Goal: Task Accomplishment & Management: Use online tool/utility

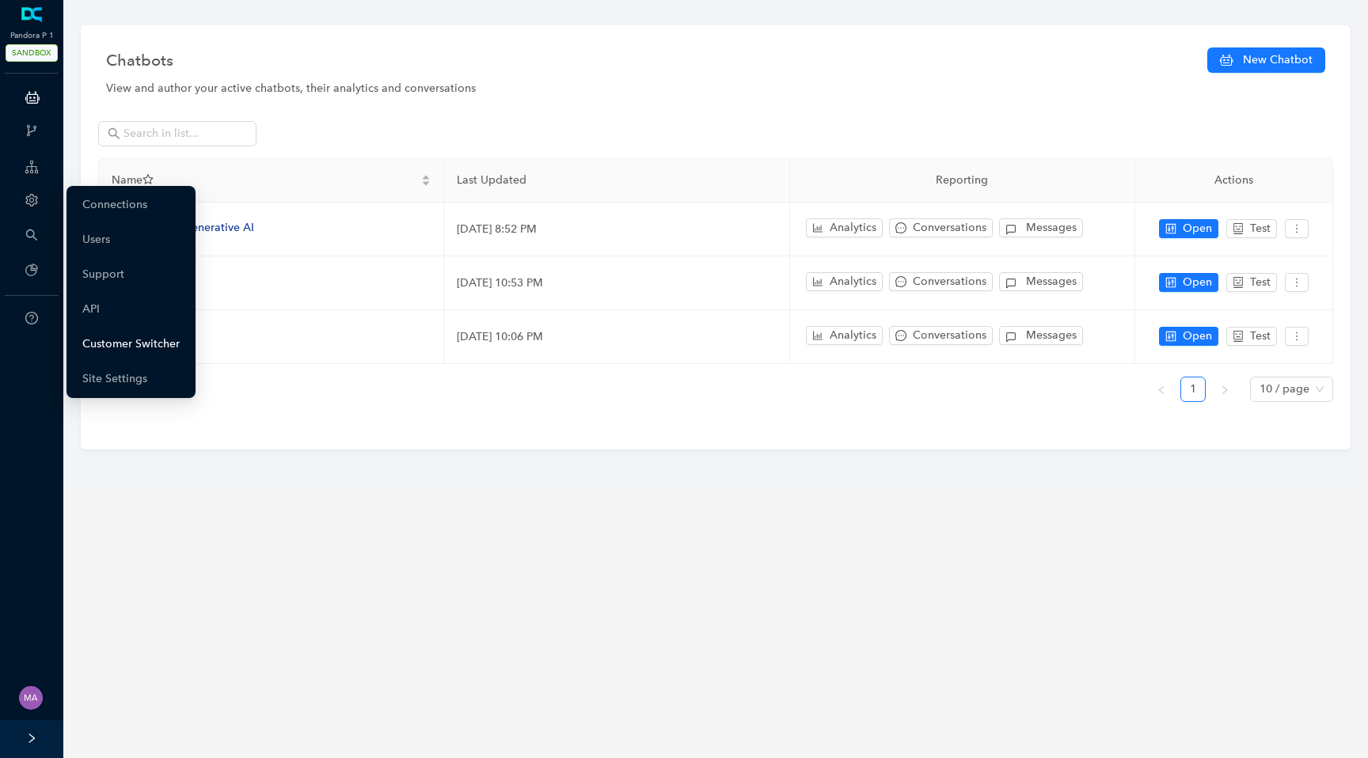
click at [141, 349] on link "Customer Switcher" at bounding box center [130, 344] width 97 height 32
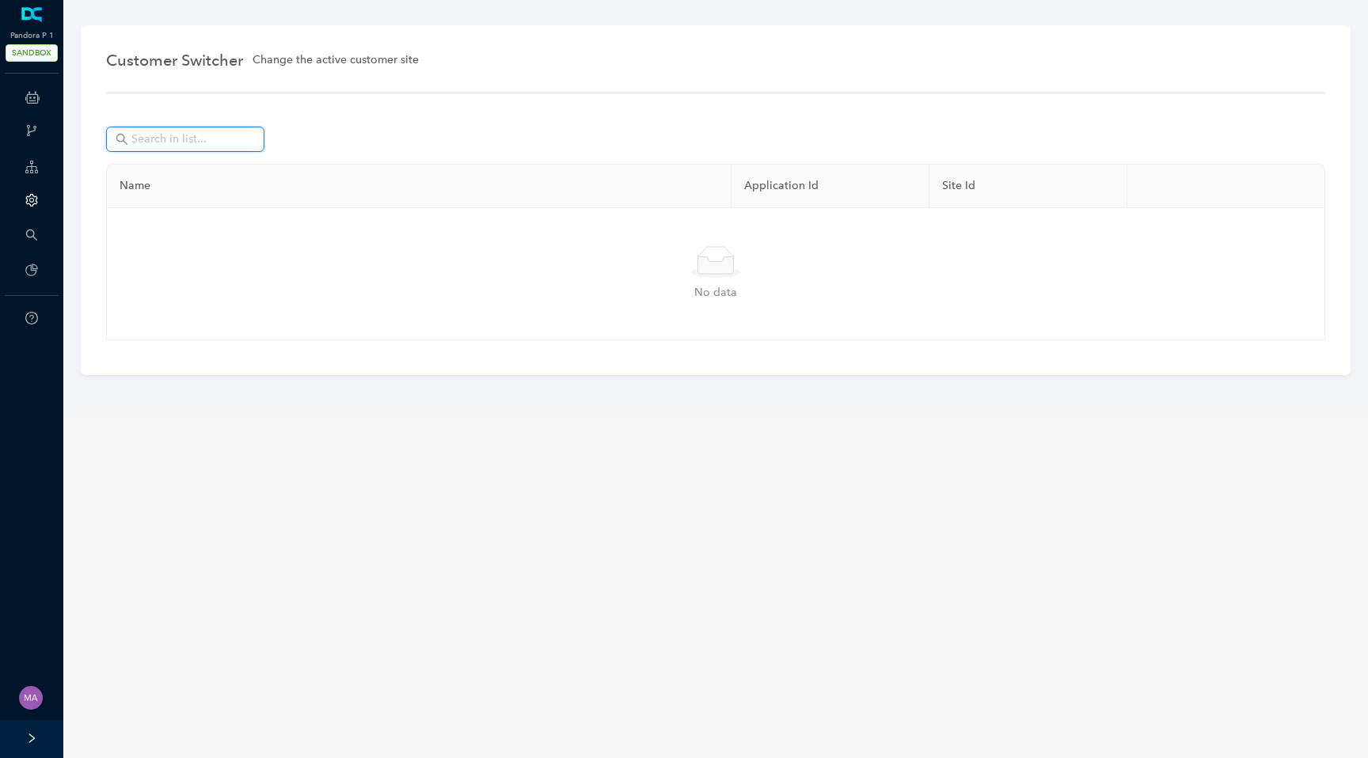
click at [161, 143] on input "text" at bounding box center [186, 139] width 111 height 17
click at [199, 137] on input "arlo" at bounding box center [186, 139] width 111 height 17
click at [200, 142] on input "arlo" at bounding box center [186, 139] width 111 height 17
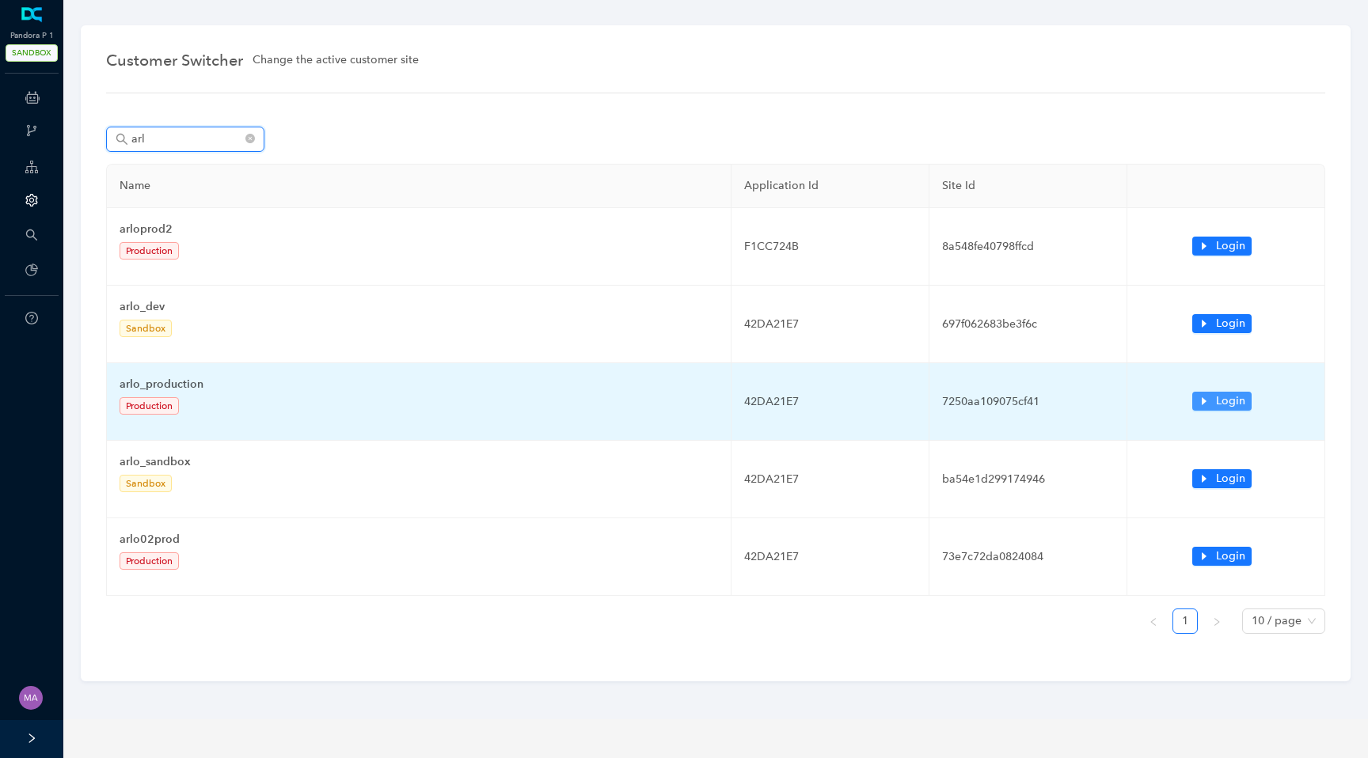
type input "arl"
click at [1207, 408] on button "Login" at bounding box center [1221, 401] width 59 height 19
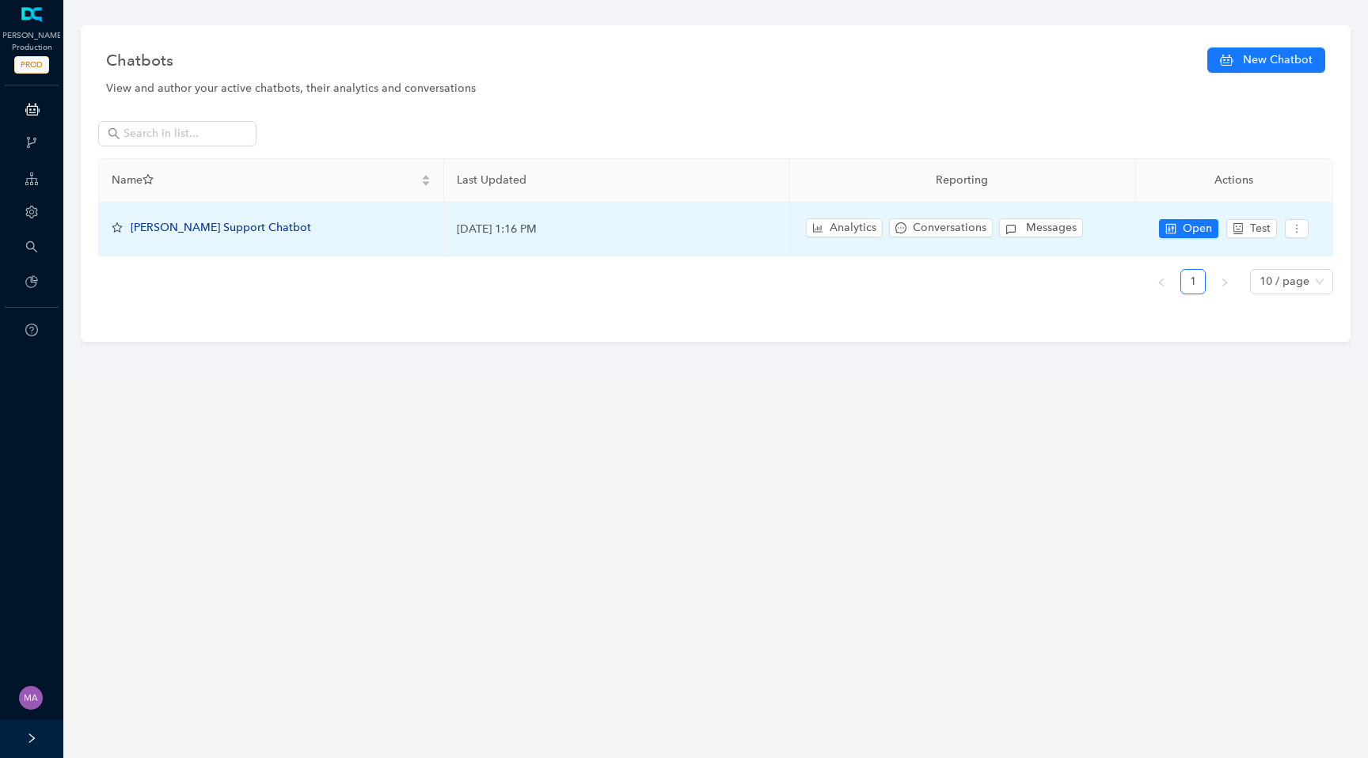
click at [169, 226] on span "Arlo Support Chatbot" at bounding box center [221, 227] width 180 height 13
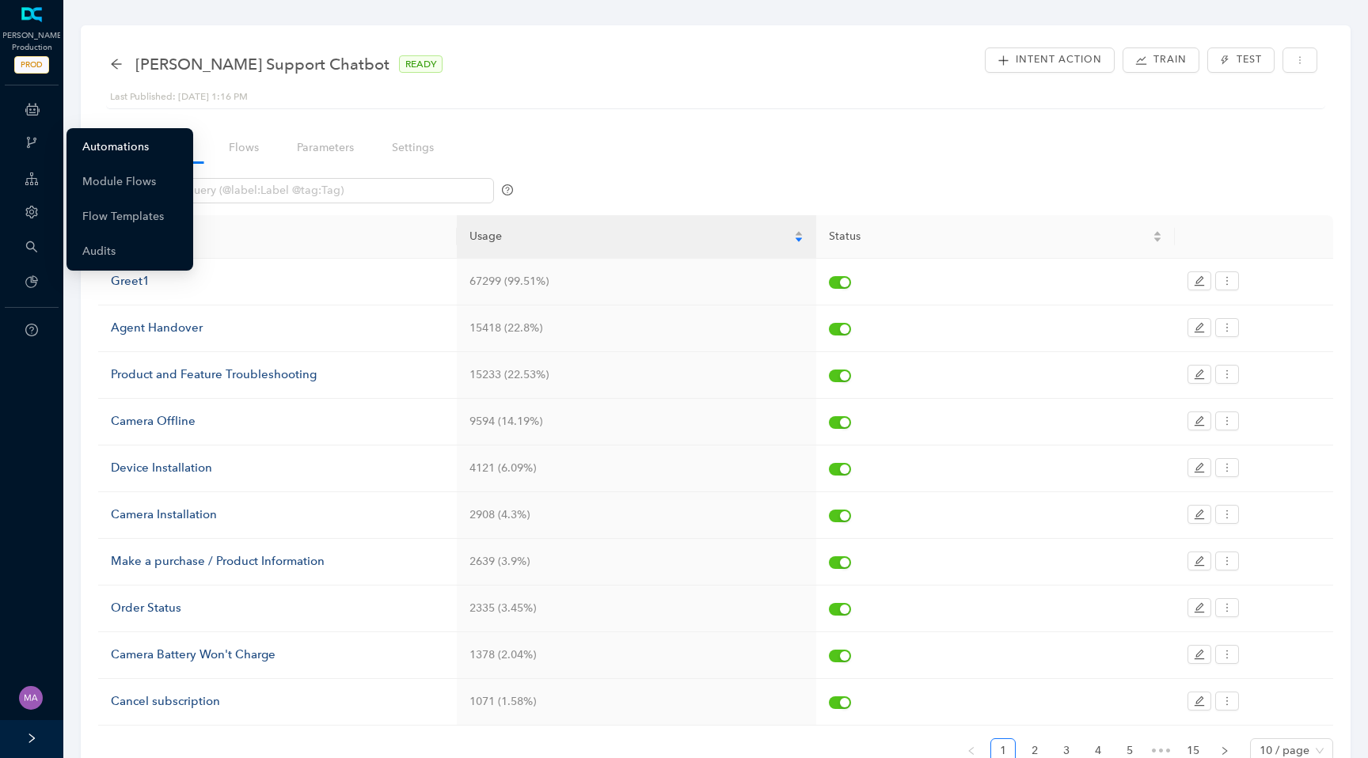
click at [116, 144] on link "Automations" at bounding box center [115, 147] width 66 height 32
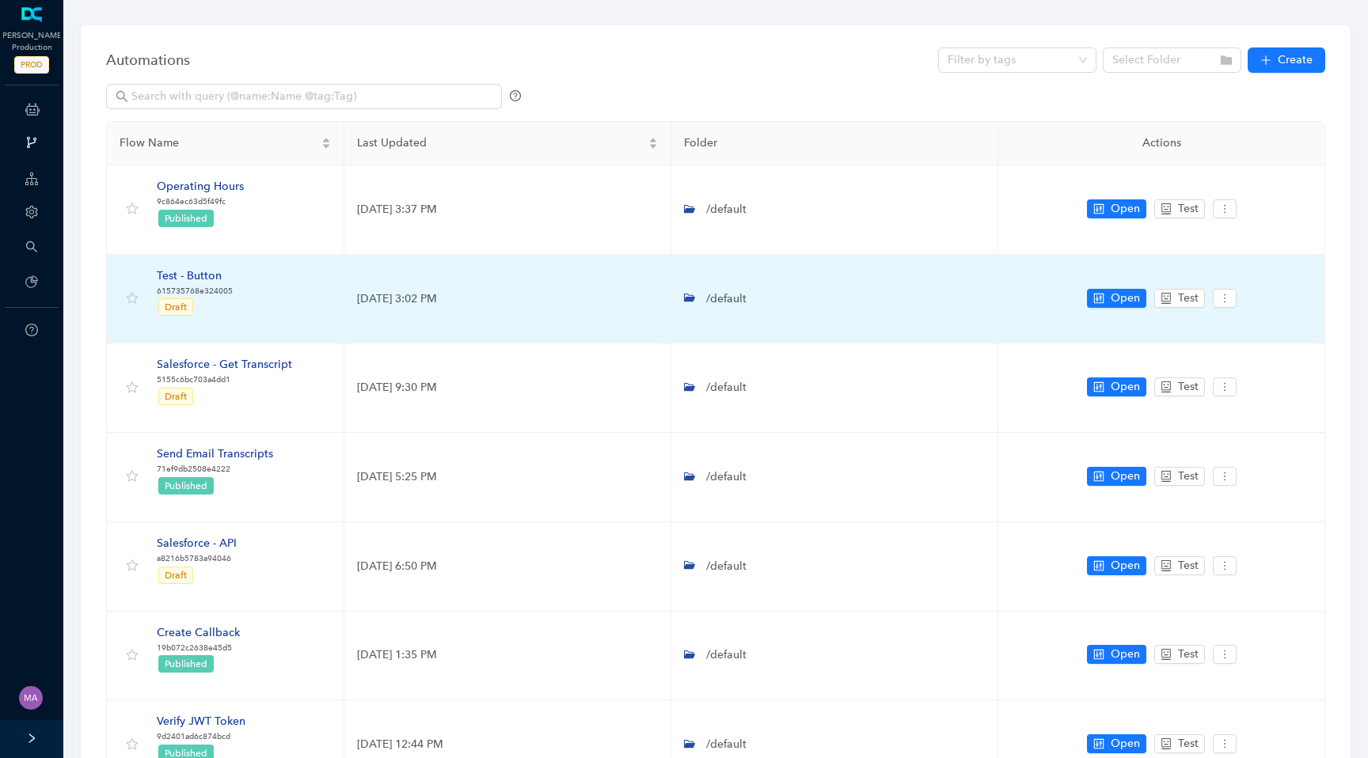
click at [203, 275] on div "Test - Button" at bounding box center [195, 276] width 76 height 17
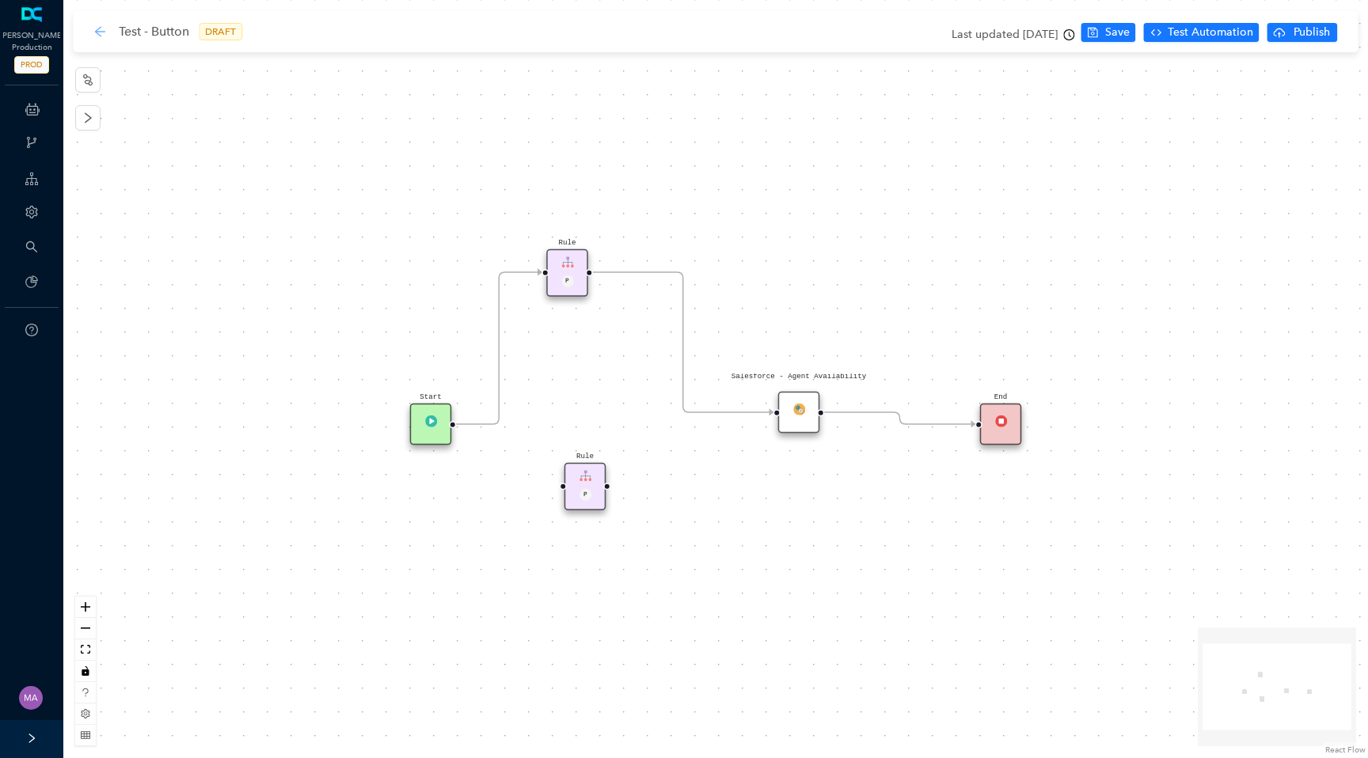
click at [100, 33] on icon "arrow-left" at bounding box center [99, 31] width 13 height 13
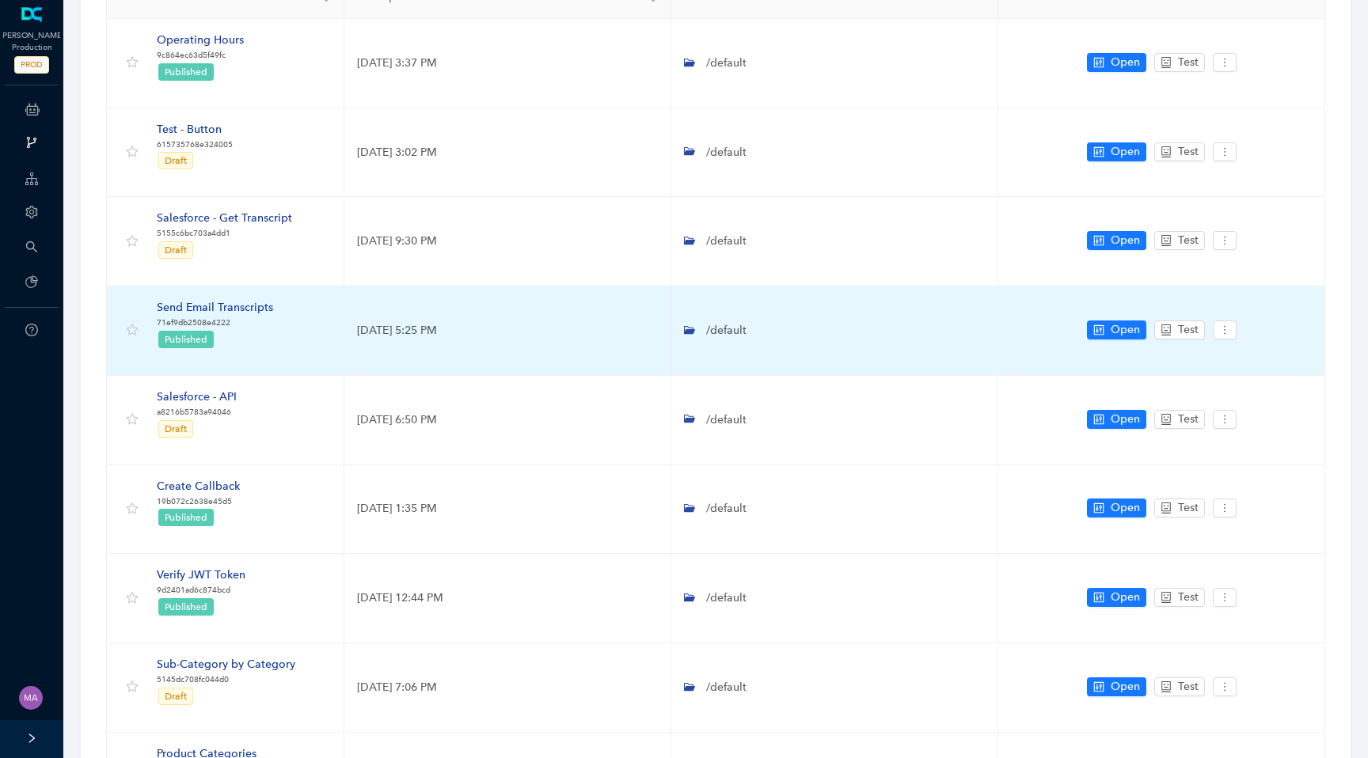
scroll to position [423, 0]
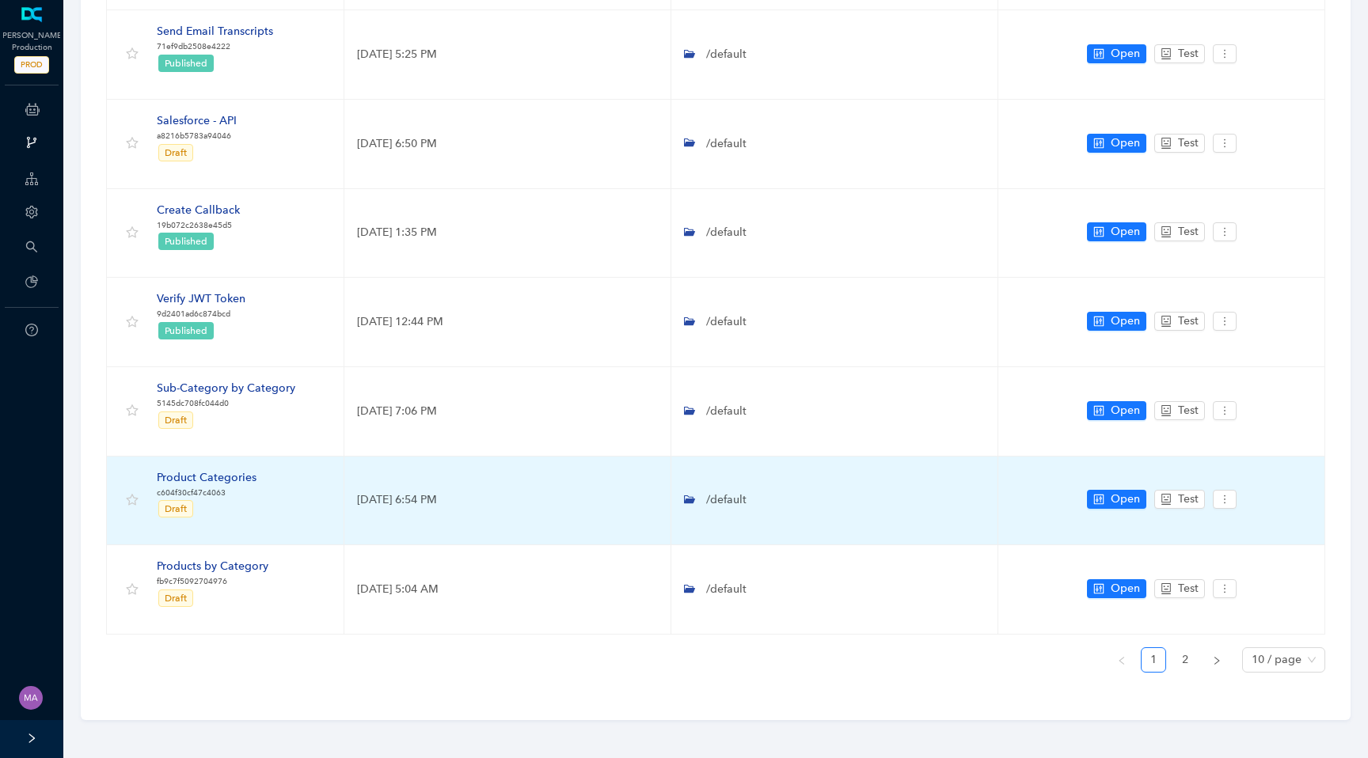
click at [219, 481] on div "Product Categories" at bounding box center [207, 477] width 100 height 17
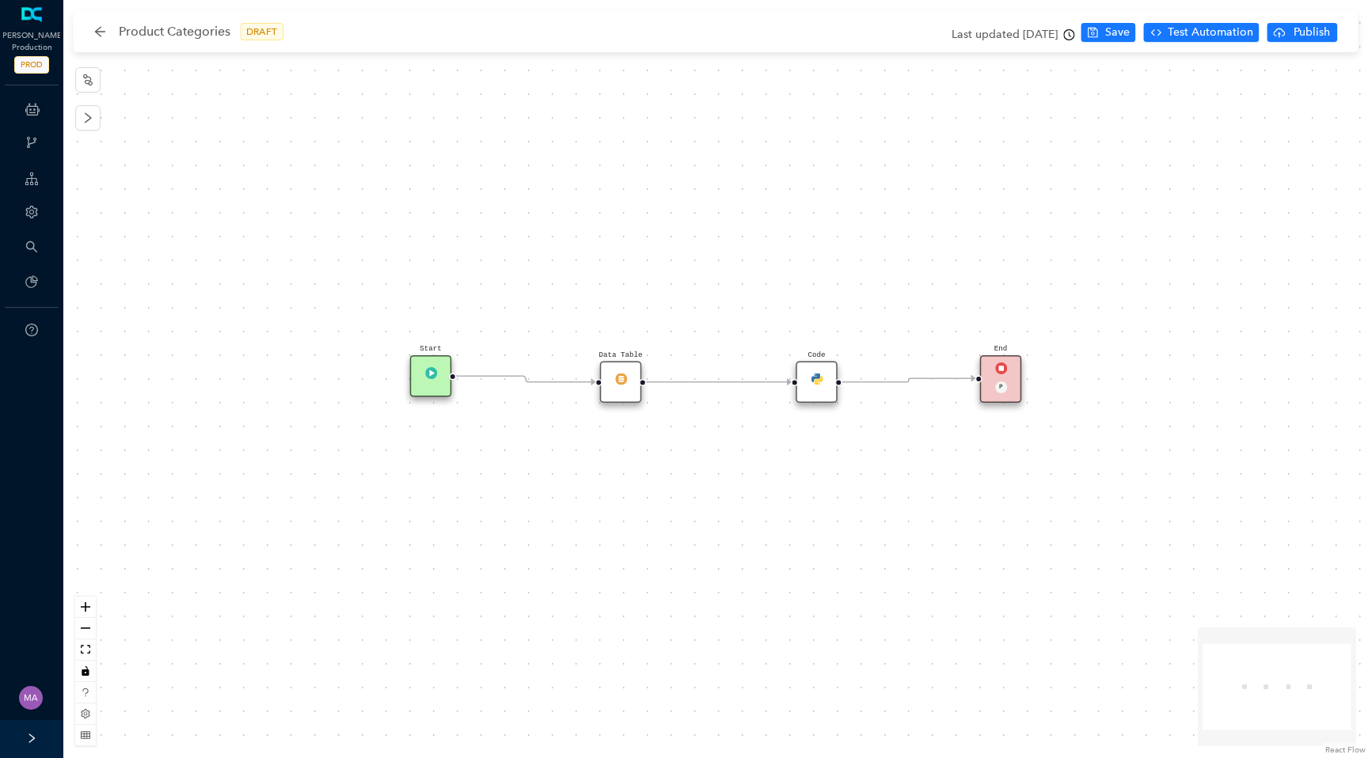
click at [619, 383] on img at bounding box center [621, 379] width 12 height 12
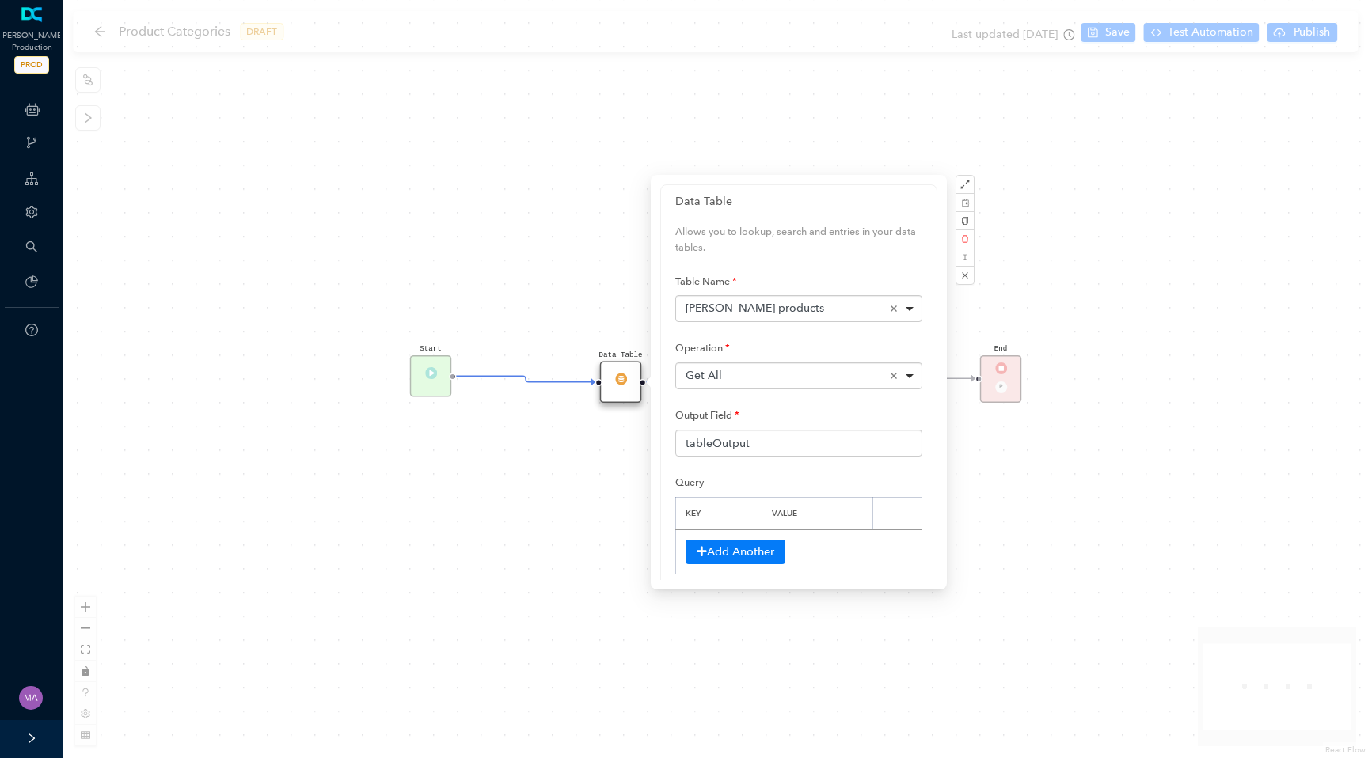
click at [905, 374] on div "Get All Remove item" at bounding box center [799, 376] width 228 height 16
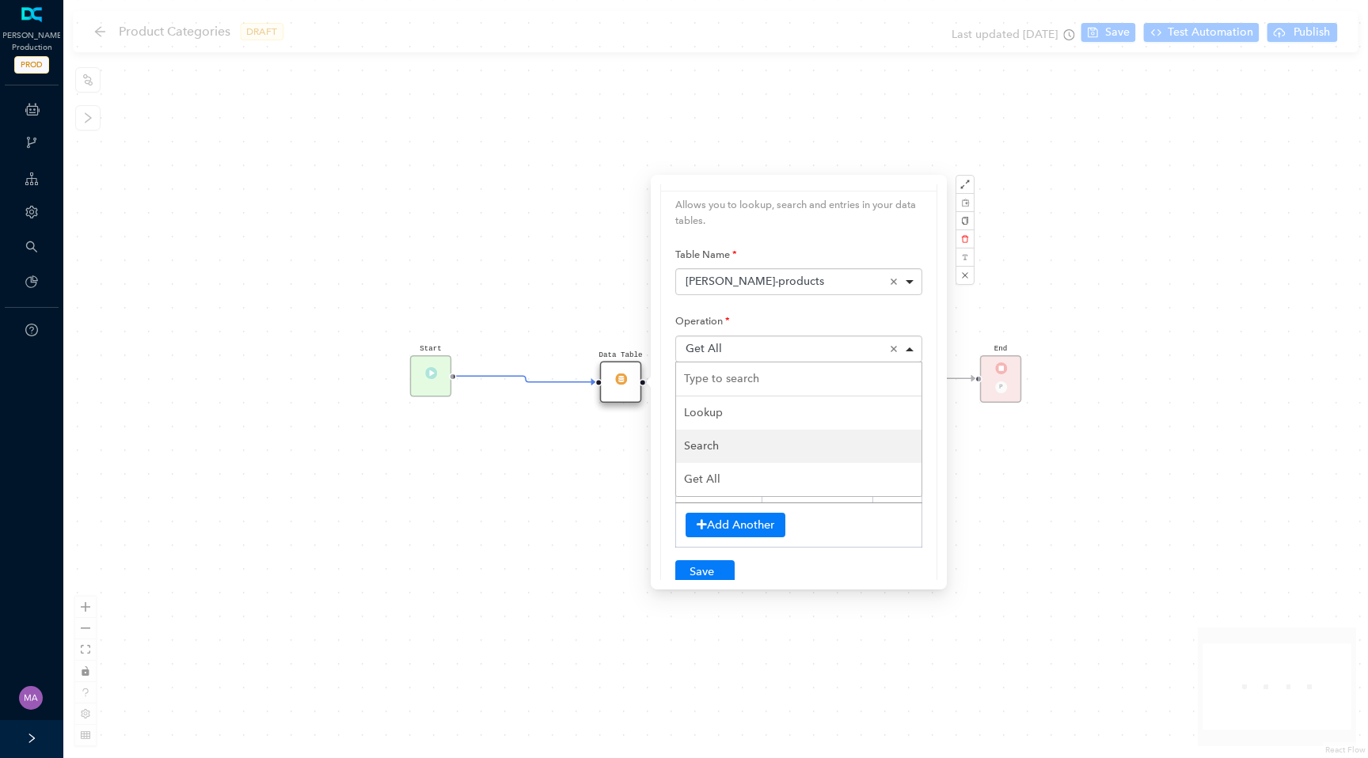
scroll to position [22, 0]
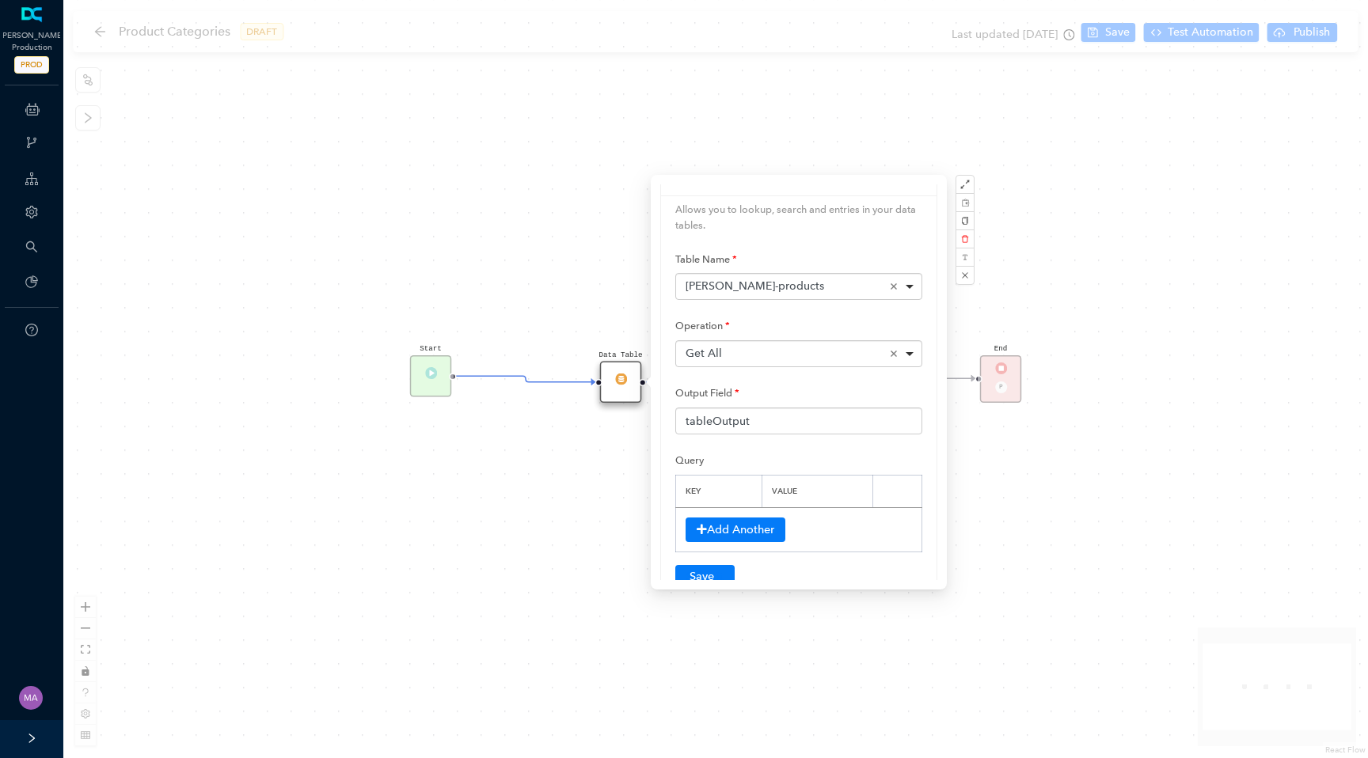
click at [516, 501] on div "Start Data Table End P Code" at bounding box center [715, 379] width 1304 height 758
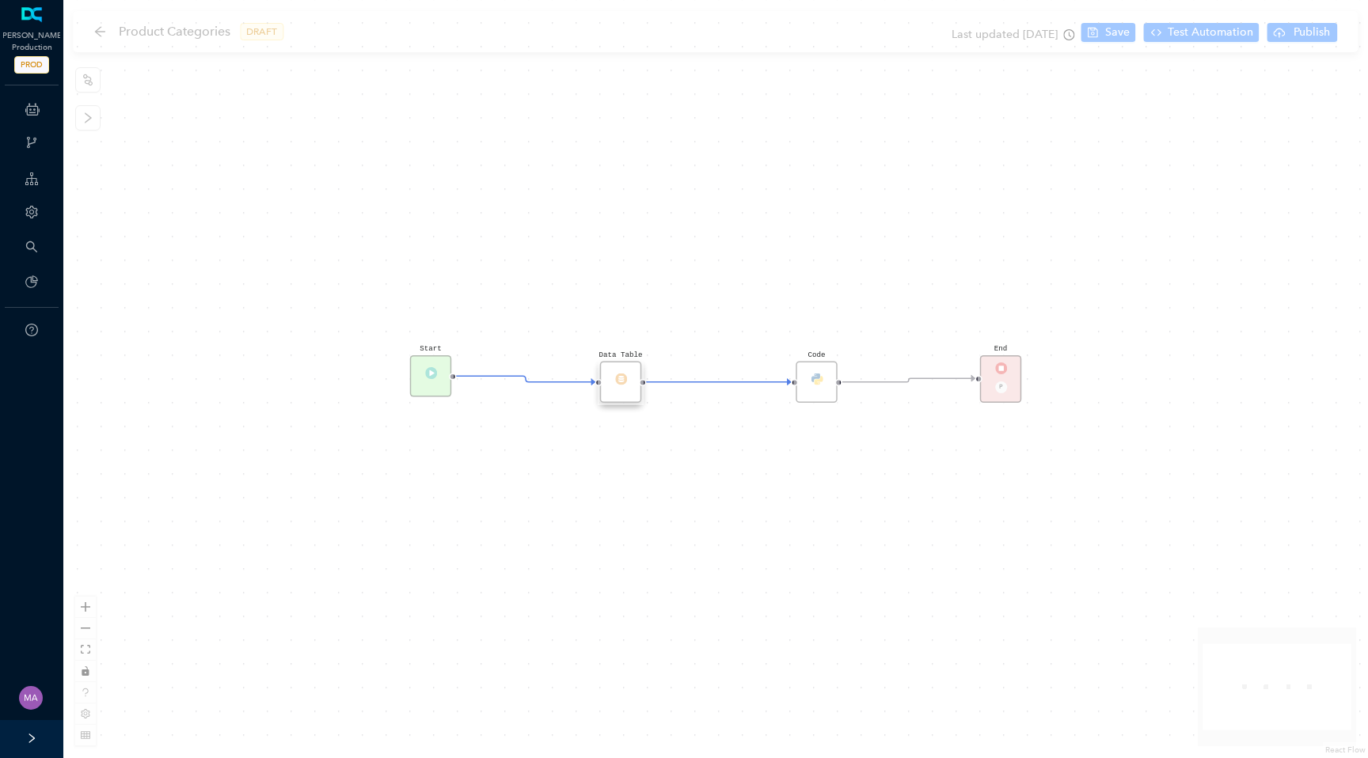
scroll to position [0, 0]
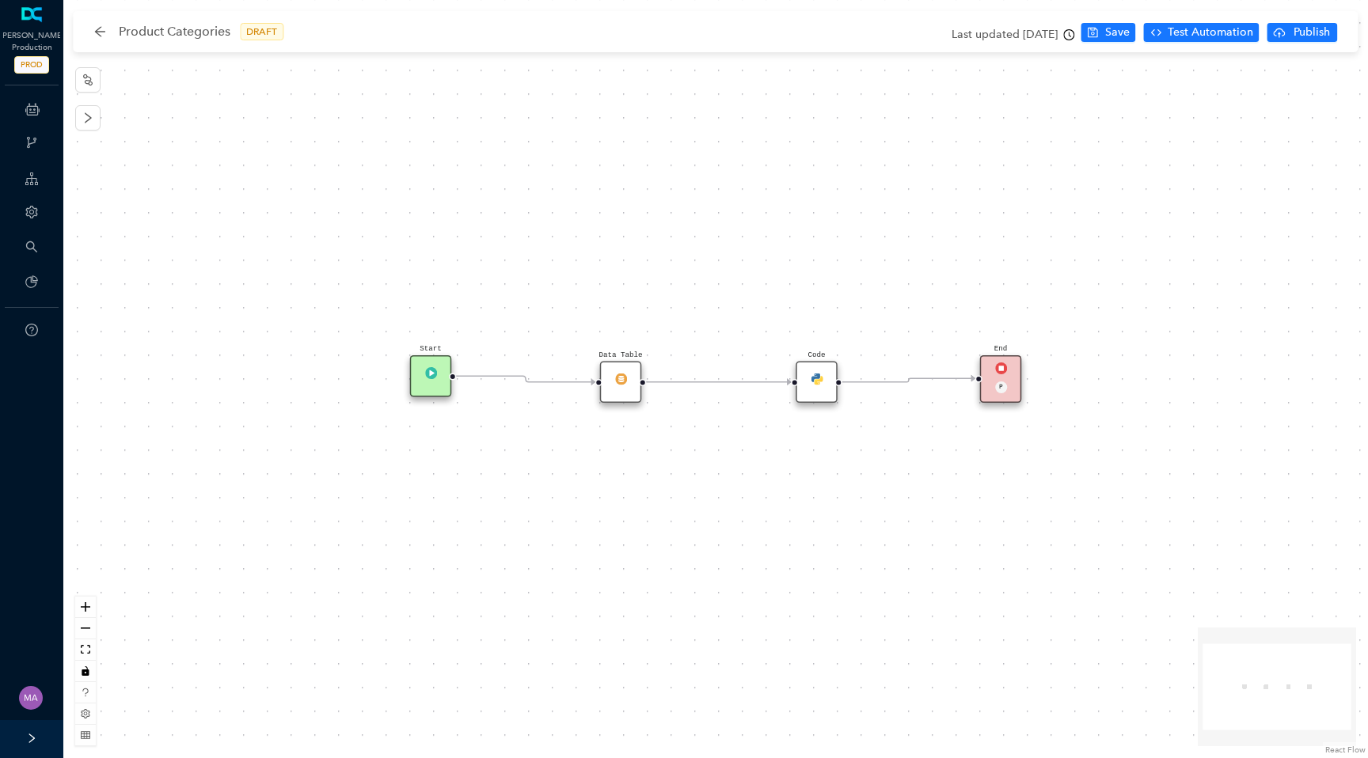
click at [814, 395] on div "Code" at bounding box center [817, 383] width 42 height 42
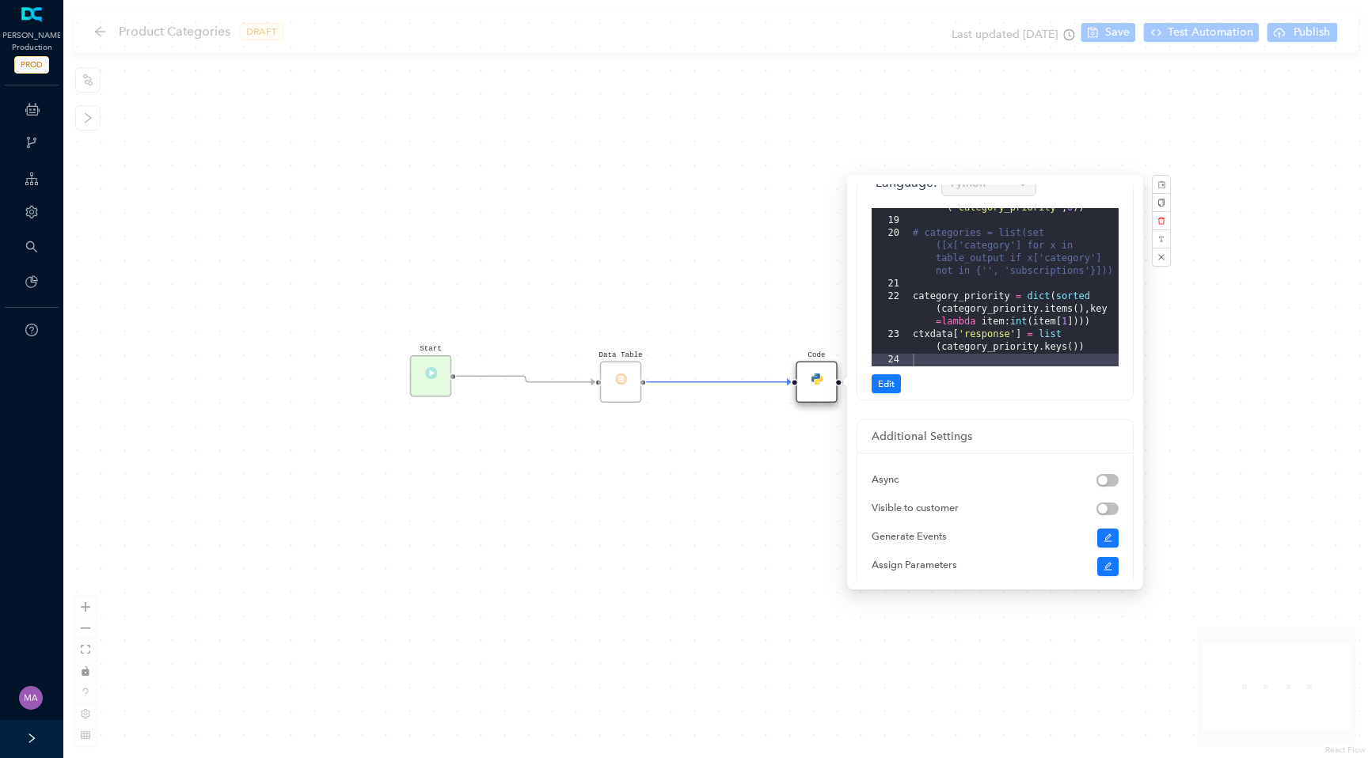
scroll to position [21, 0]
click at [717, 246] on div "Start Data Table End P Code" at bounding box center [715, 379] width 1304 height 758
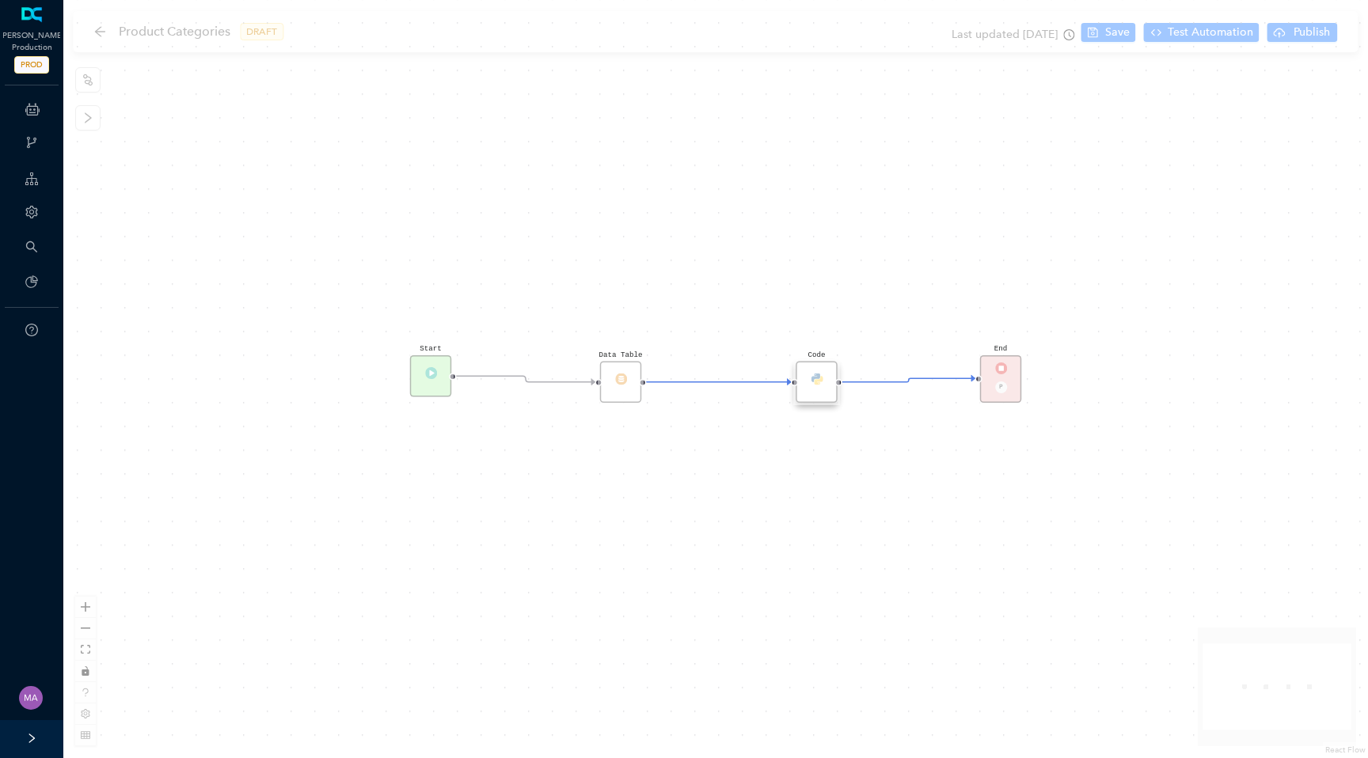
scroll to position [0, 0]
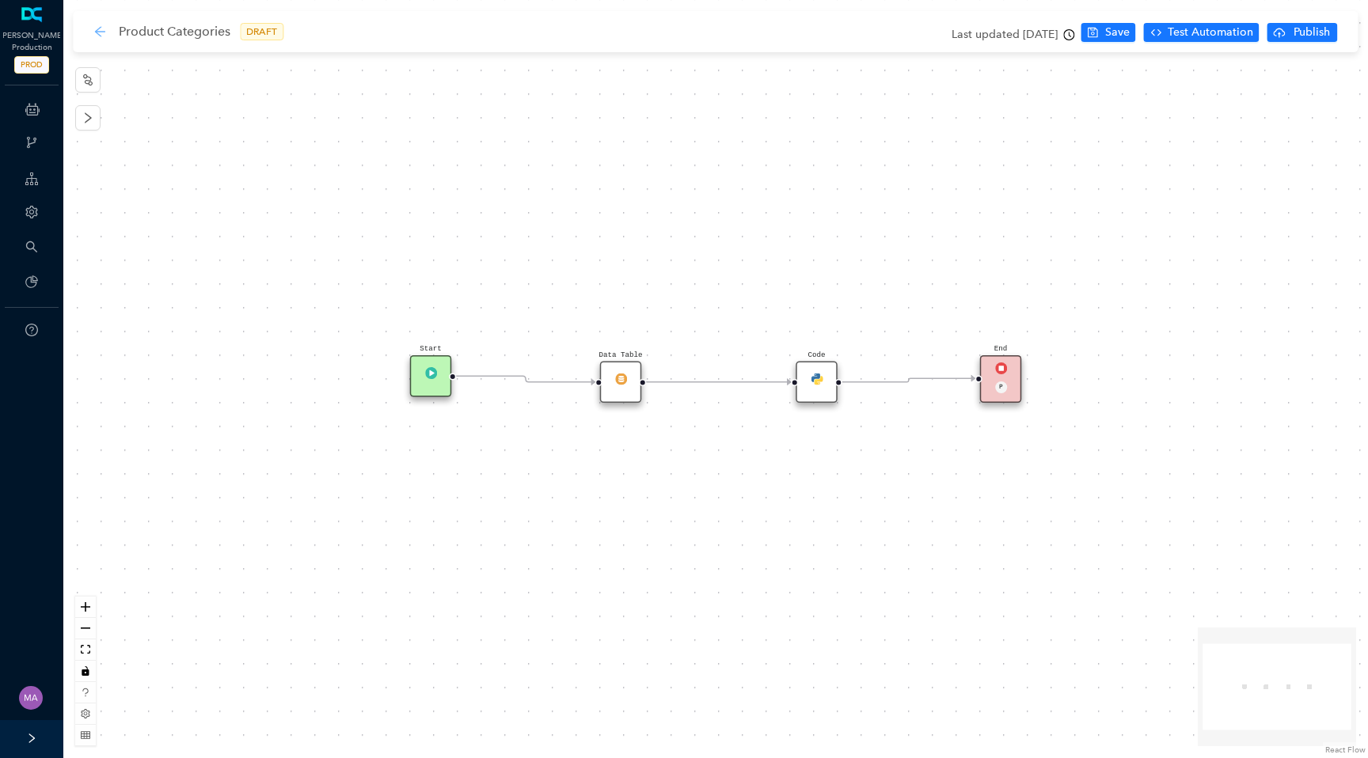
click at [103, 32] on icon "arrow-left" at bounding box center [99, 31] width 13 height 13
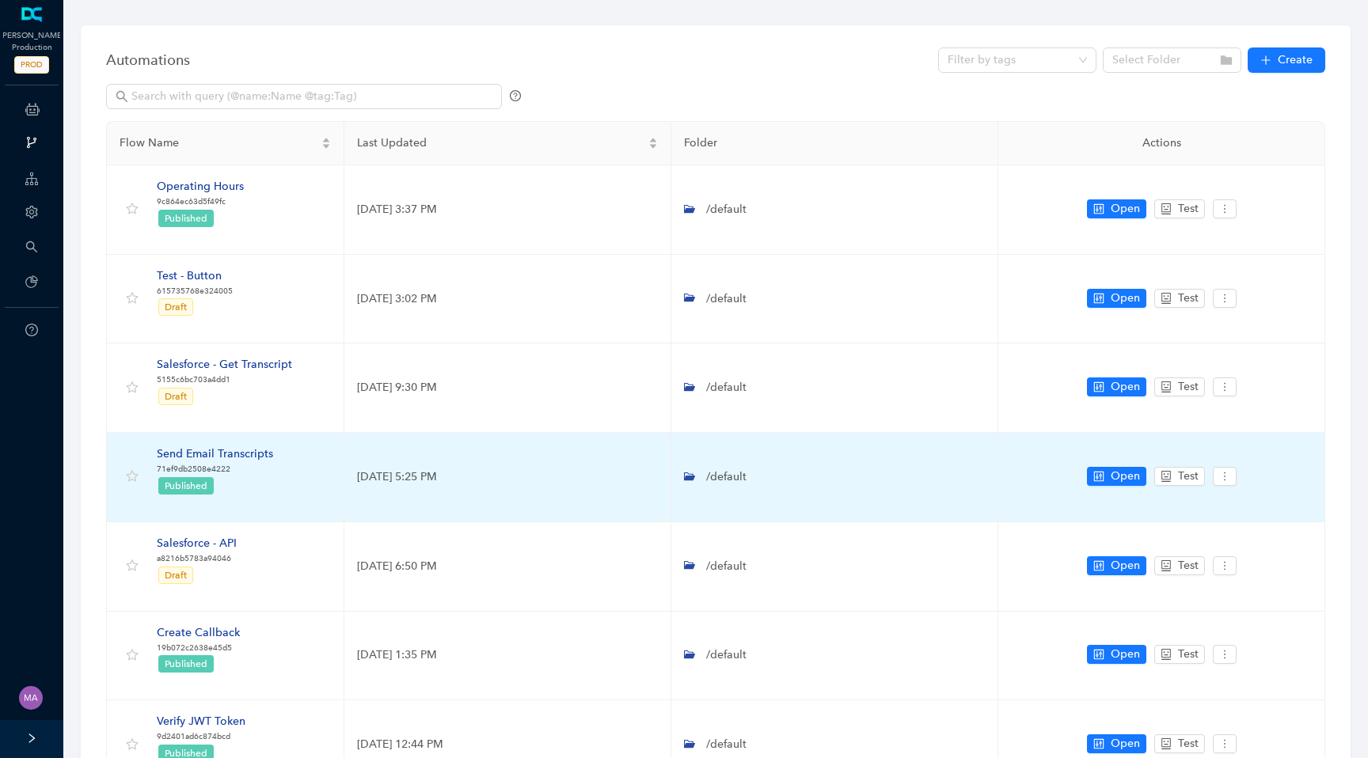
scroll to position [423, 0]
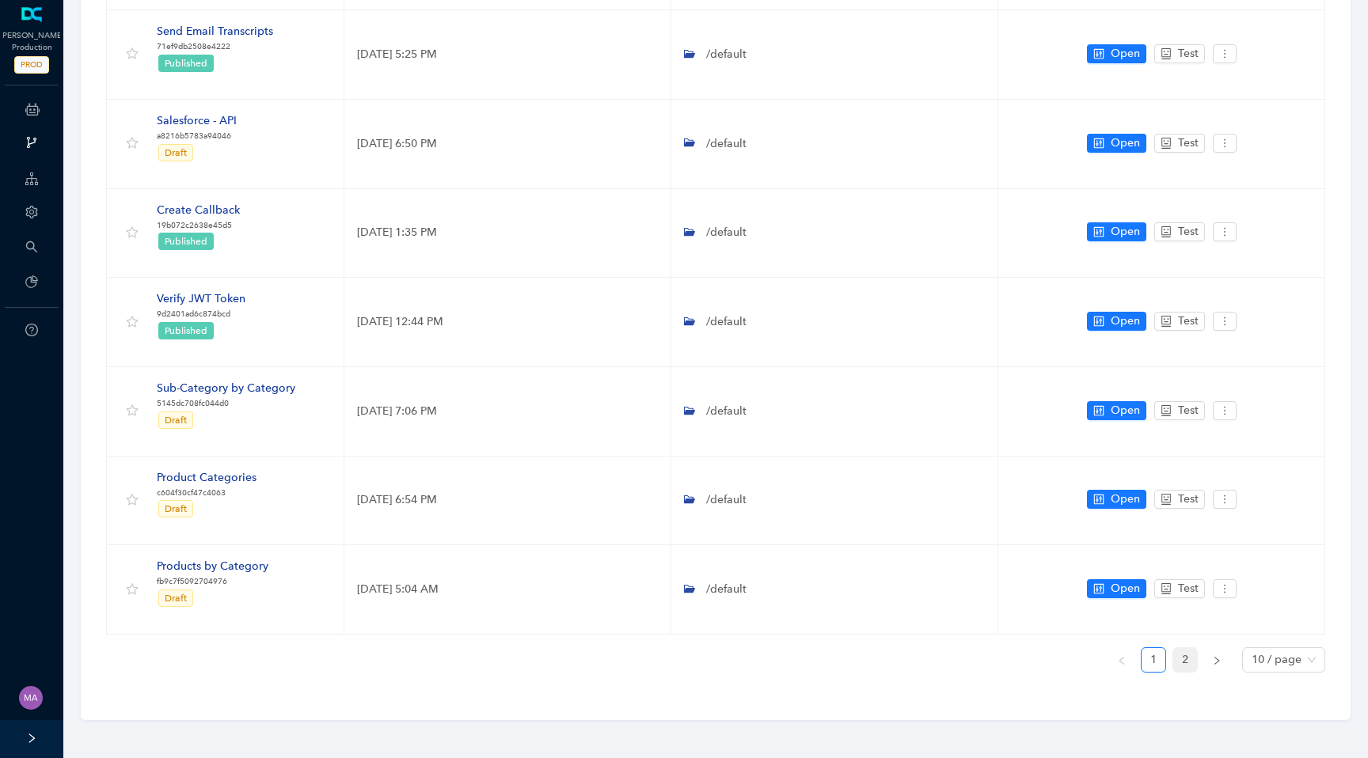
click at [1190, 665] on link "2" at bounding box center [1185, 660] width 24 height 24
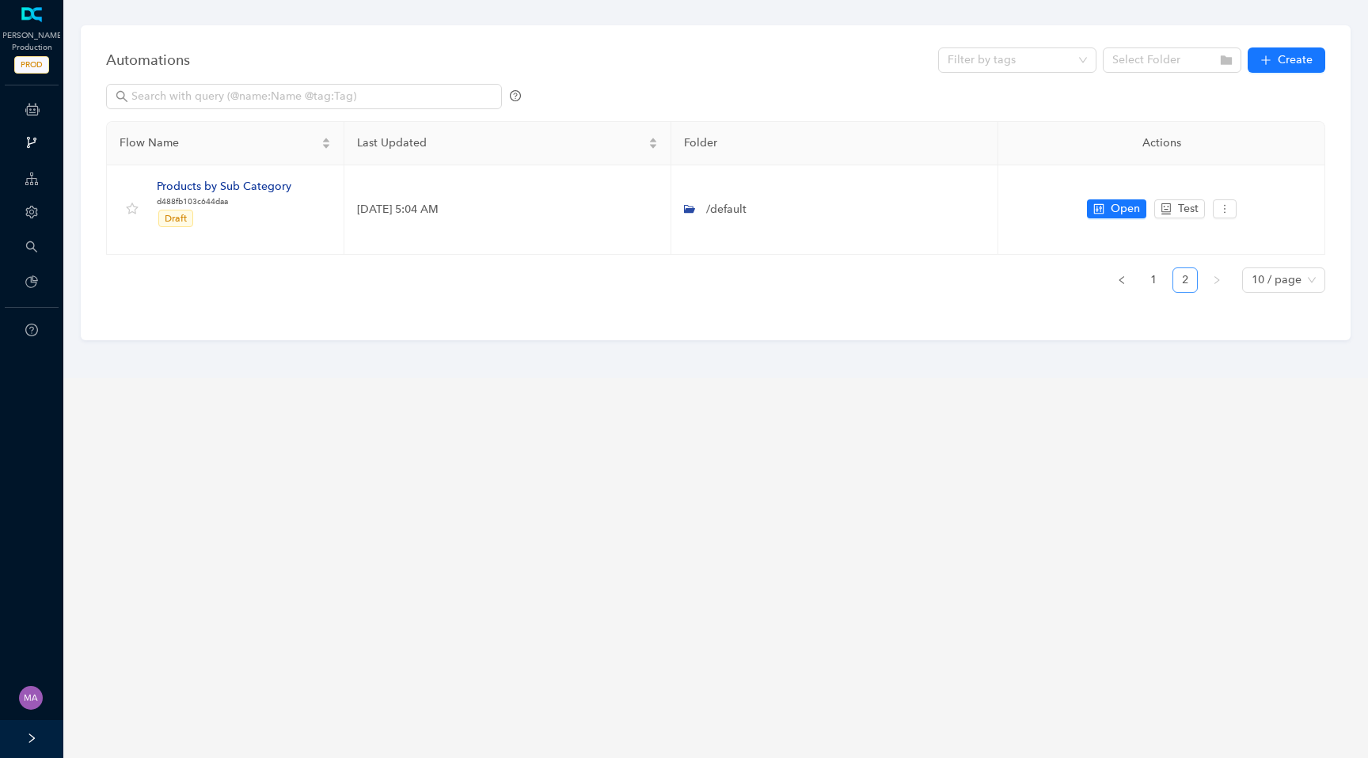
scroll to position [0, 0]
click at [1149, 276] on link "1" at bounding box center [1153, 280] width 24 height 24
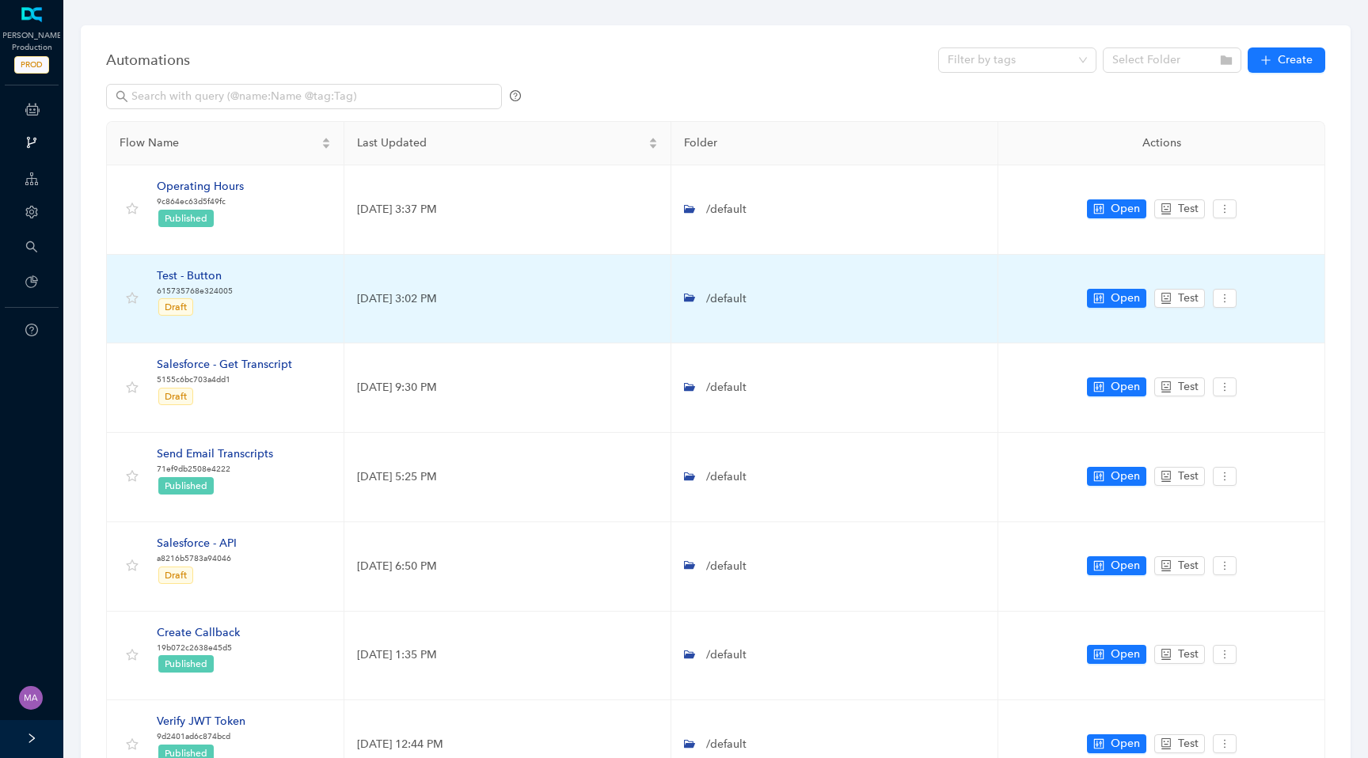
click at [210, 279] on div "Test - Button" at bounding box center [195, 276] width 76 height 17
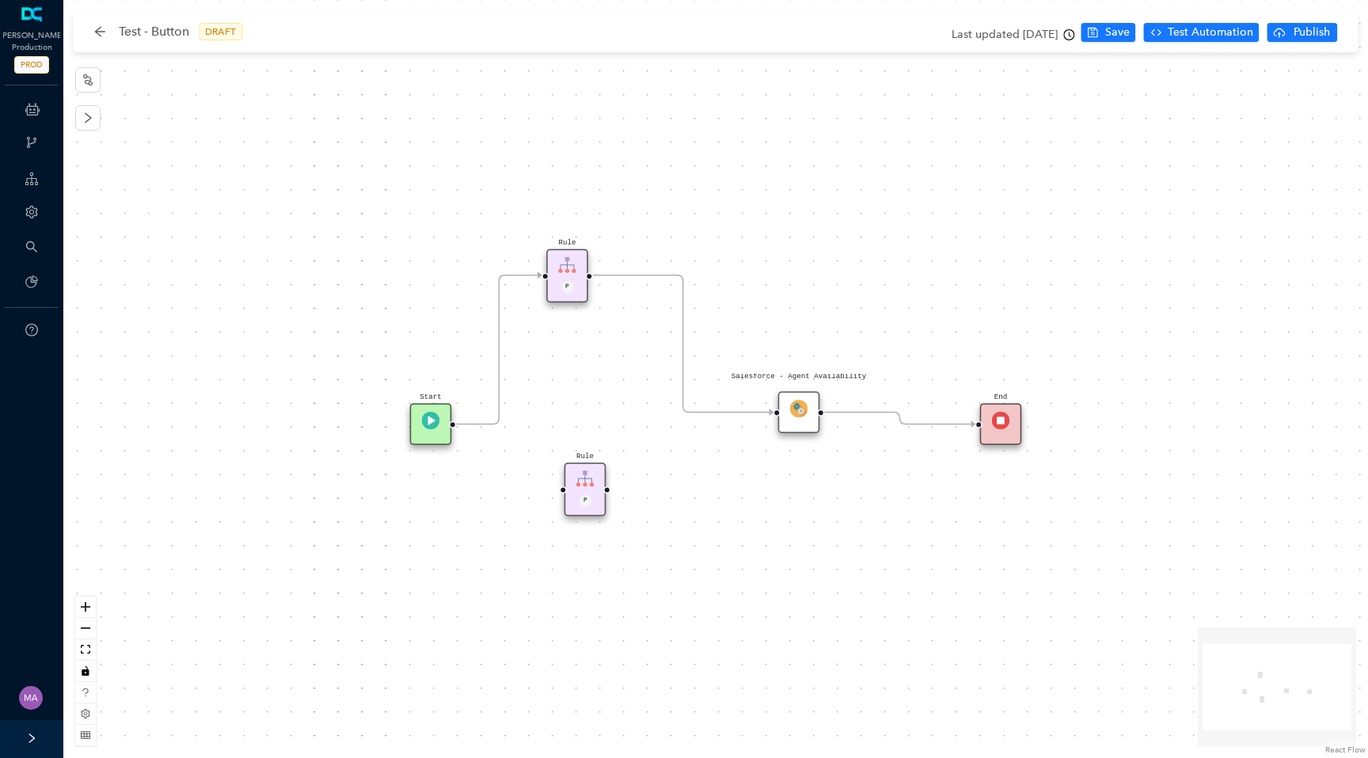
click at [799, 420] on div "Salesforce - Agent Availability" at bounding box center [799, 413] width 42 height 42
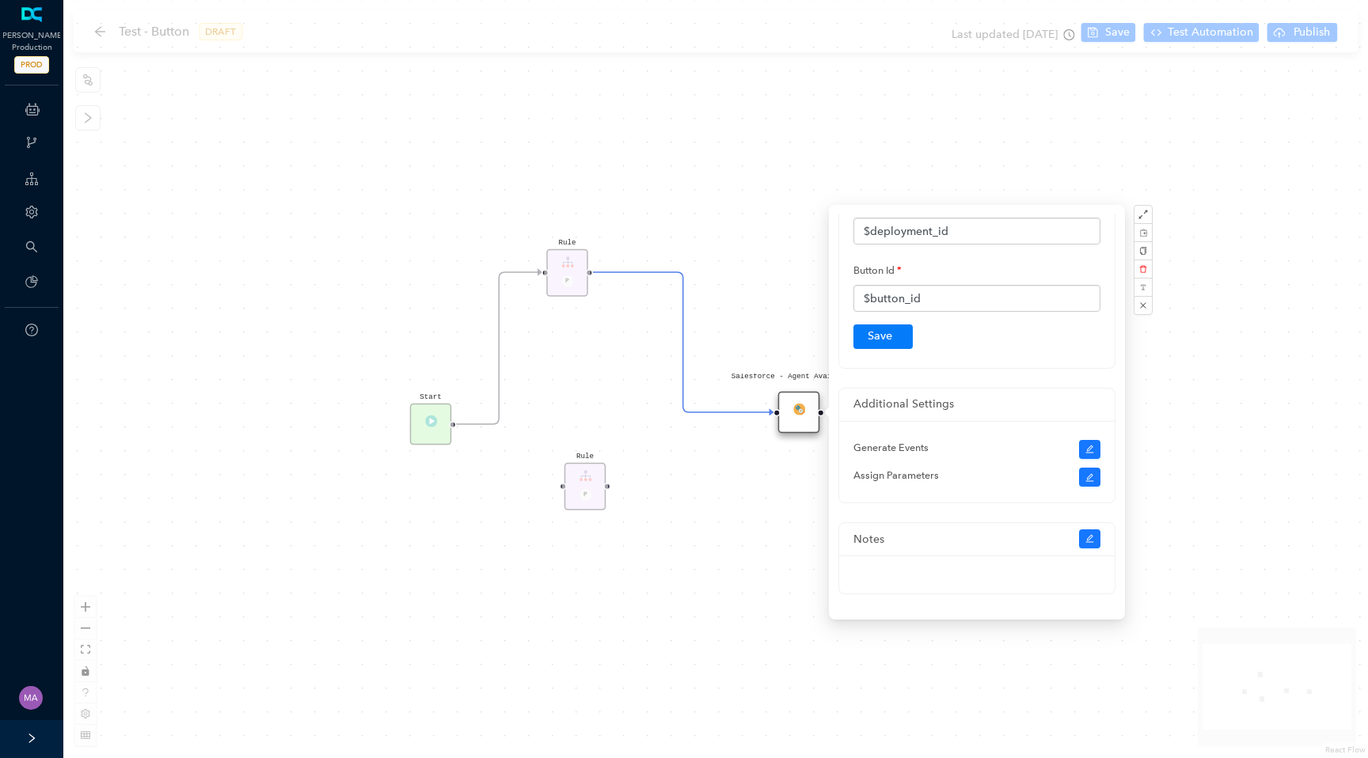
scroll to position [245, 0]
click at [697, 247] on div "Rule P Rule P Salesforce - Agent Availability Start End" at bounding box center [715, 379] width 1304 height 758
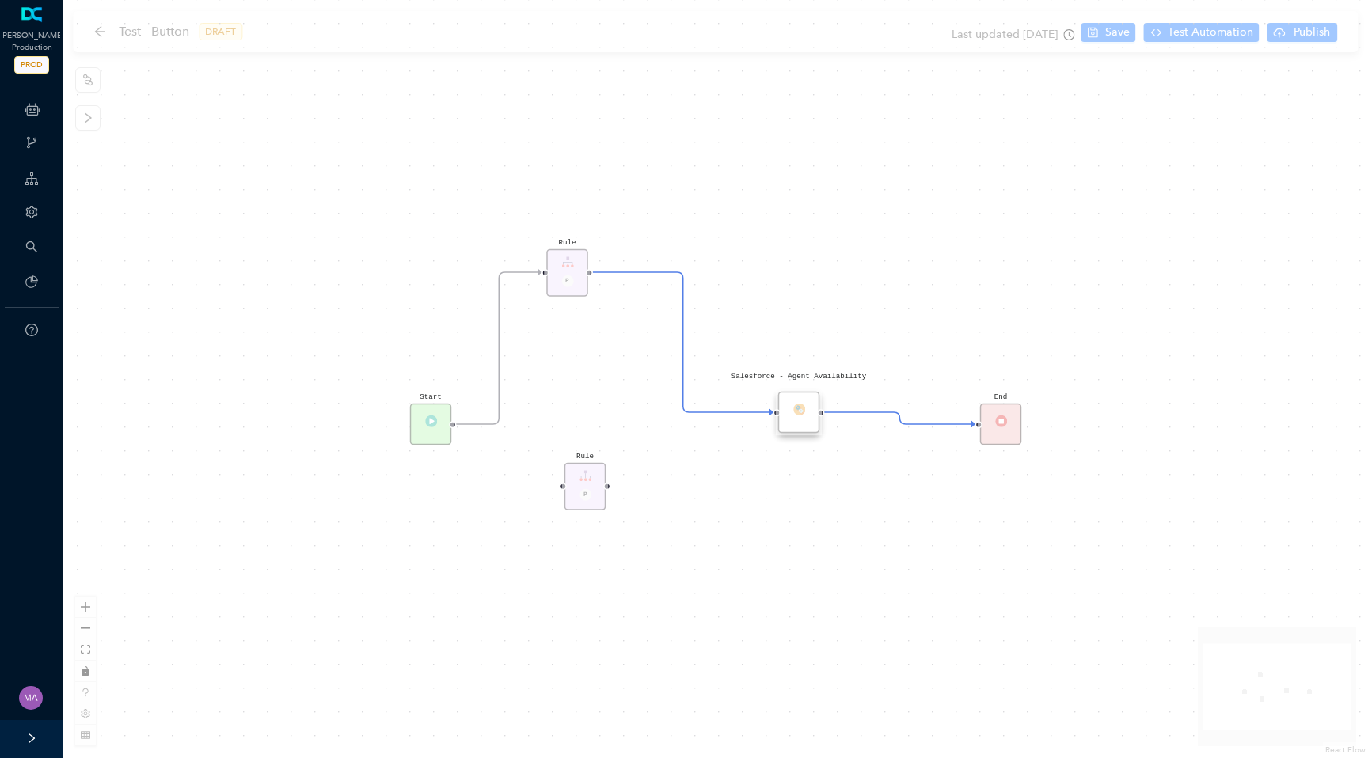
scroll to position [0, 0]
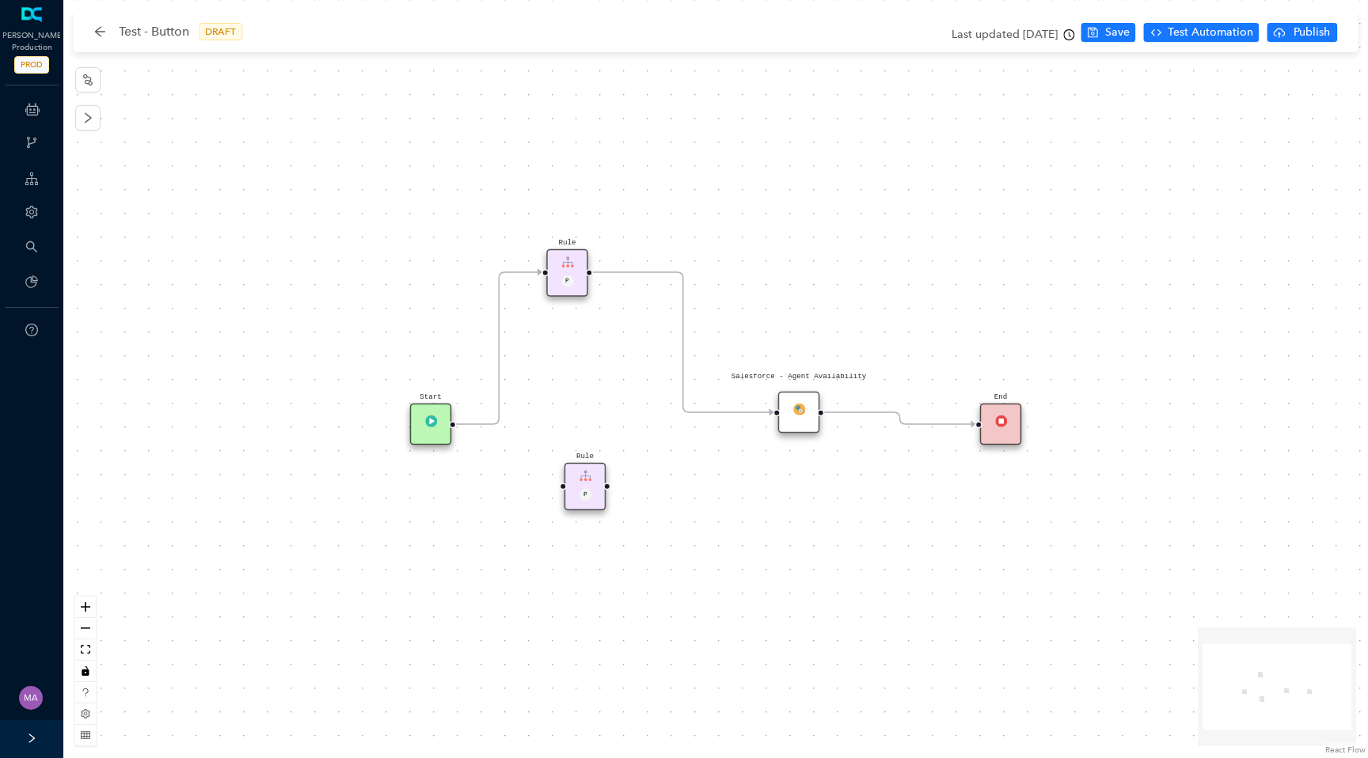
click at [570, 259] on img at bounding box center [567, 262] width 12 height 12
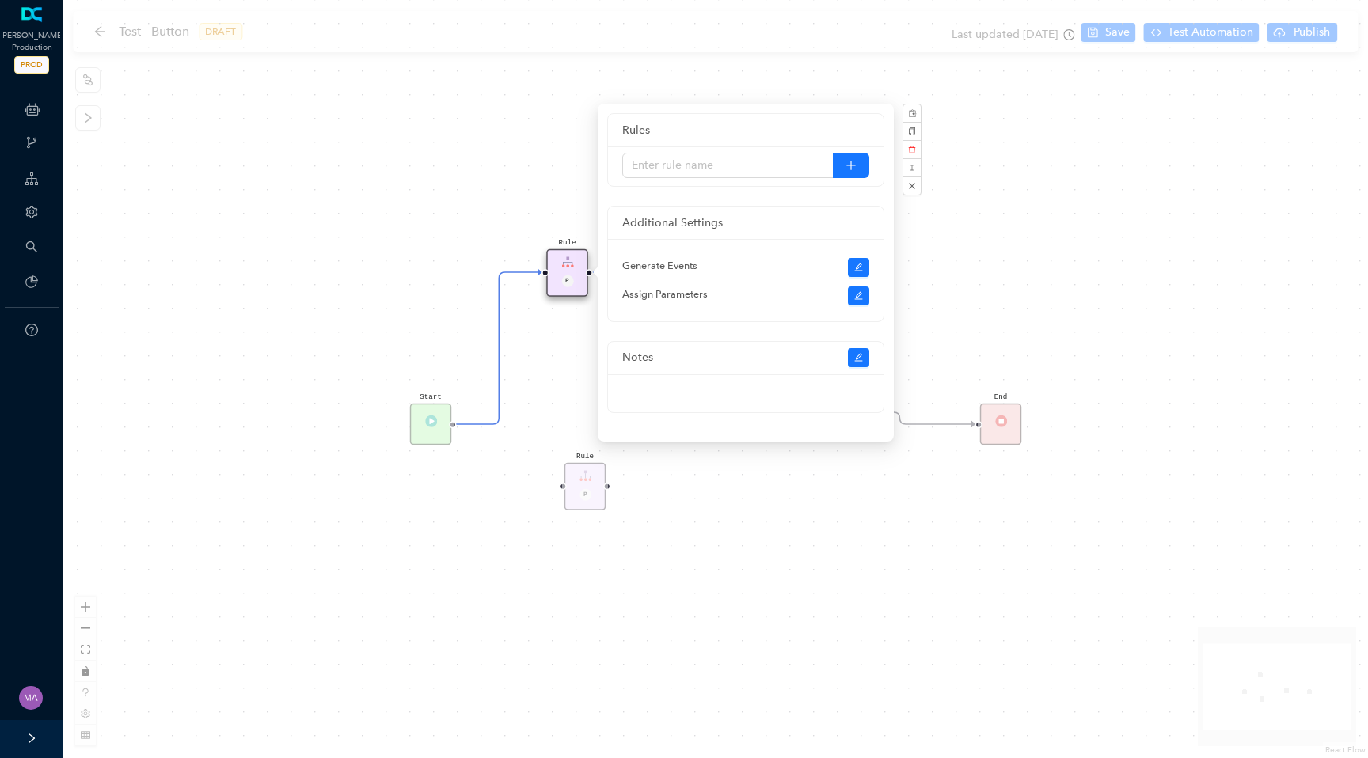
click at [569, 377] on div "Rule P Rule P Salesforce - Agent Availability Start End" at bounding box center [715, 379] width 1304 height 758
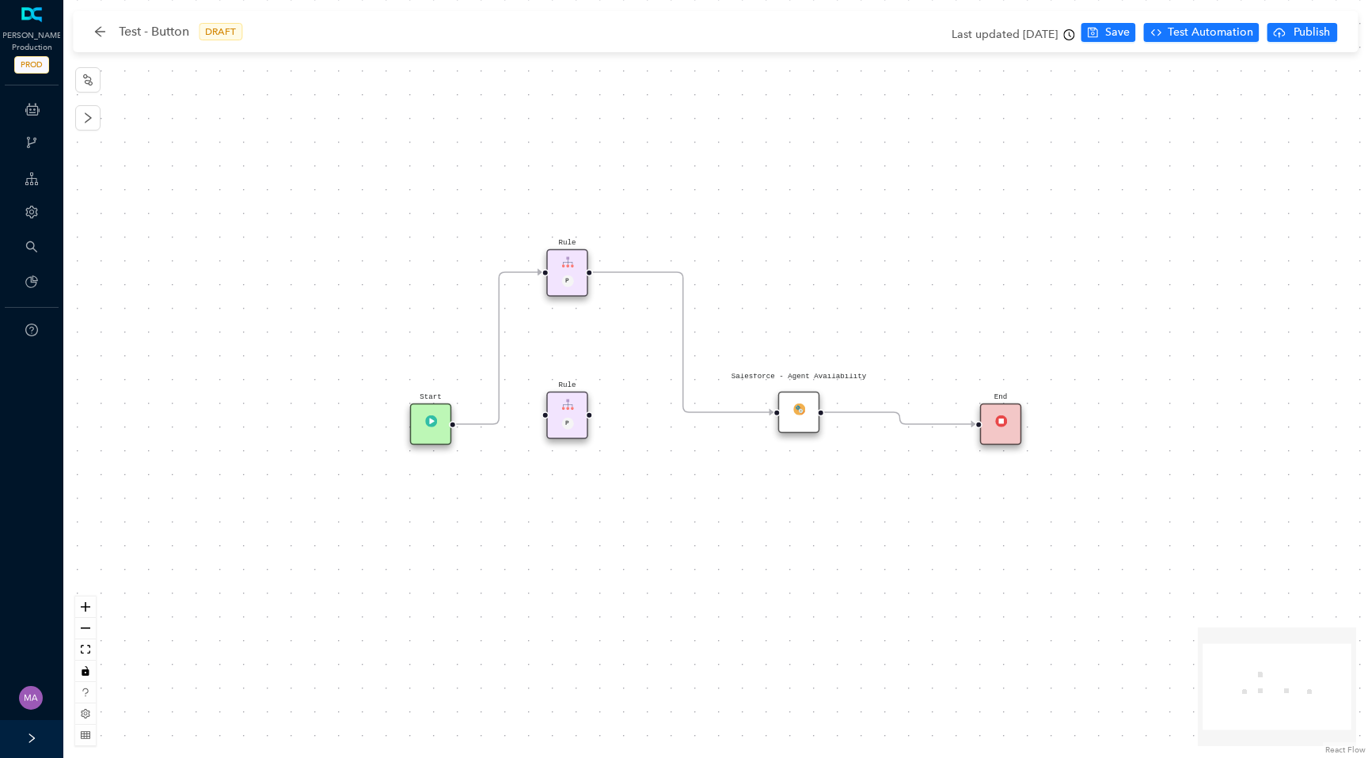
drag, startPoint x: 583, startPoint y: 480, endPoint x: 563, endPoint y: 402, distance: 80.3
click at [563, 402] on img at bounding box center [567, 405] width 12 height 12
drag, startPoint x: 533, startPoint y: 272, endPoint x: 556, endPoint y: 401, distance: 131.8
drag, startPoint x: 590, startPoint y: 414, endPoint x: 982, endPoint y: 434, distance: 392.3
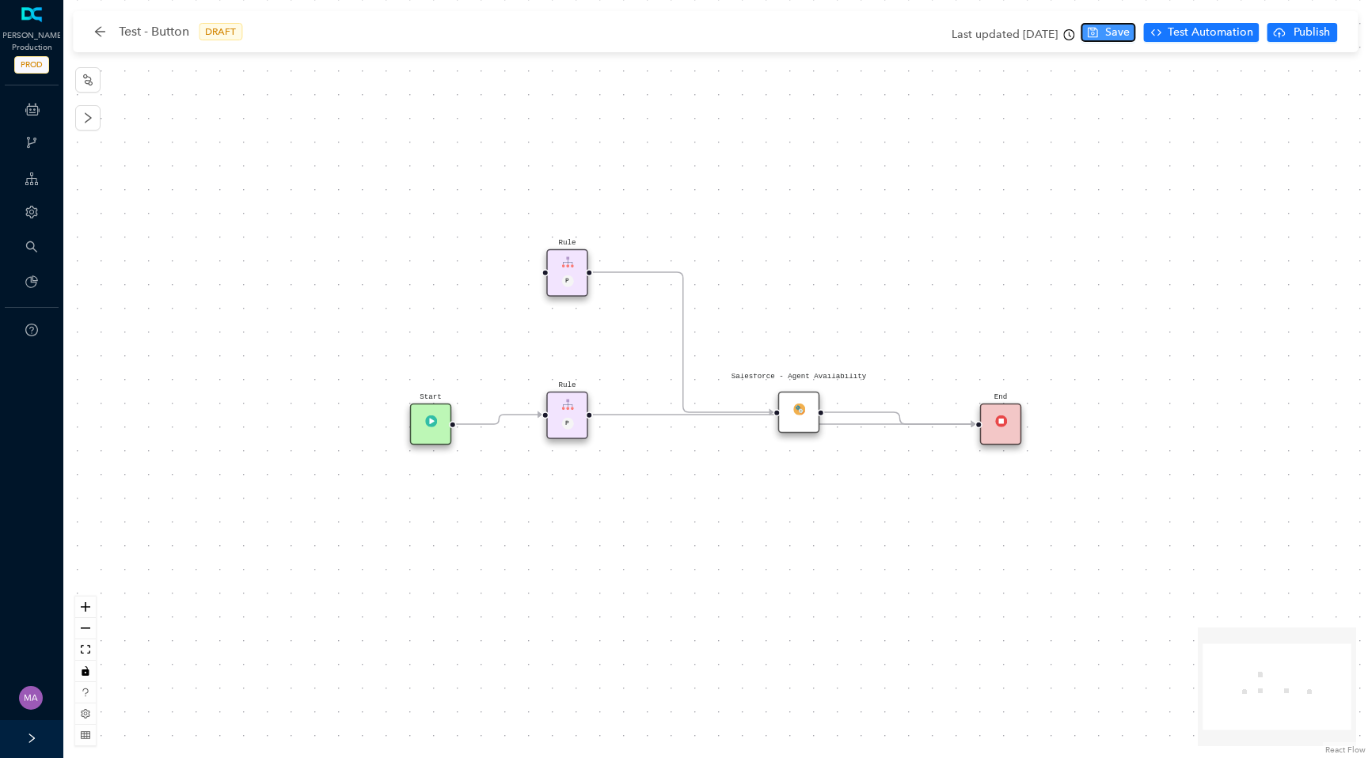
click at [1110, 31] on span "Save" at bounding box center [1117, 32] width 25 height 17
click at [1172, 35] on span "Test Automation" at bounding box center [1210, 32] width 85 height 17
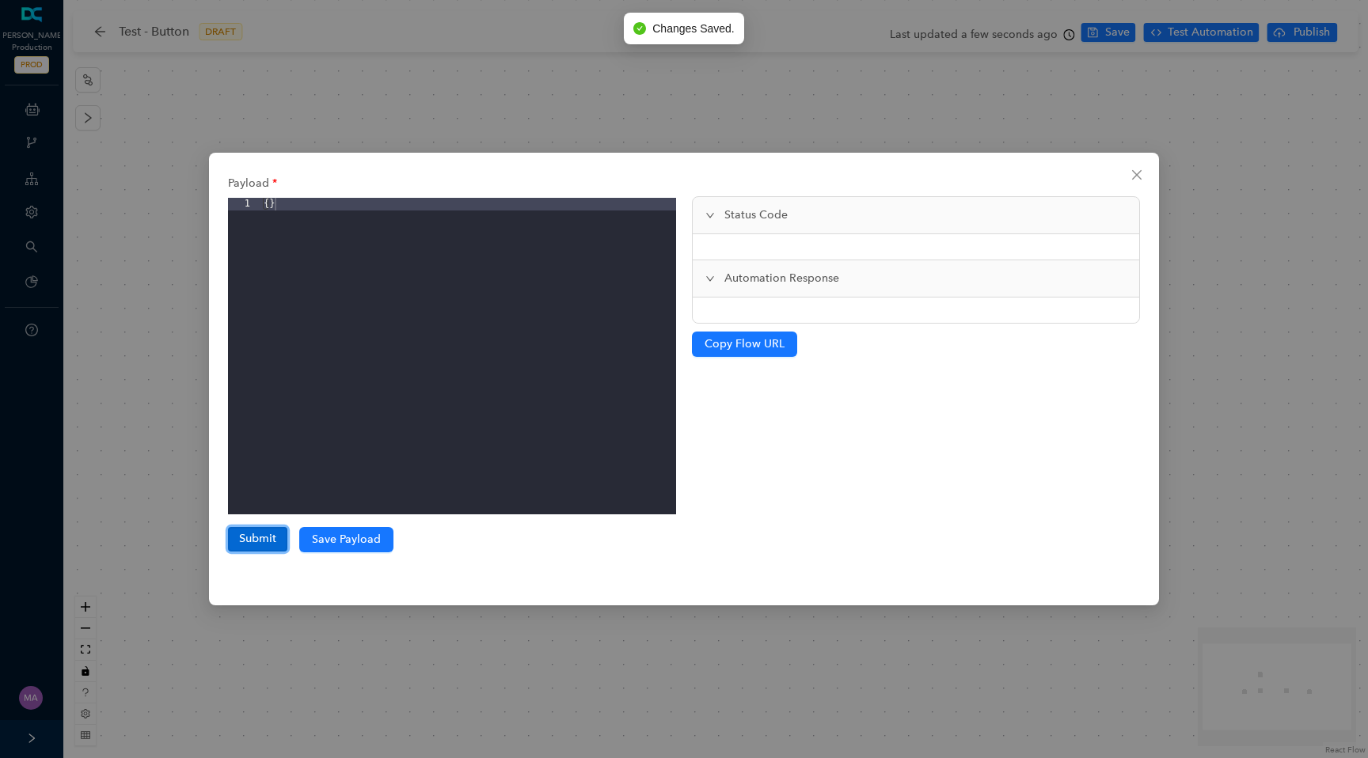
click at [250, 548] on button "Submit" at bounding box center [257, 539] width 59 height 24
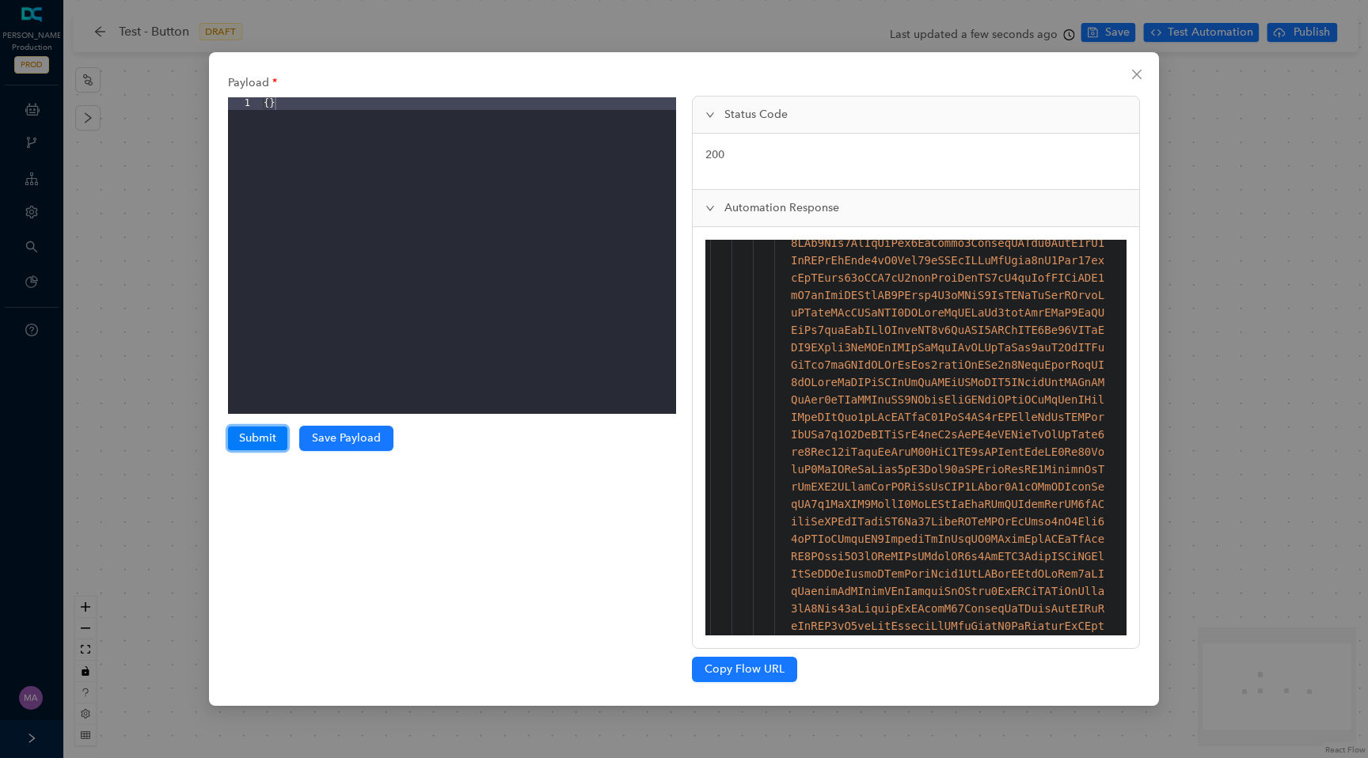
scroll to position [1673, 0]
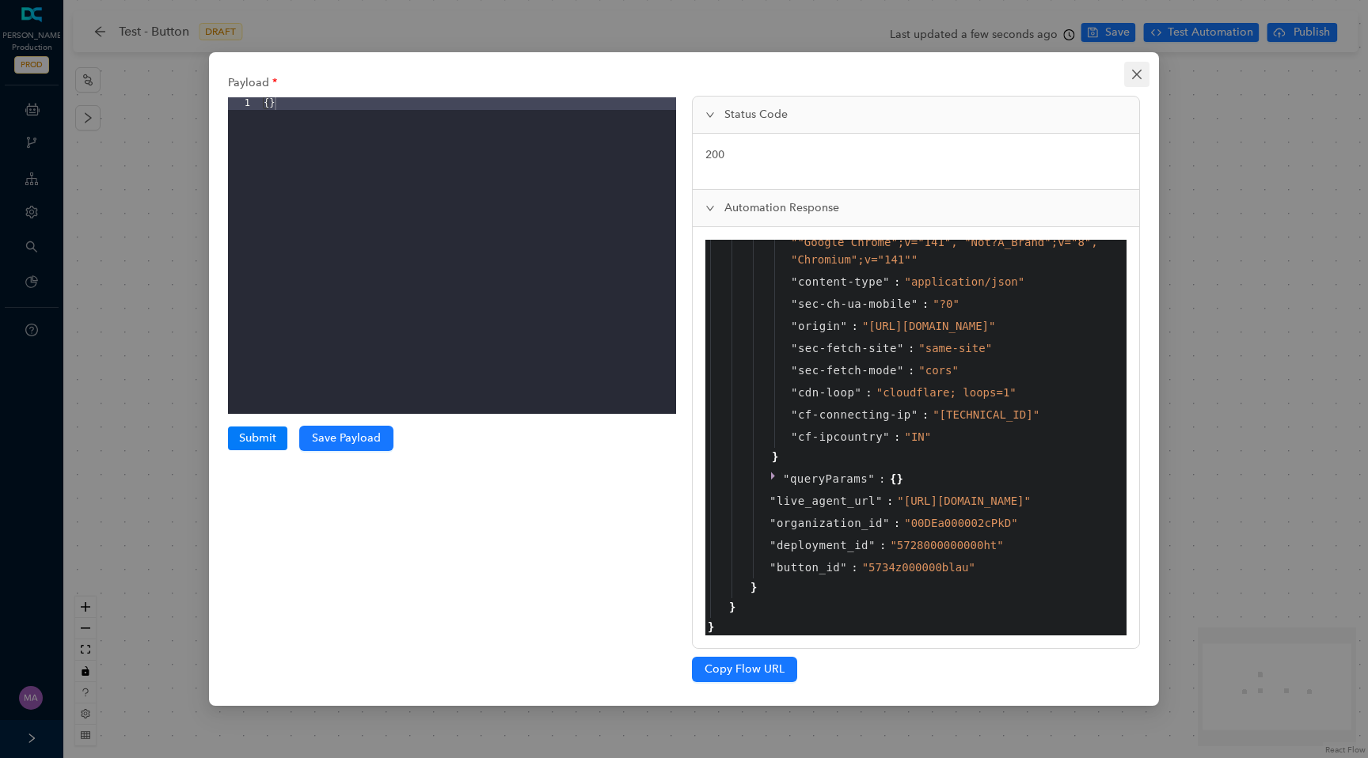
click at [1138, 74] on icon "close" at bounding box center [1136, 74] width 13 height 13
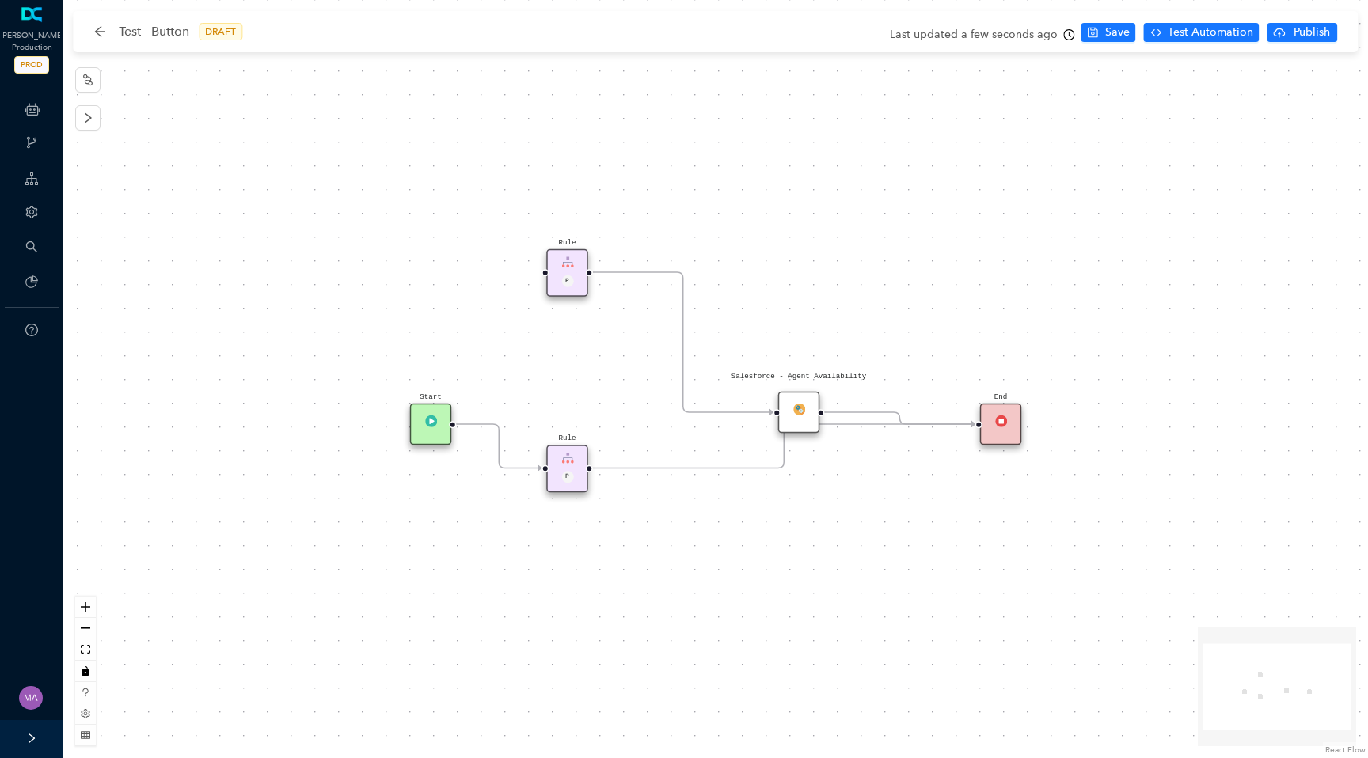
drag, startPoint x: 574, startPoint y: 400, endPoint x: 573, endPoint y: 445, distance: 45.1
click at [573, 446] on div "Rule P" at bounding box center [567, 468] width 42 height 47
drag, startPoint x: 801, startPoint y: 409, endPoint x: 801, endPoint y: 347, distance: 62.5
click at [801, 347] on div "Salesforce - Agent Availability" at bounding box center [799, 342] width 42 height 42
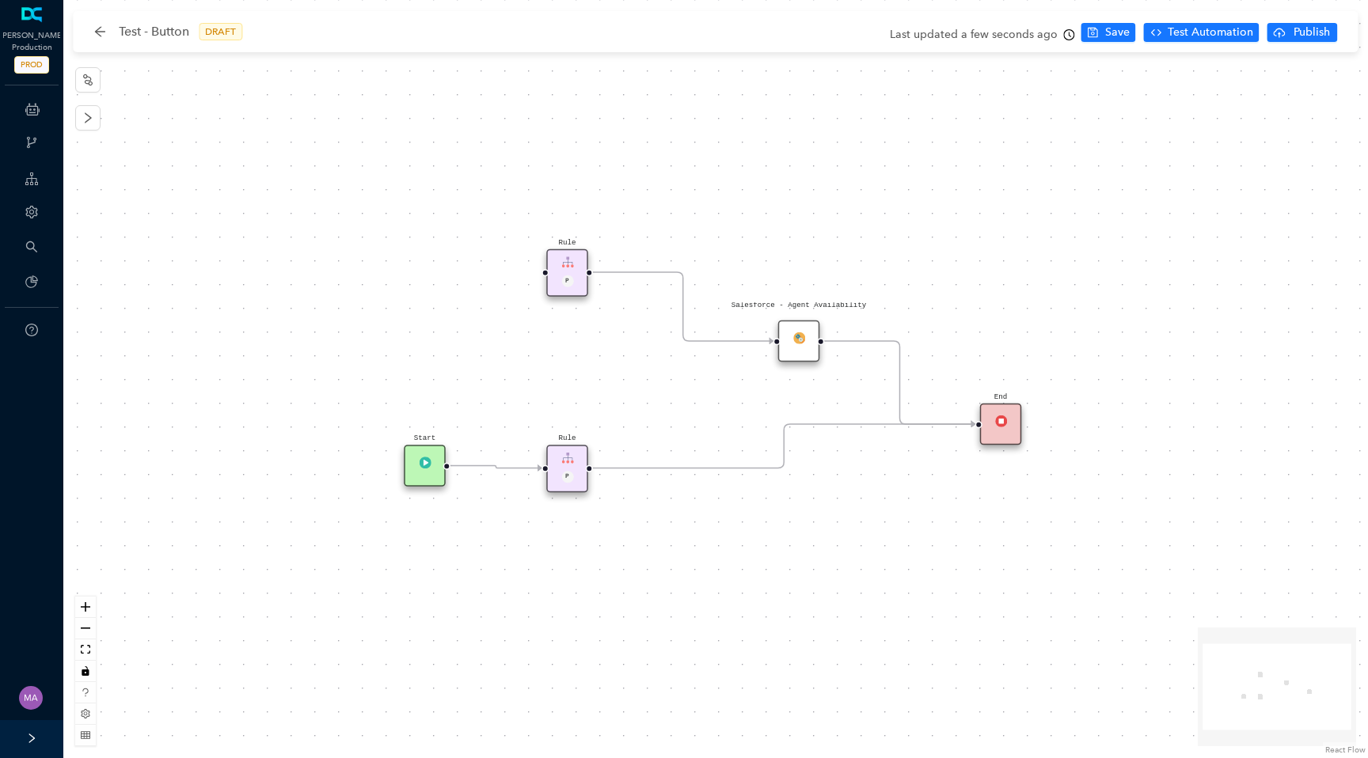
drag, startPoint x: 434, startPoint y: 423, endPoint x: 435, endPoint y: 465, distance: 42.0
click at [435, 465] on div "Start" at bounding box center [425, 466] width 42 height 42
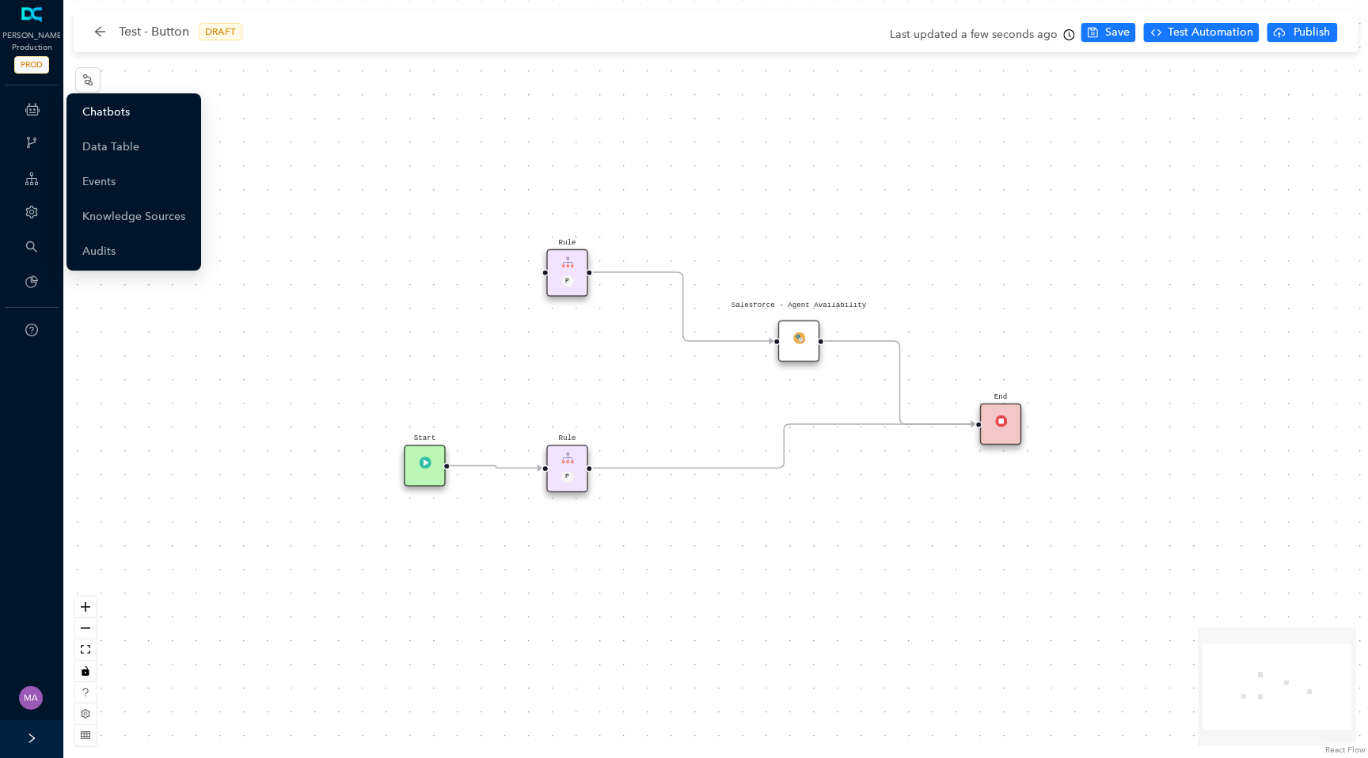
click at [99, 112] on link "Chatbots" at bounding box center [105, 113] width 47 height 32
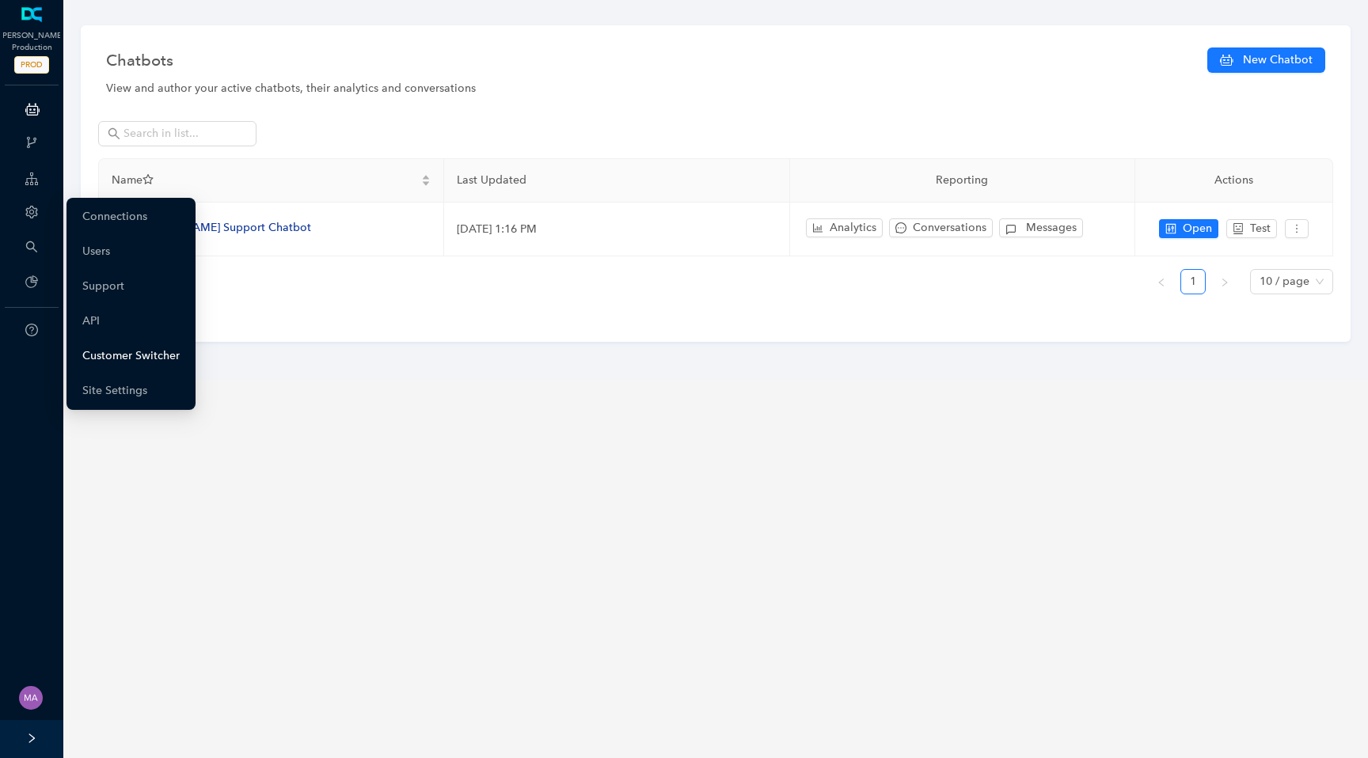
click at [142, 358] on link "Customer Switcher" at bounding box center [130, 356] width 97 height 32
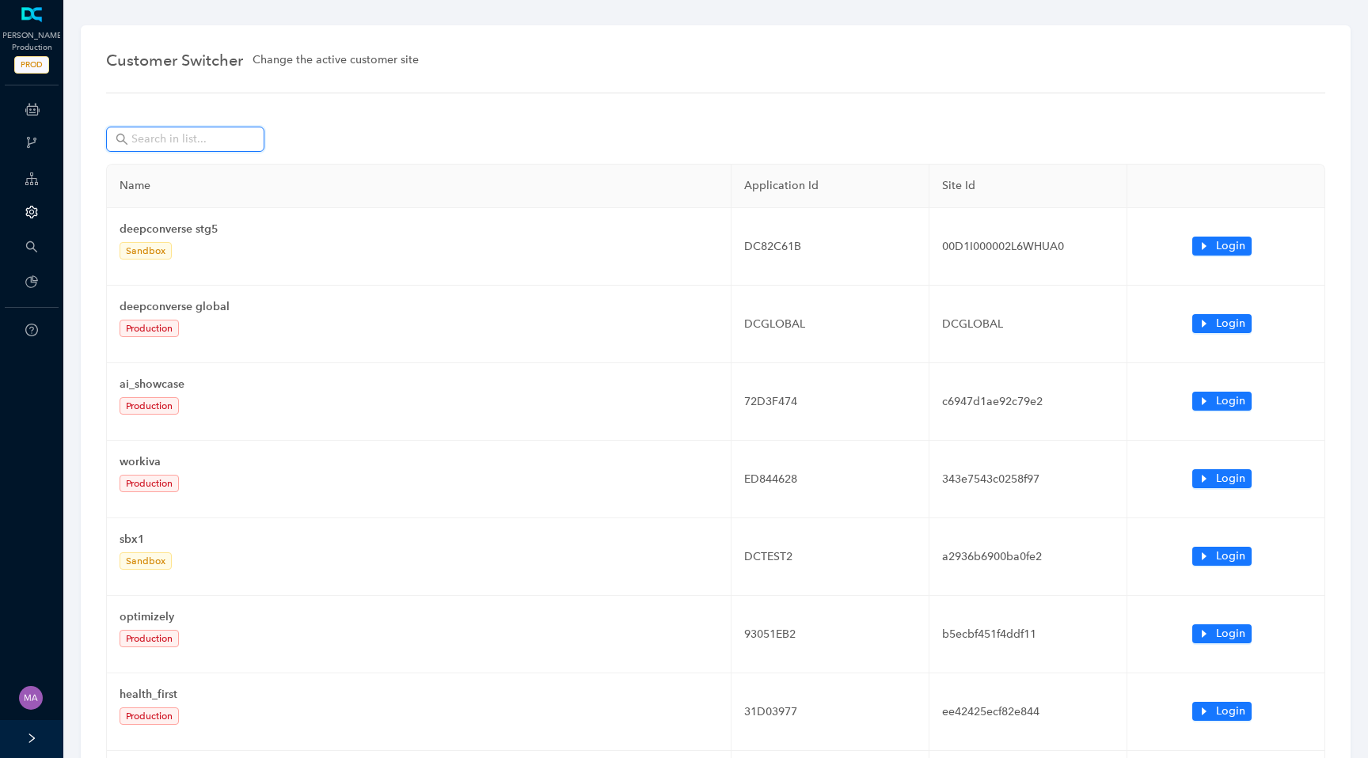
click at [218, 142] on input "text" at bounding box center [186, 139] width 111 height 17
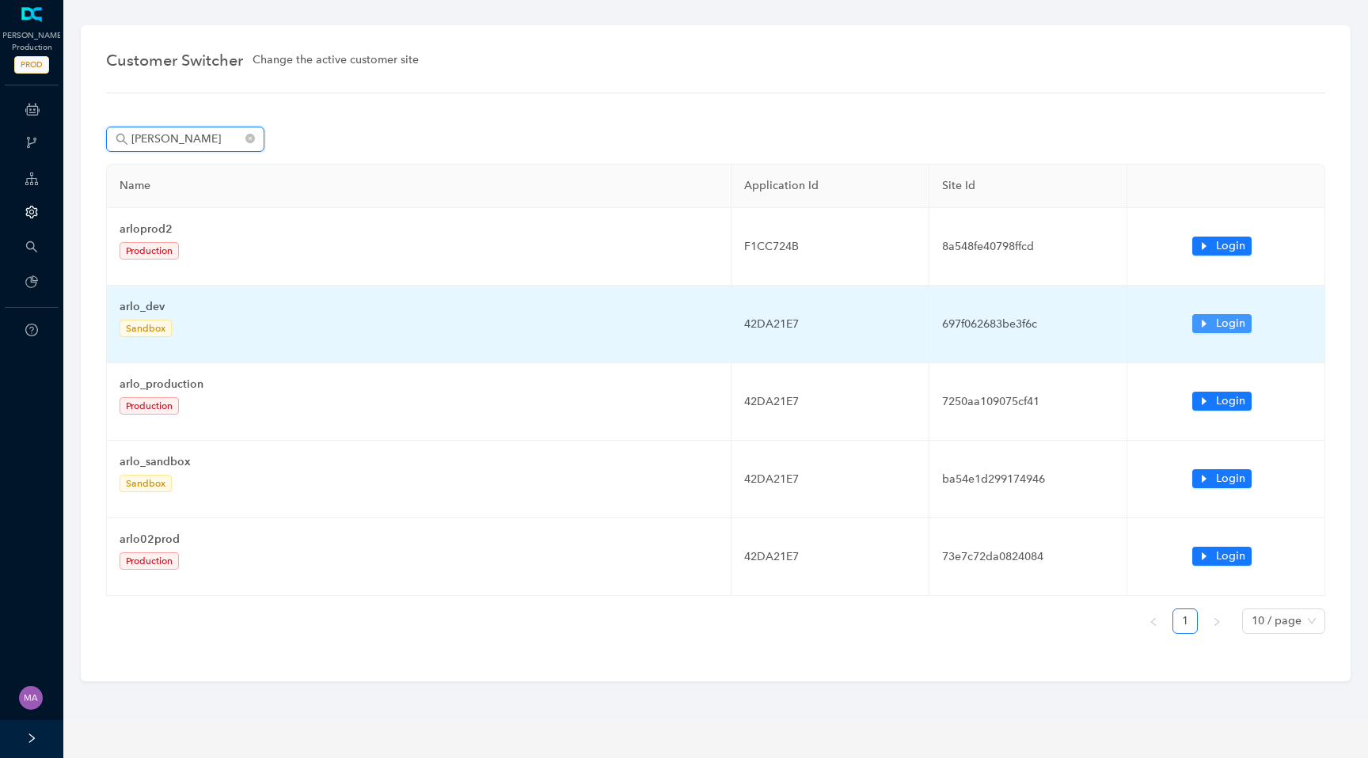
type input "arlo"
click at [1204, 320] on icon "caret-right" at bounding box center [1203, 323] width 11 height 11
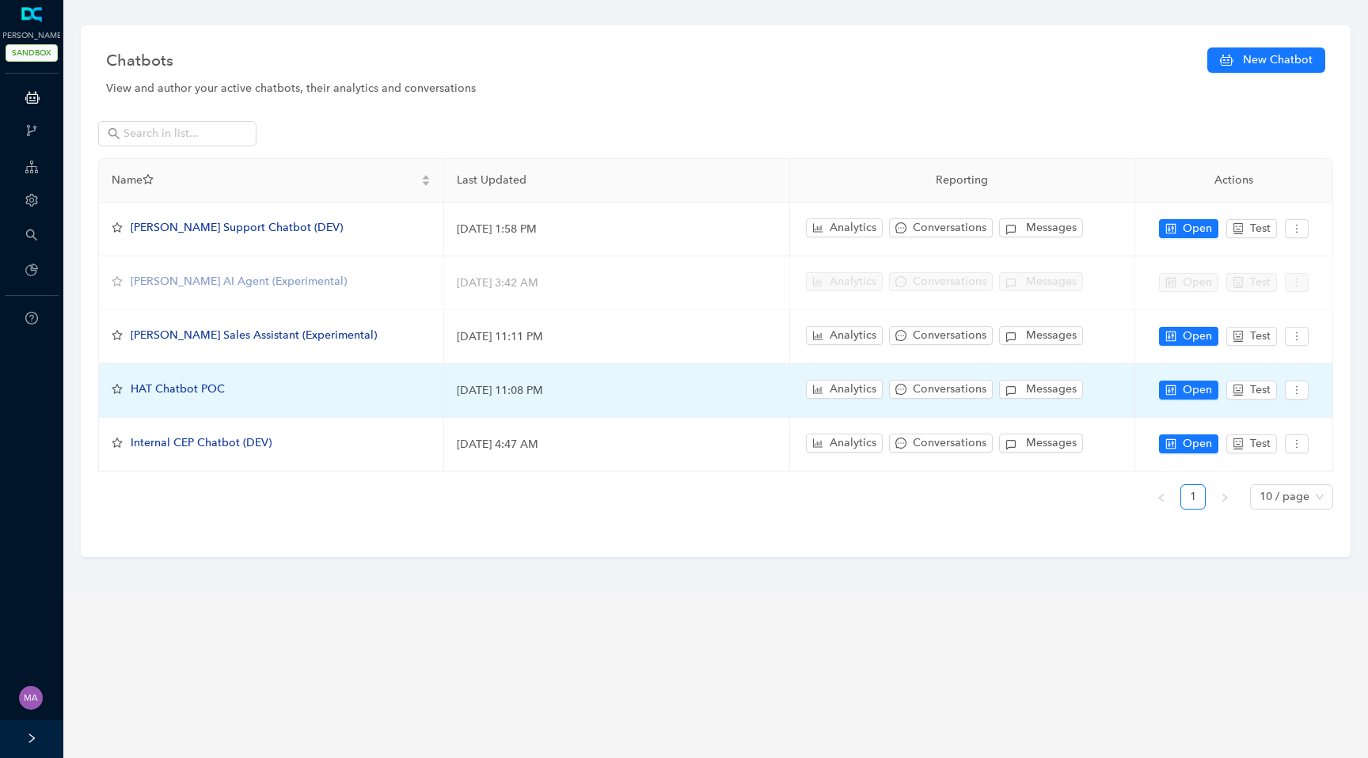
click at [176, 385] on span "HAT Chatbot POC" at bounding box center [178, 388] width 94 height 13
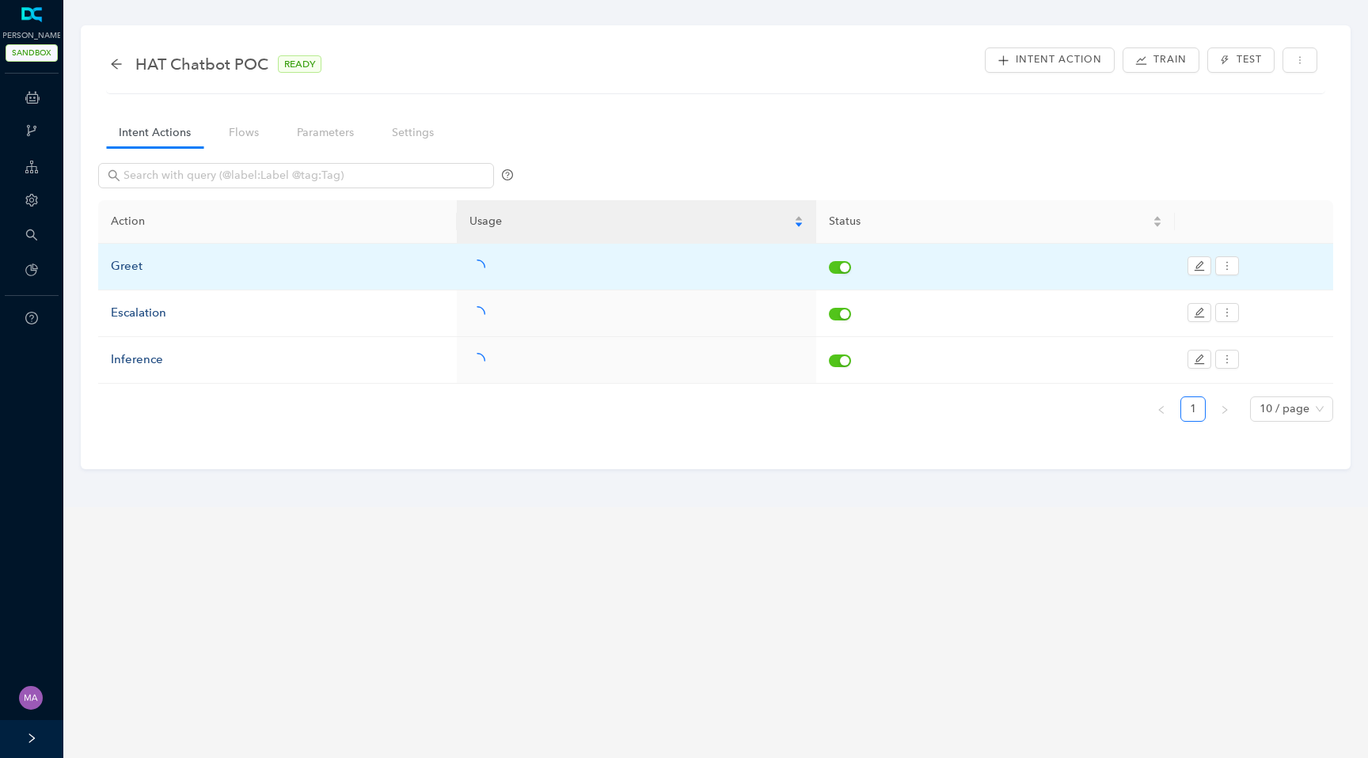
click at [135, 268] on div "Greet" at bounding box center [277, 266] width 333 height 19
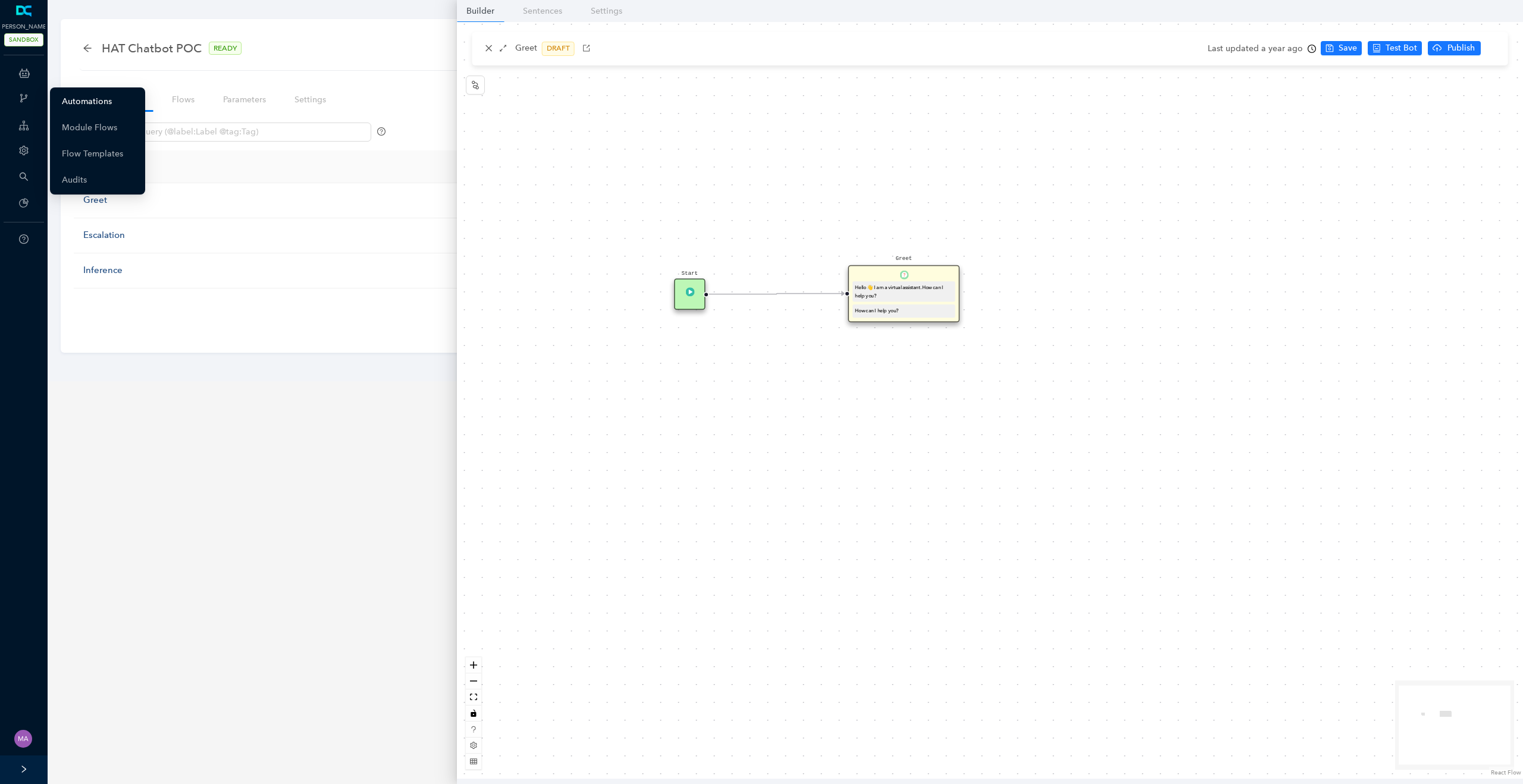
click at [77, 101] on link "Automations" at bounding box center [86, 102] width 50 height 24
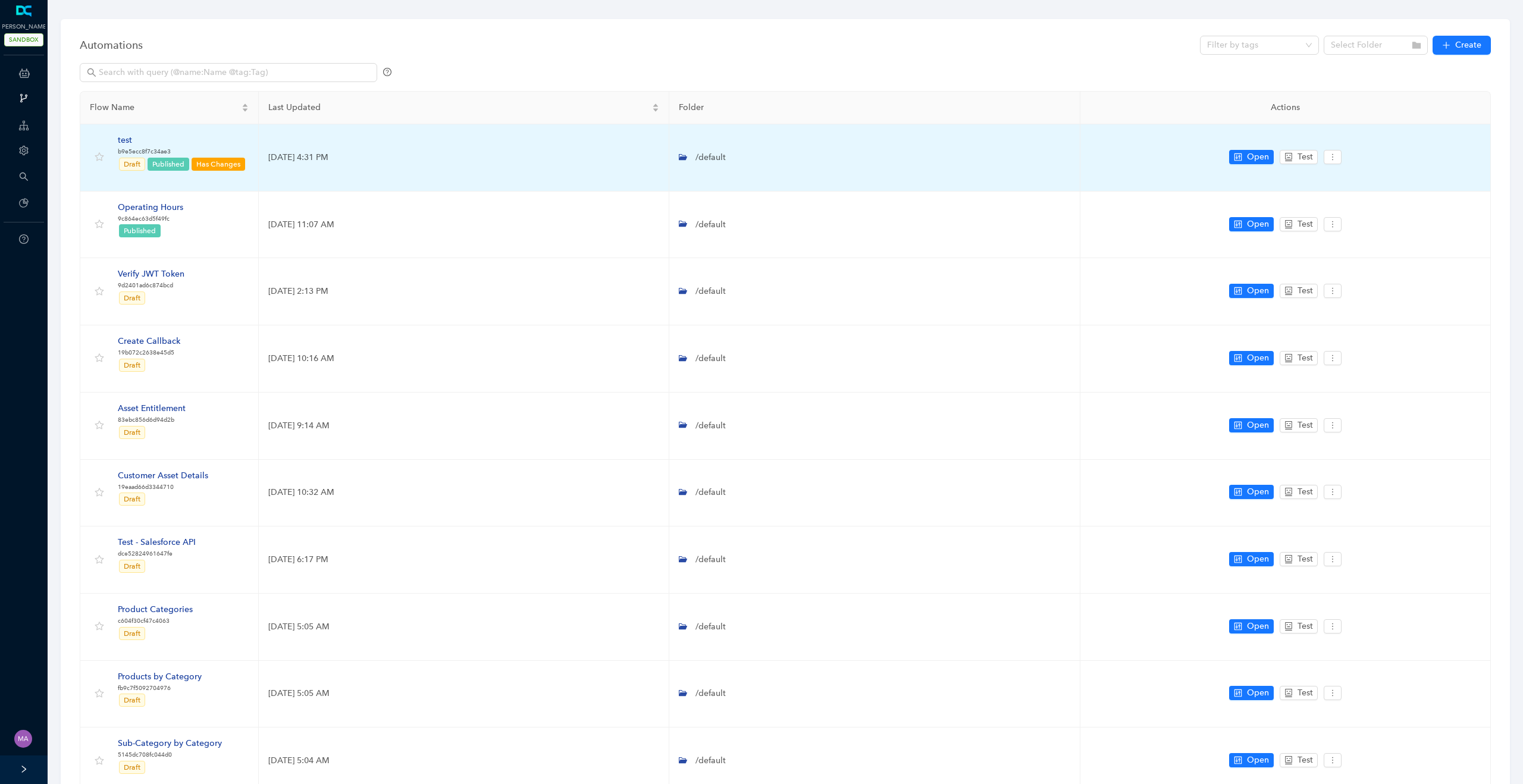
click at [128, 141] on div "test" at bounding box center [182, 140] width 129 height 13
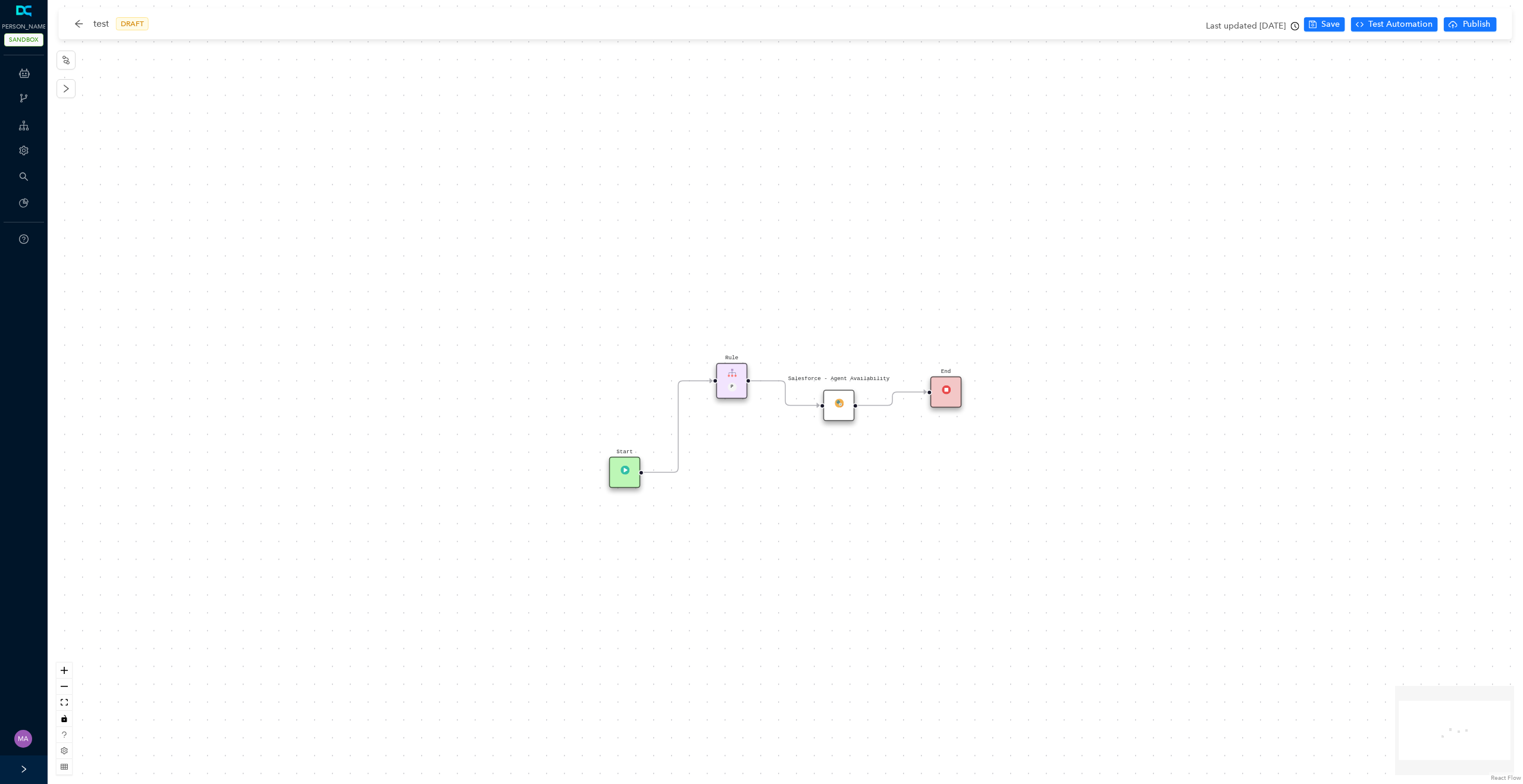
drag, startPoint x: 631, startPoint y: 389, endPoint x: 631, endPoint y: 465, distance: 76.0
click at [631, 465] on div "Start" at bounding box center [625, 473] width 32 height 32
click at [675, 422] on icon "Edge from reactflownode_53640d85-6762-421a-8221-83bf8d39b632 to reactflownode_1…" at bounding box center [678, 427] width 69 height 92
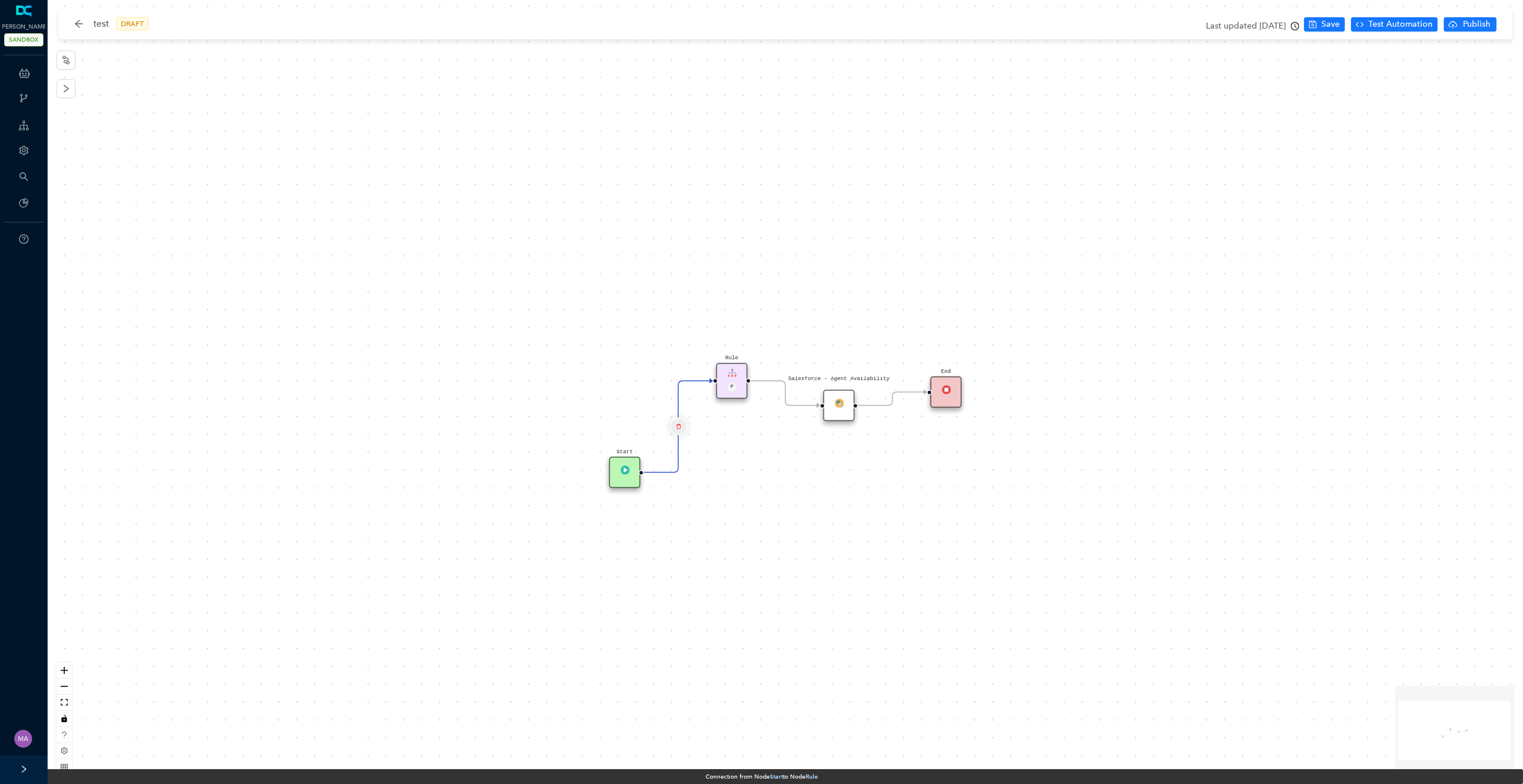
click at [679, 424] on icon "delete" at bounding box center [678, 426] width 5 height 11
click at [739, 403] on button "Yes" at bounding box center [749, 396] width 23 height 14
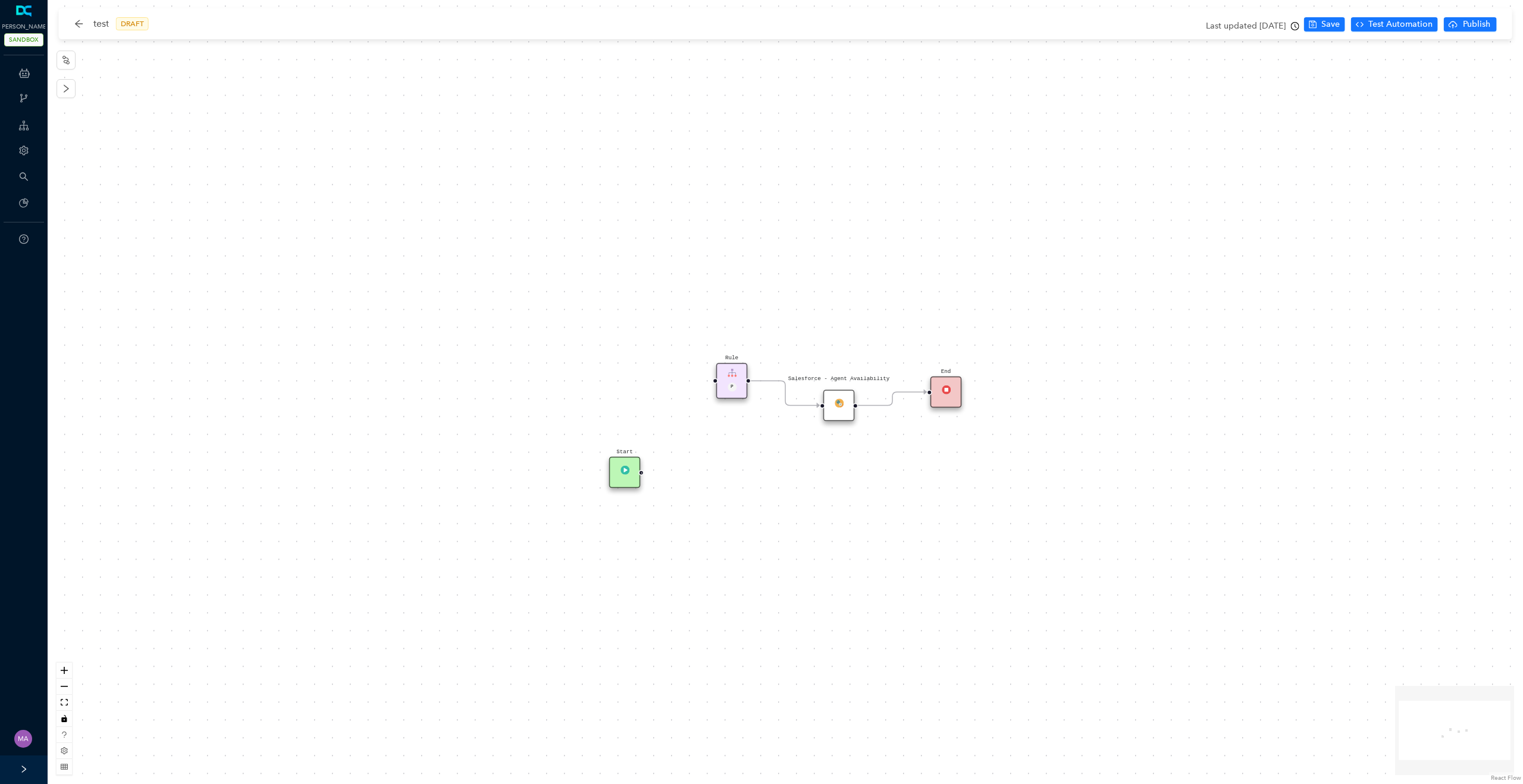
drag, startPoint x: 642, startPoint y: 474, endPoint x: 686, endPoint y: 472, distance: 44.0
click at [686, 472] on div "Salesforce - Agent Availability Rule P Start End" at bounding box center [785, 392] width 1476 height 784
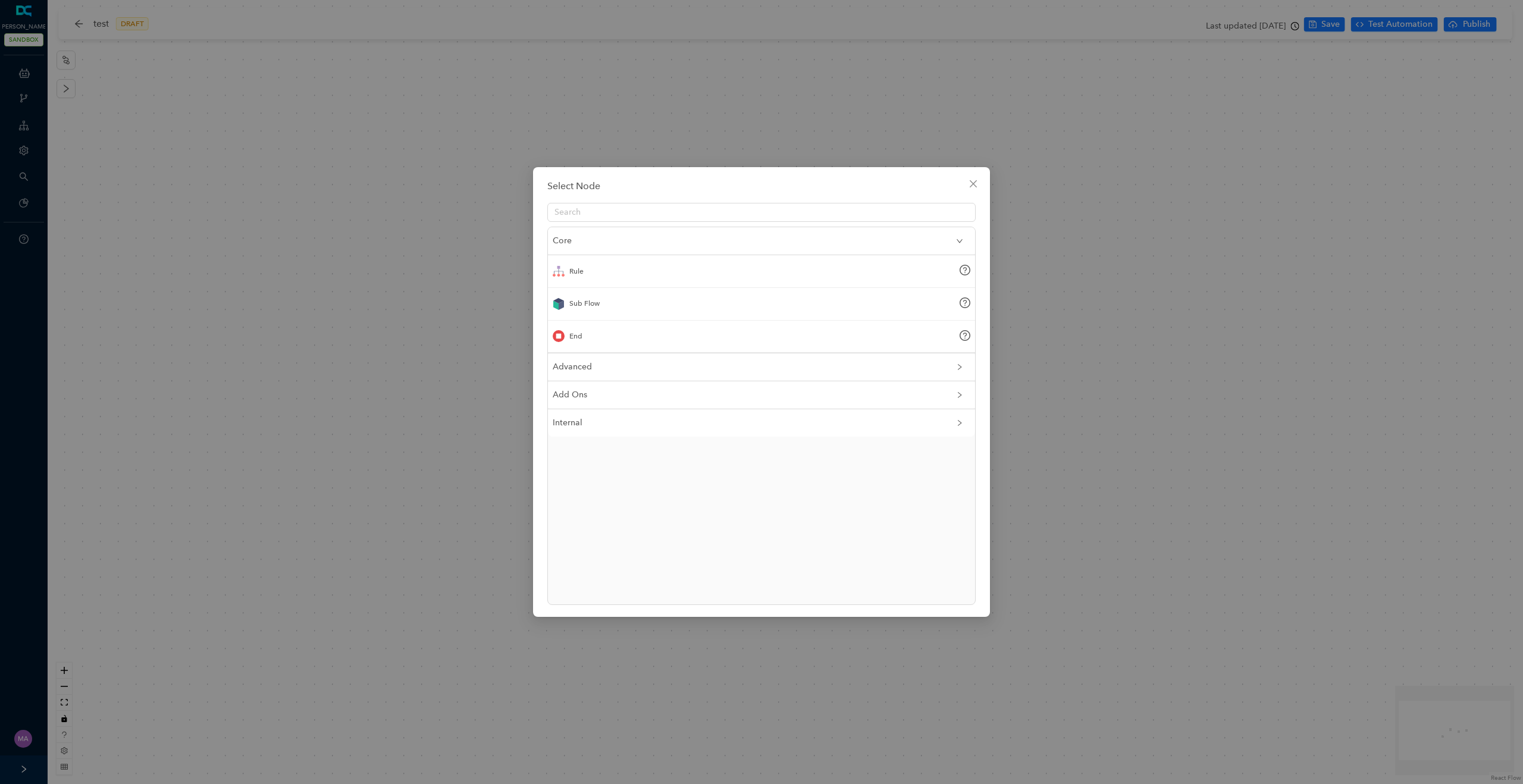
click at [577, 271] on div "Rule" at bounding box center [577, 271] width 14 height 11
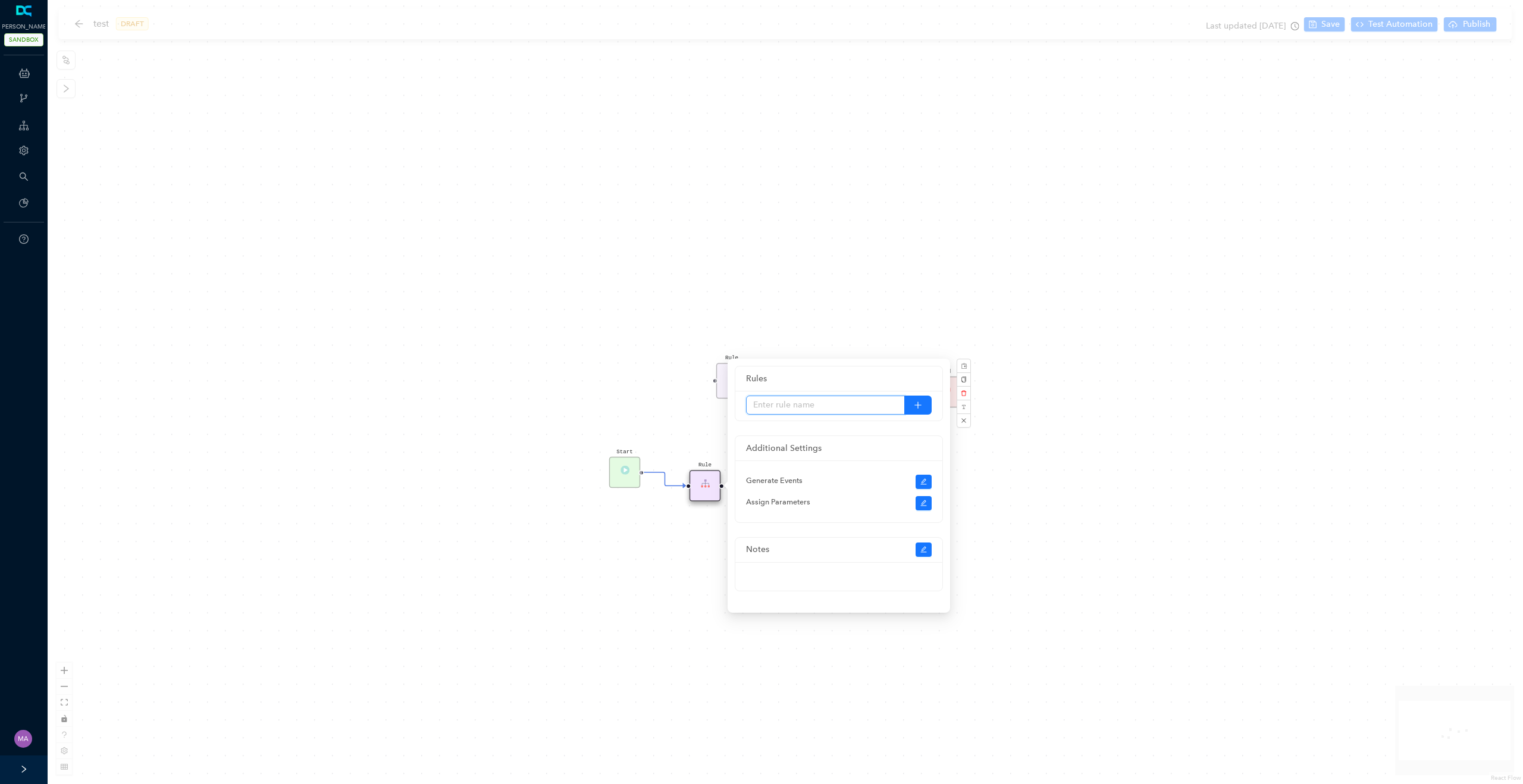
click at [854, 406] on input "text" at bounding box center [825, 404] width 159 height 19
type input "test rule"
click at [680, 425] on div "Salesforce - Agent Availability Rule P Start End Rule" at bounding box center [785, 392] width 1476 height 784
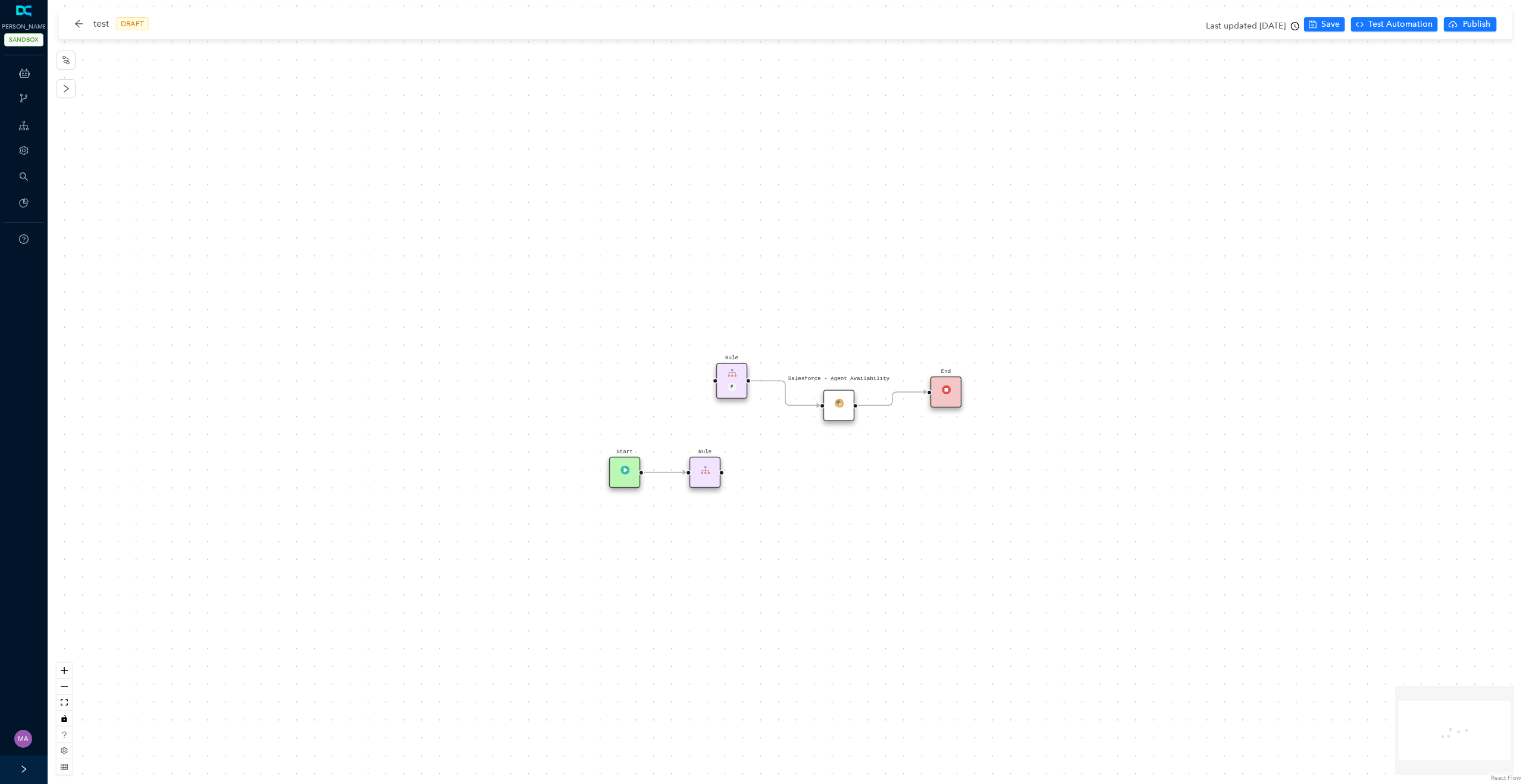
drag, startPoint x: 708, startPoint y: 486, endPoint x: 715, endPoint y: 474, distance: 13.9
click at [715, 474] on div "Rule" at bounding box center [705, 473] width 32 height 32
click at [708, 472] on img at bounding box center [705, 470] width 9 height 9
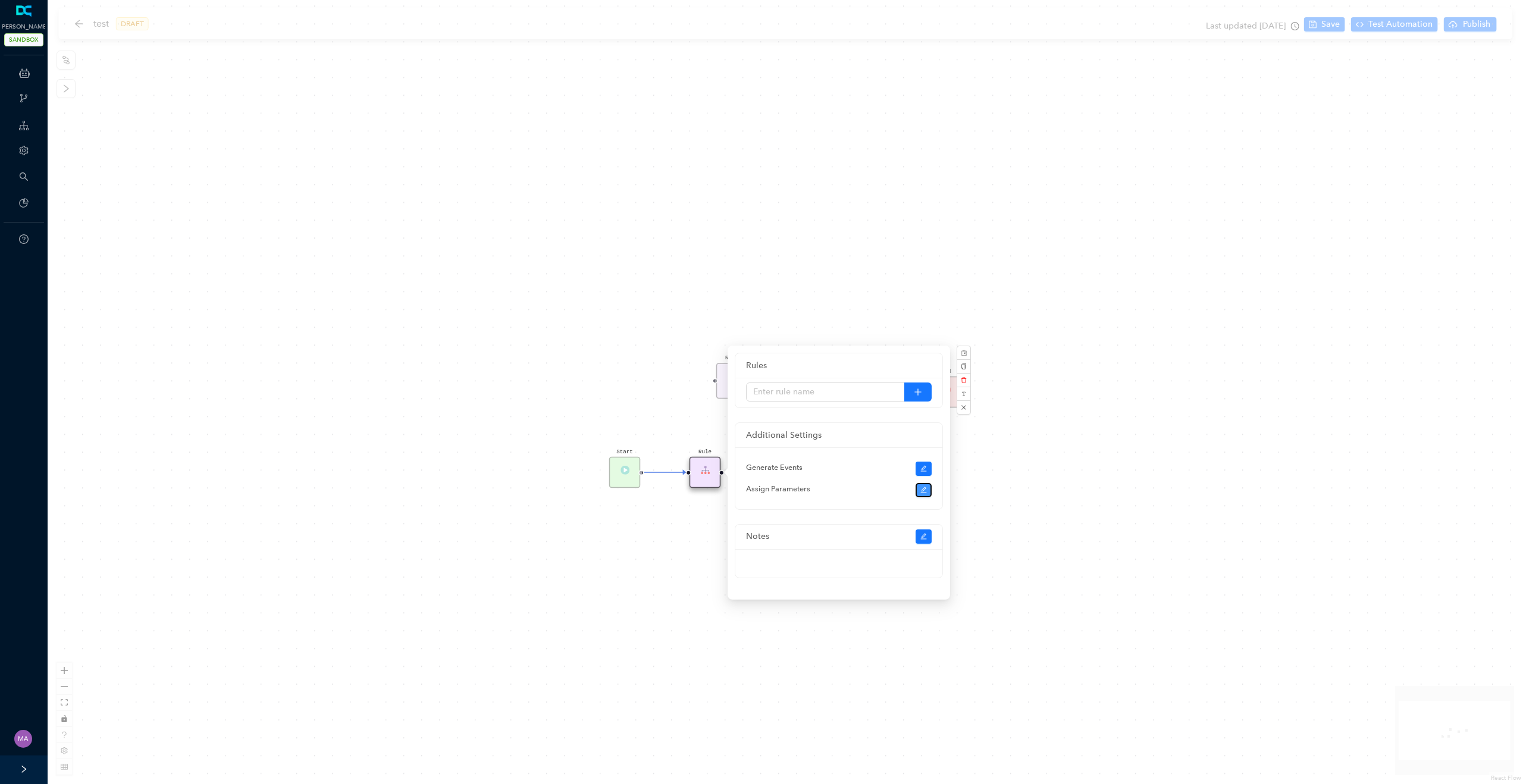
click at [928, 492] on button "button" at bounding box center [924, 490] width 17 height 14
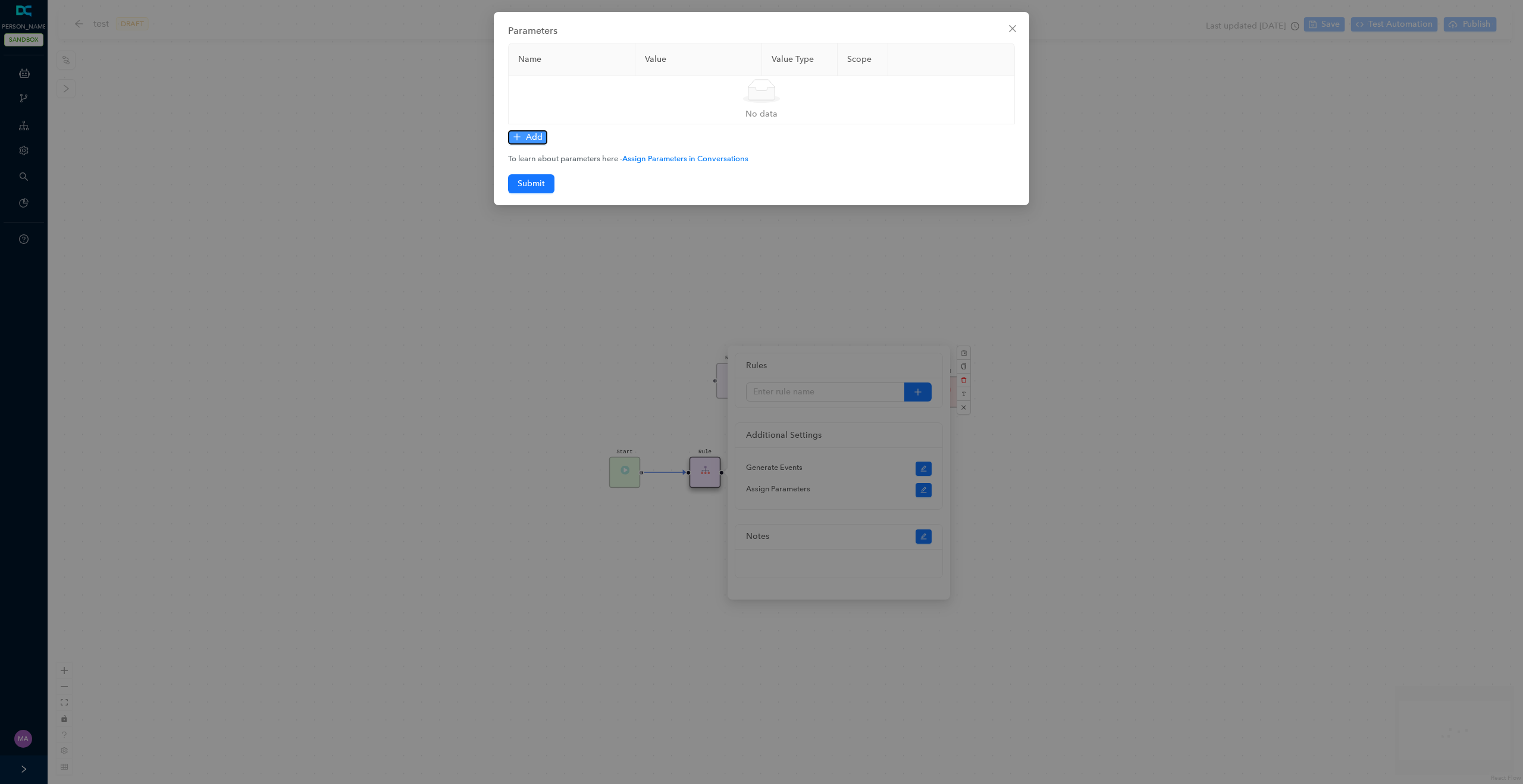
click at [531, 141] on span "Add" at bounding box center [534, 137] width 17 height 13
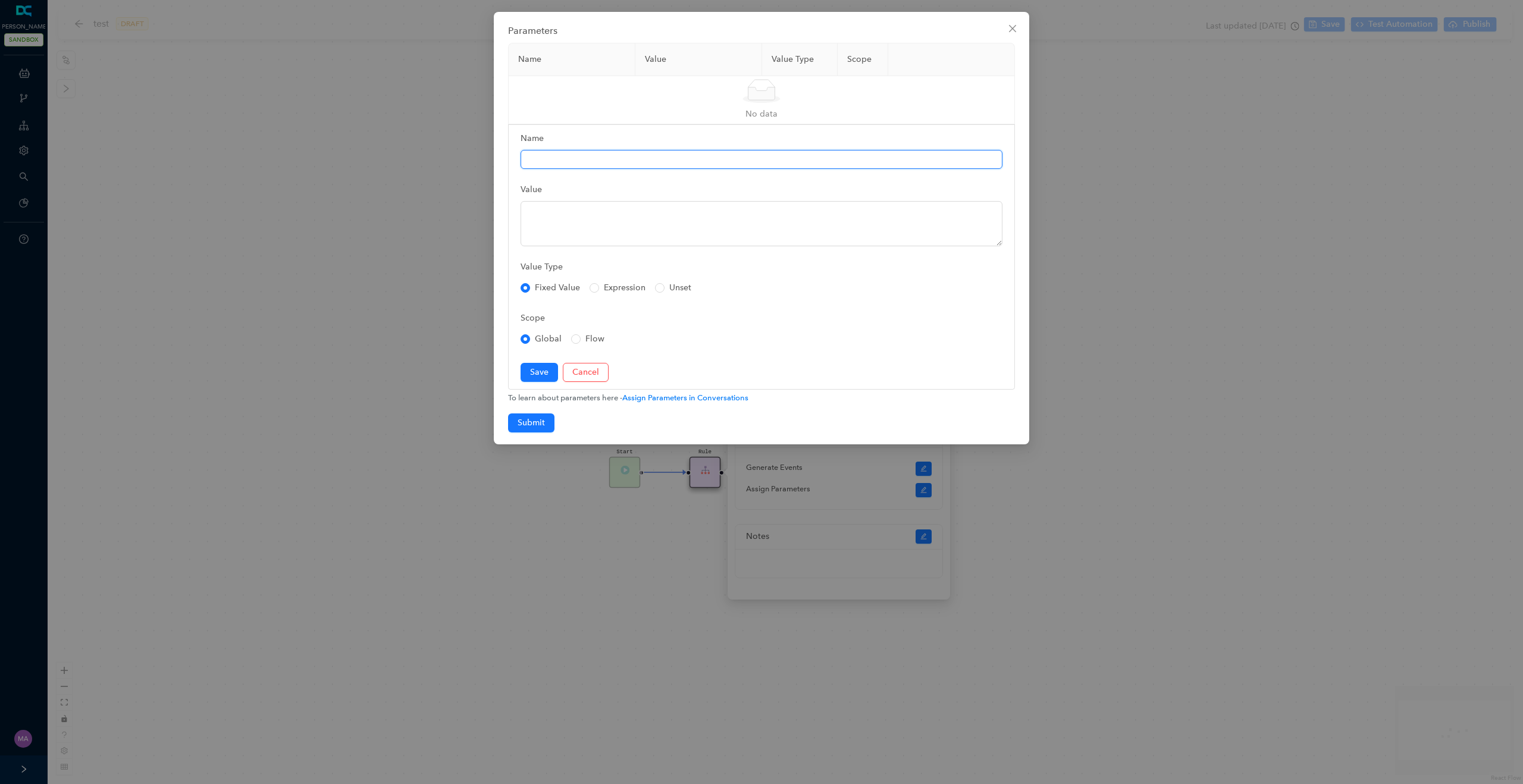
click at [562, 157] on input "Name" at bounding box center [762, 159] width 482 height 19
type input "locale"
click at [556, 209] on textarea "Value" at bounding box center [762, 224] width 482 height 45
type textarea "$actionOutput.locale"
click at [547, 370] on span "Save" at bounding box center [539, 372] width 19 height 13
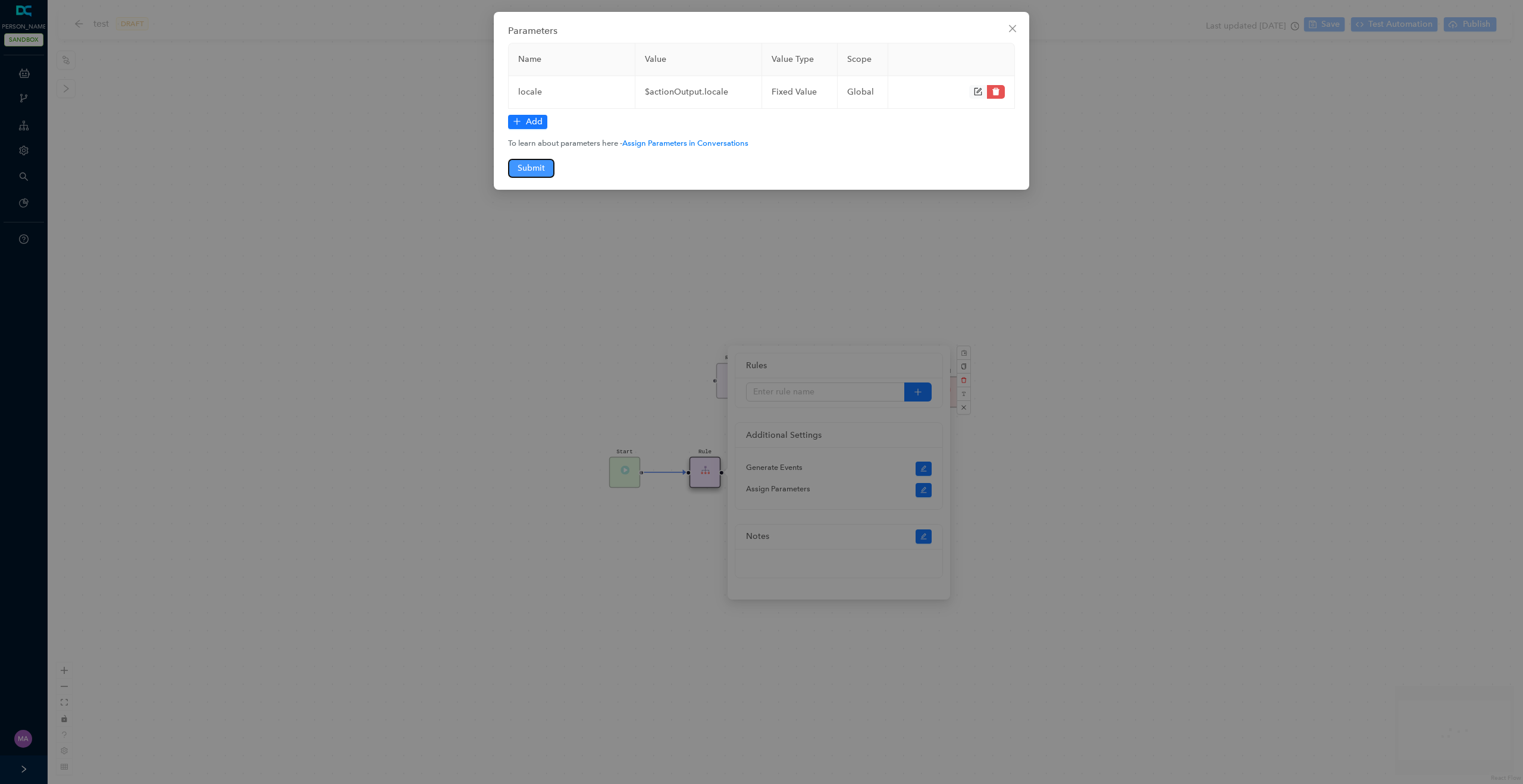
click at [537, 168] on span "Submit" at bounding box center [531, 168] width 27 height 13
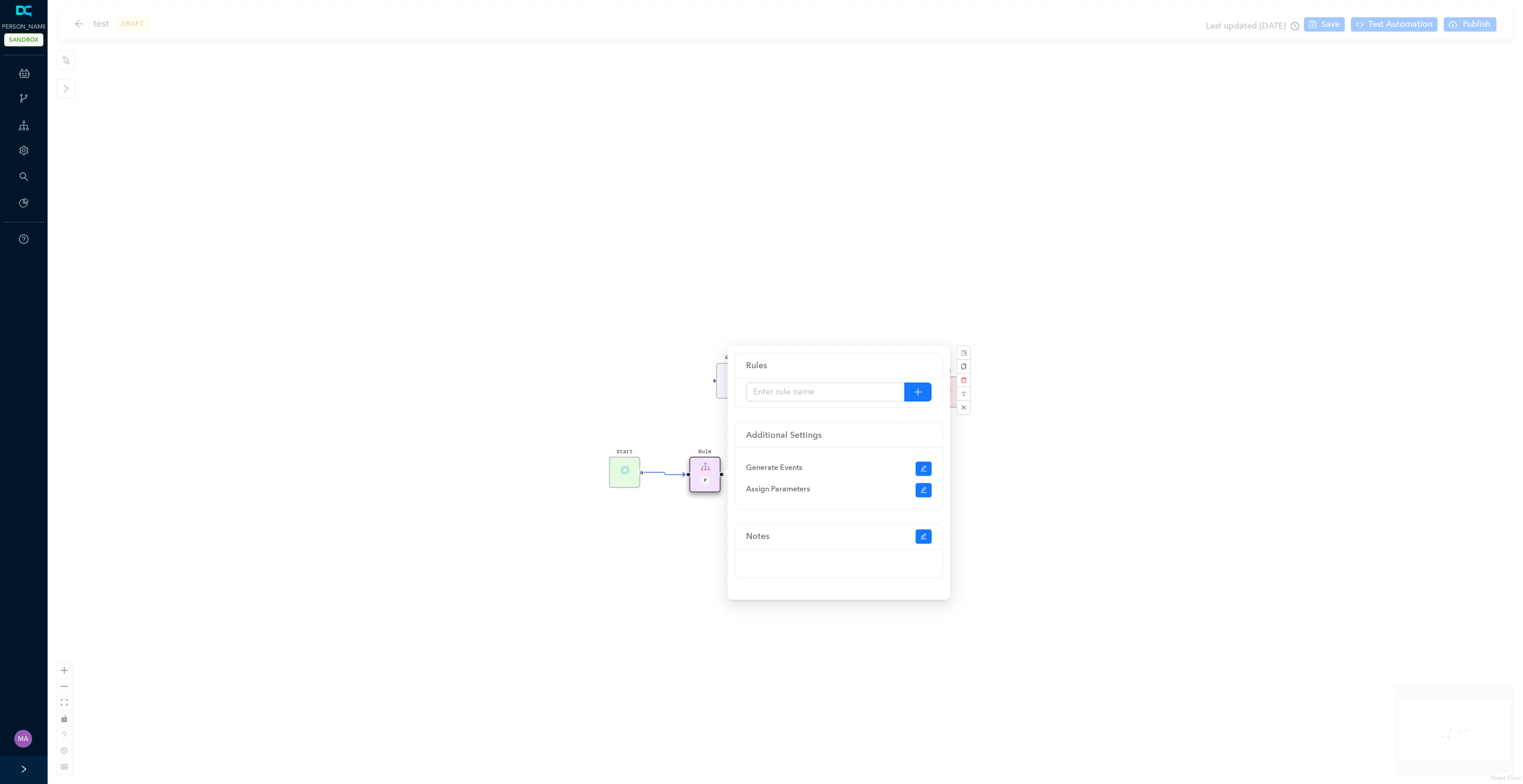
click at [780, 223] on div "Salesforce - Agent Availability Rule P Start End Rule P" at bounding box center [785, 392] width 1476 height 784
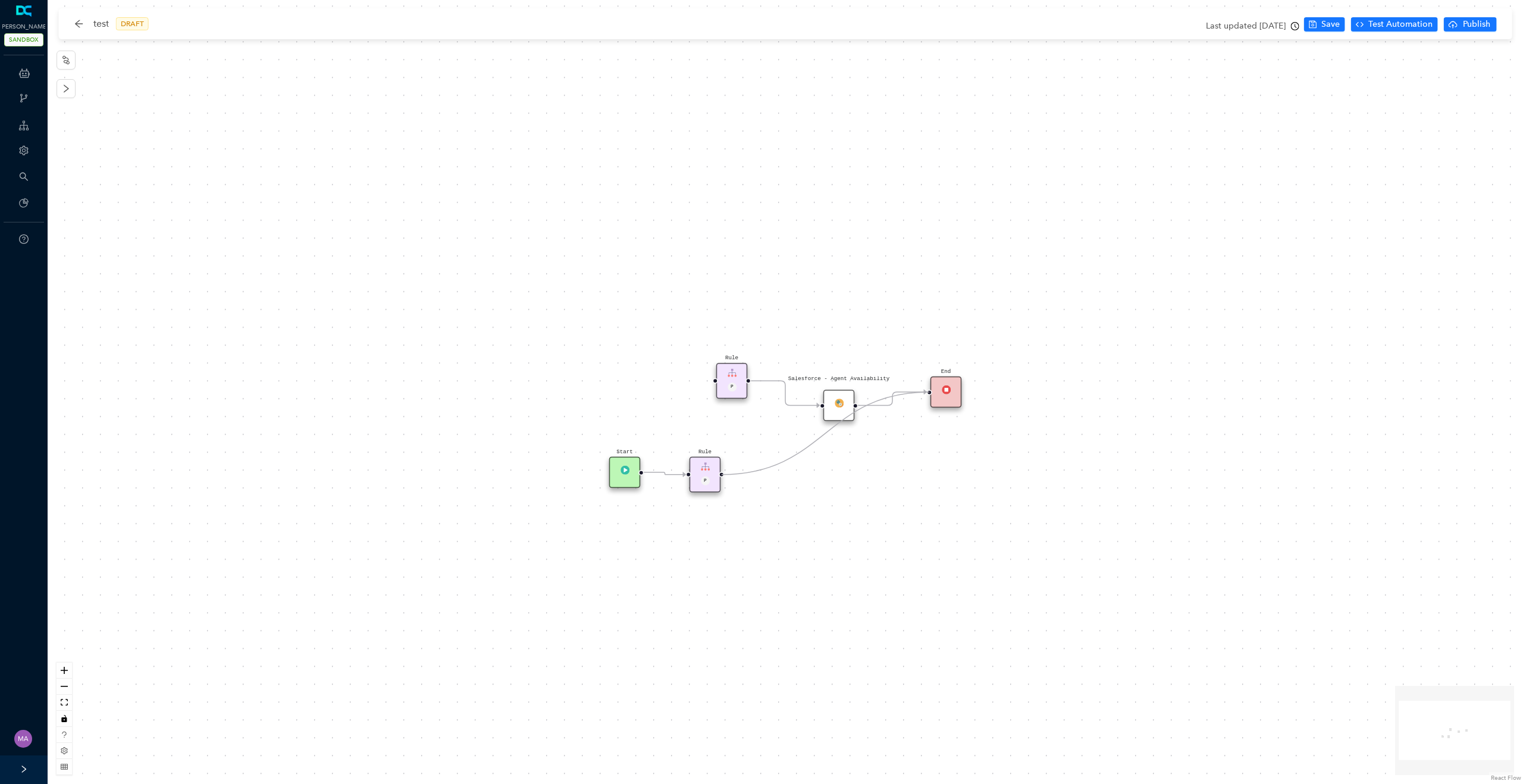
drag, startPoint x: 721, startPoint y: 475, endPoint x: 940, endPoint y: 404, distance: 230.2
drag, startPoint x: 940, startPoint y: 404, endPoint x: 878, endPoint y: 483, distance: 100.4
click at [878, 483] on div "End" at bounding box center [880, 473] width 32 height 32
click at [857, 444] on icon "Edge from reactflownode_a5ec4953-2bac-418f-89d7-c2fe79599ce4 to reactflownode_f…" at bounding box center [858, 439] width 34 height 67
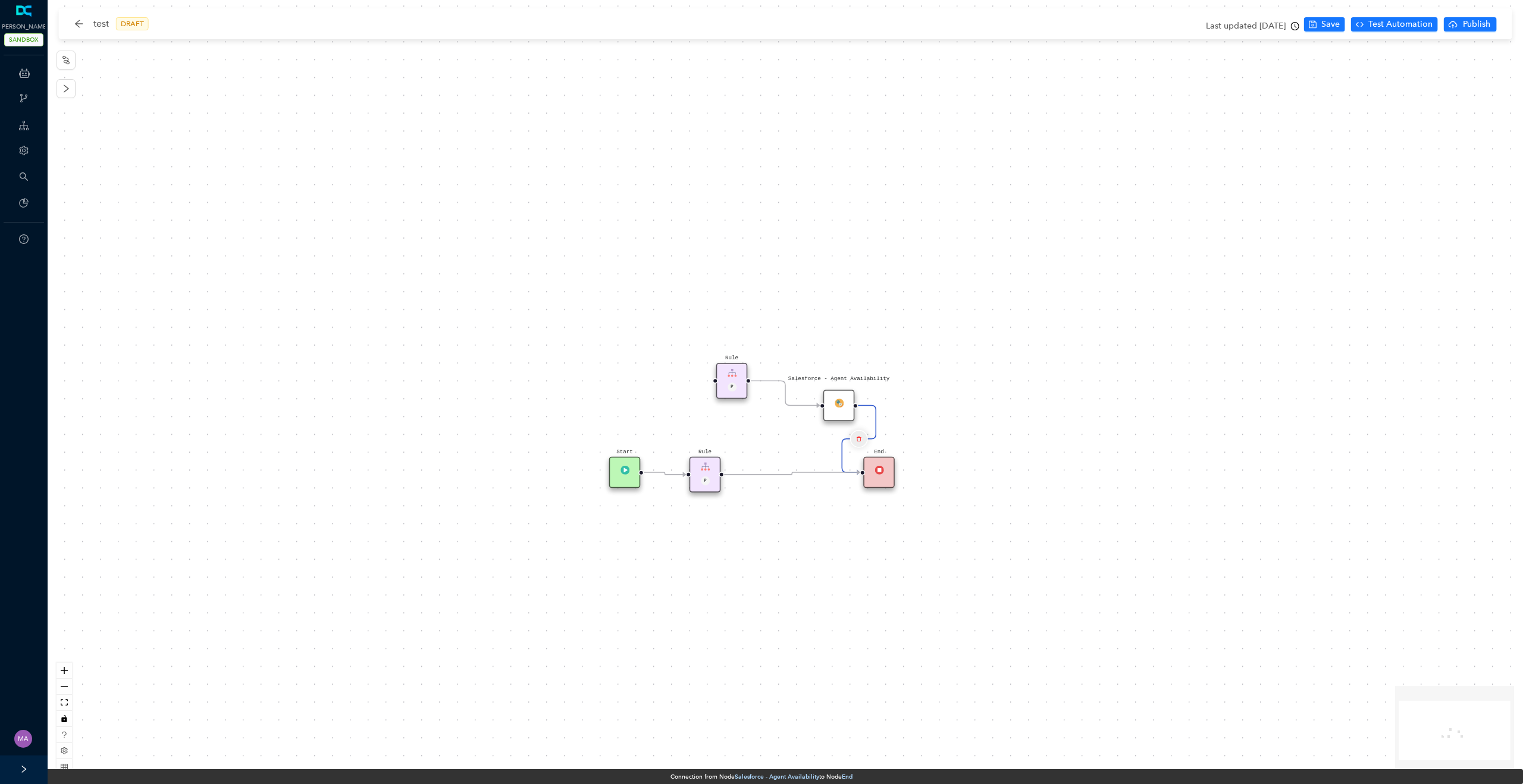
click at [864, 439] on button "Edge from reactflownode_a5ec4953-2bac-418f-89d7-c2fe79599ce4 to reactflownode_f…" at bounding box center [859, 439] width 18 height 18
click at [926, 411] on span "Yes" at bounding box center [929, 408] width 13 height 13
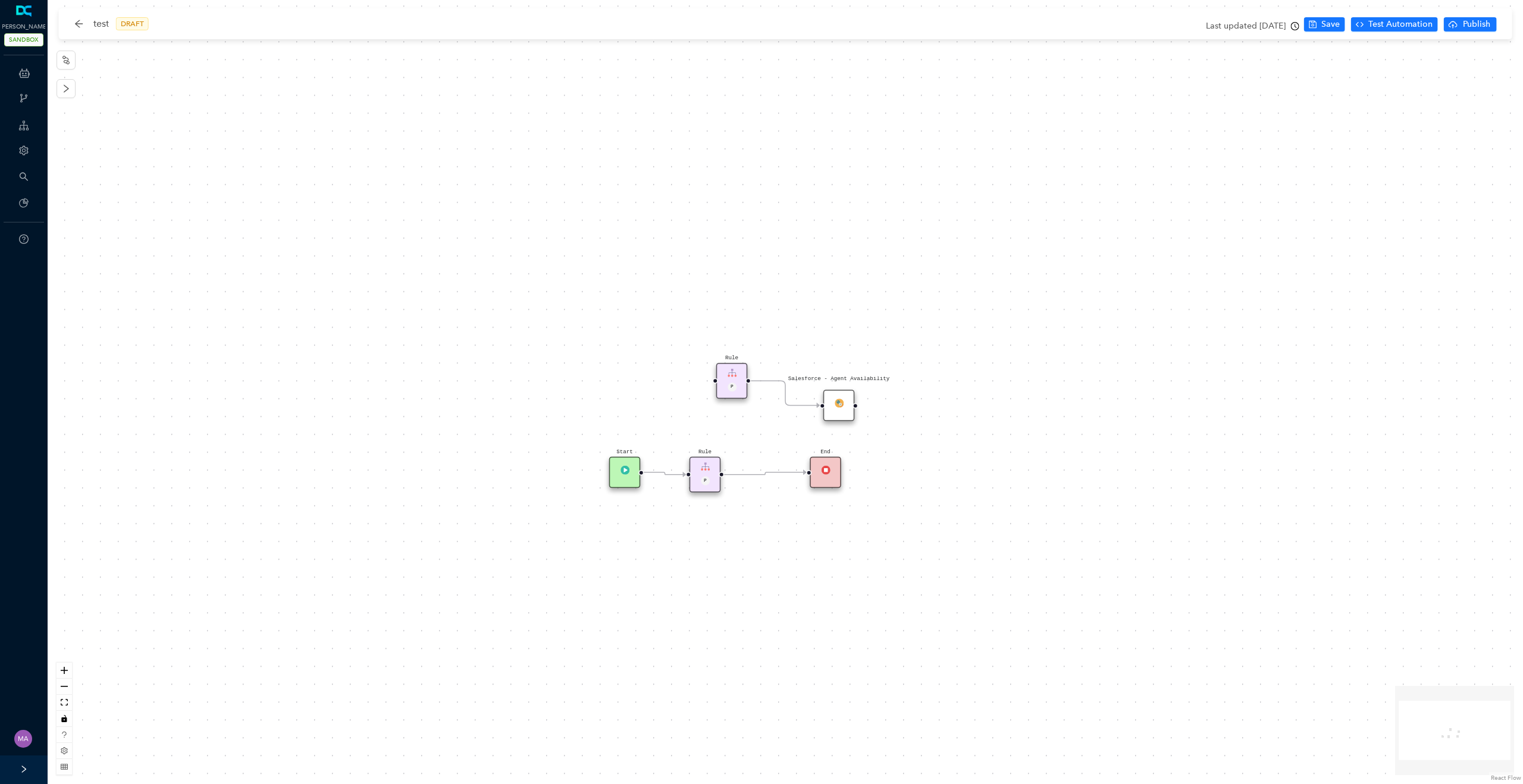
drag, startPoint x: 874, startPoint y: 474, endPoint x: 830, endPoint y: 474, distance: 44.0
click at [830, 474] on div "End" at bounding box center [825, 473] width 32 height 32
click at [1028, 28] on span "Save" at bounding box center [1331, 24] width 19 height 13
click at [1028, 26] on span "Test Automation" at bounding box center [1400, 24] width 64 height 13
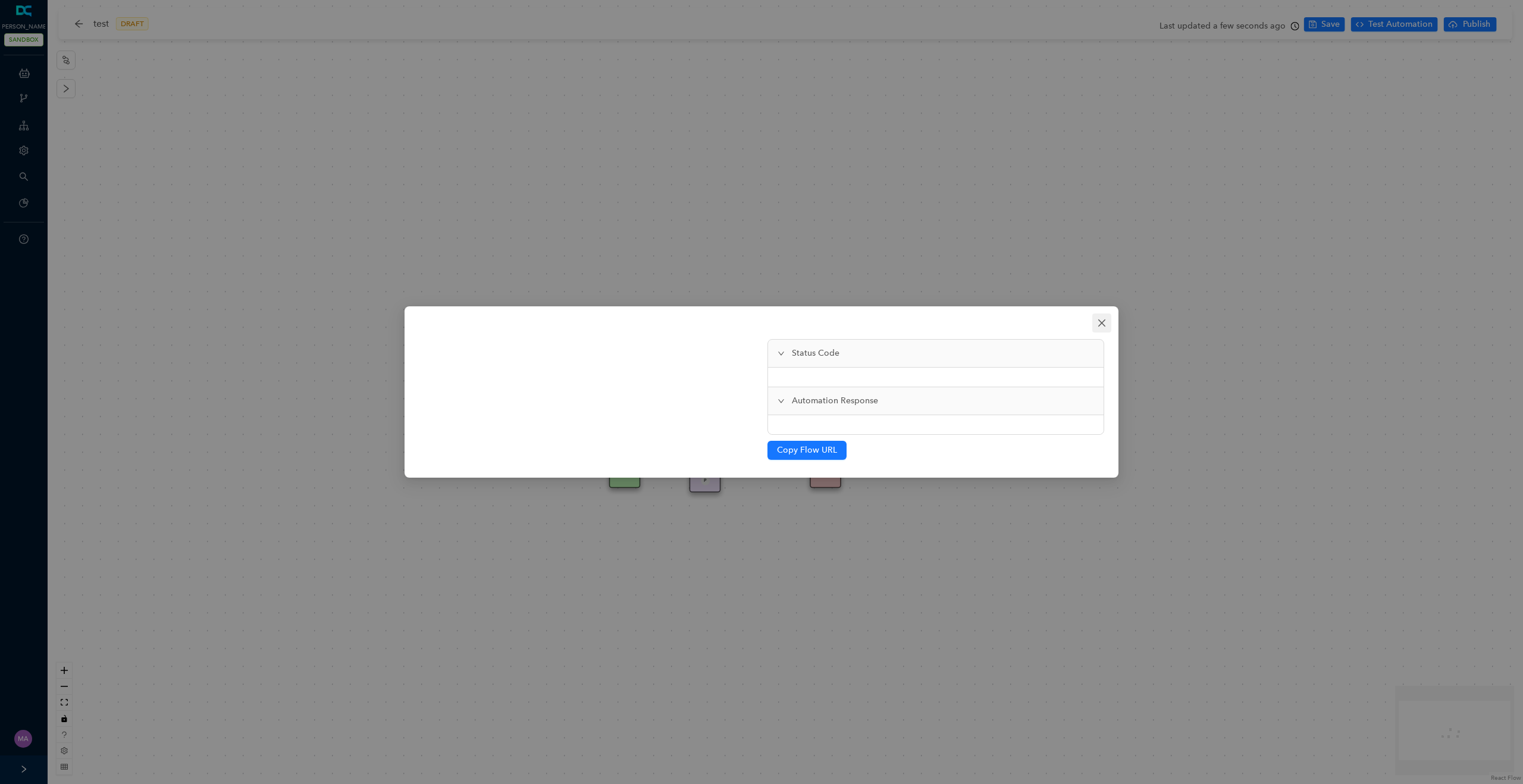
click at [1028, 323] on span "Close" at bounding box center [1101, 322] width 19 height 10
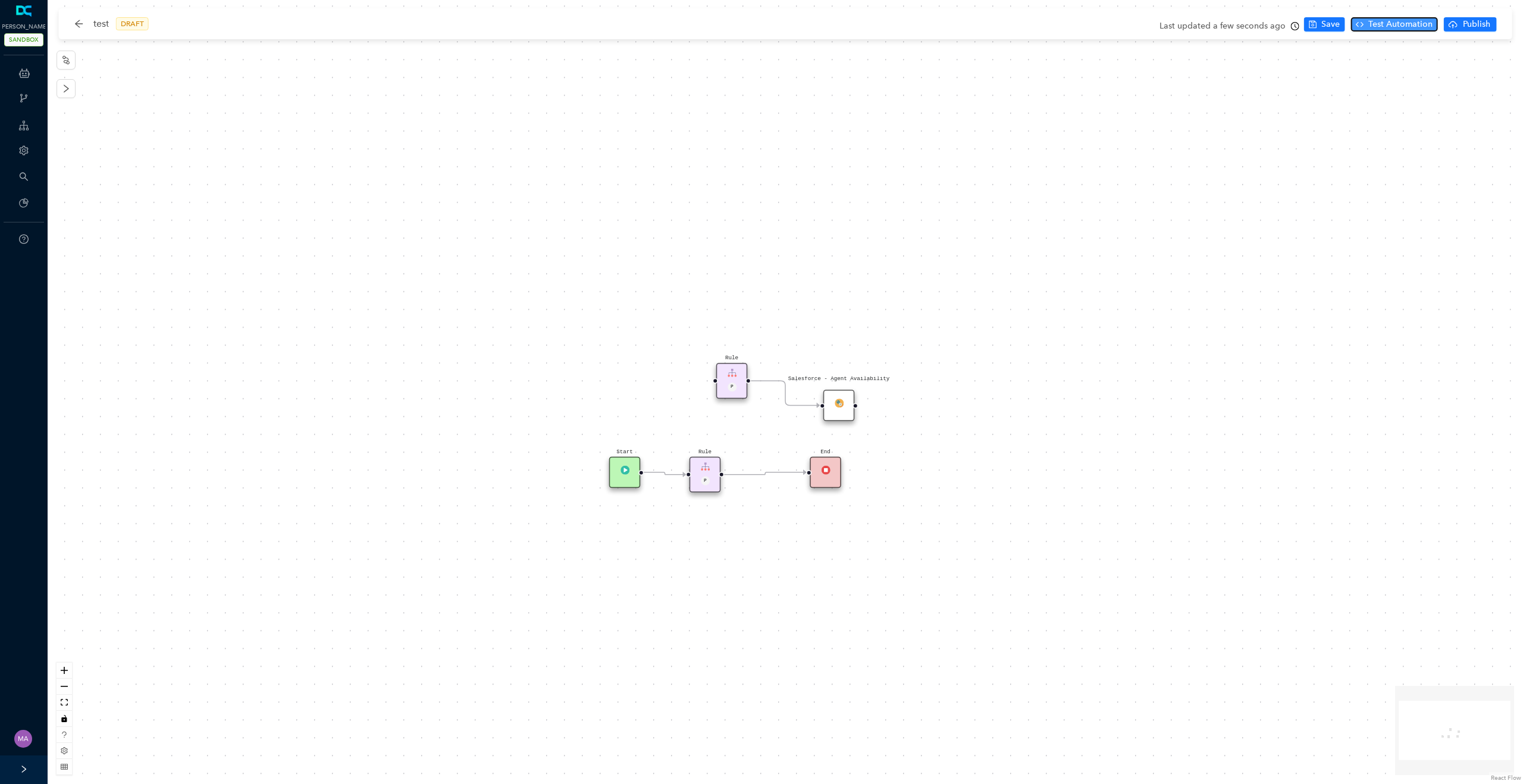
click at [1028, 21] on span "Test Automation" at bounding box center [1400, 24] width 64 height 13
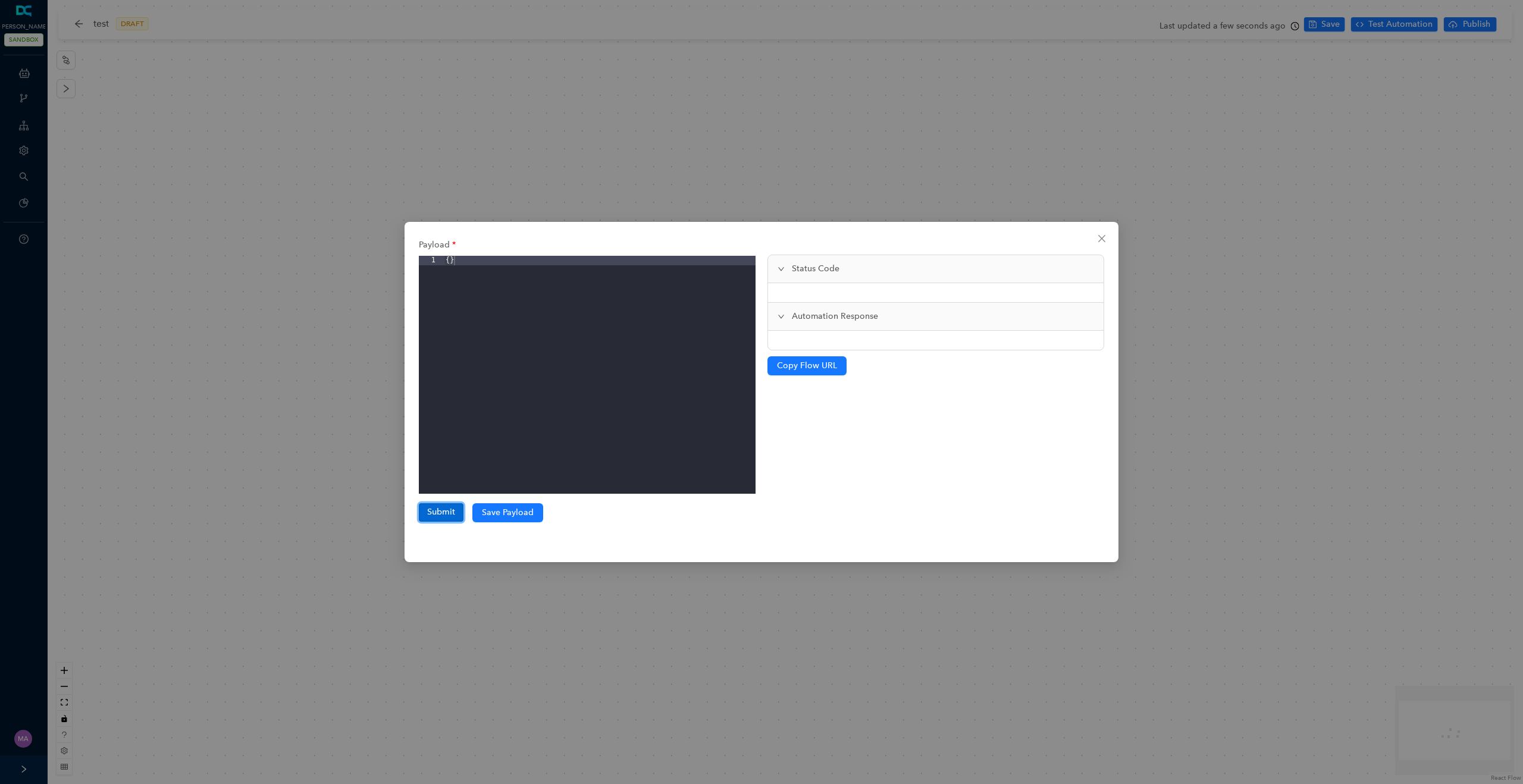
click at [442, 515] on button "Submit" at bounding box center [441, 513] width 44 height 18
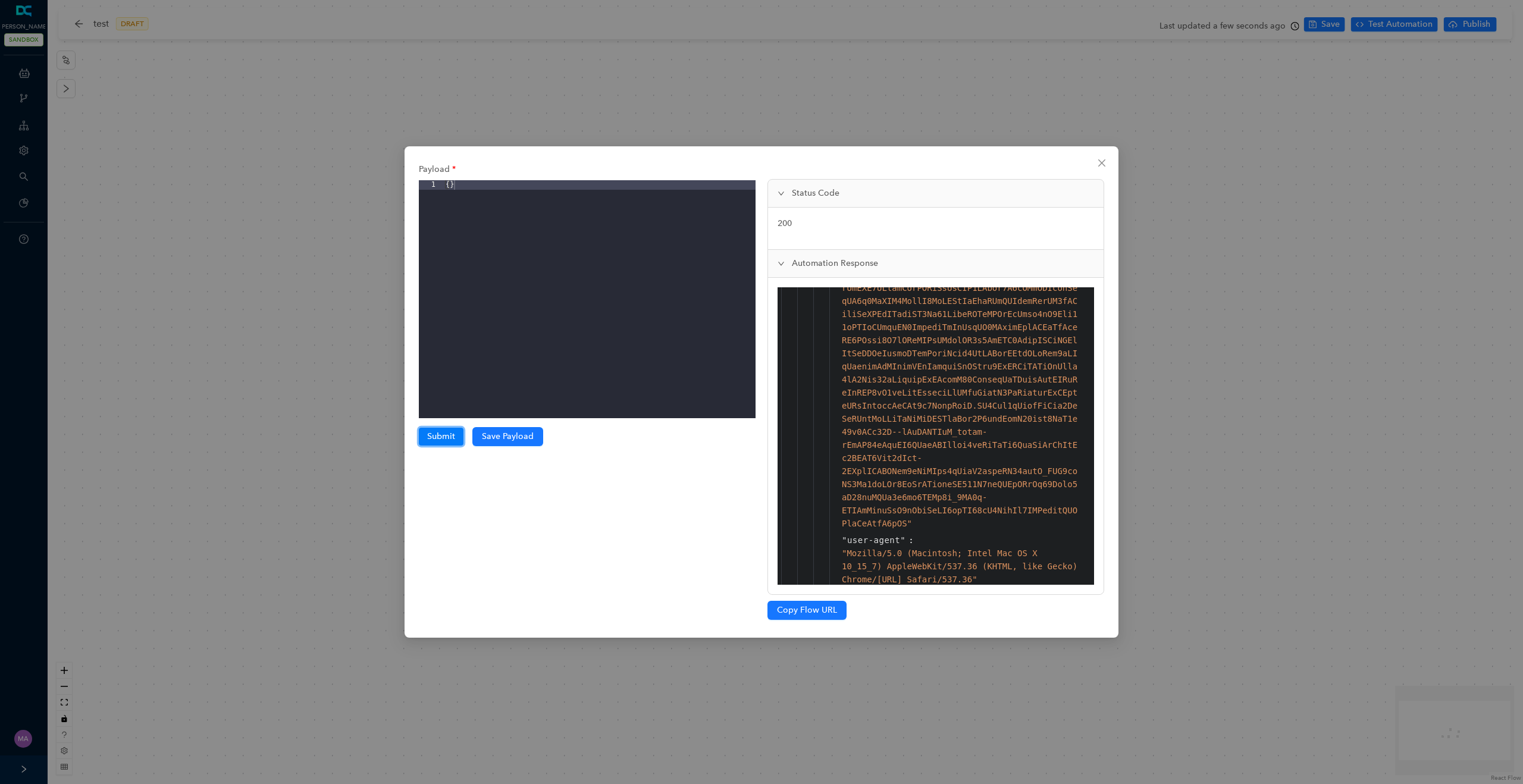
scroll to position [1182, 0]
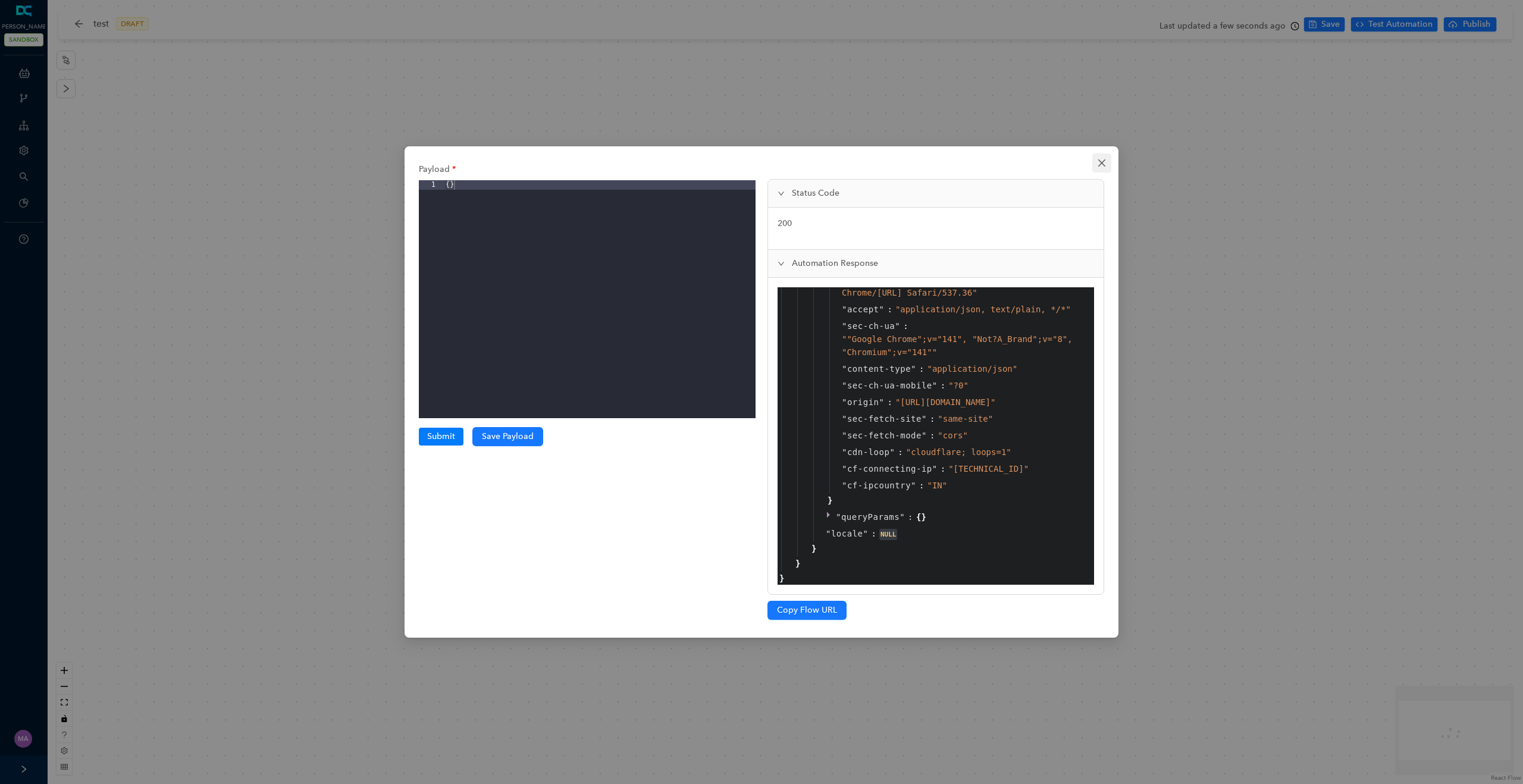
click at [1028, 162] on icon "close" at bounding box center [1102, 163] width 10 height 10
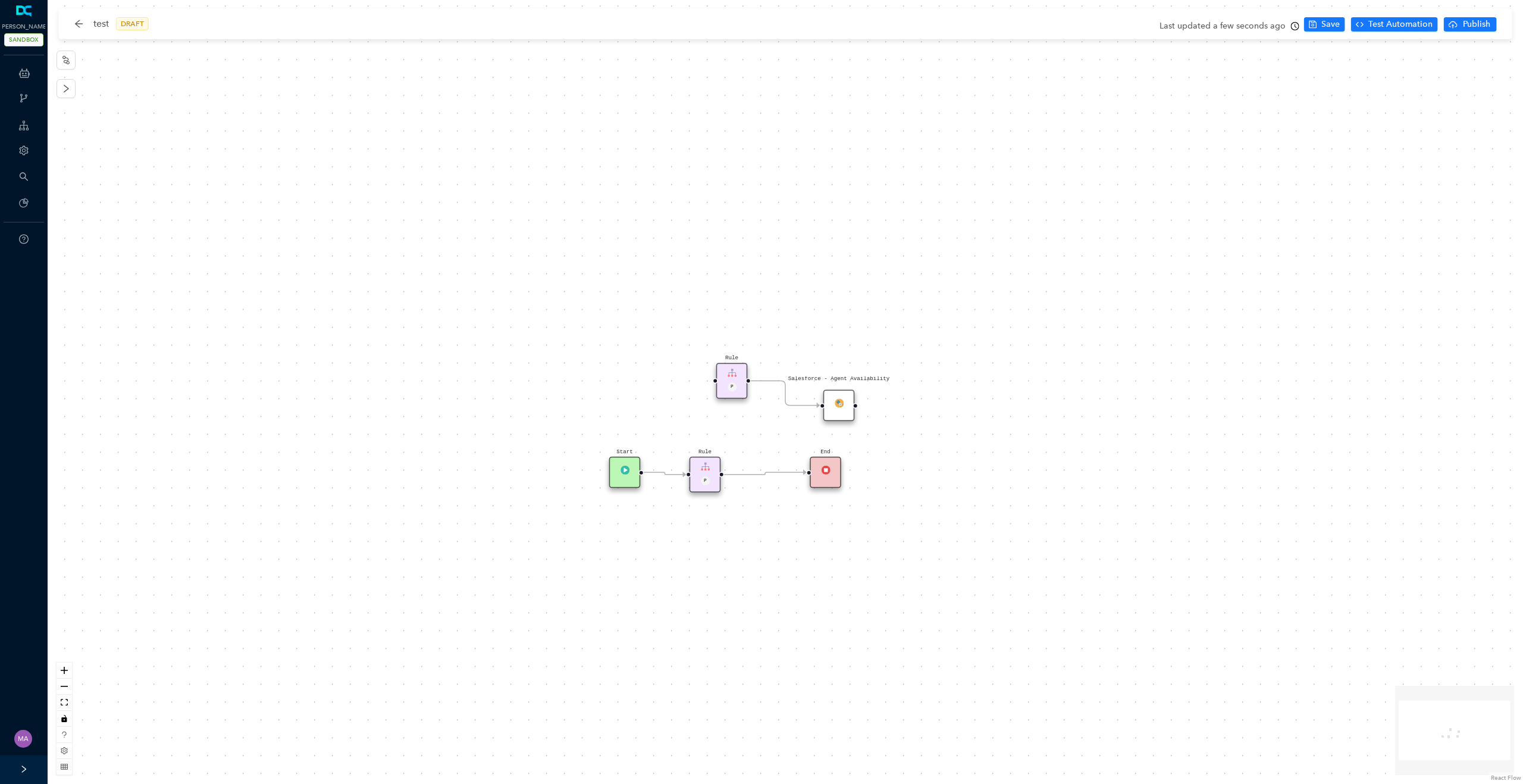
click at [696, 483] on div "P" at bounding box center [706, 482] width 21 height 11
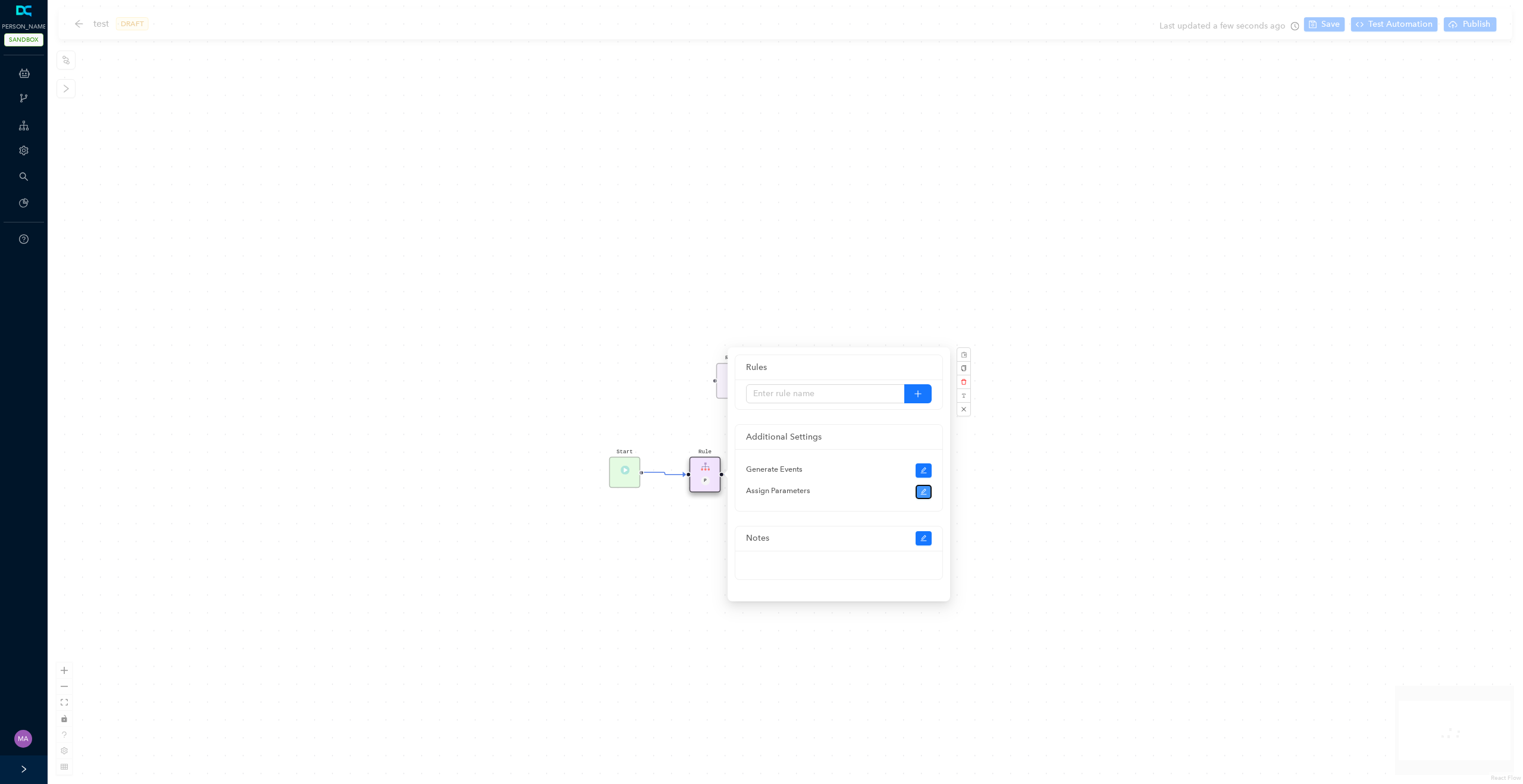
click at [923, 495] on icon "edit" at bounding box center [924, 492] width 6 height 6
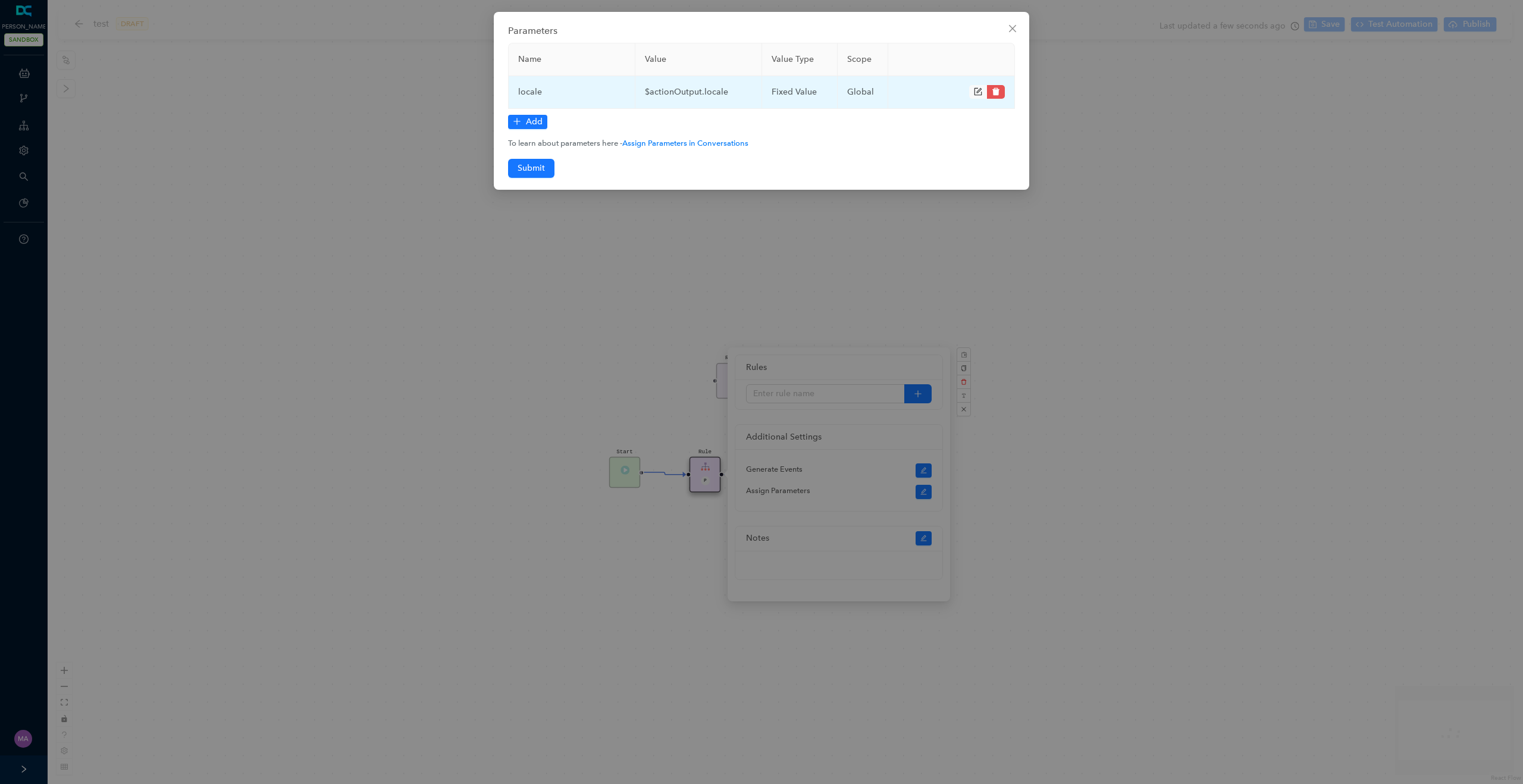
click at [978, 92] on icon "form" at bounding box center [980, 90] width 5 height 5
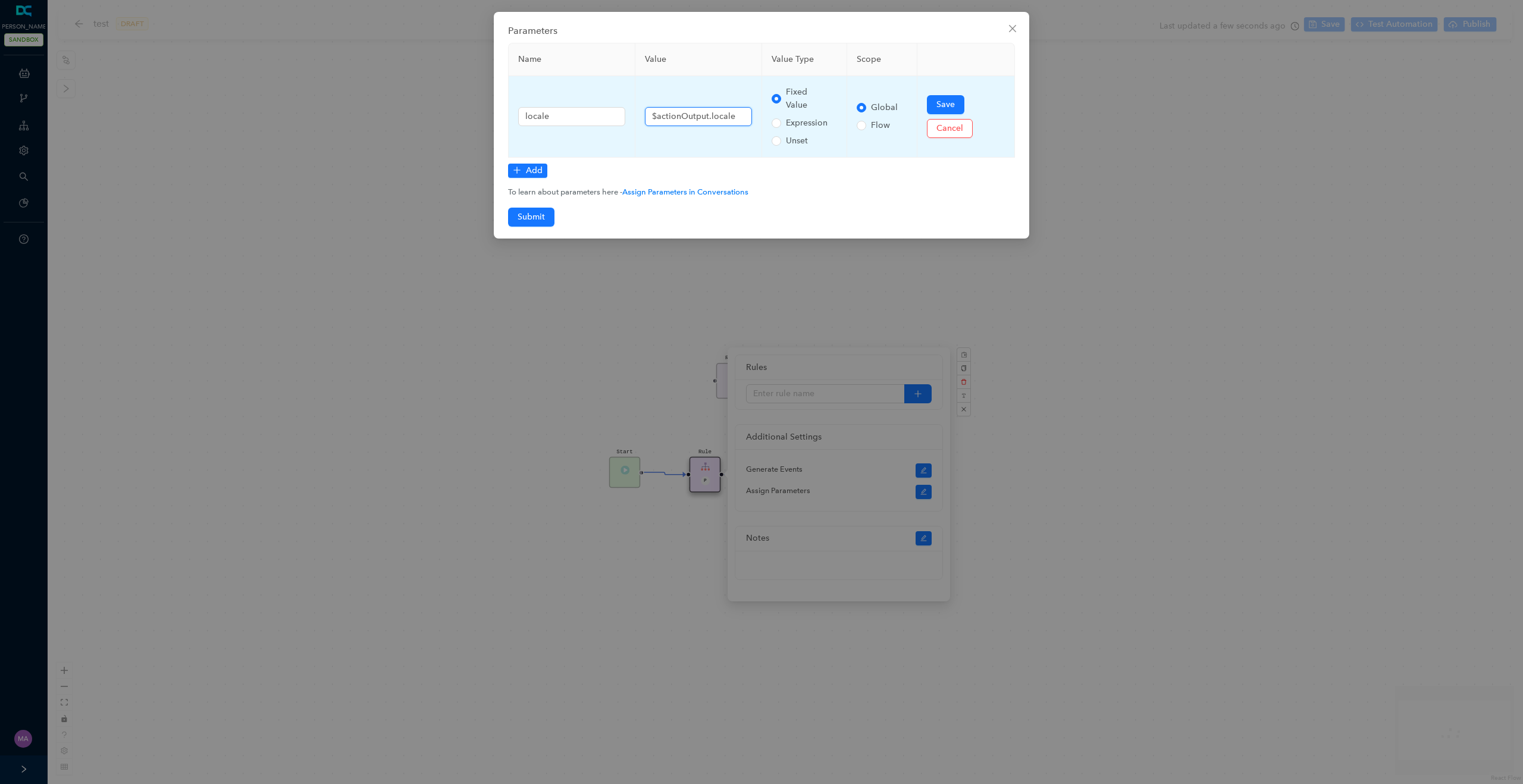
drag, startPoint x: 707, startPoint y: 117, endPoint x: 658, endPoint y: 114, distance: 49.1
click at [658, 114] on input "$actionOutput.locale" at bounding box center [698, 116] width 107 height 19
click at [669, 117] on input "$reqjson.locale" at bounding box center [698, 116] width 107 height 19
type input "$reqjson.locale"
click at [939, 98] on span "Save" at bounding box center [946, 104] width 19 height 13
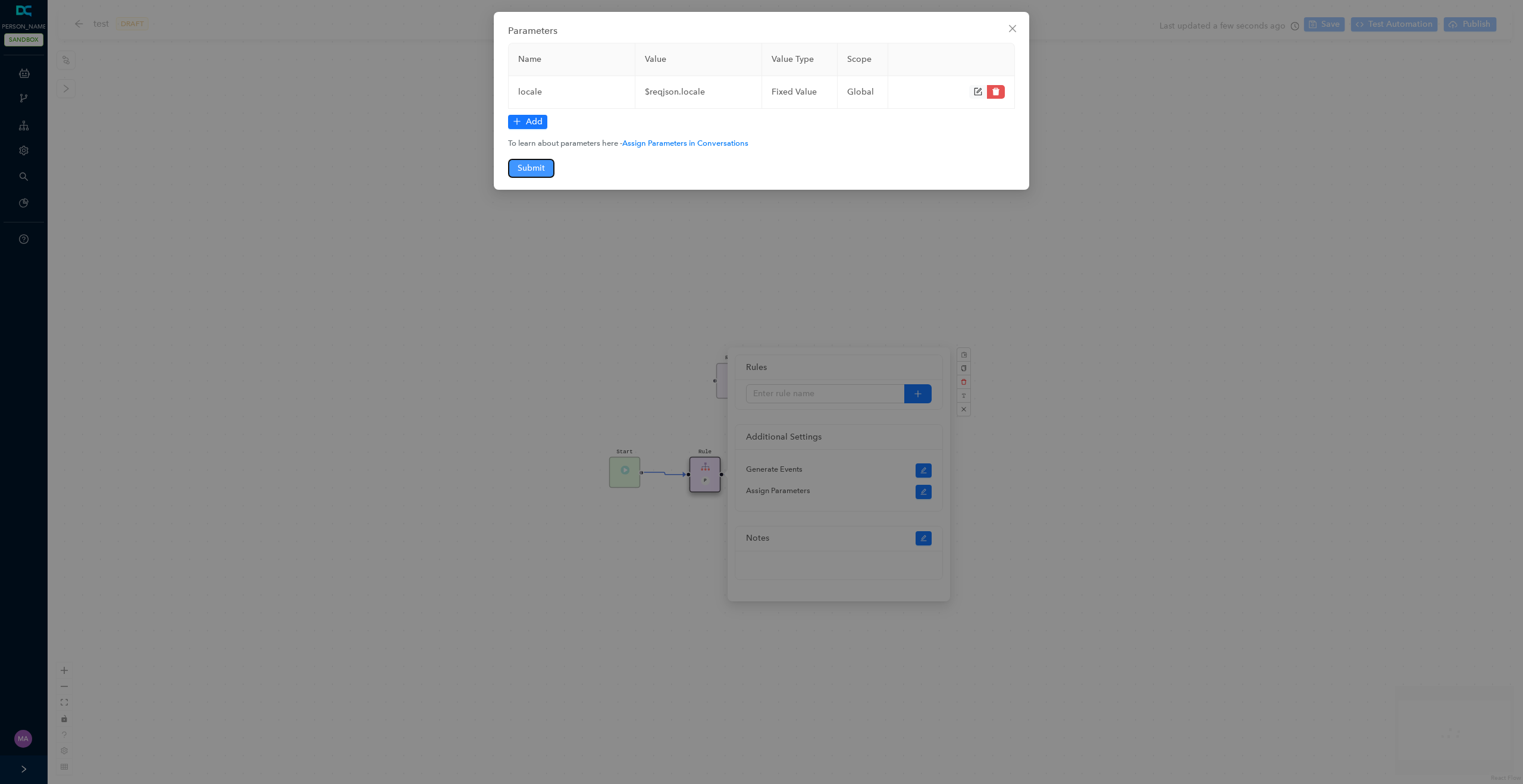
click at [543, 169] on span "Submit" at bounding box center [531, 168] width 27 height 13
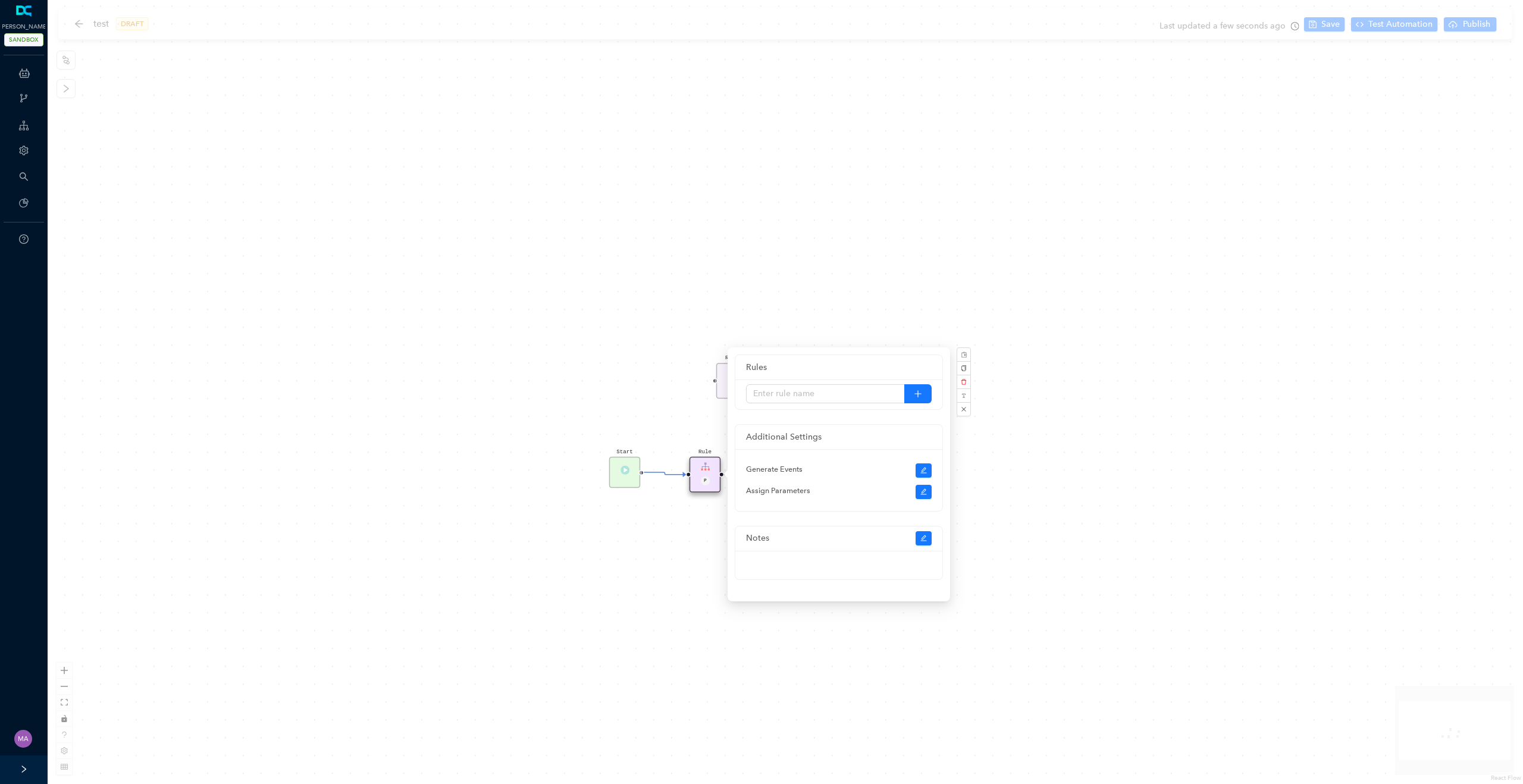
click at [1028, 53] on div "Salesforce - Agent Availability Rule P Start End Rule P" at bounding box center [785, 392] width 1476 height 784
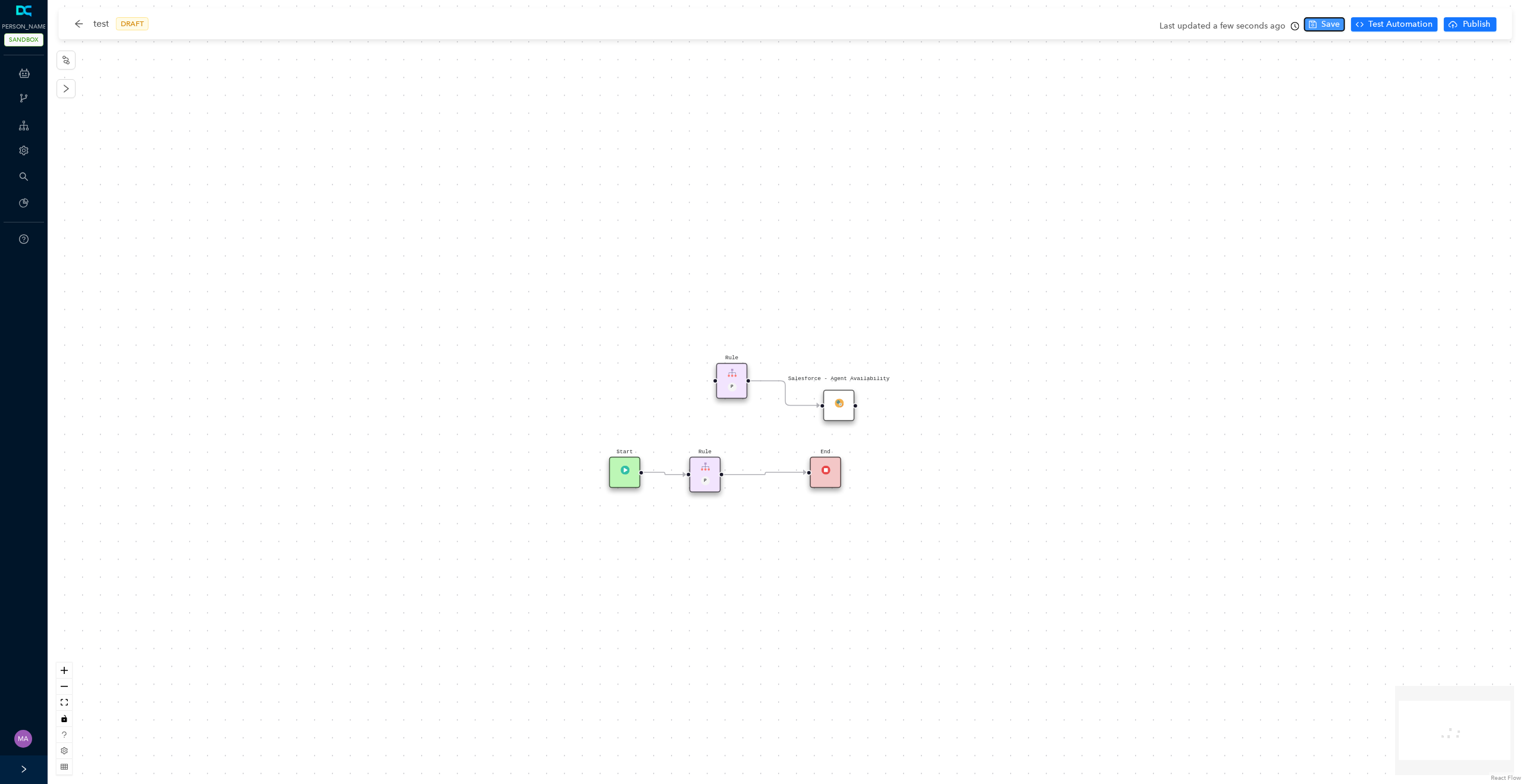
click at [1028, 22] on span "Save" at bounding box center [1331, 24] width 19 height 13
click at [1028, 24] on span "Test Automation" at bounding box center [1400, 24] width 64 height 13
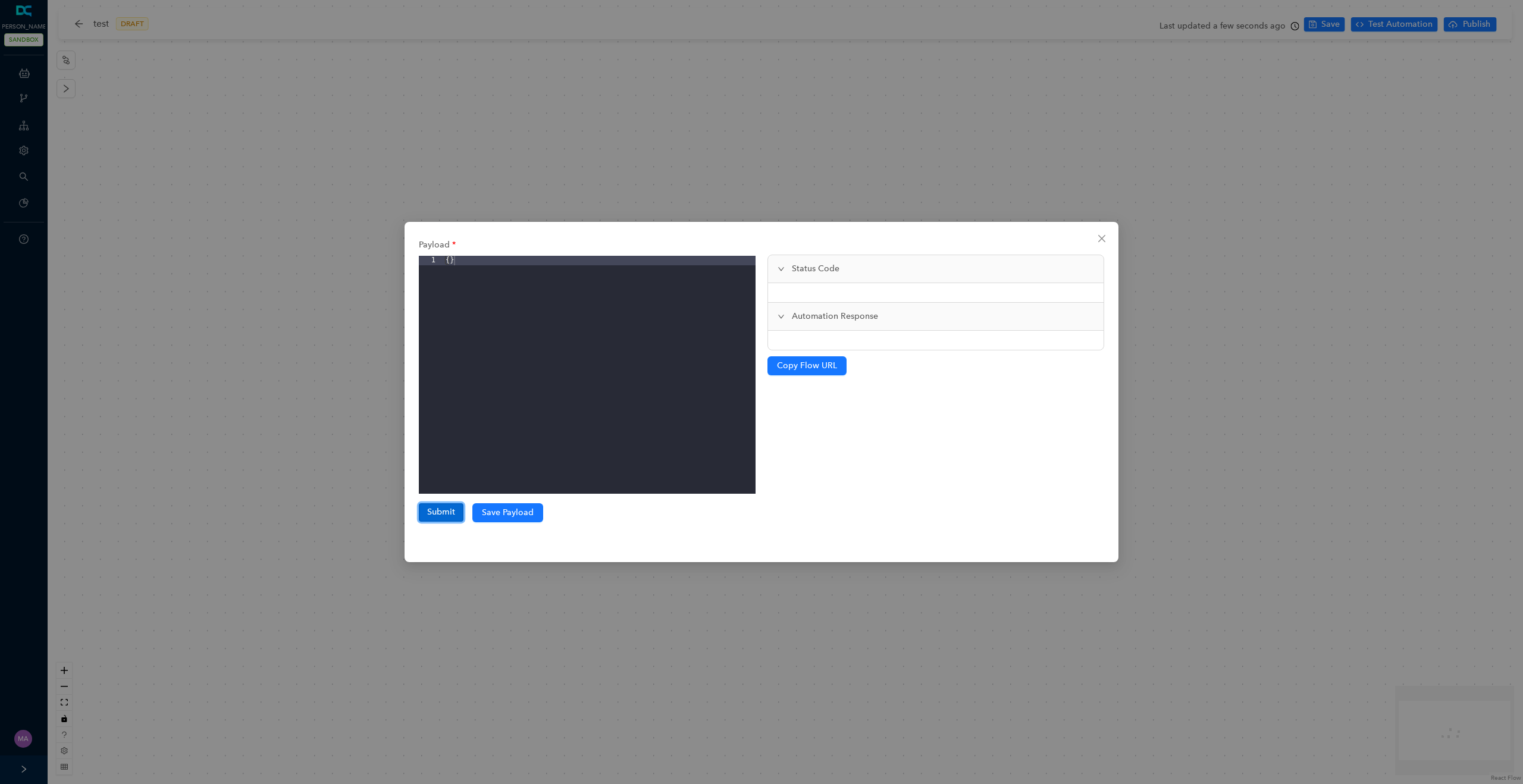
click at [449, 518] on button "Submit" at bounding box center [441, 513] width 44 height 18
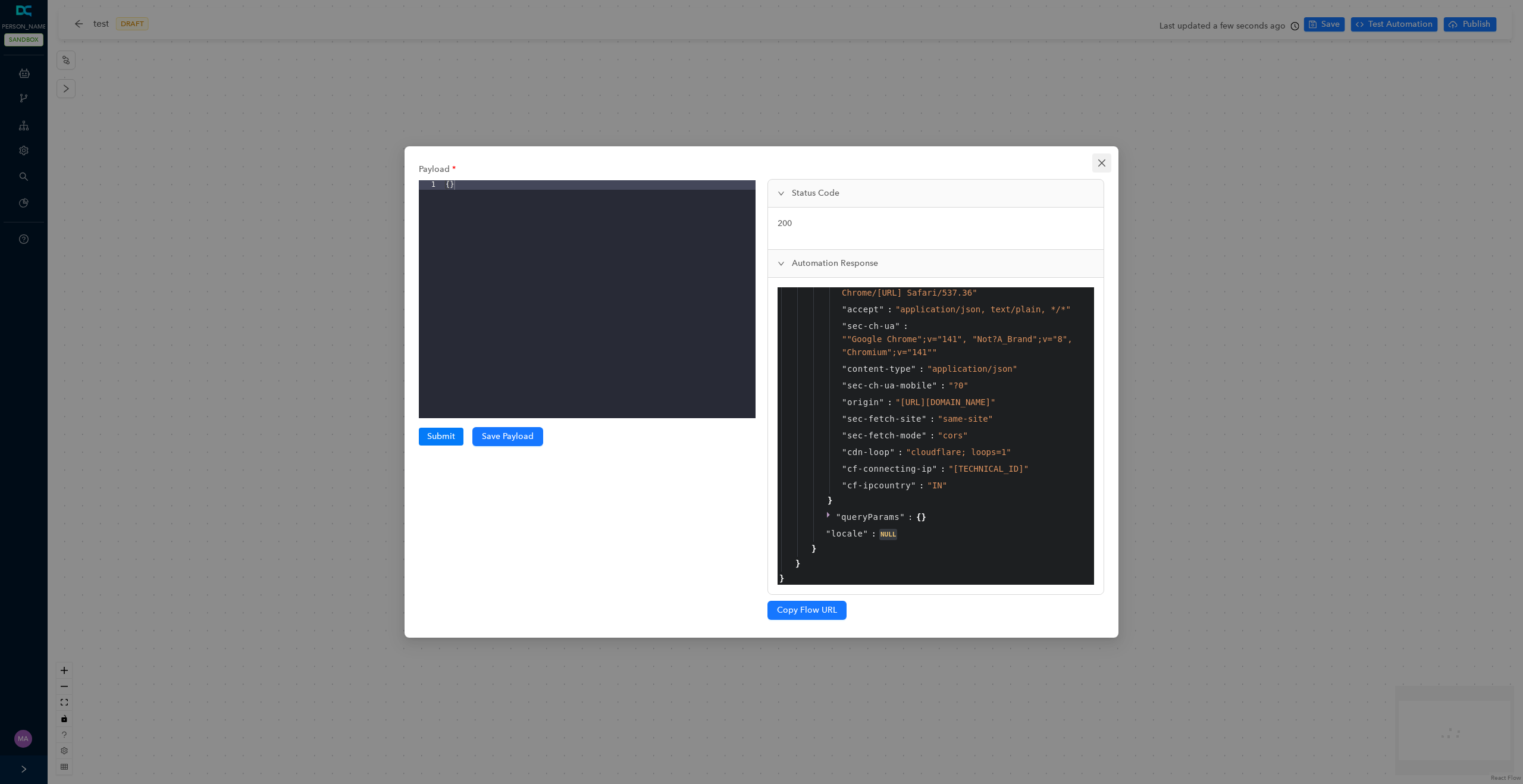
click at [1028, 161] on icon "close" at bounding box center [1102, 163] width 10 height 10
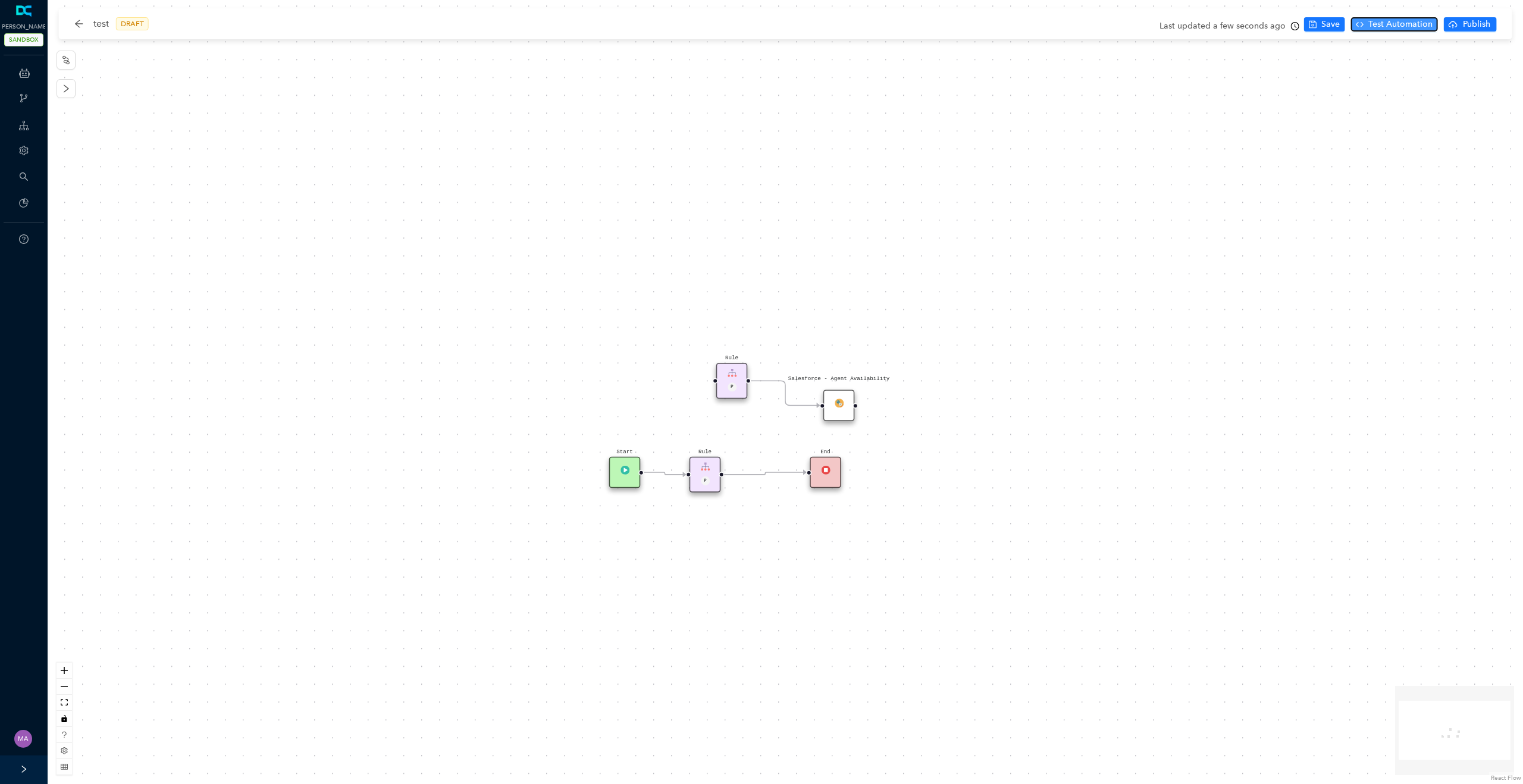
click at [1028, 25] on span "Test Automation" at bounding box center [1400, 24] width 64 height 13
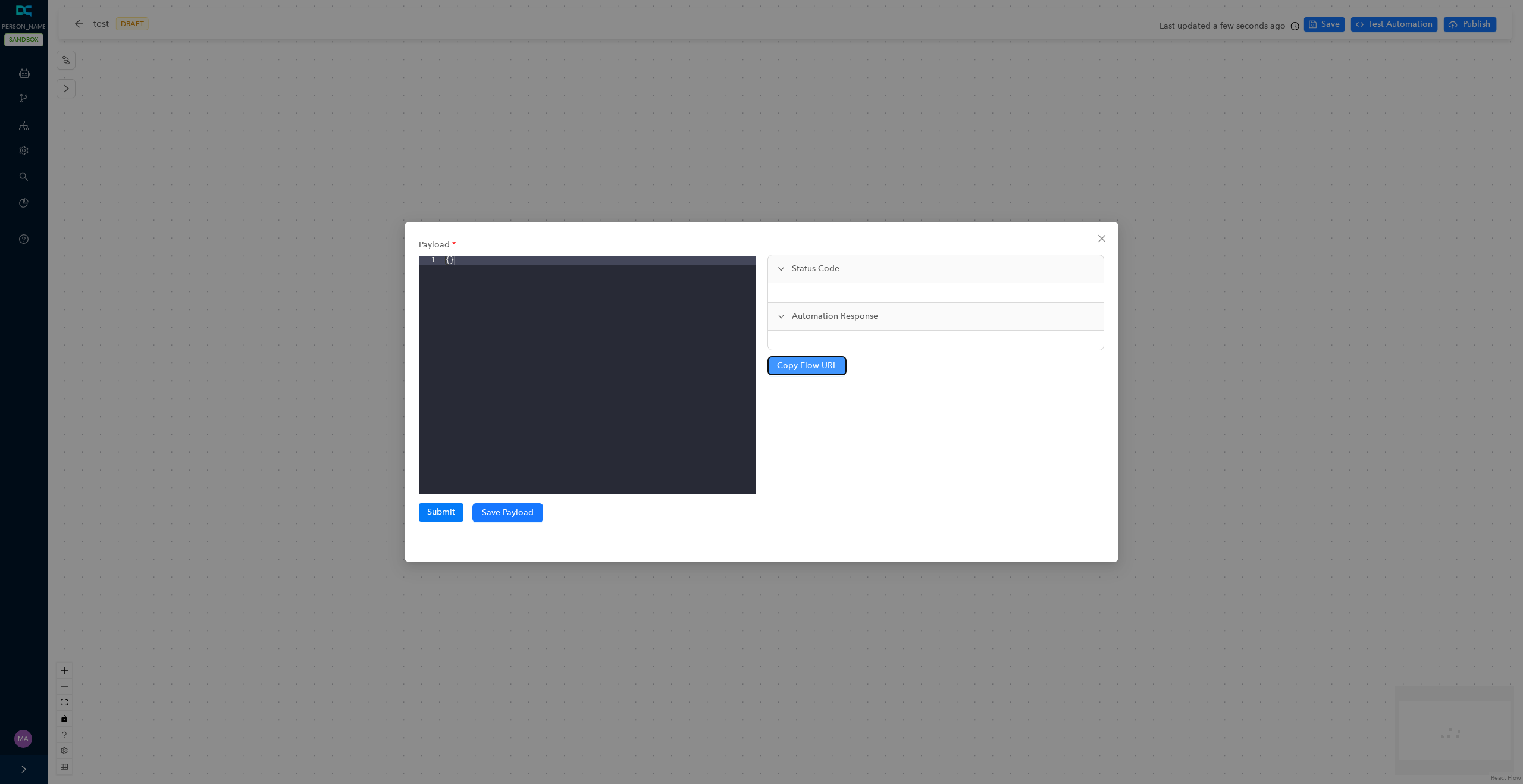
click at [801, 369] on span "Copy Flow URL" at bounding box center [807, 365] width 60 height 13
click at [328, 197] on div "Payload 1 { } XXXXXXXXXXXXXXXXXXXXXXXXXXXXXXXXXXXXXXXXXXXXXXXXXX Submit Save Pa…" at bounding box center [762, 392] width 1523 height 784
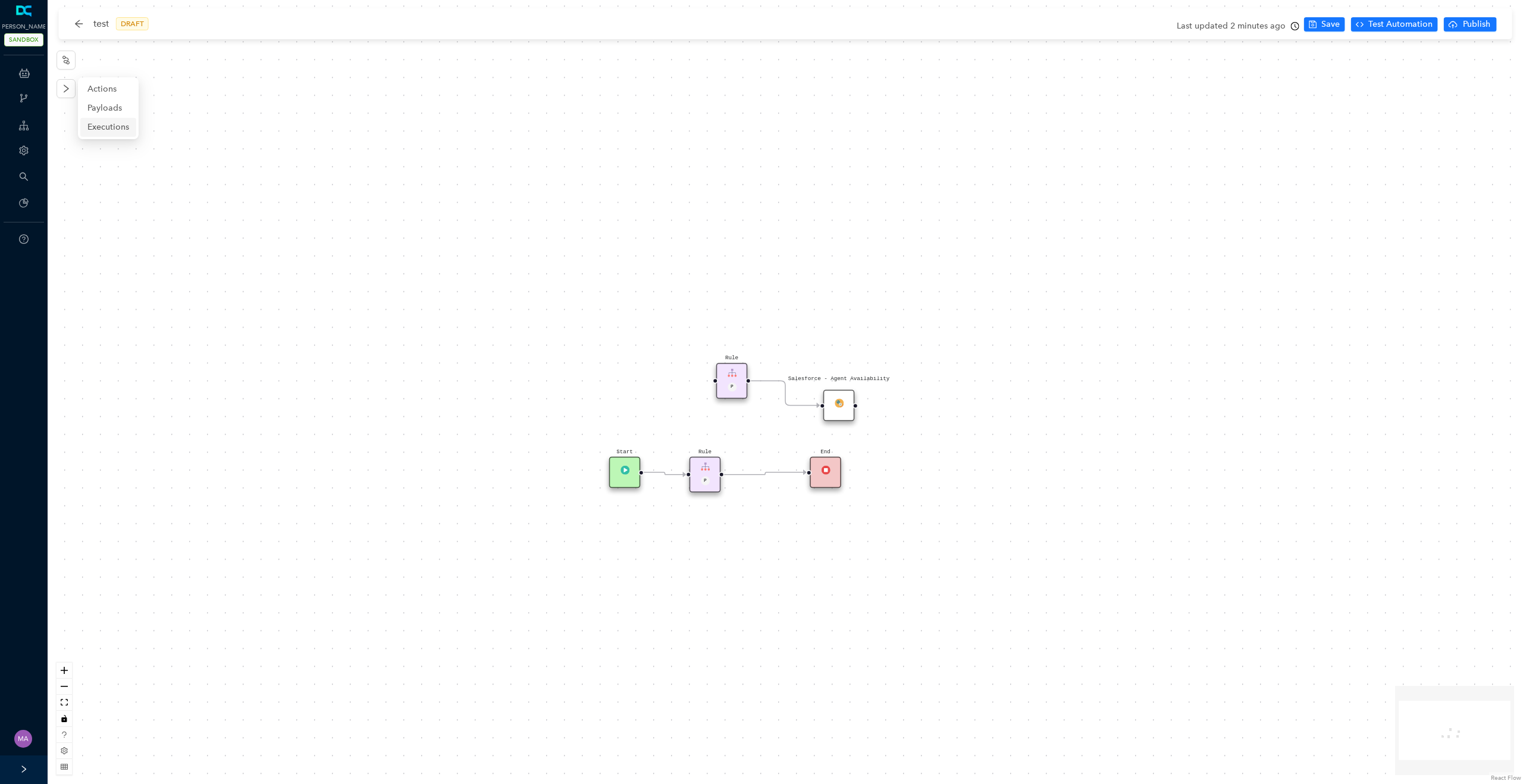
click at [104, 126] on span "Executions" at bounding box center [107, 127] width 41 height 13
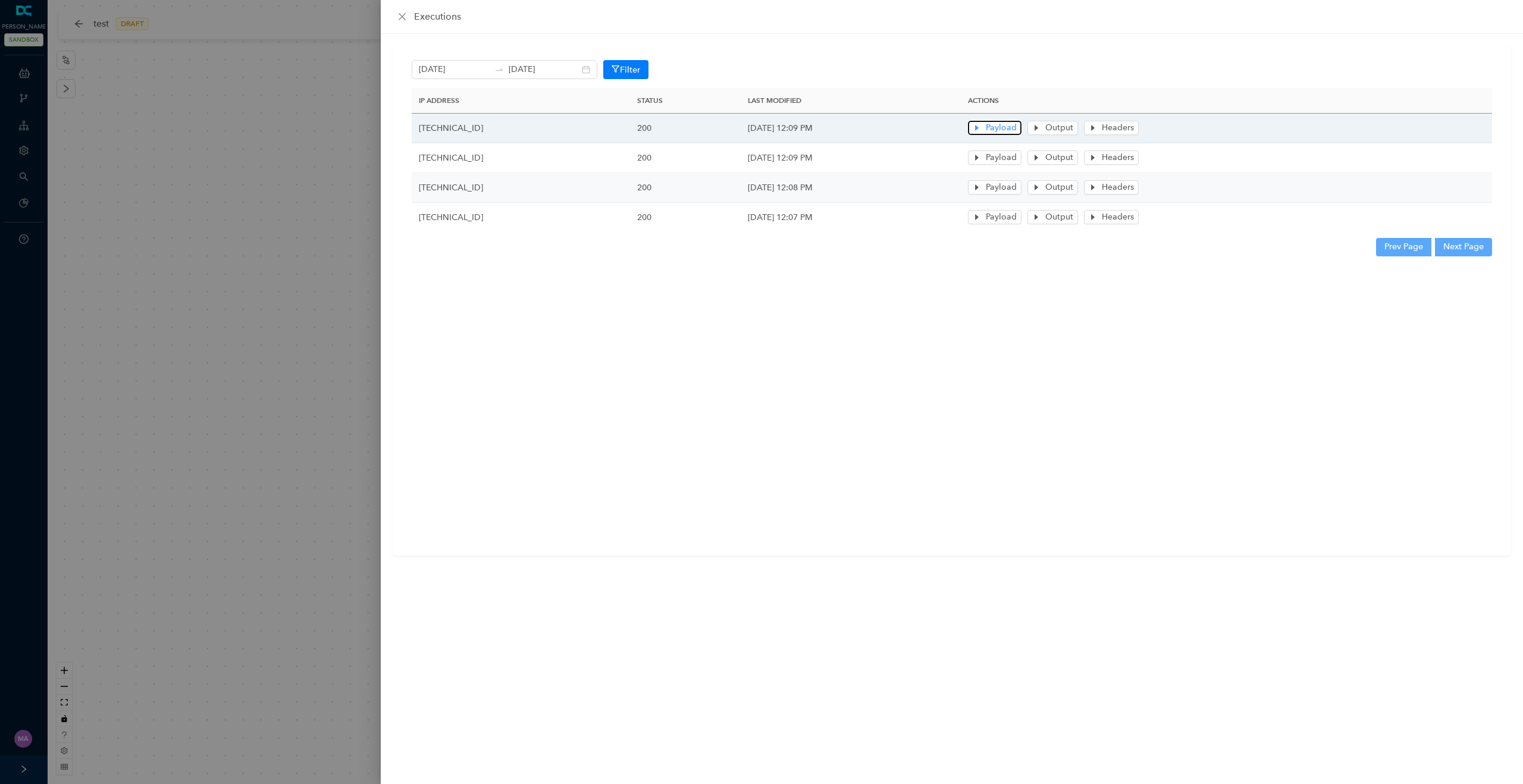
click at [1017, 121] on span "Payload" at bounding box center [1001, 127] width 31 height 13
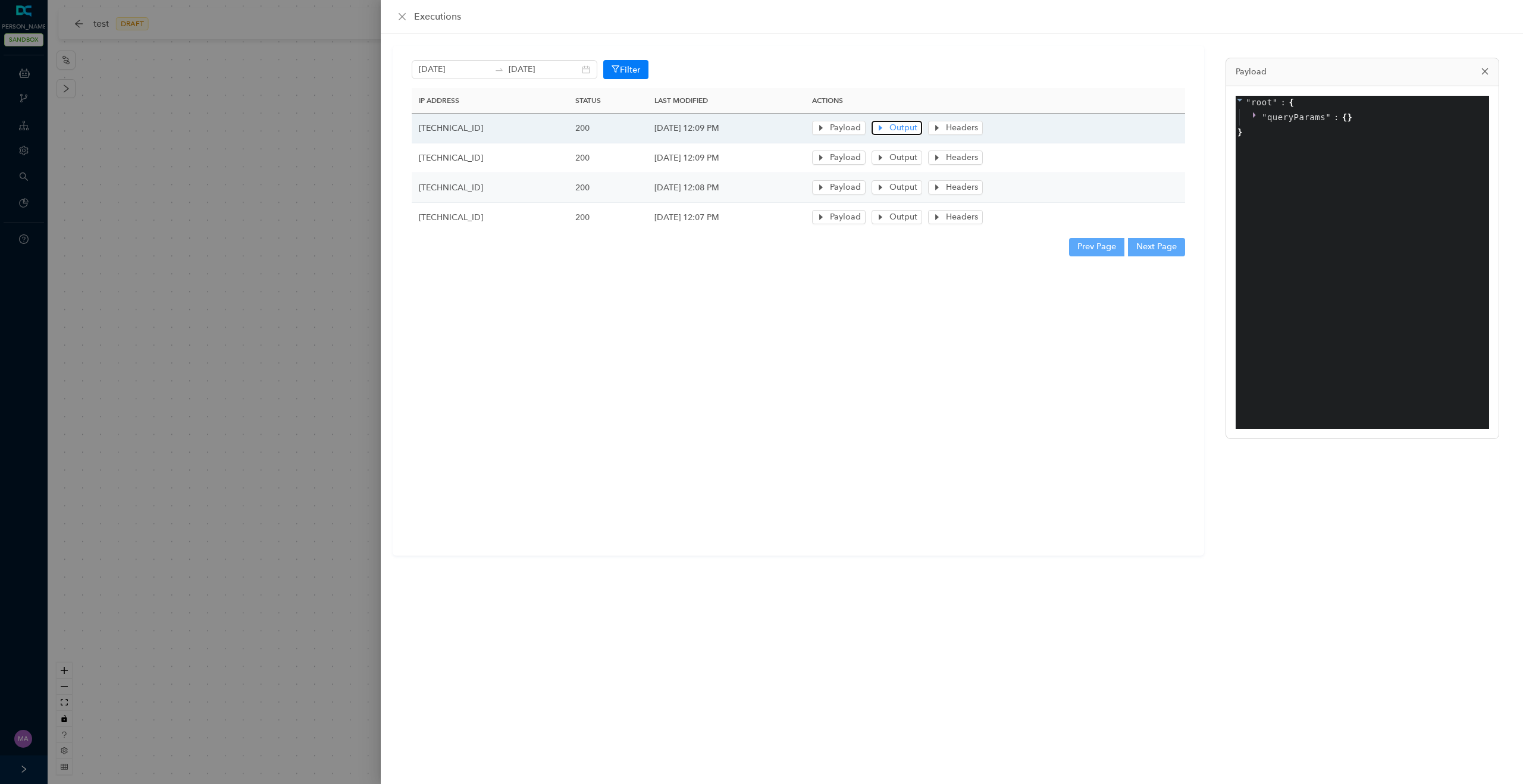
click at [922, 129] on button "Output" at bounding box center [897, 128] width 50 height 14
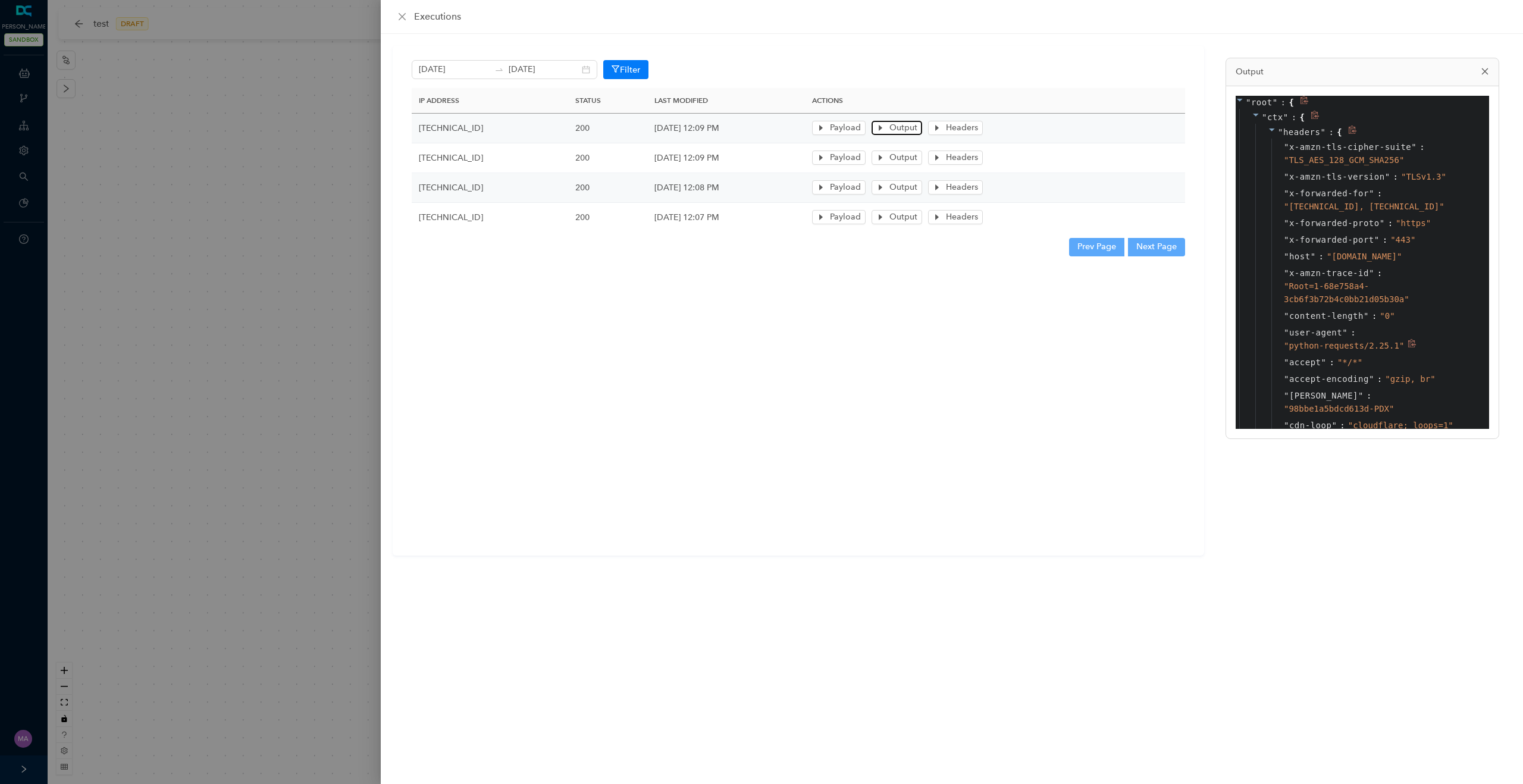
scroll to position [123, 0]
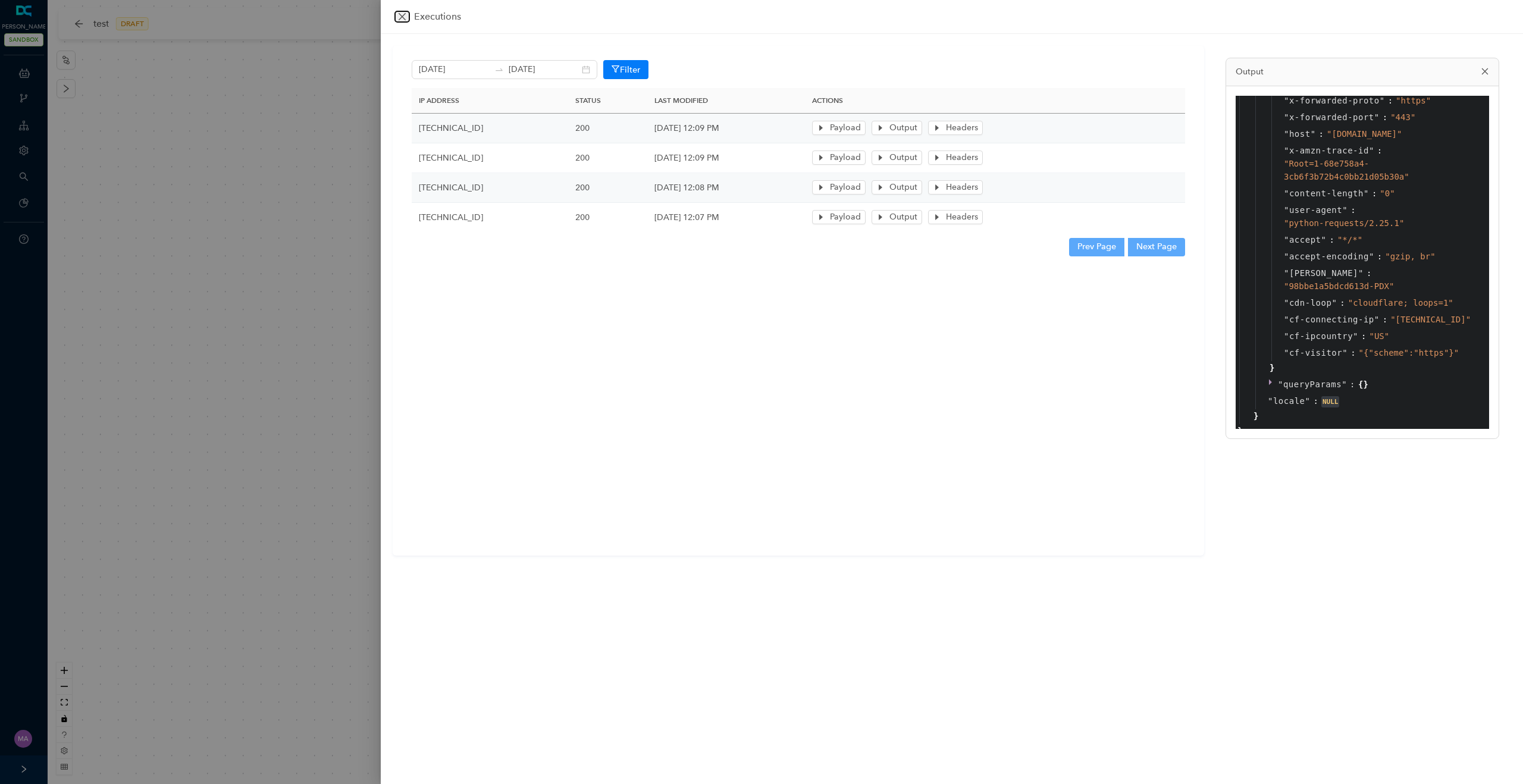
click at [407, 13] on icon "close" at bounding box center [402, 17] width 10 height 10
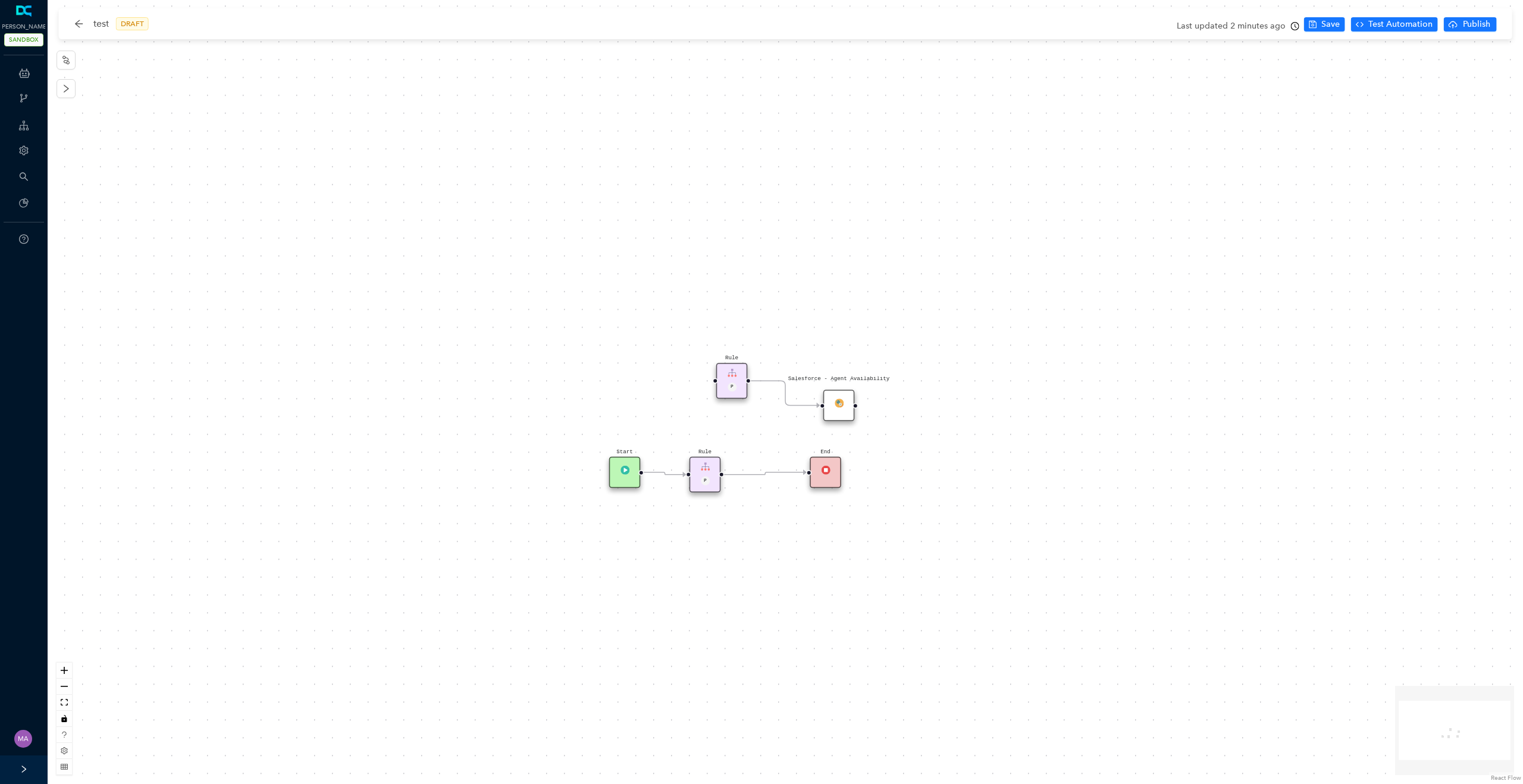
click at [717, 485] on div "Rule P" at bounding box center [705, 474] width 32 height 35
click at [707, 468] on img at bounding box center [705, 467] width 9 height 9
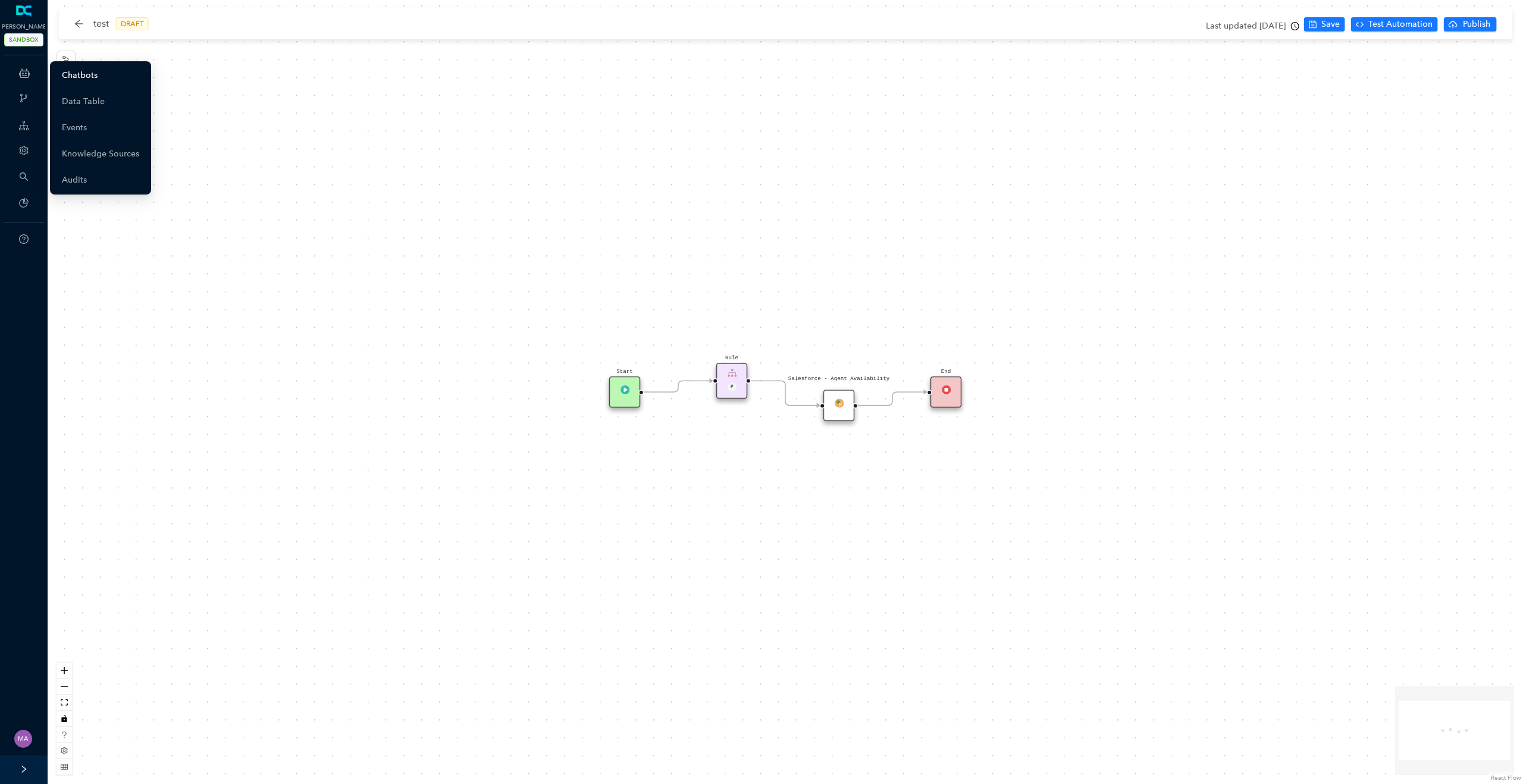
click at [95, 77] on link "Chatbots" at bounding box center [79, 76] width 35 height 24
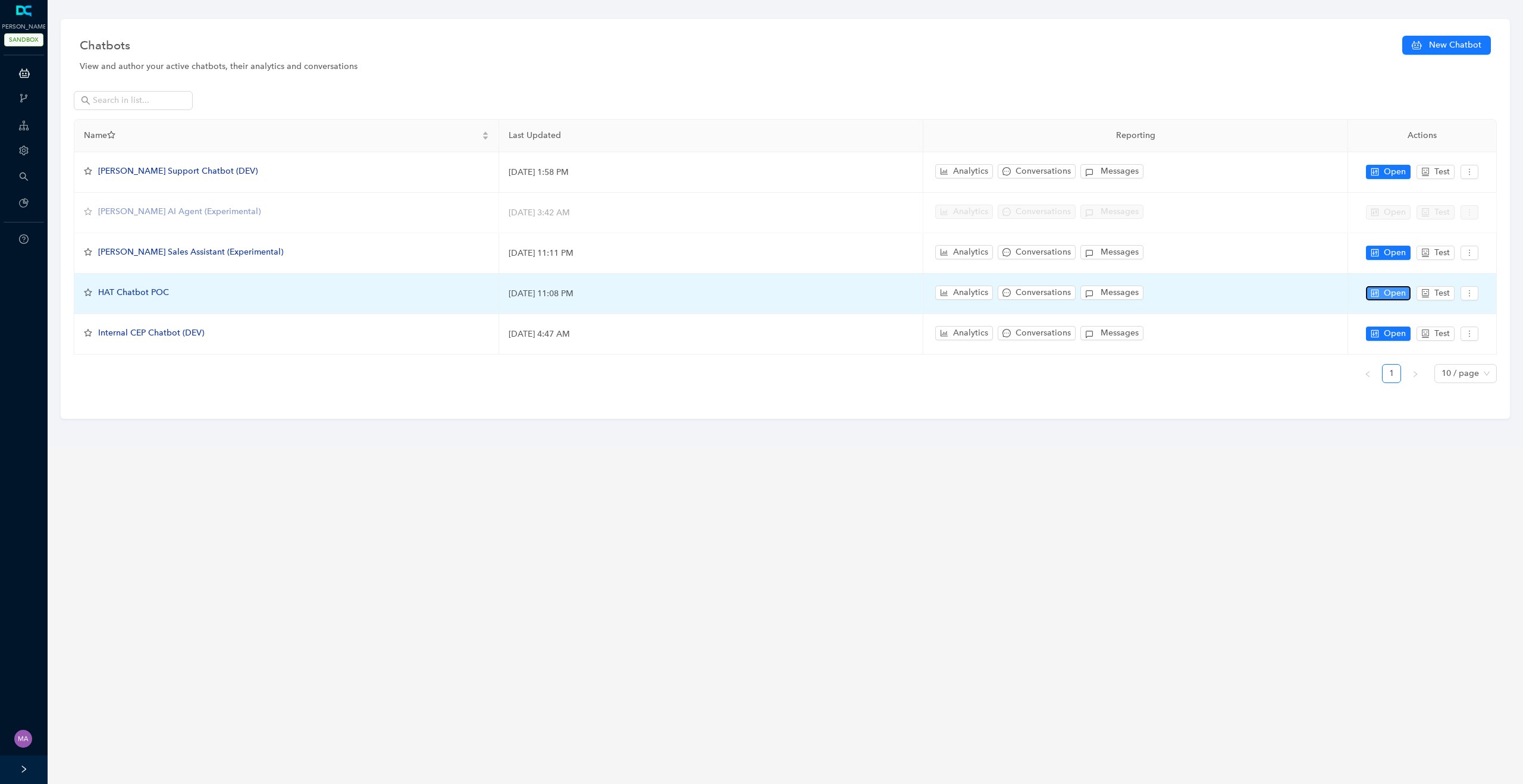
click at [1394, 293] on span "Open" at bounding box center [1394, 293] width 22 height 13
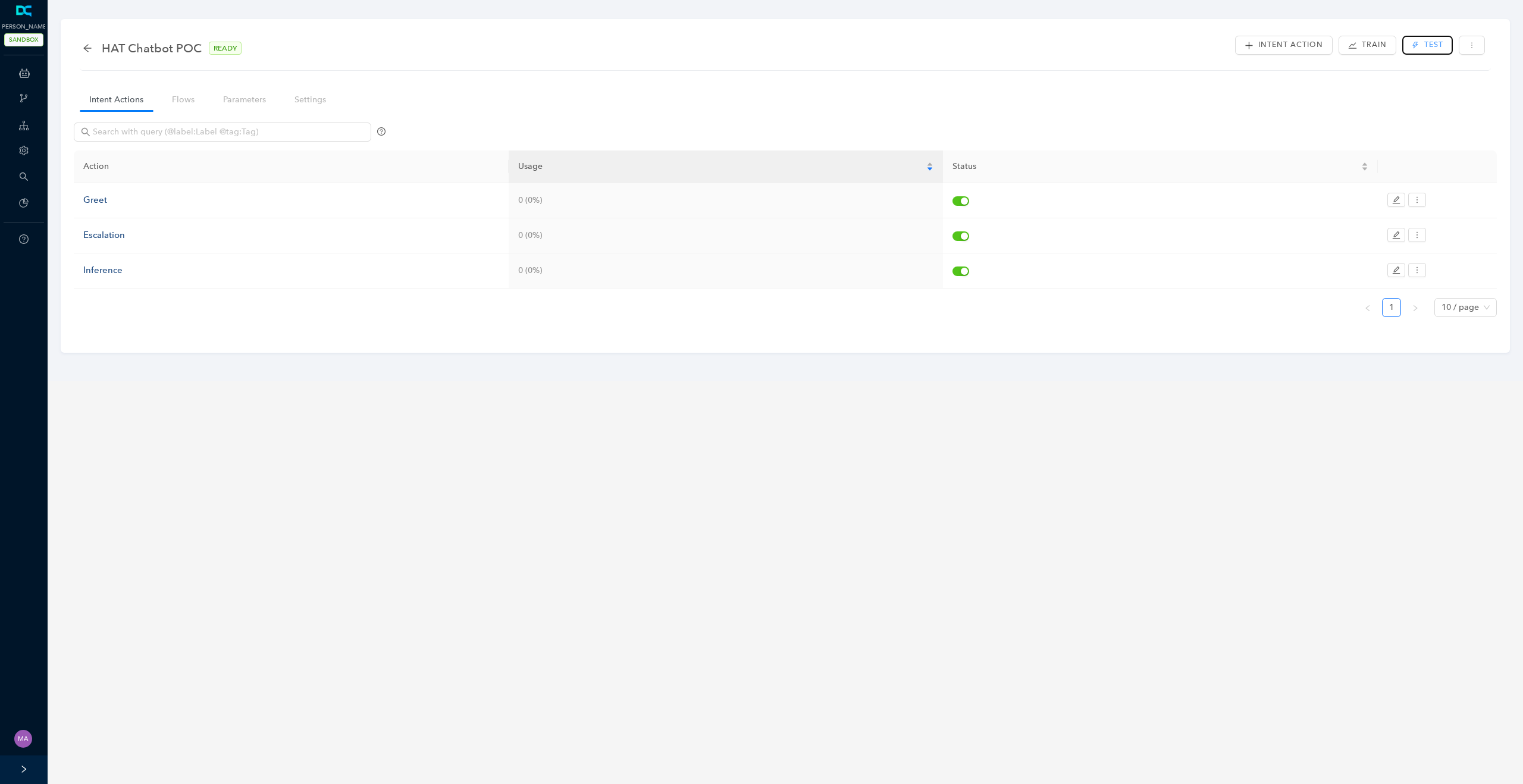
click at [1417, 51] on button "Test" at bounding box center [1428, 44] width 50 height 19
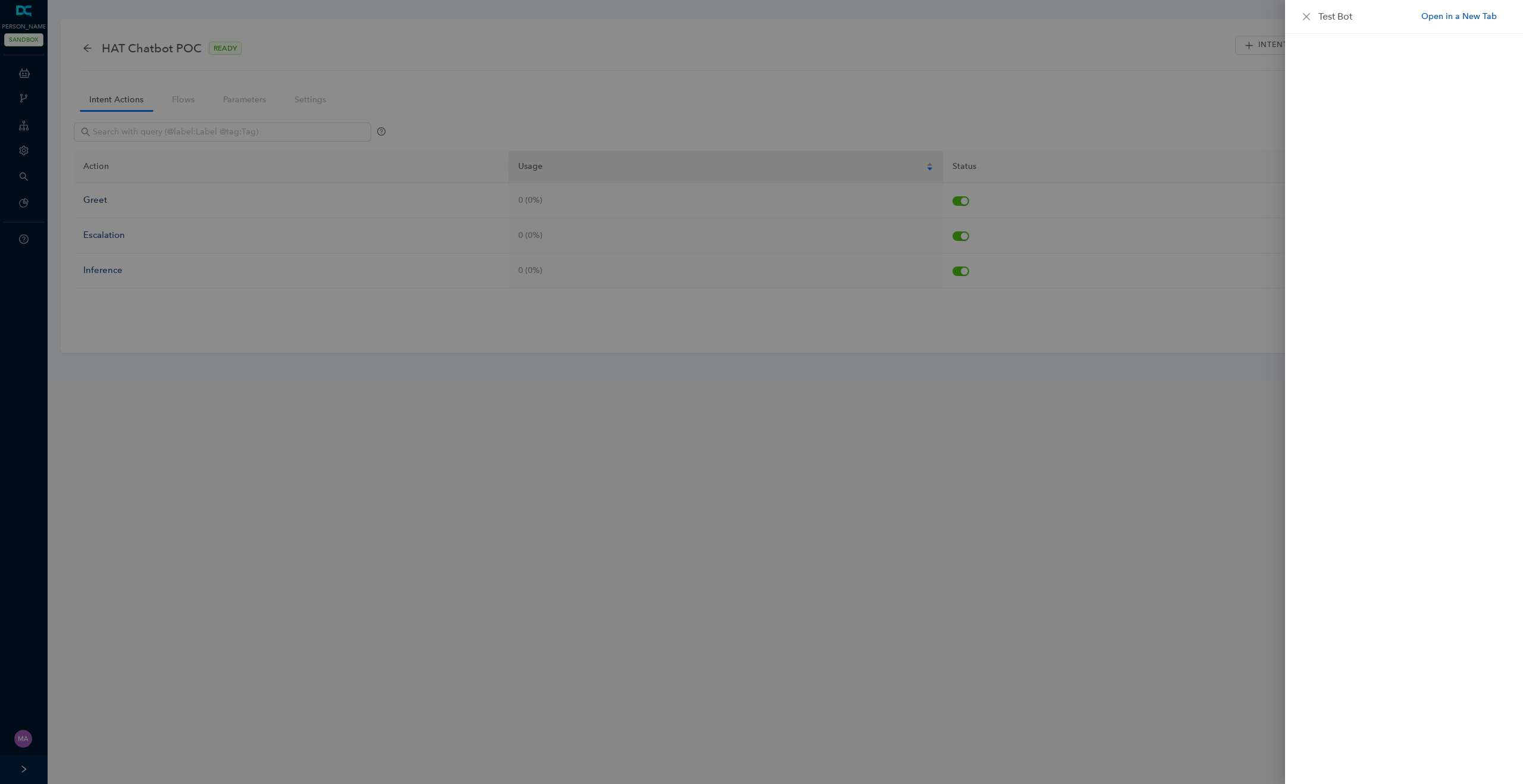
click at [1472, 16] on link "Open in a New Tab" at bounding box center [1459, 16] width 76 height 13
click at [1303, 17] on icon "close" at bounding box center [1307, 17] width 10 height 10
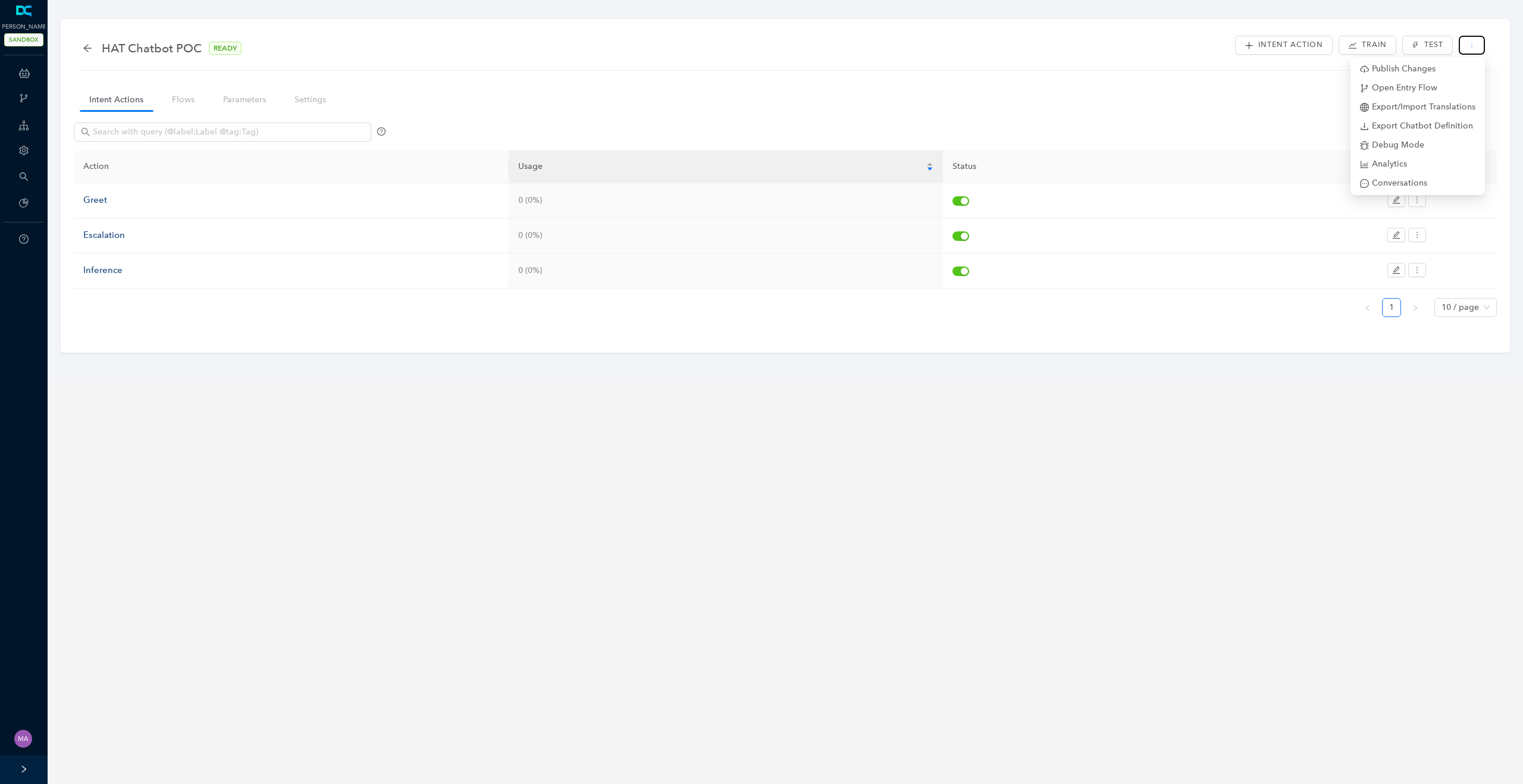
click at [1471, 47] on icon "more" at bounding box center [1472, 44] width 7 height 7
click at [1397, 149] on span "Debug Mode" at bounding box center [1419, 144] width 116 height 13
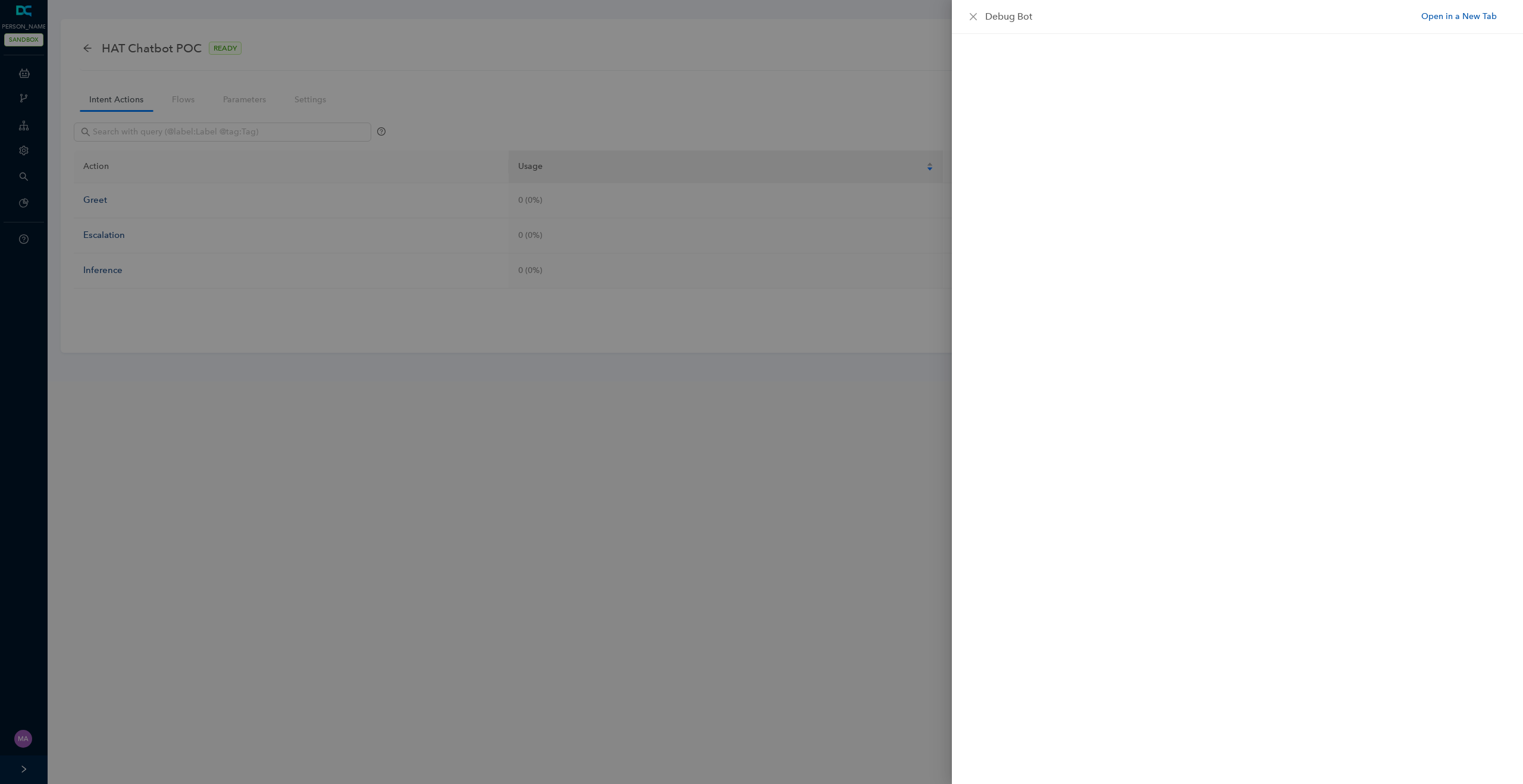
click at [1431, 20] on link "Open in a New Tab" at bounding box center [1459, 16] width 76 height 13
click at [324, 162] on div at bounding box center [762, 392] width 1523 height 784
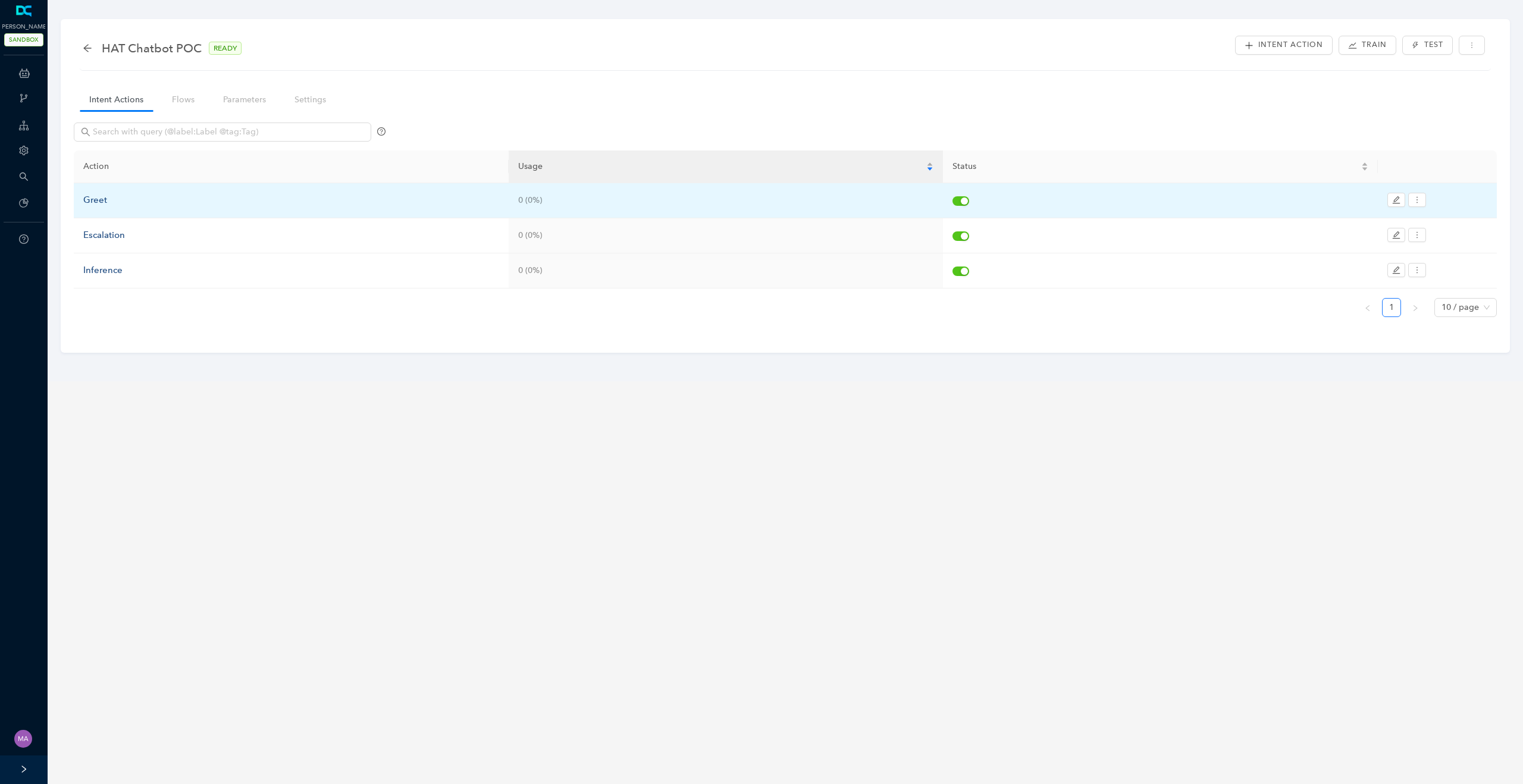
click at [101, 200] on div "Greet" at bounding box center [291, 200] width 416 height 14
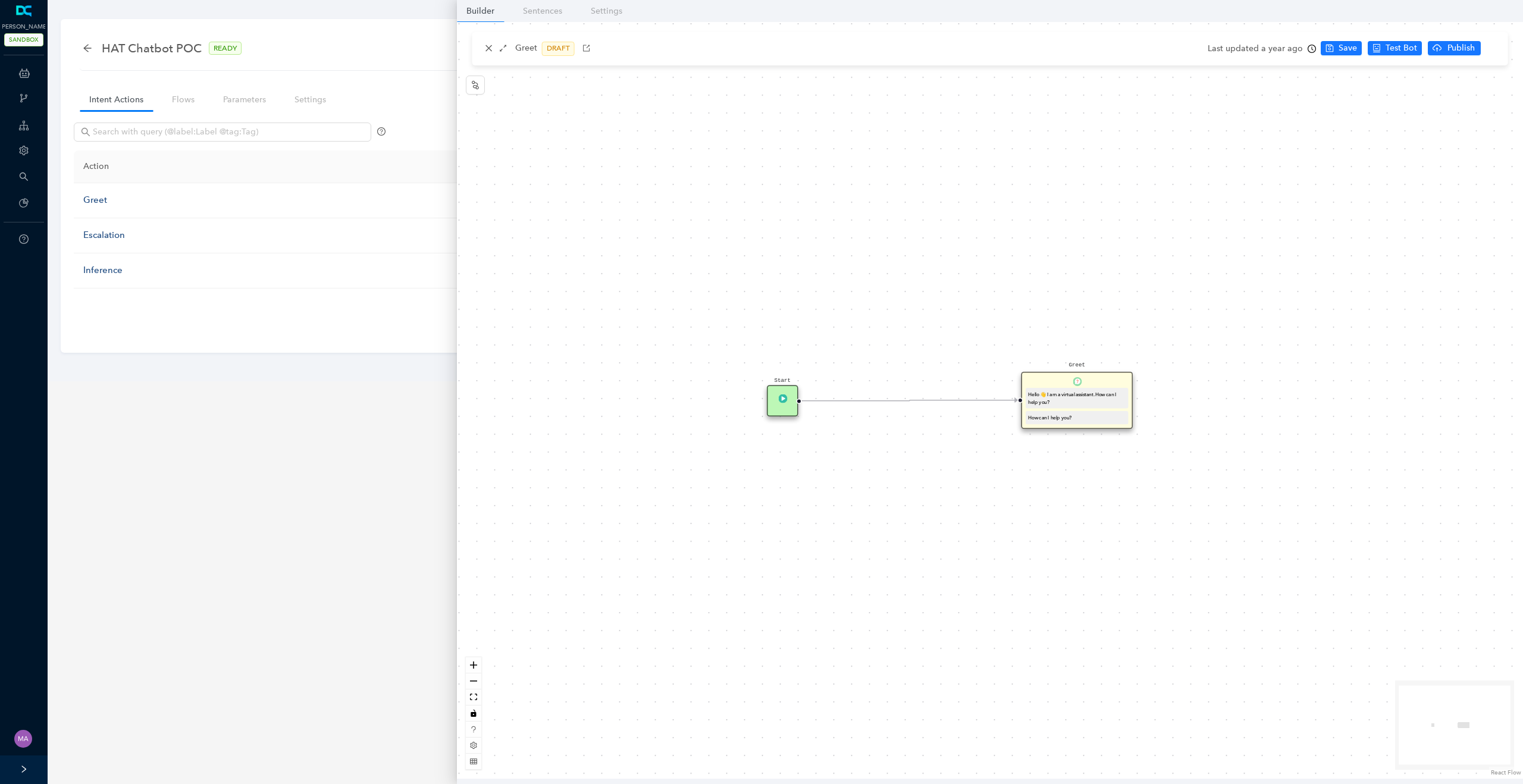
drag, startPoint x: 861, startPoint y: 407, endPoint x: 786, endPoint y: 407, distance: 75.0
click at [786, 407] on div "Start" at bounding box center [783, 401] width 32 height 32
click at [1098, 381] on div "Greet Hello 👋 I am a virtual assistant. How can I help you? How can I help you?" at bounding box center [1077, 400] width 112 height 56
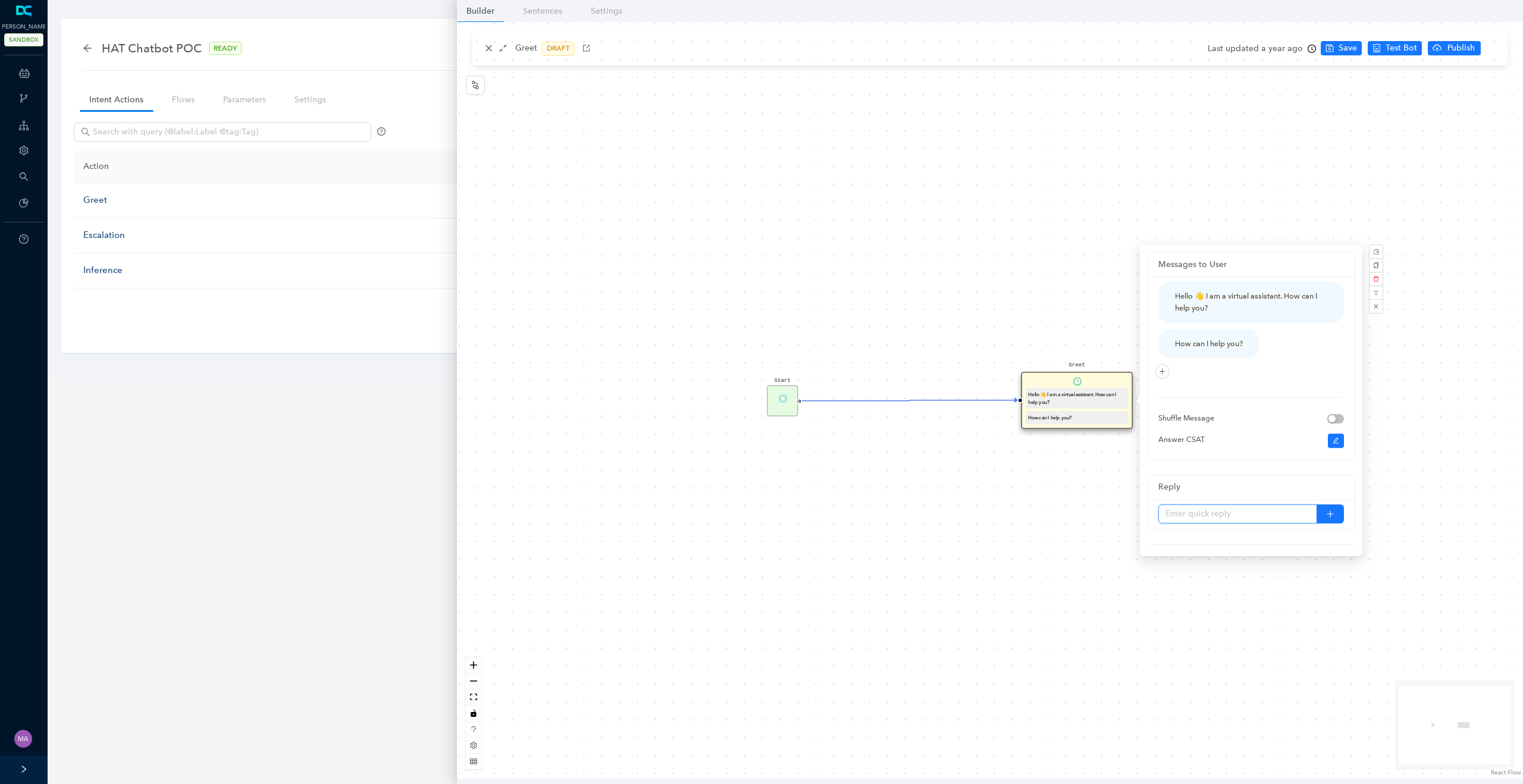
click at [1225, 514] on input "text" at bounding box center [1237, 513] width 159 height 19
type input "next"
click at [1149, 570] on div "Start Greet Hello 👋 I am a virtual assistant. How can I help you? How can I hel…" at bounding box center [990, 400] width 1066 height 757
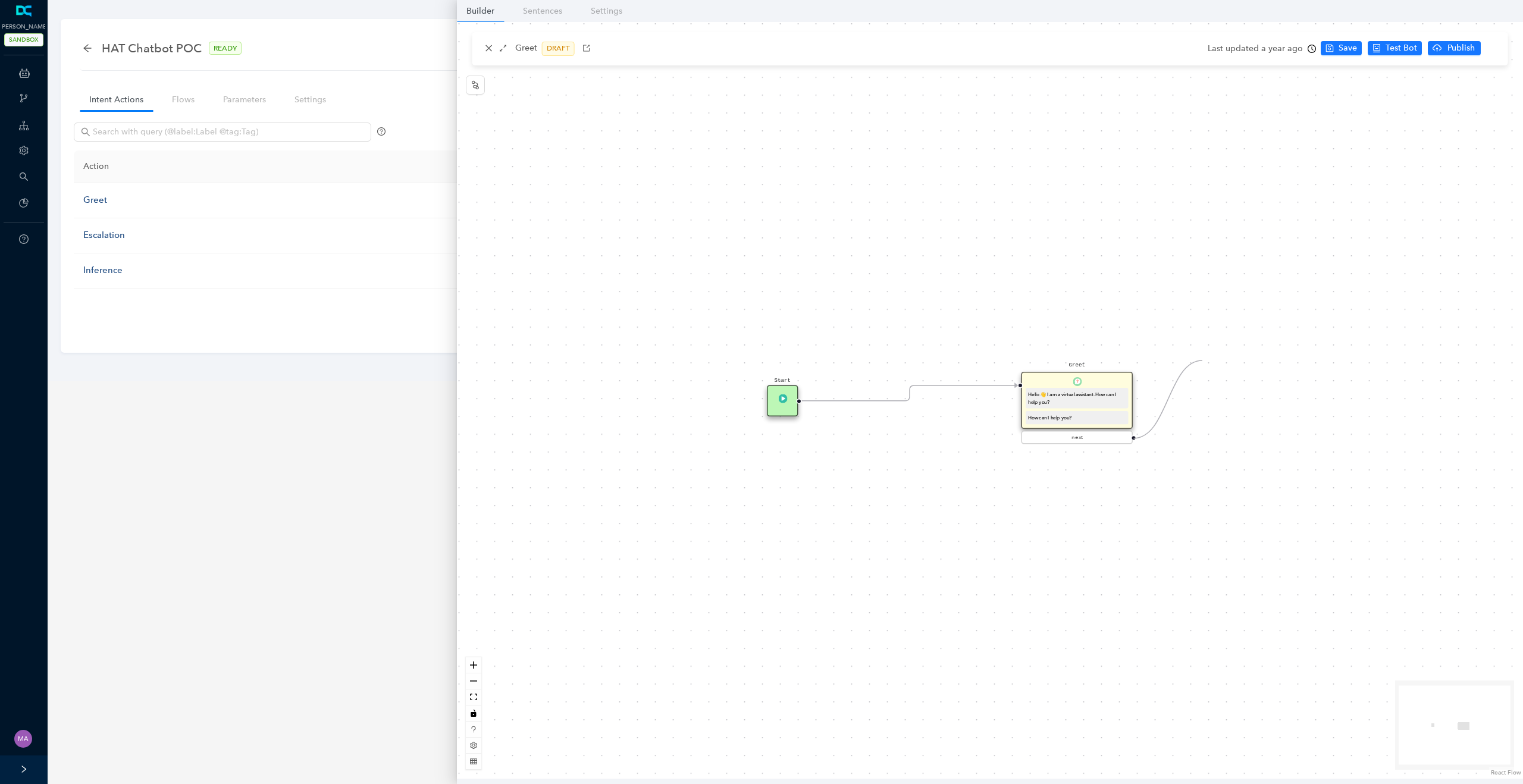
drag, startPoint x: 1134, startPoint y: 439, endPoint x: 1203, endPoint y: 361, distance: 104.1
click at [1203, 361] on div "Start Greet Hello 👋 I am a virtual assistant. How can I help you? How can I hel…" at bounding box center [990, 400] width 1066 height 757
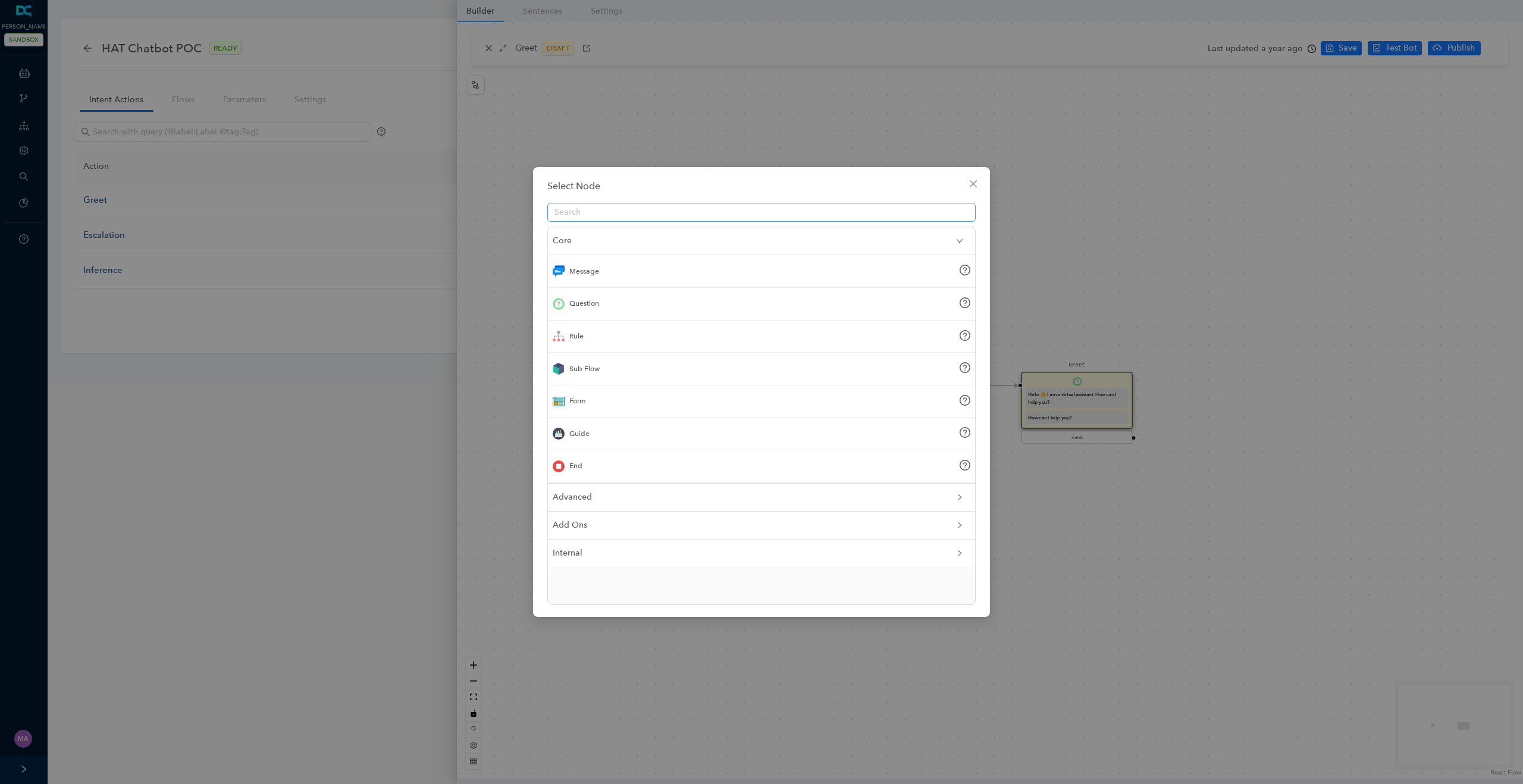
click at [661, 210] on input "text" at bounding box center [757, 212] width 404 height 13
type input "htt"
click at [624, 265] on div "HTTP Request" at bounding box center [762, 272] width 427 height 33
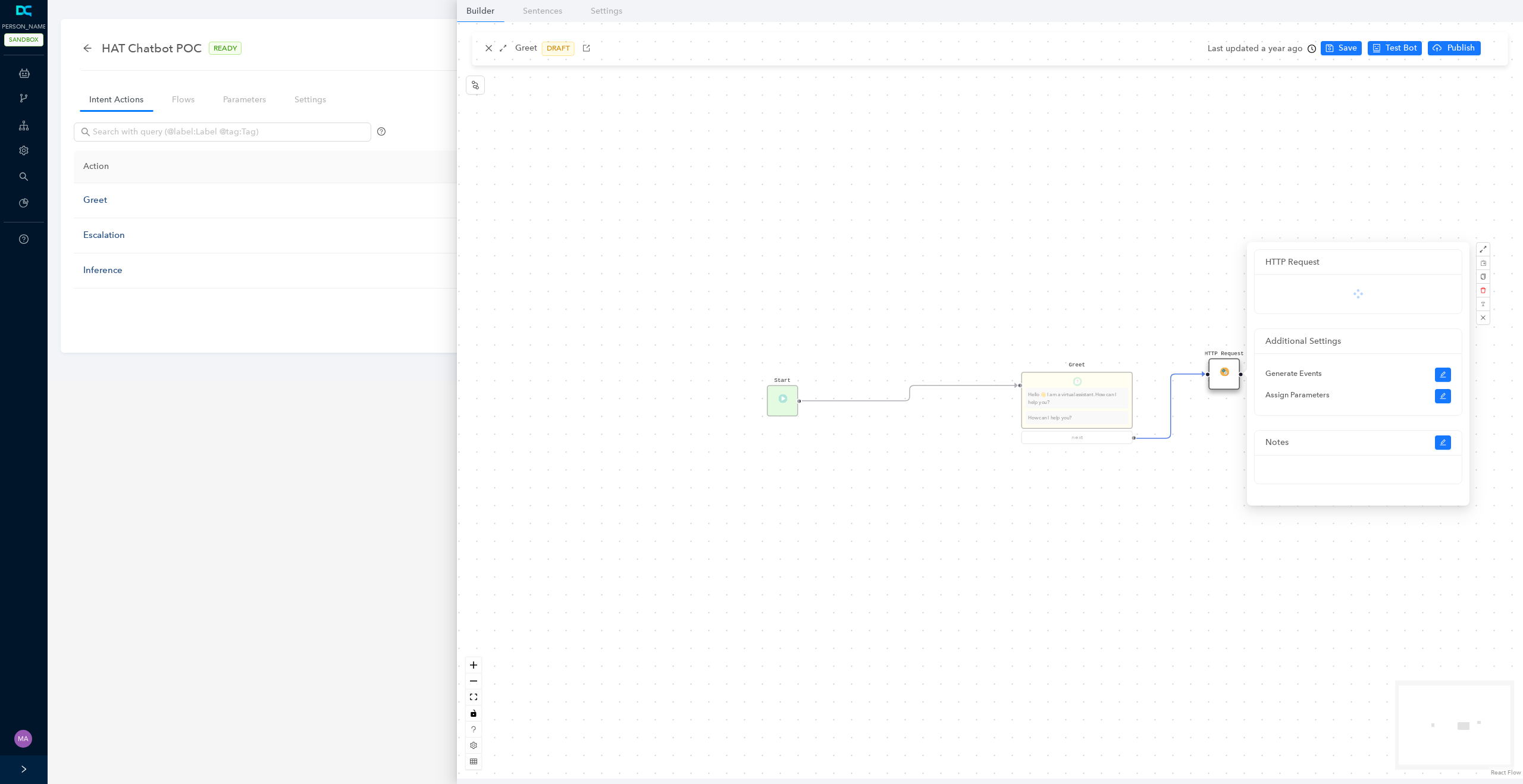
click at [1235, 489] on div "Start Greet Hello 👋 I am a virtual assistant. How can I help you? How can I hel…" at bounding box center [990, 400] width 1066 height 757
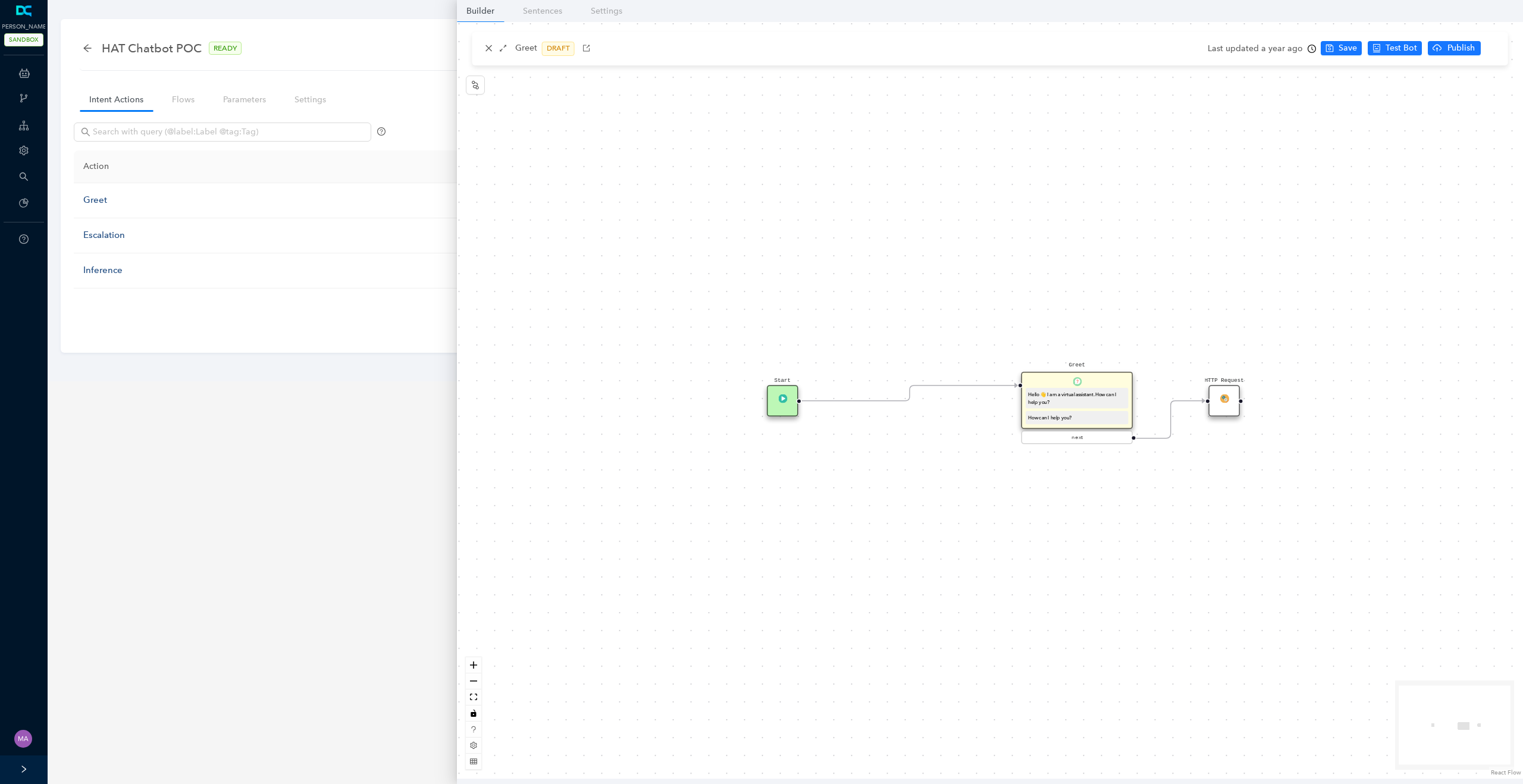
drag, startPoint x: 1232, startPoint y: 370, endPoint x: 1231, endPoint y: 401, distance: 31.0
click at [1231, 401] on div "HTTP Request" at bounding box center [1225, 401] width 32 height 32
click at [1225, 401] on img at bounding box center [1225, 398] width 9 height 9
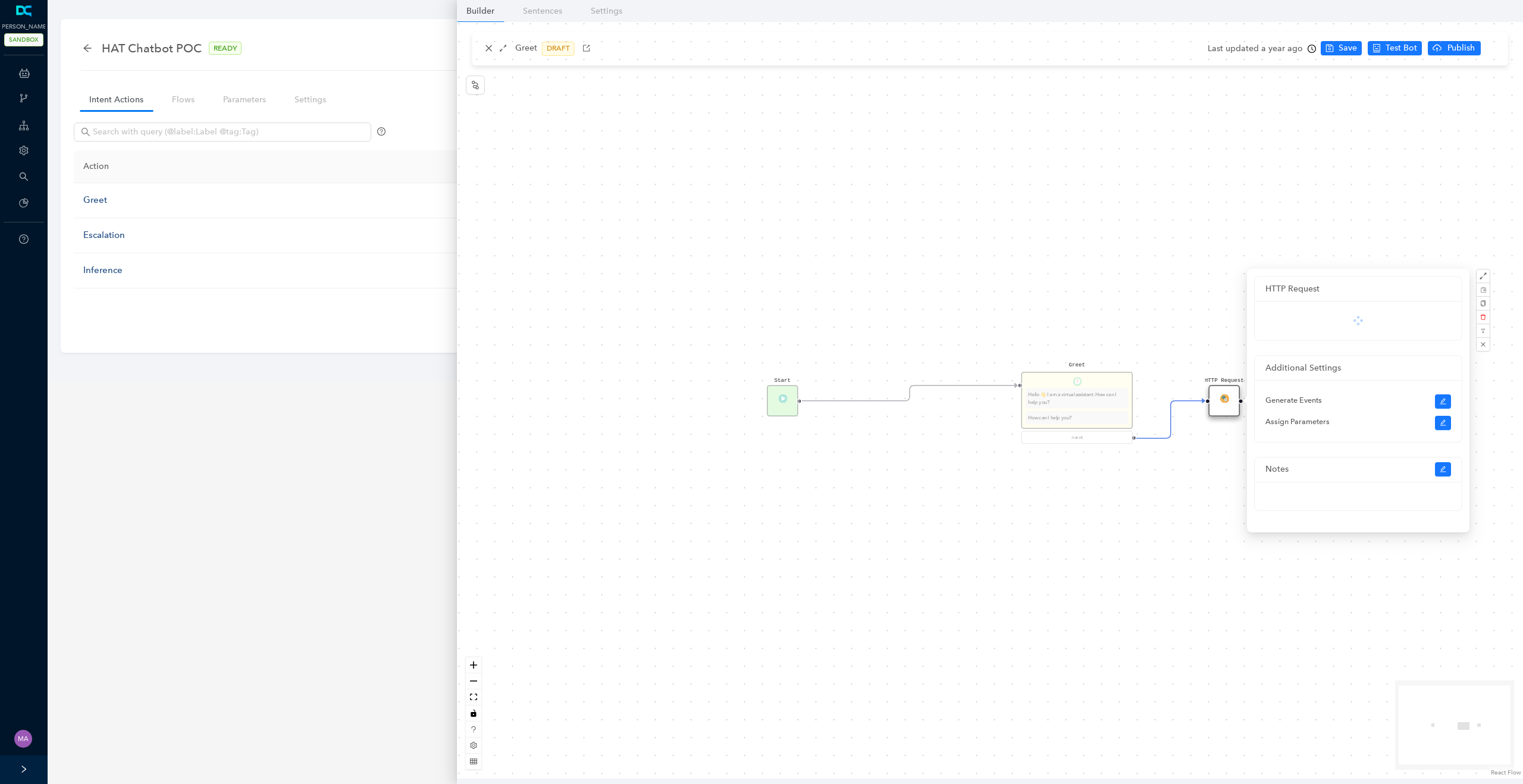
click at [1200, 474] on div "Start Greet Hello 👋 I am a virtual assistant. How can I help you? How can I hel…" at bounding box center [990, 400] width 1066 height 757
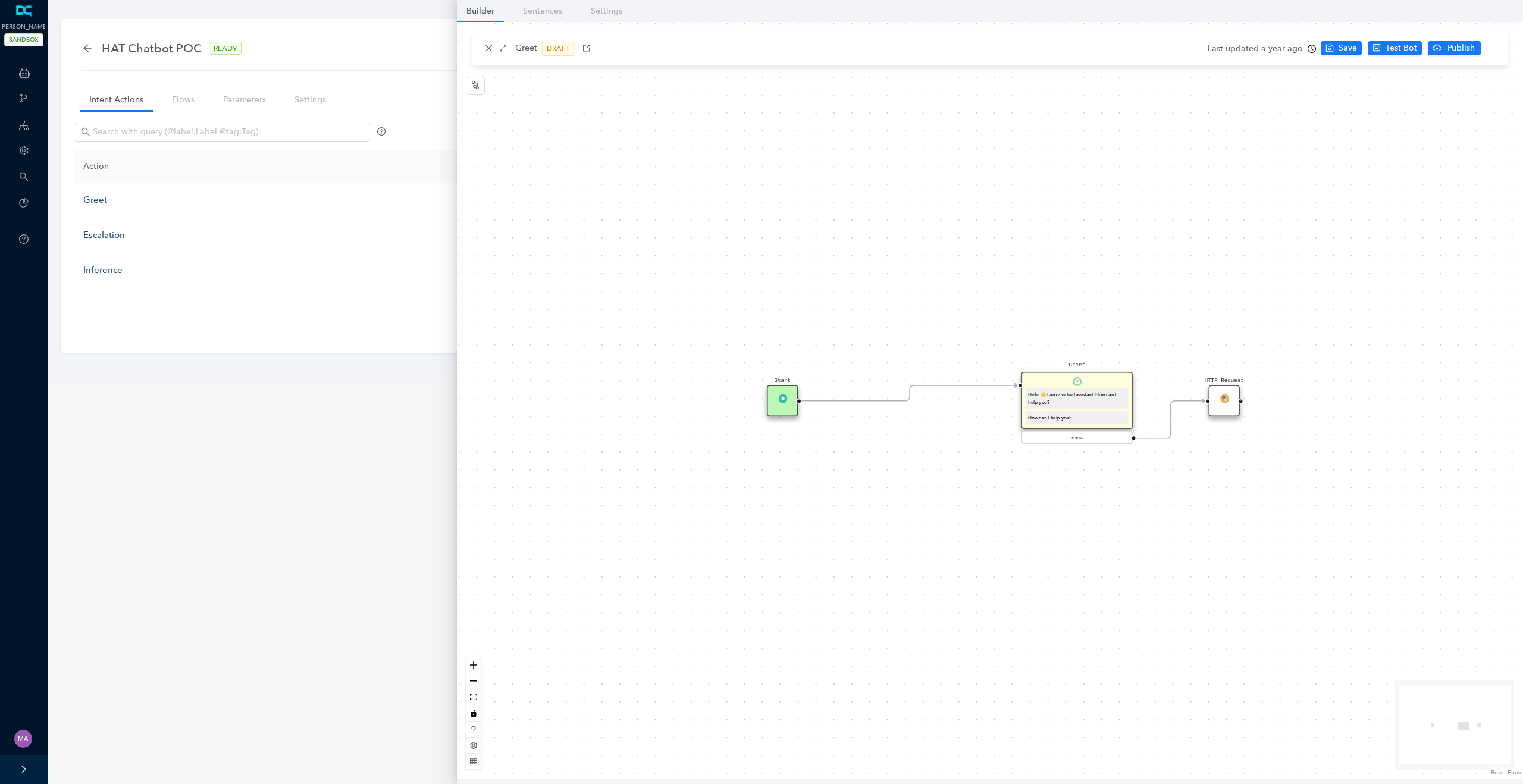
drag, startPoint x: 1241, startPoint y: 401, endPoint x: 1313, endPoint y: 381, distance: 74.7
click at [1313, 381] on div "Start Greet Hello 👋 I am a virtual assistant. How can I help you? How can I hel…" at bounding box center [990, 400] width 1066 height 757
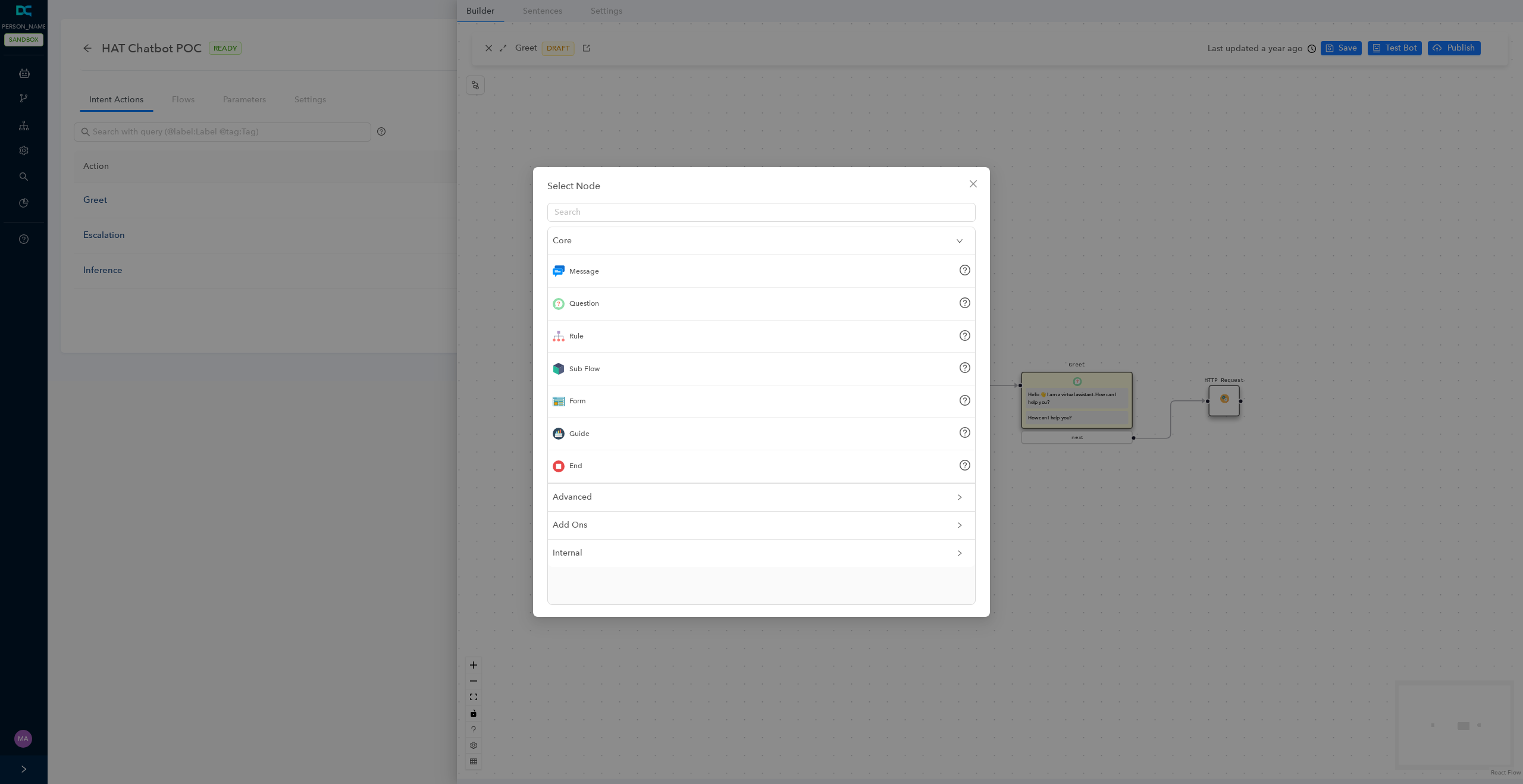
click at [572, 459] on div "End" at bounding box center [762, 467] width 427 height 33
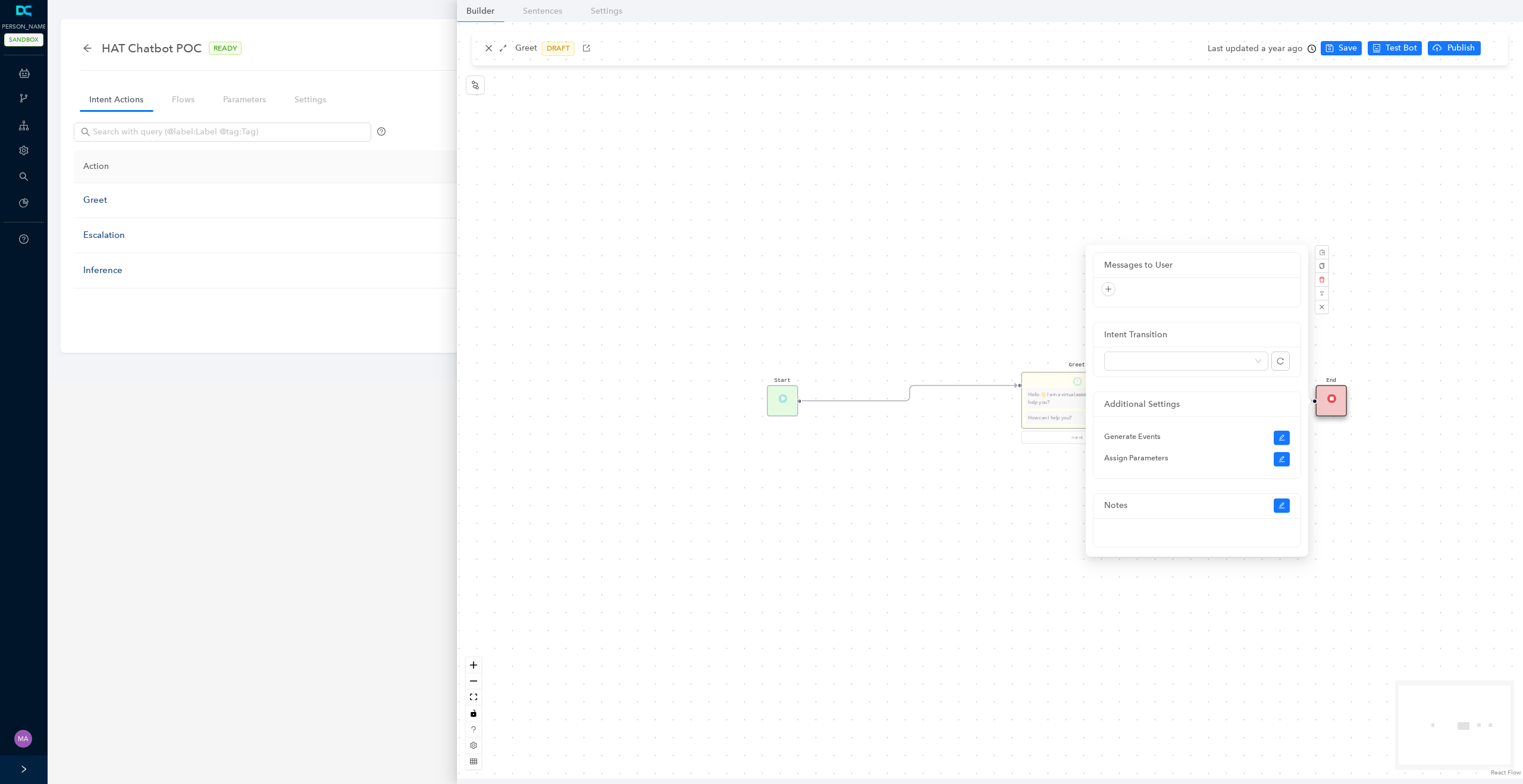
click at [773, 301] on div "Start Greet Hello 👋 I am a virtual assistant. How can I help you? How can I hel…" at bounding box center [990, 400] width 1066 height 757
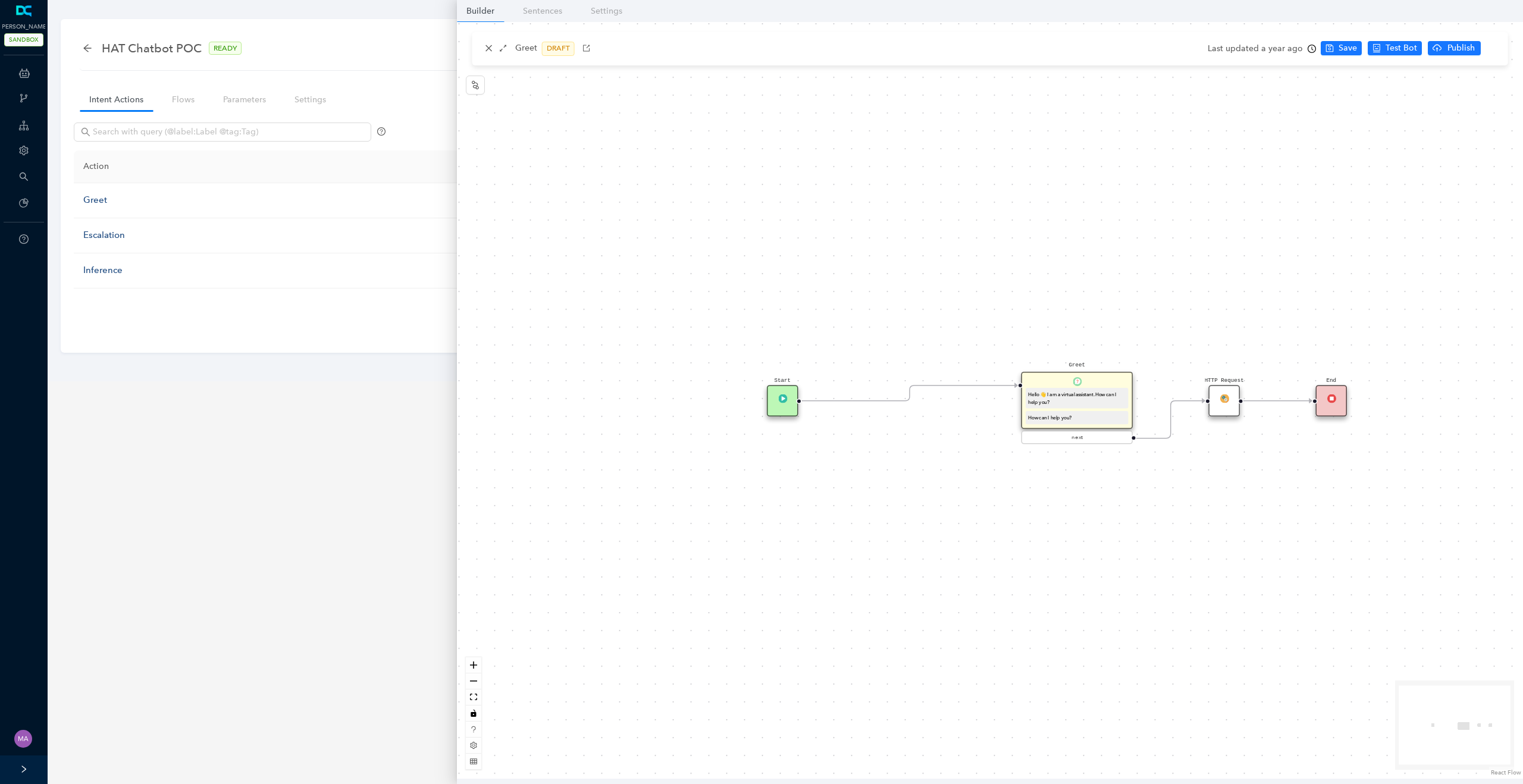
click at [1229, 407] on div "HTTP Request" at bounding box center [1225, 401] width 32 height 32
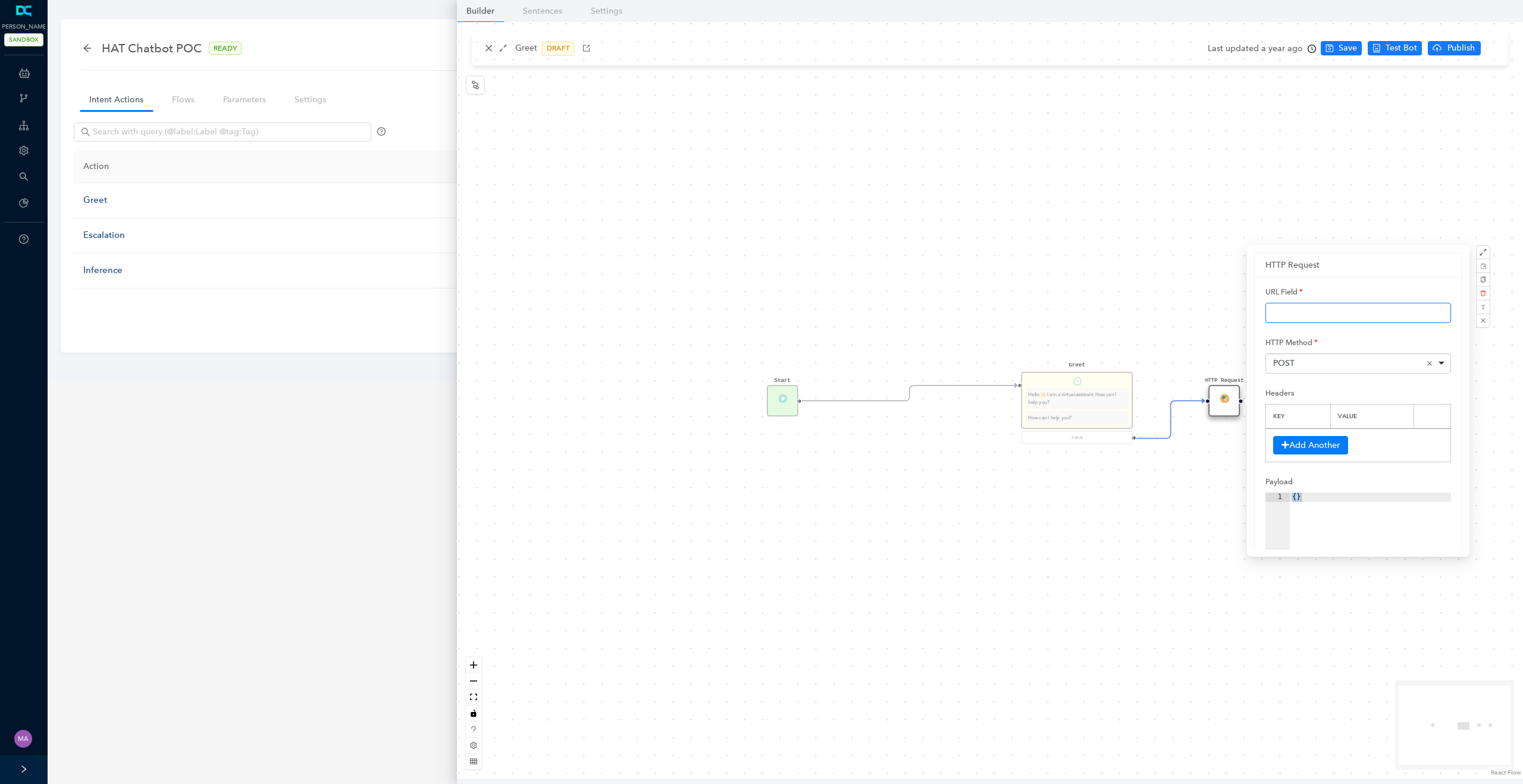
click at [1303, 312] on input "text" at bounding box center [1358, 313] width 186 height 20
paste input "https://api-flow.deepconverse.com/api/arlodev/b9e5ecc8f7c34ae3"
type input "https://api-flow.deepconverse.com/api/arlodev/b9e5ecc8f7c34ae3"
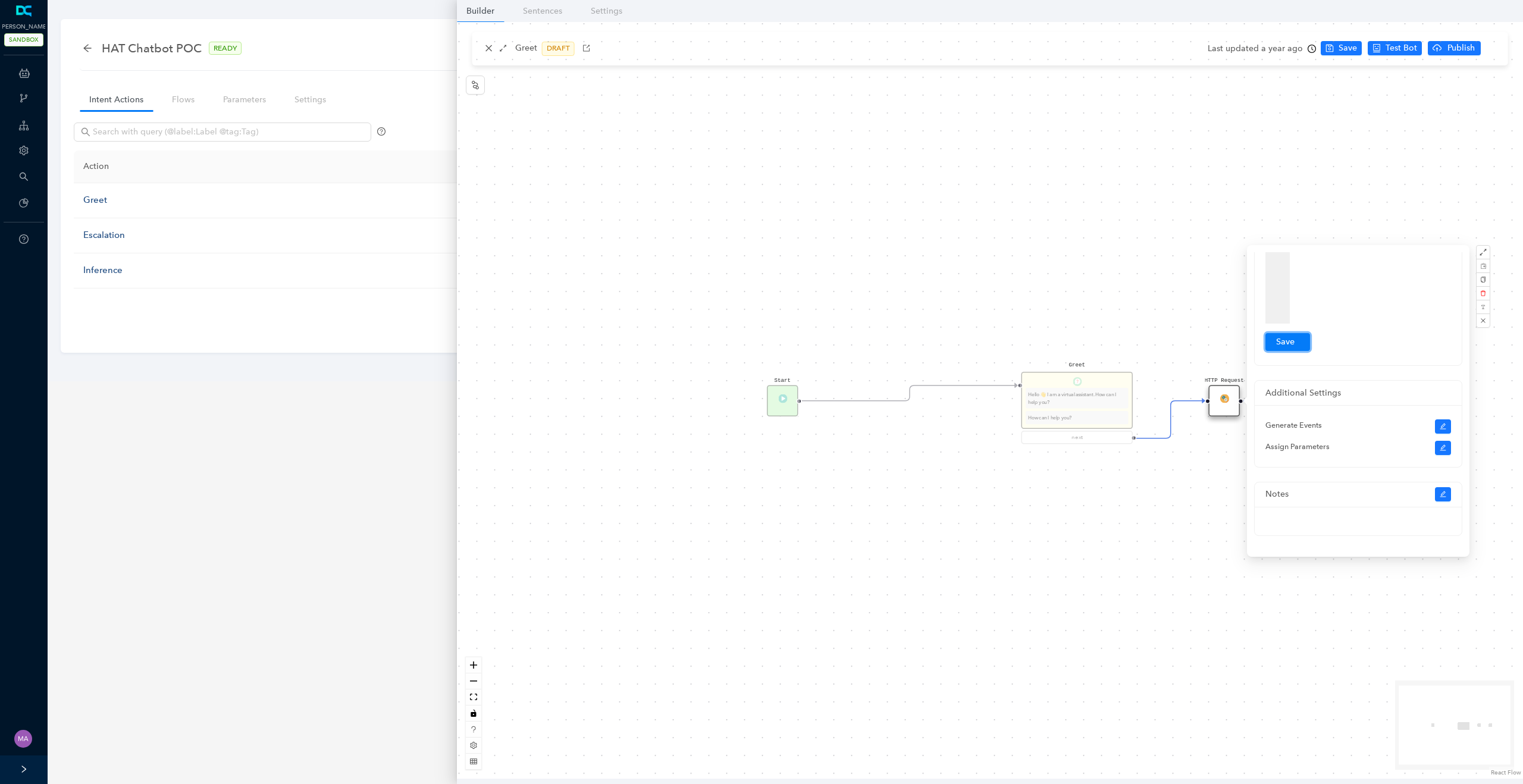
click at [1295, 344] on button "Submit" at bounding box center [1288, 342] width 44 height 18
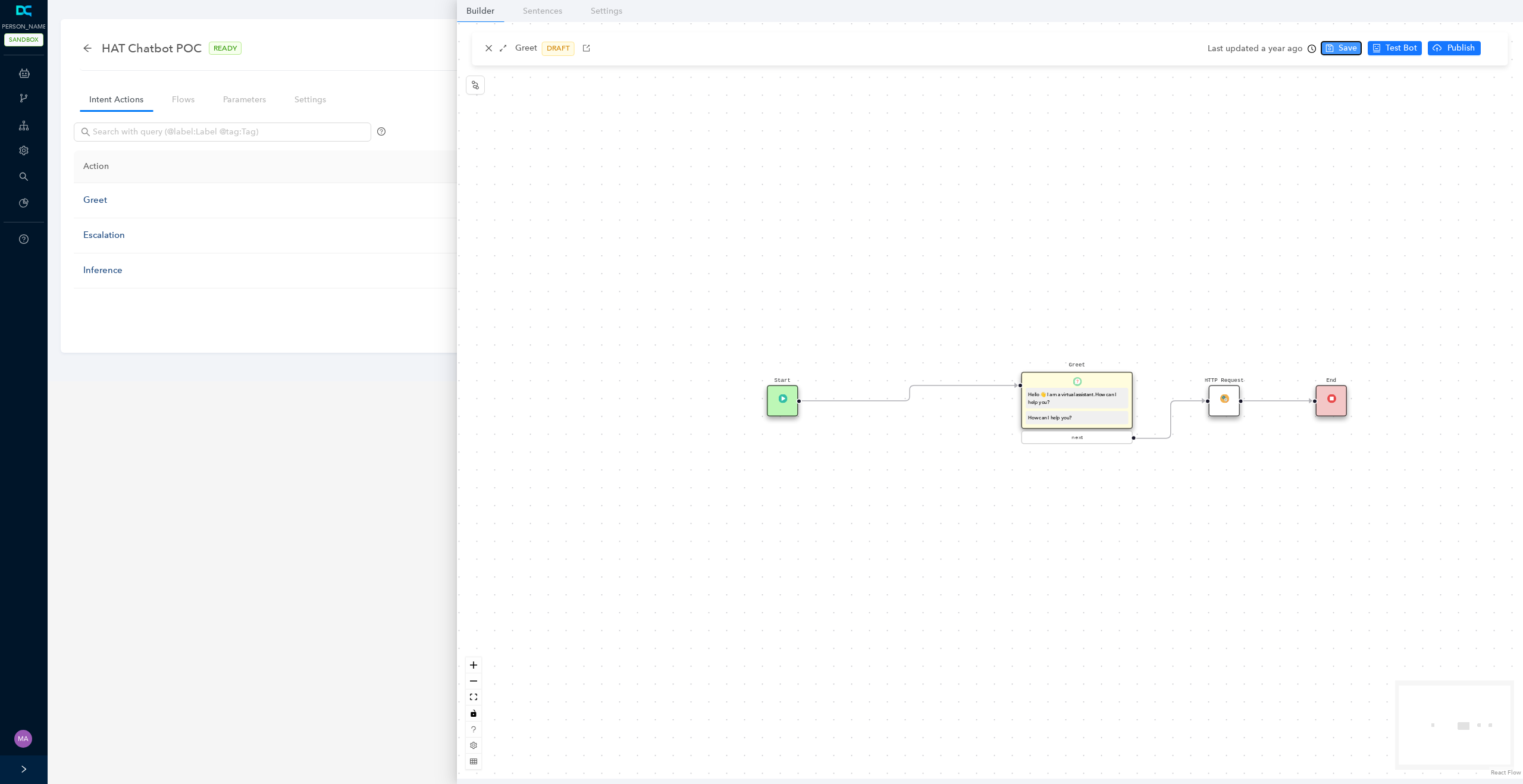
click at [1331, 50] on button "Save" at bounding box center [1341, 48] width 41 height 14
click at [1427, 47] on span "Test Bot" at bounding box center [1433, 47] width 32 height 13
drag, startPoint x: 1329, startPoint y: 404, endPoint x: 1414, endPoint y: 404, distance: 85.0
click at [1348, 404] on div "End" at bounding box center [1332, 401] width 32 height 32
click at [1320, 401] on icon "Edge from reactflownode_52e8d3df-f79f-4d2b-a3cb-c40b43abce3e to reactflownode_f…" at bounding box center [1318, 401] width 150 height 0
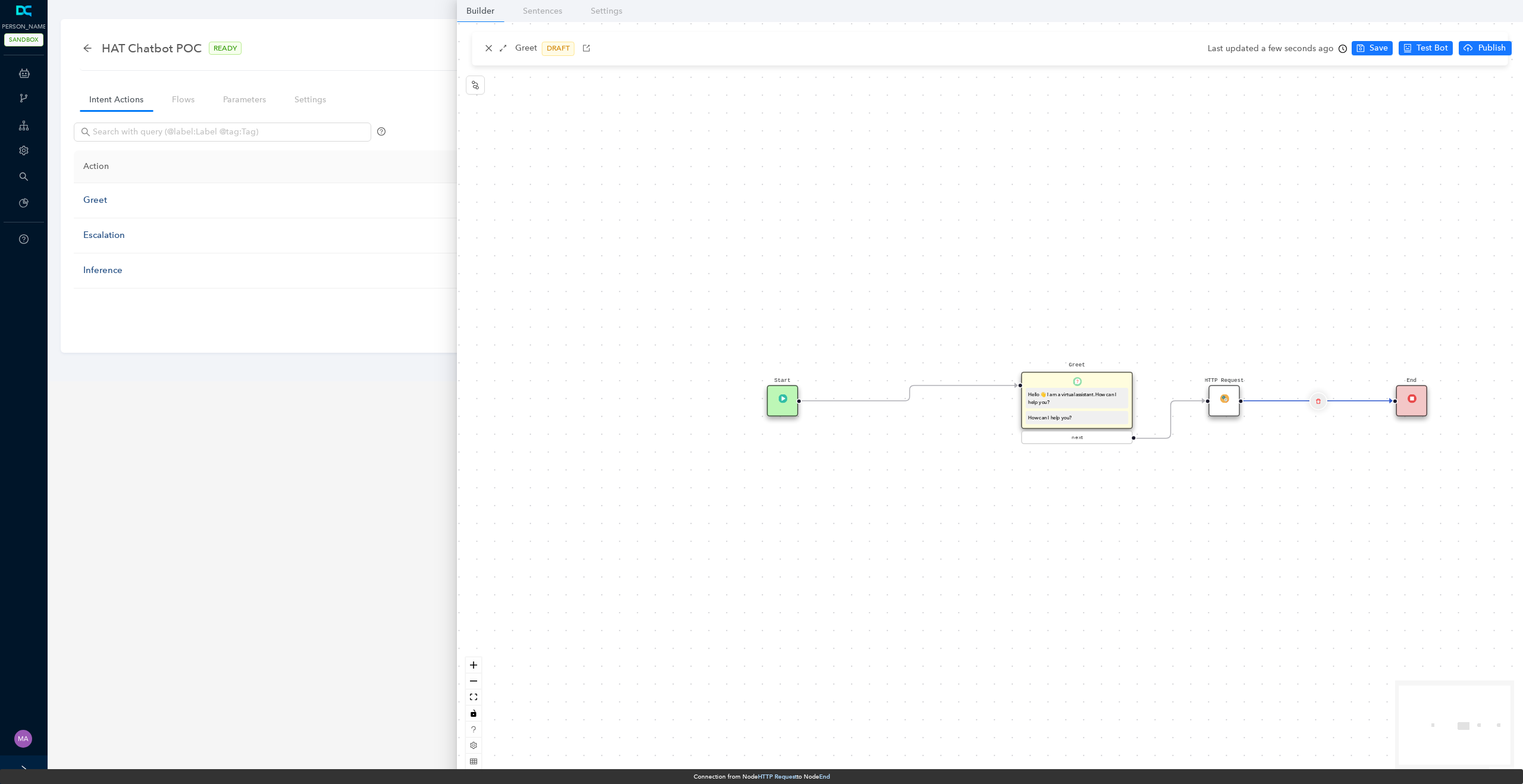
click at [1320, 407] on button "Edge from reactflownode_52e8d3df-f79f-4d2b-a3cb-c40b43abce3e to reactflownode_f…" at bounding box center [1318, 401] width 18 height 18
click at [1377, 371] on button "Yes" at bounding box center [1388, 371] width 23 height 14
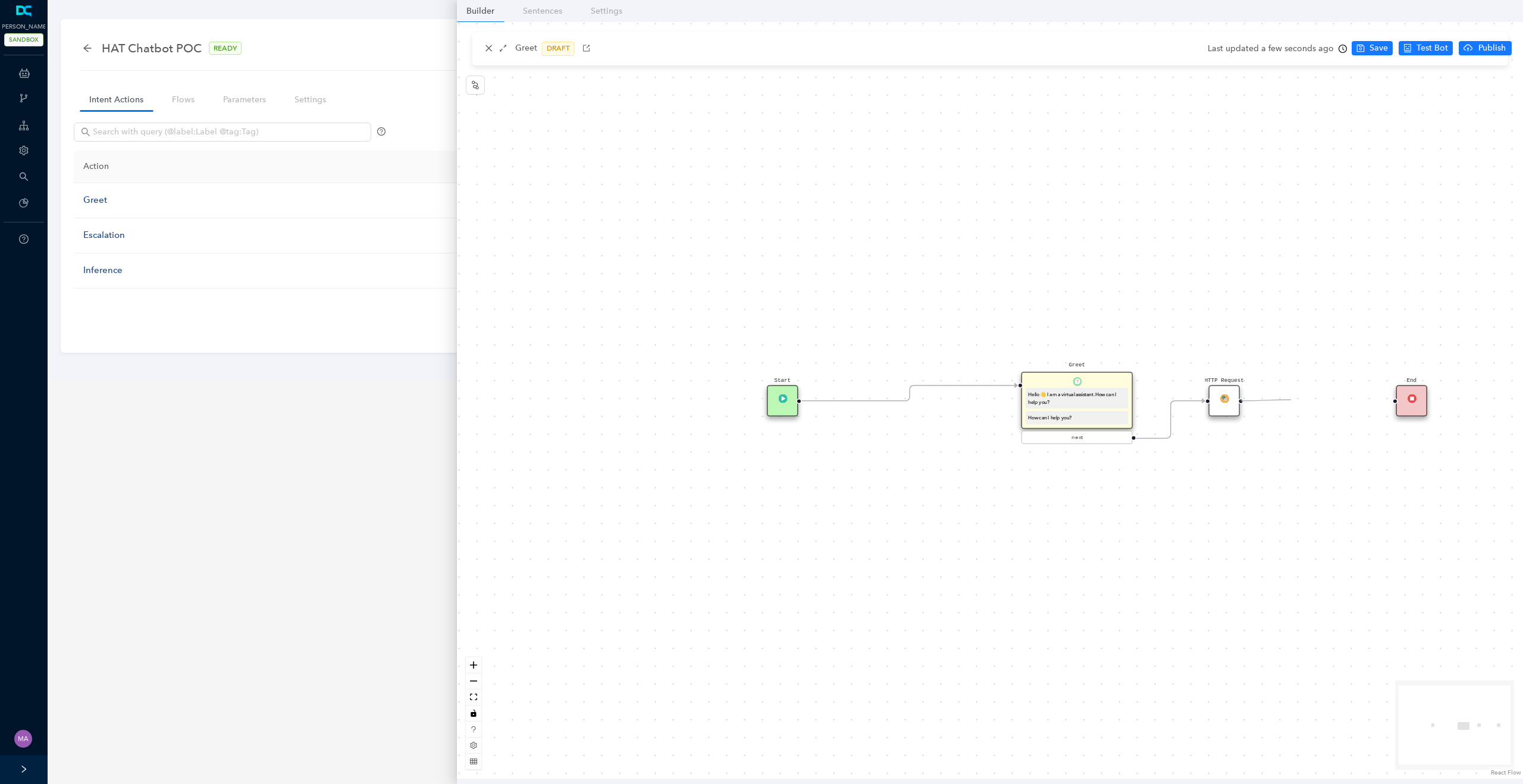
drag, startPoint x: 1240, startPoint y: 400, endPoint x: 1291, endPoint y: 398, distance: 51.0
click at [1291, 400] on div "Start Greet Hello 👋 I am a virtual assistant. How can I help you? How can I hel…" at bounding box center [990, 400] width 1066 height 757
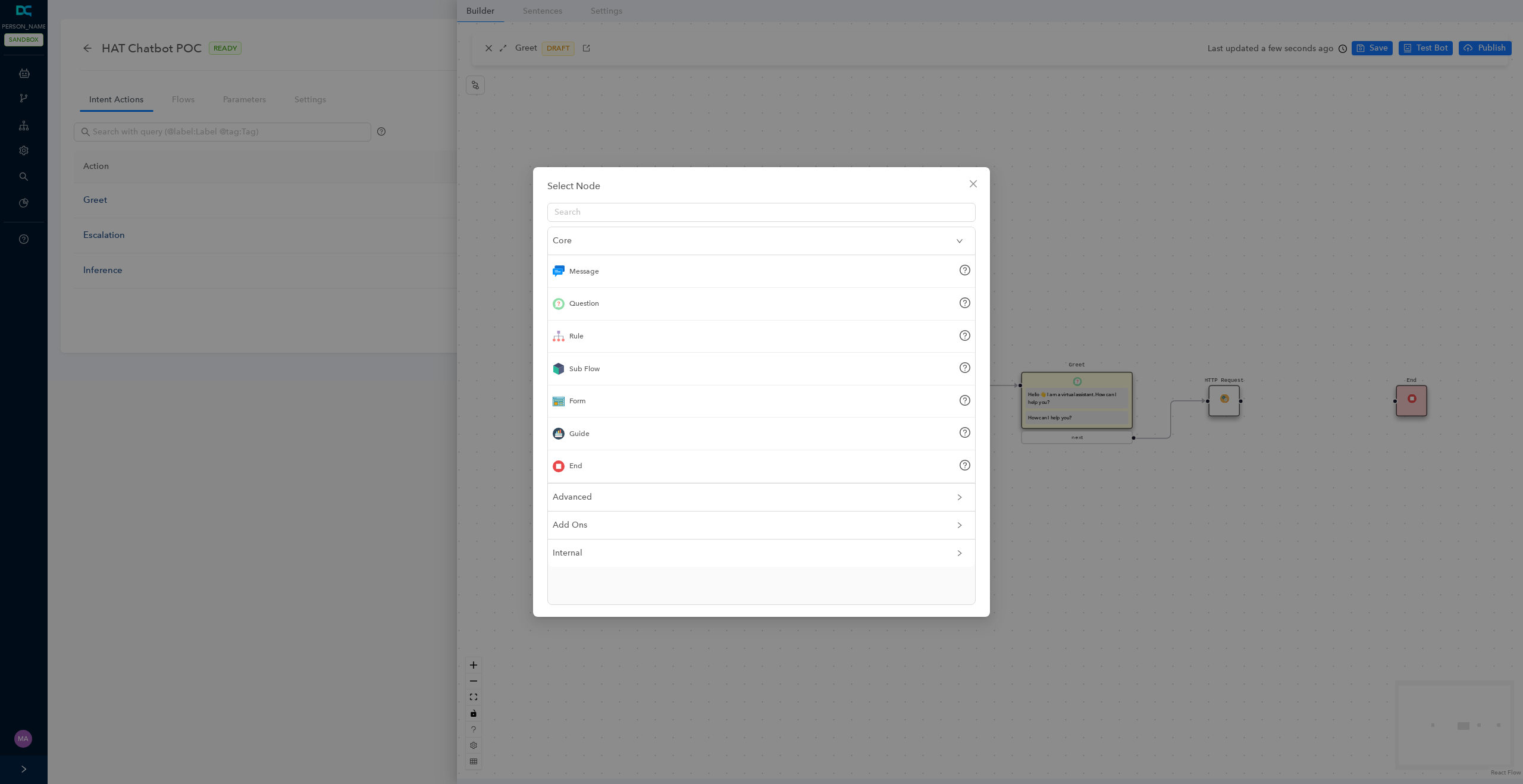
click at [585, 269] on div "Message" at bounding box center [585, 271] width 30 height 11
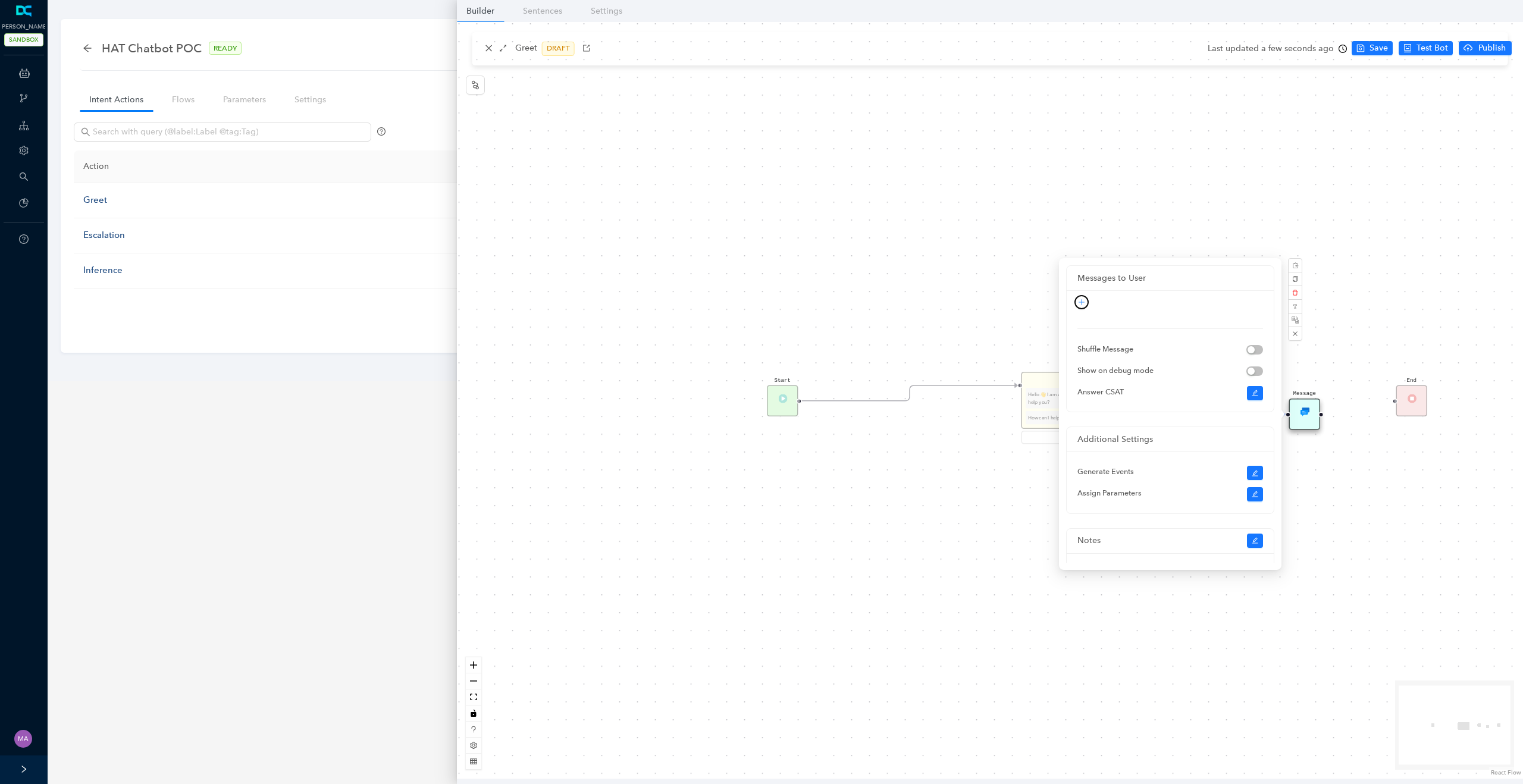
click at [1084, 306] on button "button" at bounding box center [1082, 302] width 14 height 14
click at [1074, 319] on link "Text" at bounding box center [1061, 323] width 24 height 13
click at [1112, 309] on textarea at bounding box center [1161, 324] width 165 height 57
type textarea "T"
type textarea "Th"
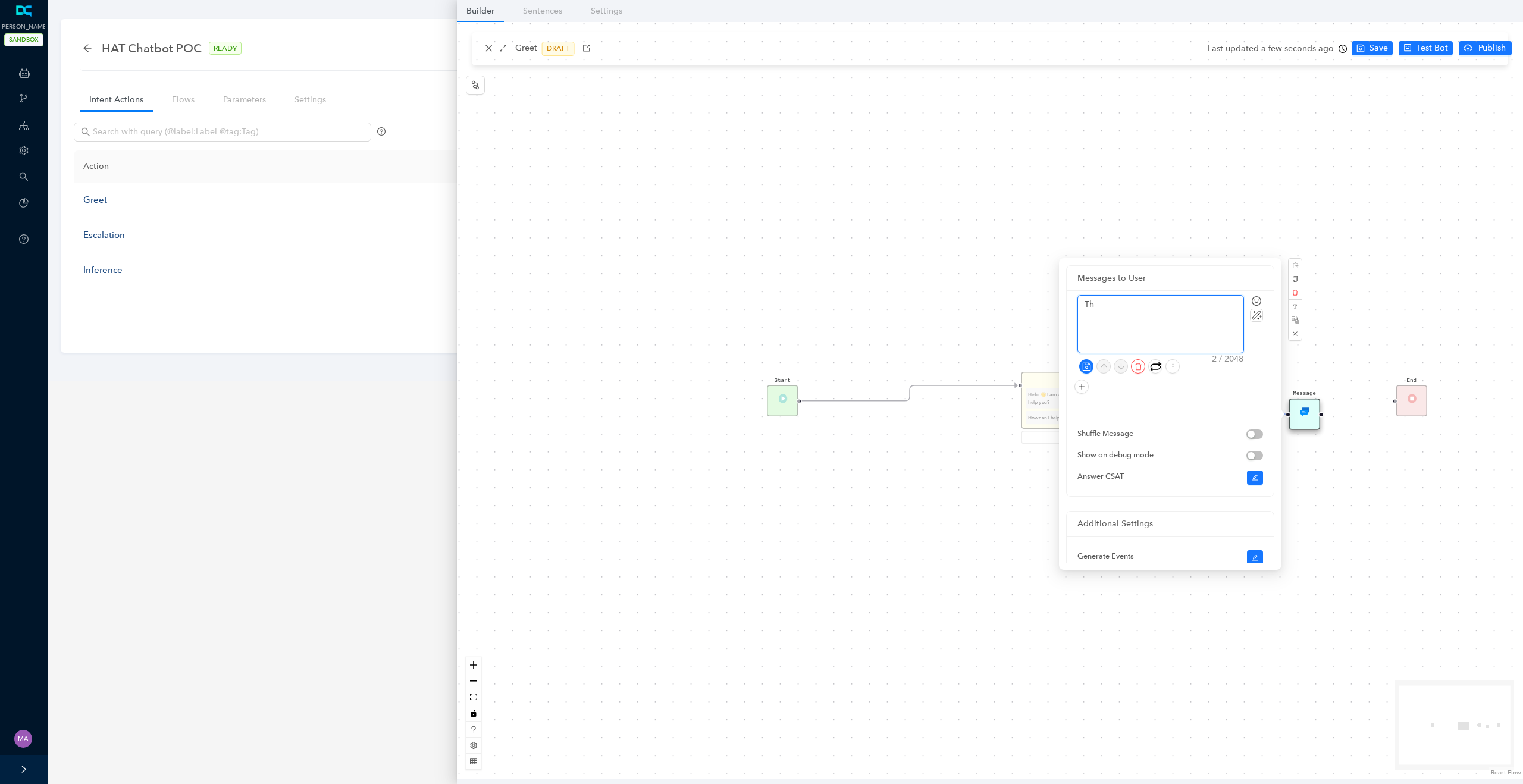
type textarea "Tha"
type textarea "Than"
type textarea "Thank"
type textarea "Thanks"
click at [1086, 365] on icon "save" at bounding box center [1087, 367] width 9 height 9
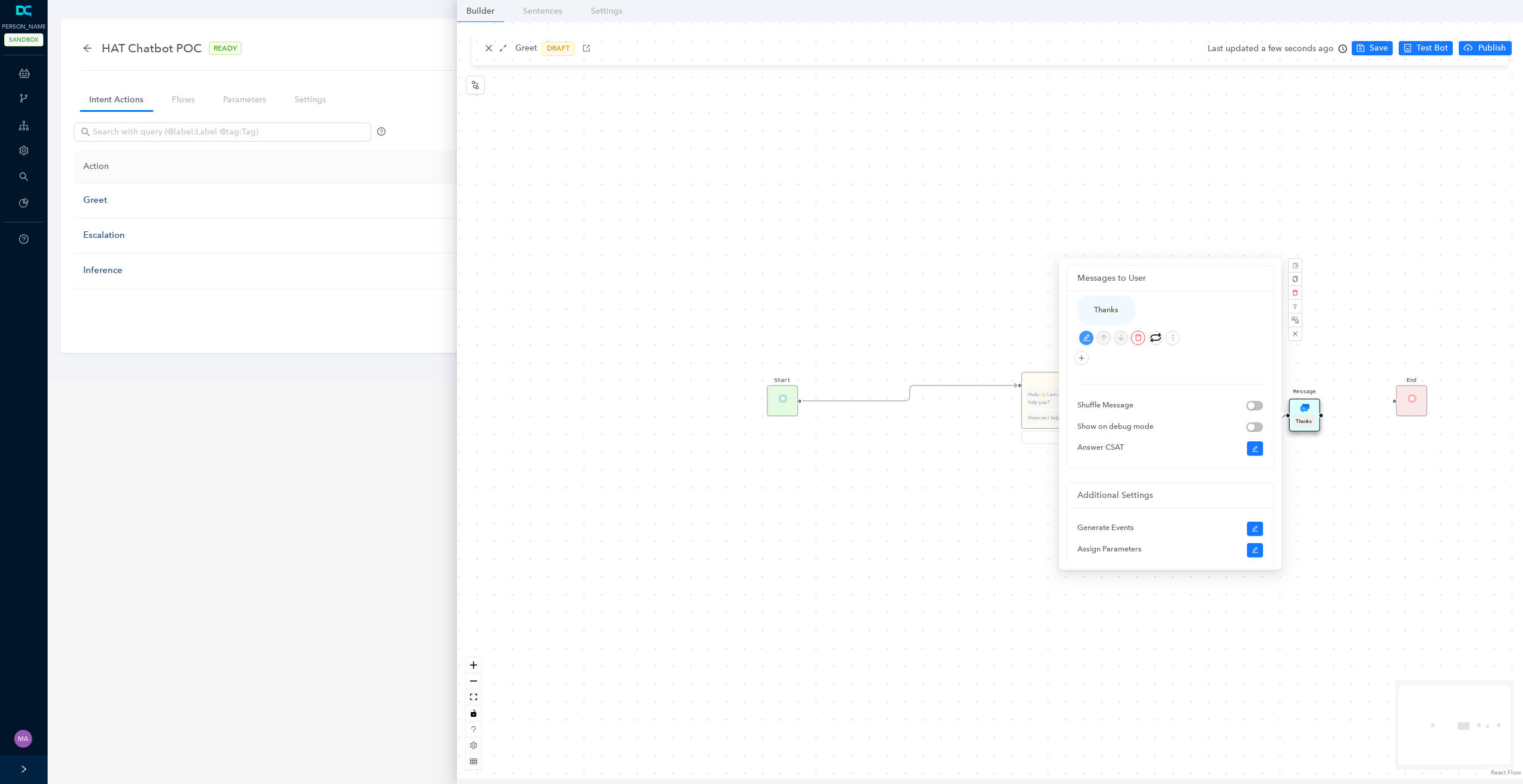
click at [932, 256] on div "Start Greet Hello 👋 I am a virtual assistant. How can I help you? How can I hel…" at bounding box center [990, 400] width 1066 height 757
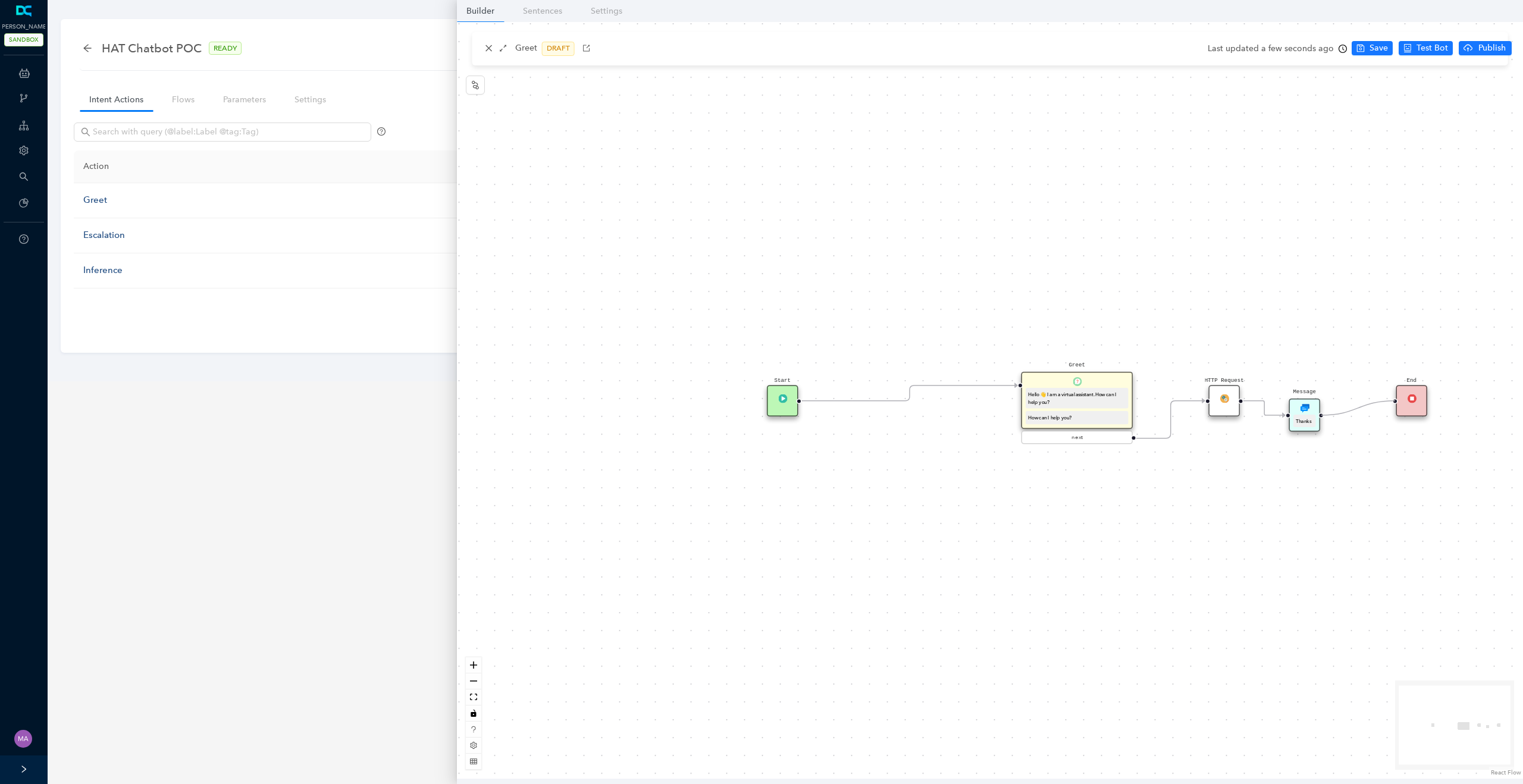
drag, startPoint x: 1321, startPoint y: 416, endPoint x: 1402, endPoint y: 404, distance: 81.9
drag, startPoint x: 1313, startPoint y: 416, endPoint x: 1337, endPoint y: 391, distance: 34.7
click at [1337, 391] on div "Thanks" at bounding box center [1331, 394] width 23 height 13
click at [1358, 47] on icon "save" at bounding box center [1361, 48] width 8 height 8
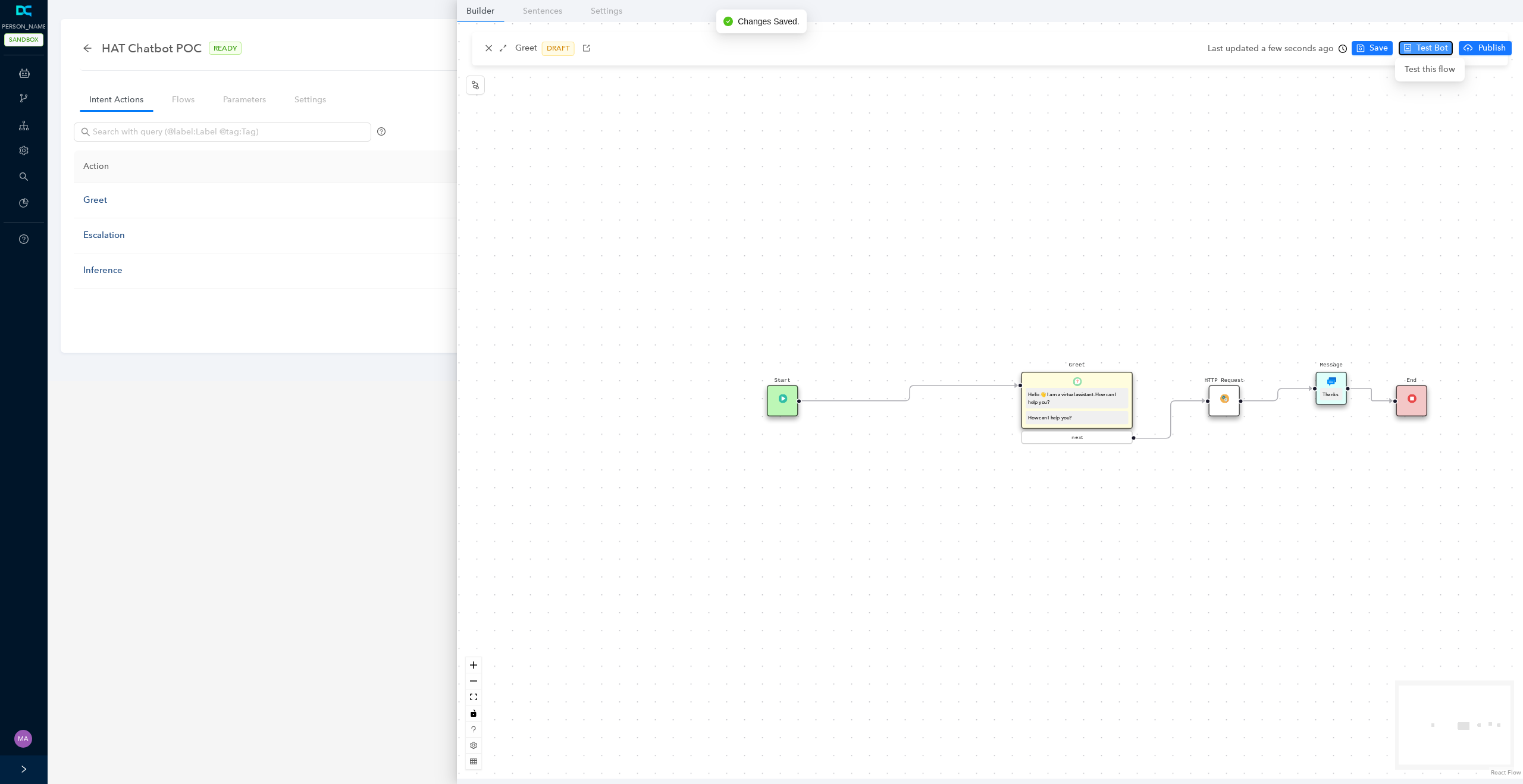
click at [1423, 44] on span "Test Bot" at bounding box center [1433, 47] width 32 height 13
click at [492, 50] on button "button" at bounding box center [489, 48] width 14 height 14
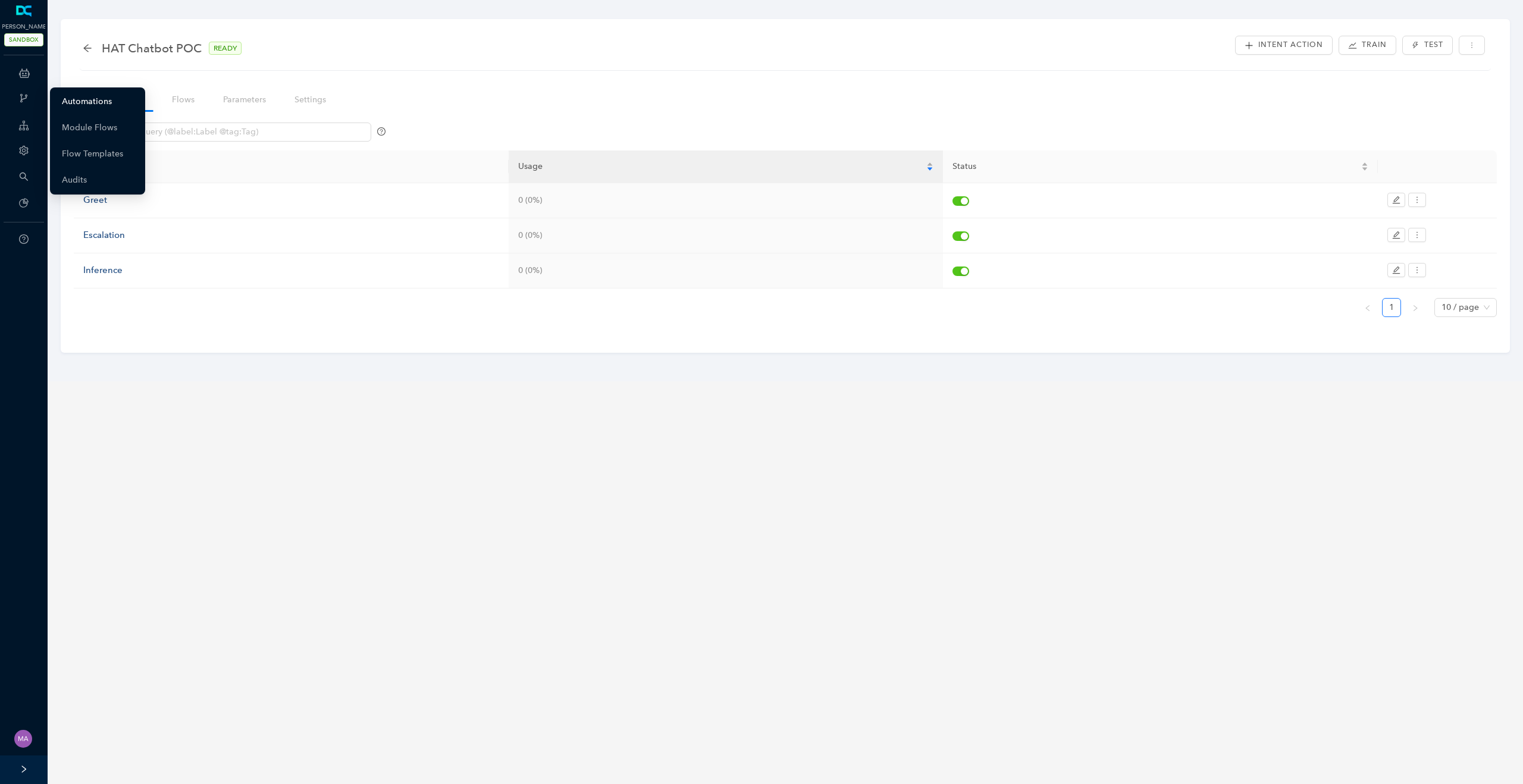
click at [85, 98] on link "Automations" at bounding box center [86, 102] width 50 height 24
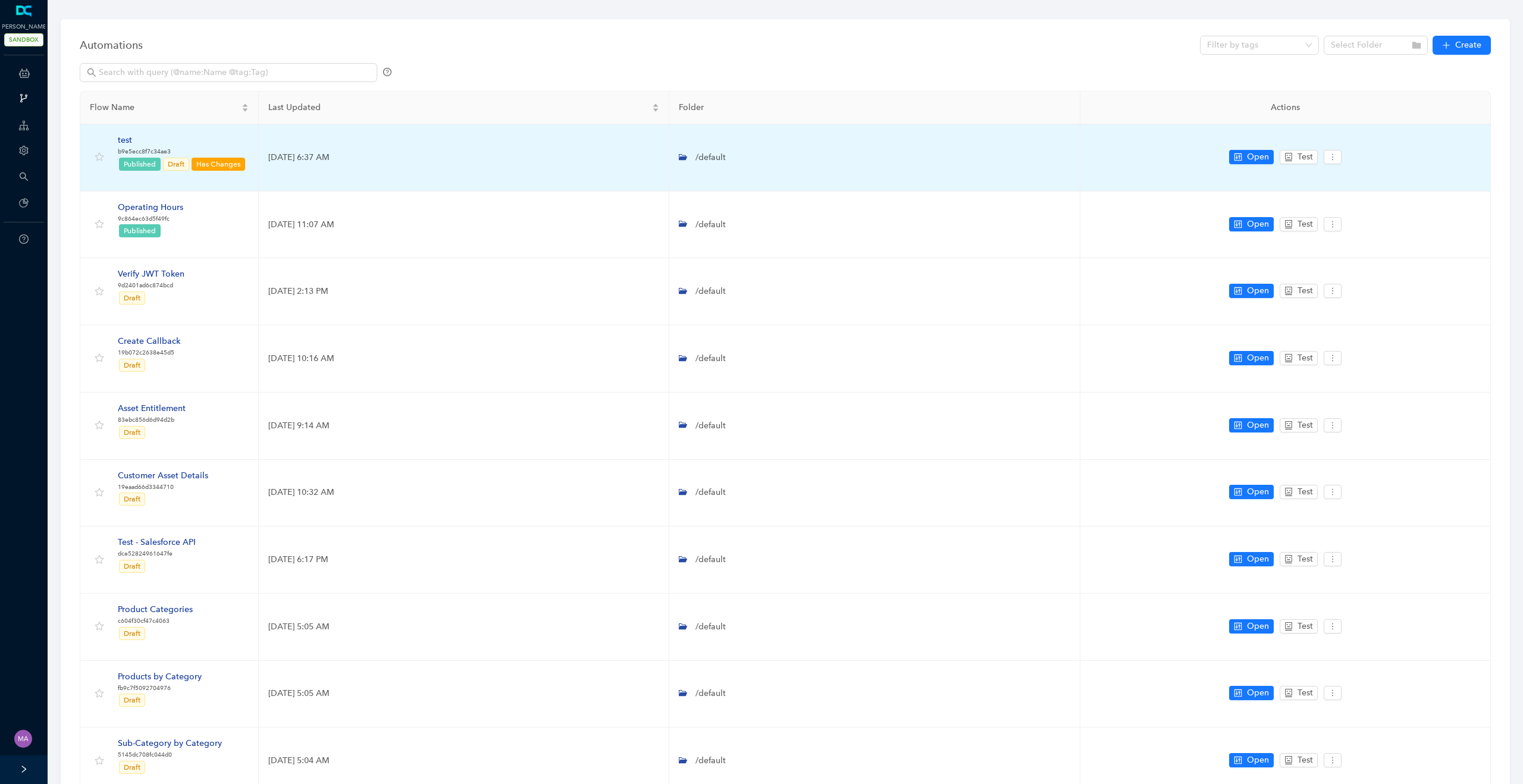
click at [129, 144] on div "test" at bounding box center [182, 140] width 129 height 13
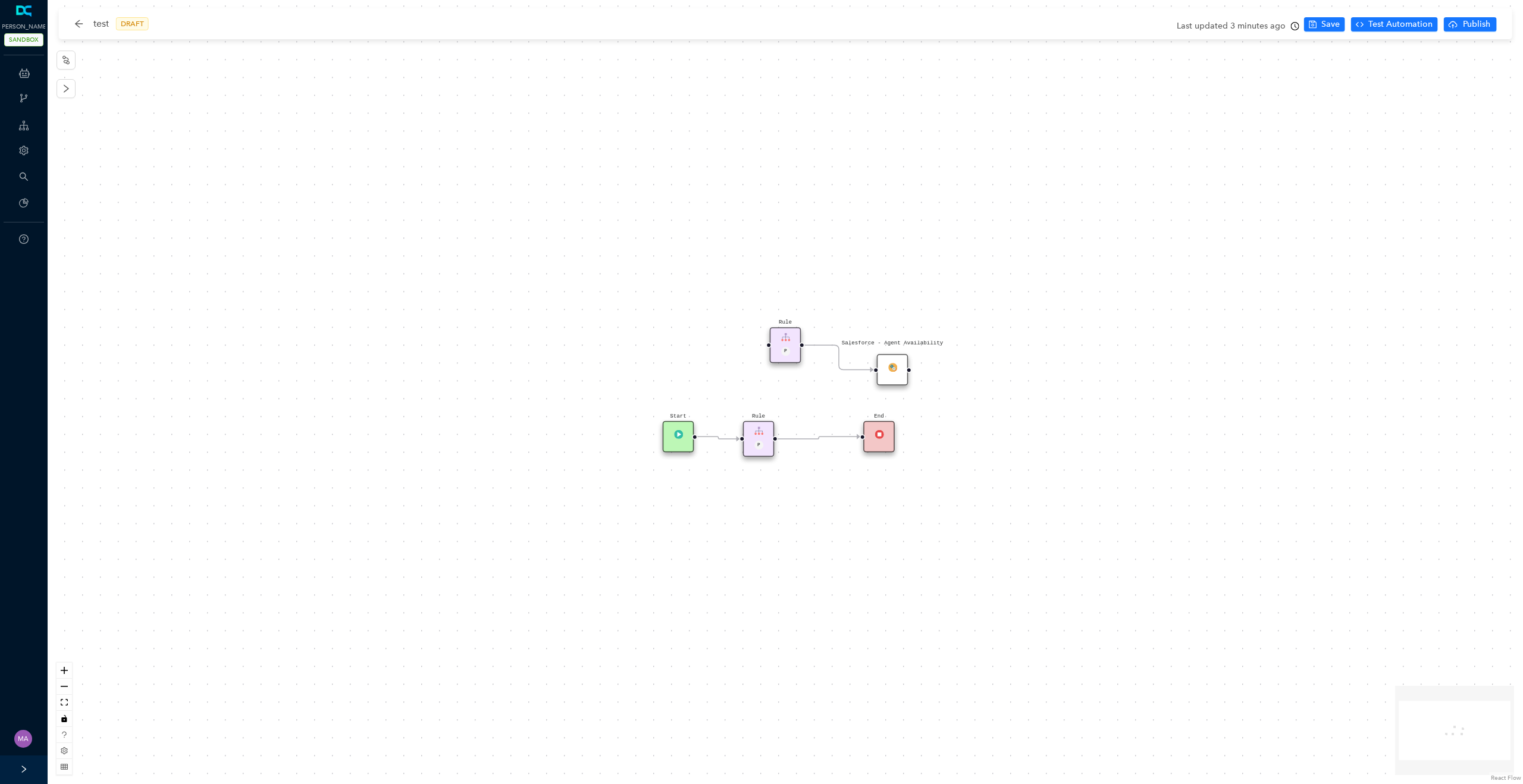
click at [772, 450] on div "Rule P" at bounding box center [759, 438] width 32 height 35
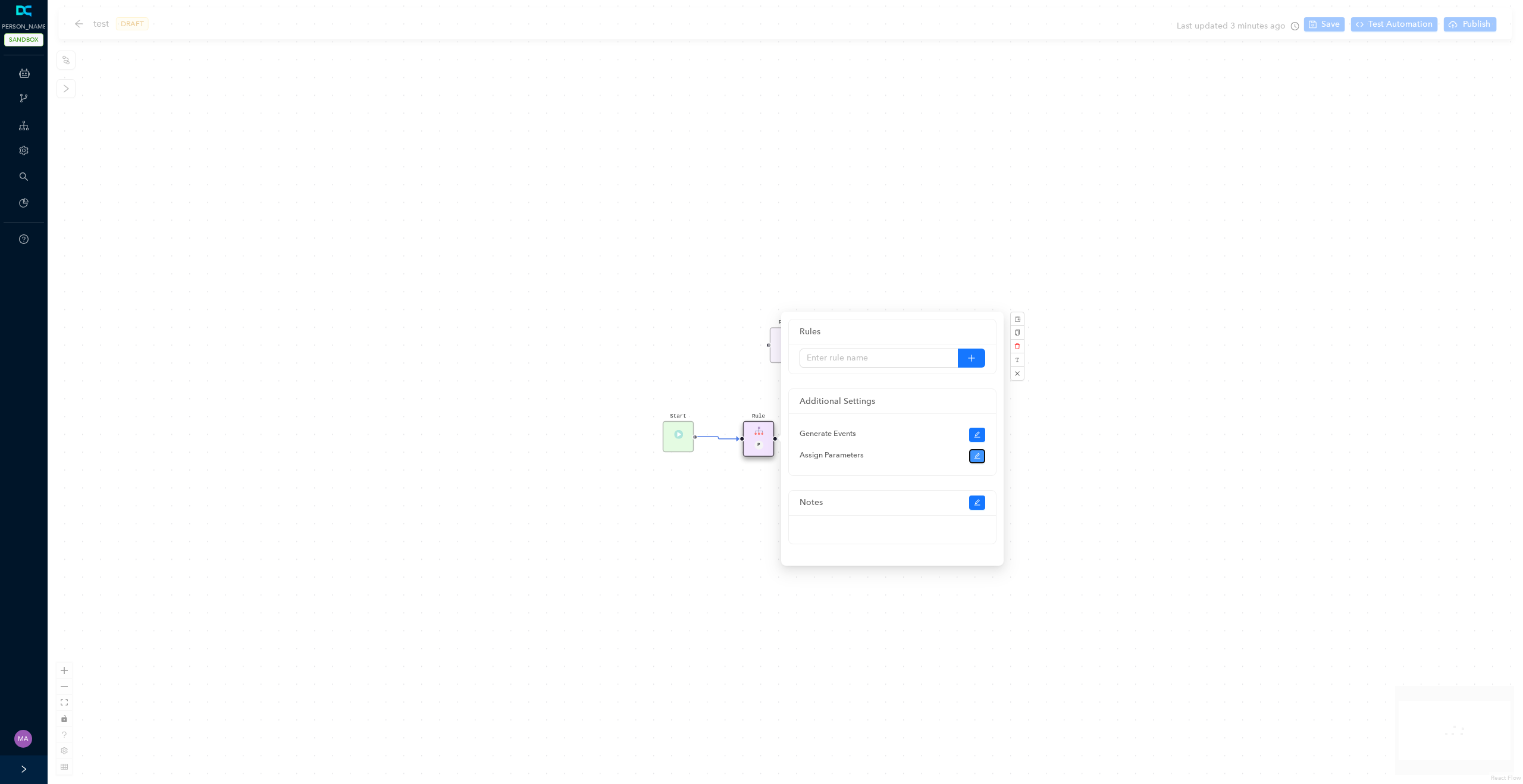
click at [972, 455] on button "button" at bounding box center [977, 456] width 17 height 14
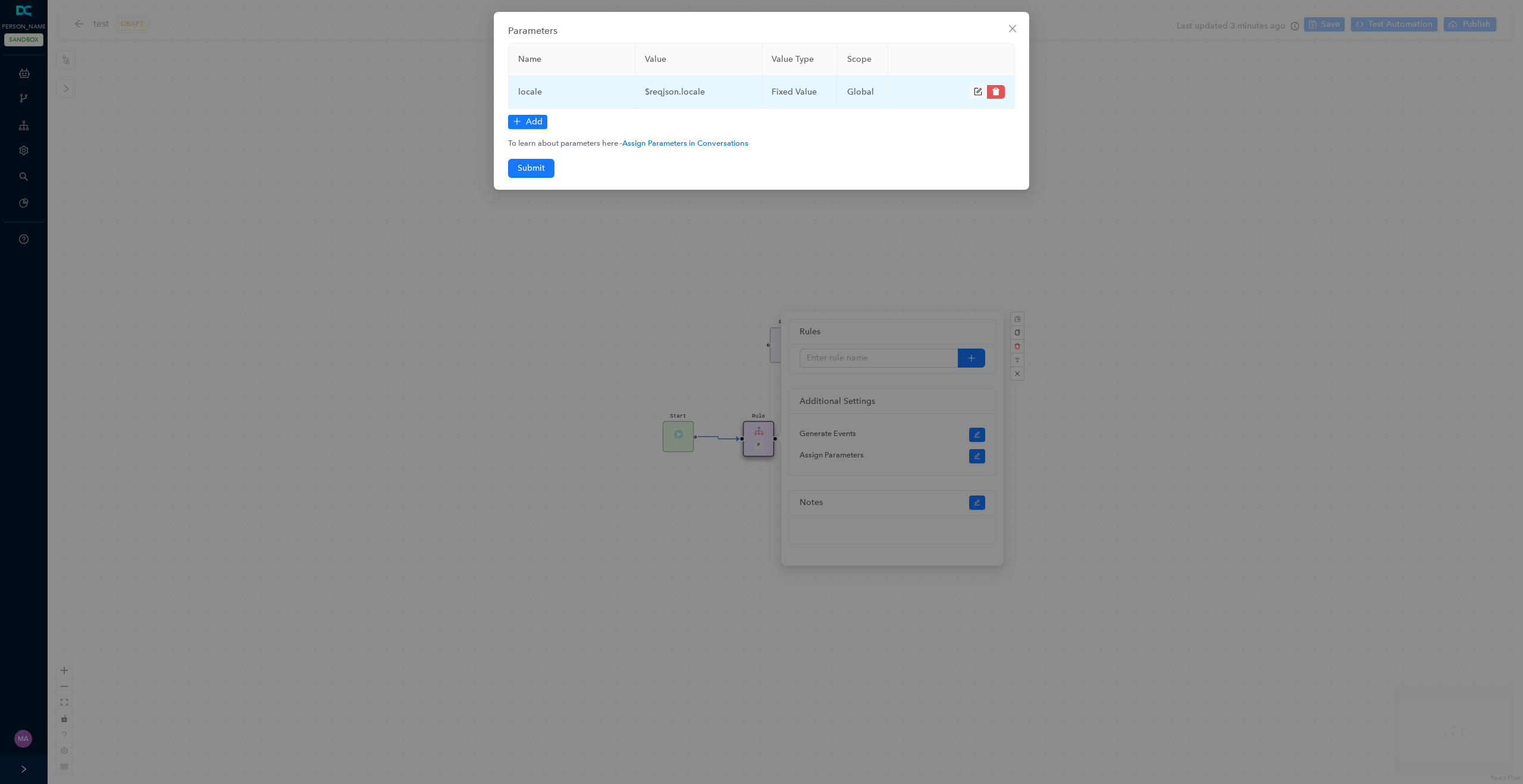
click at [974, 95] on icon "form" at bounding box center [978, 91] width 8 height 8
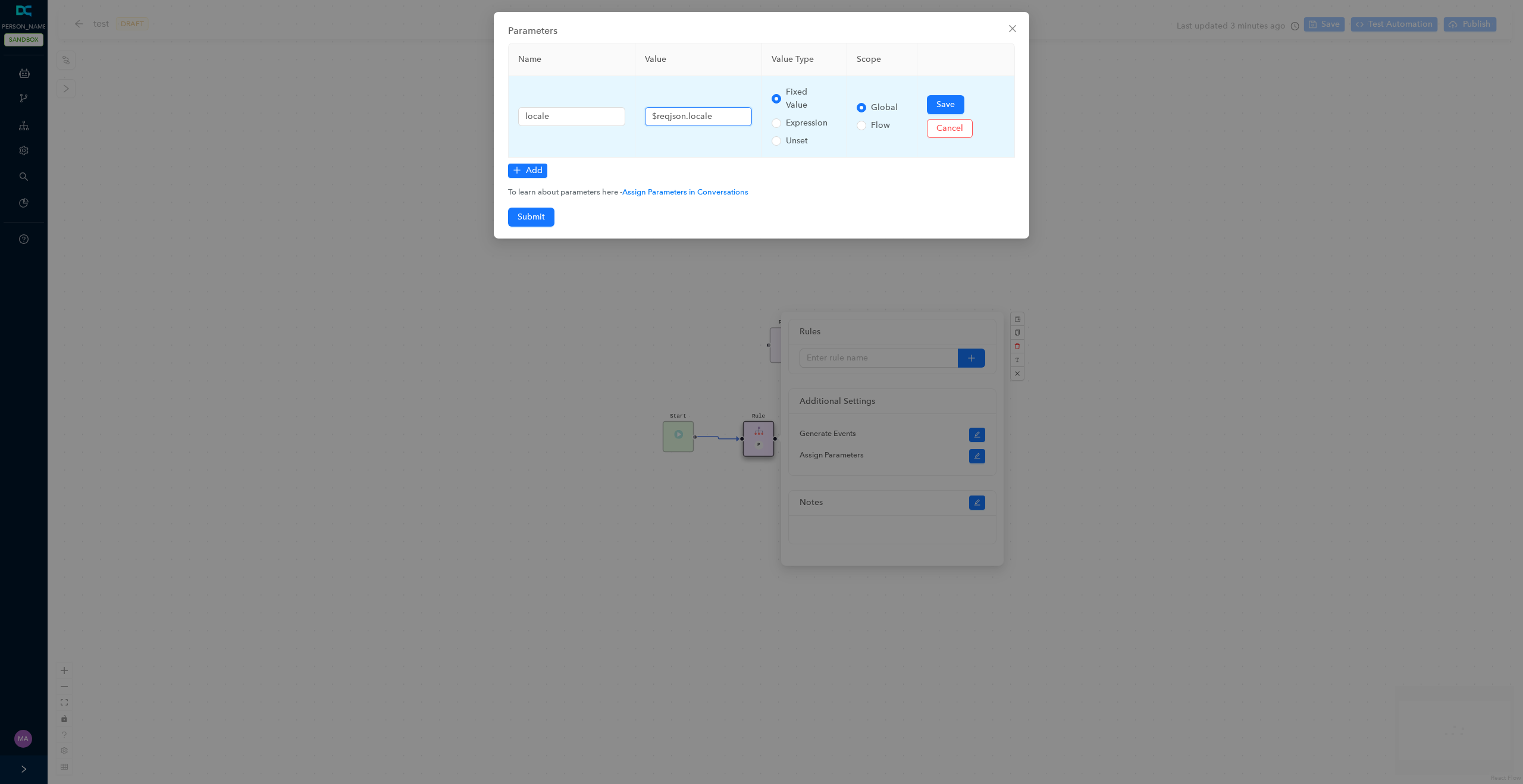
drag, startPoint x: 684, startPoint y: 117, endPoint x: 656, endPoint y: 117, distance: 28.0
click at [656, 117] on input "$reqjson.locale" at bounding box center [698, 116] width 107 height 19
type input "$ctxdata.locale"
click at [939, 106] on span "Save" at bounding box center [946, 104] width 19 height 13
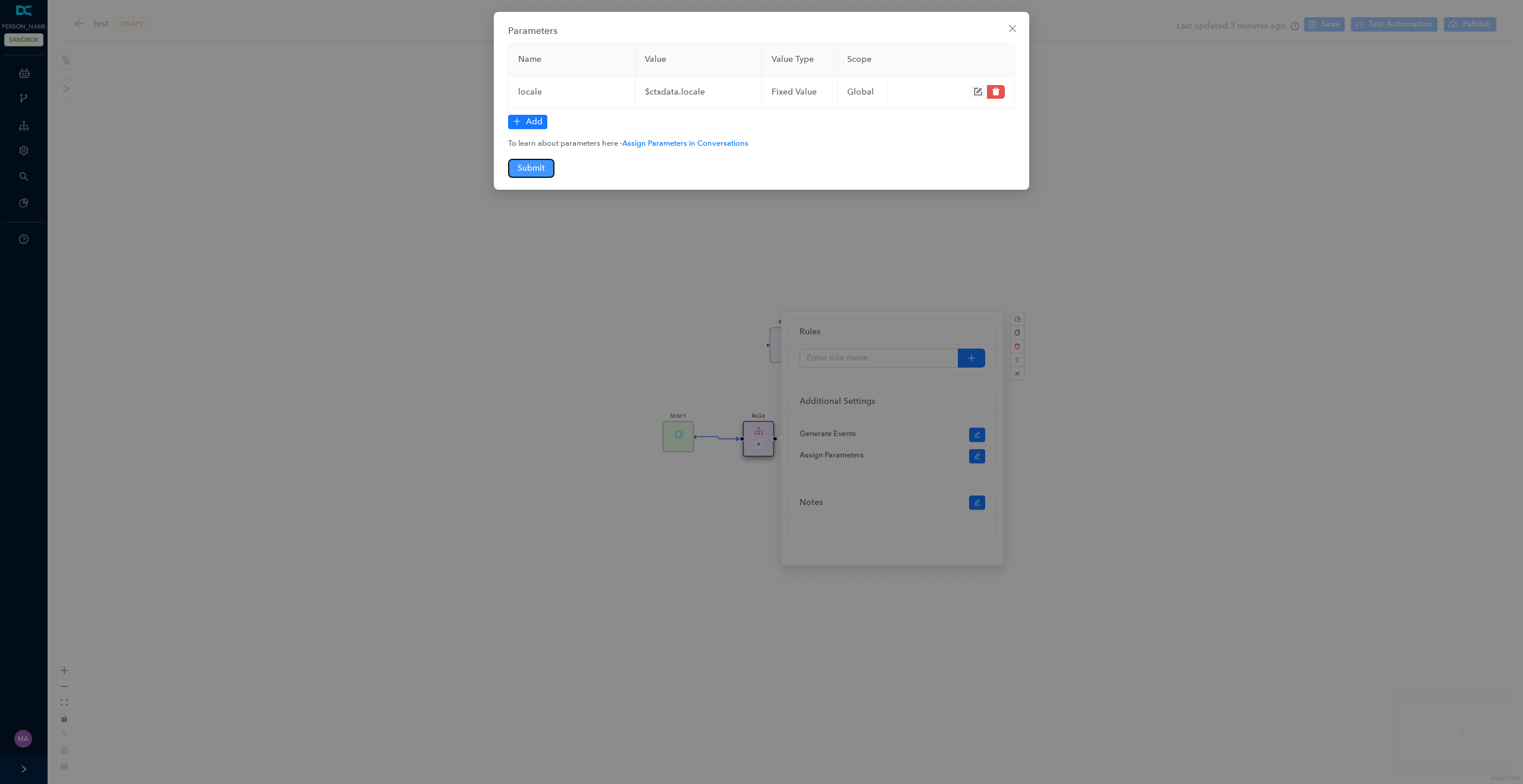
click at [534, 167] on span "Submit" at bounding box center [531, 168] width 27 height 13
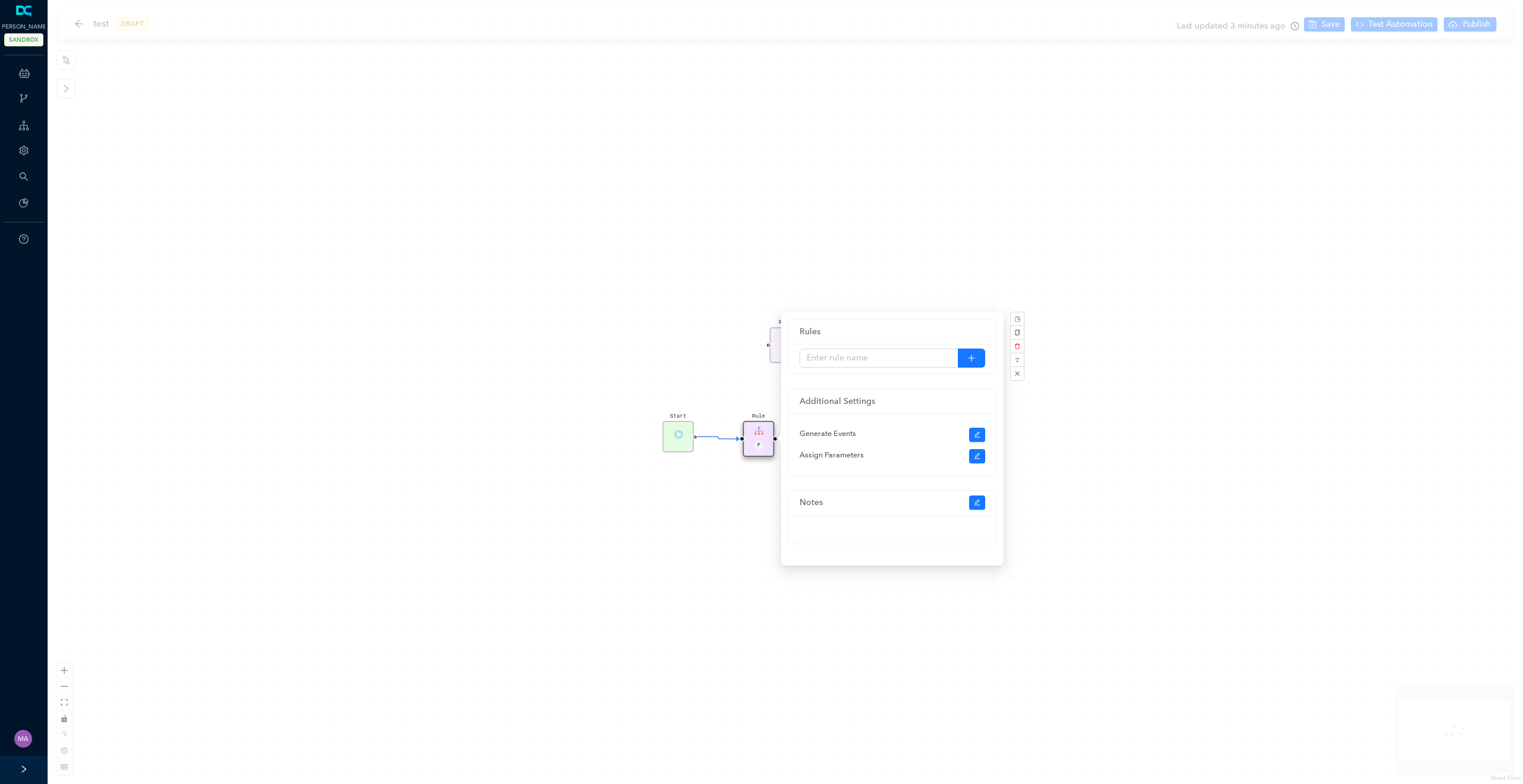
click at [701, 370] on div "Salesforce - Agent Availability Rule P Start End Rule P" at bounding box center [785, 392] width 1476 height 784
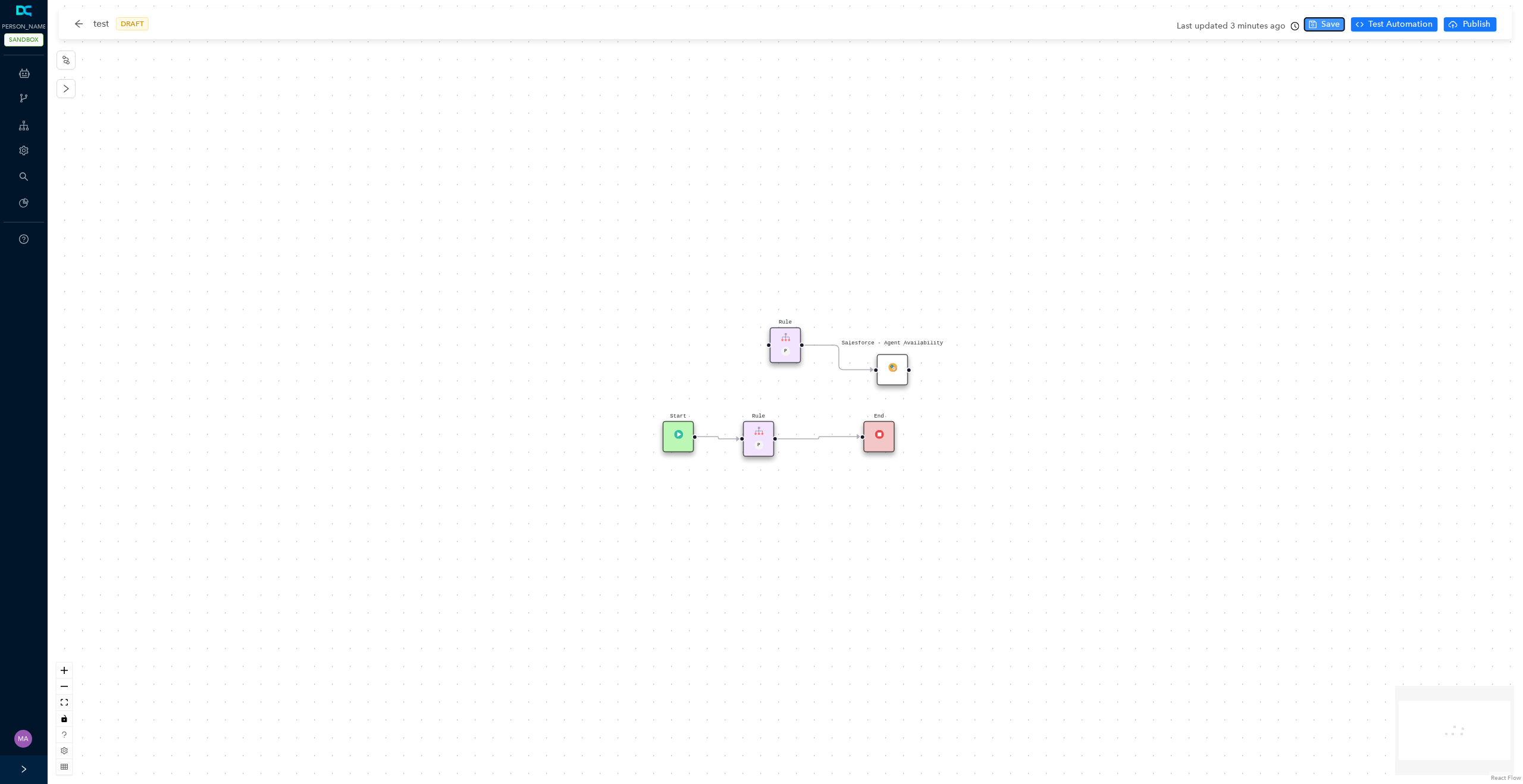
click at [1320, 23] on button "Save" at bounding box center [1324, 24] width 41 height 14
drag, startPoint x: 764, startPoint y: 437, endPoint x: 798, endPoint y: 435, distance: 34.1
click at [775, 435] on div "Rule P" at bounding box center [759, 438] width 32 height 35
click at [1326, 27] on span "Save" at bounding box center [1331, 24] width 19 height 13
drag, startPoint x: 801, startPoint y: 437, endPoint x: 777, endPoint y: 430, distance: 25.0
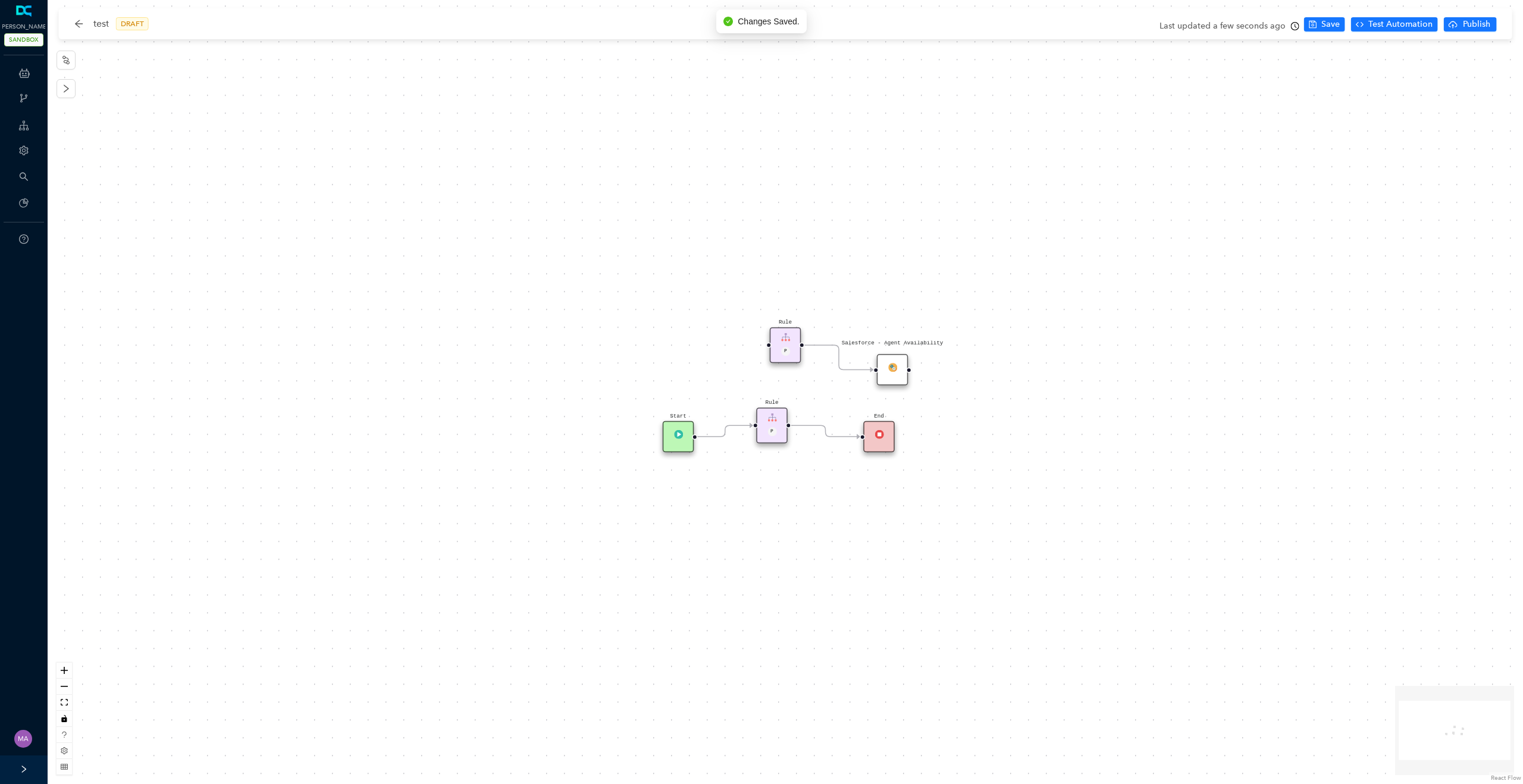
click at [777, 430] on div "Rule P" at bounding box center [772, 425] width 32 height 35
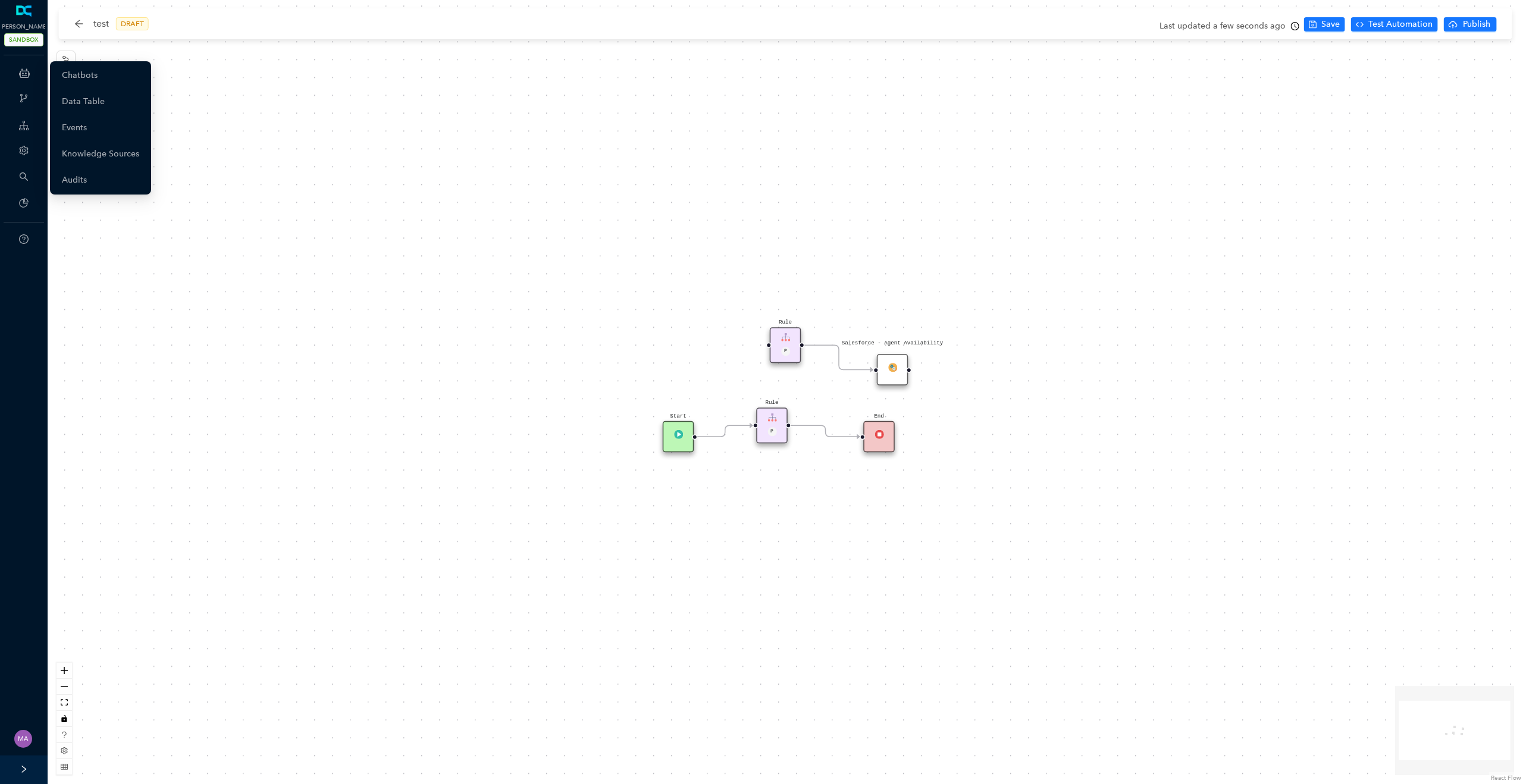
click at [86, 89] on ul "Chatbots Data Table Events Knowledge Sources Audits" at bounding box center [100, 128] width 101 height 133
click at [98, 76] on link "Chatbots" at bounding box center [79, 76] width 35 height 24
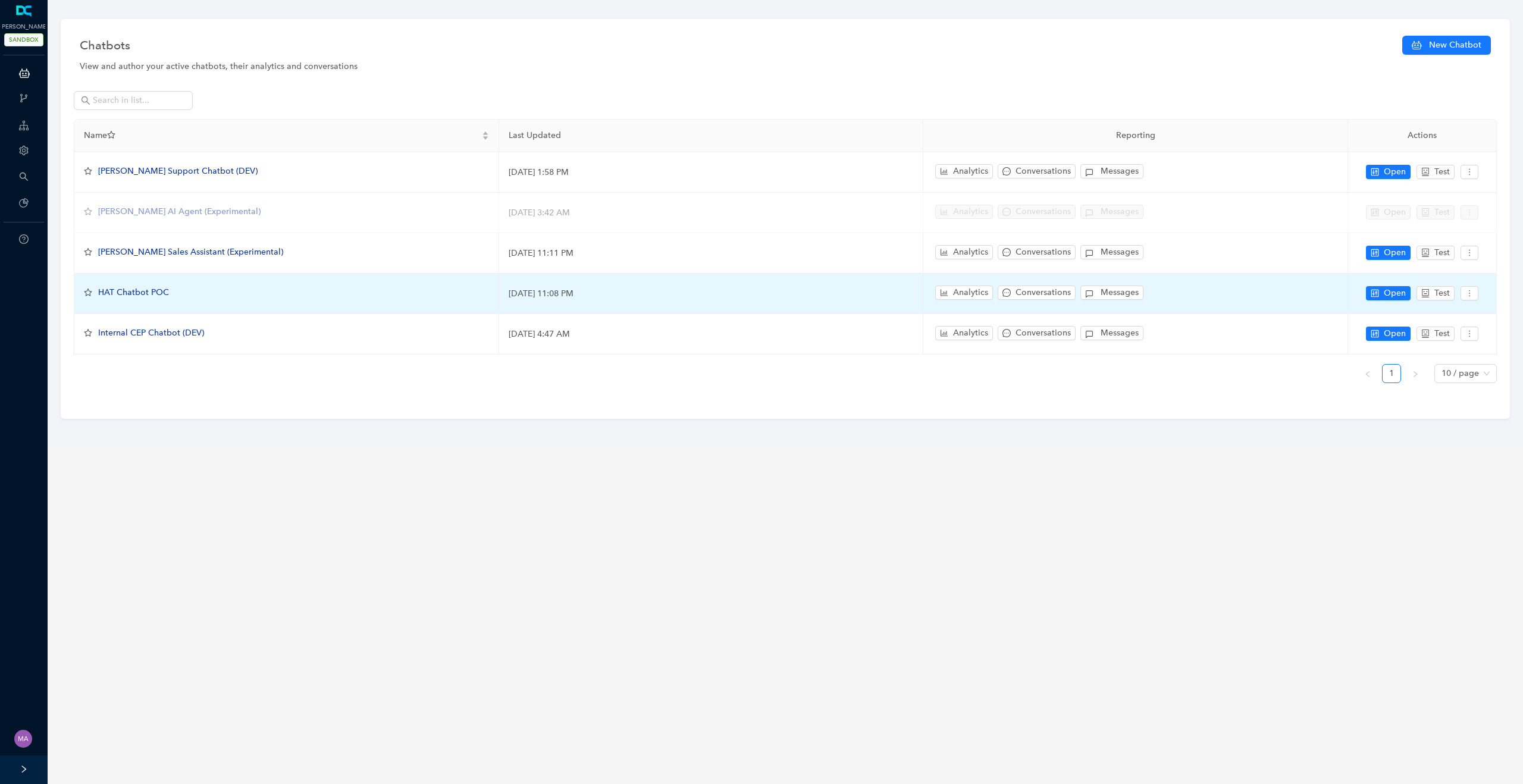
click at [144, 291] on span "HAT Chatbot POC" at bounding box center [134, 292] width 71 height 10
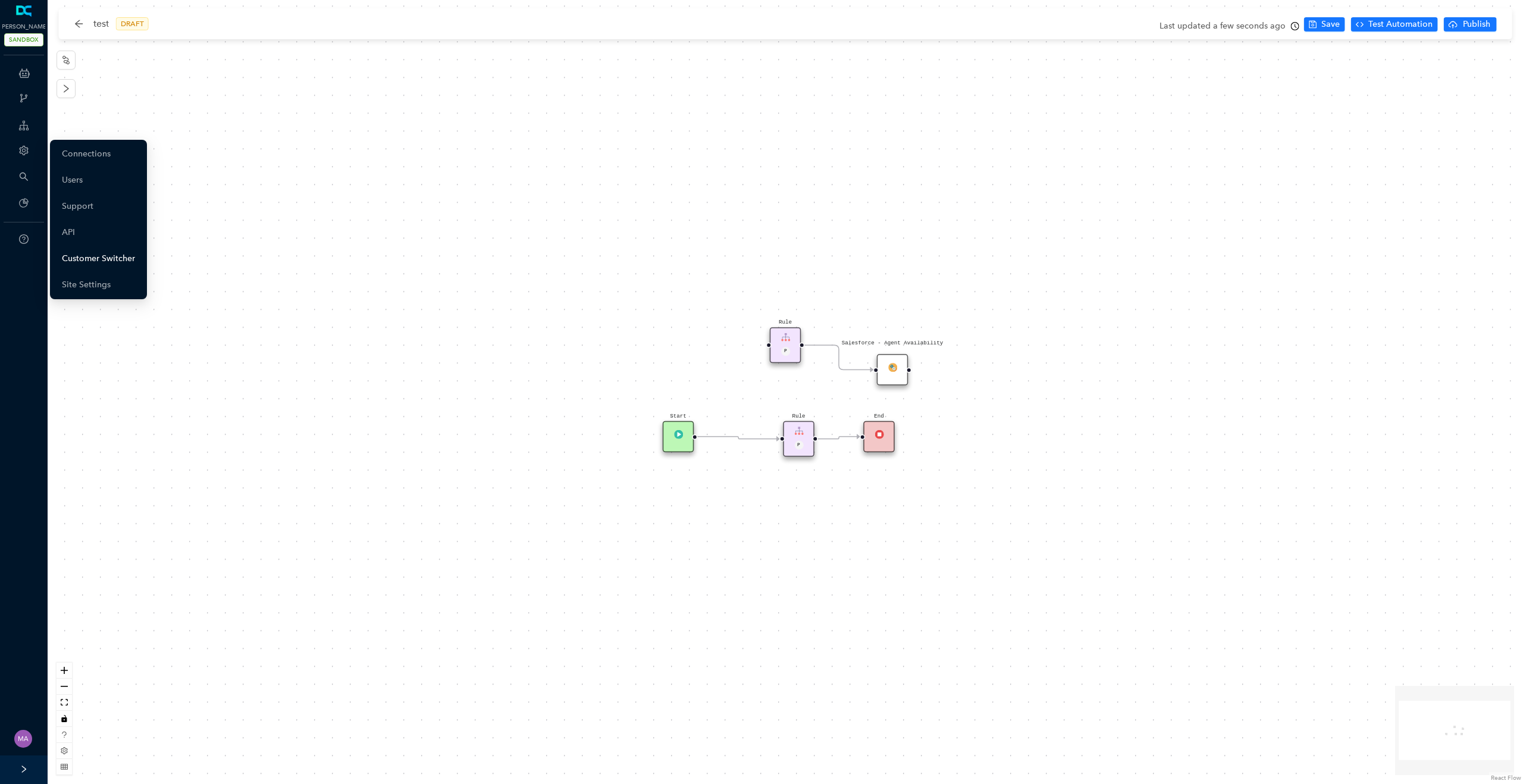
click at [103, 256] on link "Customer Switcher" at bounding box center [98, 259] width 73 height 24
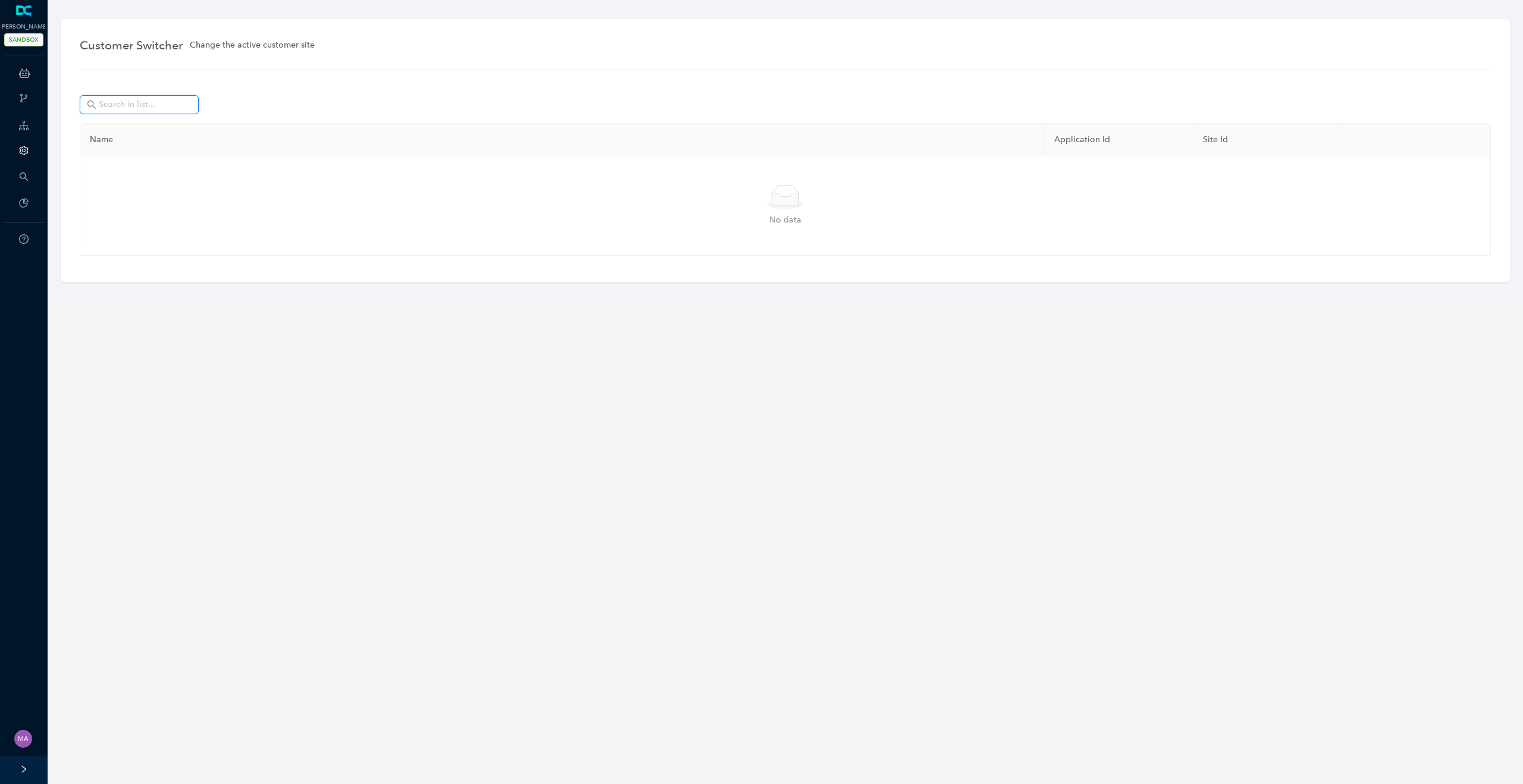
click at [137, 104] on input "text" at bounding box center [140, 104] width 83 height 13
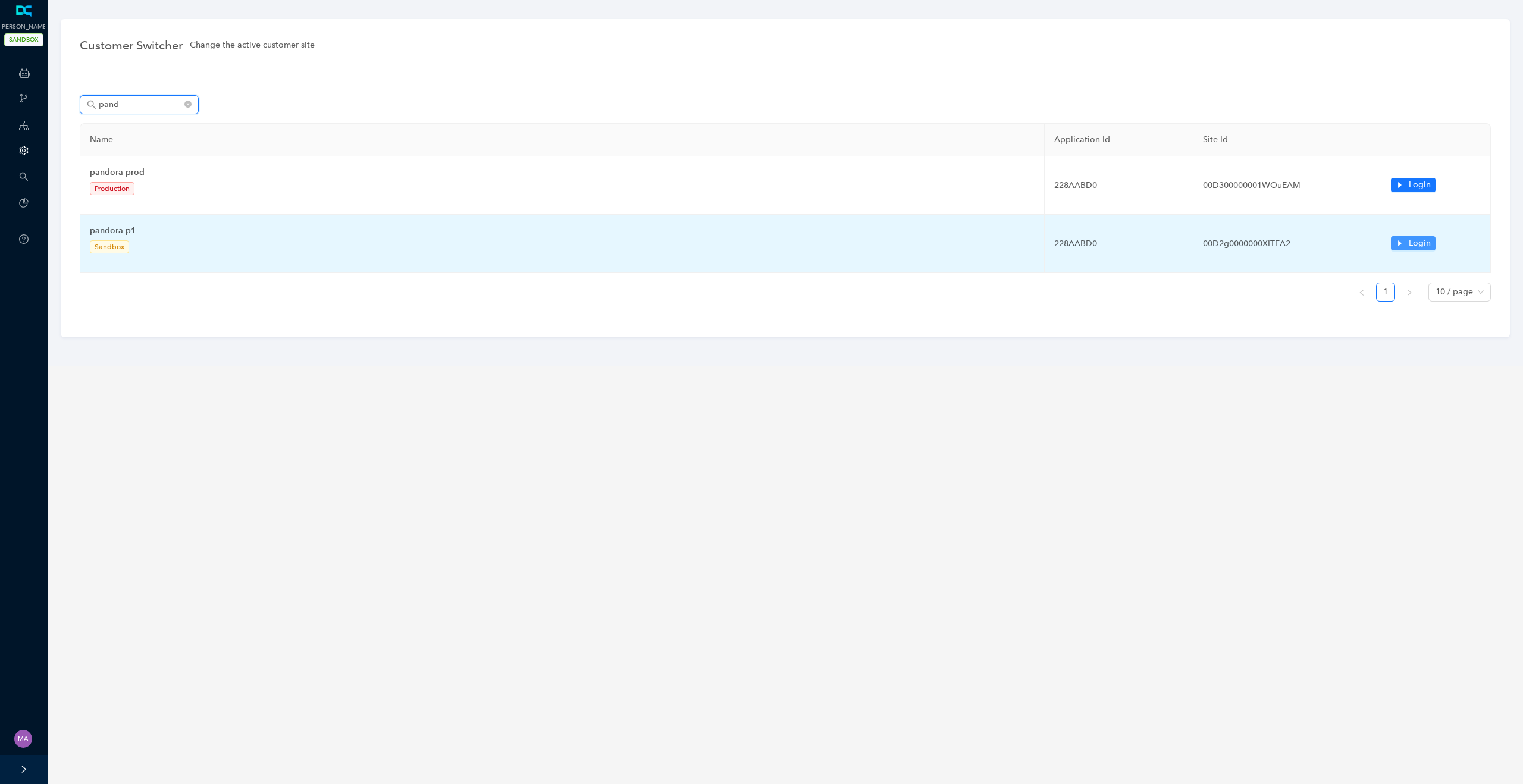
type input "pand"
click at [1403, 239] on icon "caret-right" at bounding box center [1400, 243] width 8 height 8
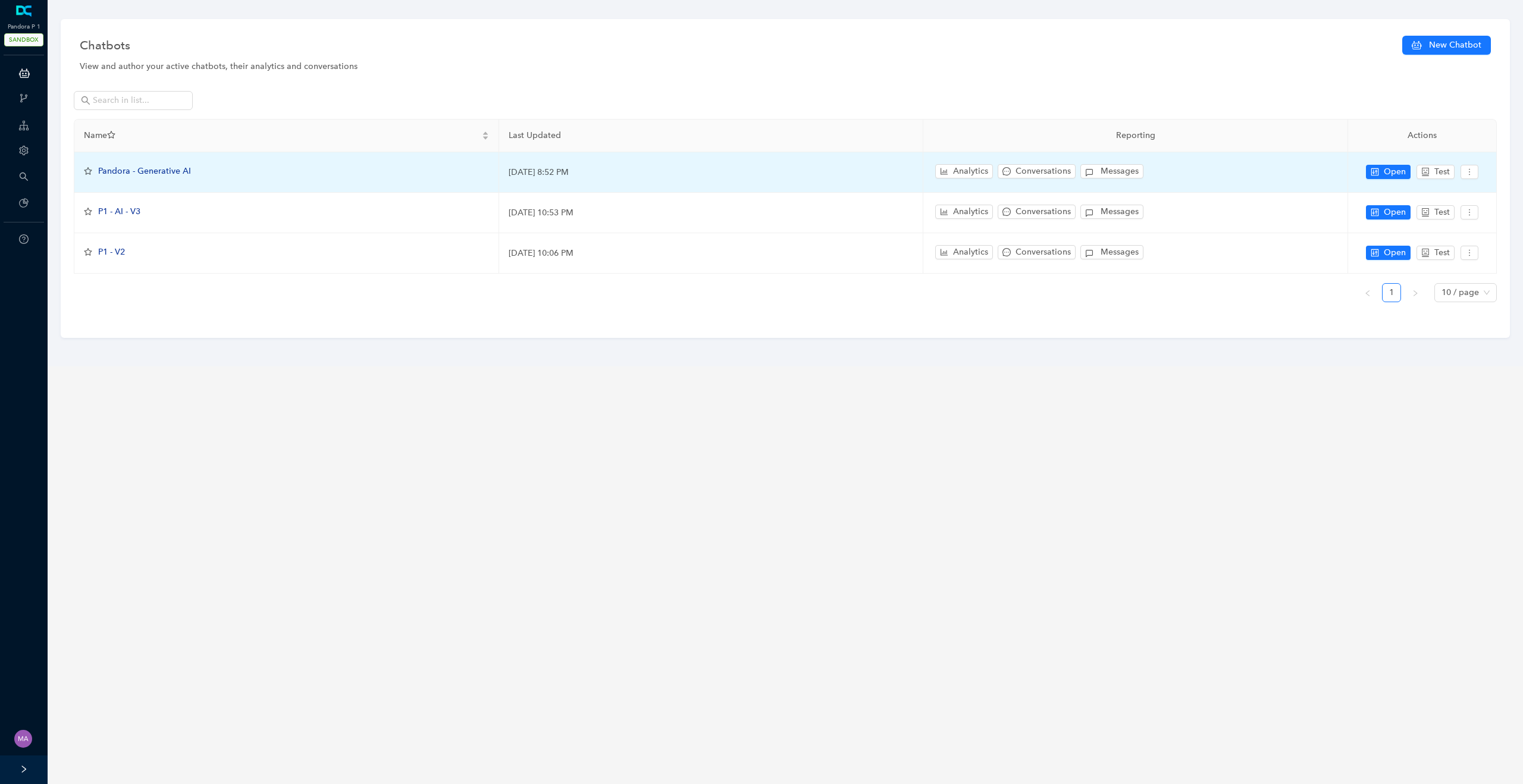
click at [166, 176] on span "Pandora - Generative AI" at bounding box center [144, 171] width 92 height 10
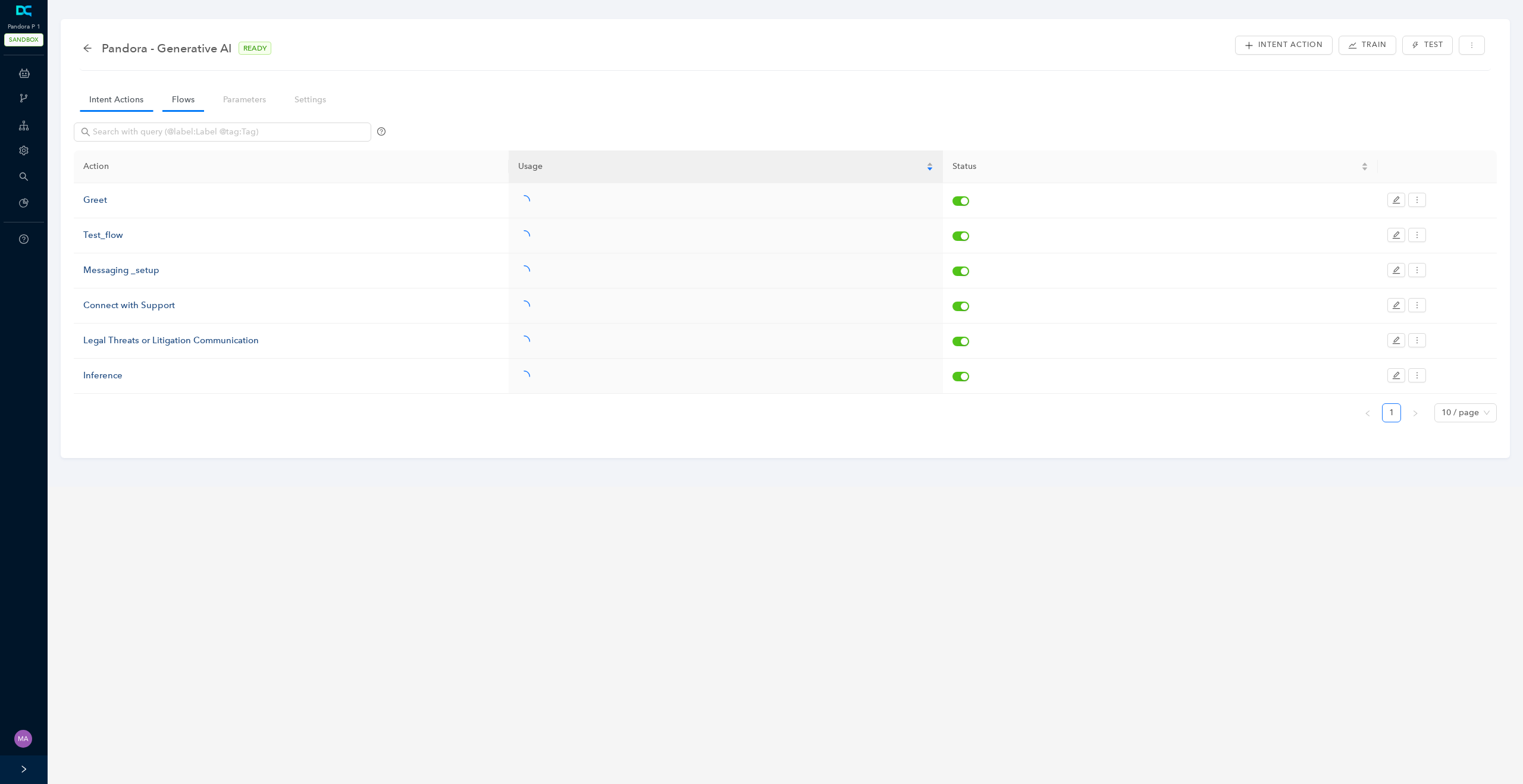
click at [183, 95] on link "Flows" at bounding box center [183, 99] width 41 height 22
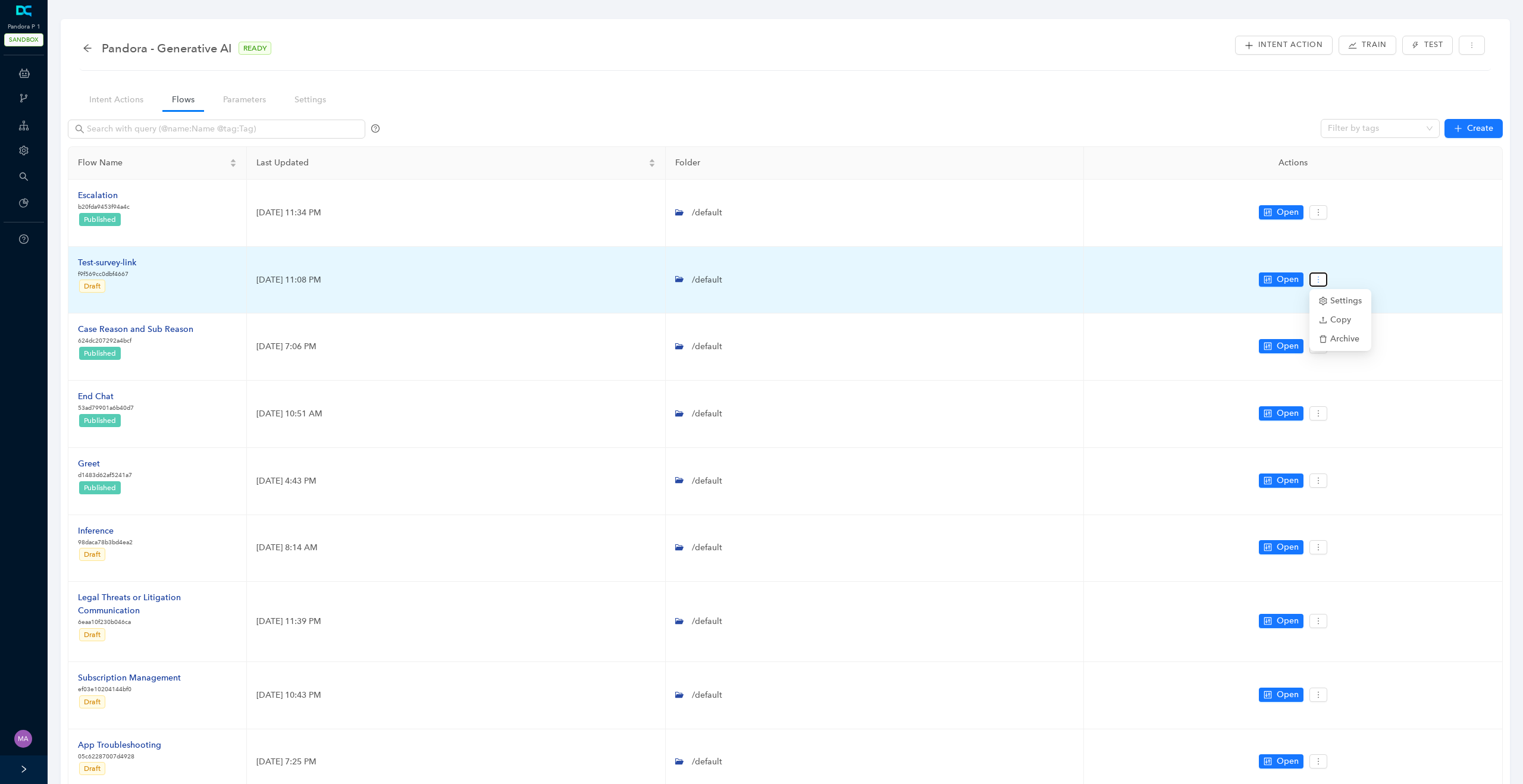
click at [1315, 281] on icon "more" at bounding box center [1319, 279] width 8 height 8
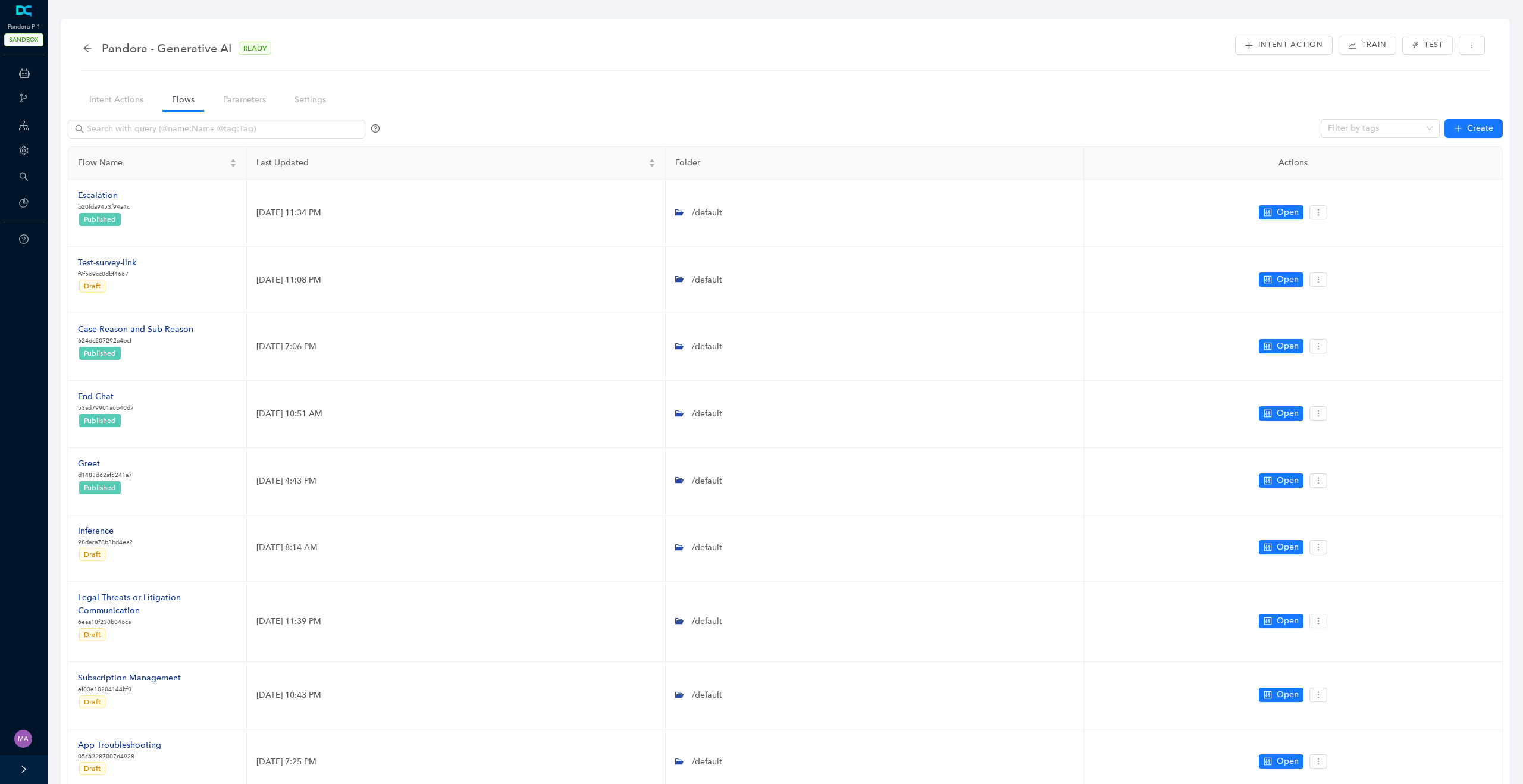
click at [952, 61] on div "Intent Action Train Test" at bounding box center [786, 63] width 1406 height 7
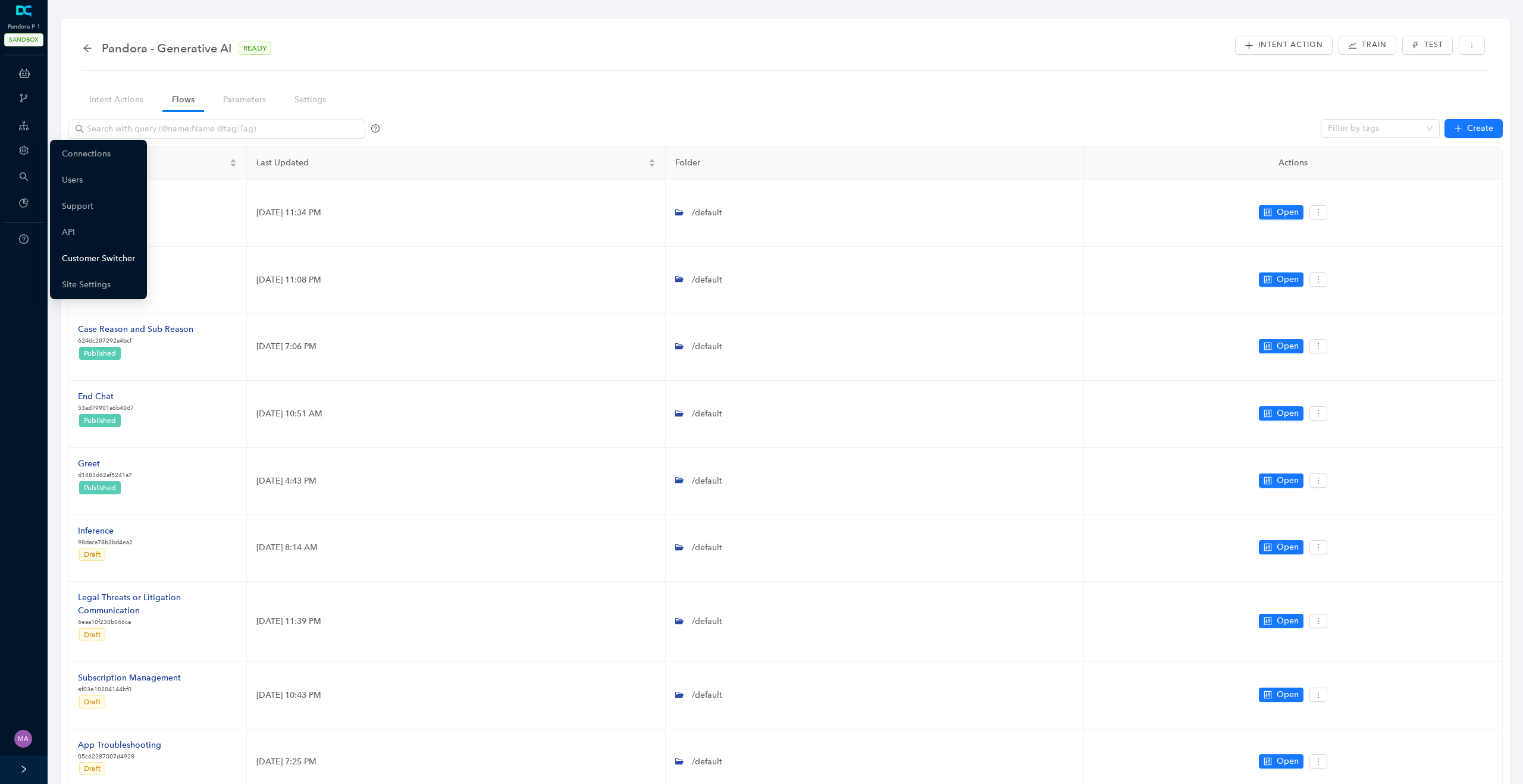
click at [98, 260] on link "Customer Switcher" at bounding box center [98, 259] width 73 height 24
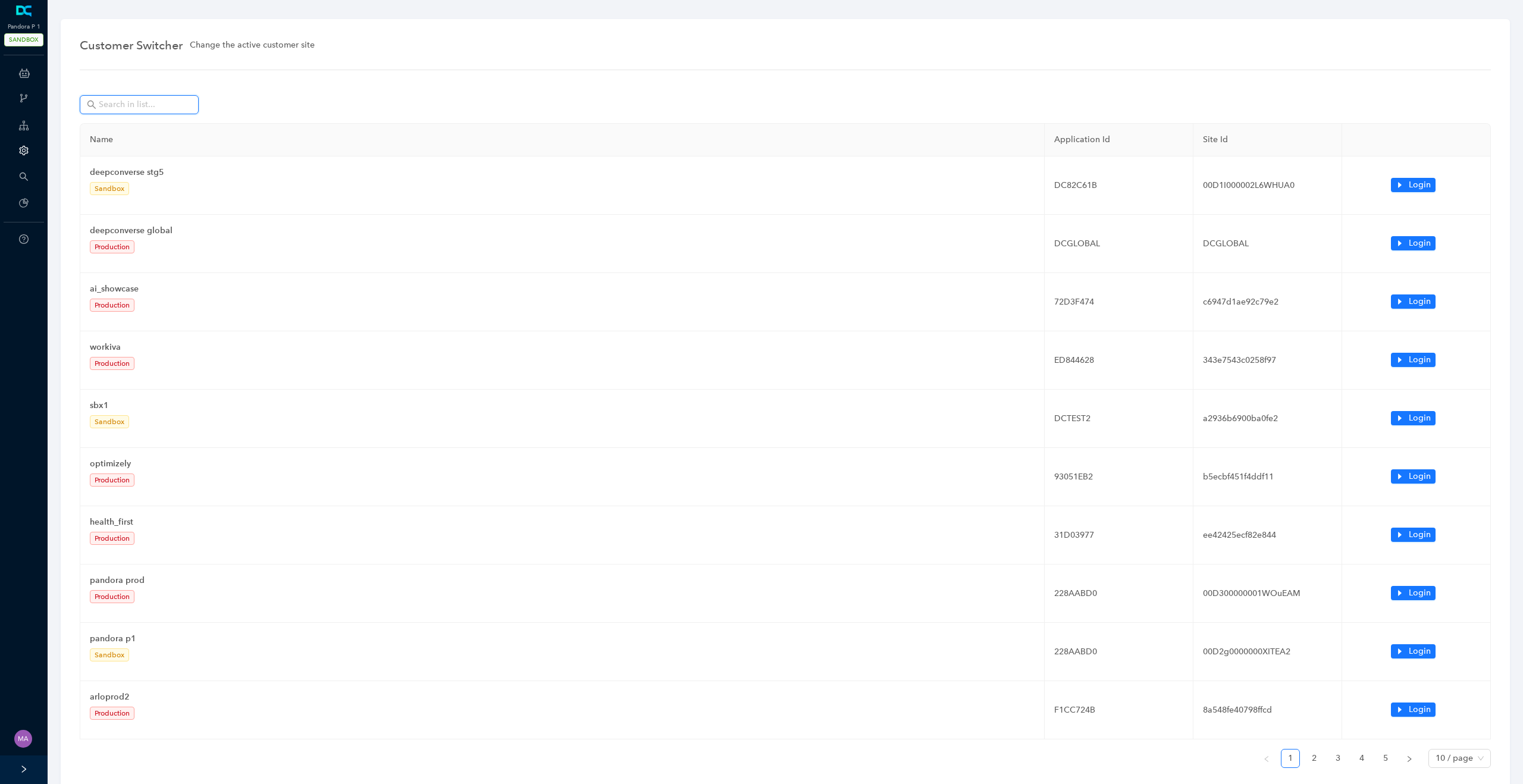
click at [161, 106] on input "text" at bounding box center [140, 104] width 83 height 13
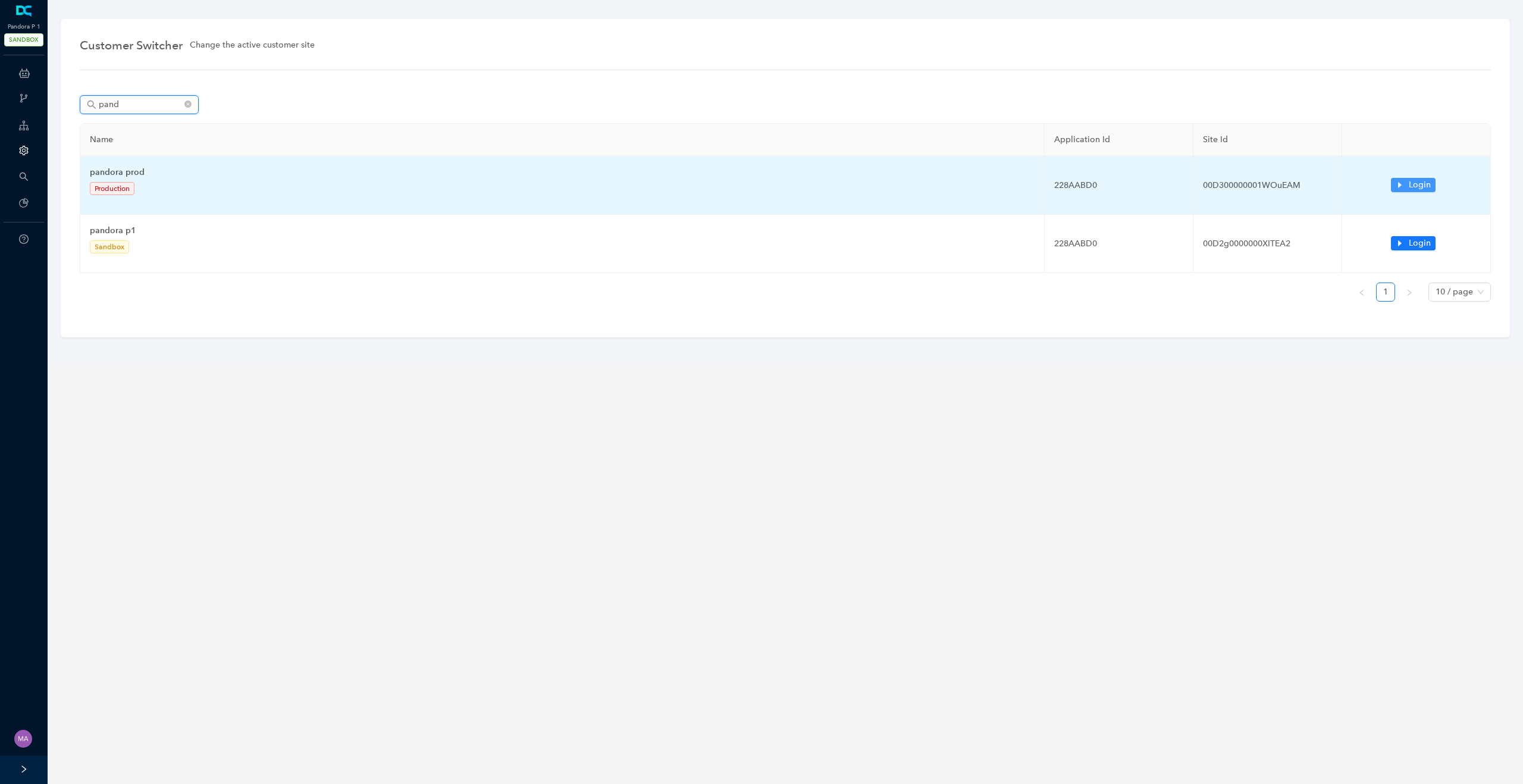
type input "pand"
click at [1396, 189] on button "Login" at bounding box center [1413, 185] width 44 height 14
click at [1398, 189] on button "Login" at bounding box center [1413, 185] width 44 height 14
click at [1404, 185] on icon "caret-right" at bounding box center [1400, 185] width 8 height 8
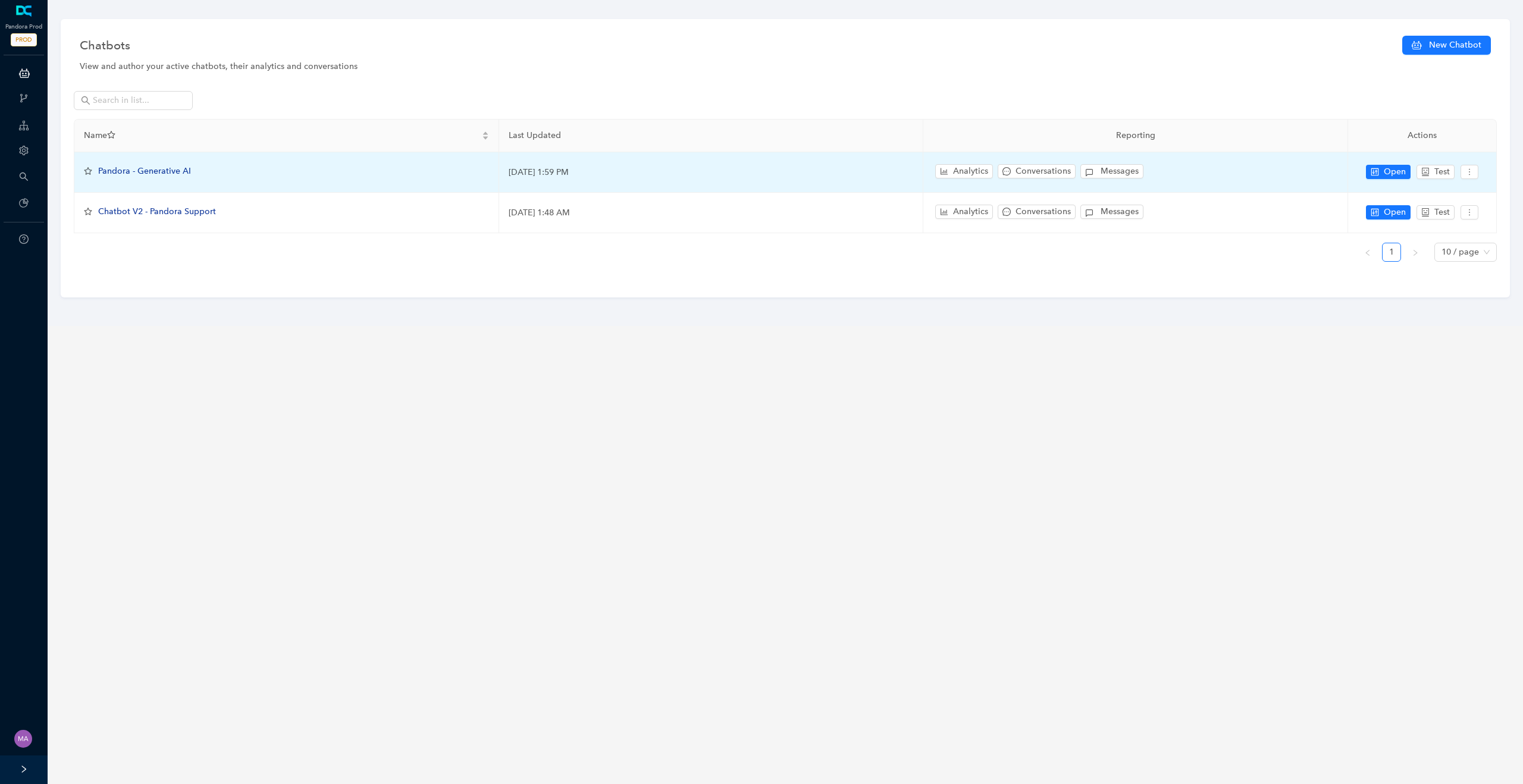
click at [144, 173] on span "Pandora - Generative AI" at bounding box center [144, 171] width 92 height 10
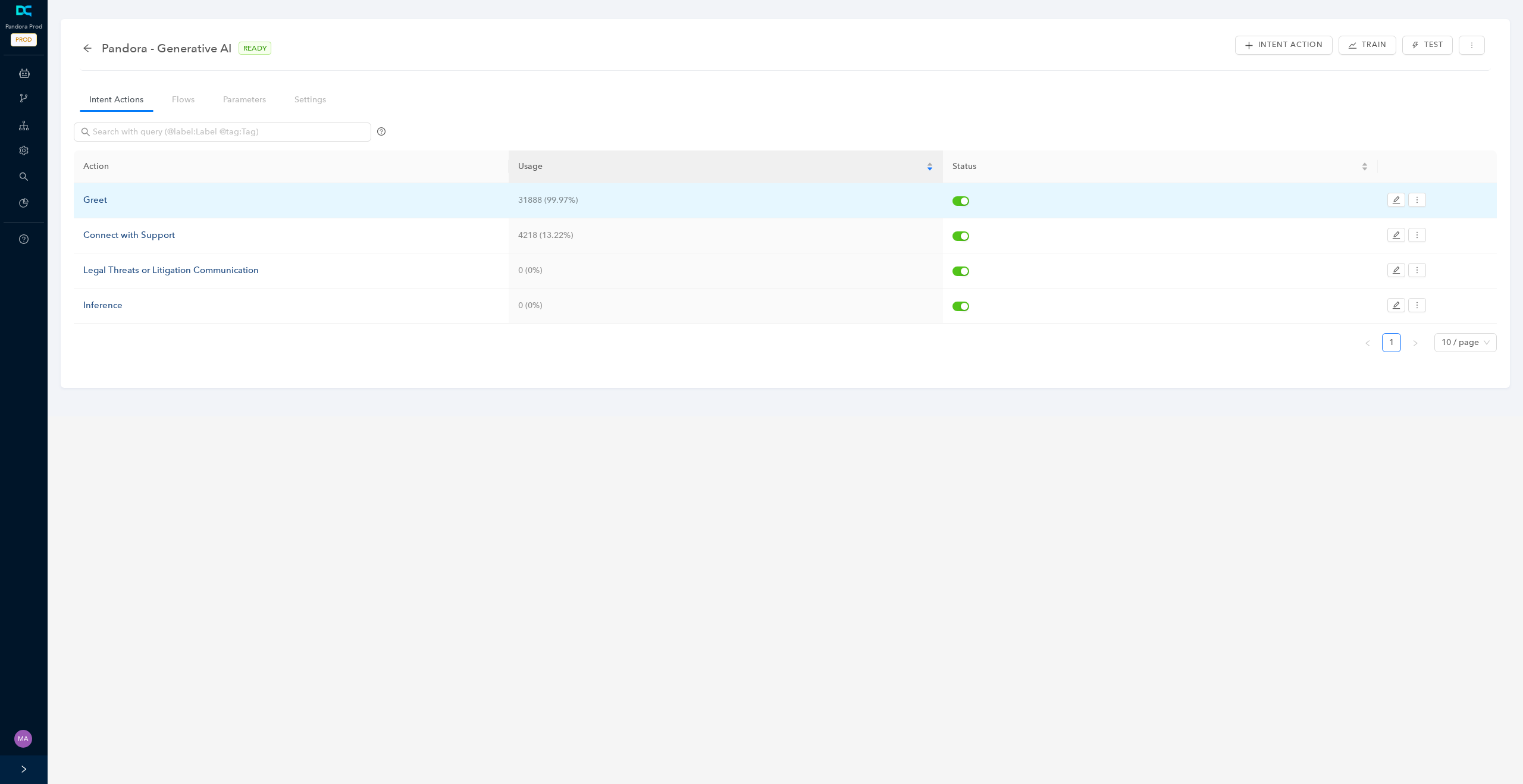
click at [95, 199] on div "Greet" at bounding box center [291, 200] width 416 height 14
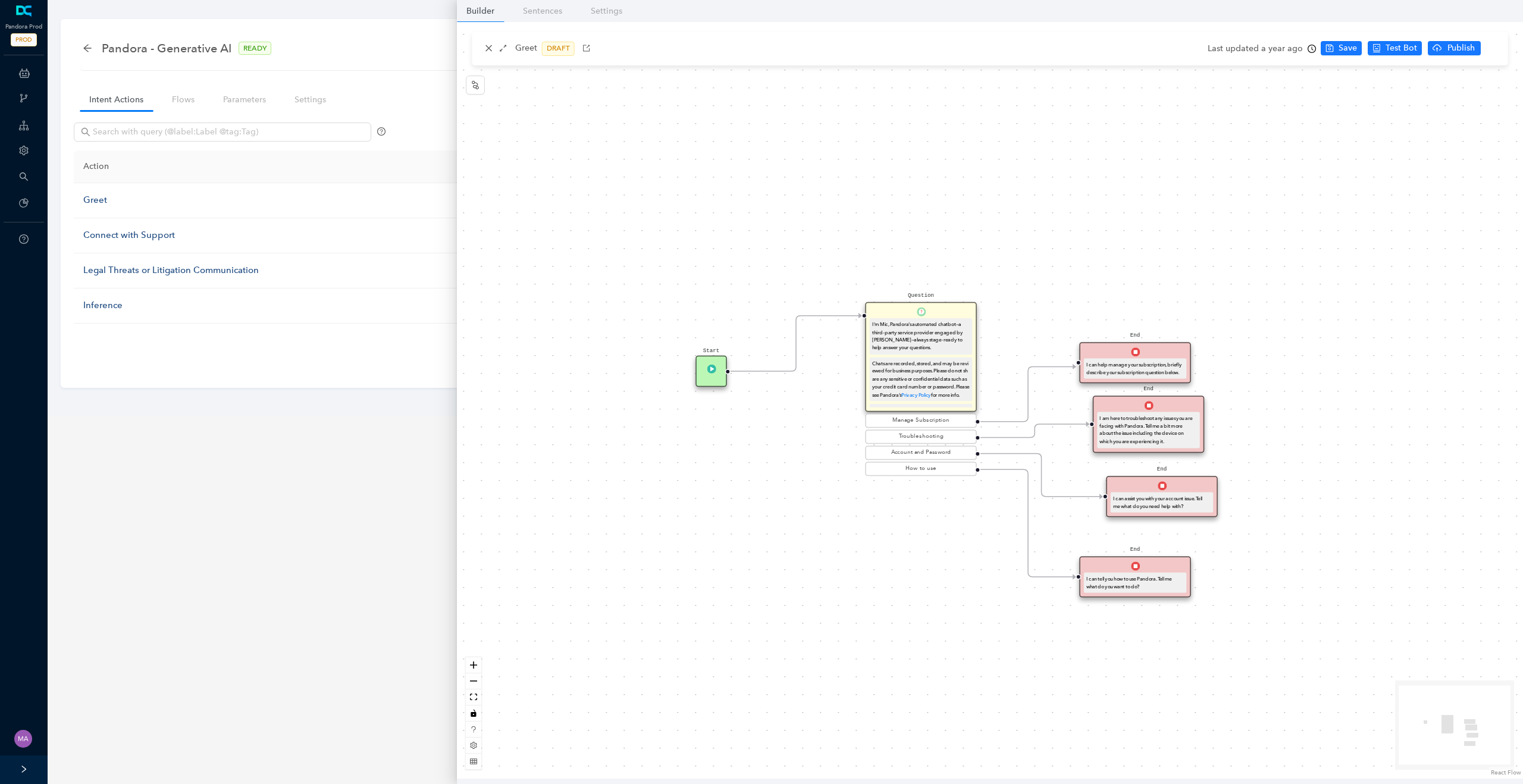
drag, startPoint x: 853, startPoint y: 415, endPoint x: 820, endPoint y: 464, distance: 59.1
click at [820, 464] on div "Start Question I'm Mic, Pandora's automated chatbot—a third-party service provi…" at bounding box center [990, 400] width 1066 height 757
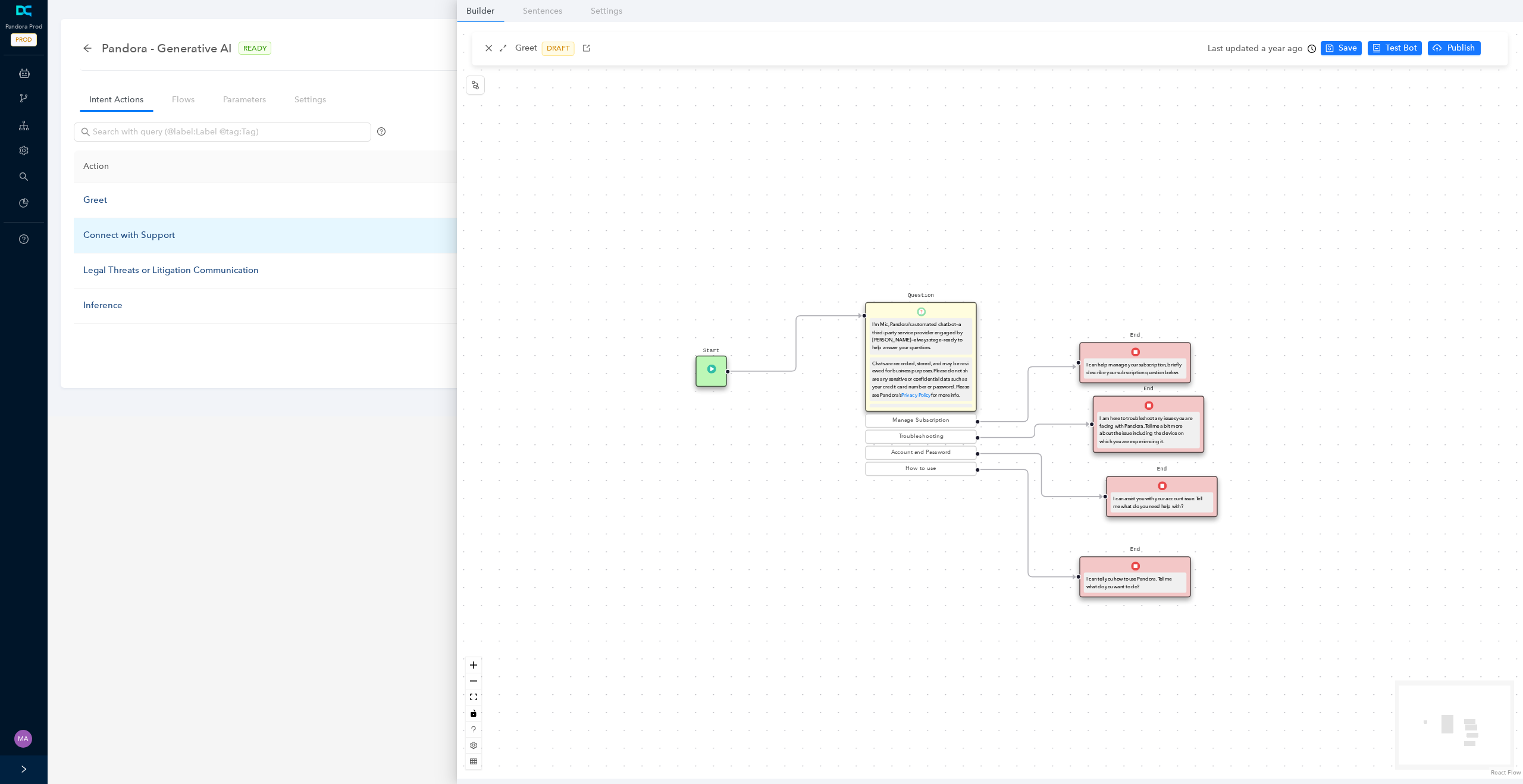
click at [146, 235] on div "Connect with Support" at bounding box center [291, 235] width 416 height 14
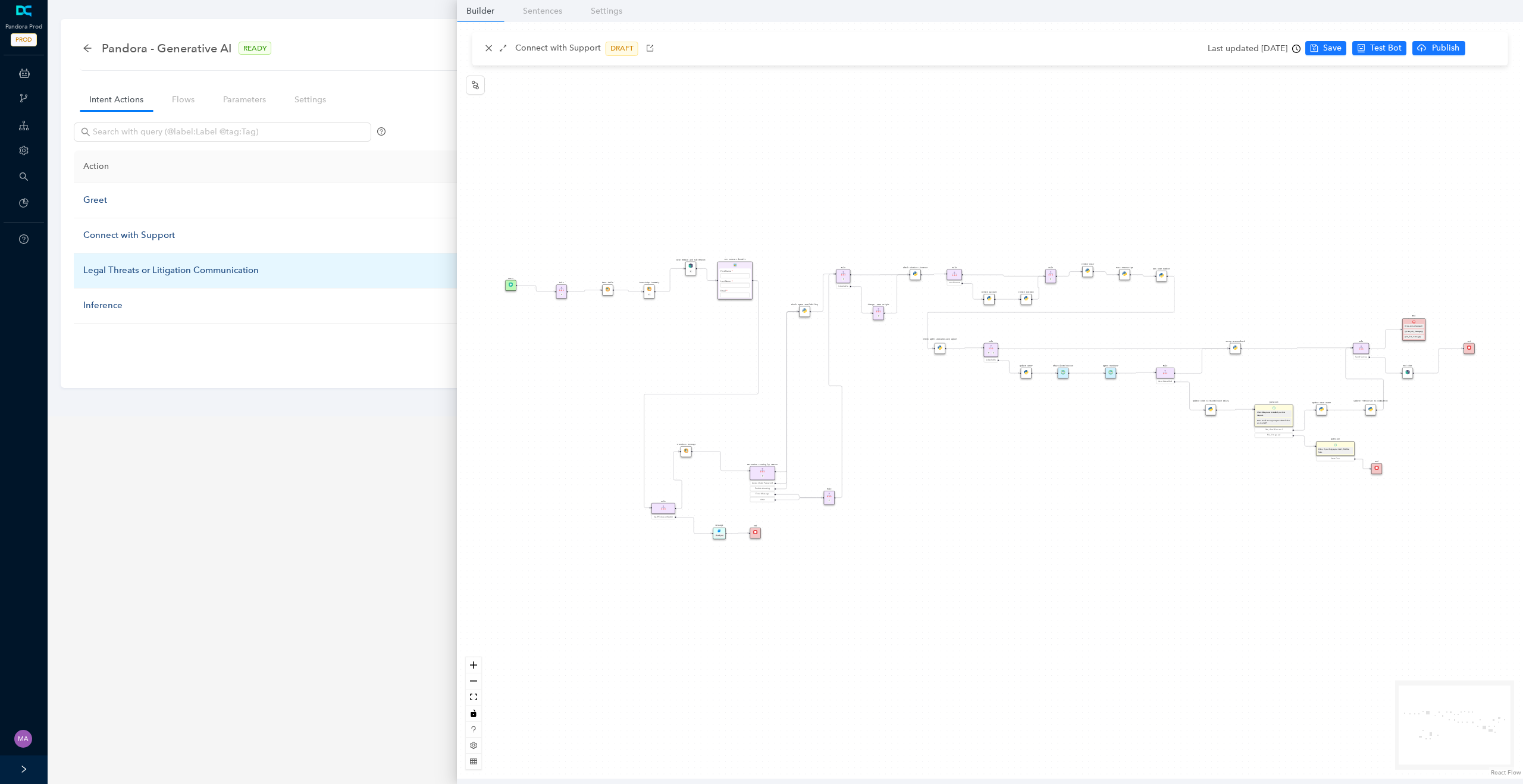
click at [148, 270] on div "Legal Threats or Litigation Communication" at bounding box center [291, 271] width 416 height 14
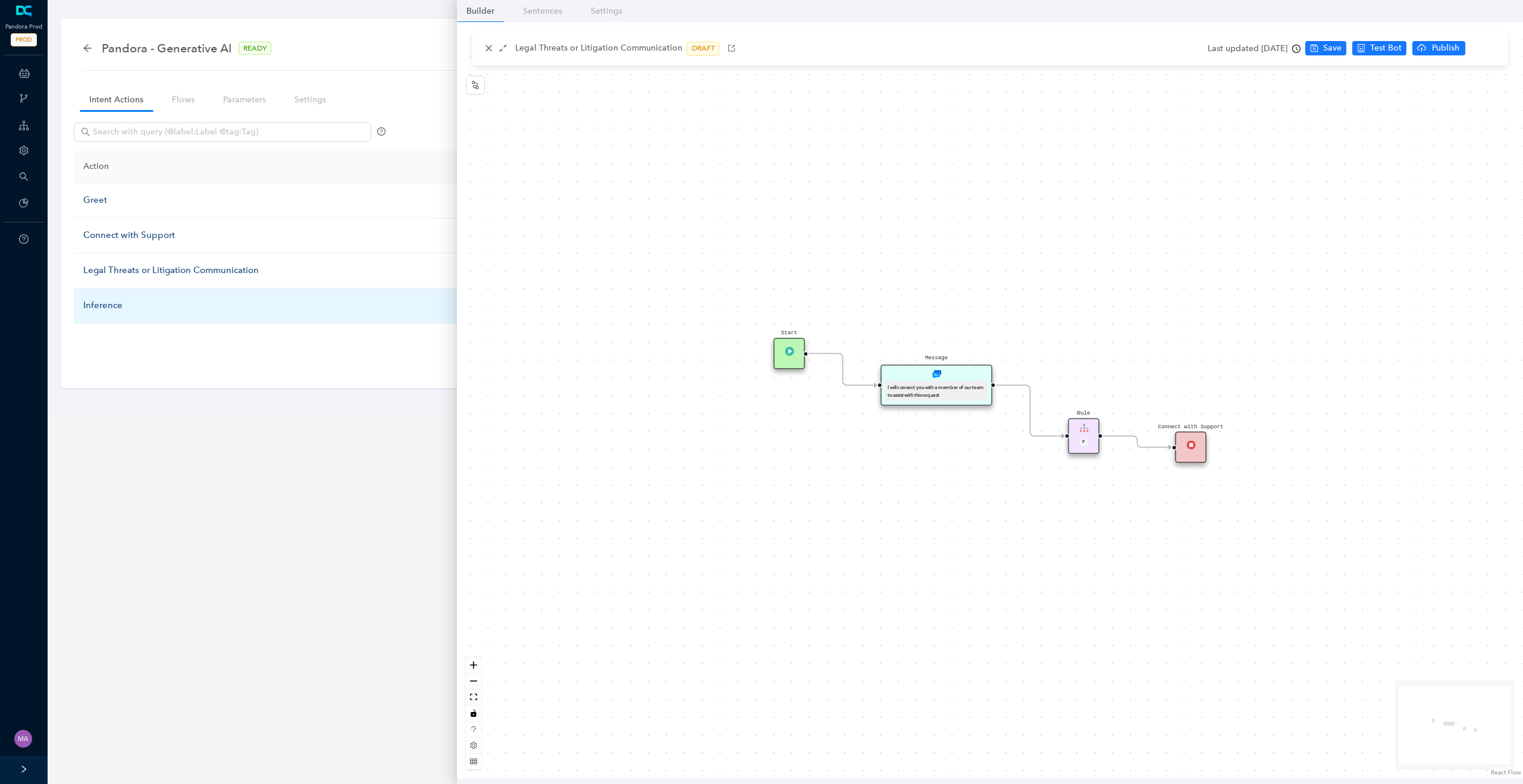
click at [111, 307] on div "Inference" at bounding box center [291, 305] width 416 height 14
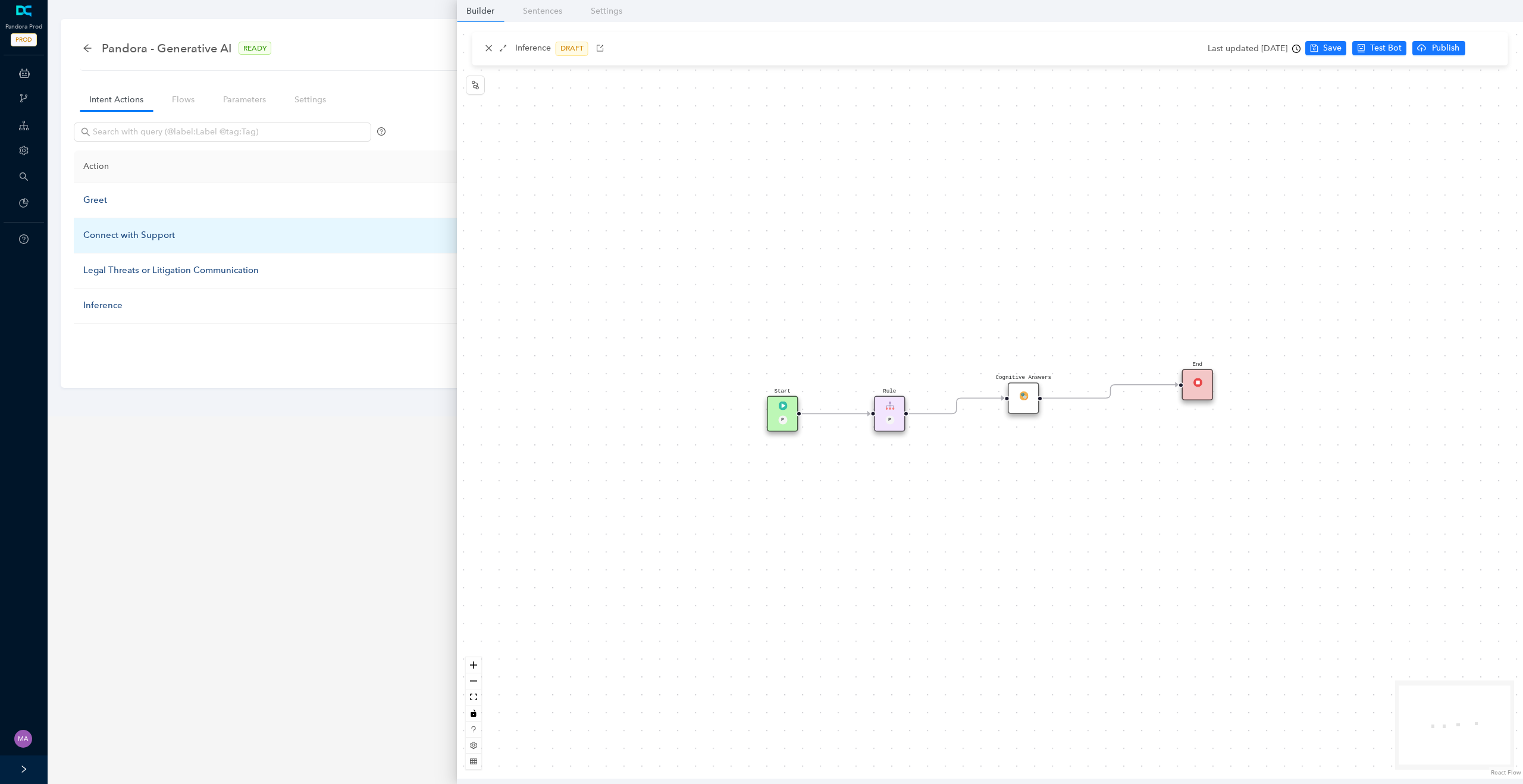
click at [123, 240] on div "Connect with Support" at bounding box center [291, 235] width 416 height 14
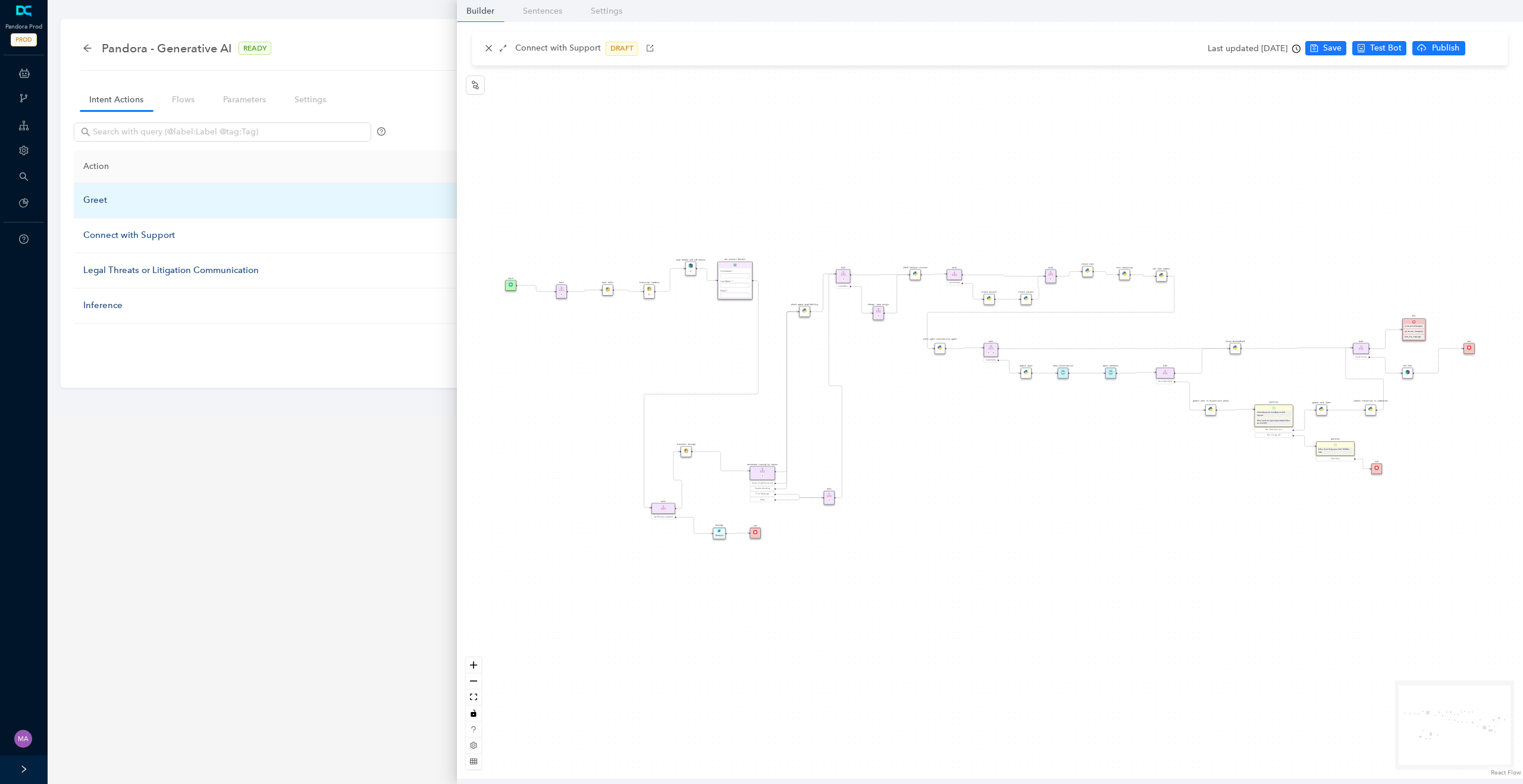
click at [98, 204] on div "Greet" at bounding box center [291, 200] width 416 height 14
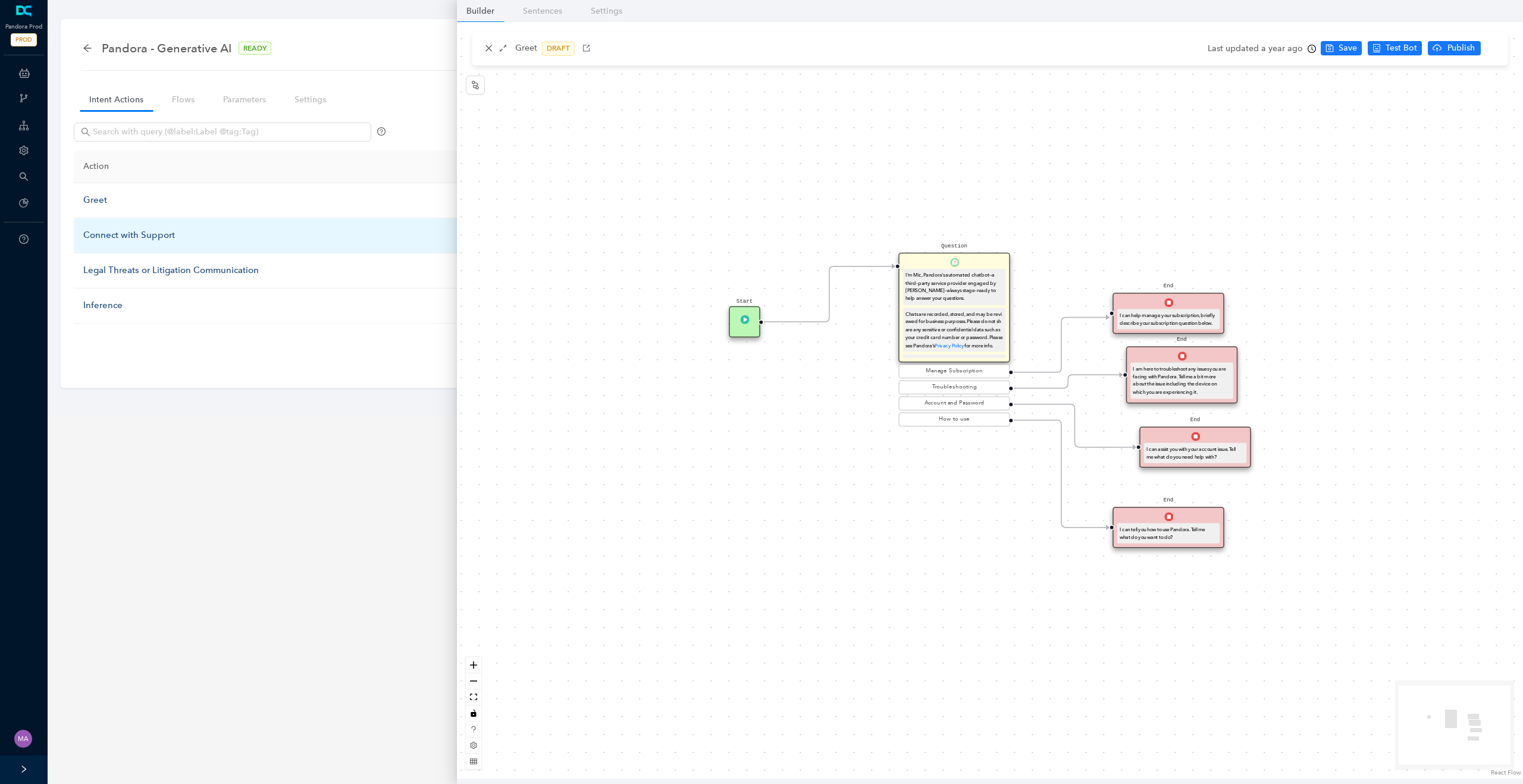
click at [122, 236] on div "Connect with Support" at bounding box center [291, 235] width 416 height 14
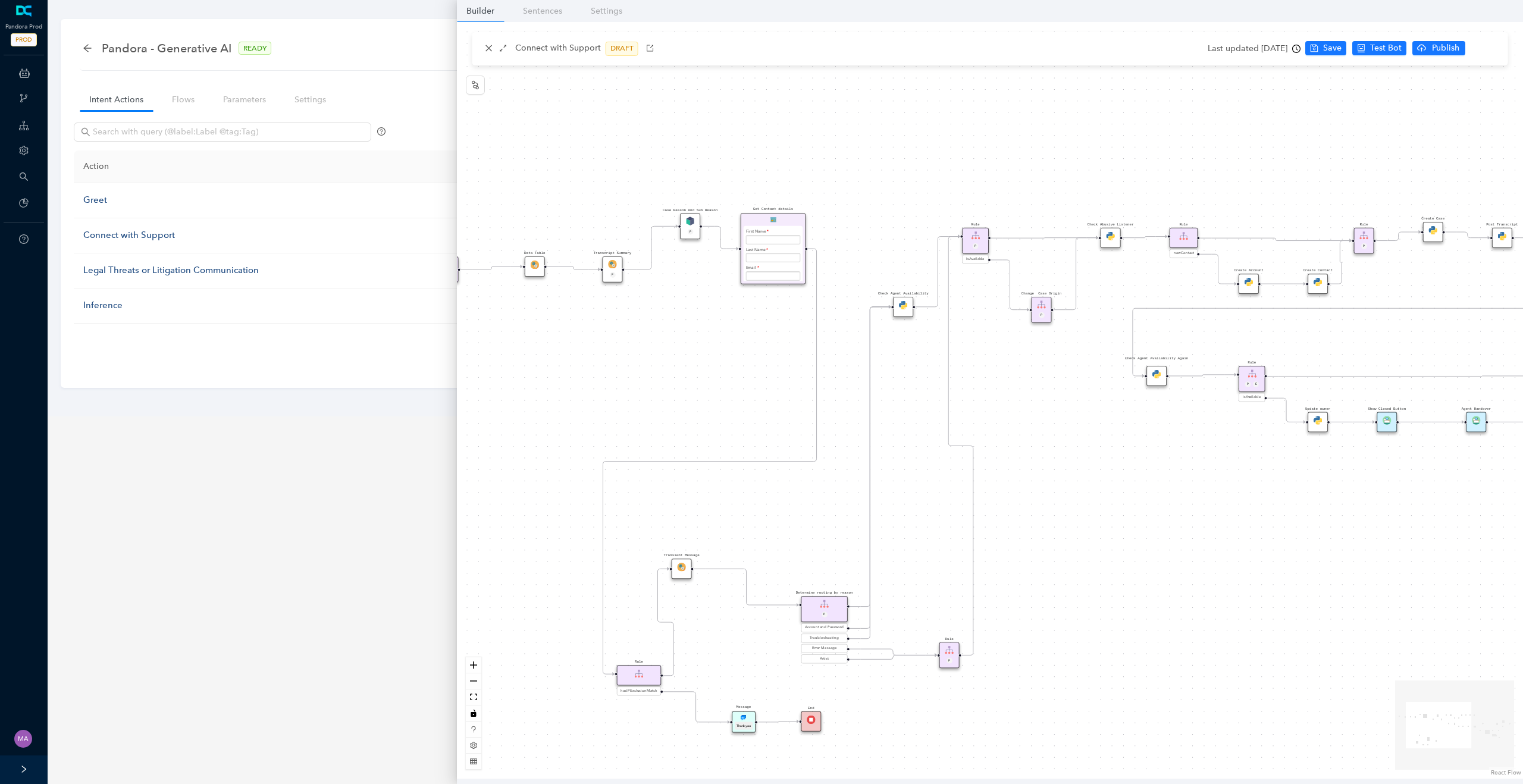
drag, startPoint x: 638, startPoint y: 353, endPoint x: 550, endPoint y: 381, distance: 92.3
click at [549, 381] on div "Rule P Start Rule P IsAvailable Rule newContact Get Contact details First Name …" at bounding box center [990, 400] width 1066 height 757
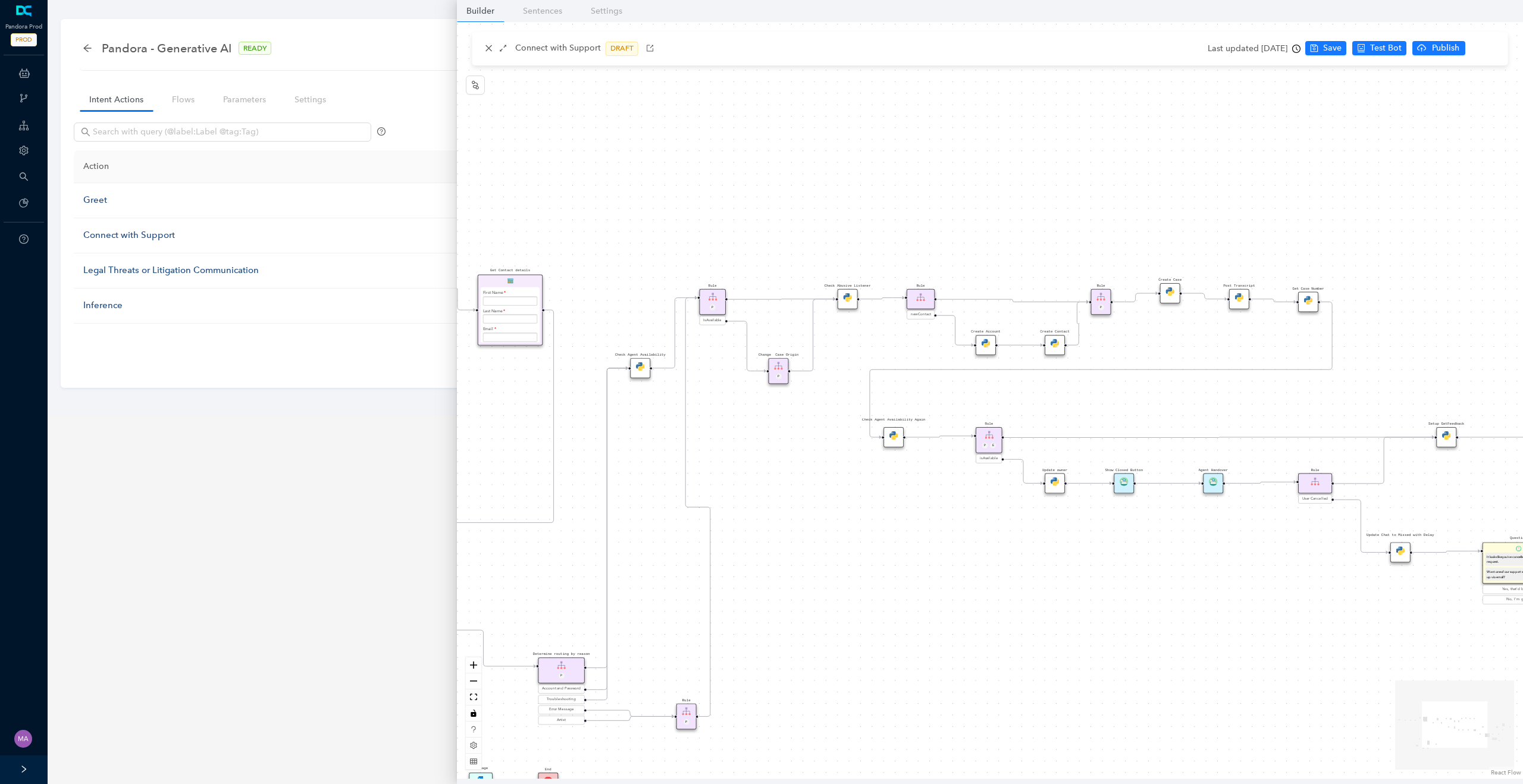
drag, startPoint x: 1066, startPoint y: 452, endPoint x: 803, endPoint y: 513, distance: 270.0
click at [803, 513] on div "Rule P Start Rule P IsAvailable Rule newContact Get Contact details First Name …" at bounding box center [990, 400] width 1066 height 757
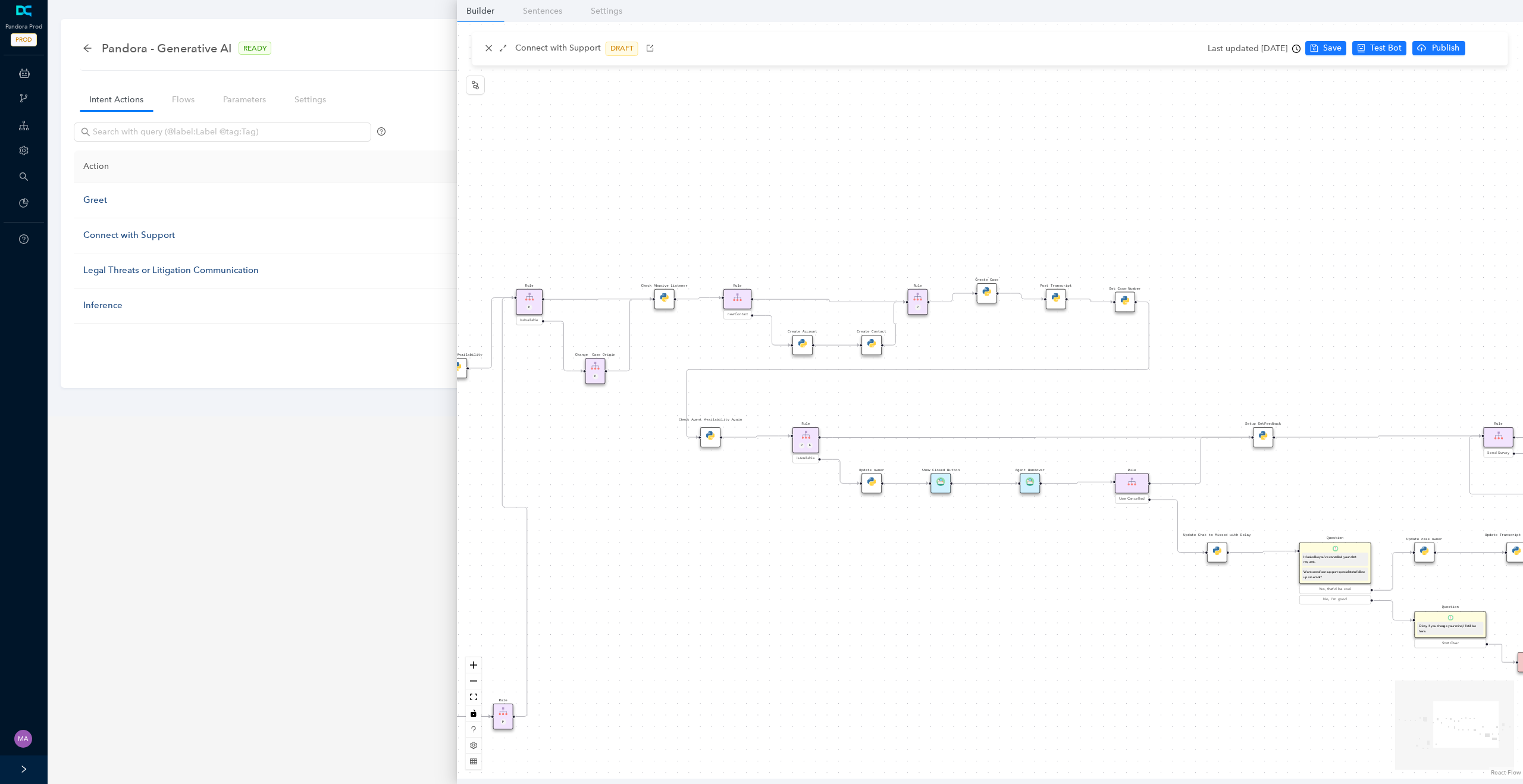
drag, startPoint x: 966, startPoint y: 589, endPoint x: 870, endPoint y: 589, distance: 96.0
click at [870, 589] on div "Rule P Start Rule P IsAvailable Rule newContact Get Contact details First Name …" at bounding box center [990, 400] width 1066 height 757
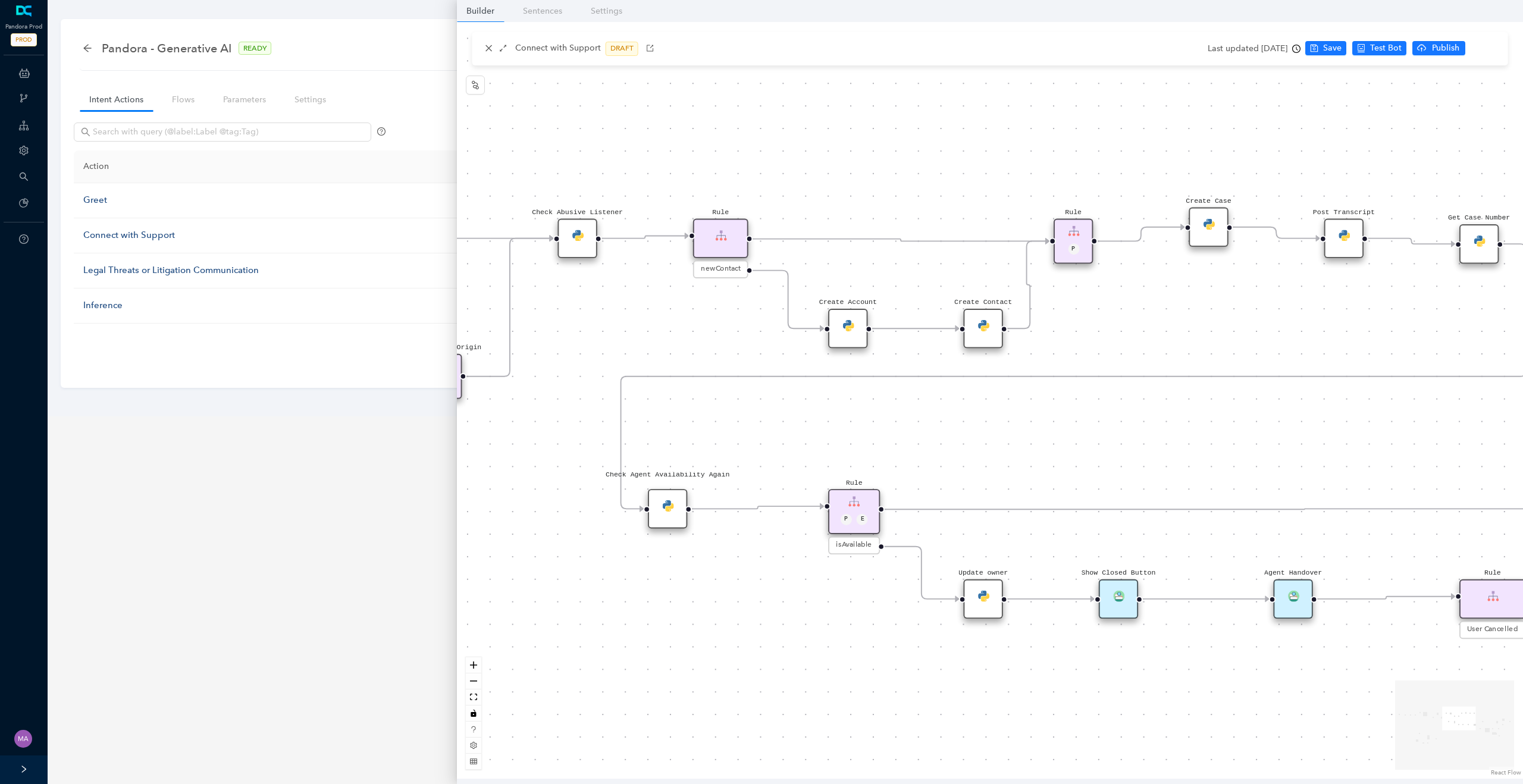
drag, startPoint x: 983, startPoint y: 380, endPoint x: 1179, endPoint y: 445, distance: 206.5
click at [1179, 445] on div "Rule P Start Rule P IsAvailable Rule newContact Get Contact details First Name …" at bounding box center [990, 400] width 1066 height 757
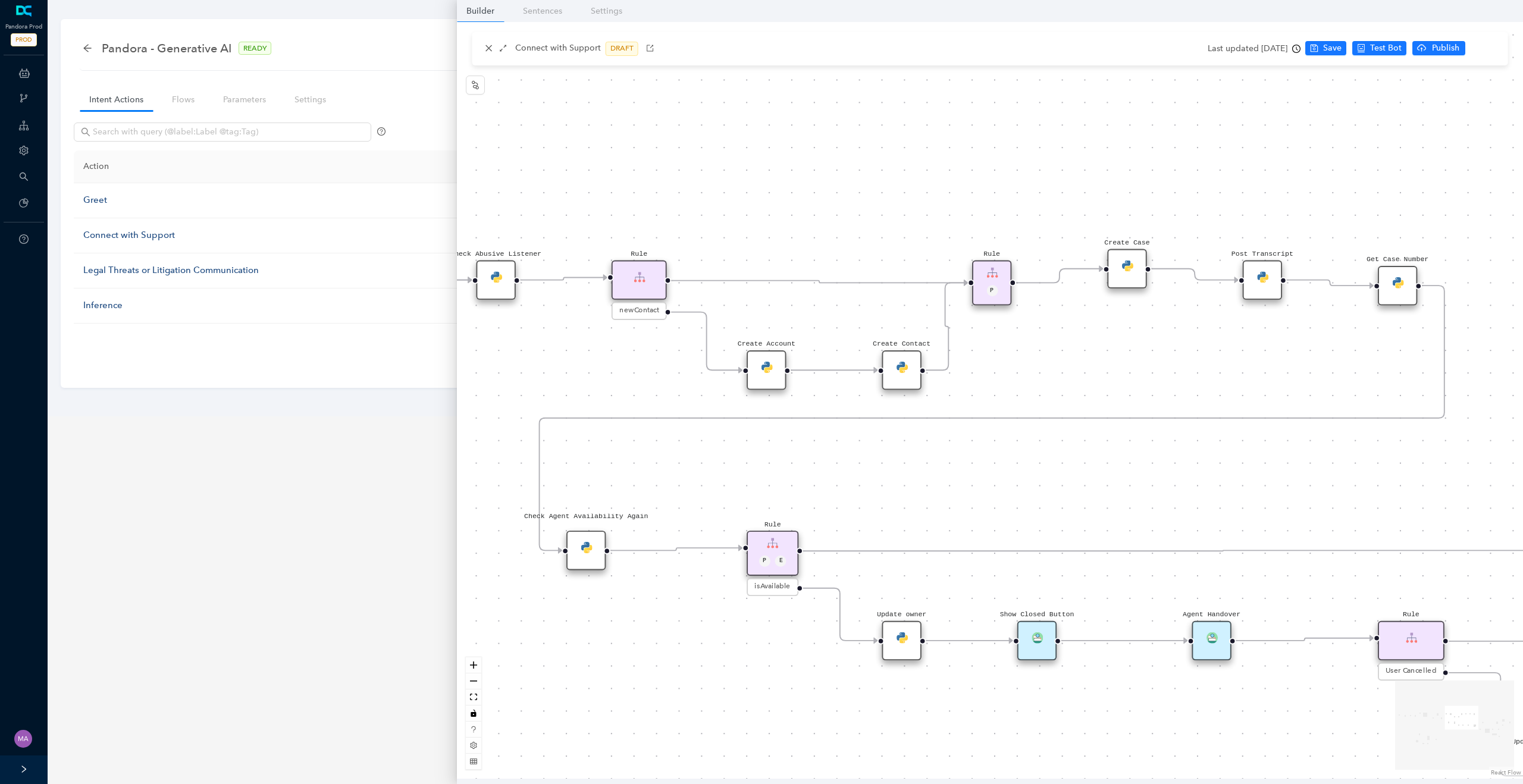
drag, startPoint x: 1179, startPoint y: 445, endPoint x: 1016, endPoint y: 469, distance: 164.8
click at [1016, 469] on div "Rule P Start Rule P IsAvailable Rule newContact Get Contact details First Name …" at bounding box center [990, 400] width 1066 height 757
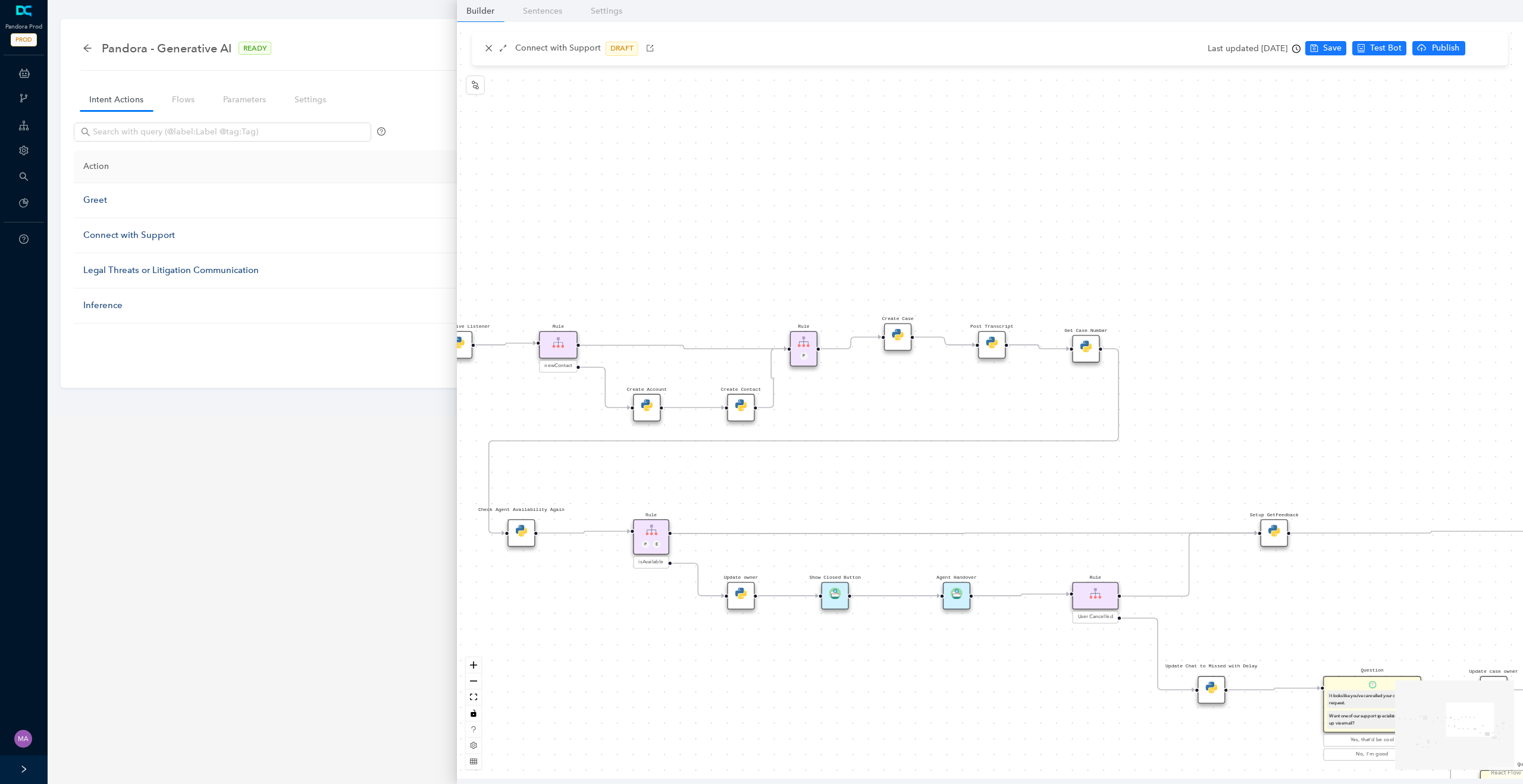
drag, startPoint x: 1016, startPoint y: 469, endPoint x: 878, endPoint y: 468, distance: 138.0
click at [878, 468] on div "Rule P Start Rule P IsAvailable Rule newContact Get Contact details First Name …" at bounding box center [990, 400] width 1066 height 757
click at [1300, 50] on icon "clock-circle" at bounding box center [1296, 48] width 8 height 8
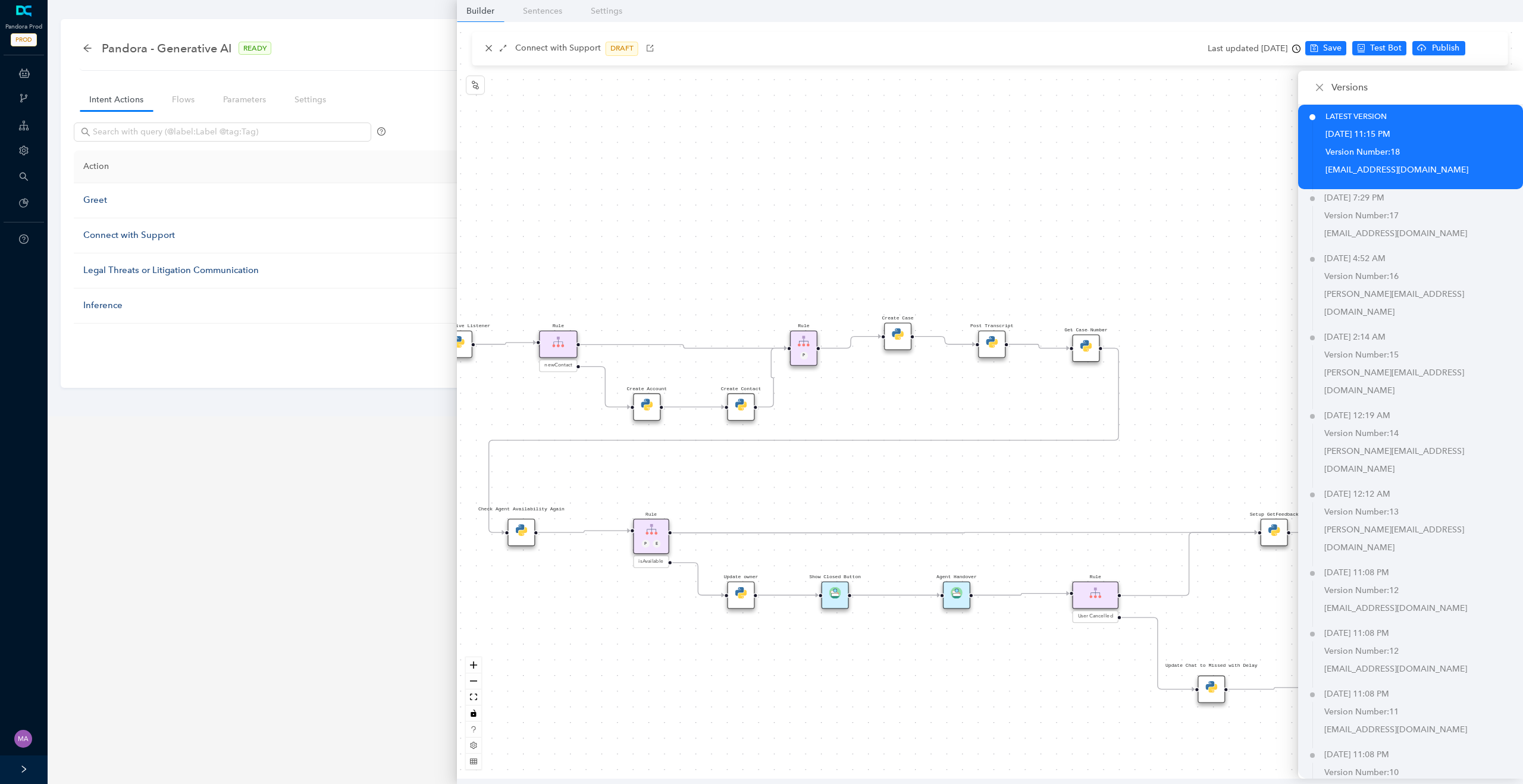
click at [1238, 408] on div "Rule P Start Rule P IsAvailable Rule newContact Get Contact details First Name …" at bounding box center [990, 400] width 1066 height 757
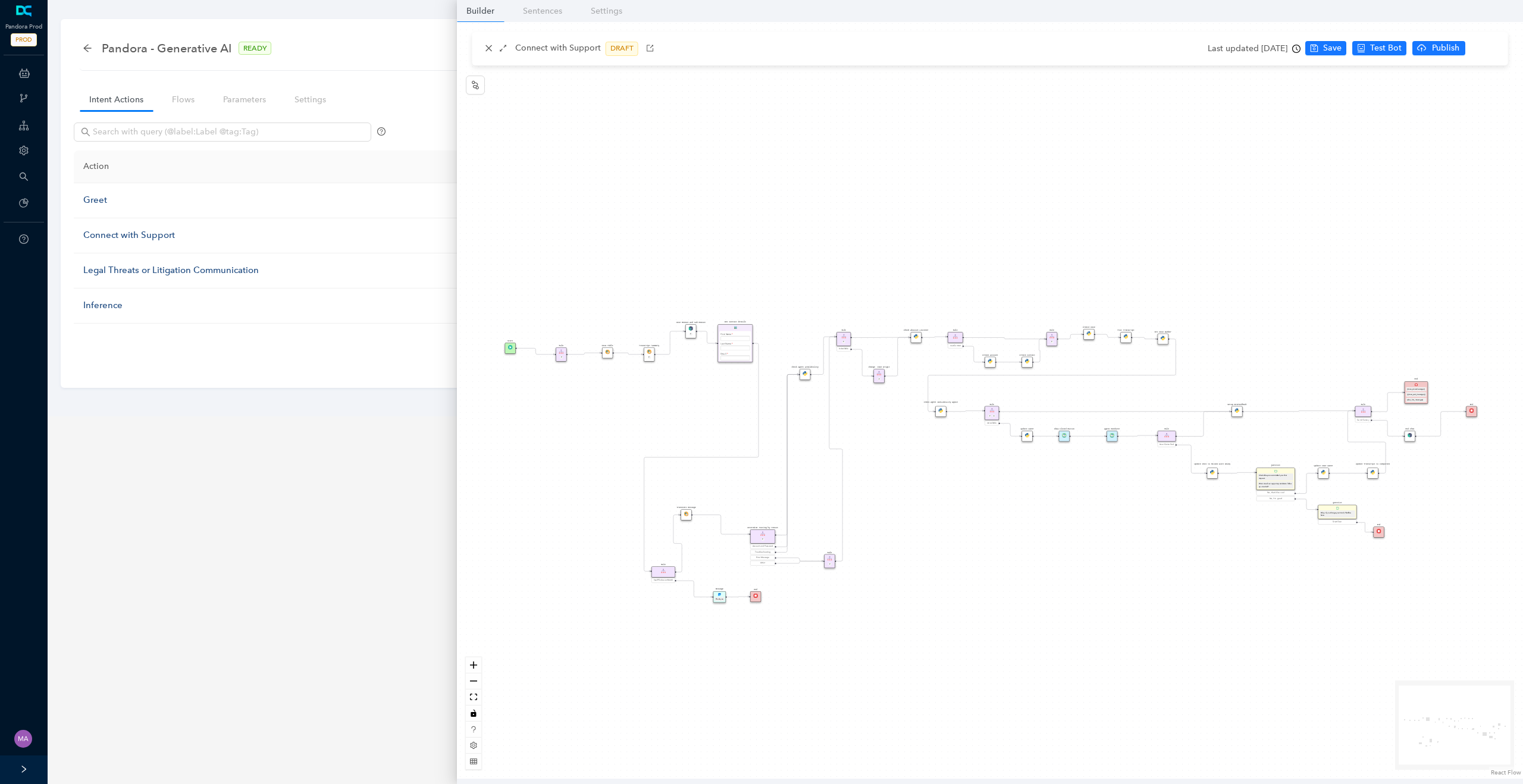
drag, startPoint x: 1389, startPoint y: 321, endPoint x: 1282, endPoint y: 328, distance: 107.2
click at [1282, 328] on div "Rule P Start Rule P IsAvailable Rule newContact Get Contact details First Name …" at bounding box center [990, 400] width 1066 height 757
drag, startPoint x: 692, startPoint y: 328, endPoint x: 692, endPoint y: 353, distance: 25.0
click at [692, 353] on img at bounding box center [691, 352] width 5 height 5
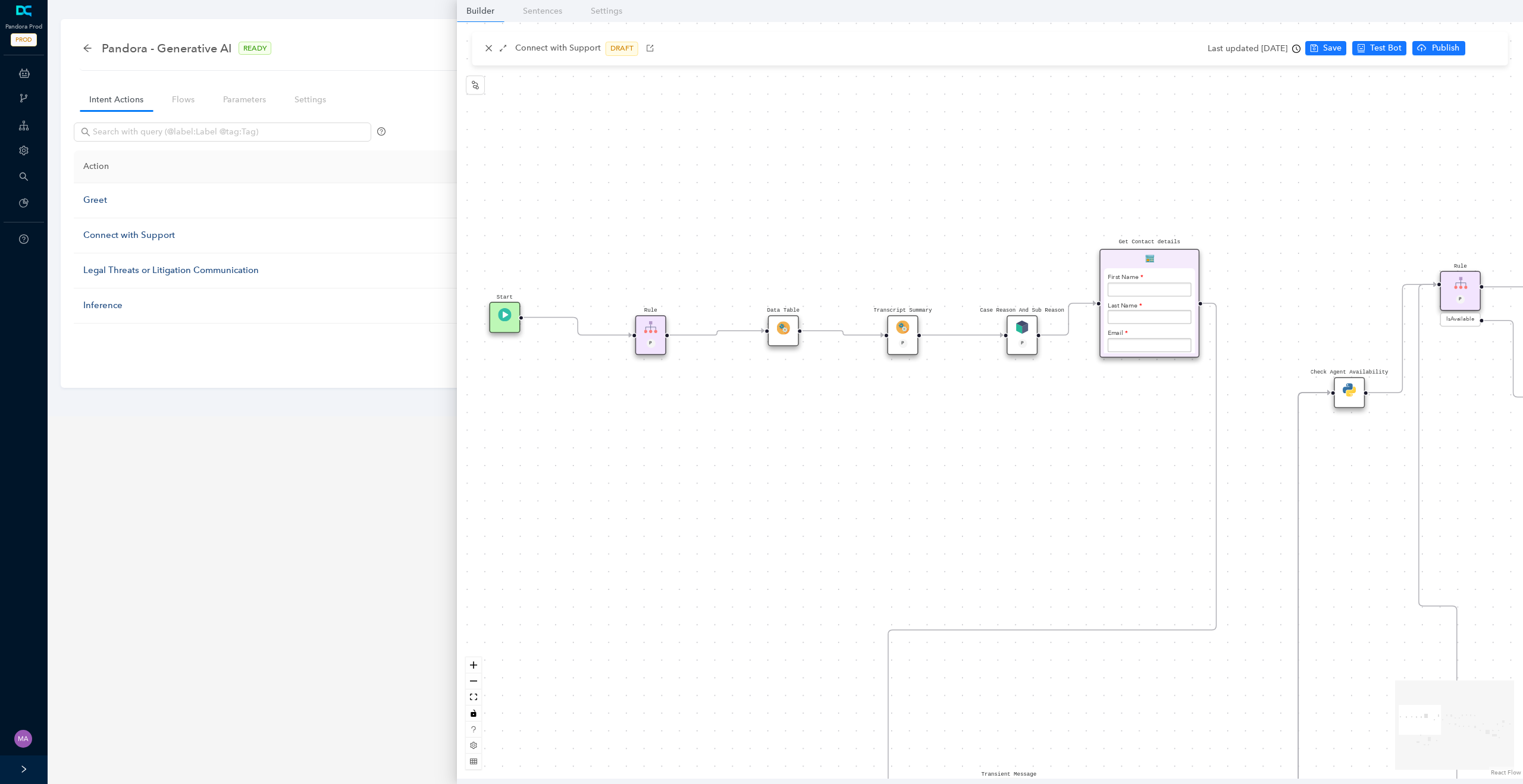
drag, startPoint x: 631, startPoint y: 395, endPoint x: 852, endPoint y: 450, distance: 227.7
click at [852, 450] on div "Rule P Start Rule P IsAvailable Rule newContact Get Contact details First Name …" at bounding box center [990, 400] width 1066 height 757
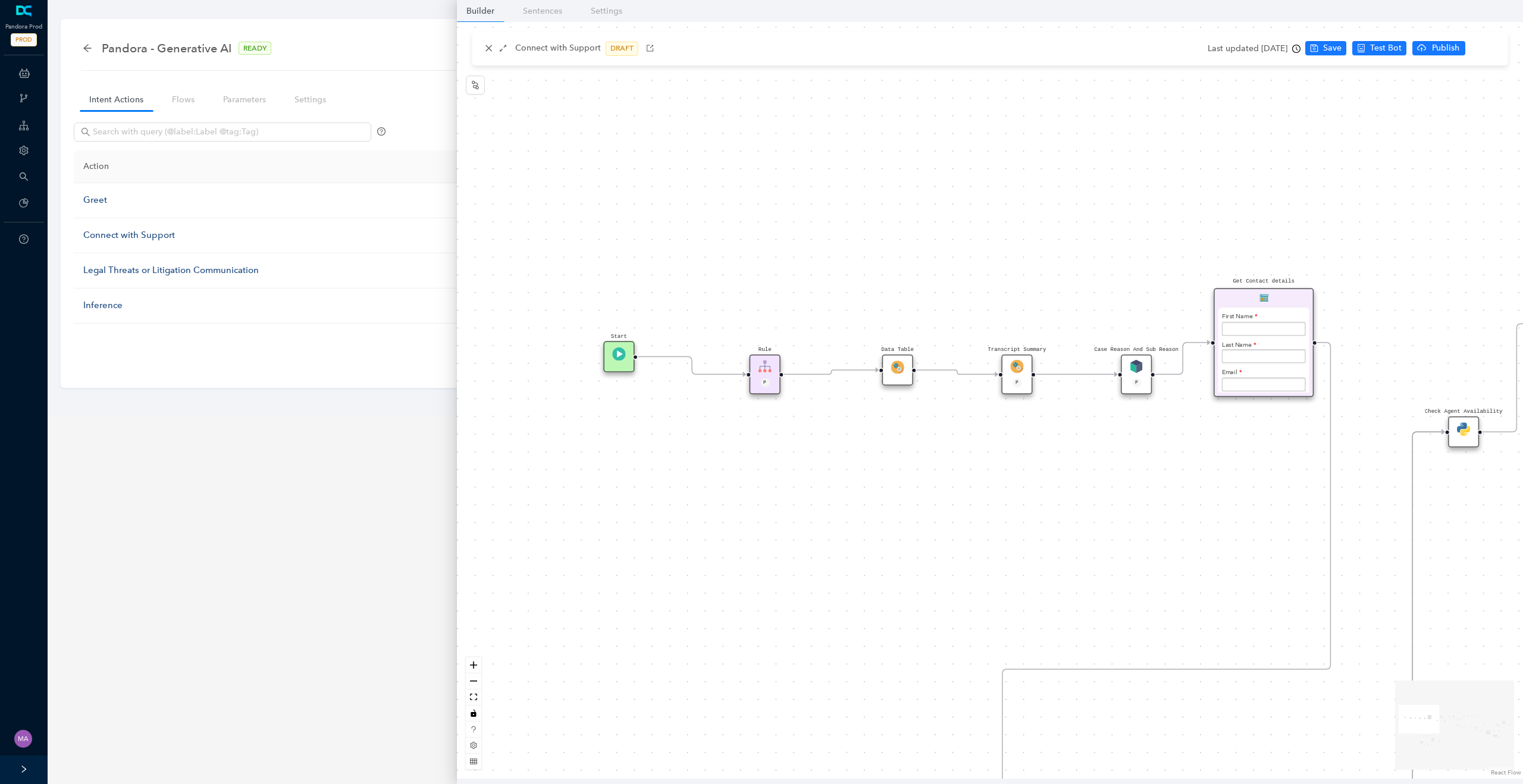
drag, startPoint x: 926, startPoint y: 470, endPoint x: 1069, endPoint y: 509, distance: 148.2
click at [1069, 509] on div "Rule P Start Rule P IsAvailable Rule newContact Get Contact details First Name …" at bounding box center [990, 400] width 1066 height 757
click at [1300, 50] on icon "clock-circle" at bounding box center [1296, 48] width 8 height 8
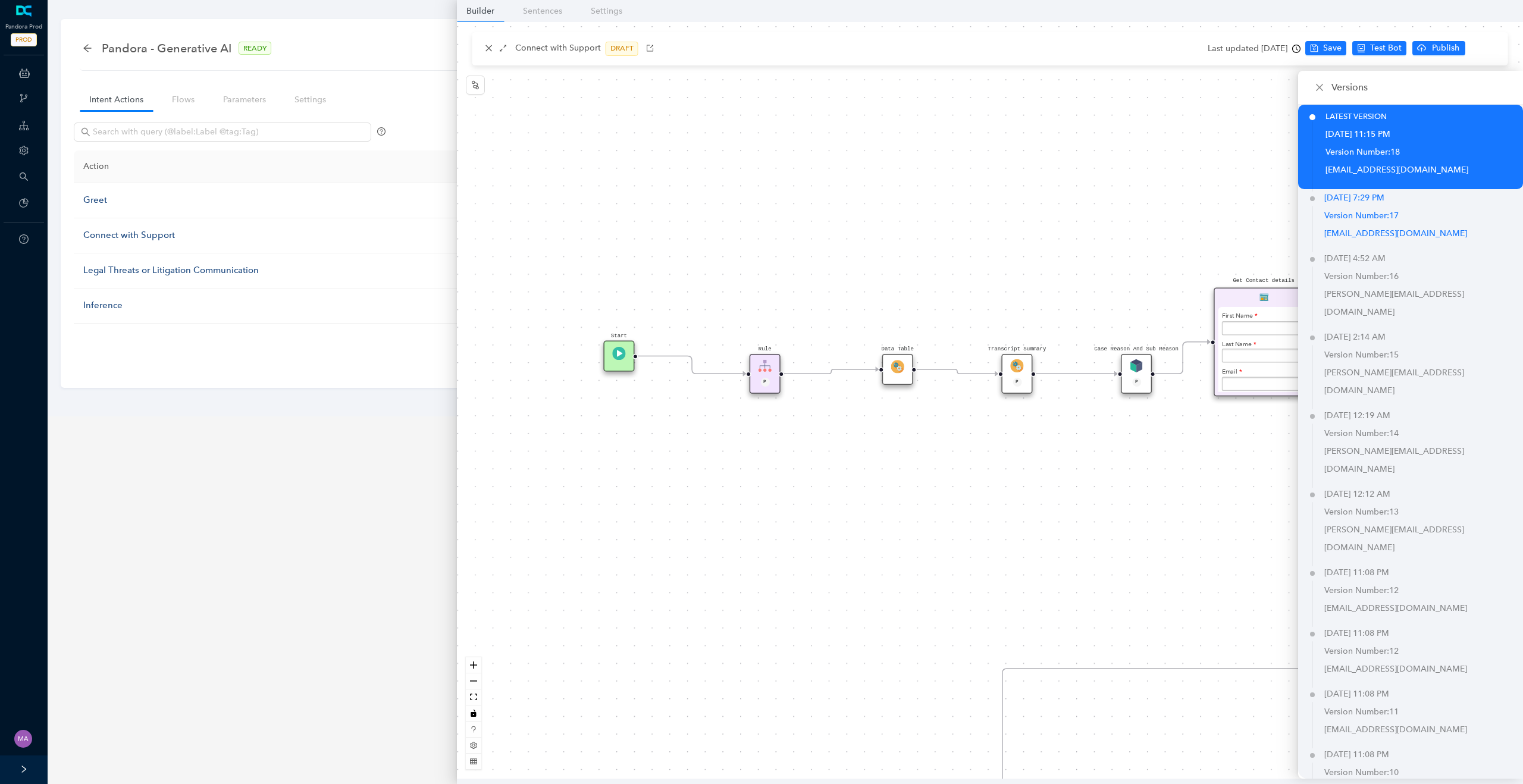
click at [1357, 219] on p "Version Number: 17" at bounding box center [1424, 216] width 198 height 18
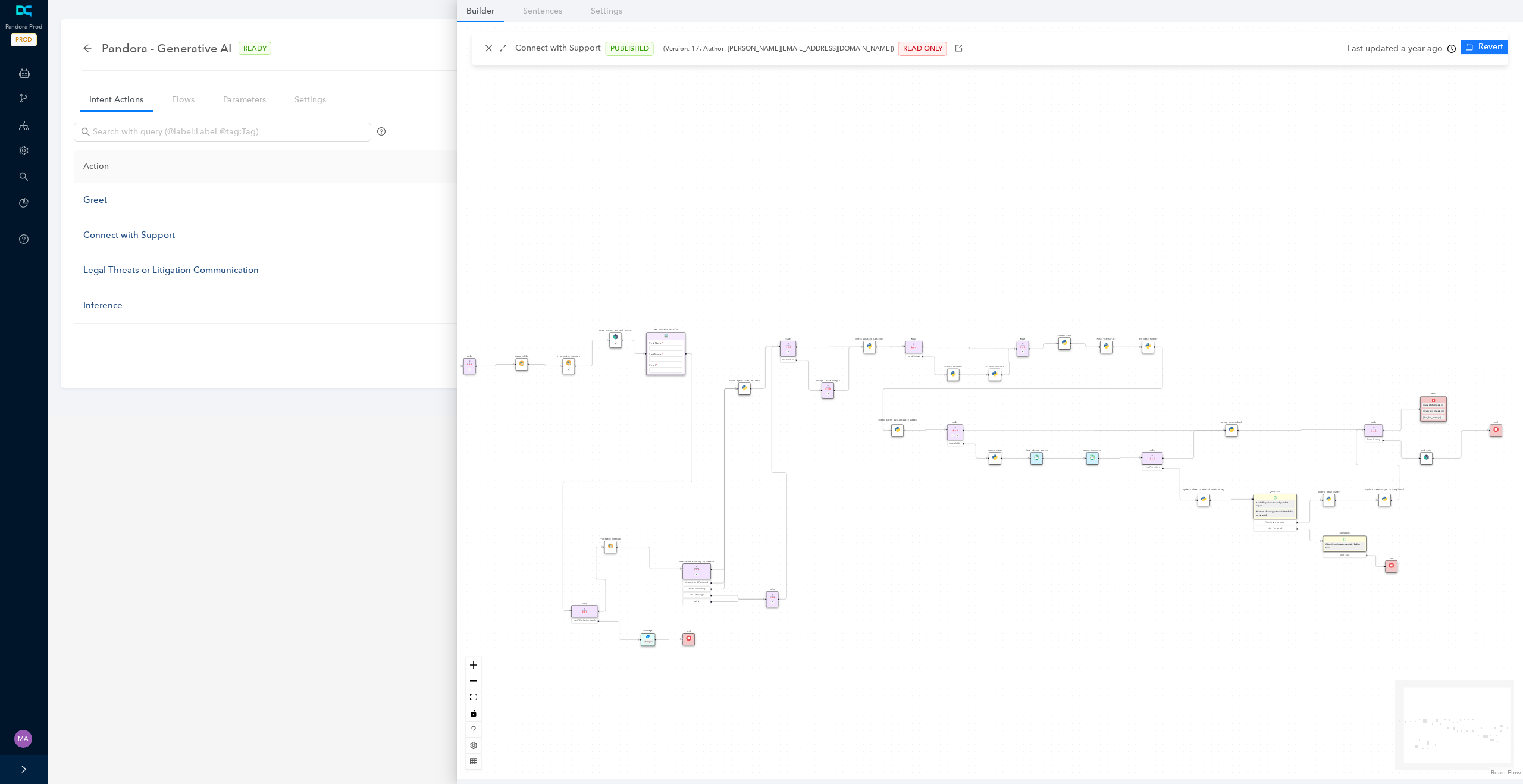
drag, startPoint x: 668, startPoint y: 453, endPoint x: 487, endPoint y: 446, distance: 181.1
click at [487, 446] on div "Rule P Start Rule P IsAvailable Rule newContact Get Contact details First Name …" at bounding box center [990, 400] width 1066 height 757
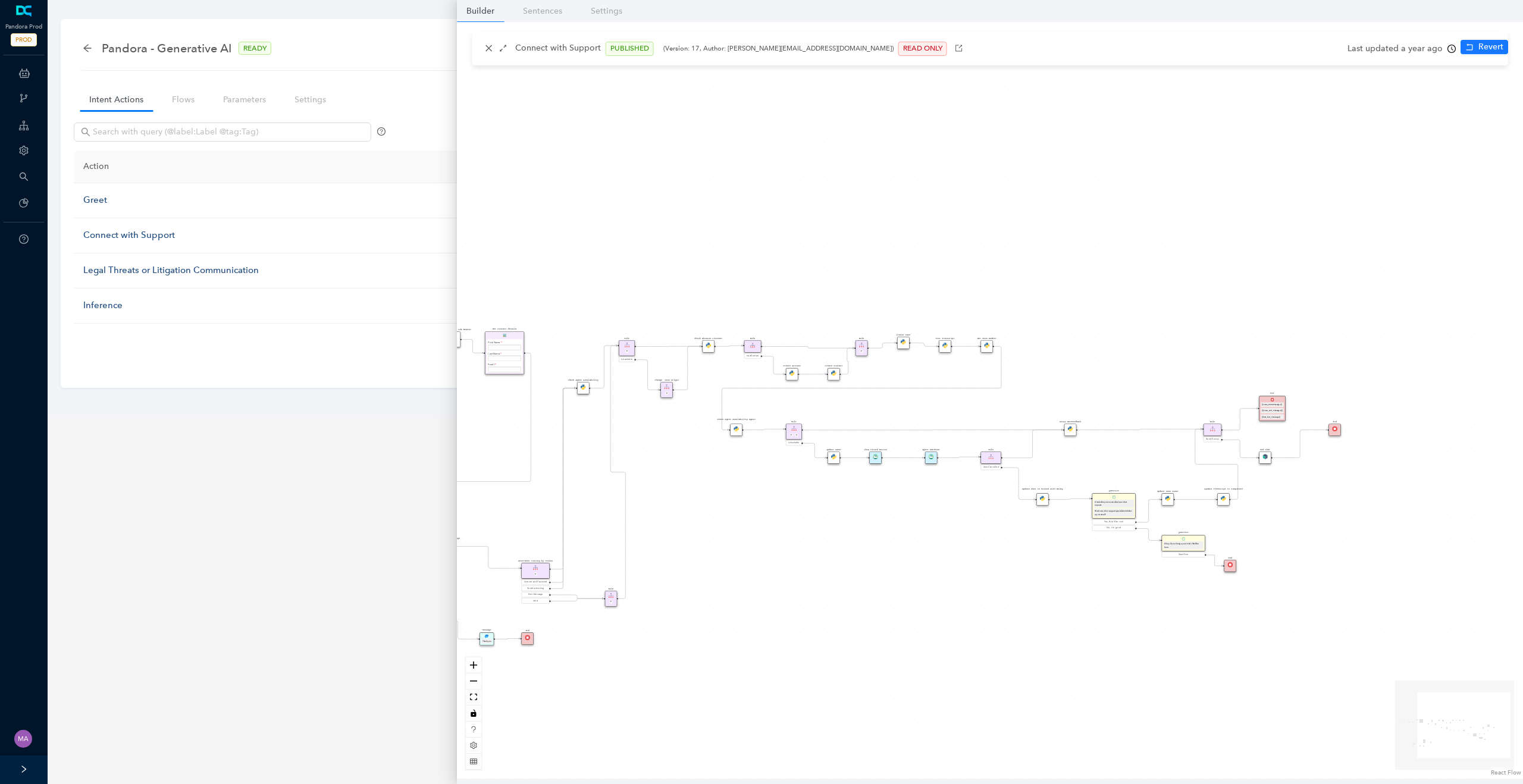
drag, startPoint x: 1086, startPoint y: 624, endPoint x: 959, endPoint y: 624, distance: 127.0
click at [959, 624] on div "Rule P Start Rule P IsAvailable Rule newContact Get Contact details First Name …" at bounding box center [990, 400] width 1066 height 757
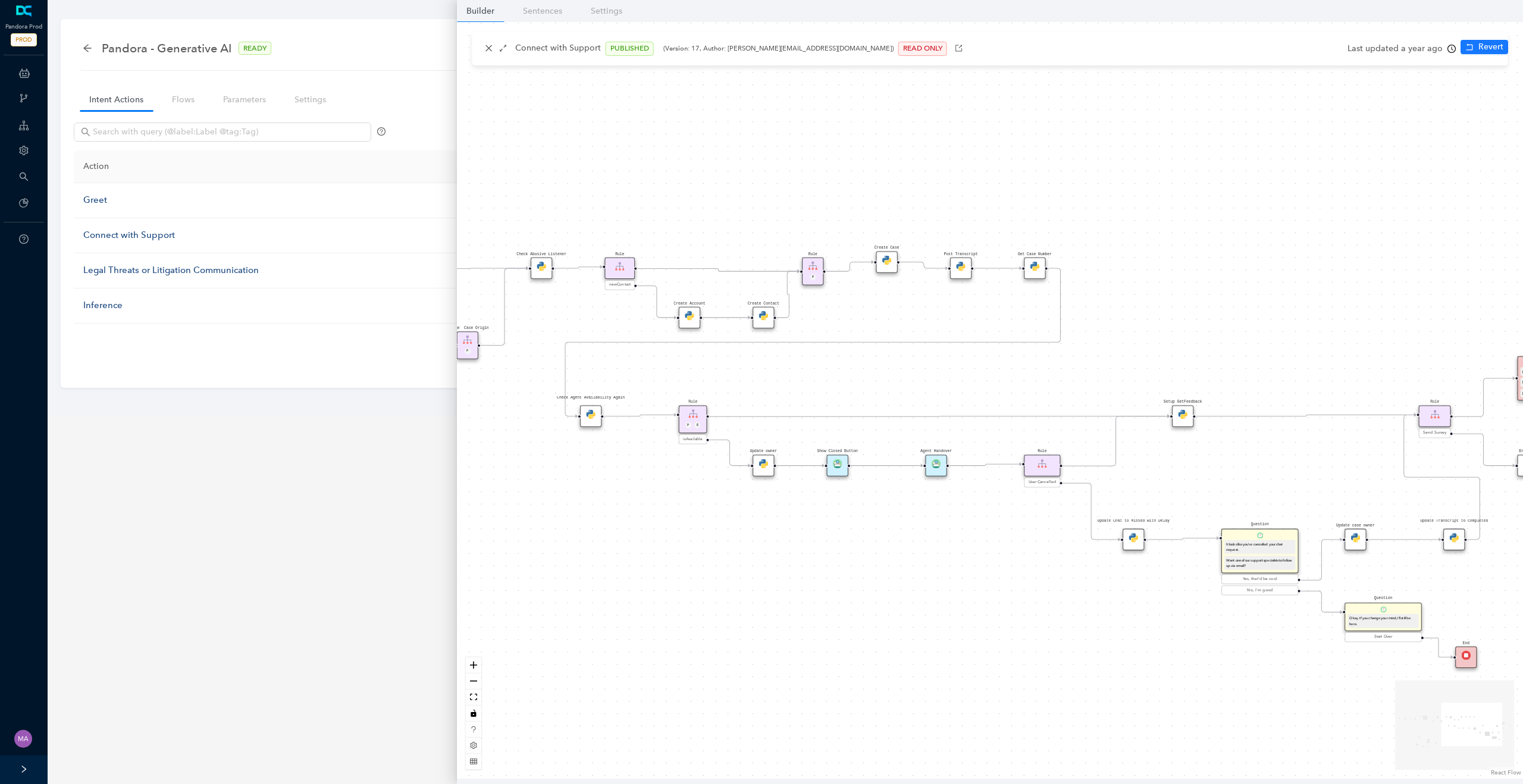
drag, startPoint x: 761, startPoint y: 528, endPoint x: 637, endPoint y: 589, distance: 138.2
click at [637, 589] on div "Rule P Start Rule P IsAvailable Rule newContact Get Contact details First Name …" at bounding box center [990, 400] width 1066 height 757
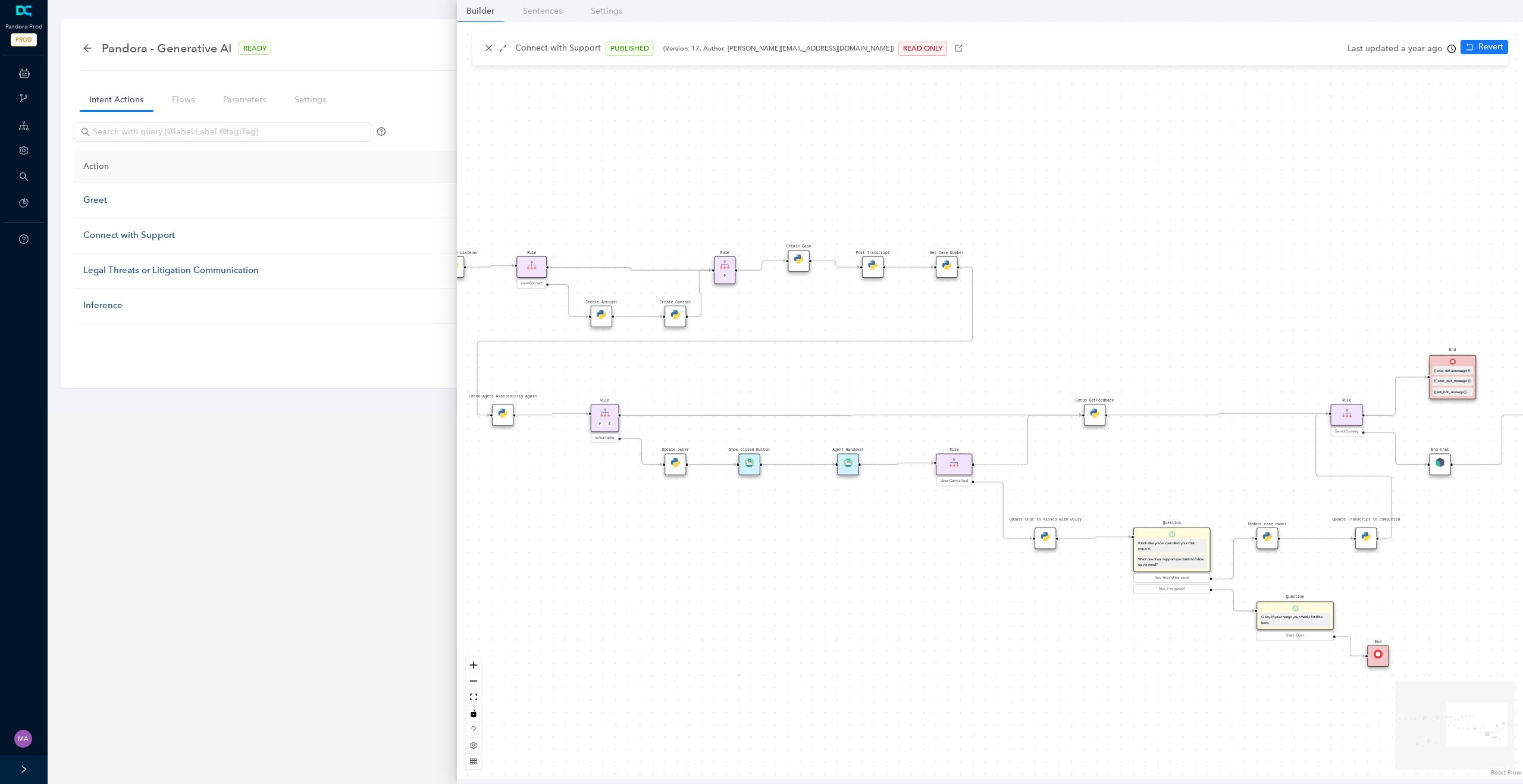
drag, startPoint x: 732, startPoint y: 613, endPoint x: 587, endPoint y: 591, distance: 146.7
click at [586, 591] on div "Rule P Start Rule P IsAvailable Rule newContact Get Contact details First Name …" at bounding box center [990, 400] width 1066 height 757
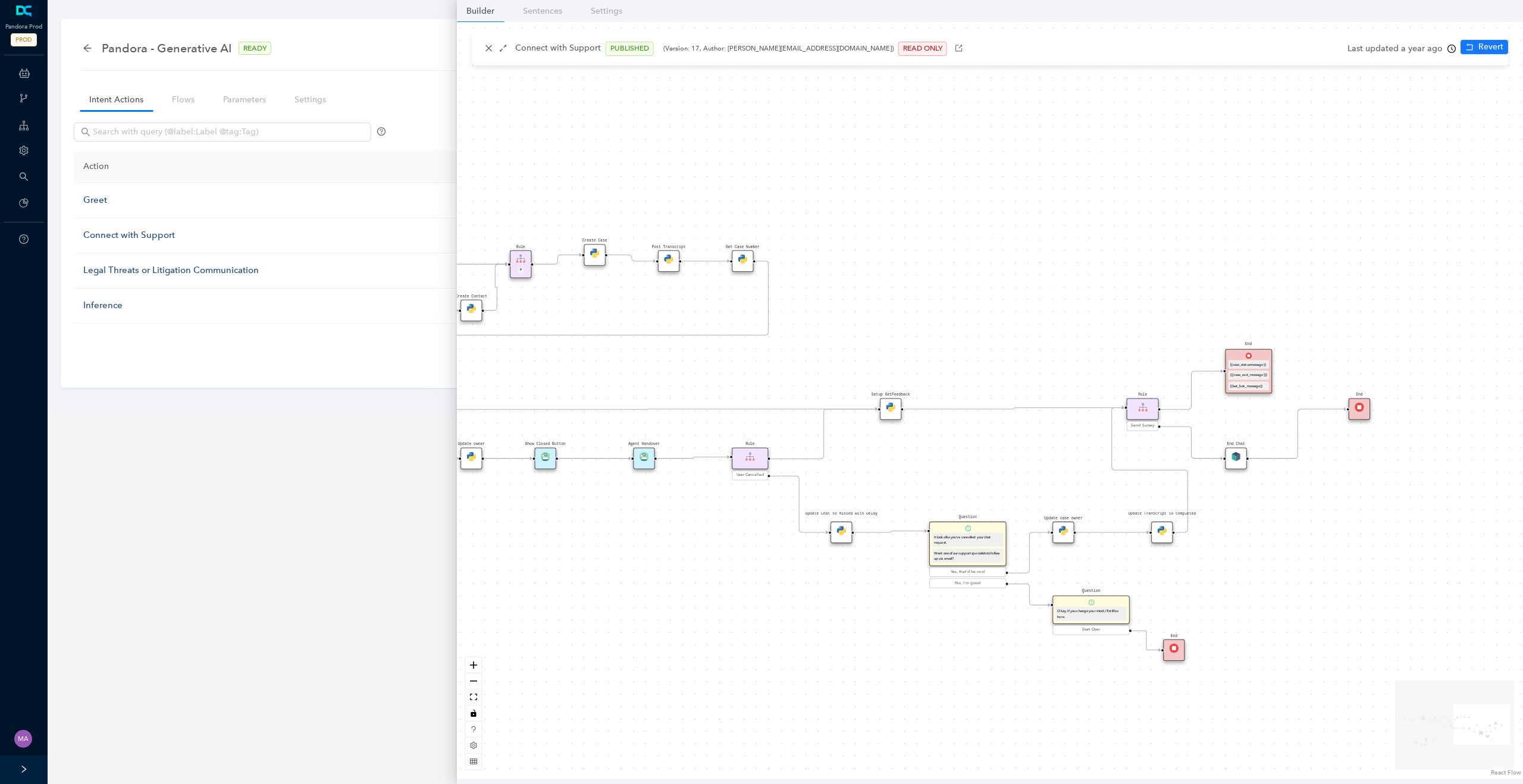
drag, startPoint x: 691, startPoint y: 614, endPoint x: 598, endPoint y: 629, distance: 94.2
click at [598, 629] on div "Rule P Start Rule P IsAvailable Rule newContact Get Contact details First Name …" at bounding box center [990, 400] width 1066 height 757
drag, startPoint x: 893, startPoint y: 406, endPoint x: 893, endPoint y: 424, distance: 18.0
click at [893, 416] on img at bounding box center [891, 410] width 10 height 10
drag, startPoint x: 891, startPoint y: 430, endPoint x: 891, endPoint y: 418, distance: 12.0
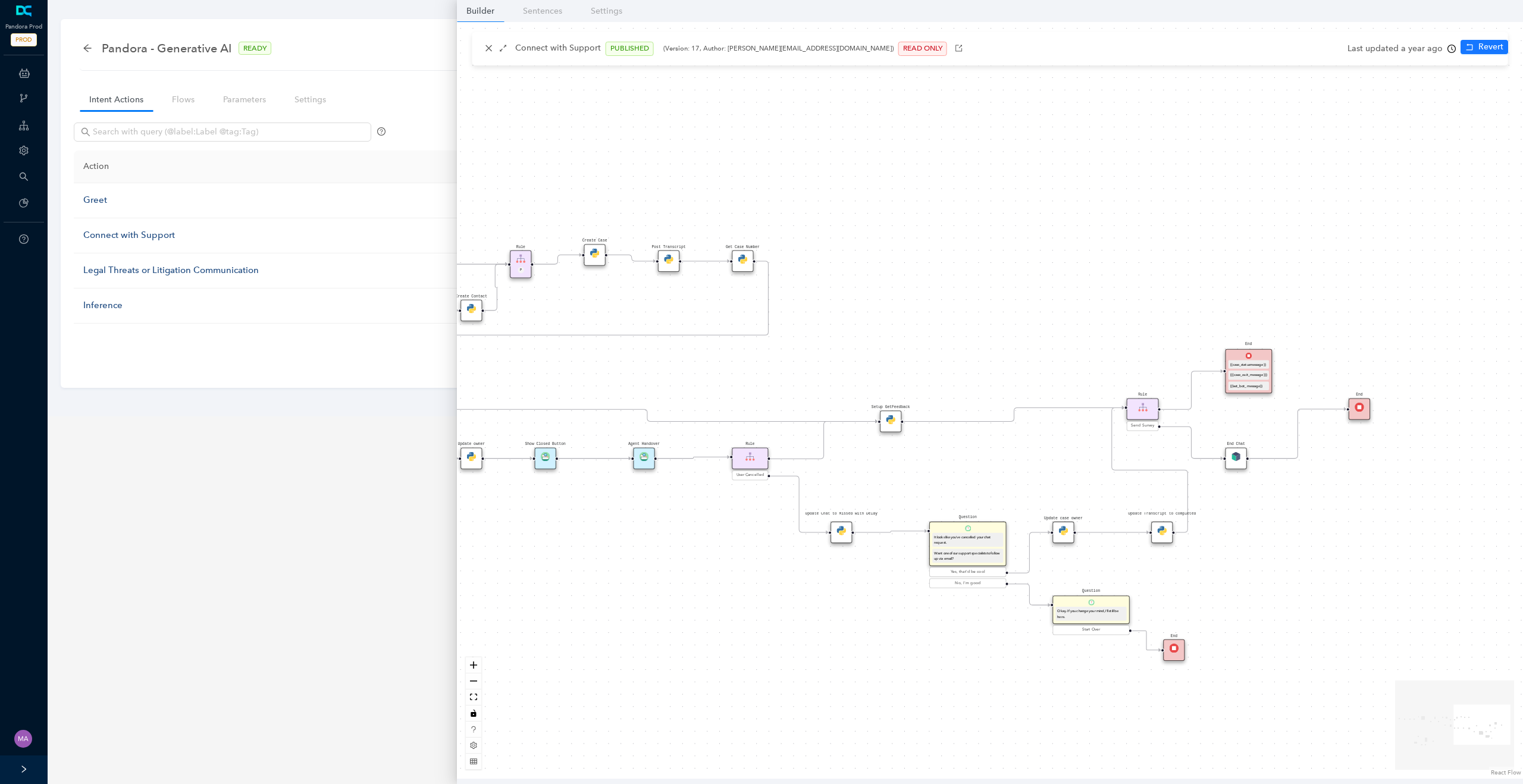
click at [891, 418] on img at bounding box center [891, 420] width 10 height 10
drag, startPoint x: 891, startPoint y: 418, endPoint x: 891, endPoint y: 407, distance: 11.0
click at [891, 407] on img at bounding box center [891, 410] width 10 height 10
click at [489, 45] on icon "close" at bounding box center [489, 48] width 8 height 8
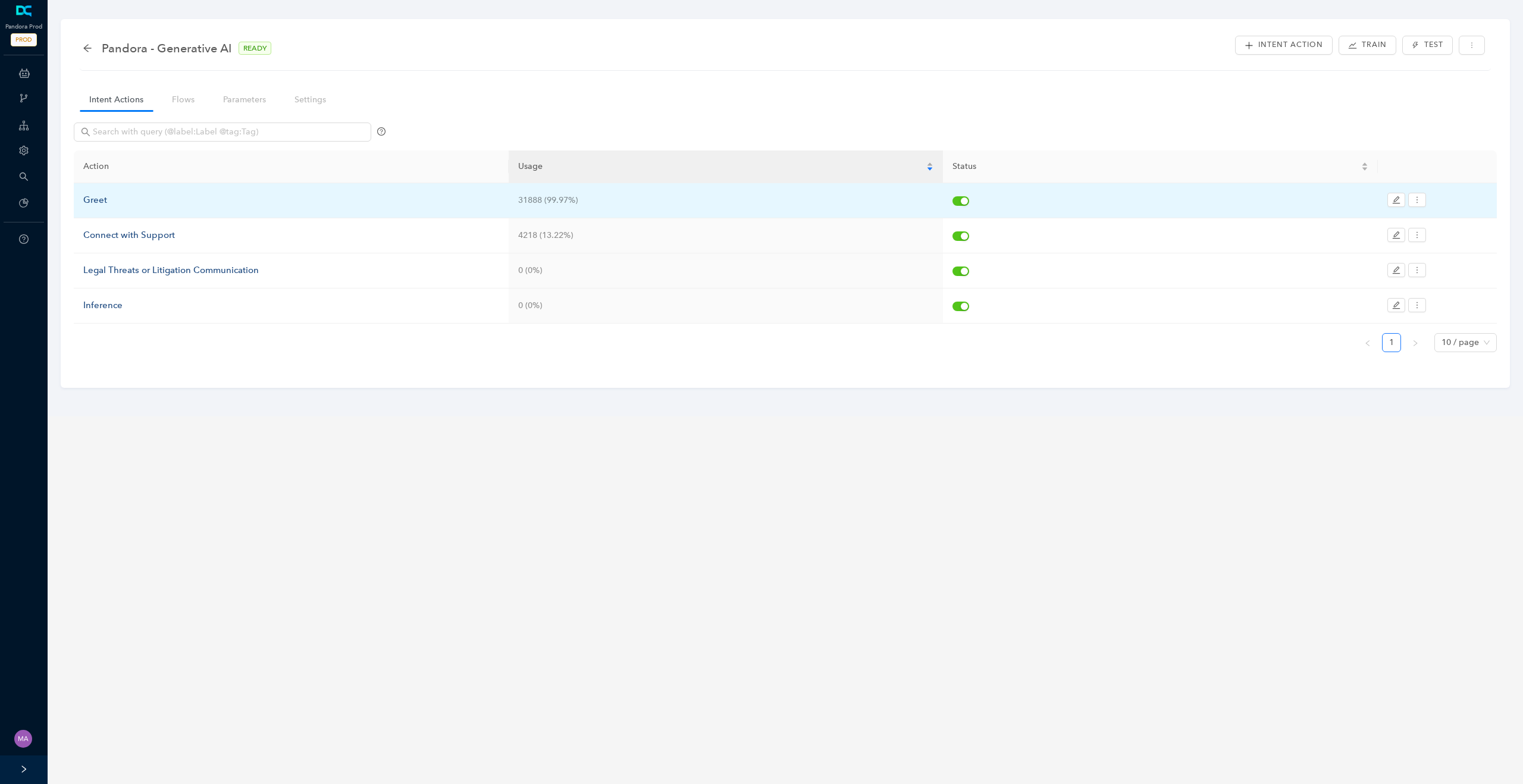
click at [99, 198] on div "Greet" at bounding box center [291, 200] width 416 height 14
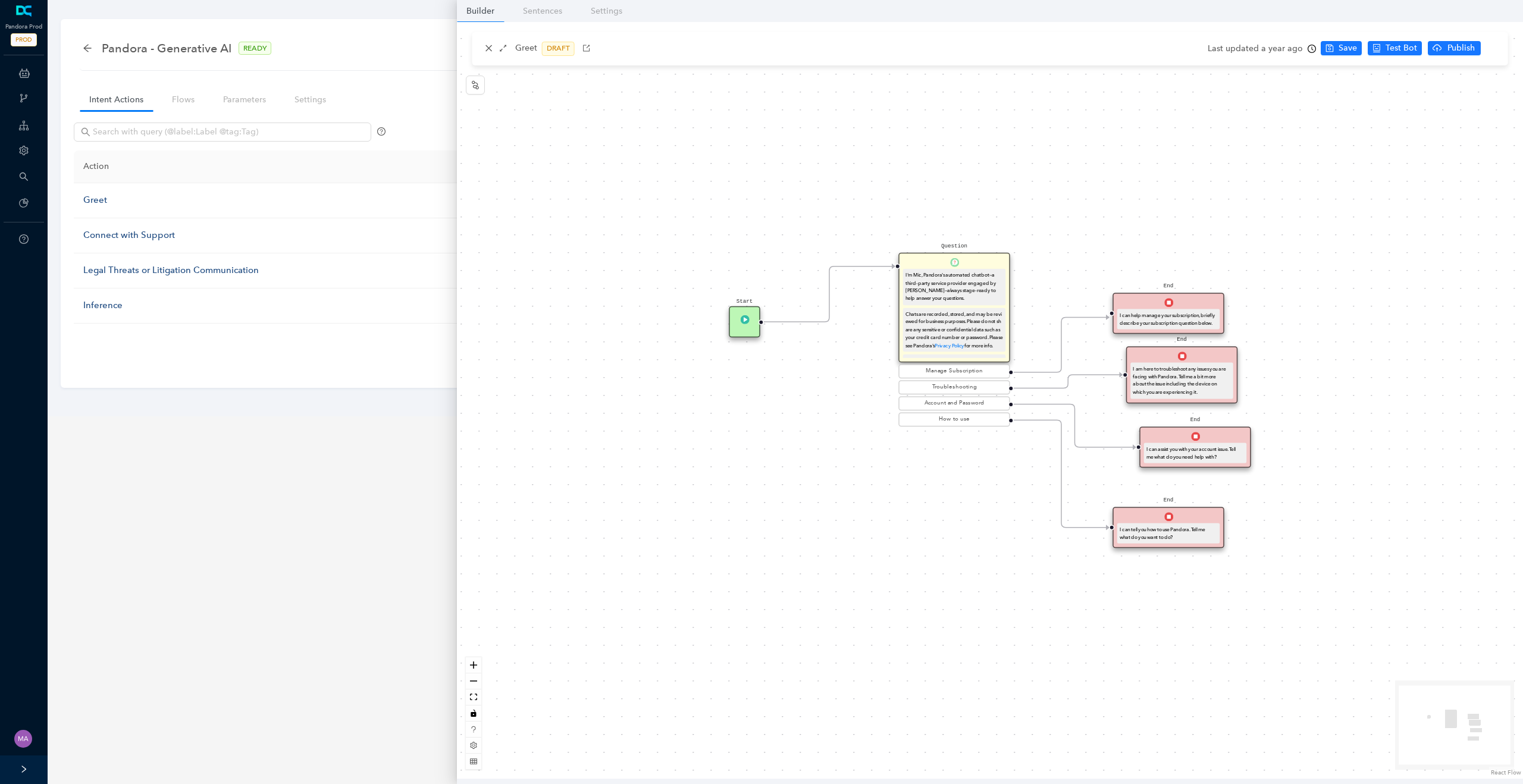
click at [1309, 52] on icon "clock-circle" at bounding box center [1312, 48] width 8 height 8
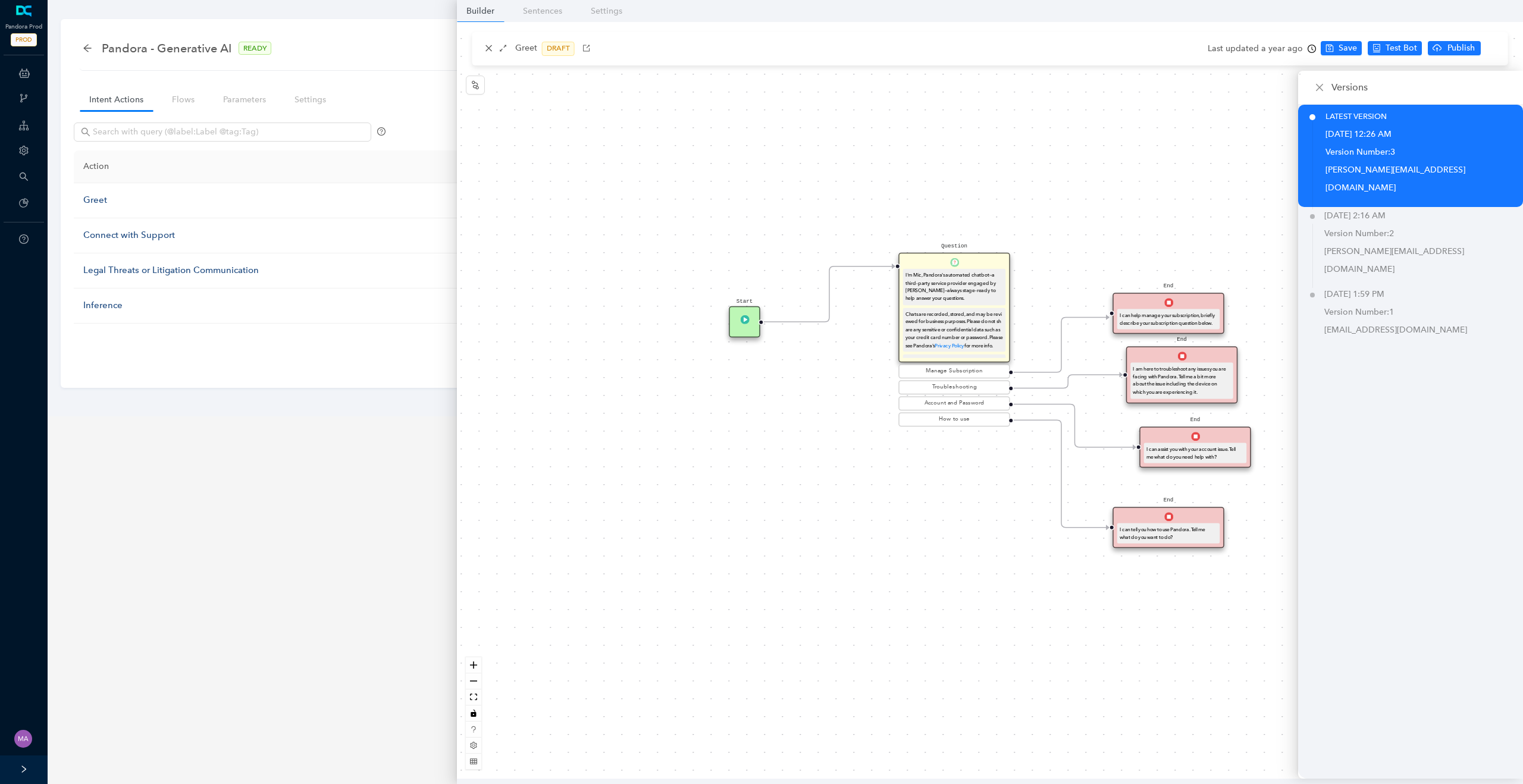
click at [1252, 164] on div "Start Question I'm Mic, Pandora's automated chatbot—a third-party service provi…" at bounding box center [990, 400] width 1066 height 757
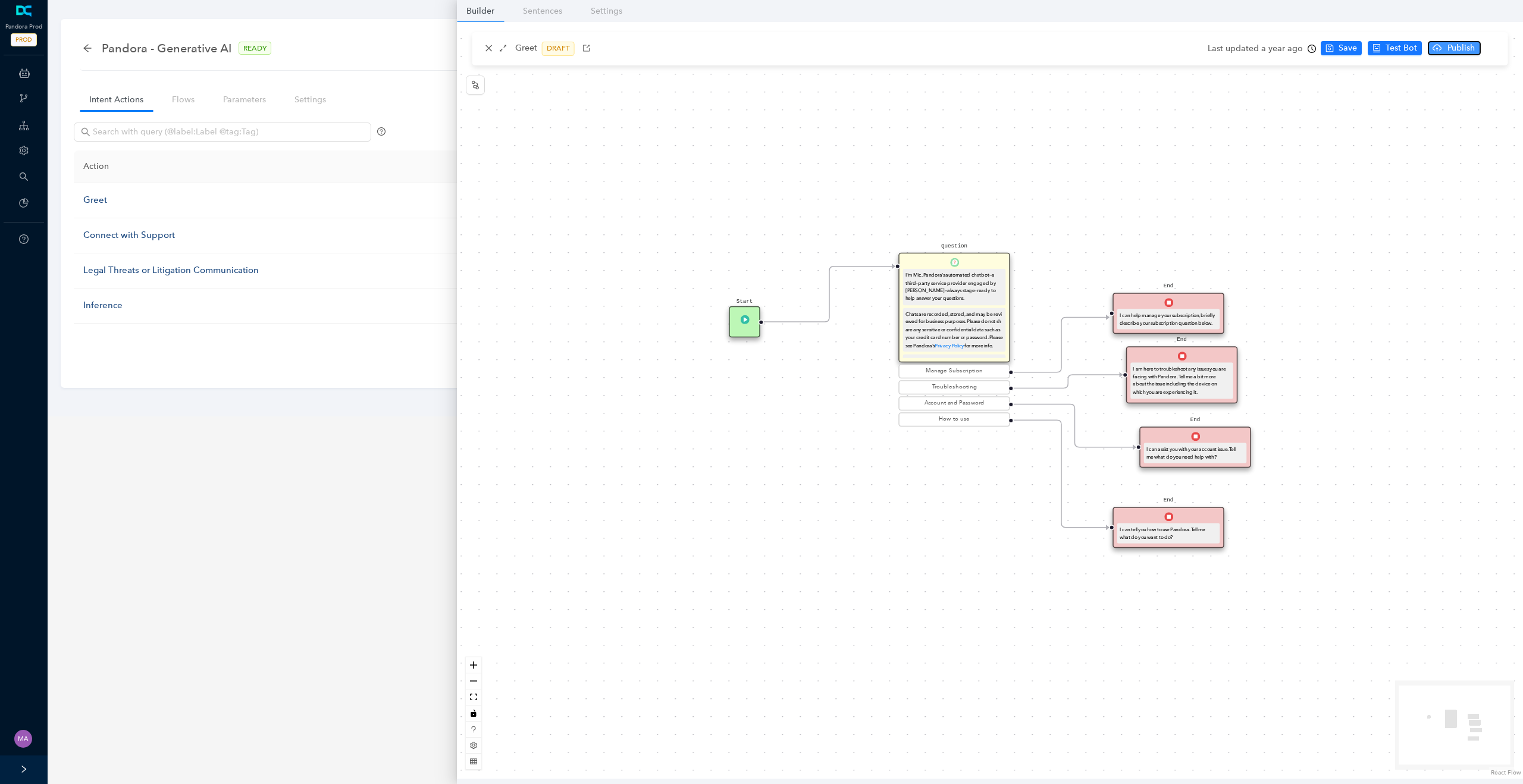
click at [1458, 47] on span "Publish" at bounding box center [1461, 47] width 30 height 13
click at [1491, 93] on span "Yes" at bounding box center [1490, 94] width 13 height 13
click at [488, 47] on icon "close" at bounding box center [489, 48] width 7 height 7
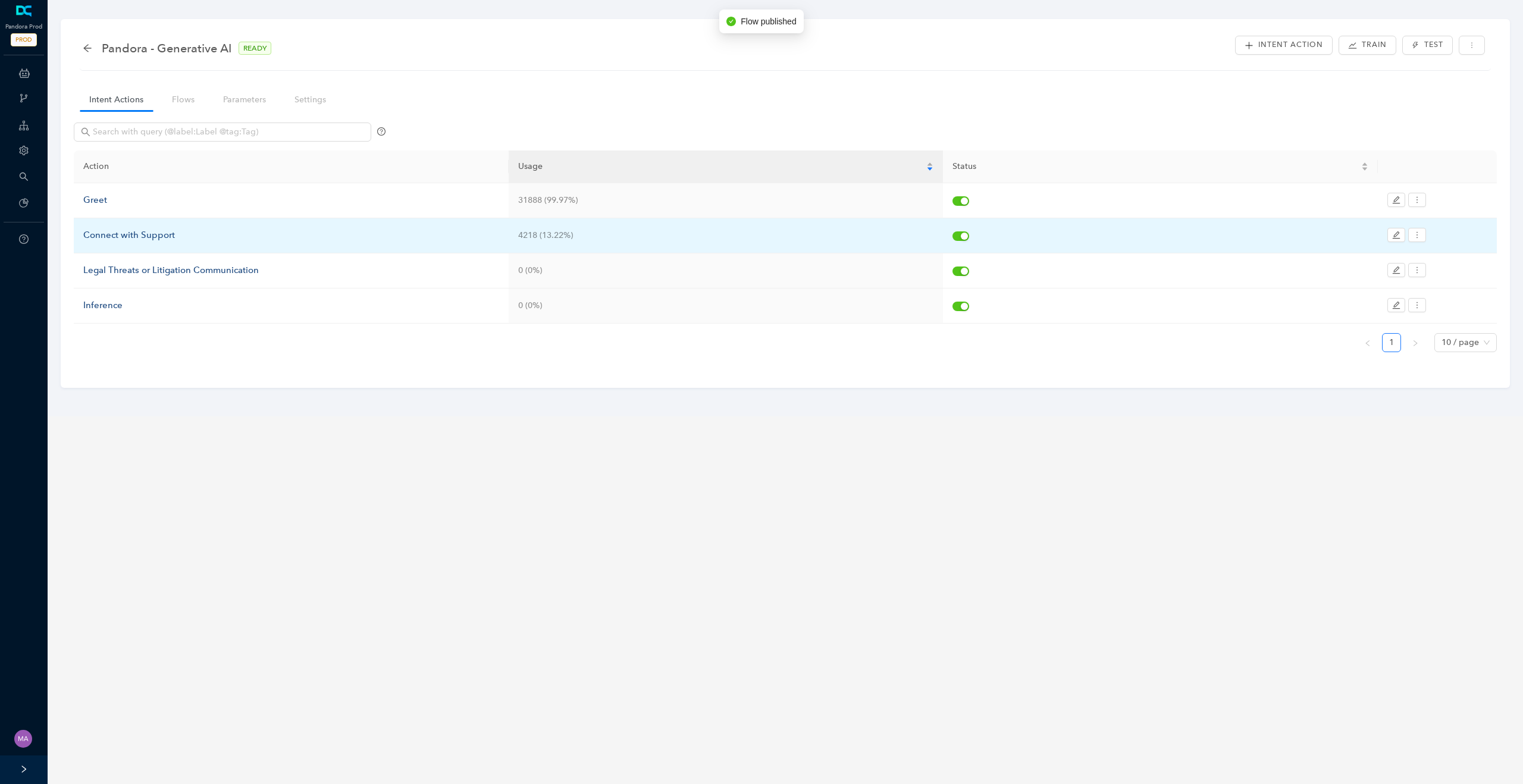
click at [148, 236] on div "Connect with Support" at bounding box center [291, 235] width 416 height 14
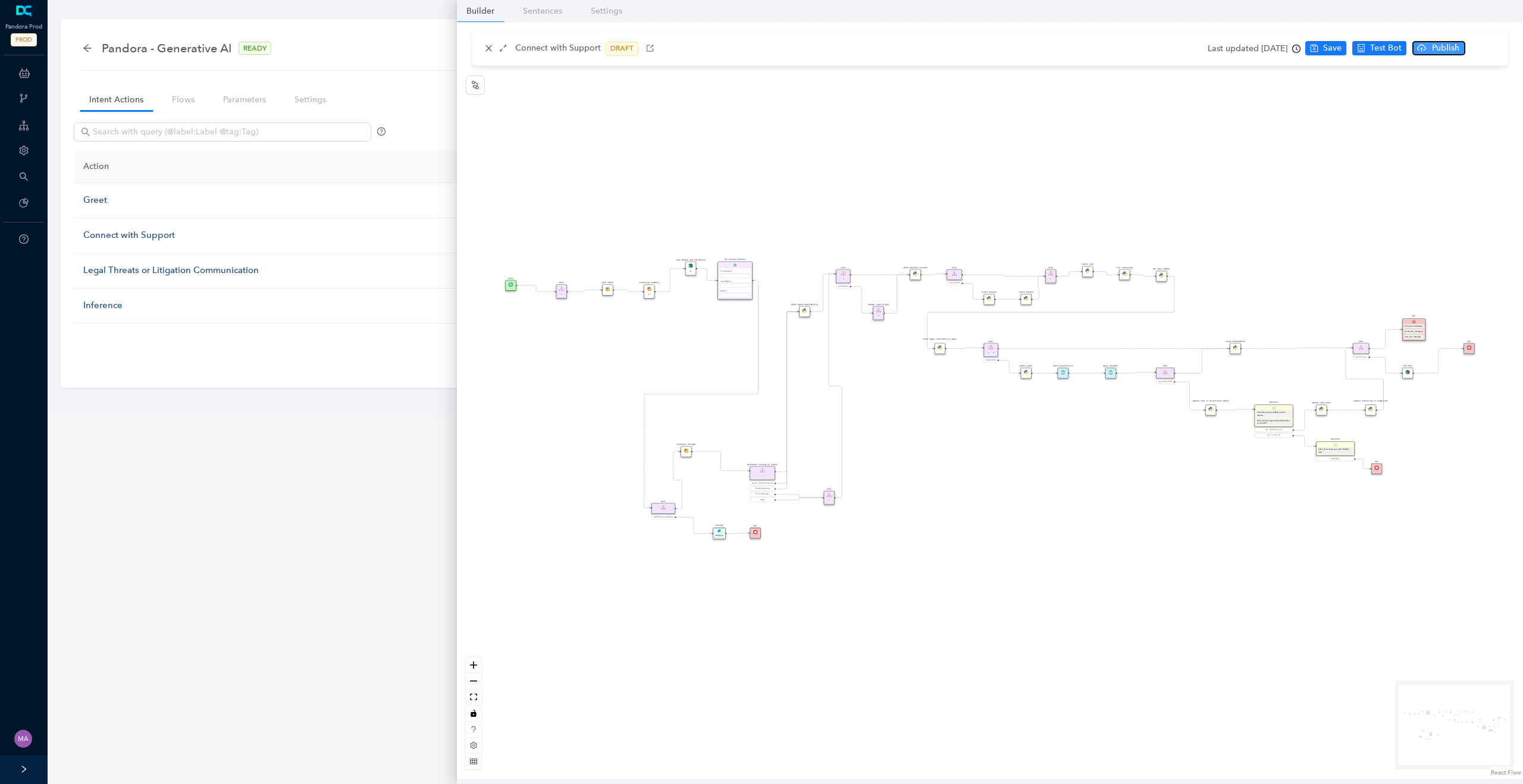
click at [1461, 49] on span "Publish" at bounding box center [1446, 47] width 30 height 13
click at [1507, 94] on span "Yes" at bounding box center [1503, 94] width 13 height 13
click at [489, 47] on icon "close" at bounding box center [489, 48] width 7 height 7
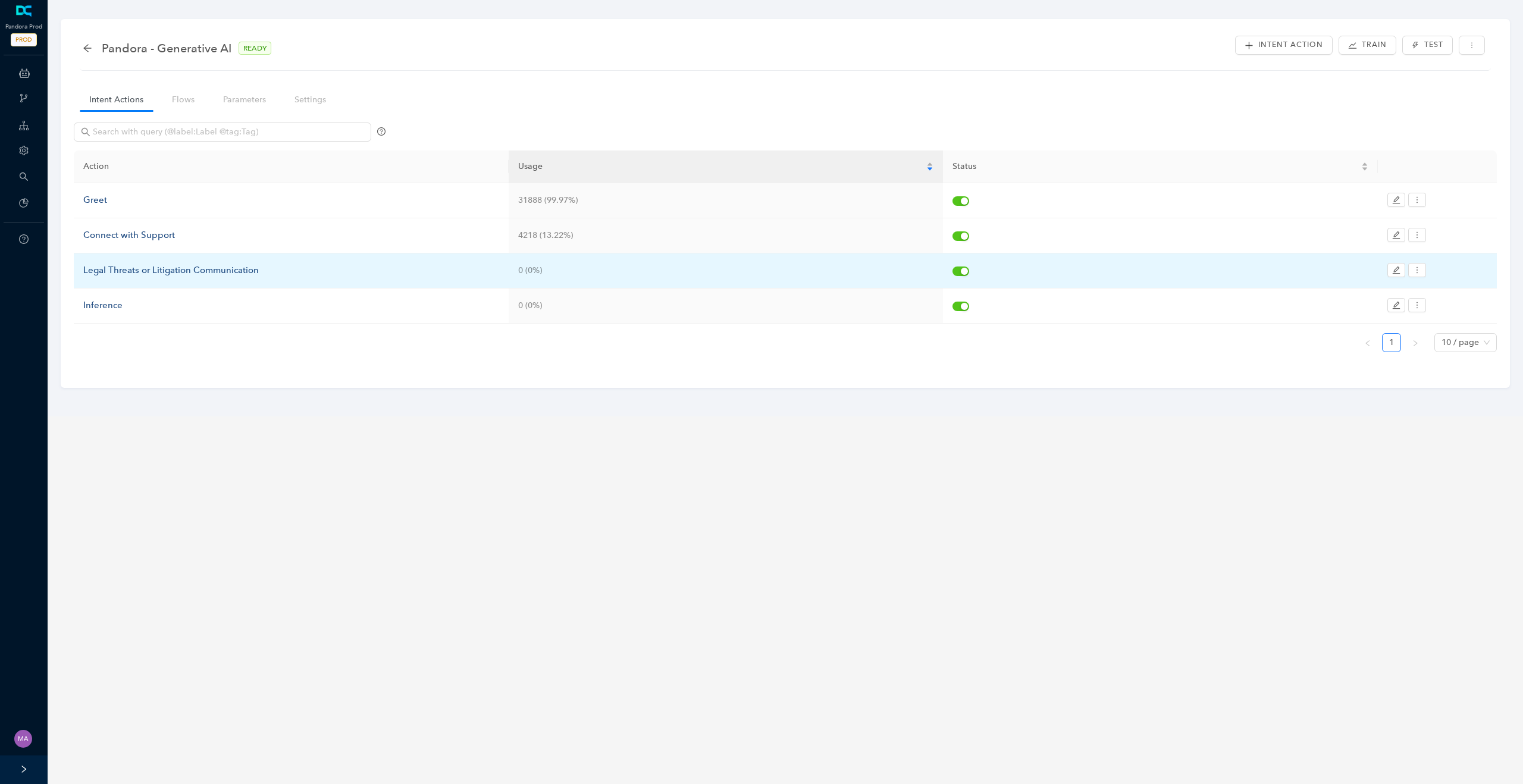
click at [226, 271] on div "Legal Threats or Litigation Communication" at bounding box center [291, 271] width 416 height 14
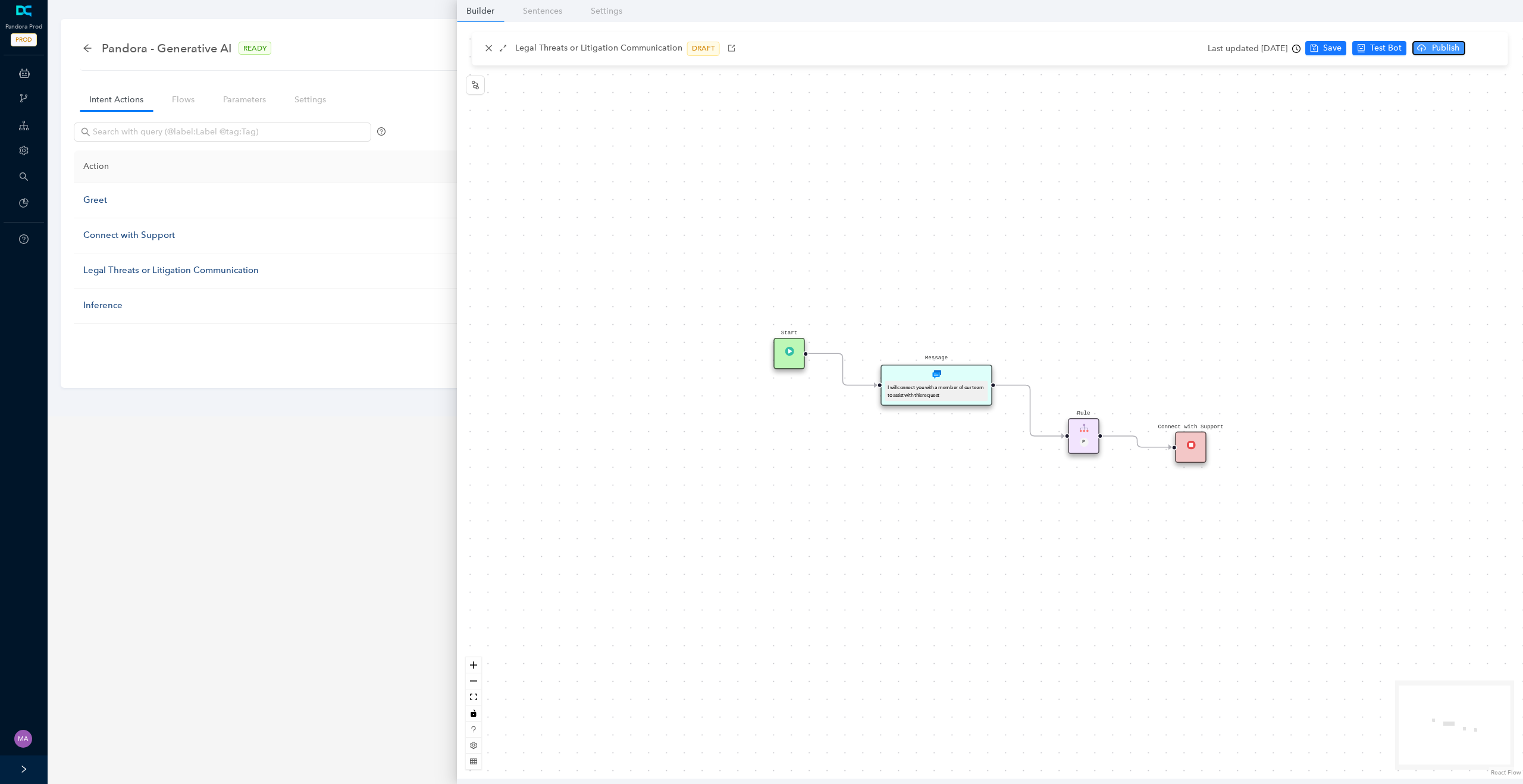
click at [1459, 46] on span "Publish" at bounding box center [1446, 47] width 30 height 13
click at [1496, 93] on span "Yes" at bounding box center [1494, 94] width 13 height 13
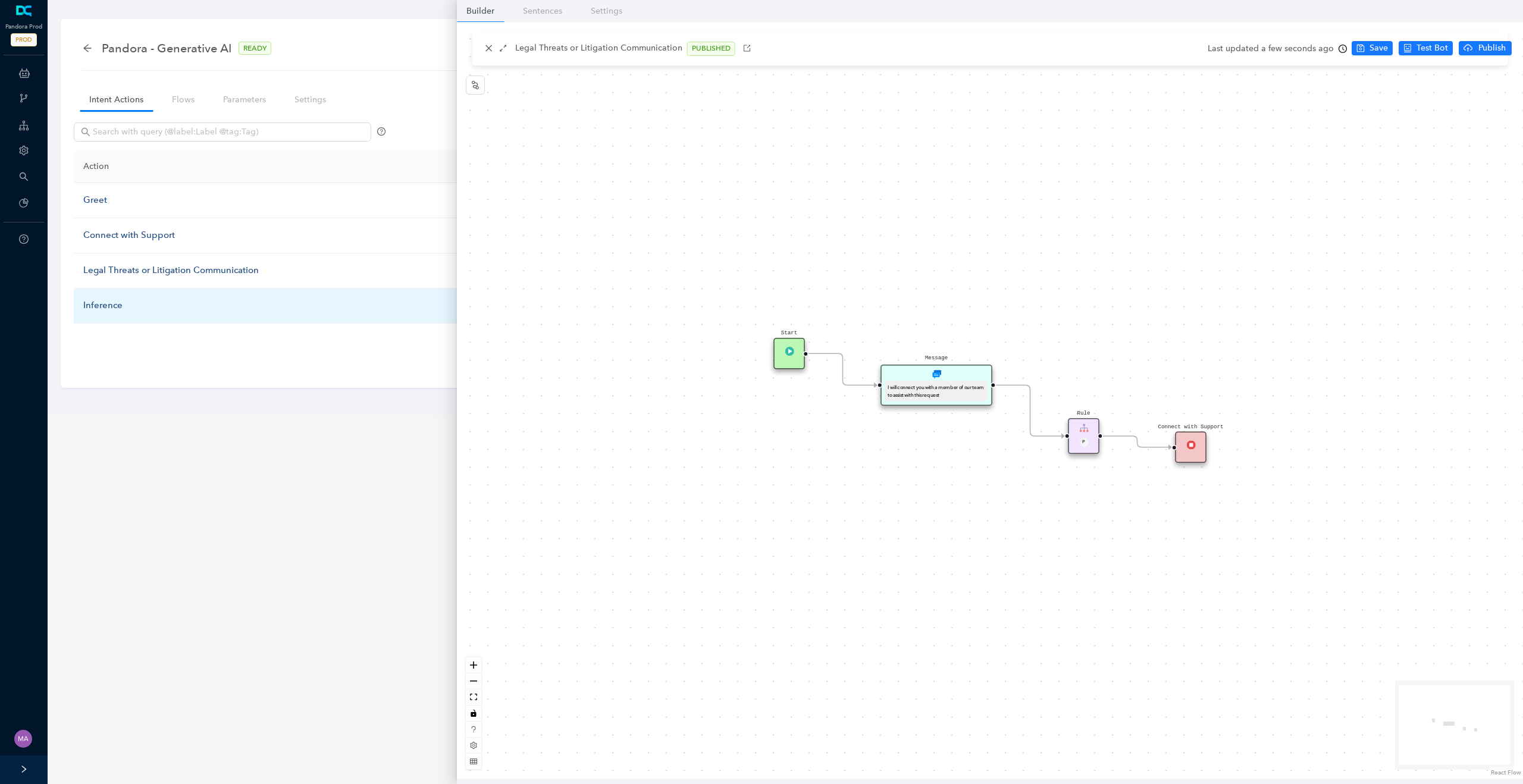
click at [101, 304] on div "Inference" at bounding box center [291, 305] width 416 height 14
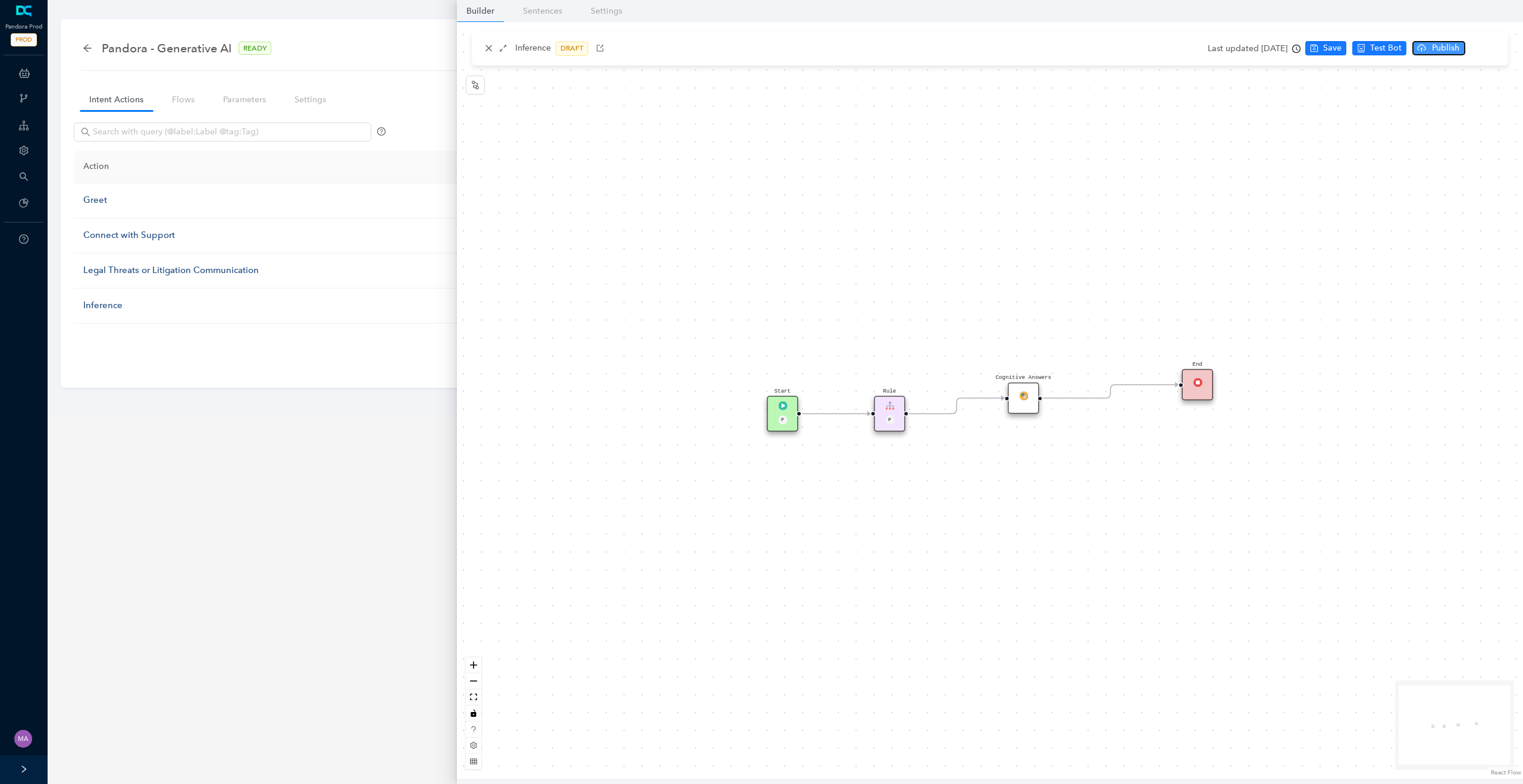
click at [1461, 50] on span "Publish" at bounding box center [1446, 47] width 30 height 13
click at [1497, 93] on span "Yes" at bounding box center [1494, 94] width 13 height 13
click at [486, 47] on icon "close" at bounding box center [489, 48] width 8 height 8
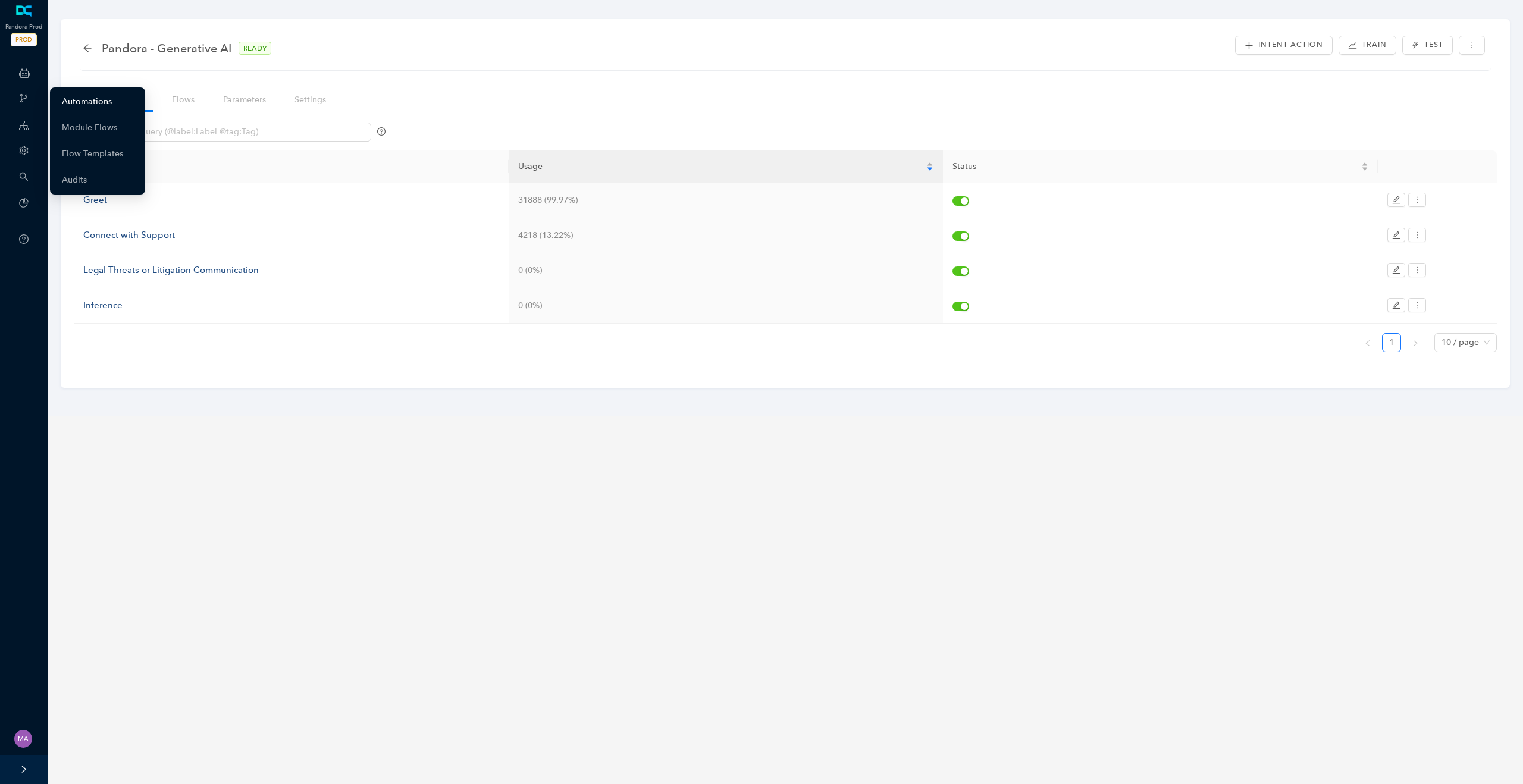
click at [75, 107] on link "Automations" at bounding box center [86, 102] width 50 height 24
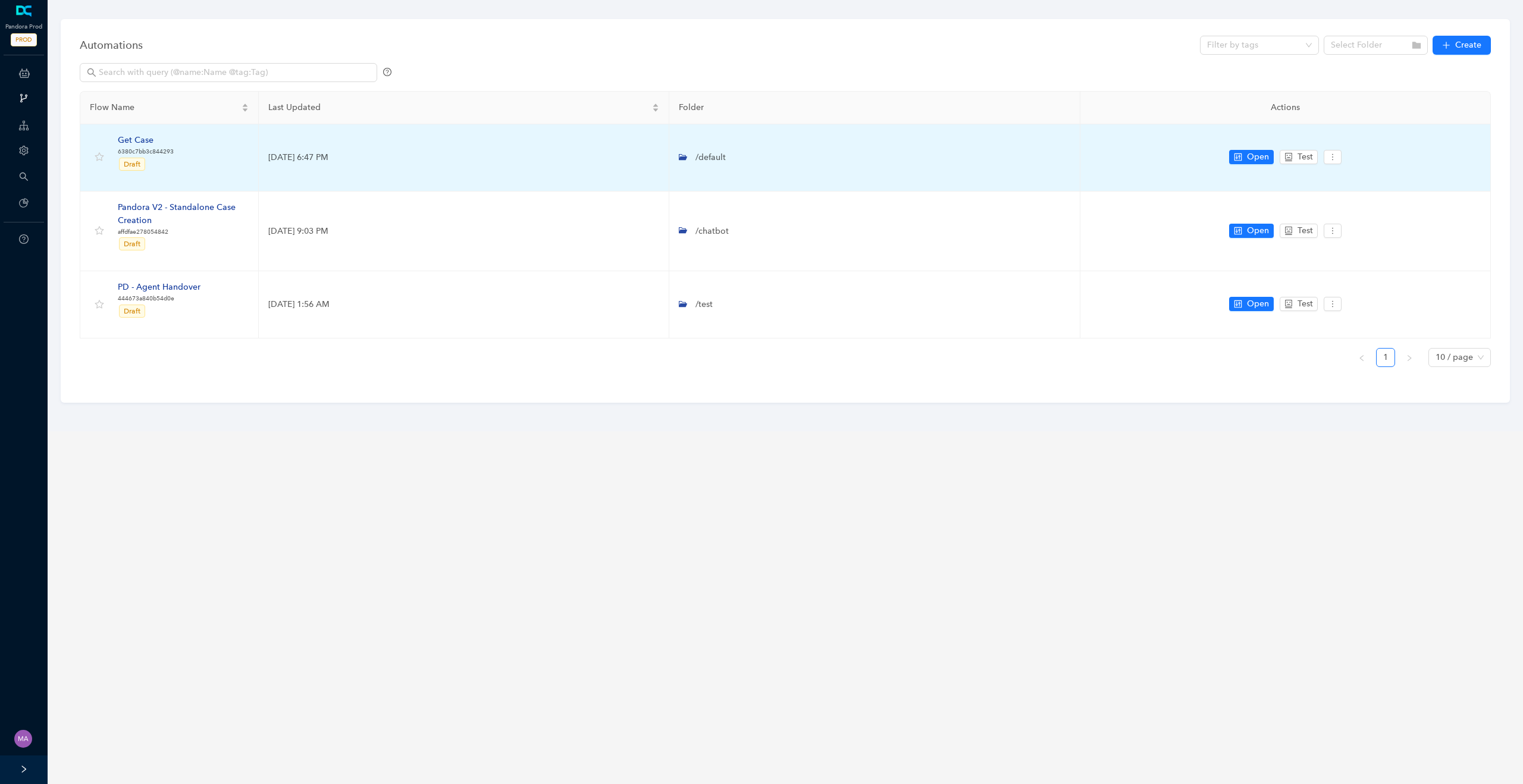
click at [142, 140] on div "Get Case" at bounding box center [146, 140] width 56 height 13
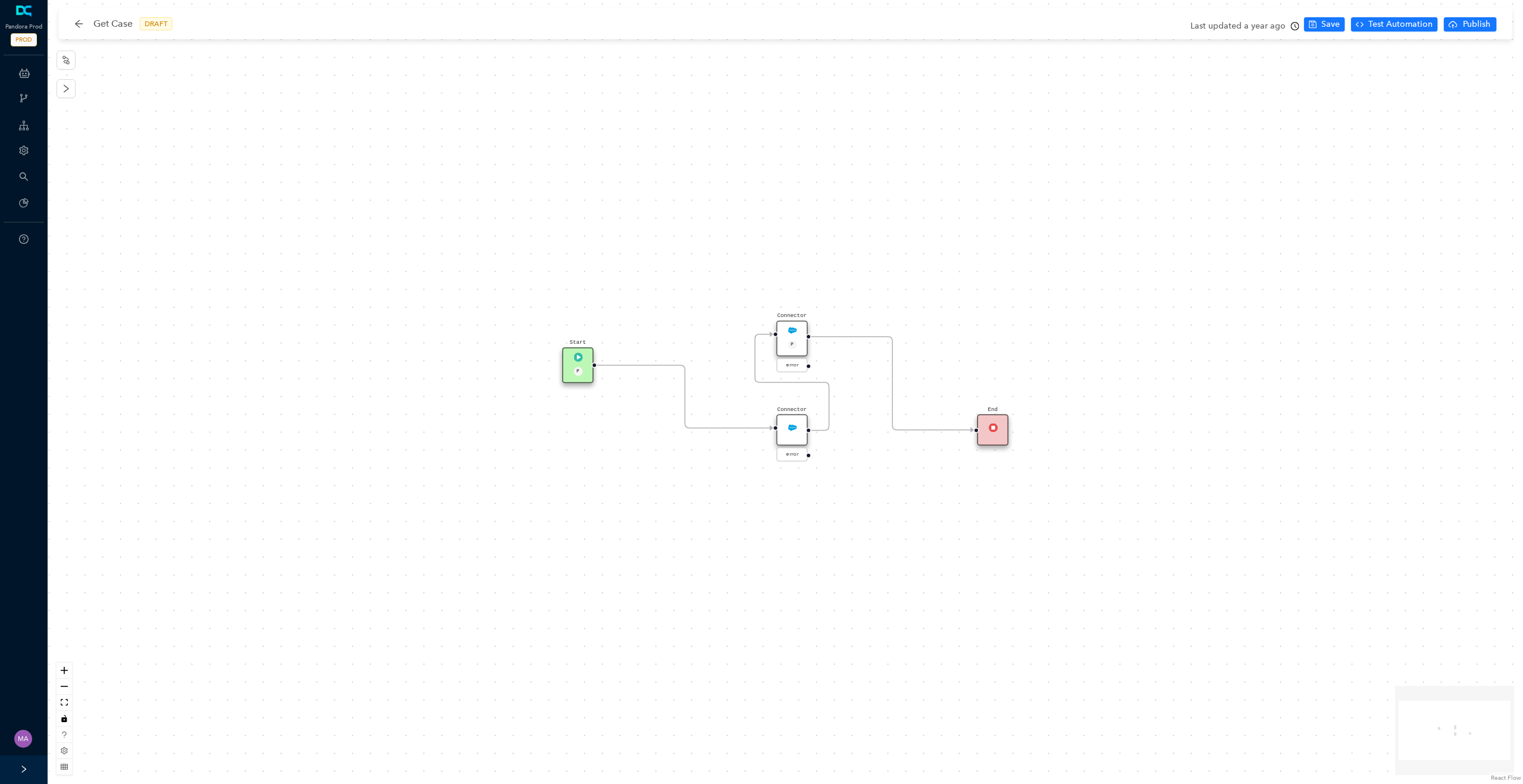
click at [1297, 26] on icon "clock-circle" at bounding box center [1294, 26] width 8 height 8
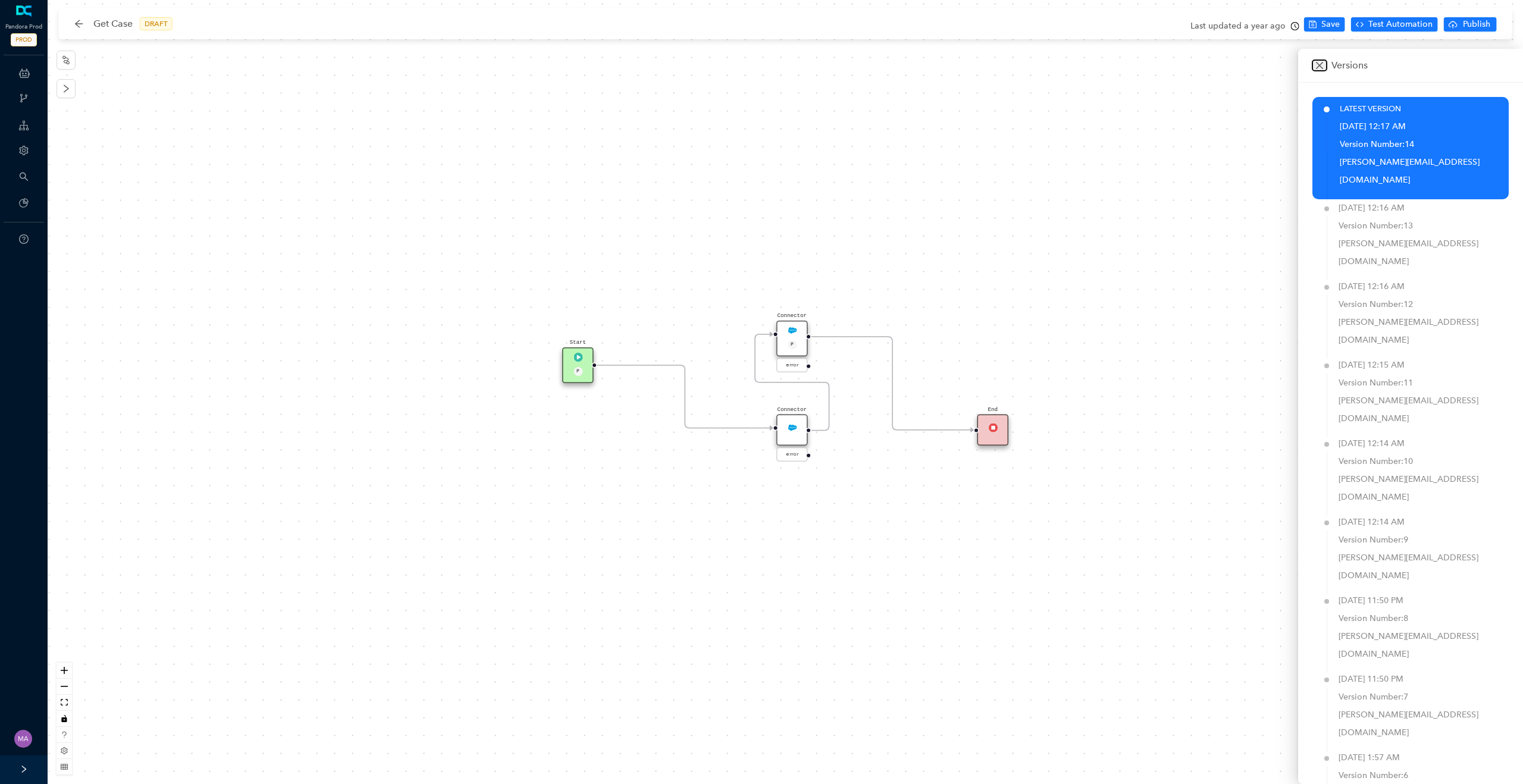
click at [1319, 65] on icon "close" at bounding box center [1319, 65] width 7 height 7
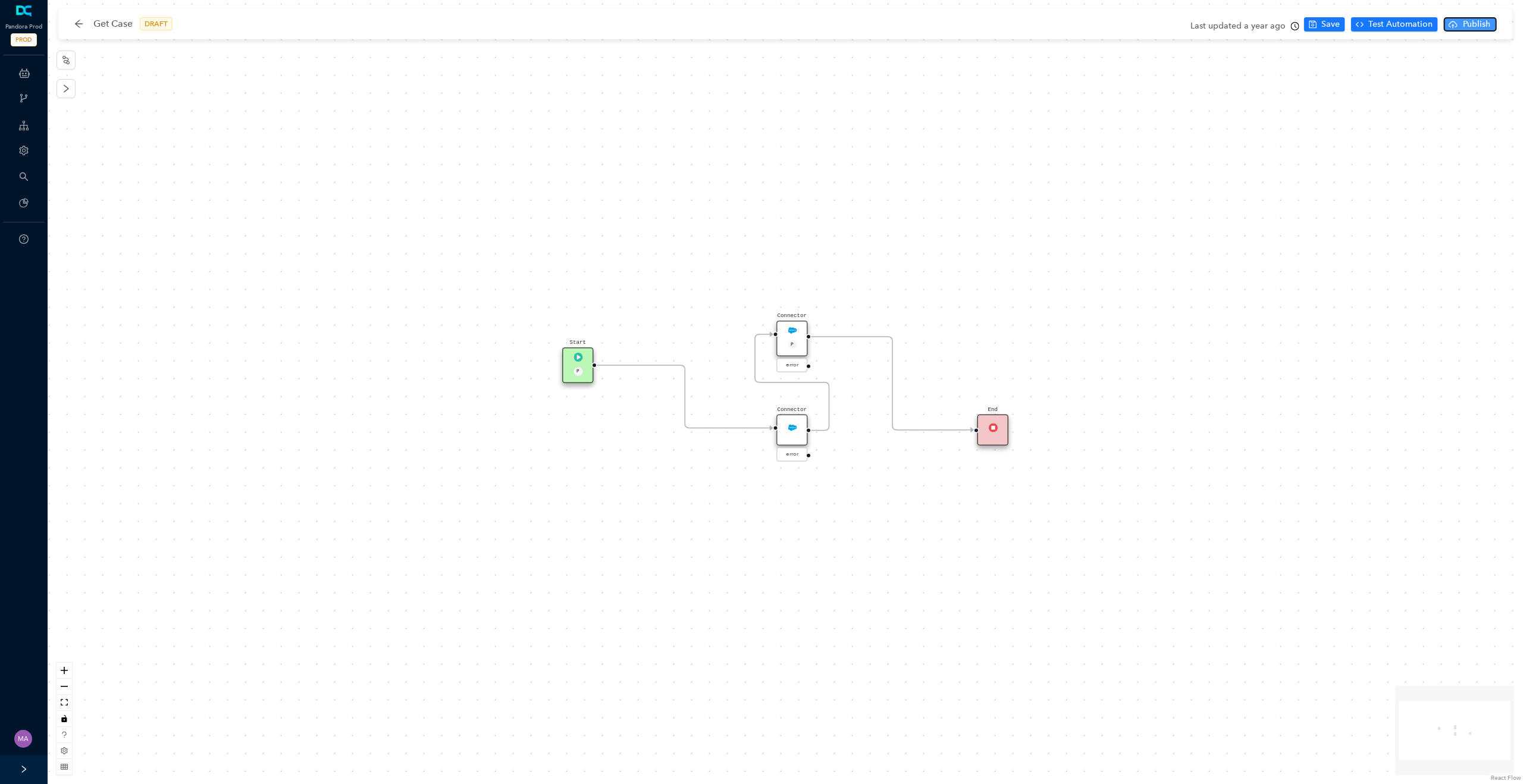
click at [1463, 27] on span "Publish" at bounding box center [1477, 24] width 30 height 13
click at [1509, 73] on span "Yes" at bounding box center [1506, 70] width 13 height 13
click at [83, 29] on div "Get Case PUBLISHED" at bounding box center [137, 23] width 126 height 19
click at [81, 24] on icon "arrow-left" at bounding box center [79, 23] width 10 height 10
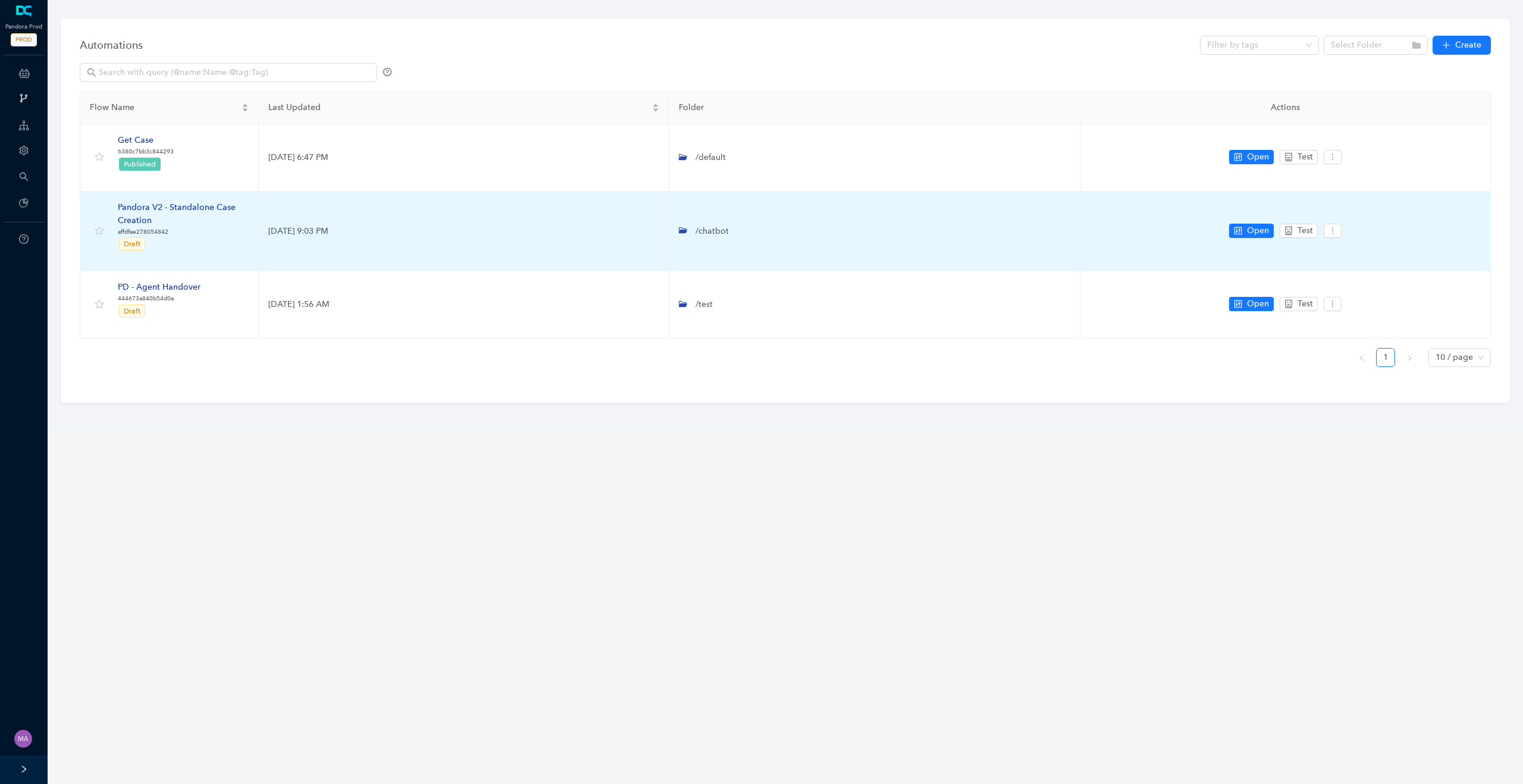
click at [177, 207] on div "Pandora V2 - Standalone Case Creation" at bounding box center [183, 214] width 131 height 26
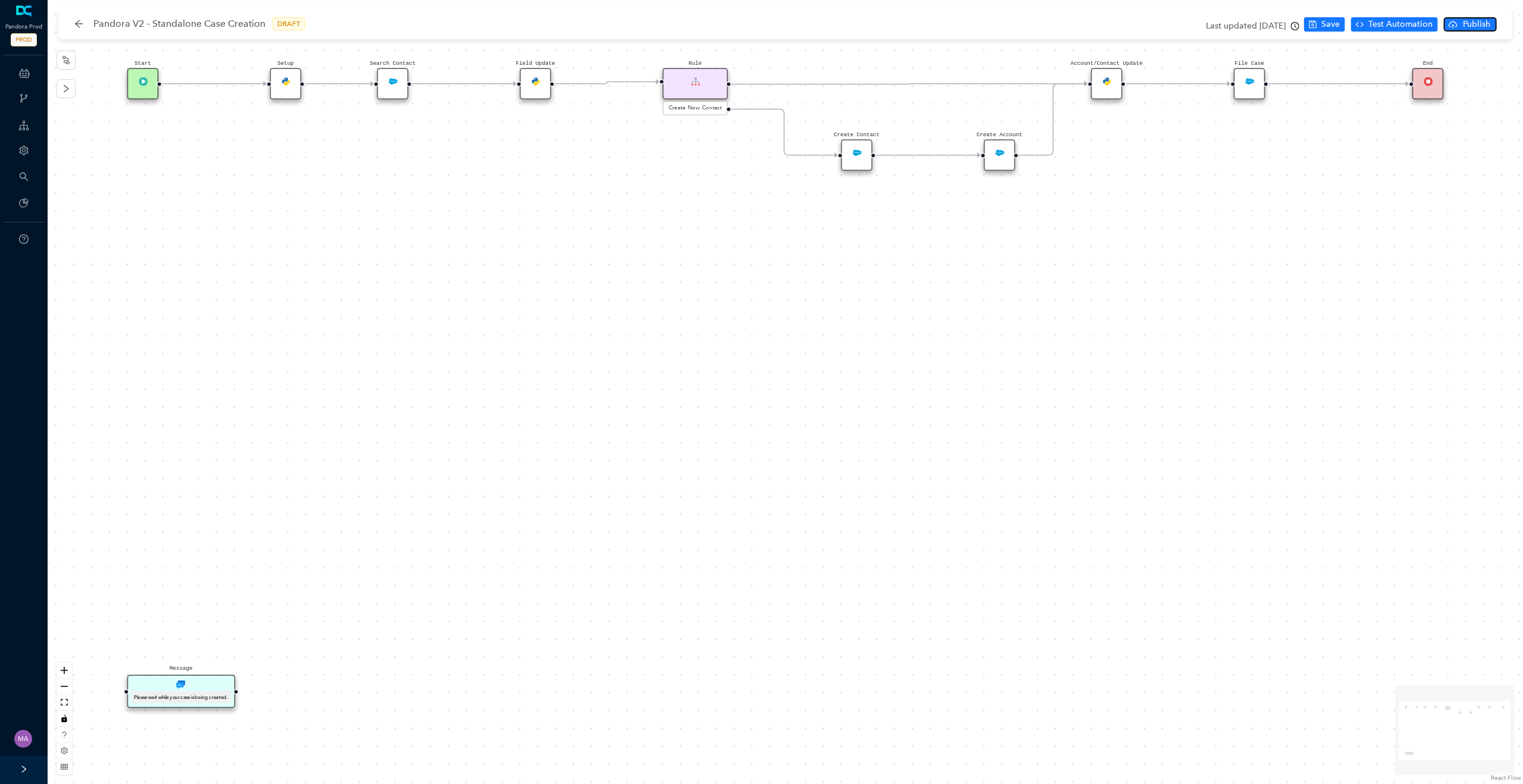
click at [1475, 24] on span "Publish" at bounding box center [1477, 24] width 30 height 13
click at [1509, 70] on span "Yes" at bounding box center [1506, 70] width 13 height 13
click at [1295, 24] on icon "clock-circle" at bounding box center [1294, 26] width 8 height 8
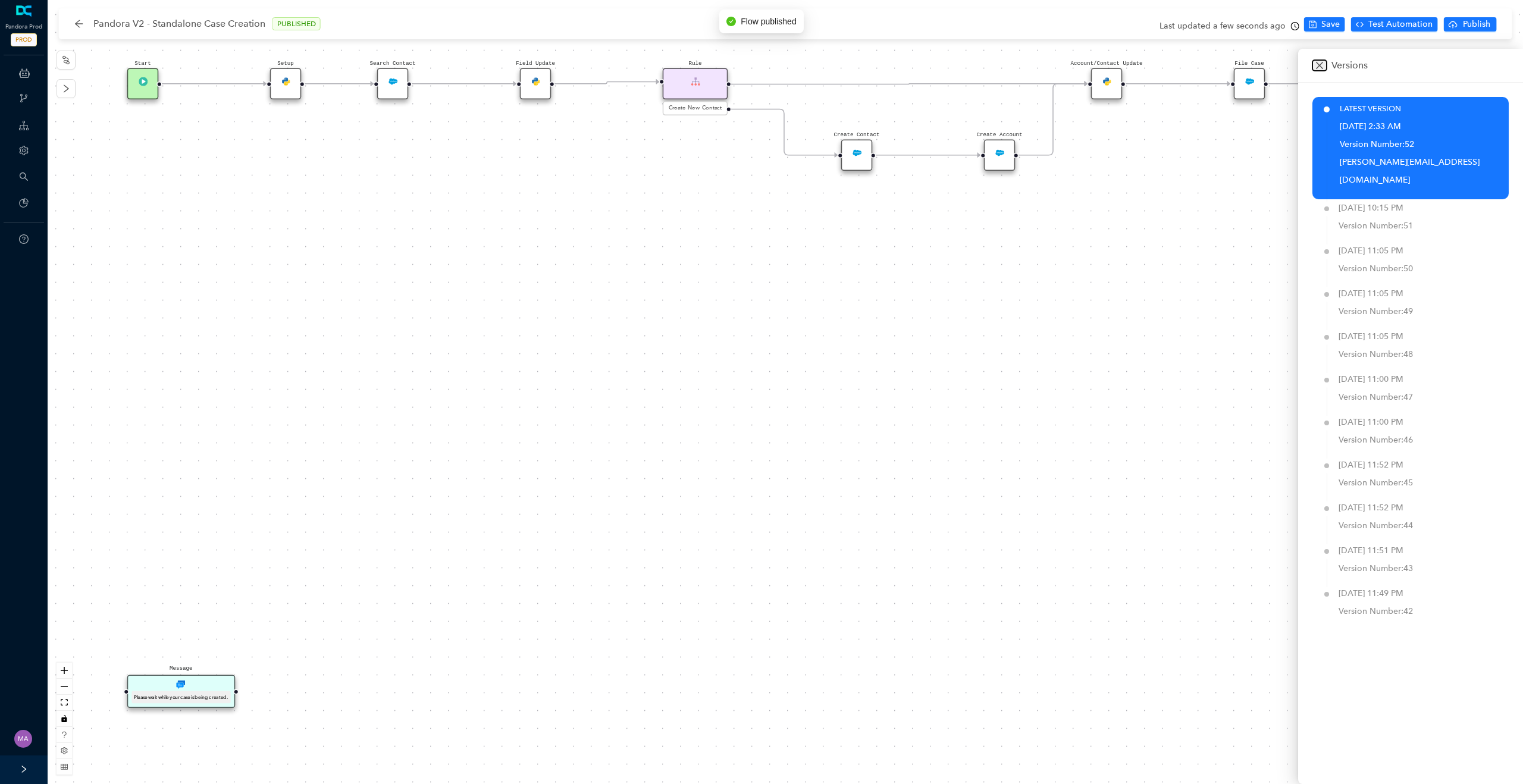
click at [1321, 67] on icon "close" at bounding box center [1319, 65] width 7 height 7
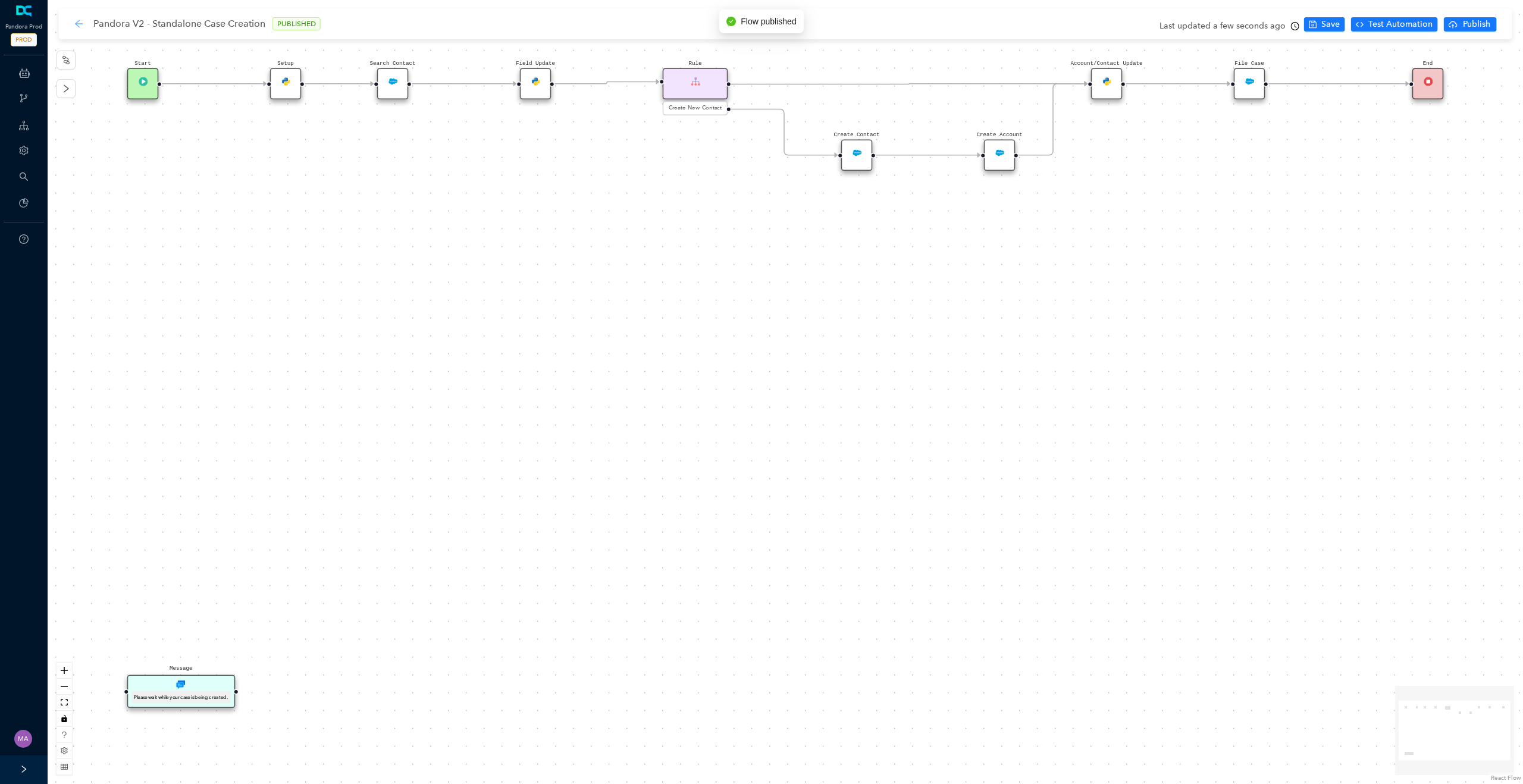
click at [74, 26] on icon "arrow-left" at bounding box center [79, 23] width 10 height 10
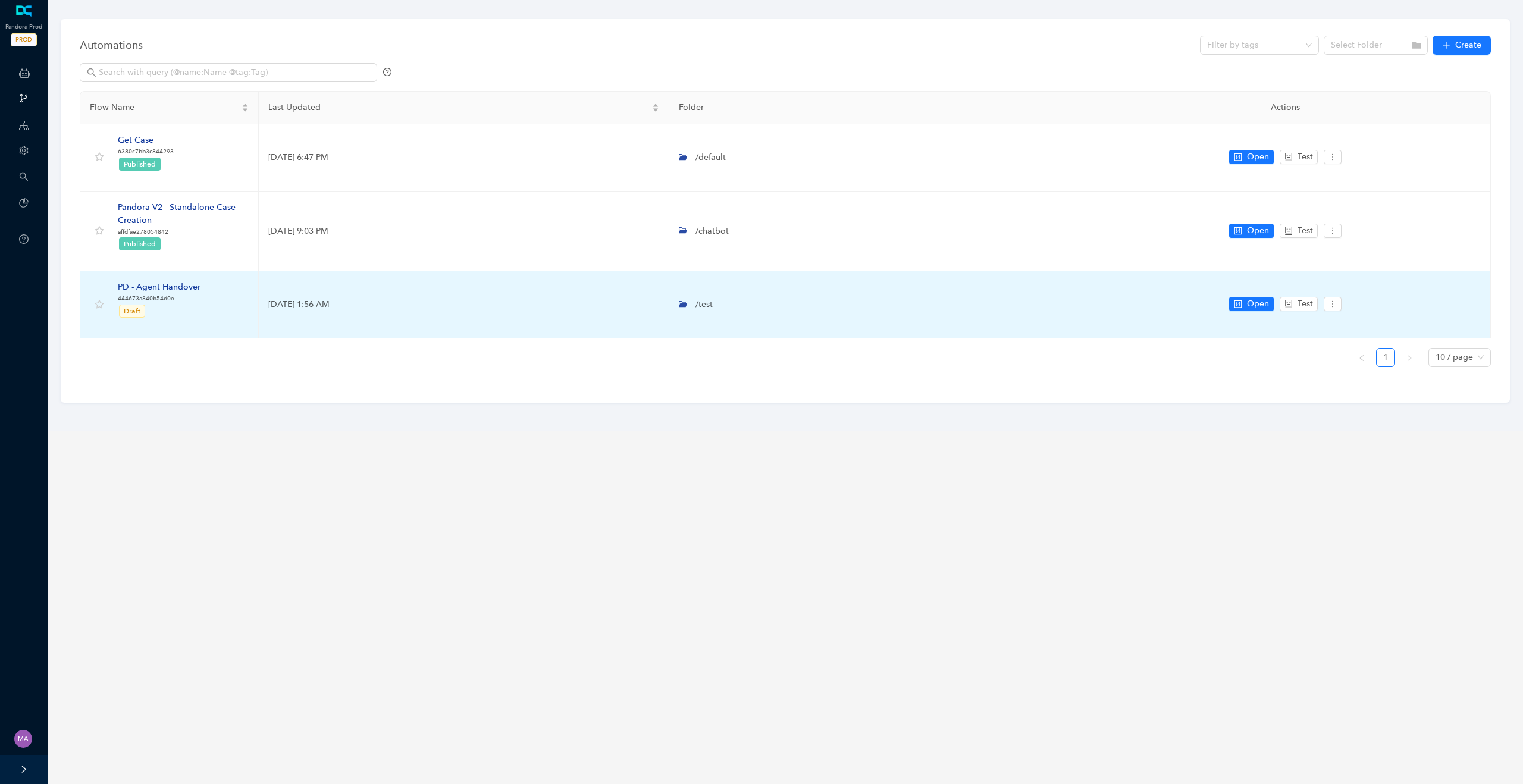
click at [171, 289] on div "PD - Agent Handover" at bounding box center [159, 287] width 83 height 13
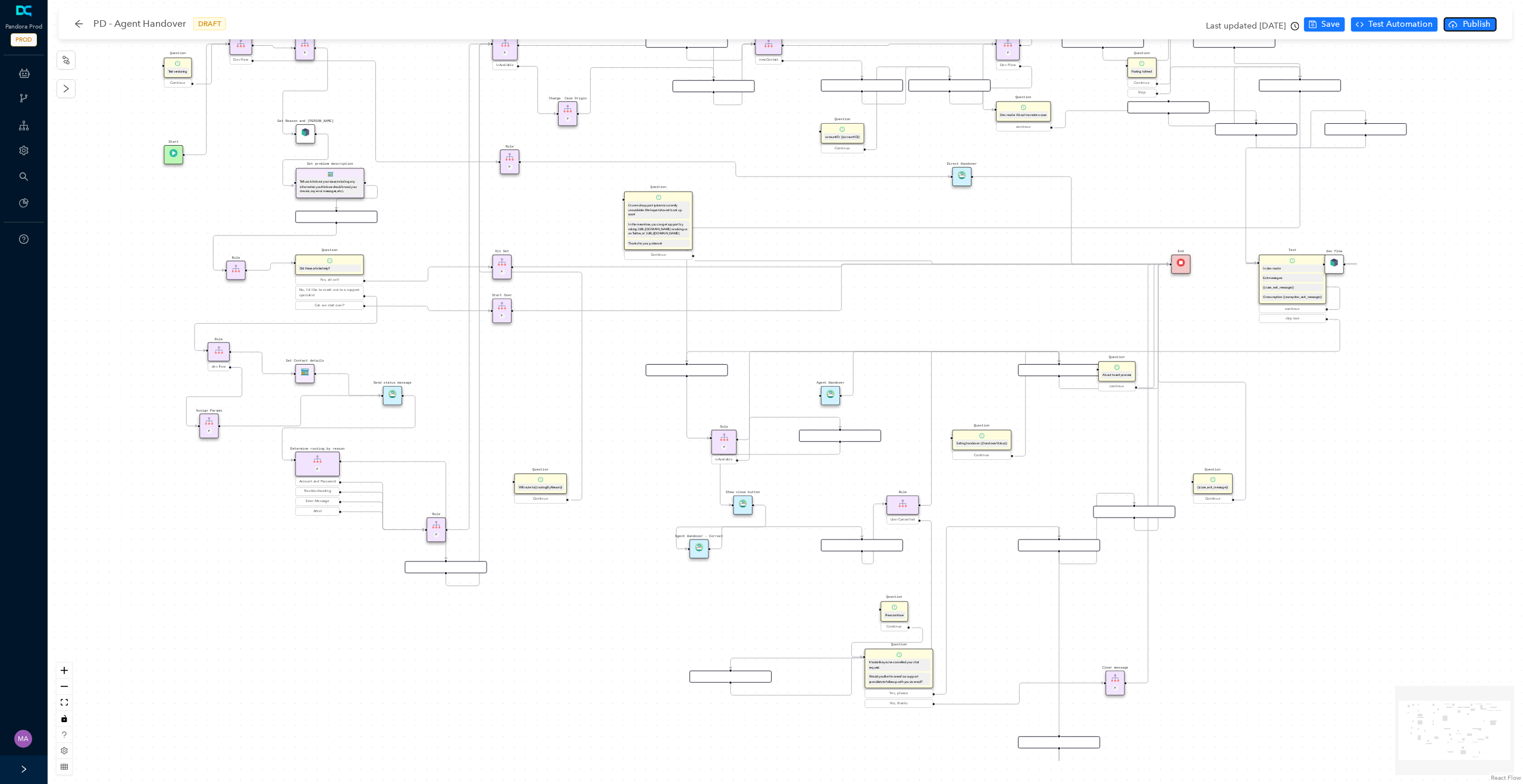
click at [1482, 23] on span "Publish" at bounding box center [1477, 24] width 30 height 13
click at [1477, 158] on div "Start End Rule P IsAvailable Agent Handover Rule Dev flow Rule newContact Quest…" at bounding box center [785, 389] width 1476 height 779
click at [84, 27] on div "PD - Agent Handover DRAFT" at bounding box center [156, 23] width 164 height 19
click at [76, 22] on icon "arrow-left" at bounding box center [79, 23] width 10 height 10
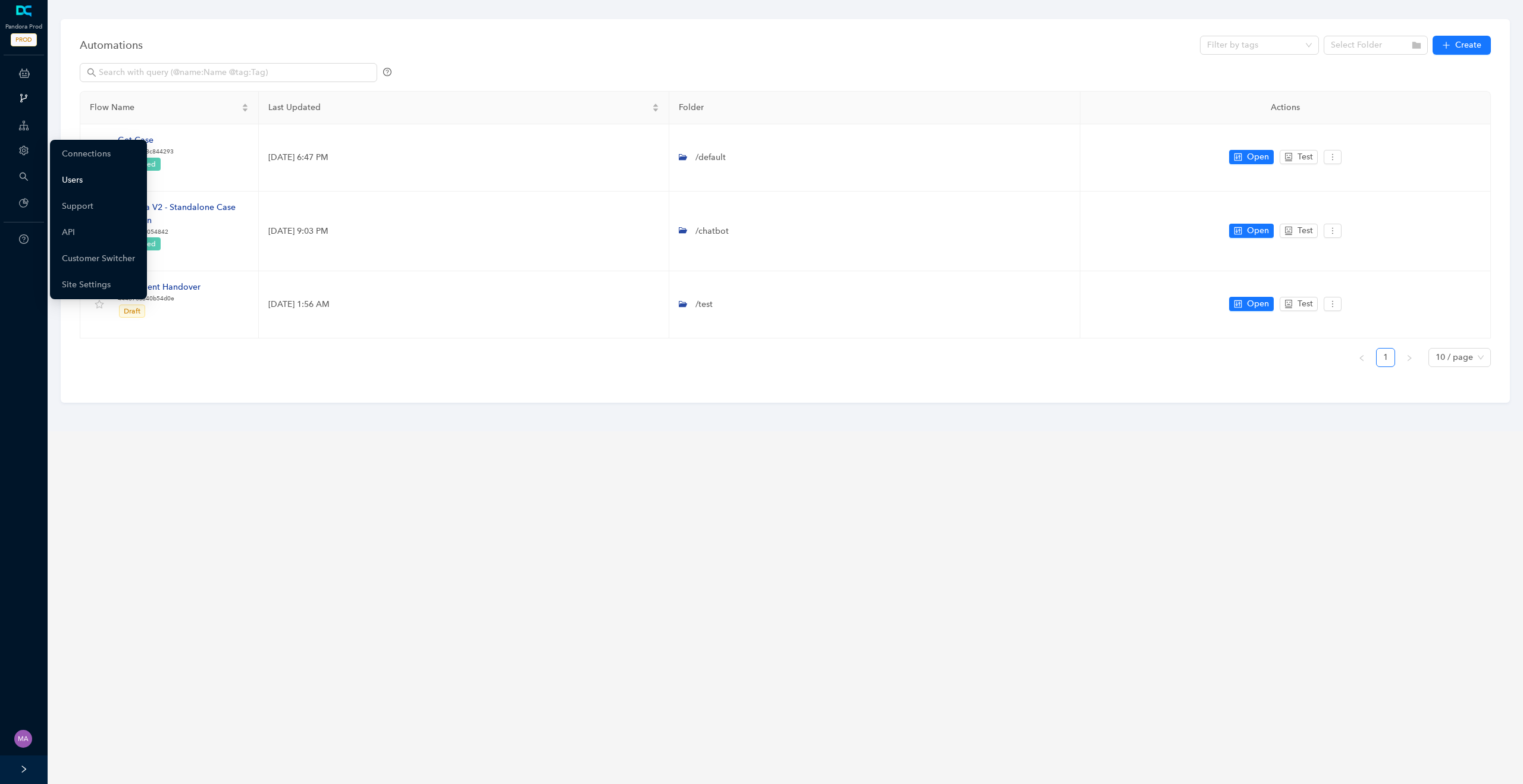
click at [82, 180] on link "Users" at bounding box center [72, 180] width 21 height 24
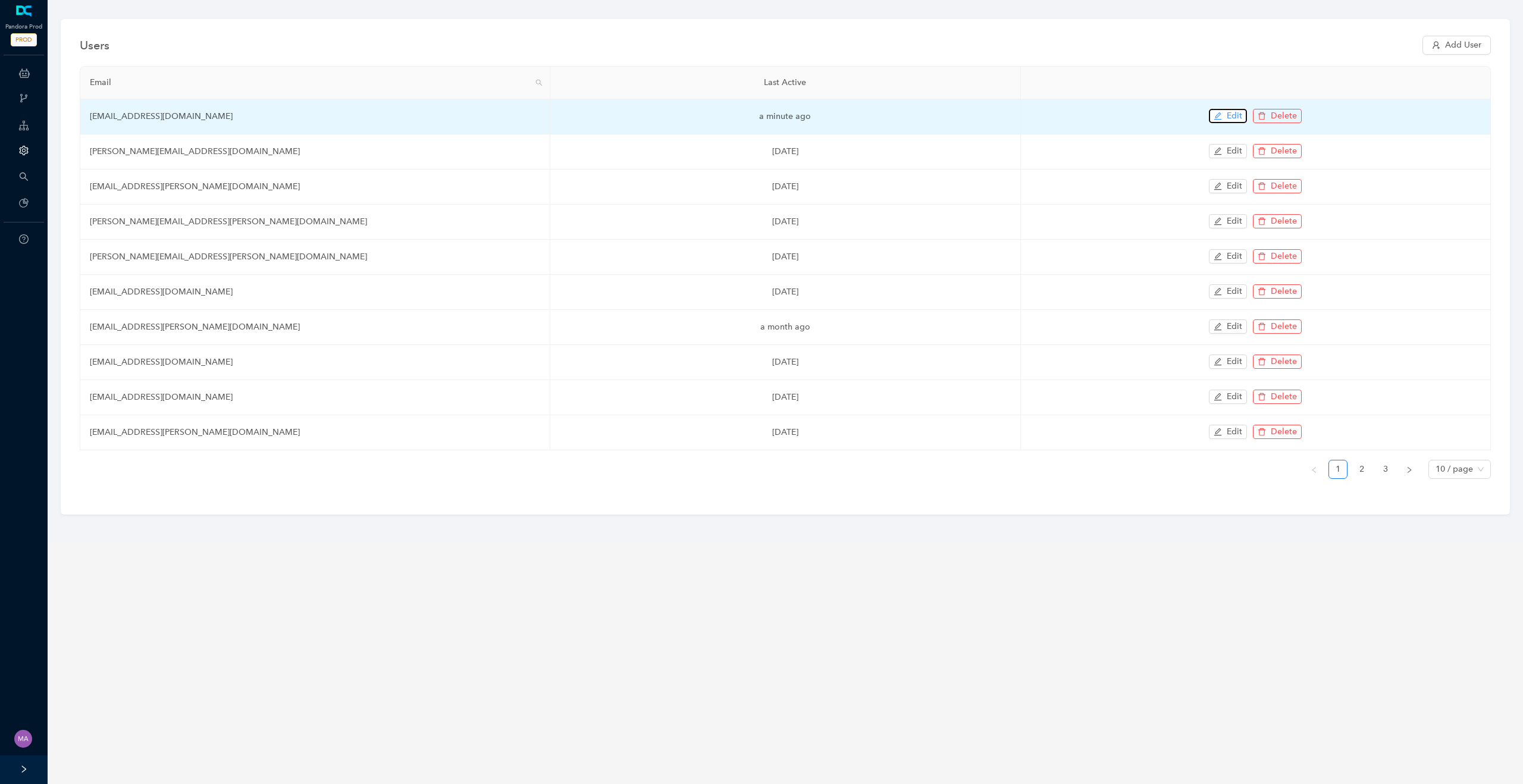
click at [1222, 119] on icon "edit" at bounding box center [1218, 116] width 8 height 8
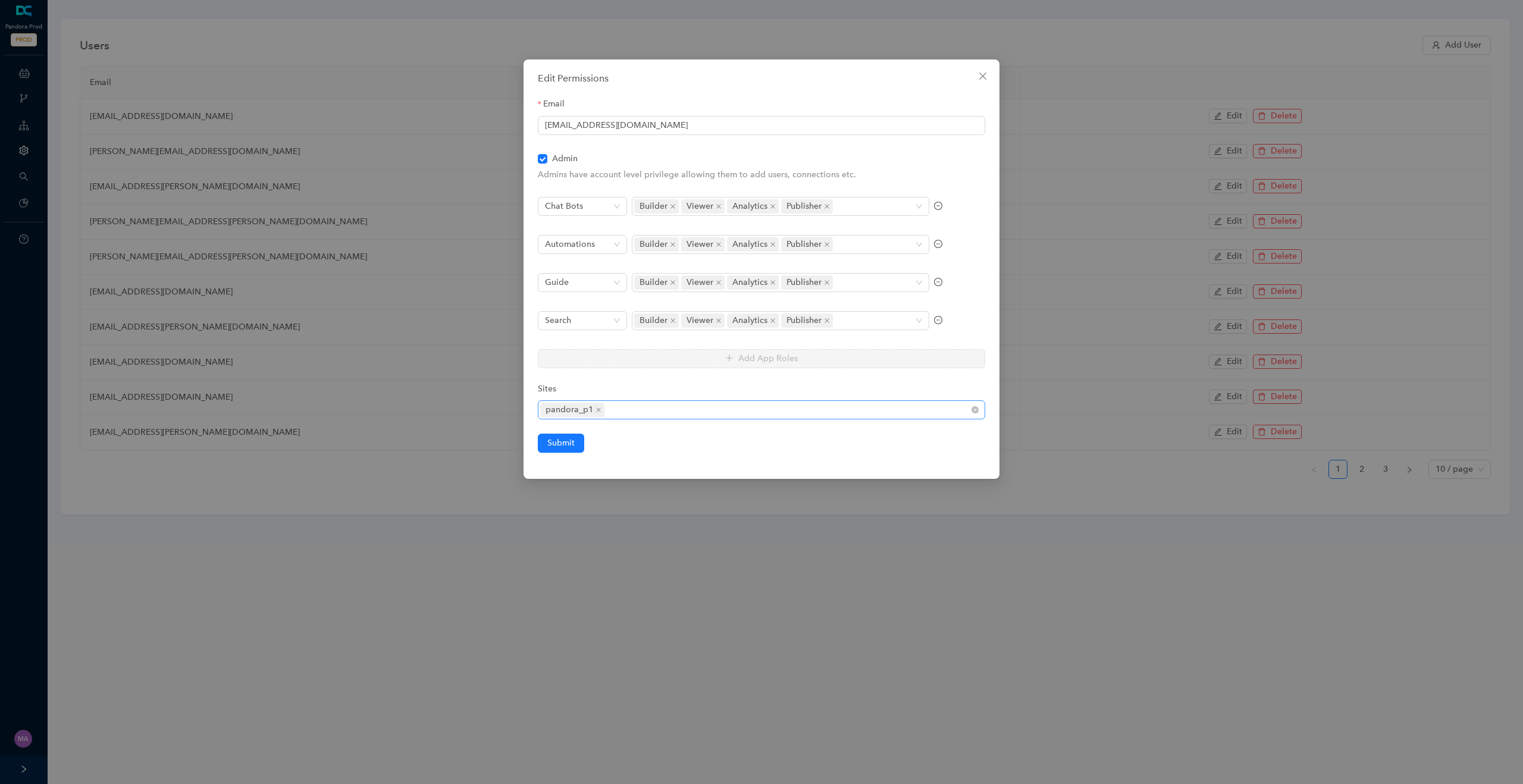
click at [644, 407] on div "pandora_p1" at bounding box center [755, 410] width 430 height 17
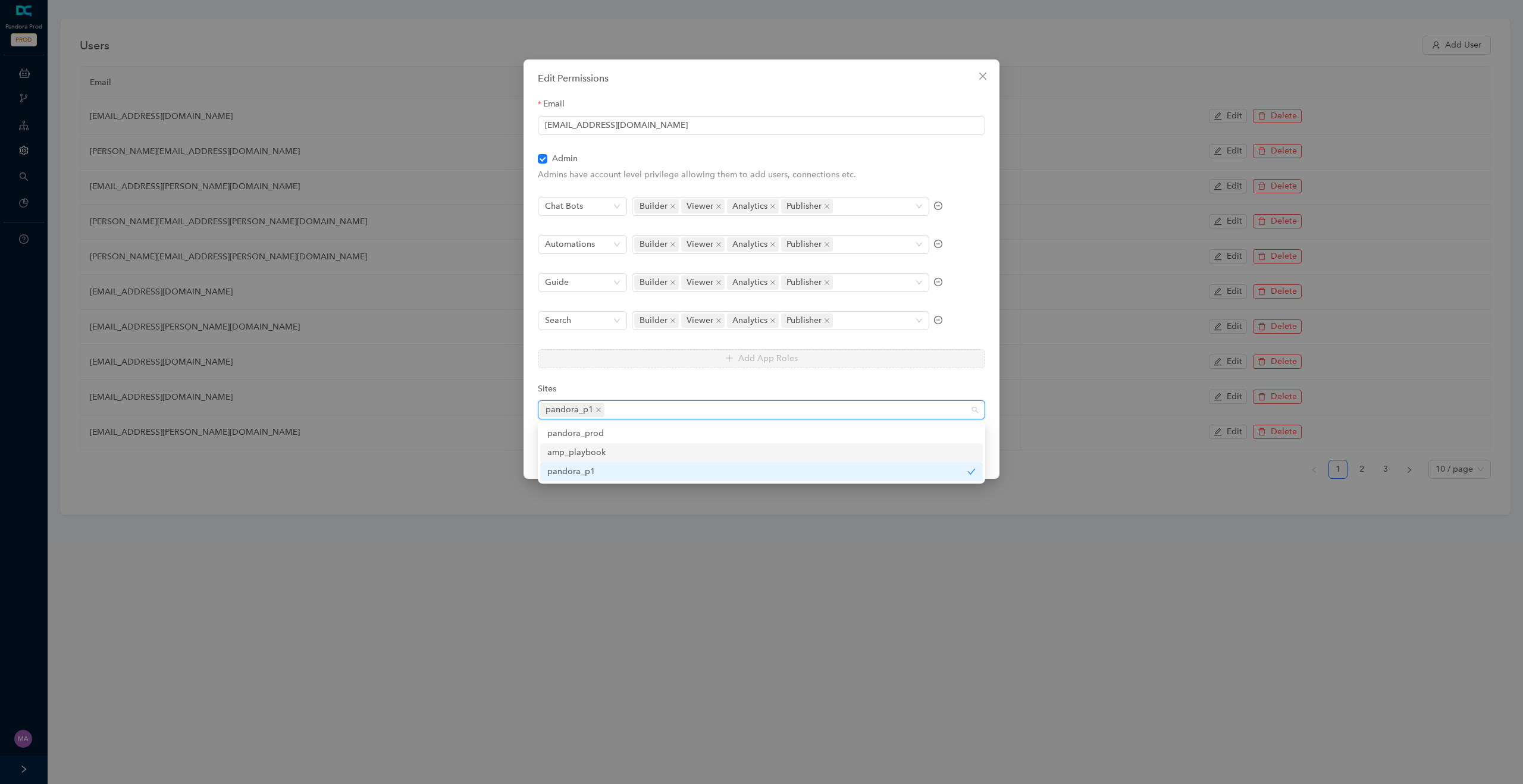
click at [587, 451] on div "amp_playbook" at bounding box center [762, 453] width 428 height 13
click at [586, 437] on div "pandora_prod" at bounding box center [762, 433] width 428 height 13
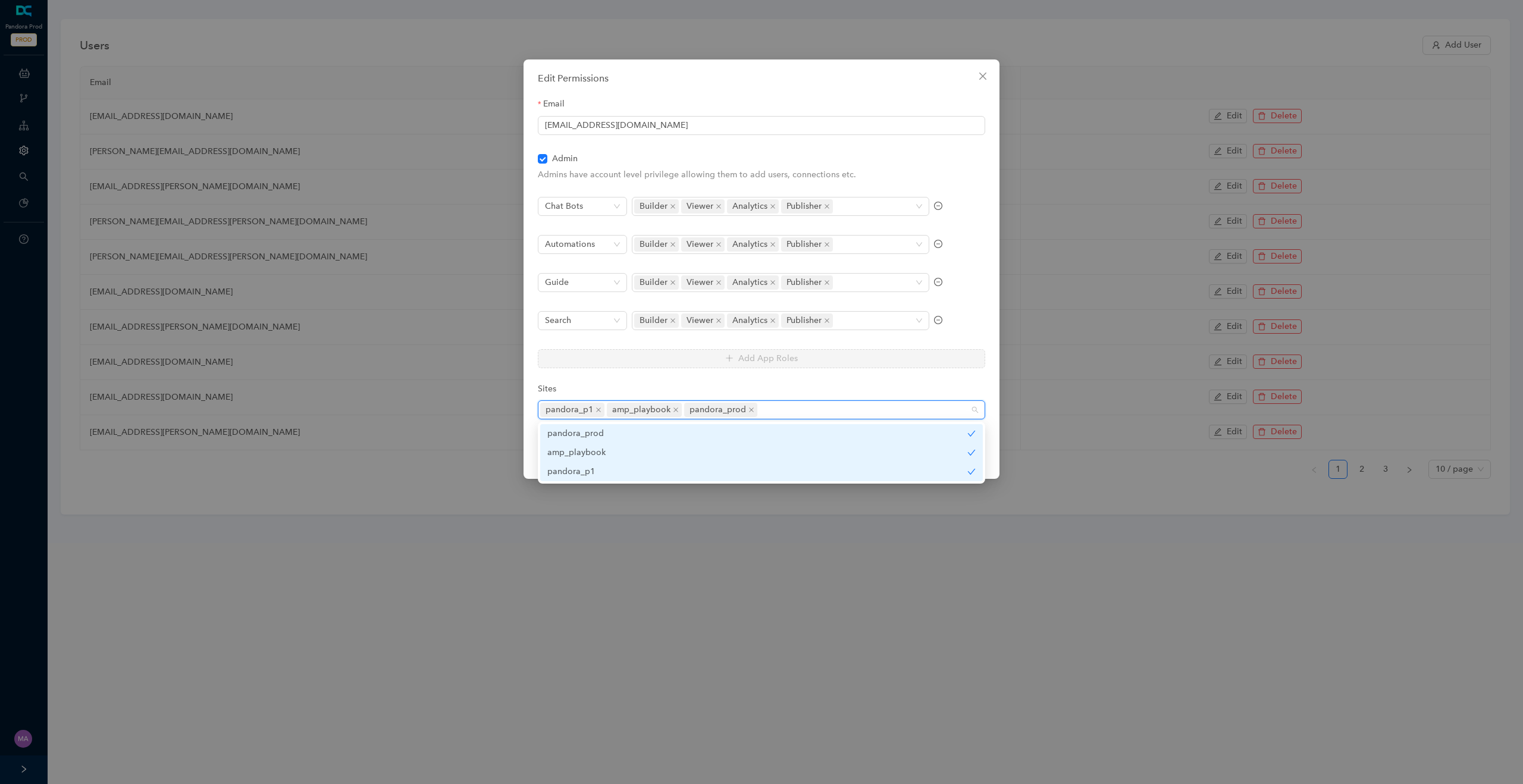
click at [727, 379] on form "Email manish@deepconverse.com Admin Admins have account level privilege allowin…" at bounding box center [762, 275] width 447 height 356
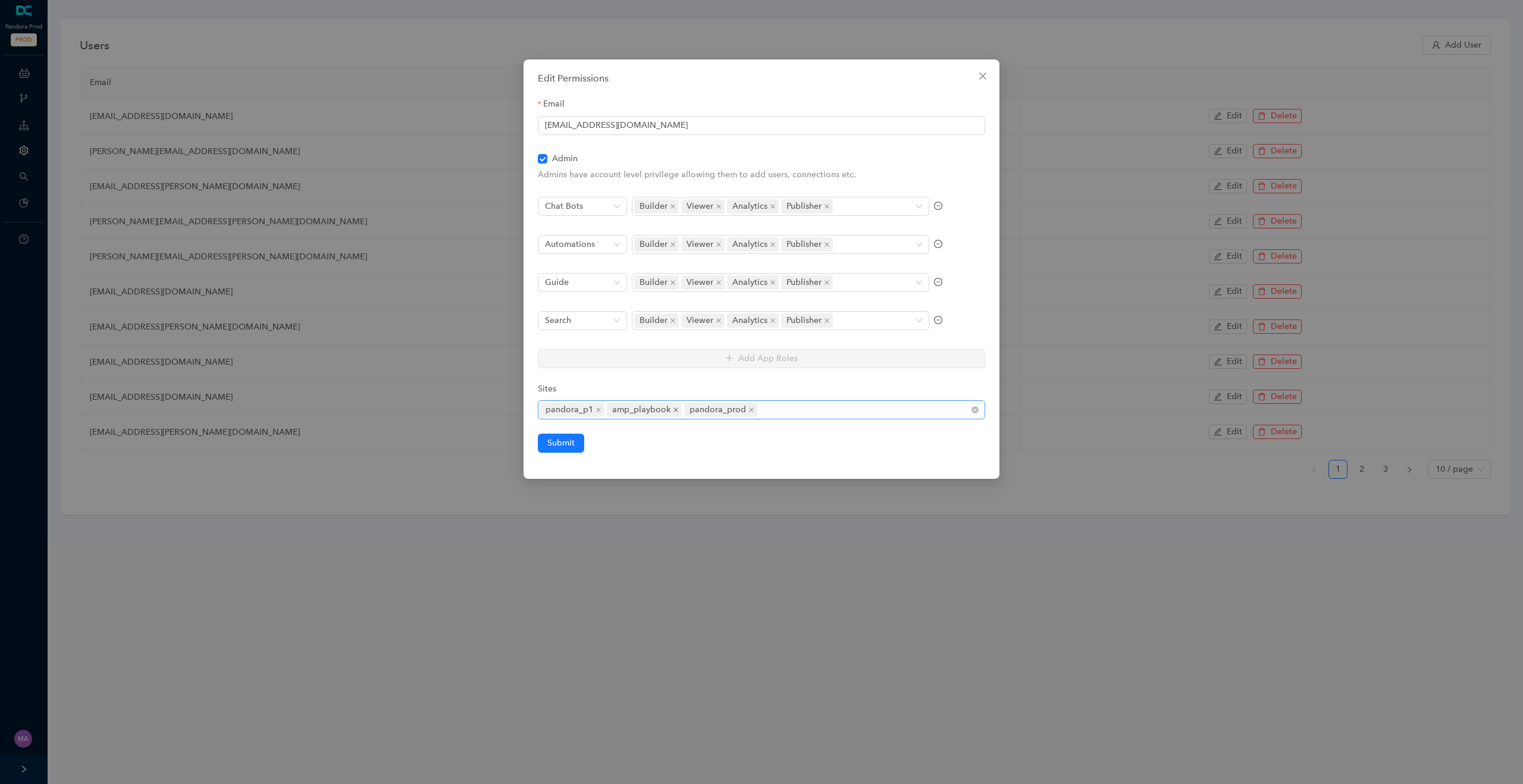
click at [674, 410] on icon "close" at bounding box center [676, 410] width 5 height 5
click at [564, 443] on span "Submit" at bounding box center [561, 443] width 27 height 13
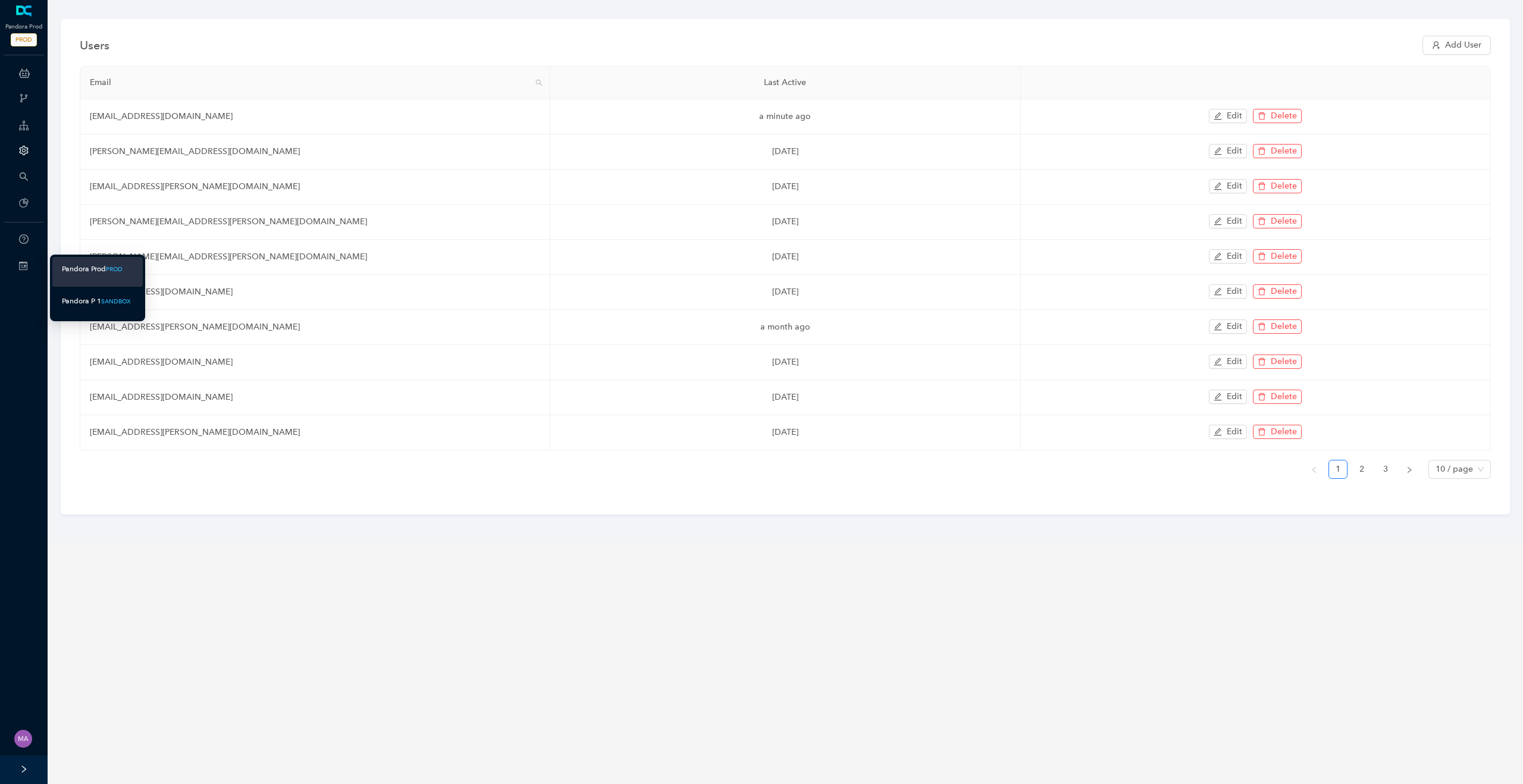
click at [81, 301] on div "Pandora P 1" at bounding box center [81, 301] width 39 height 15
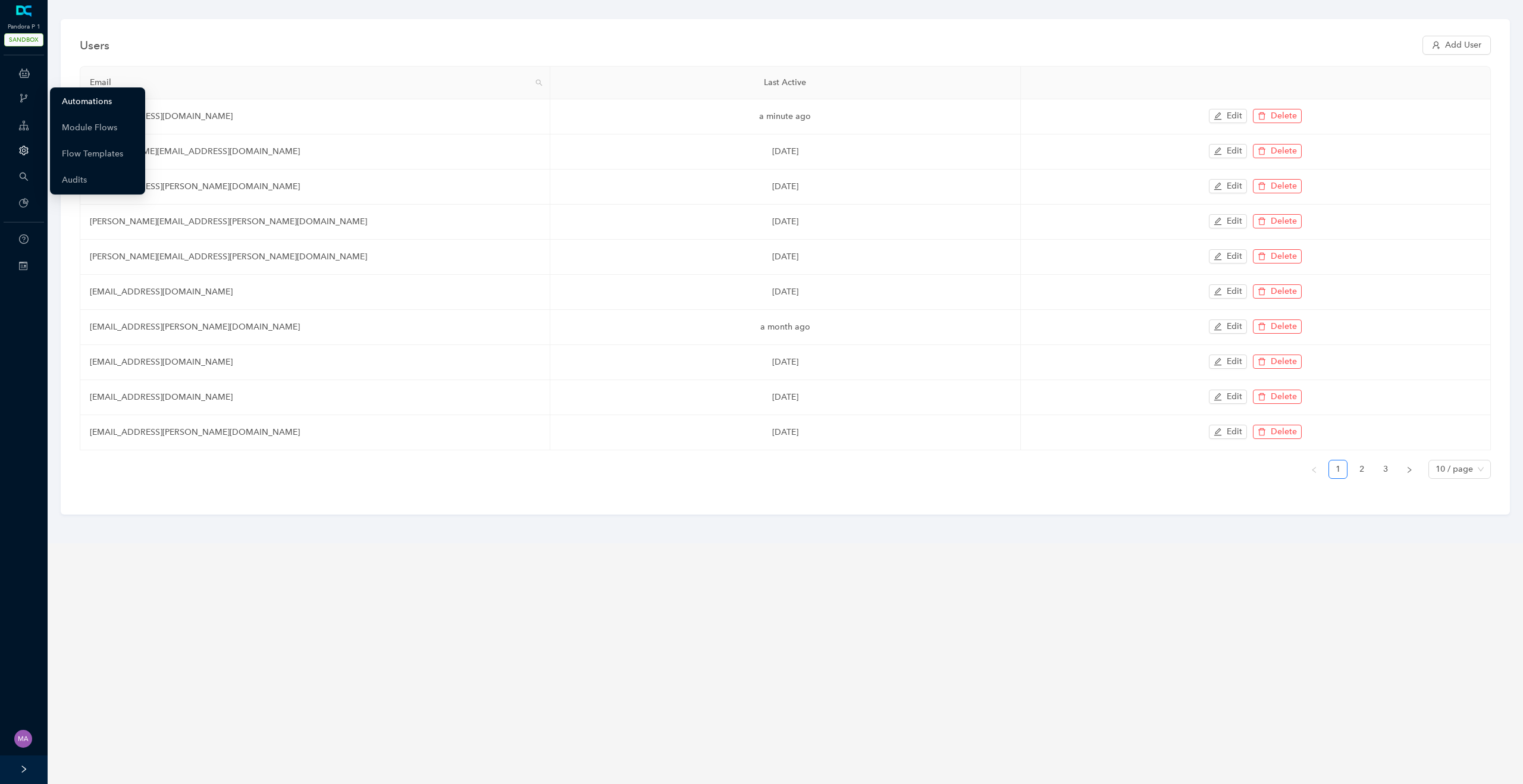
click at [90, 95] on link "Automations" at bounding box center [86, 102] width 50 height 24
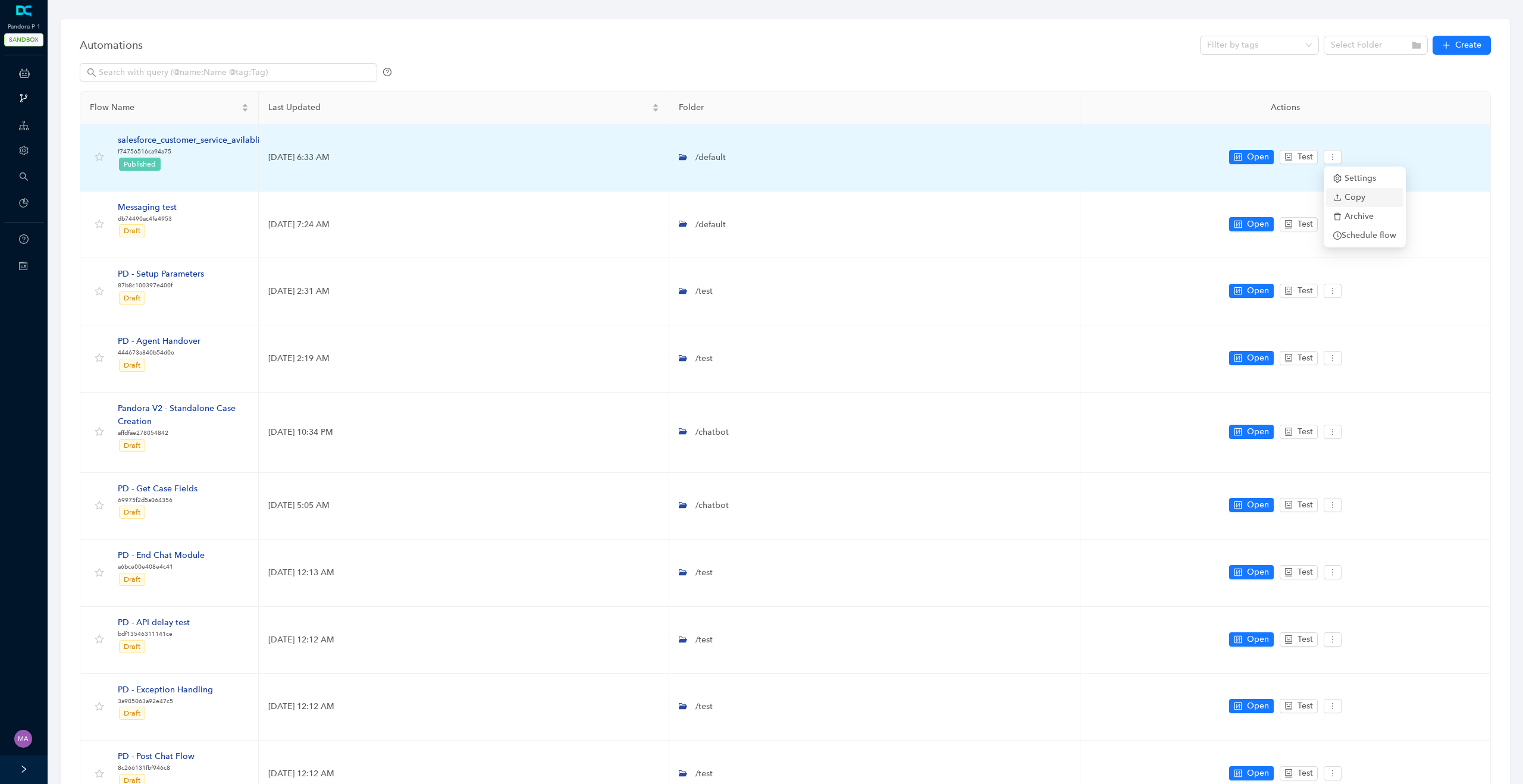
click at [1355, 198] on span "Copy" at bounding box center [1365, 197] width 63 height 13
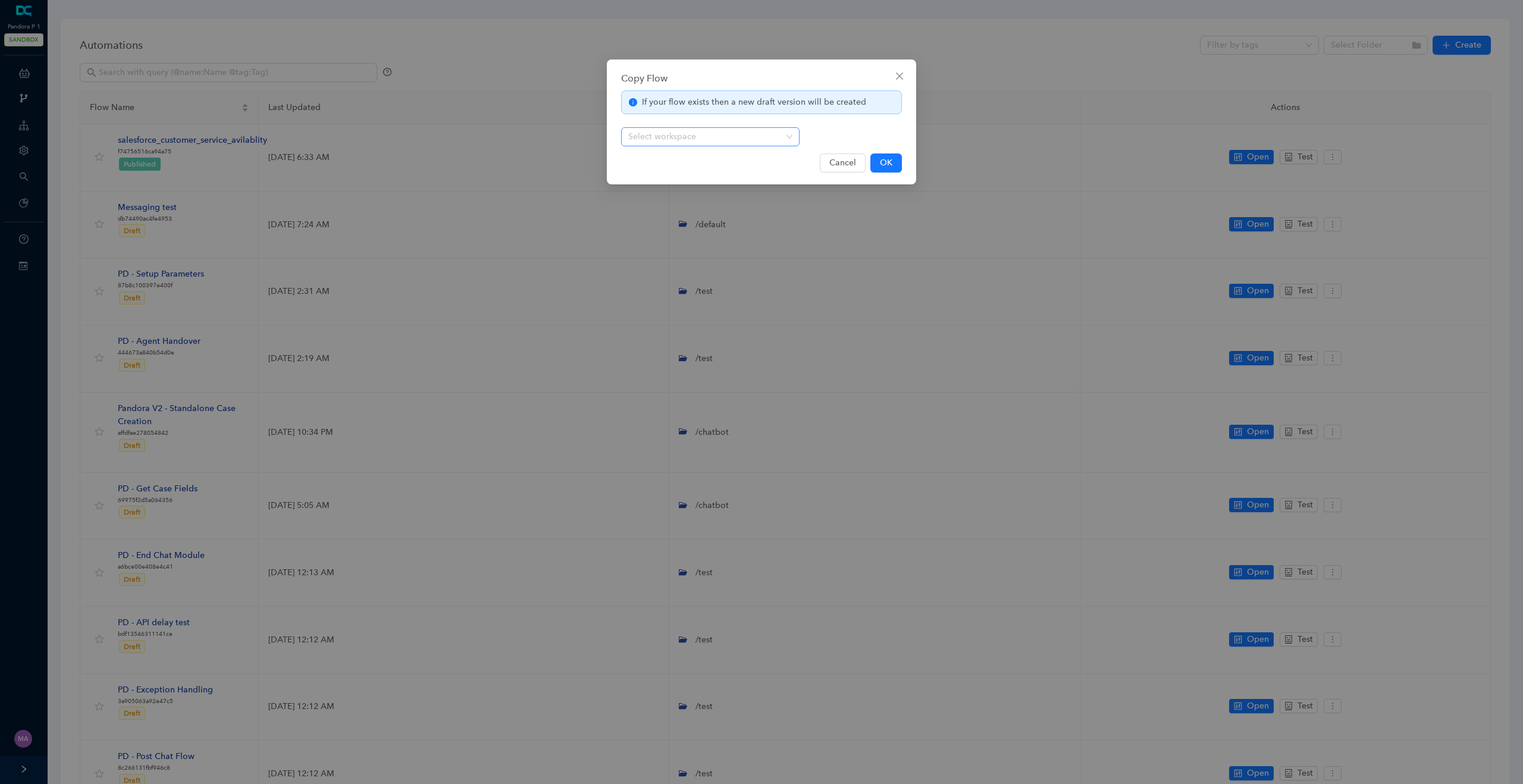
click at [786, 137] on div "Select workspace" at bounding box center [710, 136] width 178 height 19
click at [730, 154] on div "pandora-prod" at bounding box center [710, 160] width 159 height 13
click at [886, 160] on span "OK" at bounding box center [886, 162] width 13 height 13
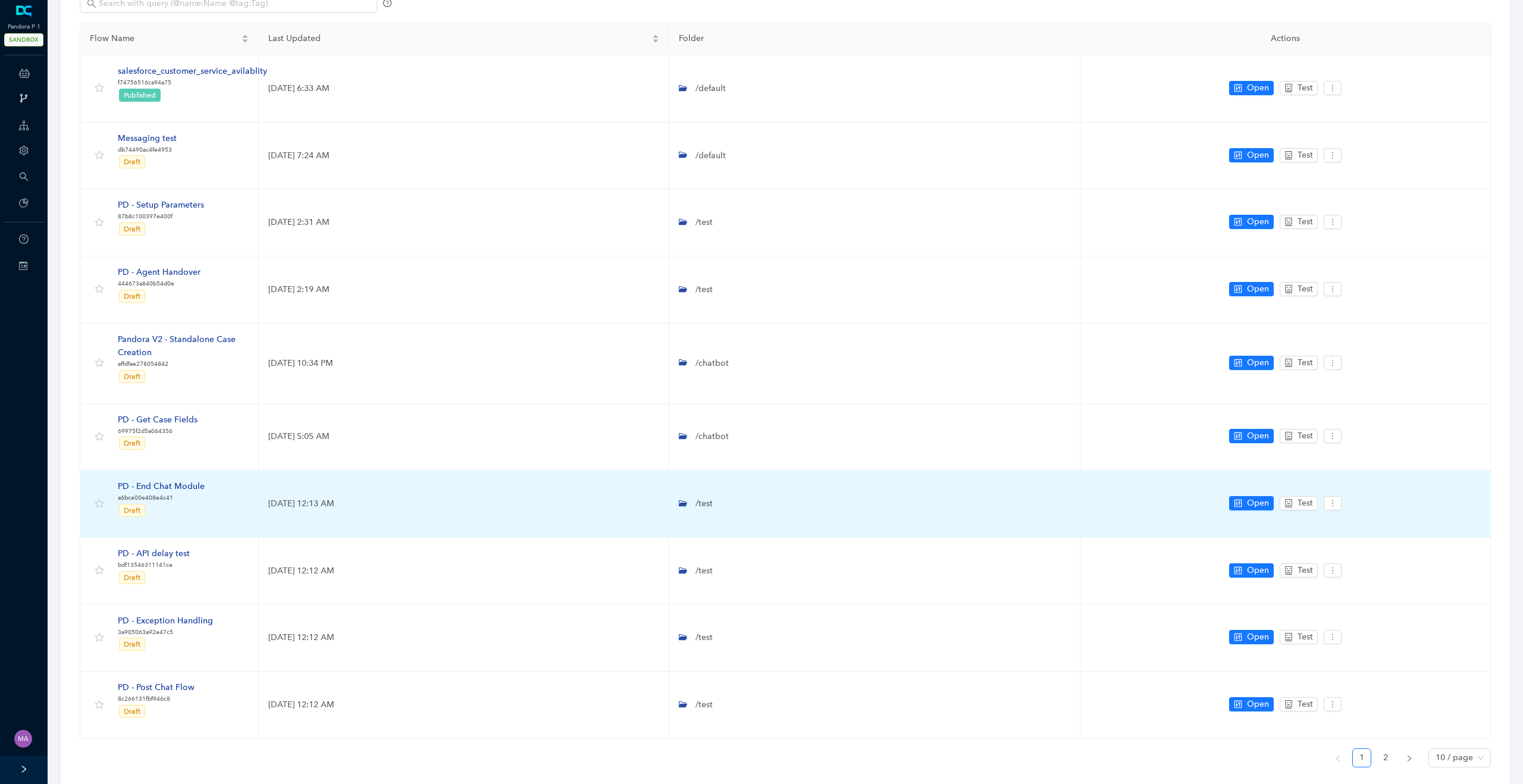
scroll to position [67, 0]
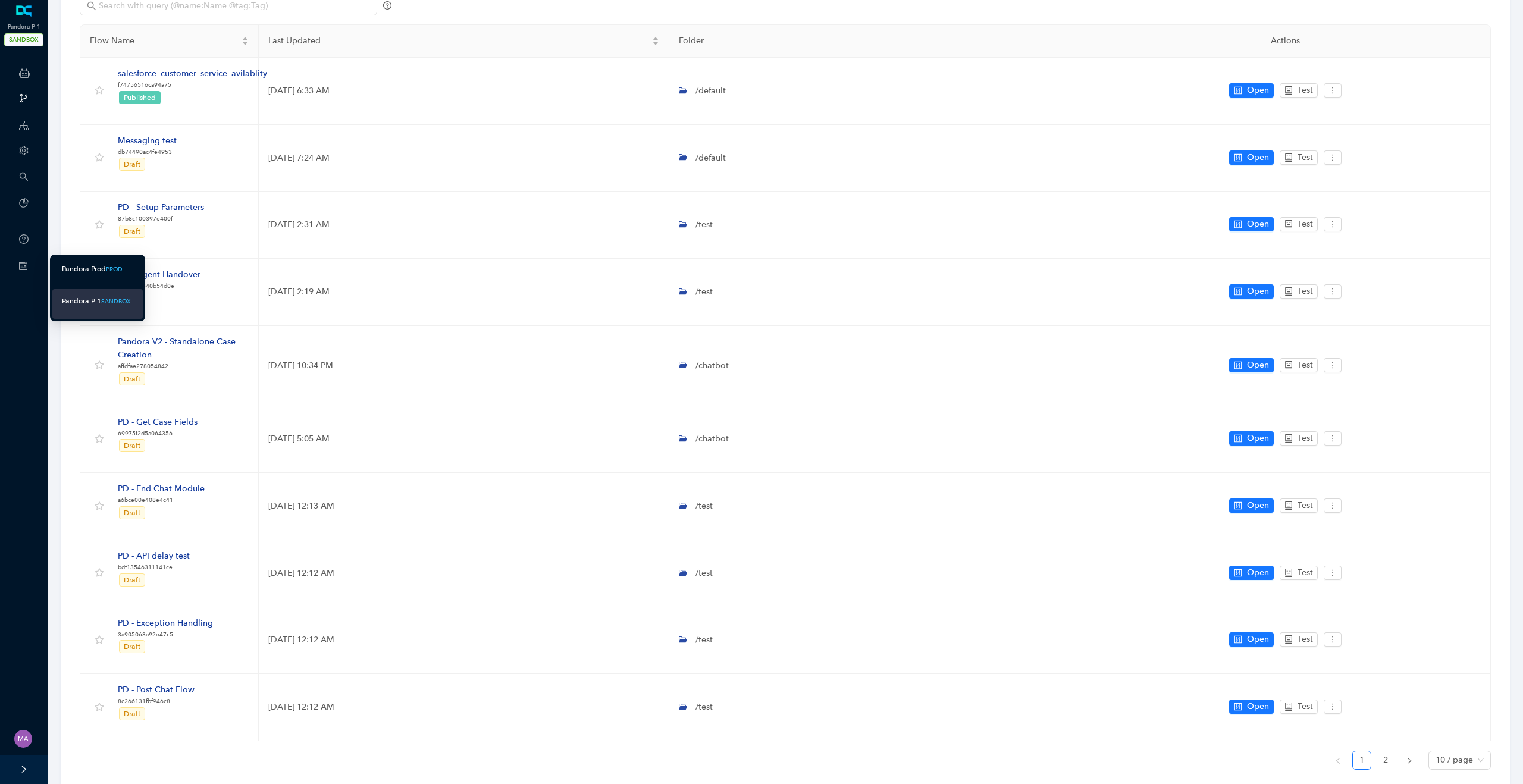
click at [85, 267] on div "Pandora Prod" at bounding box center [83, 269] width 44 height 15
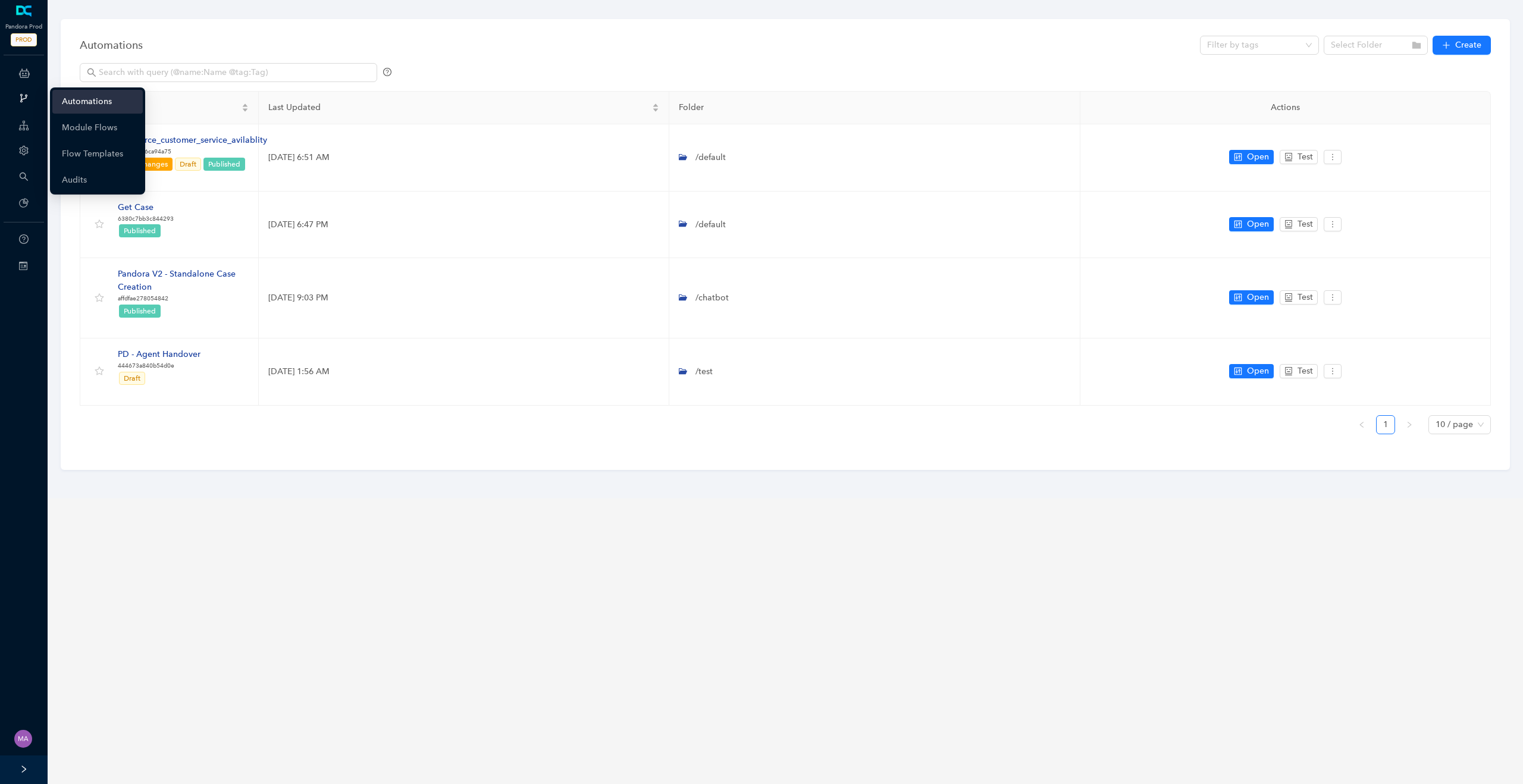
click at [68, 101] on link "Automations" at bounding box center [86, 102] width 50 height 24
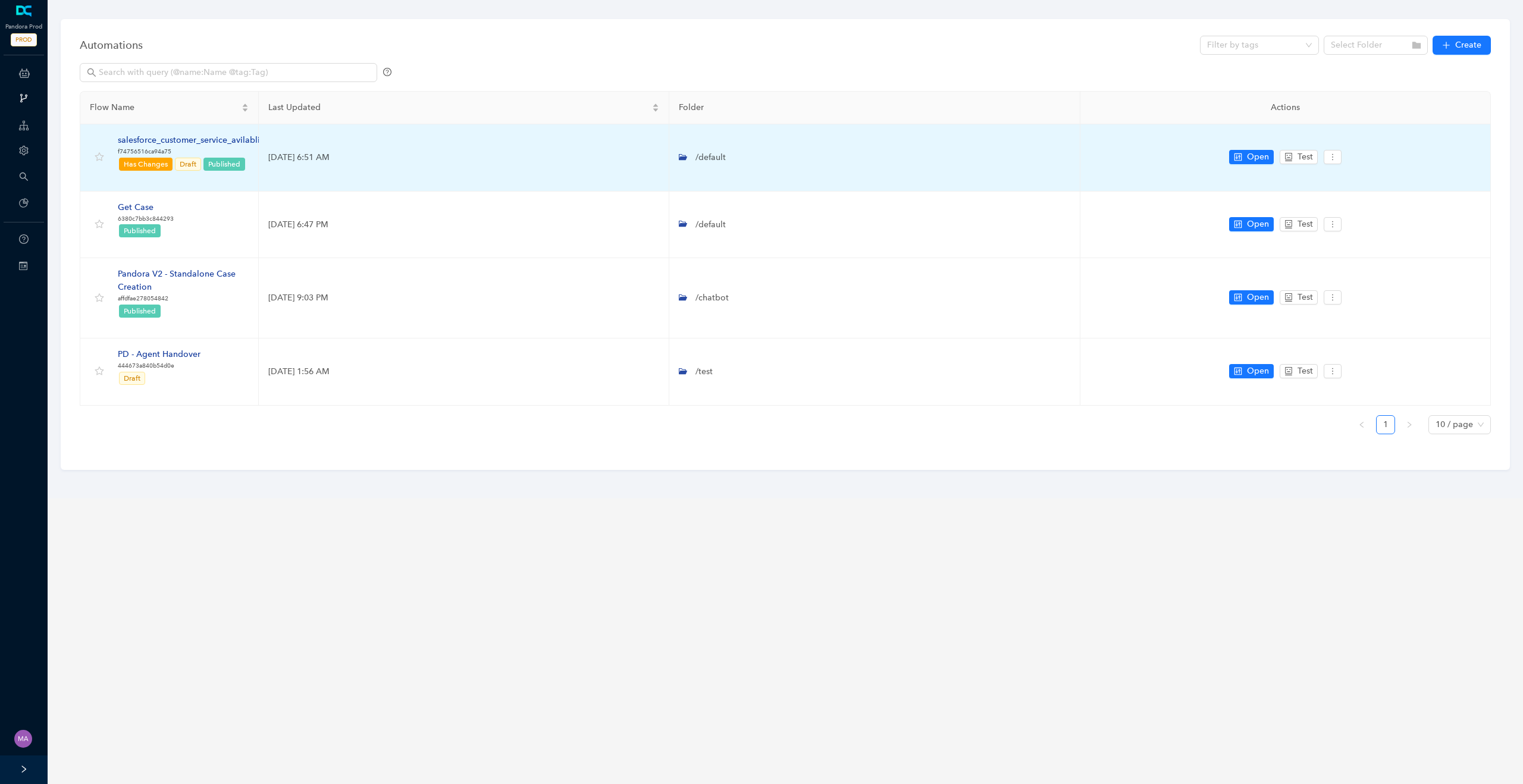
click at [188, 139] on div "salesforce_customer_service_avilablity" at bounding box center [192, 140] width 150 height 13
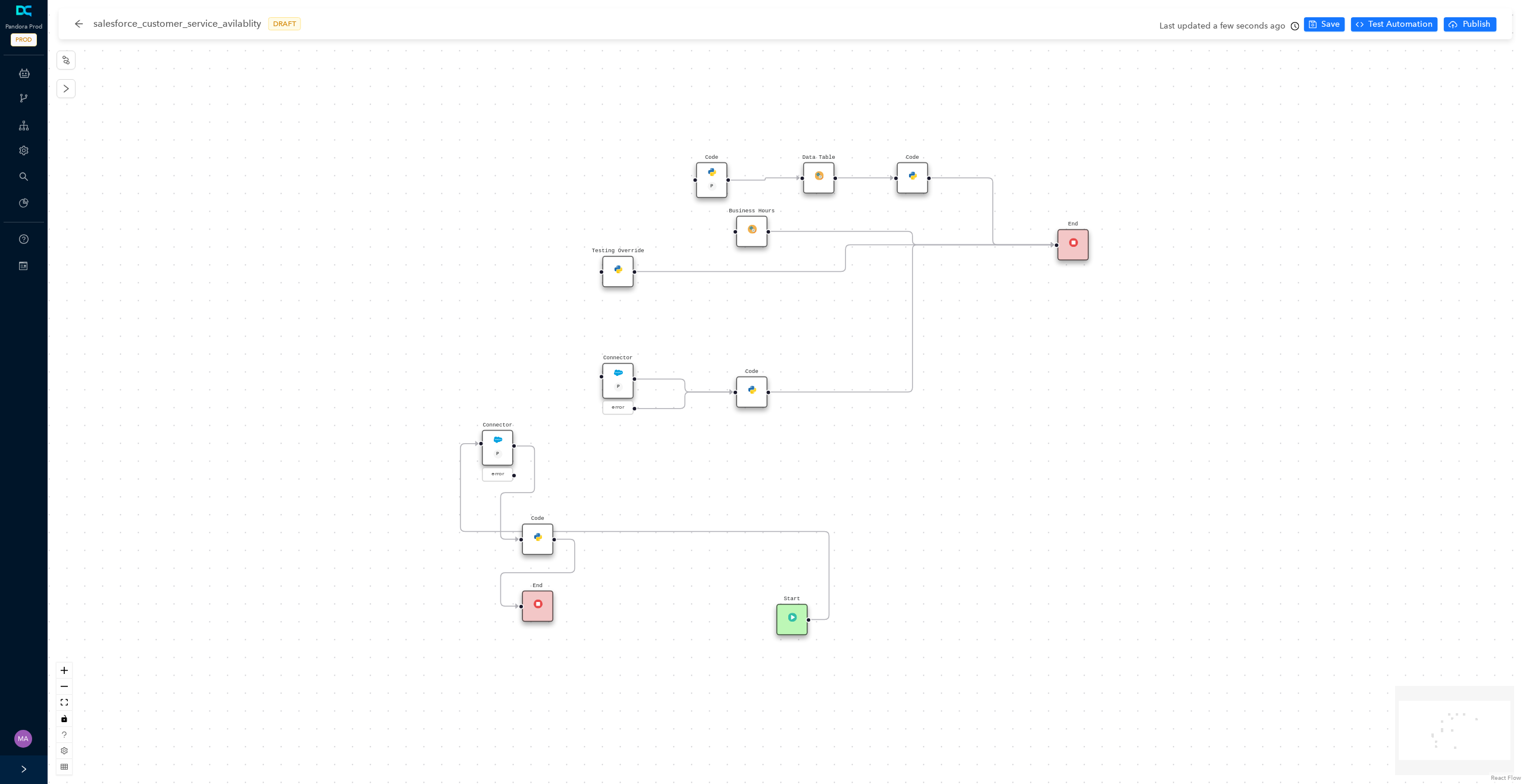
drag, startPoint x: 539, startPoint y: 359, endPoint x: 789, endPoint y: 609, distance: 353.6
click at [789, 609] on div "Start" at bounding box center [792, 619] width 32 height 32
drag, startPoint x: 530, startPoint y: 607, endPoint x: 367, endPoint y: 583, distance: 164.8
click at [367, 583] on div "End" at bounding box center [377, 580] width 32 height 32
drag, startPoint x: 537, startPoint y: 541, endPoint x: 458, endPoint y: 592, distance: 94.0
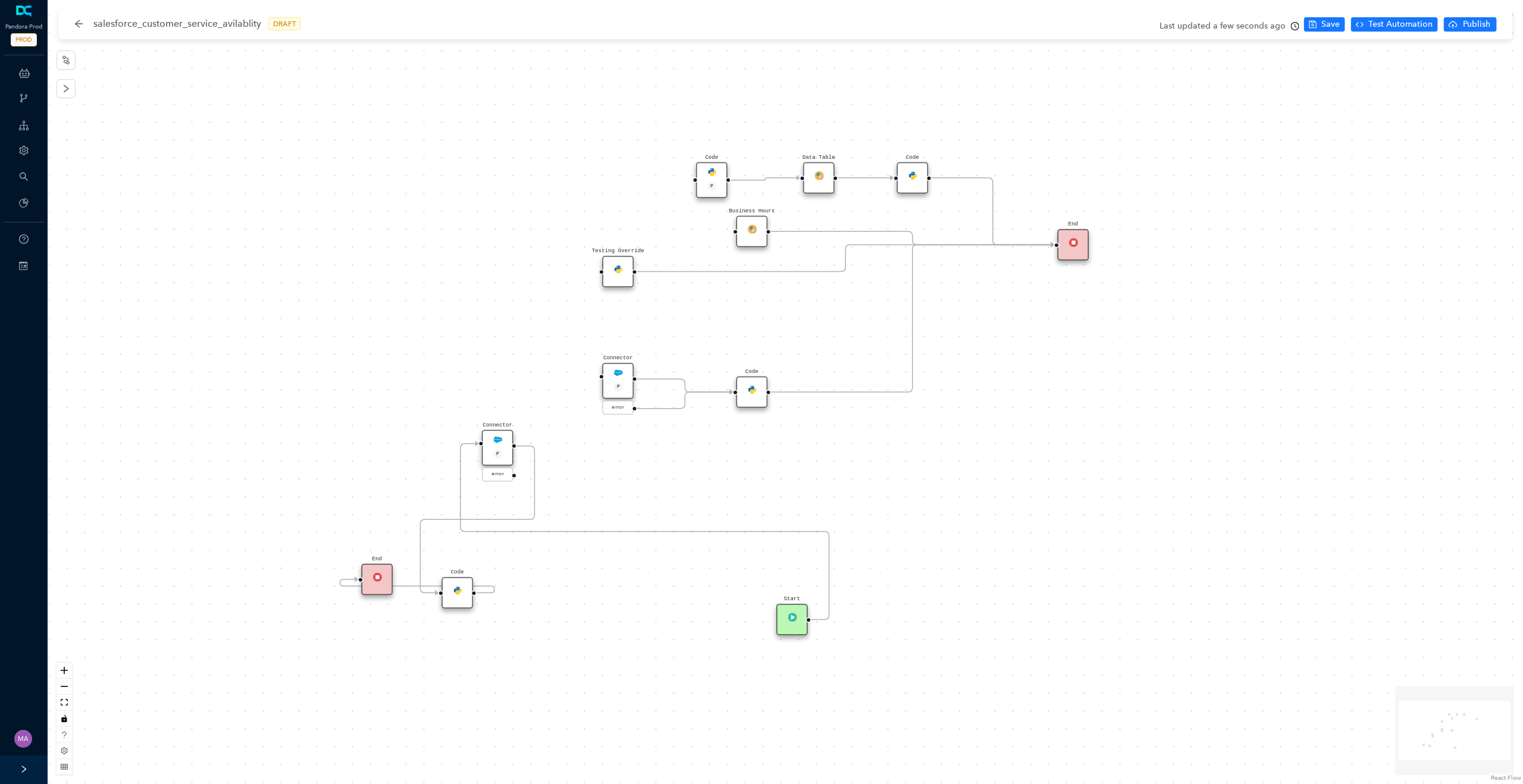
click at [458, 592] on div "Code" at bounding box center [458, 593] width 32 height 32
drag, startPoint x: 504, startPoint y: 447, endPoint x: 624, endPoint y: 658, distance: 242.7
click at [624, 658] on div "Connector P" at bounding box center [619, 661] width 32 height 35
drag, startPoint x: 384, startPoint y: 581, endPoint x: 952, endPoint y: 593, distance: 568.1
click at [952, 593] on div "End" at bounding box center [940, 593] width 32 height 32
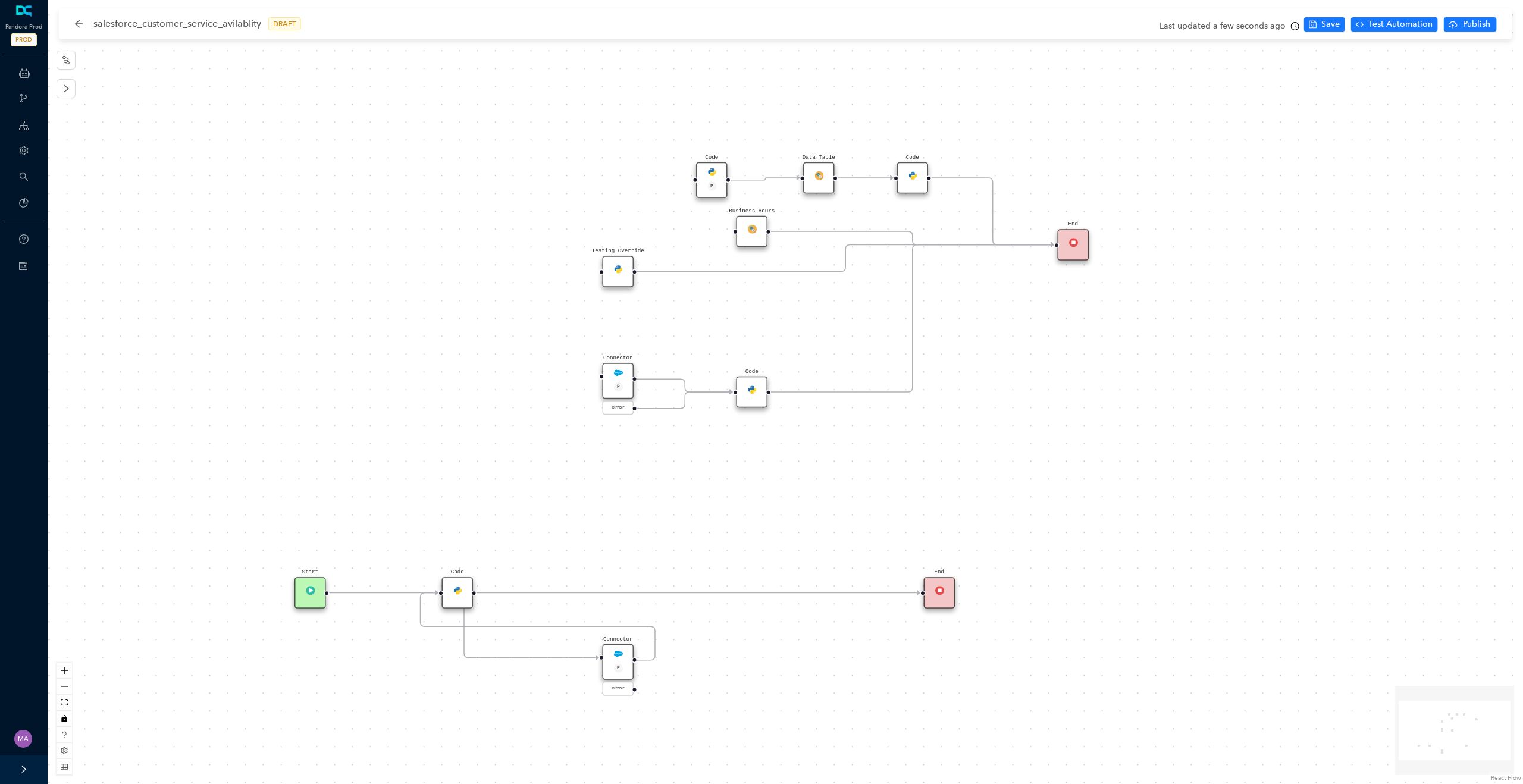
drag, startPoint x: 795, startPoint y: 619, endPoint x: 307, endPoint y: 587, distance: 489.0
click at [307, 587] on img at bounding box center [310, 591] width 9 height 9
drag, startPoint x: 459, startPoint y: 595, endPoint x: 801, endPoint y: 648, distance: 346.1
click at [801, 648] on div "Code" at bounding box center [792, 646] width 32 height 32
drag, startPoint x: 625, startPoint y: 657, endPoint x: 472, endPoint y: 607, distance: 161.0
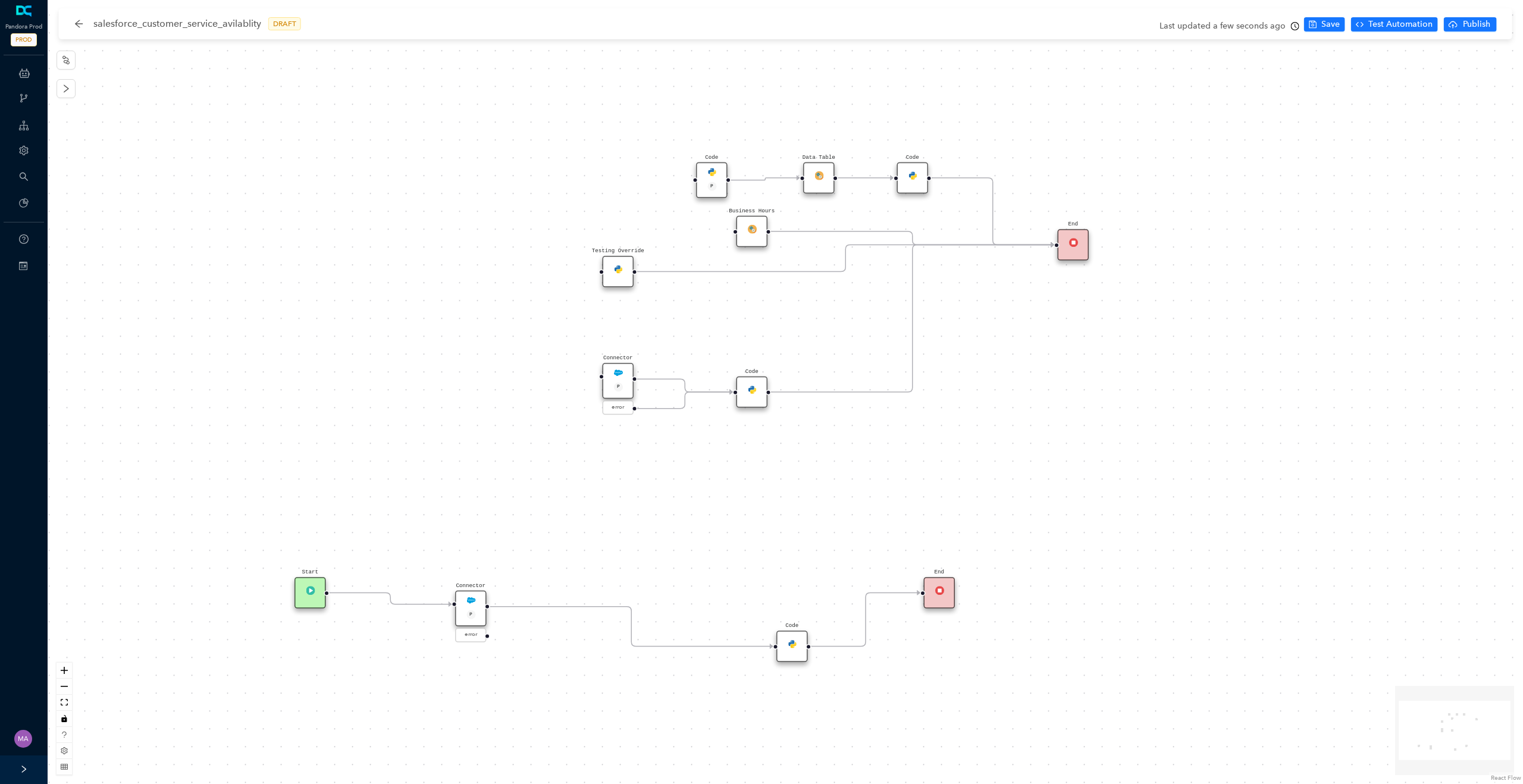
click at [472, 607] on div "Connector P" at bounding box center [471, 608] width 32 height 35
drag, startPoint x: 783, startPoint y: 643, endPoint x: 704, endPoint y: 607, distance: 86.8
click at [607, 592] on div "Code" at bounding box center [619, 593] width 32 height 32
drag, startPoint x: 943, startPoint y: 598, endPoint x: 717, endPoint y: 603, distance: 226.1
click at [717, 603] on div "End" at bounding box center [712, 593] width 32 height 32
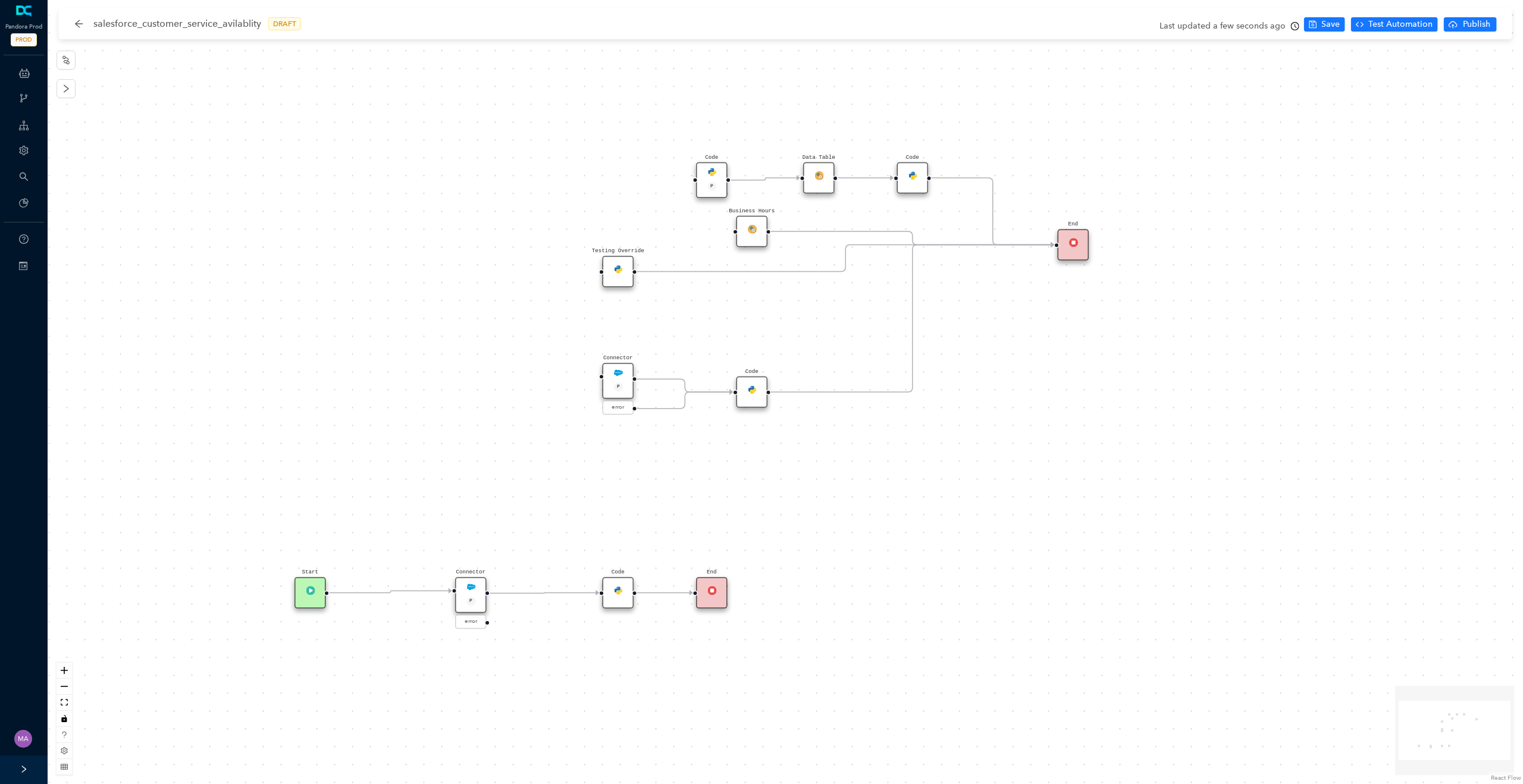
drag, startPoint x: 465, startPoint y: 607, endPoint x: 465, endPoint y: 595, distance: 12.0
click at [465, 595] on div "Connector P" at bounding box center [471, 595] width 32 height 35
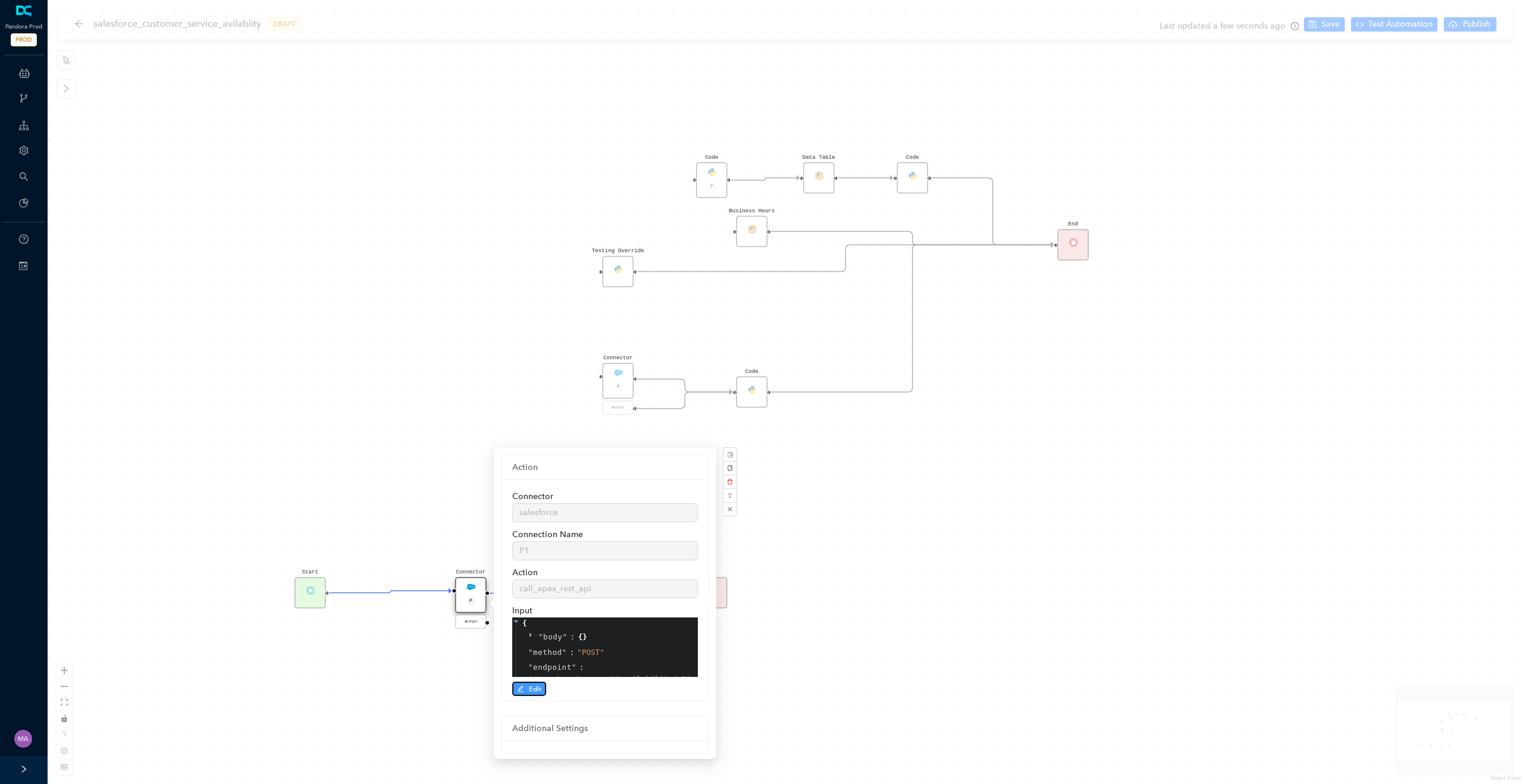
click at [519, 686] on icon "edit" at bounding box center [520, 689] width 7 height 7
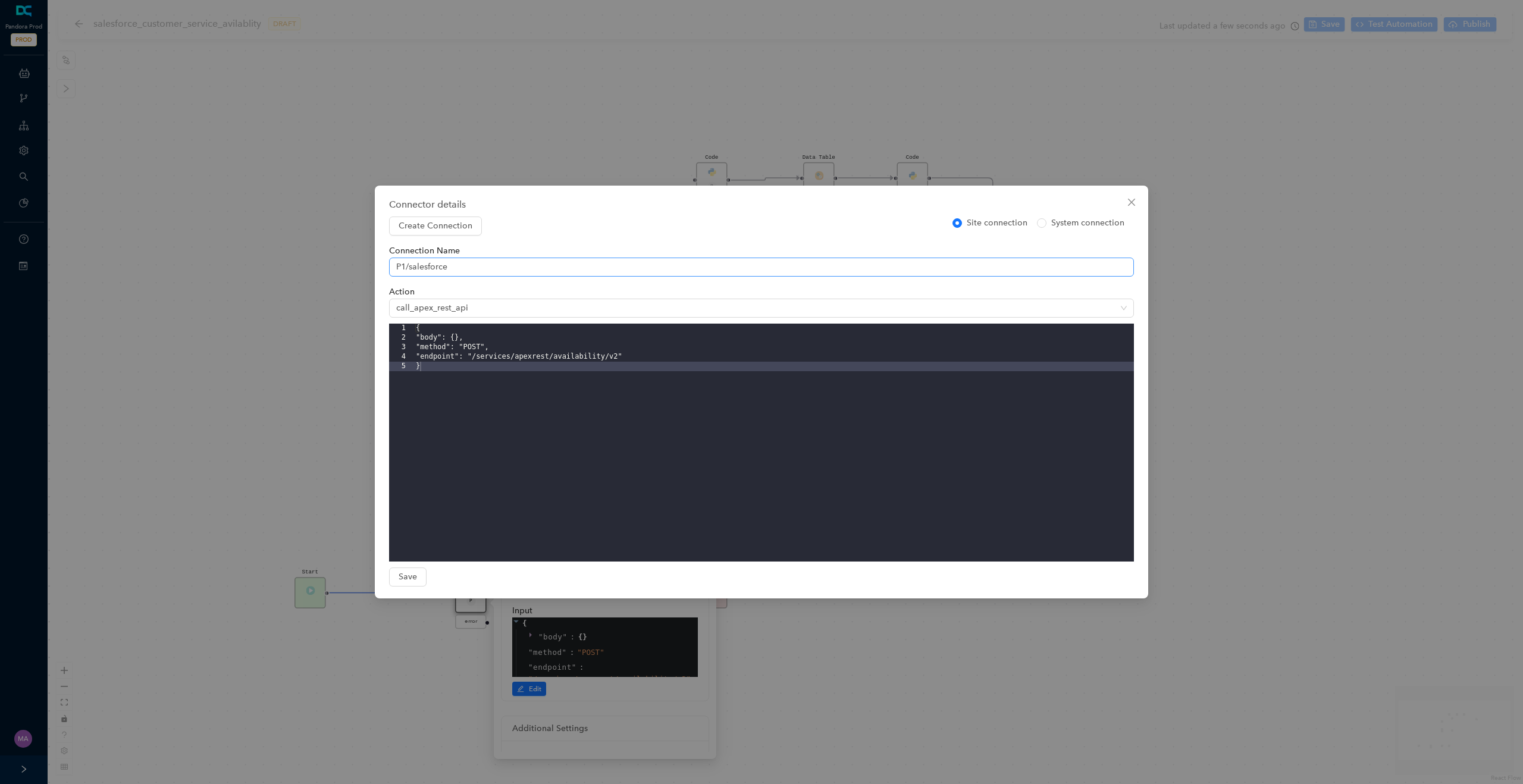
click at [487, 272] on span "P1/salesforce" at bounding box center [762, 268] width 731 height 18
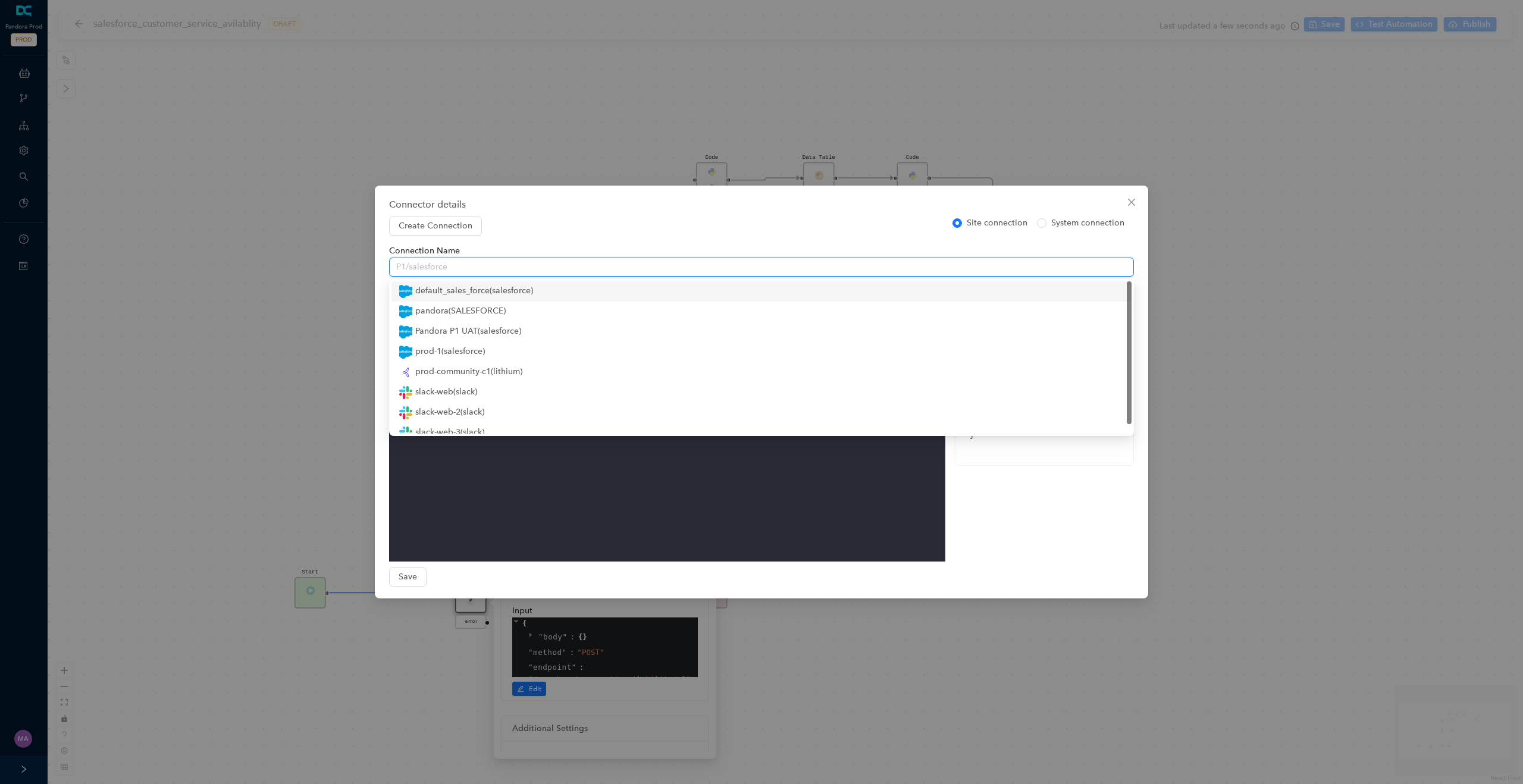
click at [629, 204] on div "Connector details" at bounding box center [762, 204] width 745 height 14
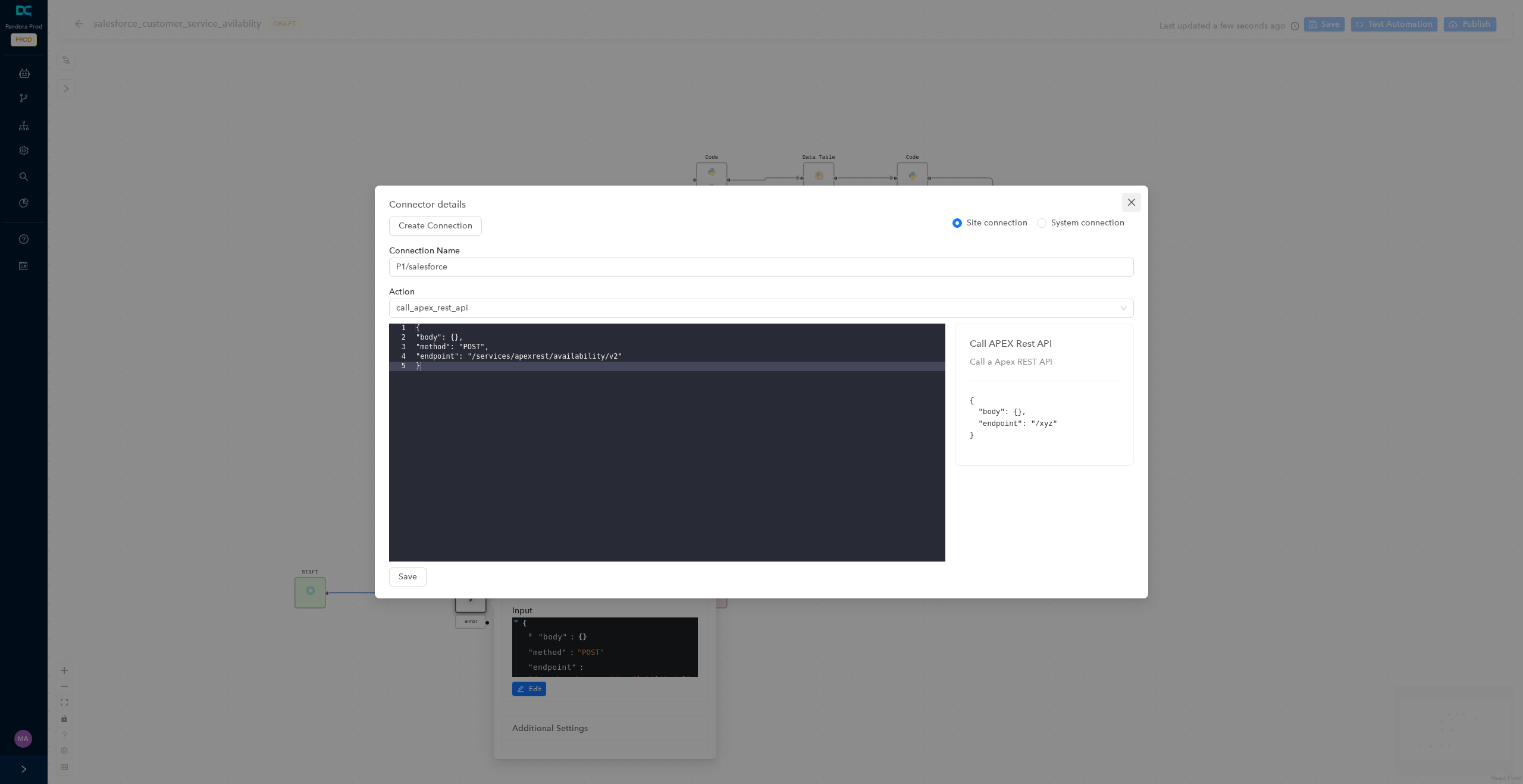
click at [1135, 198] on icon "close" at bounding box center [1131, 202] width 10 height 10
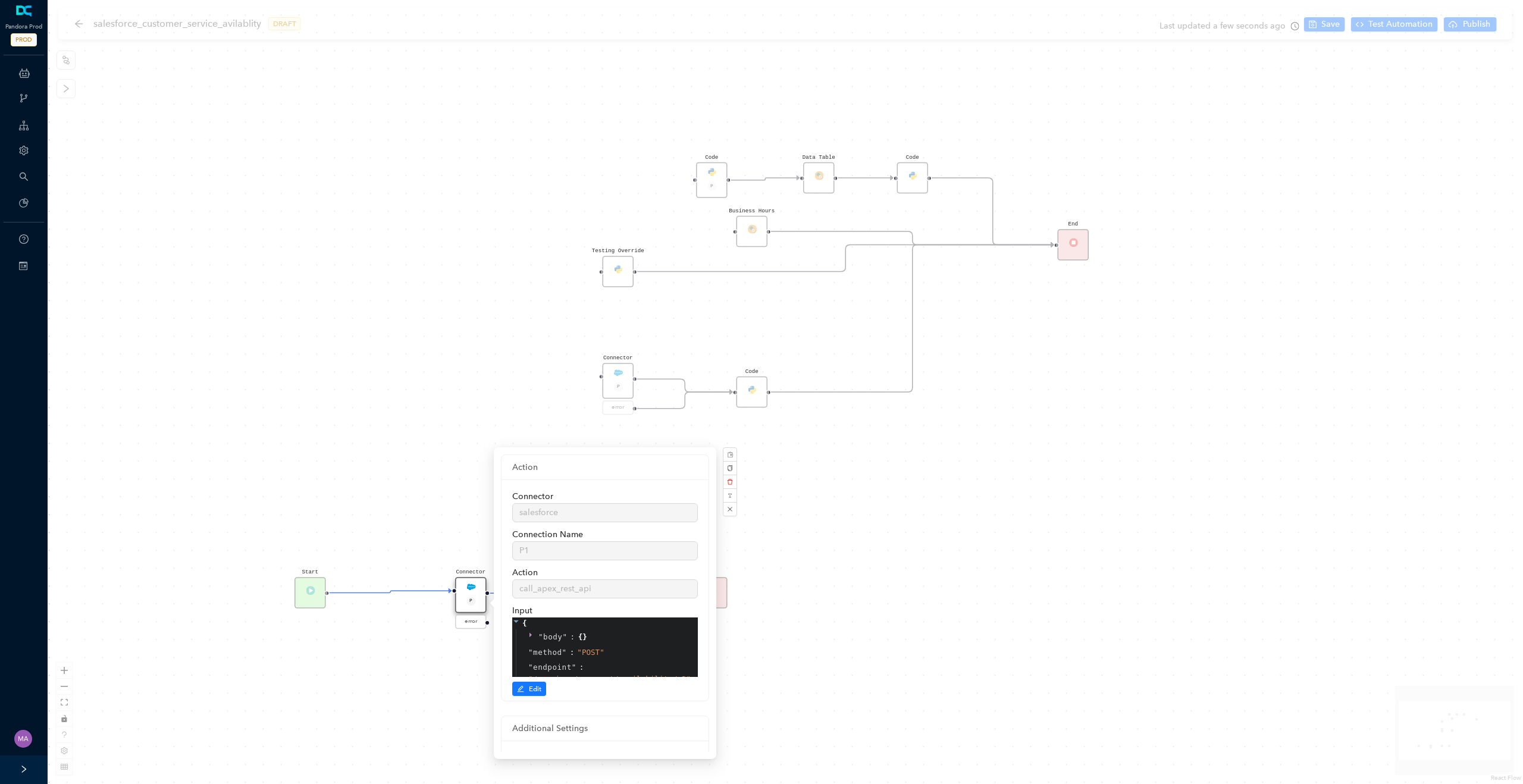
click at [386, 485] on div "Code Start Code P Data Table End Code Business Hours Connector P error Code Tes…" at bounding box center [785, 392] width 1476 height 784
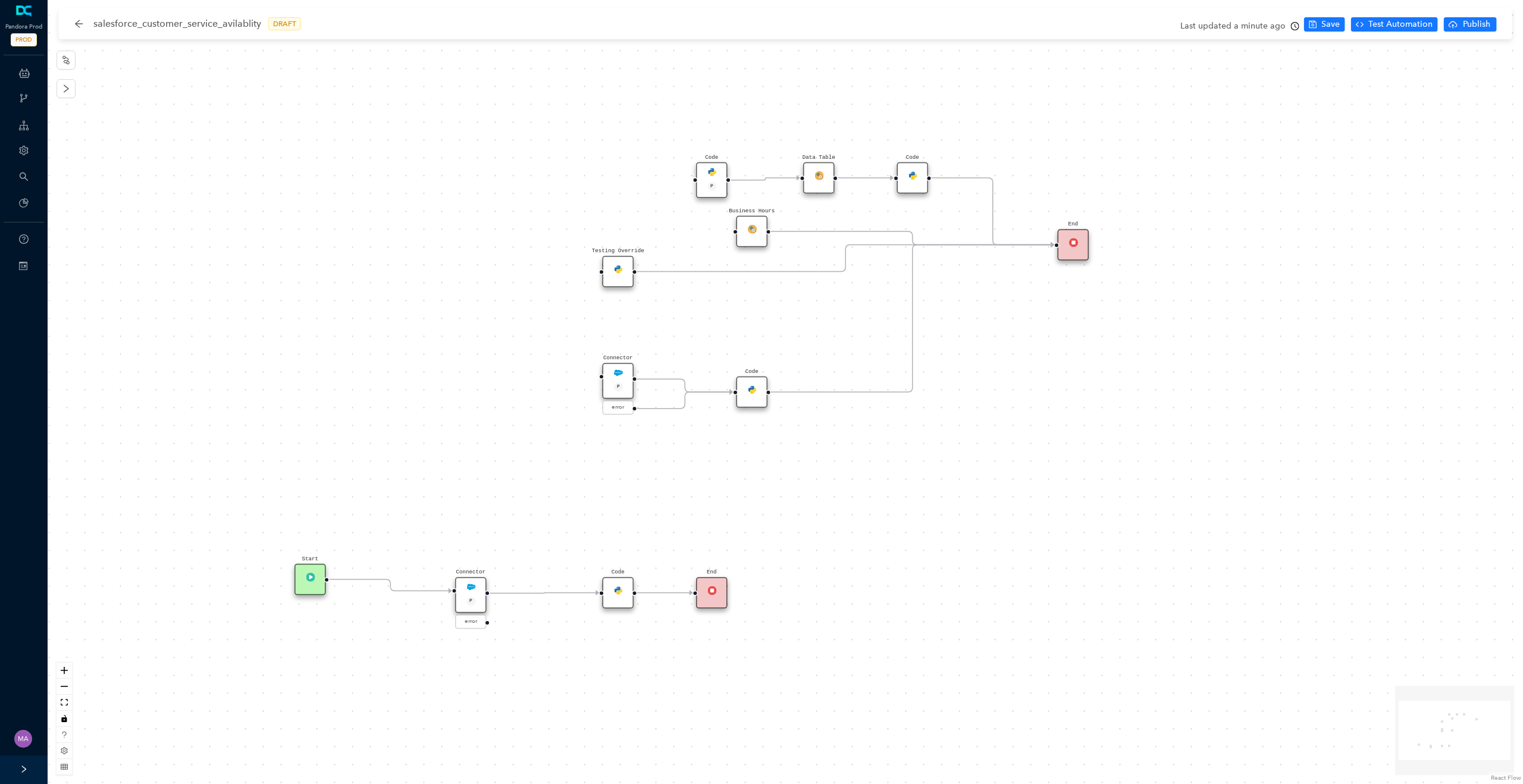
drag, startPoint x: 313, startPoint y: 598, endPoint x: 313, endPoint y: 587, distance: 11.0
click at [313, 587] on div "Start" at bounding box center [310, 580] width 32 height 32
drag, startPoint x: 313, startPoint y: 587, endPoint x: 313, endPoint y: 596, distance: 9.0
click at [313, 596] on div "Start" at bounding box center [310, 593] width 32 height 32
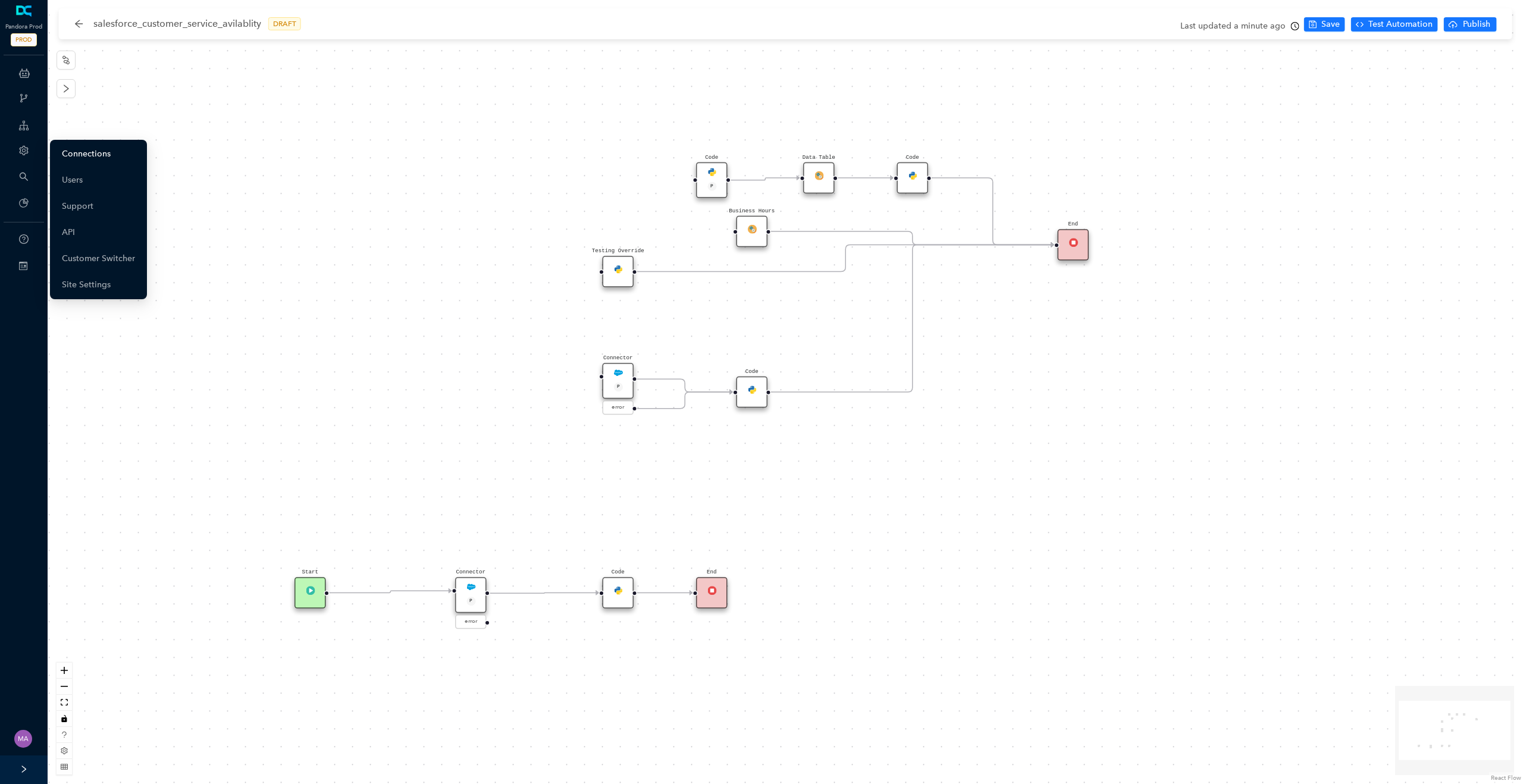
click at [79, 153] on link "Connections" at bounding box center [86, 154] width 49 height 24
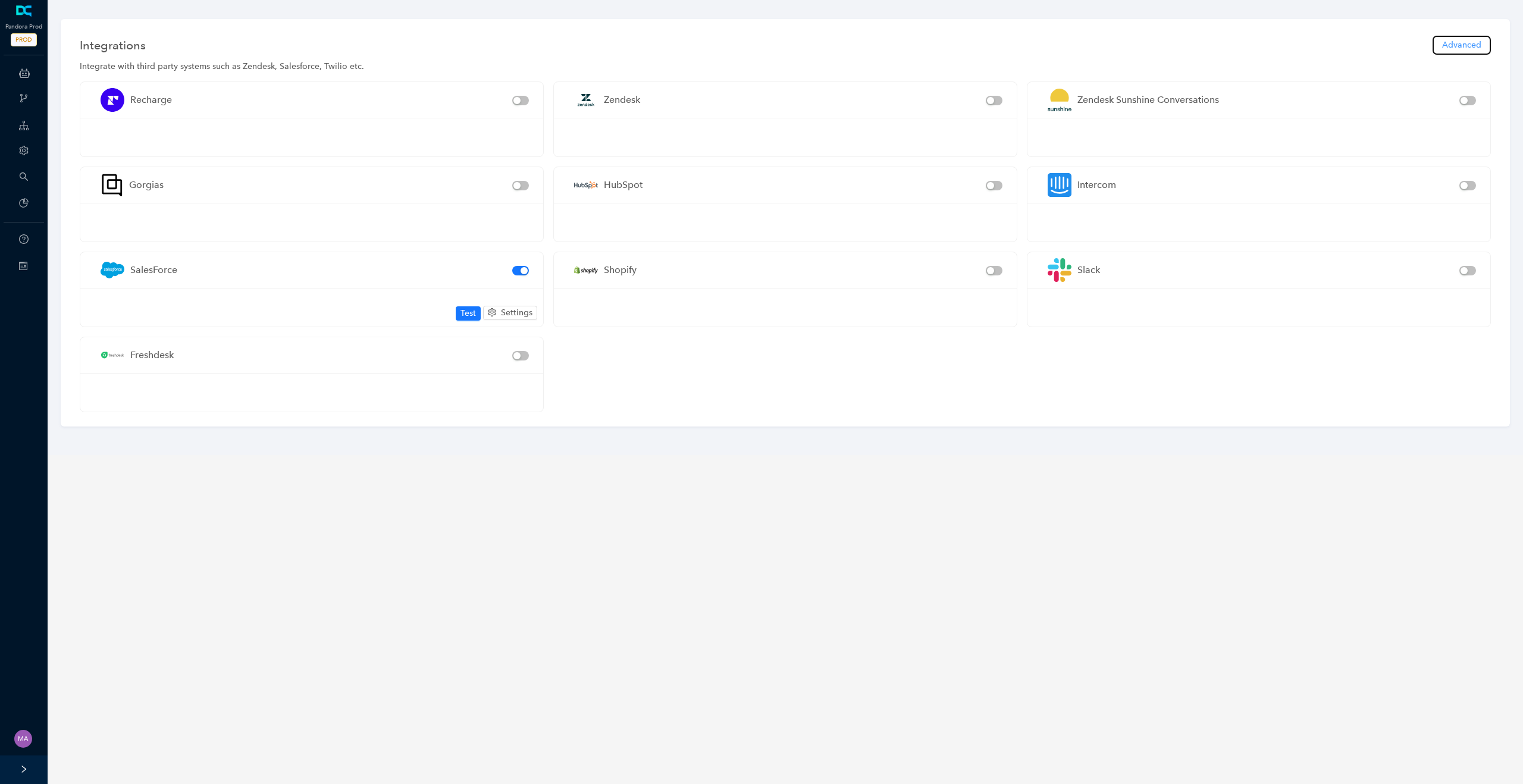
click at [1473, 52] on button "Advanced" at bounding box center [1462, 44] width 59 height 19
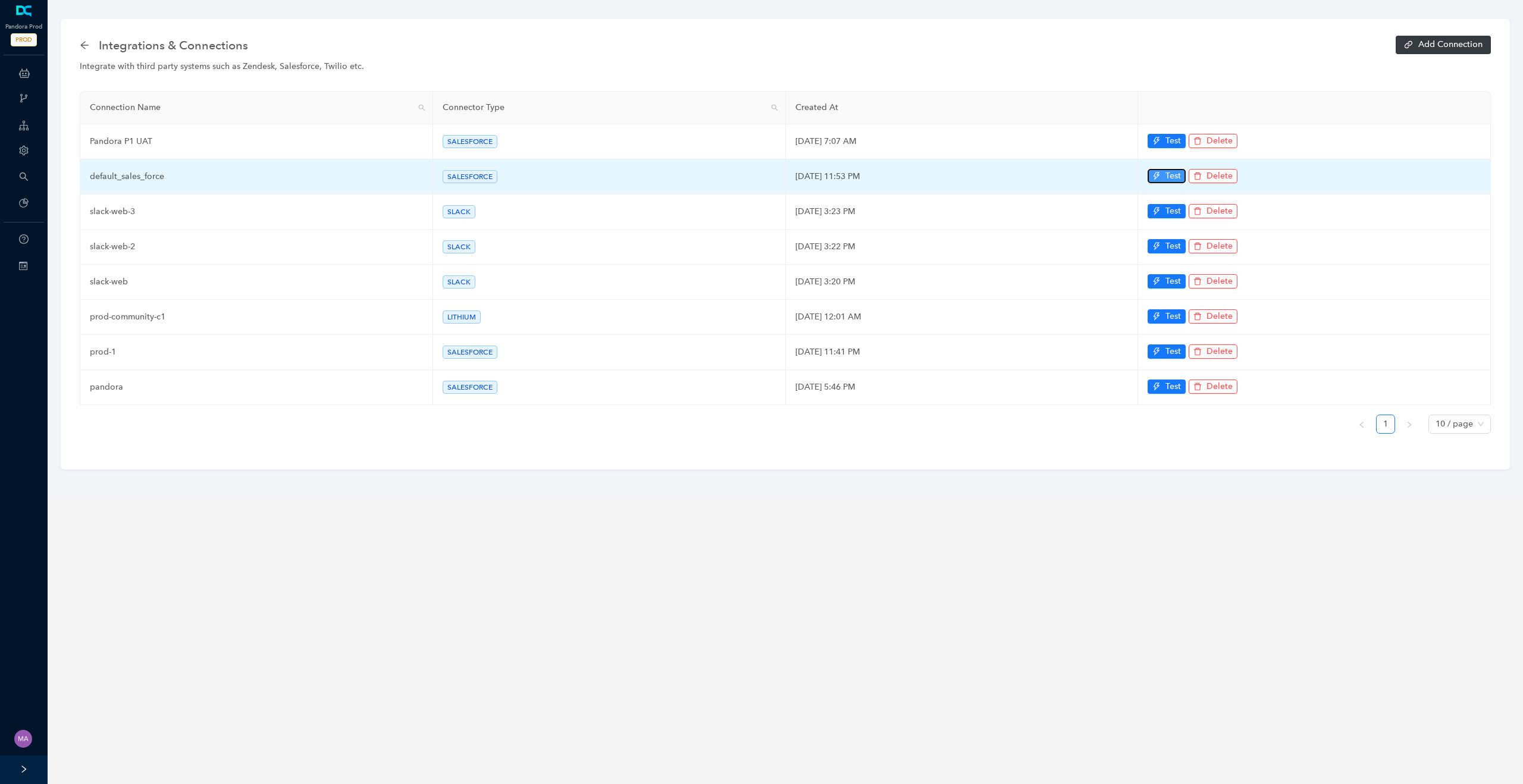
click at [1160, 172] on icon "thunderbolt" at bounding box center [1156, 176] width 8 height 8
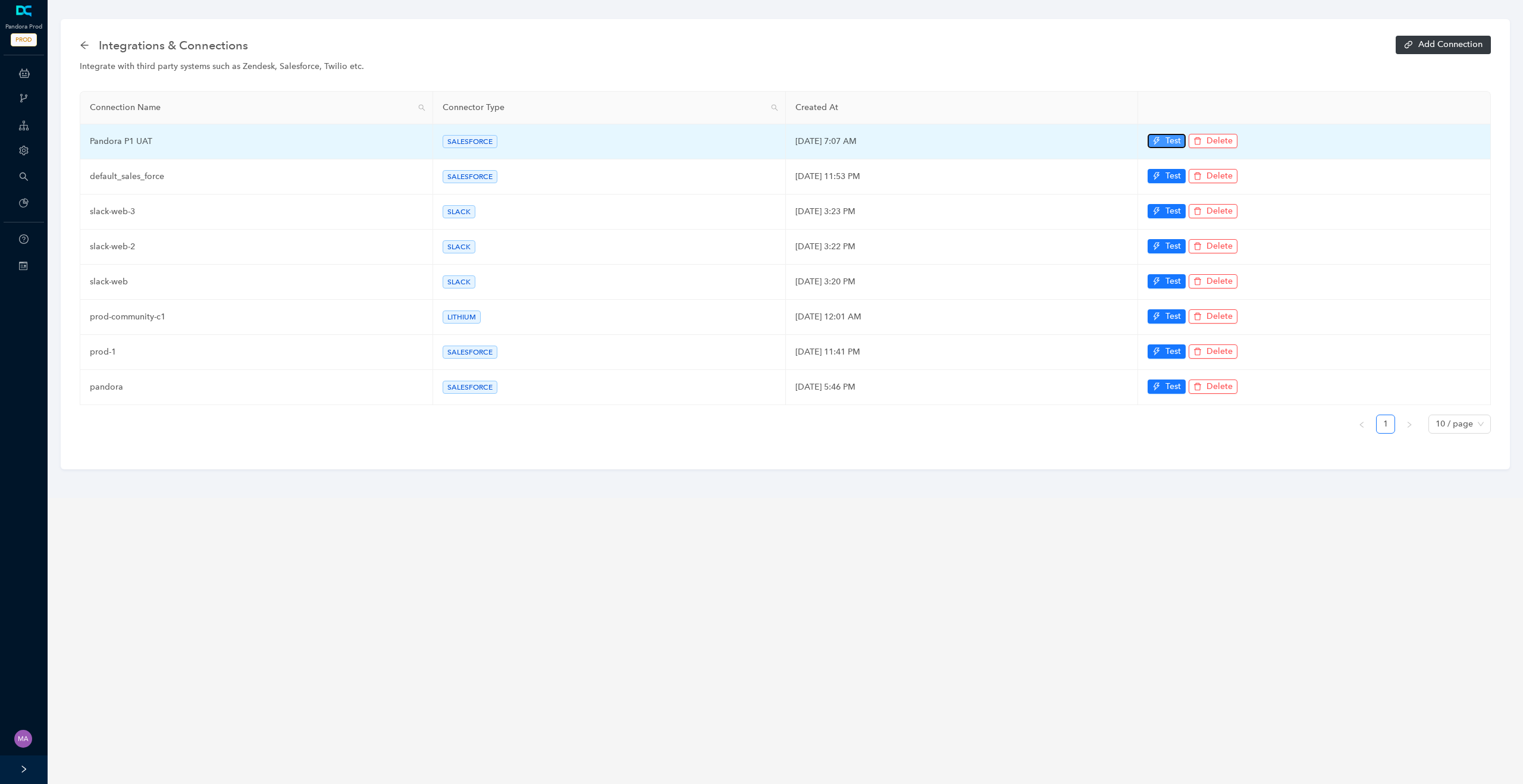
click at [1168, 141] on span "Test" at bounding box center [1173, 141] width 16 height 13
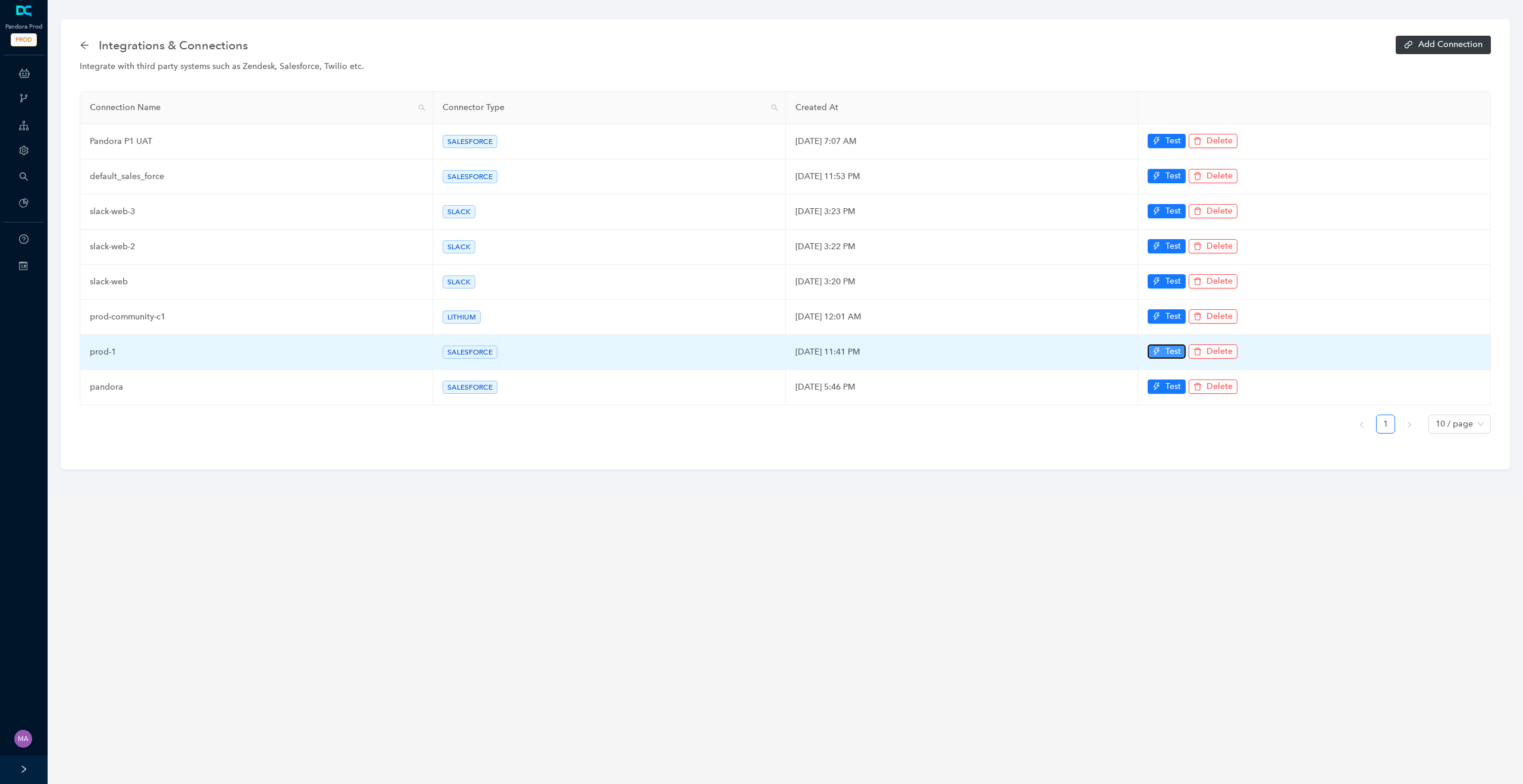
click at [1161, 358] on button "Test" at bounding box center [1167, 351] width 38 height 14
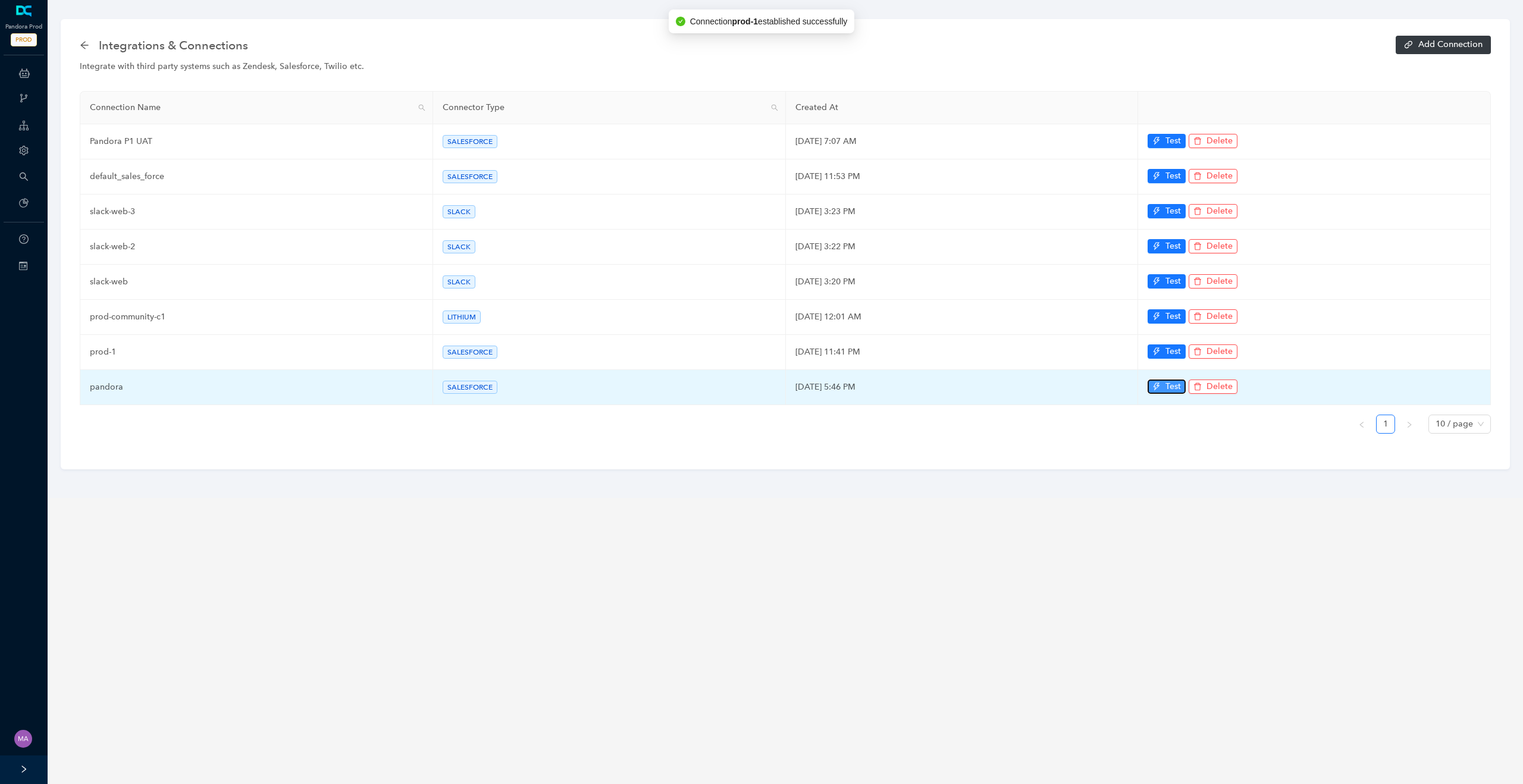
click at [1158, 386] on icon "thunderbolt" at bounding box center [1157, 387] width 7 height 8
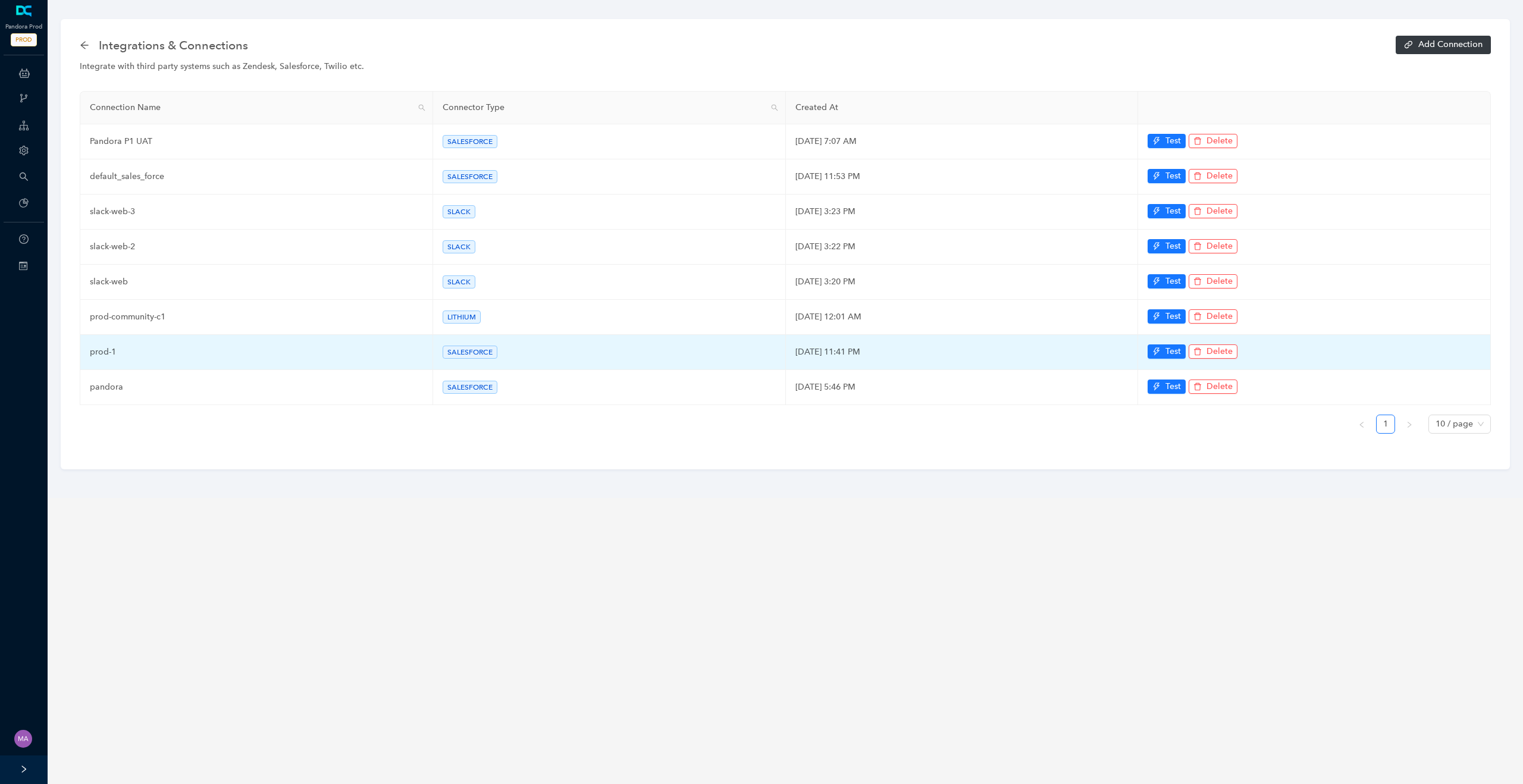
drag, startPoint x: 900, startPoint y: 353, endPoint x: 793, endPoint y: 356, distance: 107.0
click at [793, 356] on td "[DATE] 11:41 PM" at bounding box center [962, 353] width 353 height 35
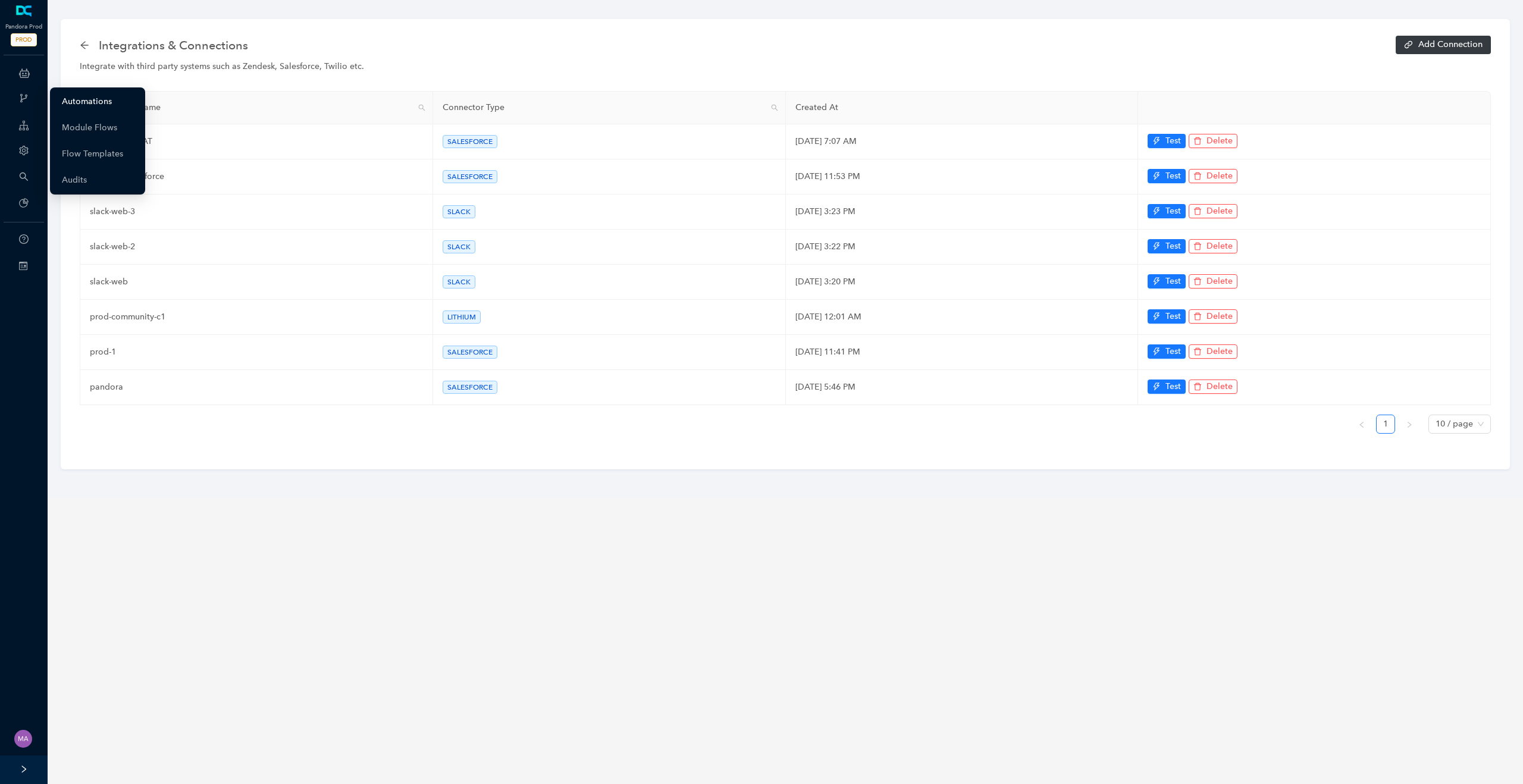
click at [68, 106] on link "Automations" at bounding box center [86, 102] width 50 height 24
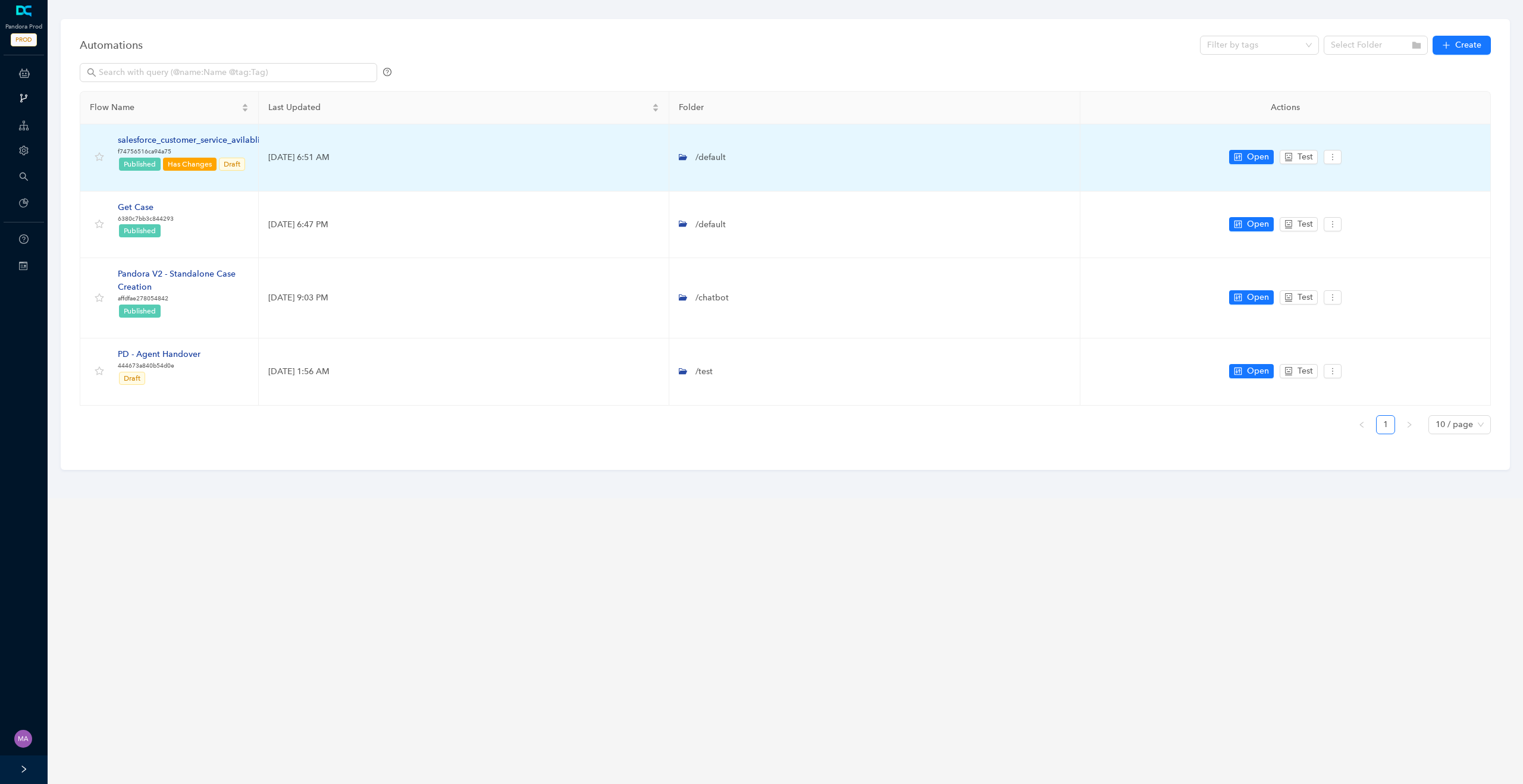
click at [181, 139] on div "salesforce_customer_service_avilablity" at bounding box center [192, 140] width 150 height 13
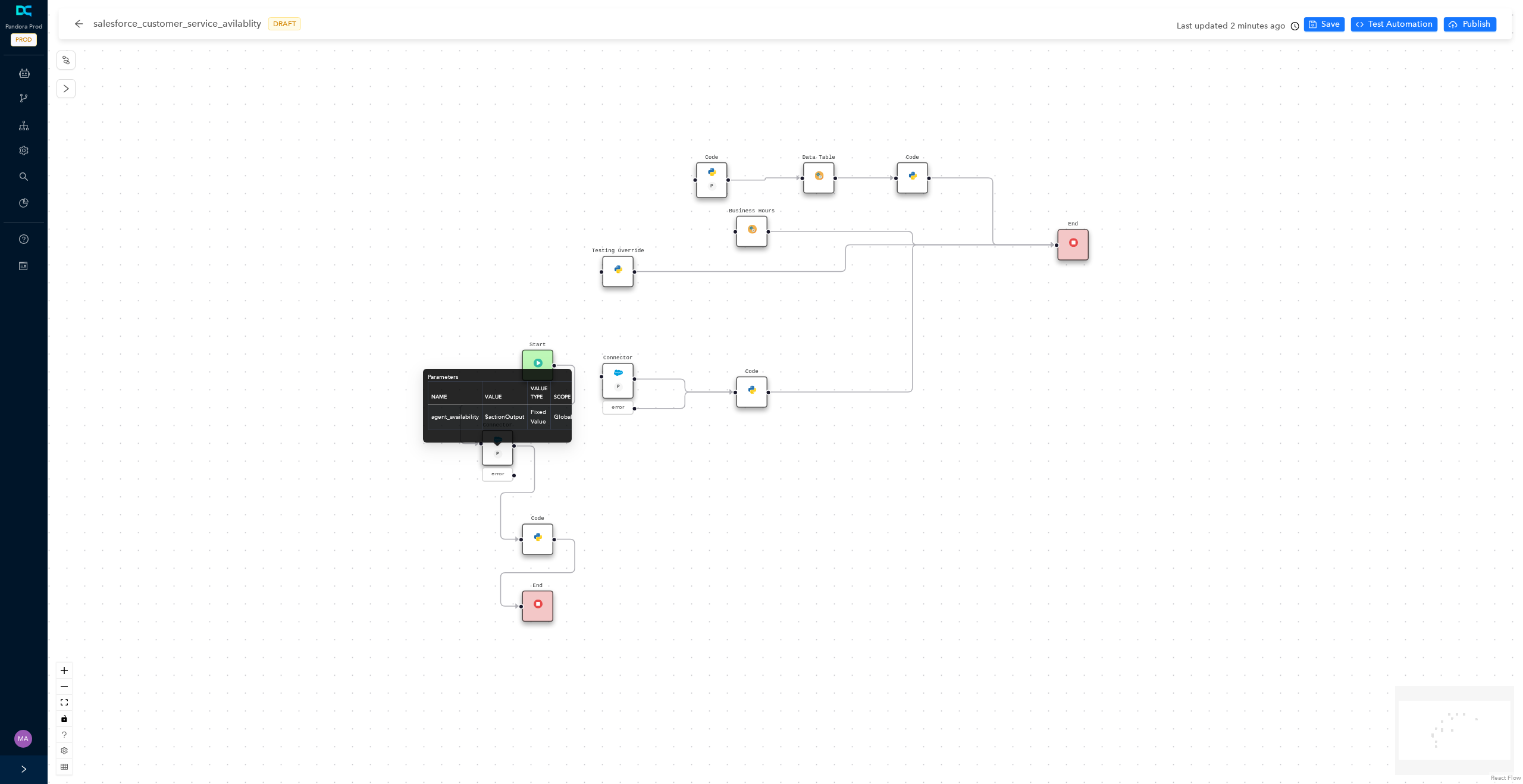
click at [503, 454] on div "P" at bounding box center [498, 455] width 21 height 11
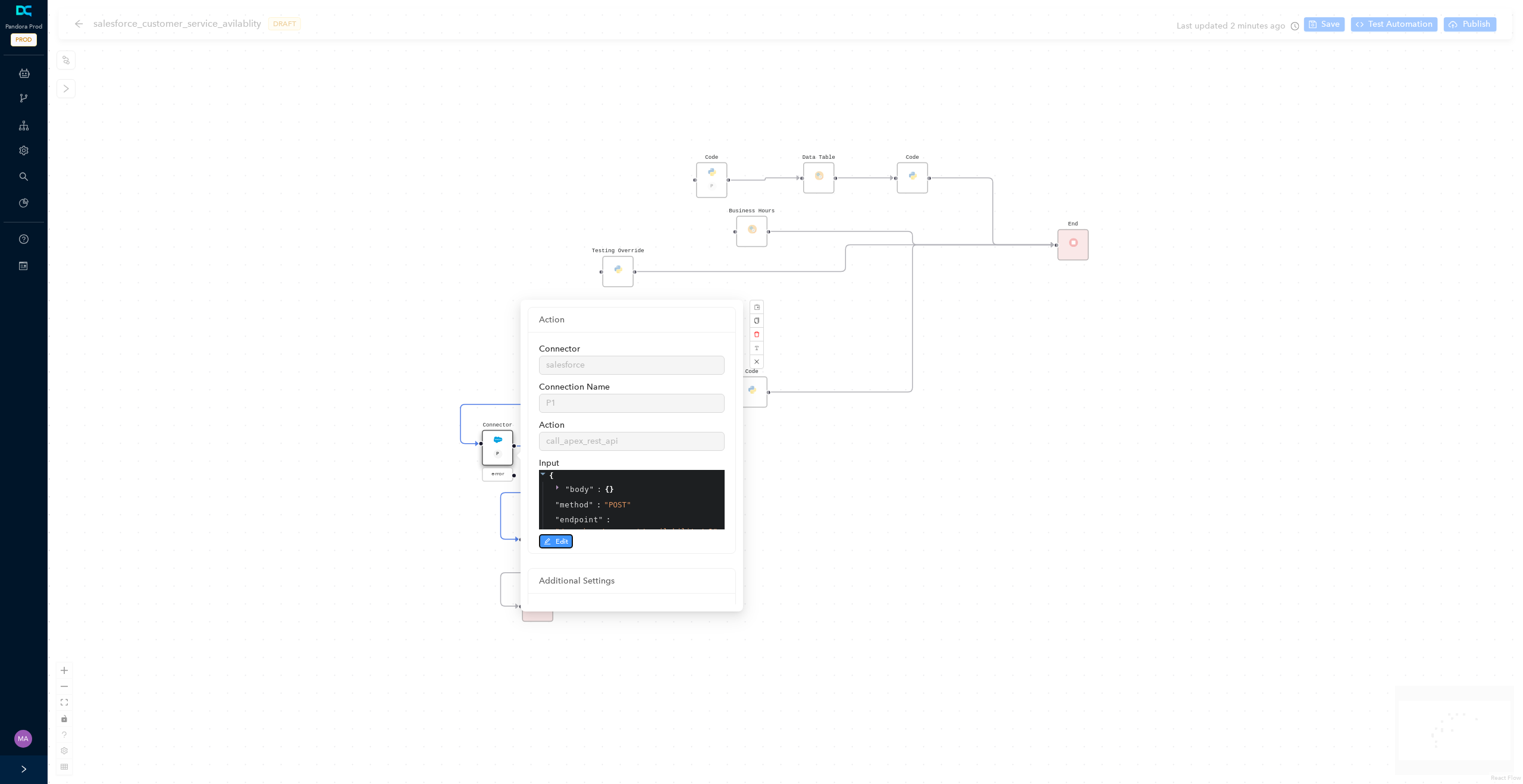
click at [561, 543] on span "Edit" at bounding box center [562, 541] width 13 height 11
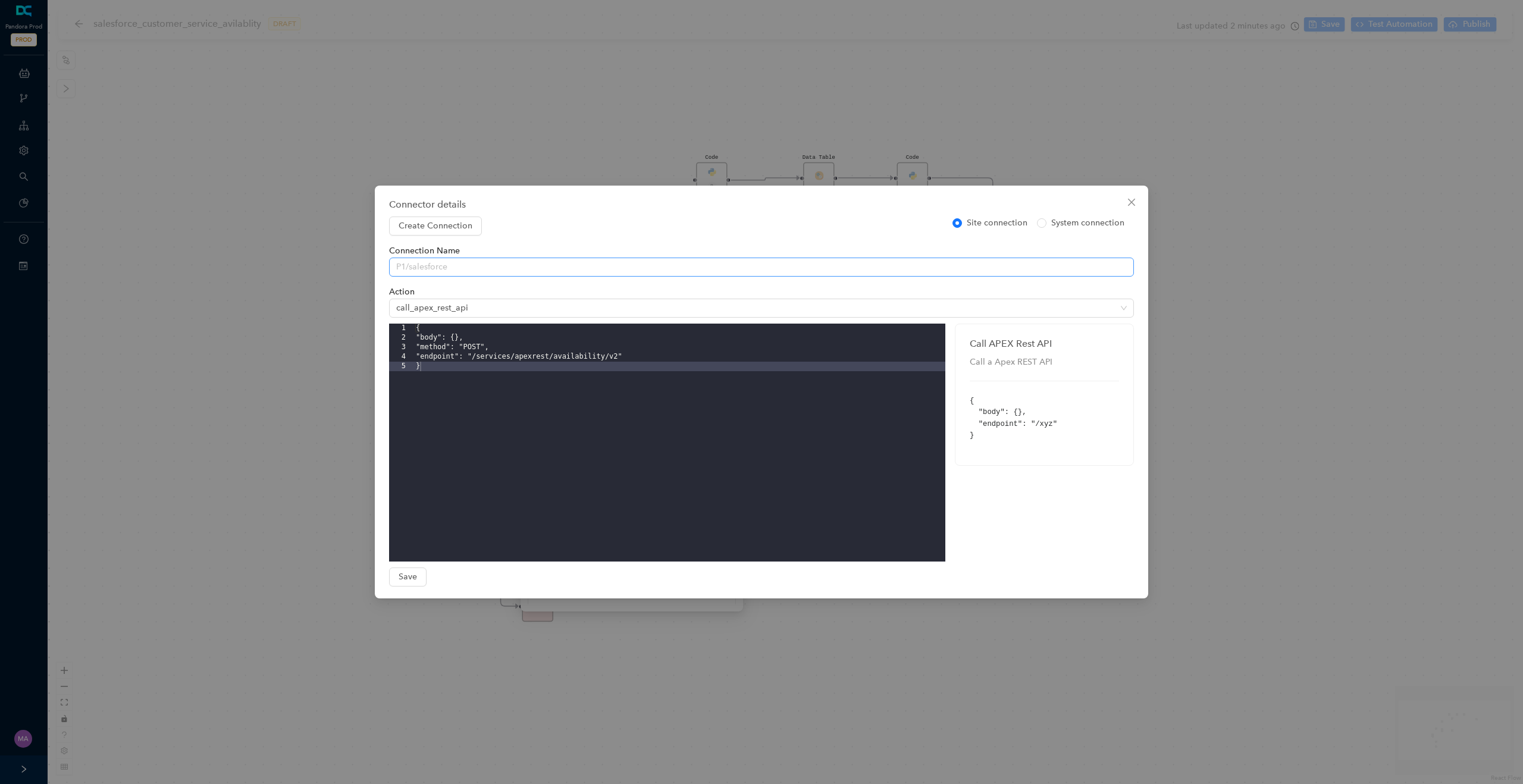
click at [487, 266] on span "P1/salesforce" at bounding box center [762, 268] width 731 height 18
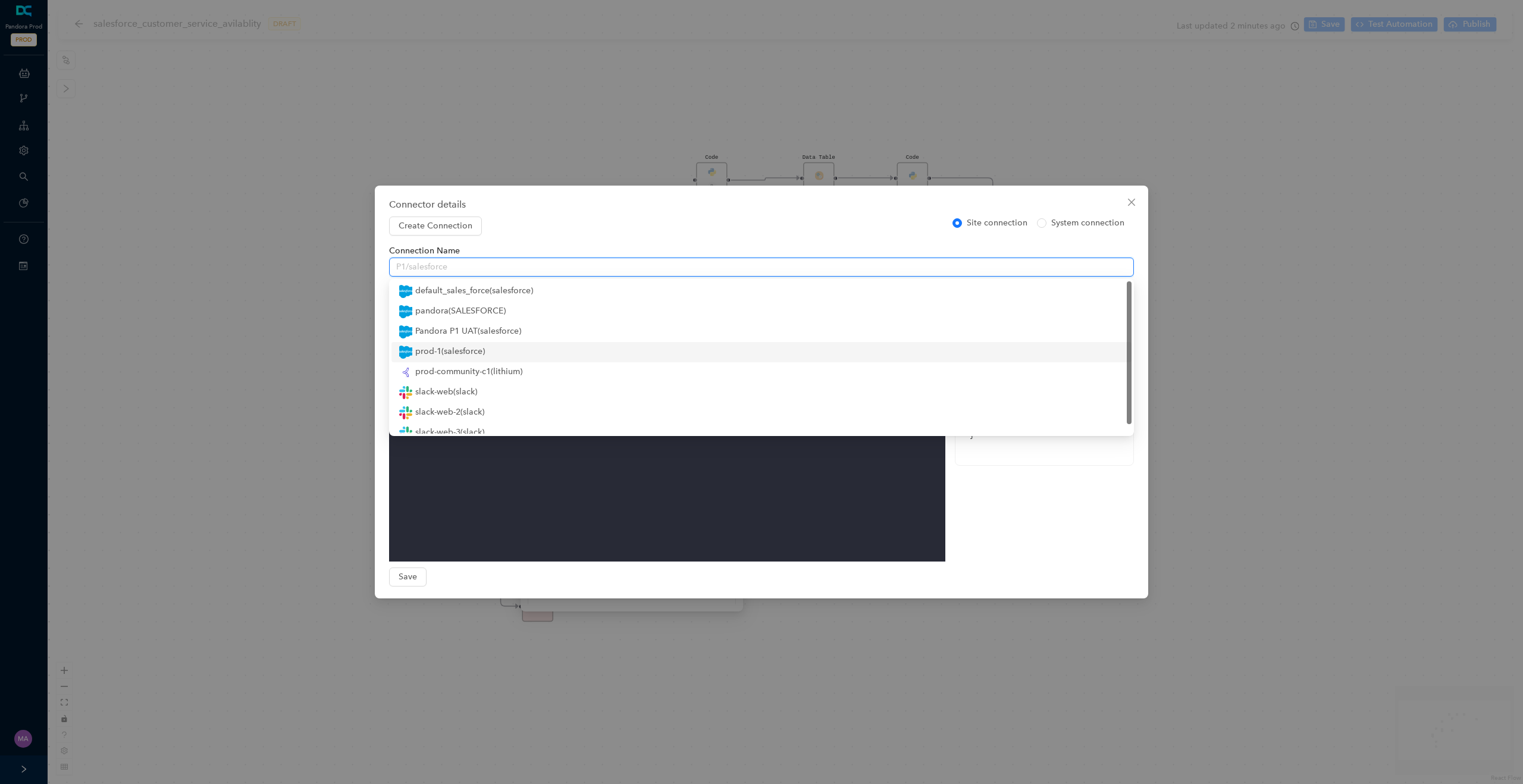
click at [462, 350] on div "prod-1 ( salesforce )" at bounding box center [762, 352] width 726 height 14
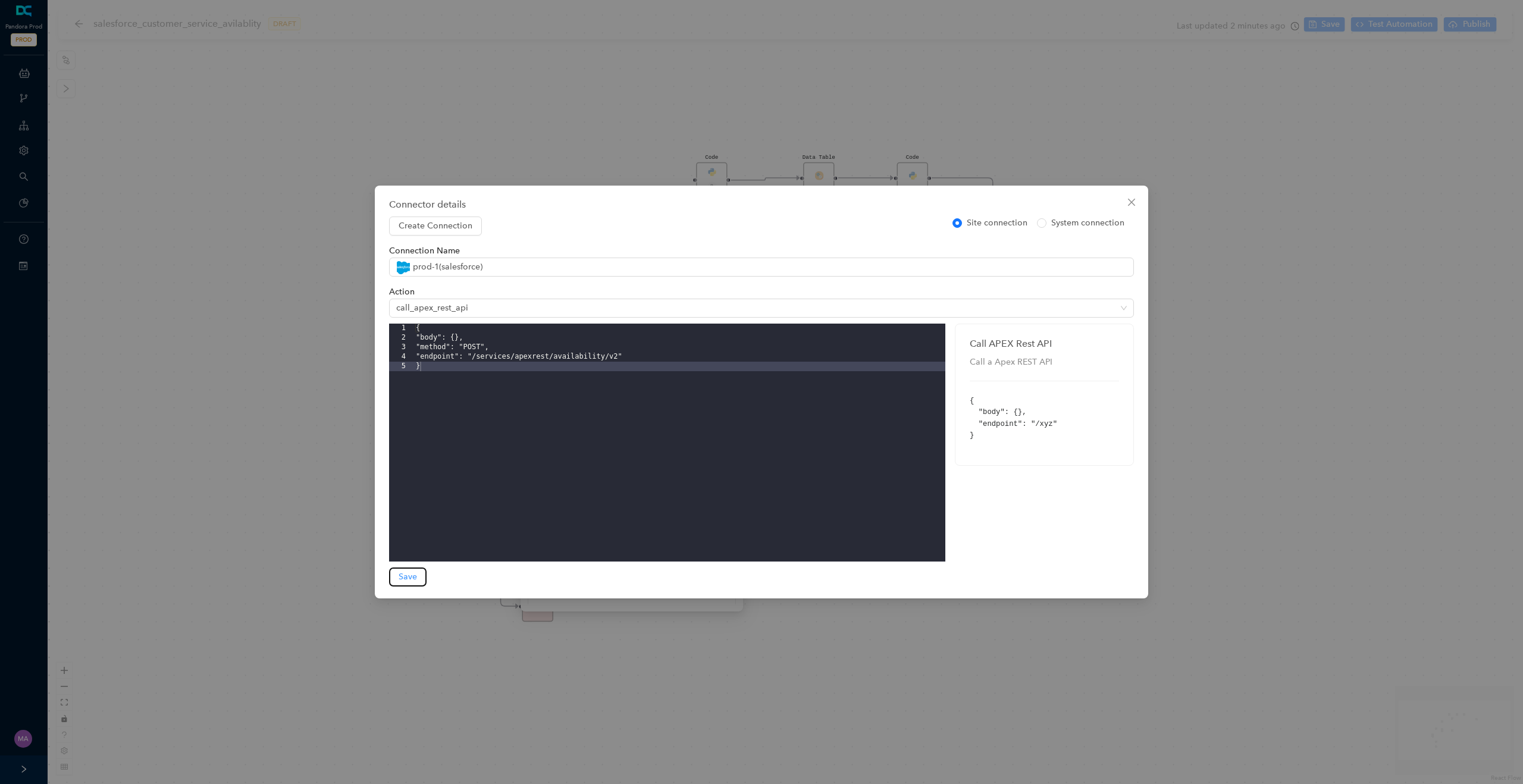
click at [402, 579] on span "Save" at bounding box center [407, 577] width 19 height 13
type input "prod-1"
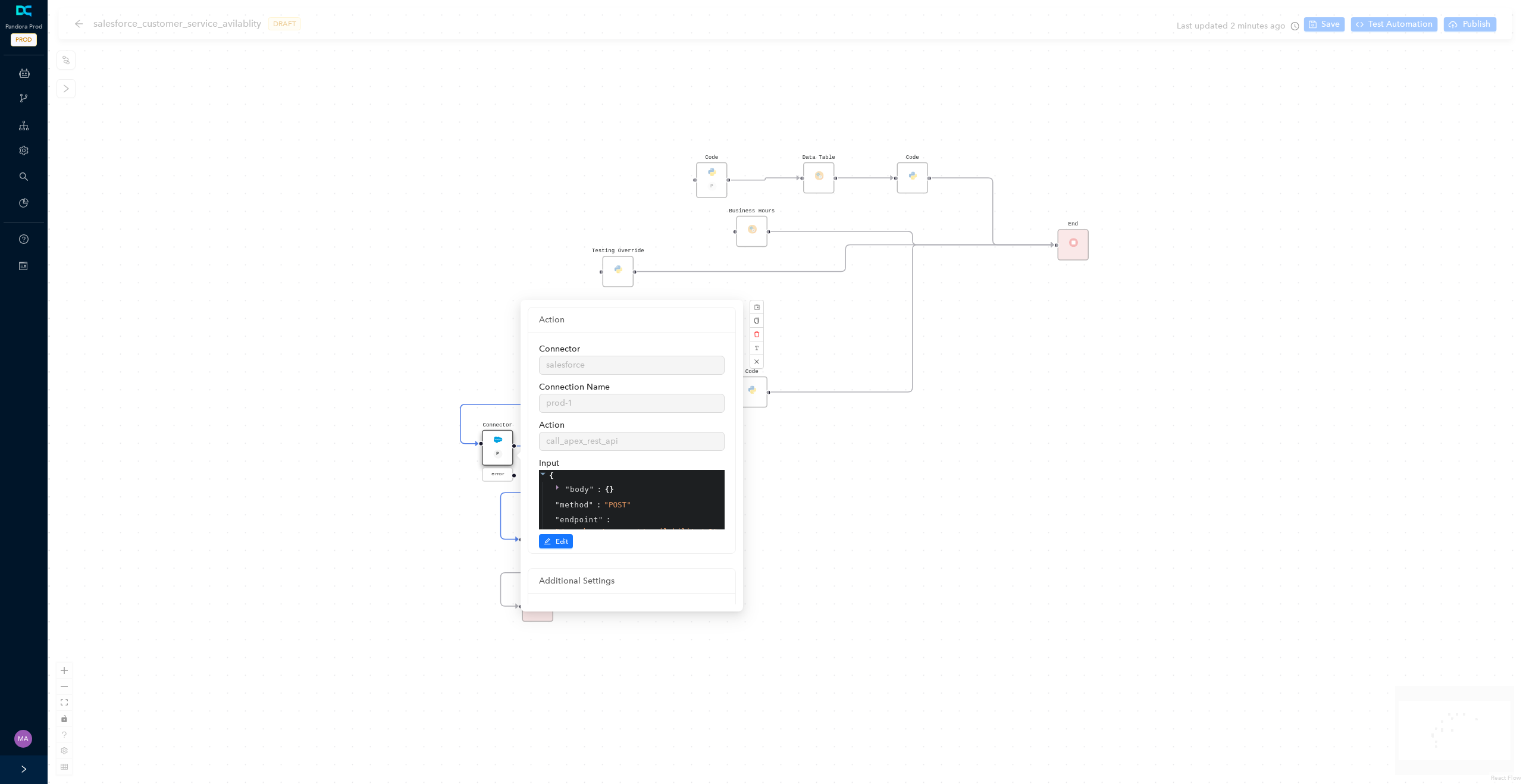
click at [389, 477] on div "Code Start Code P Data Table End Code Business Hours Connector P error Code Tes…" at bounding box center [785, 392] width 1476 height 784
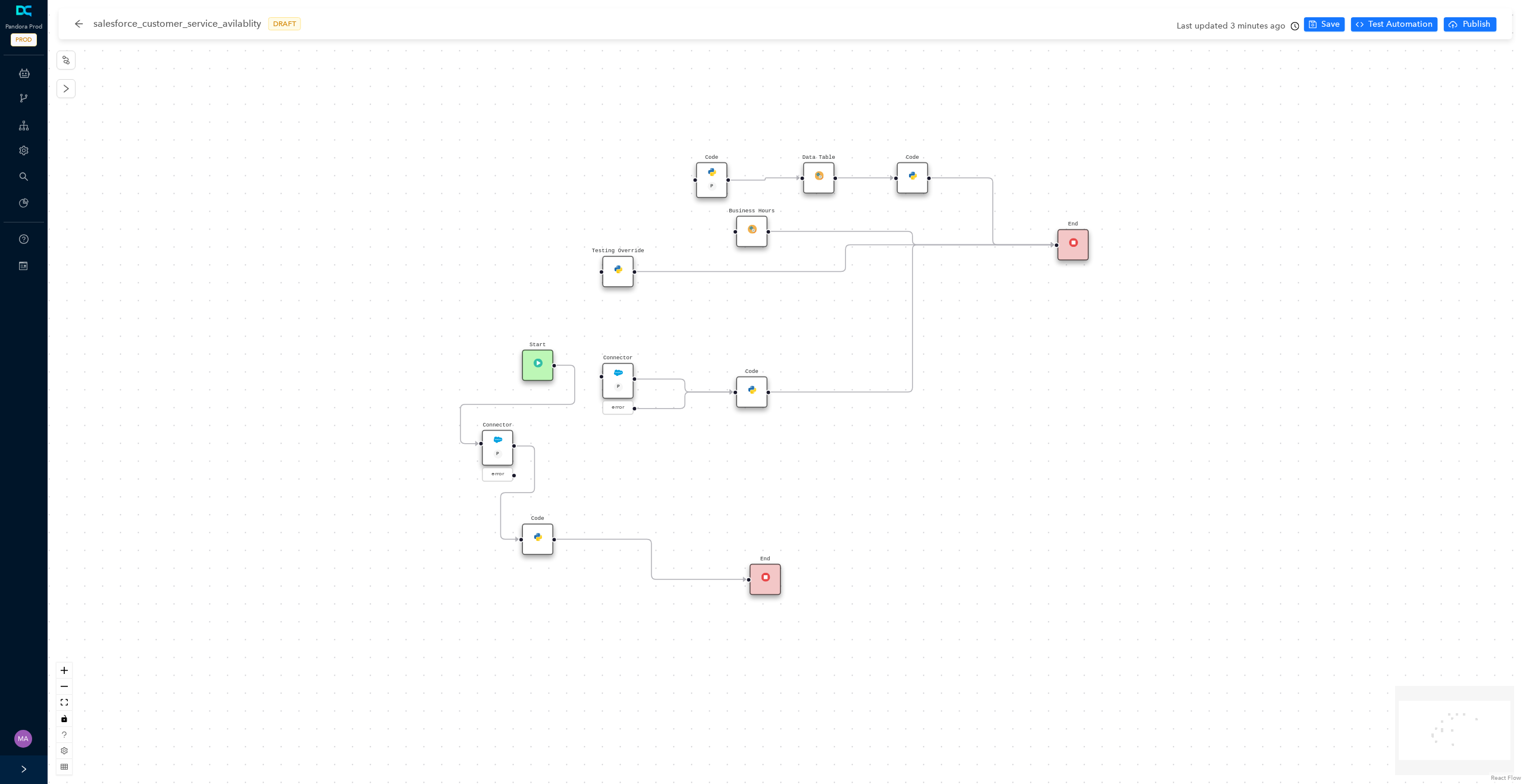
drag, startPoint x: 538, startPoint y: 606, endPoint x: 835, endPoint y: 583, distance: 297.9
click at [781, 583] on div "End" at bounding box center [765, 580] width 32 height 32
drag, startPoint x: 529, startPoint y: 542, endPoint x: 719, endPoint y: 575, distance: 192.8
click at [719, 575] on div "Code" at bounding box center [725, 566] width 32 height 32
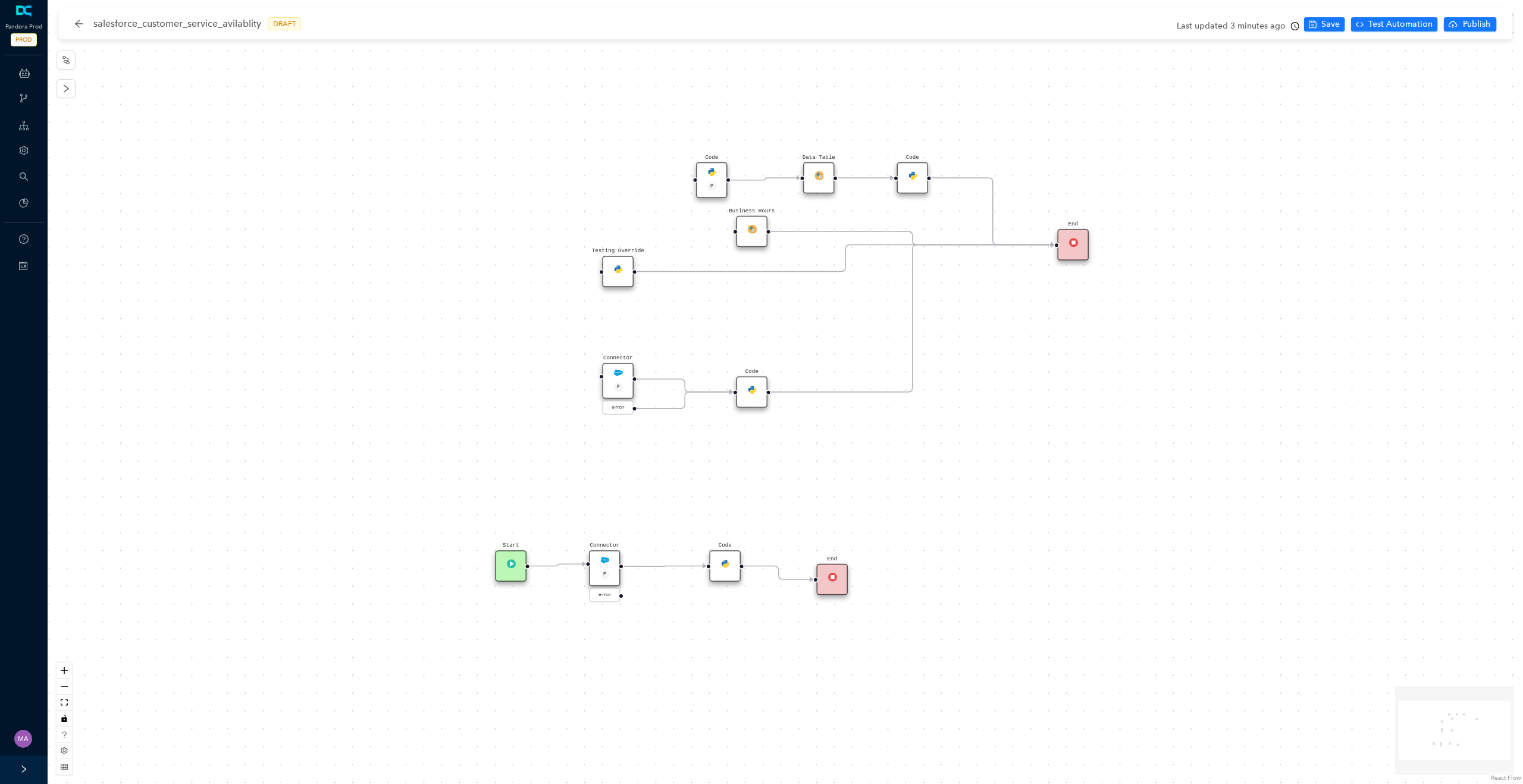
drag, startPoint x: 541, startPoint y: 373, endPoint x: 518, endPoint y: 578, distance: 206.3
click at [518, 578] on div "Start" at bounding box center [511, 566] width 32 height 32
drag, startPoint x: 834, startPoint y: 584, endPoint x: 834, endPoint y: 575, distance: 9.0
click at [834, 575] on div "End" at bounding box center [833, 566] width 32 height 32
click at [604, 558] on img at bounding box center [605, 560] width 9 height 9
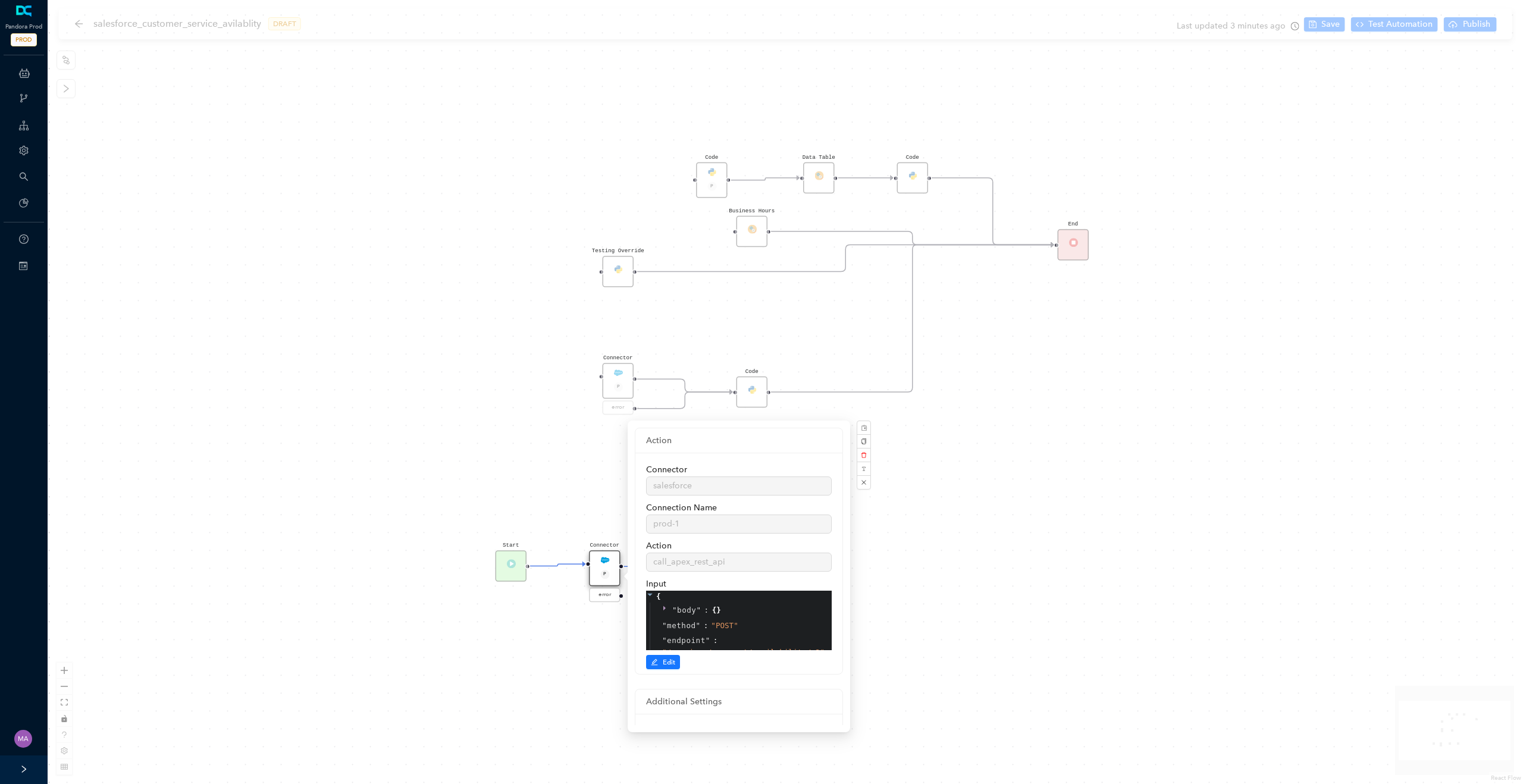
click at [486, 497] on div "Code Start Code P Data Table End Code Business Hours Connector P error Code Tes…" at bounding box center [785, 392] width 1476 height 784
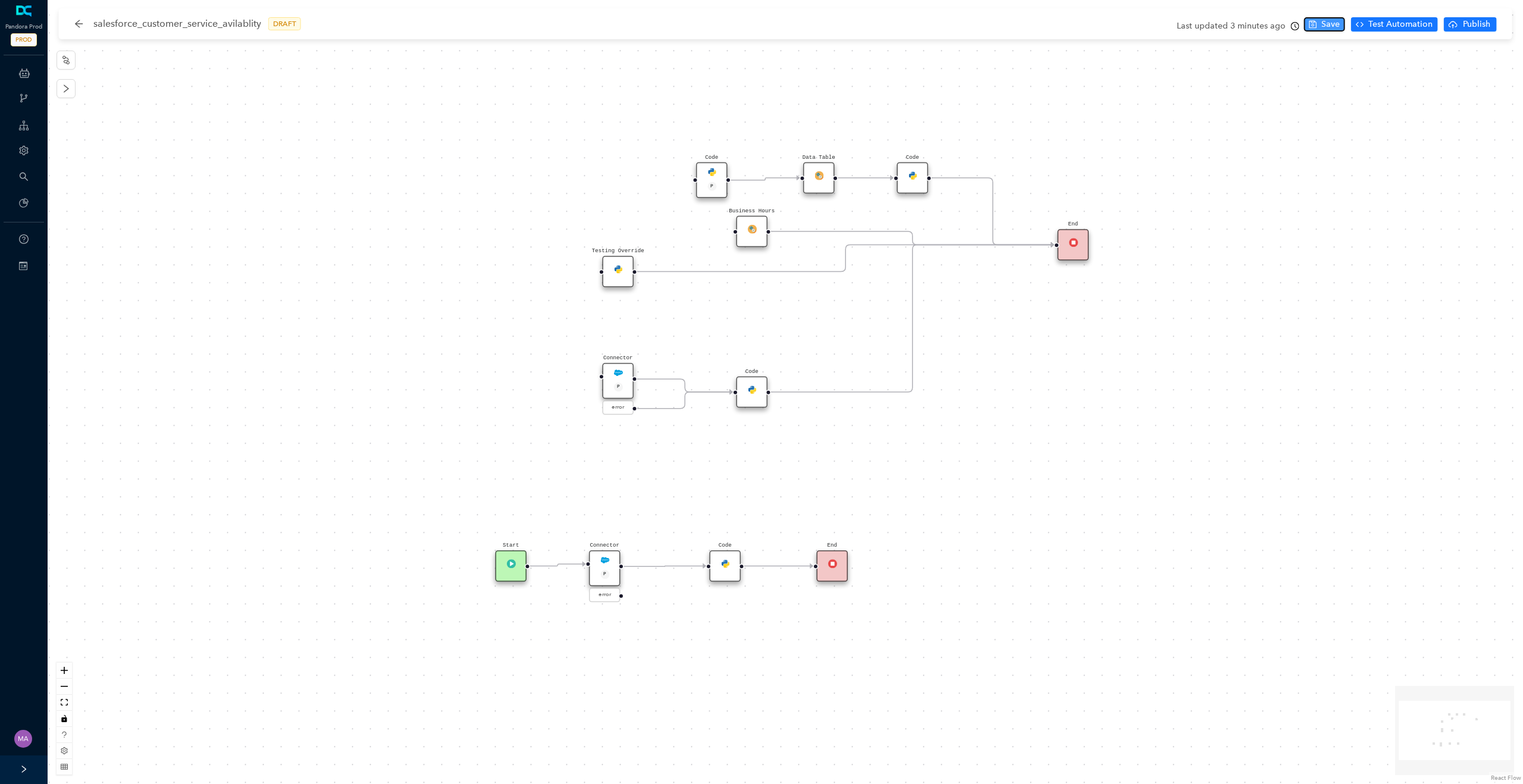
click at [1331, 24] on span "Save" at bounding box center [1331, 24] width 19 height 13
click at [1468, 23] on span "Publish" at bounding box center [1477, 24] width 30 height 13
click at [1450, 146] on div "Code Start Code P Data Table End Code Business Hours Connector P error Code Tes…" at bounding box center [785, 389] width 1476 height 779
drag, startPoint x: 621, startPoint y: 597, endPoint x: 816, endPoint y: 574, distance: 196.4
click at [816, 574] on div "Code Start Code P Data Table End Code Business Hours Connector P error Code Tes…" at bounding box center [1334, 656] width 2214 height 1176
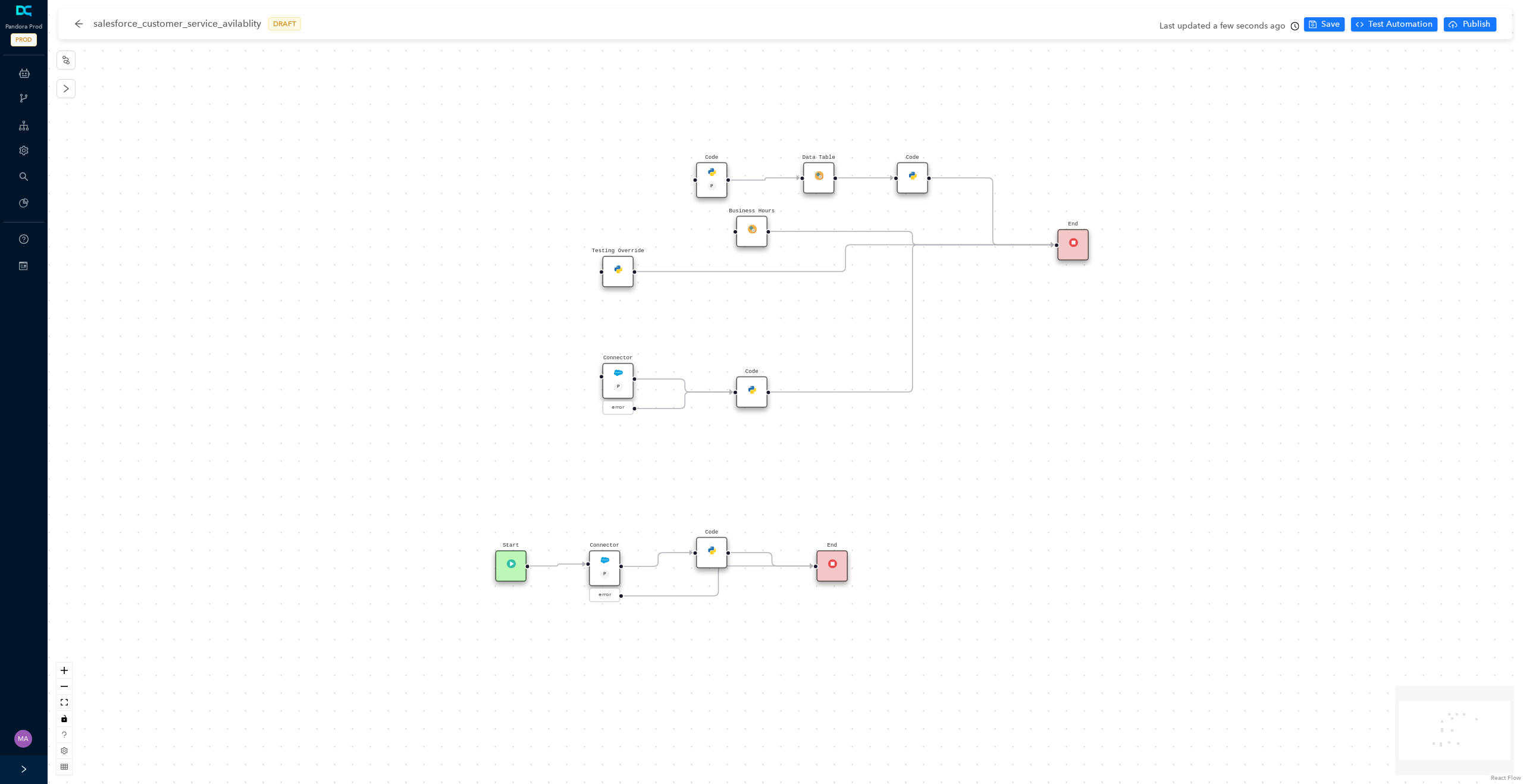
drag, startPoint x: 729, startPoint y: 568, endPoint x: 721, endPoint y: 549, distance: 20.6
click at [721, 549] on div "Code" at bounding box center [712, 553] width 32 height 32
drag, startPoint x: 825, startPoint y: 571, endPoint x: 801, endPoint y: 604, distance: 40.8
click at [801, 604] on div "End" at bounding box center [806, 593] width 32 height 32
click at [706, 595] on icon "Edge from reactflownode_eff7e620-c5ab-4316-bf61-8366cd781db6 to reactflownode_5…" at bounding box center [705, 595] width 162 height 3
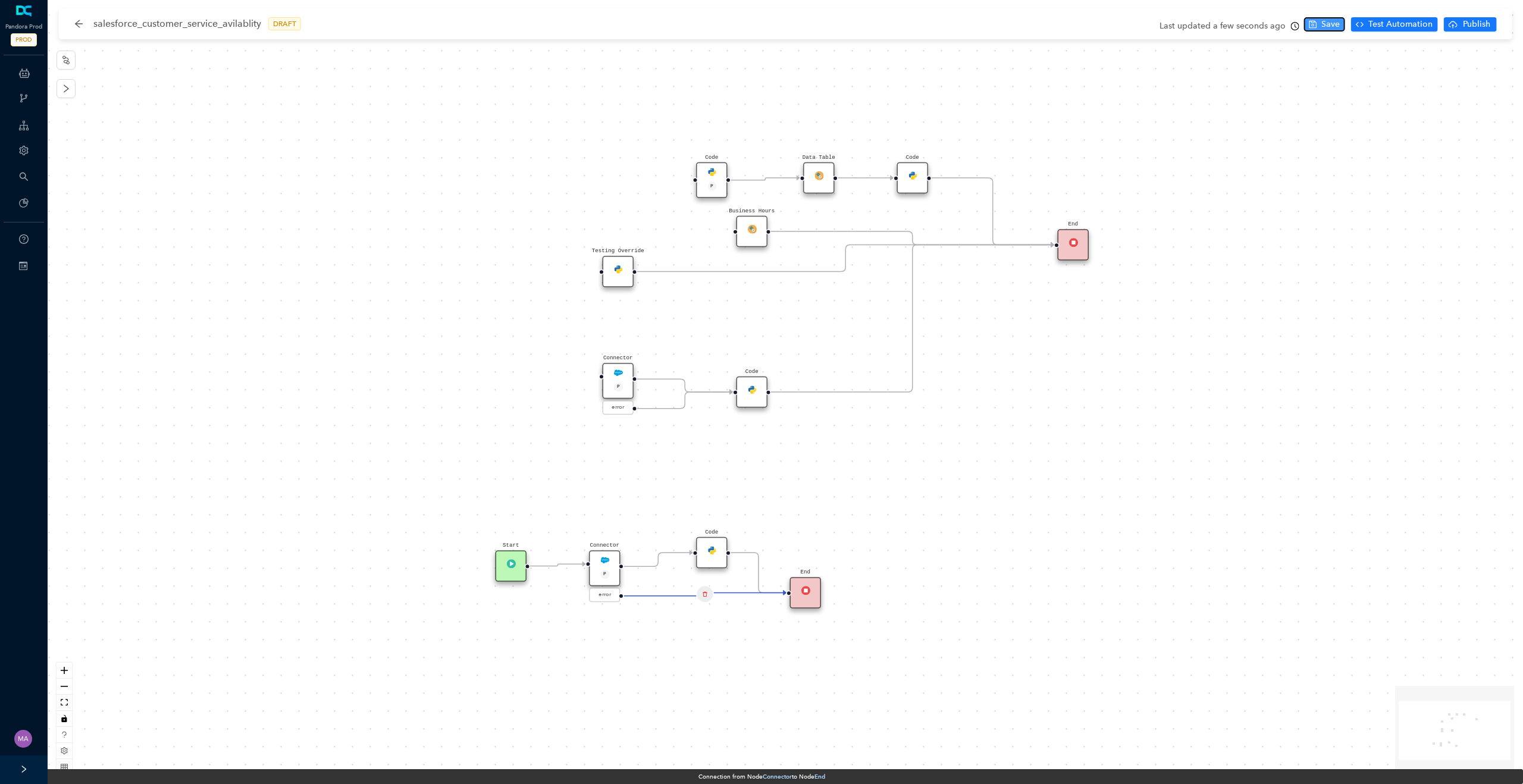
click at [1334, 30] on span "Save" at bounding box center [1331, 24] width 19 height 13
click at [1482, 25] on span "Publish" at bounding box center [1477, 24] width 30 height 13
click at [1508, 68] on span "Yes" at bounding box center [1506, 70] width 13 height 13
click at [77, 25] on icon "arrow-left" at bounding box center [79, 23] width 8 height 8
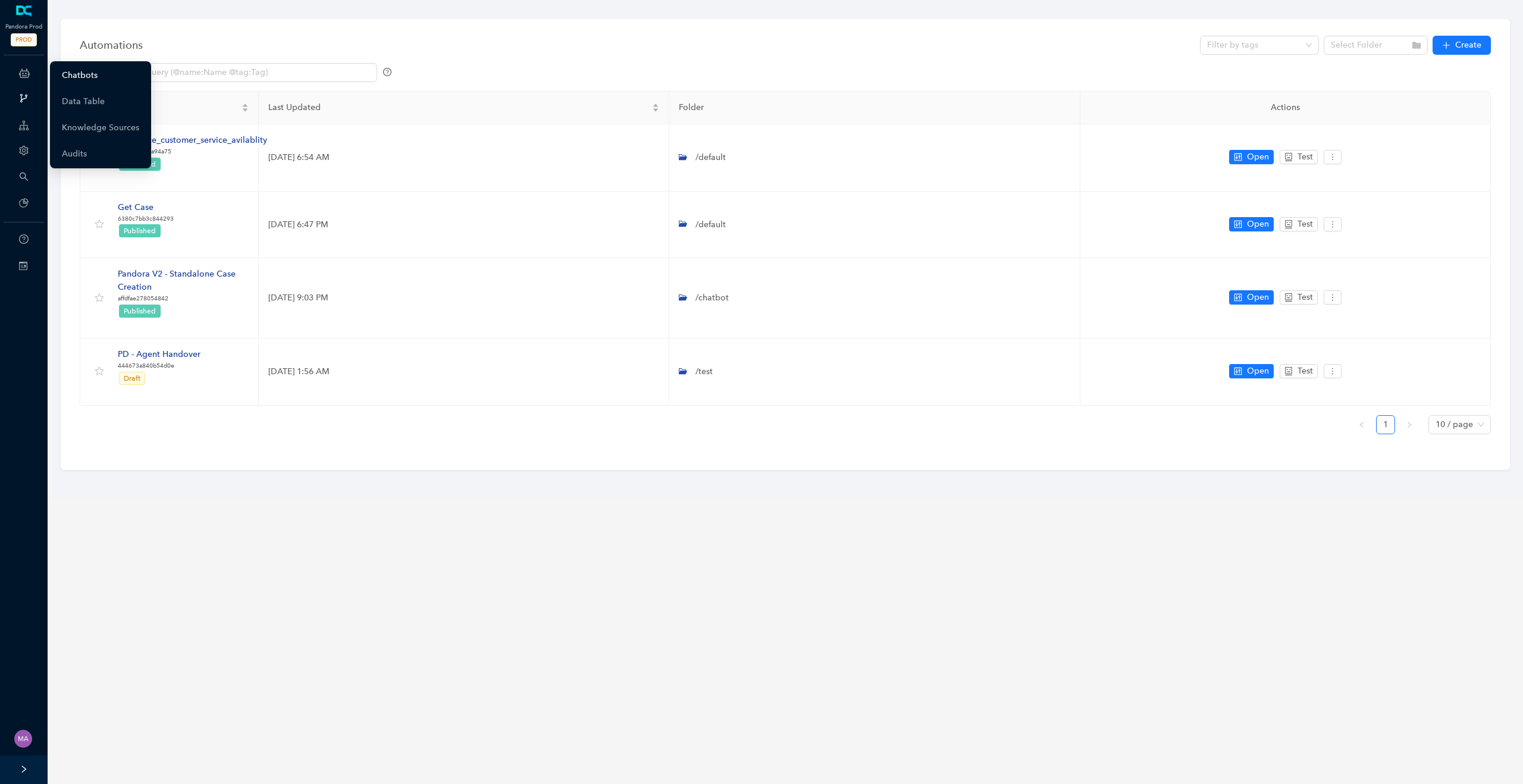
click at [77, 76] on link "Chatbots" at bounding box center [79, 76] width 35 height 24
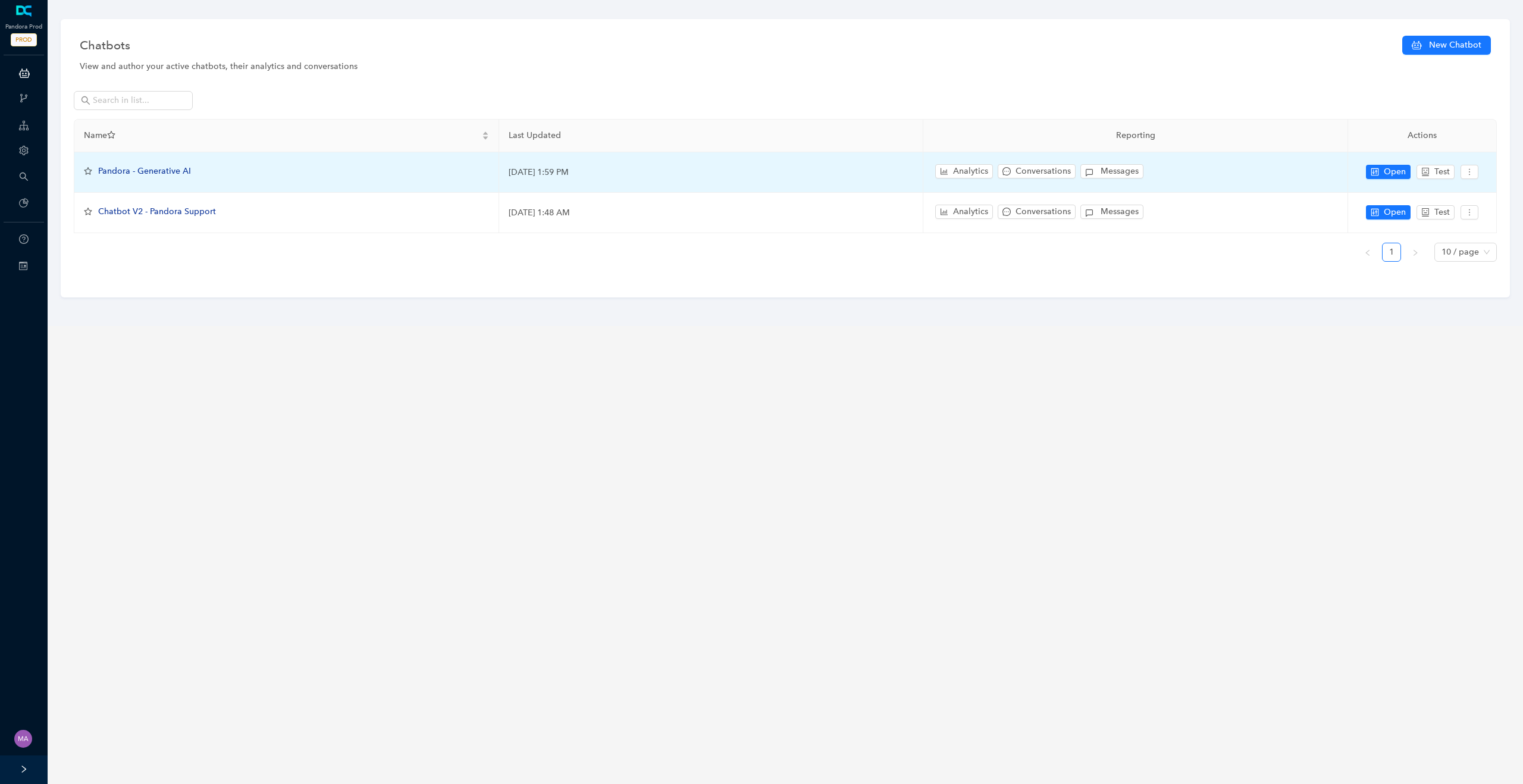
click at [132, 172] on span "Pandora - Generative AI" at bounding box center [144, 171] width 92 height 10
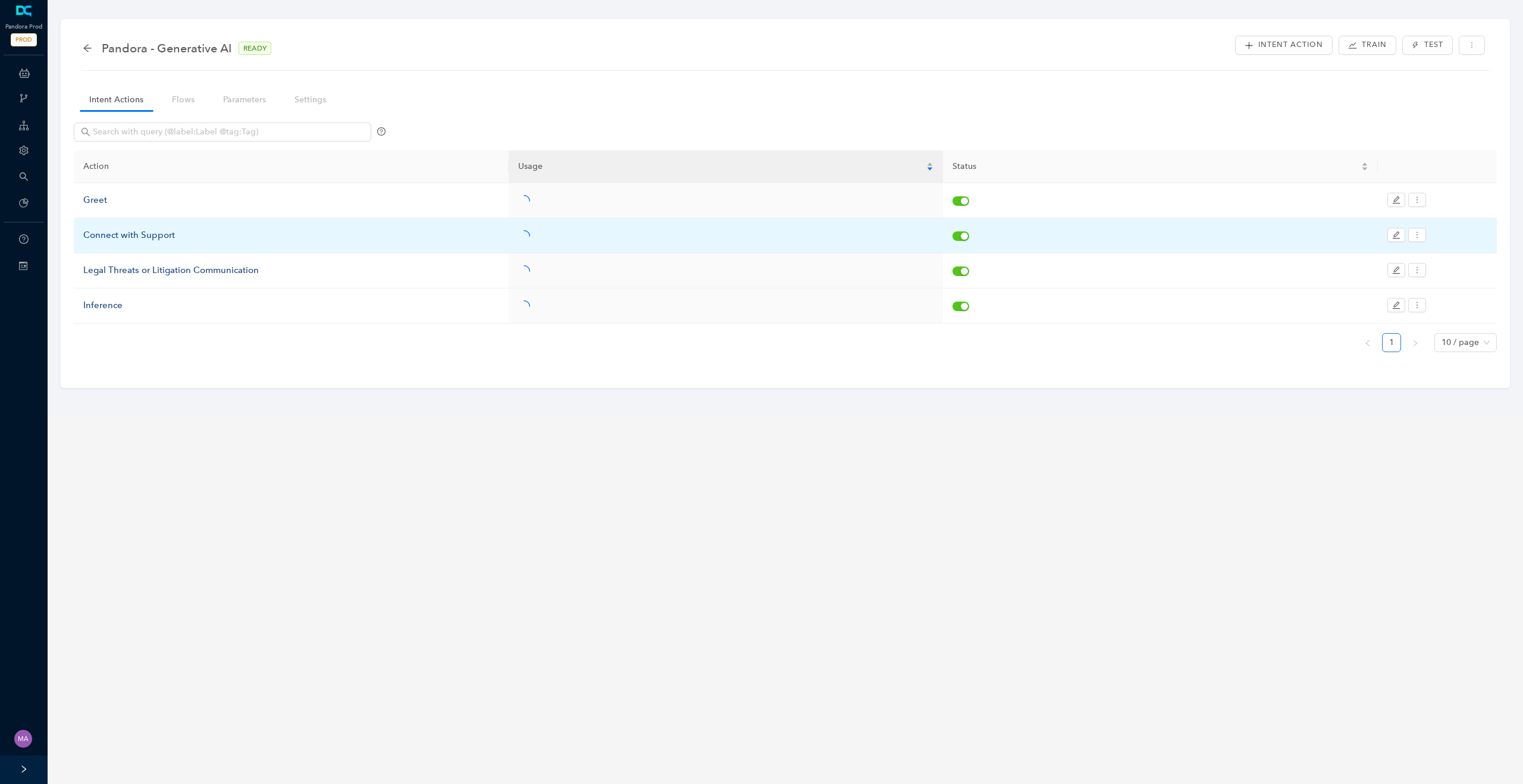
click at [162, 233] on div "Connect with Support" at bounding box center [291, 235] width 416 height 14
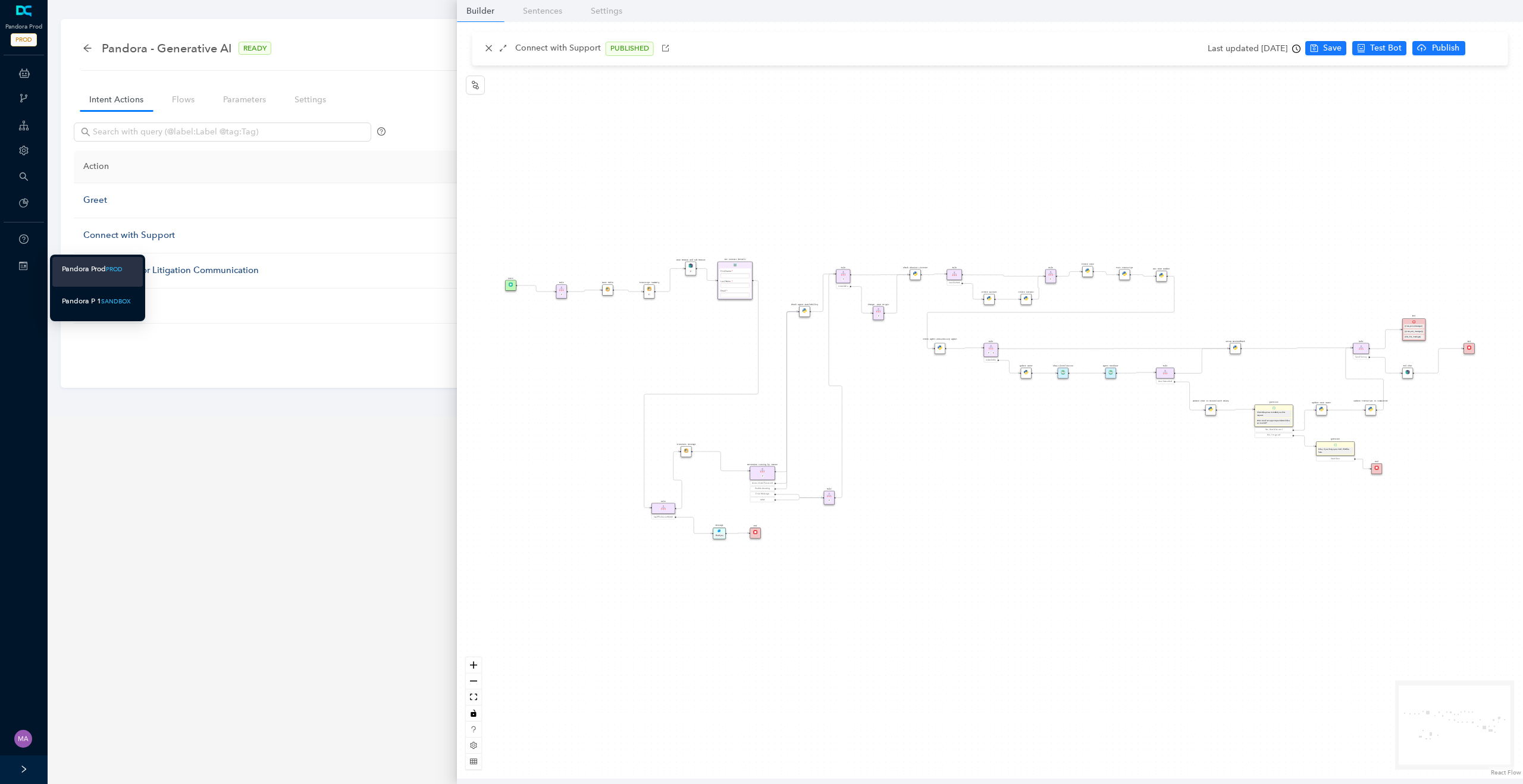
click at [116, 307] on span "Pandora P 1 SANDBOX" at bounding box center [96, 301] width 69 height 15
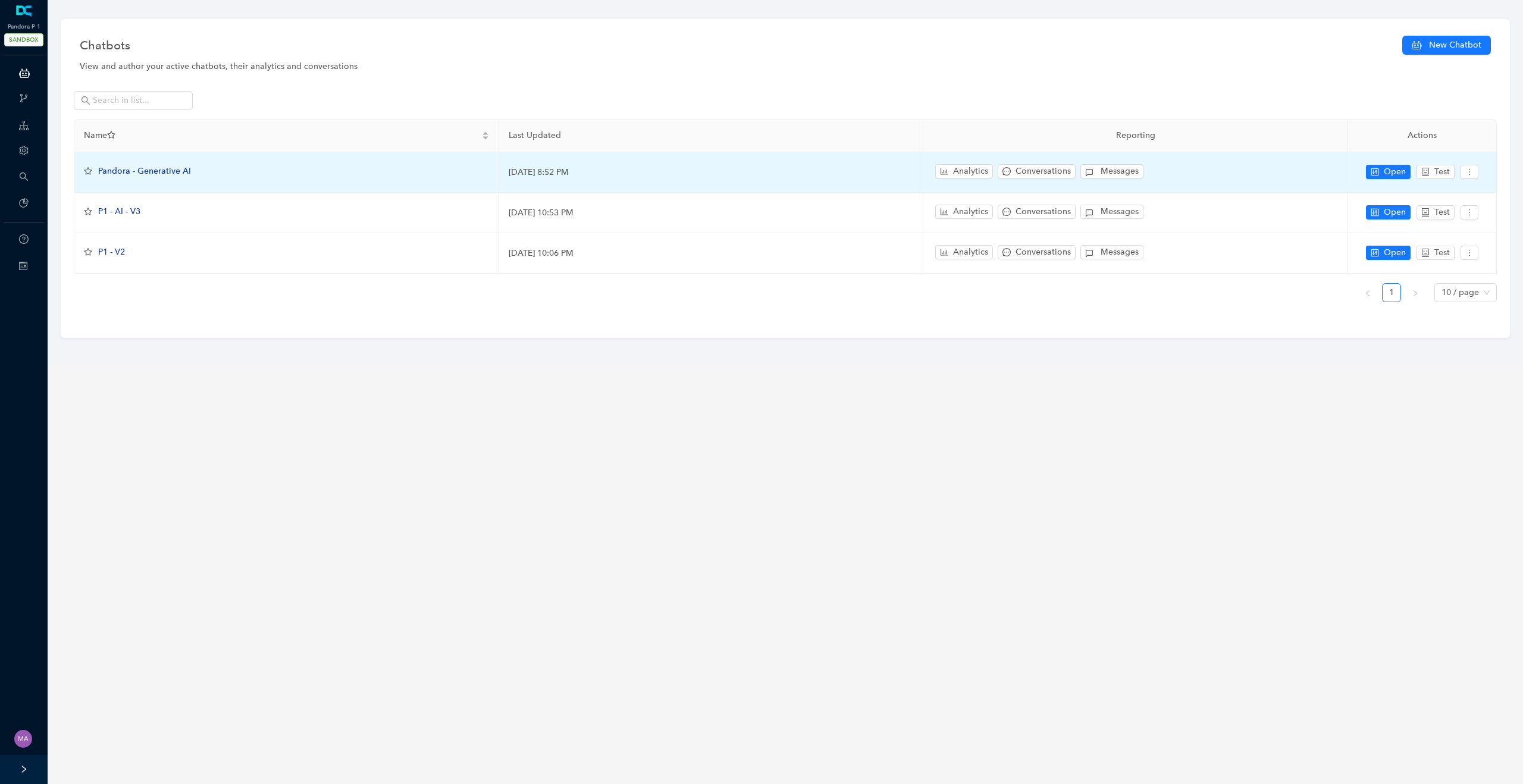
click at [143, 171] on span "Pandora - Generative AI" at bounding box center [144, 171] width 92 height 10
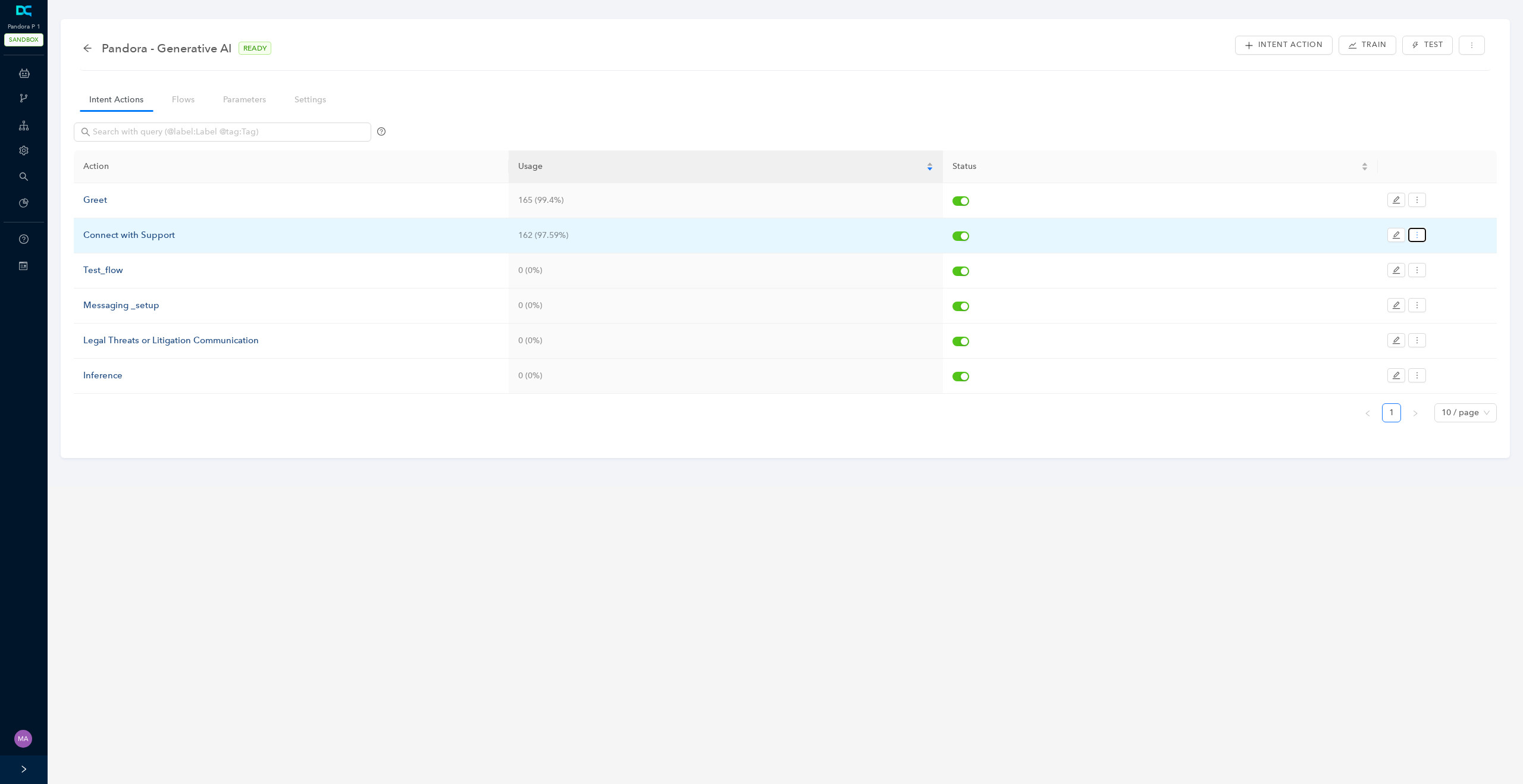
click at [1417, 235] on icon "more" at bounding box center [1417, 235] width 8 height 8
click at [1456, 294] on span "Copy to site" at bounding box center [1458, 294] width 81 height 13
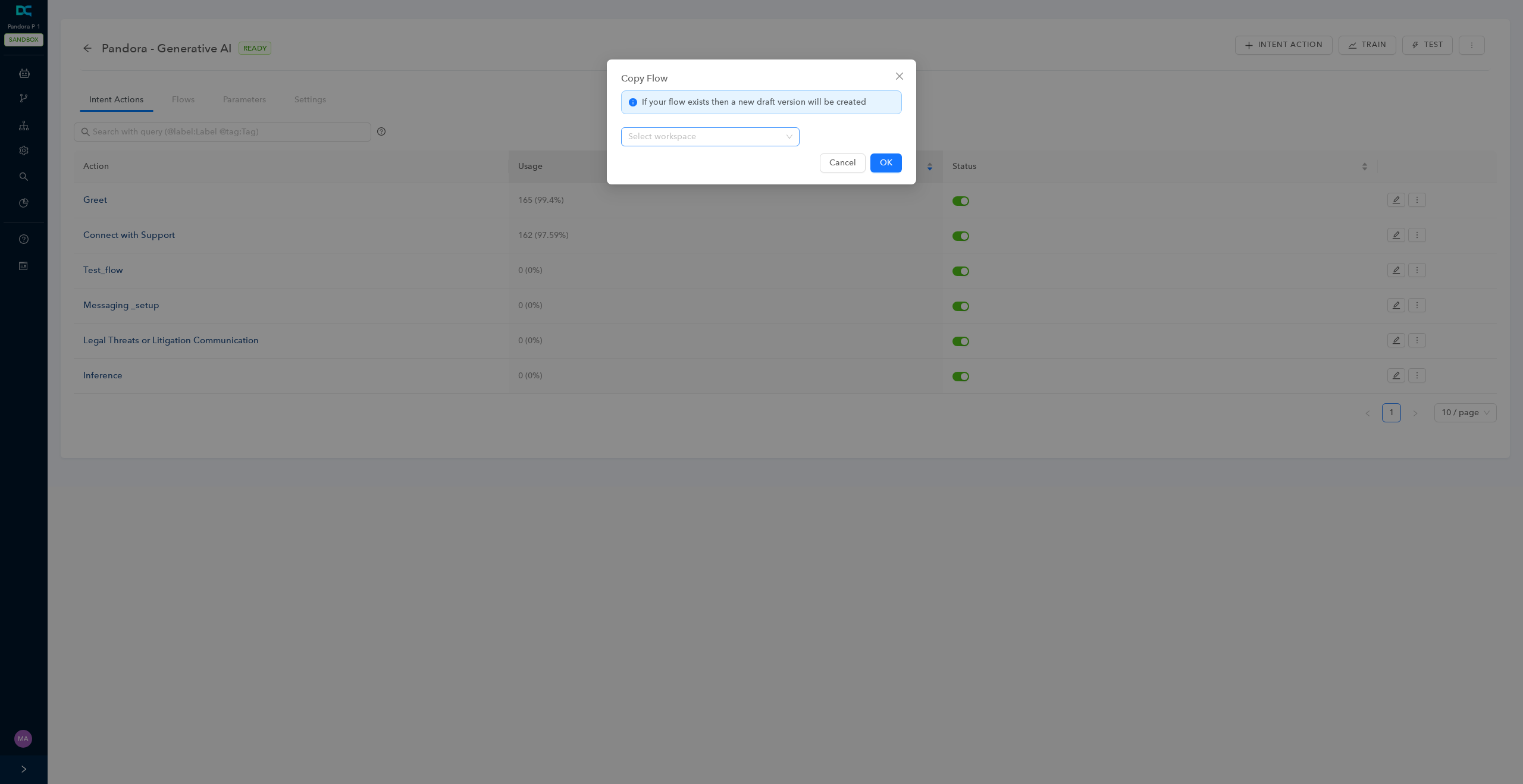
click at [749, 138] on input "search" at bounding box center [707, 137] width 157 height 18
click at [707, 164] on div "pandora-prod" at bounding box center [710, 160] width 159 height 13
click at [883, 165] on span "OK" at bounding box center [886, 162] width 13 height 13
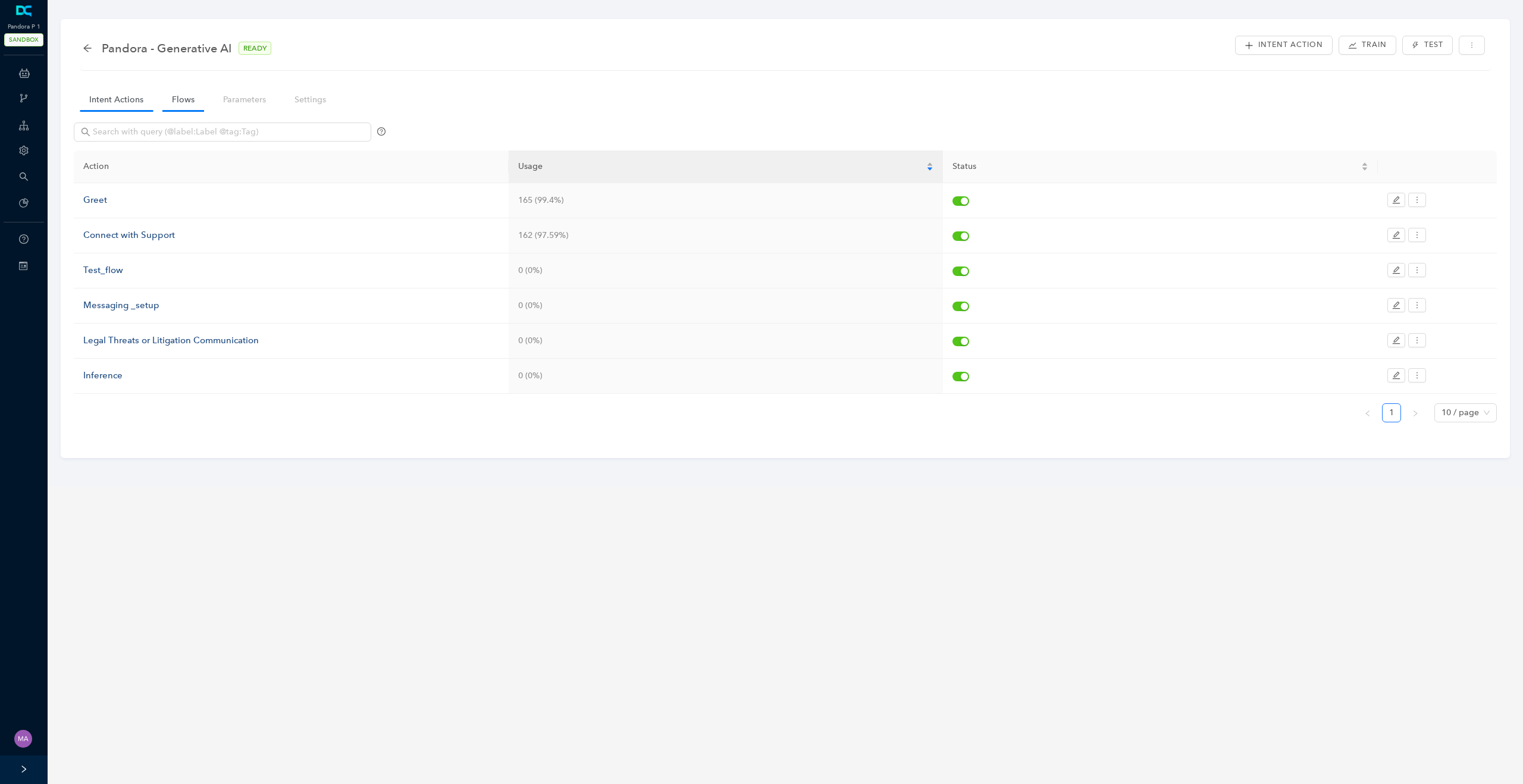
click at [182, 101] on link "Flows" at bounding box center [183, 99] width 41 height 22
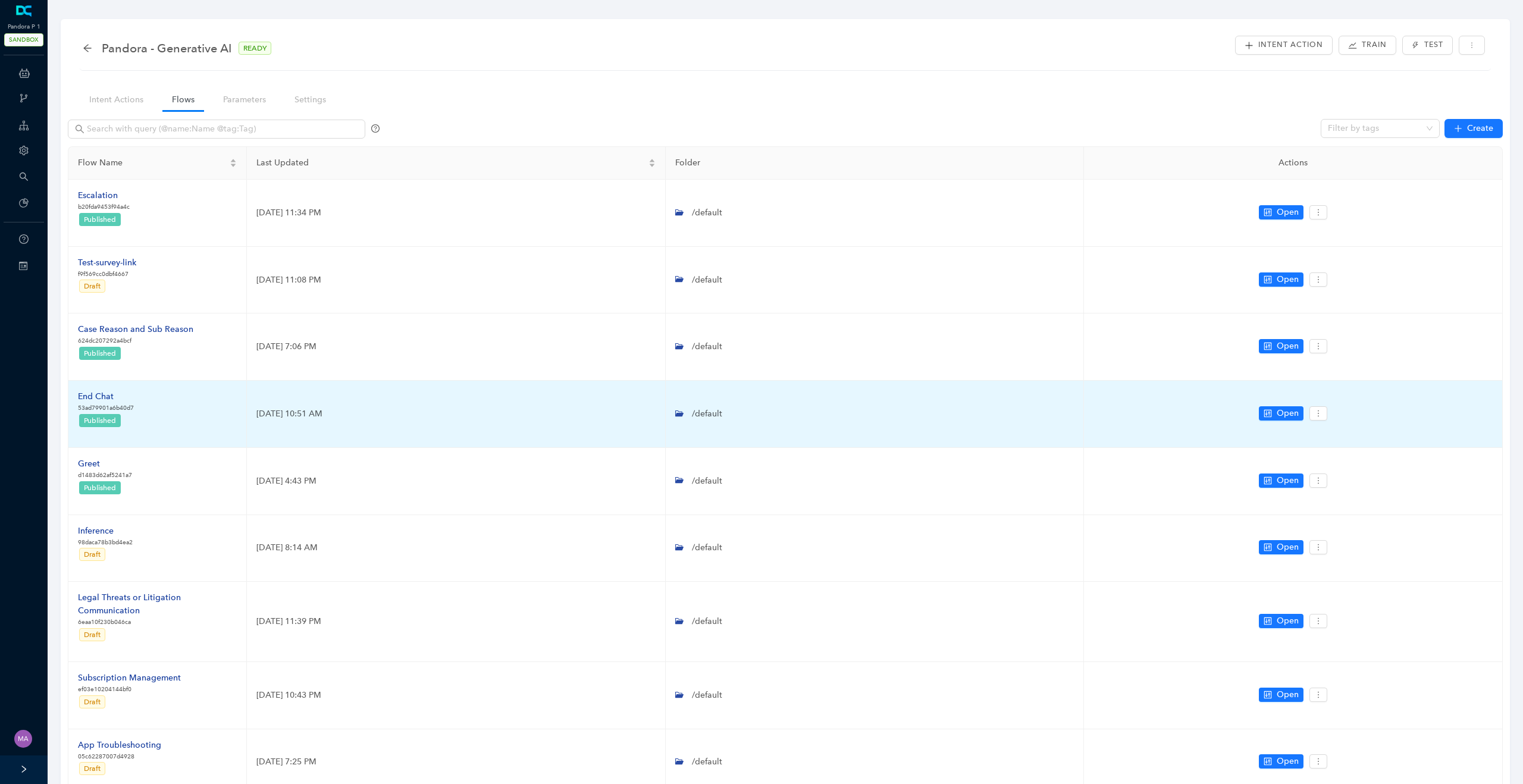
click at [93, 396] on div "End Chat" at bounding box center [106, 396] width 56 height 13
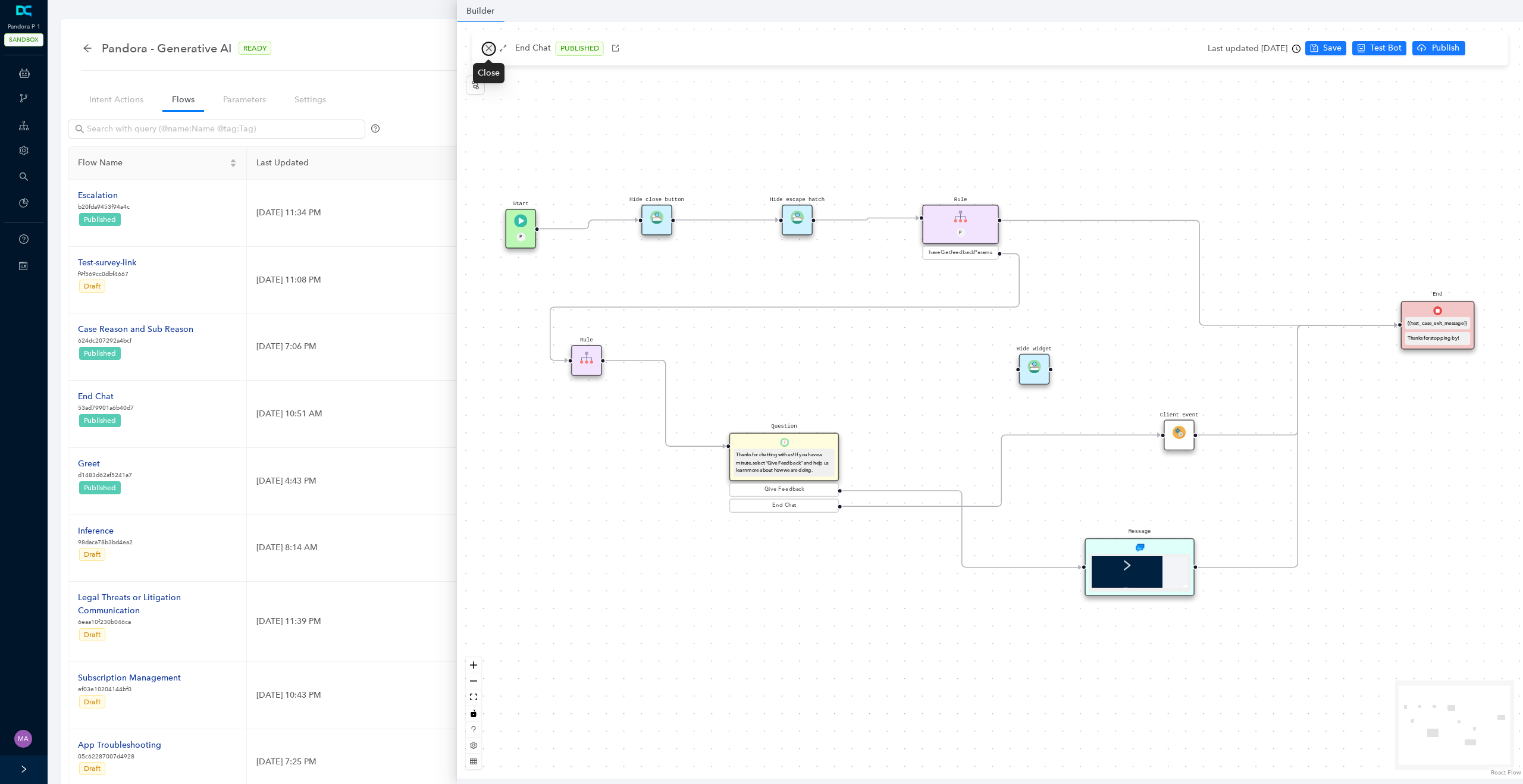
click at [489, 47] on icon "close" at bounding box center [489, 48] width 8 height 8
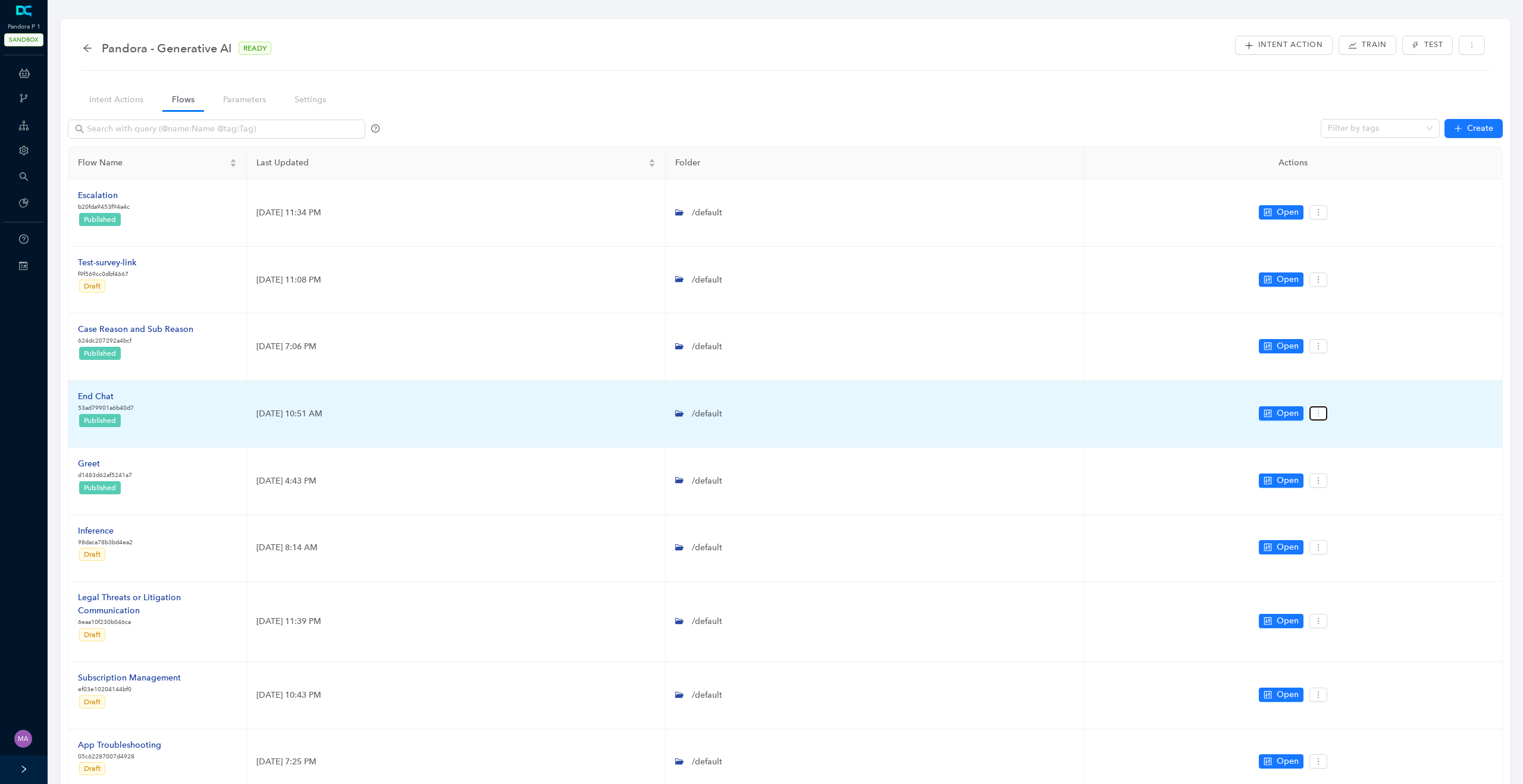
click at [1322, 416] on icon "more" at bounding box center [1319, 413] width 8 height 8
click at [1349, 456] on span "Copy" at bounding box center [1340, 453] width 43 height 13
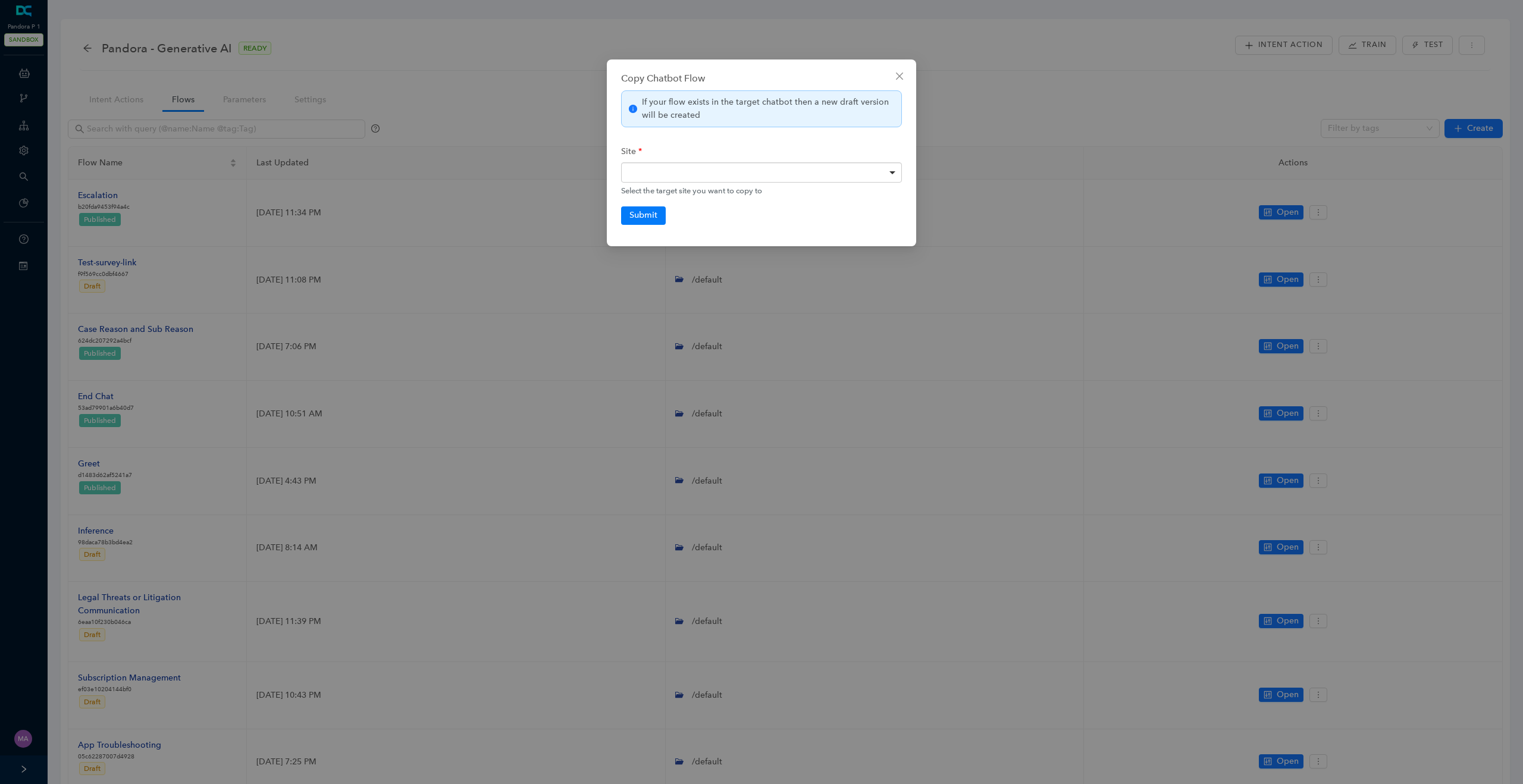
click at [775, 173] on div at bounding box center [762, 172] width 281 height 20
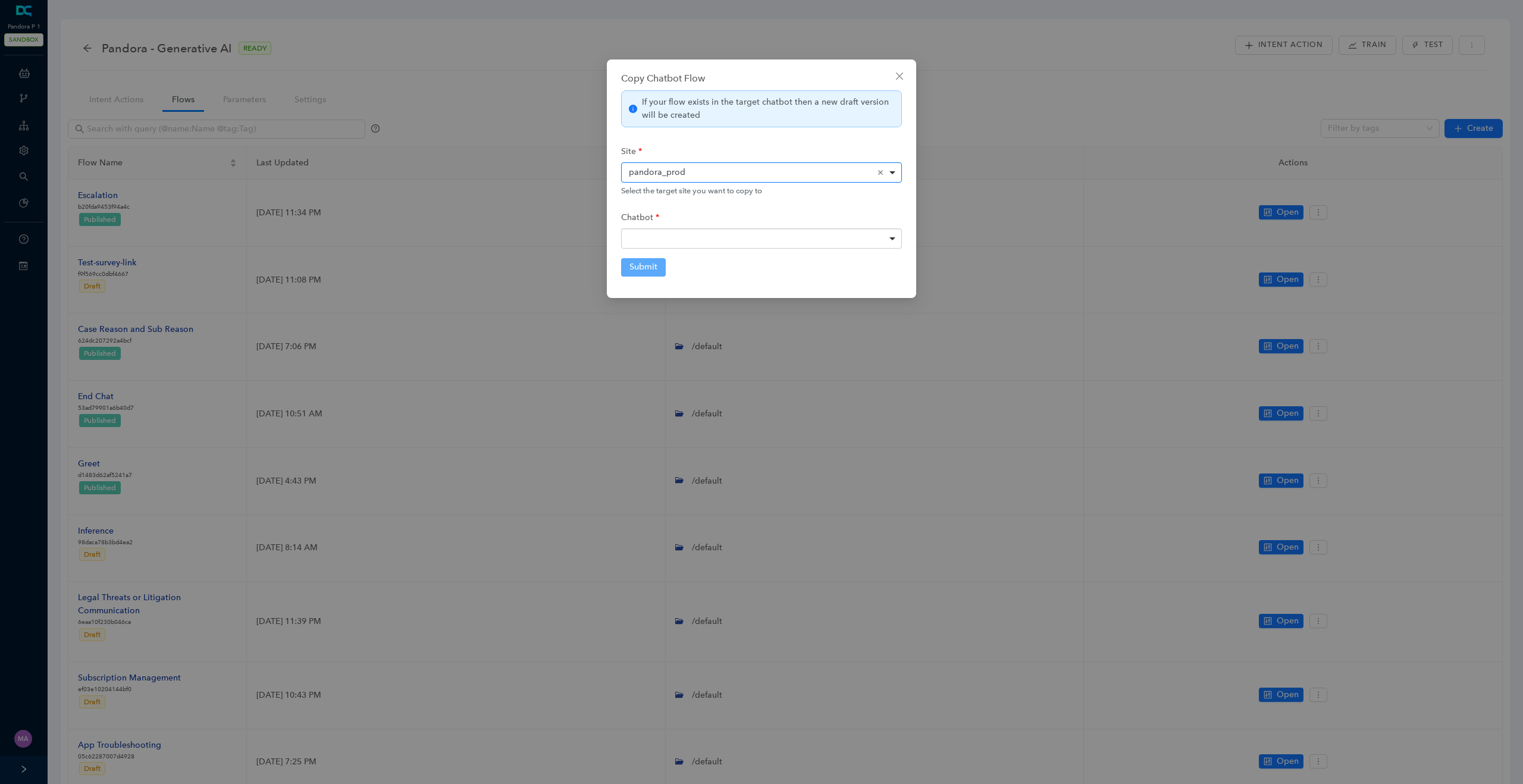
click at [675, 237] on div at bounding box center [762, 238] width 281 height 20
click at [642, 270] on button "Submit" at bounding box center [643, 268] width 44 height 18
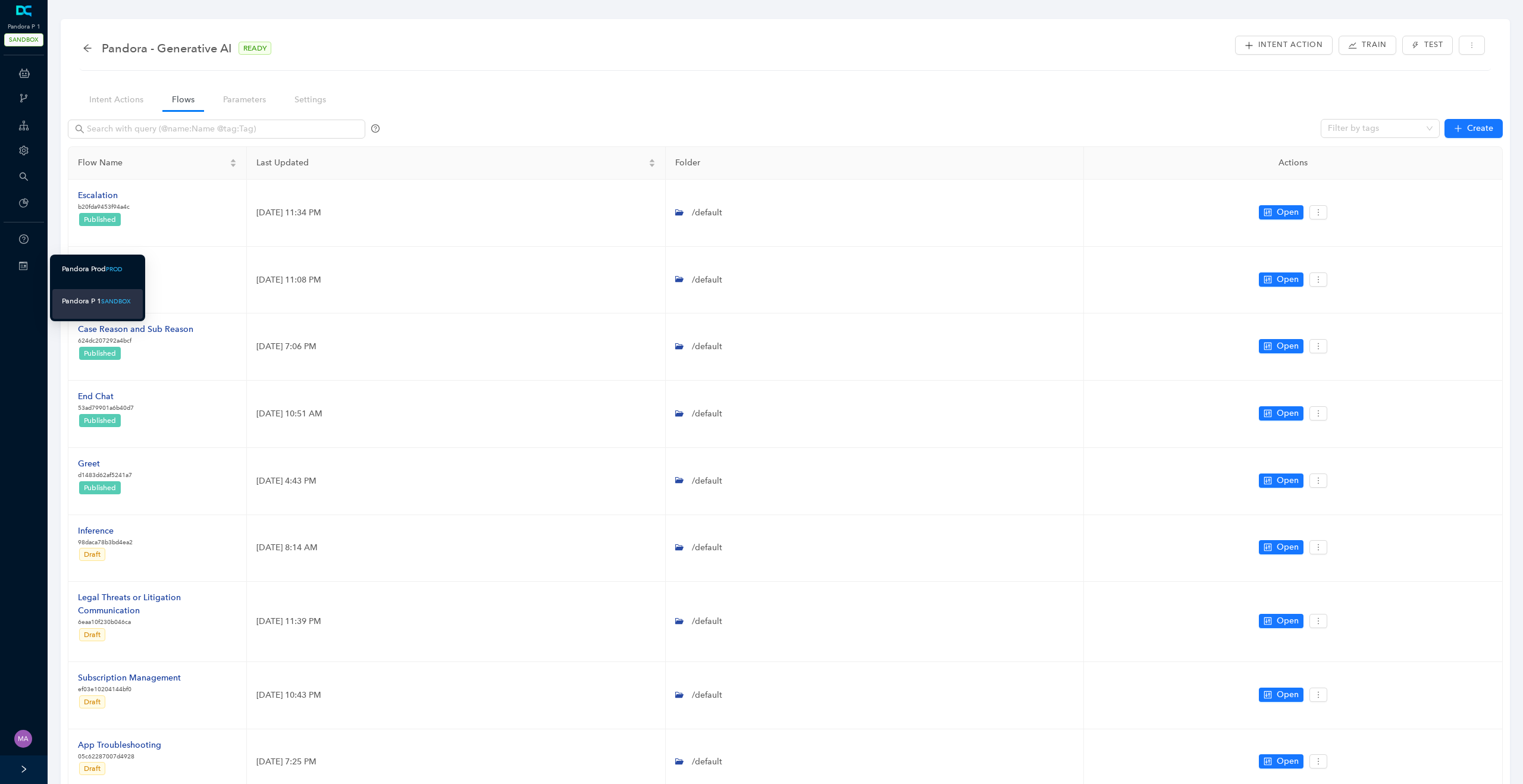
click at [84, 267] on div "Pandora Prod" at bounding box center [83, 269] width 44 height 15
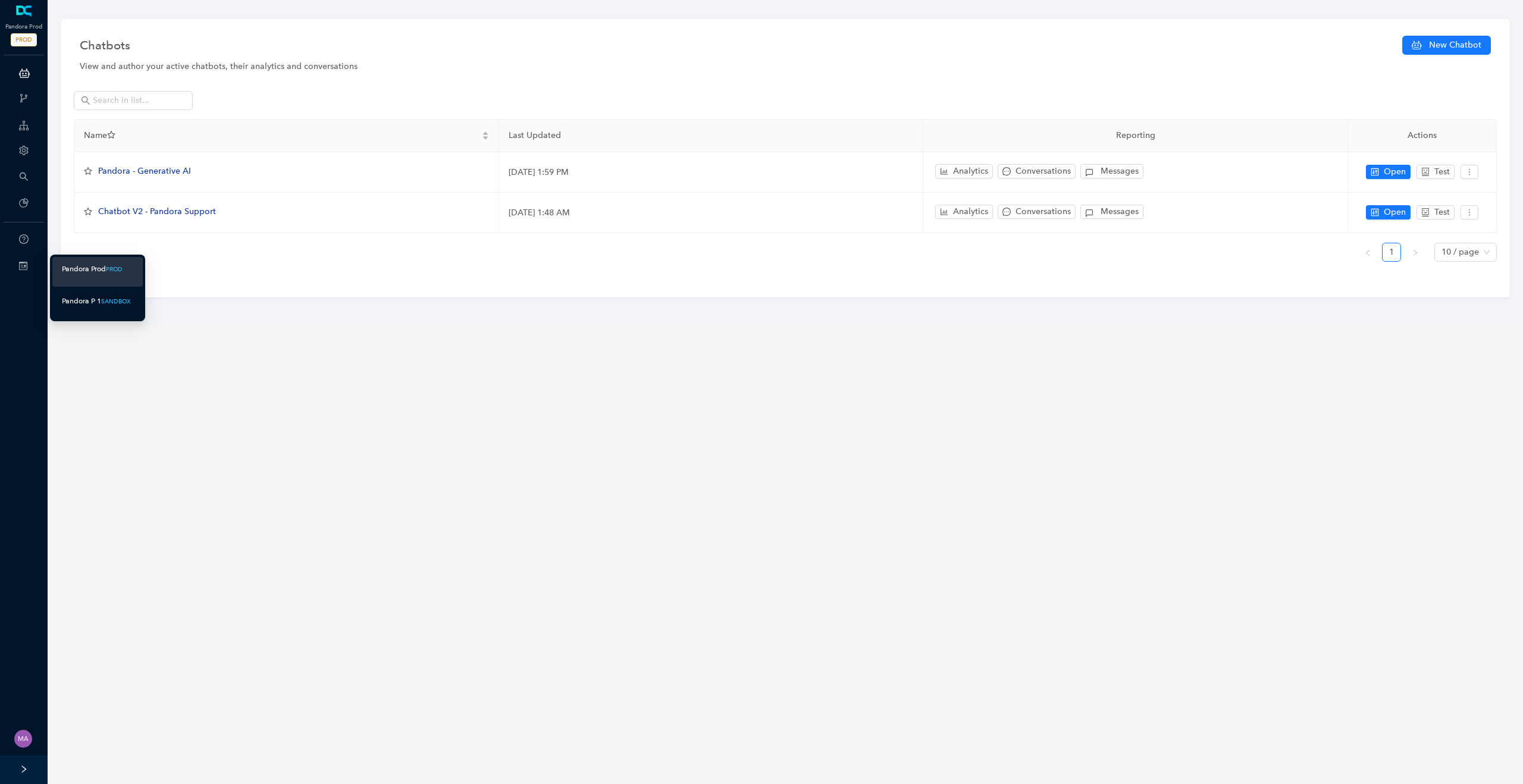
click at [85, 306] on div "Pandora P 1" at bounding box center [81, 301] width 39 height 15
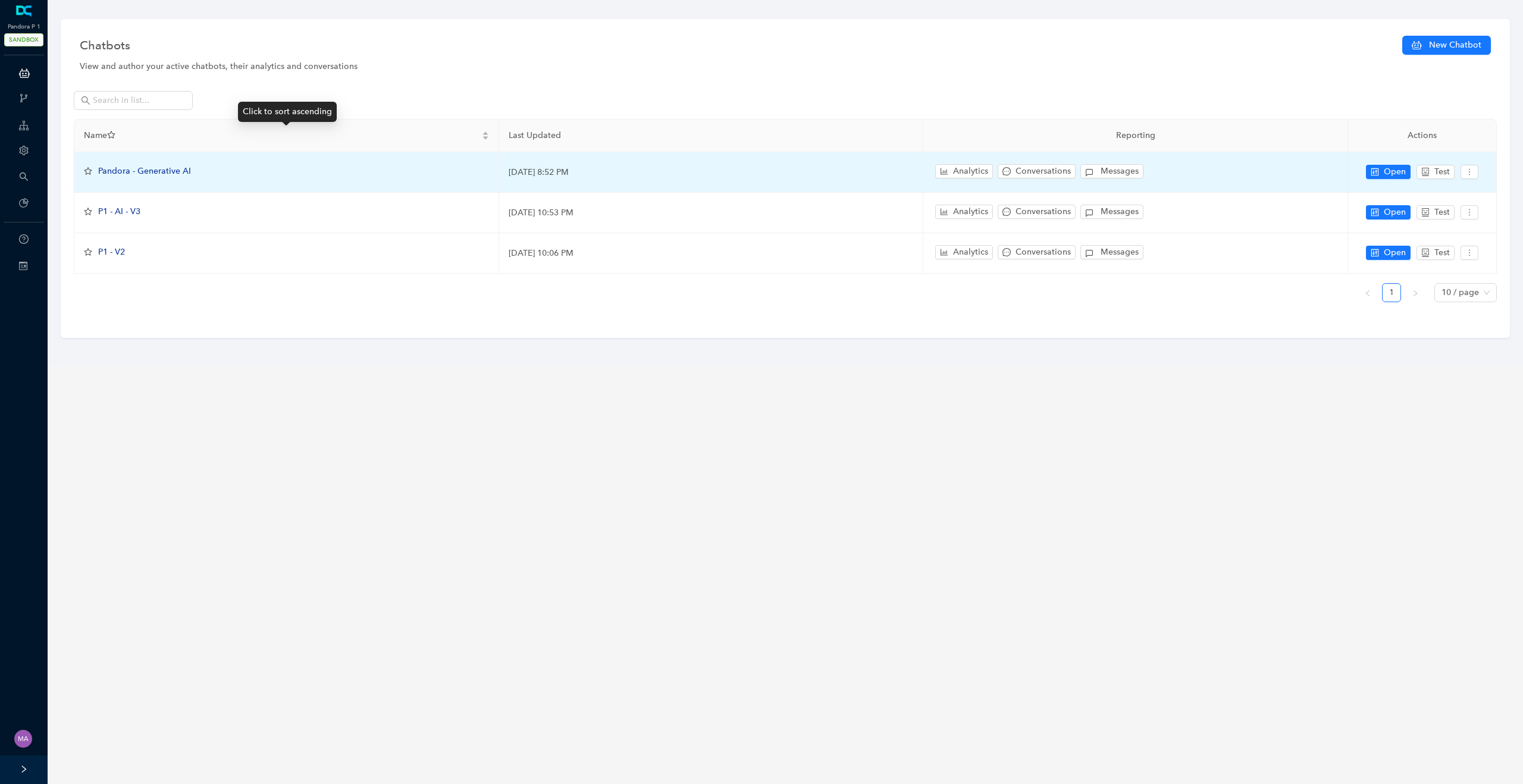
click at [138, 167] on span "Pandora - Generative AI" at bounding box center [144, 171] width 92 height 10
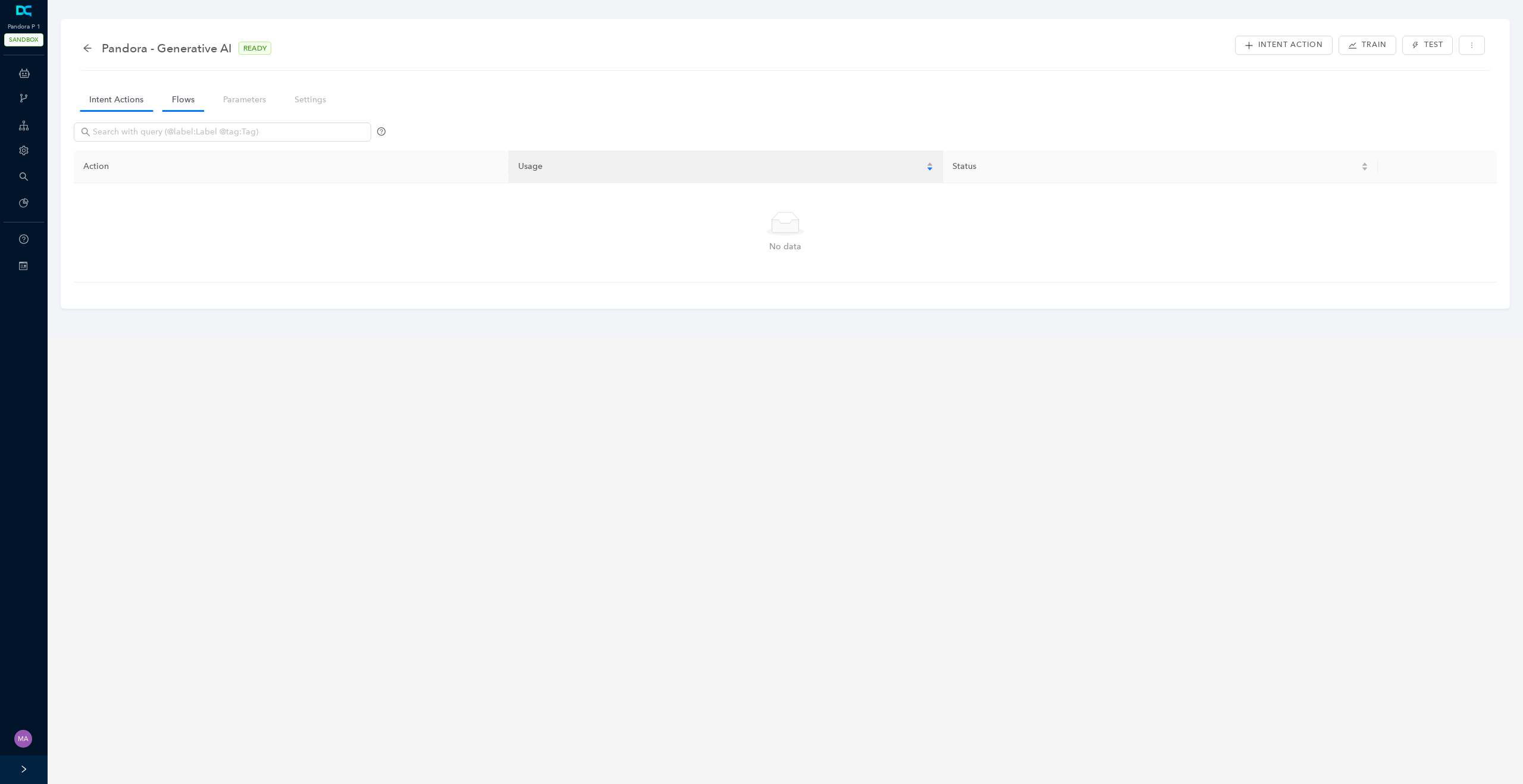
click at [176, 98] on link "Flows" at bounding box center [183, 99] width 41 height 22
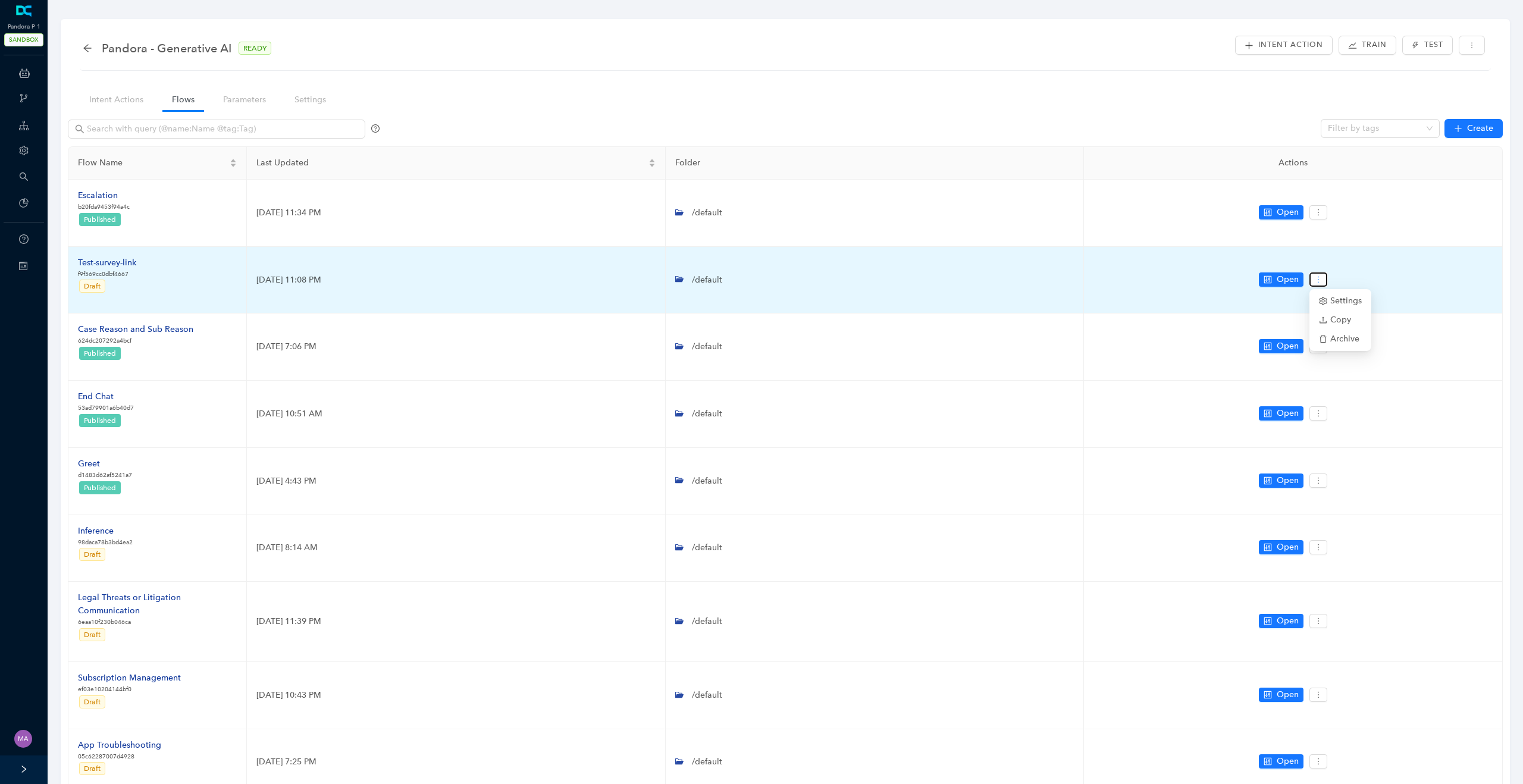
click at [1315, 278] on icon "more" at bounding box center [1319, 279] width 8 height 8
click at [1340, 341] on span "Archive" at bounding box center [1340, 338] width 43 height 13
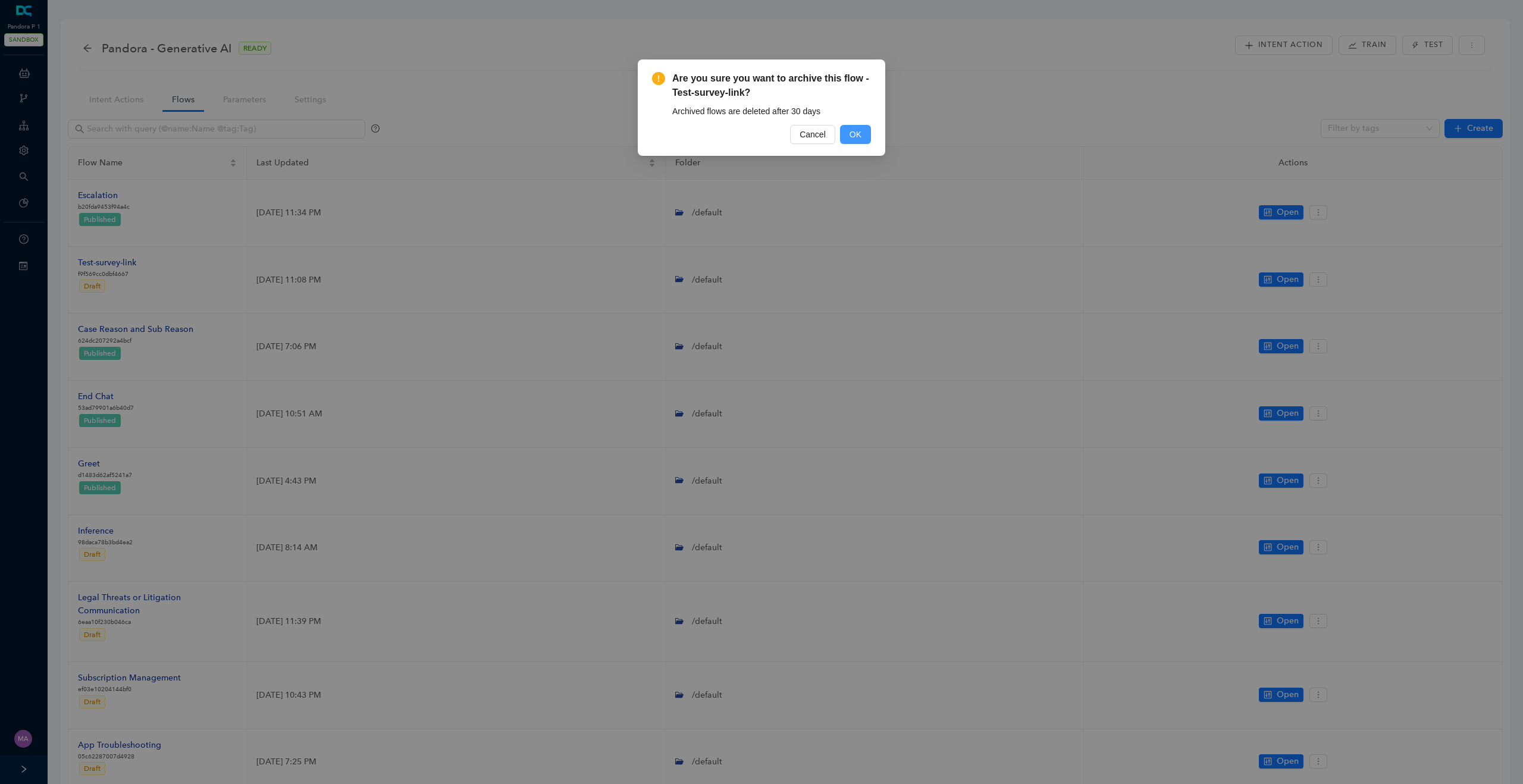
click at [863, 133] on button "OK" at bounding box center [855, 134] width 31 height 19
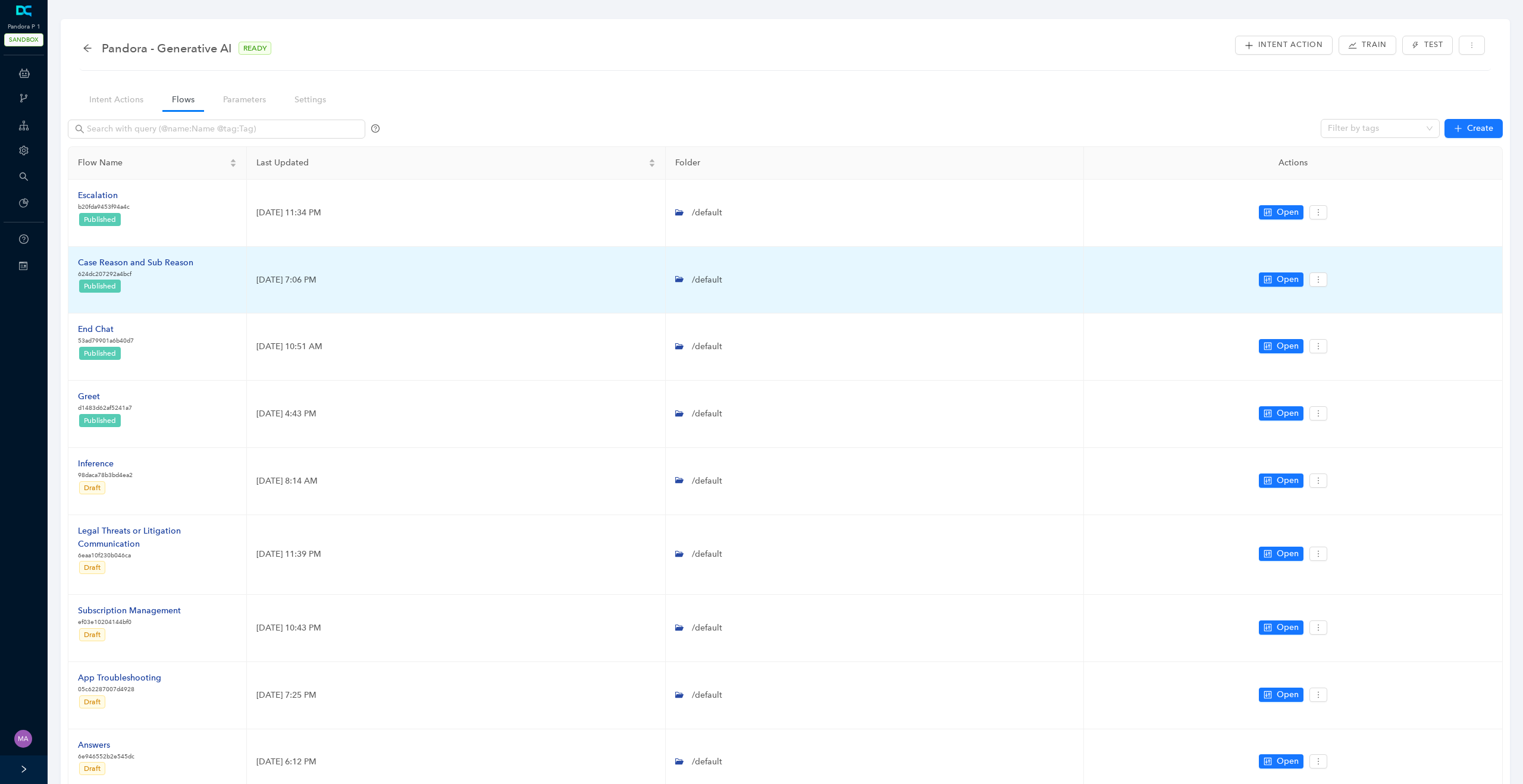
click at [175, 253] on td "Case Reason and Sub Reason 624dc207292a4bcf Published" at bounding box center [157, 280] width 178 height 67
click at [172, 262] on div "Case Reason and Sub Reason" at bounding box center [136, 262] width 116 height 13
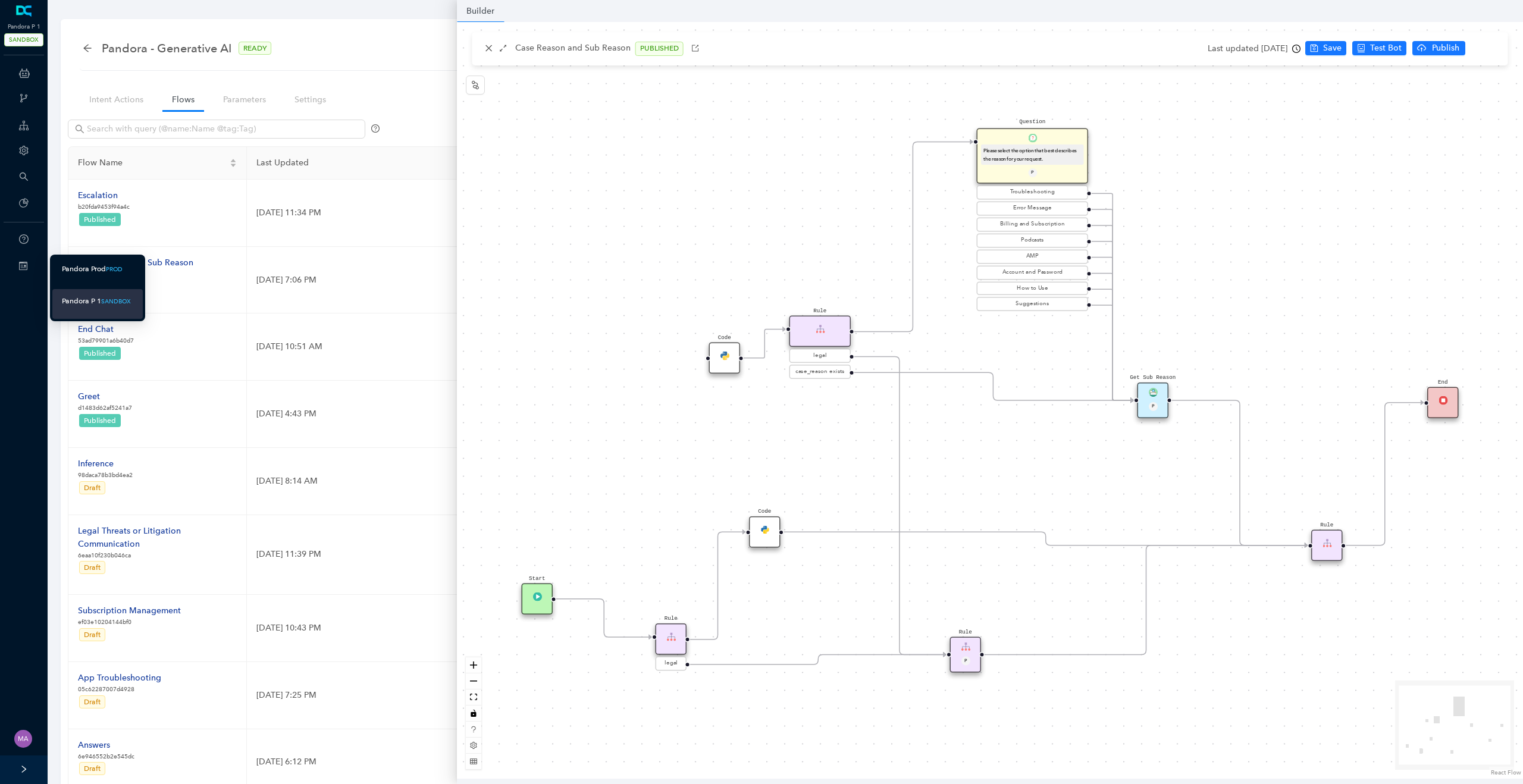
click at [78, 269] on div "Pandora Prod" at bounding box center [83, 269] width 44 height 15
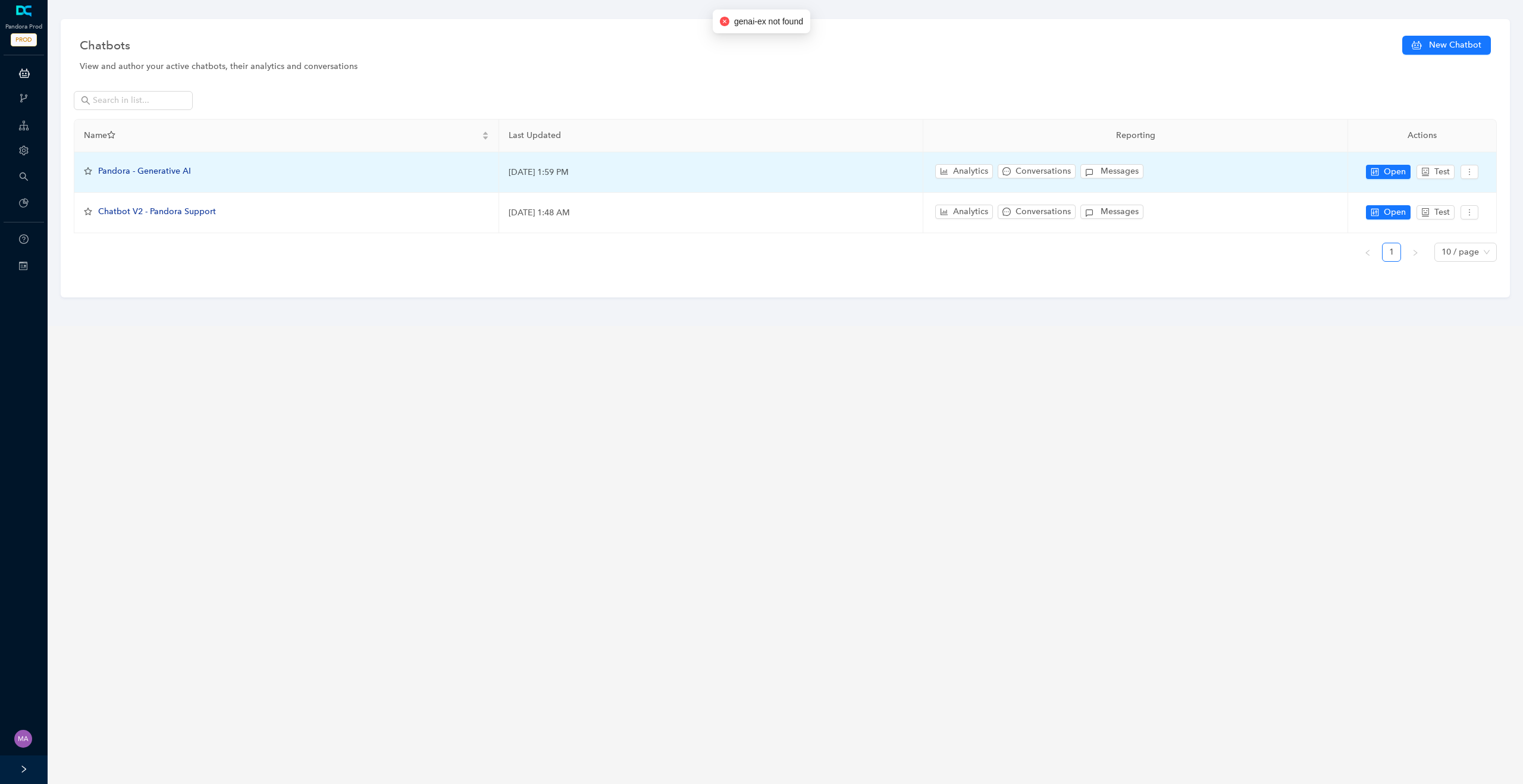
click at [116, 167] on span "Pandora - Generative AI" at bounding box center [144, 171] width 92 height 10
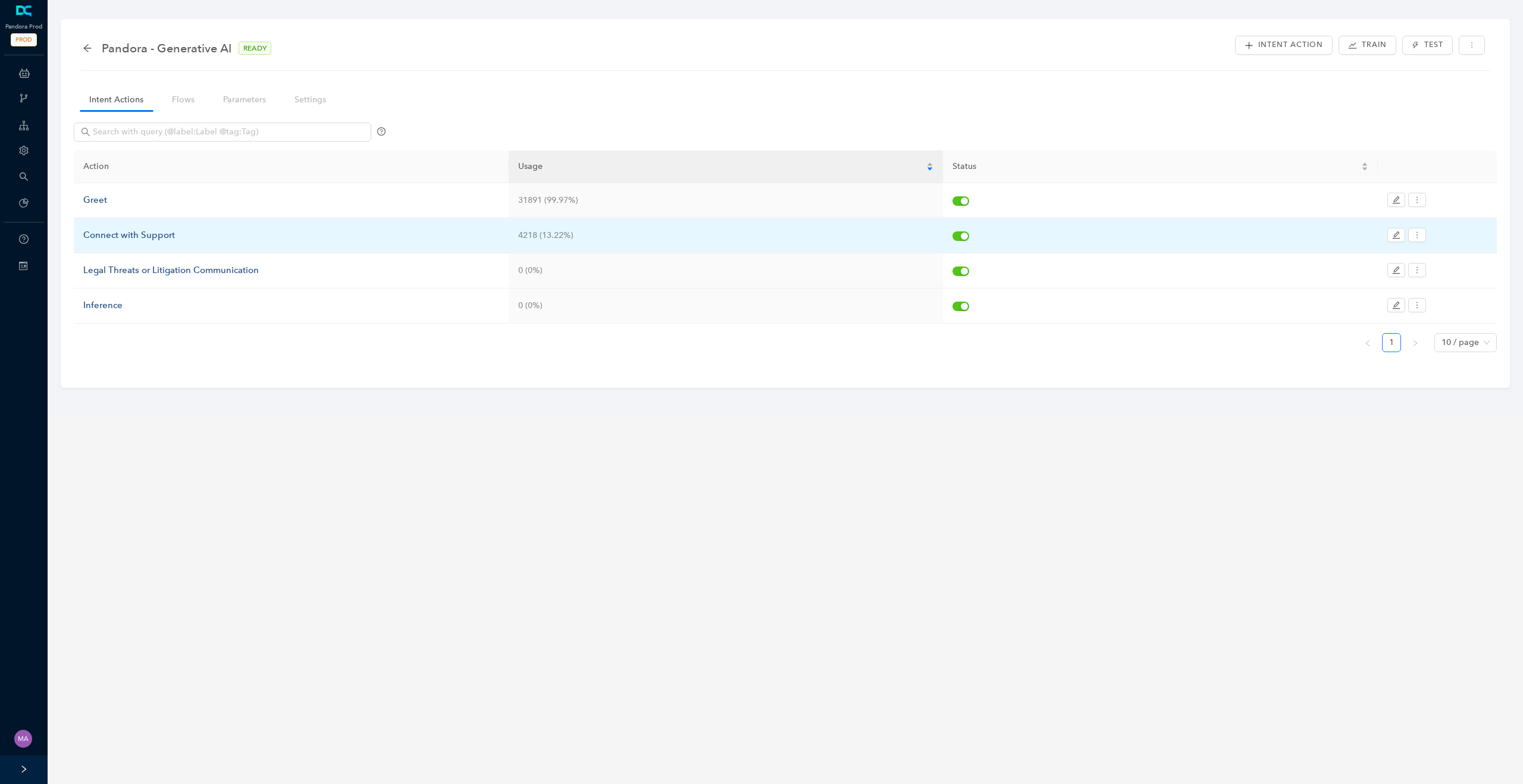
click at [132, 229] on div "Connect with Support" at bounding box center [291, 235] width 416 height 14
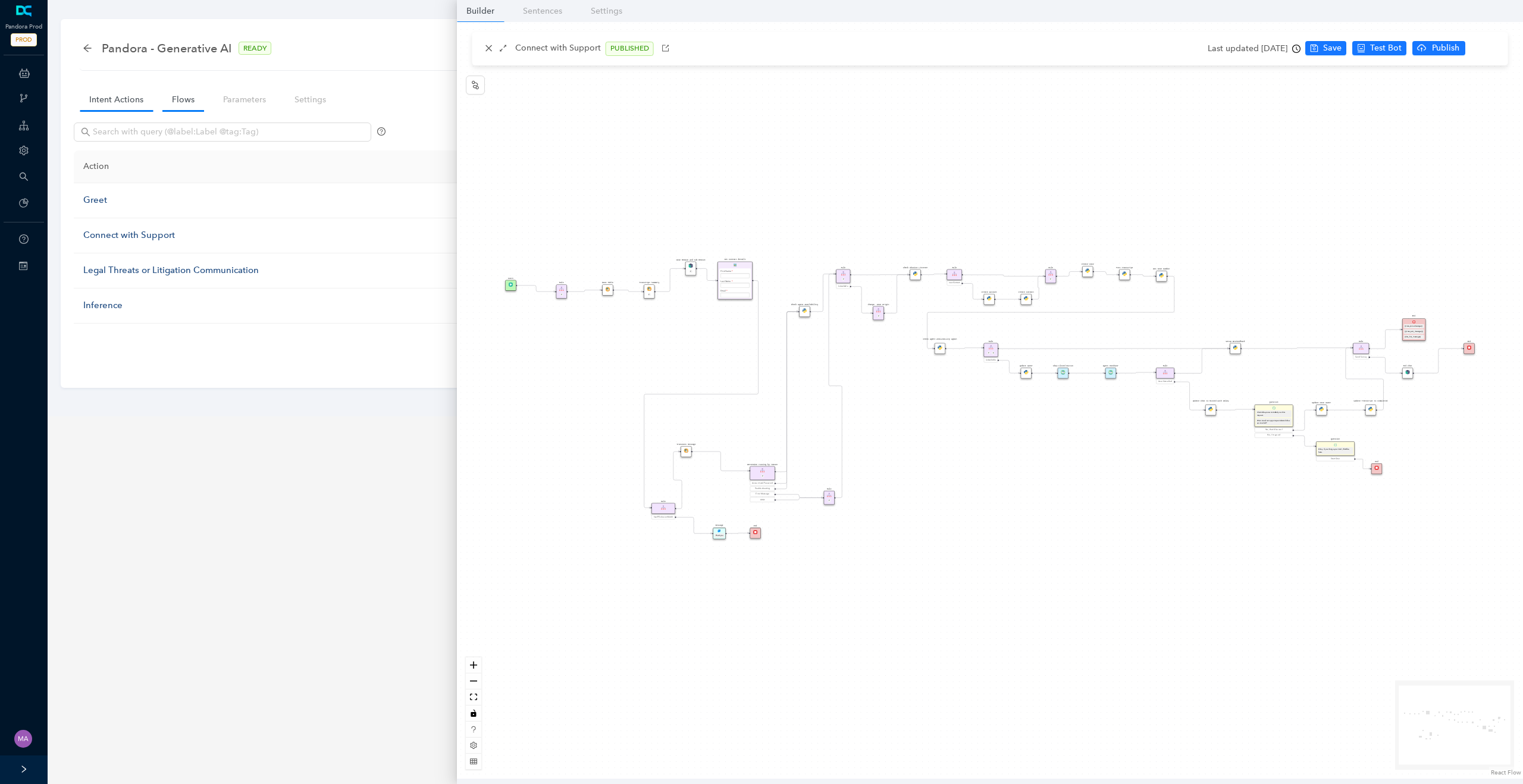
click at [182, 93] on link "Flows" at bounding box center [183, 99] width 41 height 22
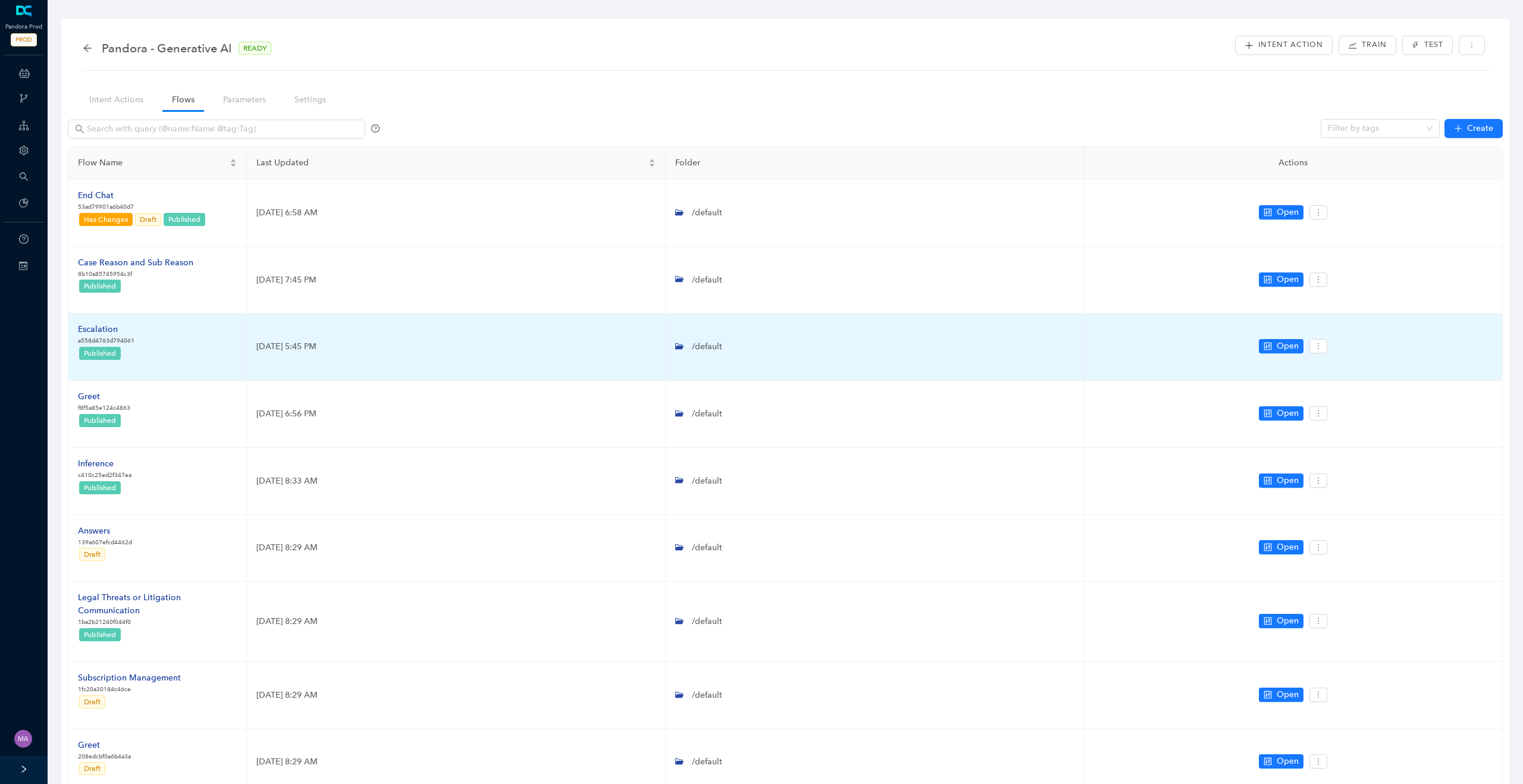
click at [96, 330] on div "Escalation" at bounding box center [106, 329] width 56 height 13
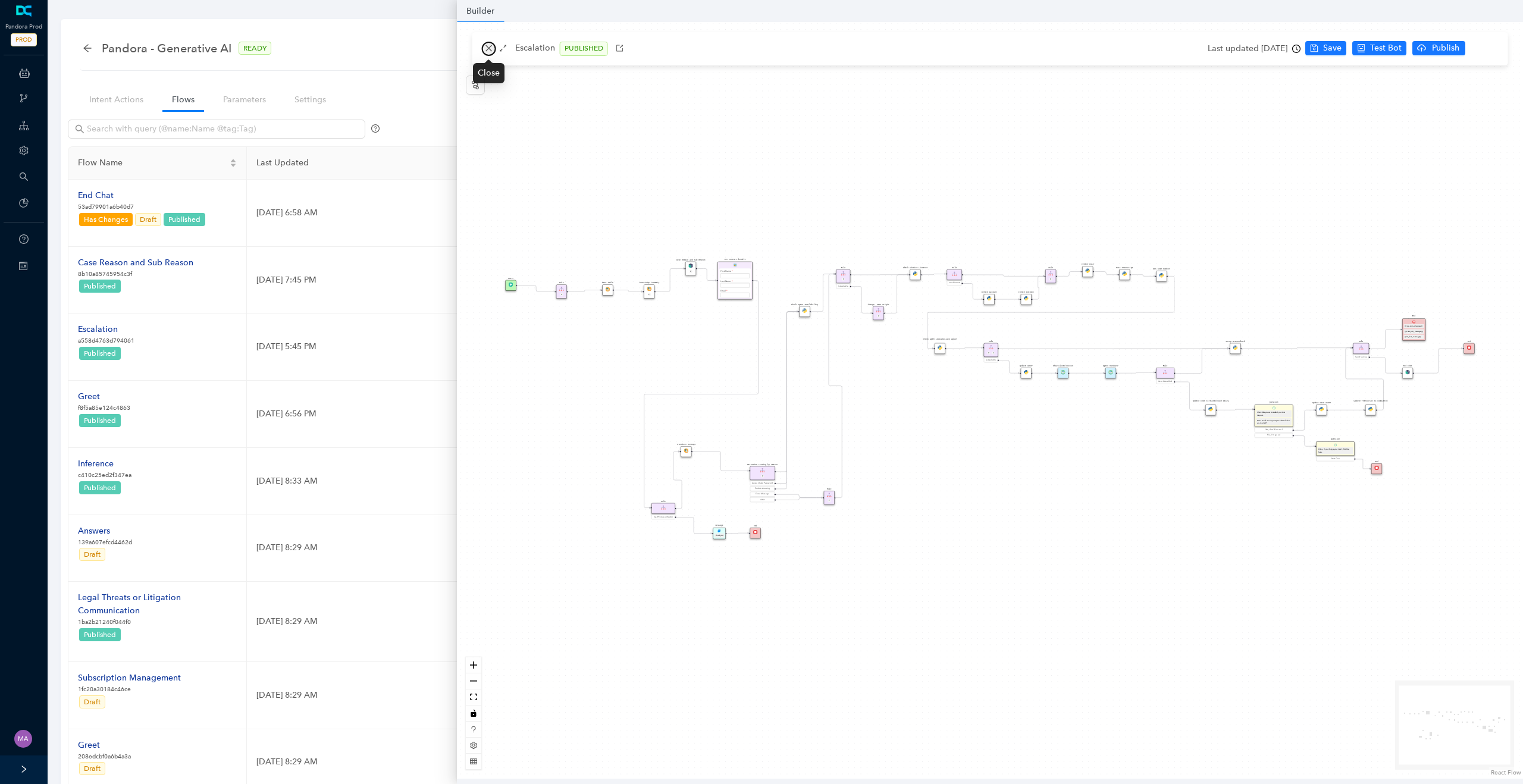
click at [491, 50] on icon "close" at bounding box center [489, 48] width 8 height 8
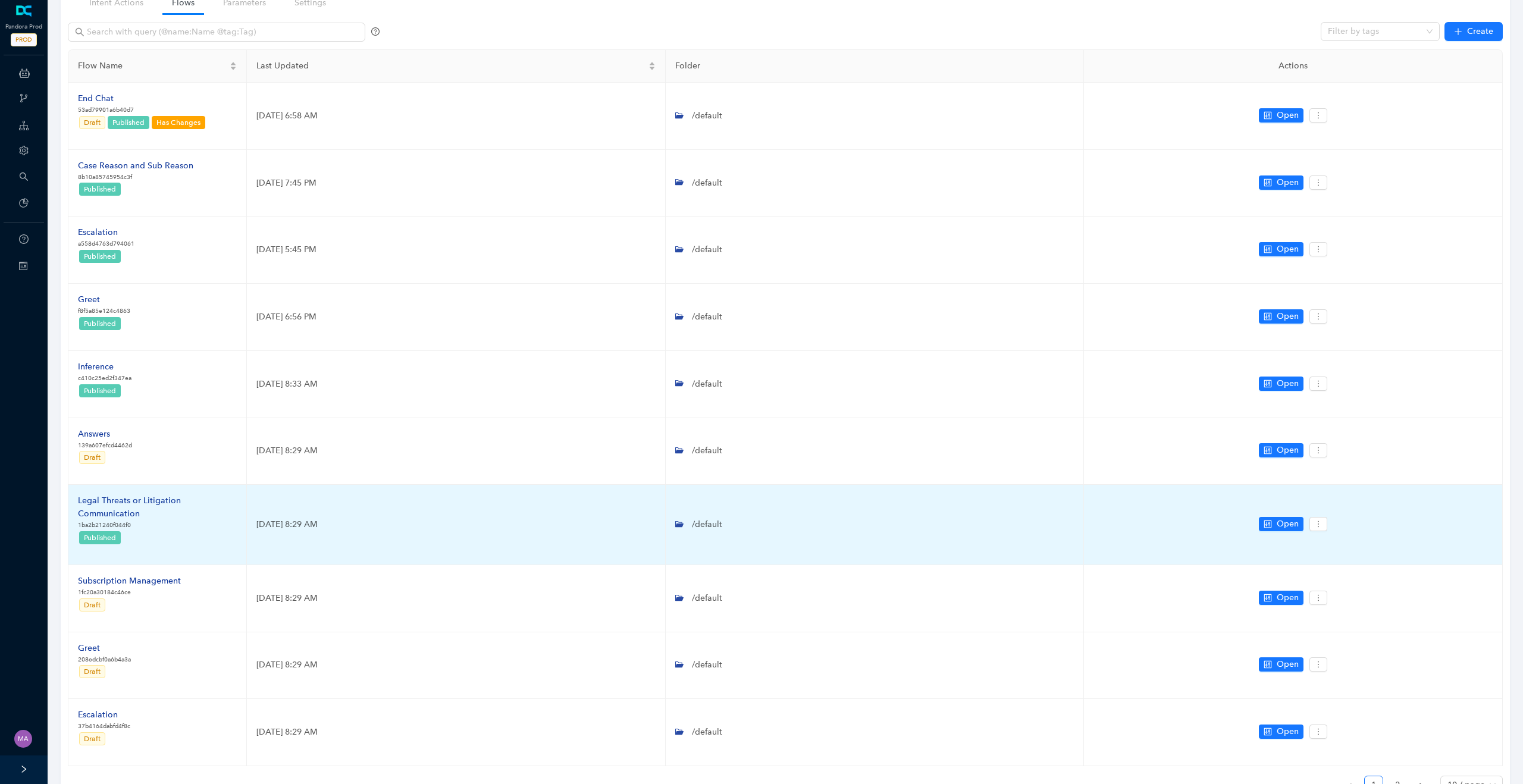
scroll to position [96, 0]
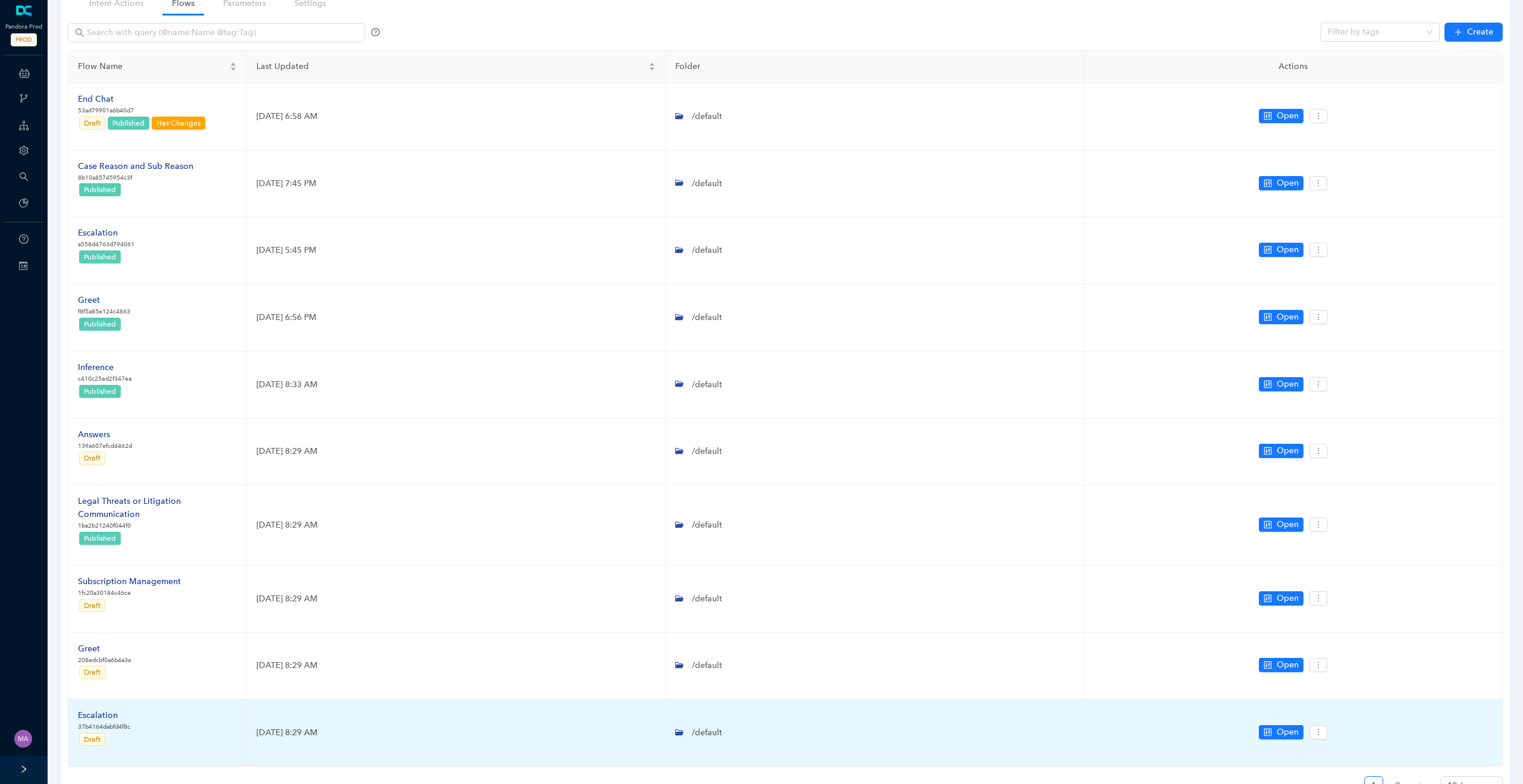
click at [109, 716] on div "Escalation" at bounding box center [104, 716] width 53 height 13
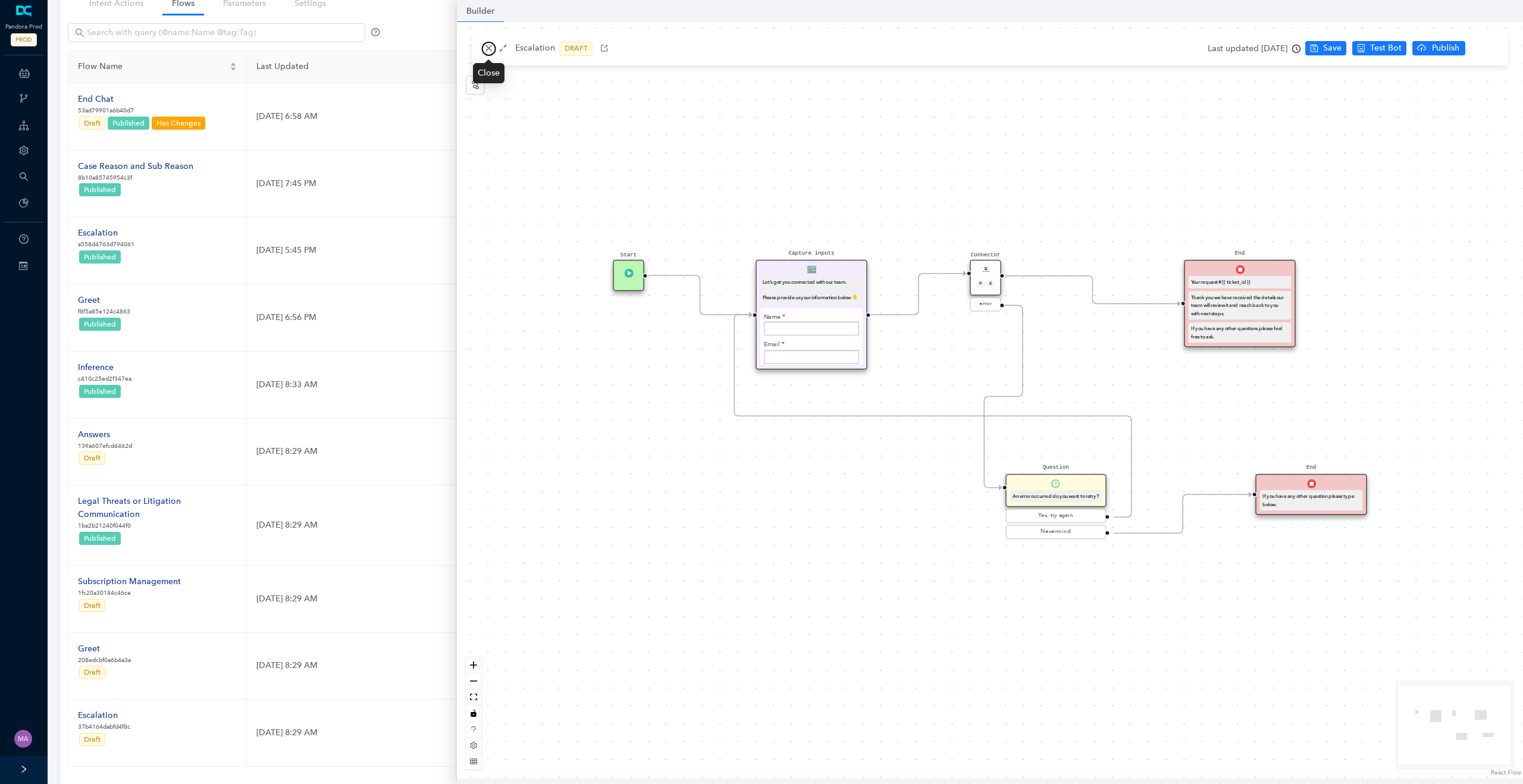
click at [491, 50] on icon "close" at bounding box center [489, 48] width 8 height 8
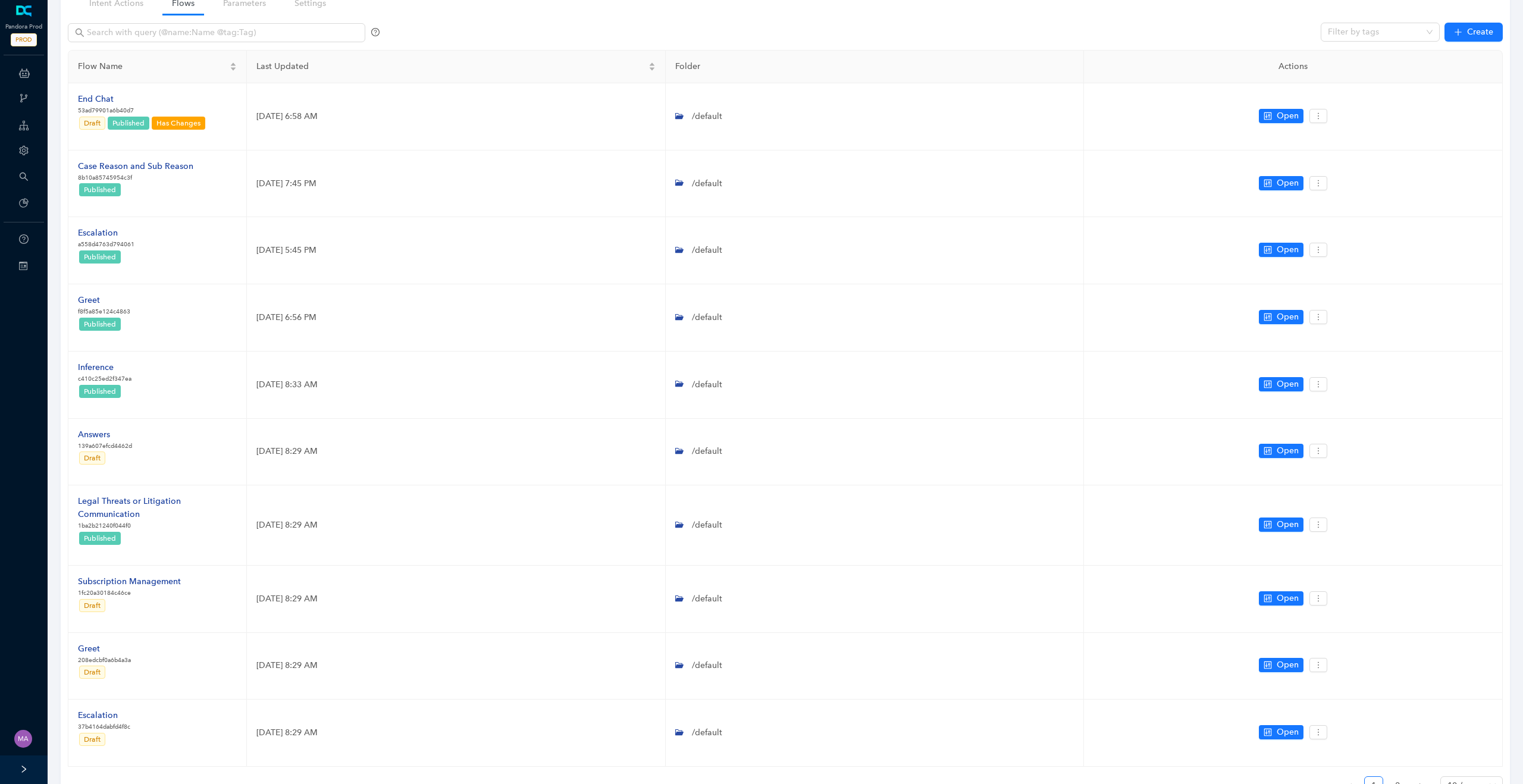
click at [22, 265] on icon at bounding box center [23, 265] width 8 height 8
click at [71, 303] on div "Pandora P 1" at bounding box center [81, 301] width 39 height 15
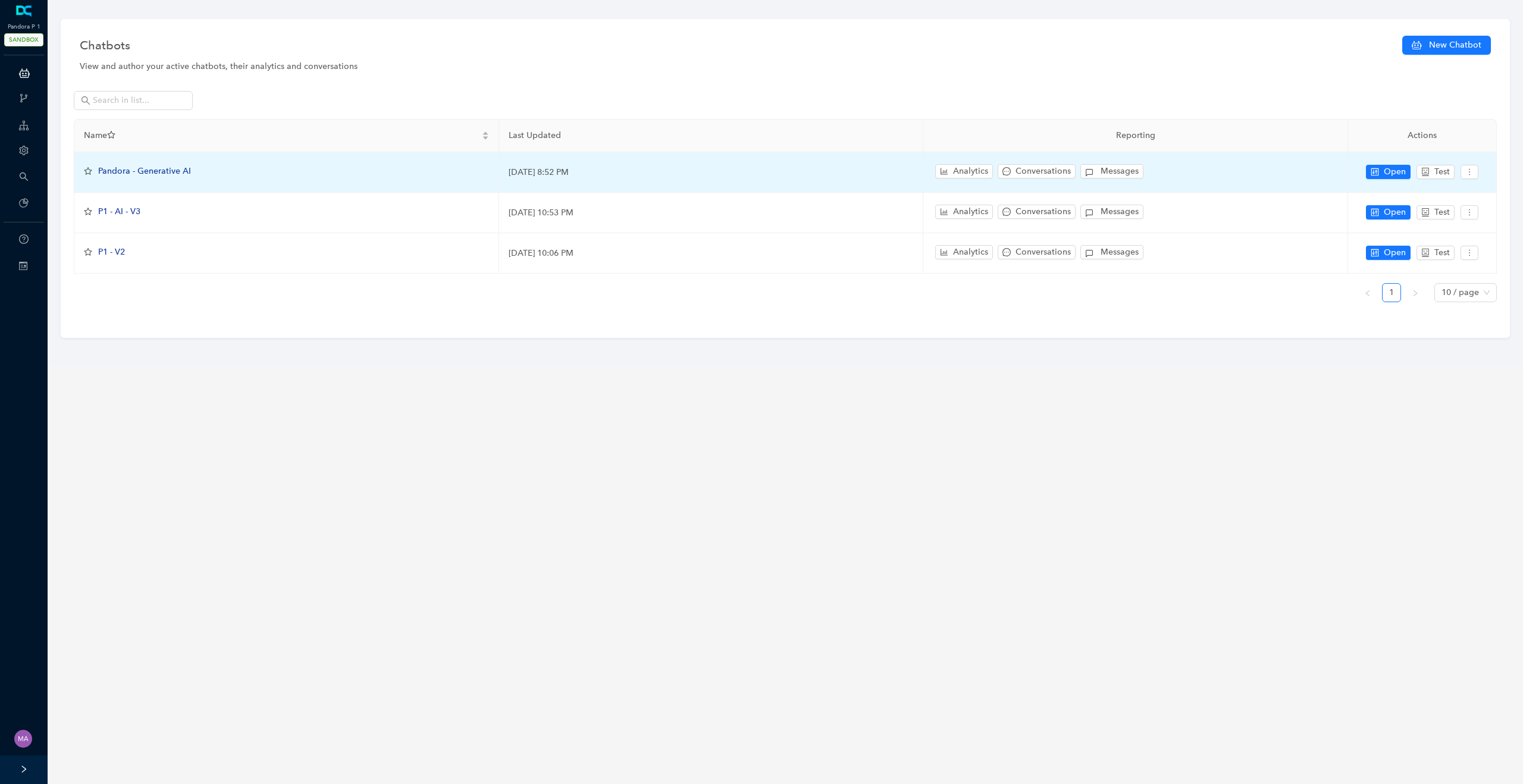
click at [162, 168] on span "Pandora - Generative AI" at bounding box center [144, 171] width 92 height 10
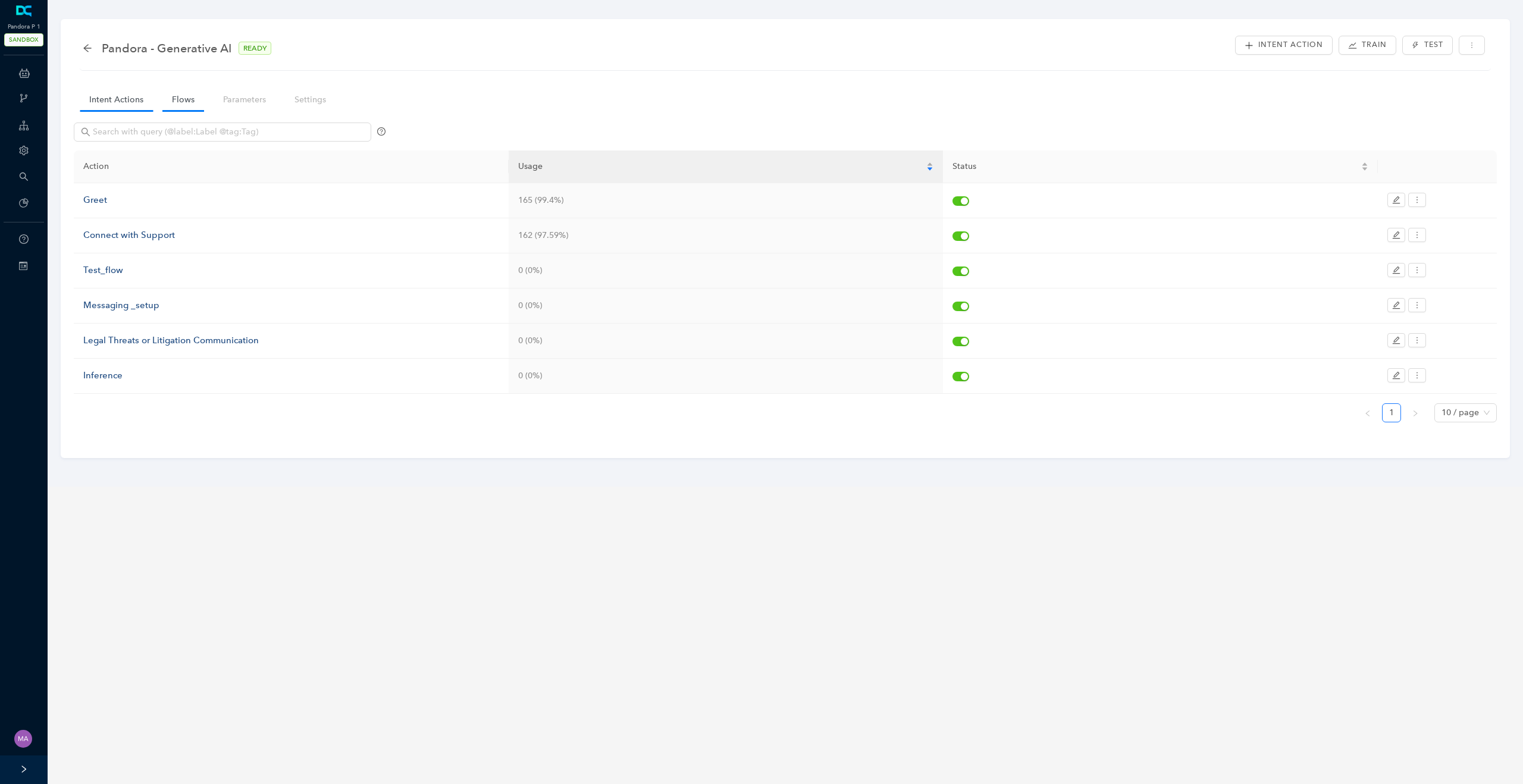
click at [178, 104] on link "Flows" at bounding box center [183, 99] width 41 height 22
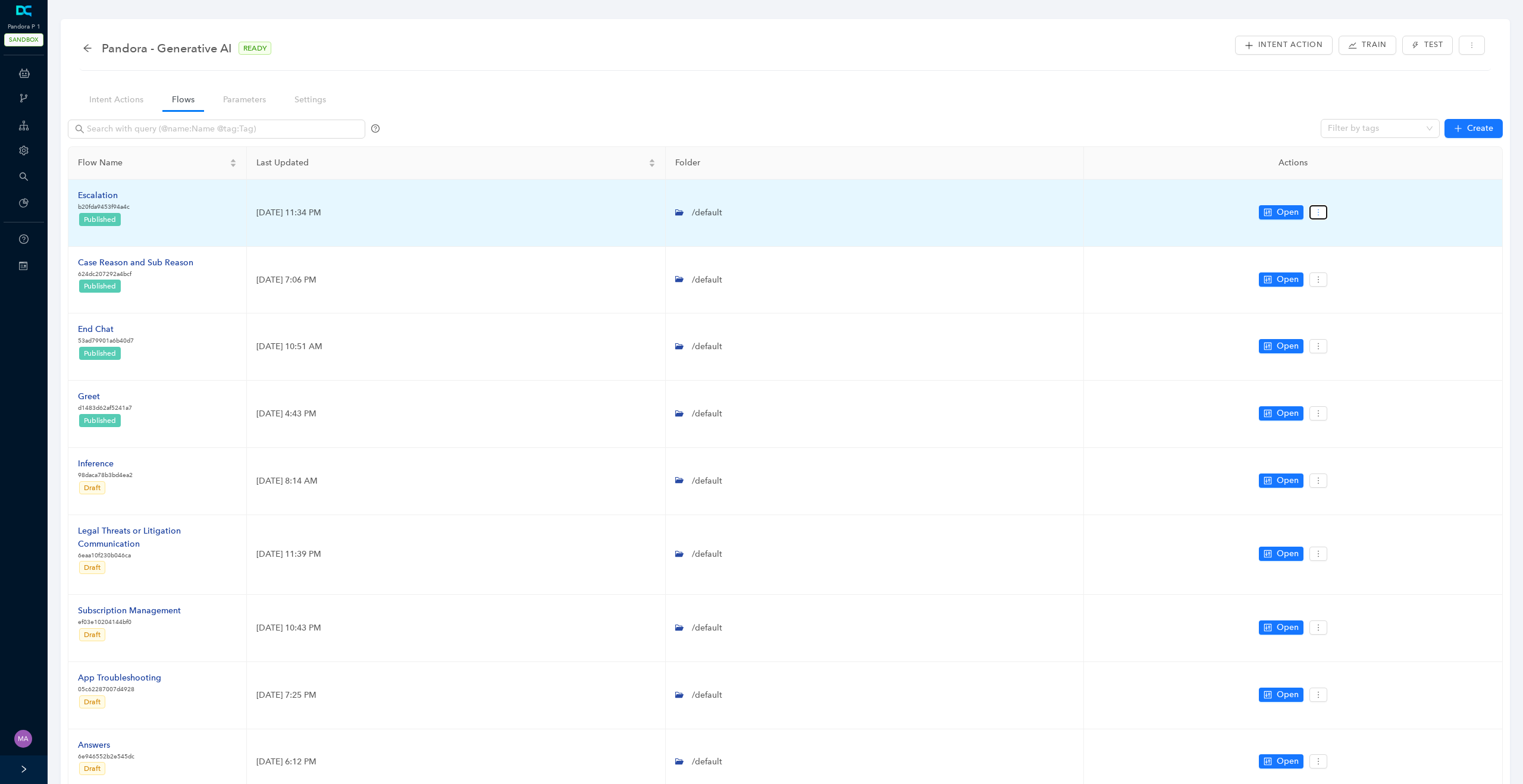
click at [1320, 217] on button "button" at bounding box center [1319, 212] width 18 height 14
click at [1346, 258] on span "Copy" at bounding box center [1340, 253] width 43 height 13
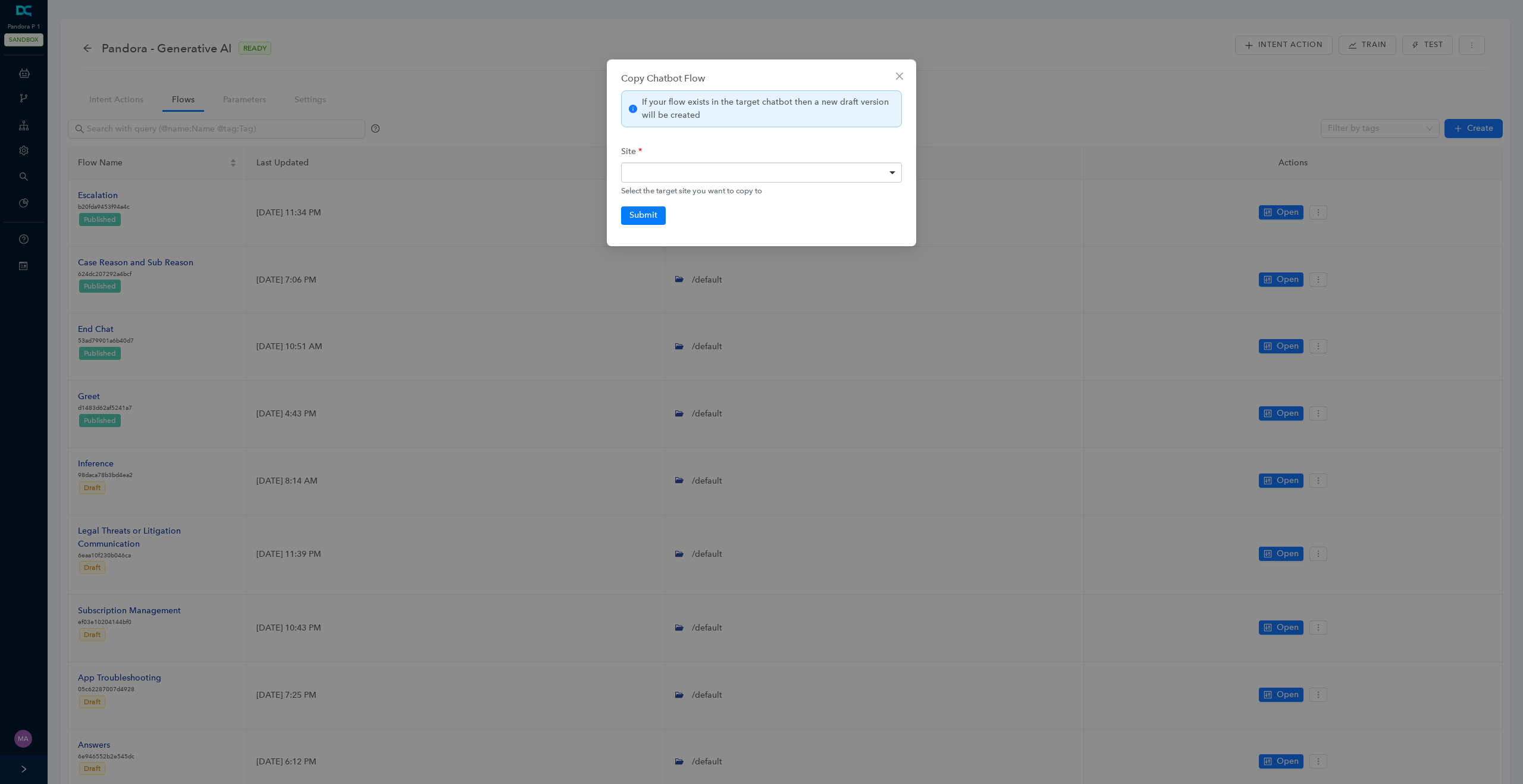
click at [768, 171] on div at bounding box center [762, 172] width 281 height 20
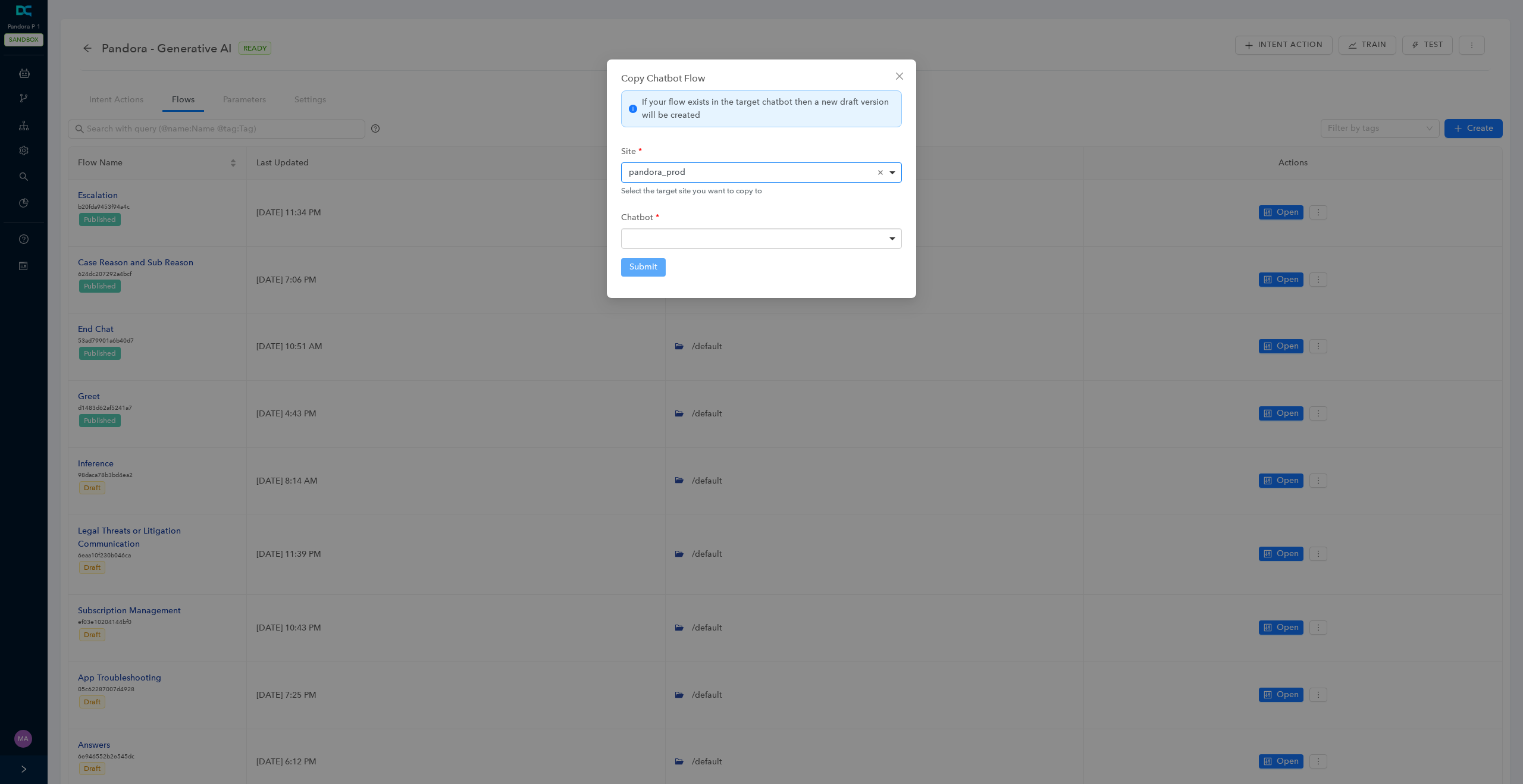
click at [662, 247] on div at bounding box center [762, 238] width 281 height 20
click at [722, 245] on div "<span>Pandora - Generative AI</span> (<span>r3-1709800139629</span>) Pandora - …" at bounding box center [762, 238] width 281 height 20
click at [653, 265] on button "Submit" at bounding box center [643, 268] width 44 height 18
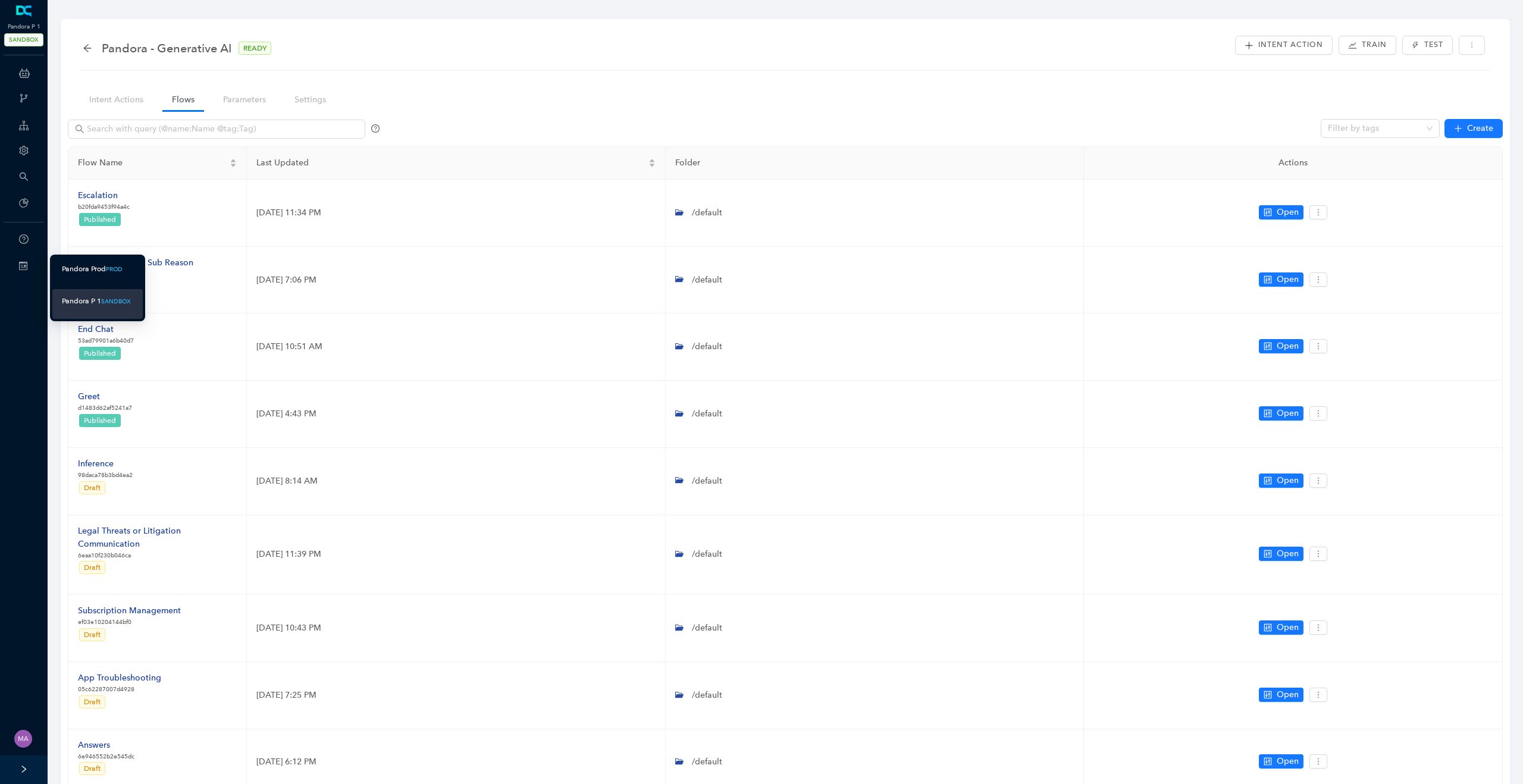
click at [82, 268] on div "Pandora Prod" at bounding box center [83, 269] width 44 height 15
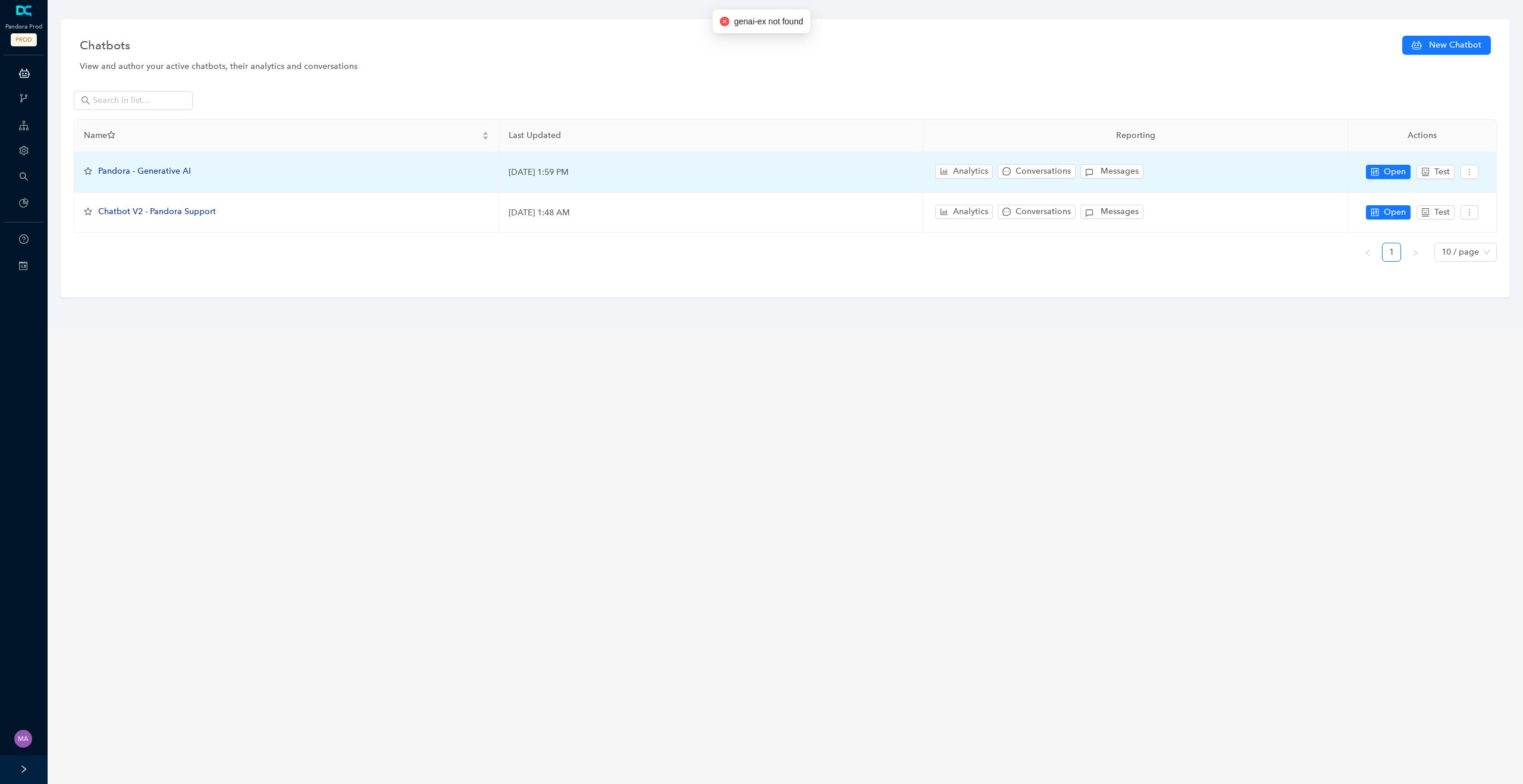
click at [154, 175] on span "Pandora - Generative AI" at bounding box center [144, 171] width 92 height 10
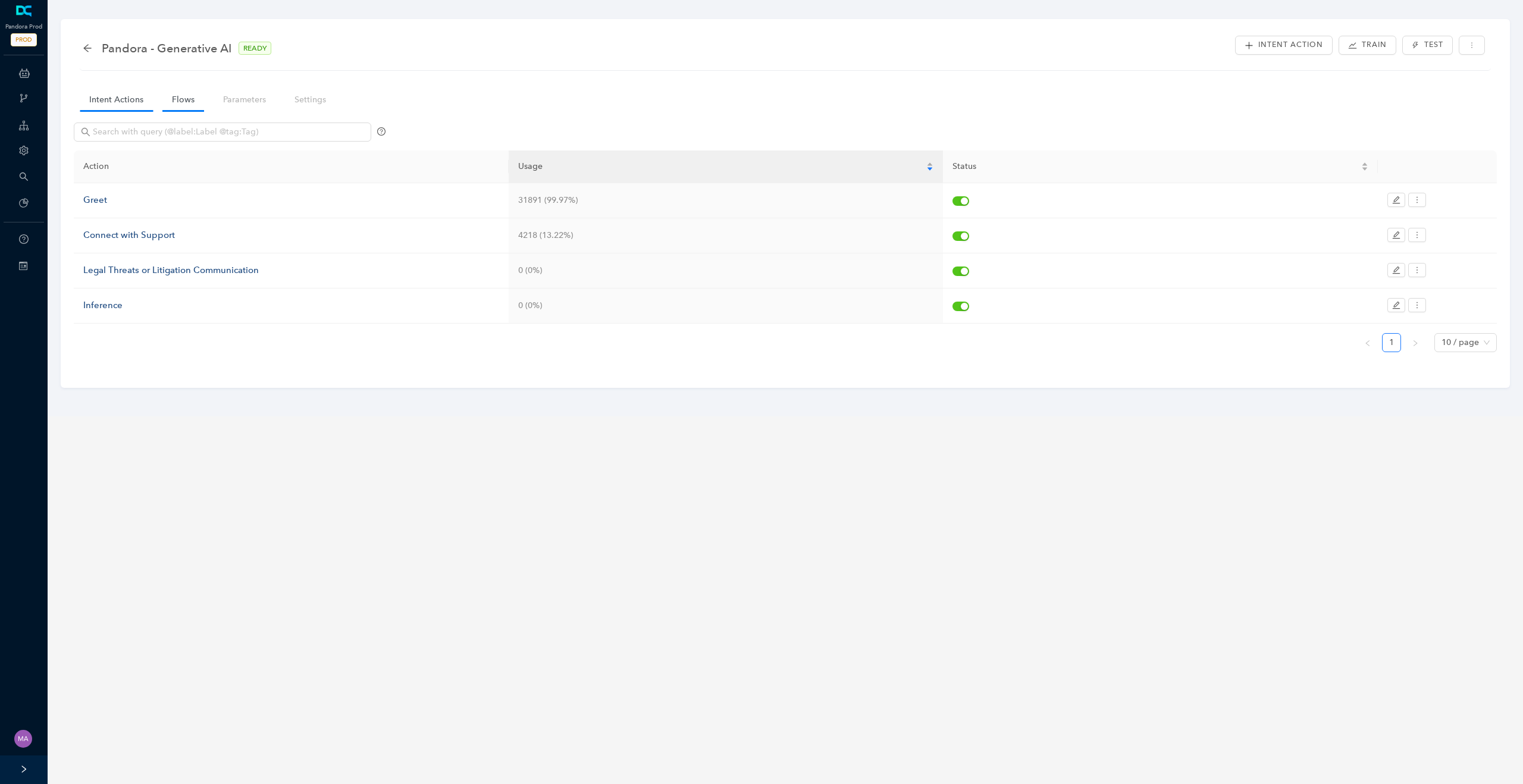
click at [186, 104] on link "Flows" at bounding box center [183, 99] width 41 height 22
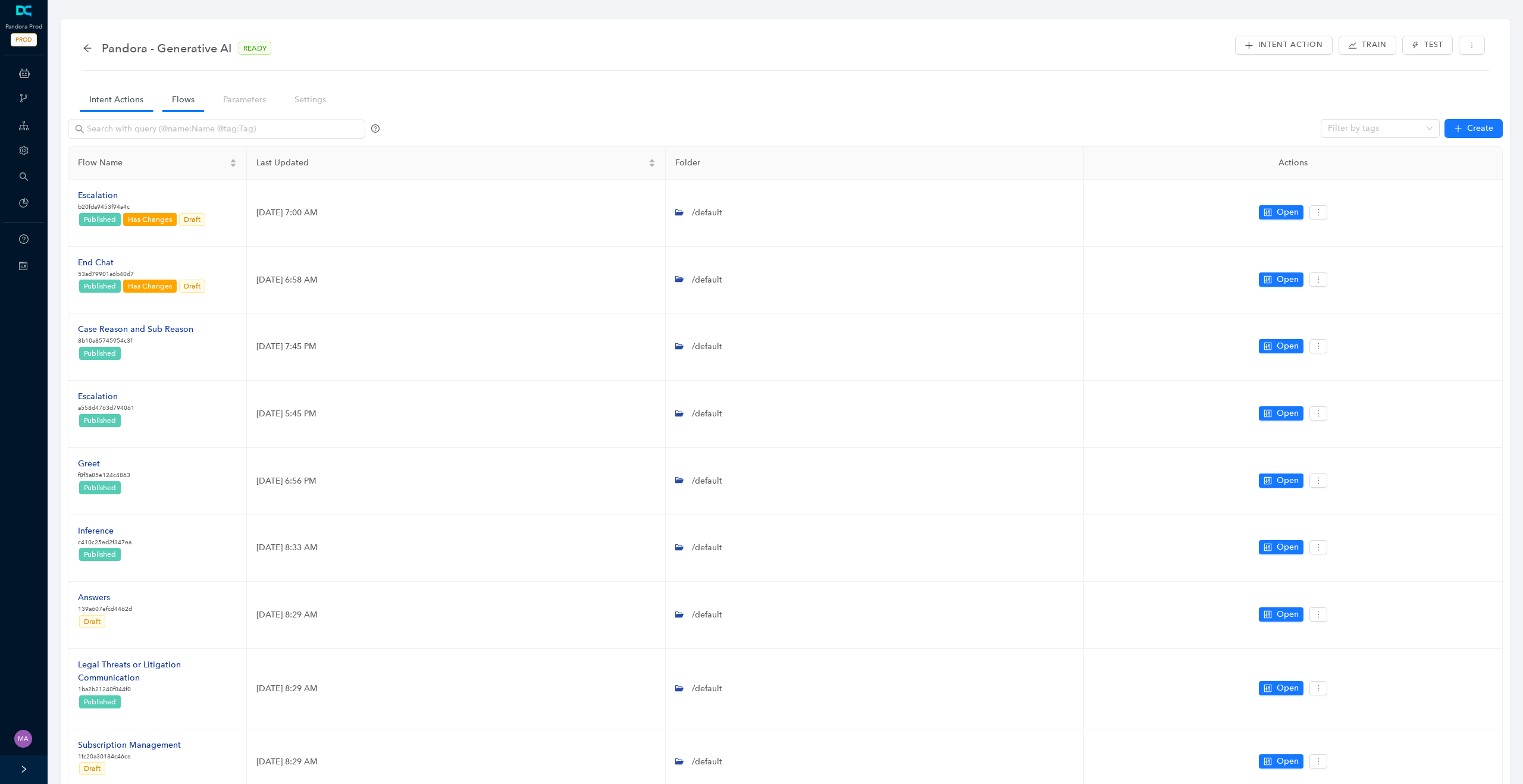
click at [121, 107] on link "Intent Actions" at bounding box center [116, 99] width 73 height 22
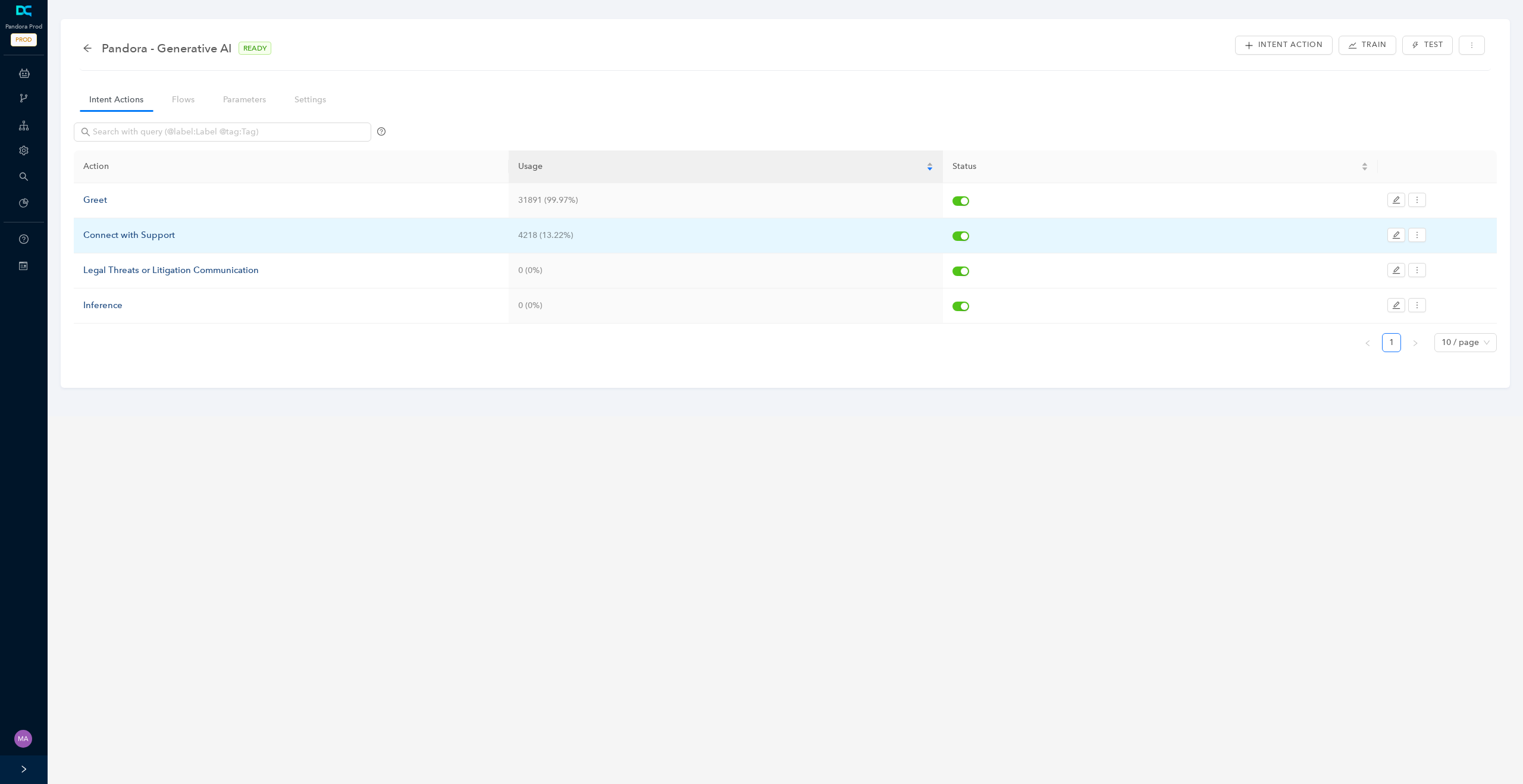
click at [110, 235] on div "Connect with Support" at bounding box center [291, 235] width 416 height 14
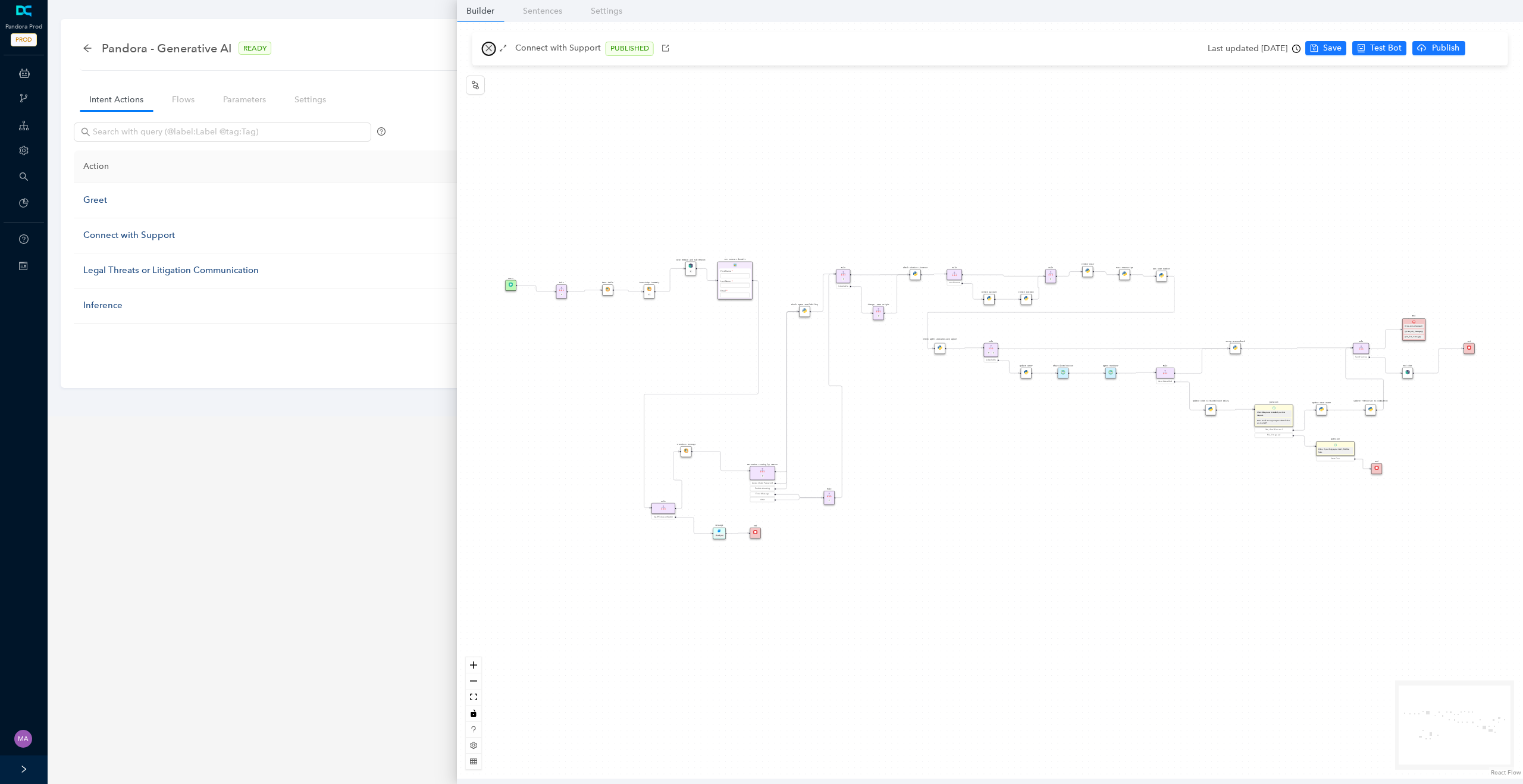
click at [486, 50] on icon "close" at bounding box center [489, 48] width 7 height 7
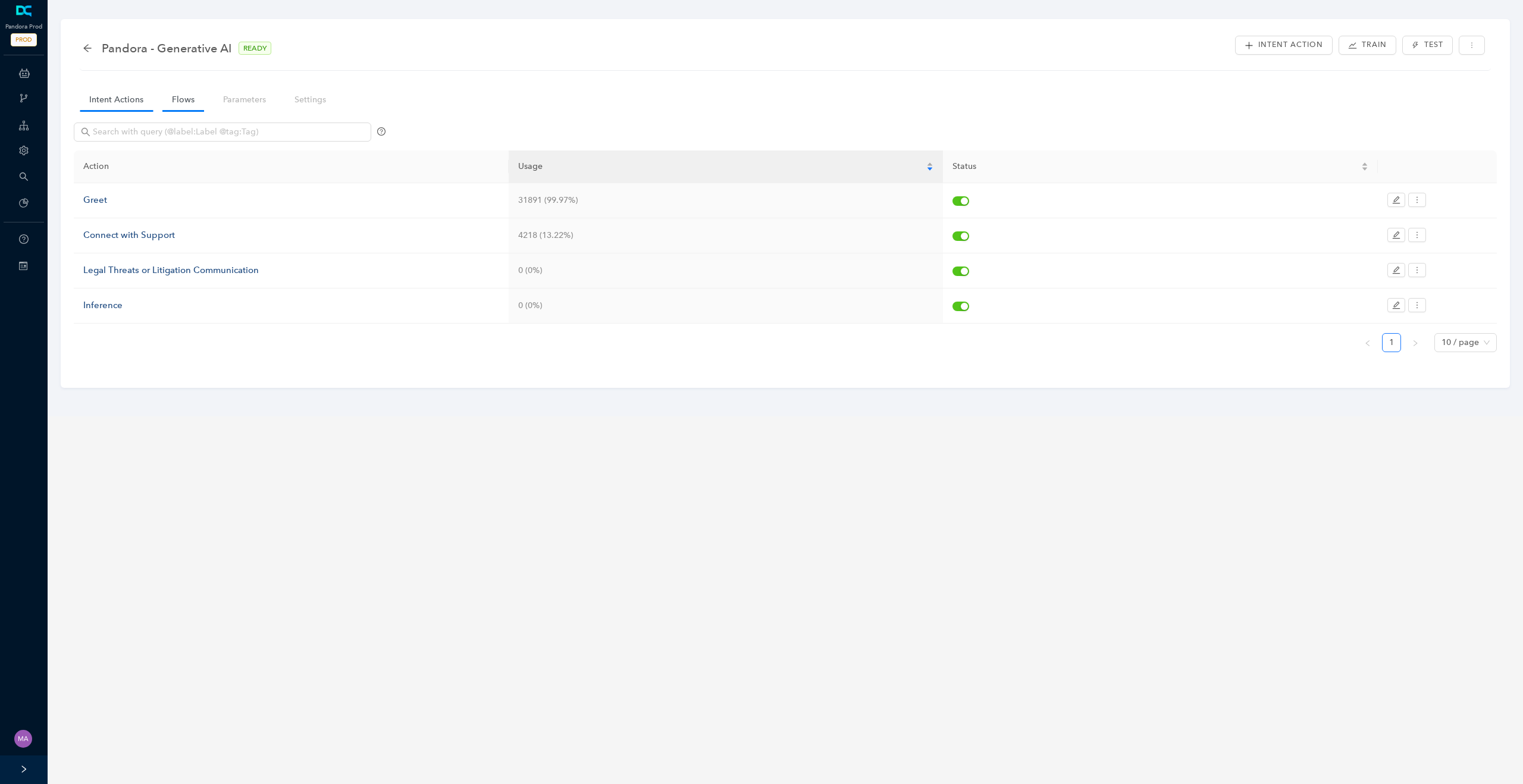
click at [183, 106] on link "Flows" at bounding box center [183, 99] width 41 height 22
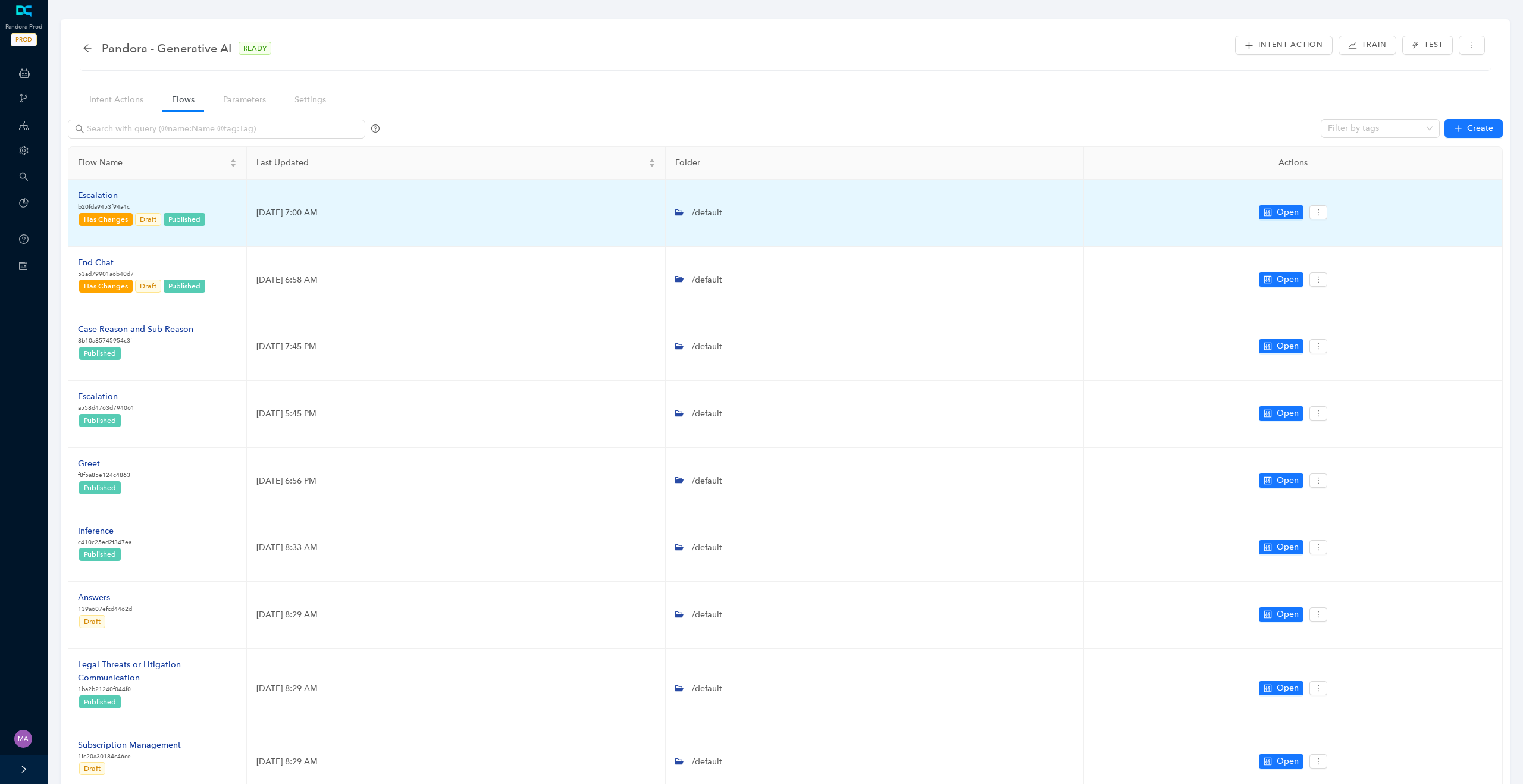
click at [104, 195] on div "Escalation" at bounding box center [142, 195] width 129 height 13
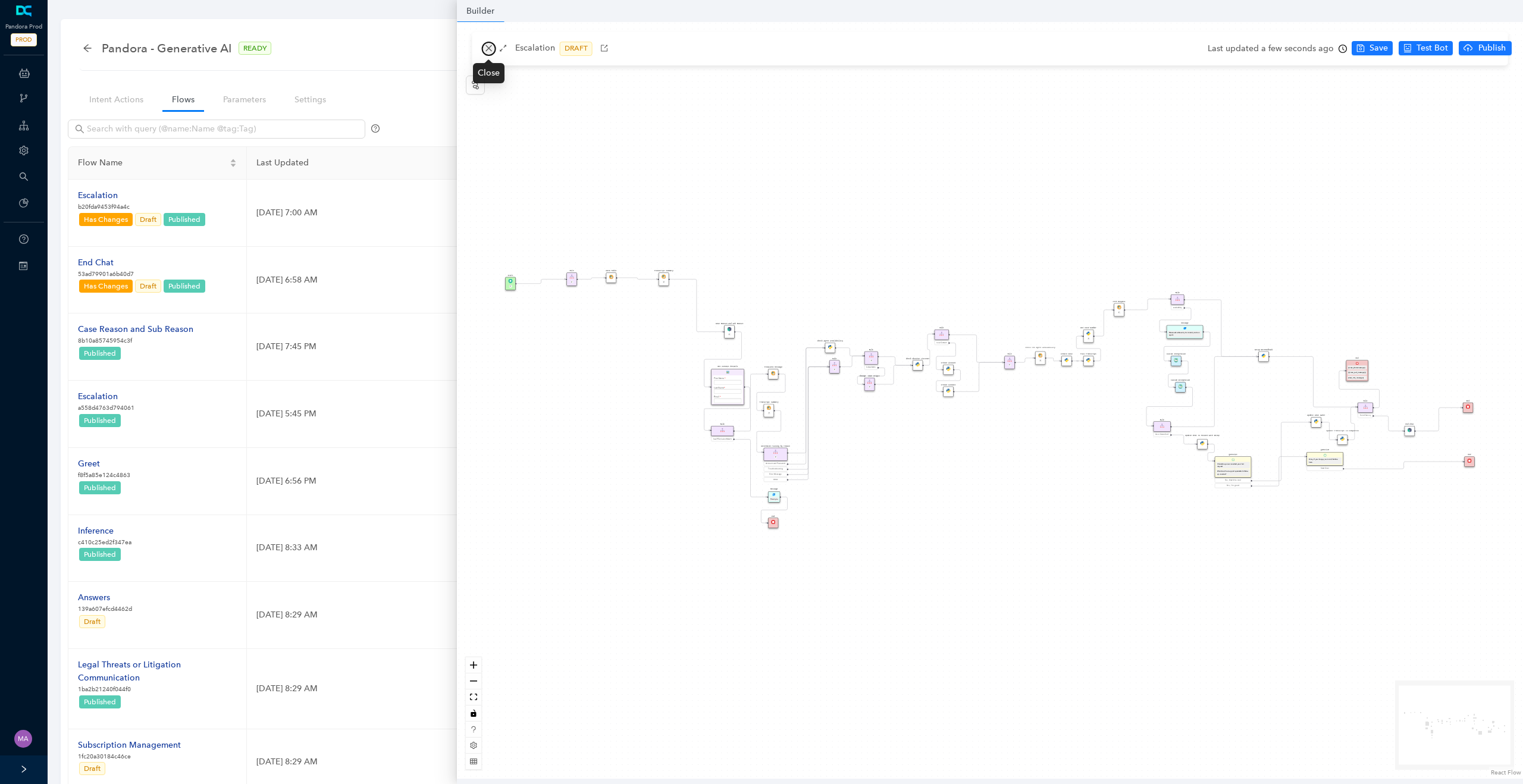
click at [486, 45] on icon "close" at bounding box center [489, 48] width 8 height 8
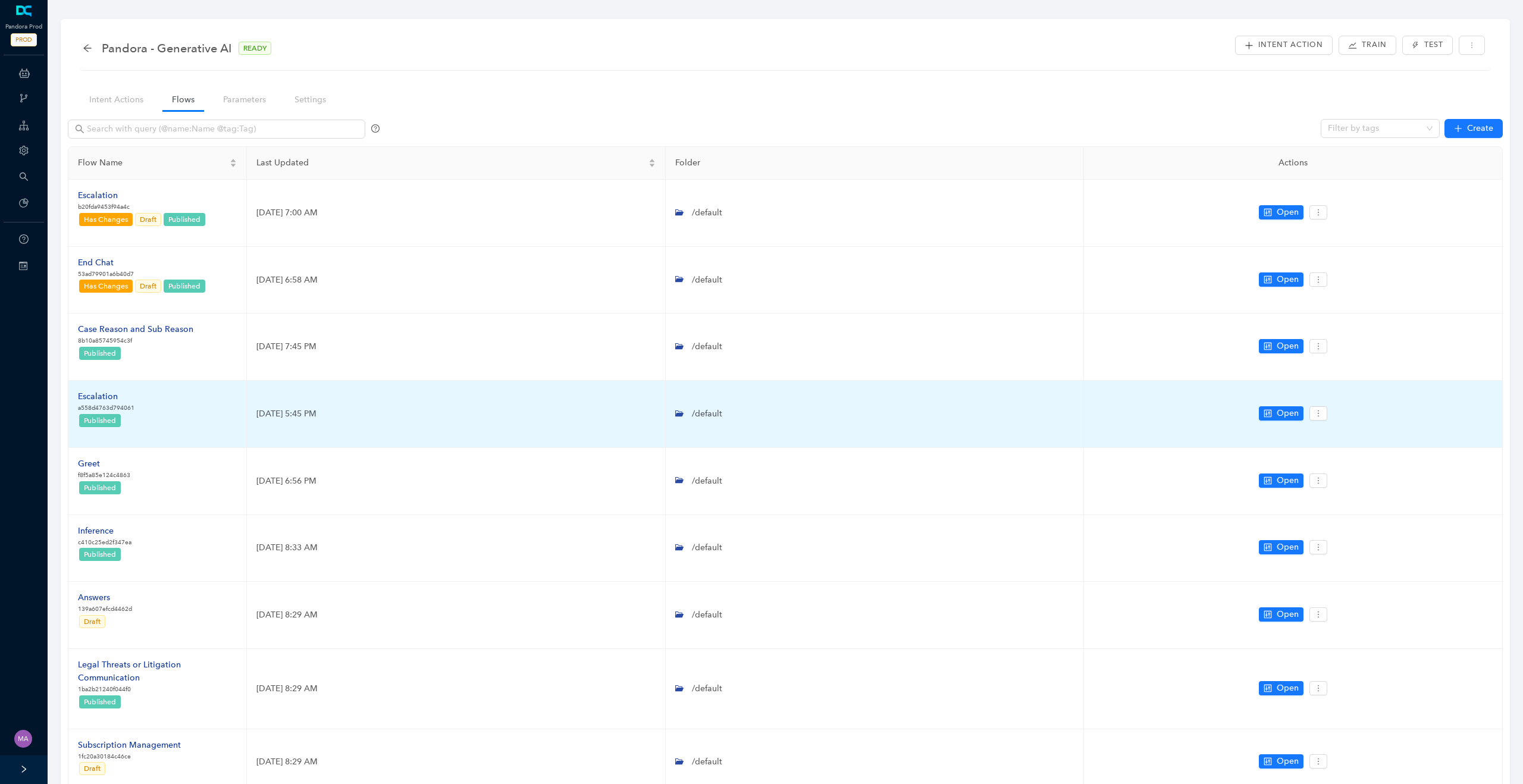
click at [110, 396] on div "Escalation" at bounding box center [106, 396] width 56 height 13
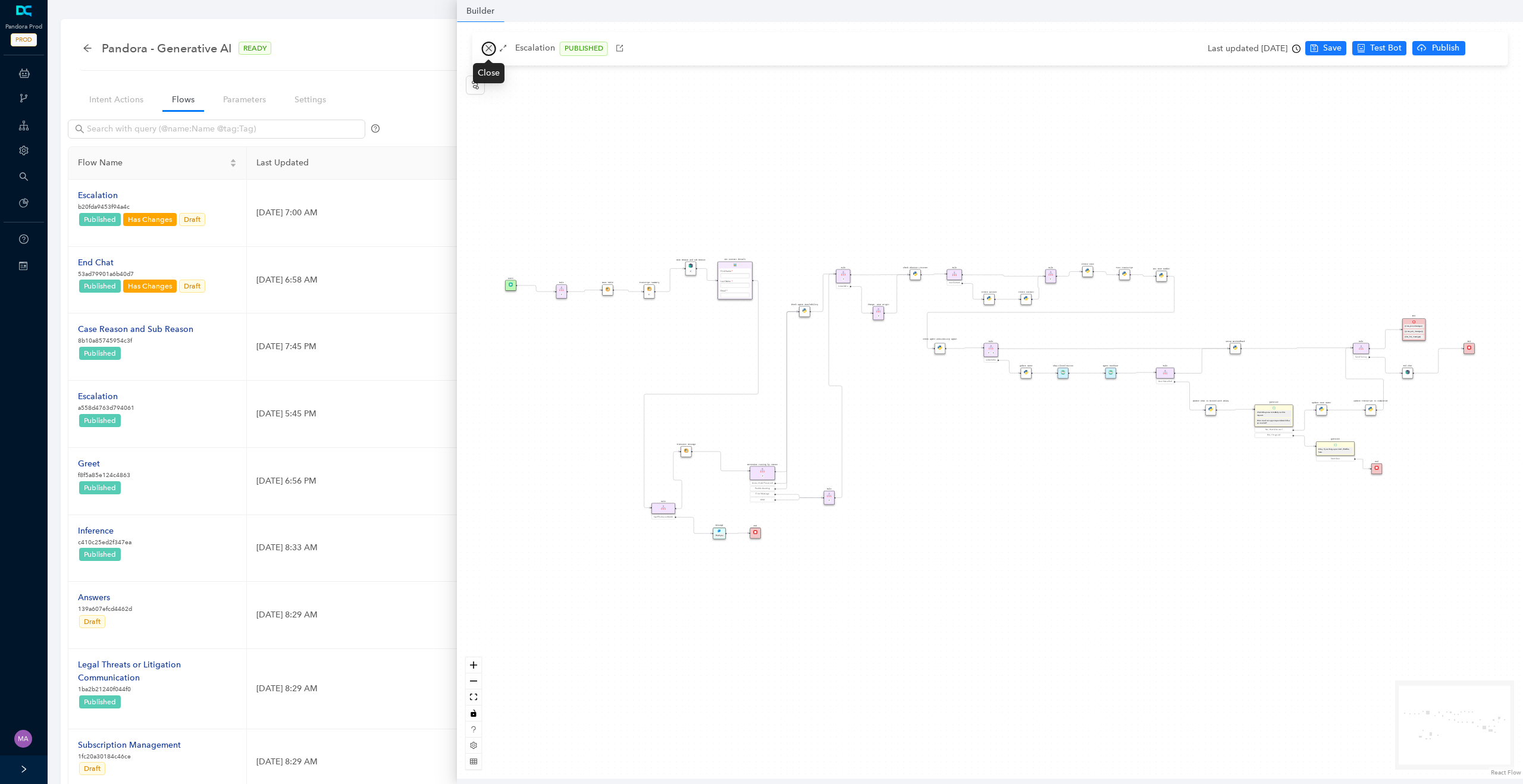
click at [486, 47] on icon "close" at bounding box center [489, 48] width 7 height 7
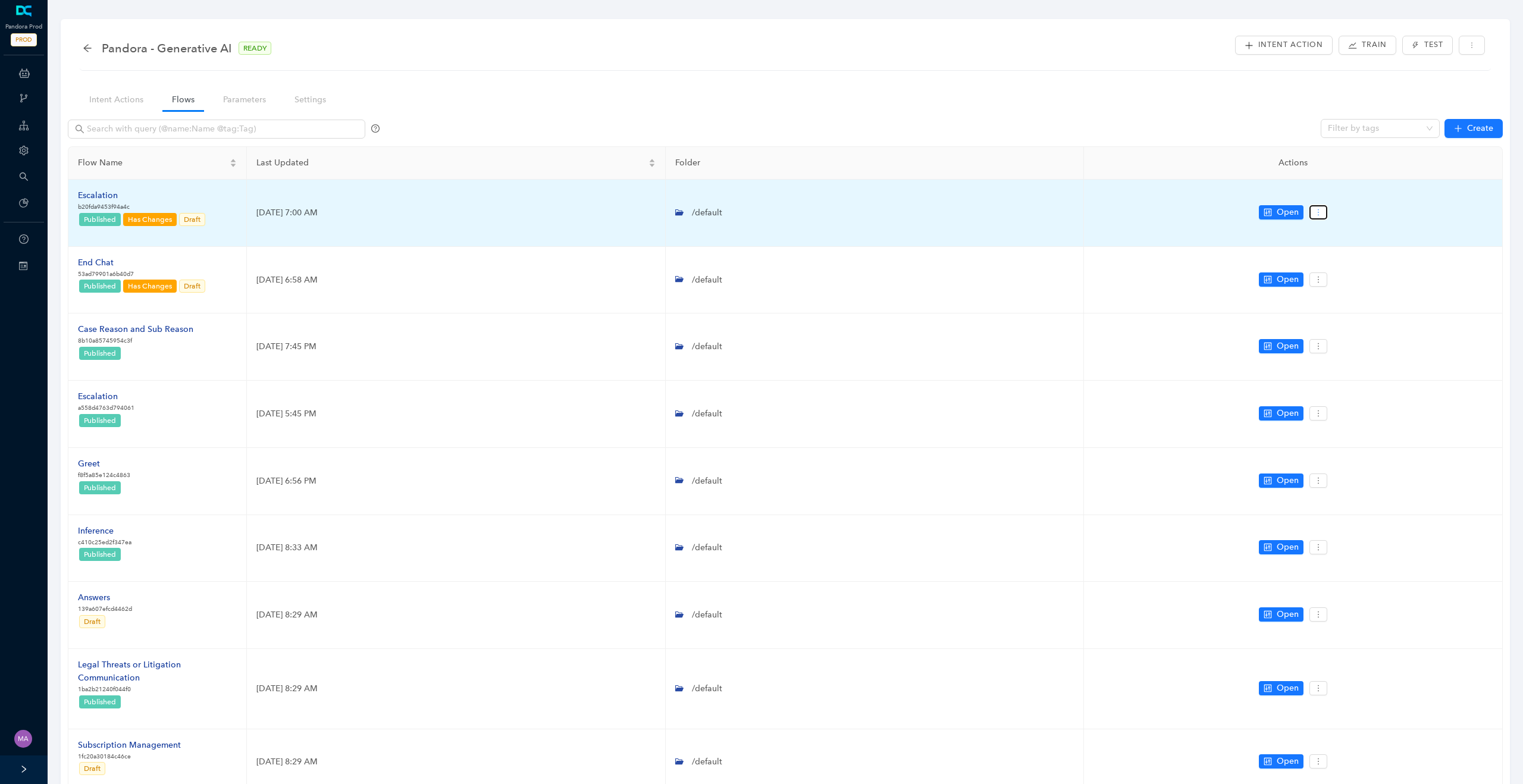
click at [1319, 210] on icon "more" at bounding box center [1319, 212] width 8 height 8
click at [1343, 237] on span "Settings" at bounding box center [1340, 233] width 43 height 13
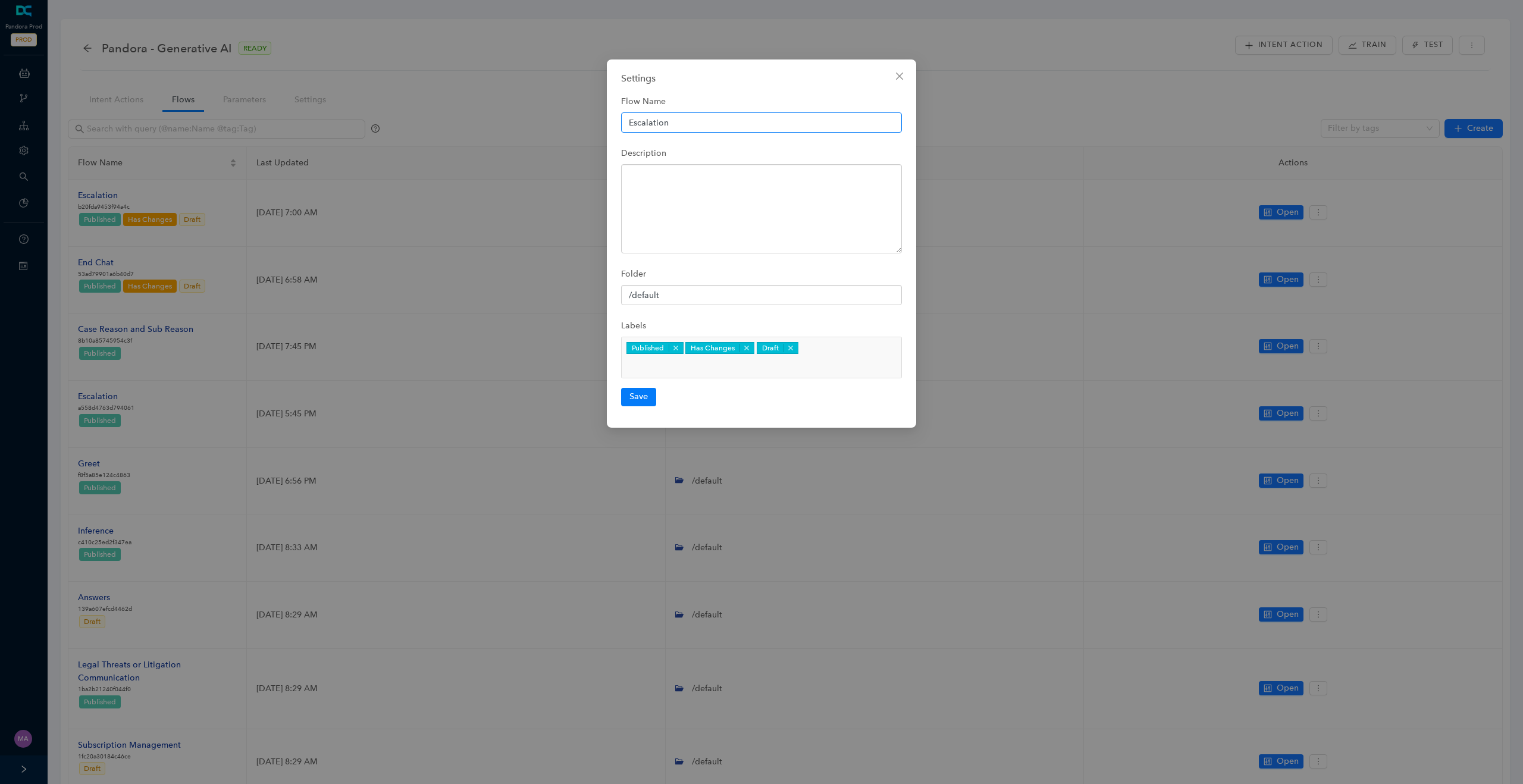
click at [795, 124] on input "Escalation" at bounding box center [762, 123] width 281 height 20
type input "Escalation_new"
click at [639, 388] on button "Save" at bounding box center [638, 397] width 35 height 18
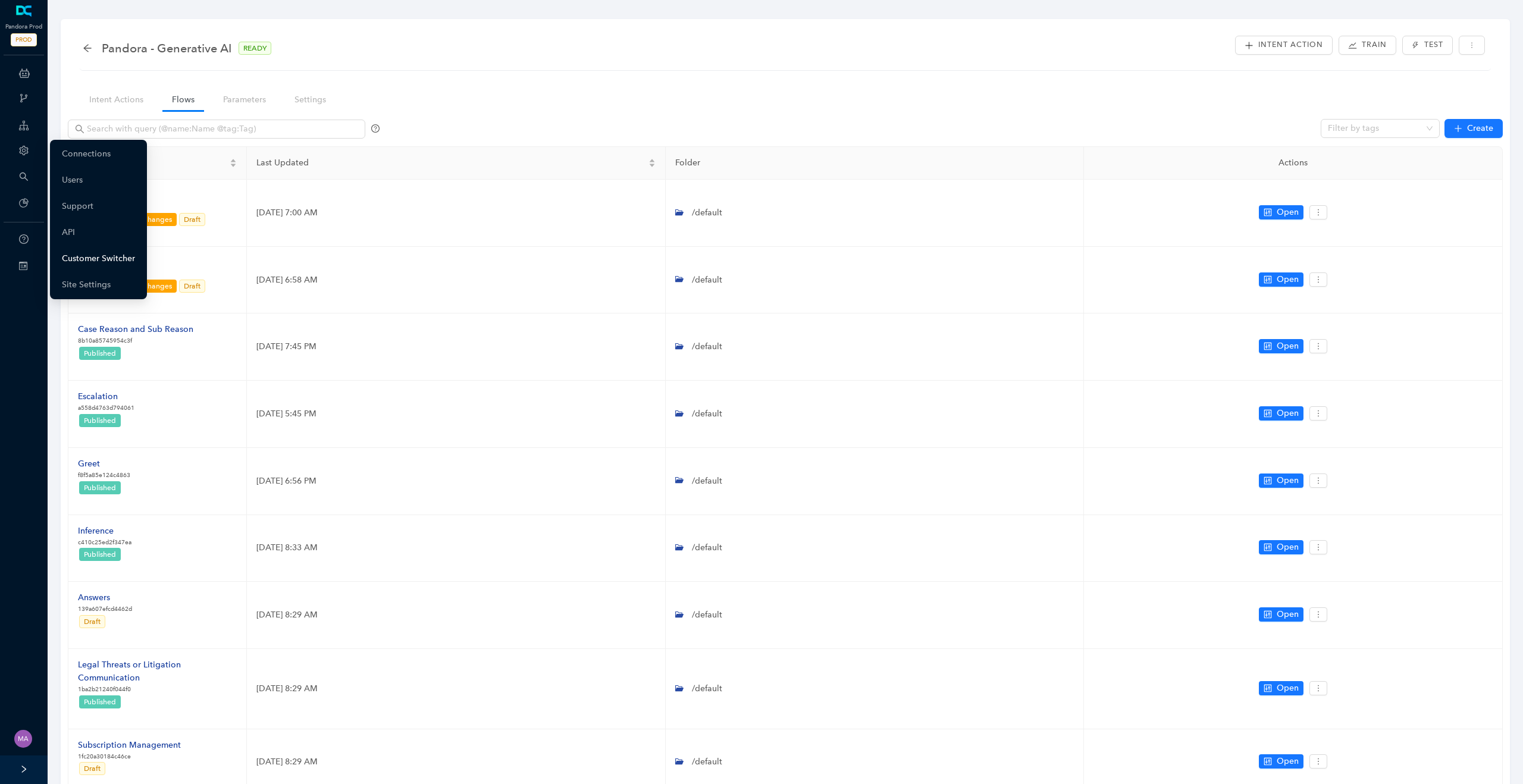
click at [115, 255] on link "Customer Switcher" at bounding box center [98, 259] width 73 height 24
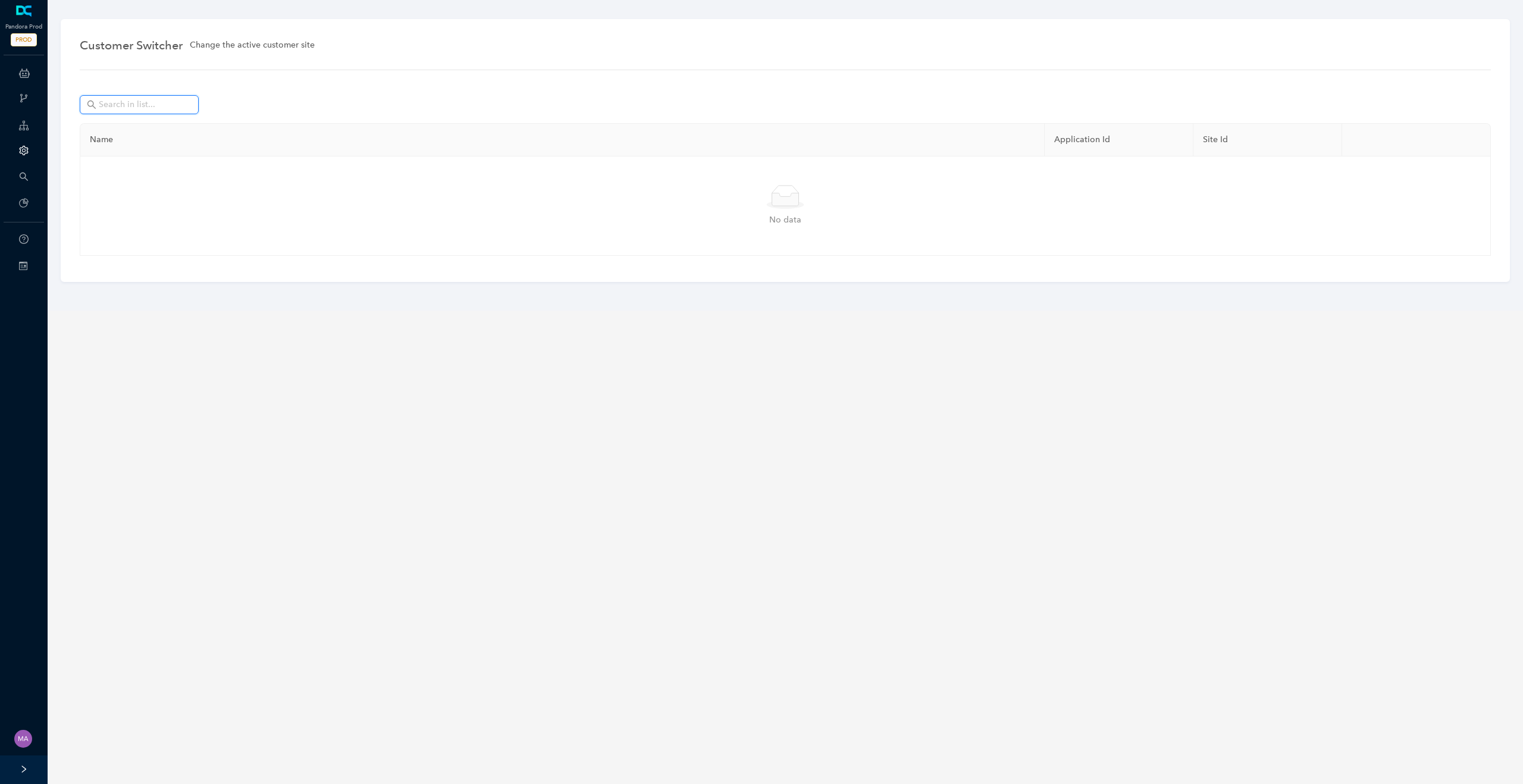
click at [147, 109] on input "text" at bounding box center [140, 104] width 83 height 13
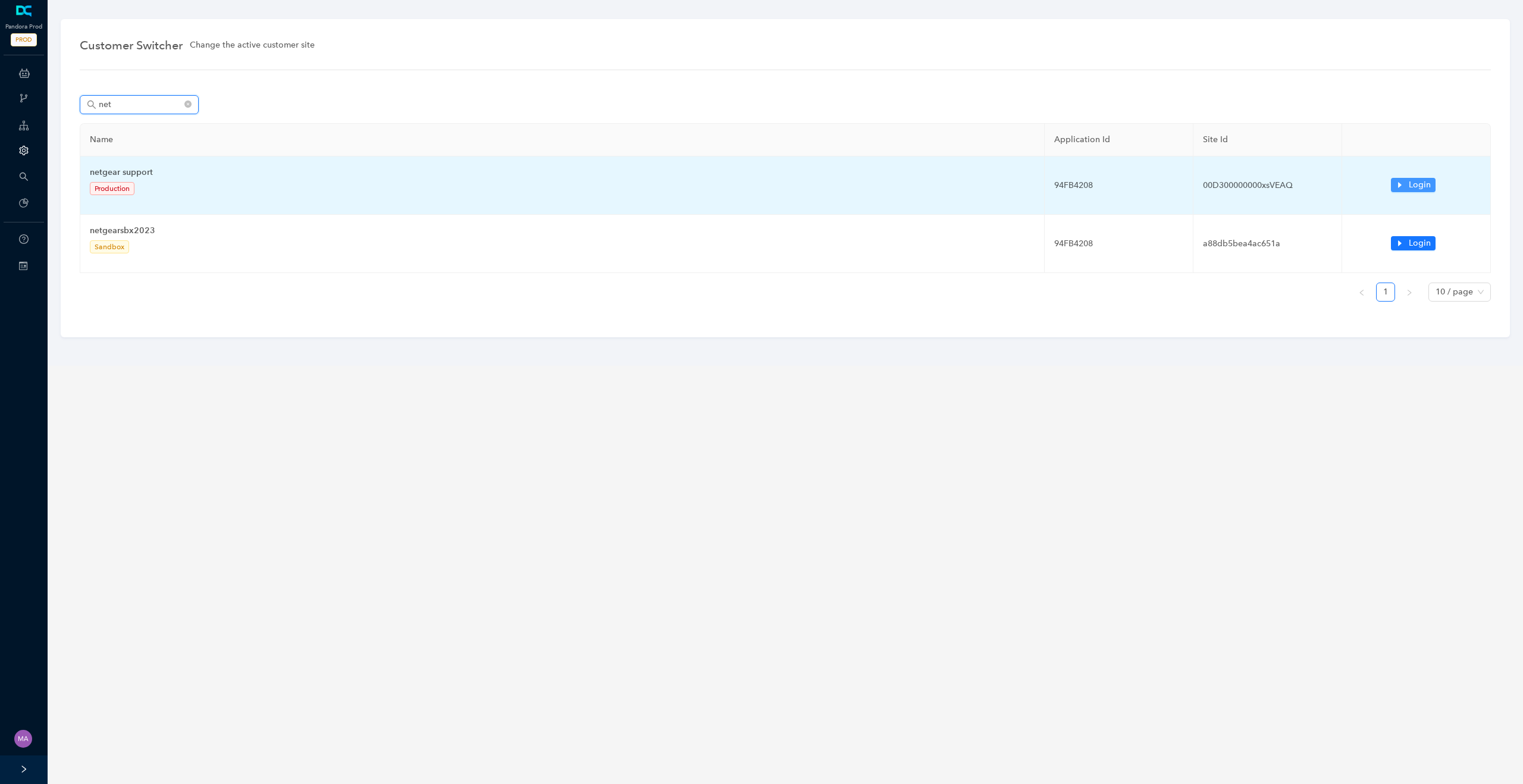
type input "net"
click at [1422, 182] on span "Login" at bounding box center [1419, 184] width 22 height 13
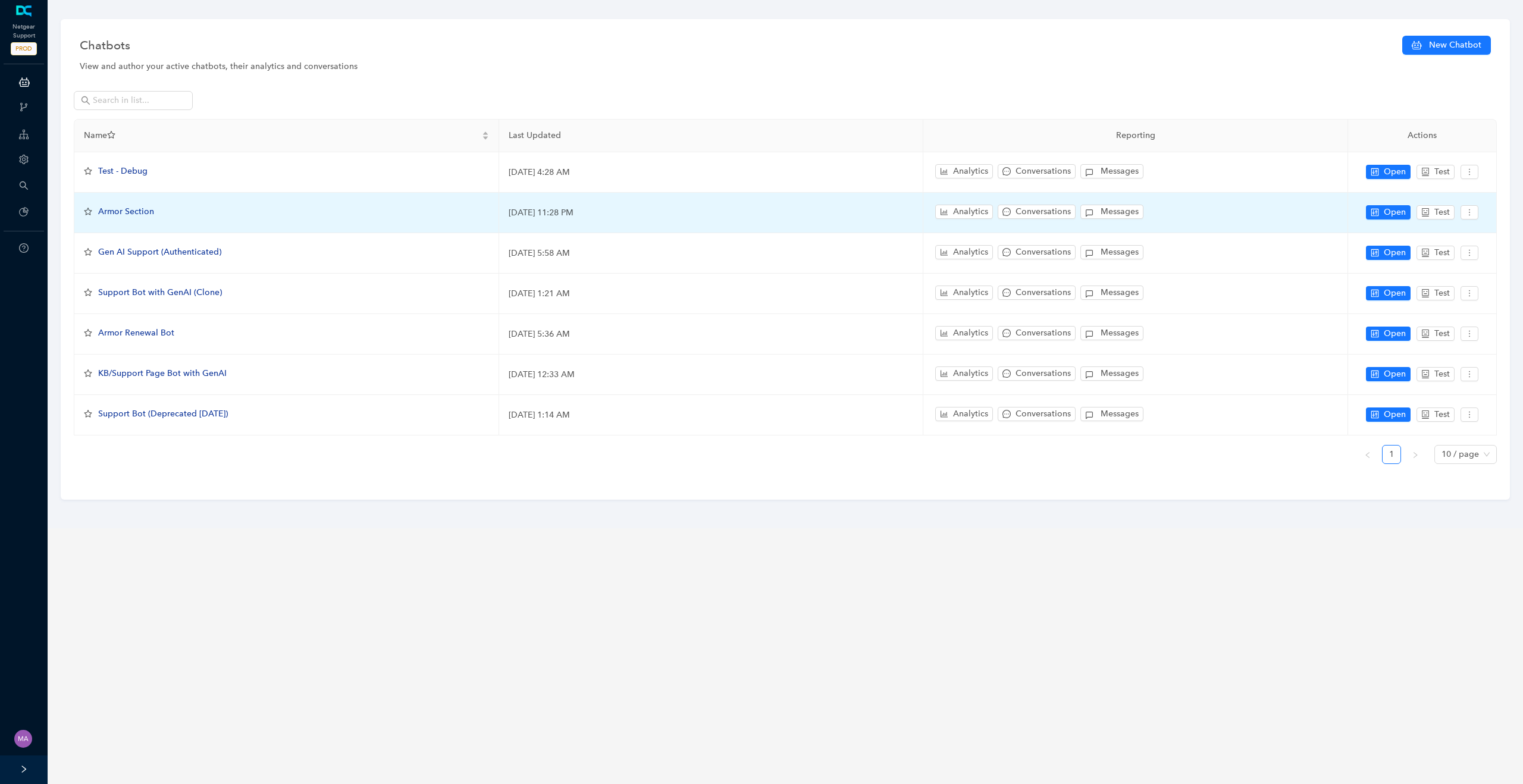
click at [118, 211] on span "Armor Section" at bounding box center [126, 211] width 56 height 10
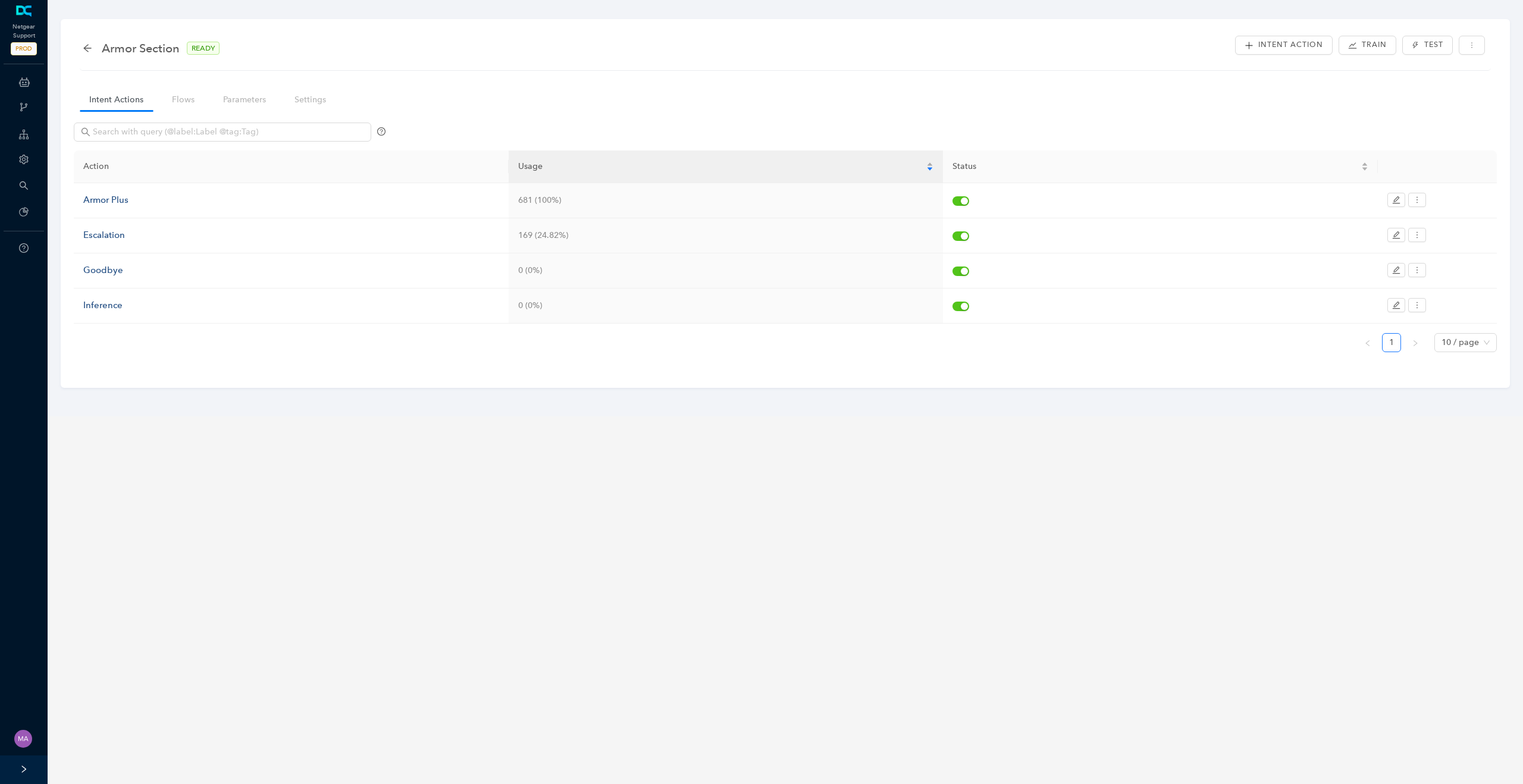
click at [81, 43] on div "Armor Section READY Intent Action Train Test" at bounding box center [786, 52] width 1412 height 38
click at [87, 48] on icon "arrow-left" at bounding box center [87, 48] width 10 height 10
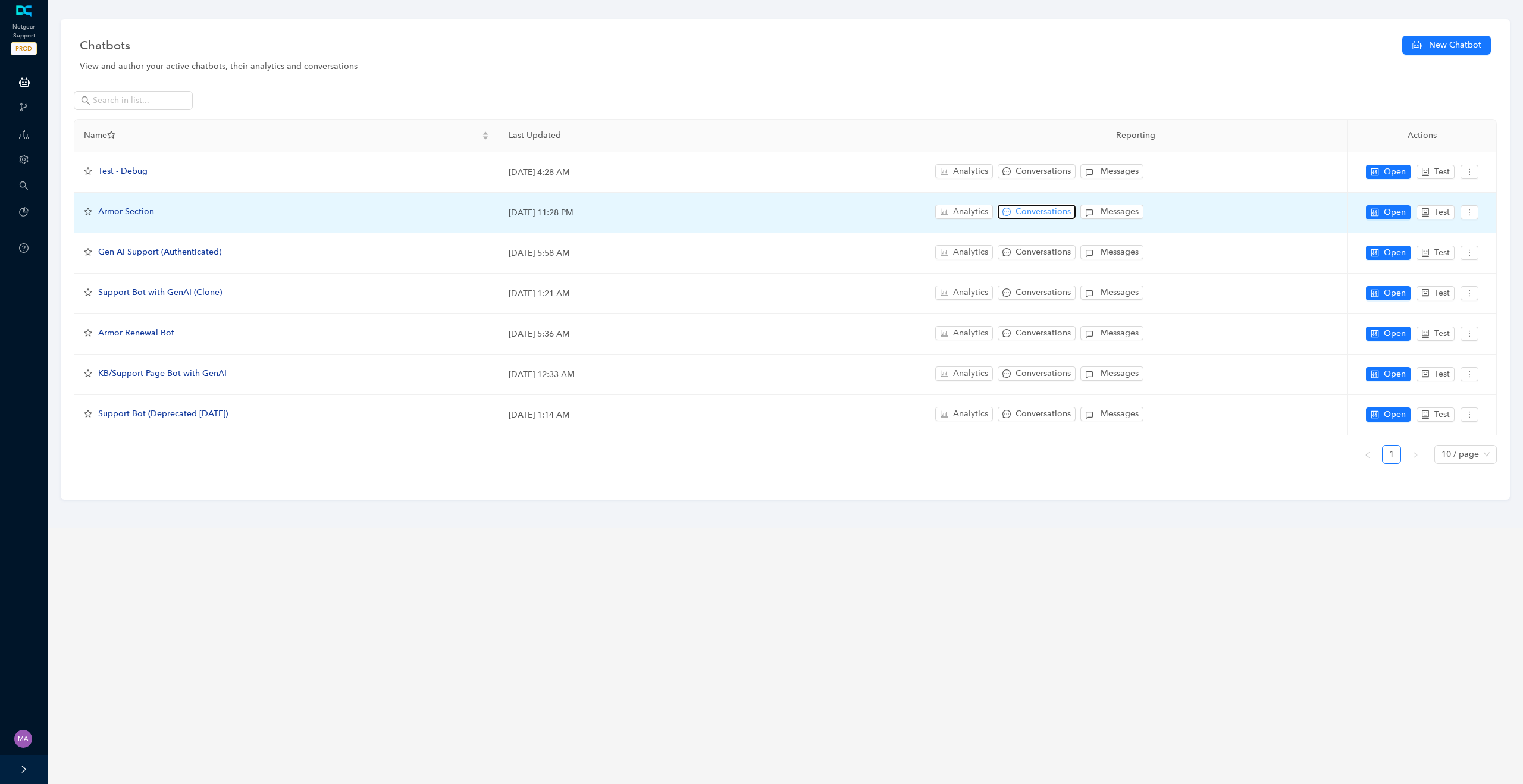
click at [1050, 210] on span "Conversations" at bounding box center [1043, 211] width 56 height 13
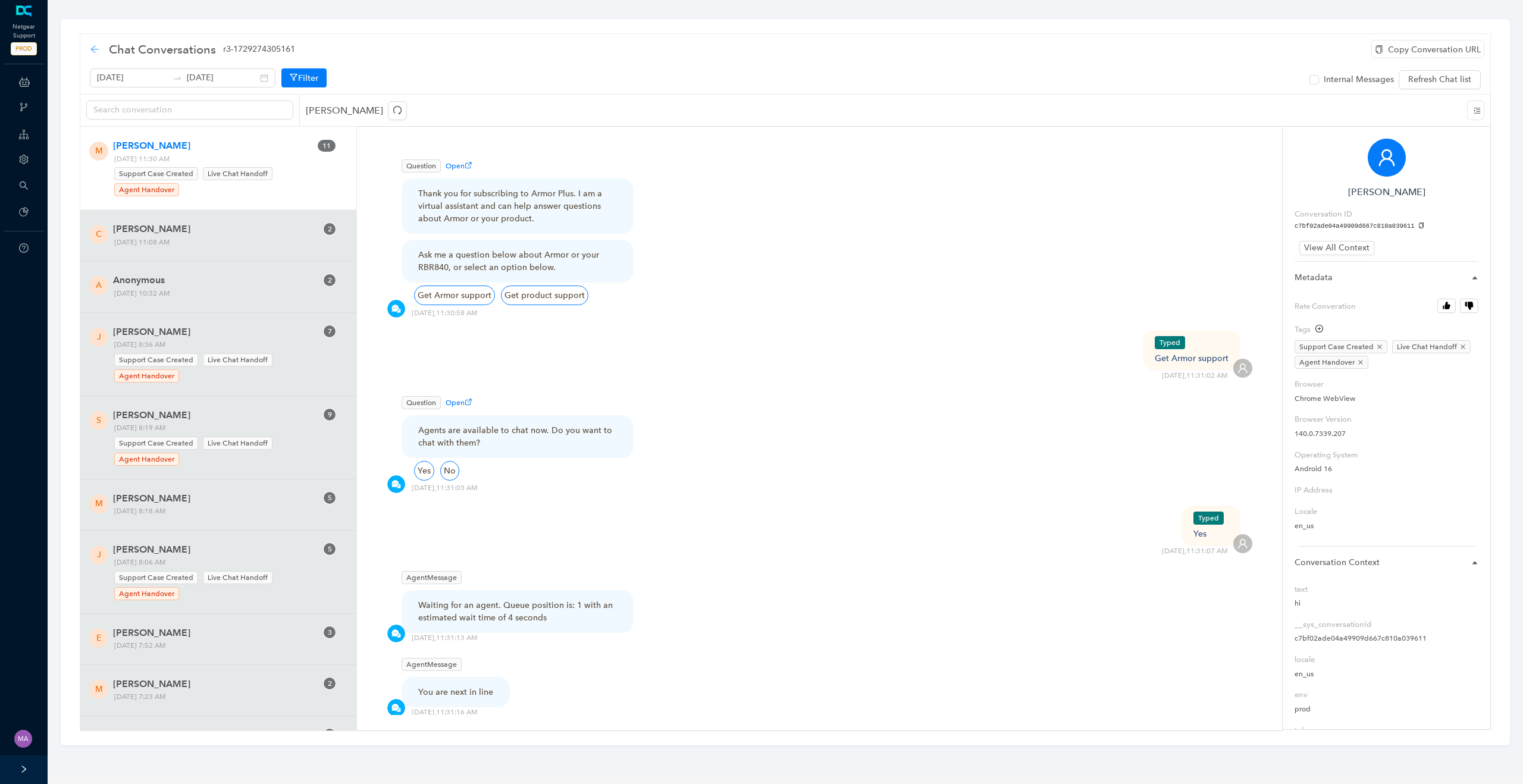
click at [95, 51] on icon "arrow-left" at bounding box center [95, 49] width 10 height 10
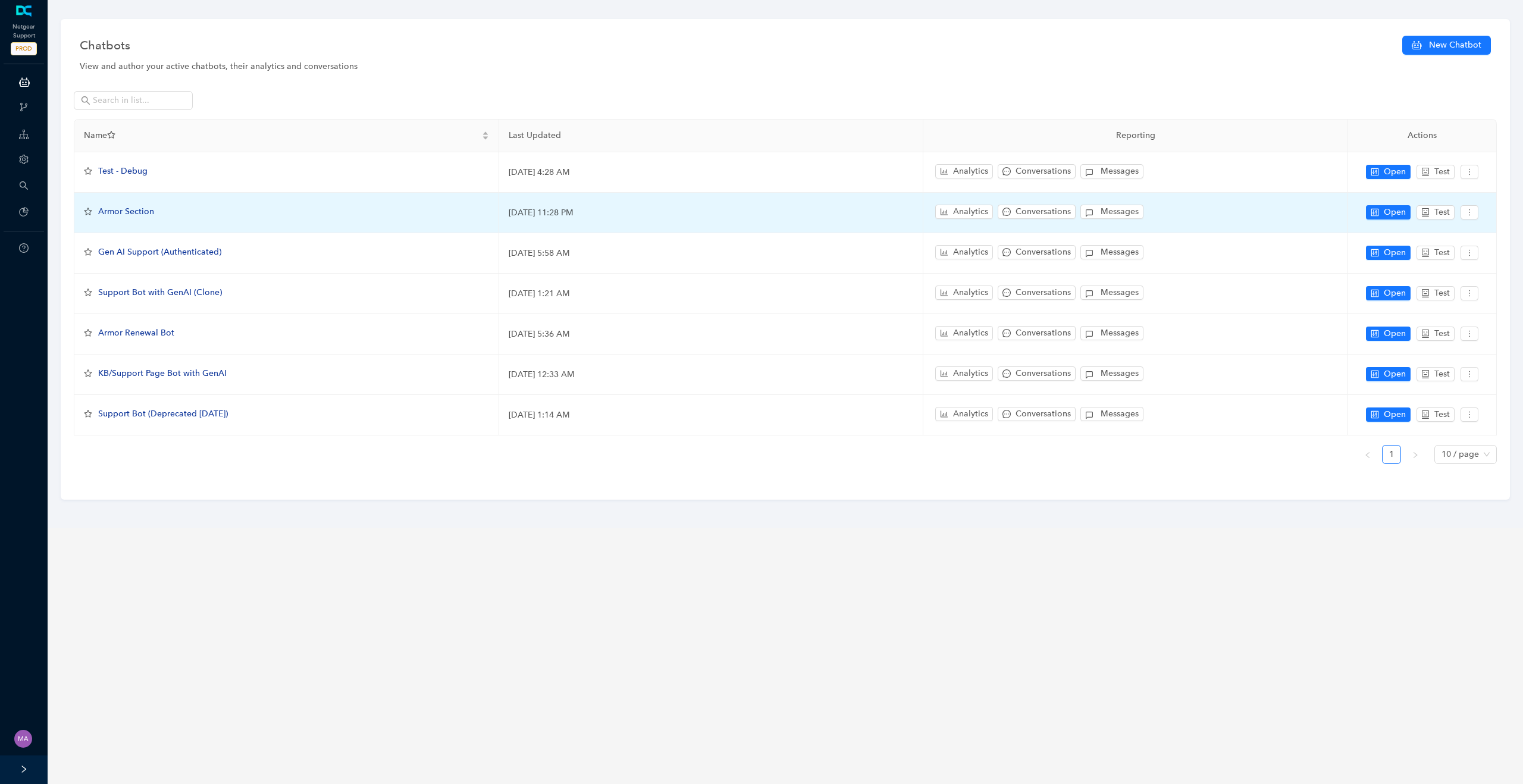
click at [130, 209] on span "Armor Section" at bounding box center [126, 211] width 56 height 10
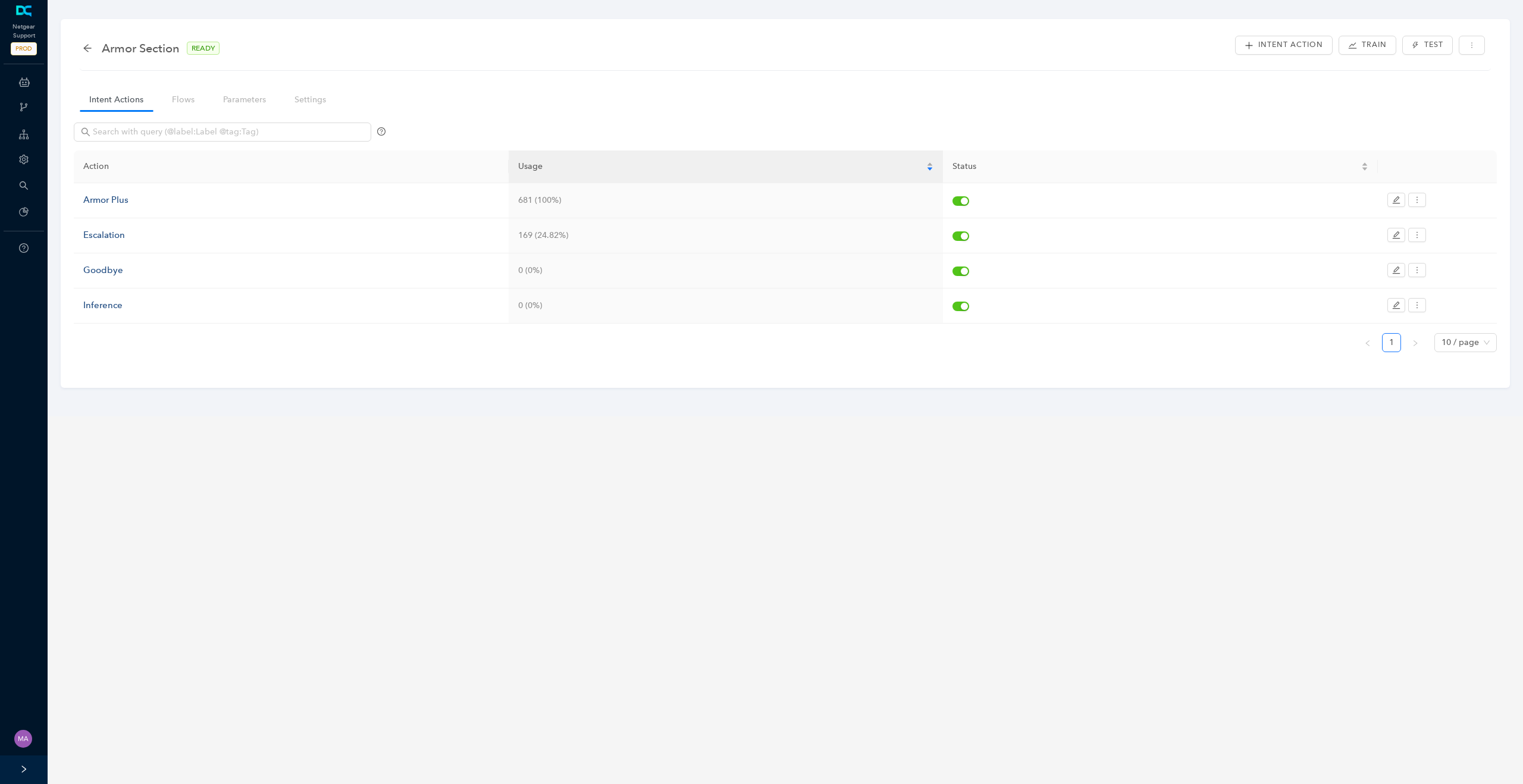
click at [86, 53] on div "Armor Section READY" at bounding box center [157, 47] width 149 height 19
click at [87, 47] on icon "arrow-left" at bounding box center [87, 48] width 10 height 10
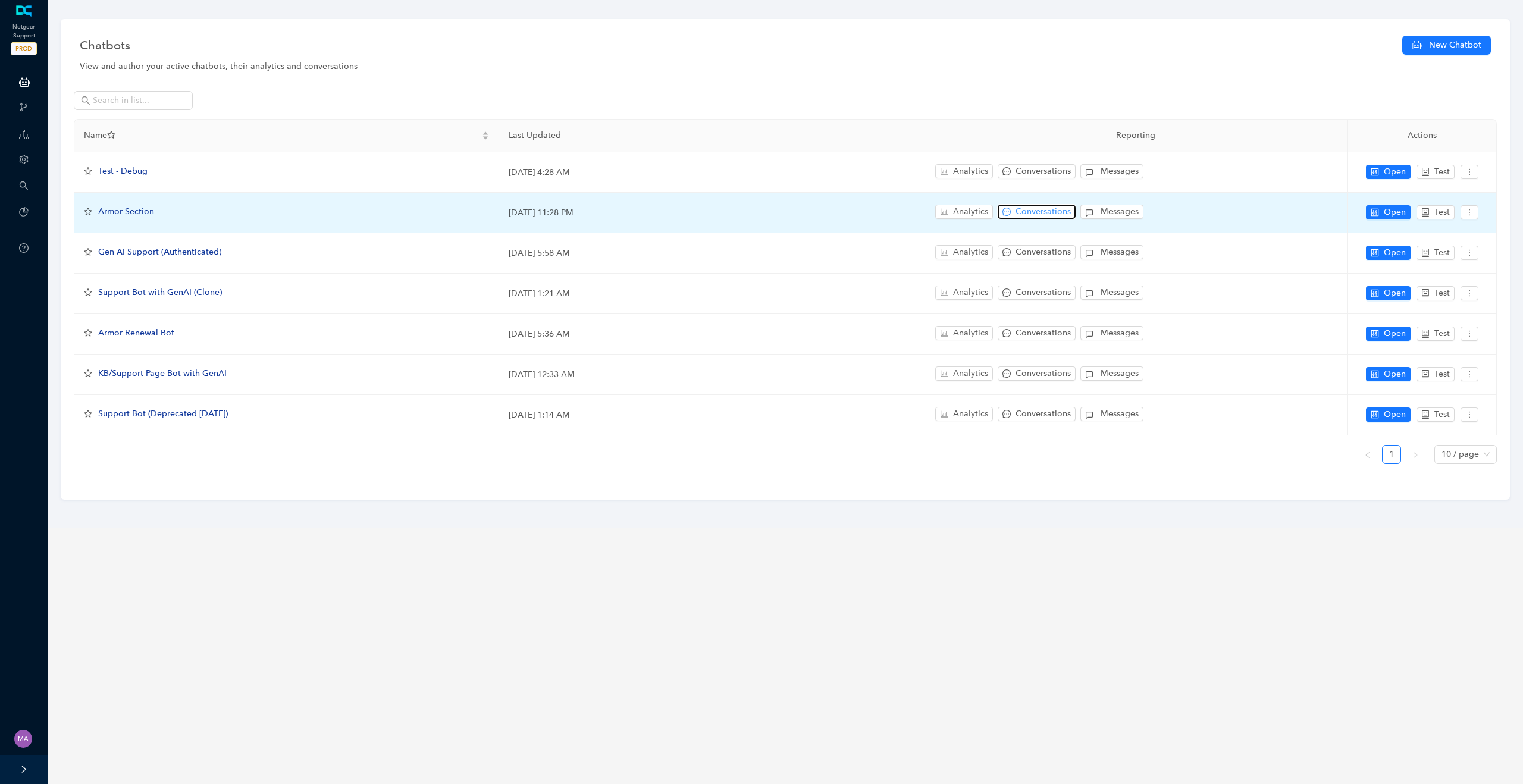
click at [1043, 210] on span "Conversations" at bounding box center [1043, 211] width 56 height 13
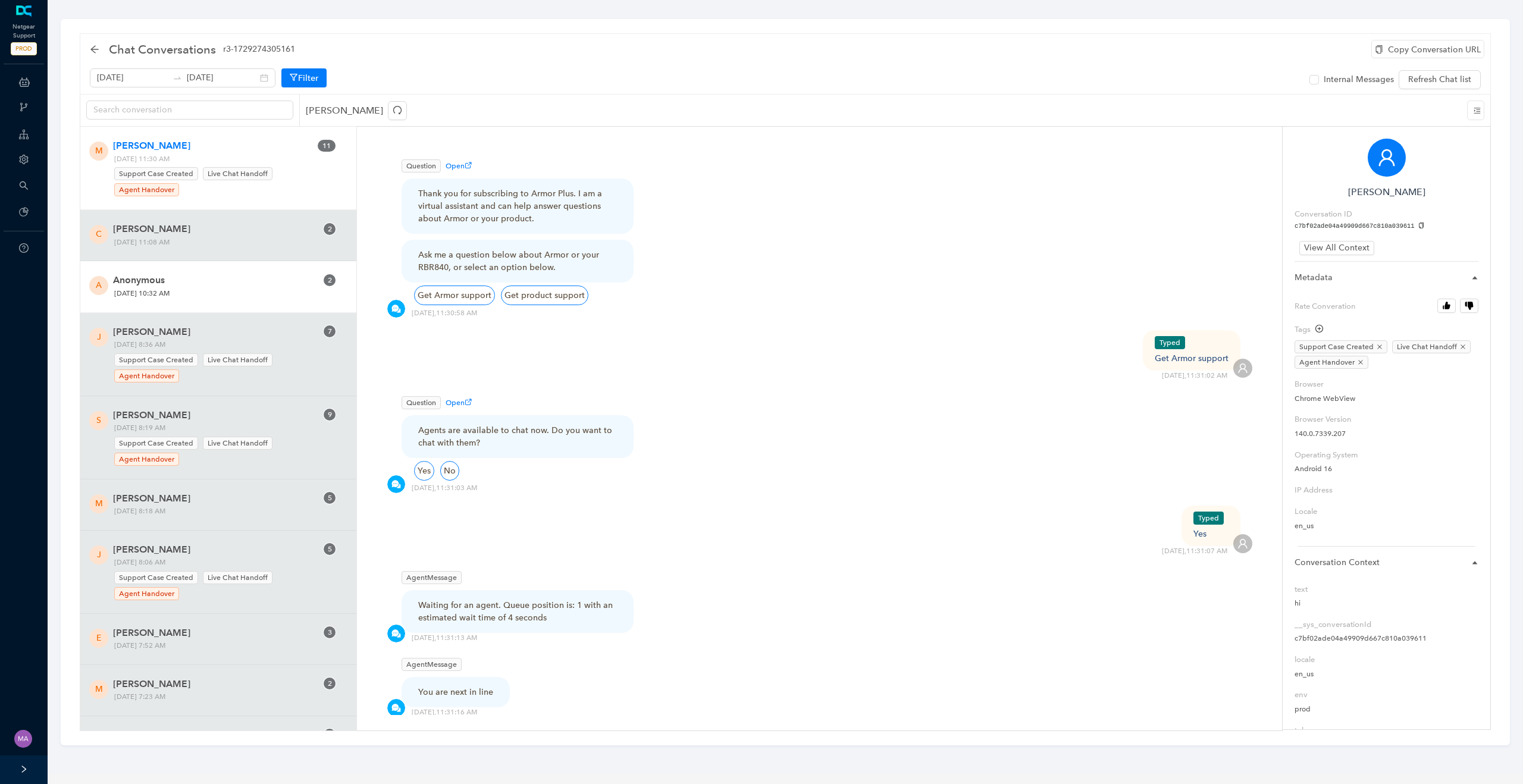
click at [203, 288] on span "Thursday, October 9, 2025 10:32 AM" at bounding box center [224, 293] width 229 height 13
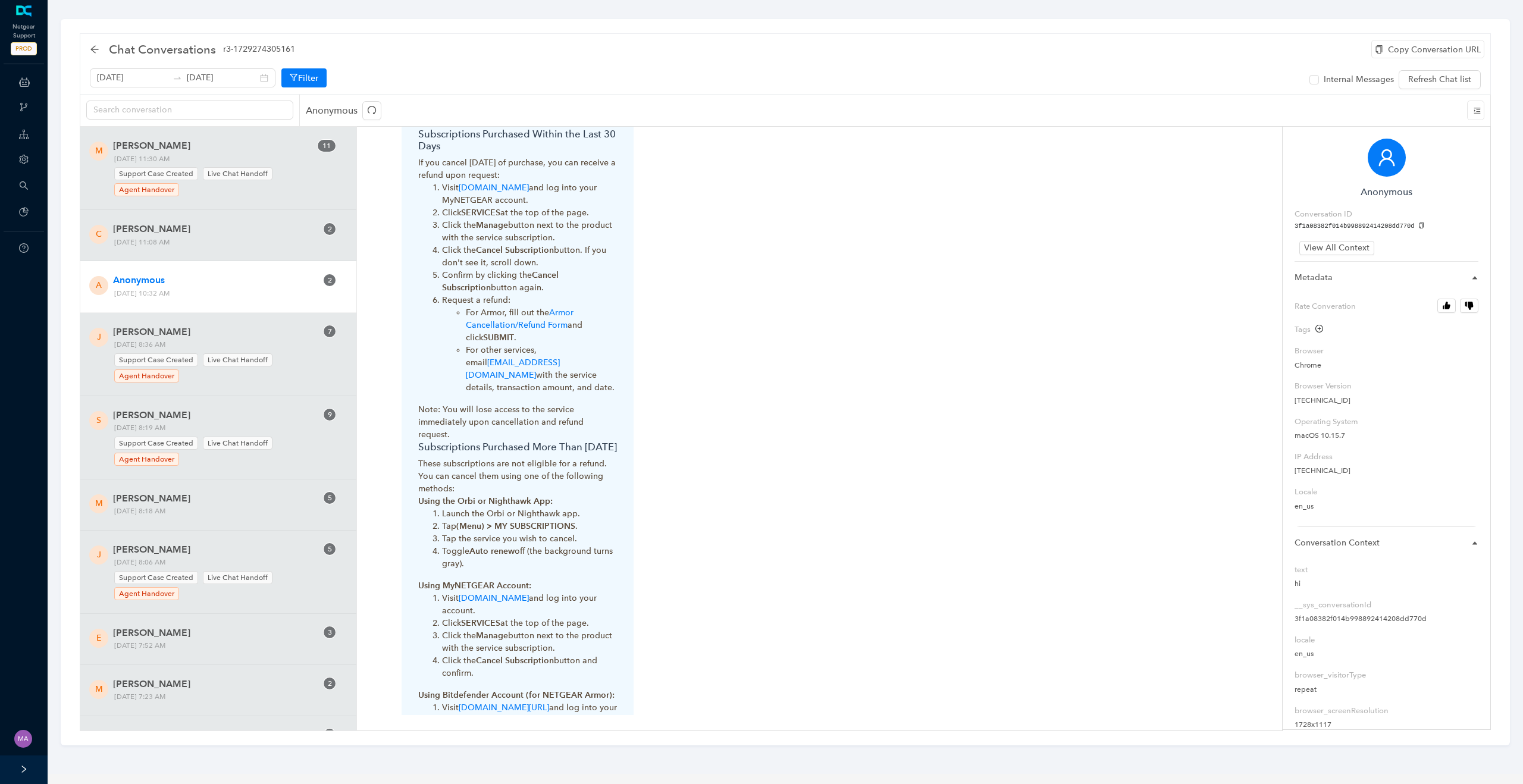
scroll to position [490, 0]
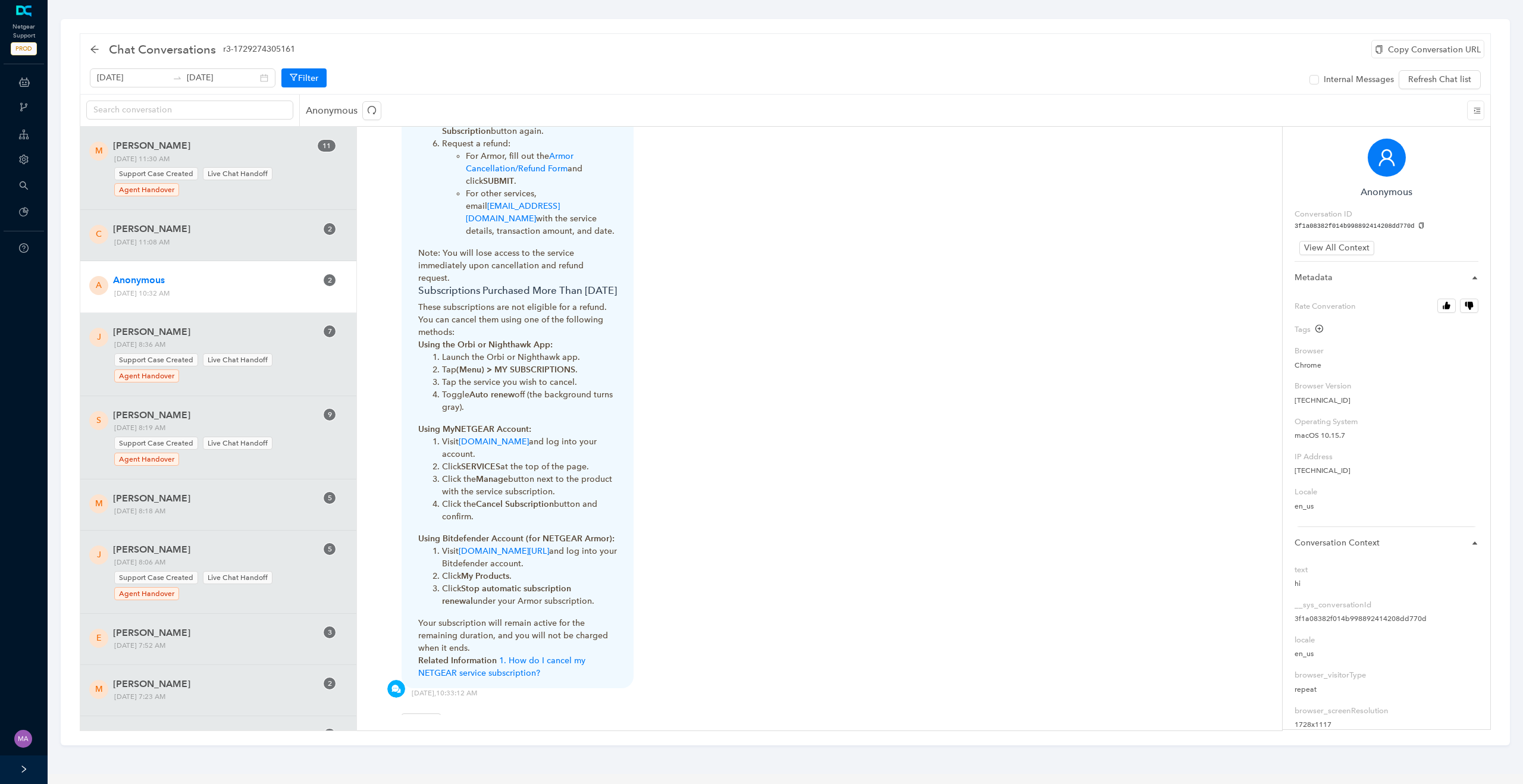
click at [547, 668] on p "Related Information 1. How do I cancel my NETGEAR service subscription?" at bounding box center [517, 667] width 198 height 25
click at [550, 661] on link "1. How do I cancel my NETGEAR service subscription?" at bounding box center [501, 667] width 167 height 23
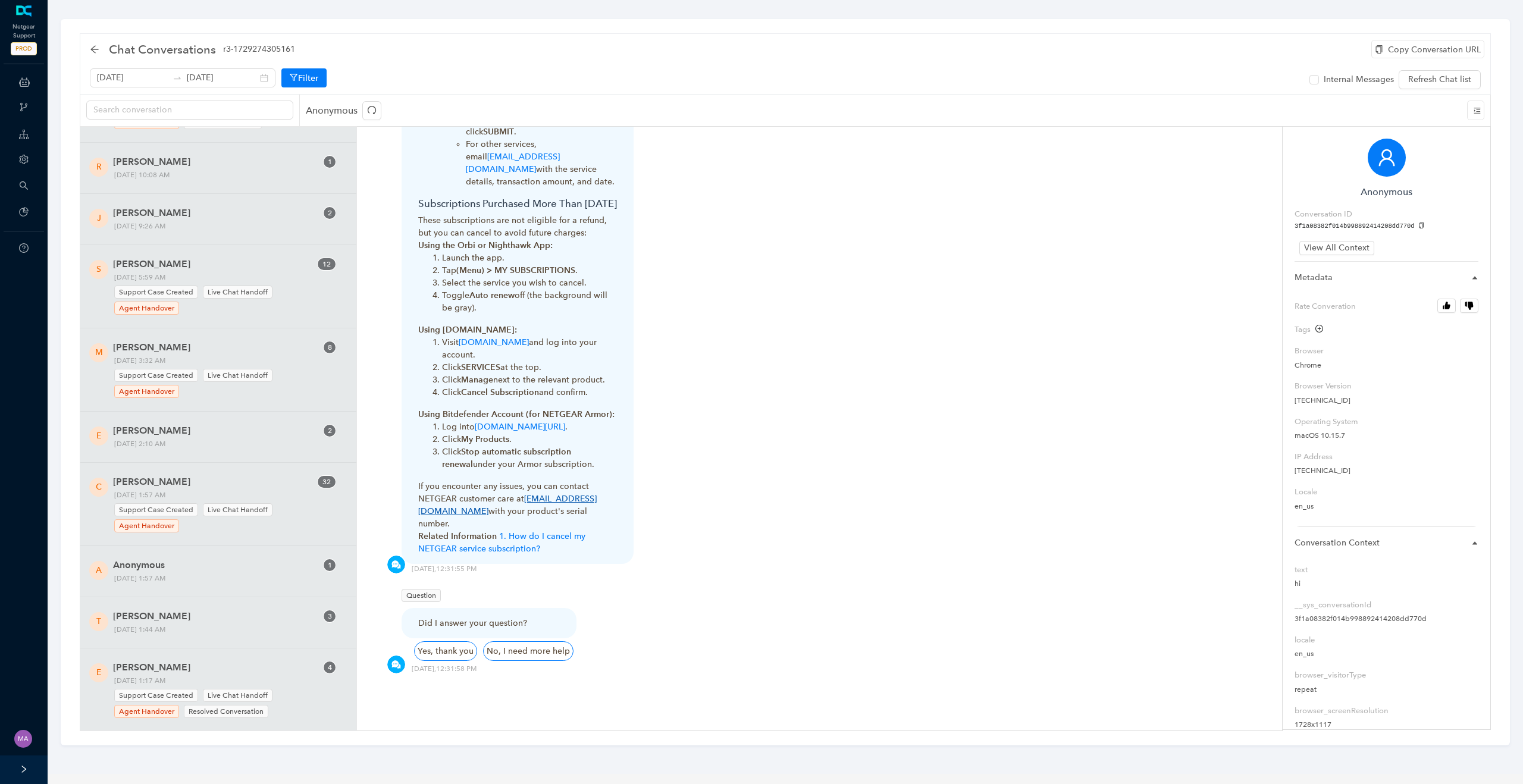
scroll to position [5750, 0]
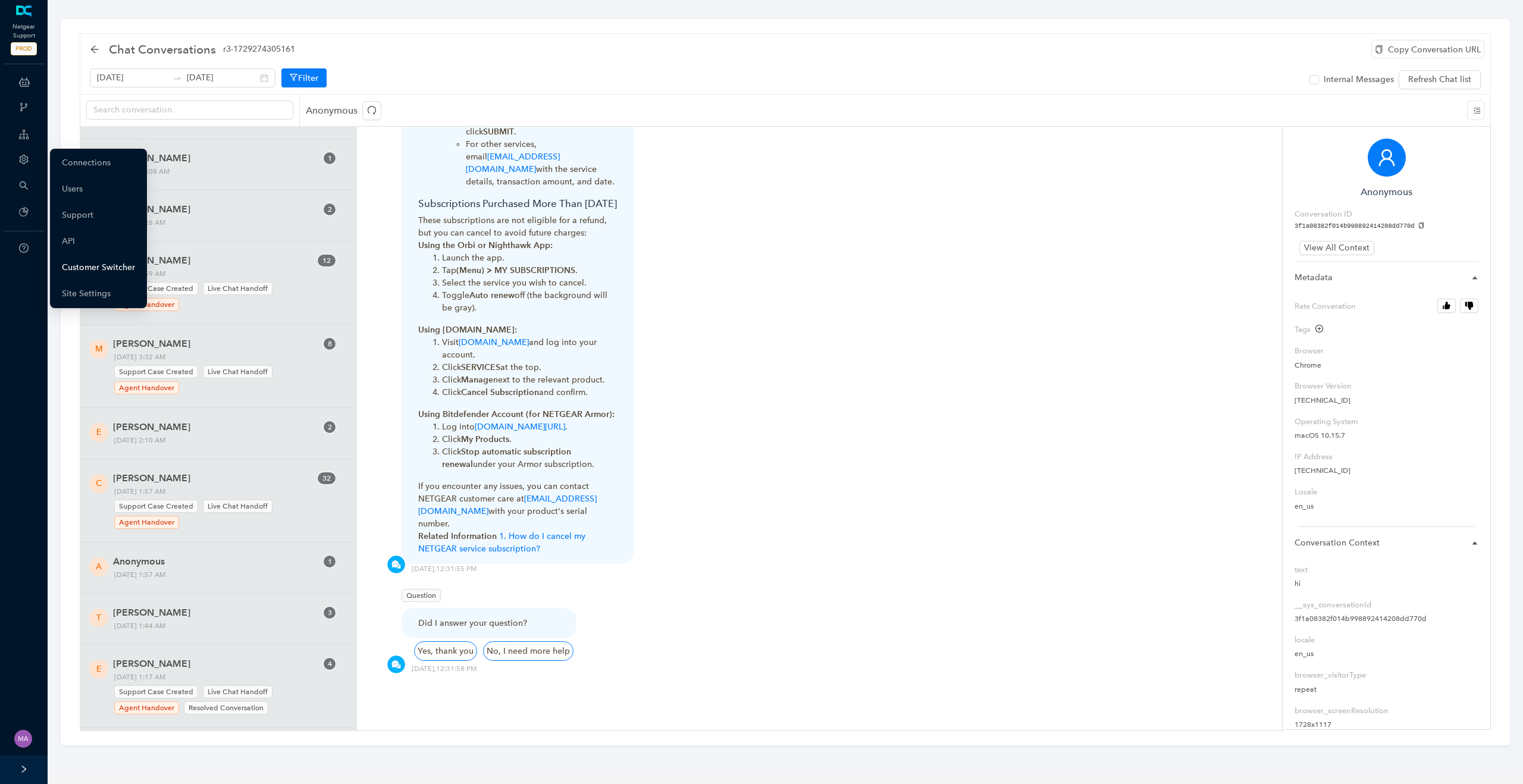
click at [95, 265] on link "Customer Switcher" at bounding box center [98, 268] width 73 height 24
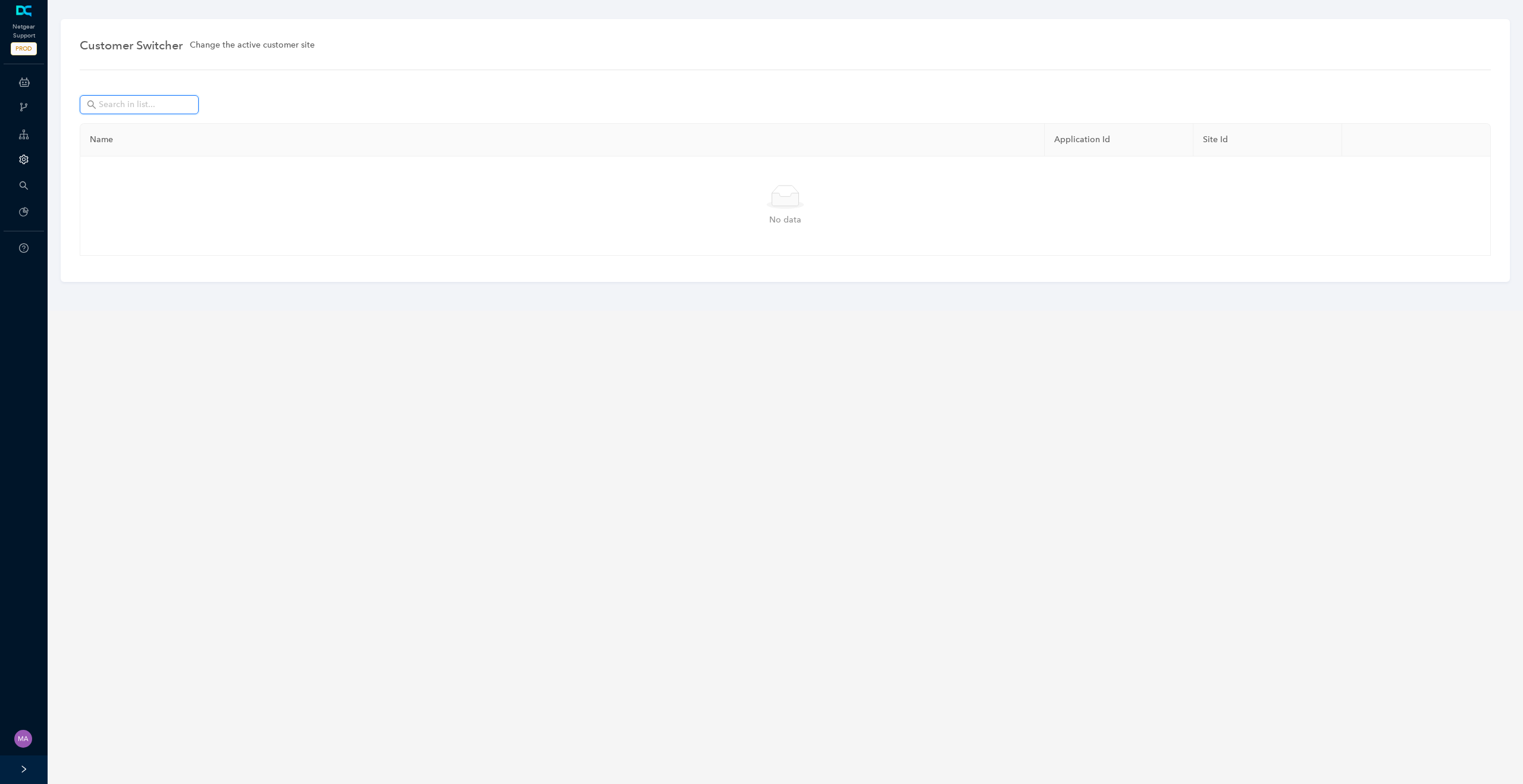
click at [176, 106] on input "text" at bounding box center [140, 104] width 83 height 13
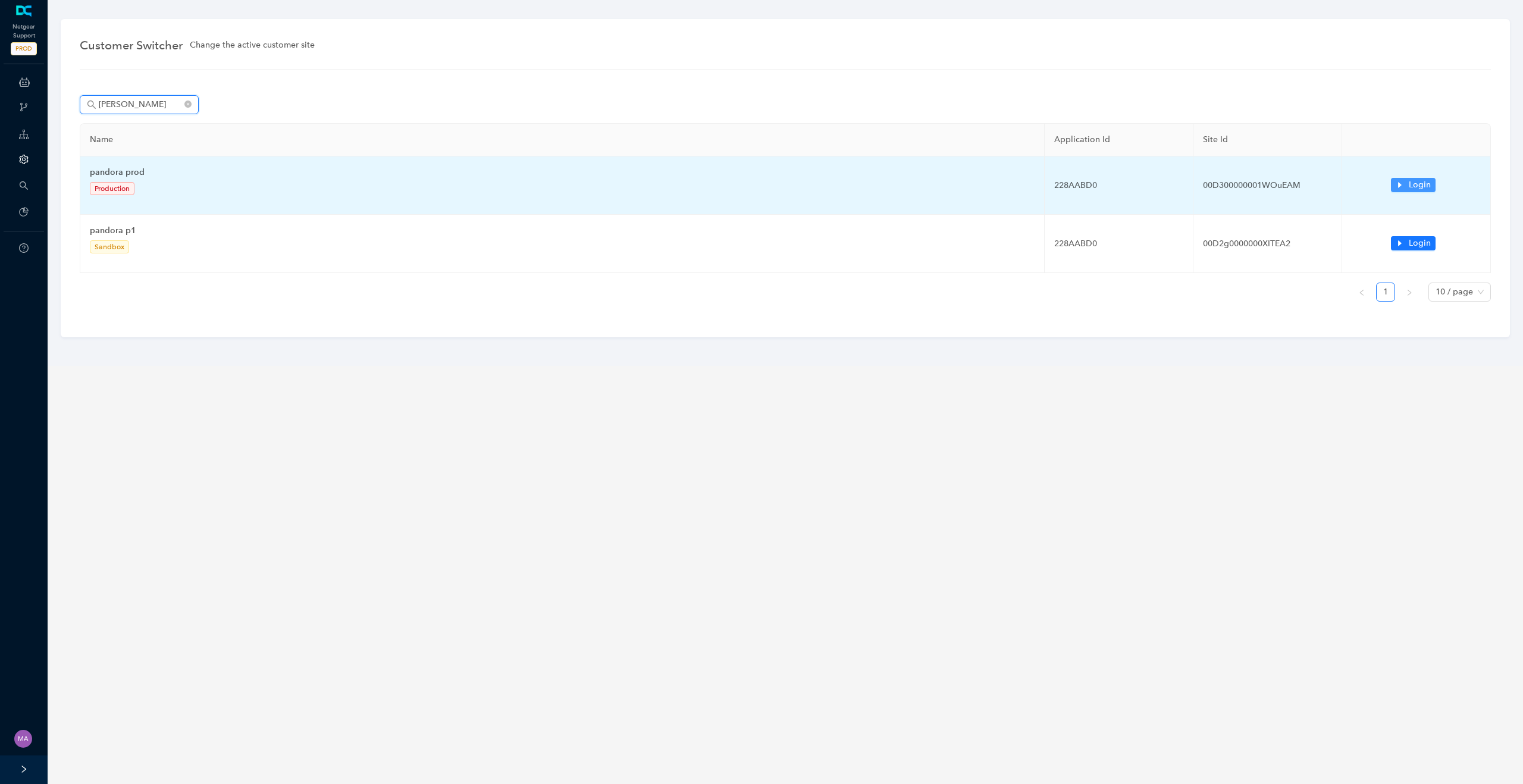
type input "[PERSON_NAME]"
click at [1397, 190] on button "Login" at bounding box center [1413, 185] width 44 height 14
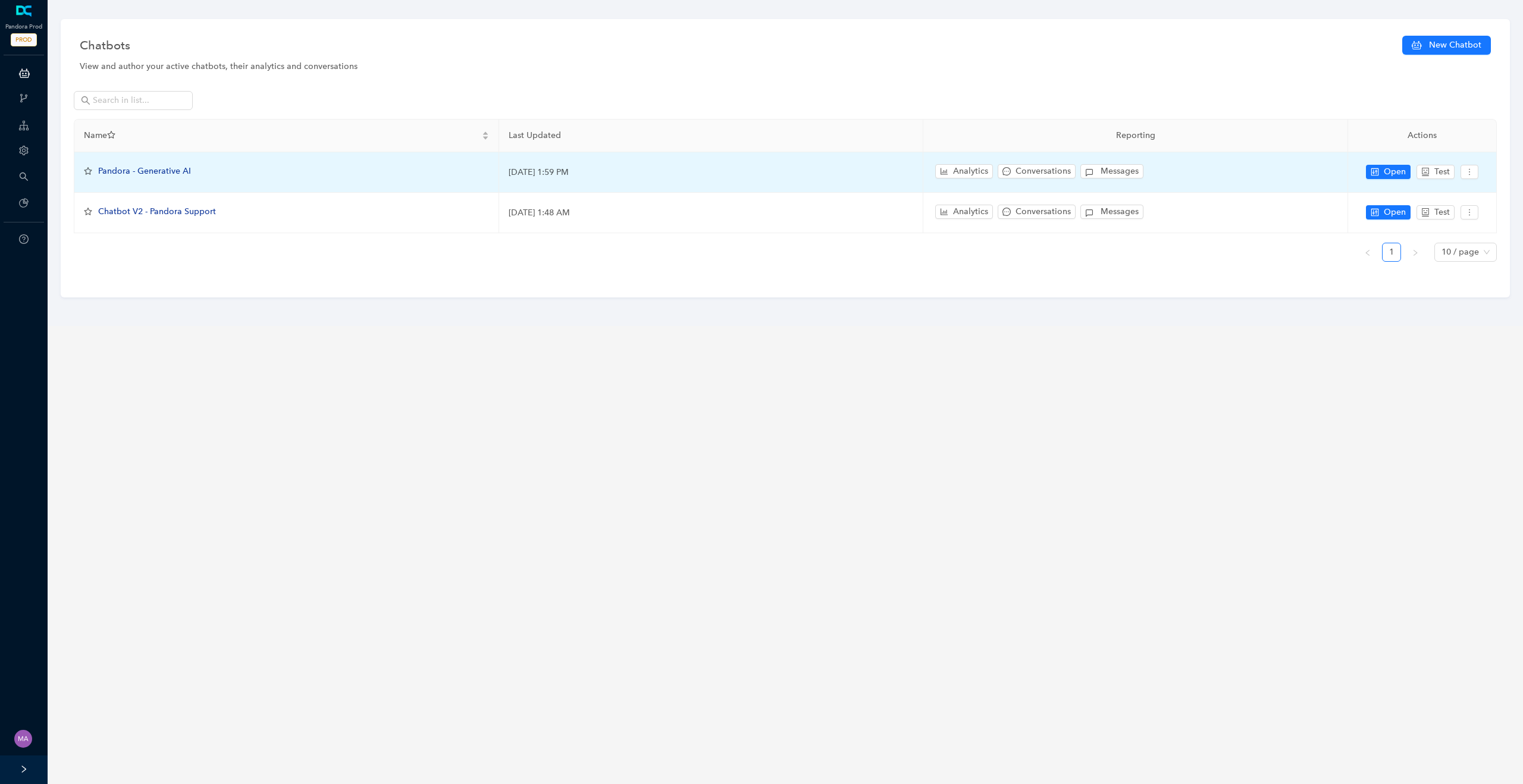
click at [144, 172] on span "Pandora - Generative AI" at bounding box center [144, 171] width 92 height 10
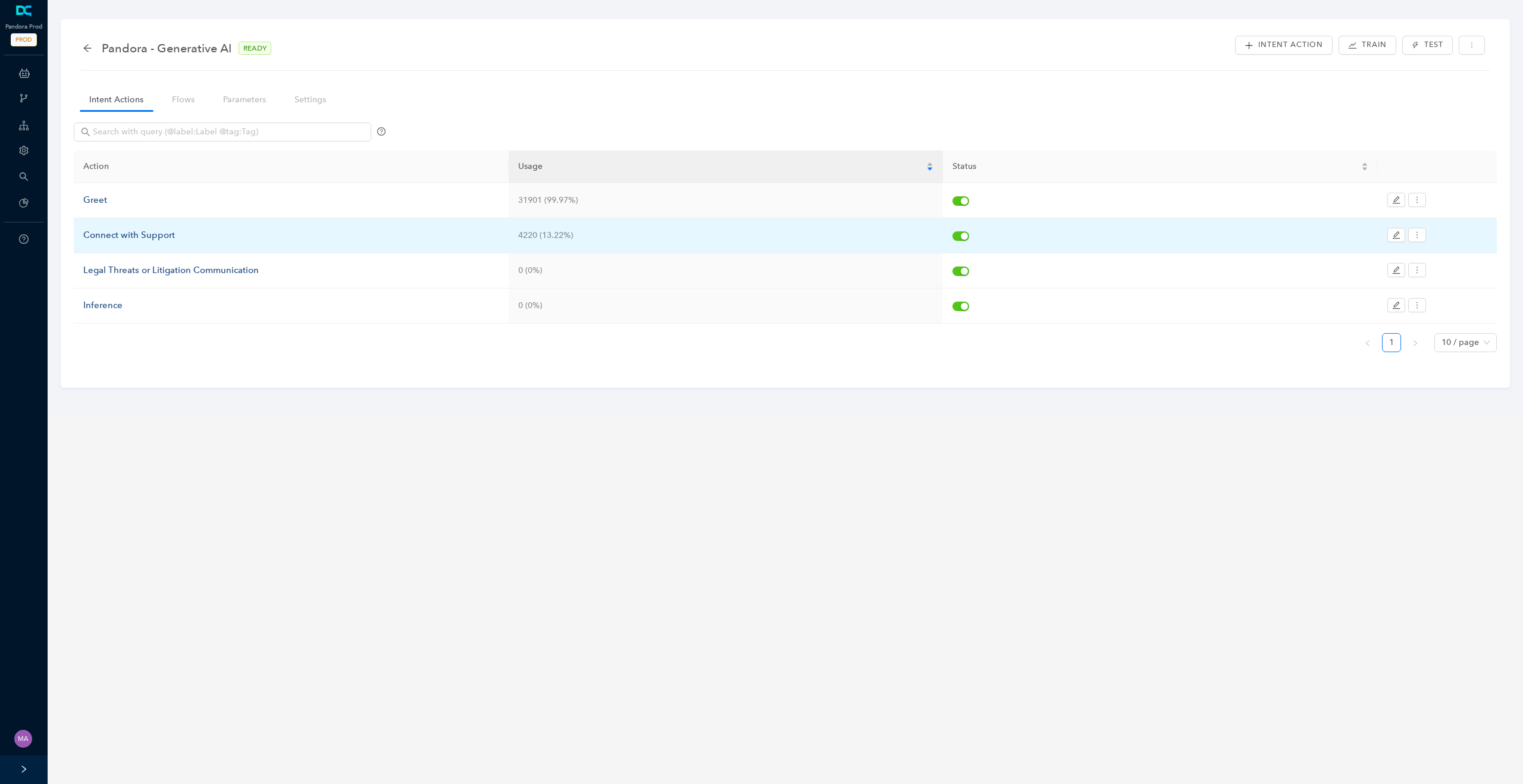
click at [147, 235] on div "Connect with Support" at bounding box center [291, 235] width 416 height 14
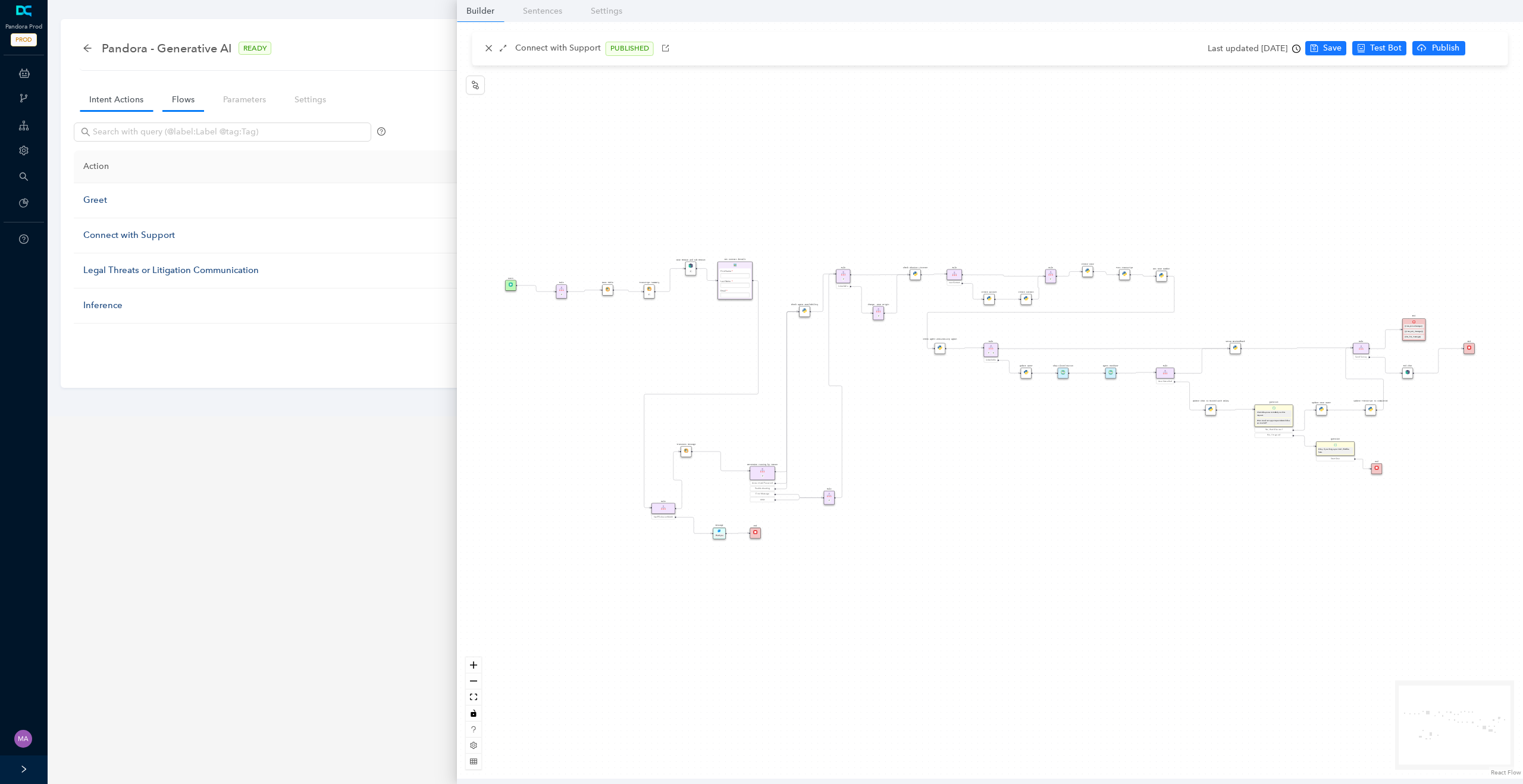
click at [177, 102] on link "Flows" at bounding box center [183, 99] width 41 height 22
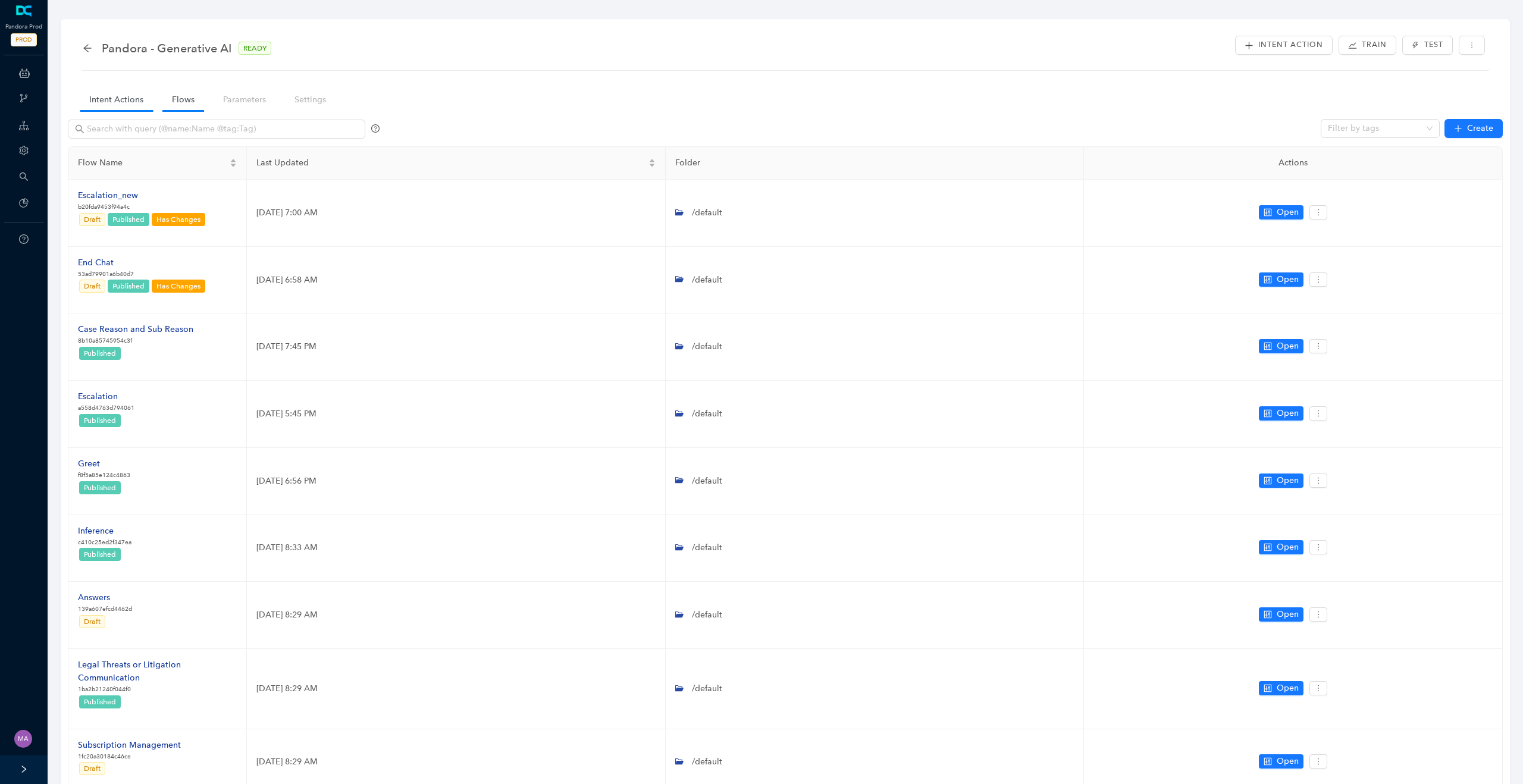
click at [119, 104] on link "Intent Actions" at bounding box center [116, 99] width 73 height 22
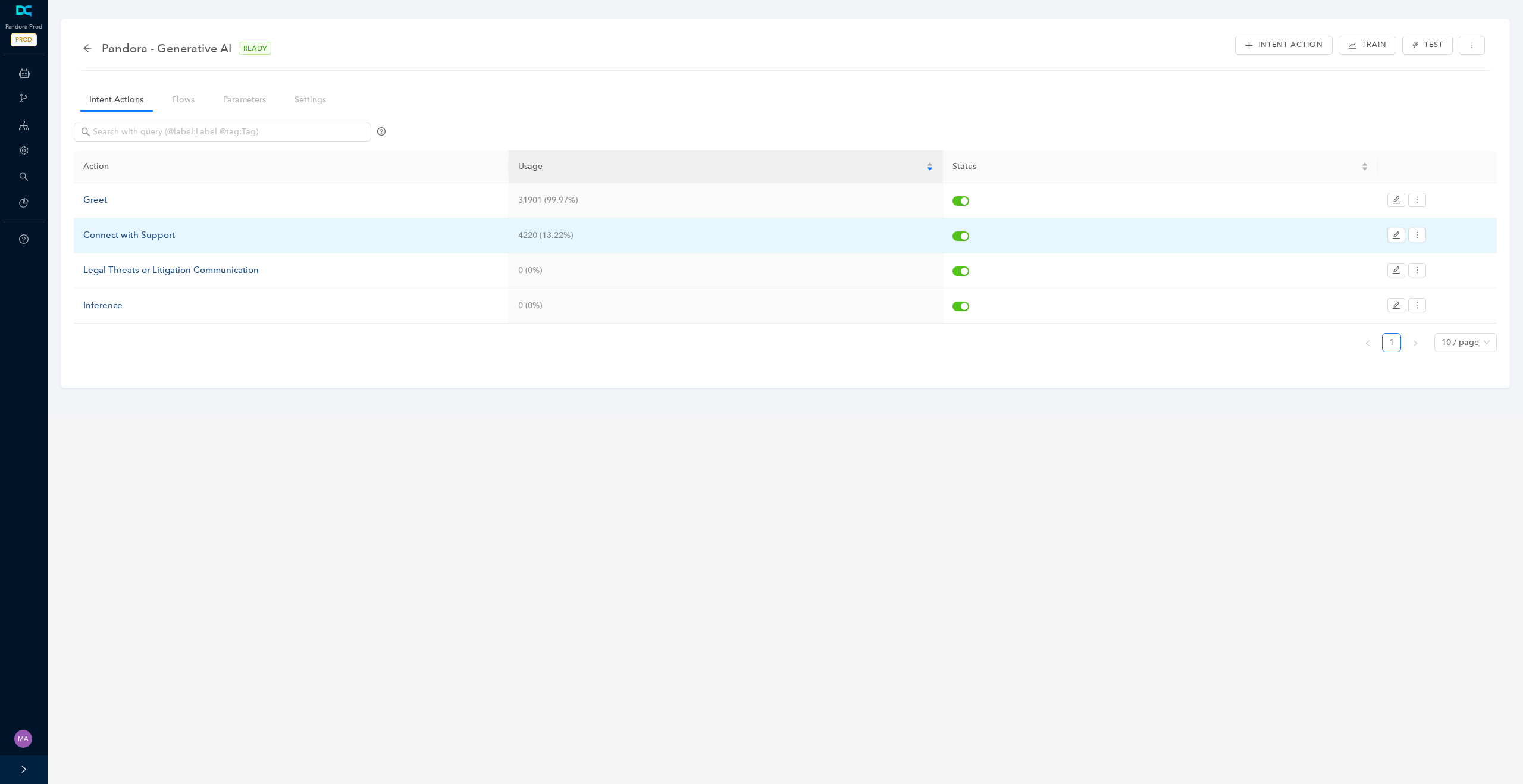
click at [103, 234] on div "Connect with Support" at bounding box center [291, 235] width 416 height 14
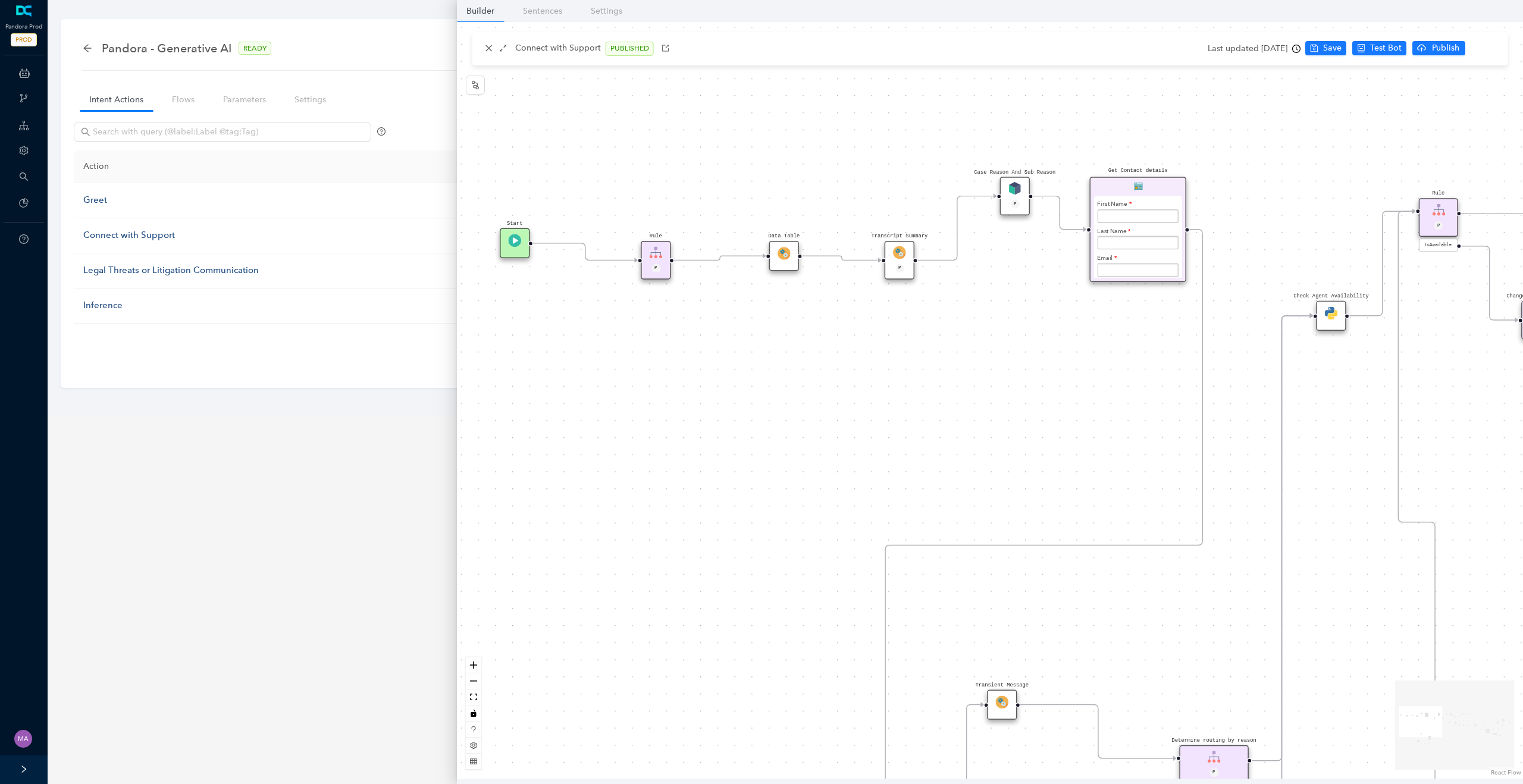
drag, startPoint x: 574, startPoint y: 389, endPoint x: 664, endPoint y: 528, distance: 165.6
click at [664, 528] on div "Rule P Start Rule P IsAvailable Rule newContact Get Contact details First Name …" at bounding box center [990, 400] width 1066 height 757
drag, startPoint x: 846, startPoint y: 484, endPoint x: 459, endPoint y: 513, distance: 388.1
click at [463, 513] on div "Rule P Start Rule P IsAvailable Rule newContact Get Contact details First Name …" at bounding box center [990, 400] width 1066 height 757
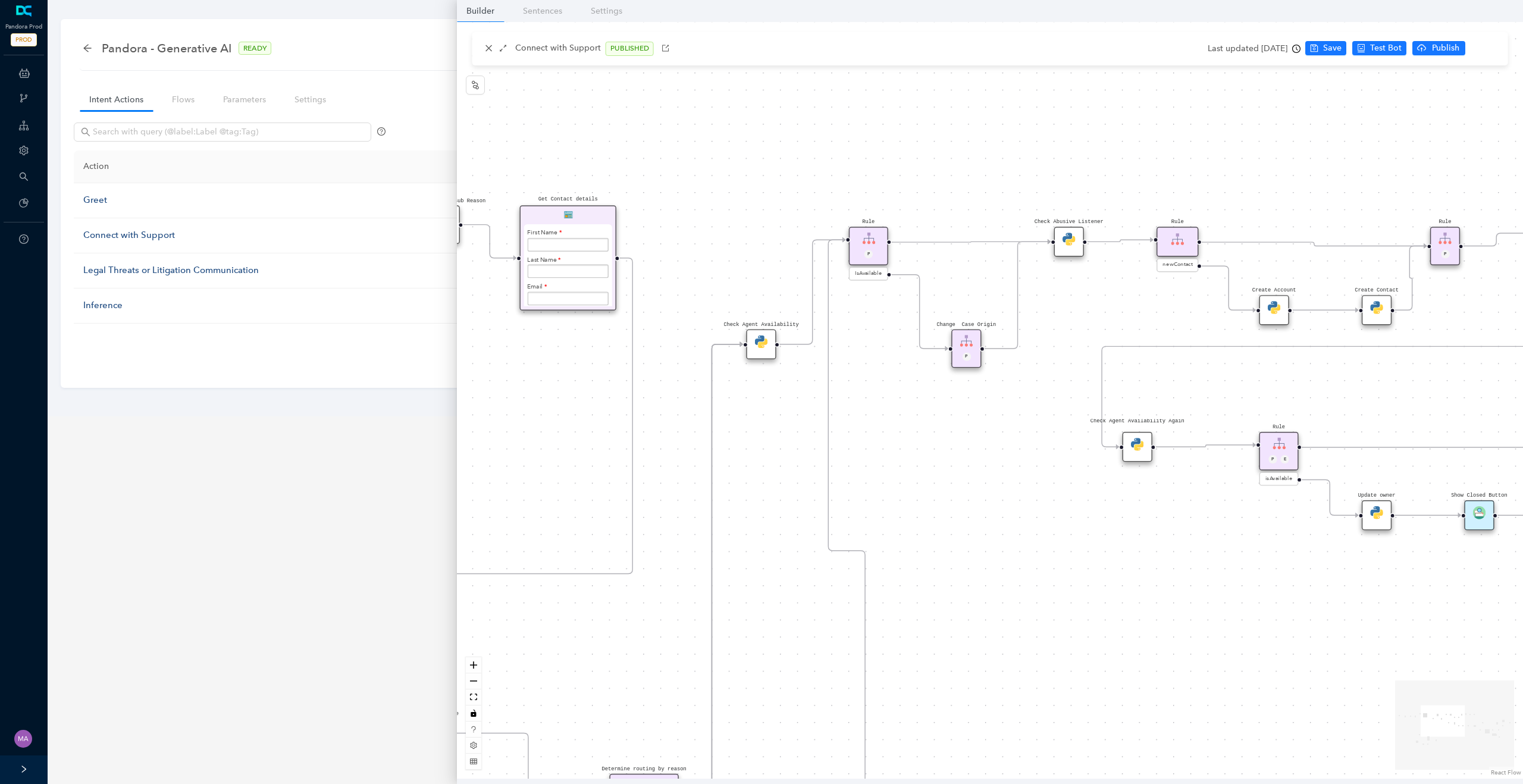
drag, startPoint x: 1092, startPoint y: 414, endPoint x: 602, endPoint y: 392, distance: 490.5
click at [602, 392] on div "Rule P Start Rule P IsAvailable Rule newContact Get Contact details First Name …" at bounding box center [990, 400] width 1066 height 757
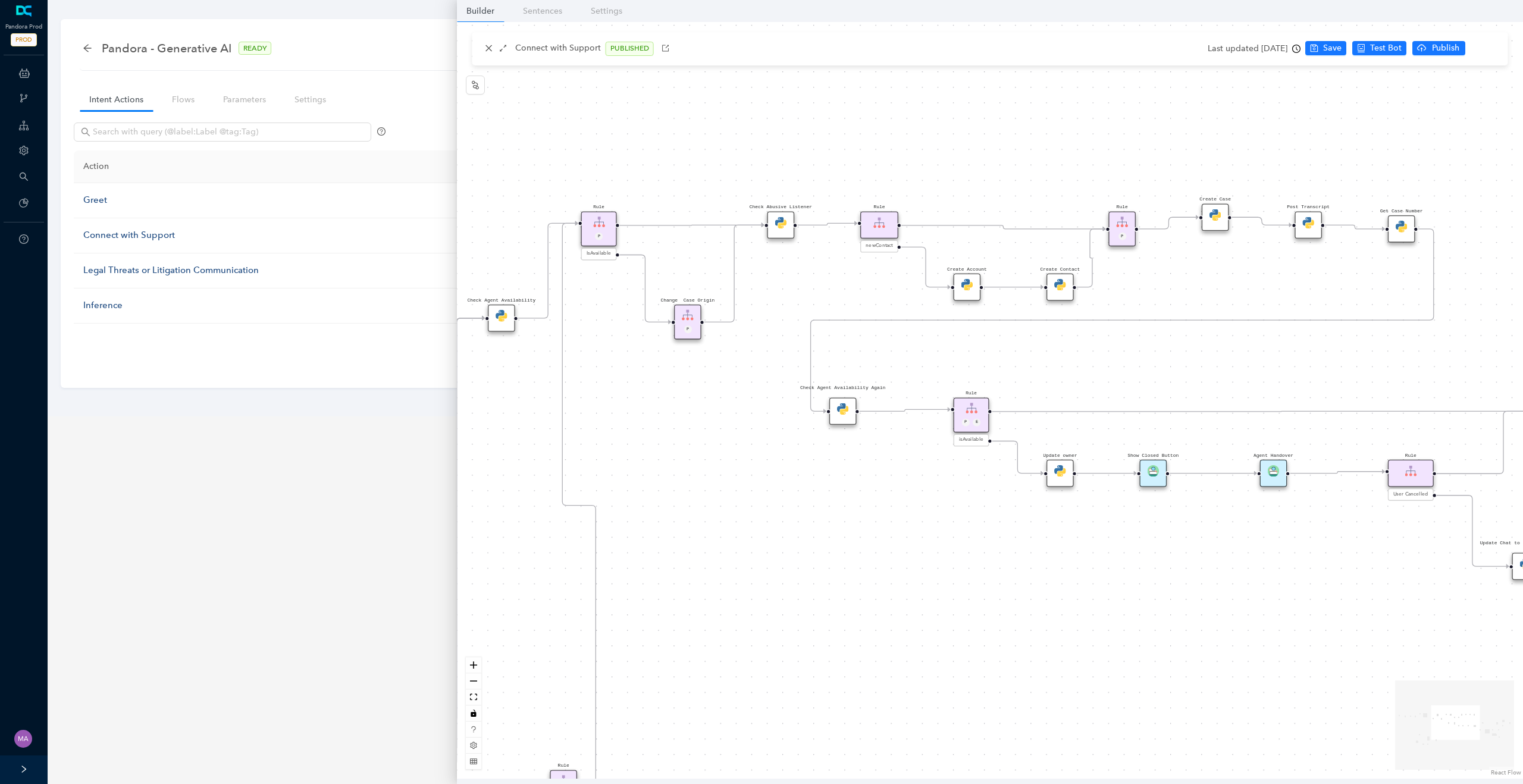
drag, startPoint x: 1093, startPoint y: 380, endPoint x: 1089, endPoint y: 370, distance: 10.8
click at [1089, 370] on div "Rule P Start Rule P IsAvailable Rule newContact Get Contact details First Name …" at bounding box center [990, 400] width 1066 height 757
click at [1300, 50] on icon "clock-circle" at bounding box center [1296, 48] width 8 height 8
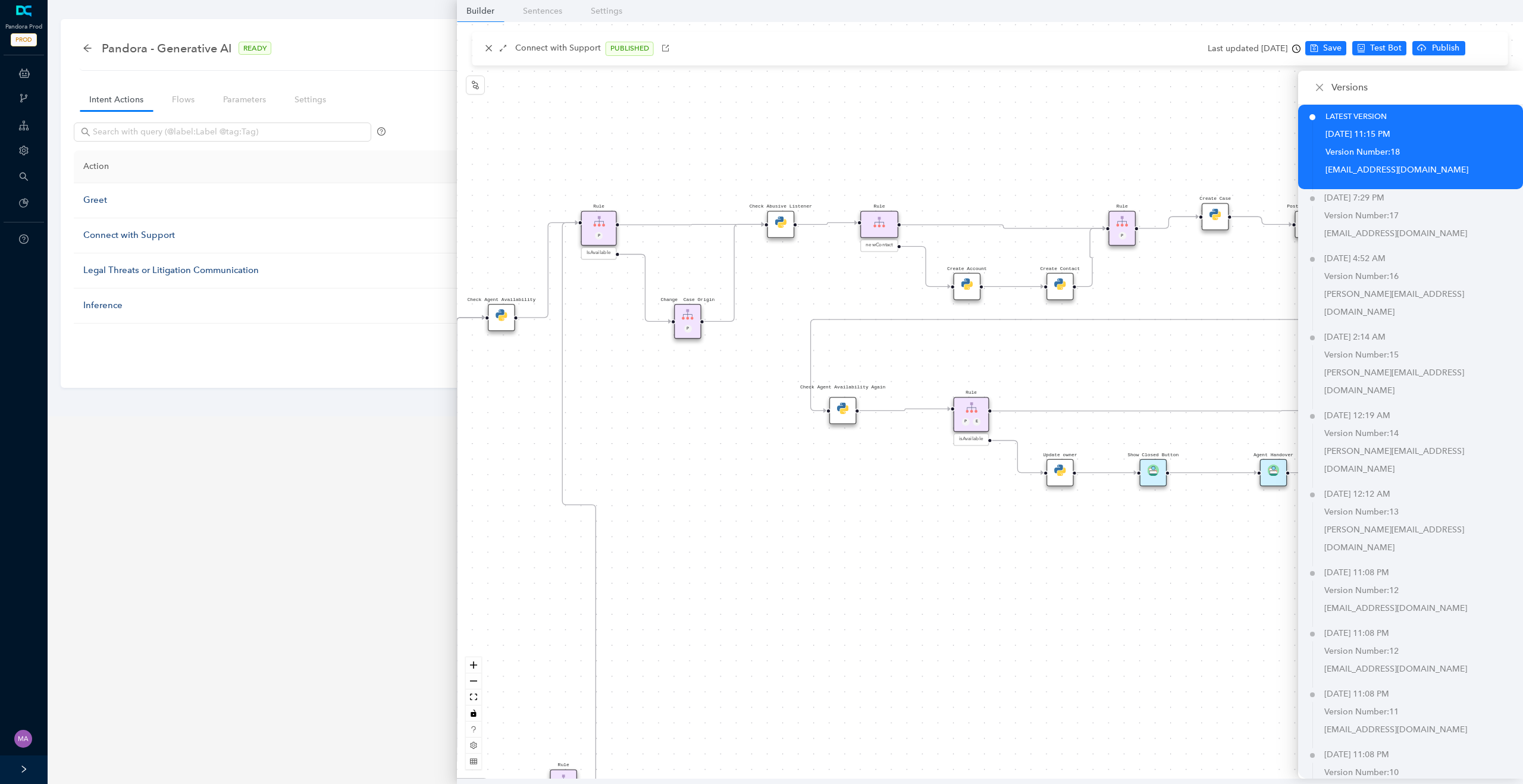
click at [1172, 135] on div "Rule P Start Rule P IsAvailable Rule newContact Get Contact details First Name …" at bounding box center [990, 400] width 1066 height 757
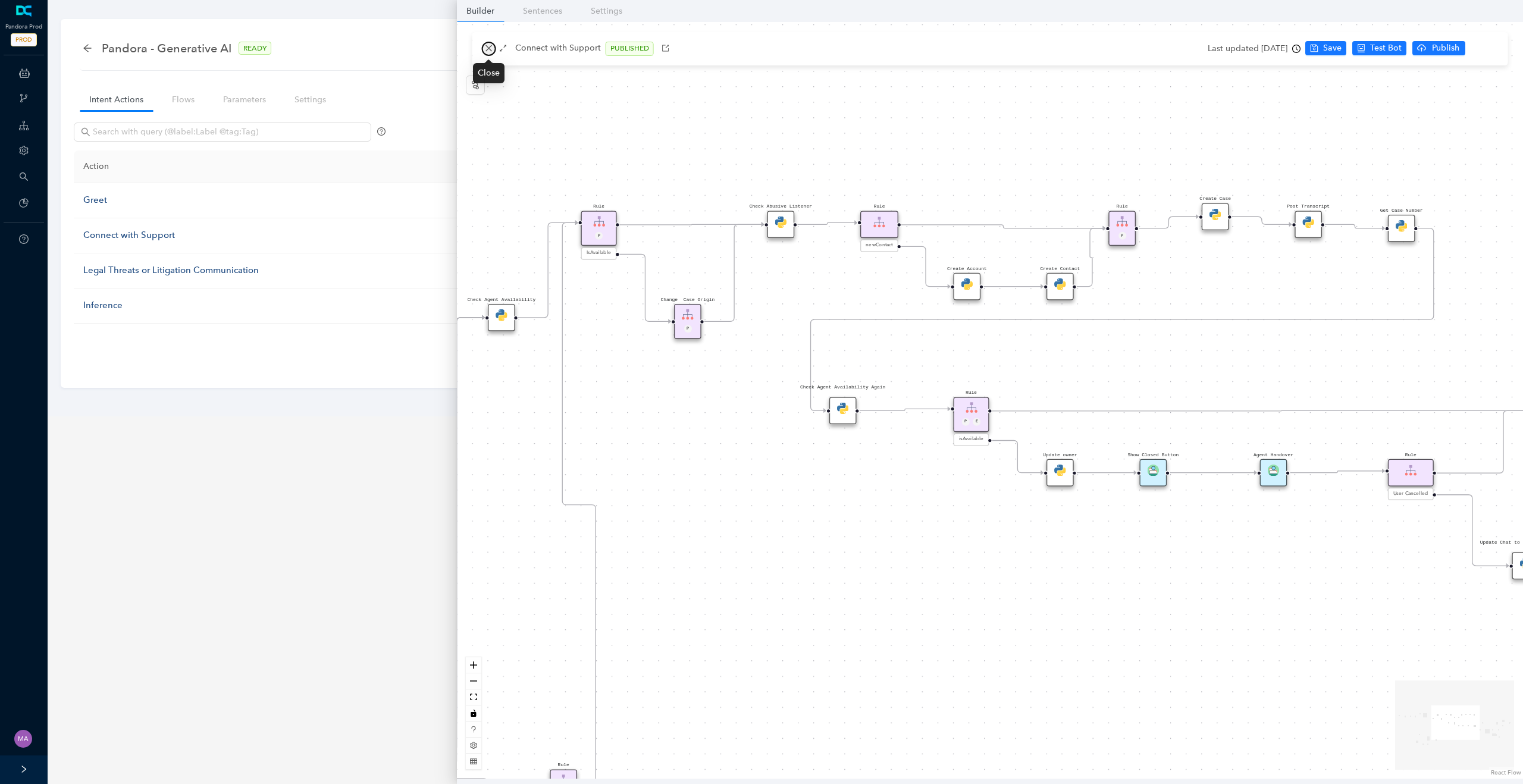
click at [488, 45] on icon "close" at bounding box center [489, 48] width 8 height 8
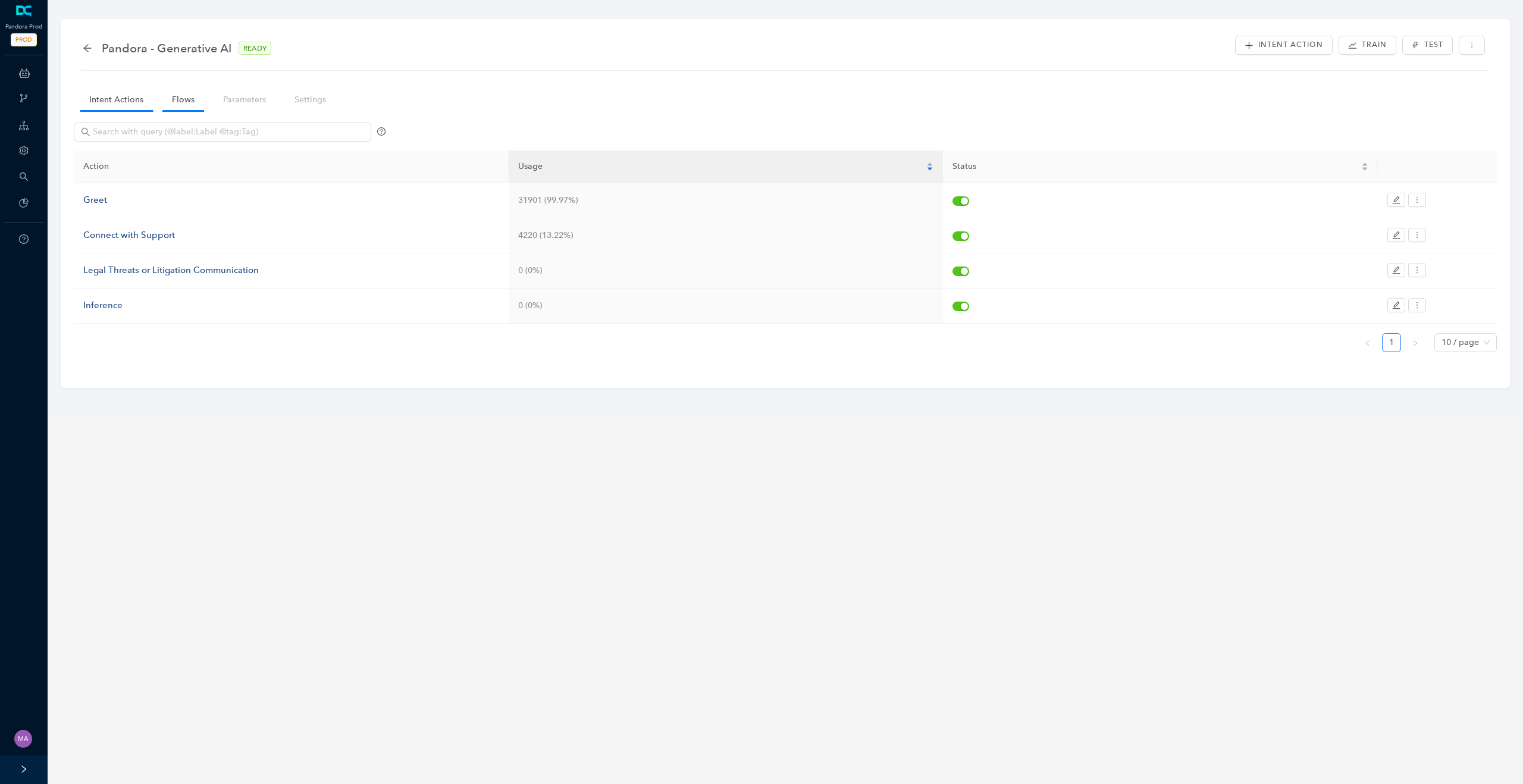
click at [193, 90] on link "Flows" at bounding box center [183, 99] width 41 height 22
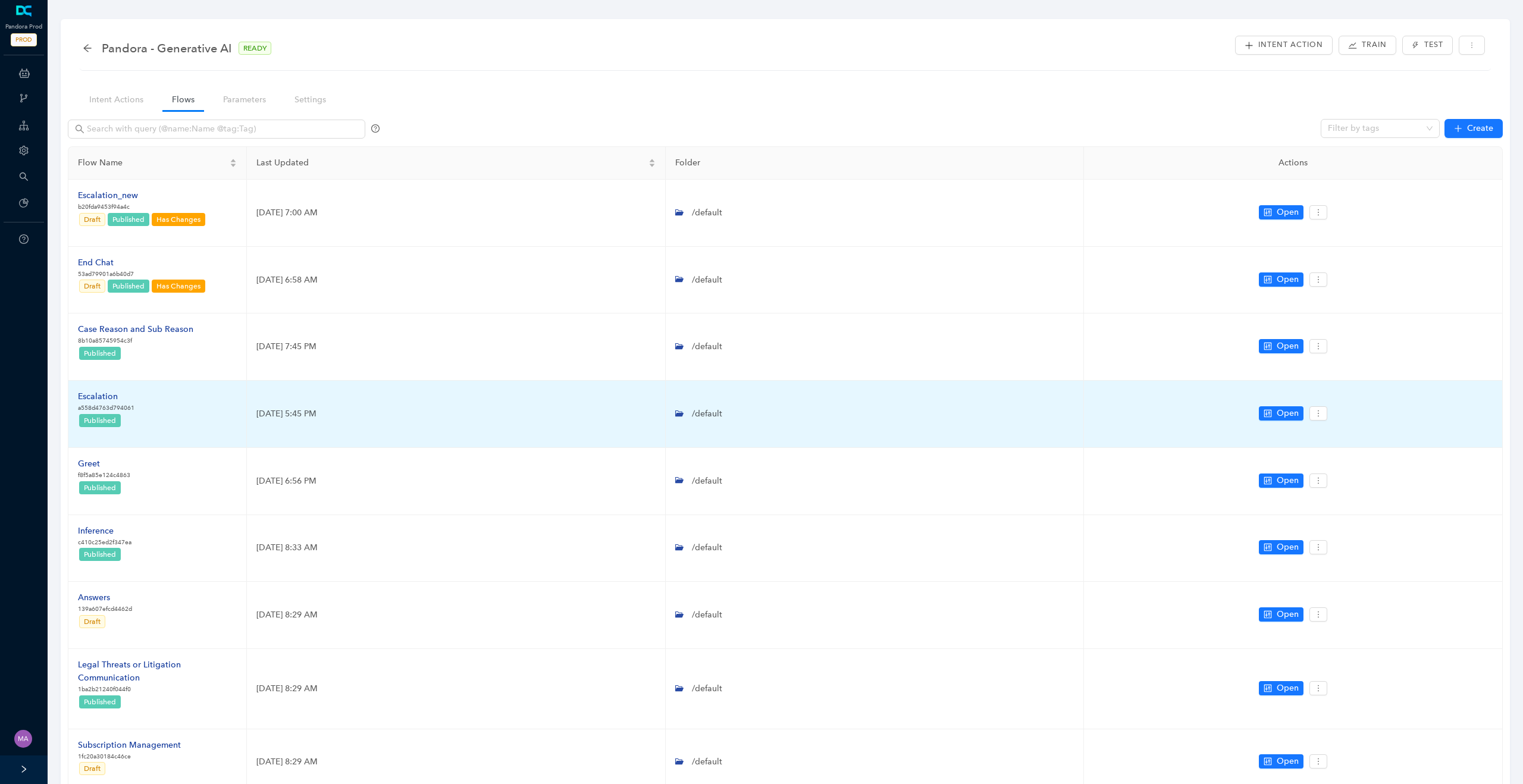
click at [109, 398] on div "Escalation" at bounding box center [106, 396] width 56 height 13
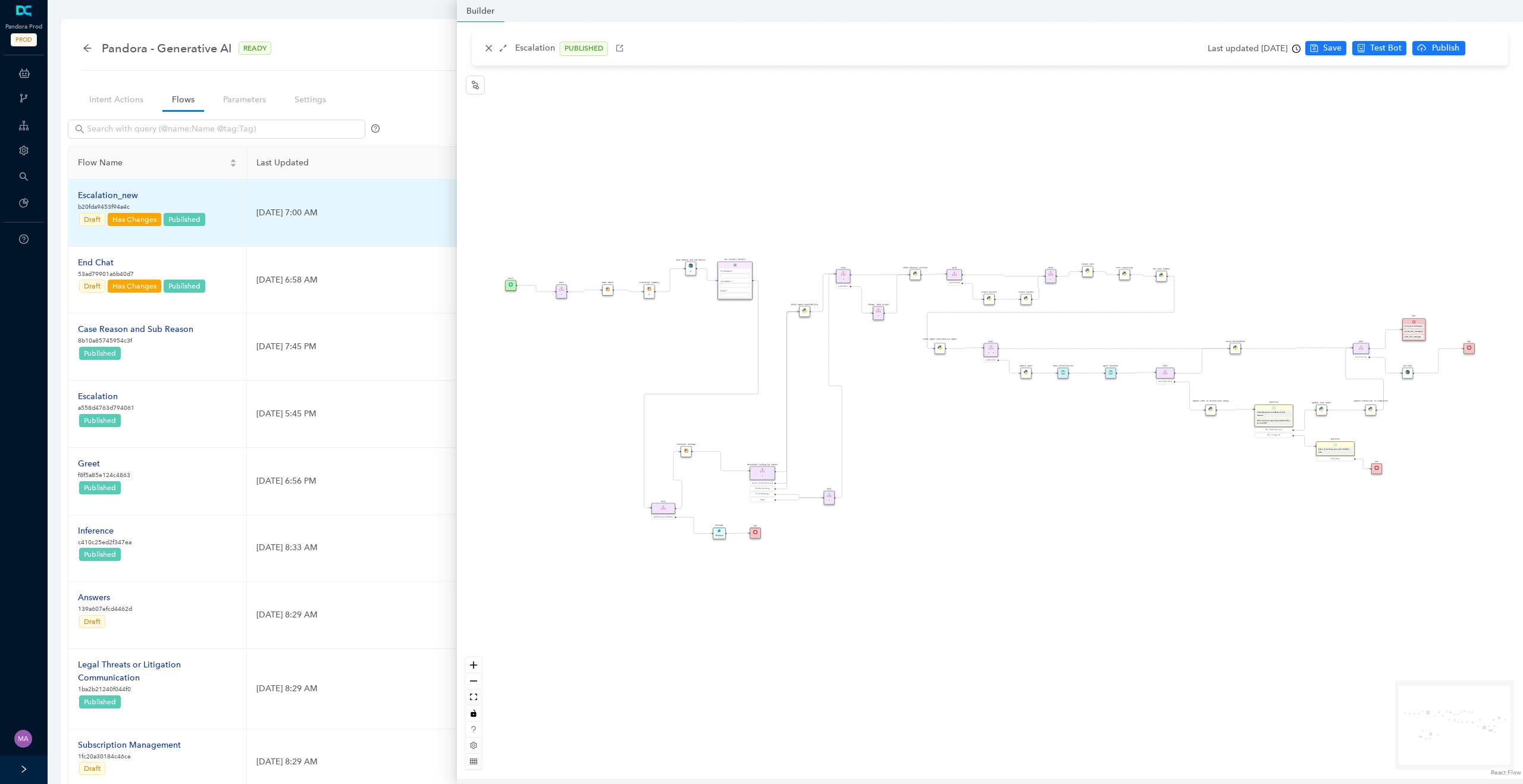
click at [113, 195] on div "Escalation_new" at bounding box center [142, 195] width 129 height 13
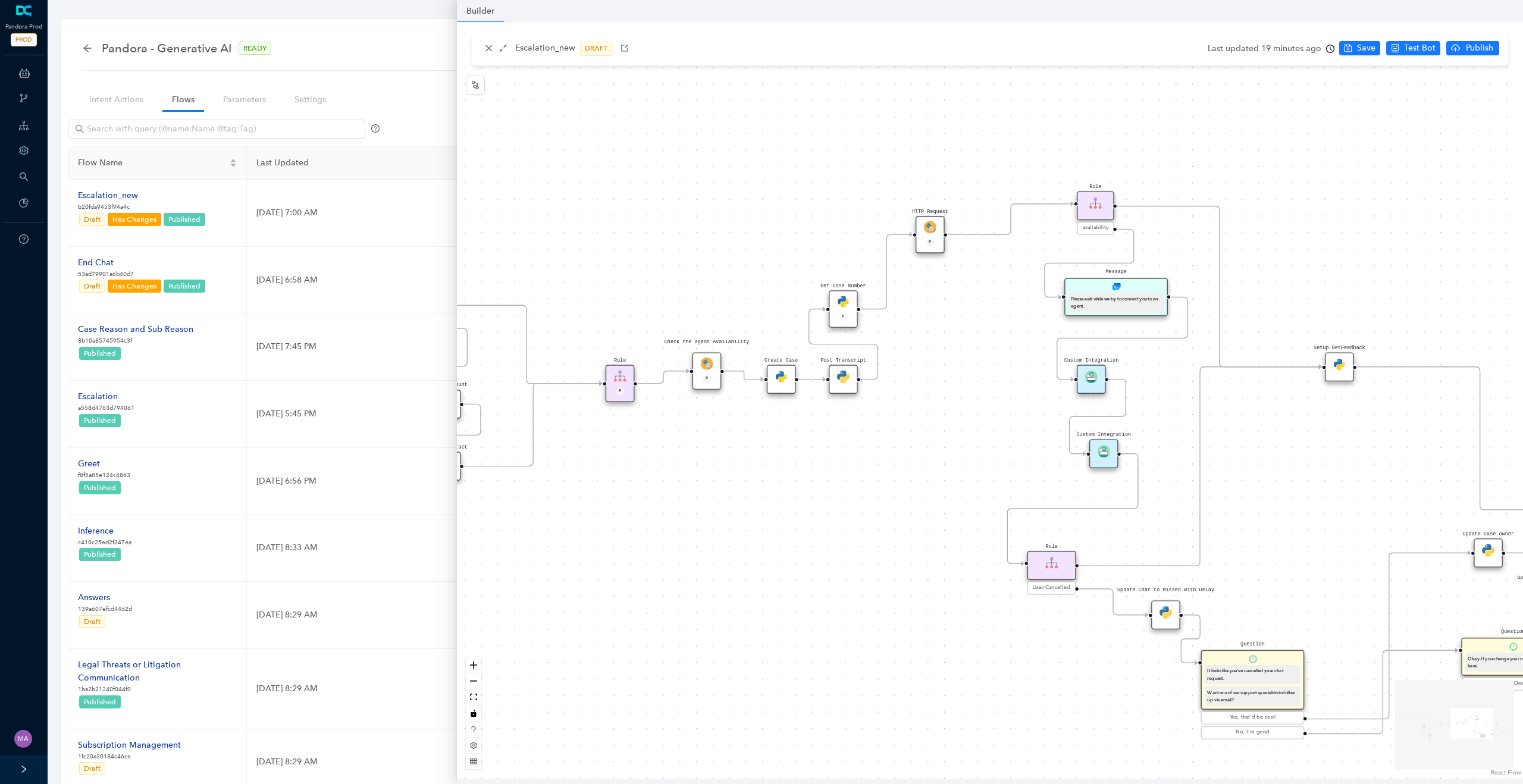
drag, startPoint x: 1054, startPoint y: 404, endPoint x: 1002, endPoint y: 460, distance: 76.4
click at [1002, 460] on div "Data Table Start P Rule P IsAvailable Rule newContact Get Contact details First…" at bounding box center [990, 400] width 1066 height 757
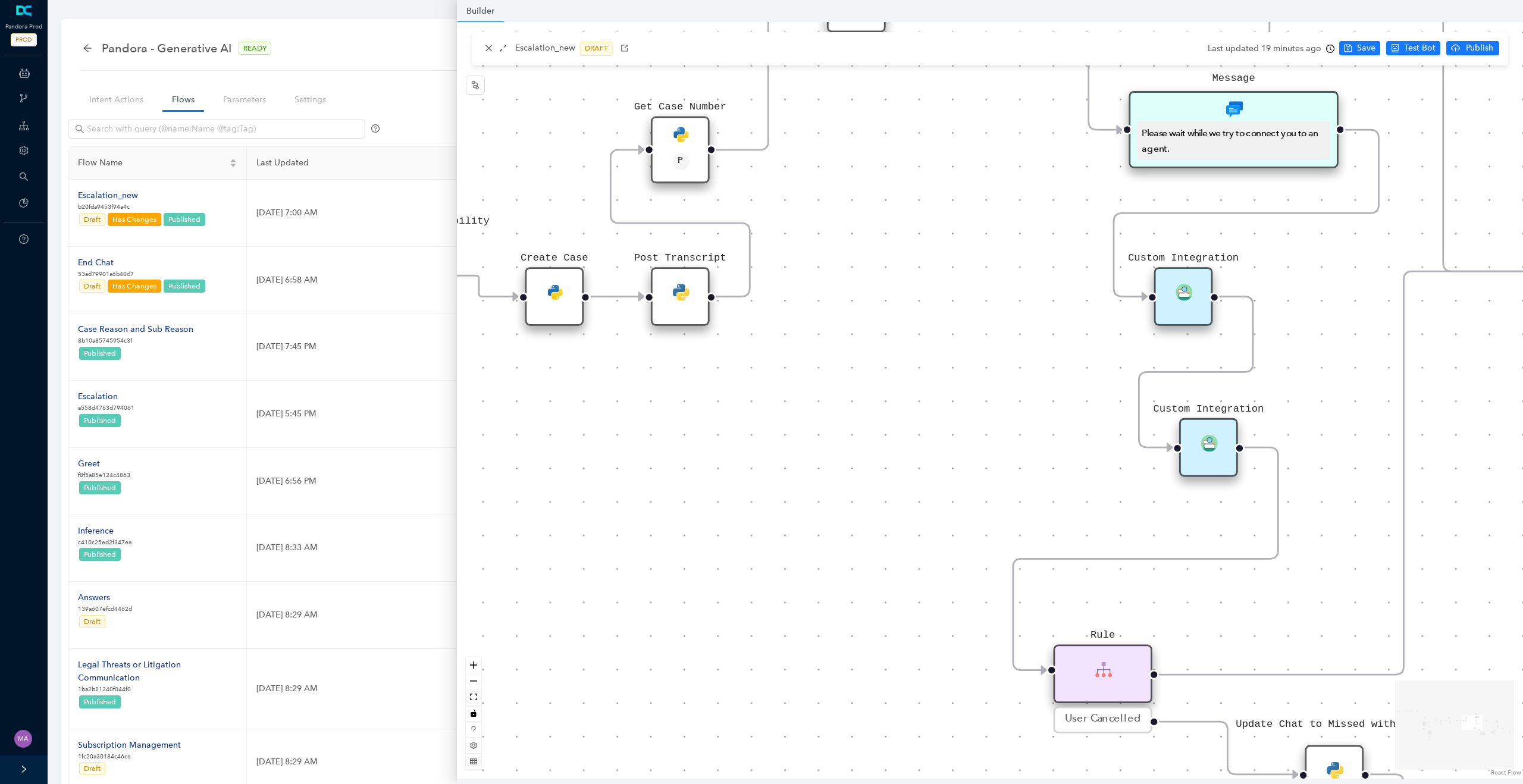
click at [1195, 295] on div "Custom Integration" at bounding box center [1184, 296] width 59 height 59
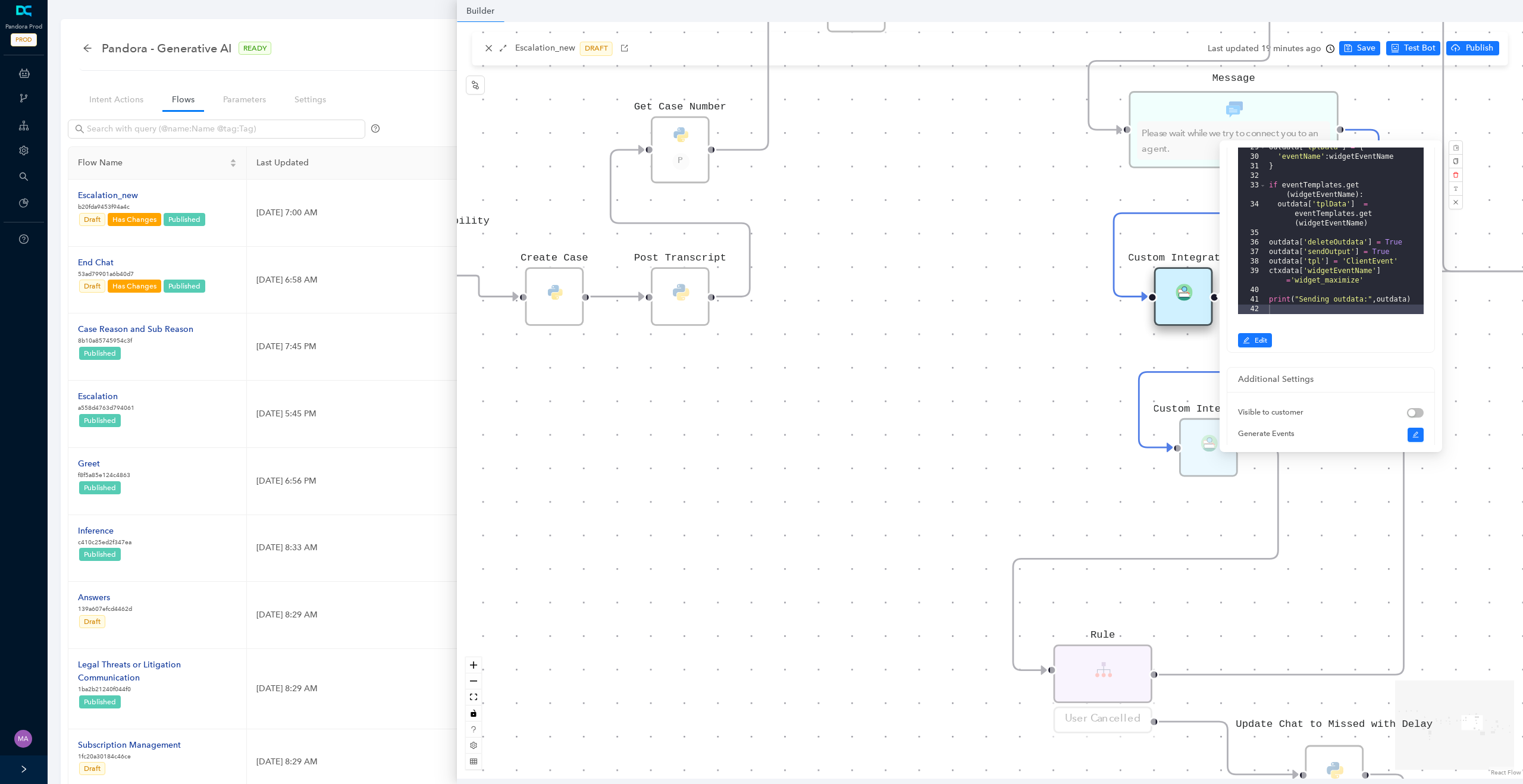
scroll to position [422, 0]
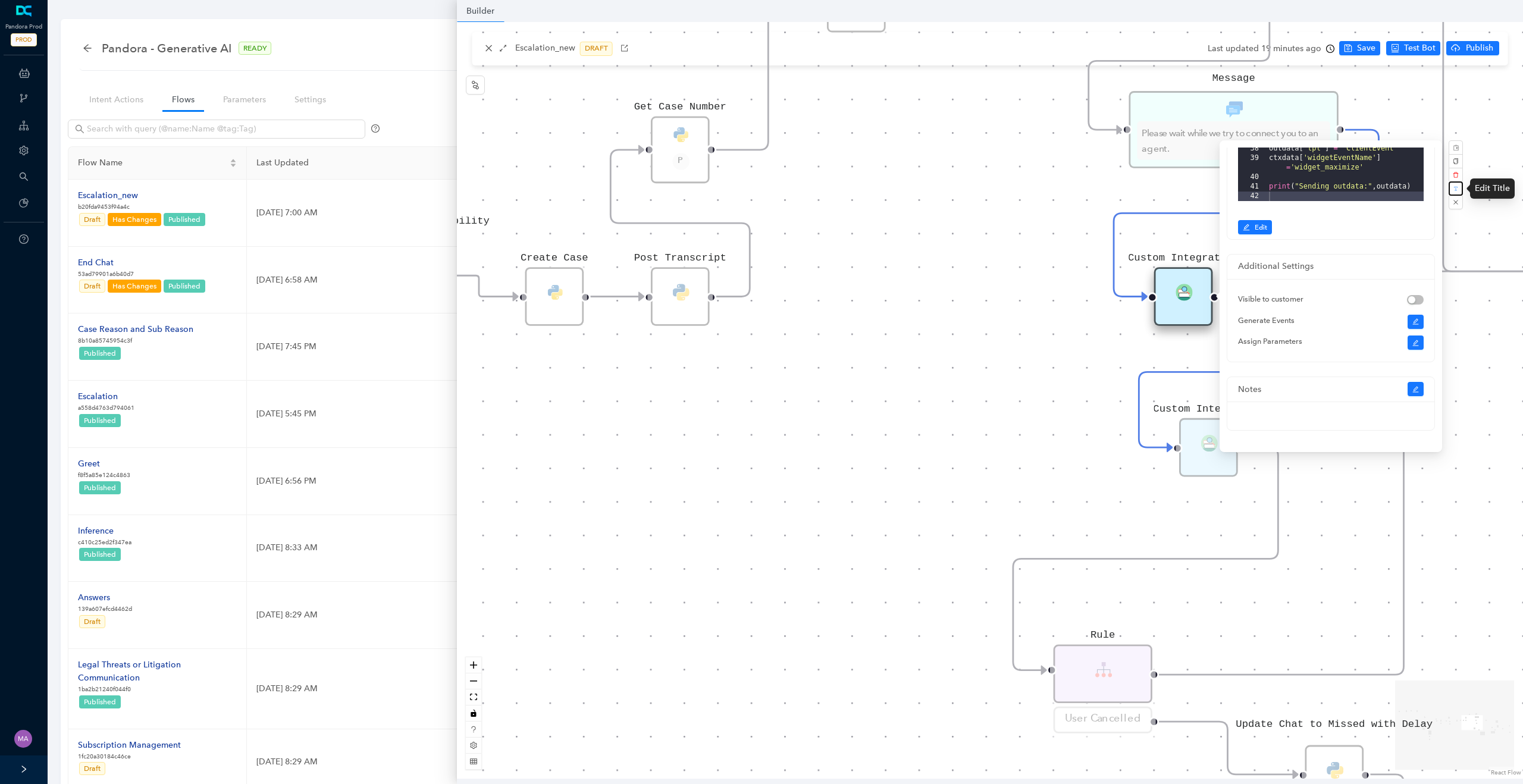
click at [1460, 190] on button "button" at bounding box center [1455, 188] width 14 height 14
click at [1446, 138] on input "Custom Integration" at bounding box center [1457, 139] width 119 height 19
type input "CLose chat"
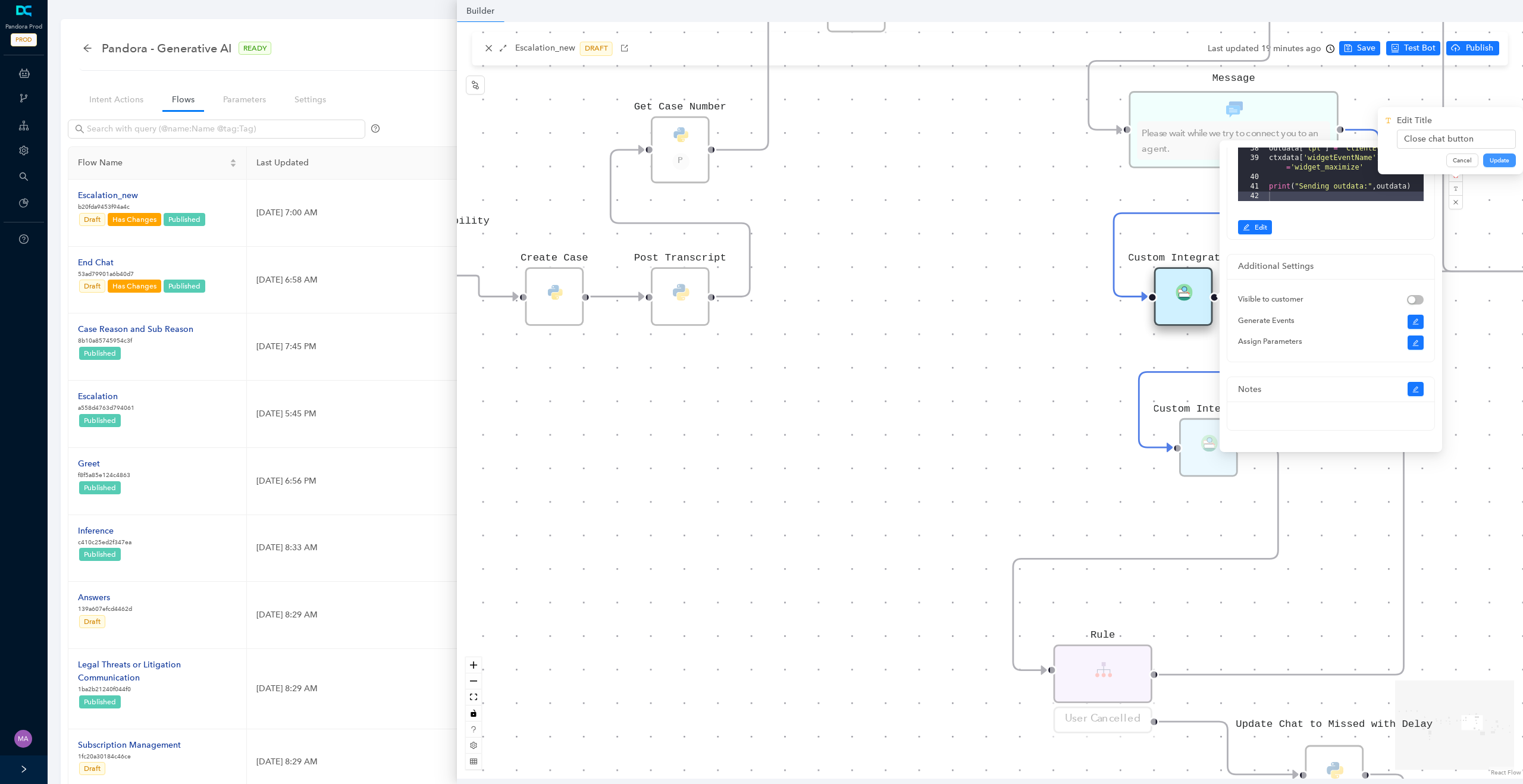
type input "Close chat button"
click at [1499, 159] on span "Update" at bounding box center [1500, 160] width 20 height 10
click at [1102, 519] on div "Data Table Start P Rule P IsAvailable Rule newContact Get Contact details First…" at bounding box center [990, 400] width 1066 height 757
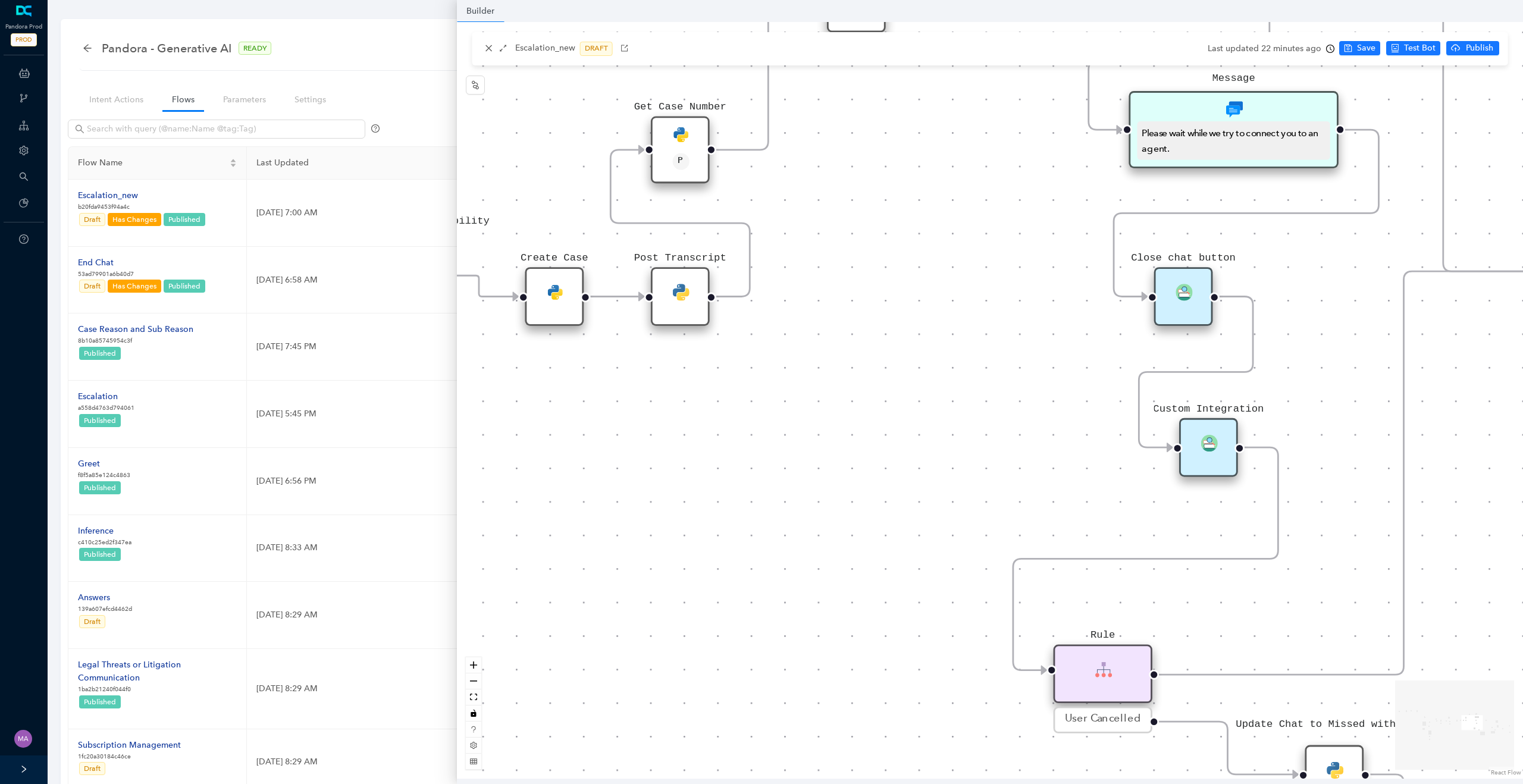
click at [1224, 434] on div "Custom Integration" at bounding box center [1209, 447] width 59 height 59
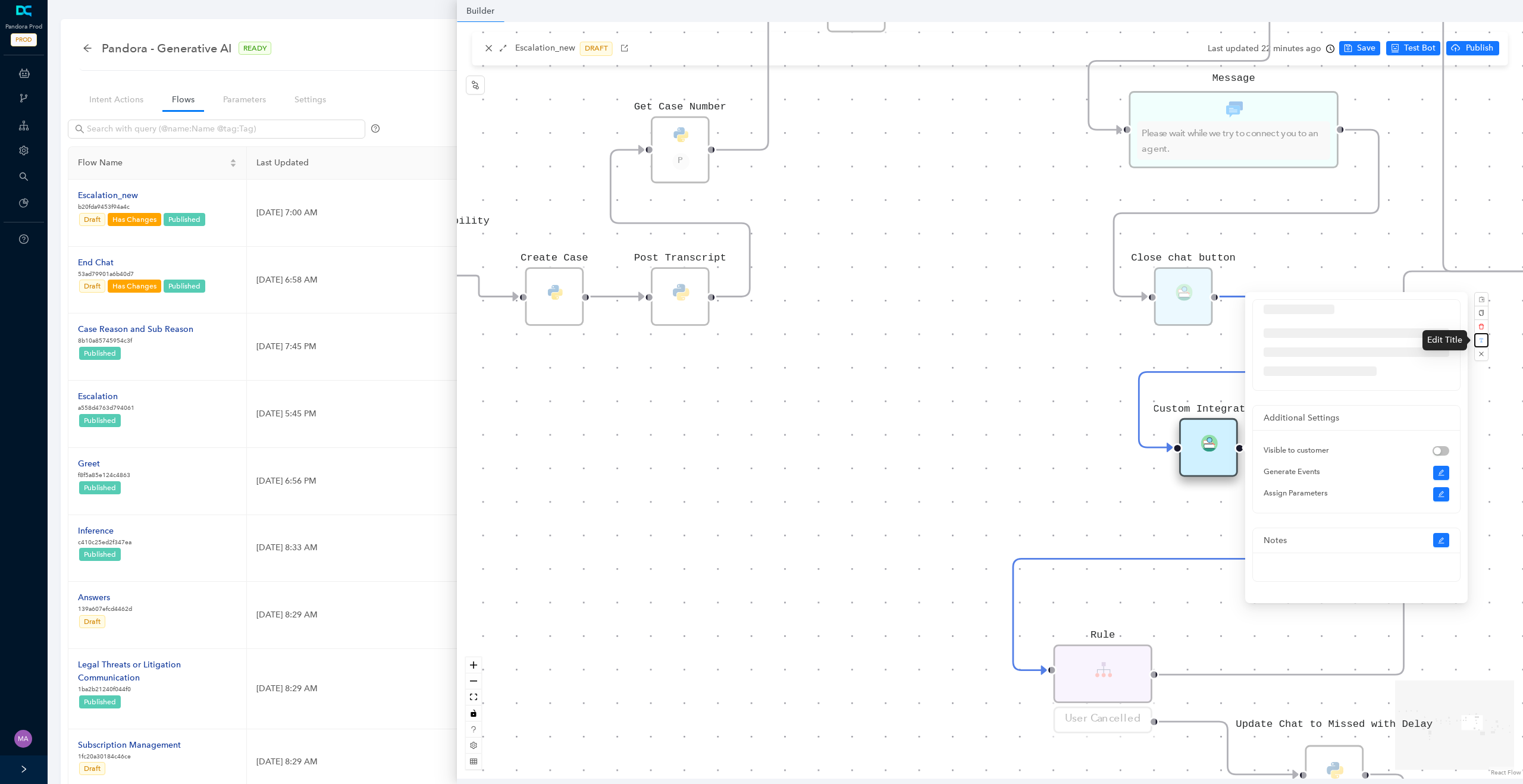
click at [1483, 341] on icon "button" at bounding box center [1482, 341] width 5 height 5
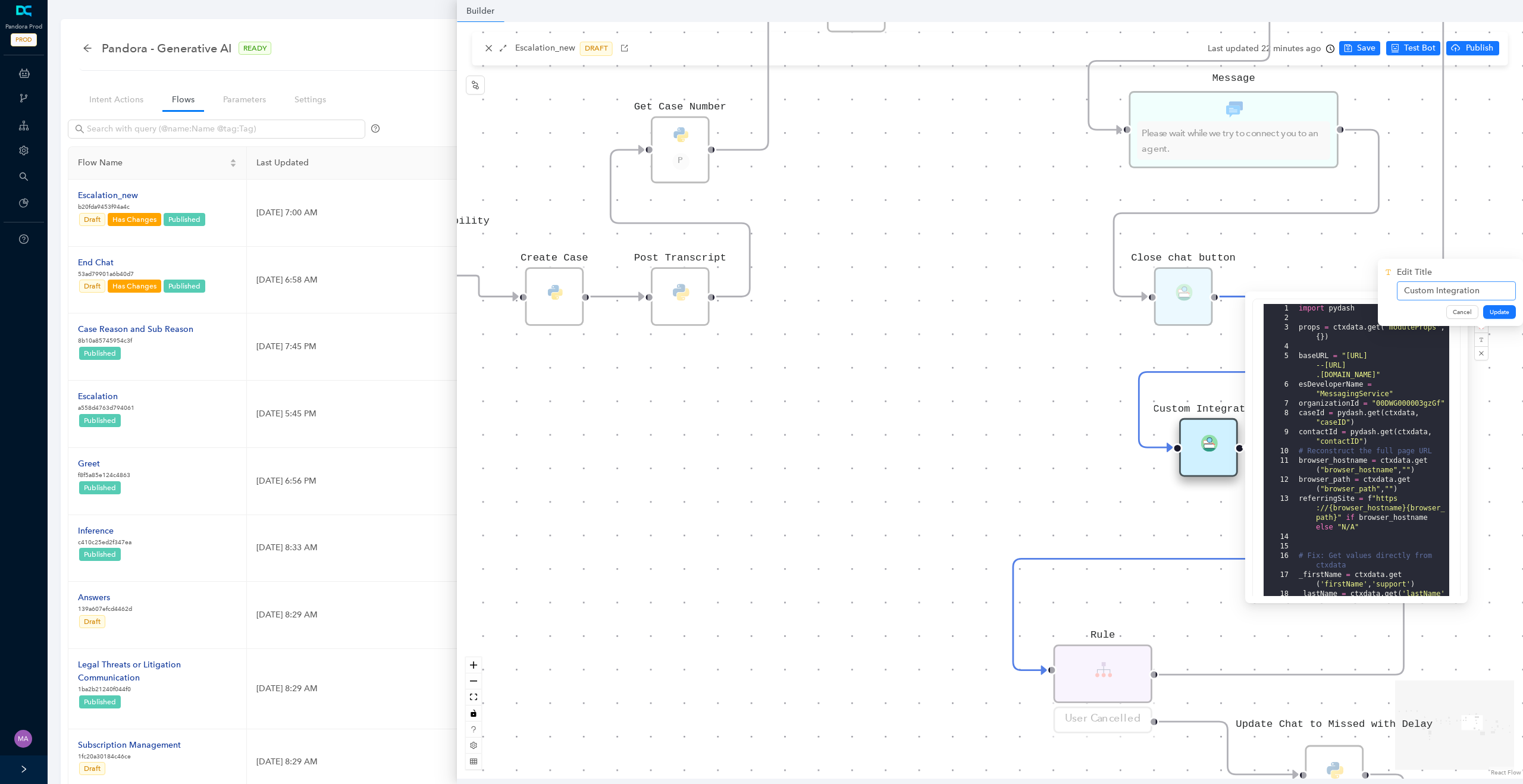
click at [1449, 293] on input "Custom Integration" at bounding box center [1457, 290] width 119 height 19
type input "Agent Handover"
click at [1500, 314] on span "Update" at bounding box center [1500, 312] width 20 height 10
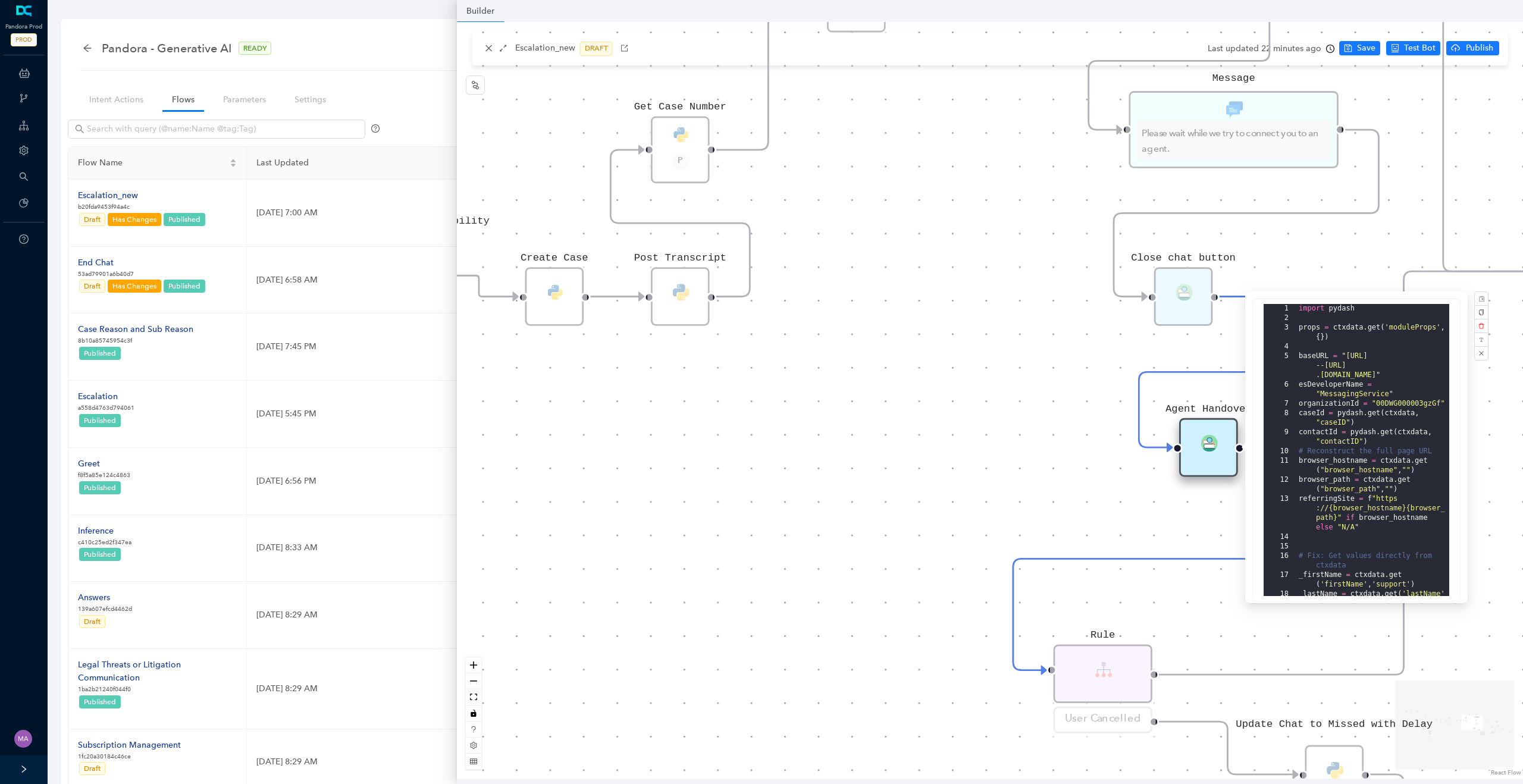
click at [938, 522] on div "Data Table Start P Rule P IsAvailable Rule newContact Get Contact details First…" at bounding box center [990, 400] width 1066 height 757
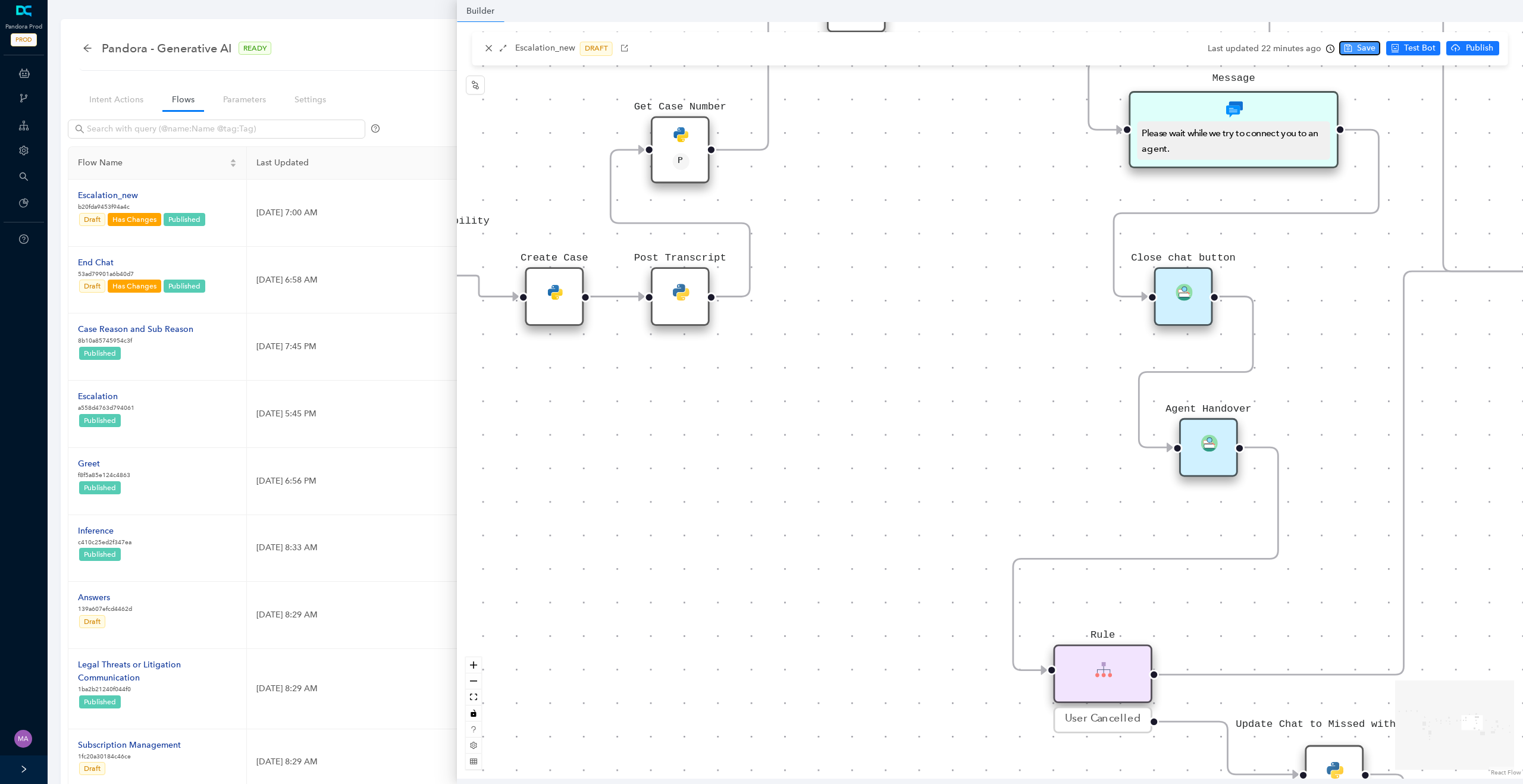
click at [1363, 53] on span "Save" at bounding box center [1367, 47] width 19 height 13
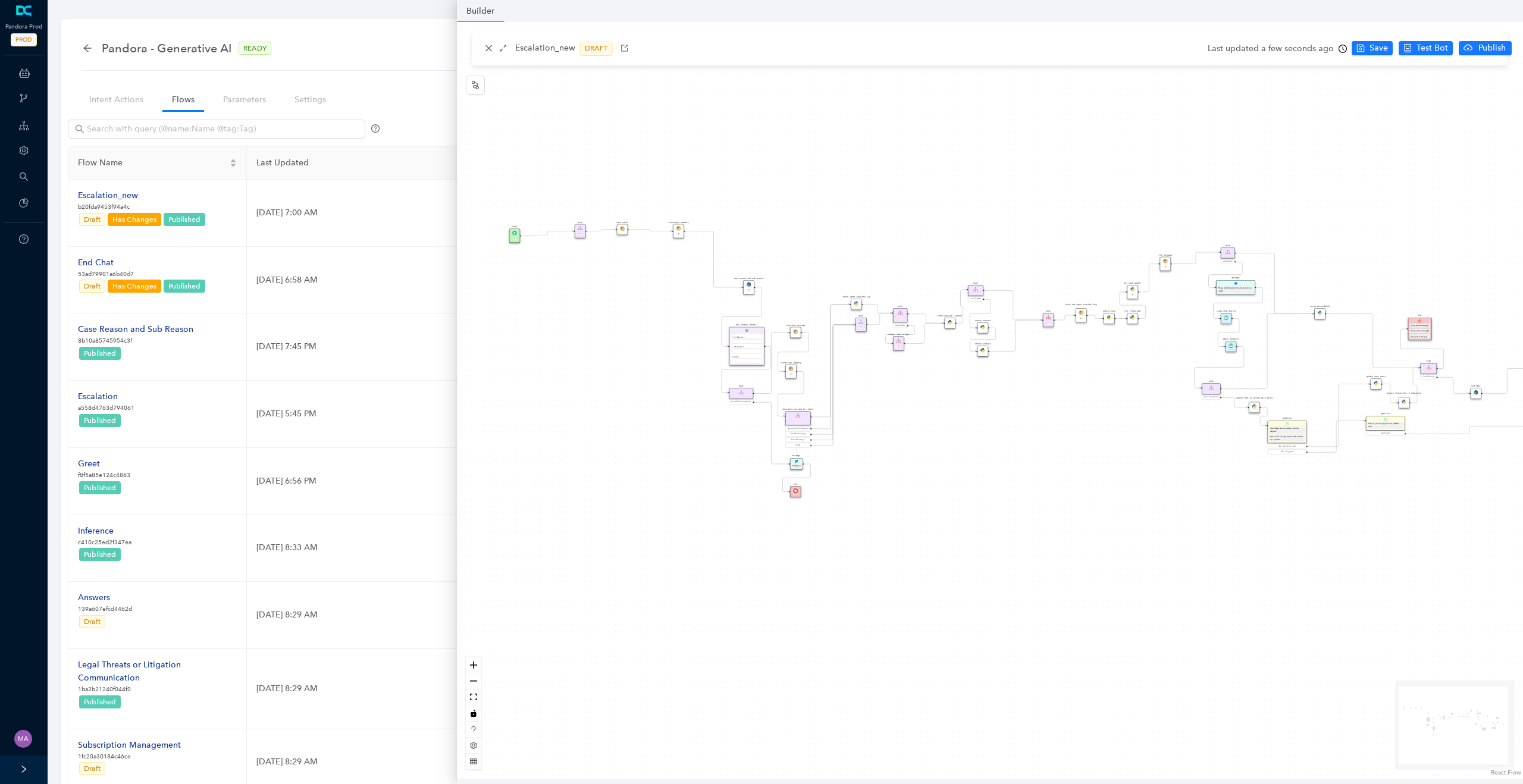
drag, startPoint x: 870, startPoint y: 445, endPoint x: 1197, endPoint y: 350, distance: 340.5
click at [1198, 350] on div "Data Table Start P Rule P IsAvailable Rule newContact Get Contact details First…" at bounding box center [990, 400] width 1066 height 757
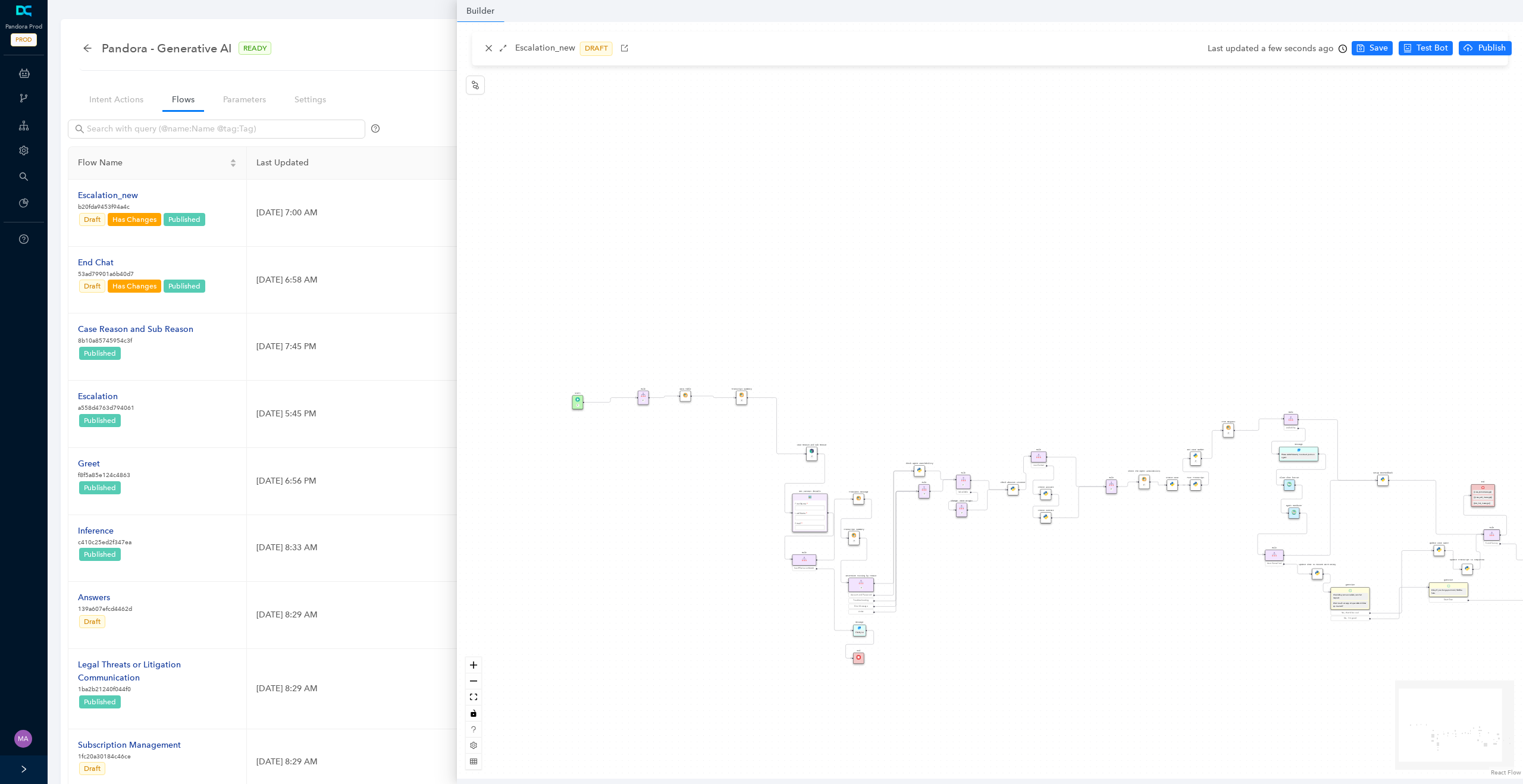
drag, startPoint x: 621, startPoint y: 353, endPoint x: 648, endPoint y: 526, distance: 175.1
click at [648, 526] on div "Data Table Start P Rule P IsAvailable Rule newContact Get Contact details First…" at bounding box center [990, 400] width 1066 height 757
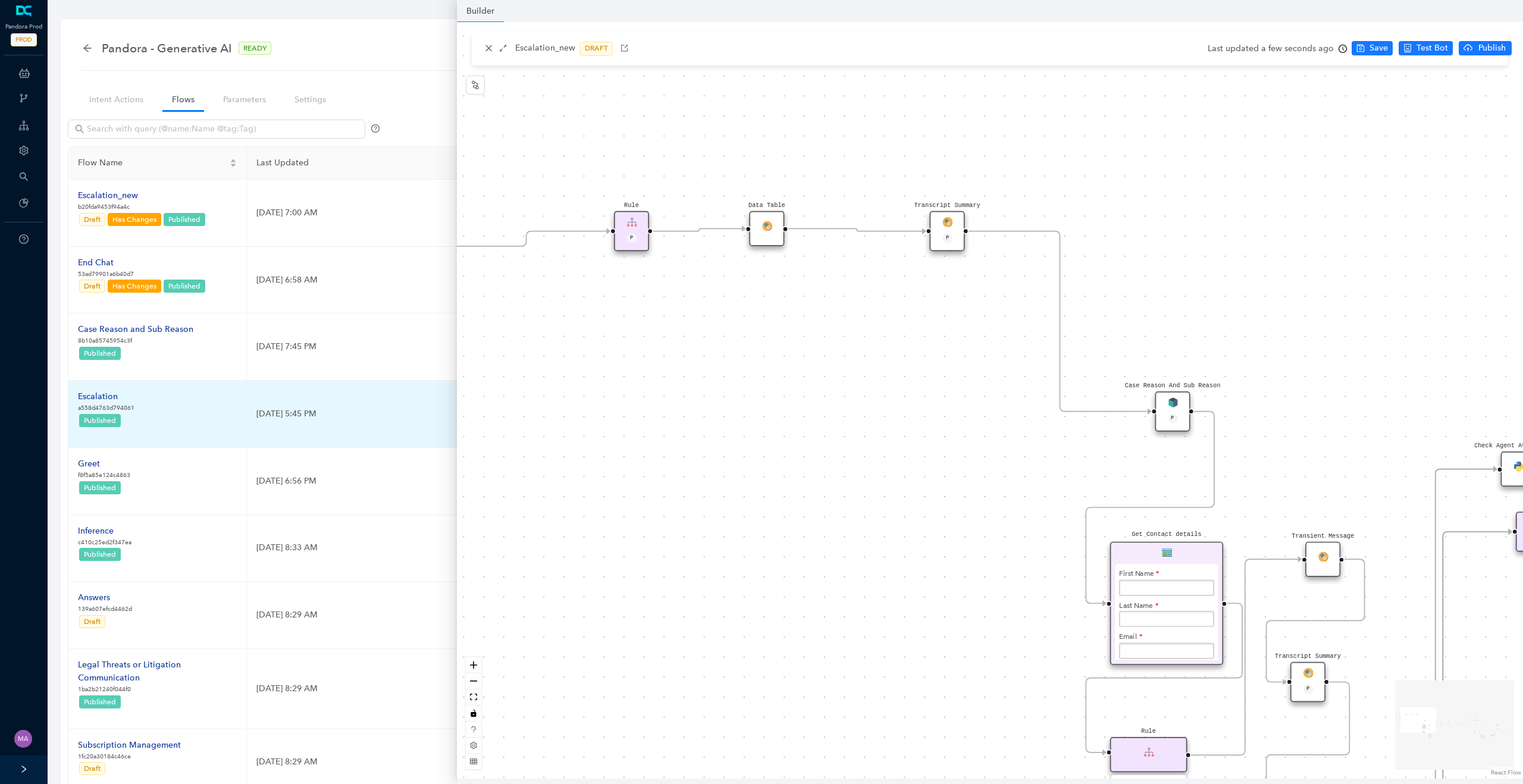
click at [99, 395] on div "Escalation" at bounding box center [106, 396] width 56 height 13
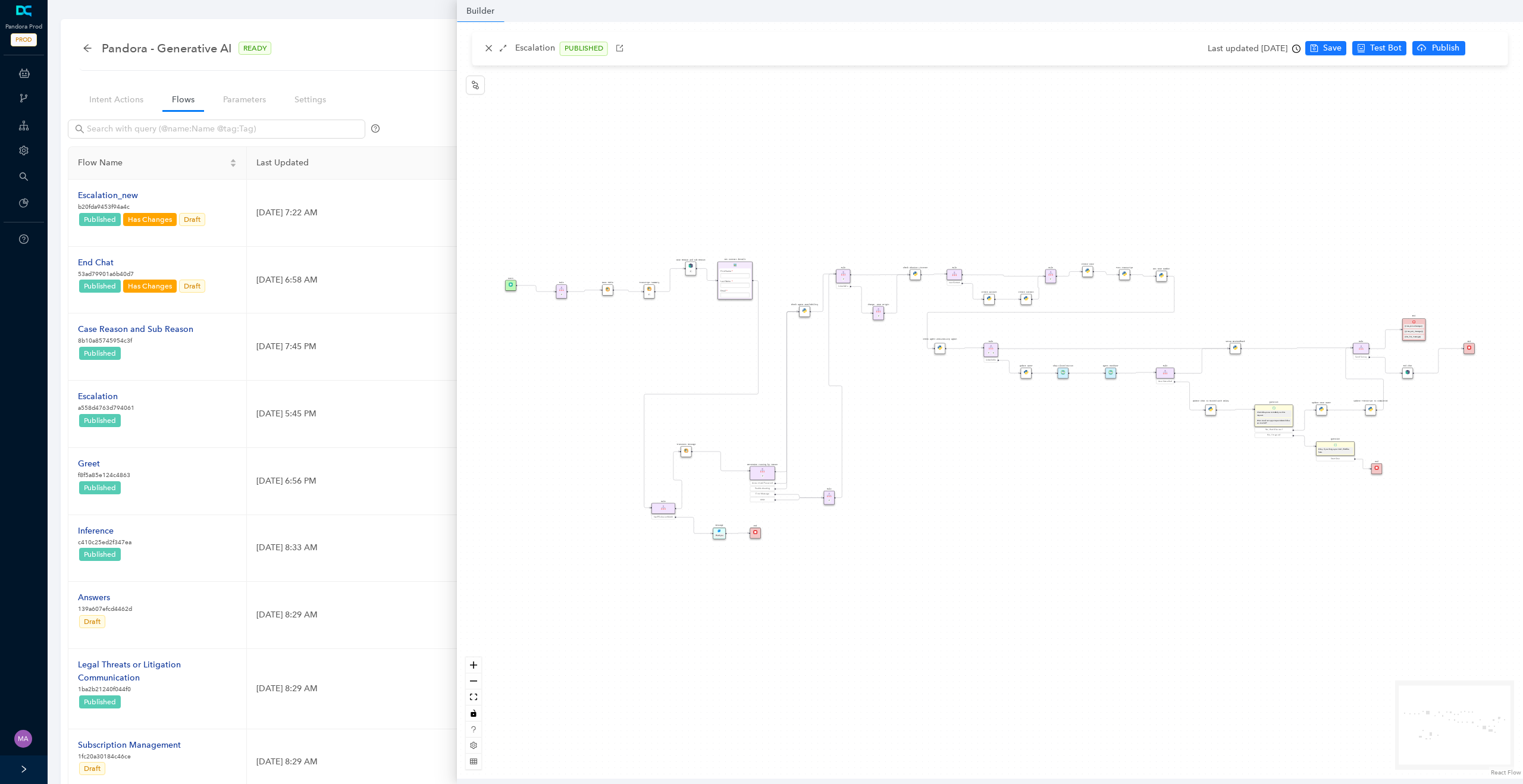
click at [568, 331] on div "Rule P Start Rule P IsAvailable Rule newContact Get Contact details First Name …" at bounding box center [990, 400] width 1066 height 757
click at [562, 289] on img at bounding box center [562, 289] width 5 height 5
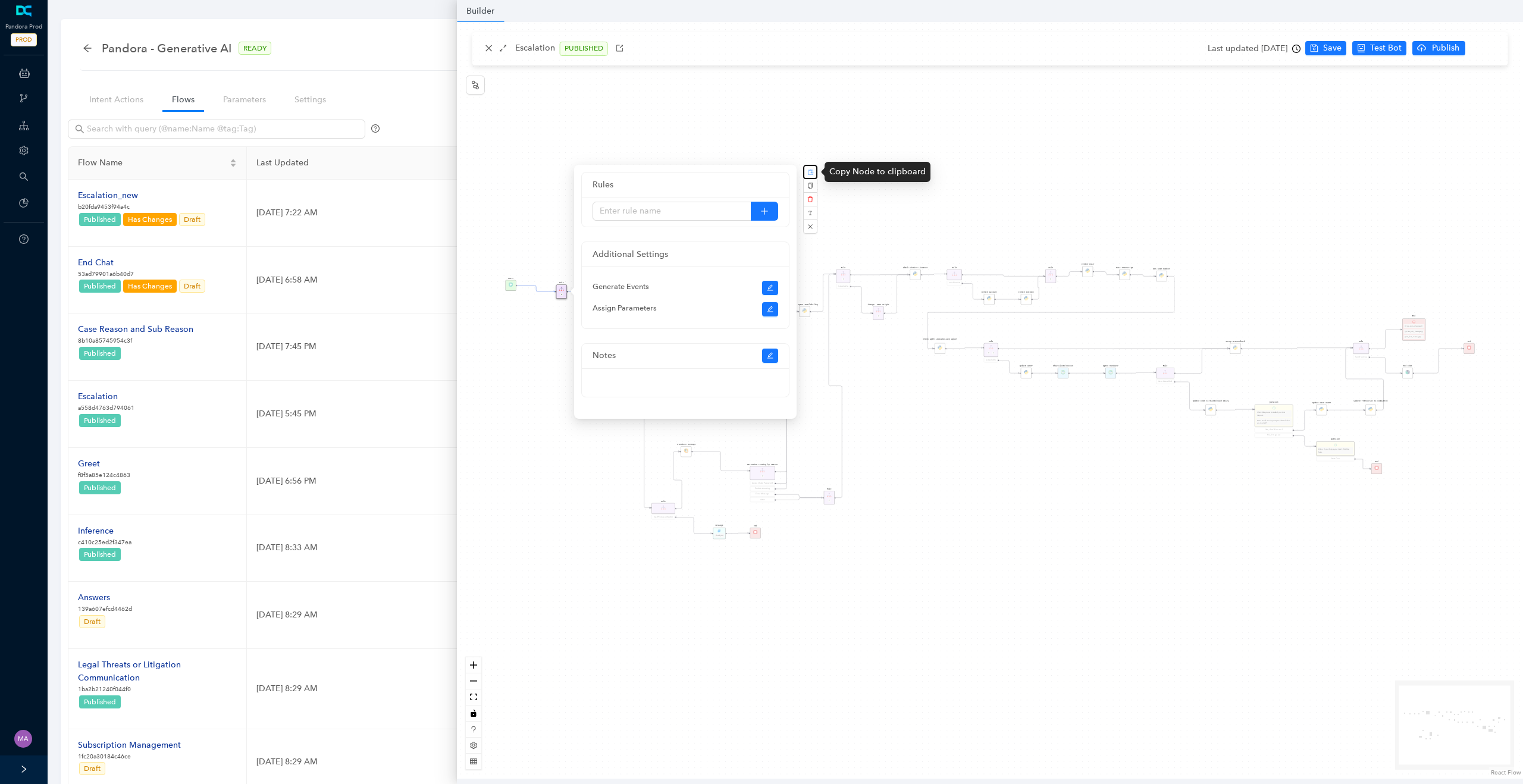
click at [810, 171] on rect "button" at bounding box center [810, 172] width 7 height 7
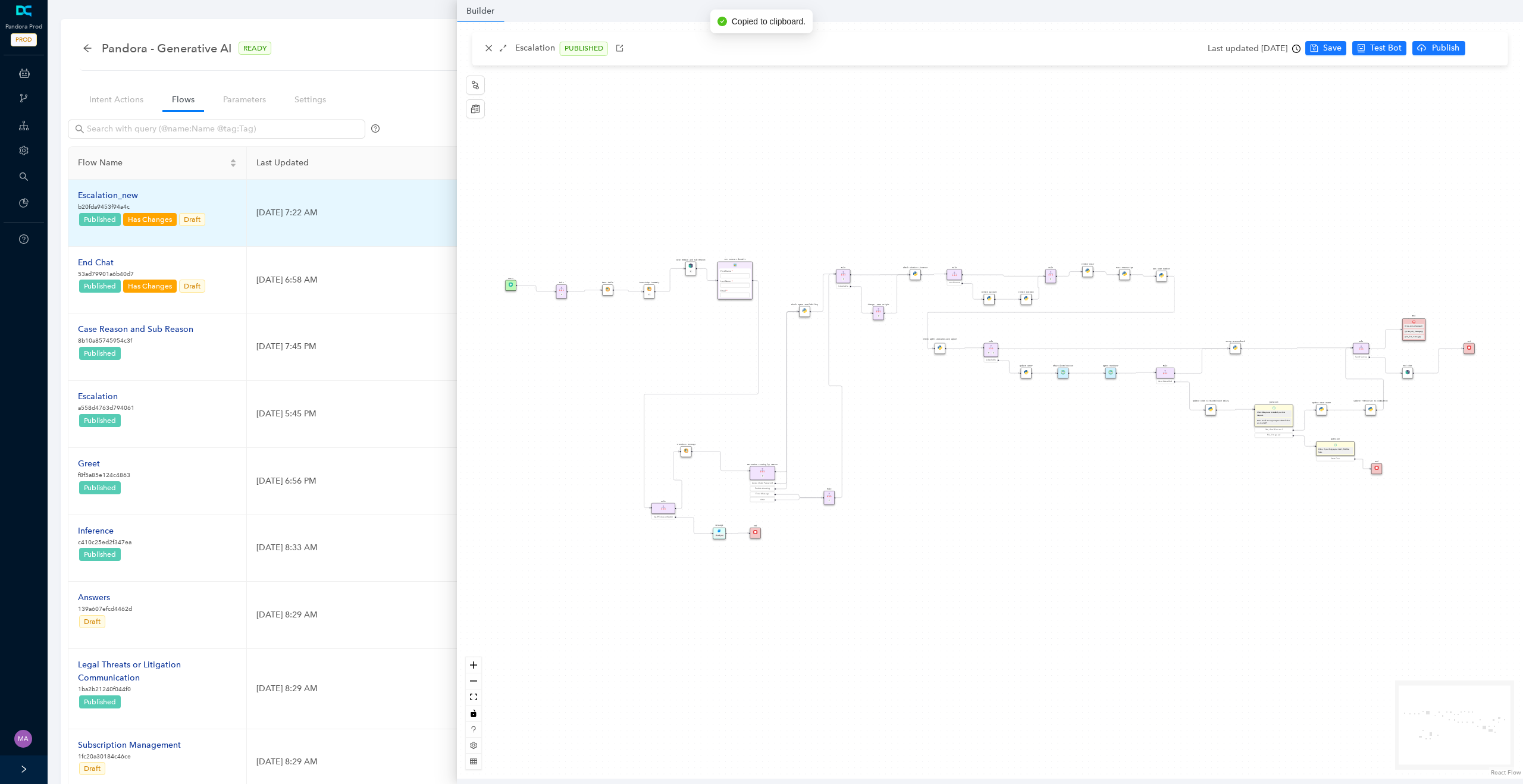
click at [131, 198] on div "Escalation_new" at bounding box center [142, 195] width 129 height 13
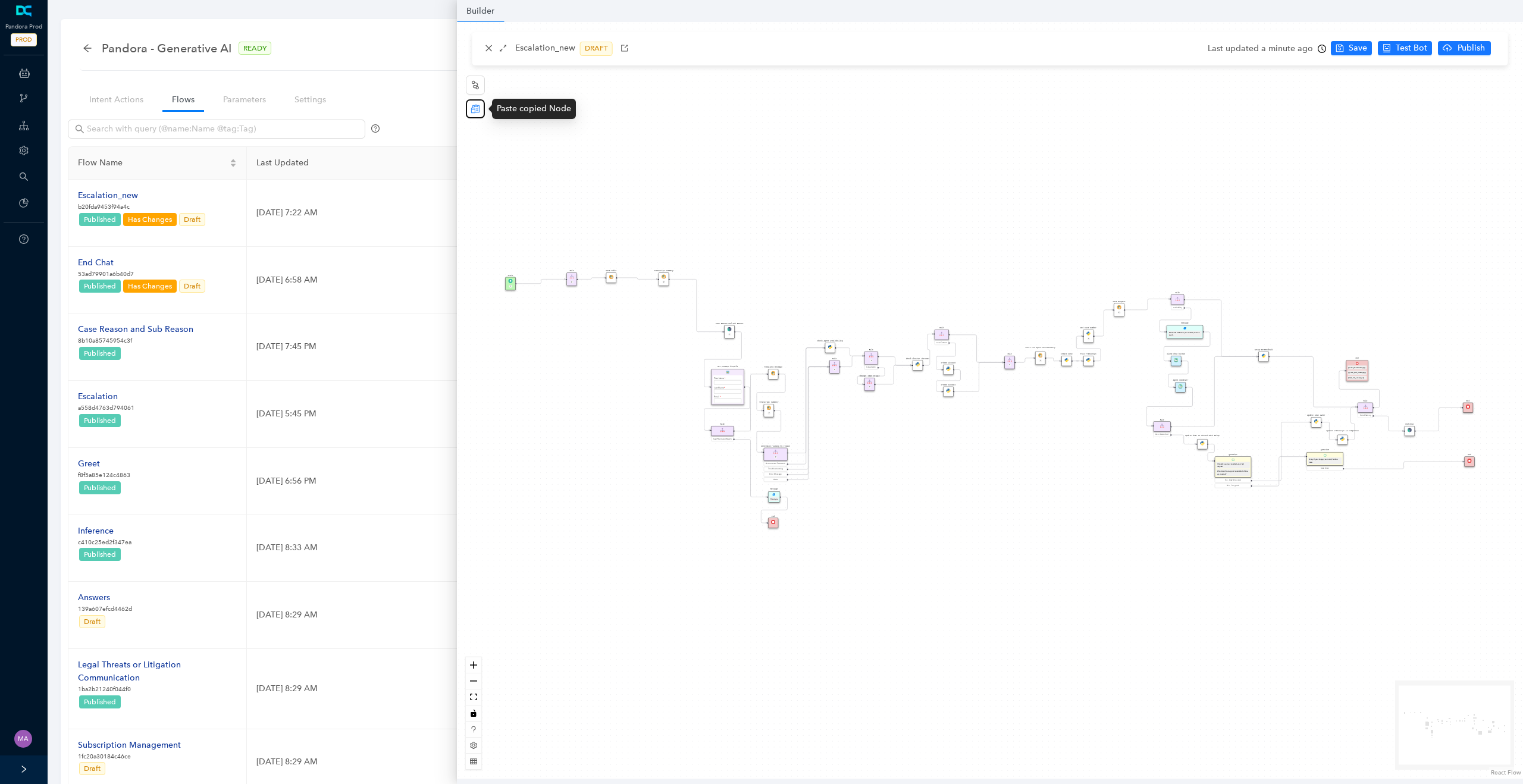
click at [474, 112] on icon "reconciliation" at bounding box center [475, 109] width 10 height 10
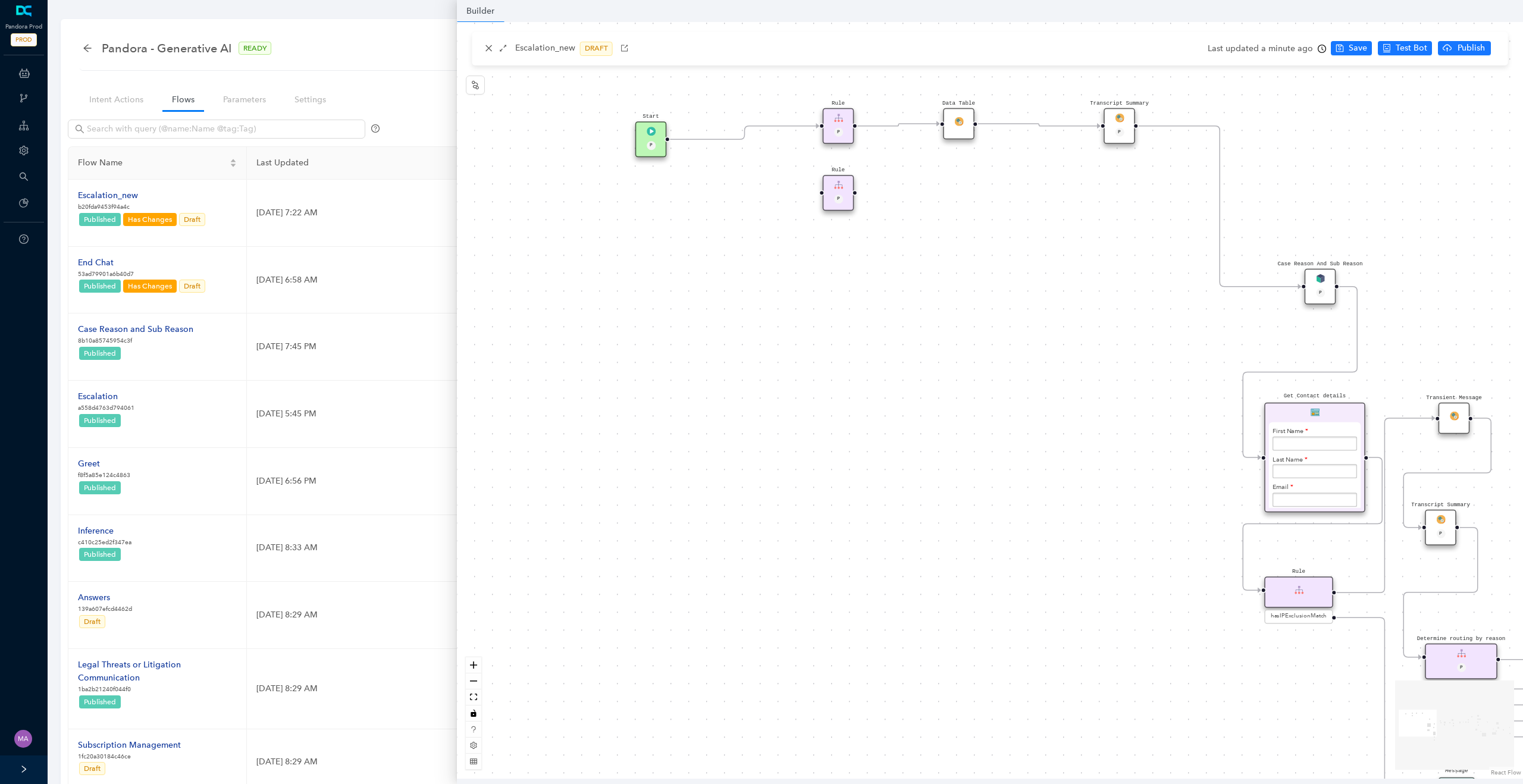
drag, startPoint x: 990, startPoint y: 392, endPoint x: 845, endPoint y: 193, distance: 246.2
click at [845, 193] on div "Rule P" at bounding box center [839, 192] width 32 height 35
click at [838, 290] on div "Rule P Data Table Start P Rule P IsAvailable Rule newContact Get Contact detail…" at bounding box center [990, 400] width 1066 height 757
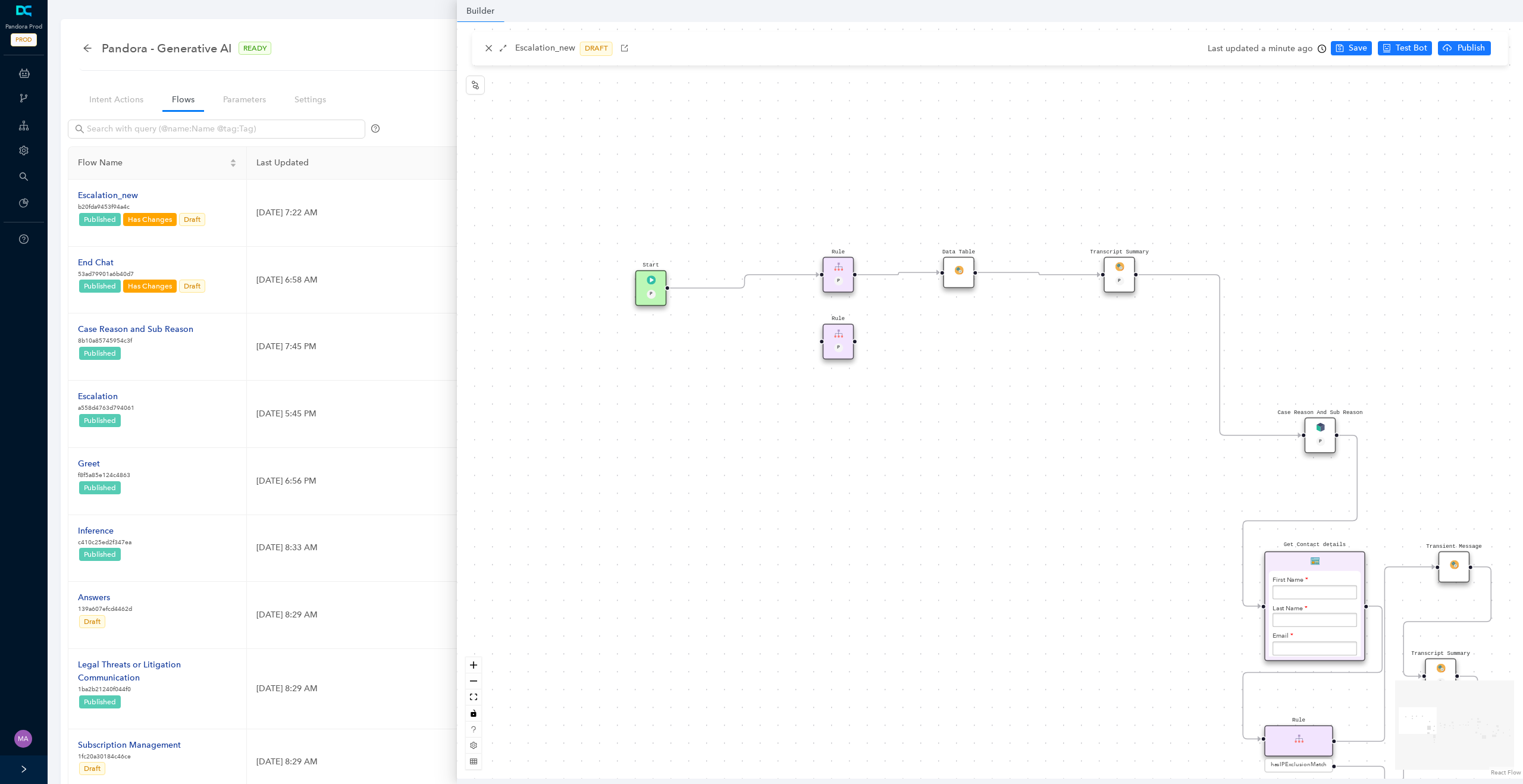
drag, startPoint x: 838, startPoint y: 290, endPoint x: 838, endPoint y: 466, distance: 176.0
click at [838, 467] on div "Rule P Data Table Start P Rule P IsAvailable Rule newContact Get Contact detail…" at bounding box center [990, 400] width 1066 height 757
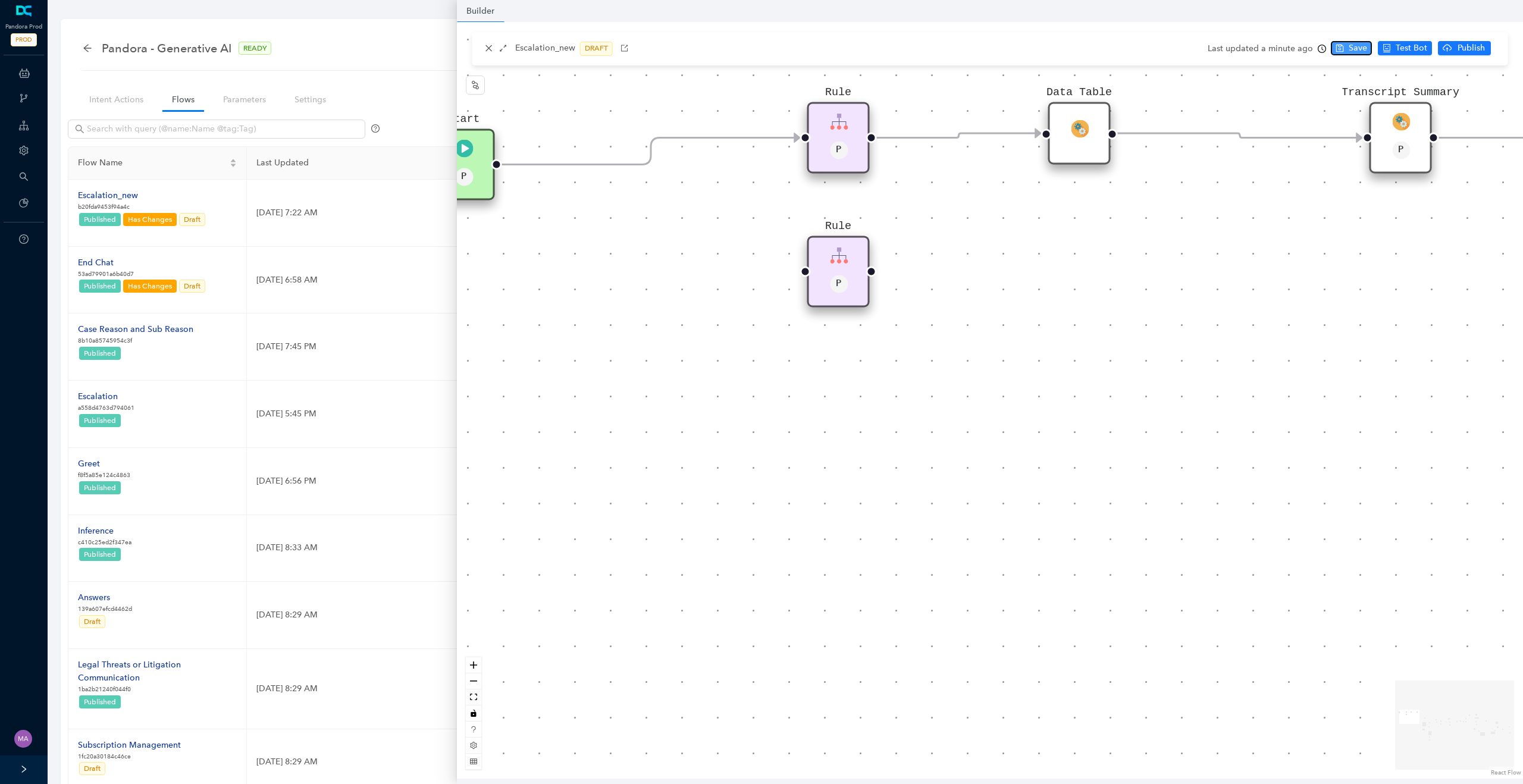
click at [1353, 44] on span "Save" at bounding box center [1358, 47] width 19 height 13
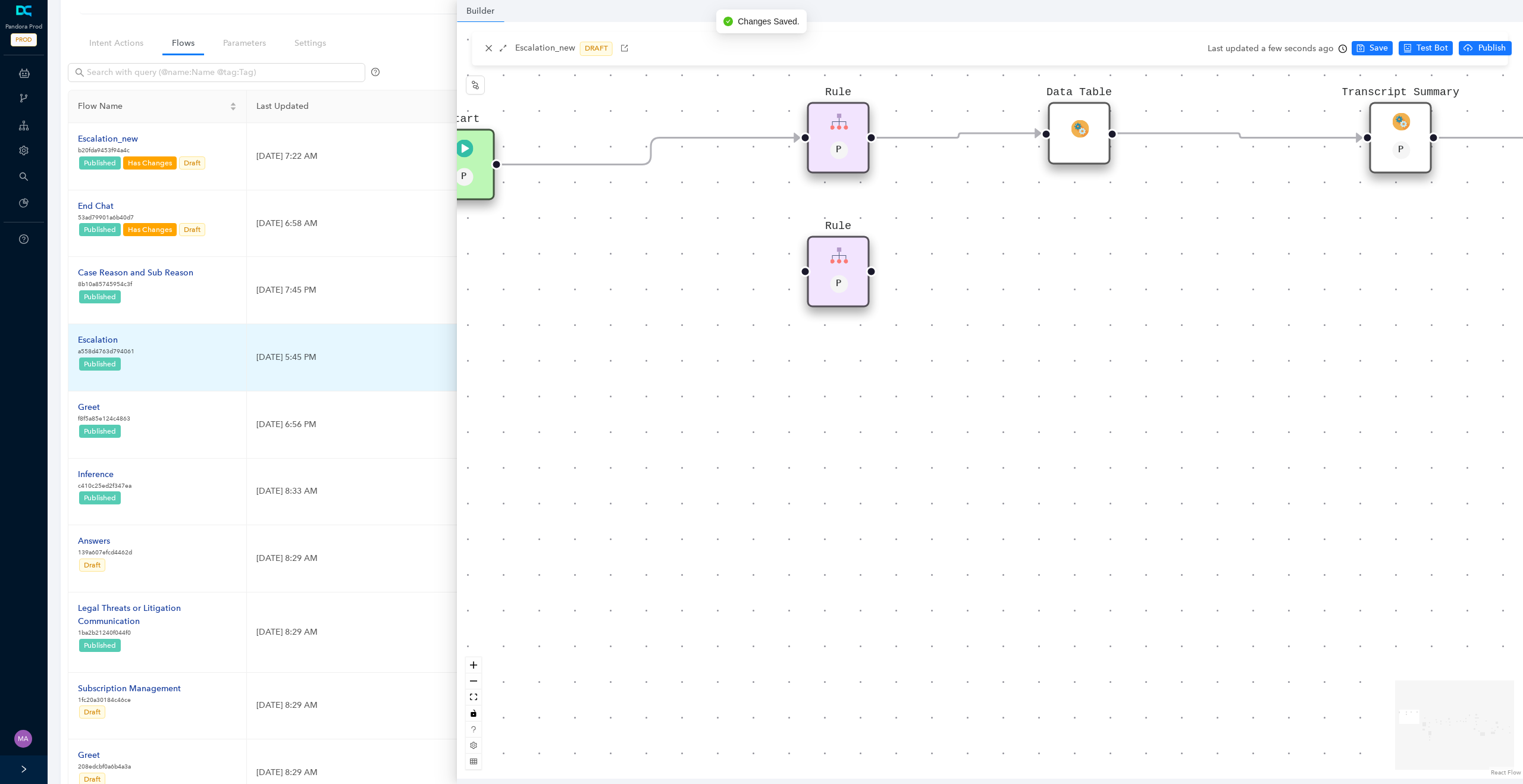
scroll to position [0, 0]
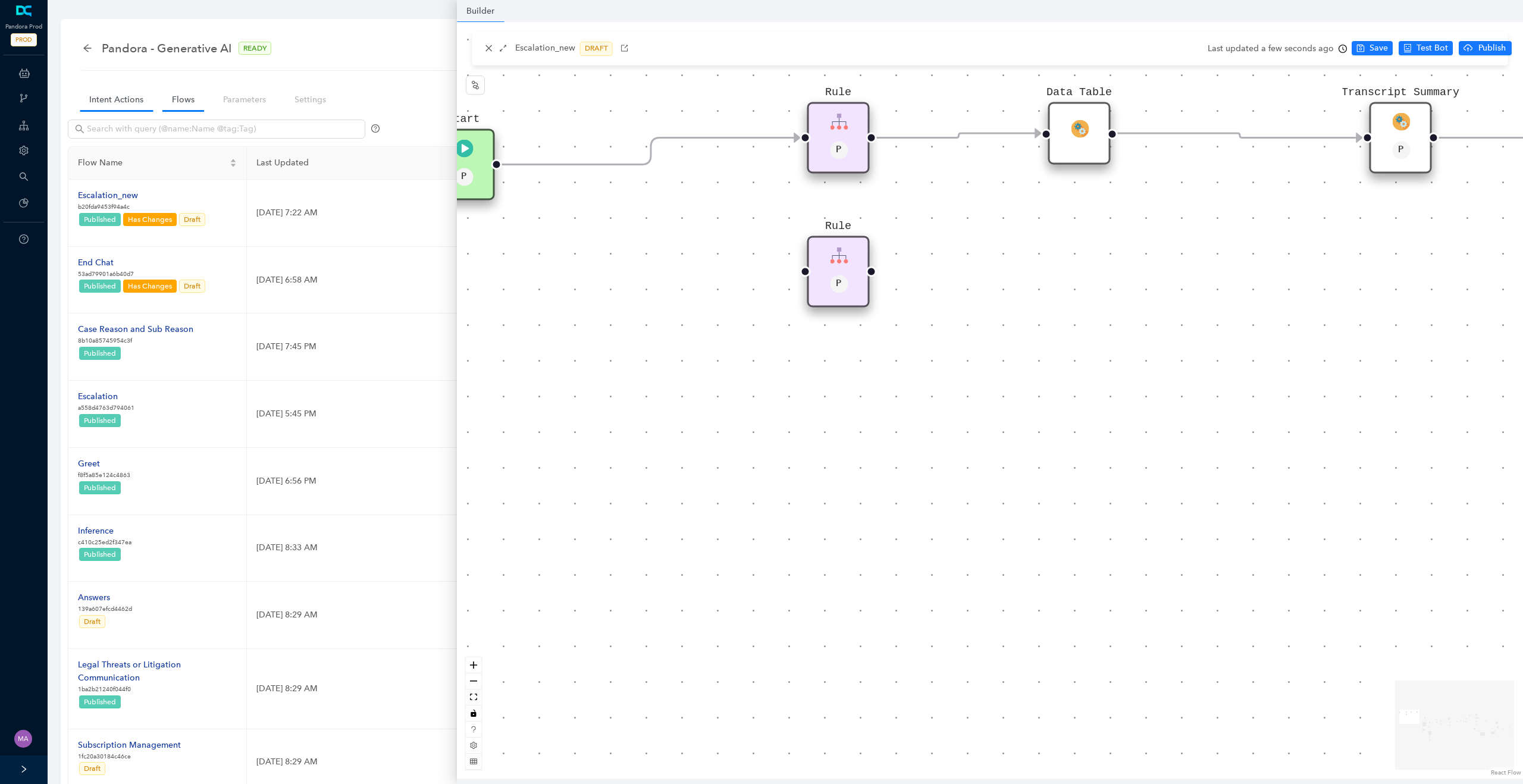
click at [124, 105] on link "Intent Actions" at bounding box center [116, 99] width 73 height 22
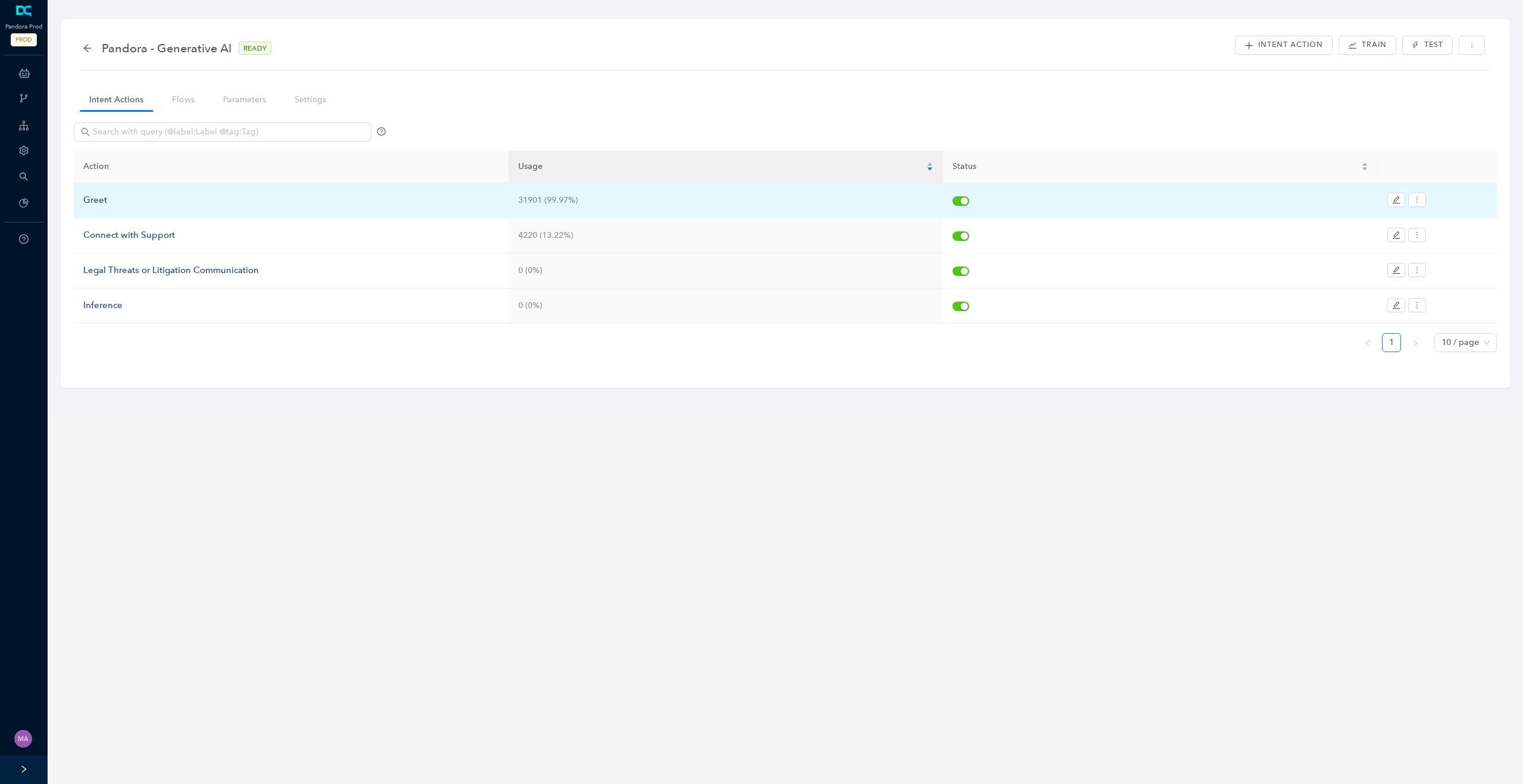
click at [101, 203] on div "Greet" at bounding box center [291, 200] width 416 height 14
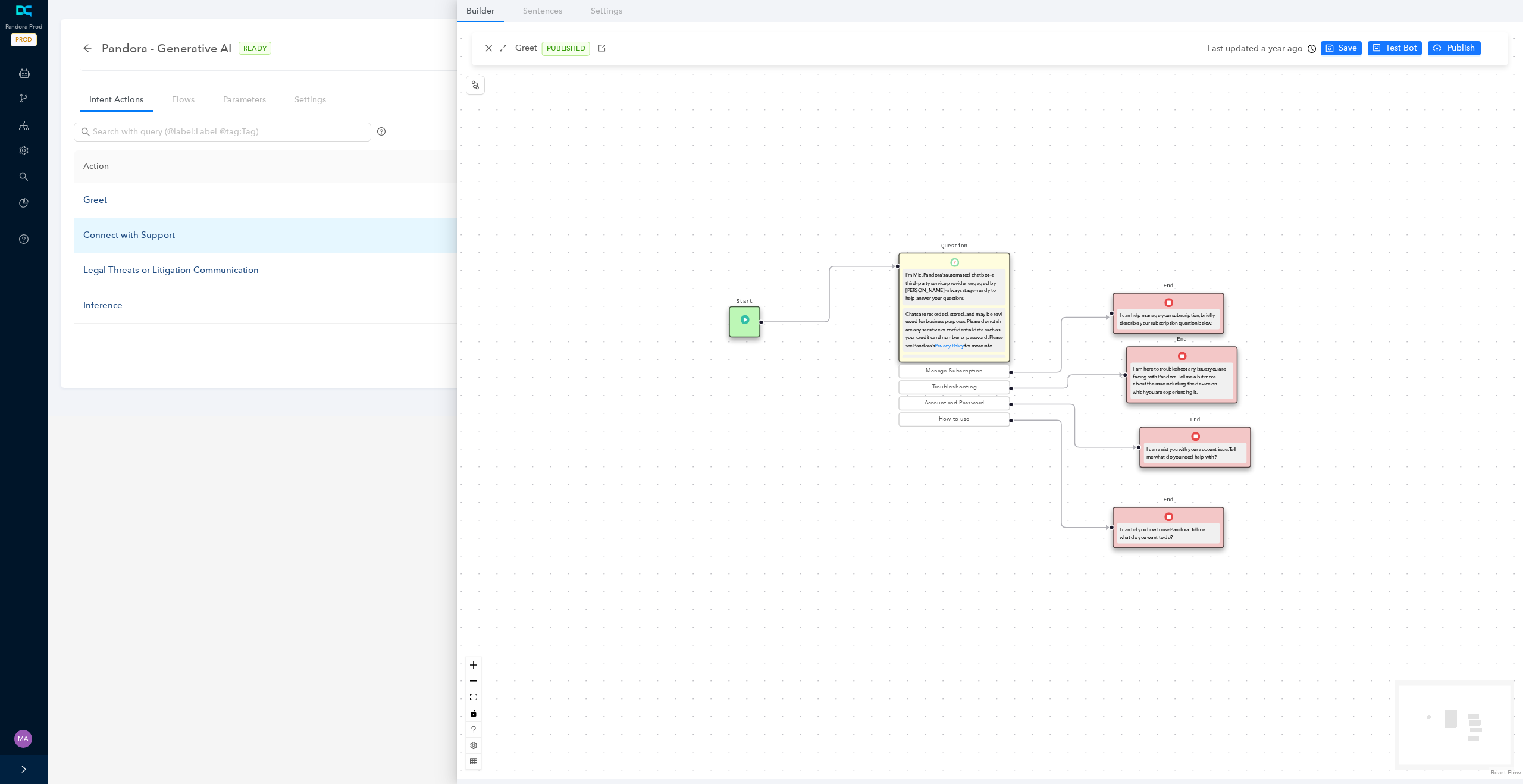
click at [128, 238] on div "Connect with Support" at bounding box center [291, 235] width 416 height 14
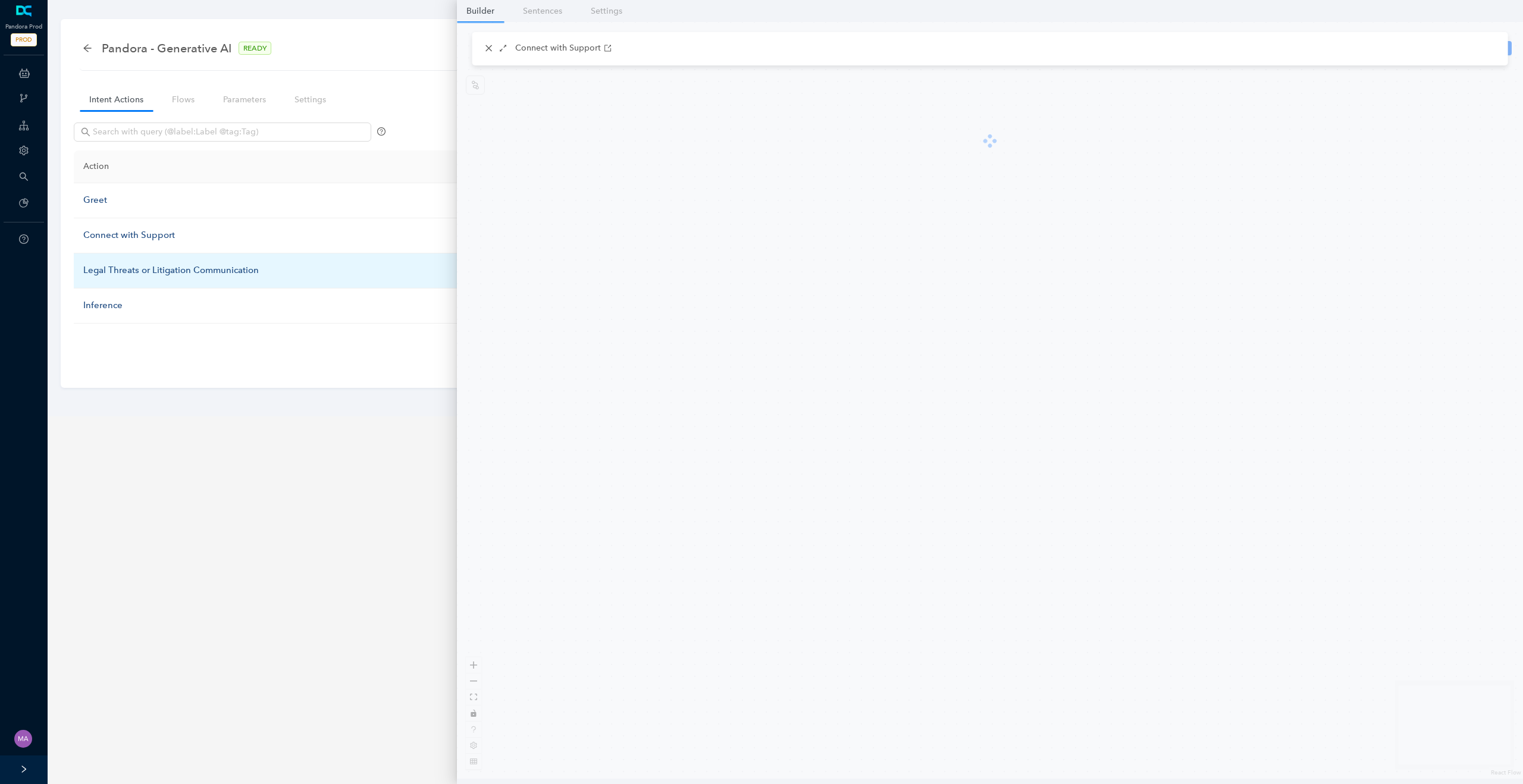
click at [130, 269] on div "Legal Threats or Litigation Communication" at bounding box center [291, 271] width 416 height 14
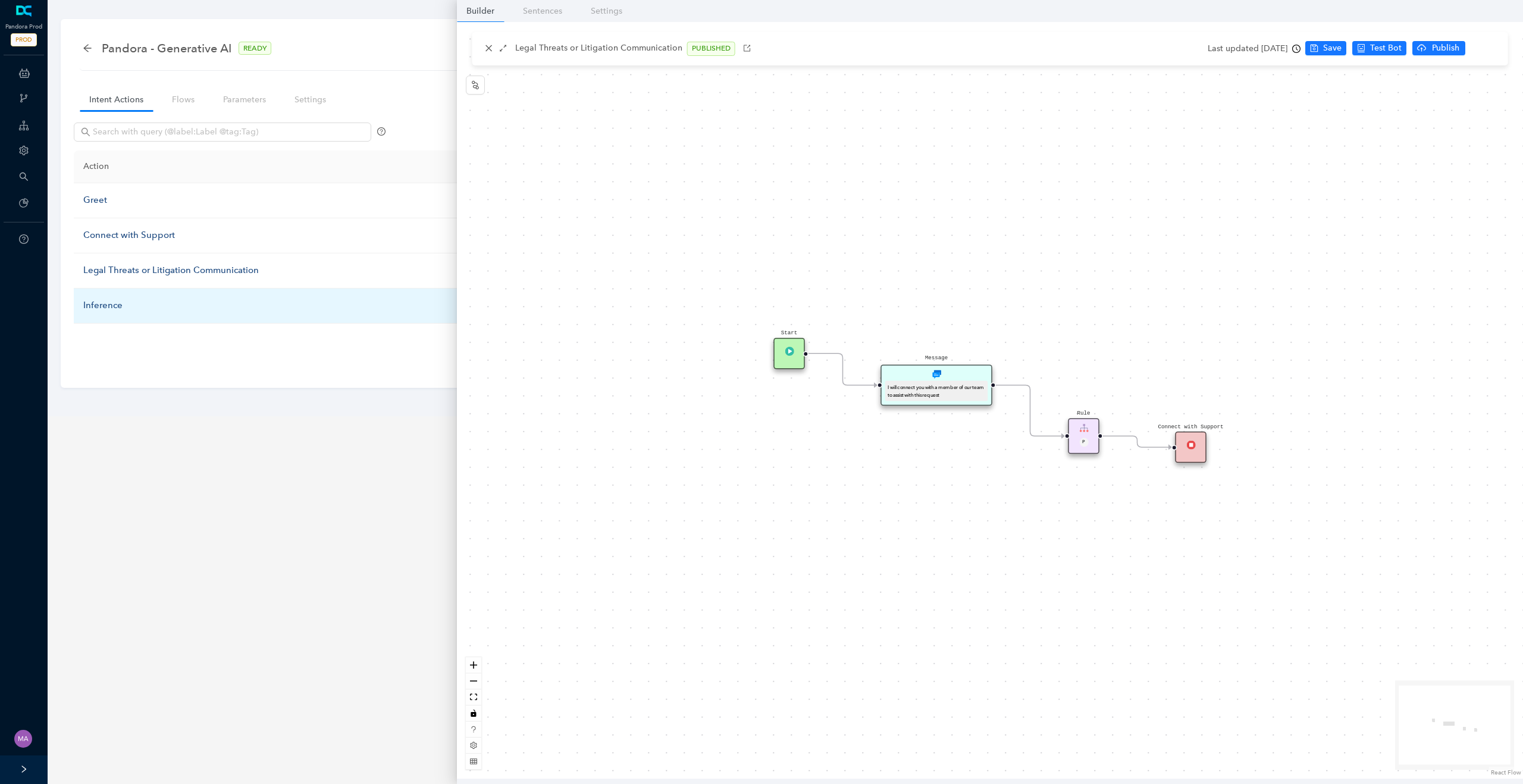
click at [105, 309] on div "Inference" at bounding box center [291, 305] width 416 height 14
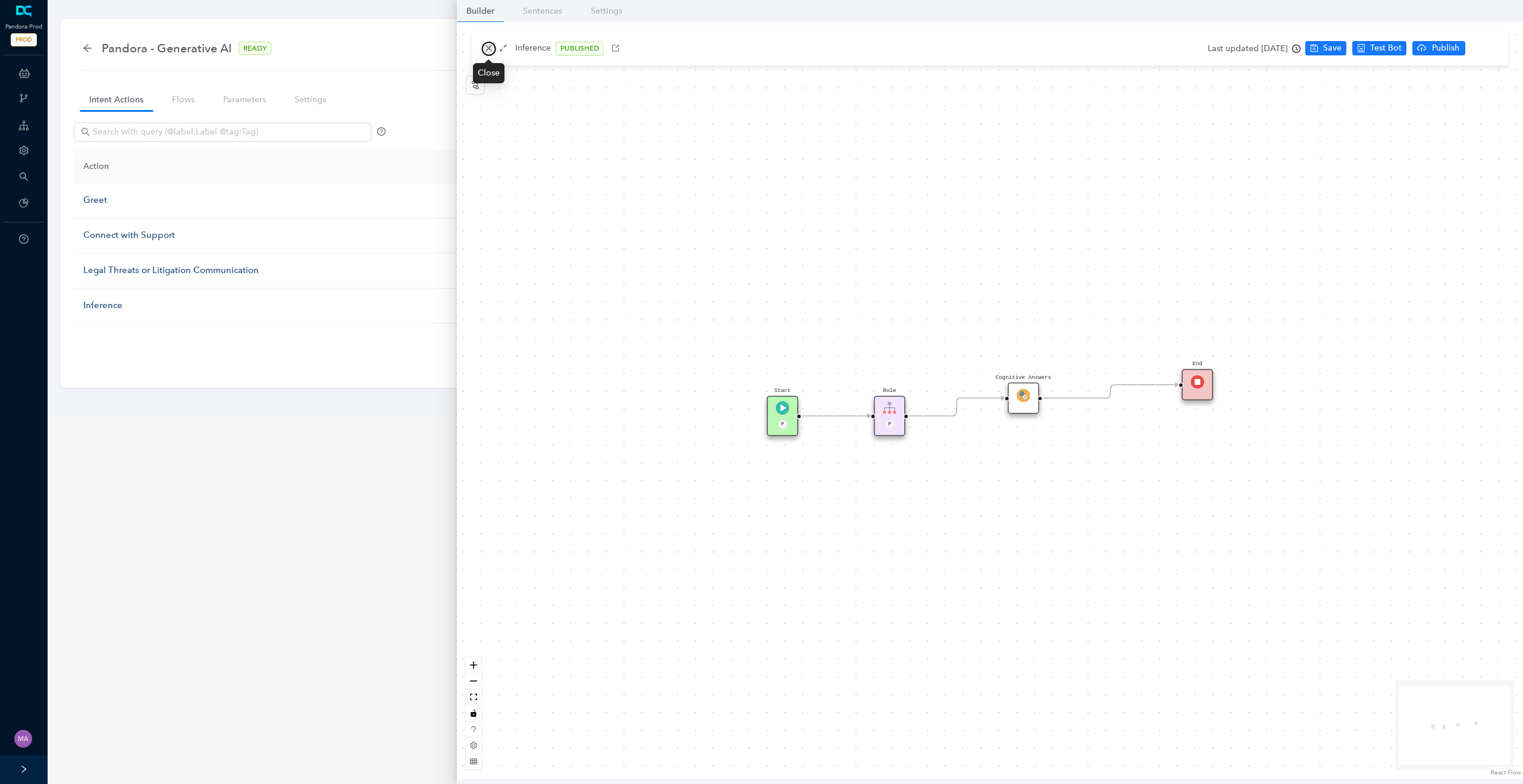
click at [486, 50] on icon "close" at bounding box center [489, 48] width 8 height 8
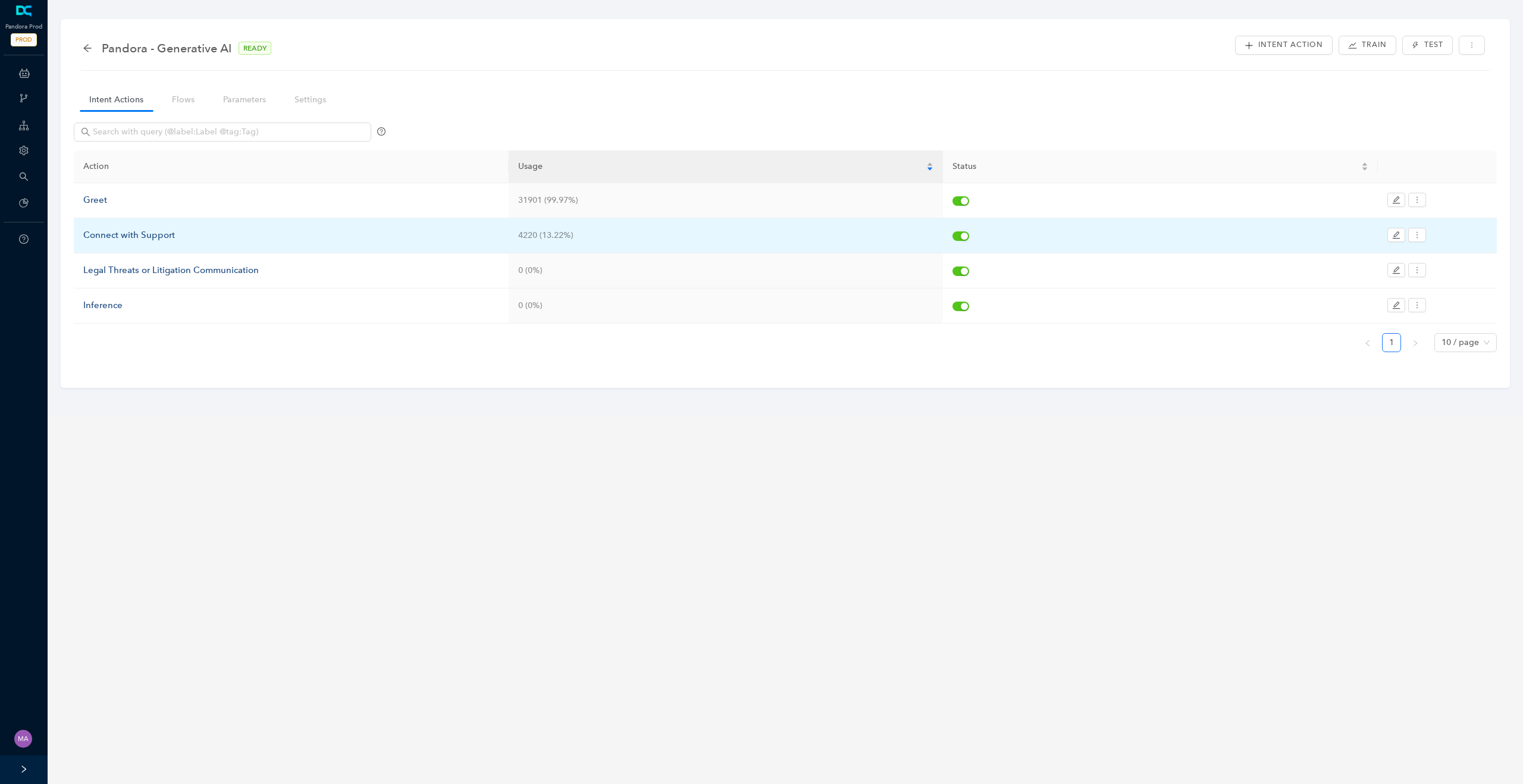
click at [110, 237] on div "Connect with Support" at bounding box center [291, 235] width 416 height 14
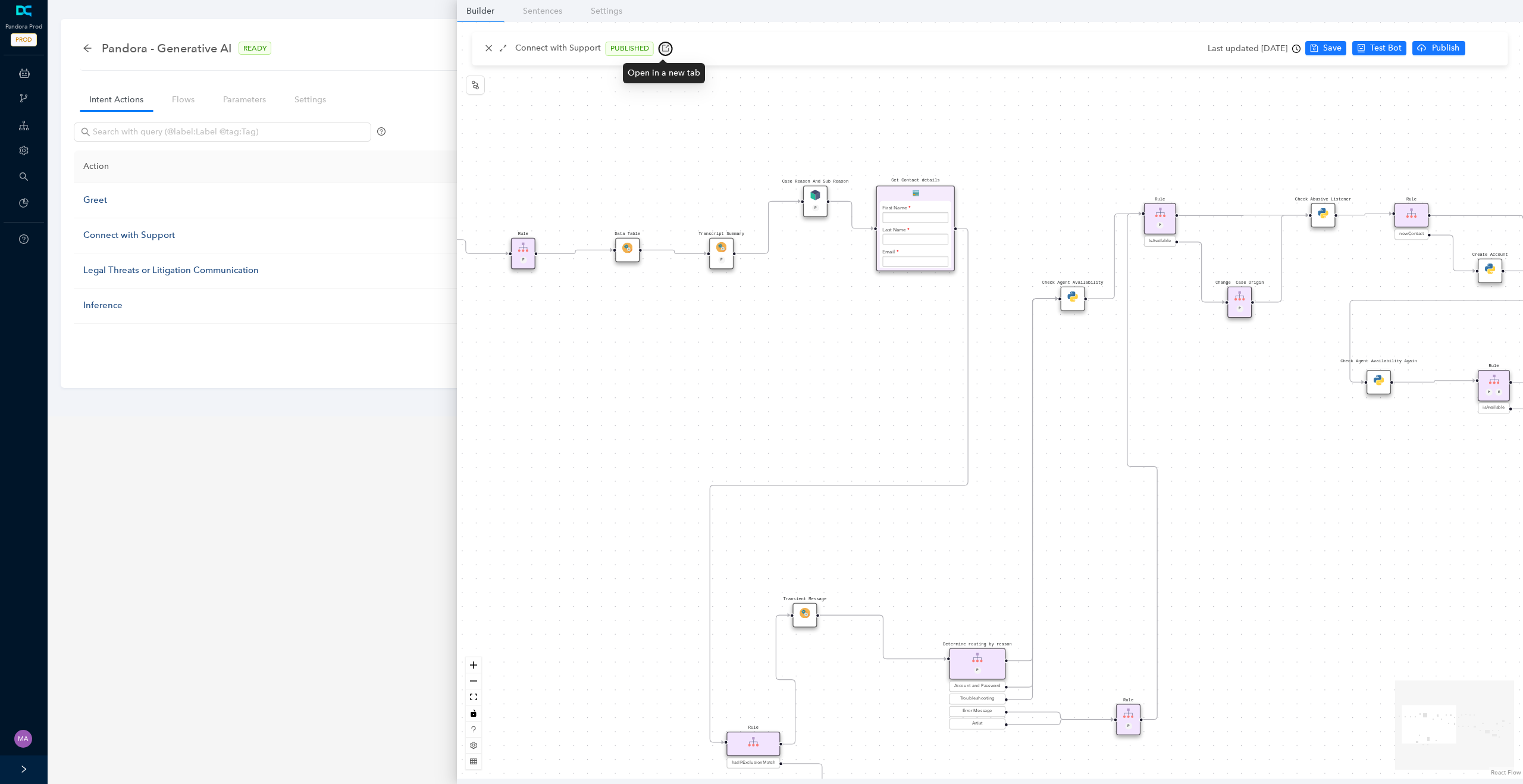
click at [663, 50] on icon "button" at bounding box center [665, 48] width 8 height 8
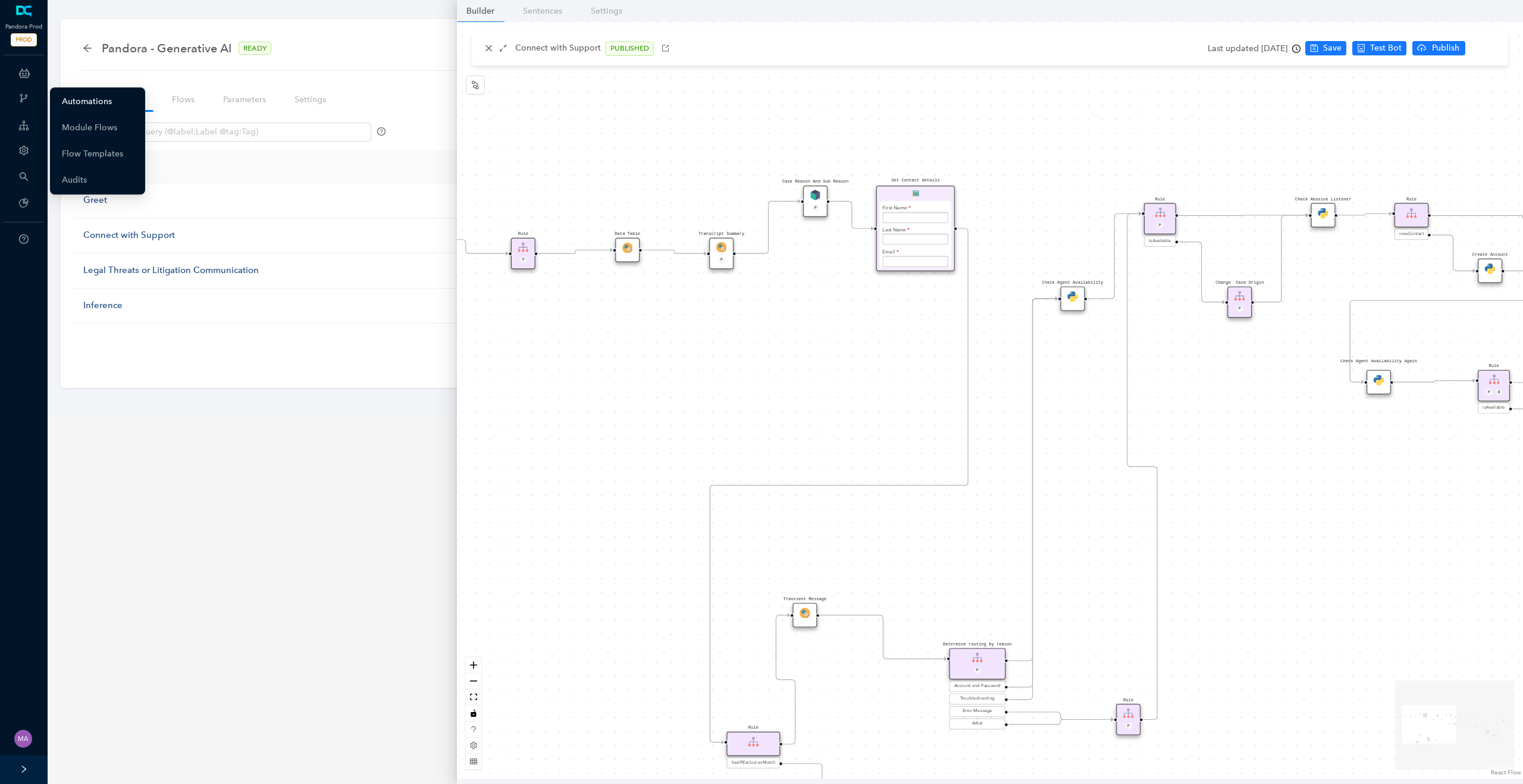
click at [88, 96] on link "Automations" at bounding box center [86, 102] width 50 height 24
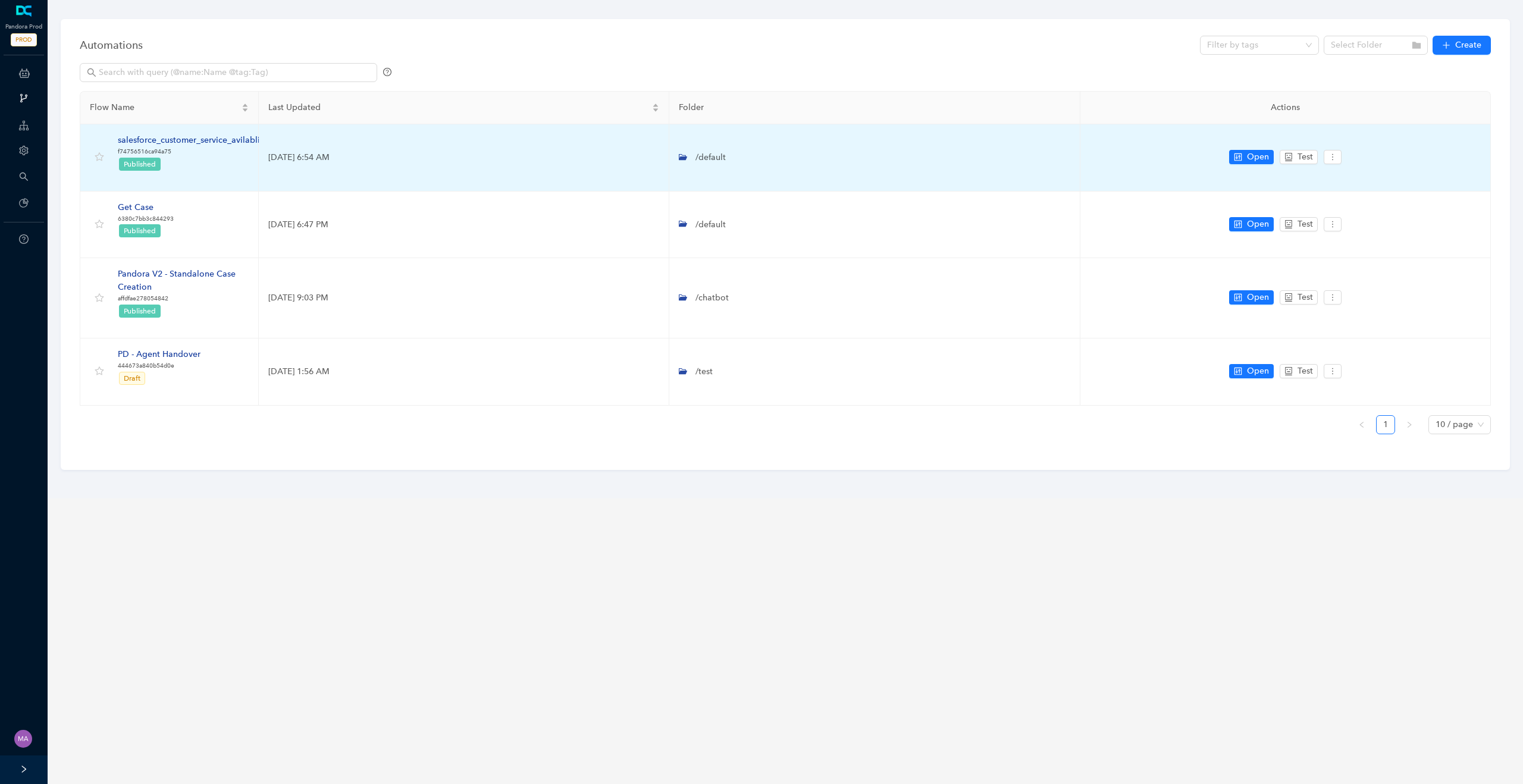
click at [196, 144] on div "salesforce_customer_service_avilablity" at bounding box center [192, 140] width 150 height 13
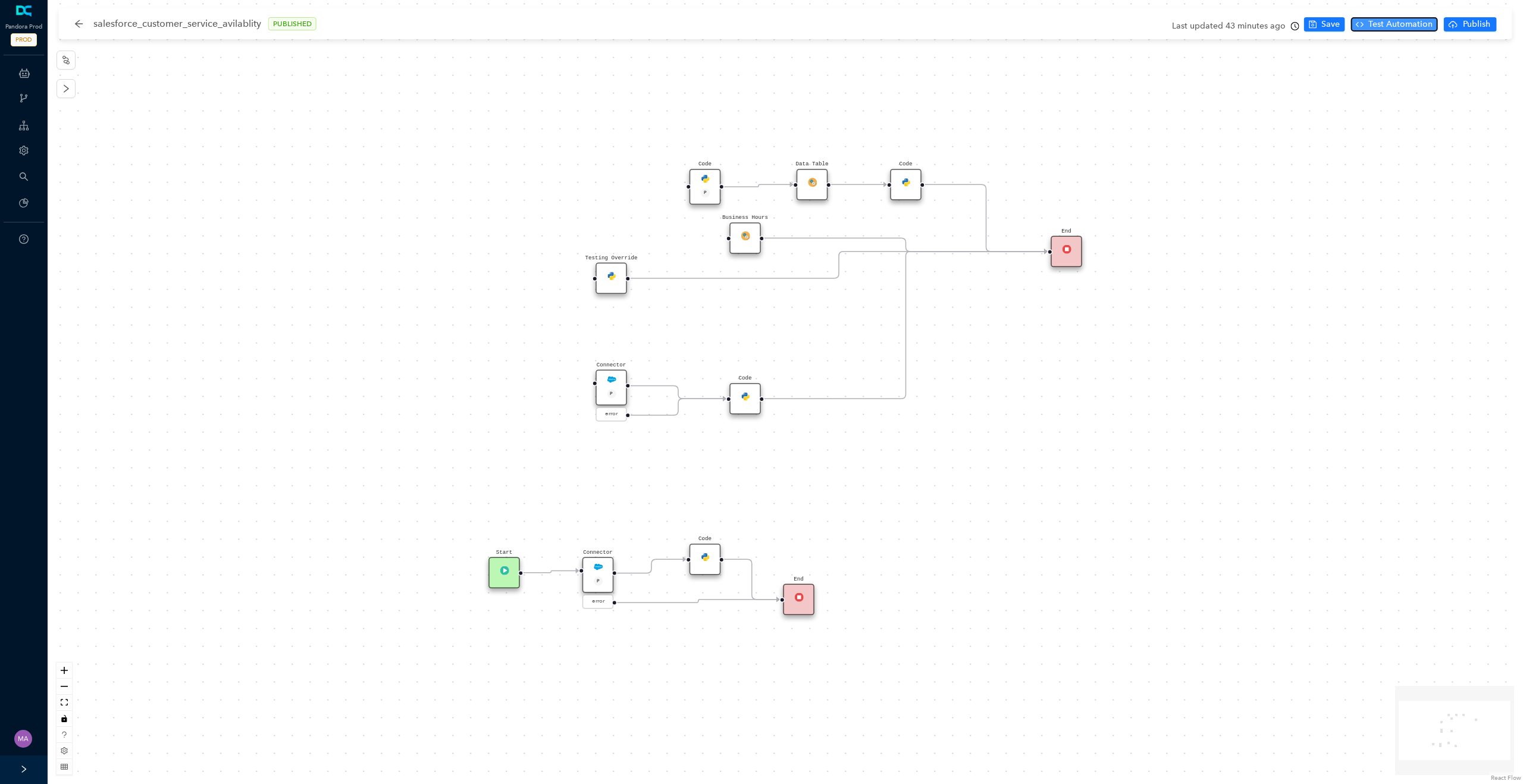
click at [1405, 21] on span "Test Automation" at bounding box center [1400, 24] width 64 height 13
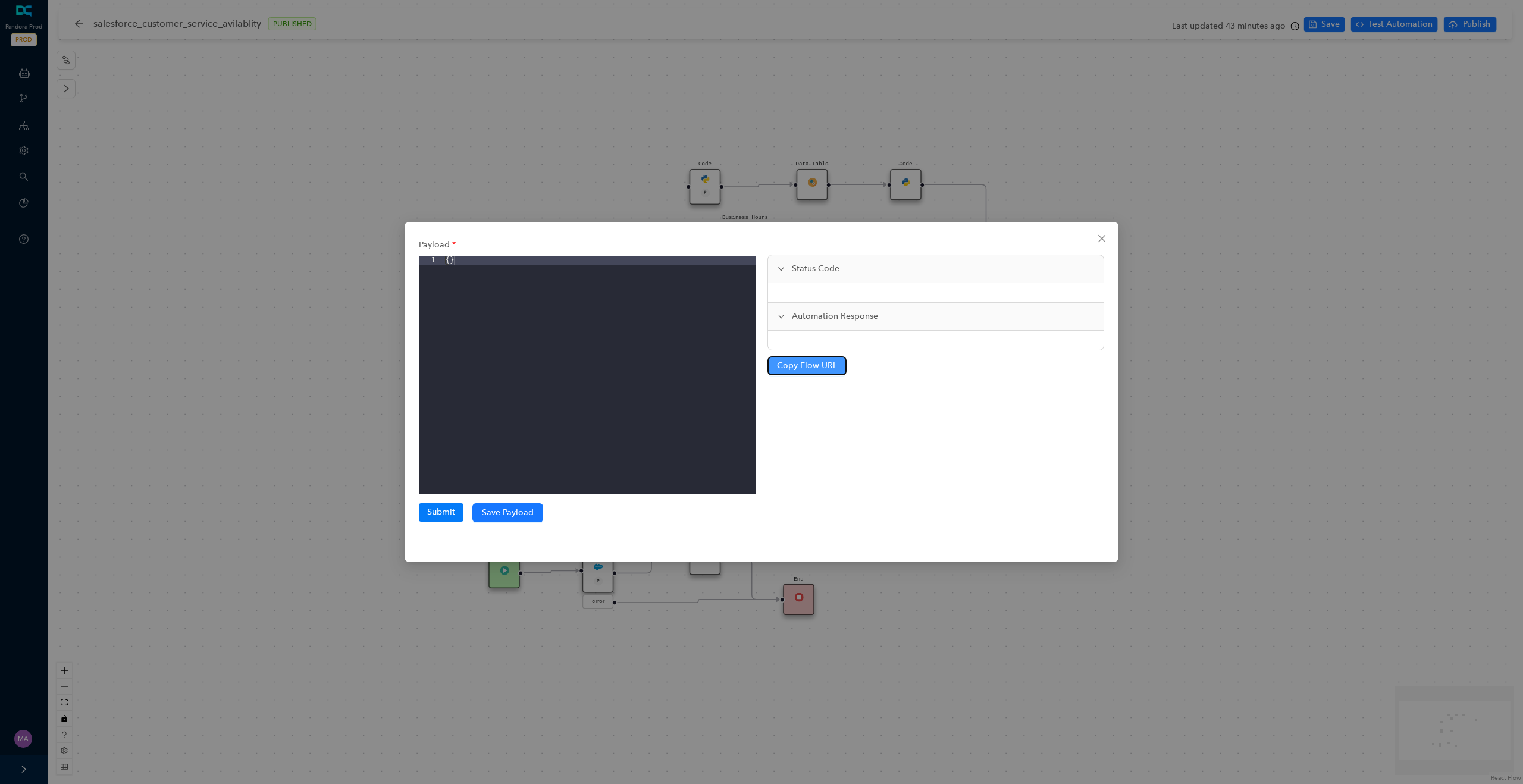
click at [811, 366] on span "Copy Flow URL" at bounding box center [807, 365] width 60 height 13
click at [816, 366] on span "Copy Flow URL" at bounding box center [807, 365] width 60 height 13
click at [1110, 239] on span "Close" at bounding box center [1101, 238] width 19 height 10
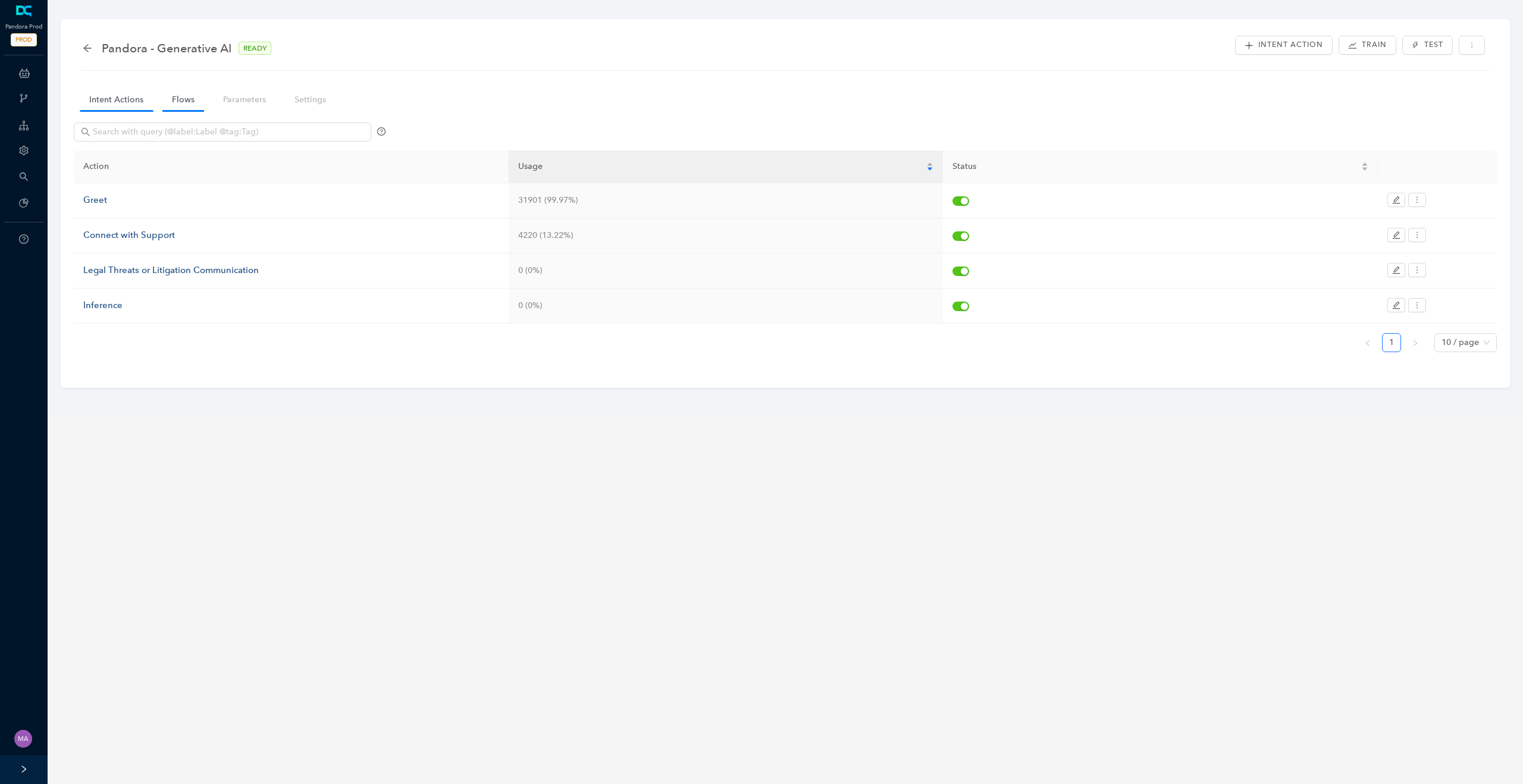
click at [182, 101] on link "Flows" at bounding box center [183, 99] width 41 height 22
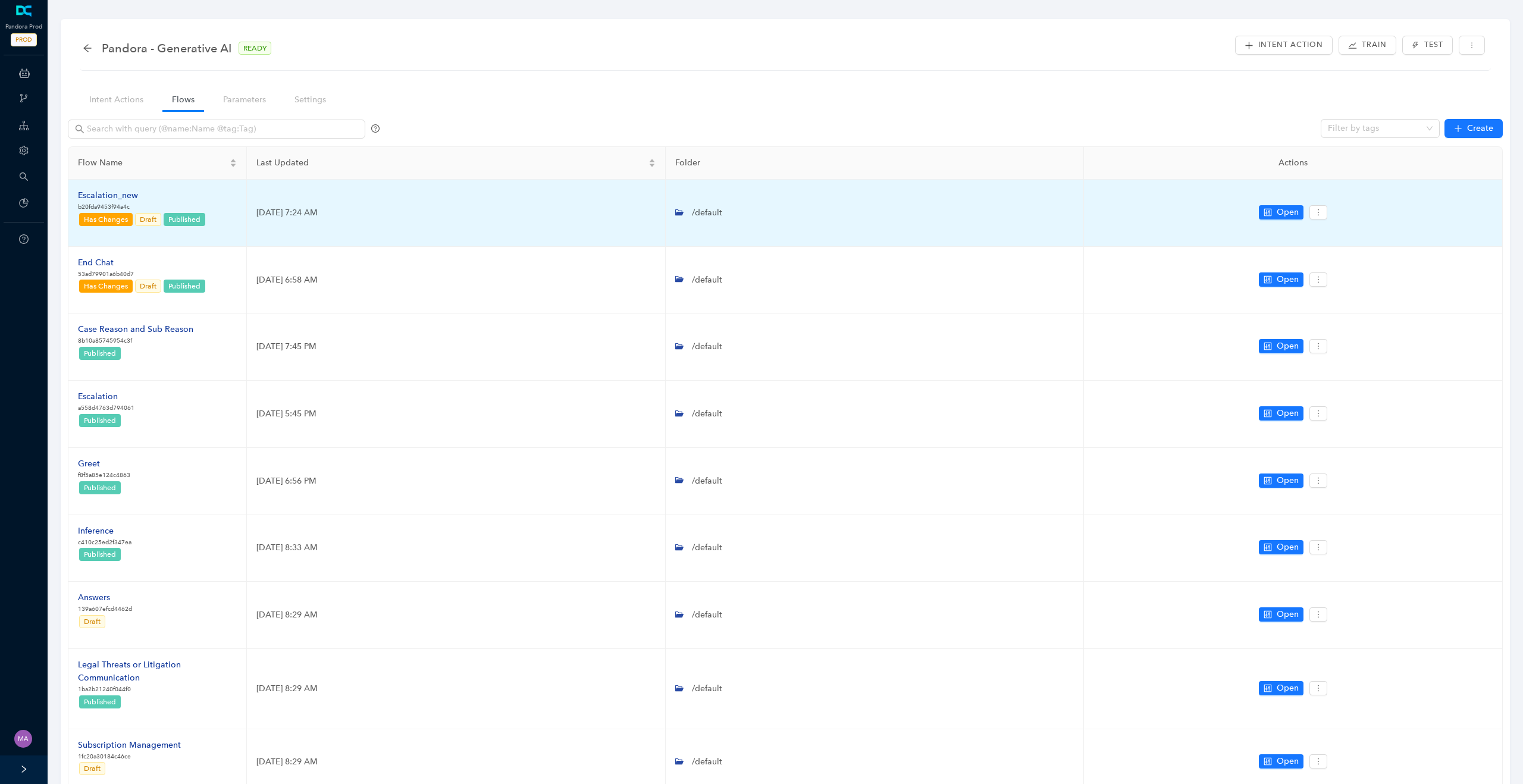
click at [117, 196] on div "Escalation_new" at bounding box center [142, 195] width 129 height 13
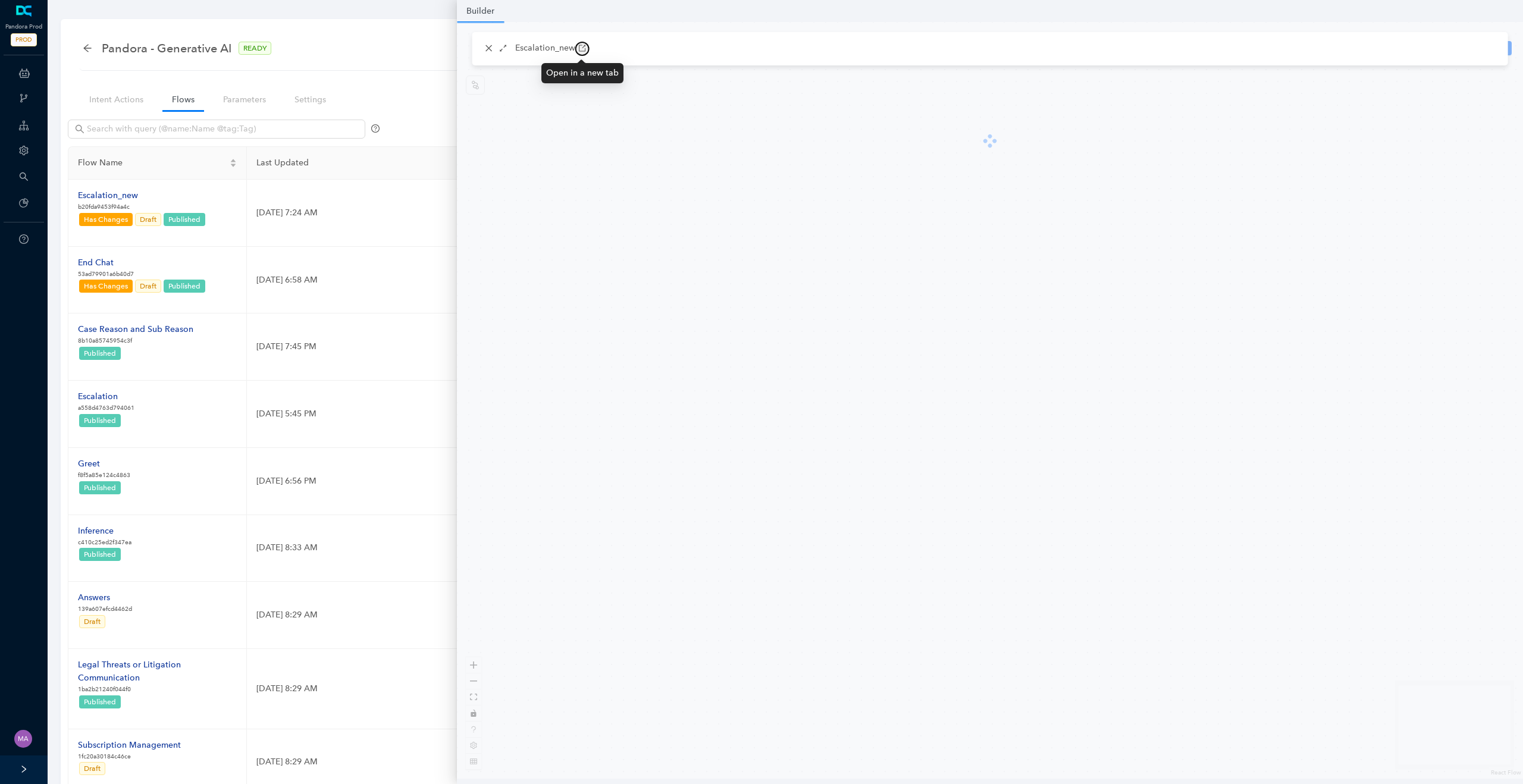
click at [578, 51] on icon "button" at bounding box center [582, 48] width 8 height 8
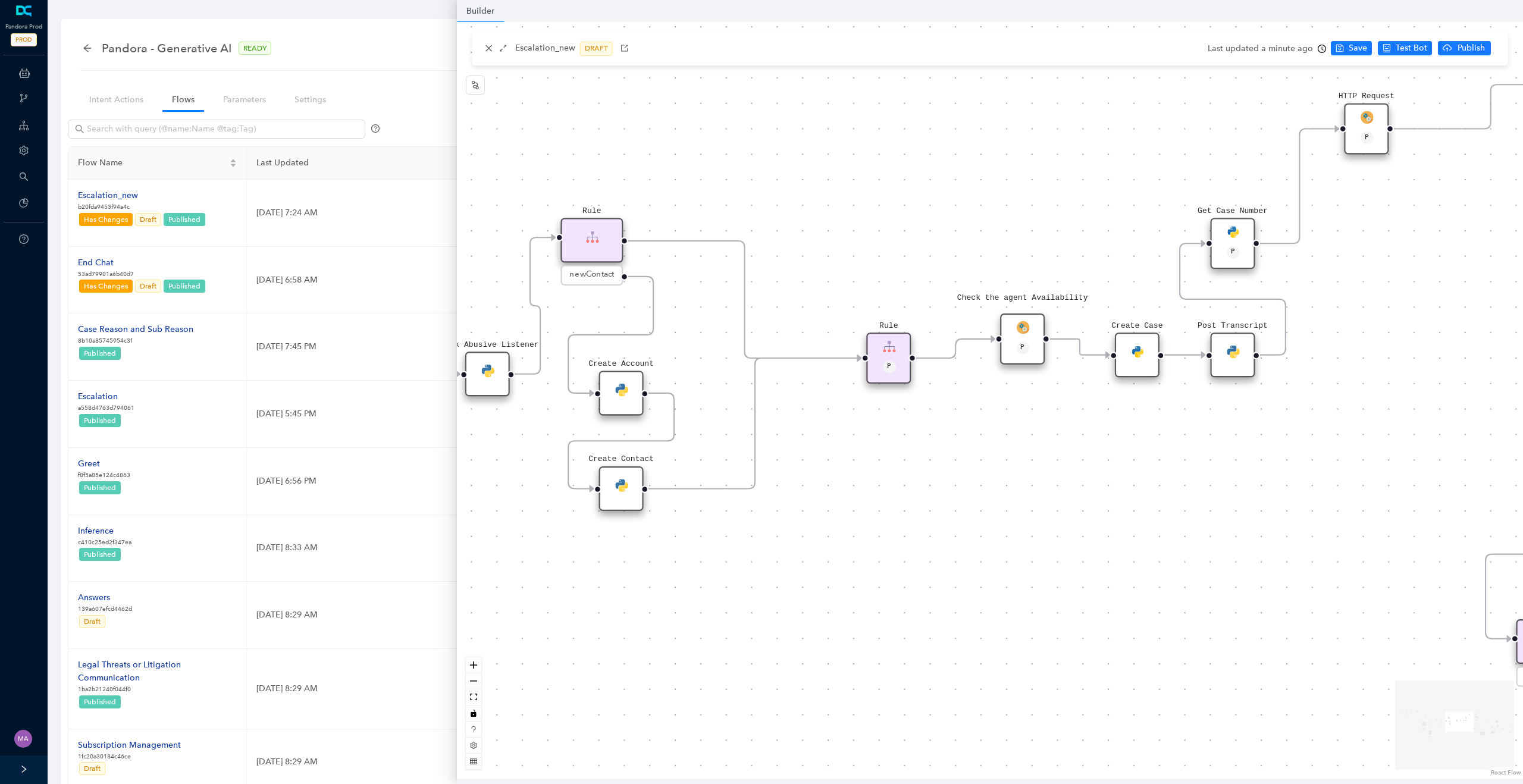
drag, startPoint x: 912, startPoint y: 465, endPoint x: 821, endPoint y: 541, distance: 118.6
click at [821, 541] on div "Rule P Data Table Start P Rule P IsAvailable Rule newContact Get Contact detail…" at bounding box center [990, 400] width 1066 height 757
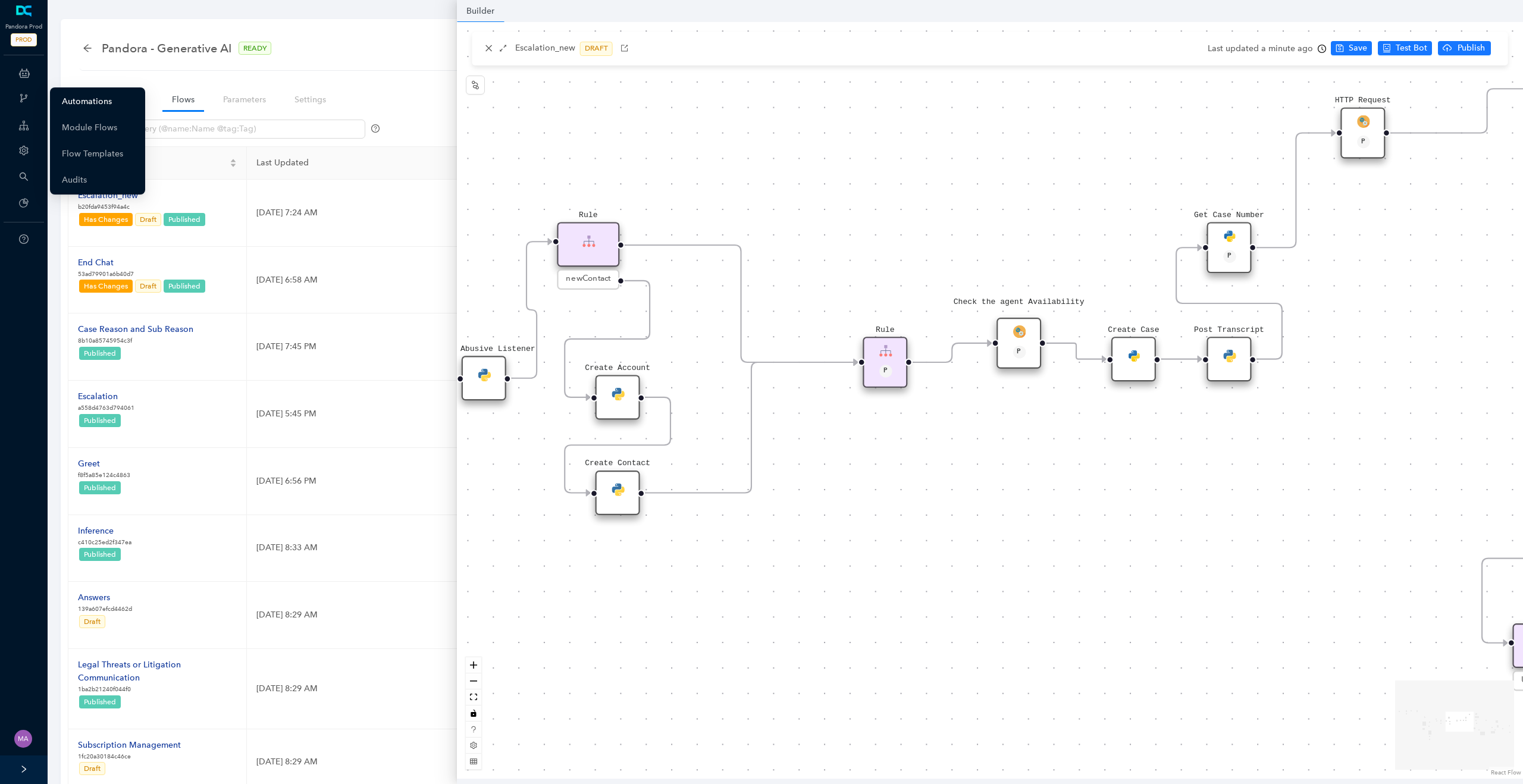
click at [74, 98] on link "Automations" at bounding box center [86, 102] width 50 height 24
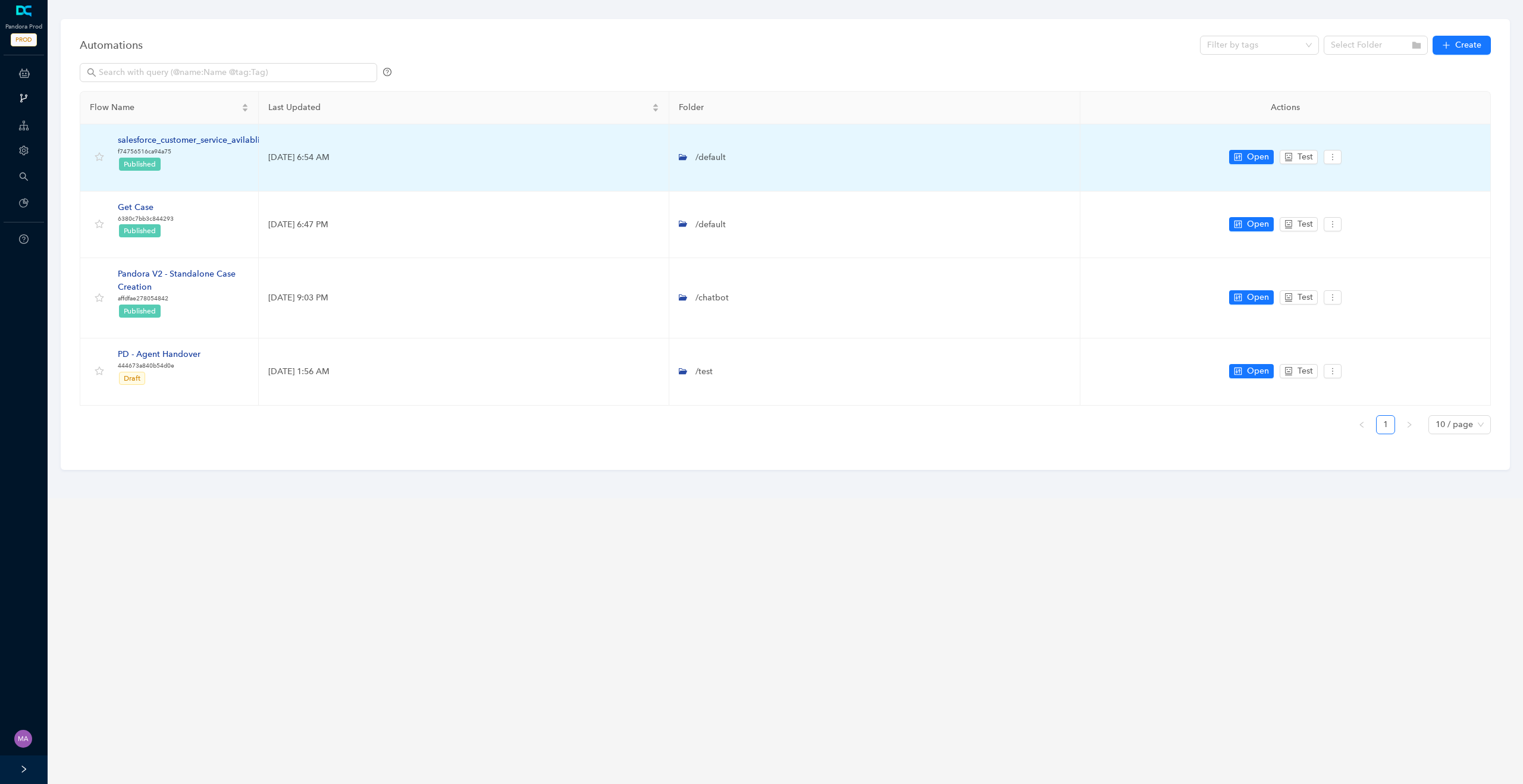
click at [247, 139] on div "salesforce_customer_service_avilablity" at bounding box center [192, 140] width 150 height 13
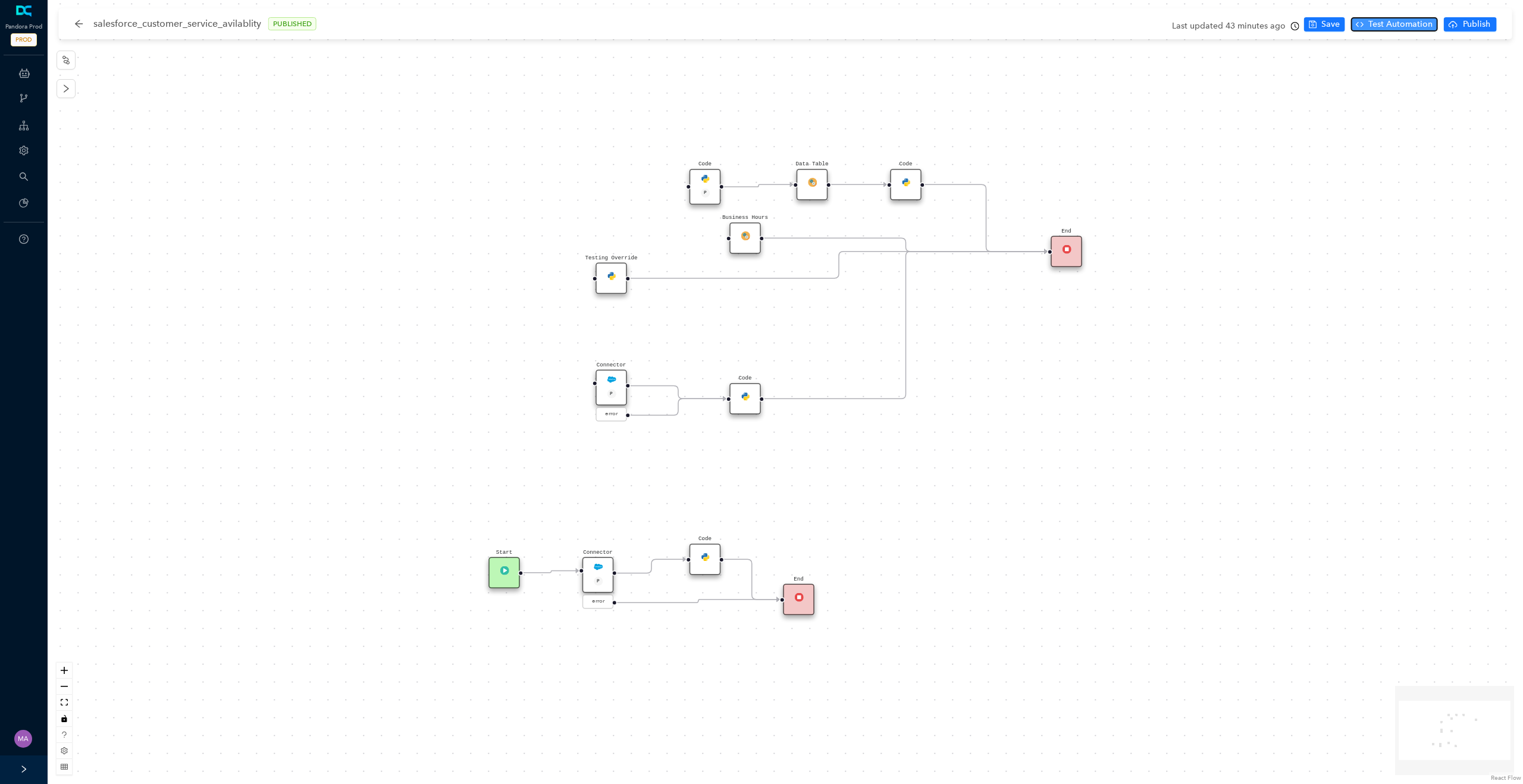
click at [1393, 24] on span "Test Automation" at bounding box center [1400, 24] width 64 height 13
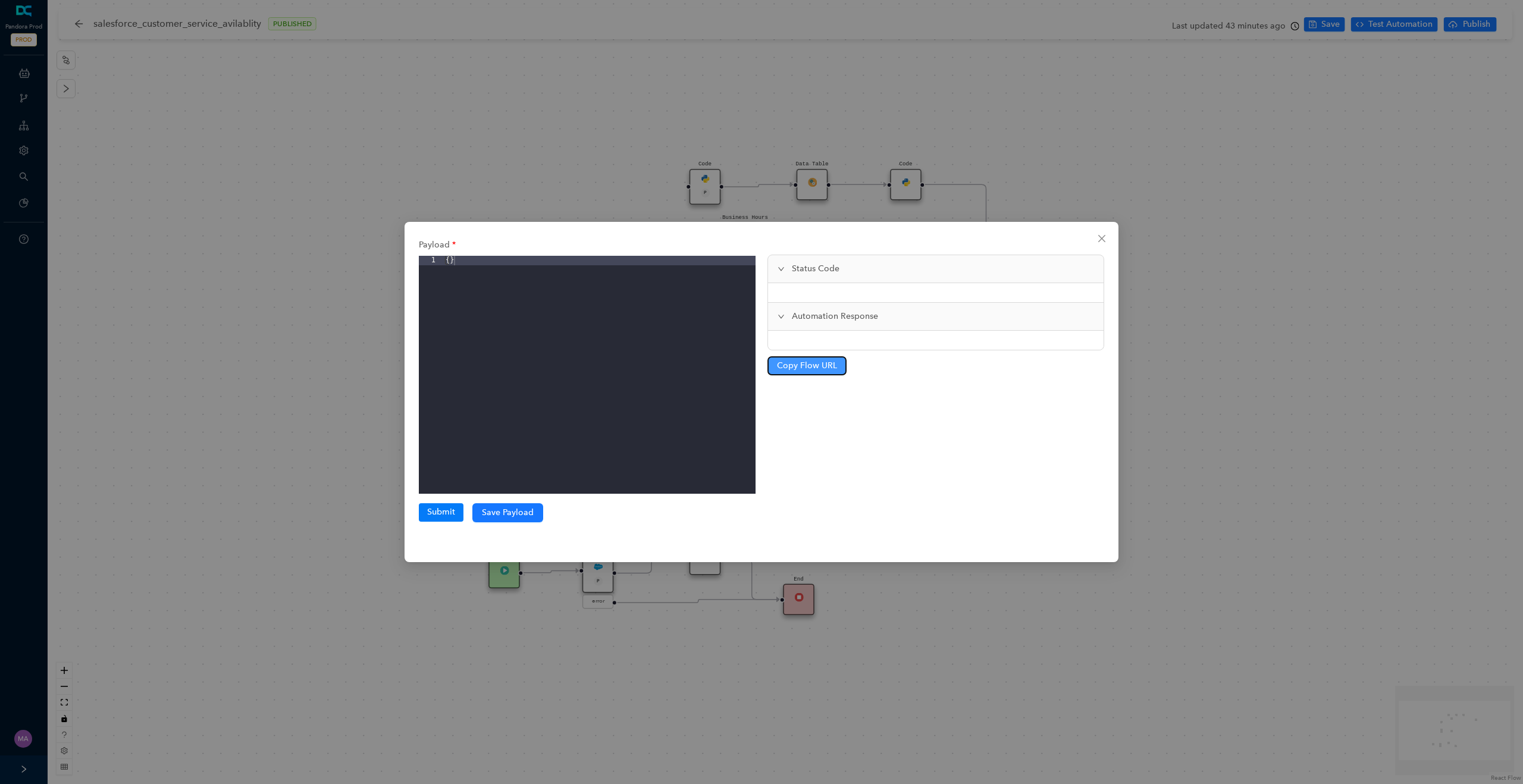
click at [818, 363] on span "Copy Flow URL" at bounding box center [807, 365] width 60 height 13
click at [1104, 237] on icon "close" at bounding box center [1101, 238] width 7 height 7
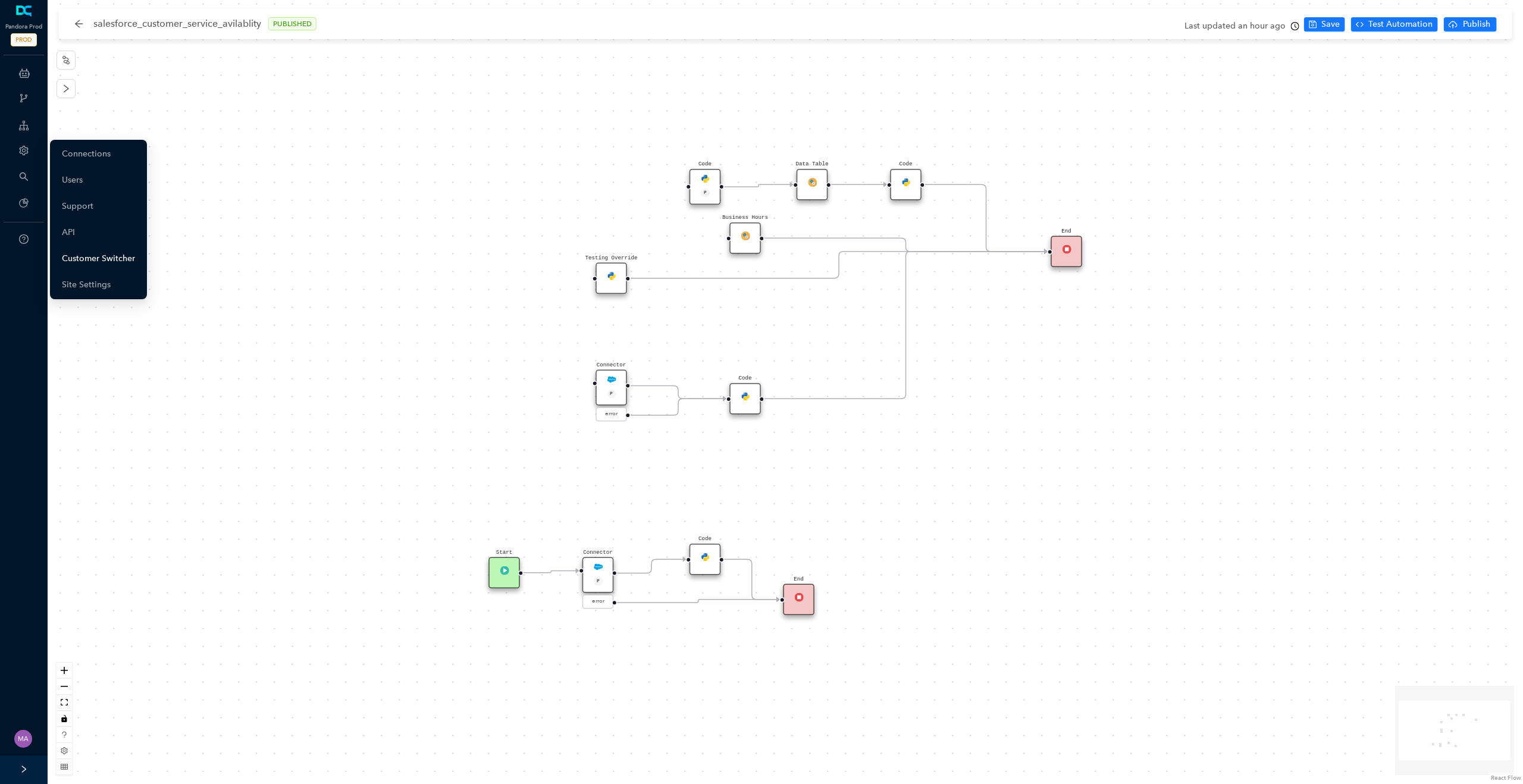
click at [101, 268] on link "Customer Switcher" at bounding box center [98, 259] width 73 height 24
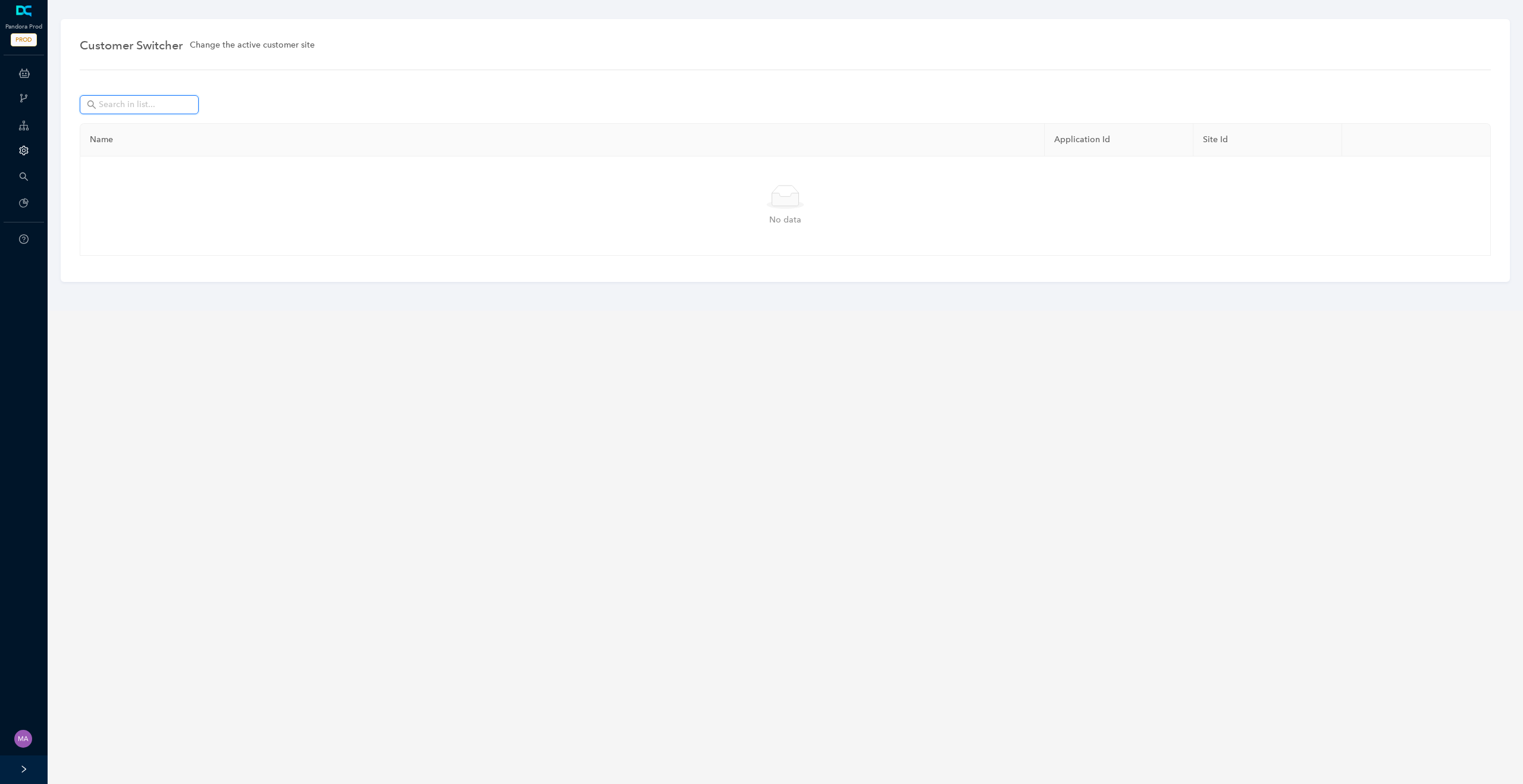
click at [155, 106] on input "text" at bounding box center [140, 104] width 83 height 13
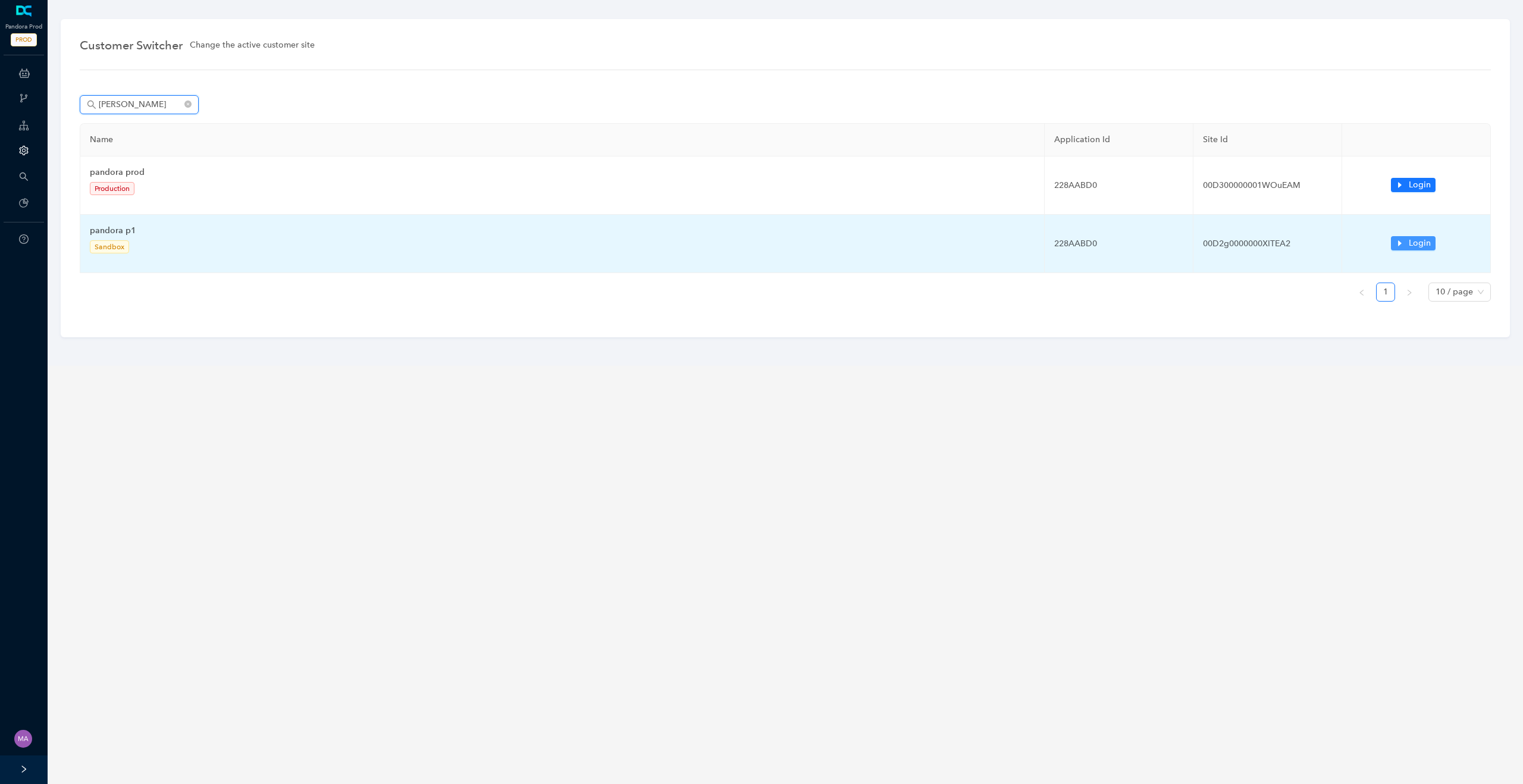
type input "pando"
click at [1396, 248] on button "Login" at bounding box center [1413, 243] width 44 height 14
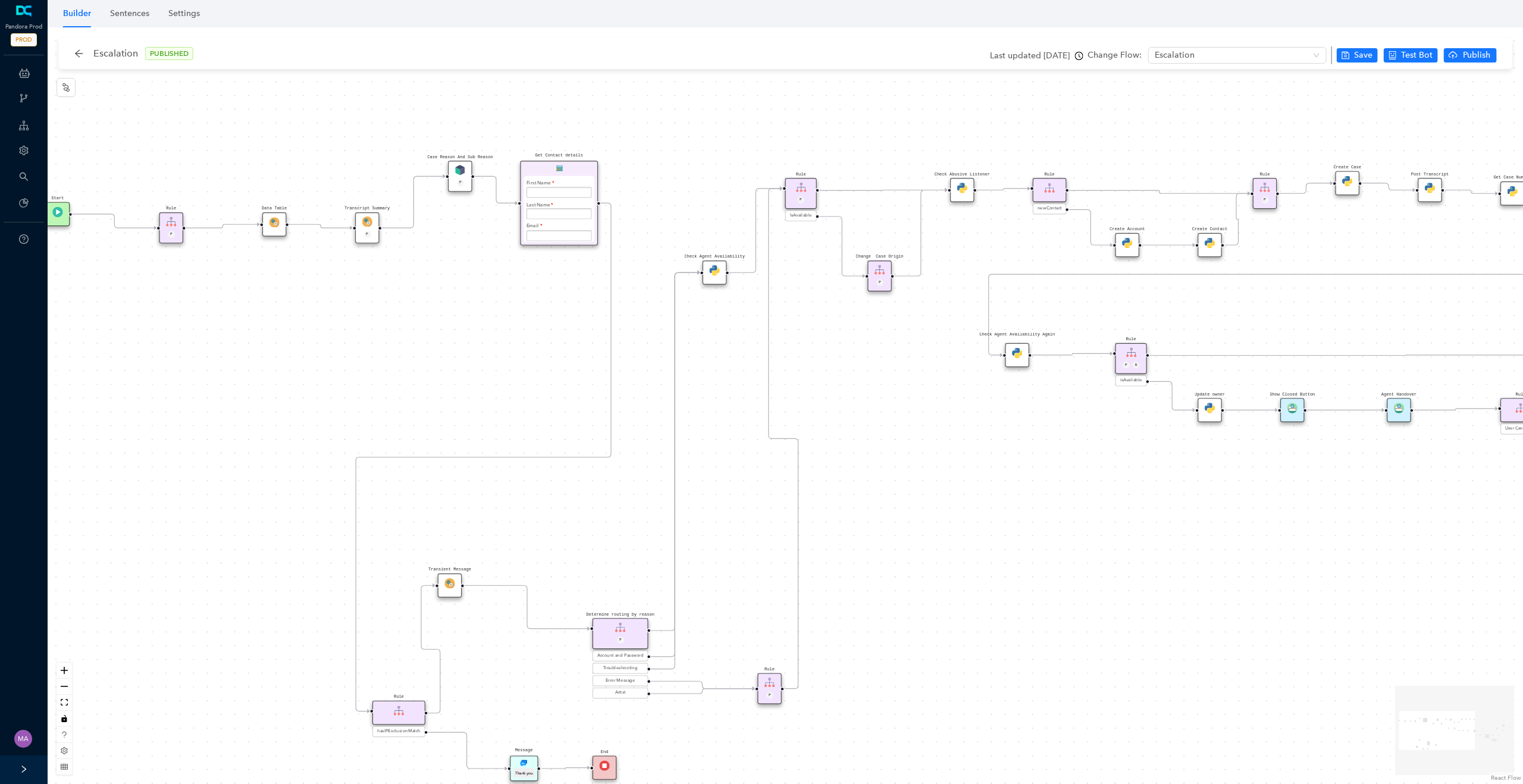
drag, startPoint x: 233, startPoint y: 335, endPoint x: 356, endPoint y: 335, distance: 123.0
click at [356, 335] on div "Rule P Start Rule P IsAvailable Rule newContact Get Contact details First Name …" at bounding box center [785, 405] width 1476 height 757
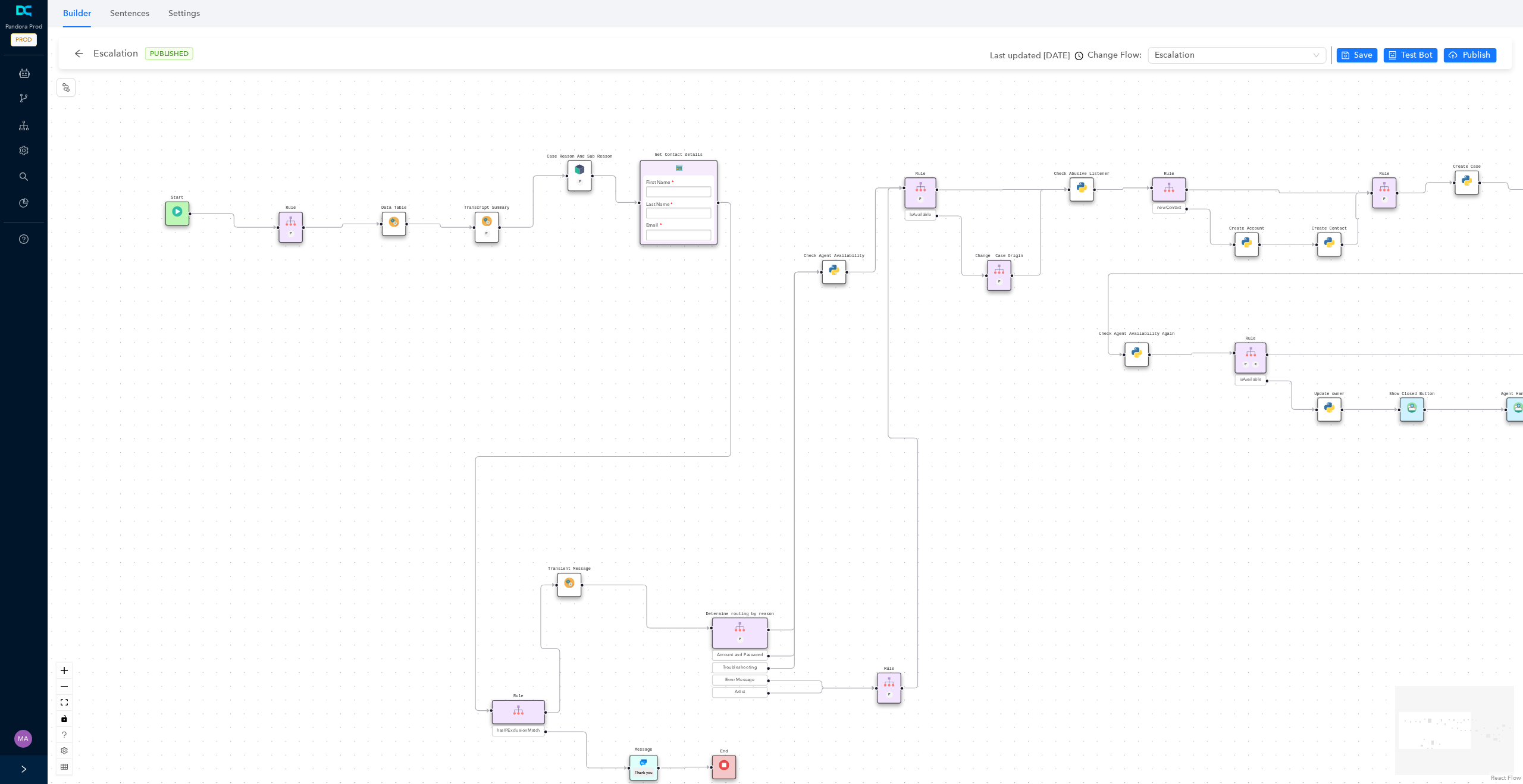
click at [394, 215] on div "Data Table" at bounding box center [394, 224] width 24 height 24
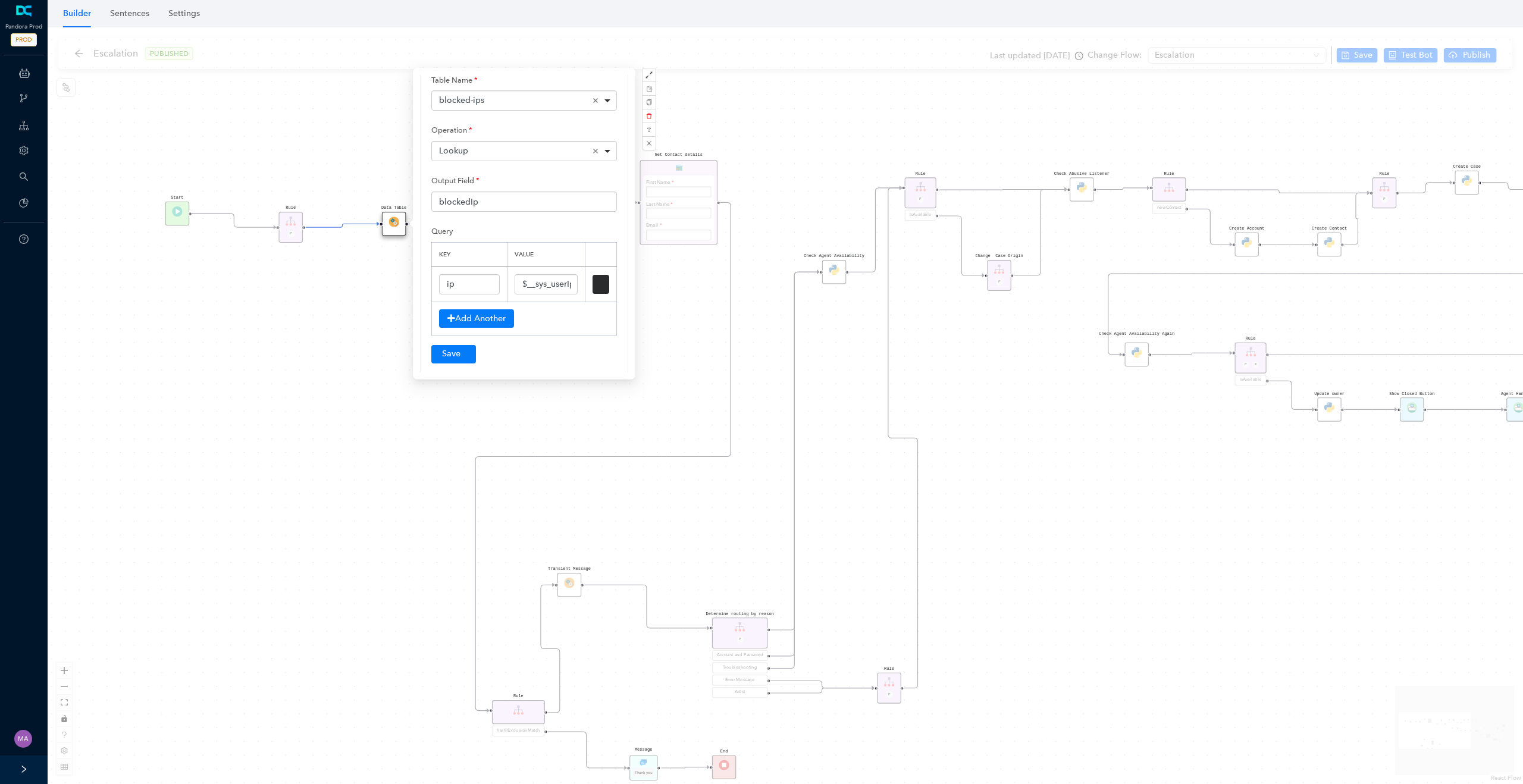
scroll to position [70, 0]
click at [538, 280] on input "$__sys_userIp" at bounding box center [547, 282] width 63 height 20
click at [350, 377] on div "Rule P Start Rule P IsAvailable Rule newContact Get Contact details First Name …" at bounding box center [785, 405] width 1476 height 757
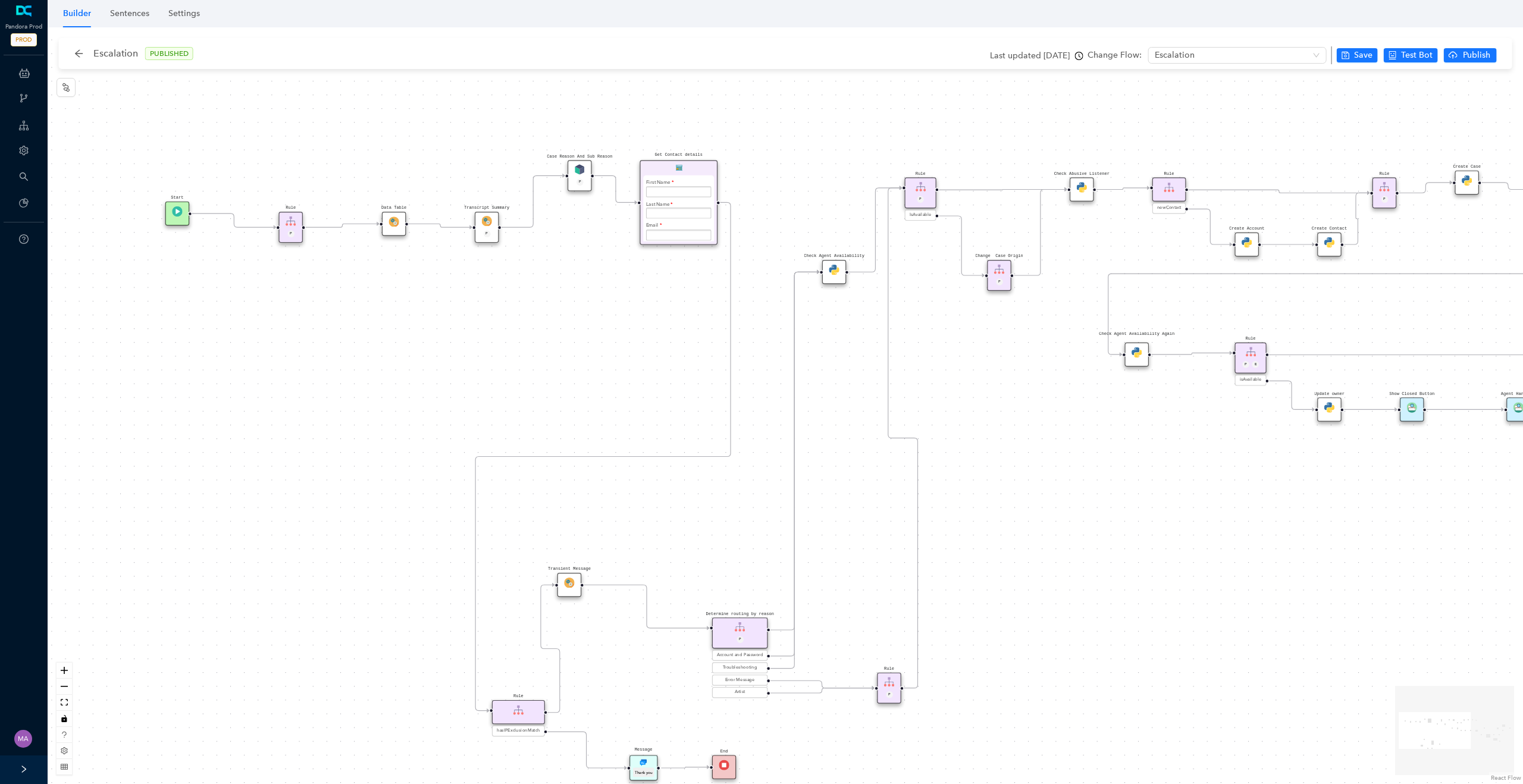
click at [598, 290] on div "Rule P Start Rule P IsAvailable Rule newContact Get Contact details First Name …" at bounding box center [785, 405] width 1476 height 757
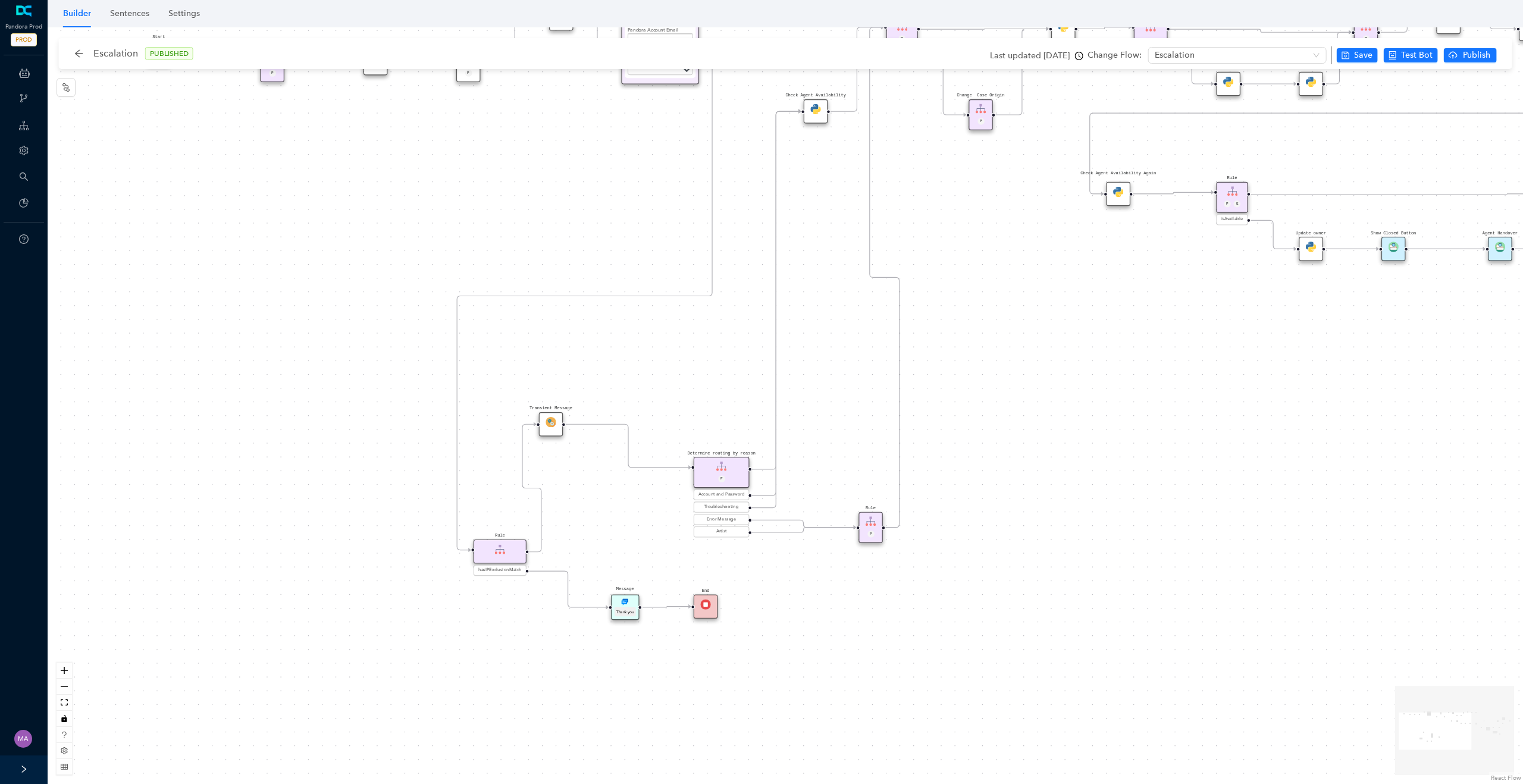
drag, startPoint x: 625, startPoint y: 304, endPoint x: 607, endPoint y: 144, distance: 161.0
click at [607, 144] on div "Rule P Start Rule P IsAvailable Rule newContact Get Contact details First Name …" at bounding box center [785, 405] width 1476 height 757
drag, startPoint x: 457, startPoint y: 589, endPoint x: 361, endPoint y: 569, distance: 98.1
click at [361, 569] on body "Pandora Prod PROD ChatBots & Ticket Automations Webhooks Guide Account Search P…" at bounding box center [762, 392] width 1523 height 784
click at [501, 586] on div "Rule P Start Rule P IsAvailable Rule newContact Get Contact details First Name …" at bounding box center [785, 405] width 1476 height 757
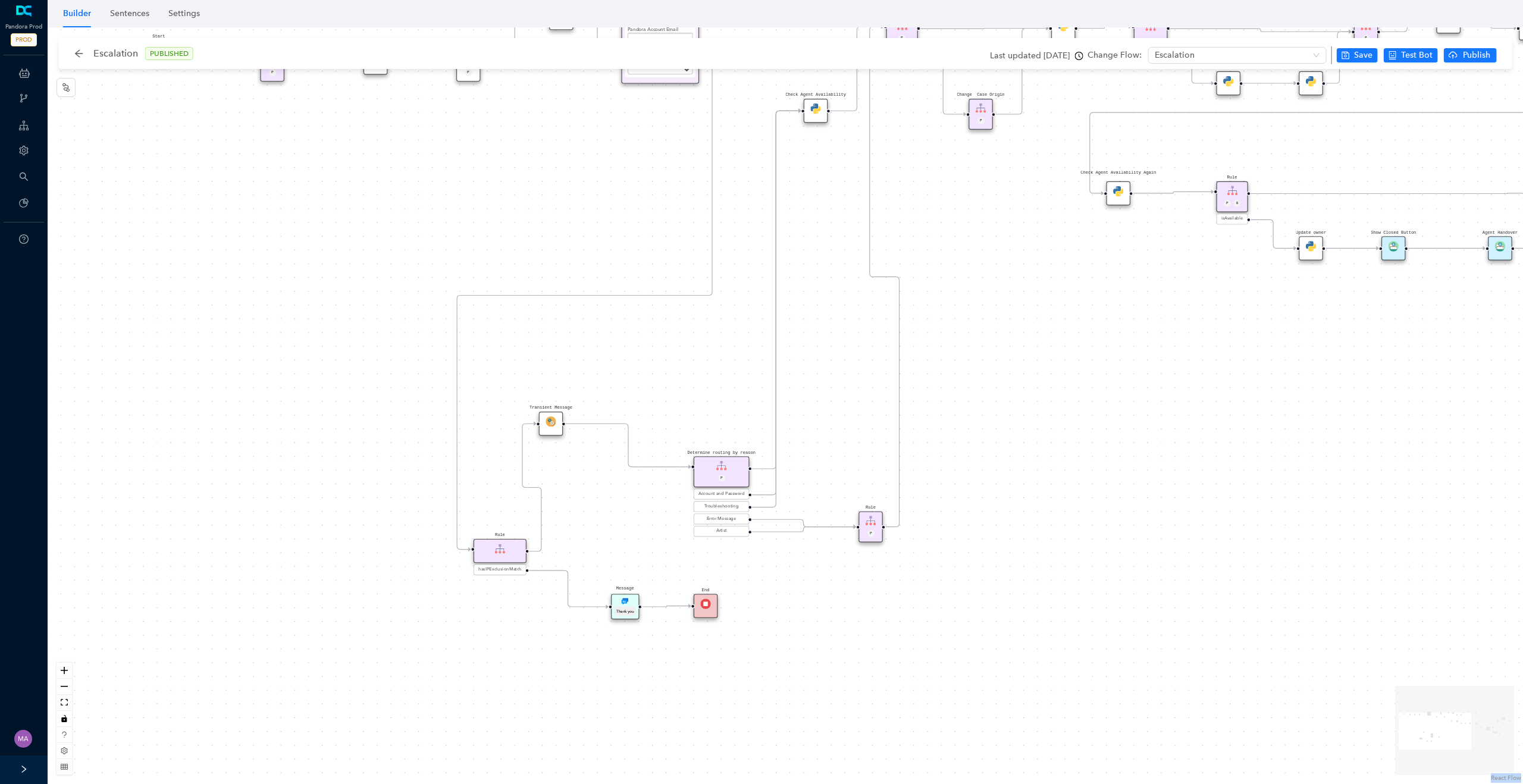
click at [506, 571] on span "hasIPExclusionMatch" at bounding box center [500, 570] width 44 height 7
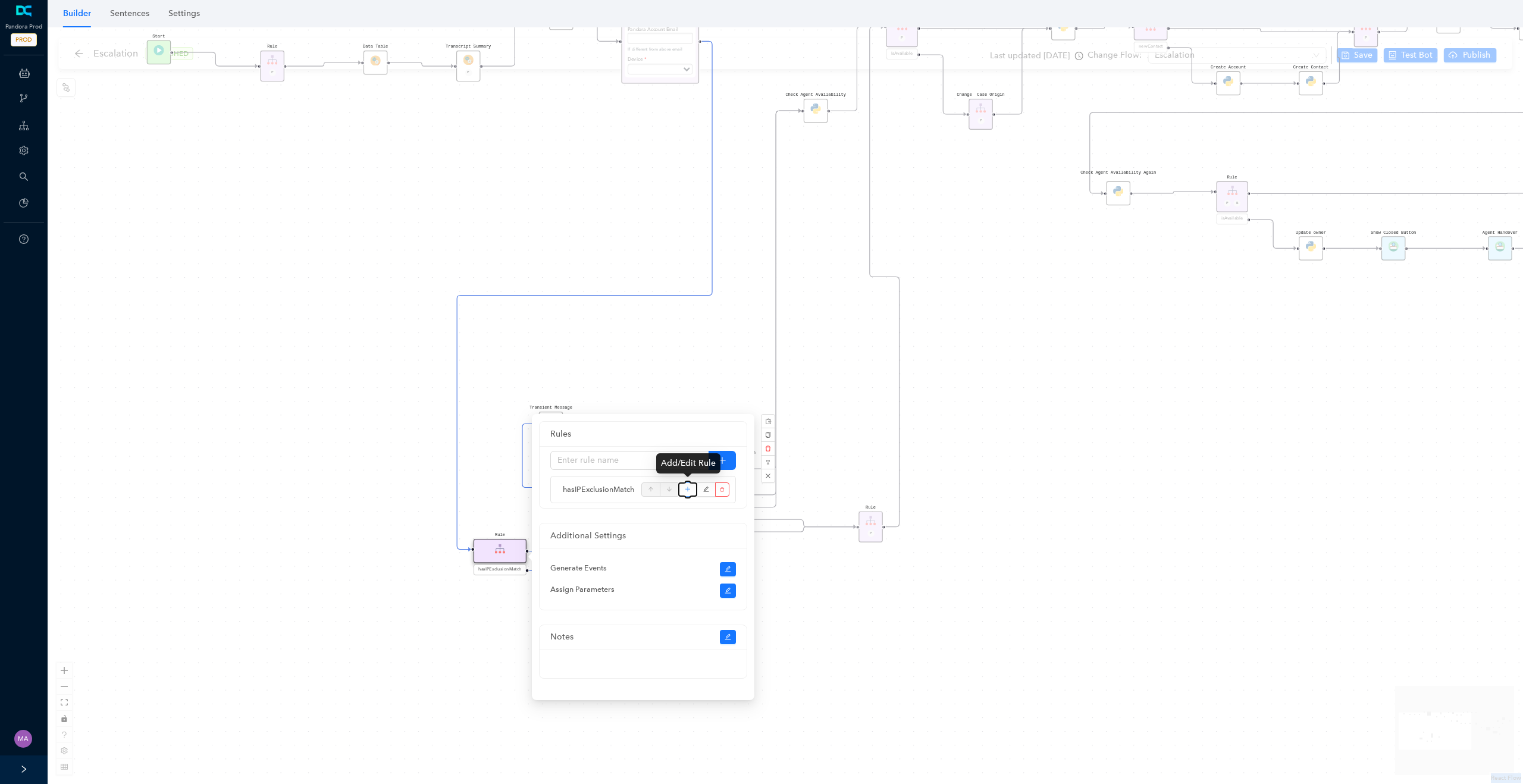
click at [689, 489] on icon "plus" at bounding box center [688, 489] width 5 height 1
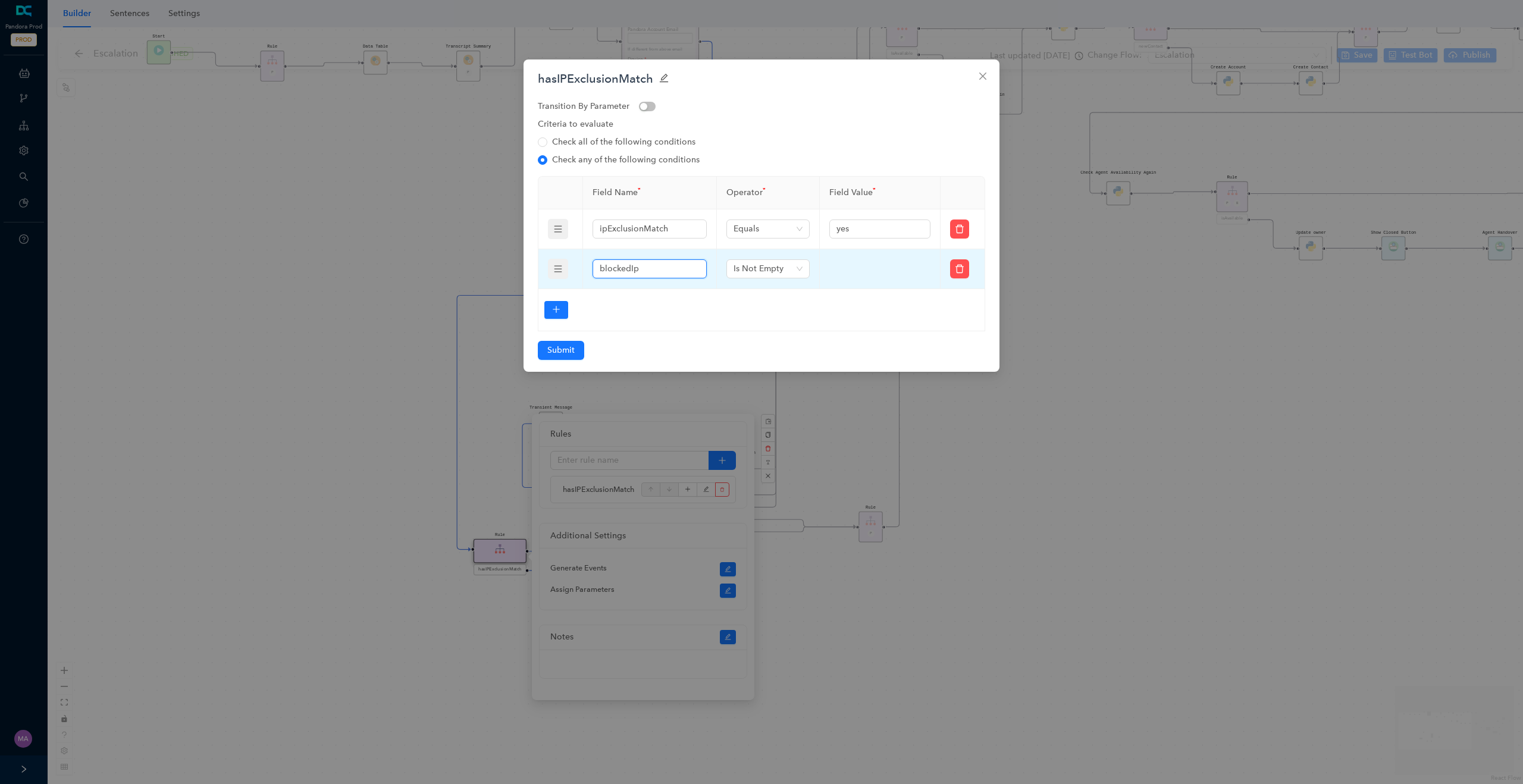
drag, startPoint x: 663, startPoint y: 270, endPoint x: 572, endPoint y: 273, distance: 91.0
click at [572, 273] on tr "blockedIp Is Not Empty" at bounding box center [762, 269] width 447 height 40
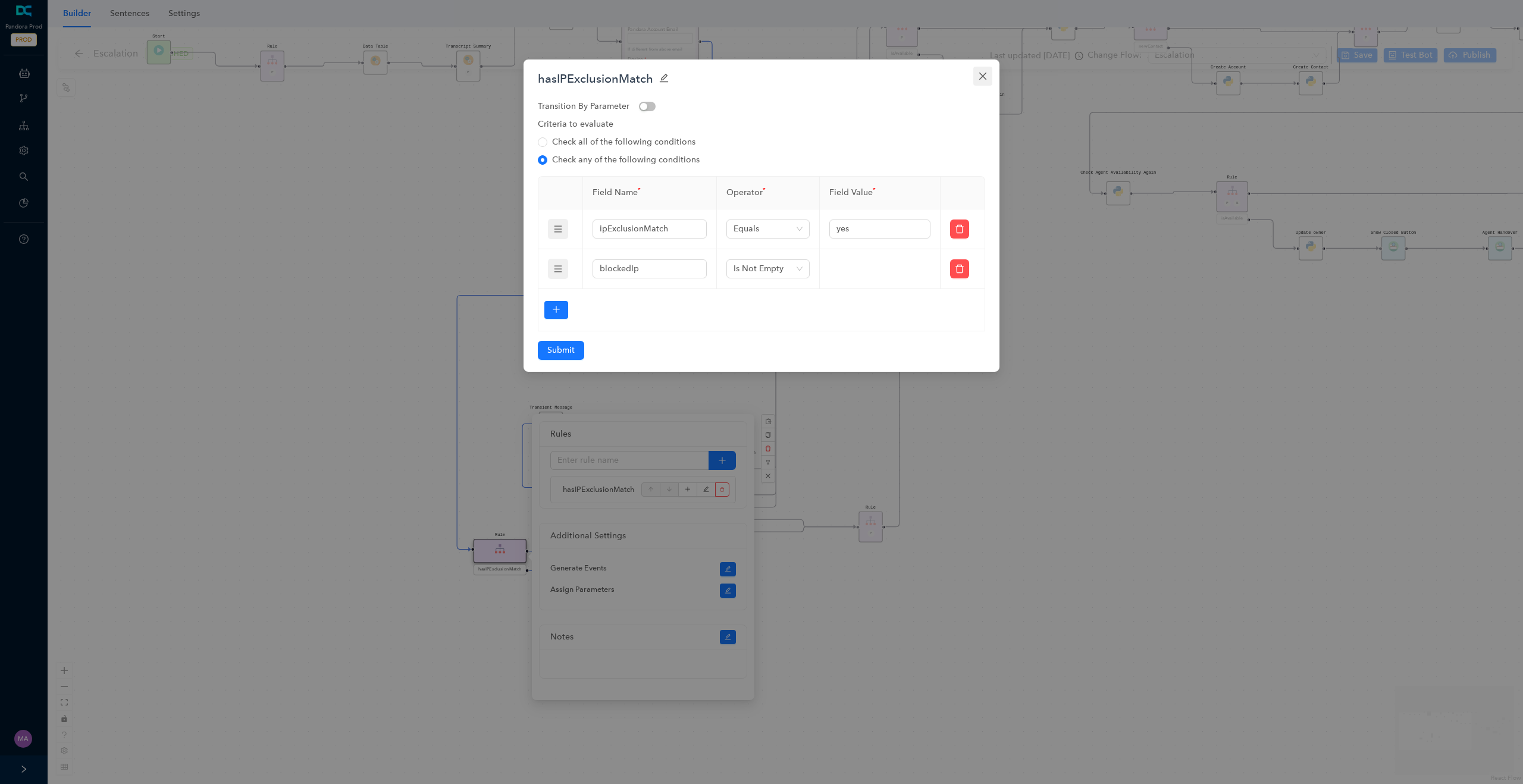
click at [989, 70] on button "Close" at bounding box center [983, 76] width 19 height 19
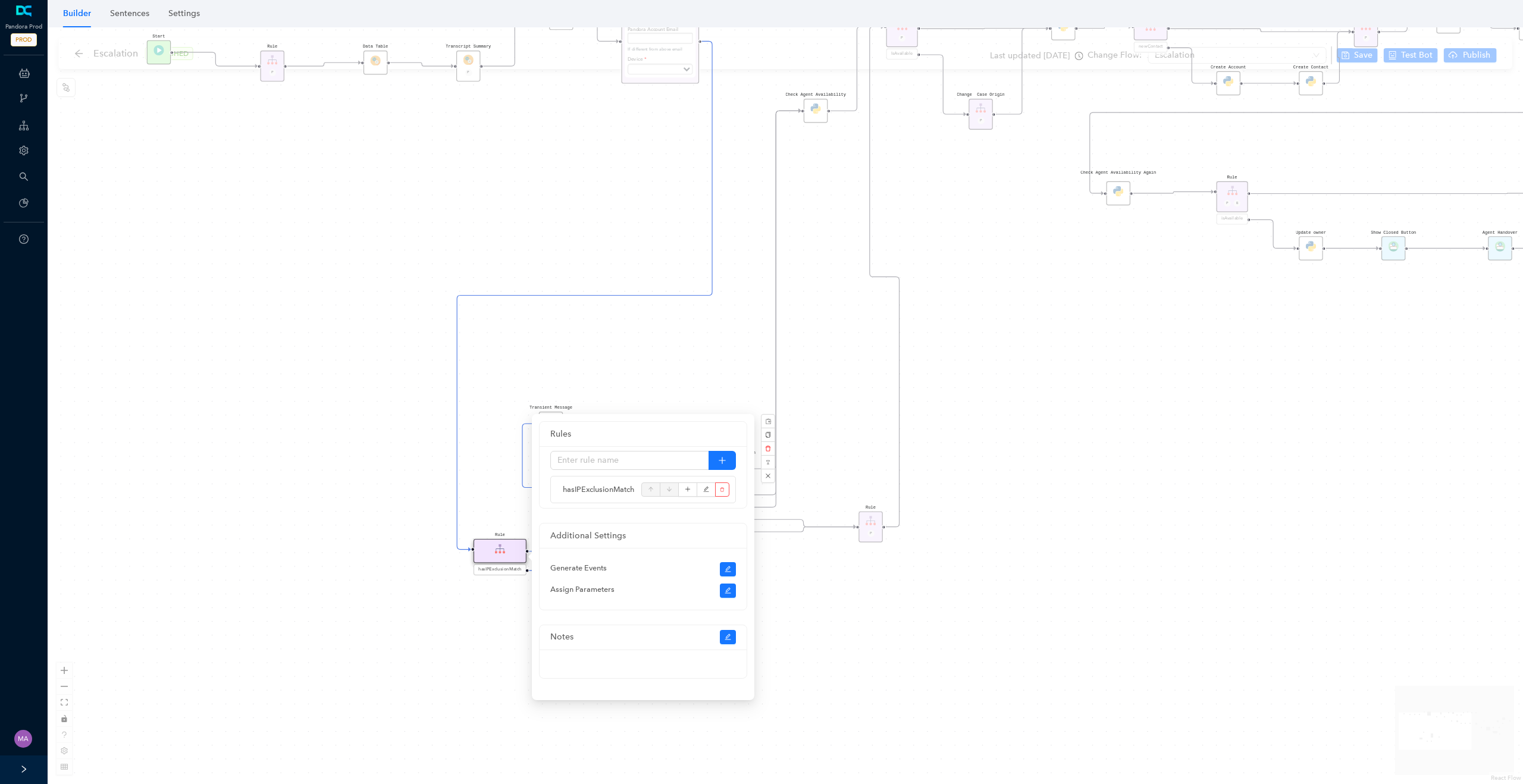
click at [395, 470] on div "Rule P Start Rule P IsAvailable Rule newContact Get Contact details First Name …" at bounding box center [785, 405] width 1476 height 757
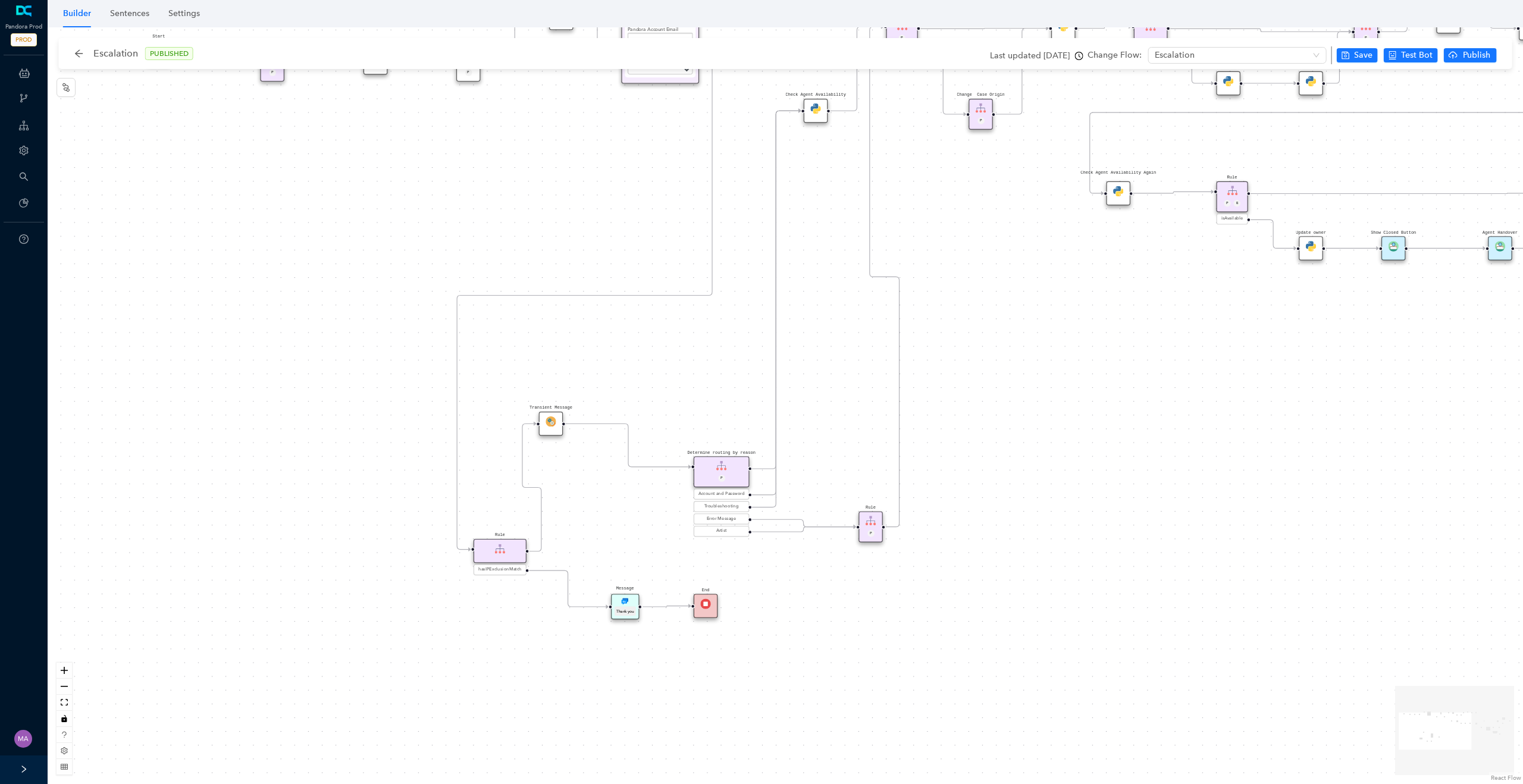
click at [554, 424] on img at bounding box center [550, 421] width 10 height 10
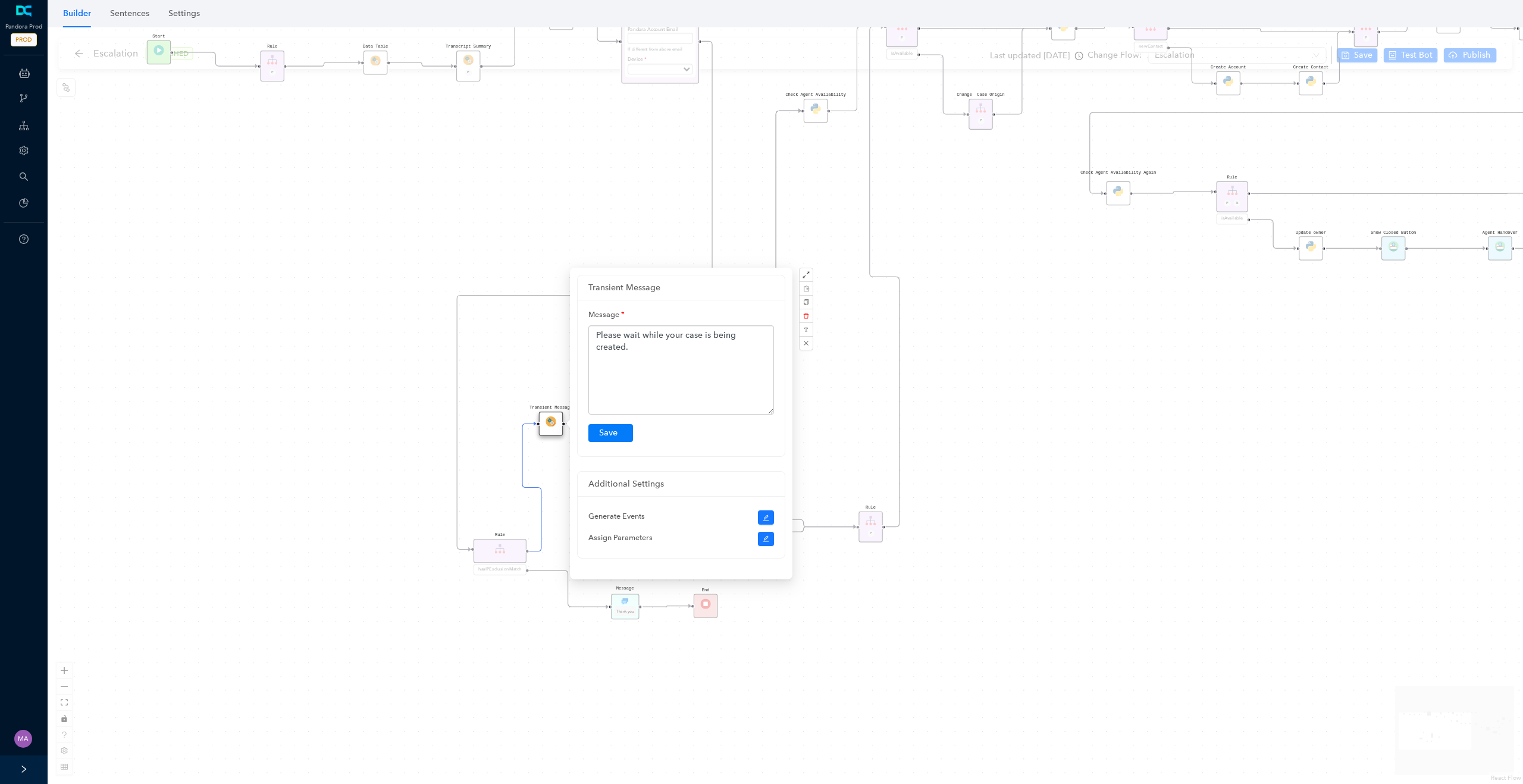
click at [375, 219] on div "Rule P Start Rule P IsAvailable Rule newContact Get Contact details First Name …" at bounding box center [785, 405] width 1476 height 757
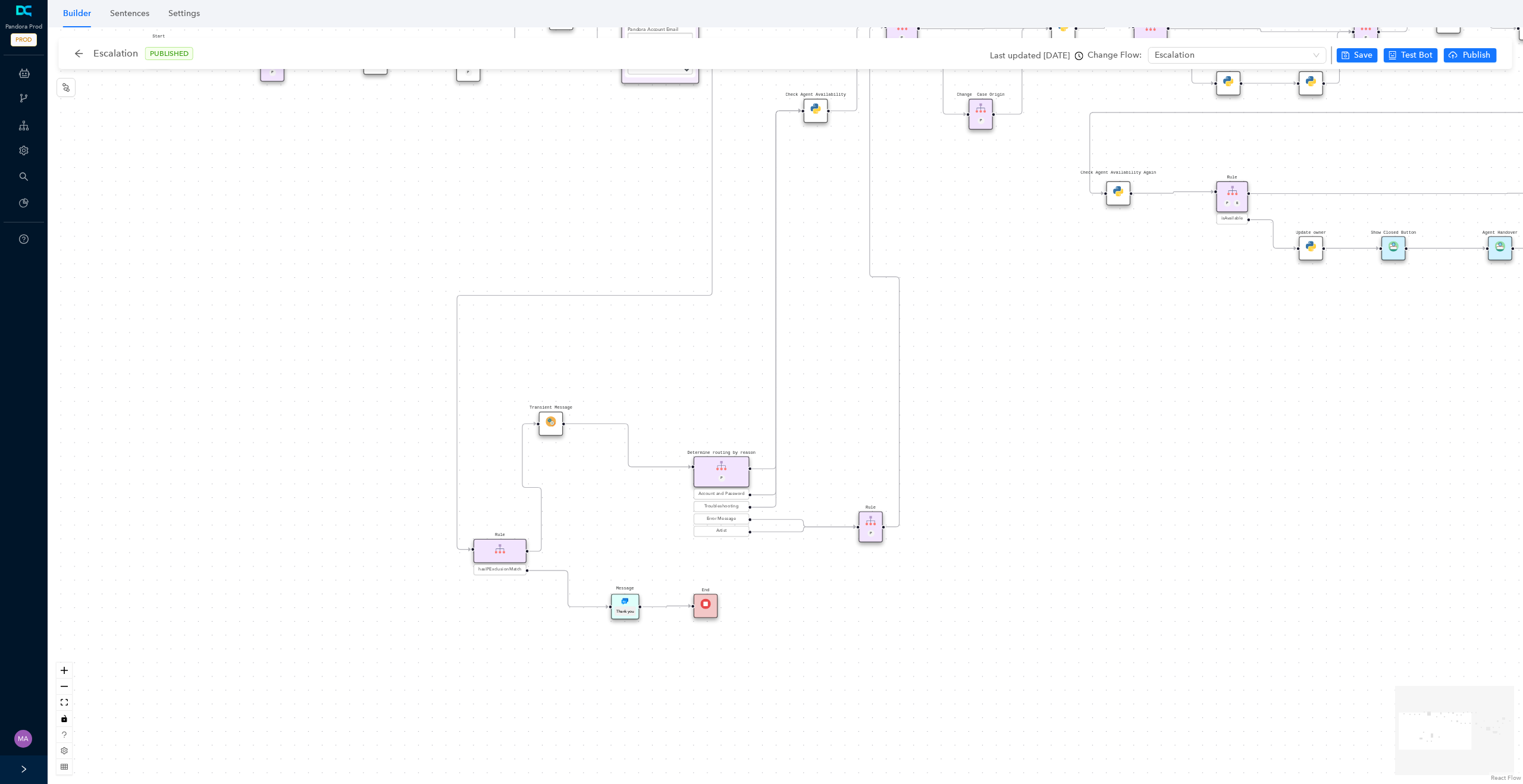
click at [755, 591] on div "Rule P Start Rule P IsAvailable Rule newContact Get Contact details First Name …" at bounding box center [785, 405] width 1476 height 757
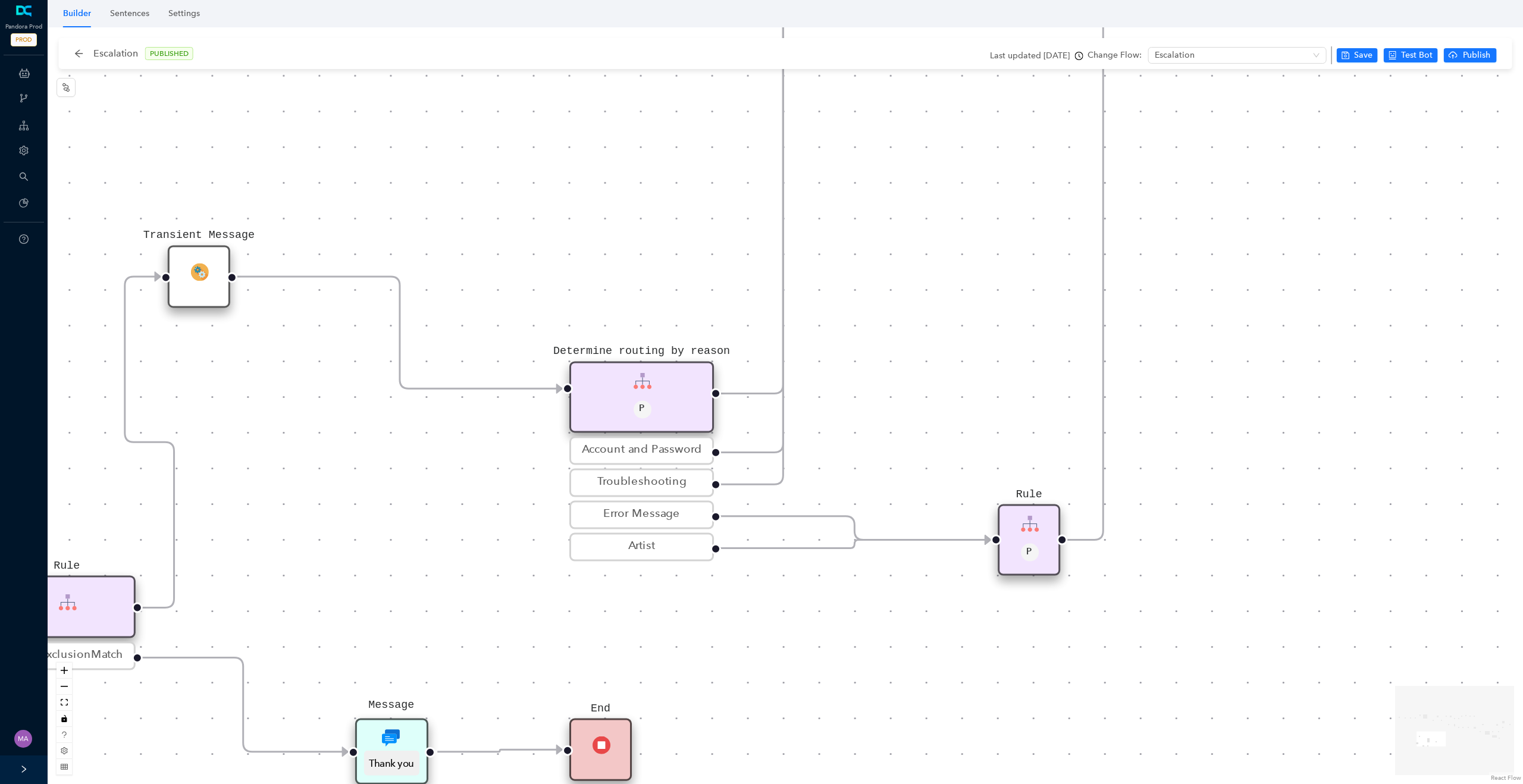
drag, startPoint x: 826, startPoint y: 577, endPoint x: 788, endPoint y: 610, distance: 50.3
click at [788, 610] on div "Rule P Start Rule P IsAvailable Rule newContact Get Contact details First Name …" at bounding box center [785, 405] width 1476 height 757
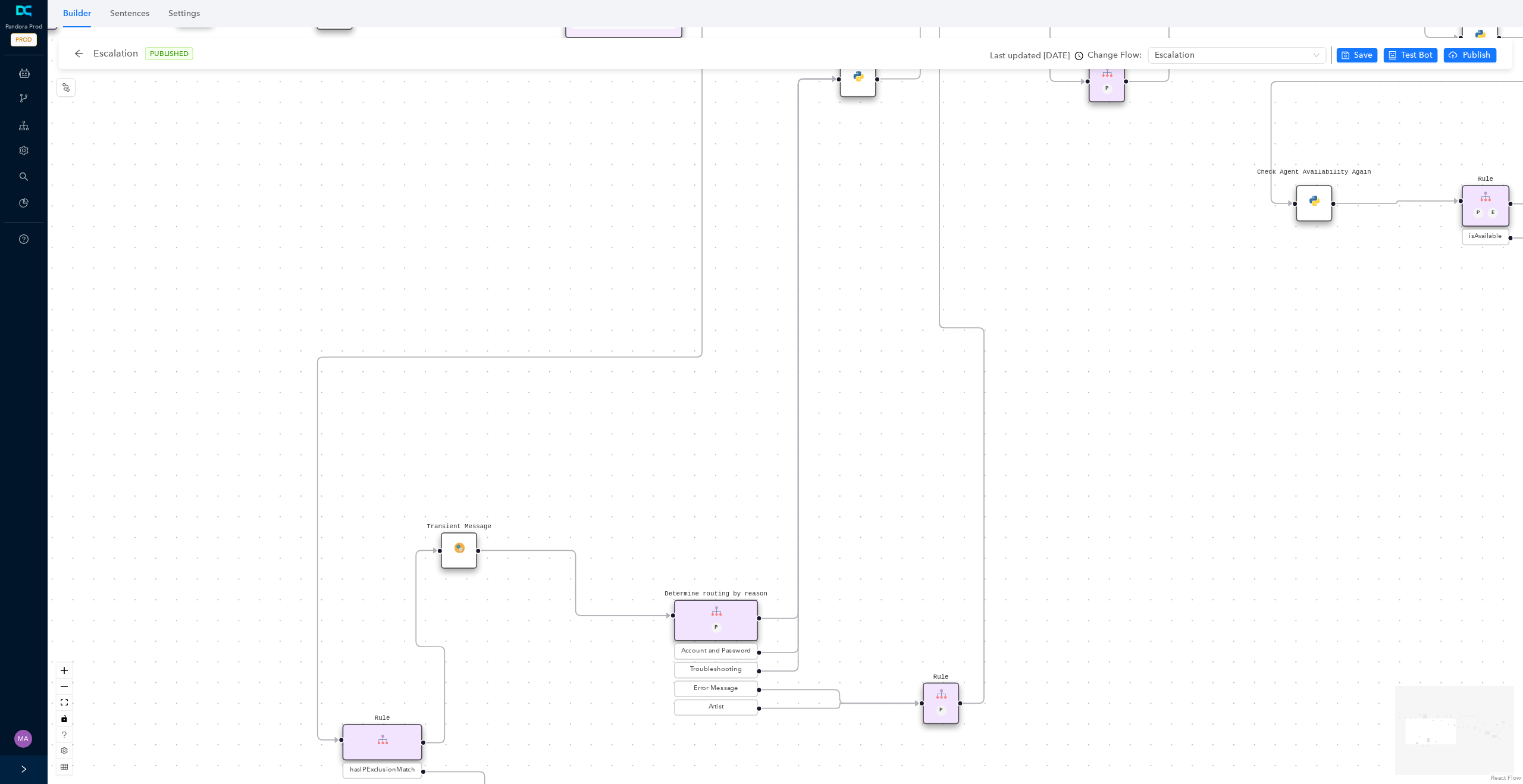
drag, startPoint x: 855, startPoint y: 344, endPoint x: 850, endPoint y: 547, distance: 203.1
click at [850, 547] on div "Rule P Start Rule P IsAvailable Rule newContact Get Contact details First Name …" at bounding box center [785, 405] width 1476 height 757
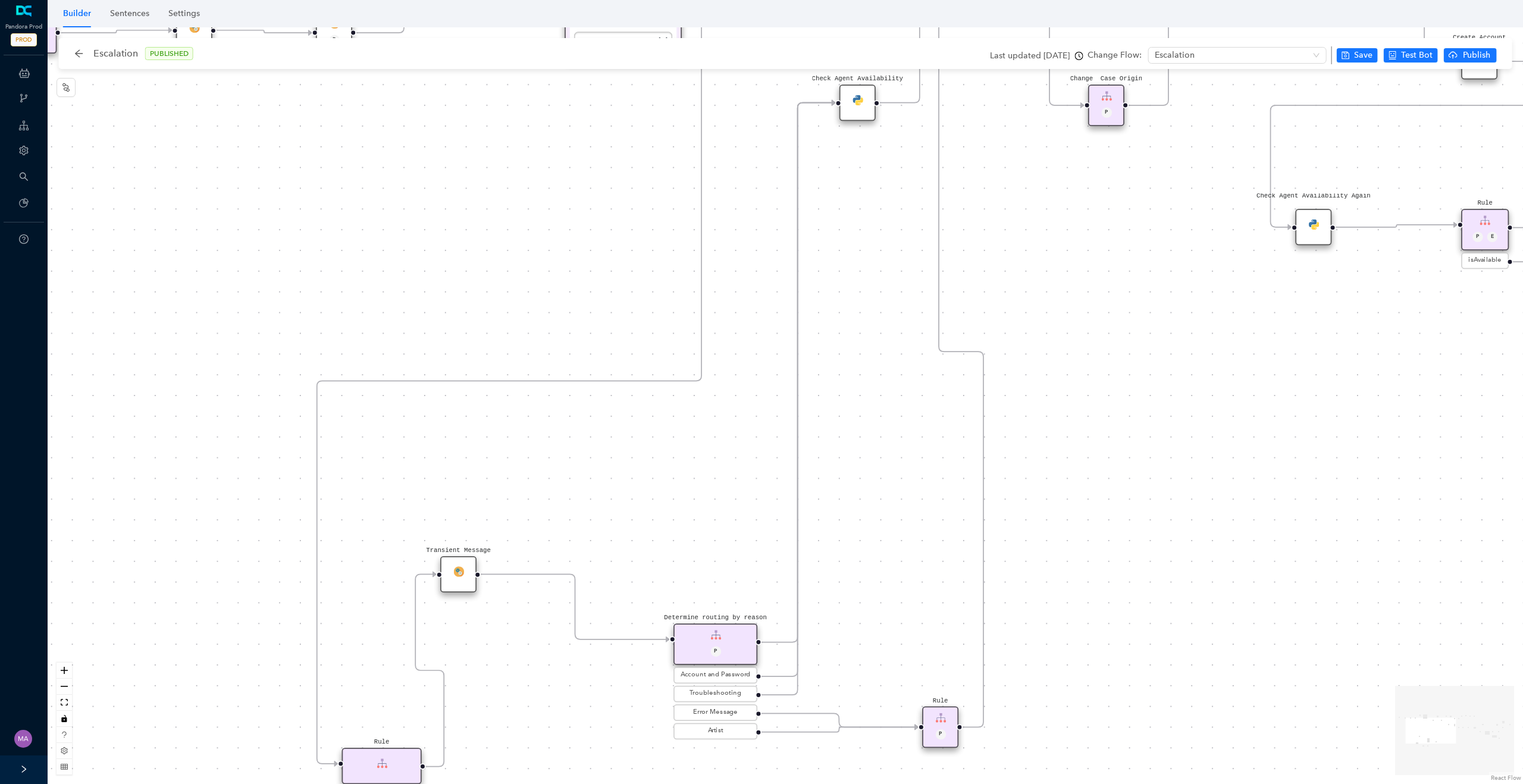
drag, startPoint x: 869, startPoint y: 378, endPoint x: 869, endPoint y: 421, distance: 43.0
click at [869, 421] on div "Rule P Start Rule P IsAvailable Rule newContact Get Contact details First Name …" at bounding box center [785, 405] width 1476 height 757
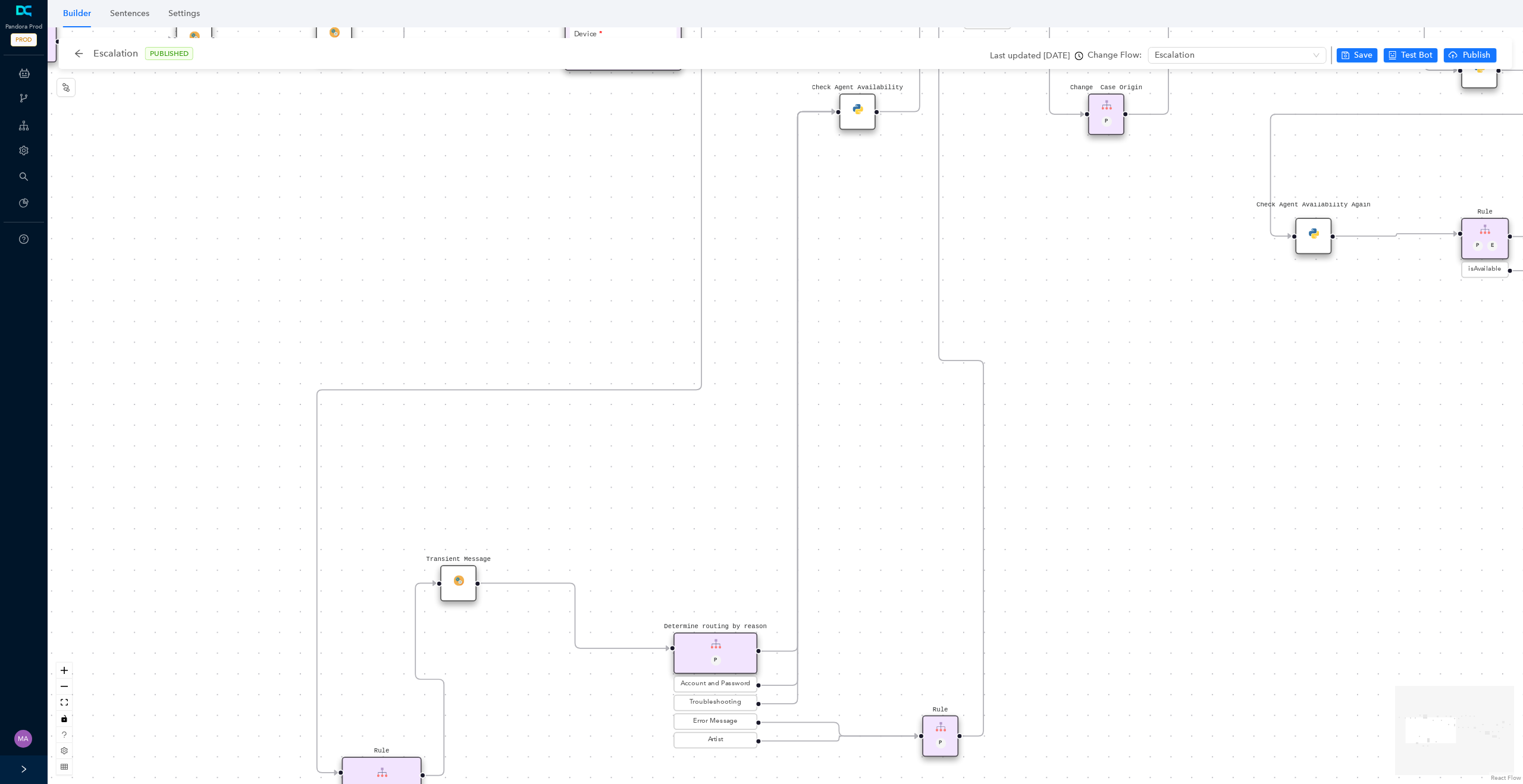
drag, startPoint x: 872, startPoint y: 419, endPoint x: 872, endPoint y: 408, distance: 11.0
click at [872, 408] on div "Rule P Start Rule P IsAvailable Rule newContact Get Contact details First Name …" at bounding box center [785, 405] width 1476 height 757
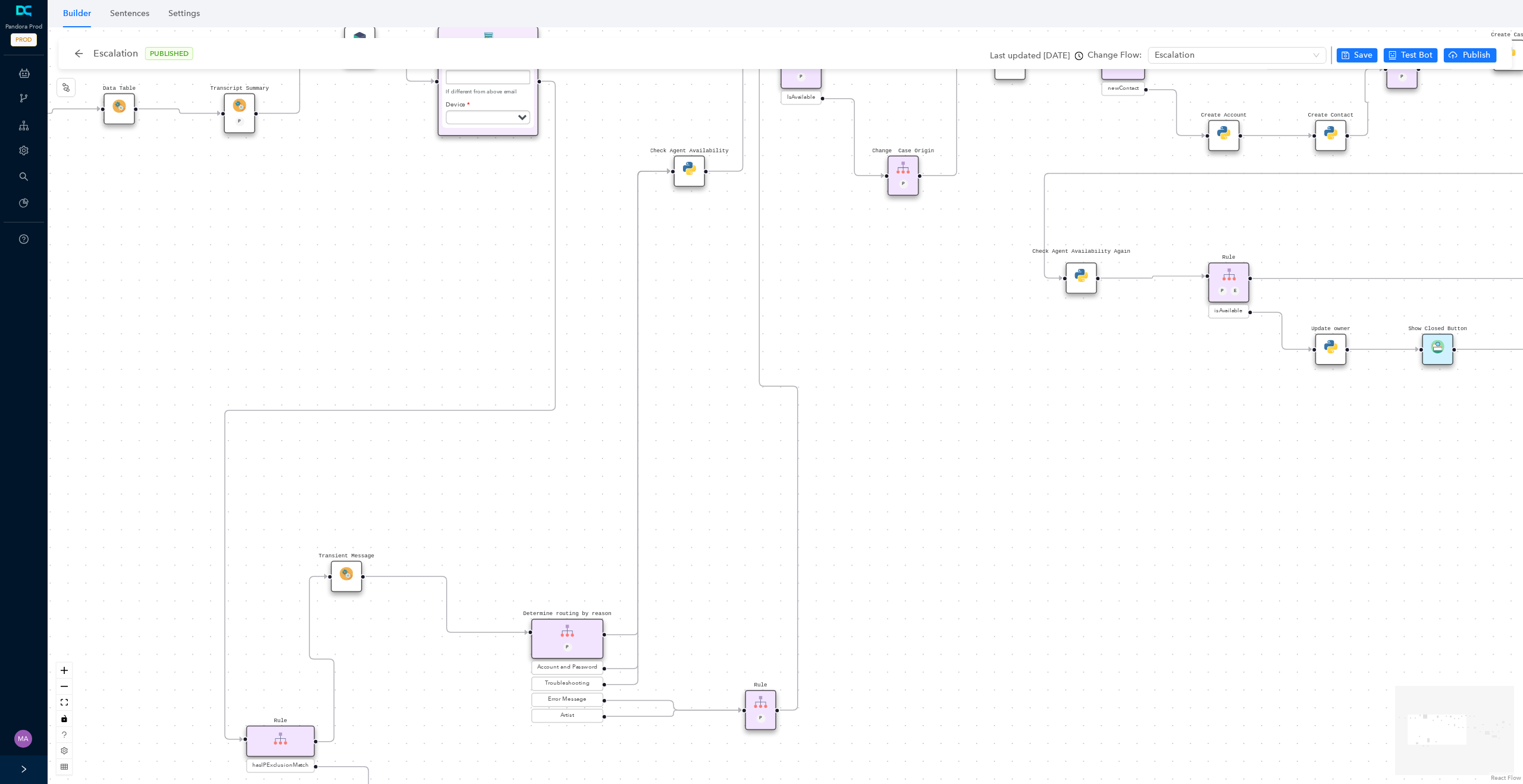
drag, startPoint x: 876, startPoint y: 295, endPoint x: 703, endPoint y: 321, distance: 174.9
click at [703, 321] on div "Rule P Start Rule P IsAvailable Rule newContact Get Contact details First Name …" at bounding box center [785, 405] width 1476 height 757
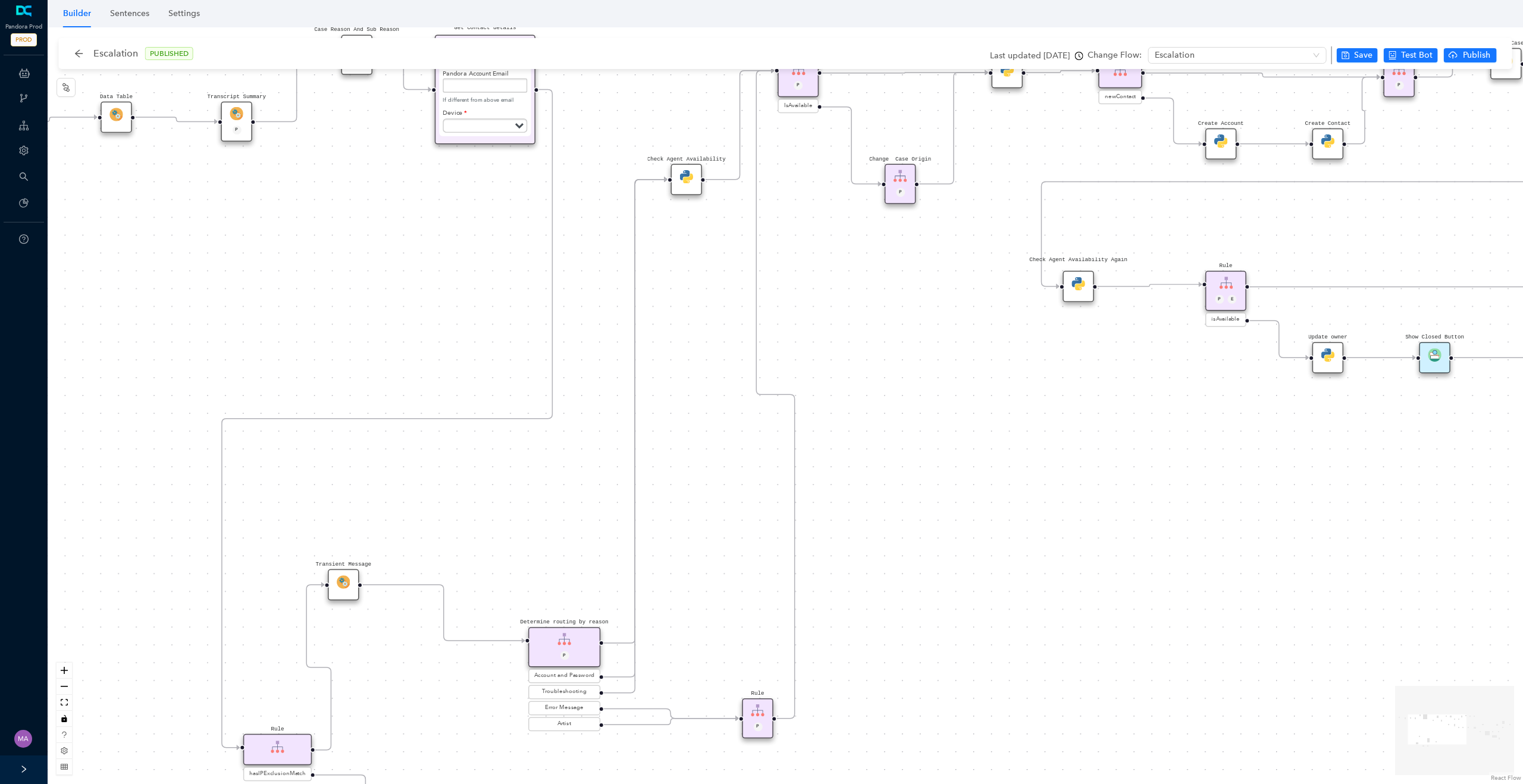
click at [687, 177] on img at bounding box center [686, 176] width 13 height 13
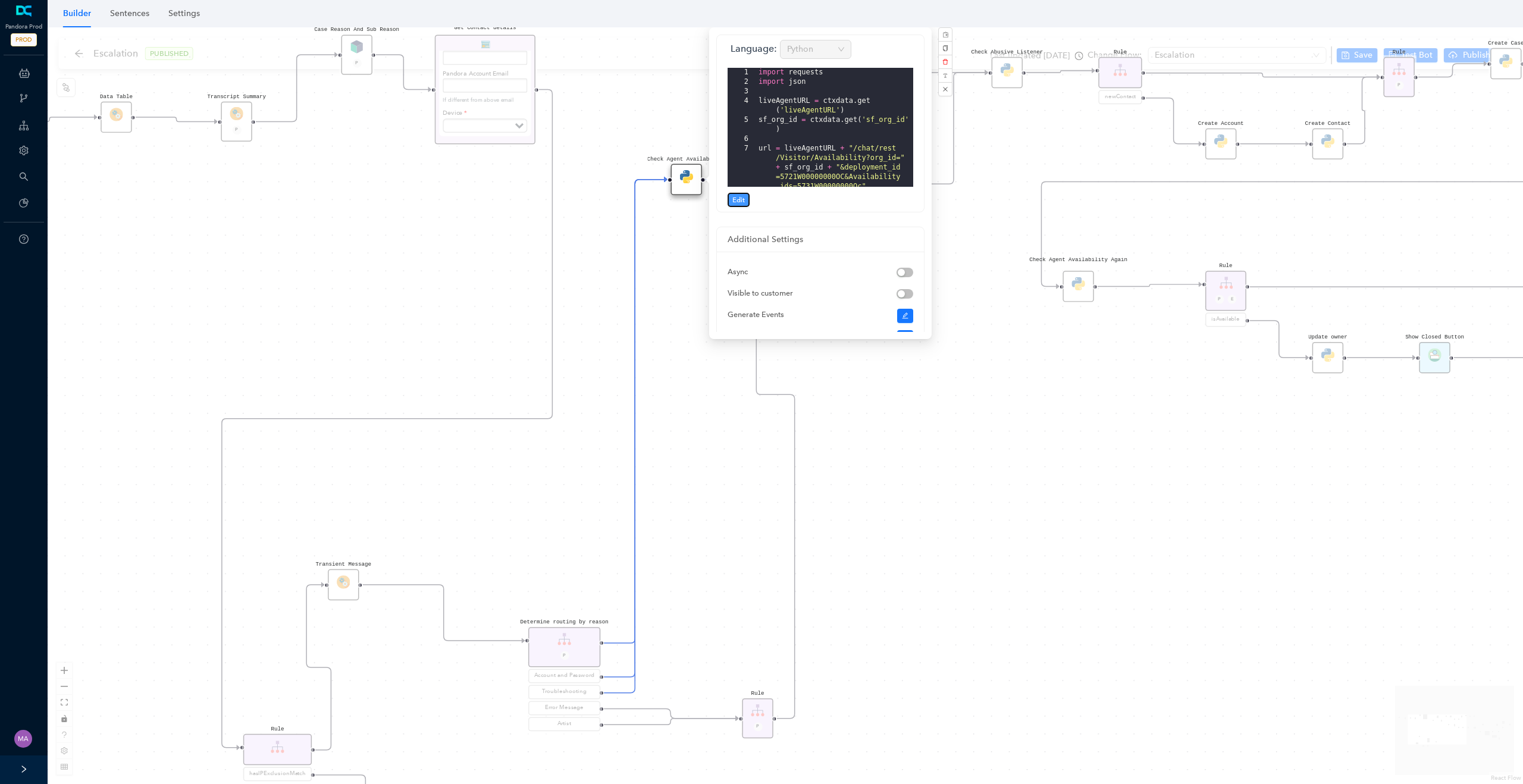
click at [740, 195] on span "Edit" at bounding box center [738, 200] width 13 height 11
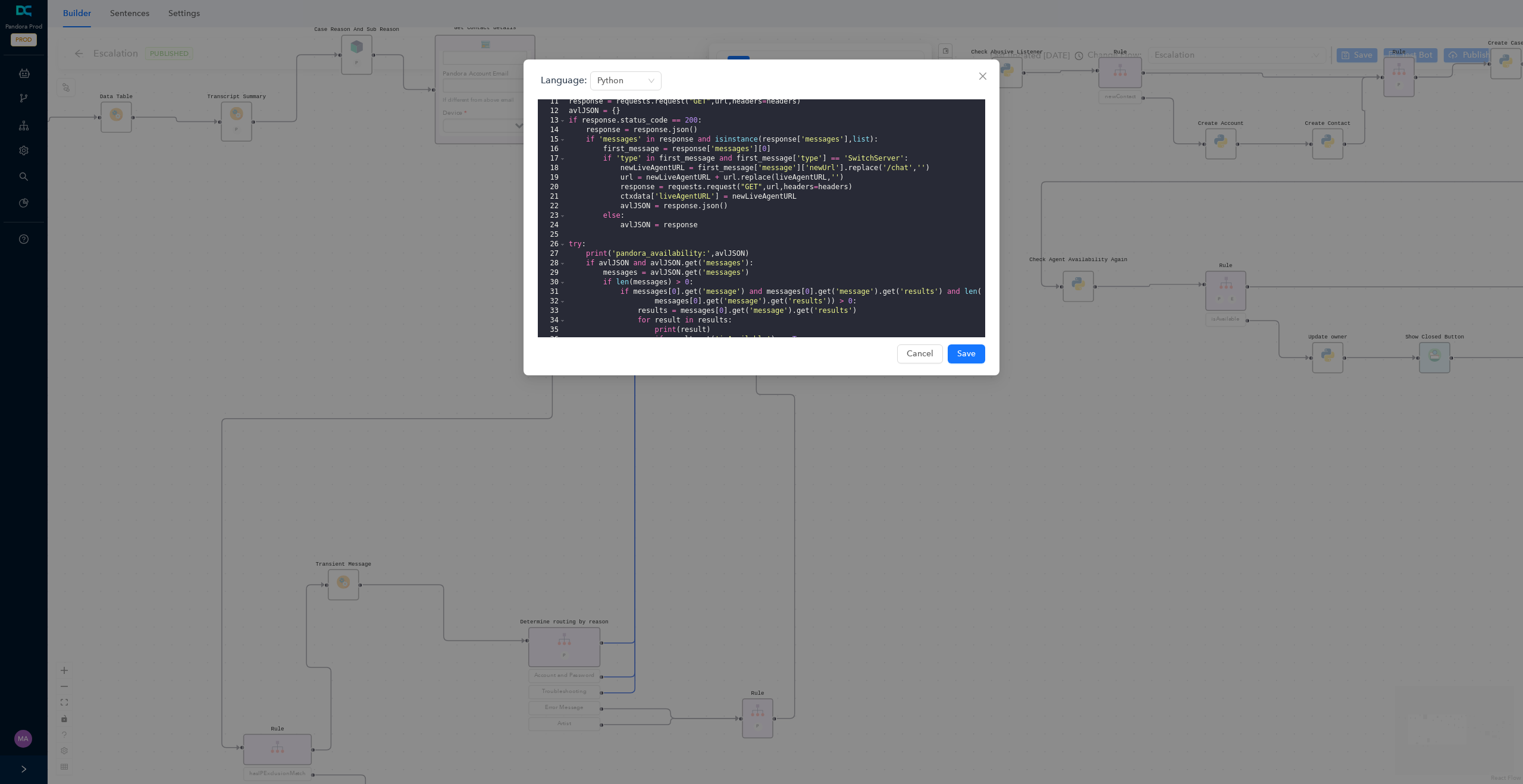
scroll to position [162, 0]
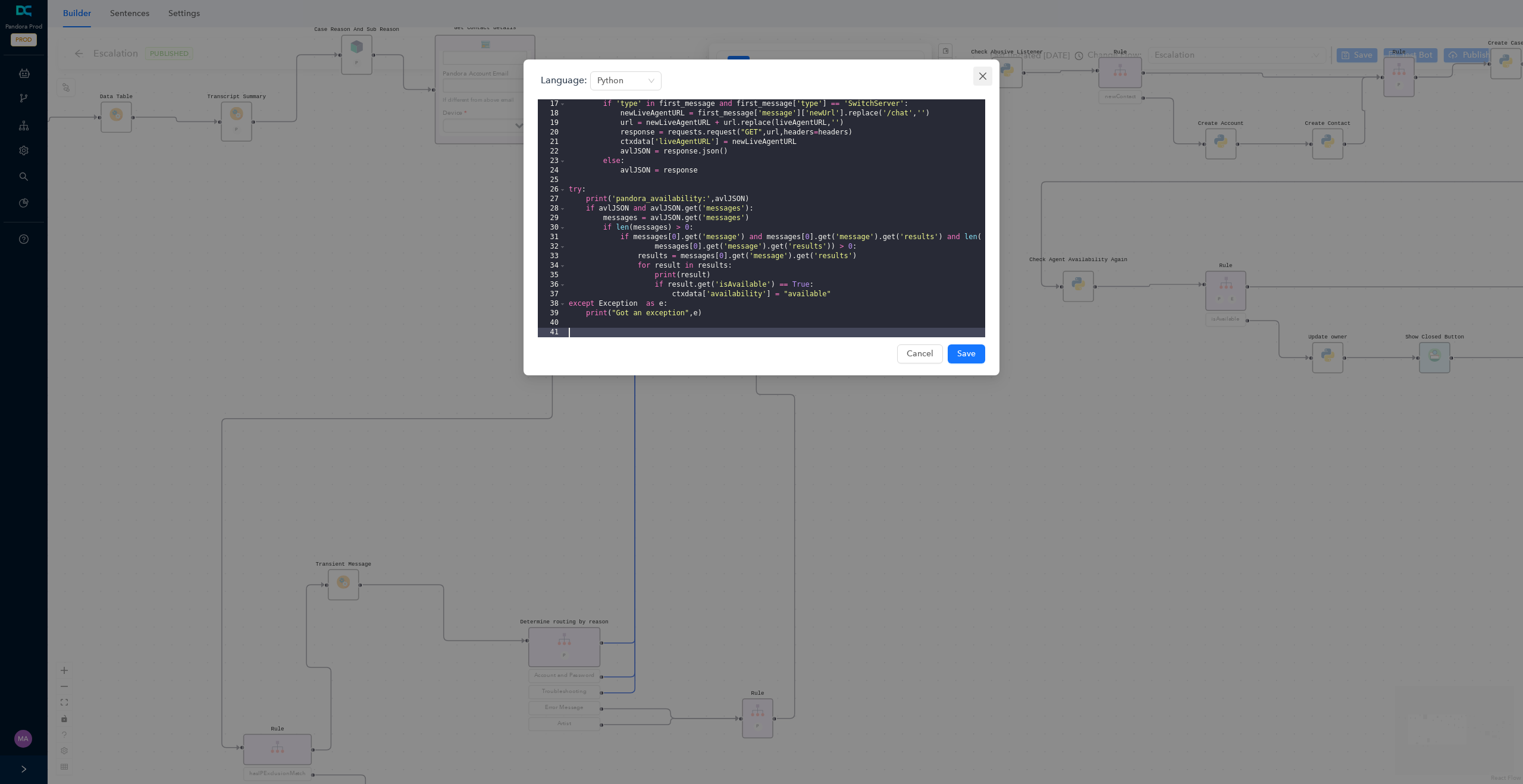
click at [983, 74] on icon "close" at bounding box center [983, 76] width 10 height 10
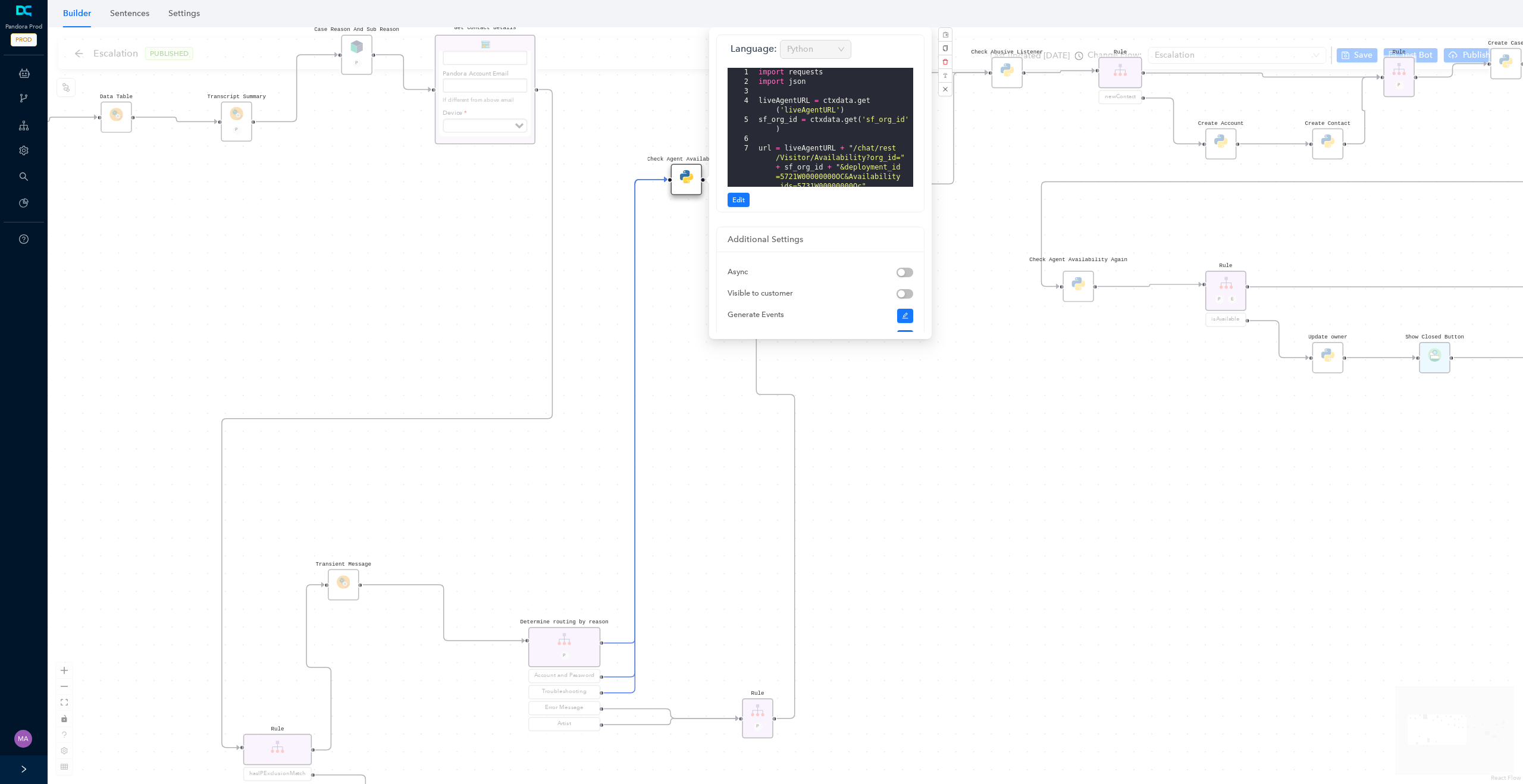
click at [444, 264] on div "Rule P Start Rule P IsAvailable Rule newContact Get Contact details First Name …" at bounding box center [785, 405] width 1476 height 757
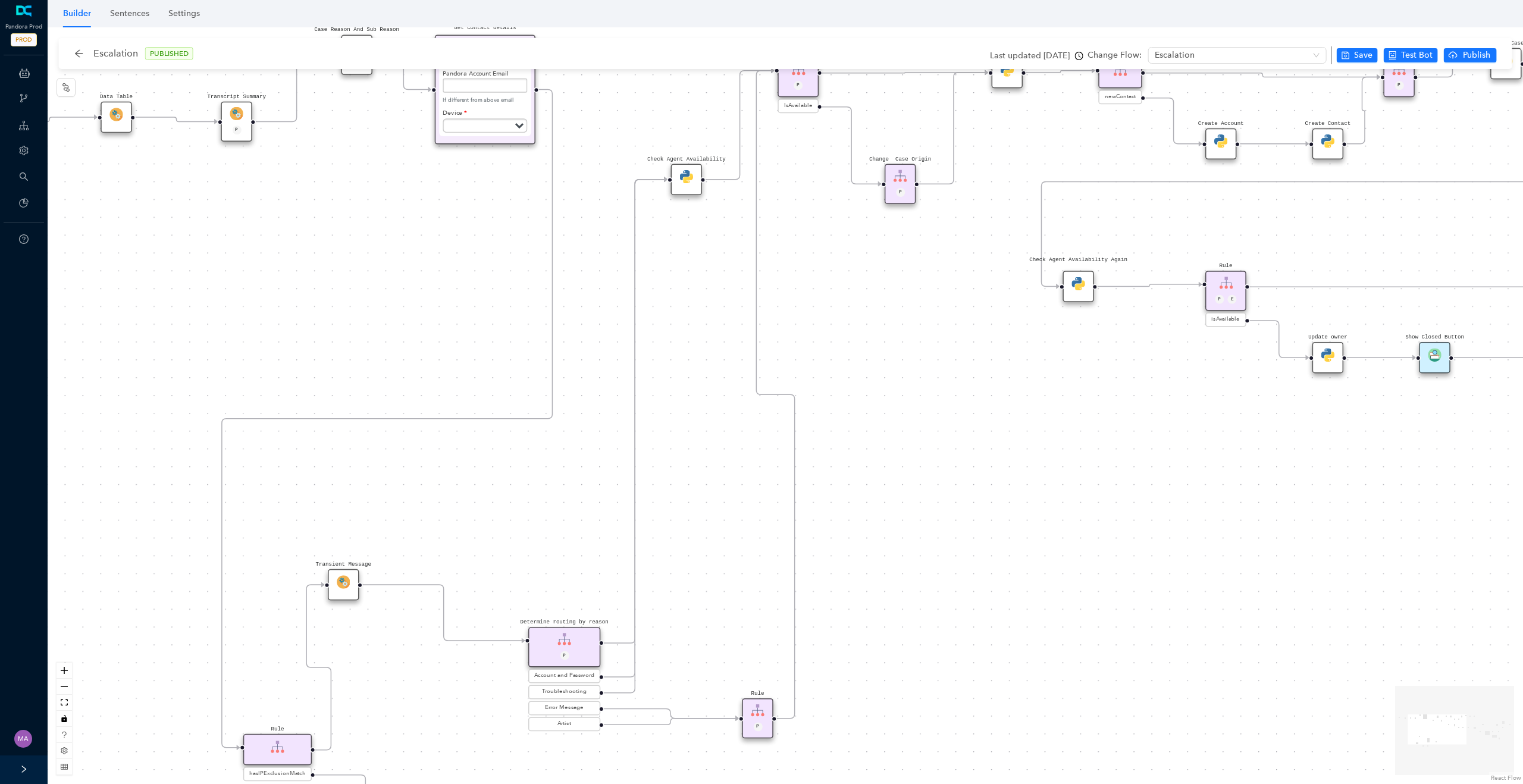
click at [688, 176] on img at bounding box center [686, 176] width 13 height 13
click at [689, 175] on img at bounding box center [690, 180] width 13 height 13
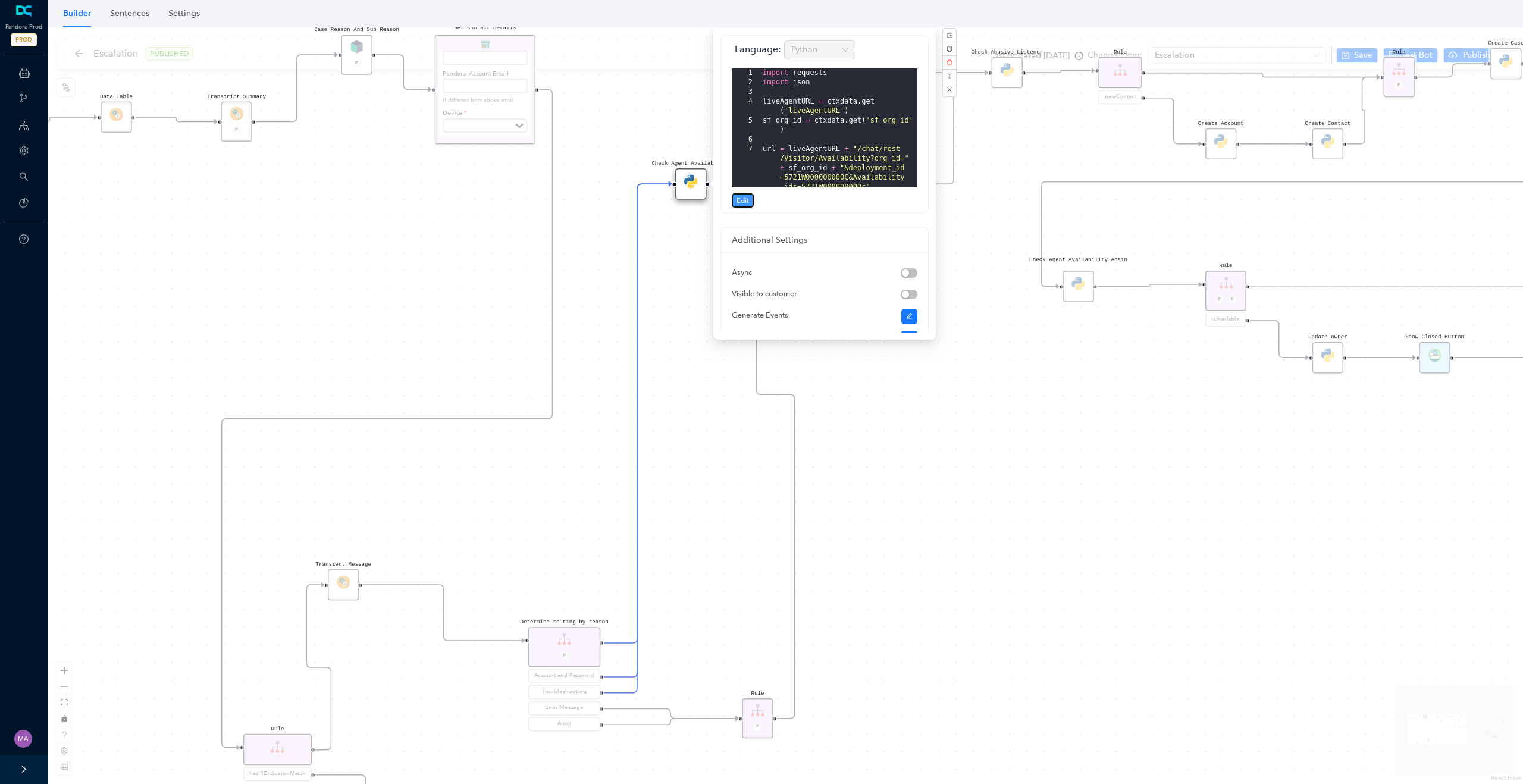
click at [741, 197] on span "Edit" at bounding box center [743, 201] width 13 height 11
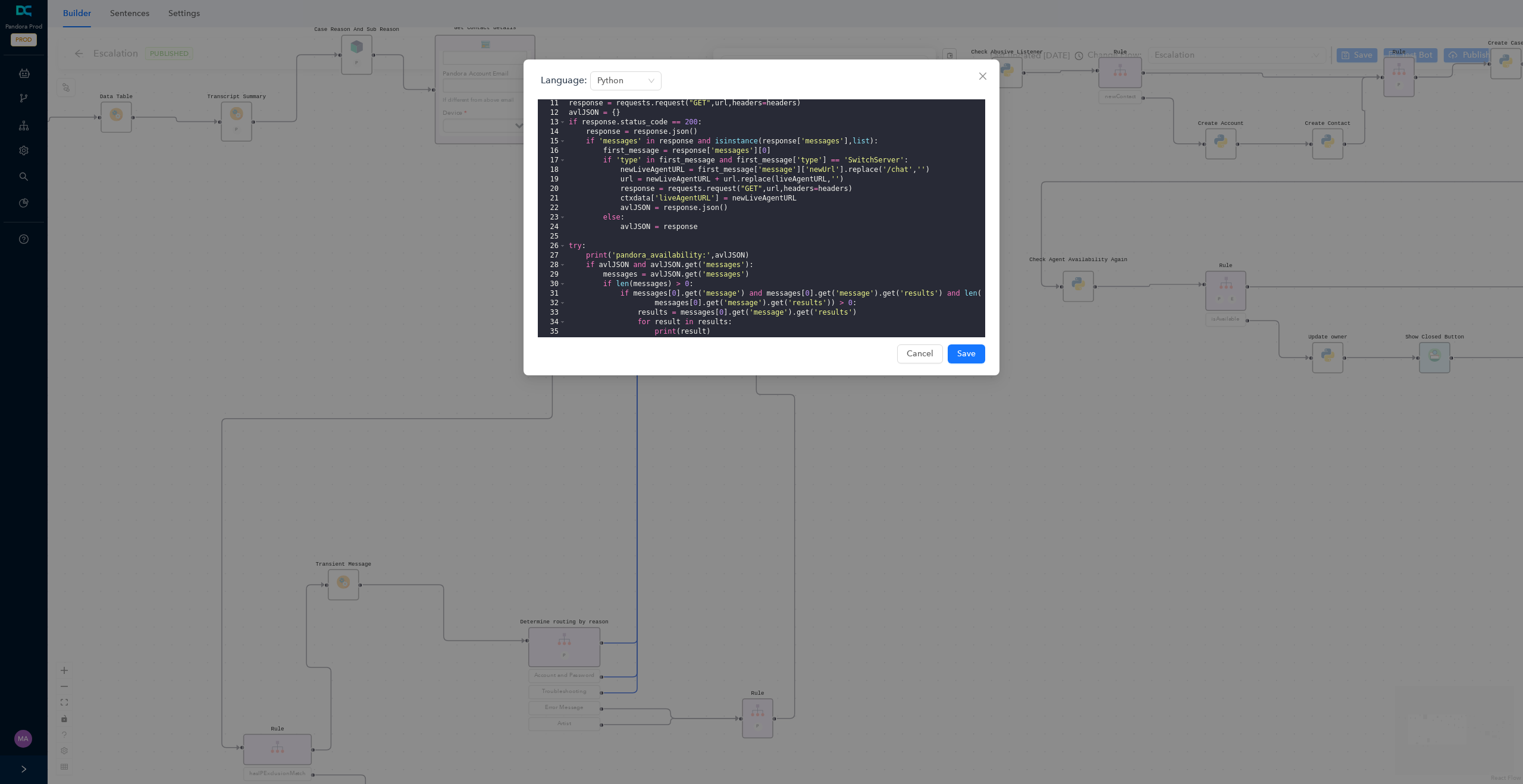
scroll to position [0, 0]
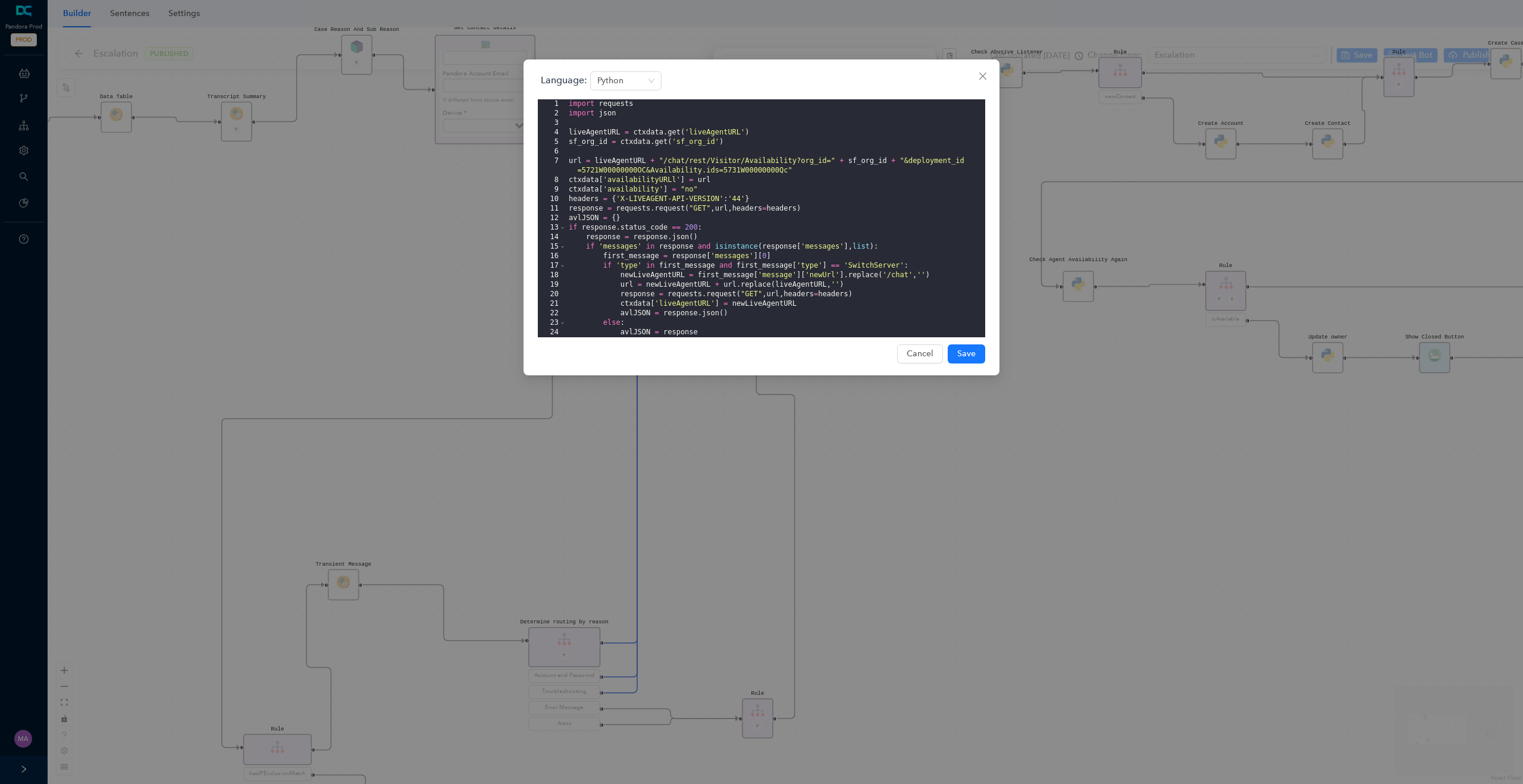
click at [913, 510] on div "Language: Python 1 2 3 4 5 6 7 8 9 10 11 12 13 14 15 16 17 18 19 20 21 22 23 24…" at bounding box center [762, 392] width 1523 height 784
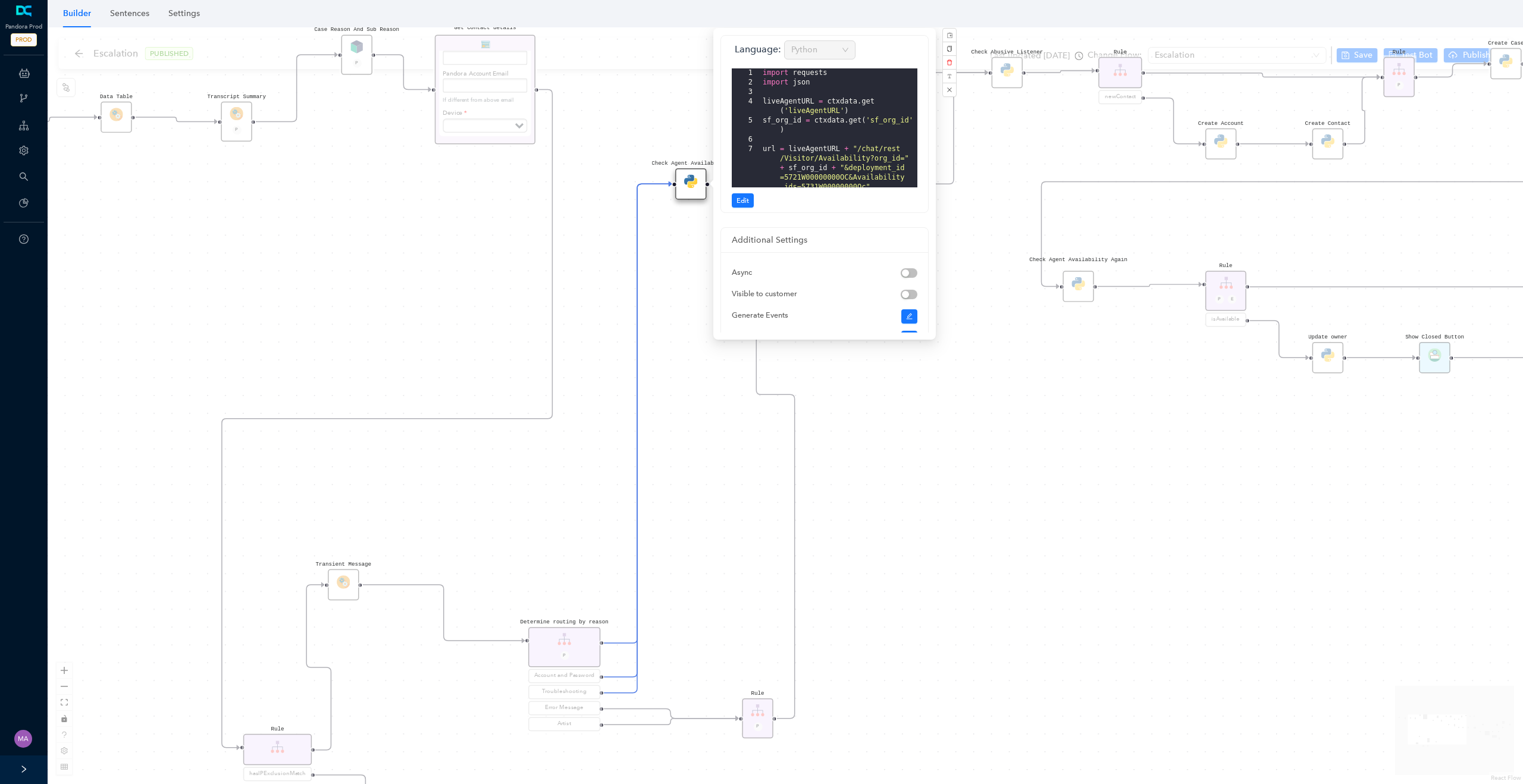
click at [622, 138] on div "Rule P Start Rule P IsAvailable Rule newContact Get Contact details First Name …" at bounding box center [785, 405] width 1476 height 757
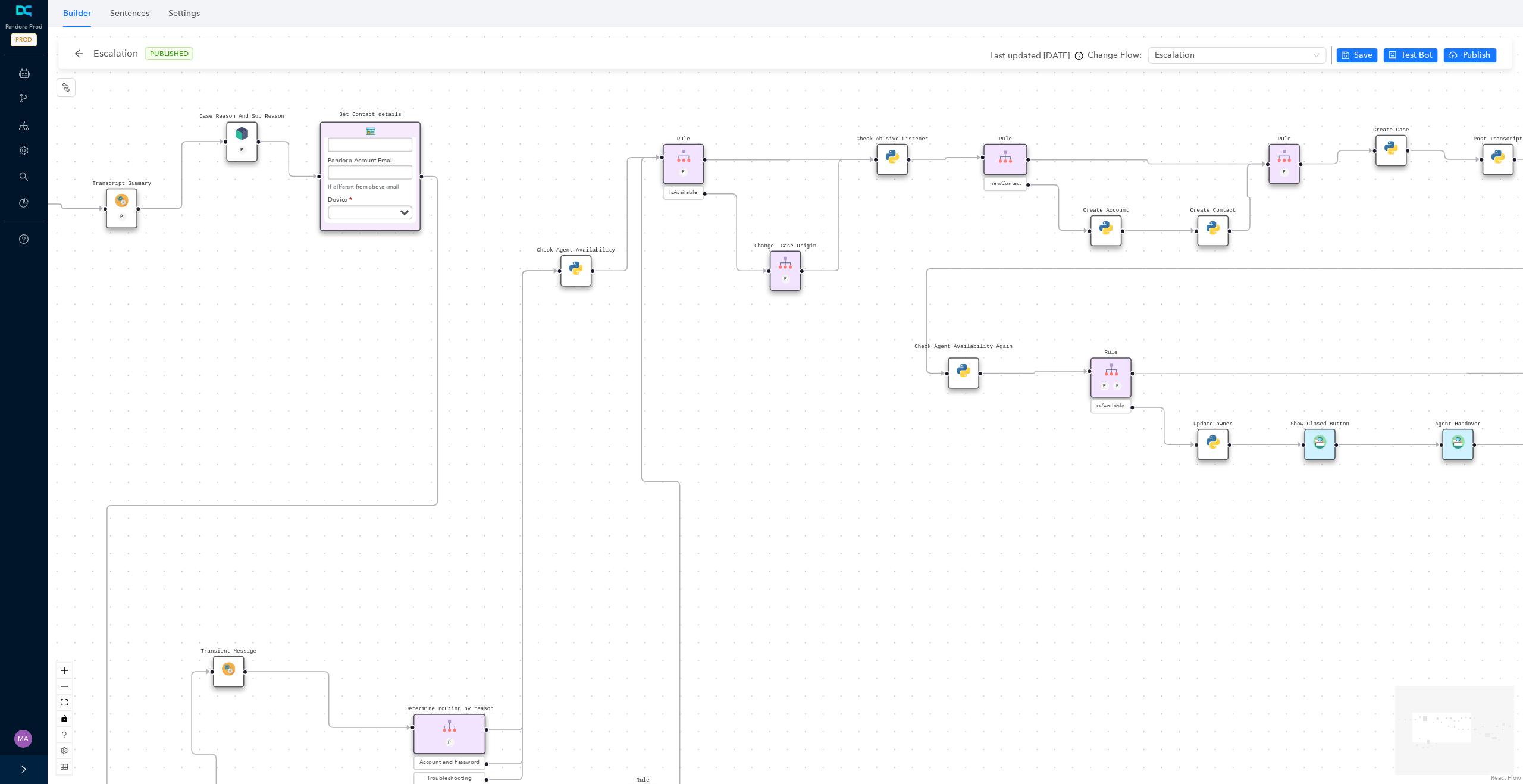
drag, startPoint x: 929, startPoint y: 356, endPoint x: 800, endPoint y: 464, distance: 168.2
click at [800, 464] on div "Rule P Start Rule P IsAvailable Rule newContact Get Contact details First Name …" at bounding box center [785, 405] width 1476 height 757
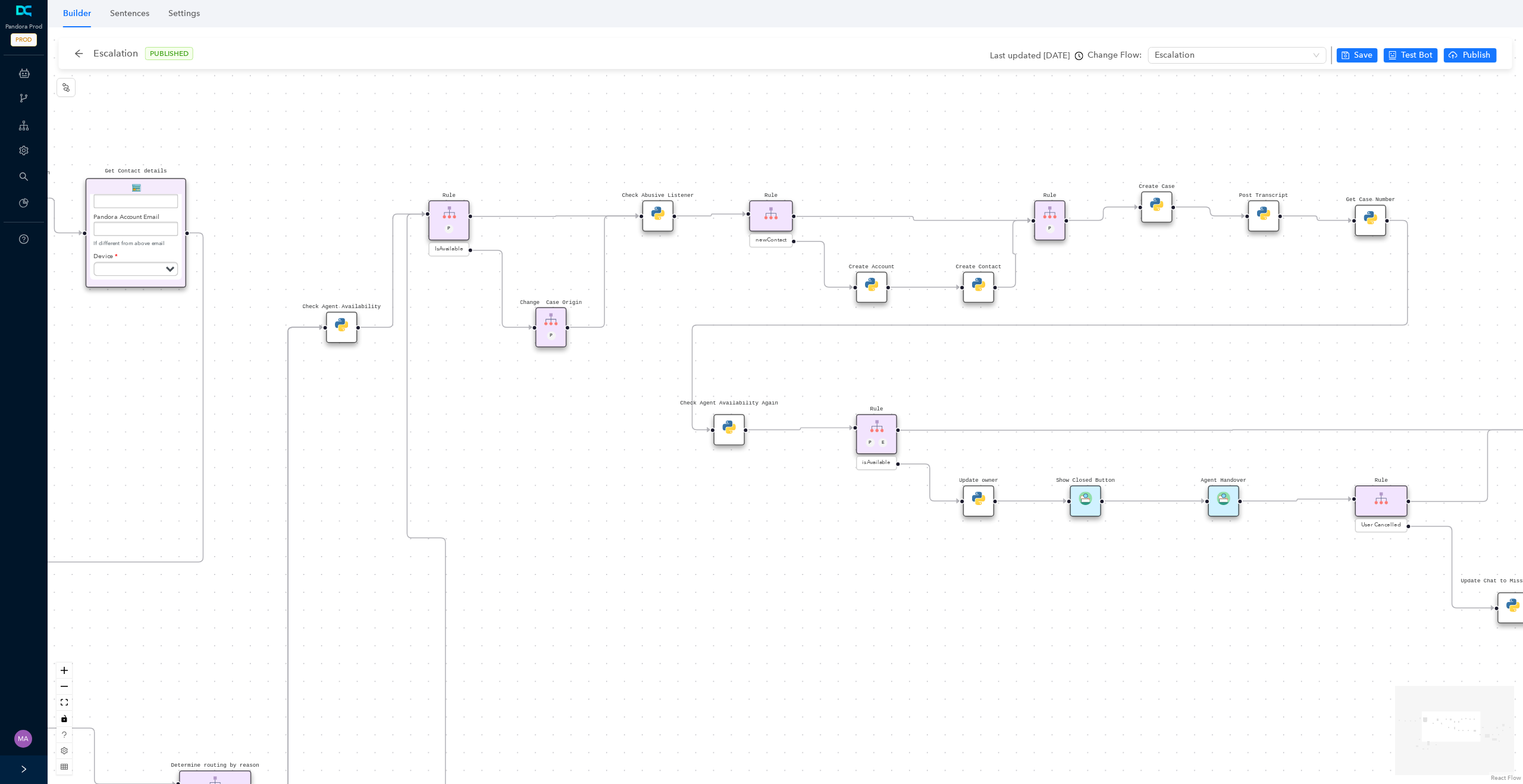
drag, startPoint x: 942, startPoint y: 234, endPoint x: 624, endPoint y: 313, distance: 327.7
click at [624, 313] on div "Rule P Start Rule P IsAvailable Rule newContact Get Contact details First Name …" at bounding box center [785, 405] width 1476 height 757
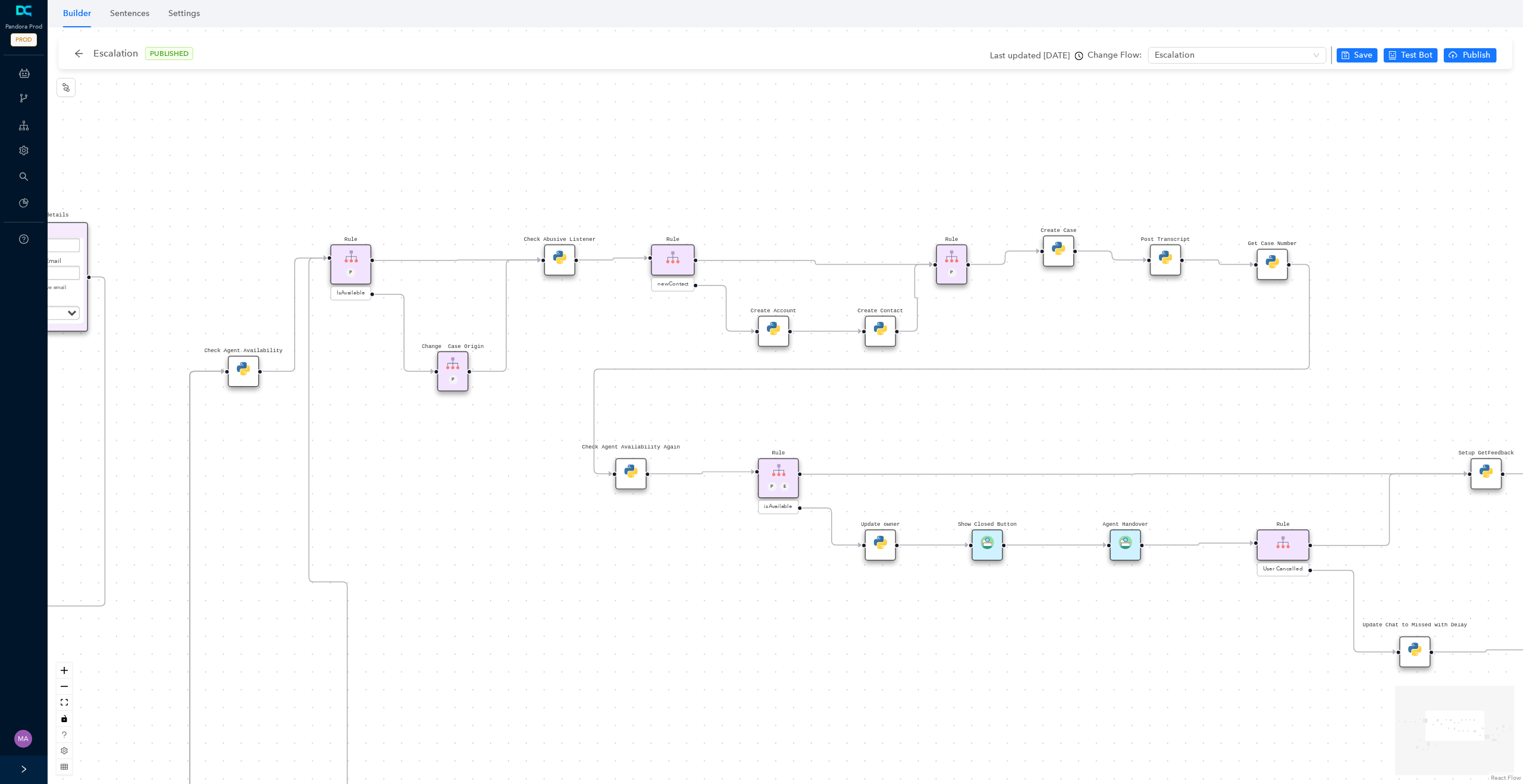
click at [771, 327] on img at bounding box center [773, 328] width 13 height 13
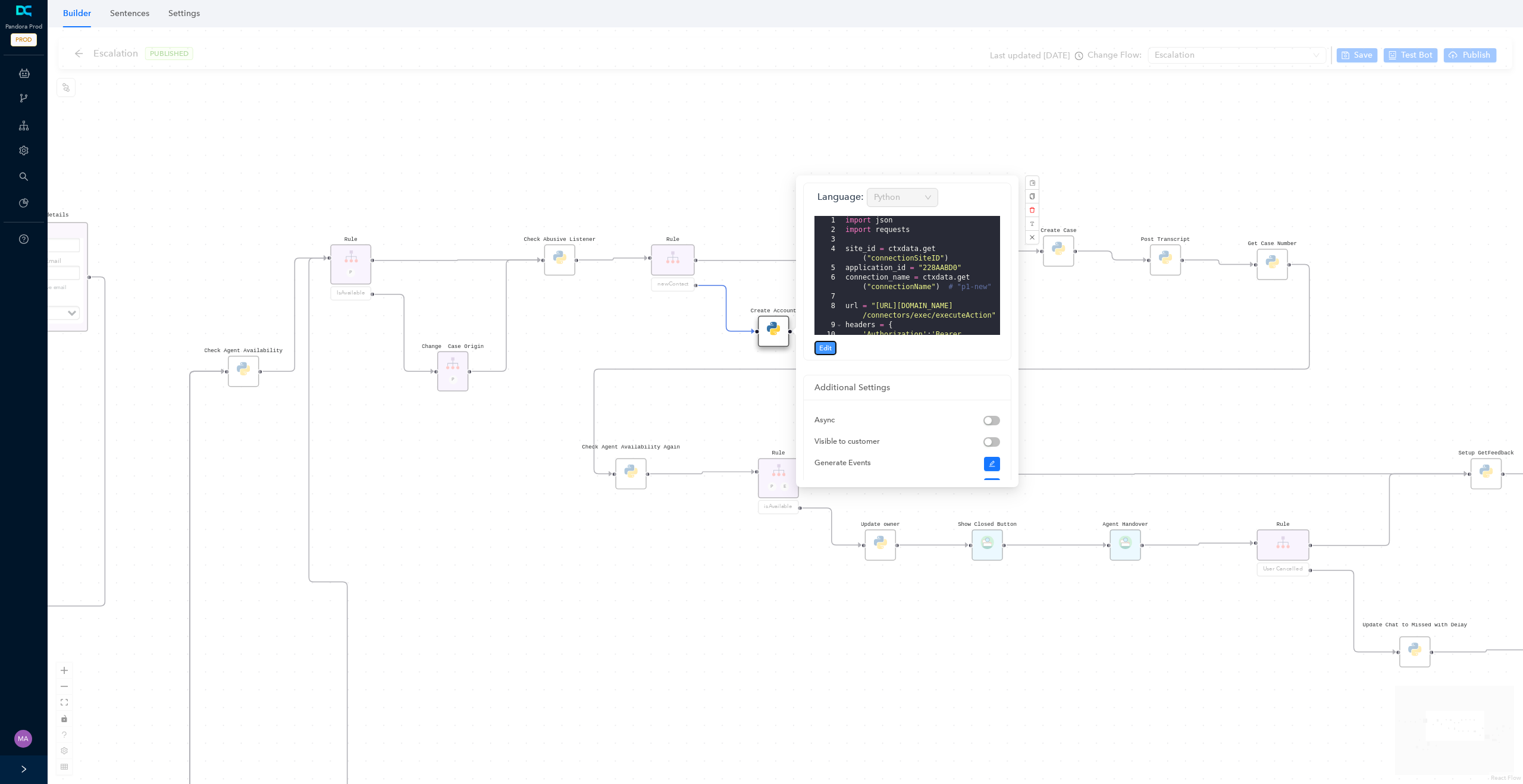
click at [829, 343] on span "Edit" at bounding box center [825, 348] width 13 height 11
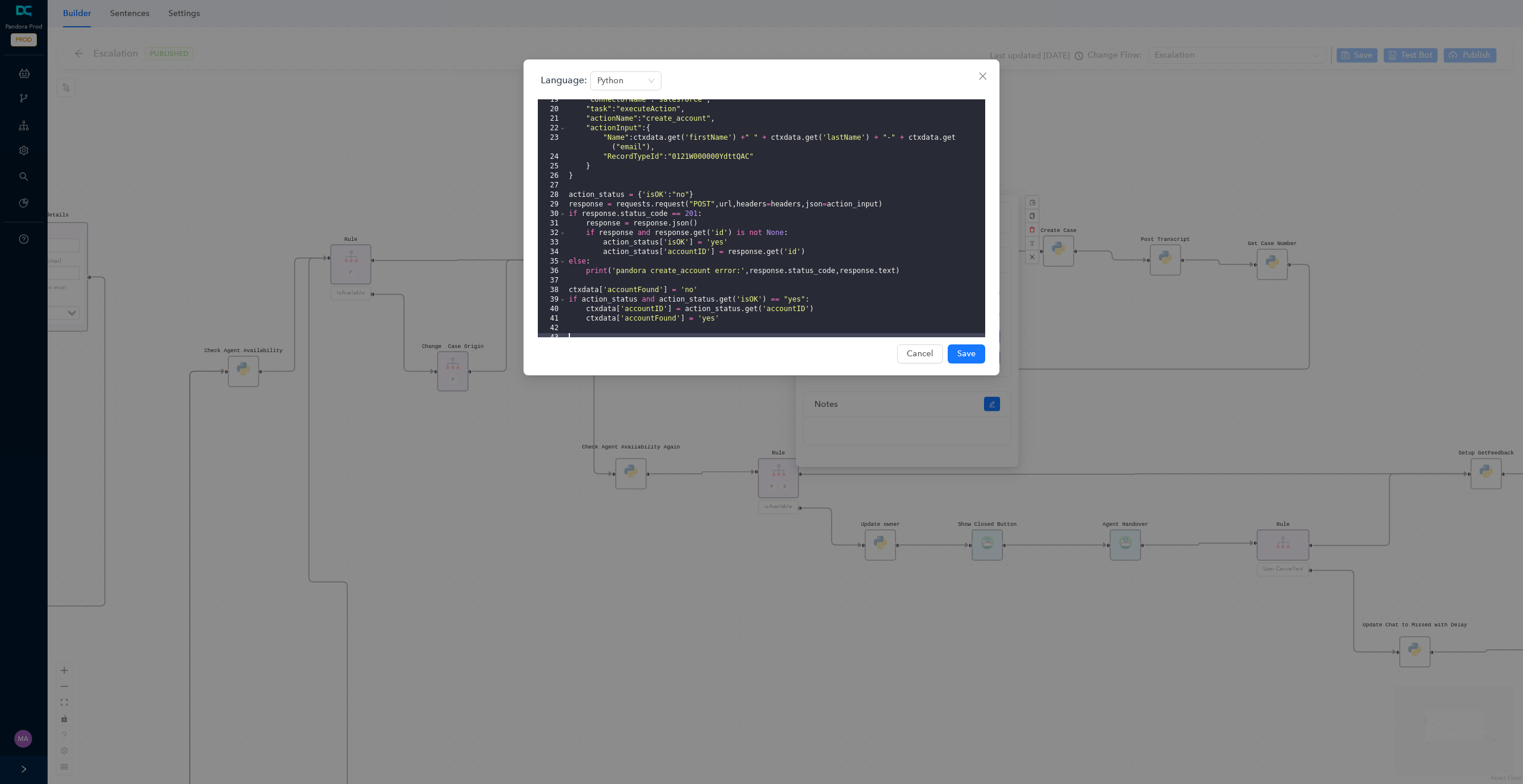
scroll to position [286, 0]
click at [407, 138] on div "Language: Python 20 21 22 23 24 25 26 27 28 29 30 31 32 33 34 35 36 37 38 39 40…" at bounding box center [762, 392] width 1523 height 784
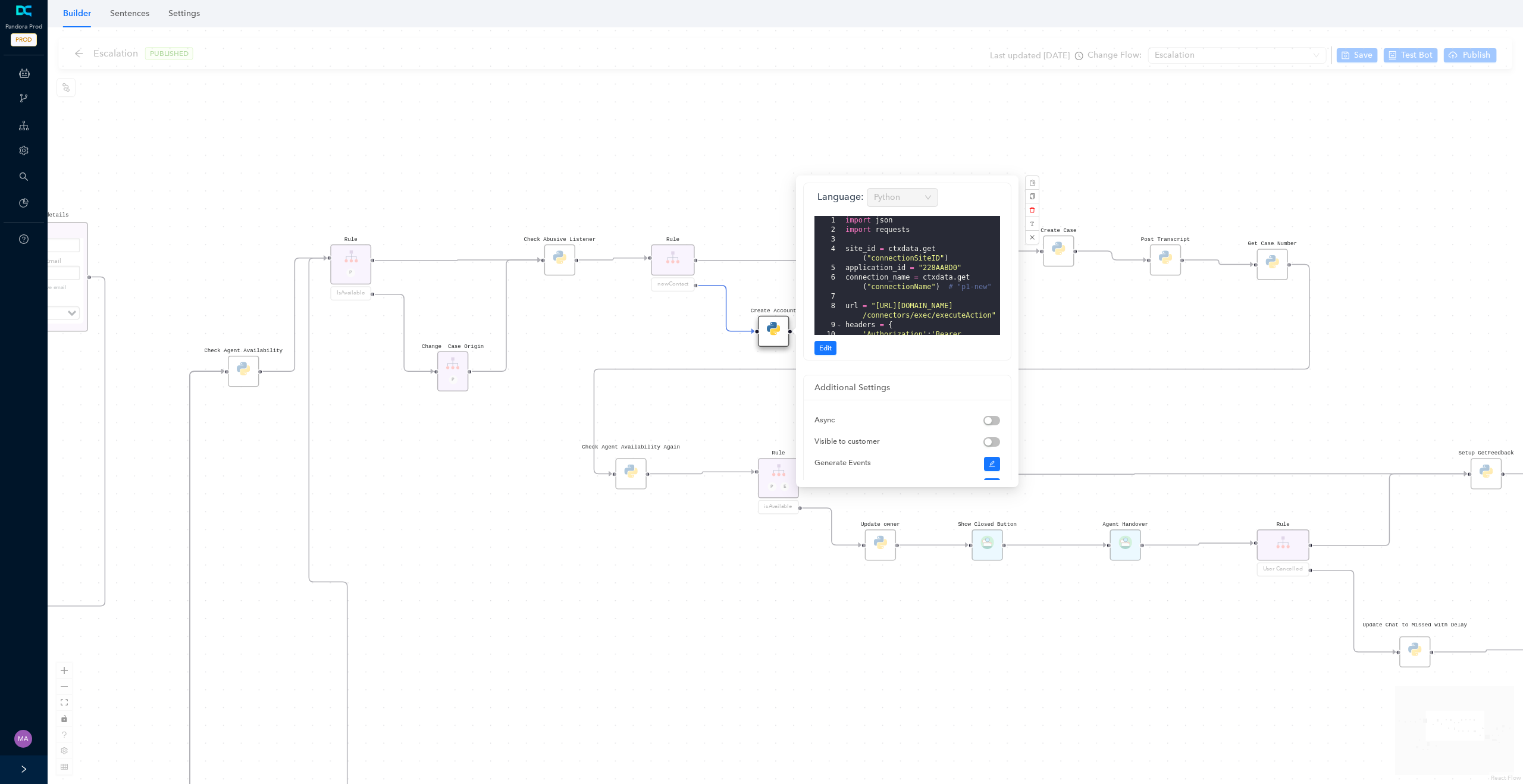
click at [710, 417] on div "Rule P Start Rule P IsAvailable Rule newContact Get Contact details First Name …" at bounding box center [785, 405] width 1476 height 757
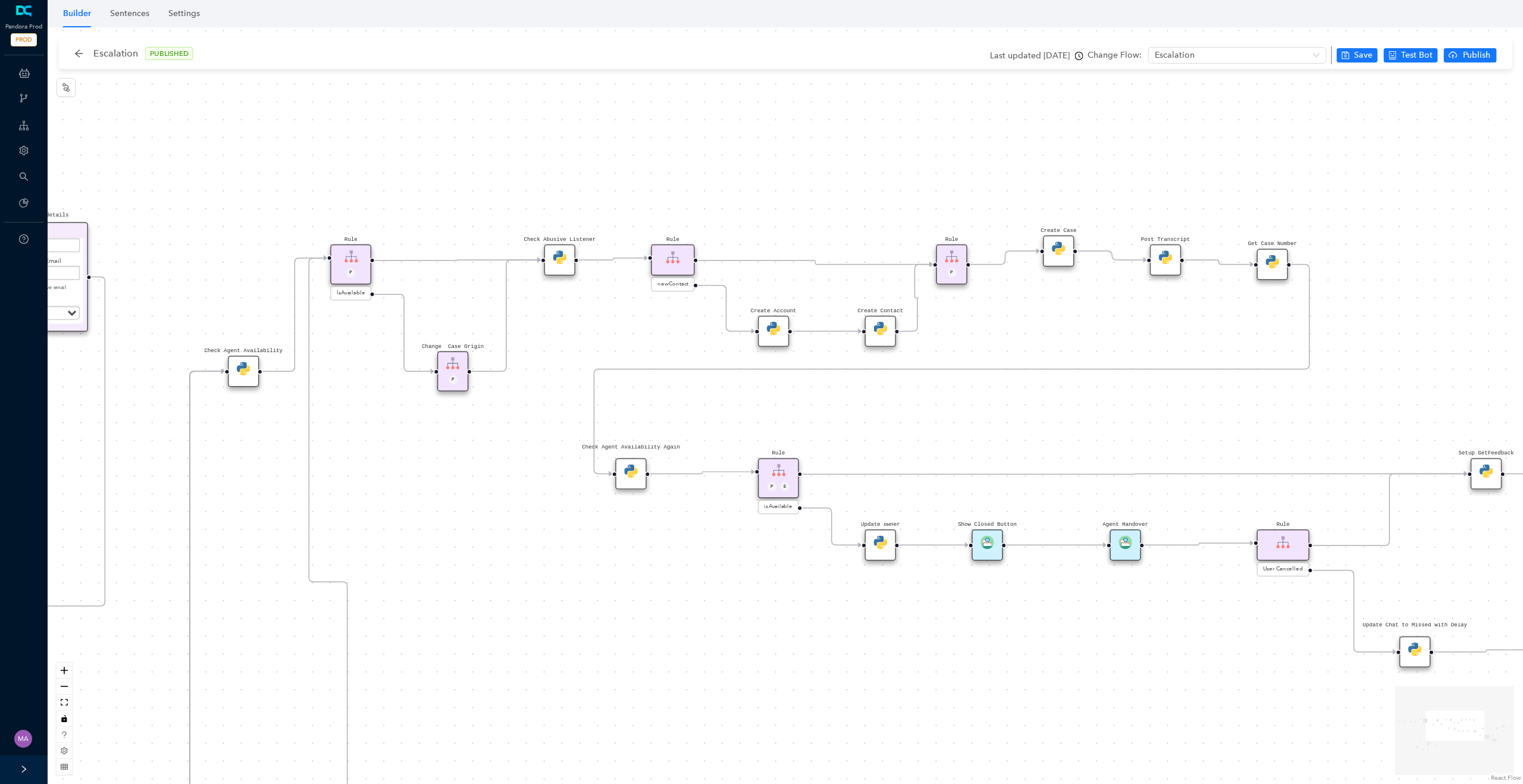
click at [883, 324] on img at bounding box center [880, 328] width 13 height 13
click at [881, 332] on img at bounding box center [884, 328] width 13 height 13
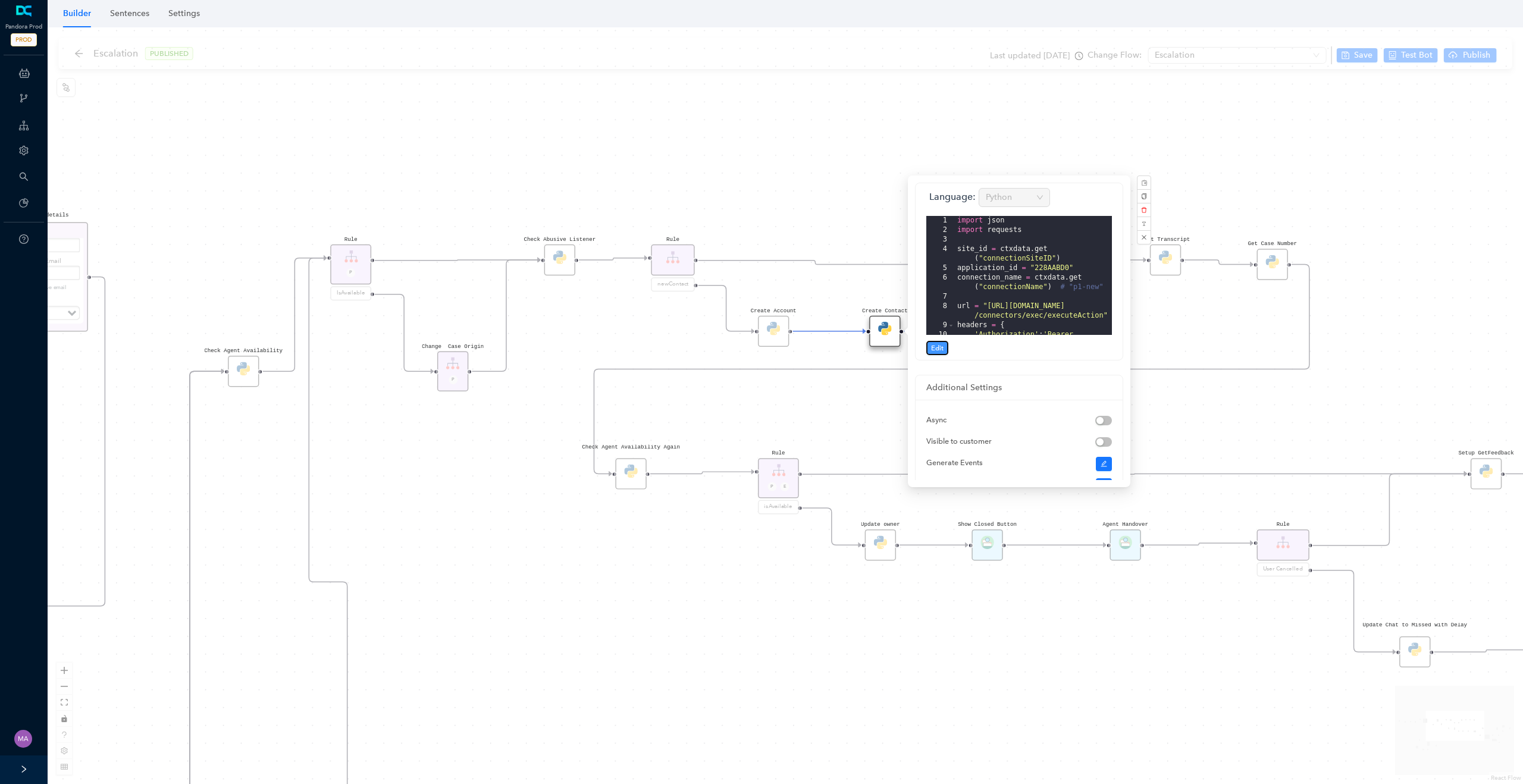
click at [939, 347] on span "Edit" at bounding box center [937, 348] width 13 height 11
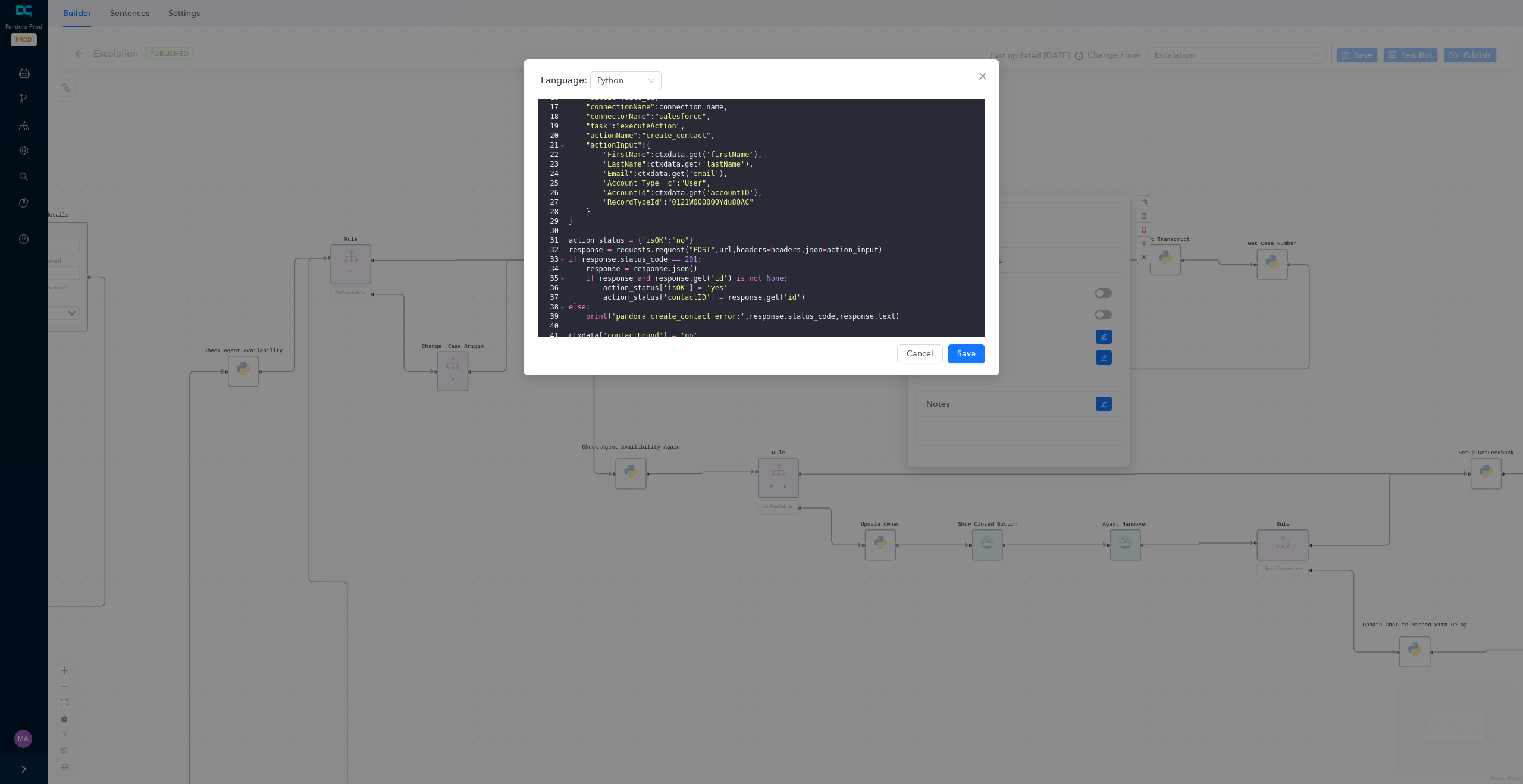
scroll to position [314, 0]
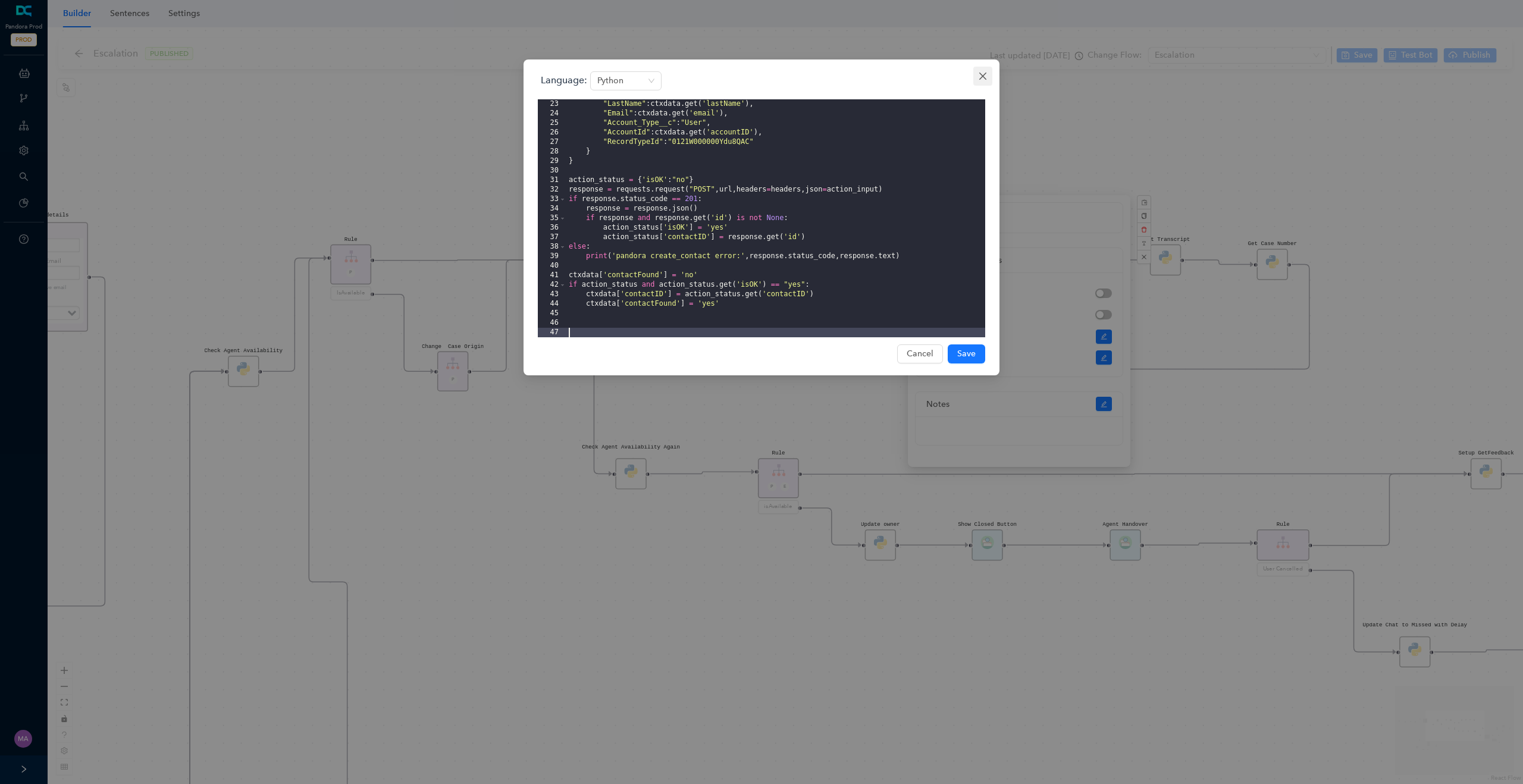
click at [977, 75] on span "Close" at bounding box center [983, 76] width 19 height 10
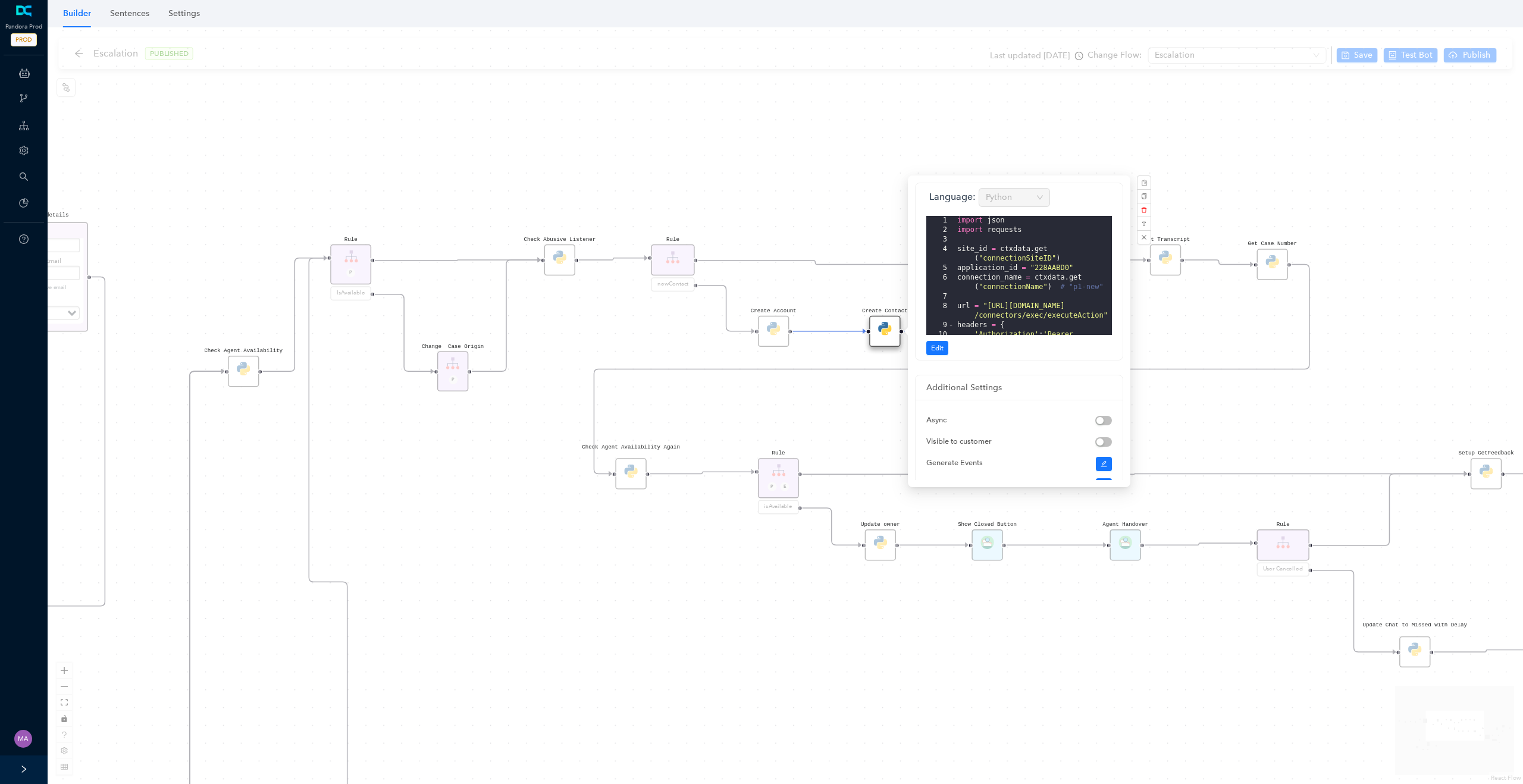
click at [877, 147] on div "Rule P Start Rule P IsAvailable Rule newContact Get Contact details First Name …" at bounding box center [785, 405] width 1476 height 757
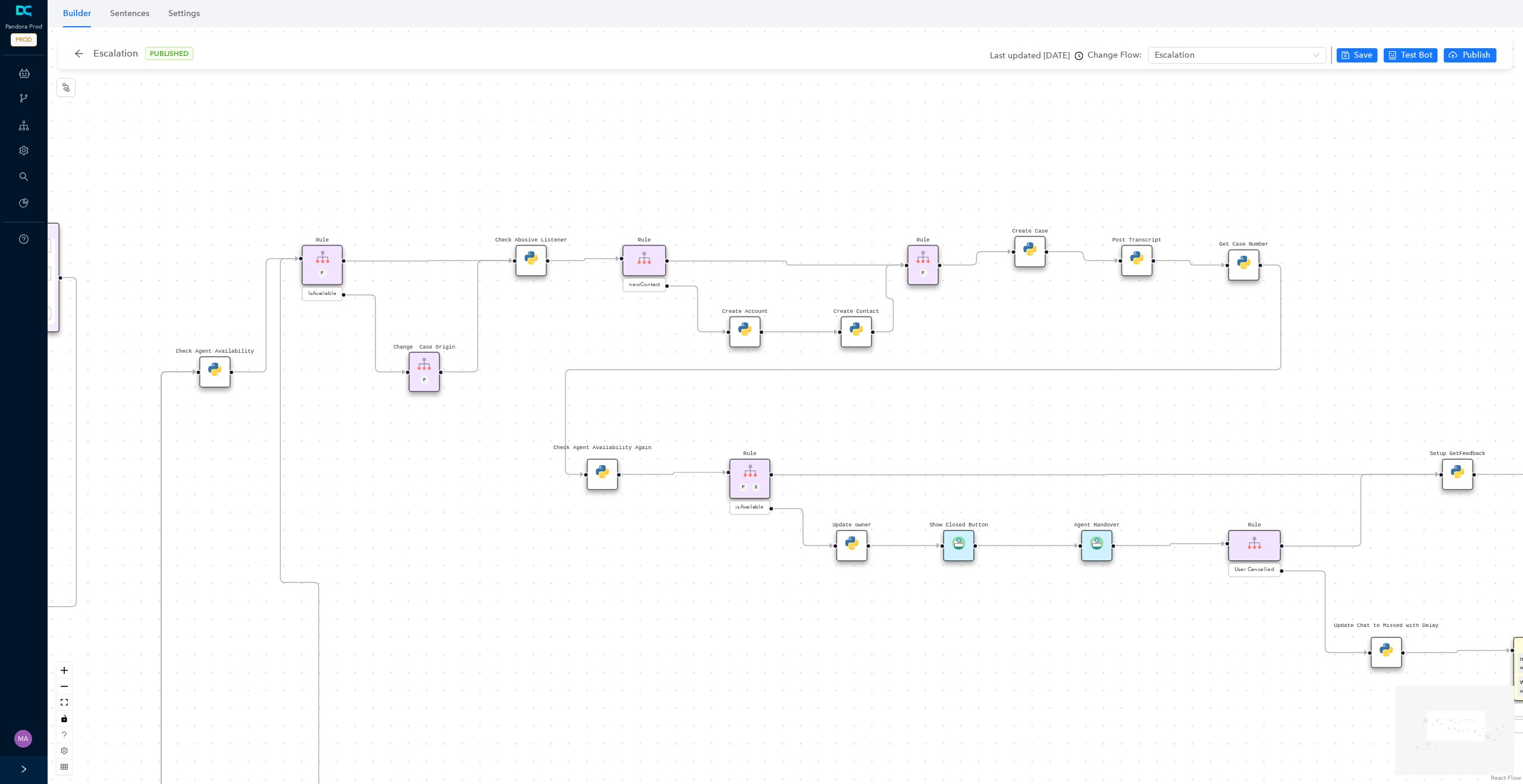
drag, startPoint x: 873, startPoint y: 152, endPoint x: 652, endPoint y: 186, distance: 223.6
click at [652, 186] on div "Rule P Start Rule P IsAvailable Rule newContact Get Contact details First Name …" at bounding box center [785, 405] width 1476 height 757
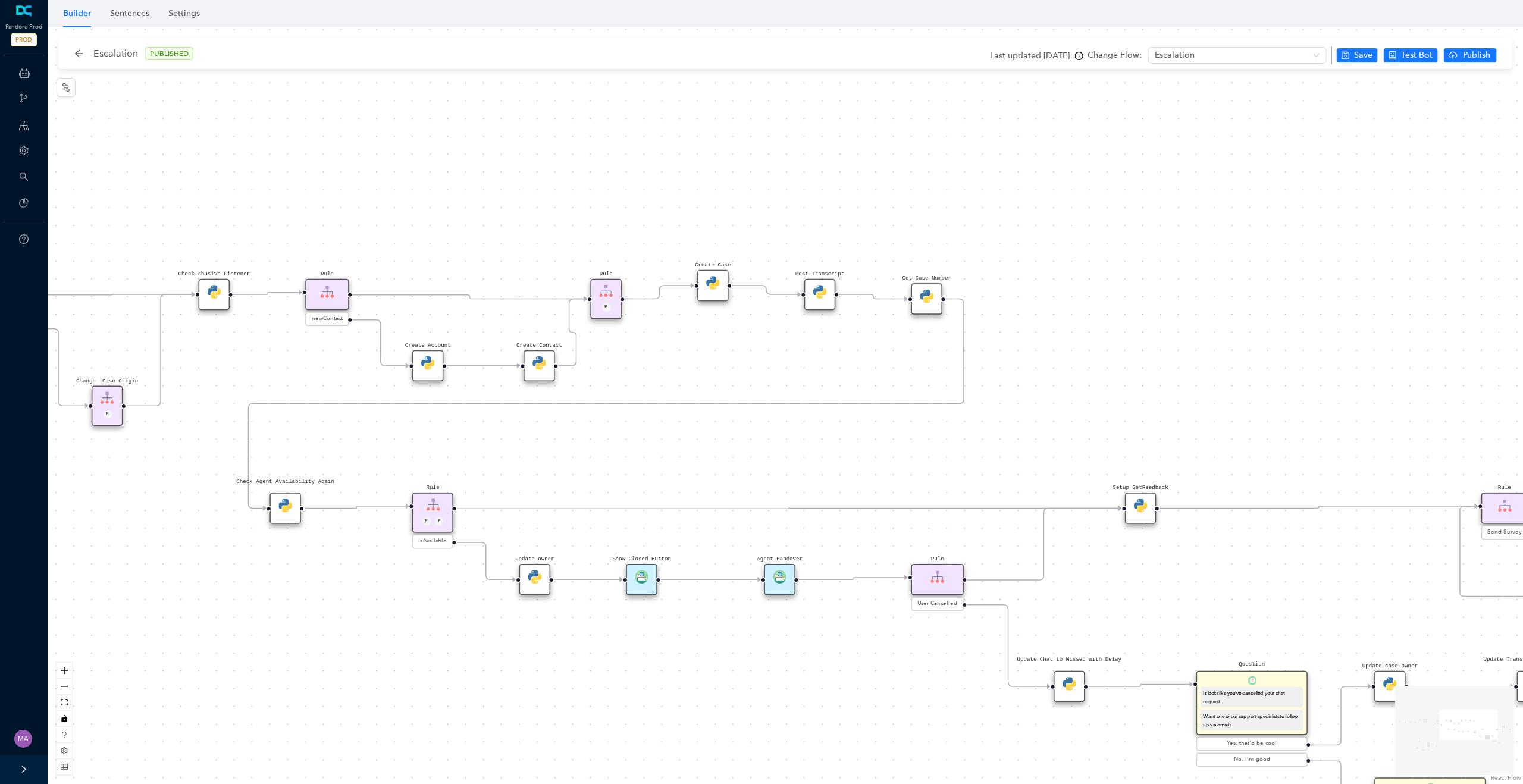
drag, startPoint x: 801, startPoint y: 216, endPoint x: 676, endPoint y: 216, distance: 125.0
click at [676, 216] on div "Rule P Start Rule P IsAvailable Rule newContact Get Contact details First Name …" at bounding box center [785, 405] width 1476 height 757
click at [714, 291] on div "Create Case" at bounding box center [713, 285] width 31 height 31
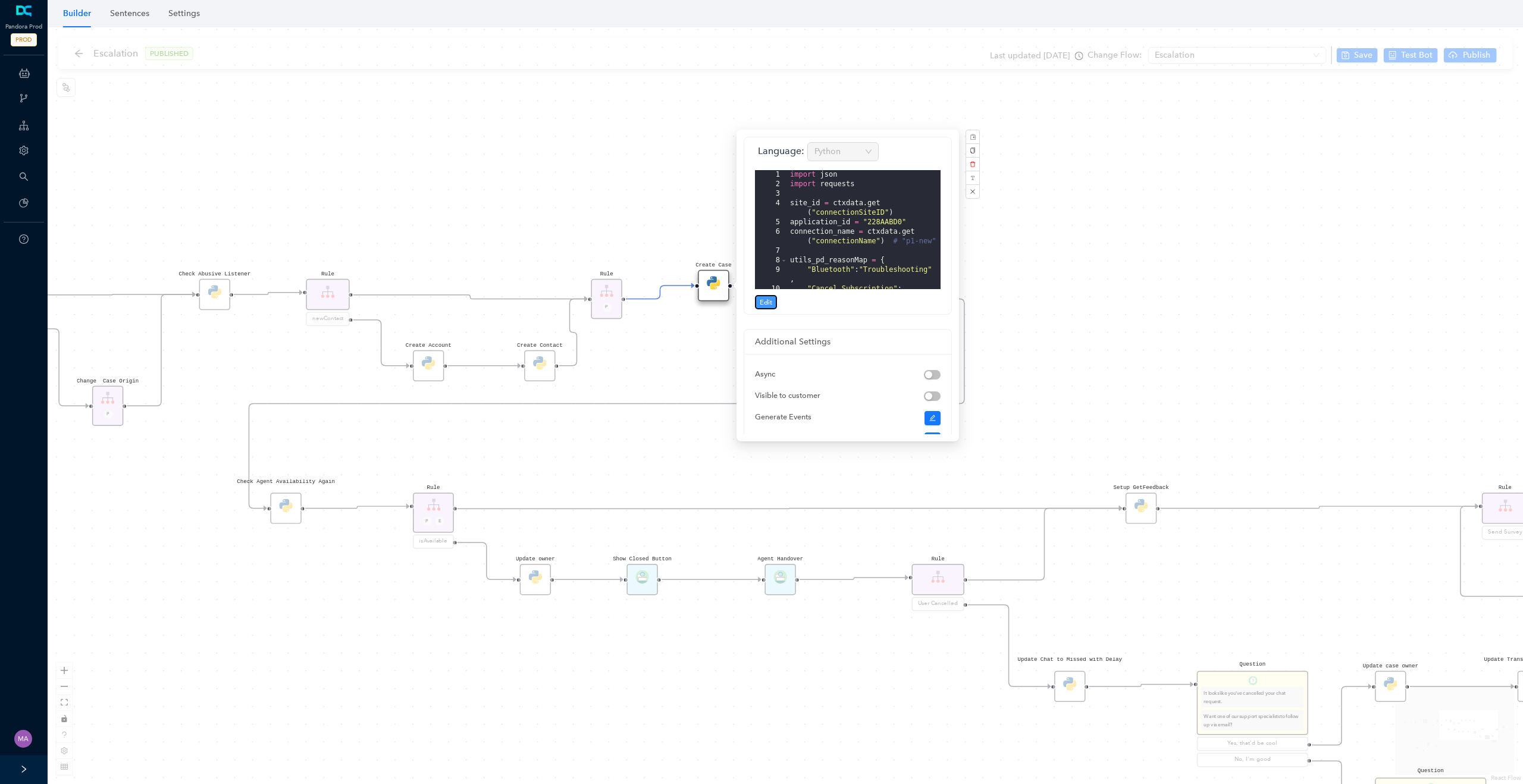
click at [765, 297] on span "Edit" at bounding box center [766, 302] width 13 height 11
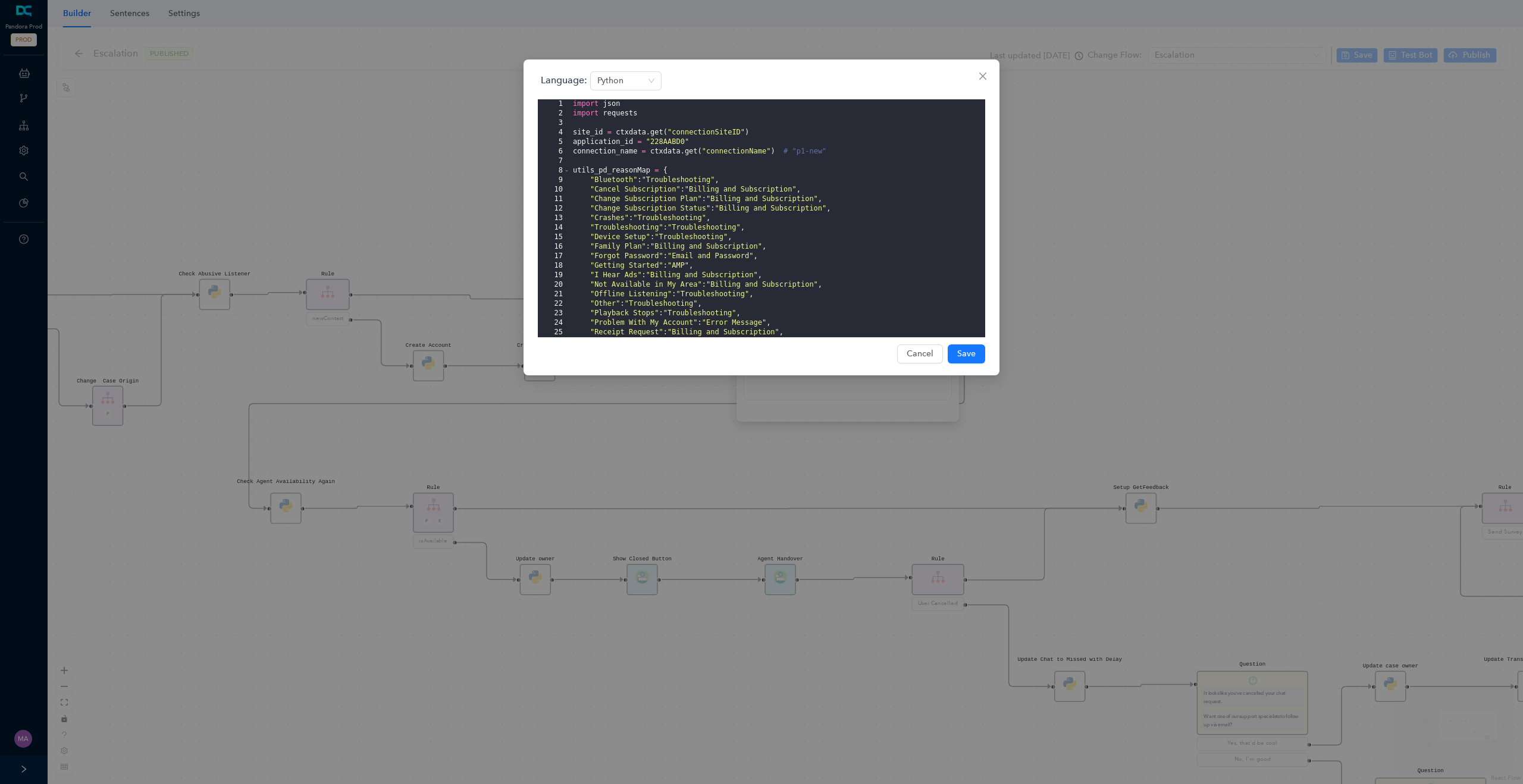
click at [625, 170] on div "import json import requests site_id = ctxdata . get ( "connectionSiteID" ) appl…" at bounding box center [778, 228] width 415 height 257
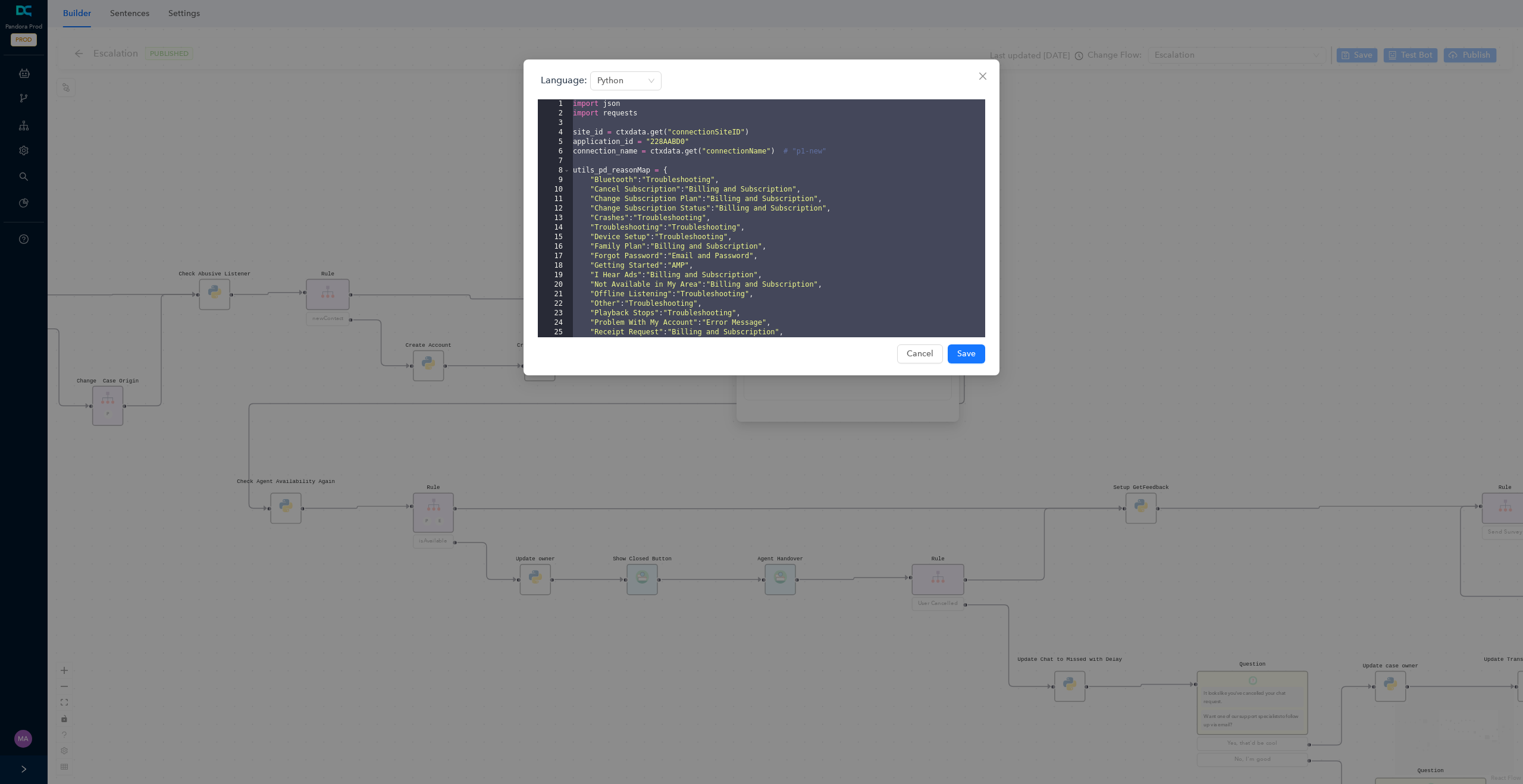
click at [374, 178] on div "Language: Python 1 2 3 4 5 6 7 8 9 10 11 12 13 14 15 16 17 18 19 20 21 22 23 24…" at bounding box center [762, 392] width 1523 height 784
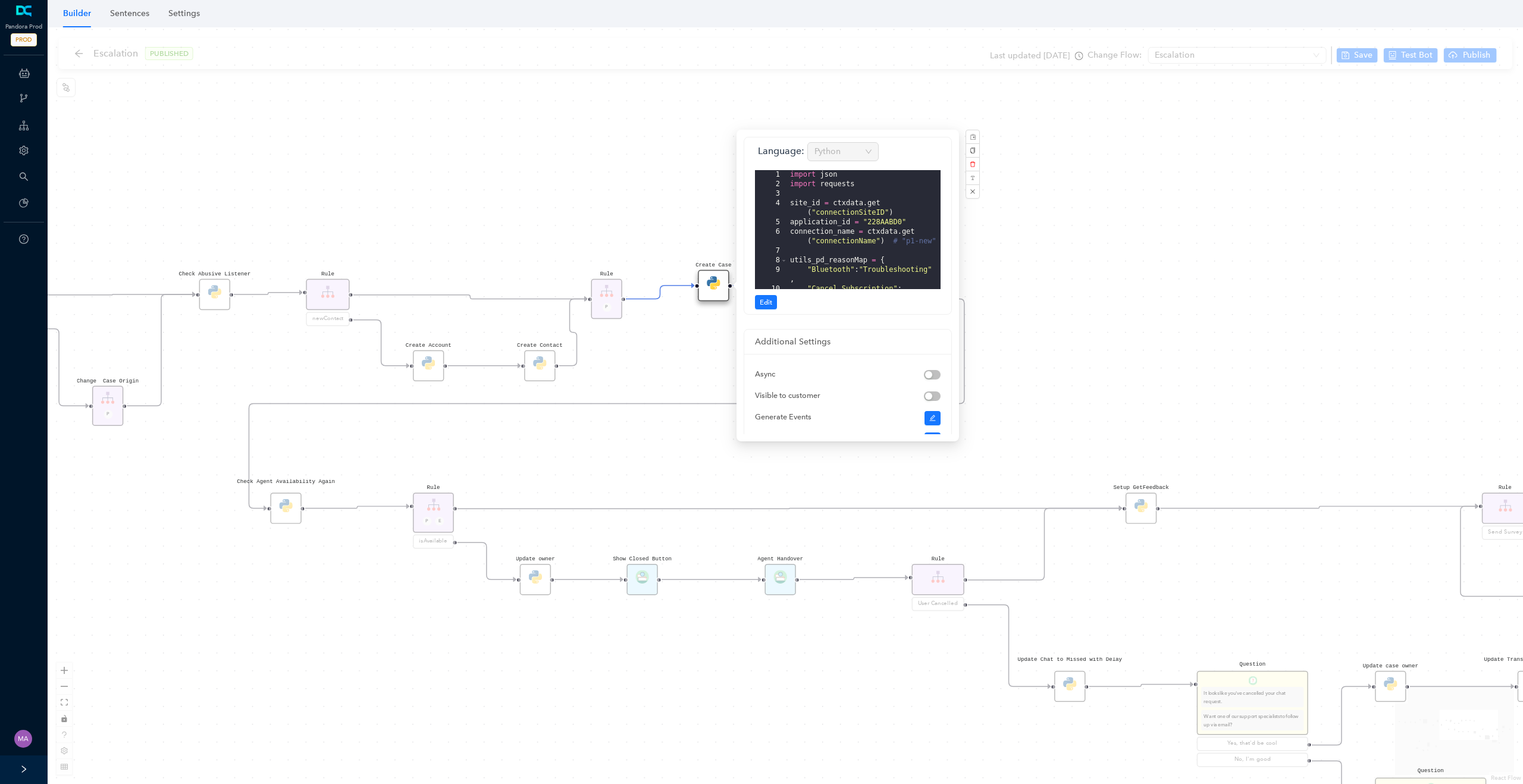
click at [1109, 303] on div "Rule P Start Rule P IsAvailable Rule newContact Get Contact details First Name …" at bounding box center [785, 405] width 1476 height 757
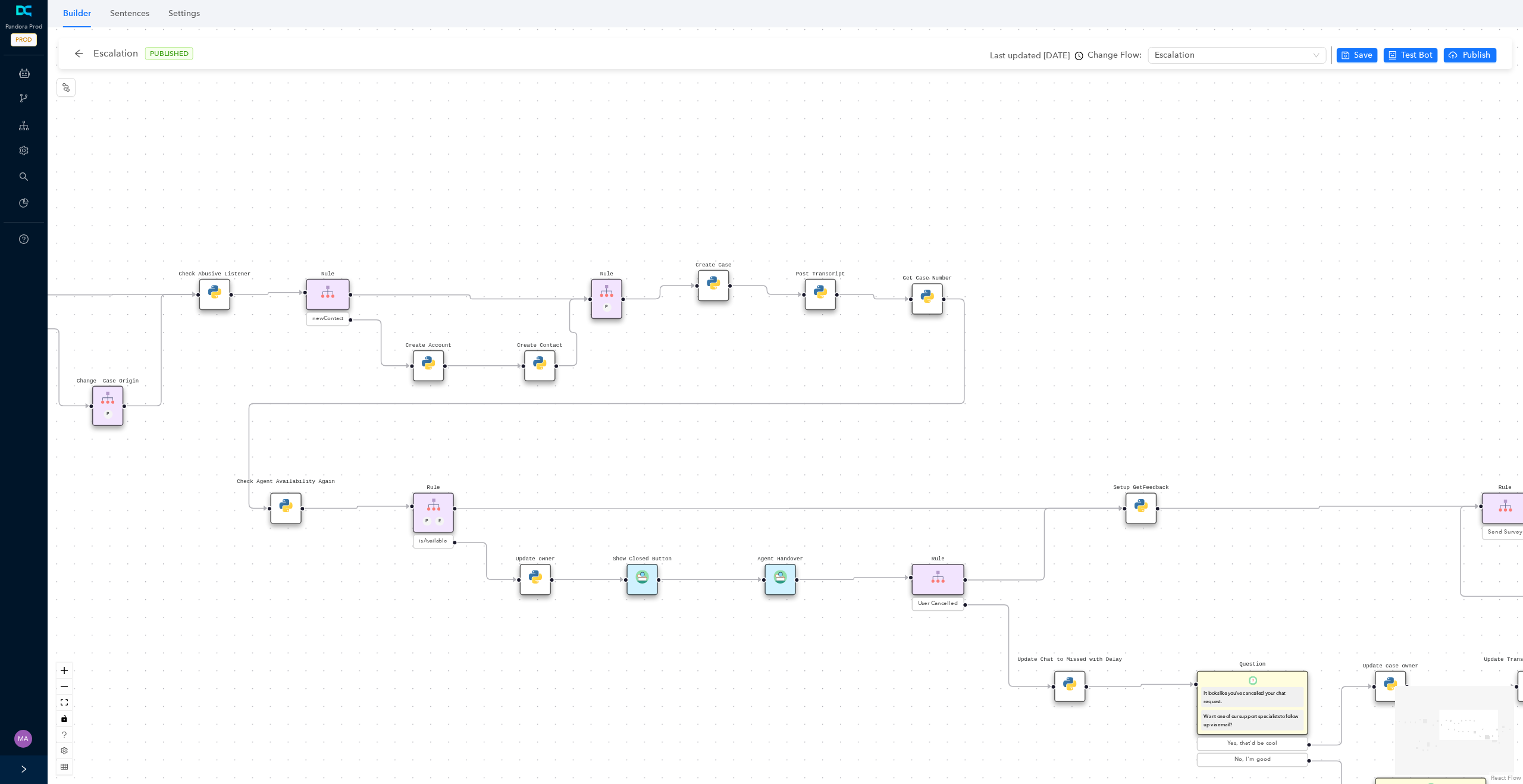
click at [821, 295] on img at bounding box center [820, 291] width 13 height 13
click at [821, 299] on img at bounding box center [820, 295] width 13 height 13
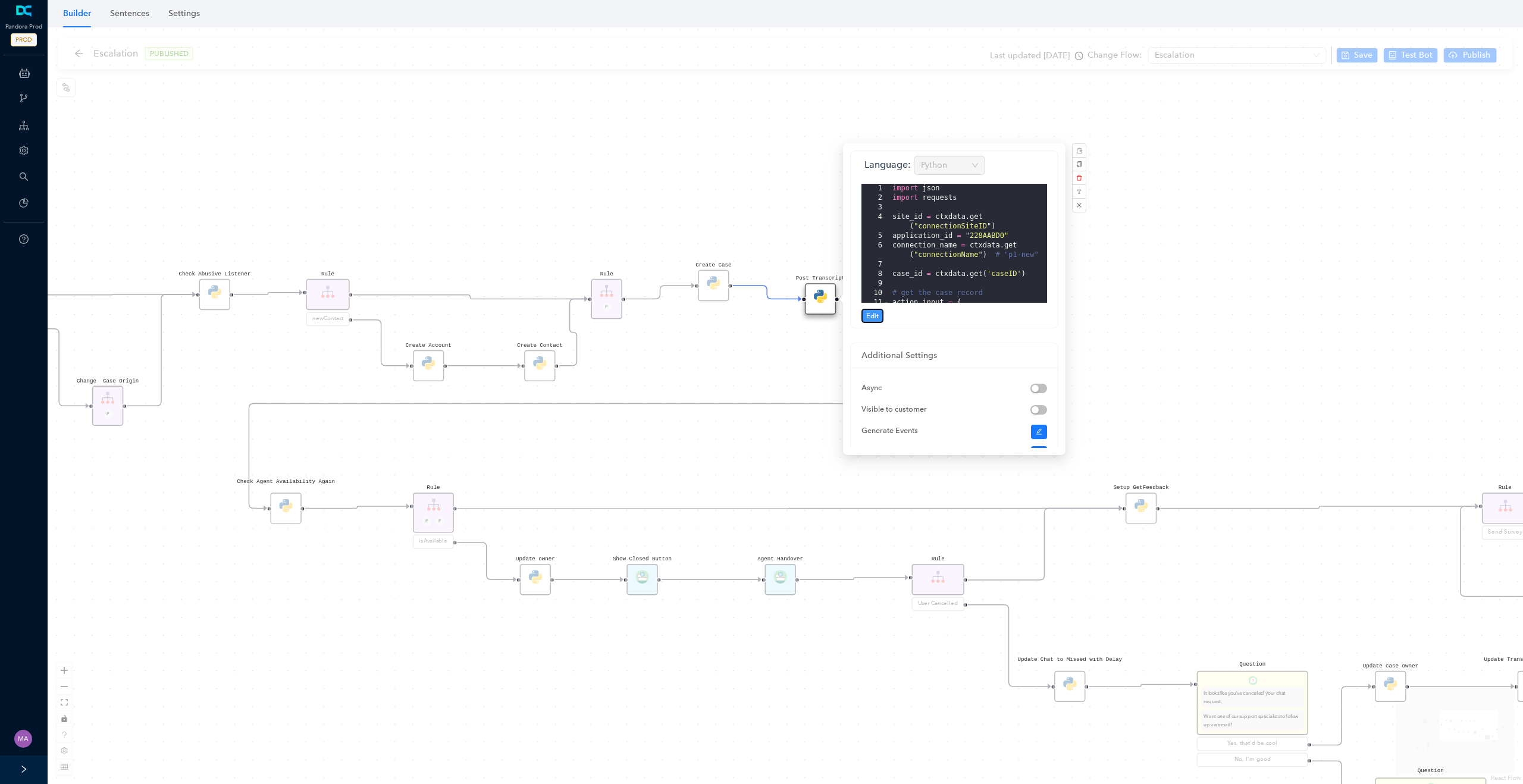
click at [876, 315] on span "Edit" at bounding box center [873, 316] width 13 height 11
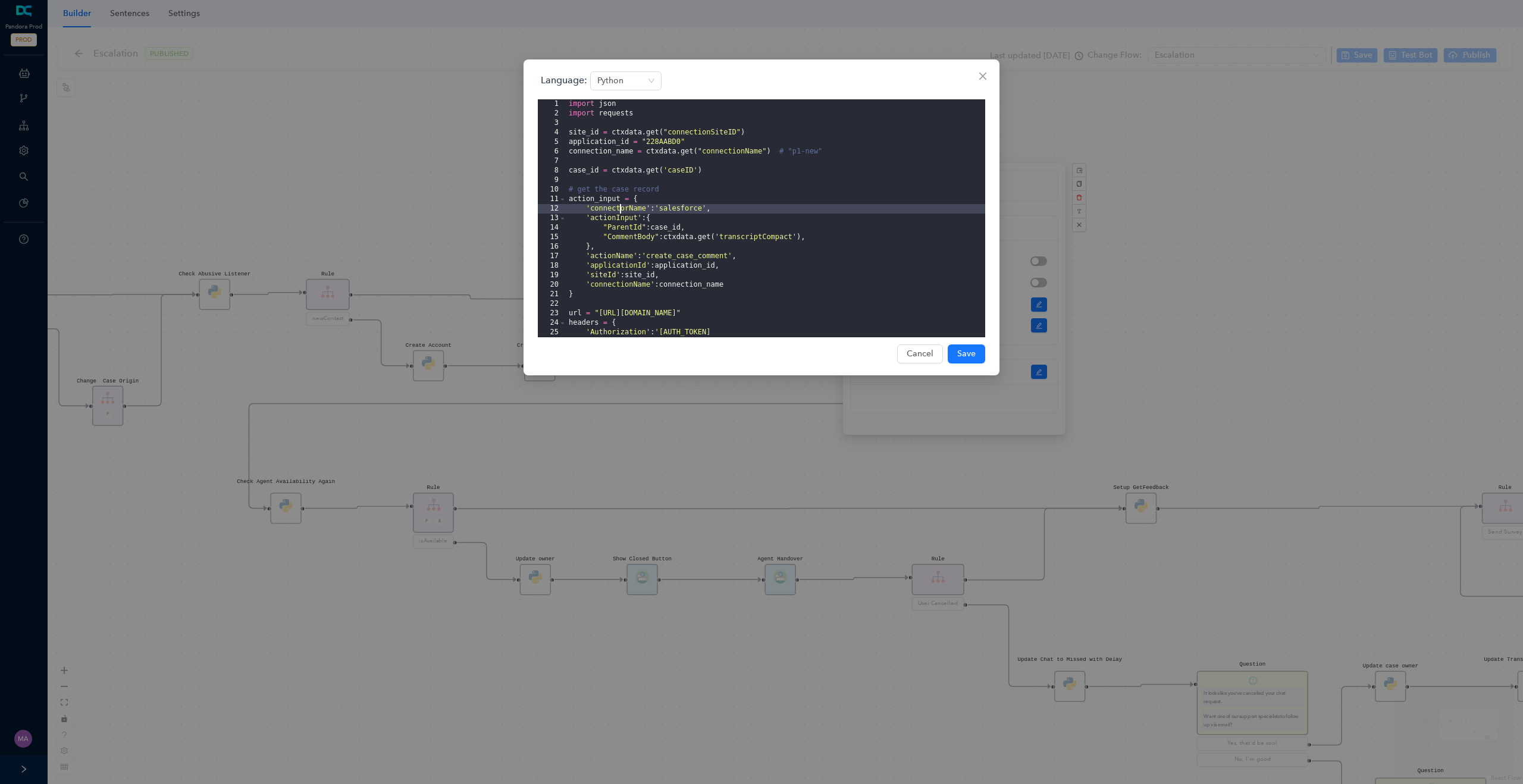
click at [619, 210] on div "import json import requests site_id = ctxdata . get ( "connectionSiteID" ) appl…" at bounding box center [776, 280] width 419 height 362
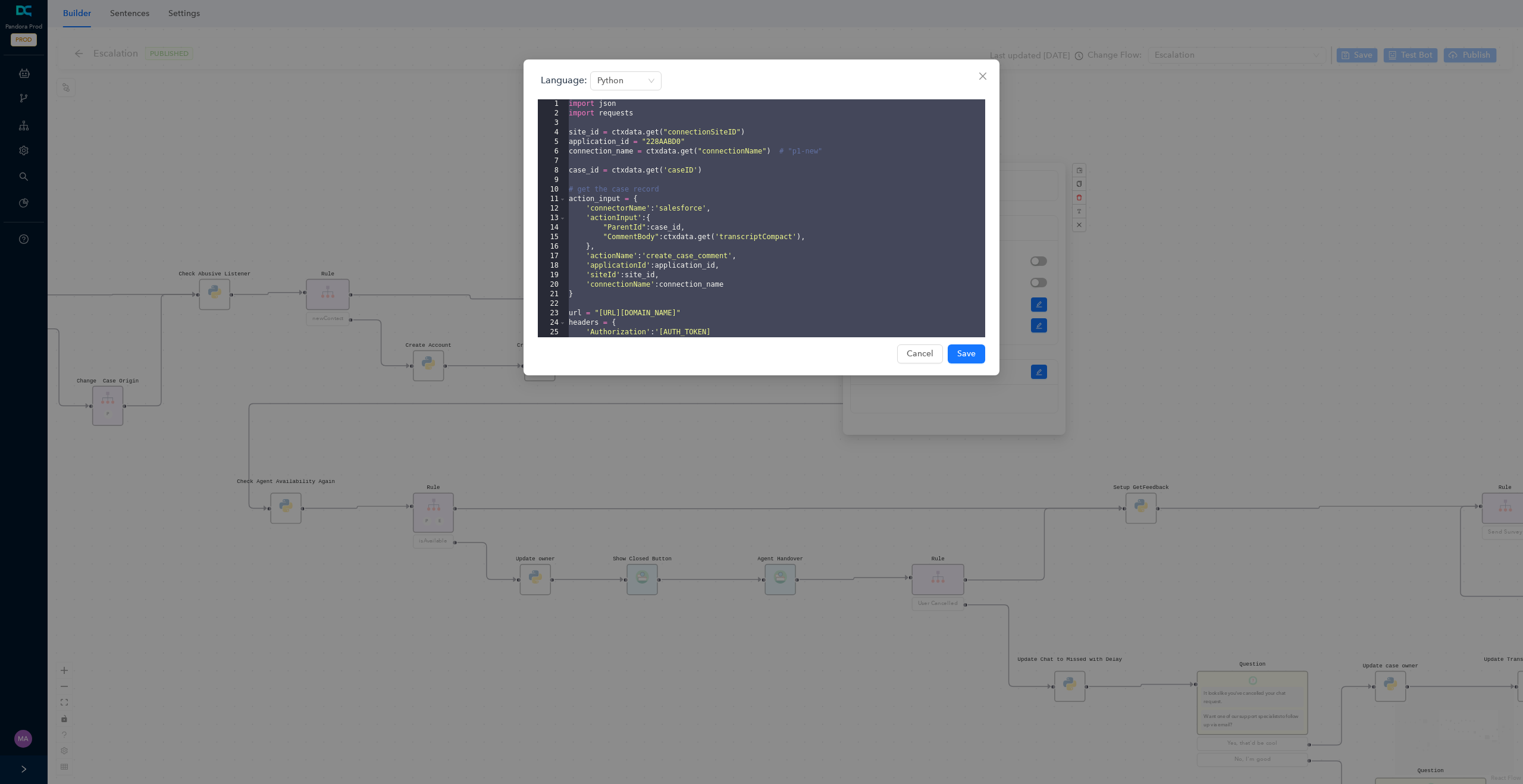
click at [456, 216] on div "Language: Python 1 2 3 4 5 6 7 8 9 10 11 12 13 14 15 16 17 18 19 20 21 22 23 24…" at bounding box center [762, 392] width 1523 height 784
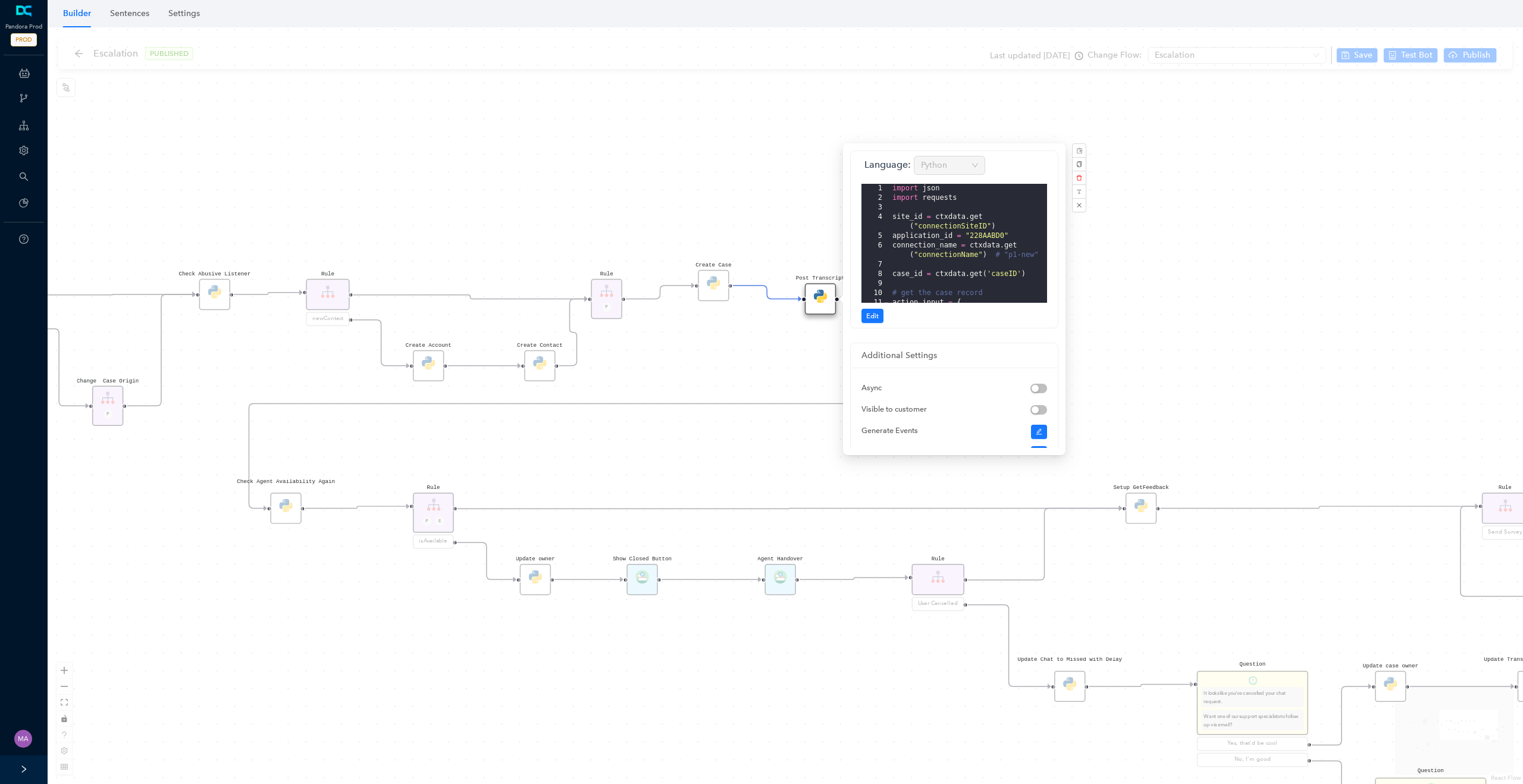
click at [728, 350] on div "Rule P Start Rule P IsAvailable Rule newContact Get Contact details First Name …" at bounding box center [785, 405] width 1476 height 757
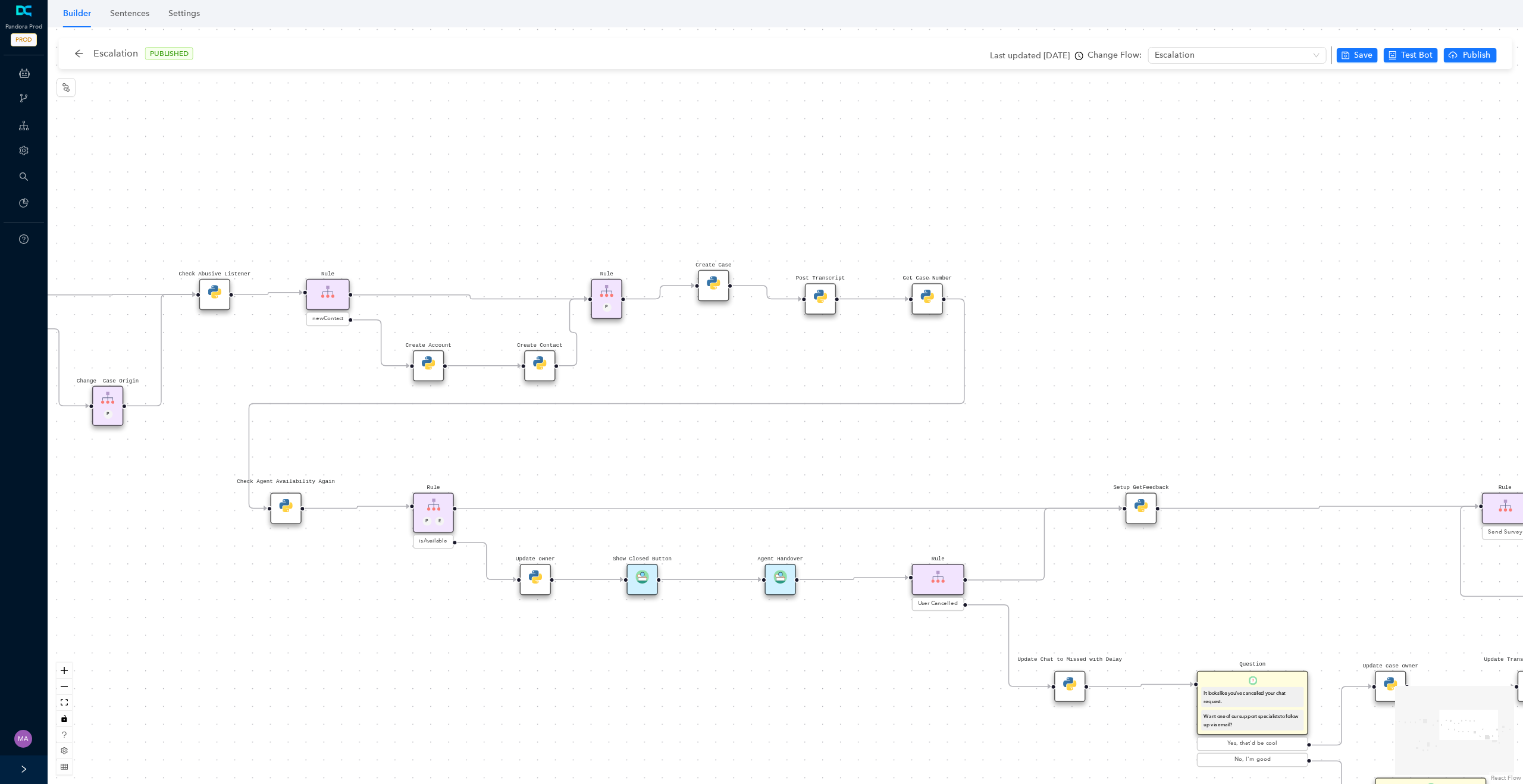
click at [935, 302] on div "Get Case Number" at bounding box center [927, 298] width 31 height 31
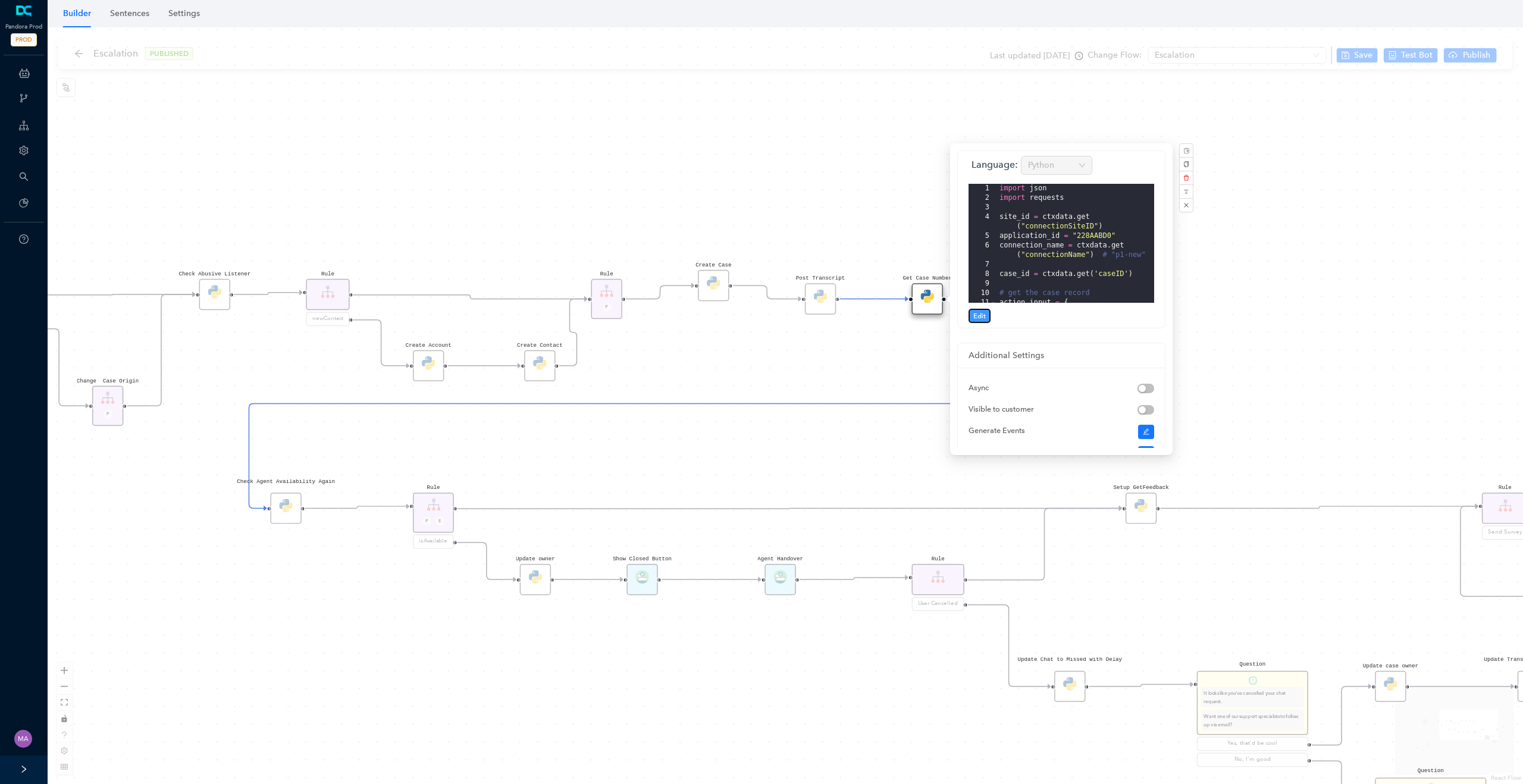
click at [983, 310] on span "Edit" at bounding box center [980, 316] width 13 height 11
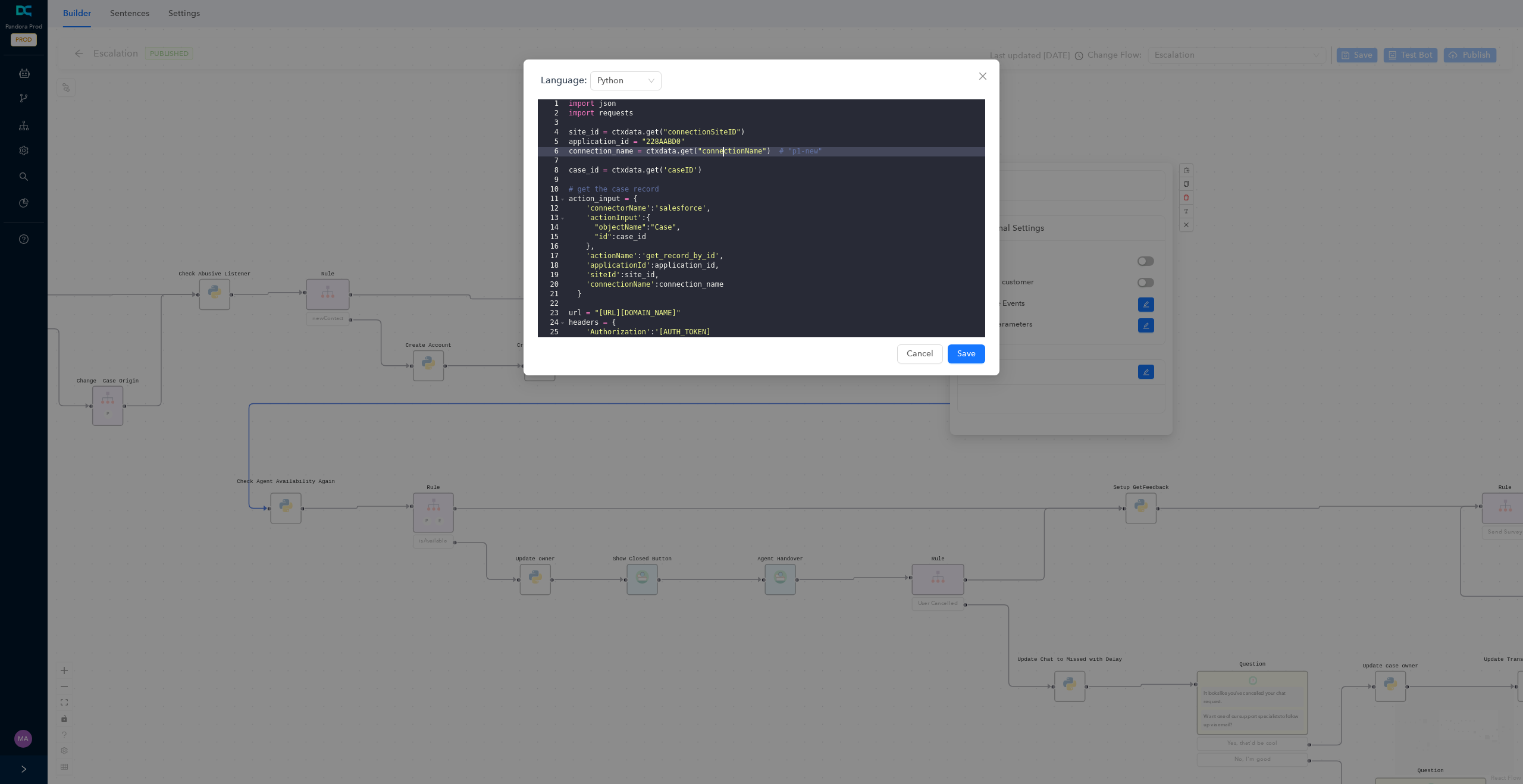
click at [724, 153] on div "import json import requests site_id = ctxdata . get ( "connectionSiteID" ) appl…" at bounding box center [776, 280] width 419 height 362
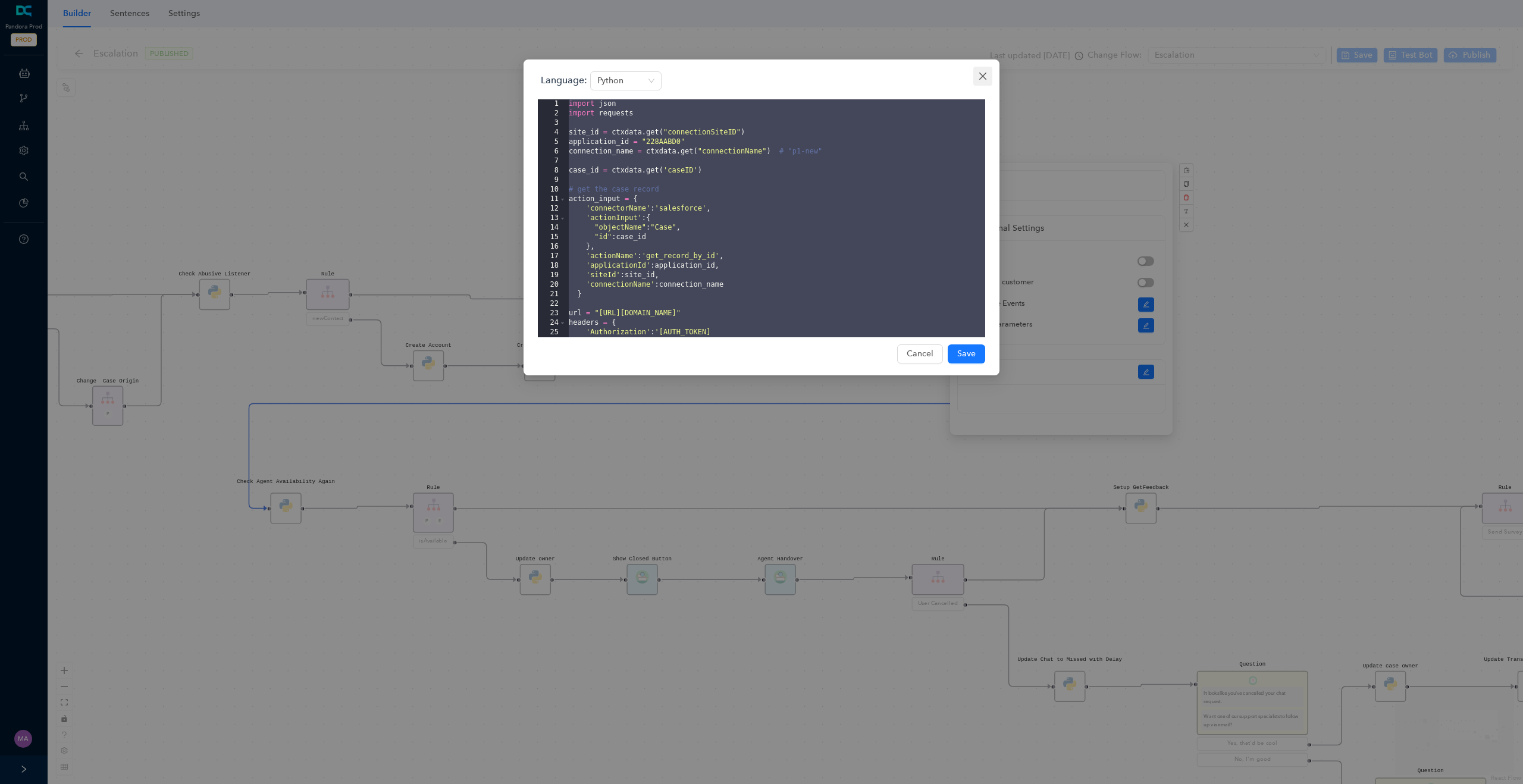
click at [984, 78] on icon "close" at bounding box center [983, 76] width 10 height 10
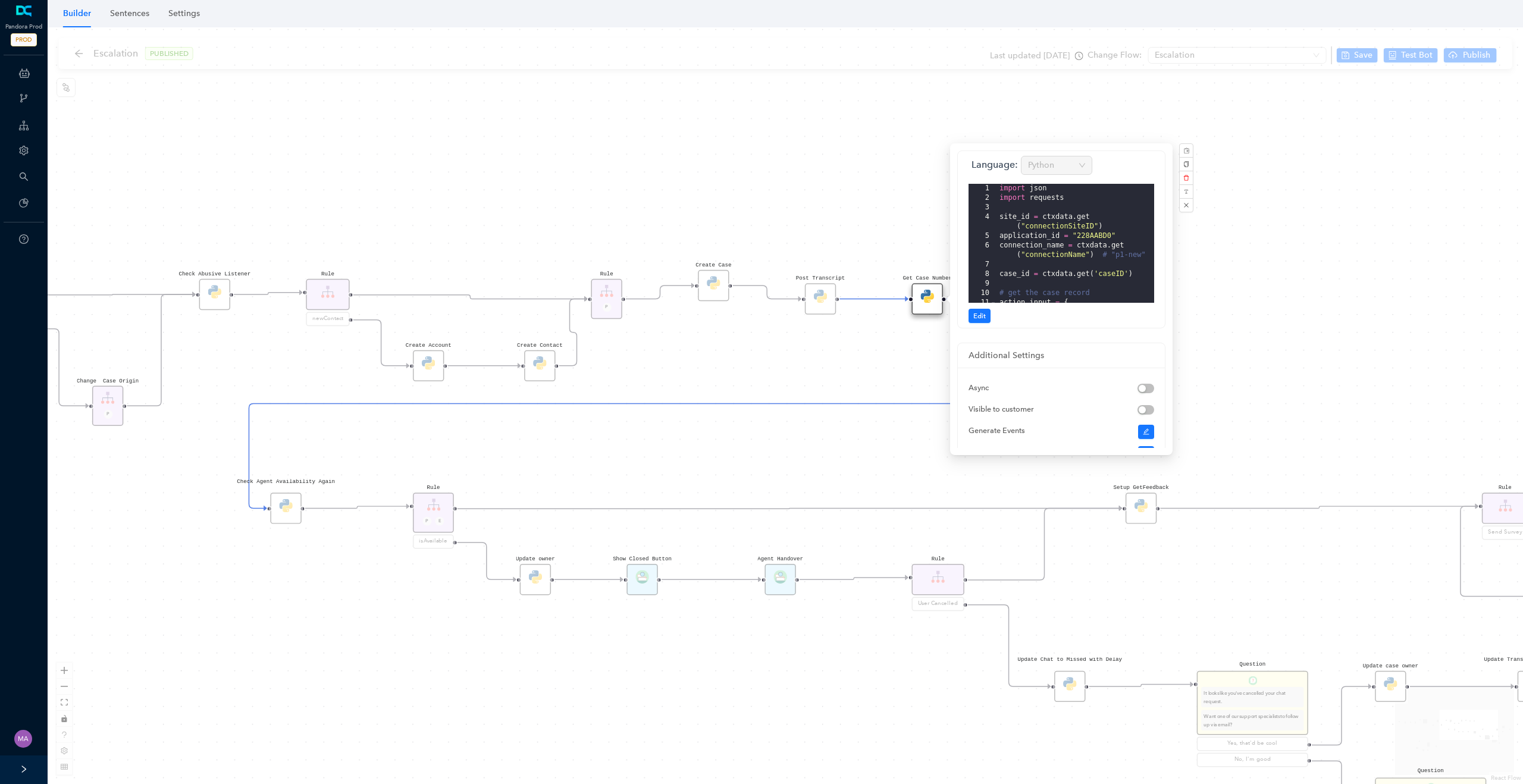
click at [655, 261] on div "Rule P Start Rule P IsAvailable Rule newContact Get Contact details First Name …" at bounding box center [785, 405] width 1476 height 757
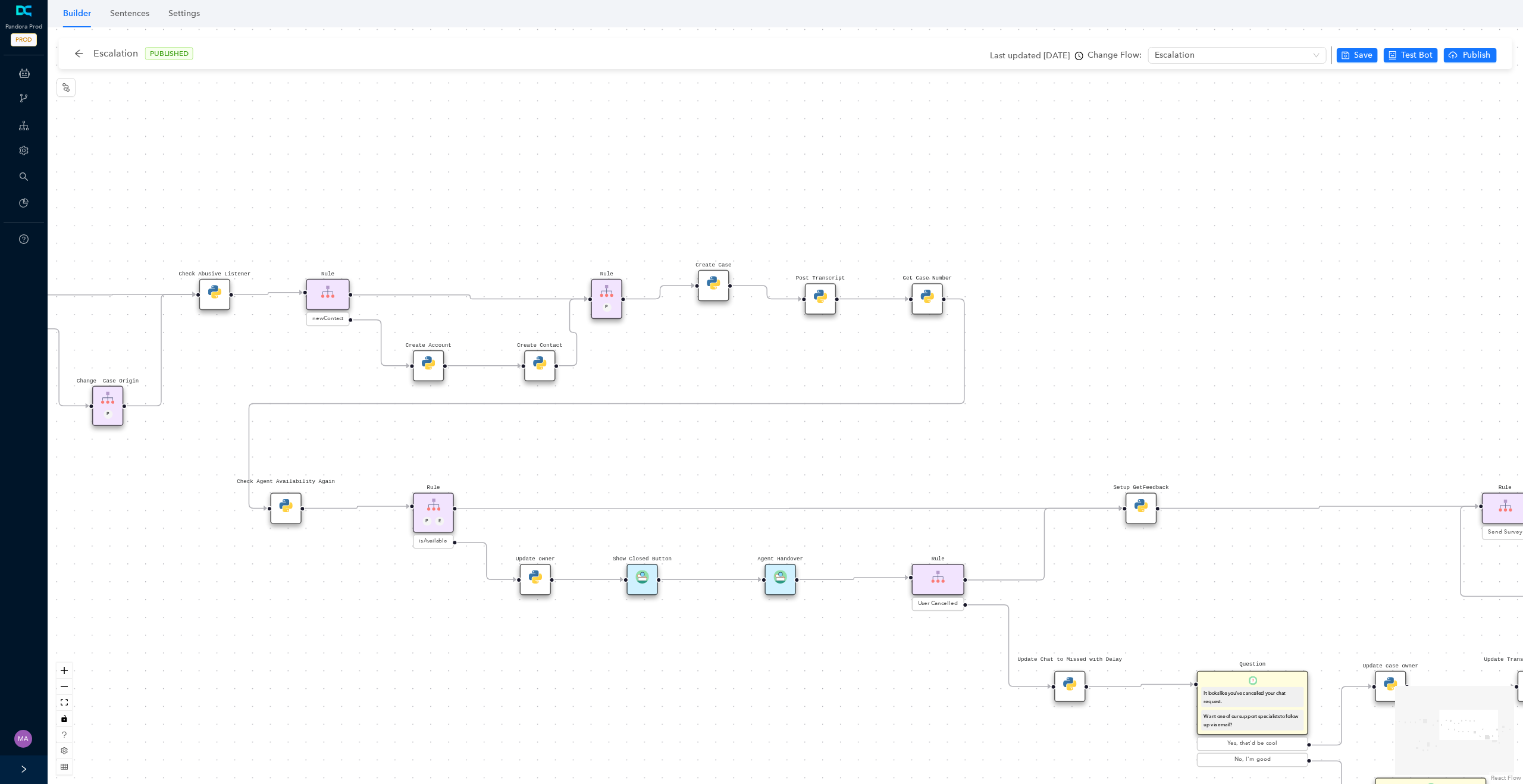
click at [288, 513] on div "Check Agent Availability Again" at bounding box center [285, 507] width 31 height 31
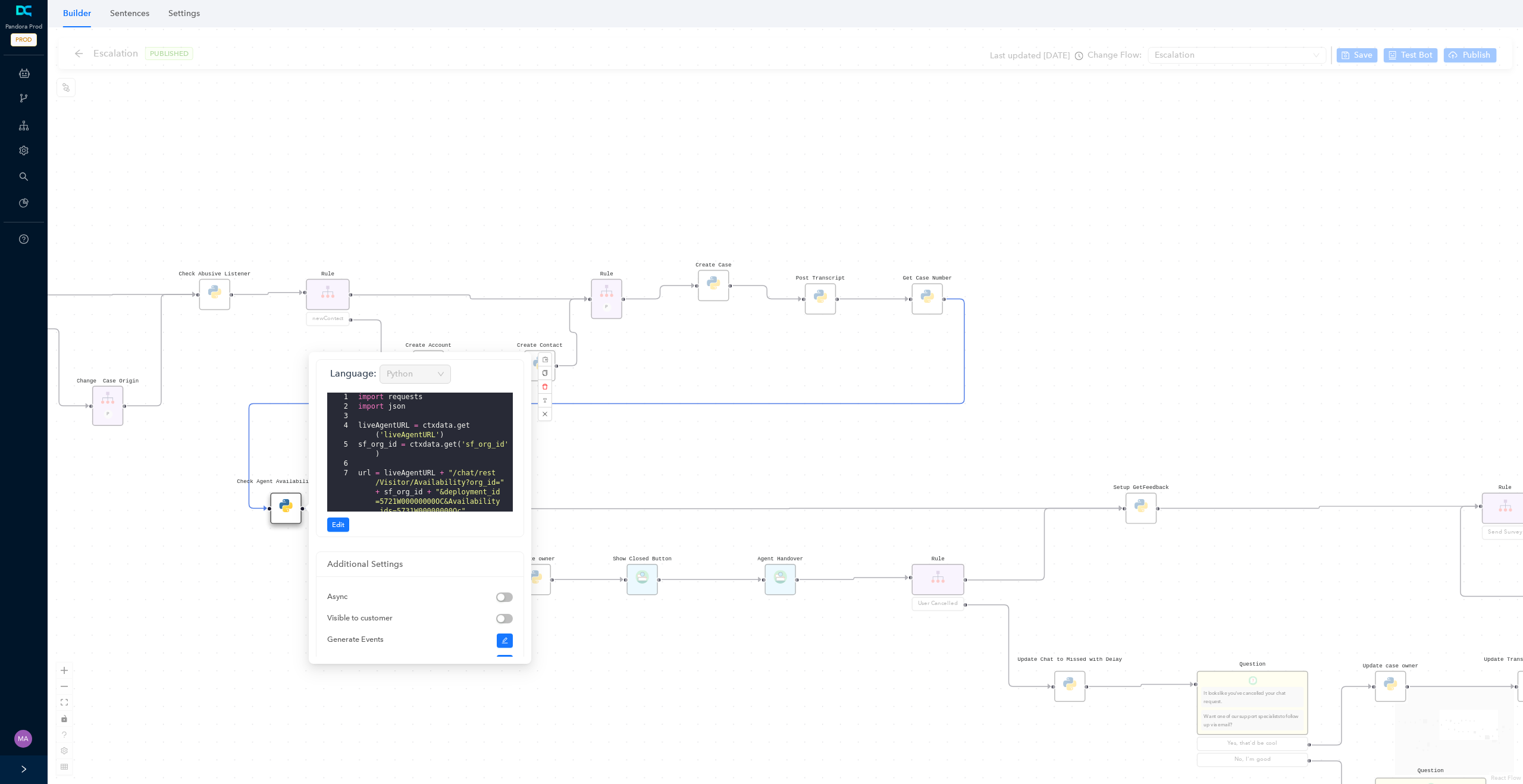
click at [407, 211] on div "Rule P Start Rule P IsAvailable Rule newContact Get Contact details First Name …" at bounding box center [785, 405] width 1476 height 757
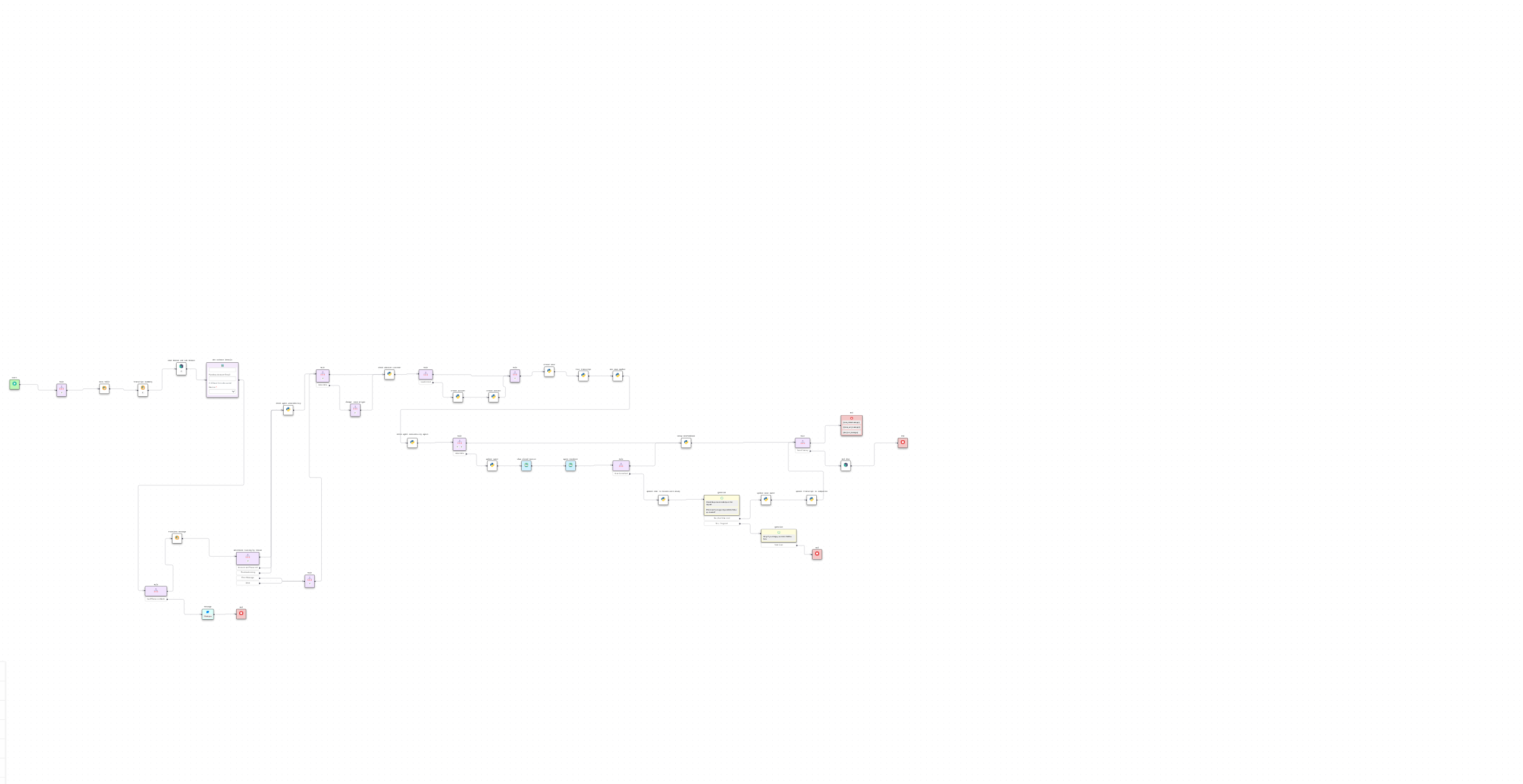
click at [450, 524] on div "Rule P Start Rule P IsAvailable Rule newContact Get Contact details First Name …" at bounding box center [785, 405] width 1476 height 757
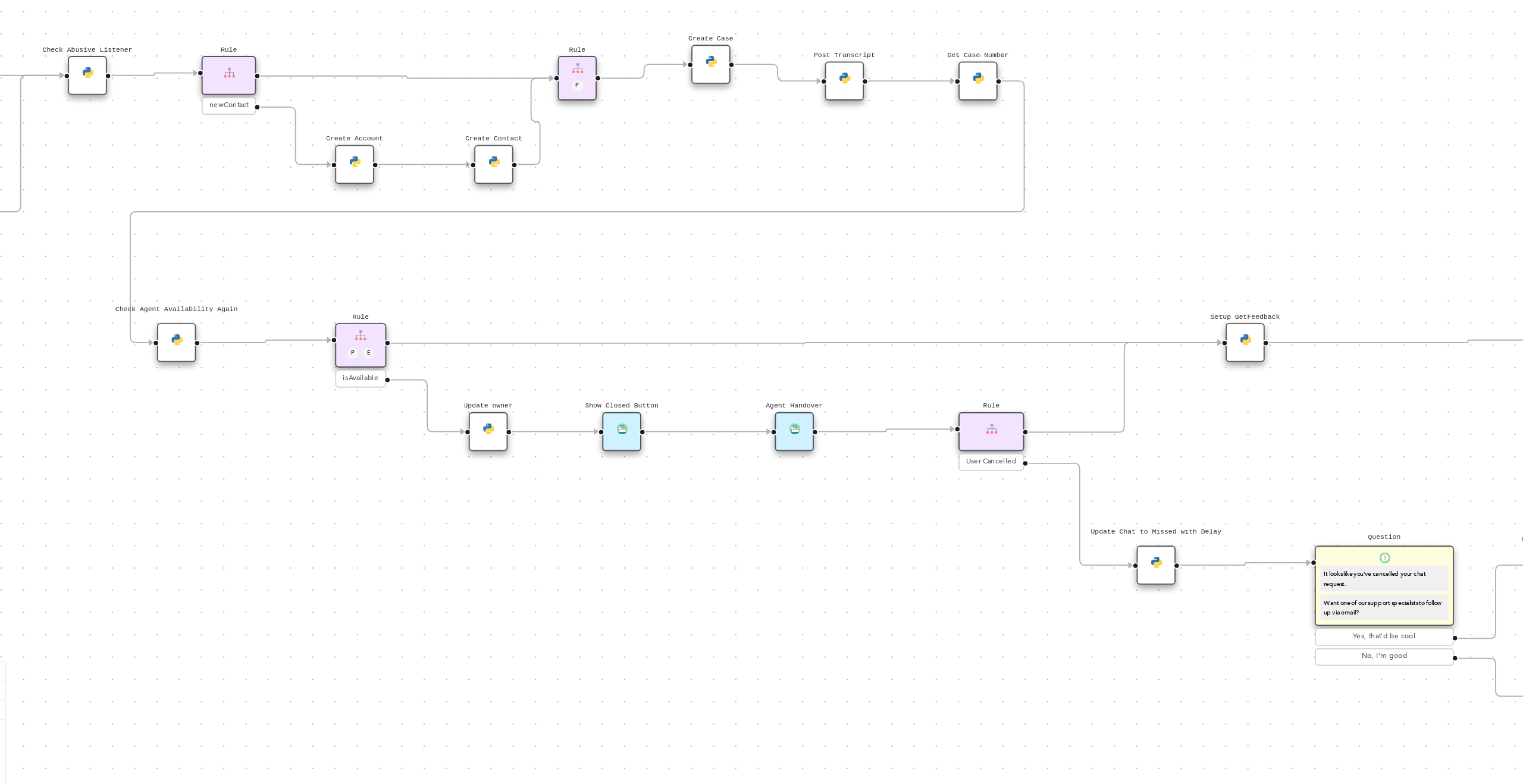
drag, startPoint x: 529, startPoint y: 521, endPoint x: 438, endPoint y: 567, distance: 102.0
click at [438, 567] on div "Rule P Start Rule P IsAvailable Rule newContact Get Contact details First Name …" at bounding box center [785, 405] width 1476 height 757
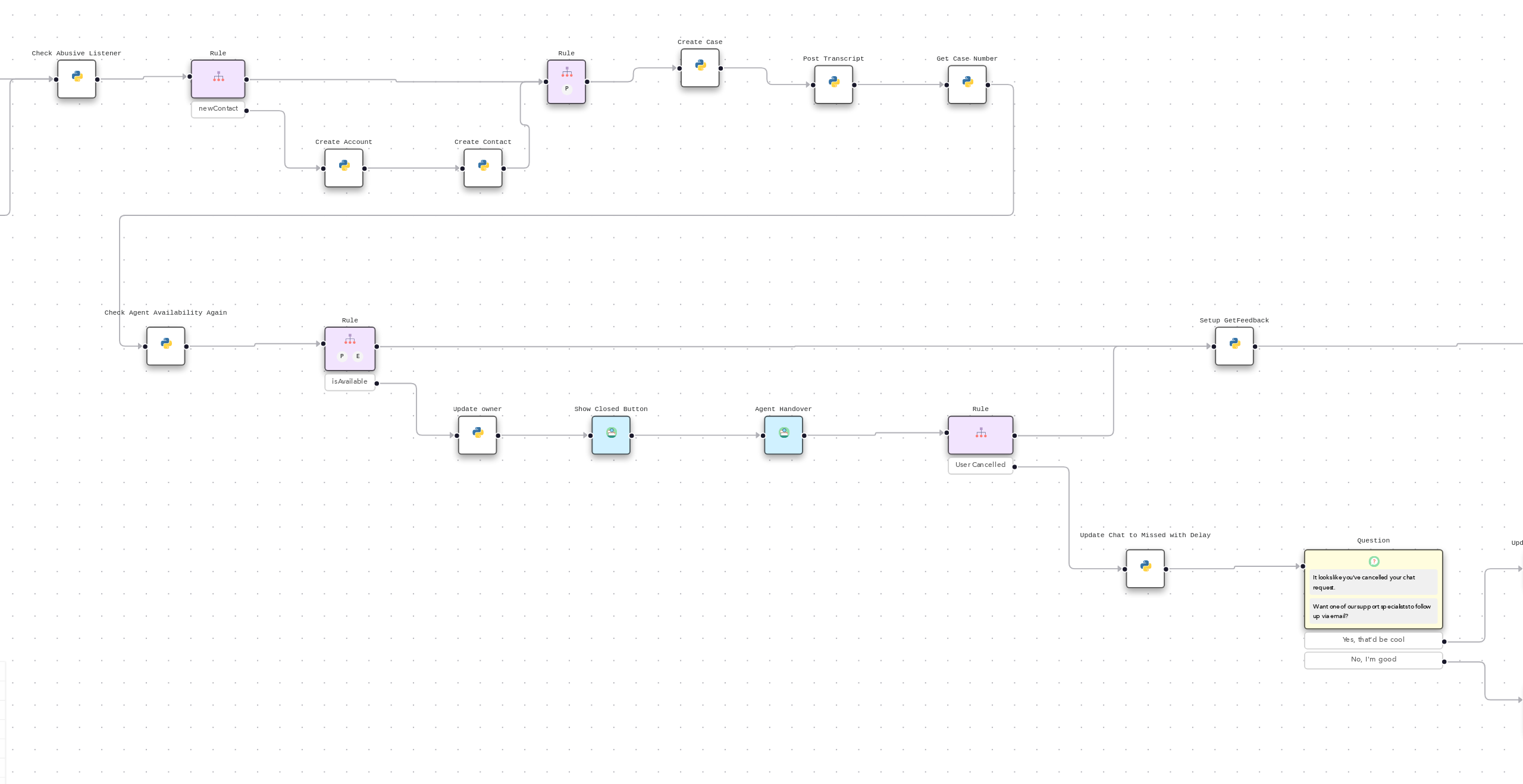
click at [470, 474] on img at bounding box center [466, 471] width 10 height 10
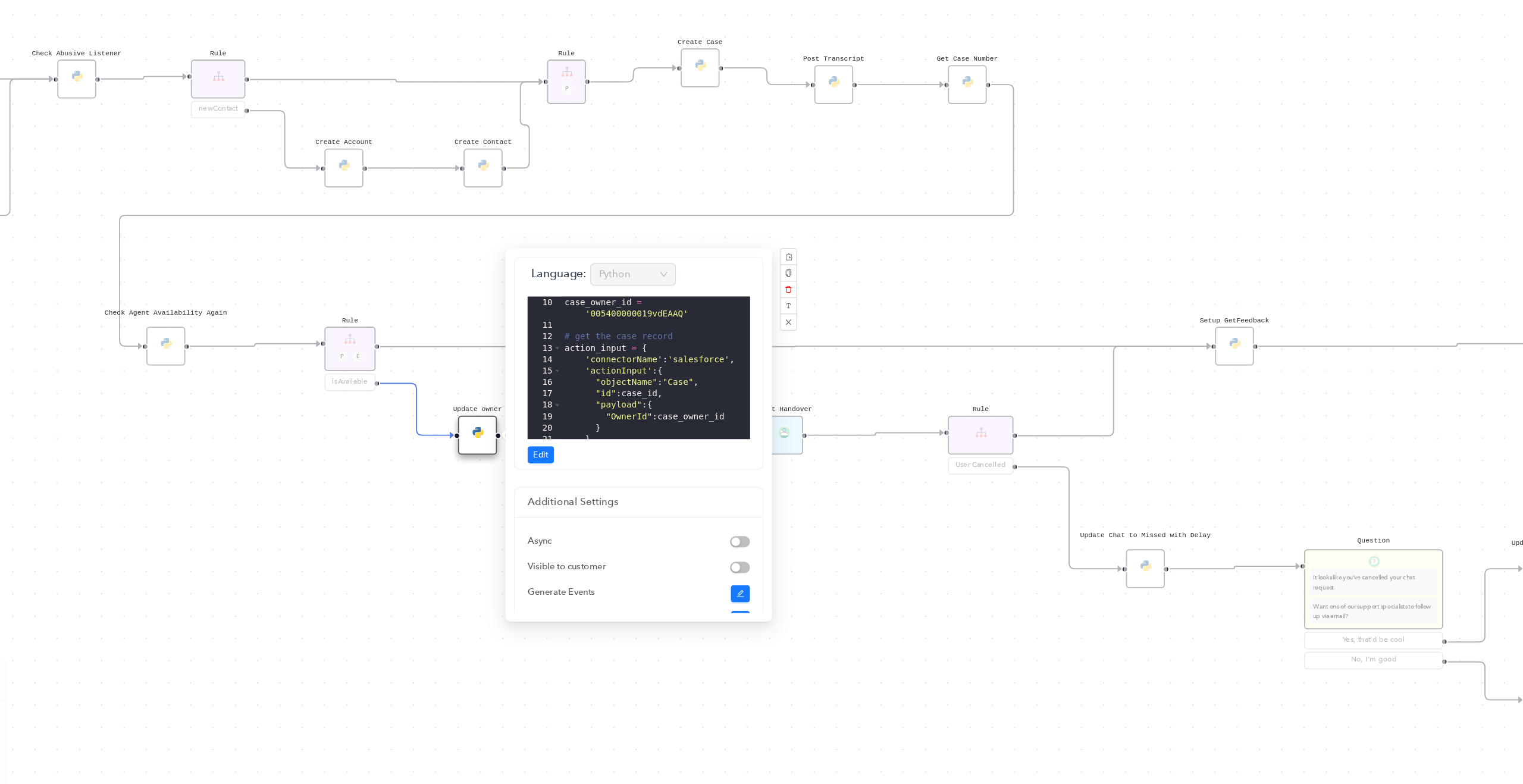
scroll to position [98, 0]
click at [524, 489] on span "Edit" at bounding box center [519, 489] width 13 height 11
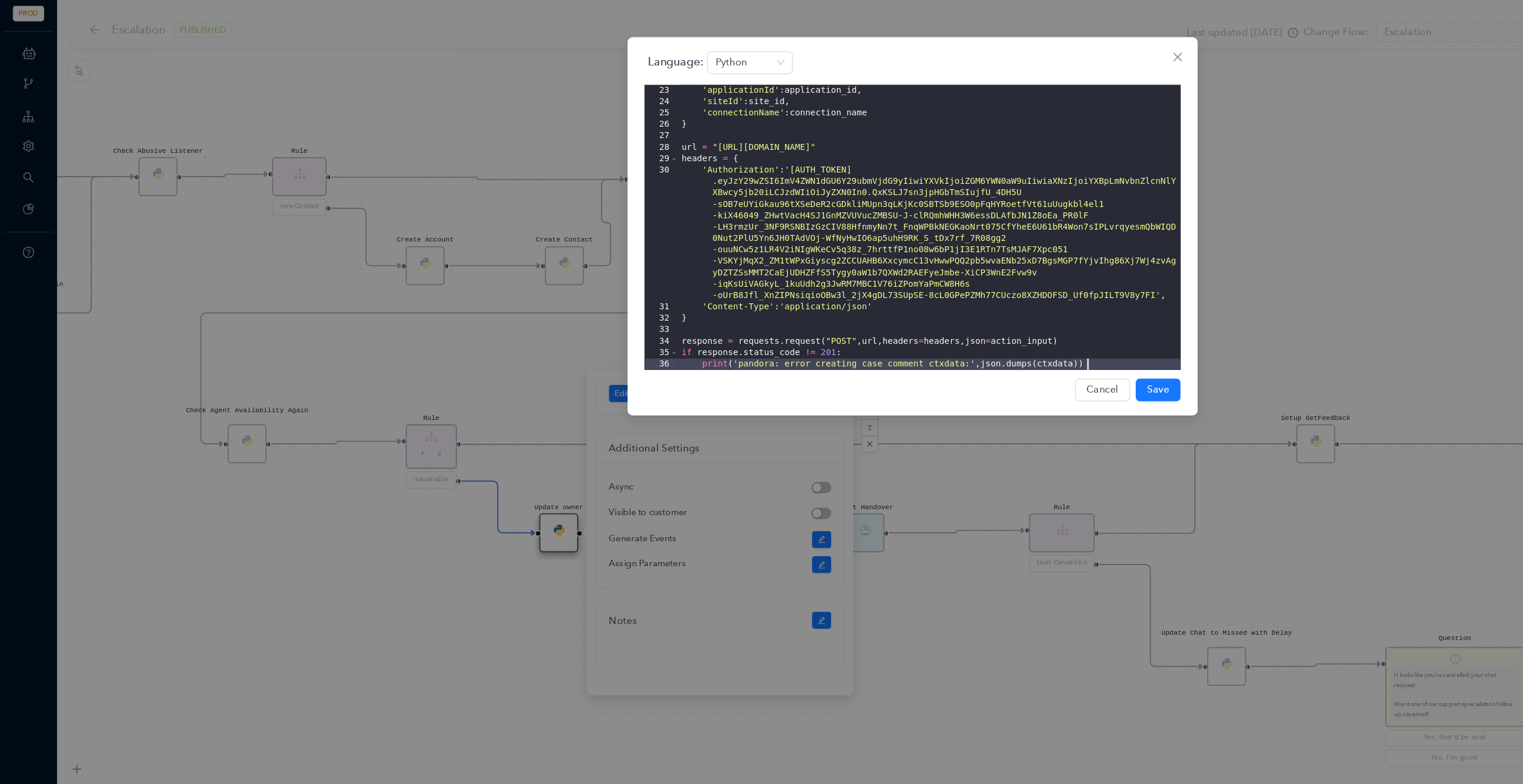
scroll to position [204, 0]
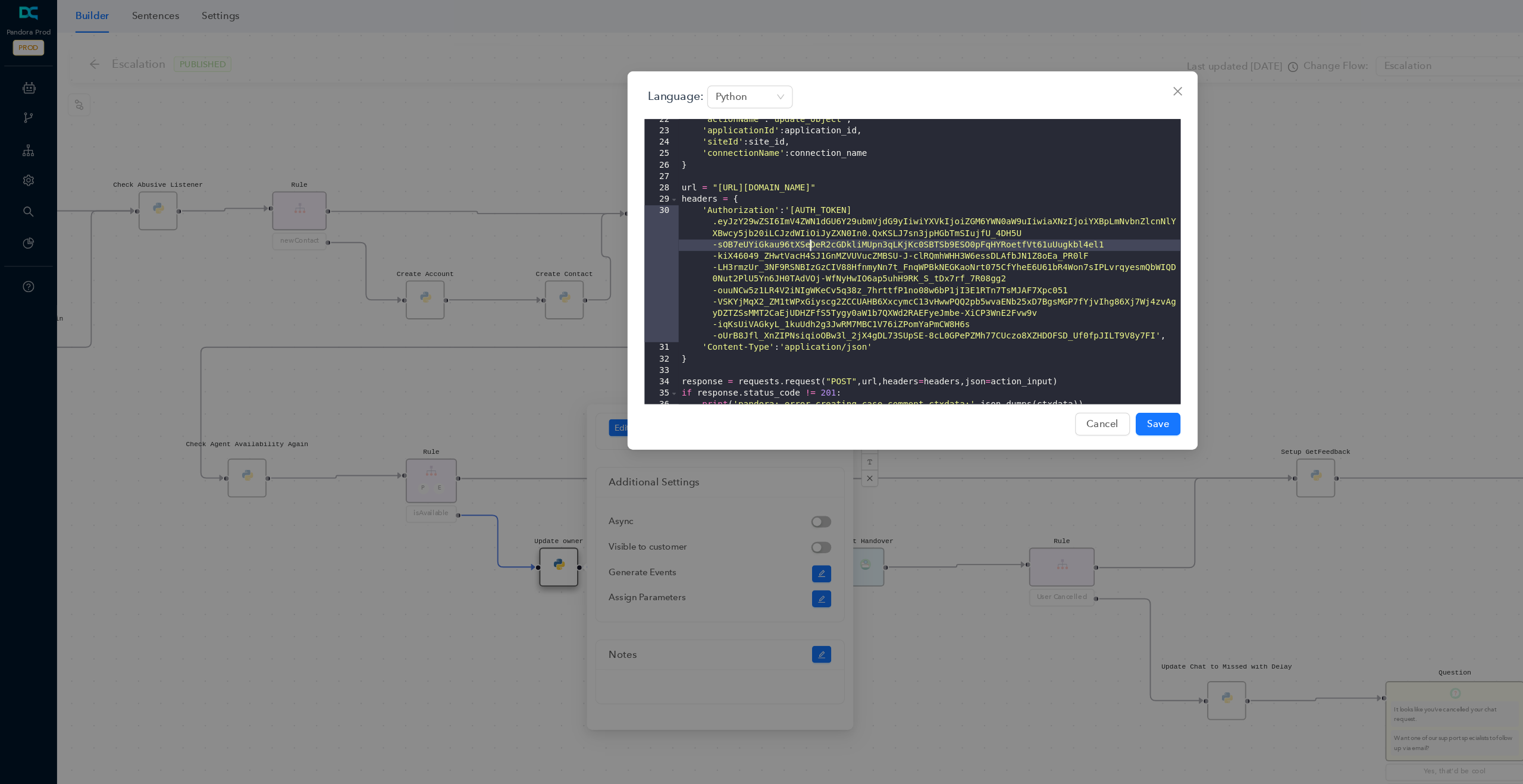
click at [677, 207] on div "'actionName' : 'update_object' , 'applicationId' : application_id , 'siteId' : …" at bounding box center [776, 224] width 419 height 257
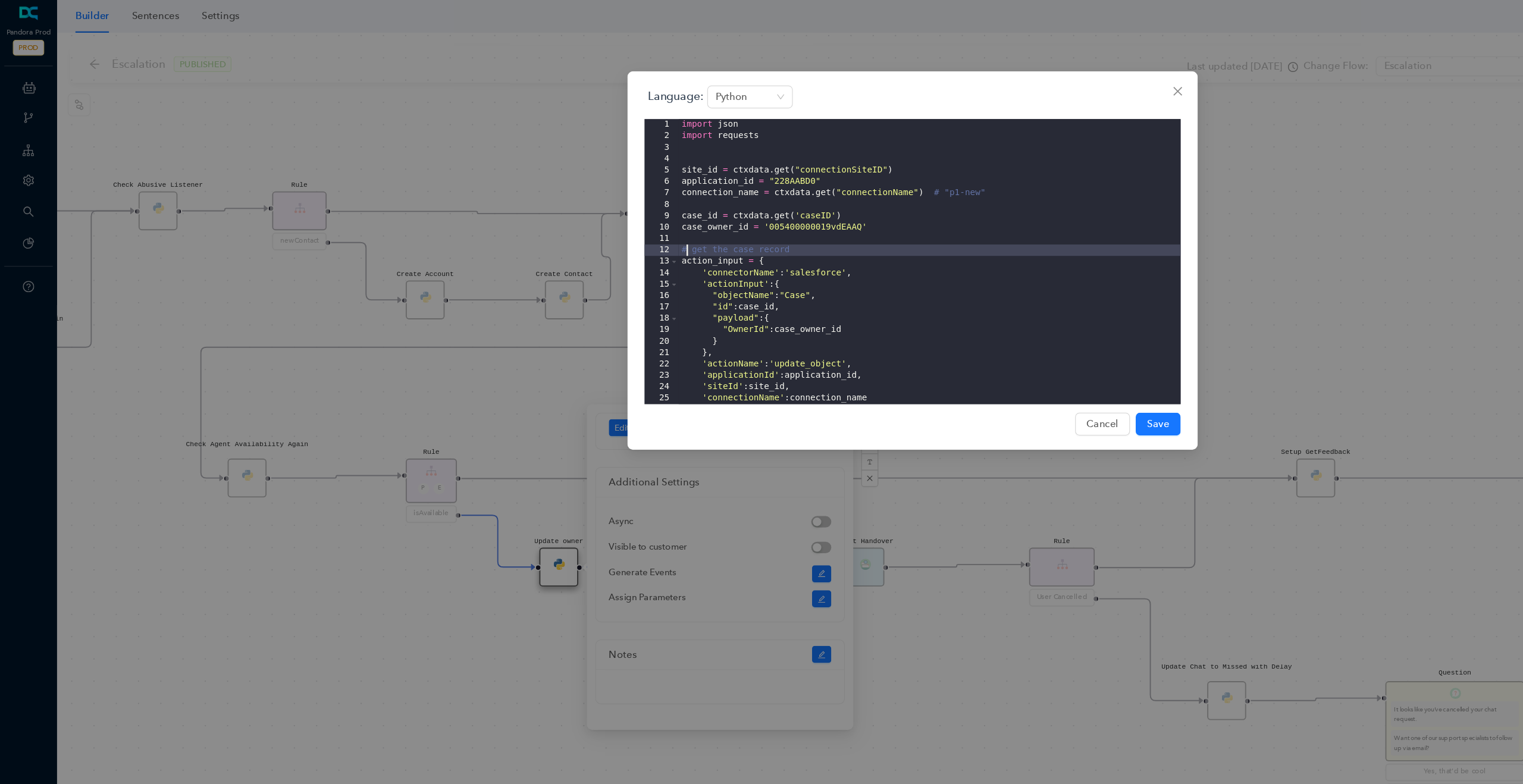
drag, startPoint x: 661, startPoint y: 210, endPoint x: 575, endPoint y: 212, distance: 86.0
click at [575, 212] on div "import json import requests site_id = ctxdata . get ( "connectionSiteID" ) appl…" at bounding box center [776, 228] width 419 height 257
click at [740, 254] on div "import json import requests site_id = ctxdata . get ( "connectionSiteID" ) appl…" at bounding box center [776, 228] width 419 height 257
click at [332, 546] on div "Language: Python 1 2 3 4 5 6 7 8 9 10 11 12 13 14 15 16 17 18 19 20 21 22 23 24…" at bounding box center [762, 392] width 1523 height 784
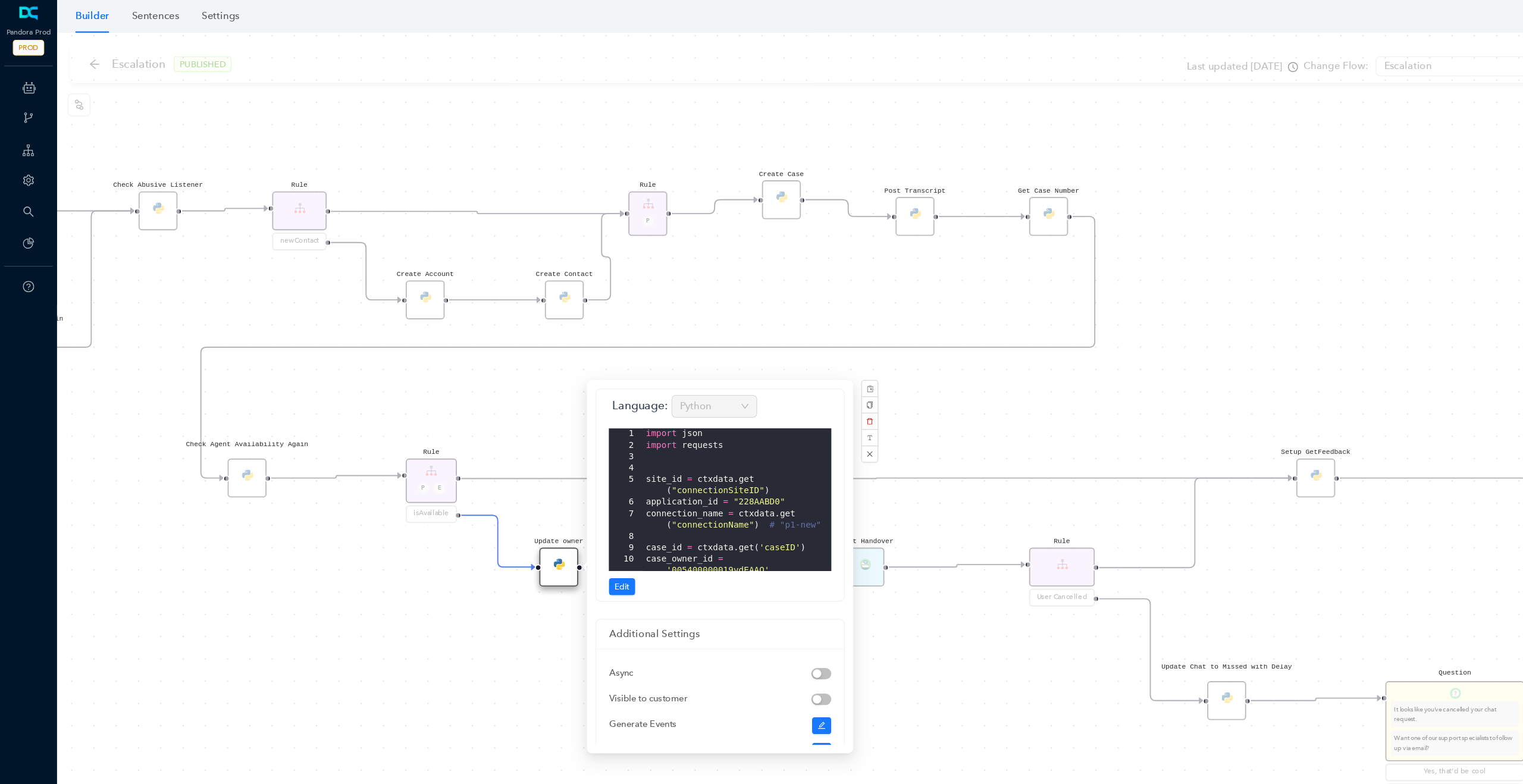
click at [375, 531] on div "Rule P Start Rule P IsAvailable Rule newContact Get Contact details First Name …" at bounding box center [785, 405] width 1476 height 757
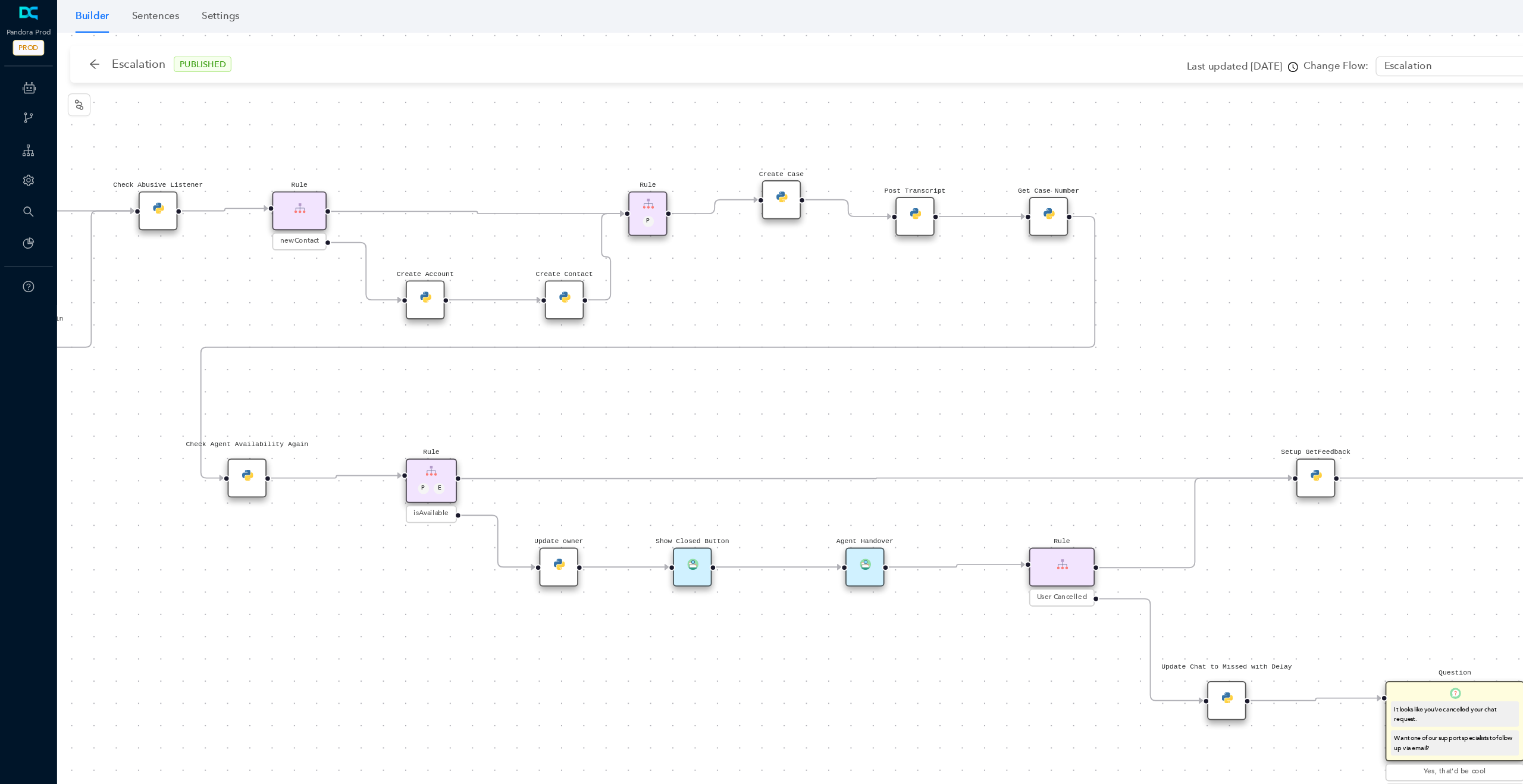
click at [588, 469] on div "Show Closed Button" at bounding box center [578, 474] width 33 height 33
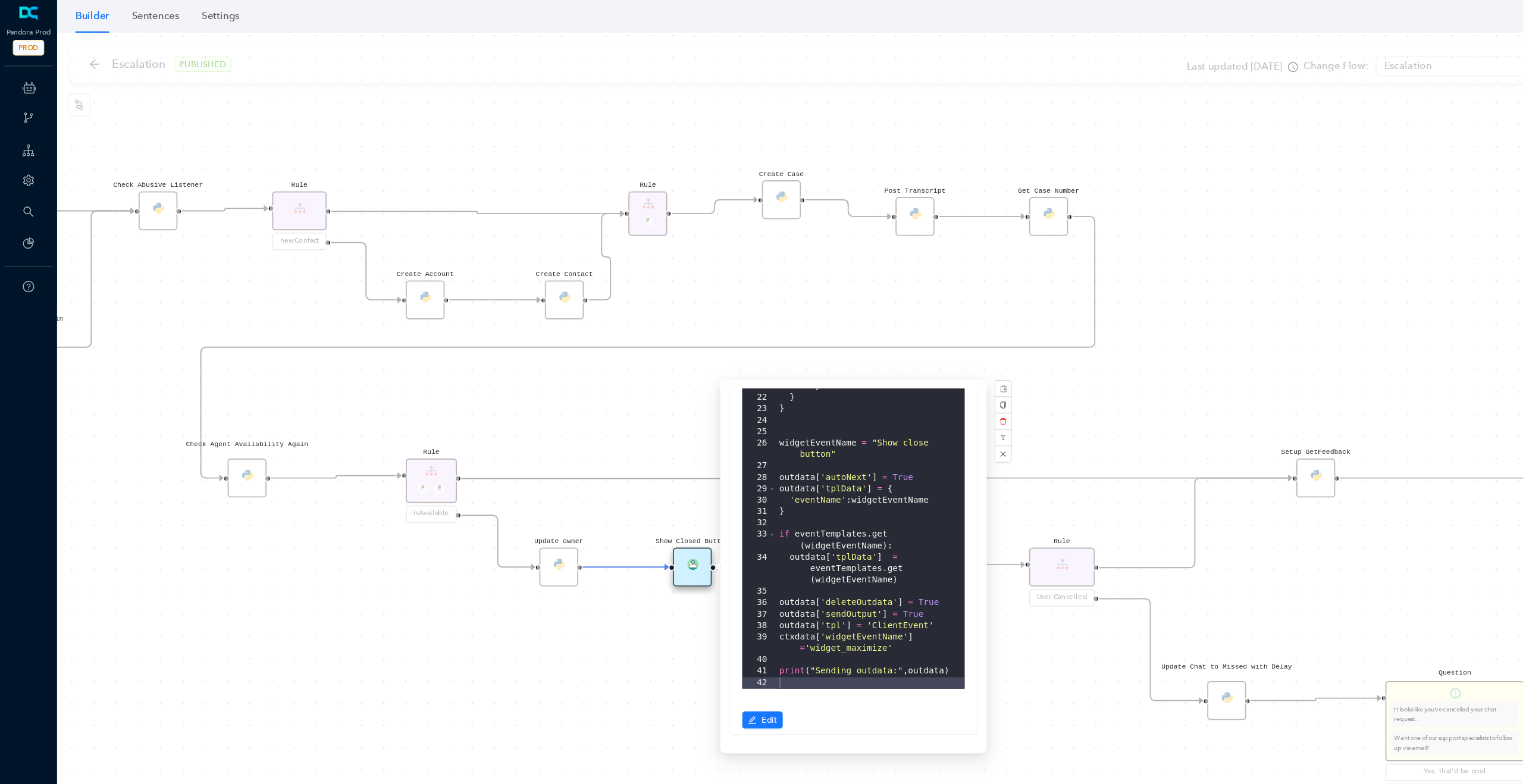
scroll to position [422, 0]
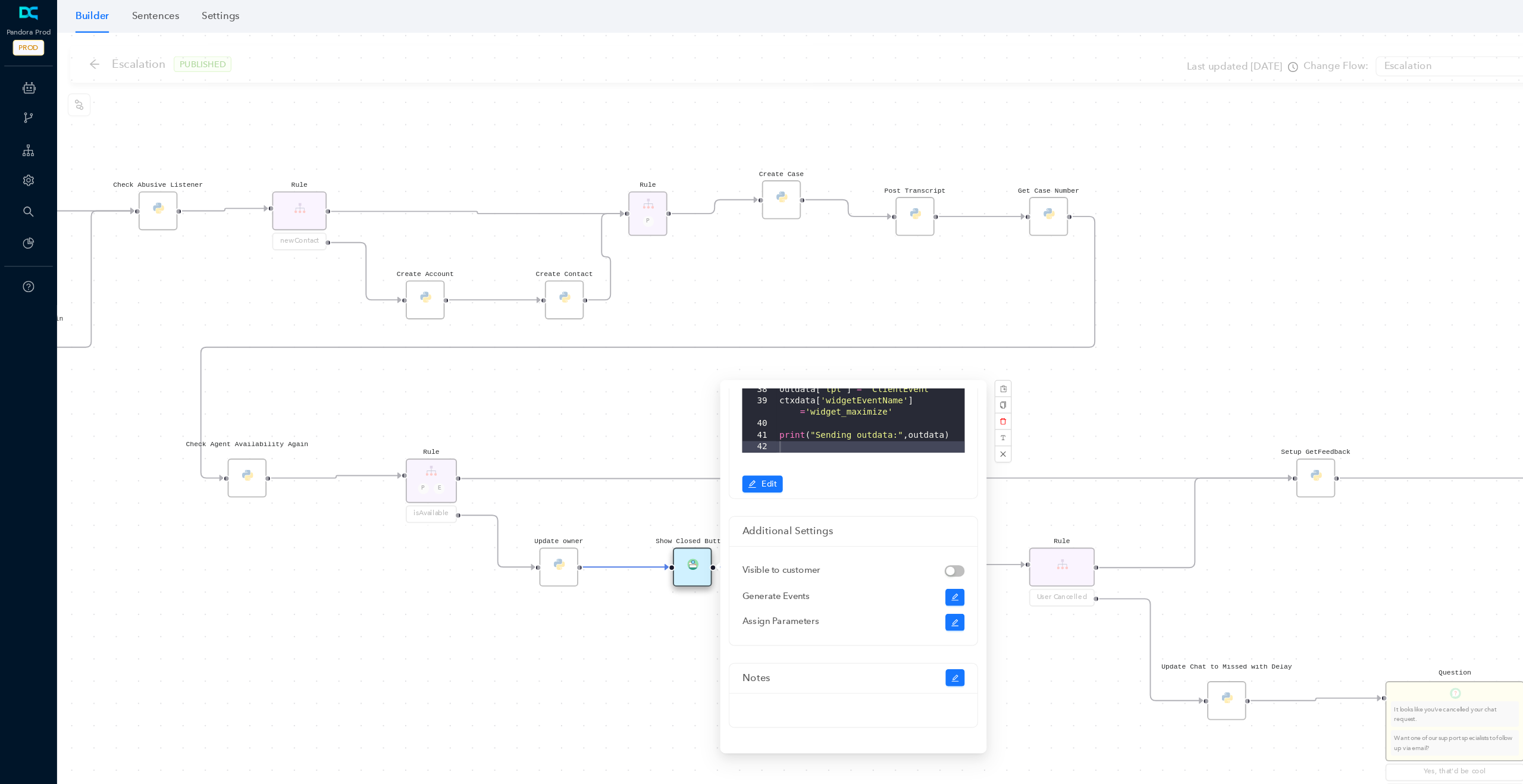
click at [531, 507] on div "Rule P Start Rule P IsAvailable Rule newContact Get Contact details First Name …" at bounding box center [785, 405] width 1476 height 757
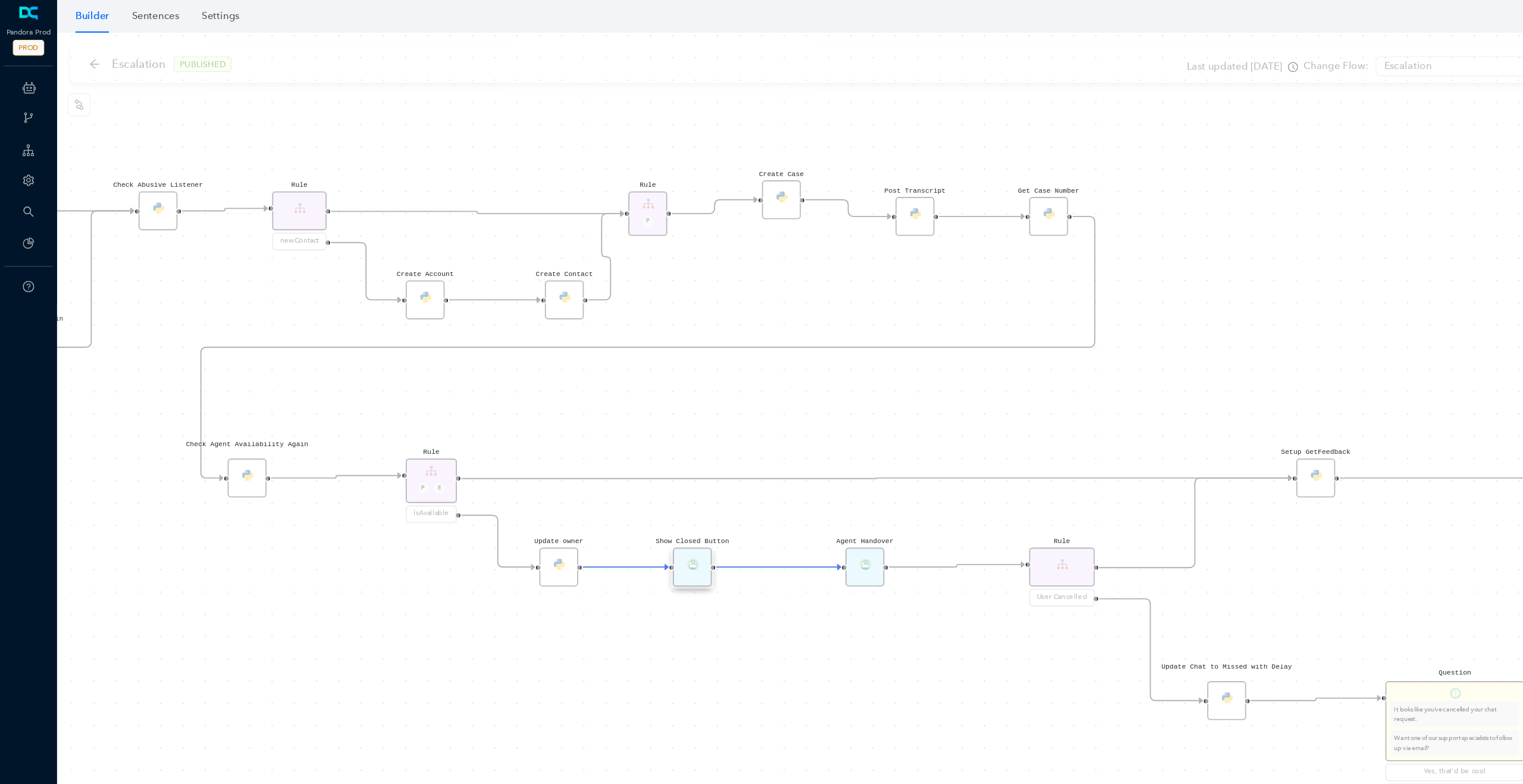
scroll to position [0, 0]
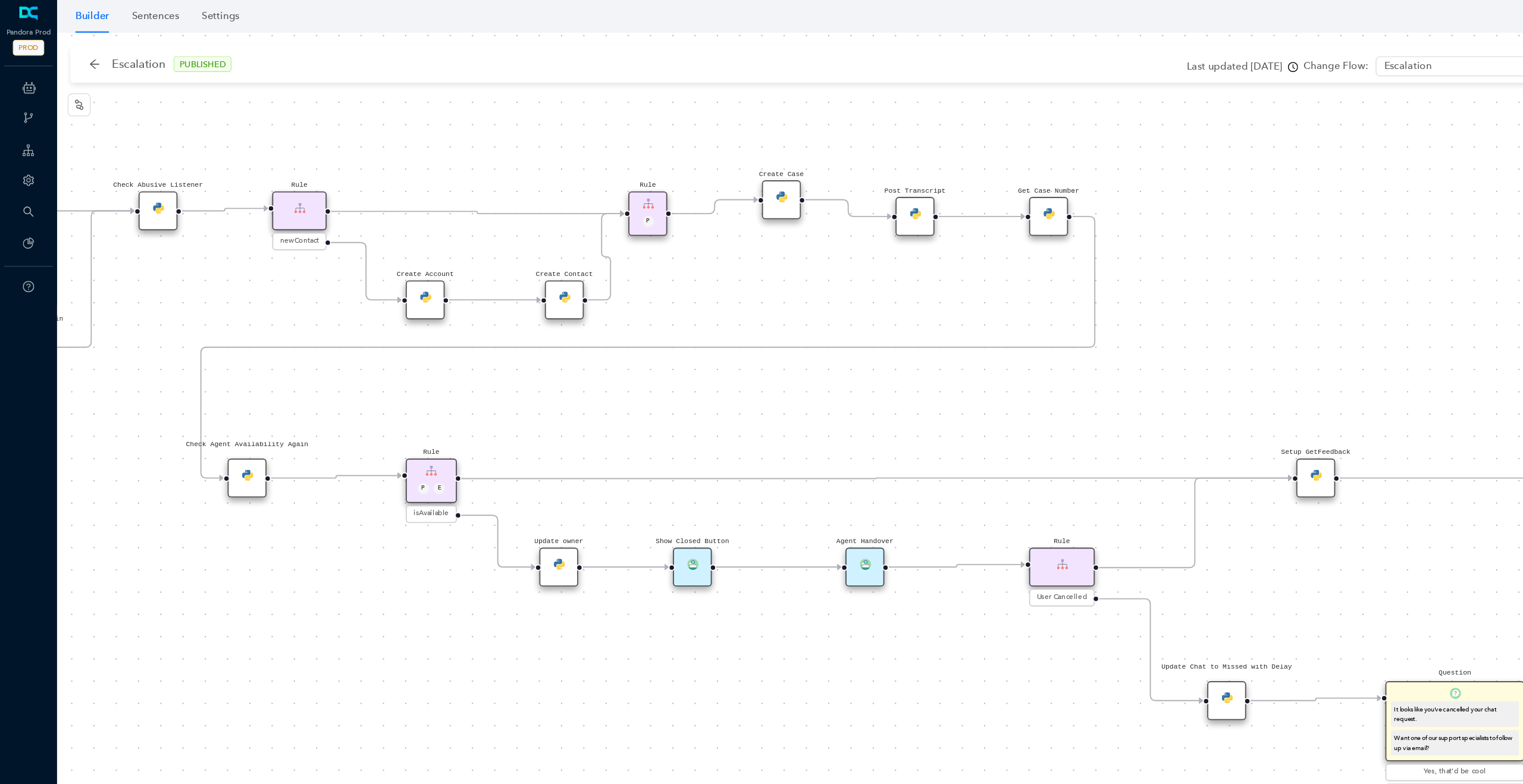
click at [722, 481] on div "Agent Handover" at bounding box center [722, 474] width 33 height 33
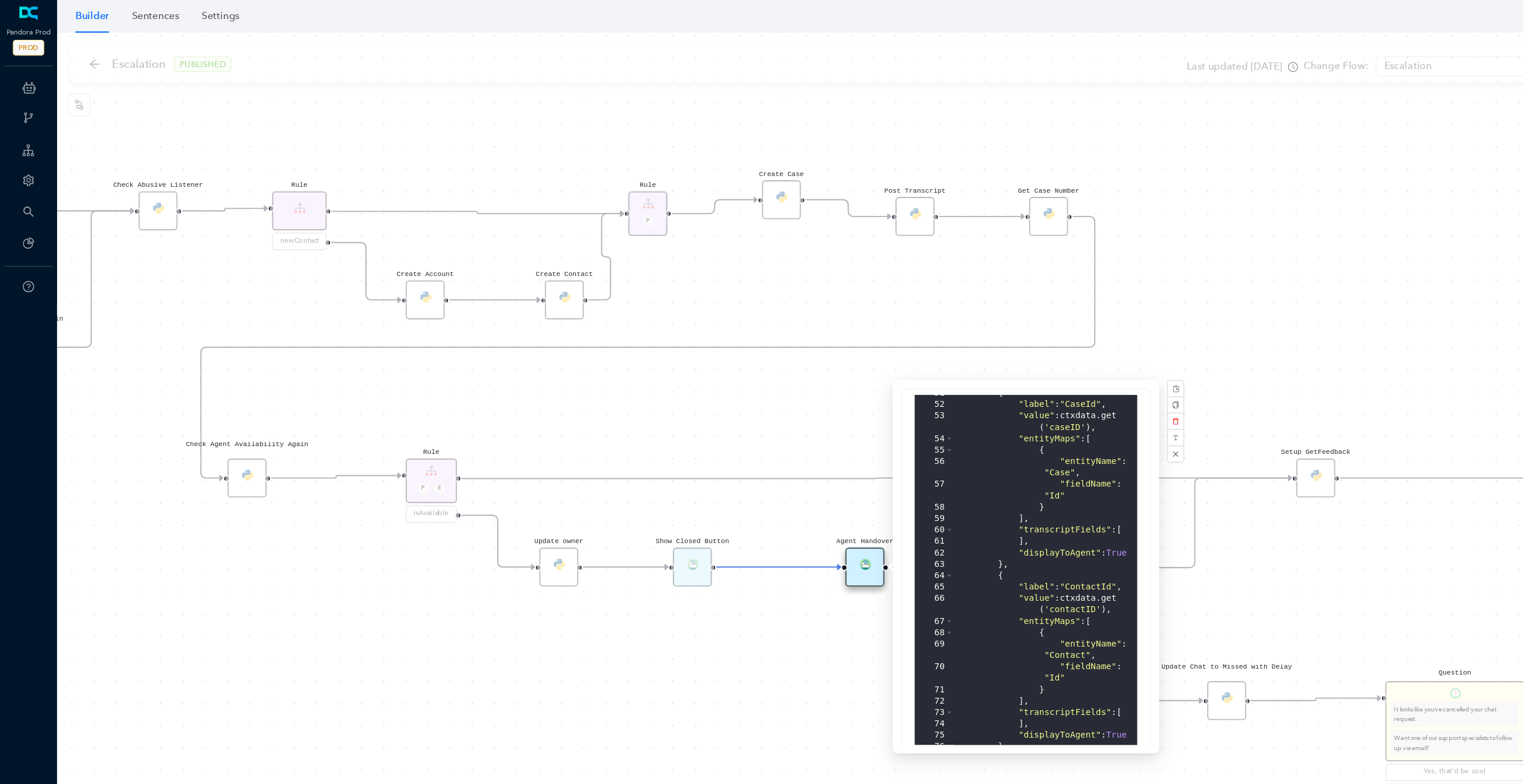
scroll to position [804, 0]
click at [908, 435] on div ""entityName" : "Case" , "fieldName" : "Id" } ] , "transcriptFields" : [ ] , "di…" at bounding box center [872, 576] width 153 height 499
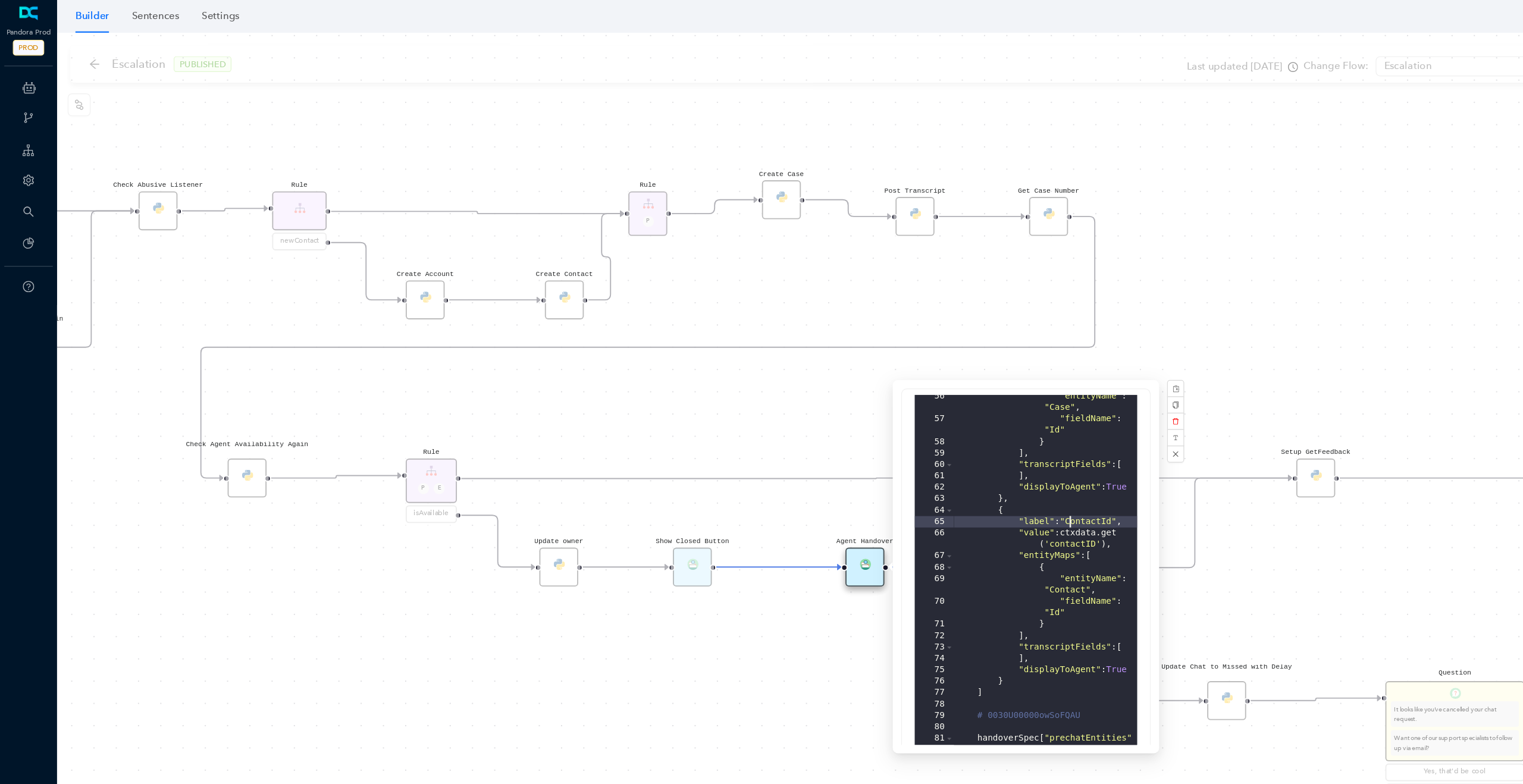
click at [908, 435] on div ""entityName" : "Case" , "fieldName" : "Id" } ] , "transcriptFields" : [ ] , "di…" at bounding box center [872, 576] width 153 height 499
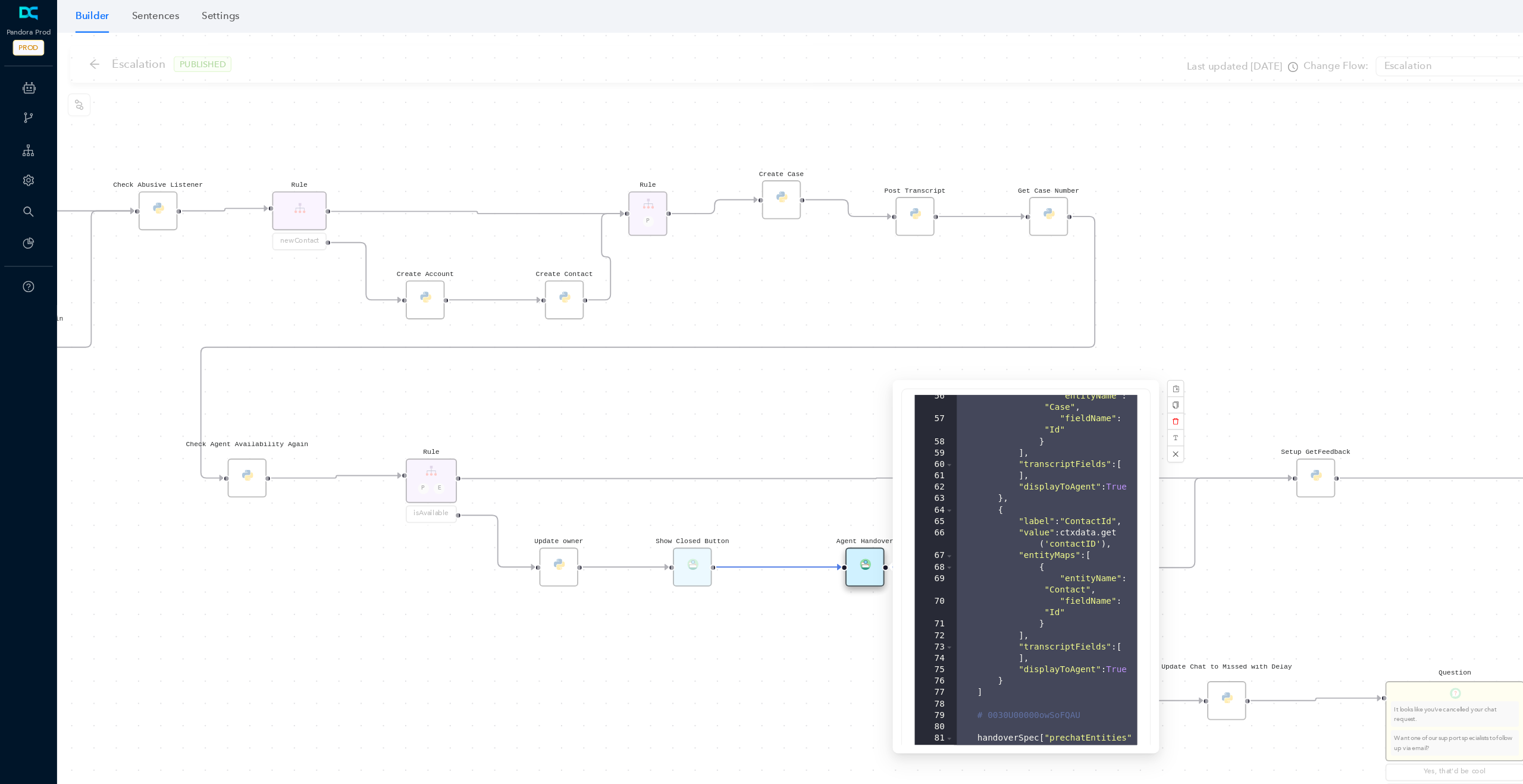
click at [601, 366] on div "Rule P Start Rule P IsAvailable Rule newContact Get Contact details First Name …" at bounding box center [785, 405] width 1476 height 757
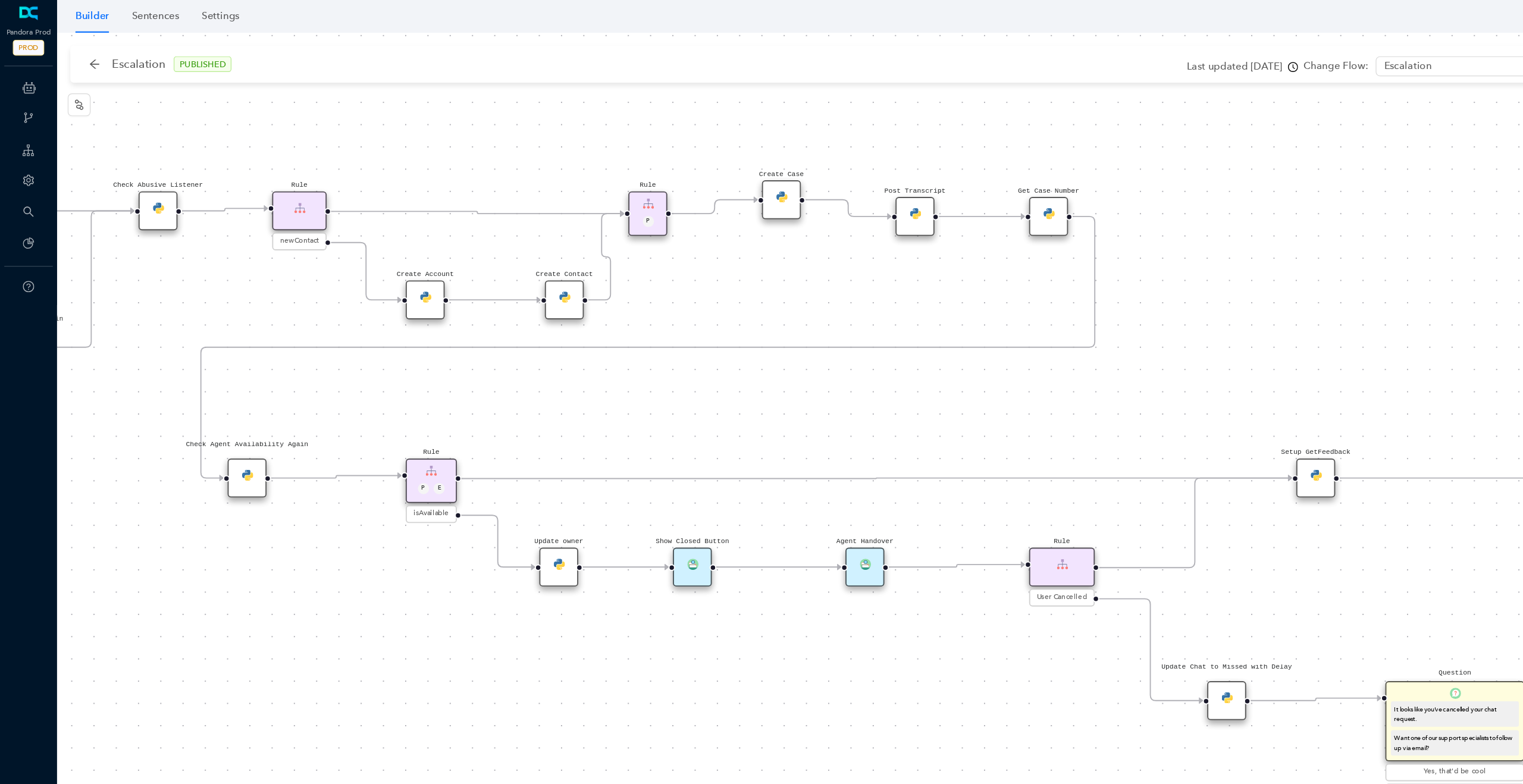
drag, startPoint x: 698, startPoint y: 346, endPoint x: 534, endPoint y: 346, distance: 164.0
click at [534, 346] on div "Rule P Start Rule P IsAvailable Rule newContact Get Contact details First Name …" at bounding box center [785, 405] width 1476 height 757
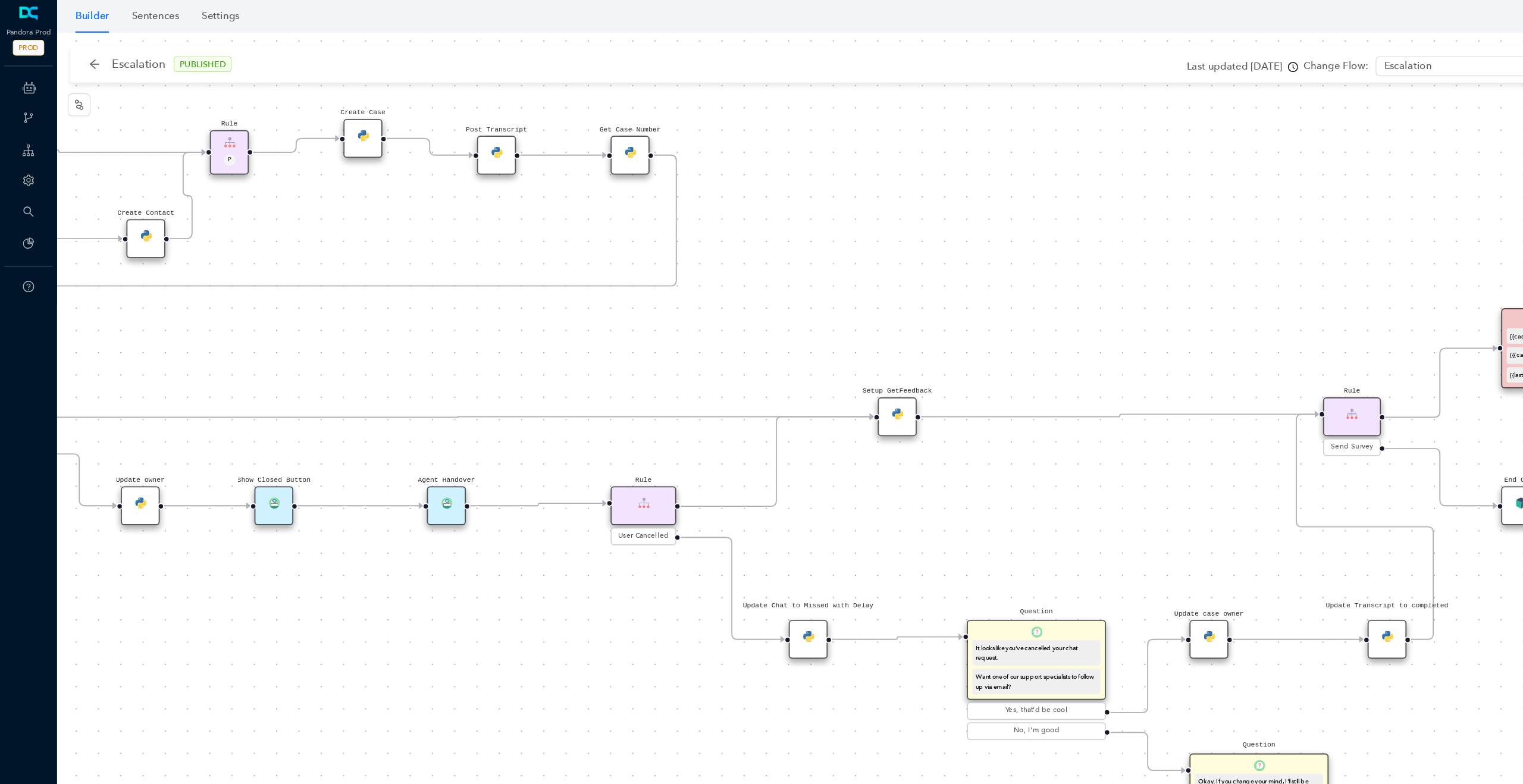
drag, startPoint x: 730, startPoint y: 552, endPoint x: 543, endPoint y: 501, distance: 193.8
click at [543, 501] on div "Rule P Start Rule P IsAvailable Rule newContact Get Contact details First Name …" at bounding box center [785, 405] width 1476 height 757
drag, startPoint x: 555, startPoint y: 531, endPoint x: 453, endPoint y: 465, distance: 121.5
click at [453, 465] on div "Rule P Start Rule P IsAvailable Rule newContact Get Contact details First Name …" at bounding box center [785, 405] width 1476 height 757
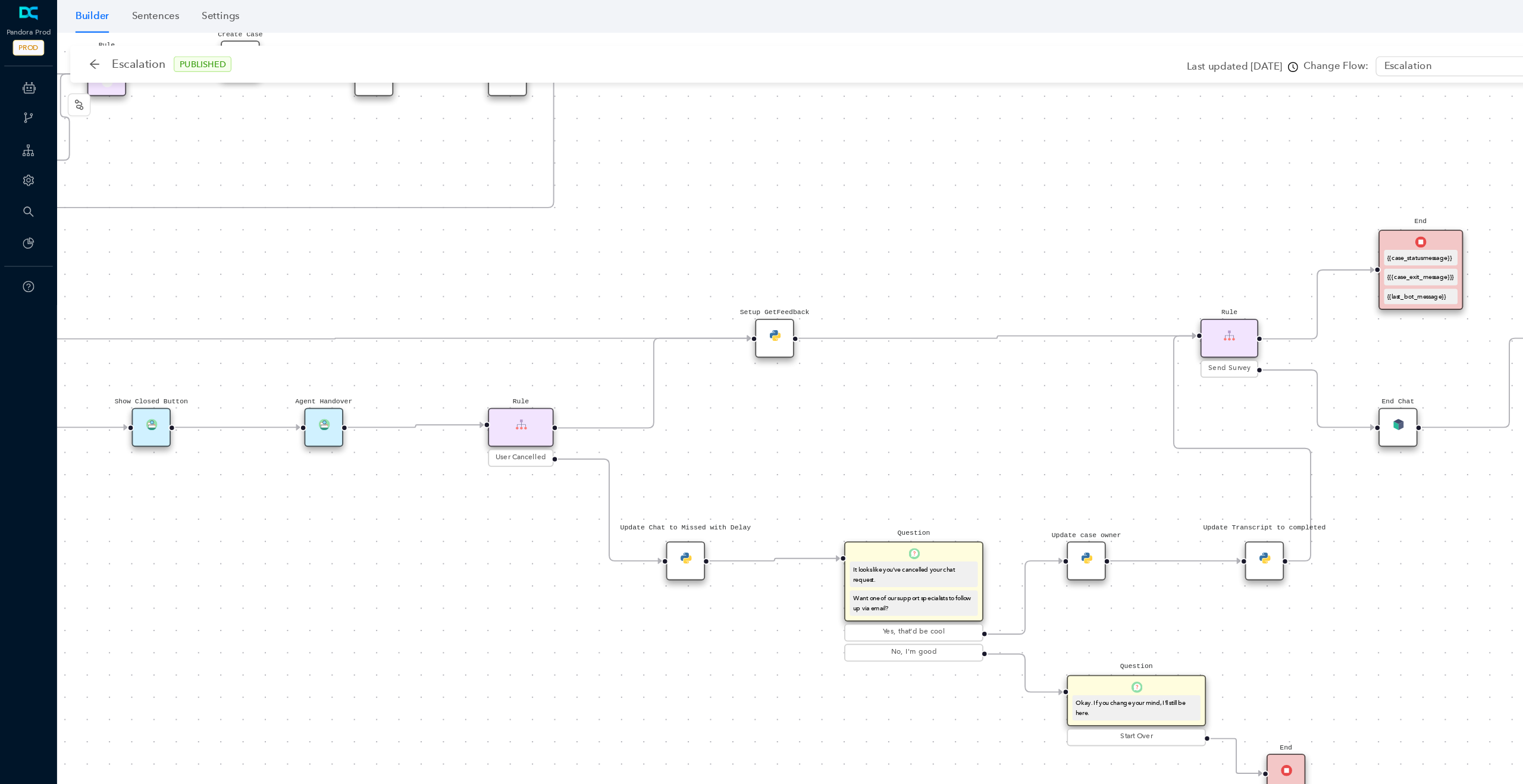
click at [574, 472] on div "Update Chat to Missed with Delay" at bounding box center [572, 469] width 33 height 33
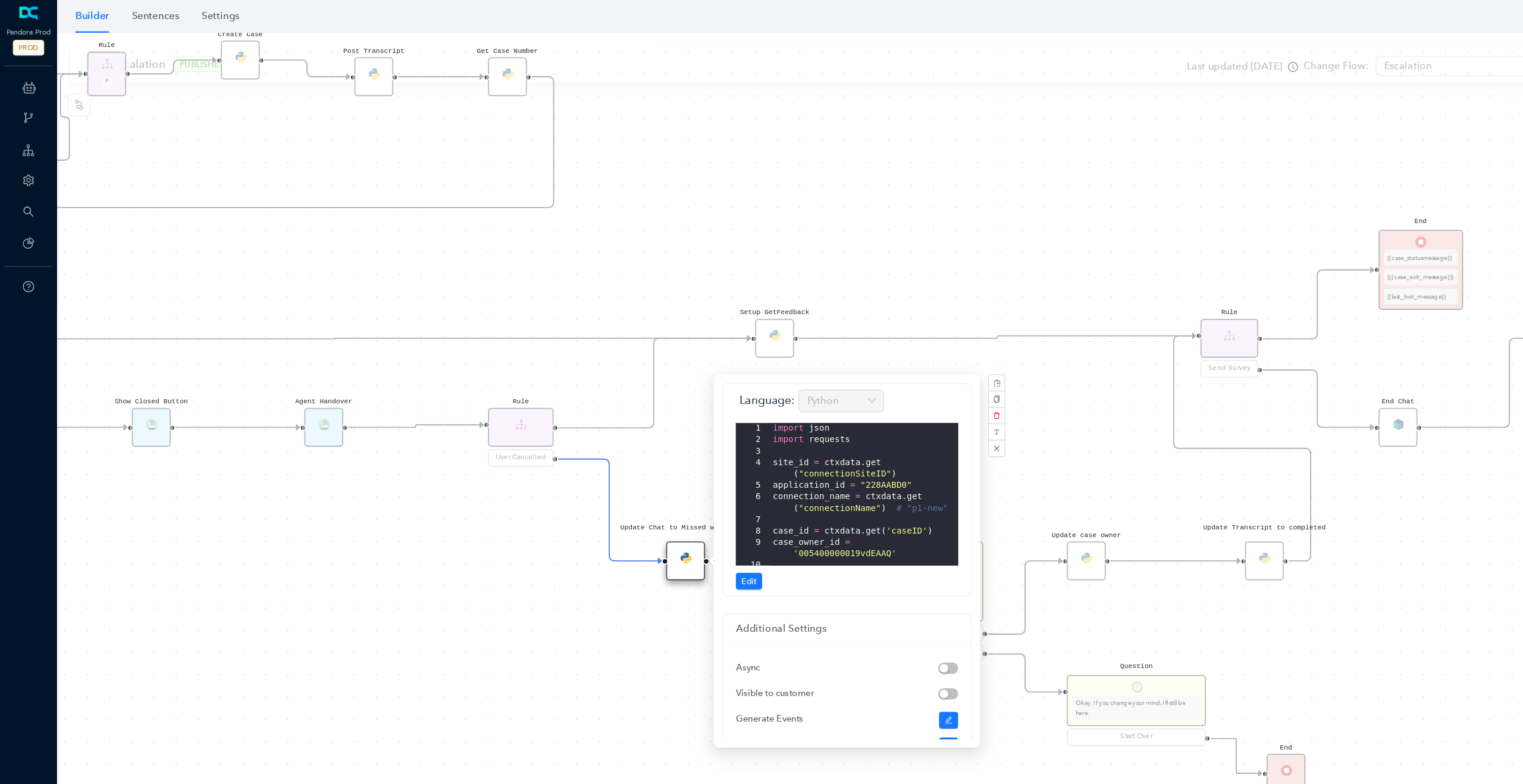
click at [659, 367] on div "import json import requests site_id = ctxdata . get ( "connectionSiteID" ) appl…" at bounding box center [721, 422] width 157 height 138
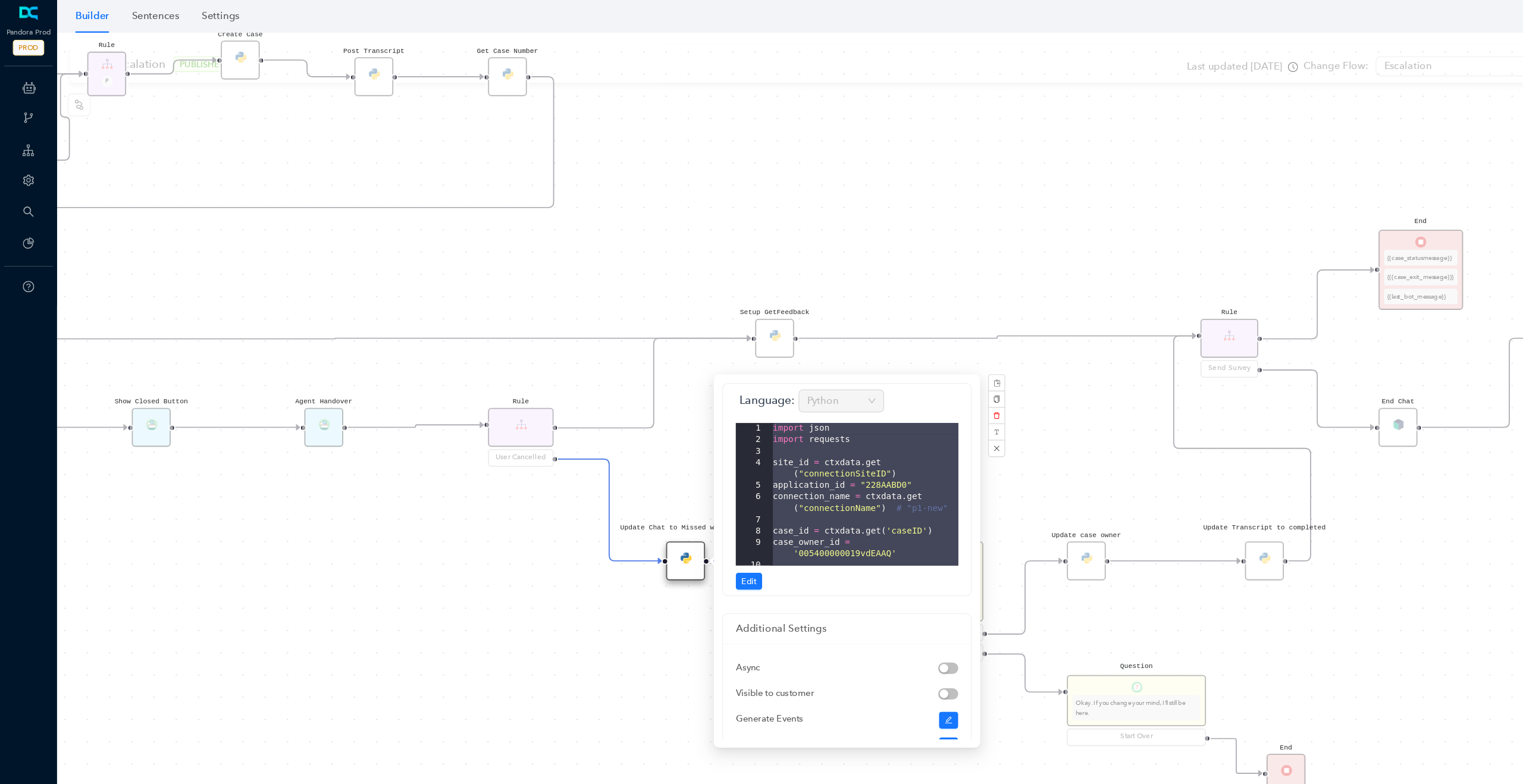
click at [297, 201] on div "Rule P Start Rule P IsAvailable Rule newContact Get Contact details First Name …" at bounding box center [785, 405] width 1476 height 757
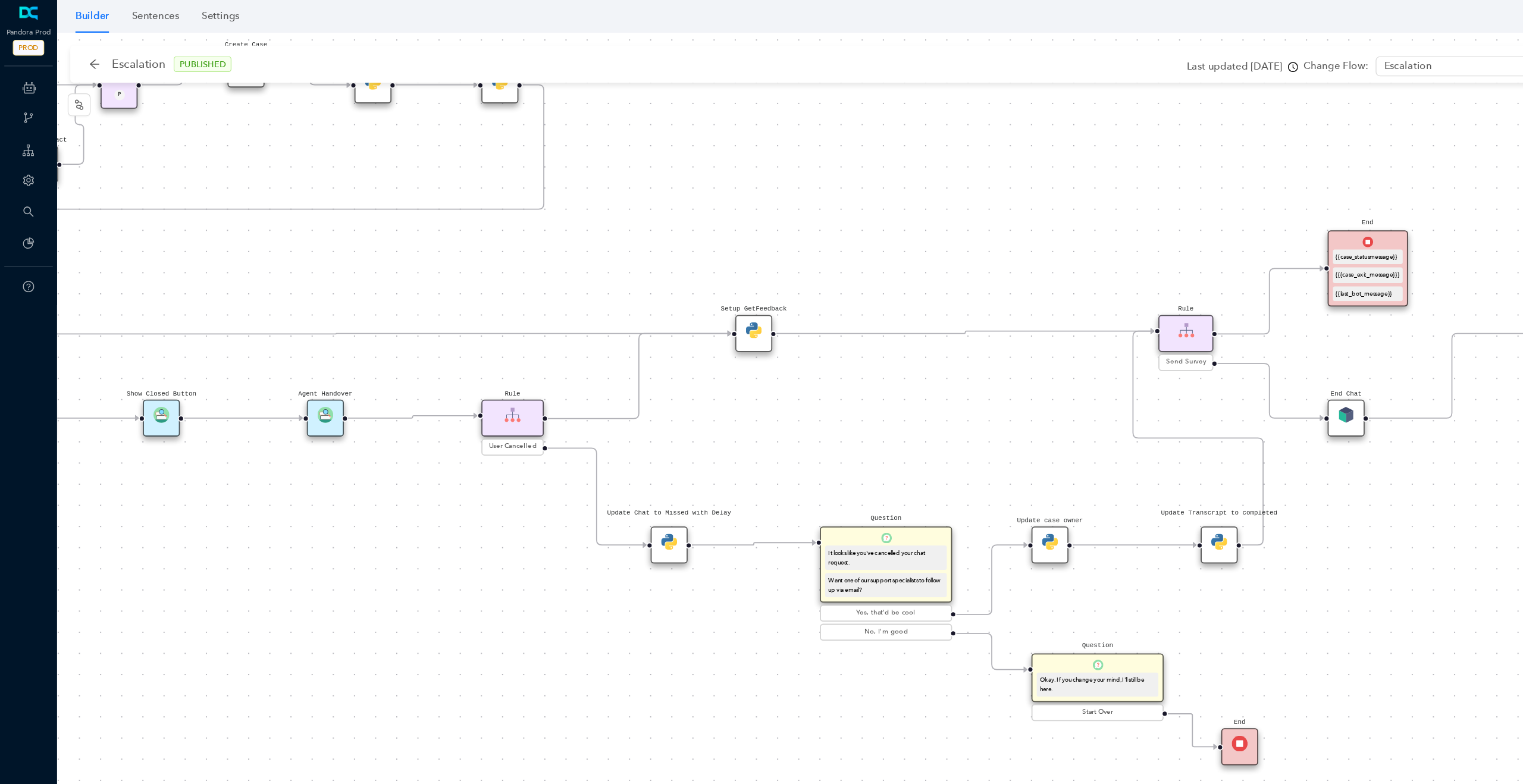
click at [559, 466] on div "Update Chat to Missed with Delay" at bounding box center [559, 455] width 31 height 31
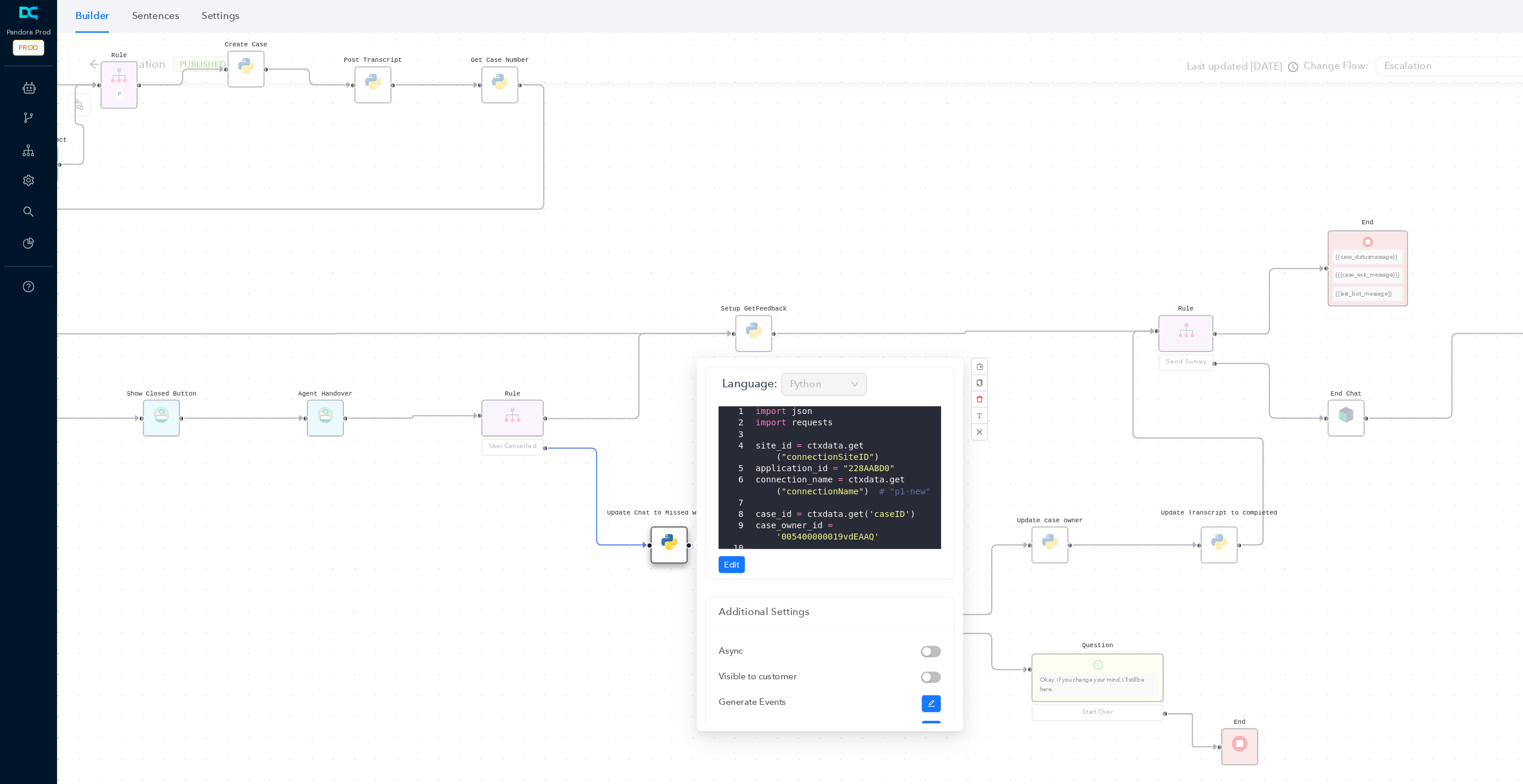
click at [643, 392] on div "import json import requests site_id = ctxdata . get ( "connectionSiteID" ) appl…" at bounding box center [707, 408] width 157 height 138
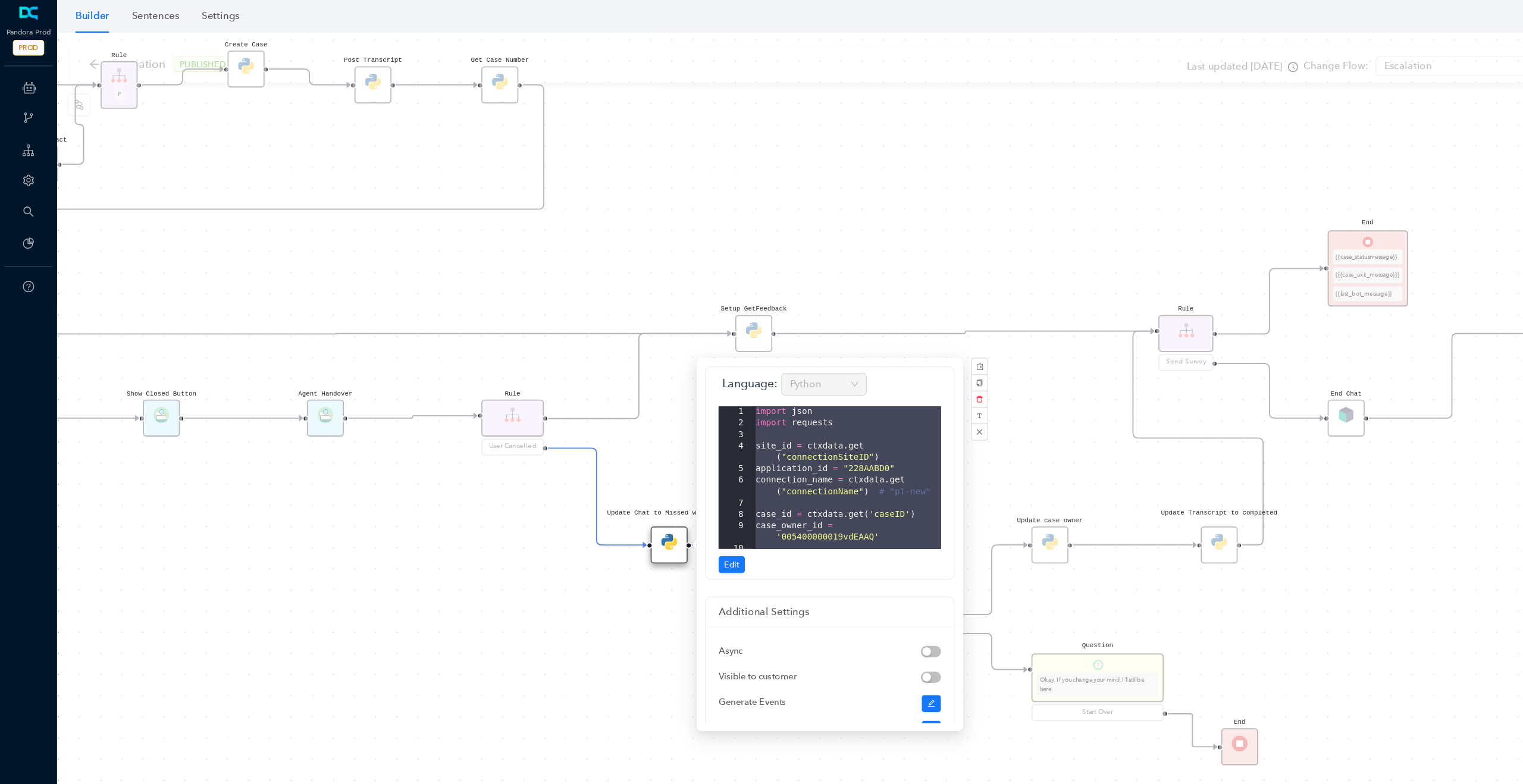
click at [446, 465] on div "Rule P Start Rule P IsAvailable Rule newContact Get Contact details First Name …" at bounding box center [785, 405] width 1476 height 757
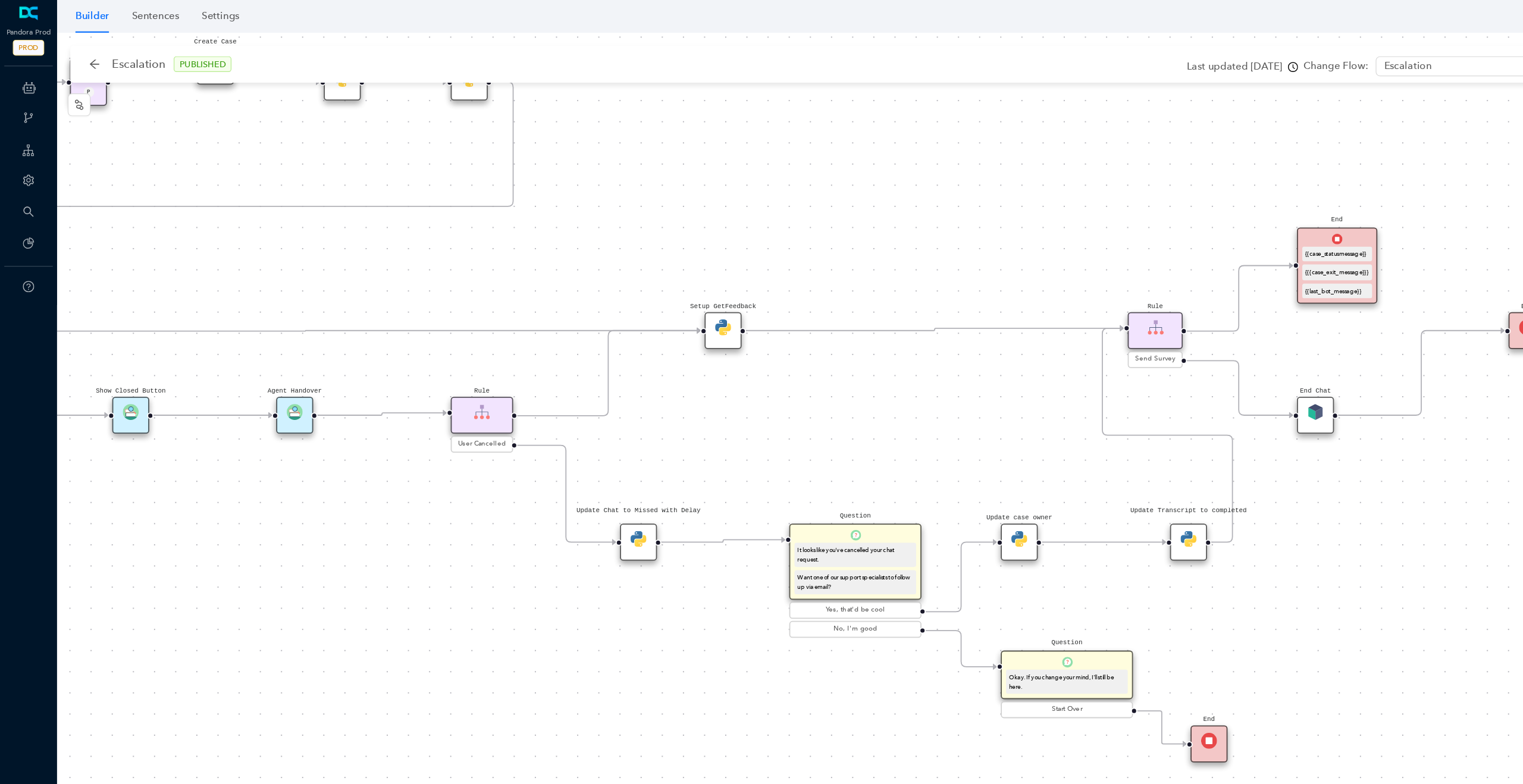
drag, startPoint x: 561, startPoint y: 524, endPoint x: 368, endPoint y: 492, distance: 195.6
click at [368, 492] on div "Rule P Start Rule P IsAvailable Rule newContact Get Contact details First Name …" at bounding box center [785, 405] width 1476 height 757
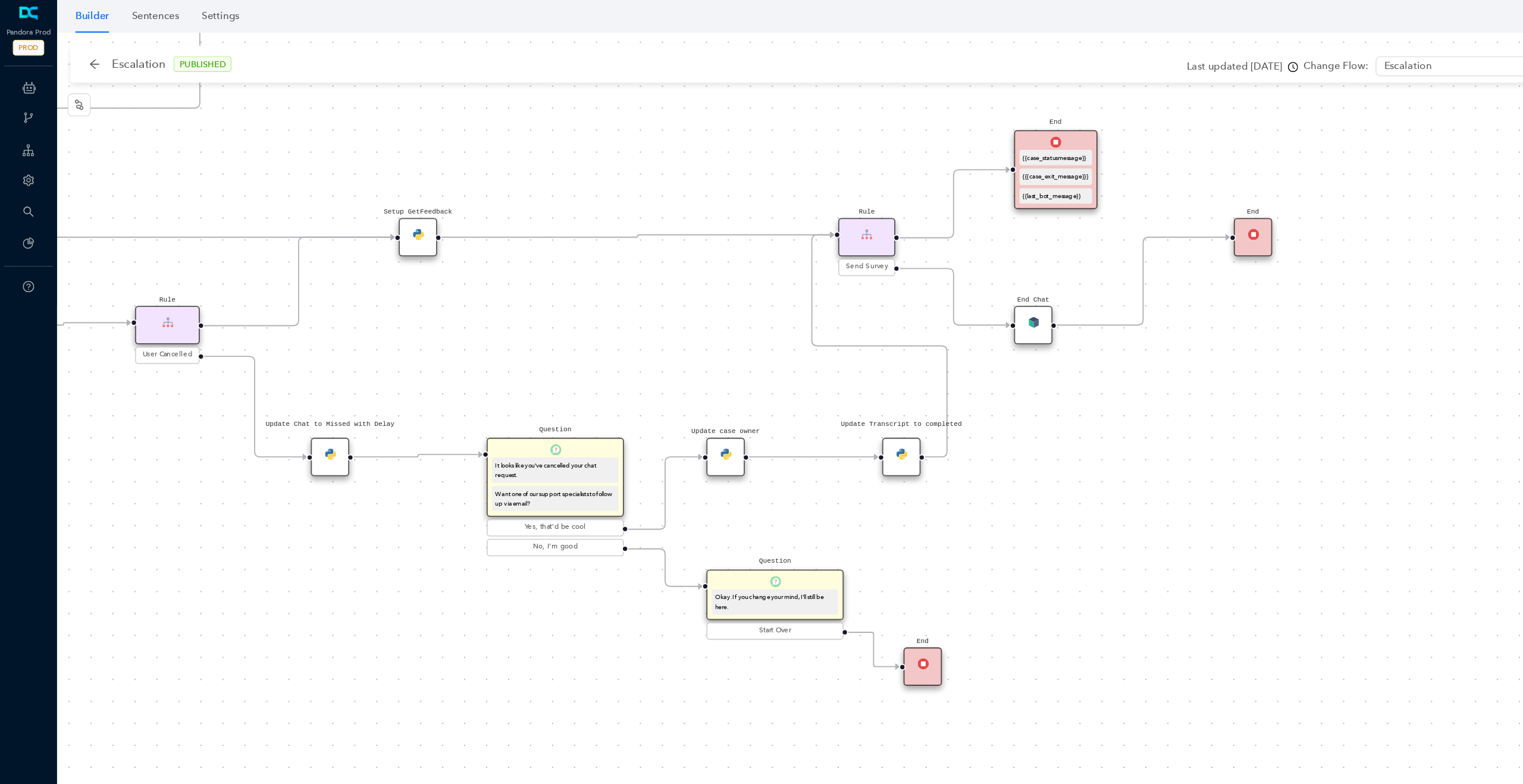
drag, startPoint x: 591, startPoint y: 338, endPoint x: 499, endPoint y: 287, distance: 105.2
click at [499, 287] on div "Rule P Start Rule P IsAvailable Rule newContact Get Contact details First Name …" at bounding box center [785, 405] width 1476 height 757
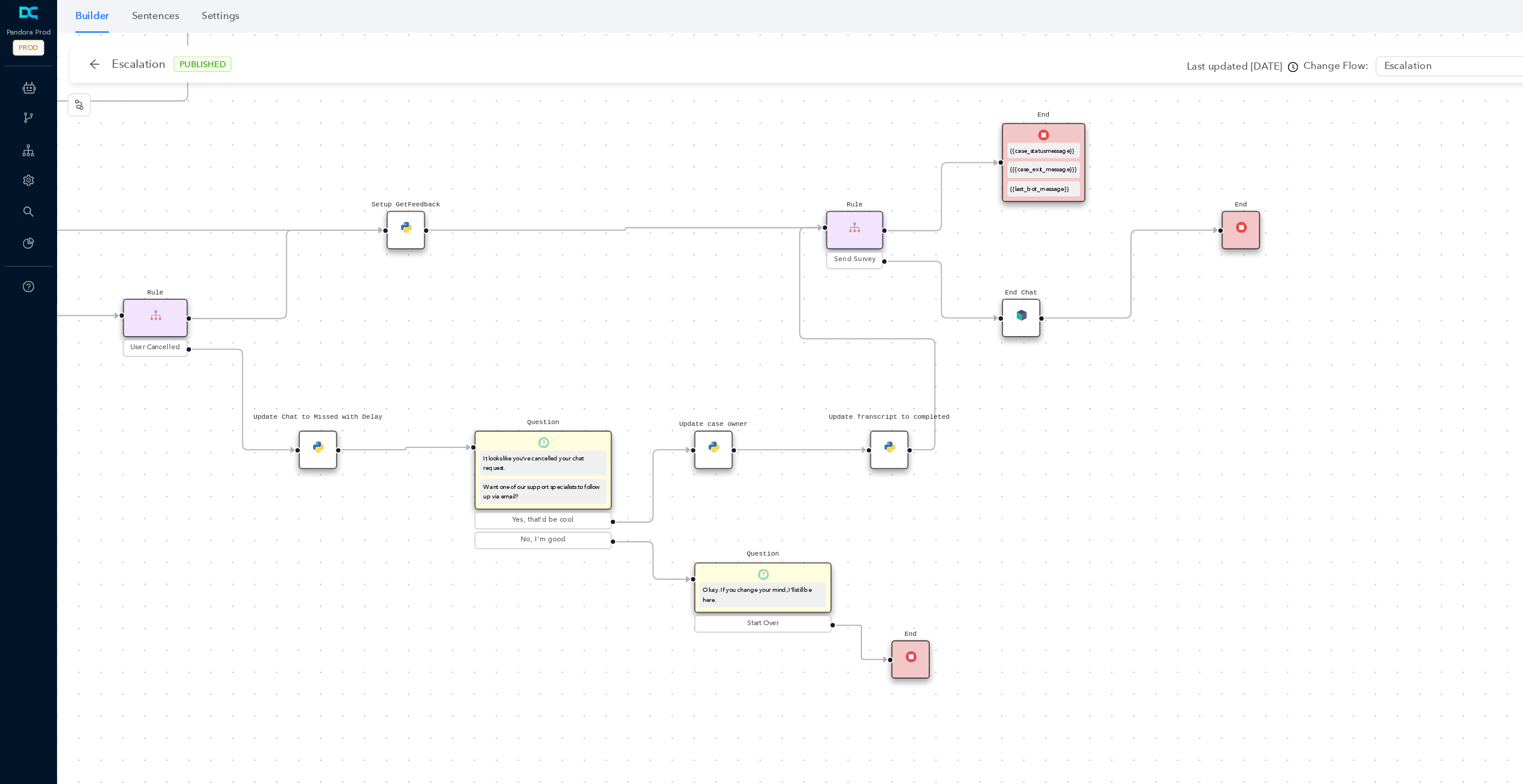
click at [595, 381] on div "Update case owner" at bounding box center [595, 375] width 32 height 32
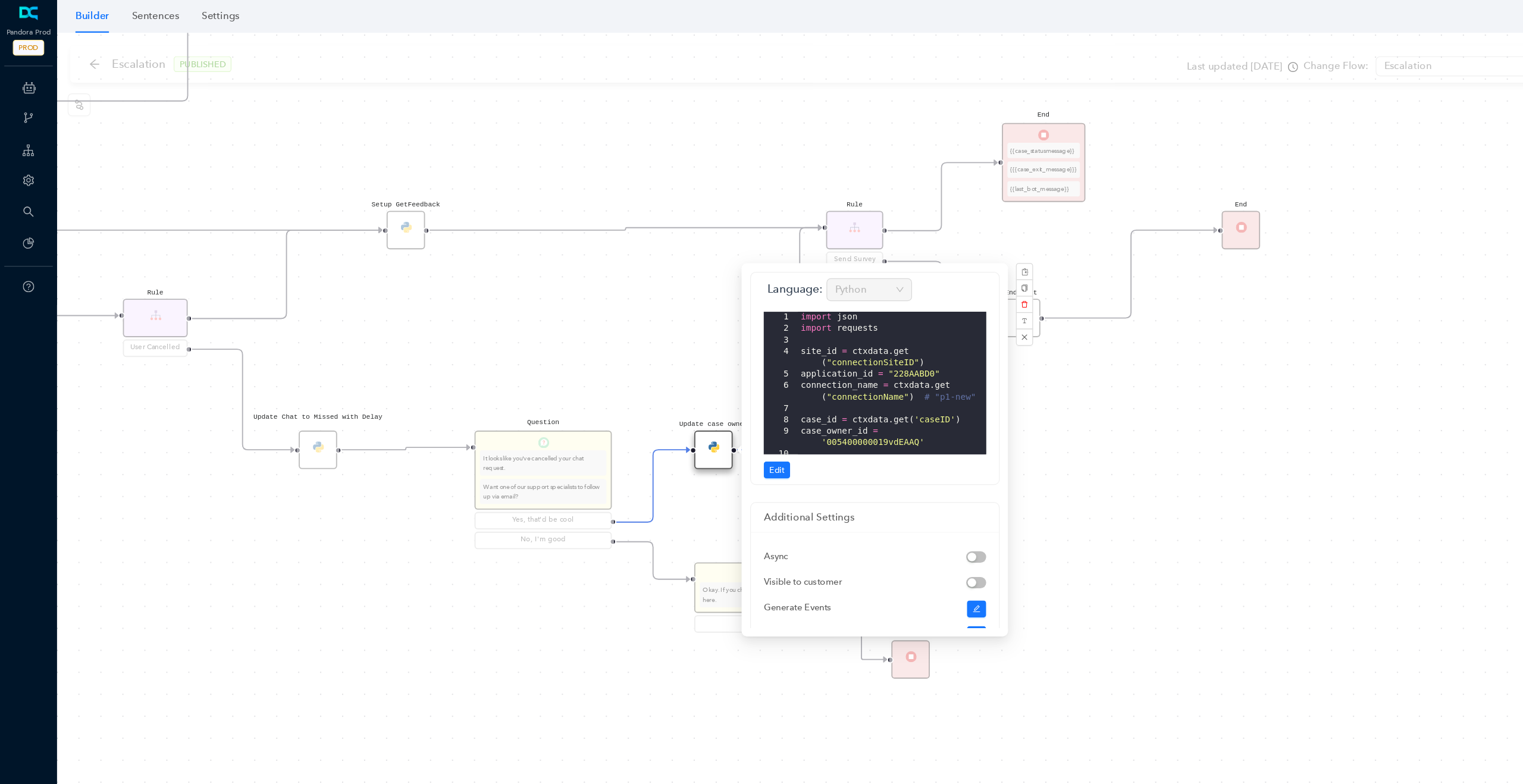
click at [682, 266] on div "import json import requests site_id = ctxdata . get ( "connectionSiteID" ) appl…" at bounding box center [744, 329] width 157 height 138
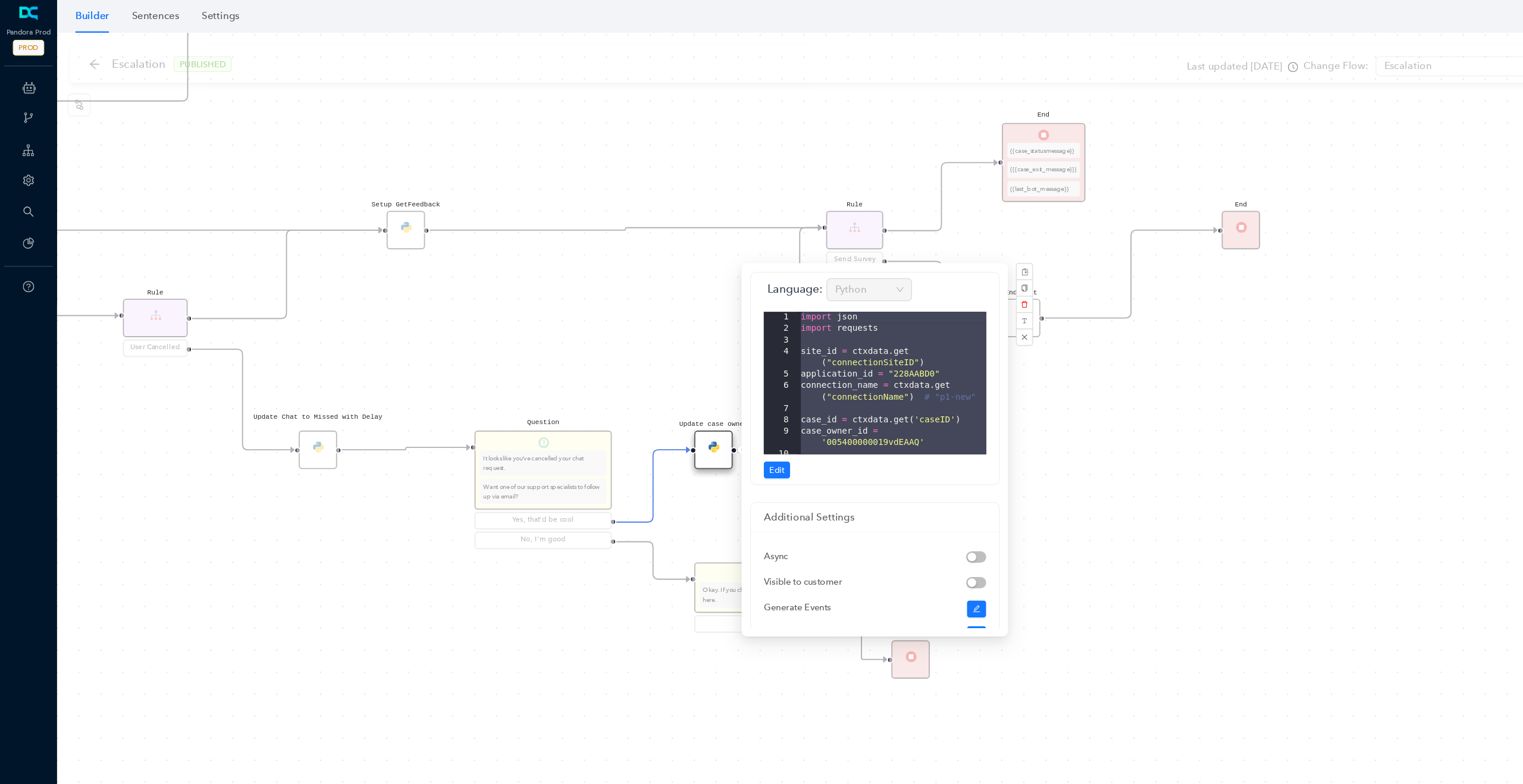
click at [438, 254] on div "Rule P Start Rule P IsAvailable Rule newContact Get Contact details First Name …" at bounding box center [785, 405] width 1476 height 757
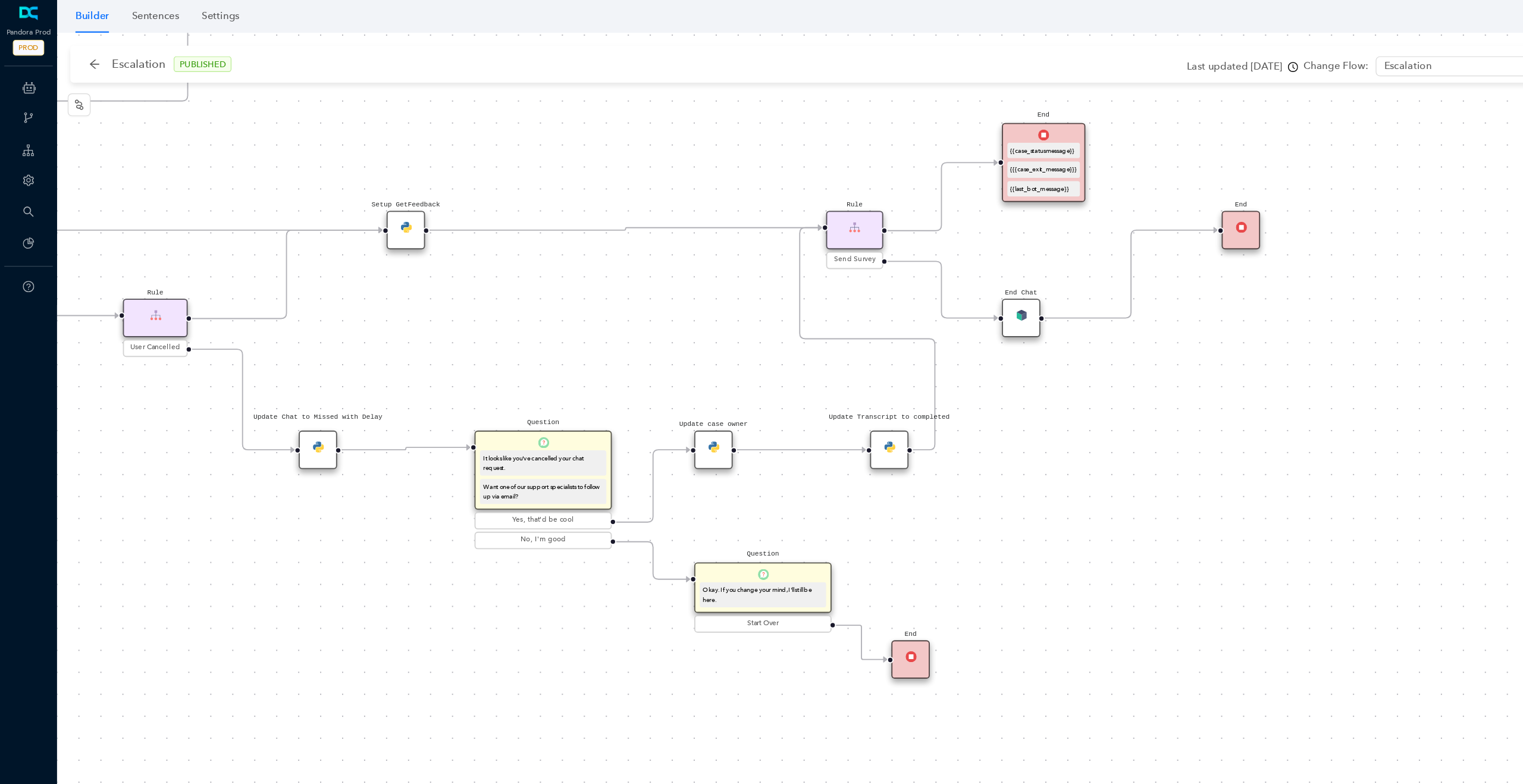
click at [749, 386] on div "Update Transcript to completed" at bounding box center [742, 375] width 32 height 32
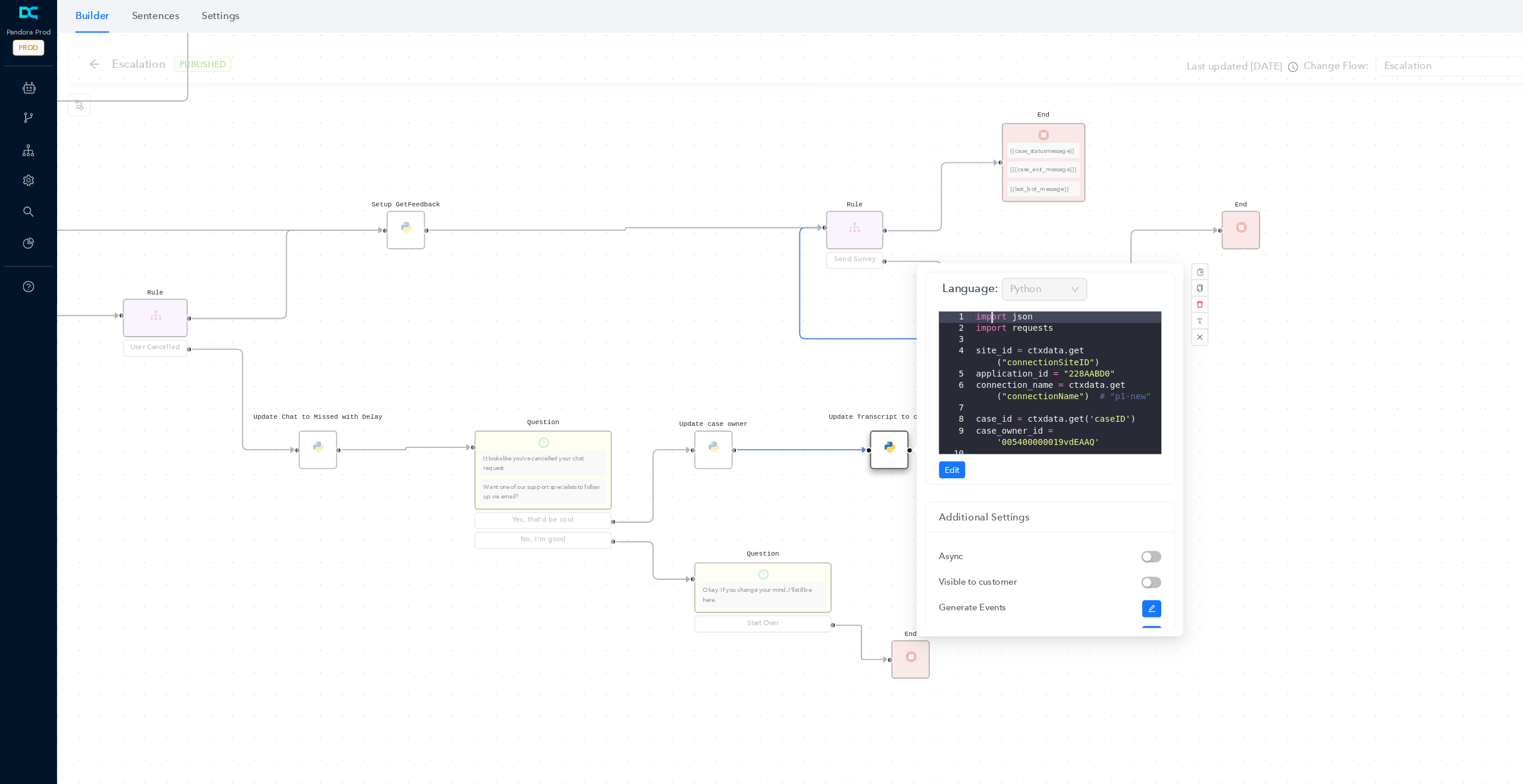
click at [829, 267] on div "import json import requests site_id = ctxdata . get ( "connectionSiteID" ) appl…" at bounding box center [890, 329] width 157 height 138
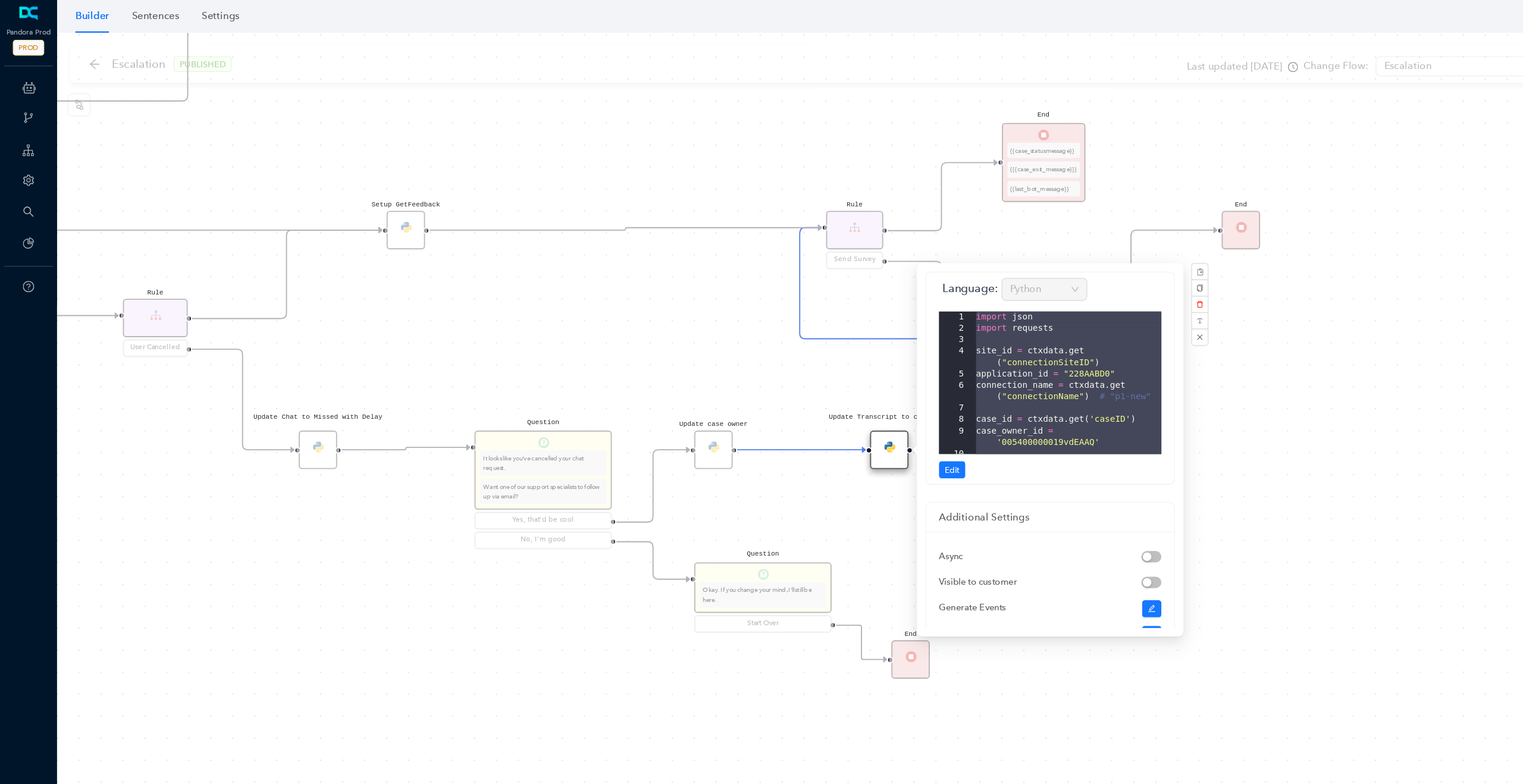
click at [562, 314] on div "Rule P Start Rule P IsAvailable Rule newContact Get Contact details First Name …" at bounding box center [785, 405] width 1476 height 757
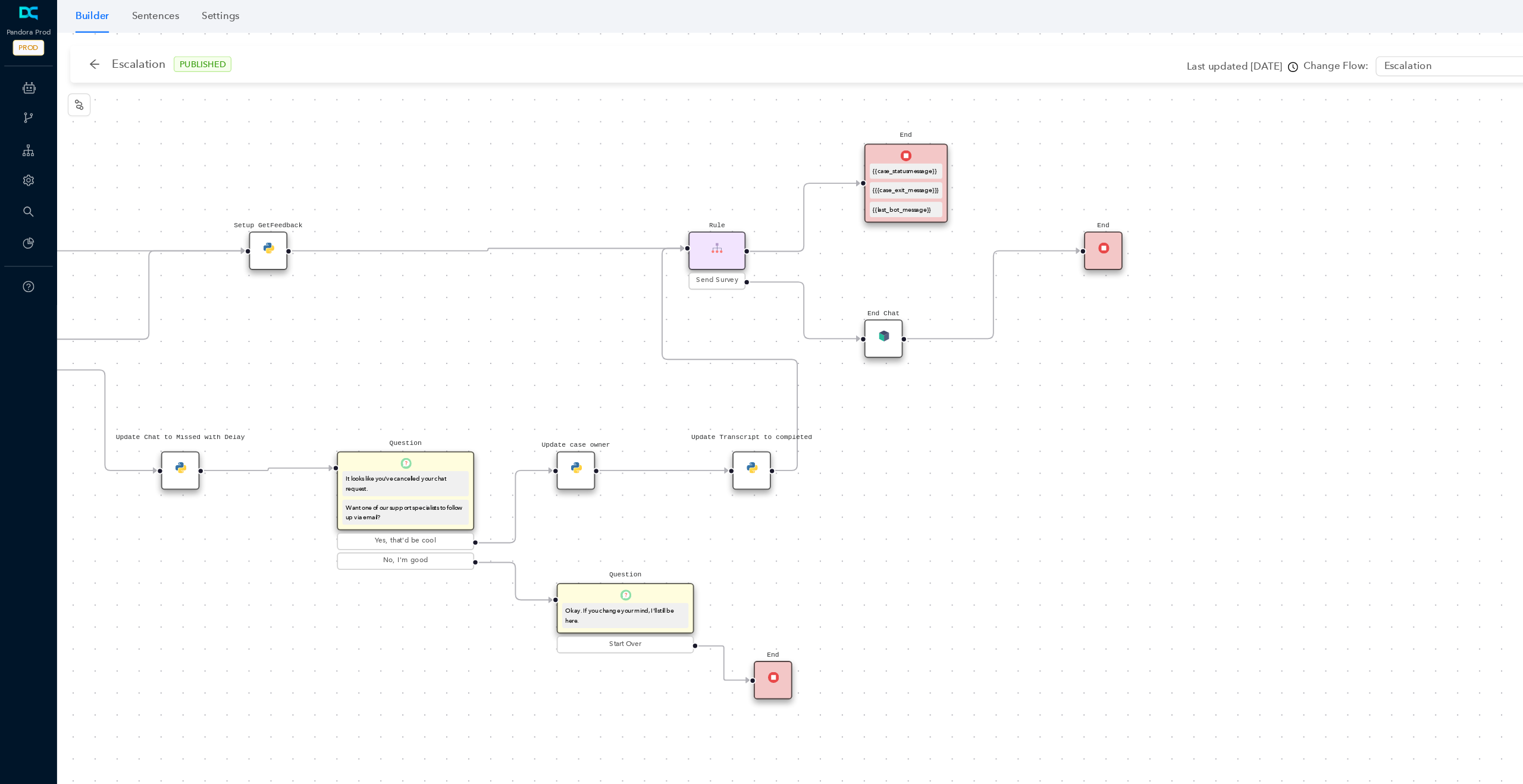
drag, startPoint x: 571, startPoint y: 289, endPoint x: 456, endPoint y: 307, distance: 116.4
click at [456, 307] on div "Rule P Start Rule P IsAvailable Rule newContact Get Contact details First Name …" at bounding box center [785, 405] width 1476 height 757
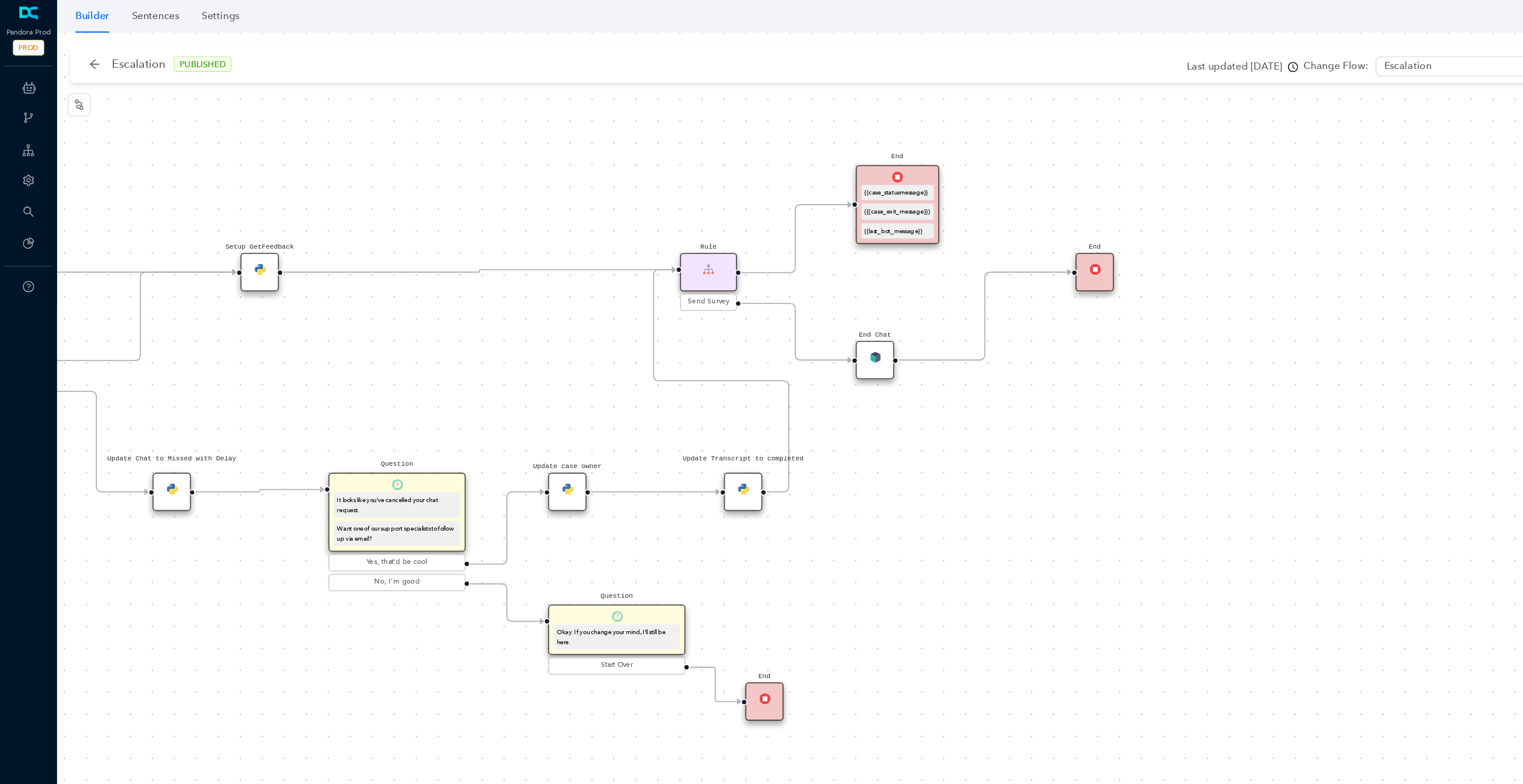
drag, startPoint x: 824, startPoint y: 370, endPoint x: 818, endPoint y: 381, distance: 12.5
click at [818, 381] on div "Rule P Start Rule P IsAvailable Rule newContact Get Contact details First Name …" at bounding box center [785, 405] width 1476 height 757
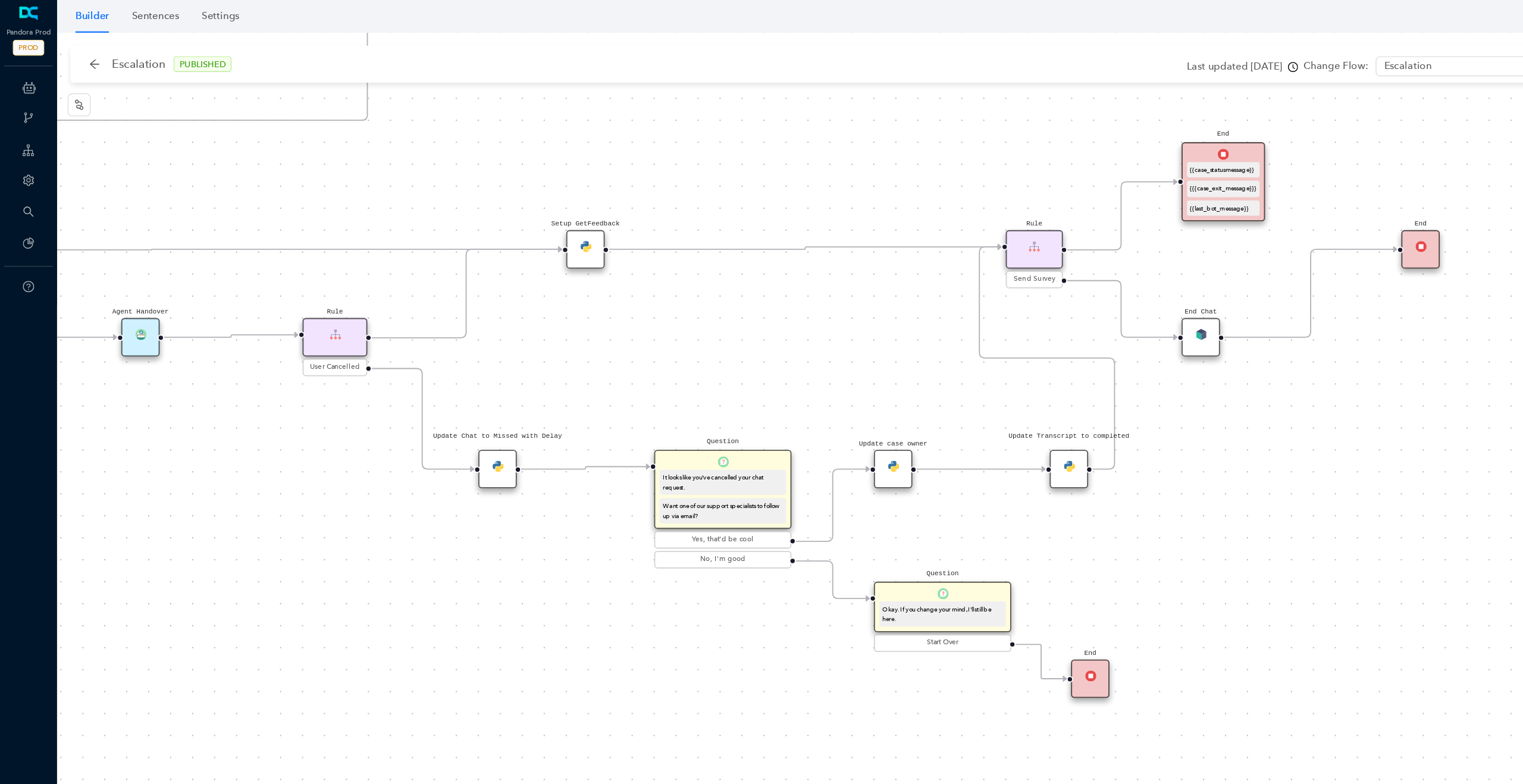
drag, startPoint x: 447, startPoint y: 319, endPoint x: 716, endPoint y: 302, distance: 269.5
click at [719, 301] on div "Rule P Start Rule P IsAvailable Rule newContact Get Contact details First Name …" at bounding box center [785, 405] width 1476 height 757
drag, startPoint x: 219, startPoint y: 449, endPoint x: 505, endPoint y: 458, distance: 286.1
click at [505, 458] on div "Rule P Start Rule P IsAvailable Rule newContact Get Contact details First Name …" at bounding box center [785, 405] width 1476 height 757
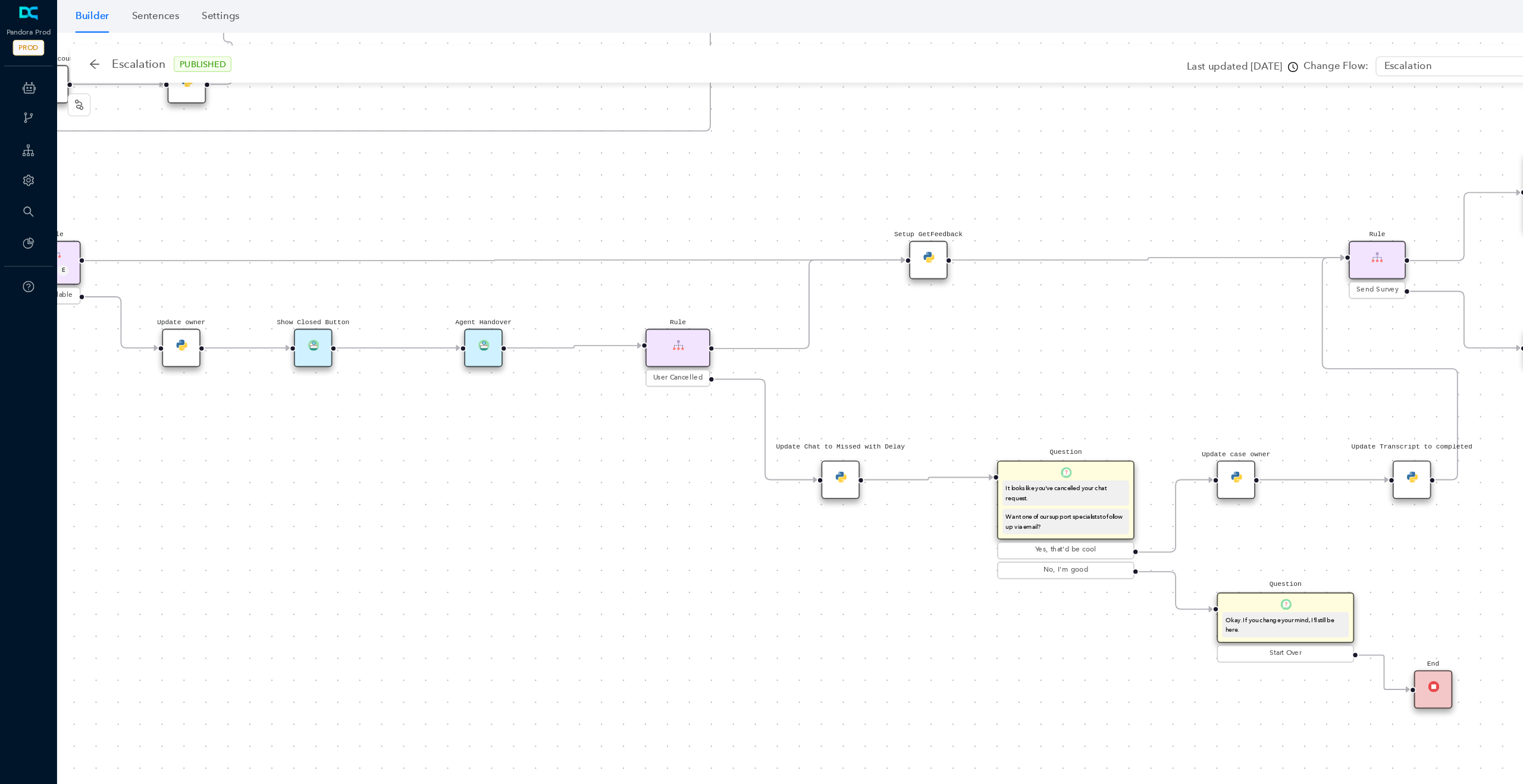
click at [263, 293] on div "Show Closed Button" at bounding box center [261, 290] width 32 height 32
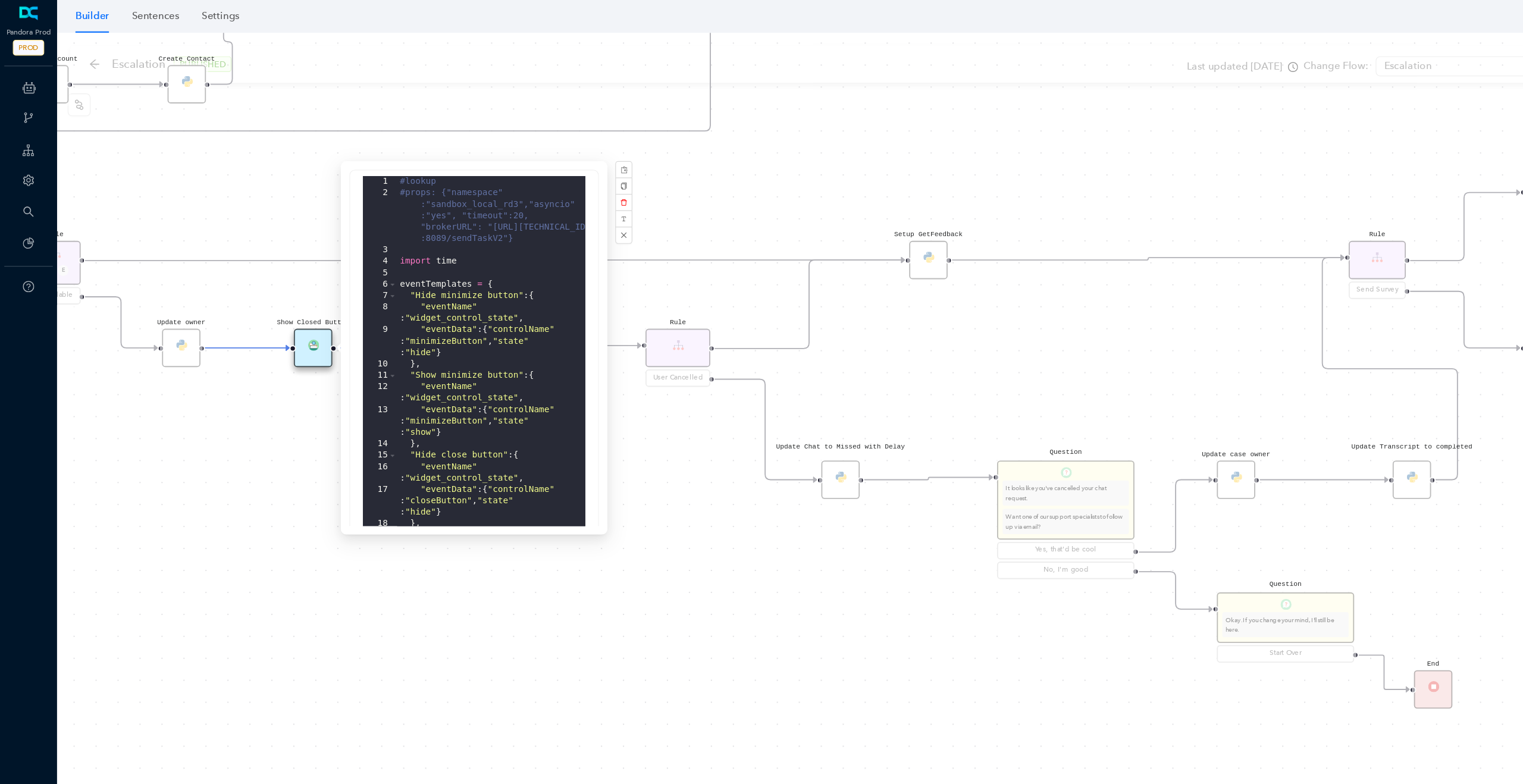
click at [378, 238] on div "#lookup #props: {"namespace" :"sandbox_local_rd3","asyncio" :"yes", "timeout":2…" at bounding box center [410, 397] width 157 height 499
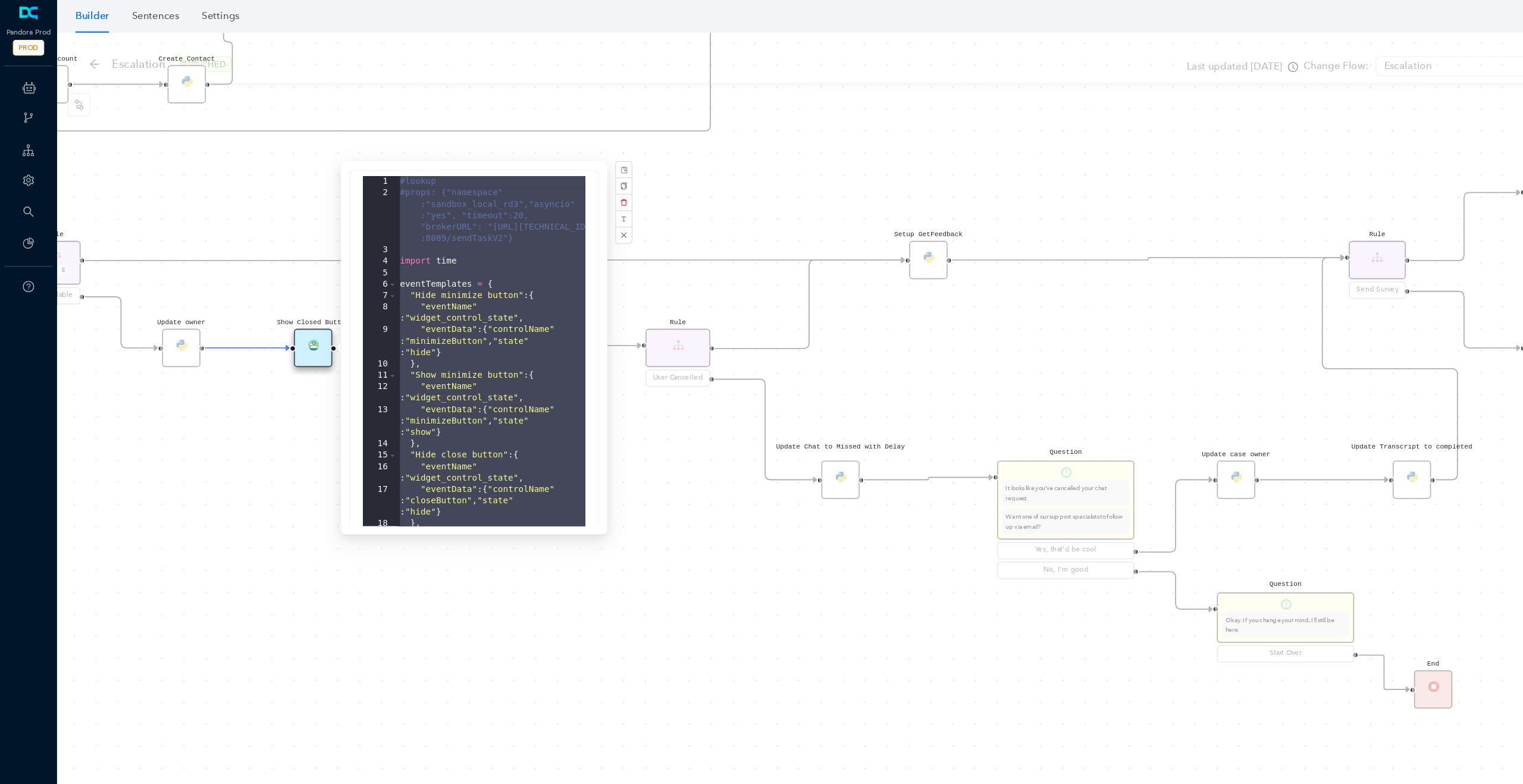
click at [556, 413] on div "Rule P Start Rule P IsAvailable Rule newContact Get Contact details First Name …" at bounding box center [785, 405] width 1476 height 757
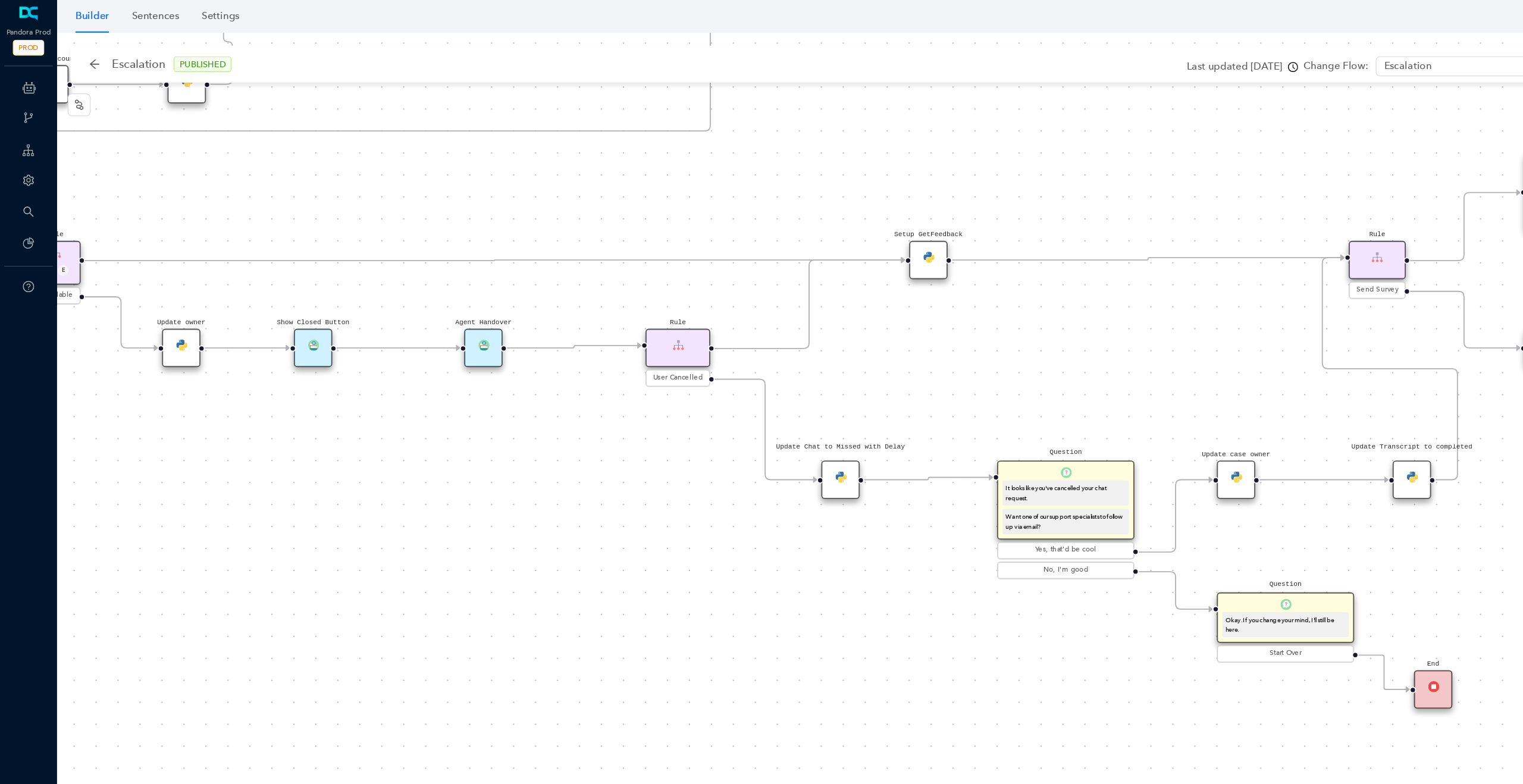
click at [771, 221] on div "Setup GetFeedback" at bounding box center [774, 217] width 32 height 32
click at [769, 222] on div "Setup GetFeedback" at bounding box center [774, 222] width 32 height 32
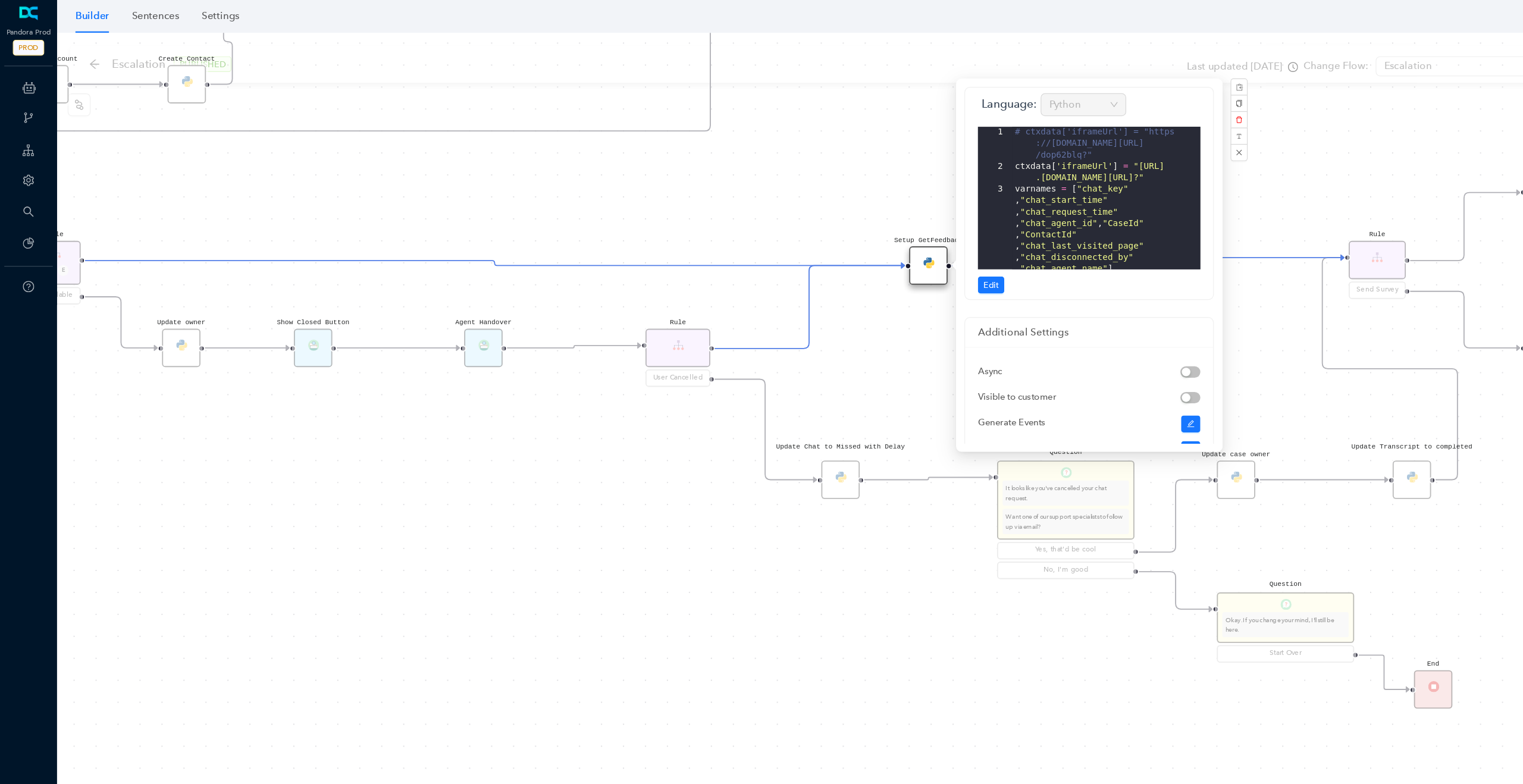
click at [867, 158] on div "# ctxdata['iframeUrl'] = "https ://www.getfeedback.com/r /dop62blq?" ctxdata [ …" at bounding box center [923, 184] width 157 height 157
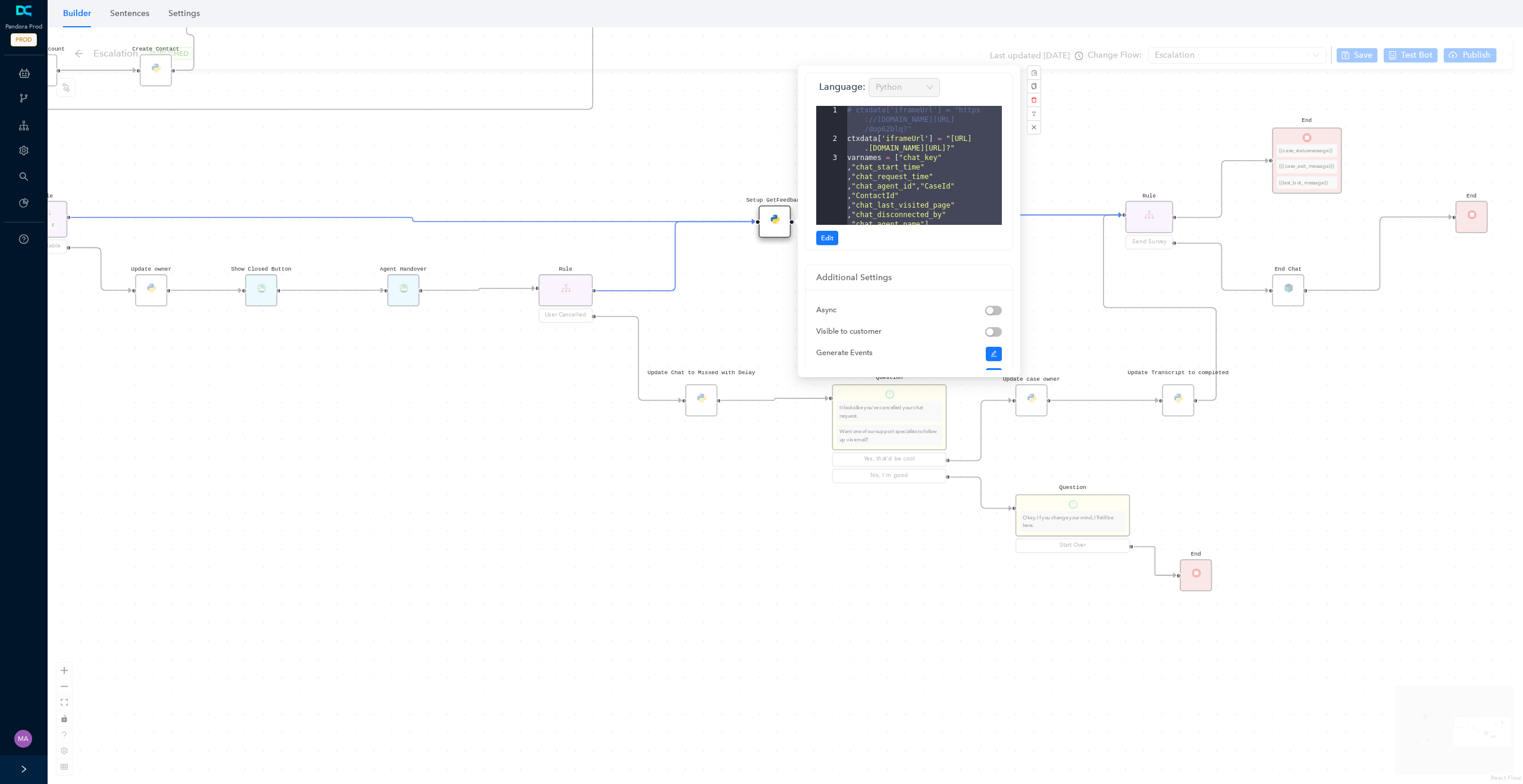
drag, startPoint x: 377, startPoint y: 477, endPoint x: 592, endPoint y: 489, distance: 215.3
click at [596, 489] on div "Rule P Start Rule P IsAvailable Rule newContact Get Contact details First Name …" at bounding box center [785, 405] width 1476 height 757
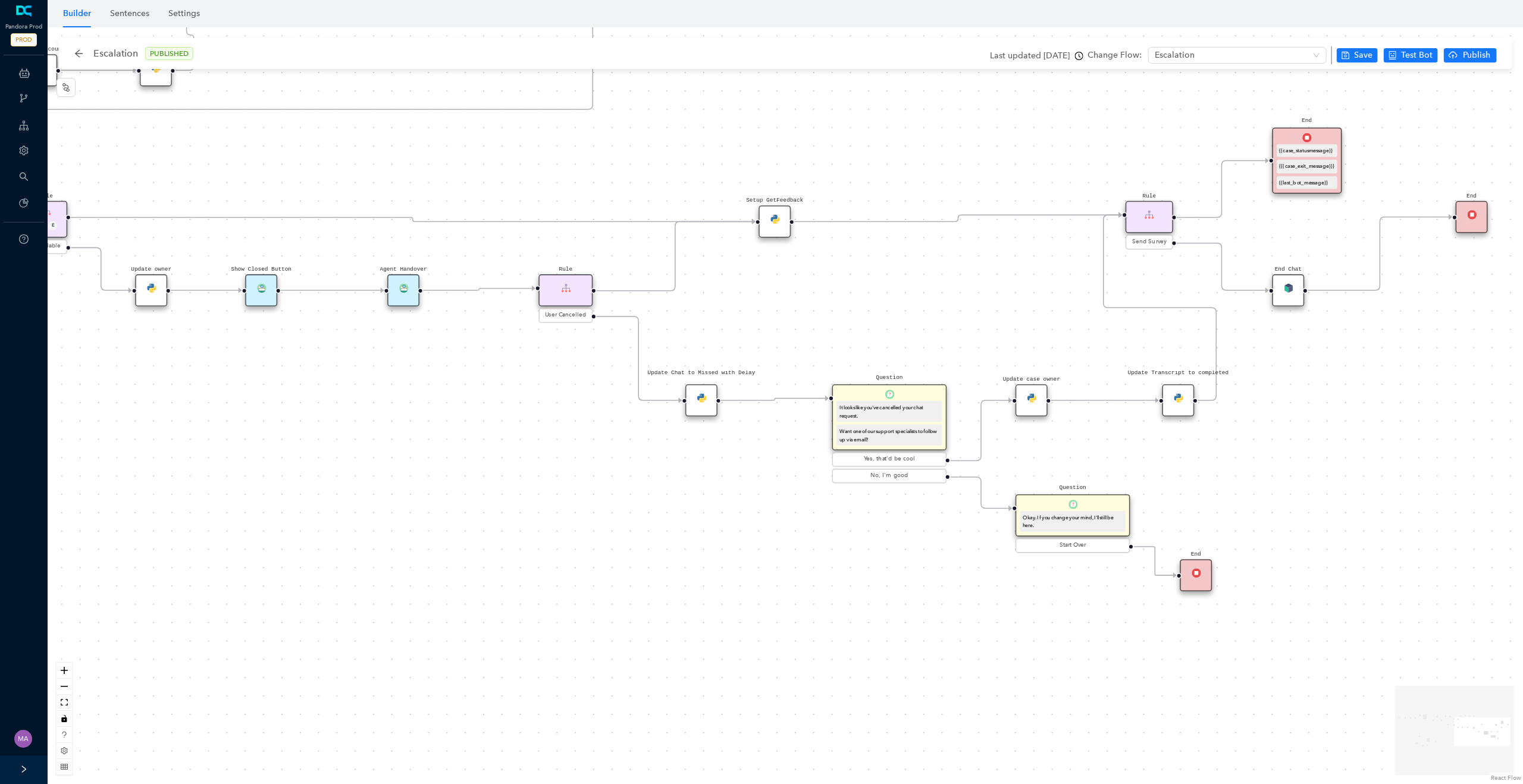
click at [447, 428] on div "Rule P Start Rule P IsAvailable Rule newContact Get Contact details First Name …" at bounding box center [785, 405] width 1476 height 757
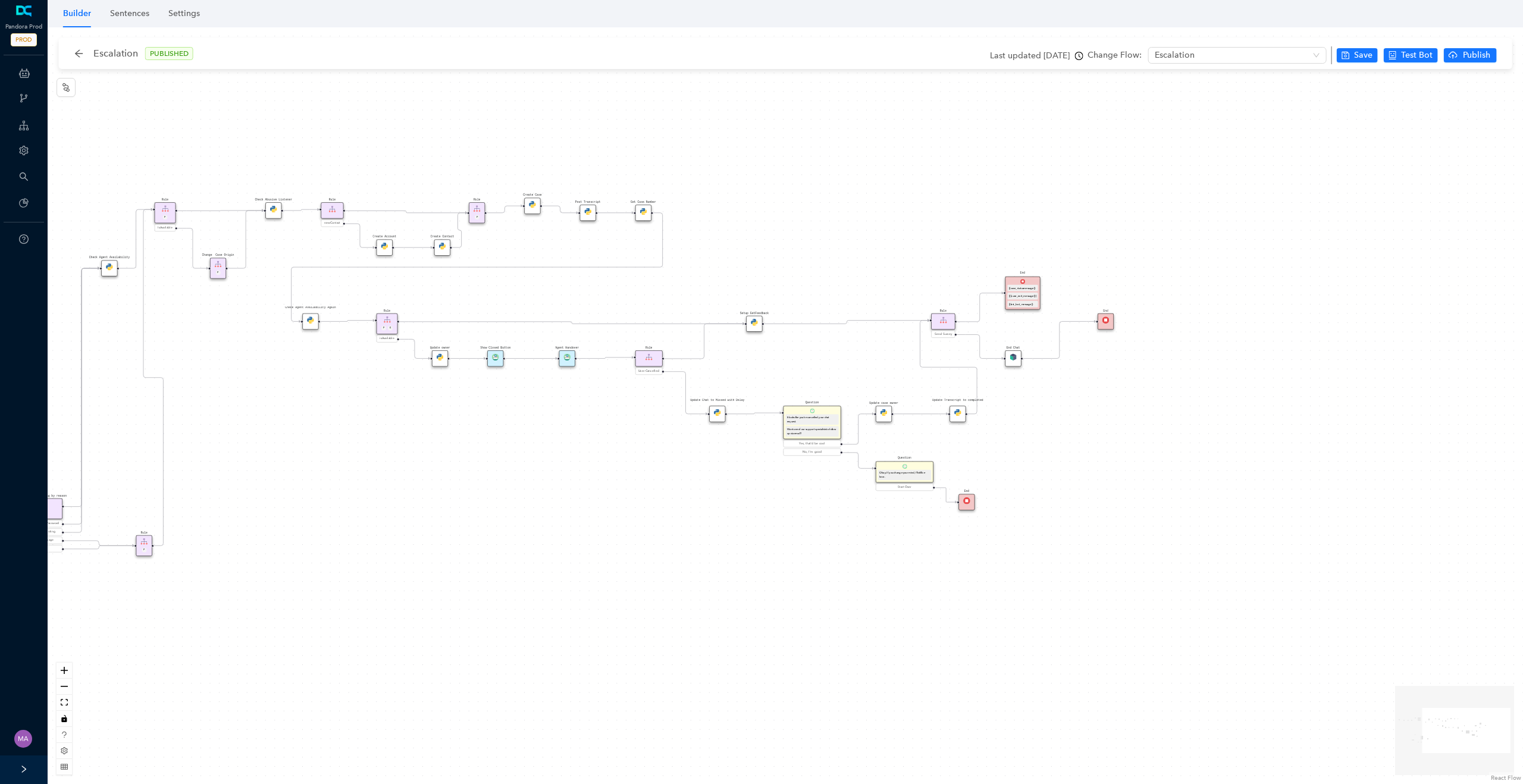
drag, startPoint x: 447, startPoint y: 428, endPoint x: 646, endPoint y: 428, distance: 199.0
click at [646, 428] on div "Rule P Start Rule P IsAvailable Rule newContact Get Contact details First Name …" at bounding box center [785, 405] width 1476 height 757
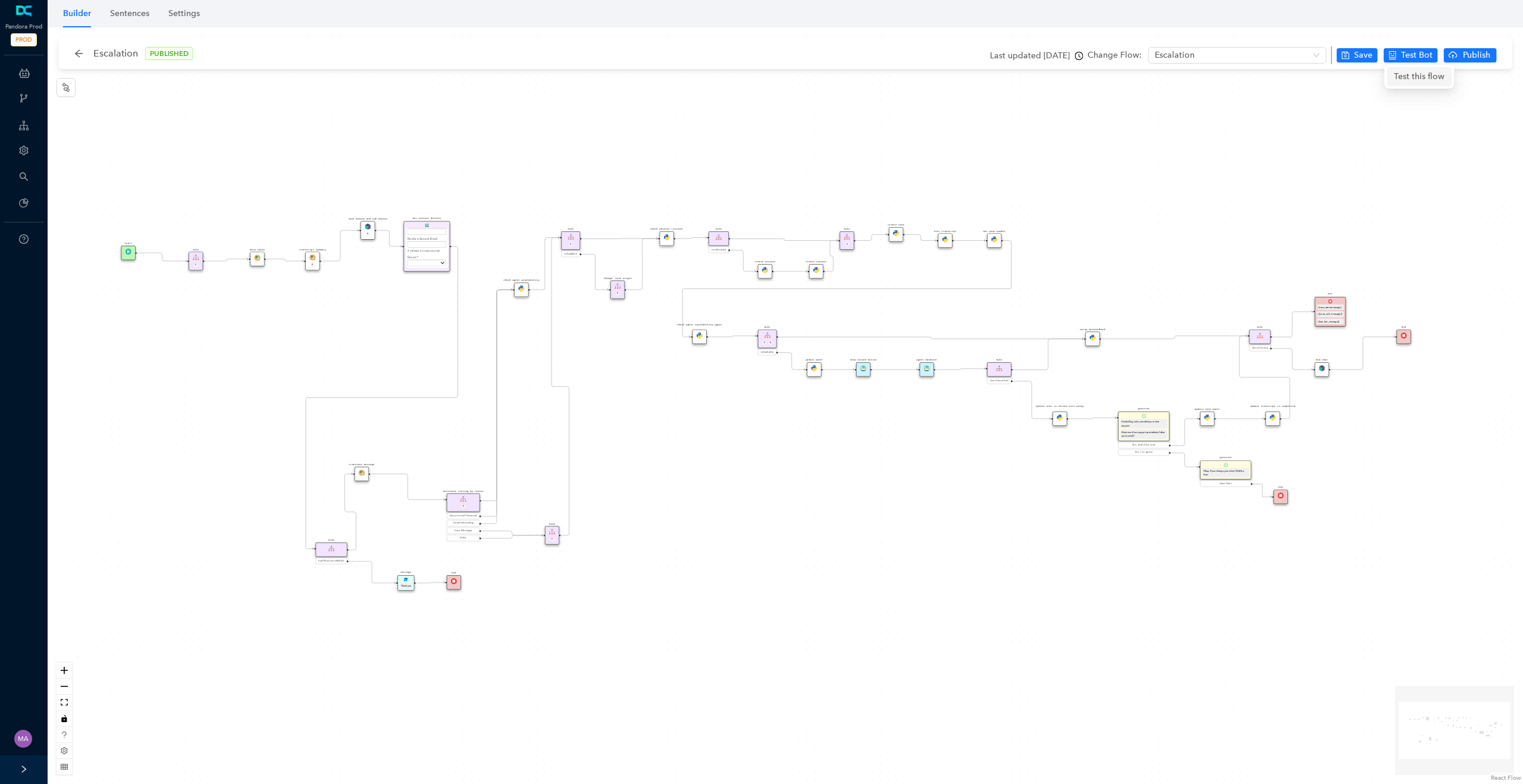
click at [1416, 77] on span "Test this flow" at bounding box center [1419, 76] width 50 height 13
click at [397, 337] on div "Rule P Start Rule P IsAvailable Rule newContact Get Contact details First Name …" at bounding box center [785, 405] width 1476 height 757
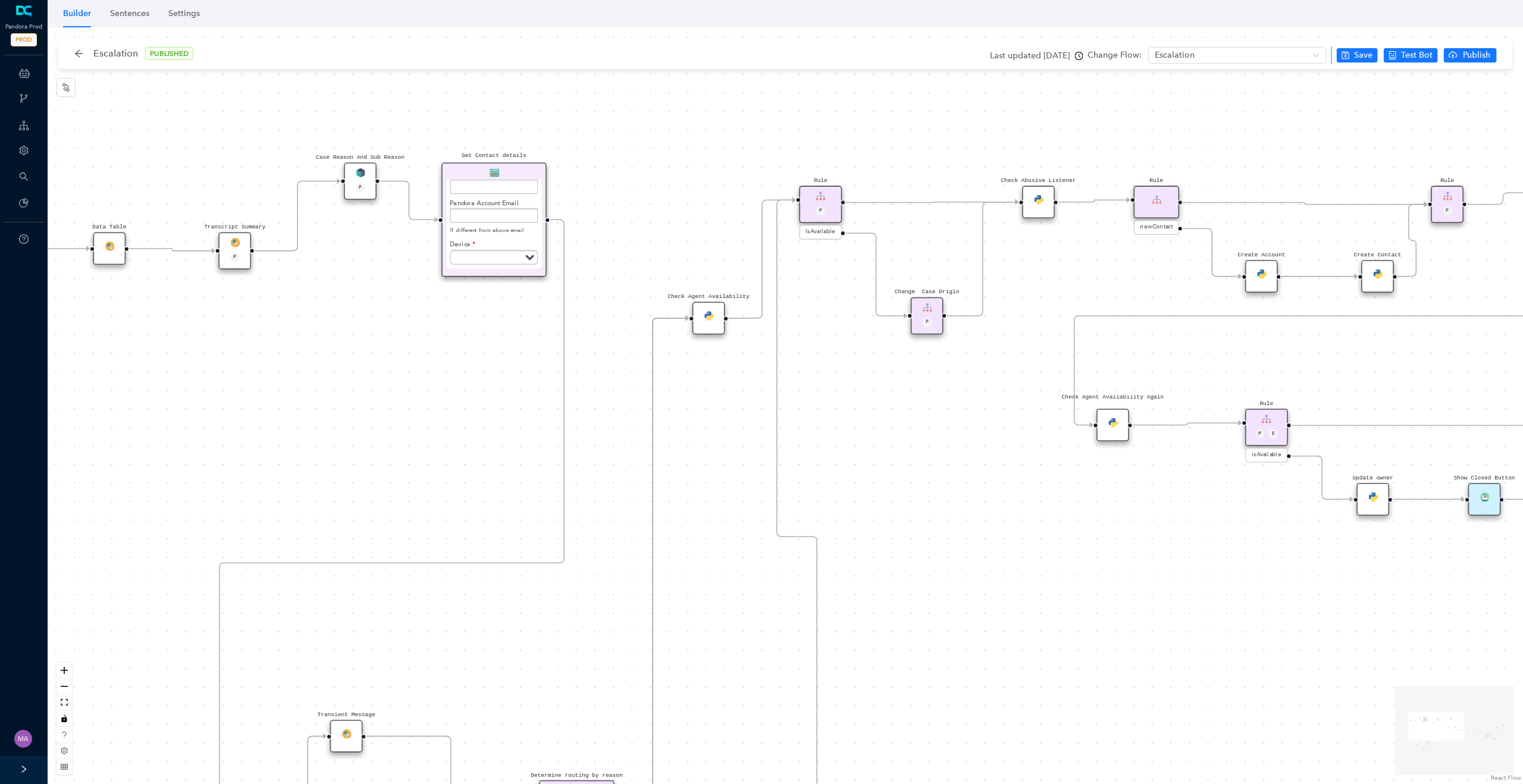
drag, startPoint x: 397, startPoint y: 337, endPoint x: 441, endPoint y: 446, distance: 117.5
click at [441, 446] on div "Rule P Start Rule P IsAvailable Rule newContact Get Contact details First Name …" at bounding box center [785, 405] width 1476 height 757
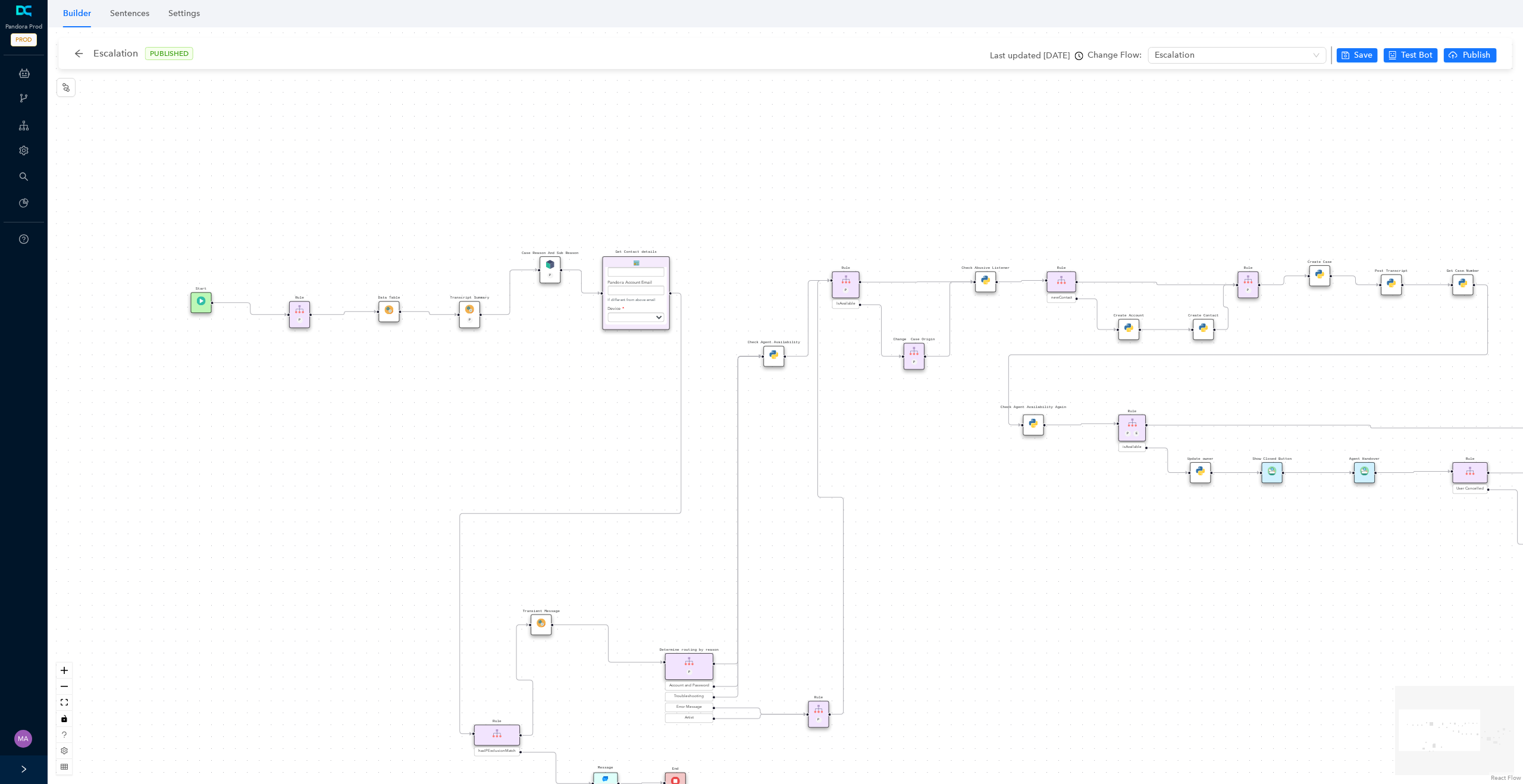
drag, startPoint x: 441, startPoint y: 448, endPoint x: 592, endPoint y: 426, distance: 152.6
click at [592, 426] on div "Rule P Start Rule P IsAvailable Rule newContact Get Contact details First Name …" at bounding box center [785, 405] width 1476 height 757
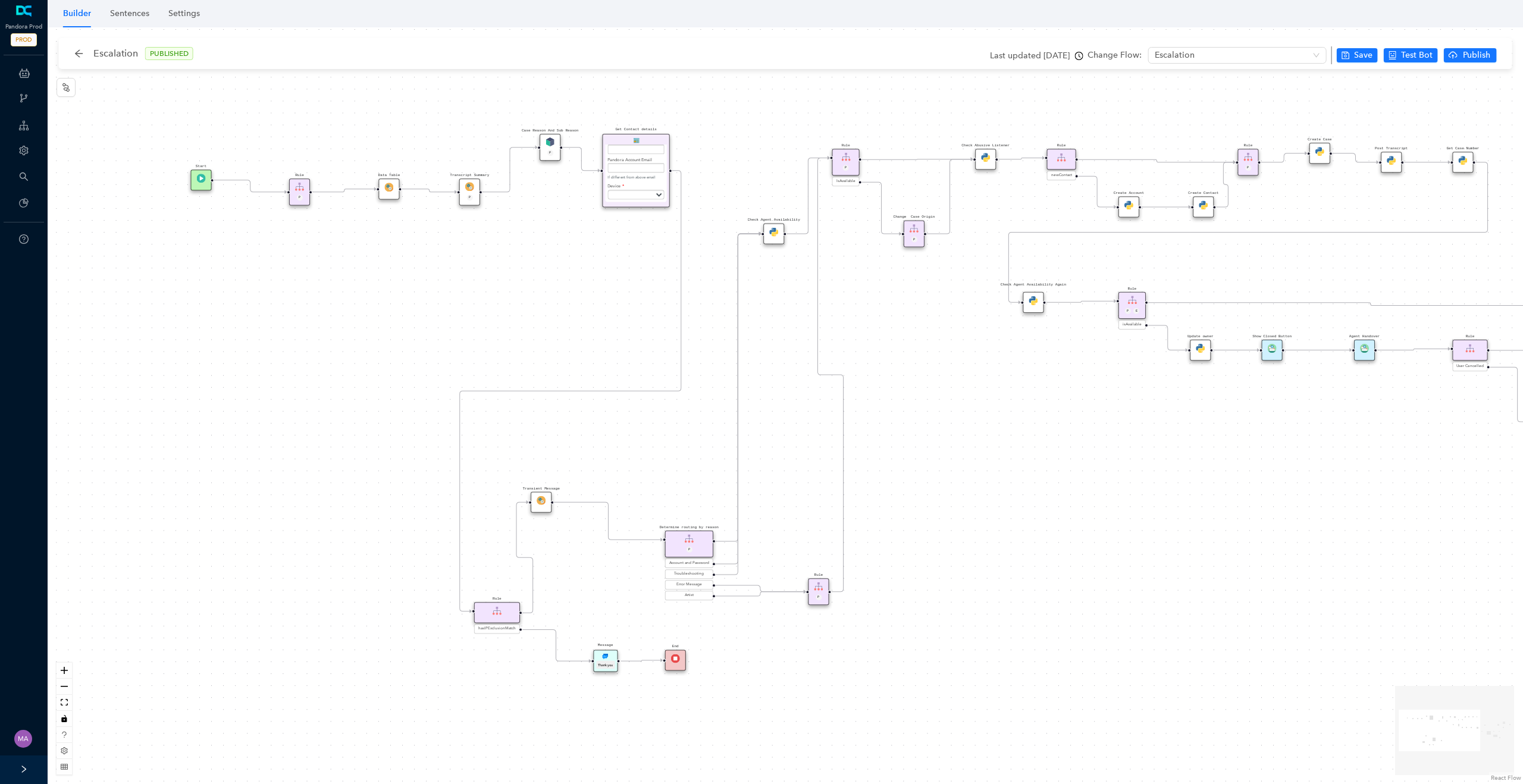
drag, startPoint x: 592, startPoint y: 426, endPoint x: 592, endPoint y: 304, distance: 122.0
click at [592, 304] on div "Rule P Start Rule P IsAvailable Rule newContact Get Contact details First Name …" at bounding box center [785, 405] width 1476 height 757
click at [621, 305] on div "Rule P Start Rule P IsAvailable Rule newContact Get Contact details First Name …" at bounding box center [785, 405] width 1476 height 757
click at [1021, 425] on div "Rule P Start Rule P IsAvailable Rule newContact Get Contact details First Name …" at bounding box center [785, 405] width 1476 height 757
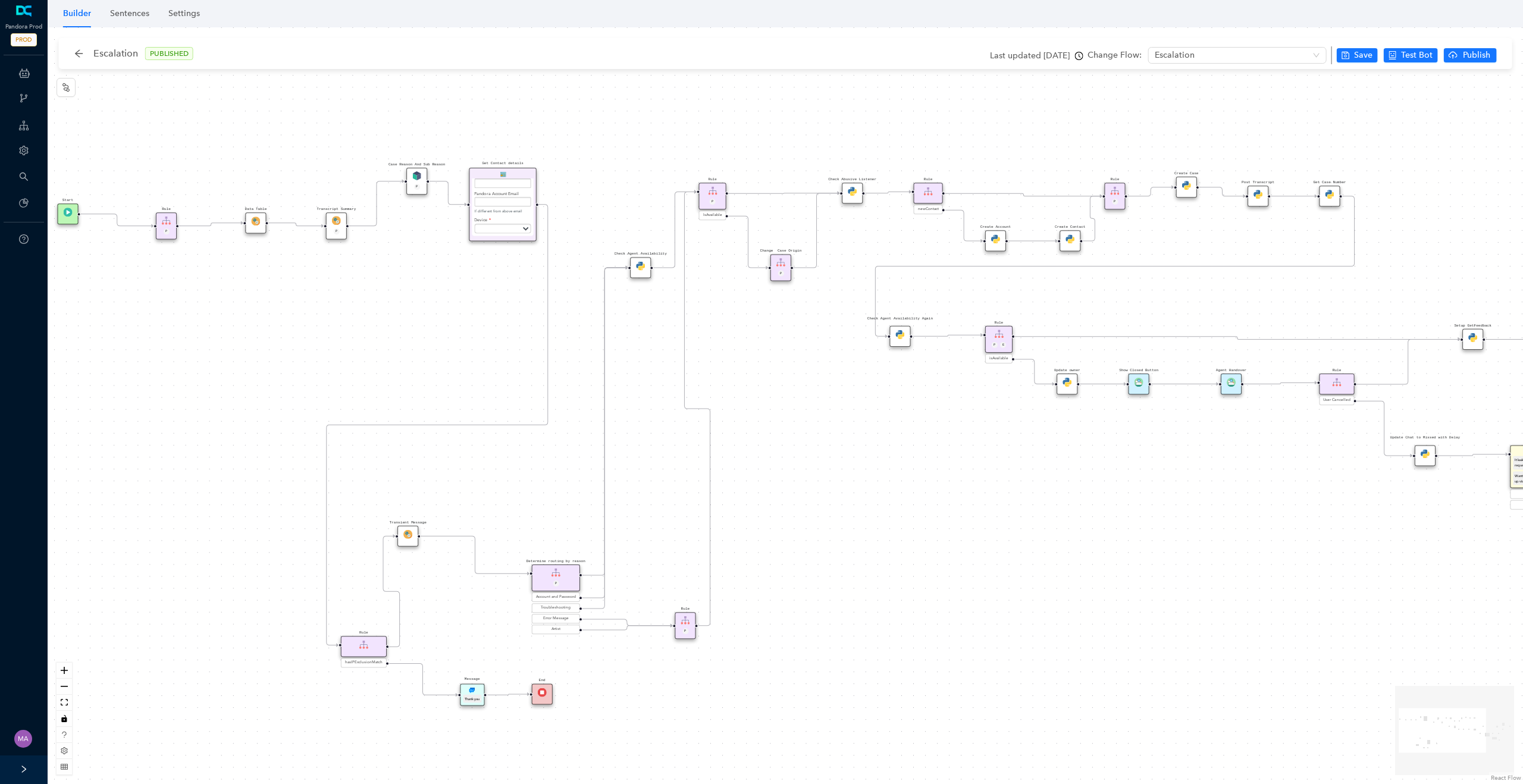
drag, startPoint x: 1140, startPoint y: 471, endPoint x: 1007, endPoint y: 504, distance: 137.0
click at [1007, 504] on div "Rule P Start Rule P IsAvailable Rule newContact Get Contact details First Name …" at bounding box center [785, 405] width 1476 height 757
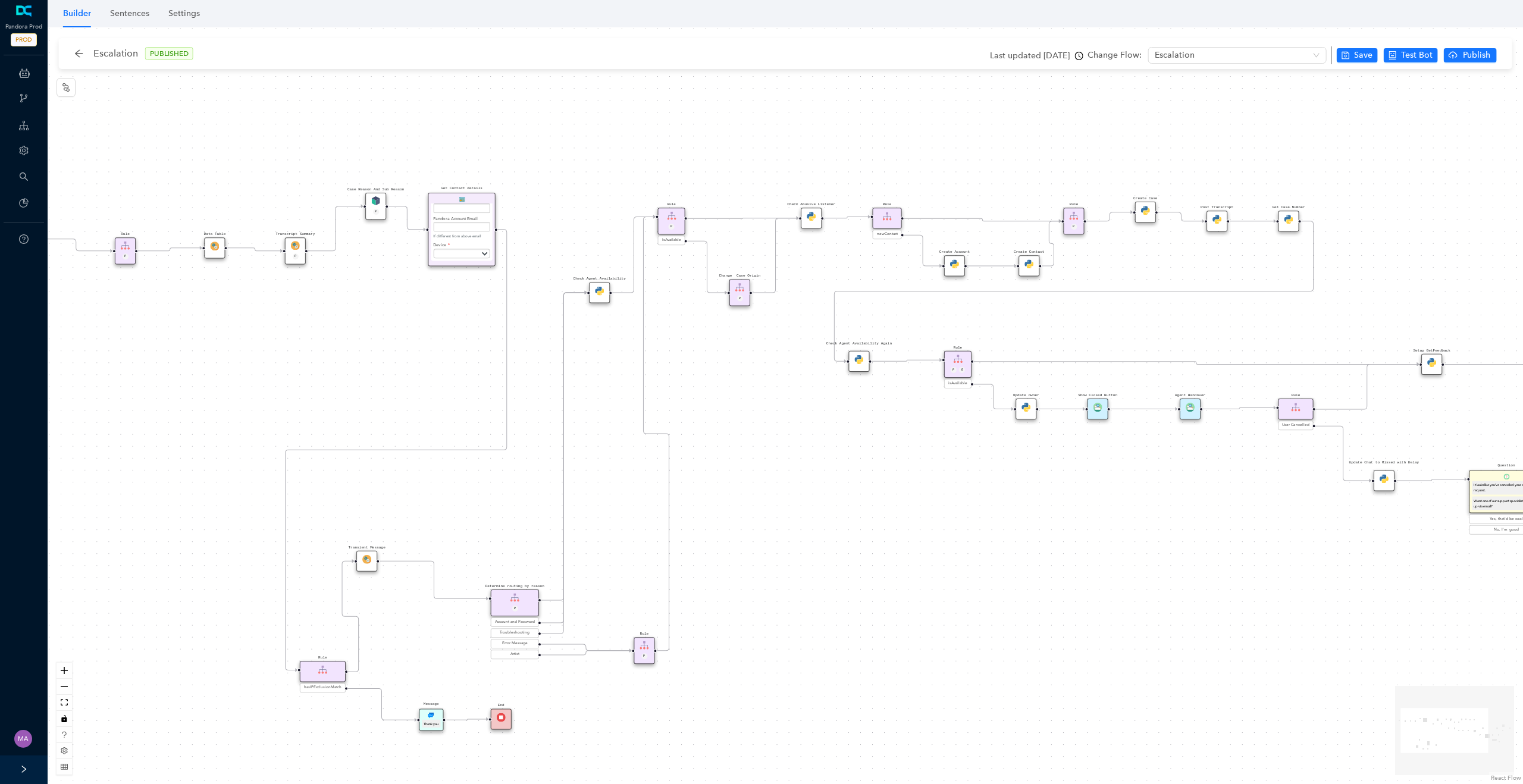
drag, startPoint x: 1007, startPoint y: 504, endPoint x: 879, endPoint y: 601, distance: 160.6
click at [877, 602] on div "Rule P Start Rule P IsAvailable Rule newContact Get Contact details First Name …" at bounding box center [785, 405] width 1476 height 757
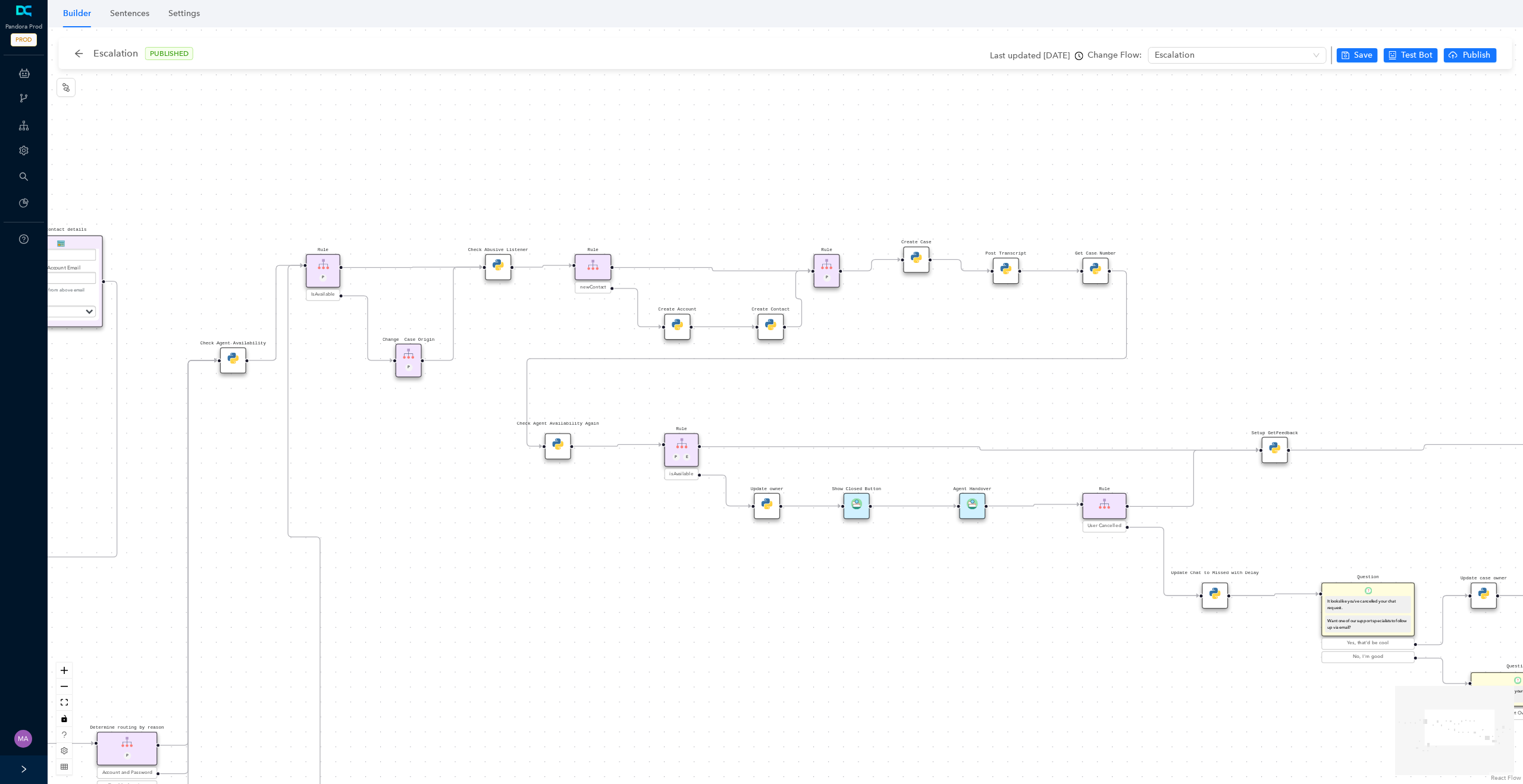
drag, startPoint x: 841, startPoint y: 522, endPoint x: 642, endPoint y: 558, distance: 202.2
click at [642, 558] on div "Rule P Start Rule P IsAvailable Rule newContact Get Contact details First Name …" at bounding box center [785, 405] width 1476 height 757
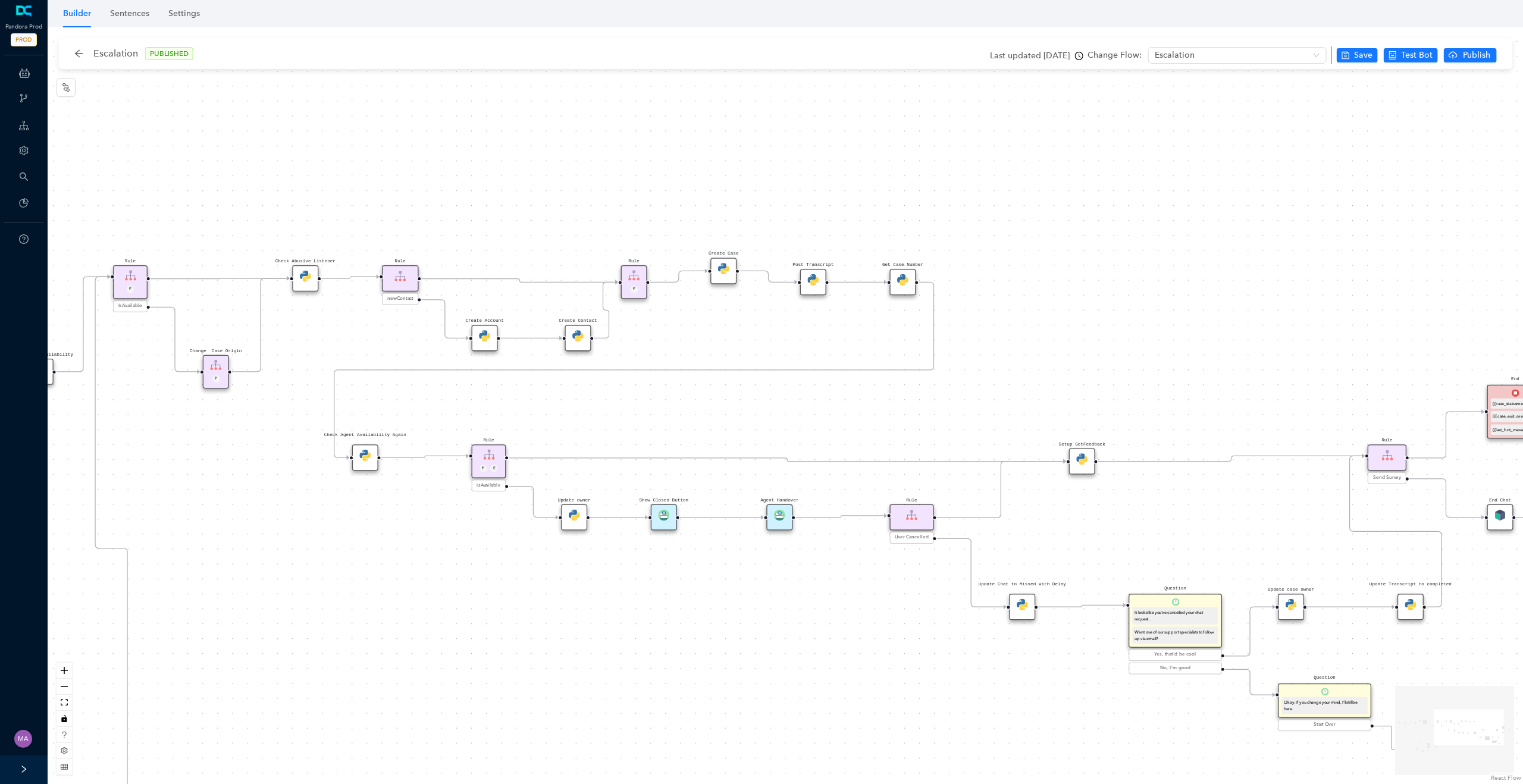
drag, startPoint x: 813, startPoint y: 572, endPoint x: 627, endPoint y: 582, distance: 186.3
click at [627, 582] on div "Rule P Start Rule P IsAvailable Rule newContact Get Contact details First Name …" at bounding box center [785, 405] width 1476 height 757
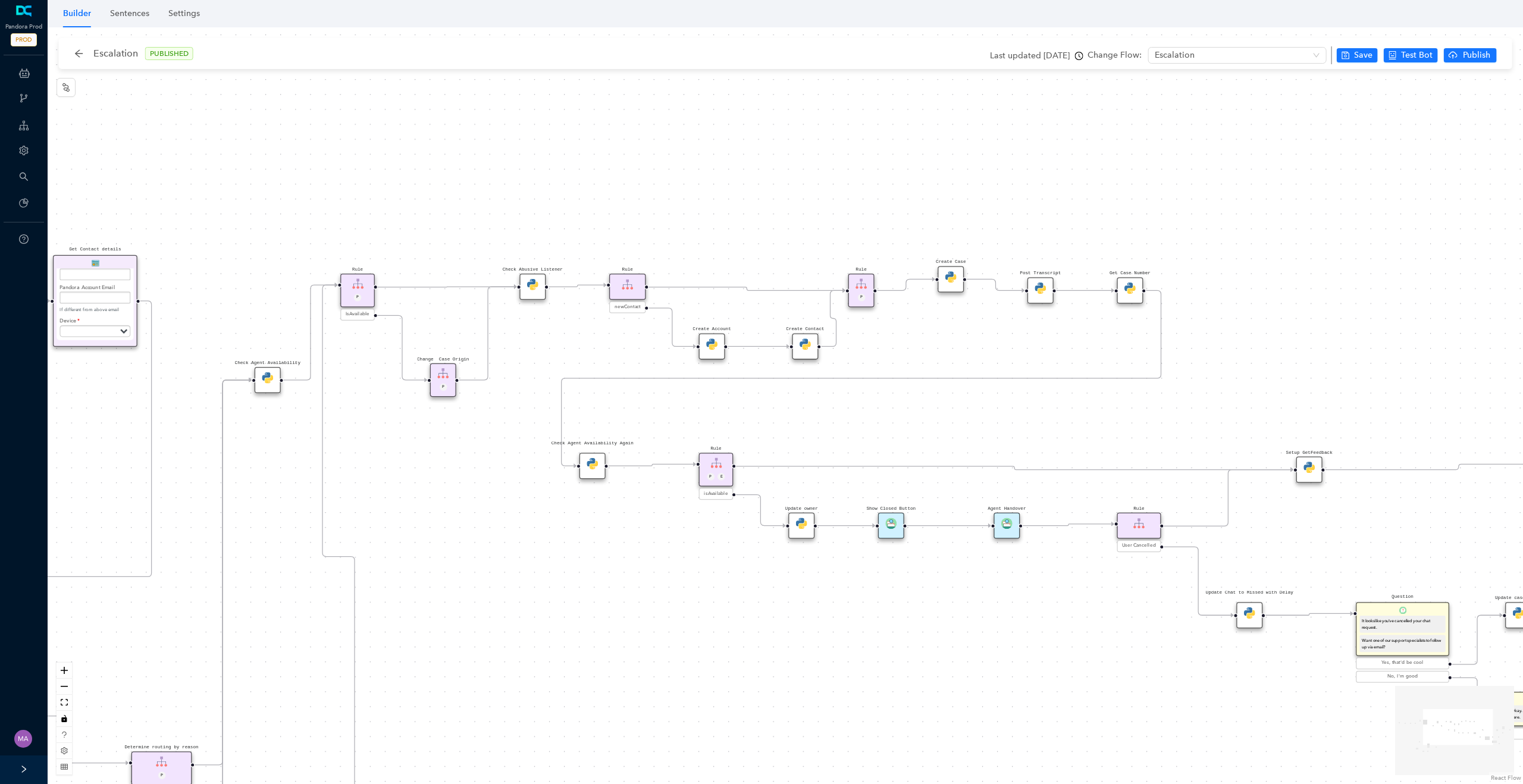
drag, startPoint x: 495, startPoint y: 568, endPoint x: 755, endPoint y: 581, distance: 260.3
click at [755, 581] on div "Rule P Start Rule P IsAvailable Rule newContact Get Contact details First Name …" at bounding box center [785, 405] width 1476 height 757
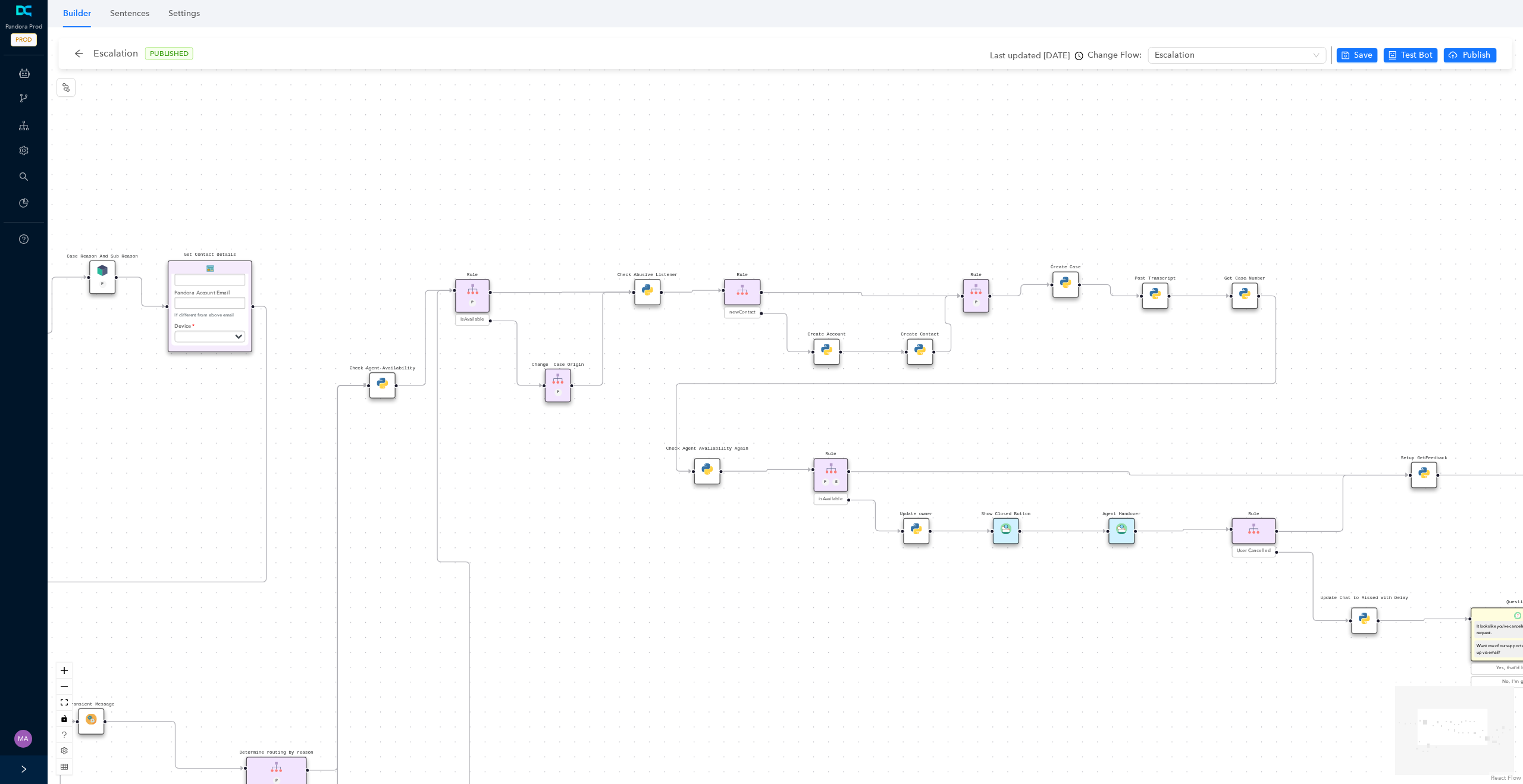
drag, startPoint x: 274, startPoint y: 289, endPoint x: 352, endPoint y: 288, distance: 78.0
click at [353, 289] on div "Rule P Start Rule P IsAvailable Rule newContact Get Contact details First Name …" at bounding box center [785, 405] width 1476 height 757
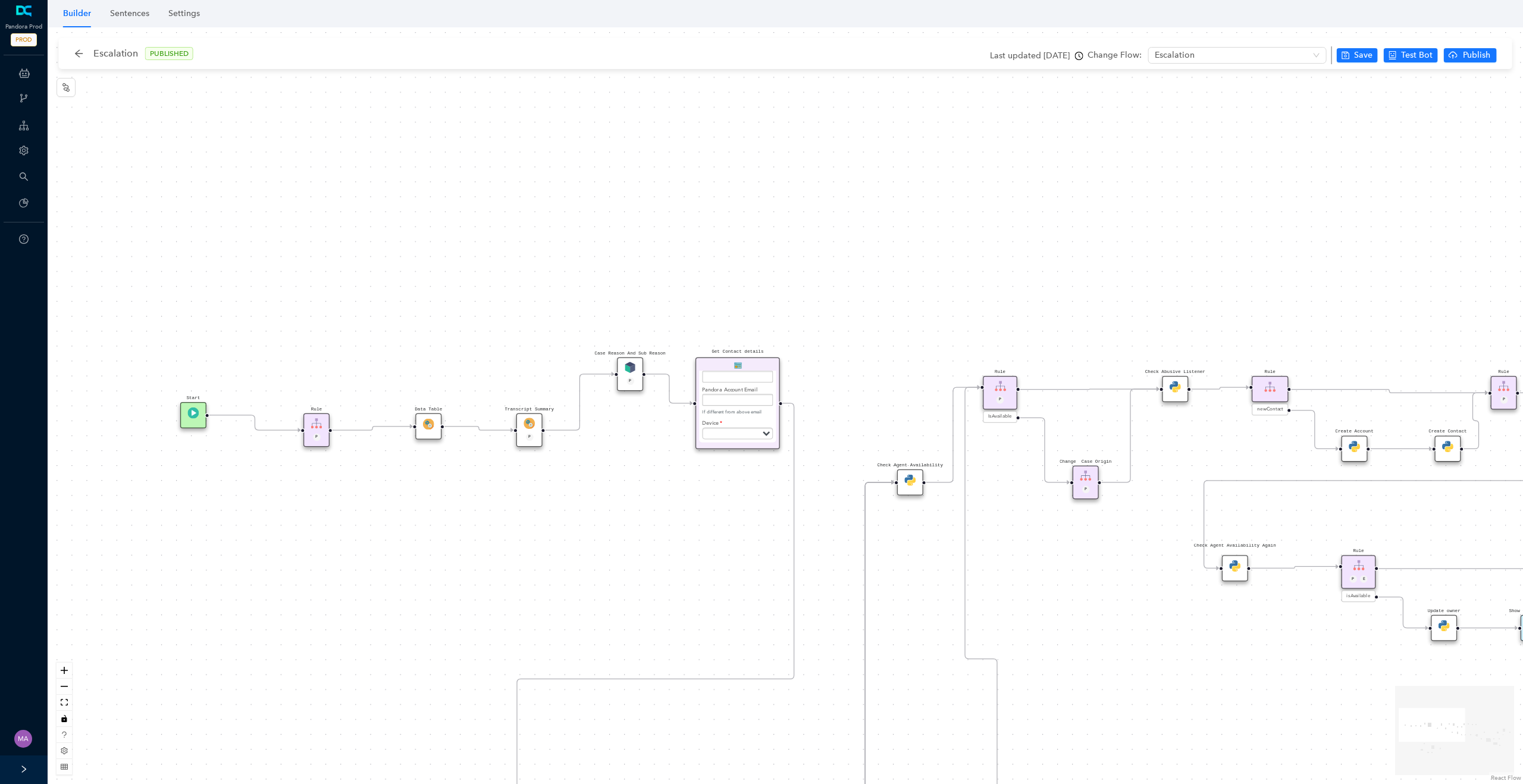
drag, startPoint x: 261, startPoint y: 232, endPoint x: 796, endPoint y: 331, distance: 544.1
click at [797, 331] on div "Rule P Start Rule P IsAvailable Rule newContact Get Contact details First Name …" at bounding box center [785, 405] width 1476 height 757
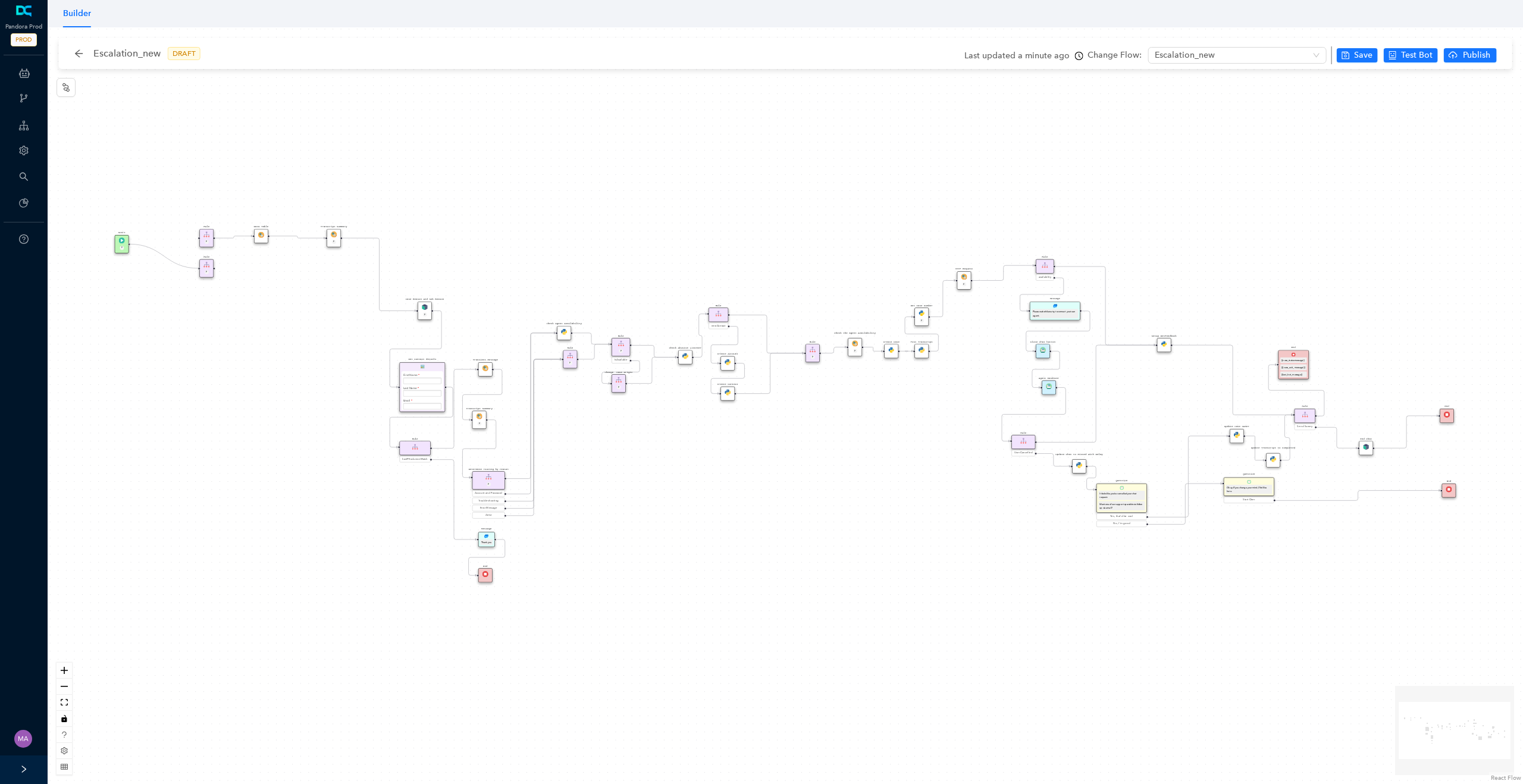
drag, startPoint x: 196, startPoint y: 237, endPoint x: 198, endPoint y: 265, distance: 28.1
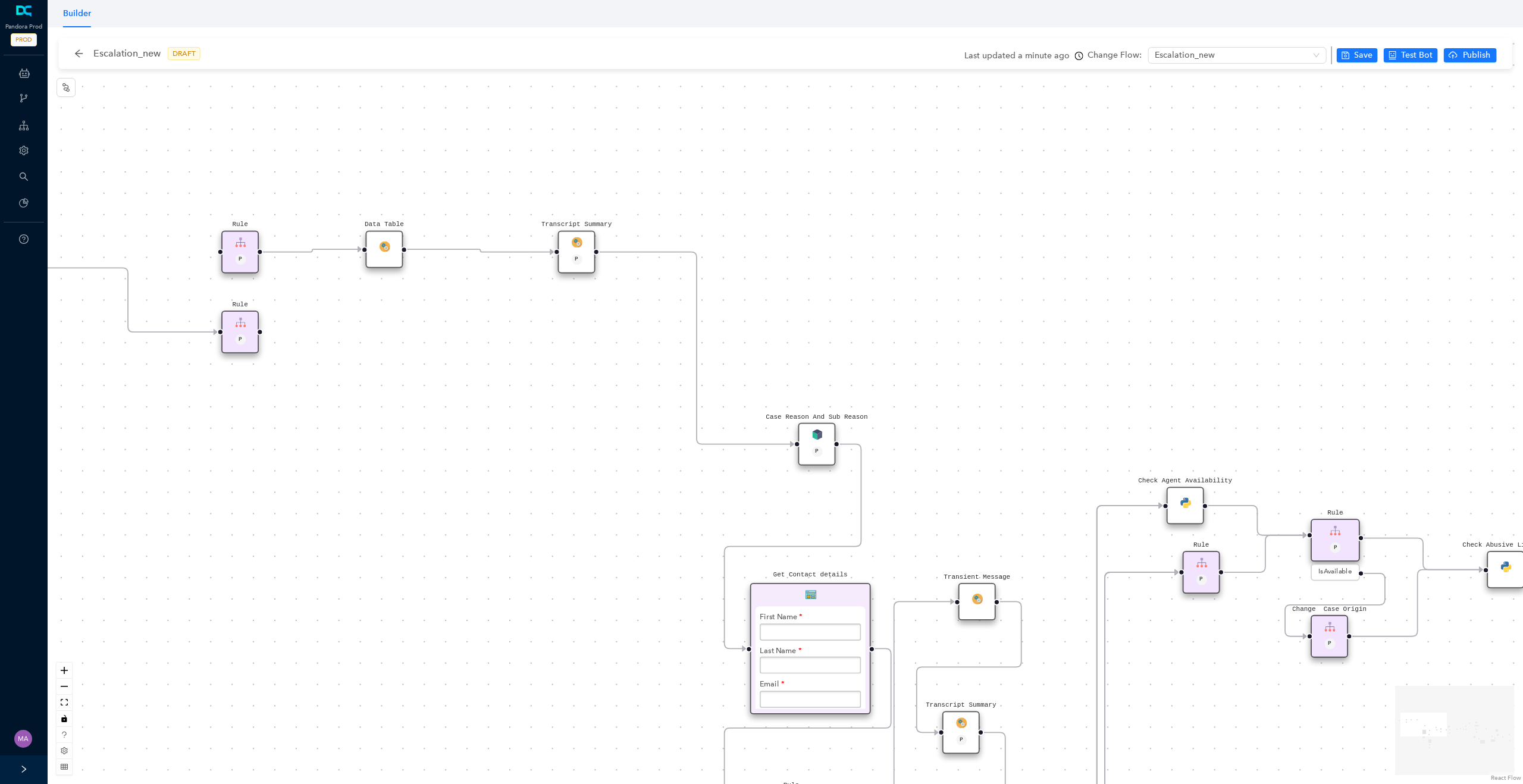
drag, startPoint x: 282, startPoint y: 259, endPoint x: 329, endPoint y: 326, distance: 81.8
click at [329, 326] on div "Rule P Data Table Start P Rule P IsAvailable Rule newContact Get Contact detail…" at bounding box center [785, 405] width 1476 height 757
click at [384, 241] on img at bounding box center [383, 246] width 11 height 11
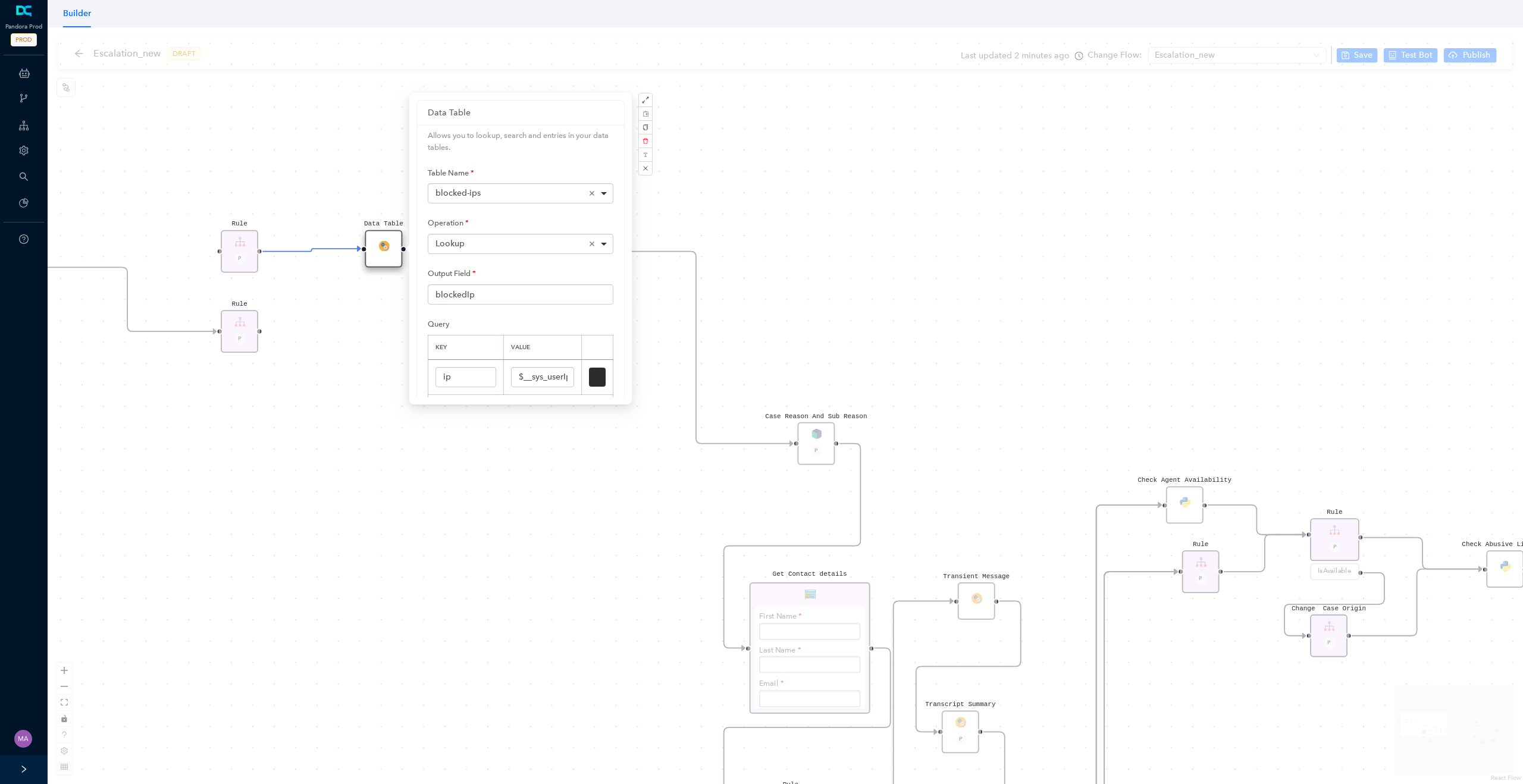
click at [335, 162] on div "Rule P Data Table Start P Rule P IsAvailable Rule newContact Get Contact detail…" at bounding box center [785, 405] width 1476 height 757
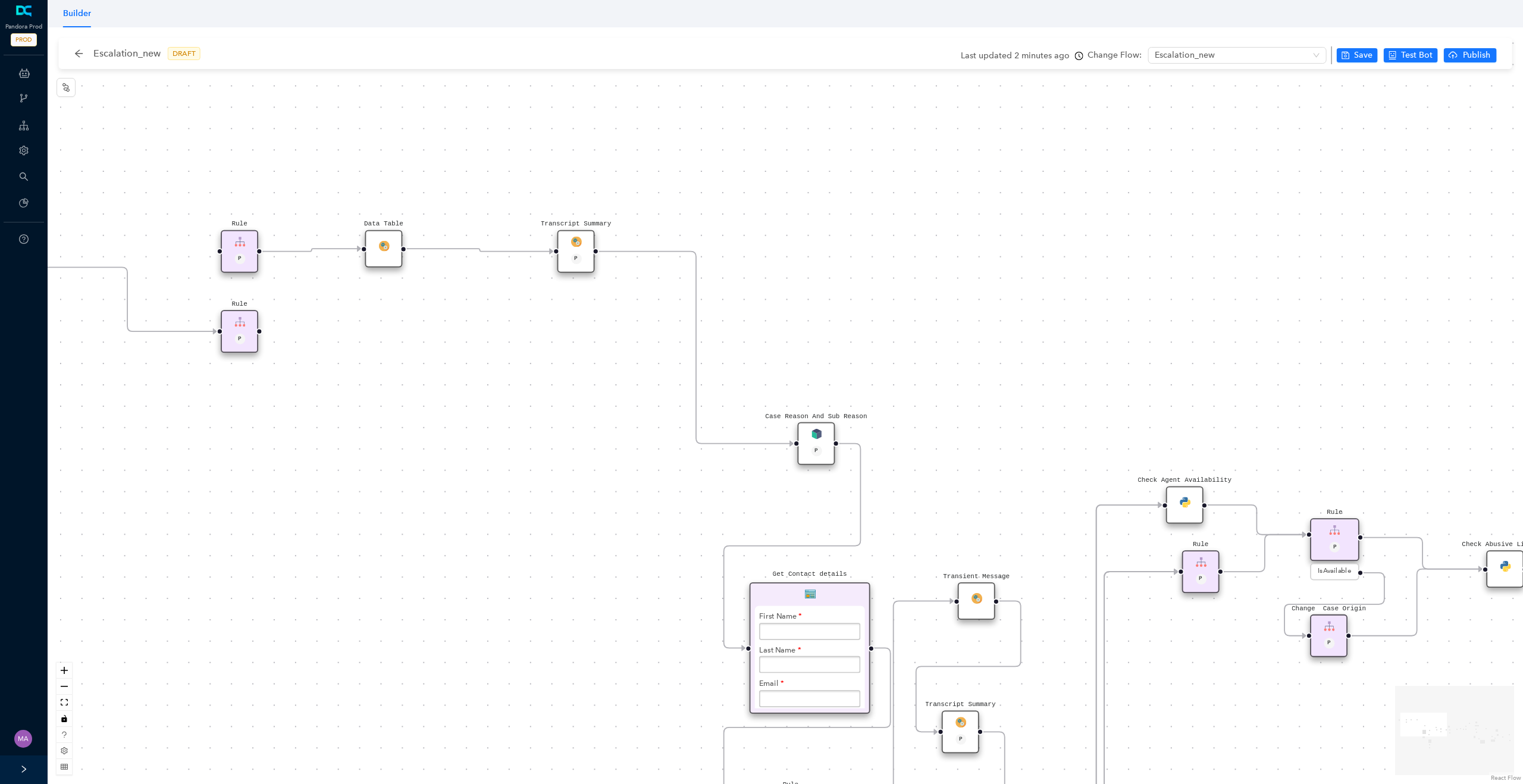
click at [386, 237] on div "Data Table" at bounding box center [383, 249] width 38 height 38
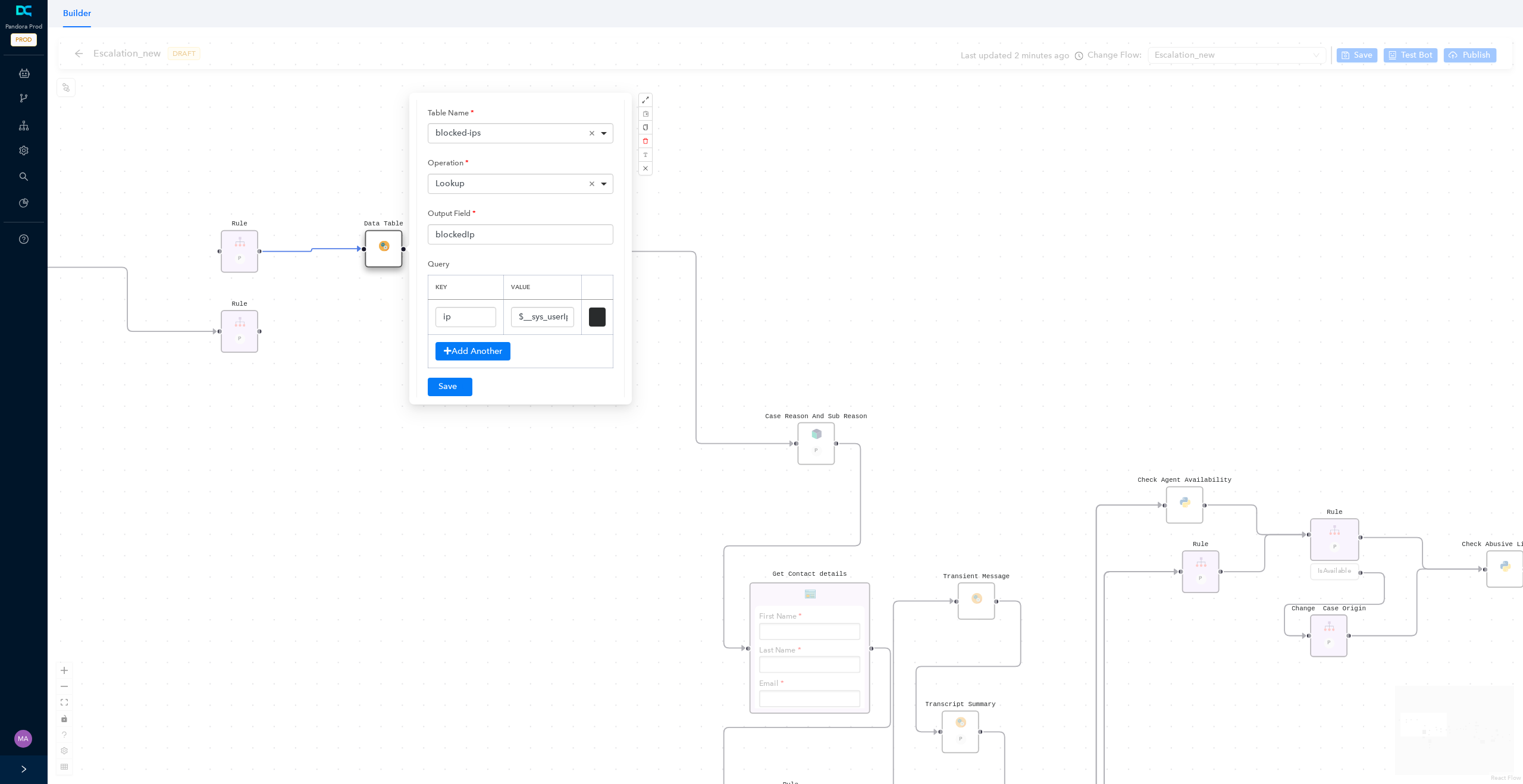
scroll to position [61, 0]
click at [548, 313] on input "$__sys_userIp" at bounding box center [543, 316] width 63 height 20
click at [389, 339] on div "Rule P Data Table Start P Rule P IsAvailable Rule newContact Get Contact detail…" at bounding box center [785, 405] width 1476 height 757
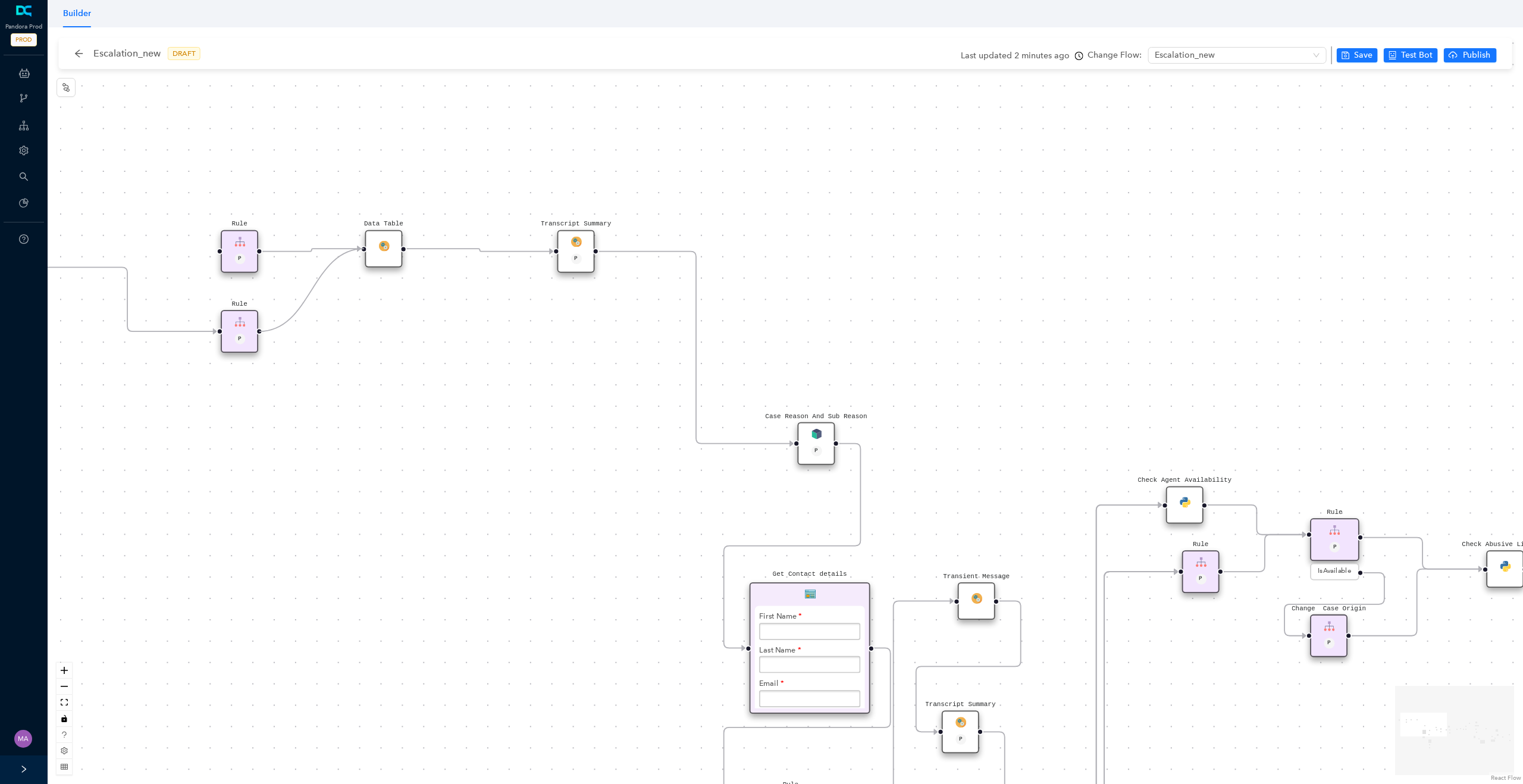
drag, startPoint x: 259, startPoint y: 331, endPoint x: 370, endPoint y: 250, distance: 137.4
click at [298, 251] on icon "Edge from reactflownode_0ab77fac-4362-467d-92dd-269c8fc331a9 to reactflownode_0…" at bounding box center [311, 250] width 98 height 2
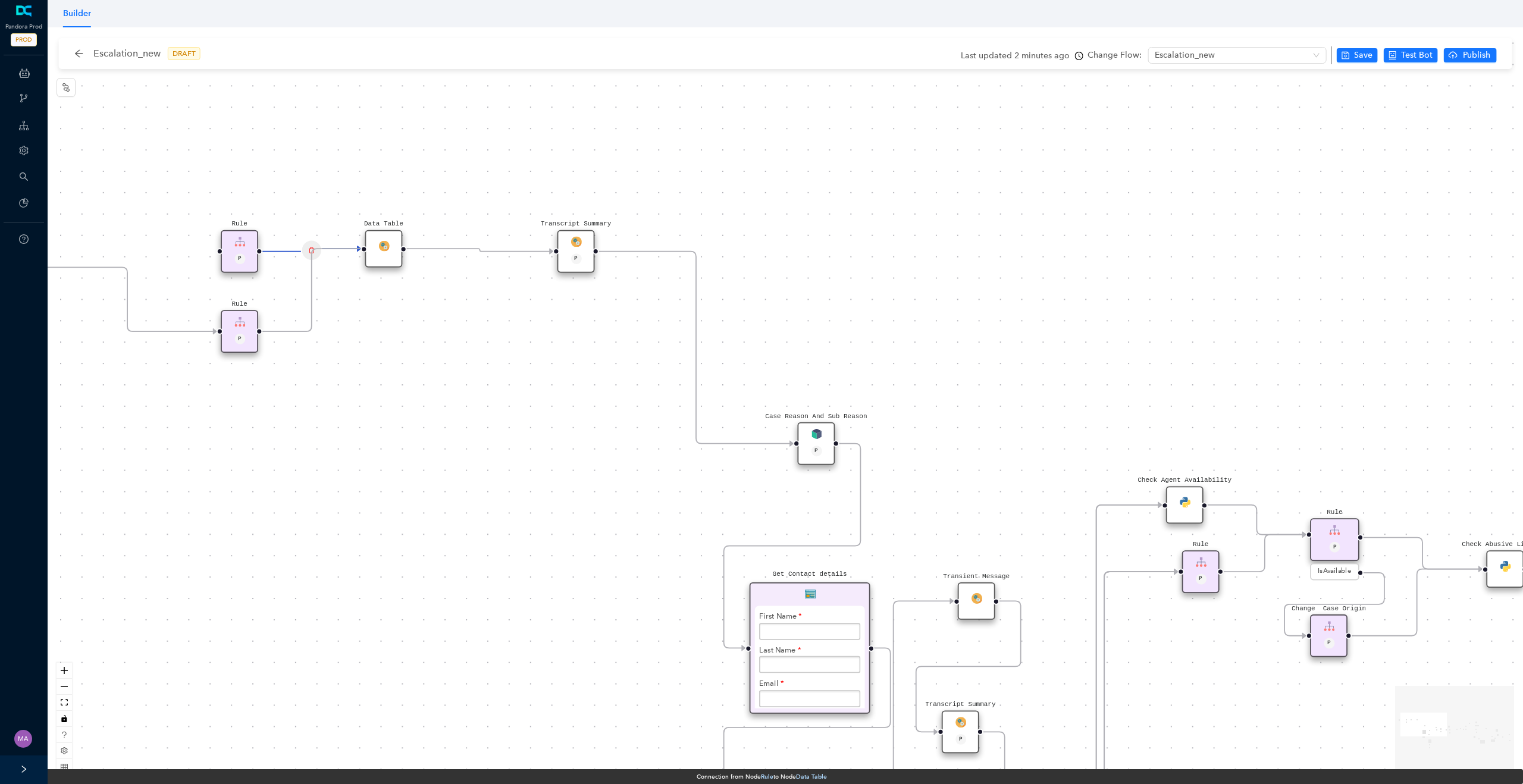
click at [307, 250] on icon "Edge from reactflownode_dc4335f8-f2a8-4331-9f1b-863f37d44253 to reactflownode_0…" at bounding box center [311, 290] width 98 height 83
drag, startPoint x: 250, startPoint y: 254, endPoint x: 251, endPoint y: 187, distance: 67.0
click at [251, 187] on div "Rule P" at bounding box center [240, 187] width 38 height 43
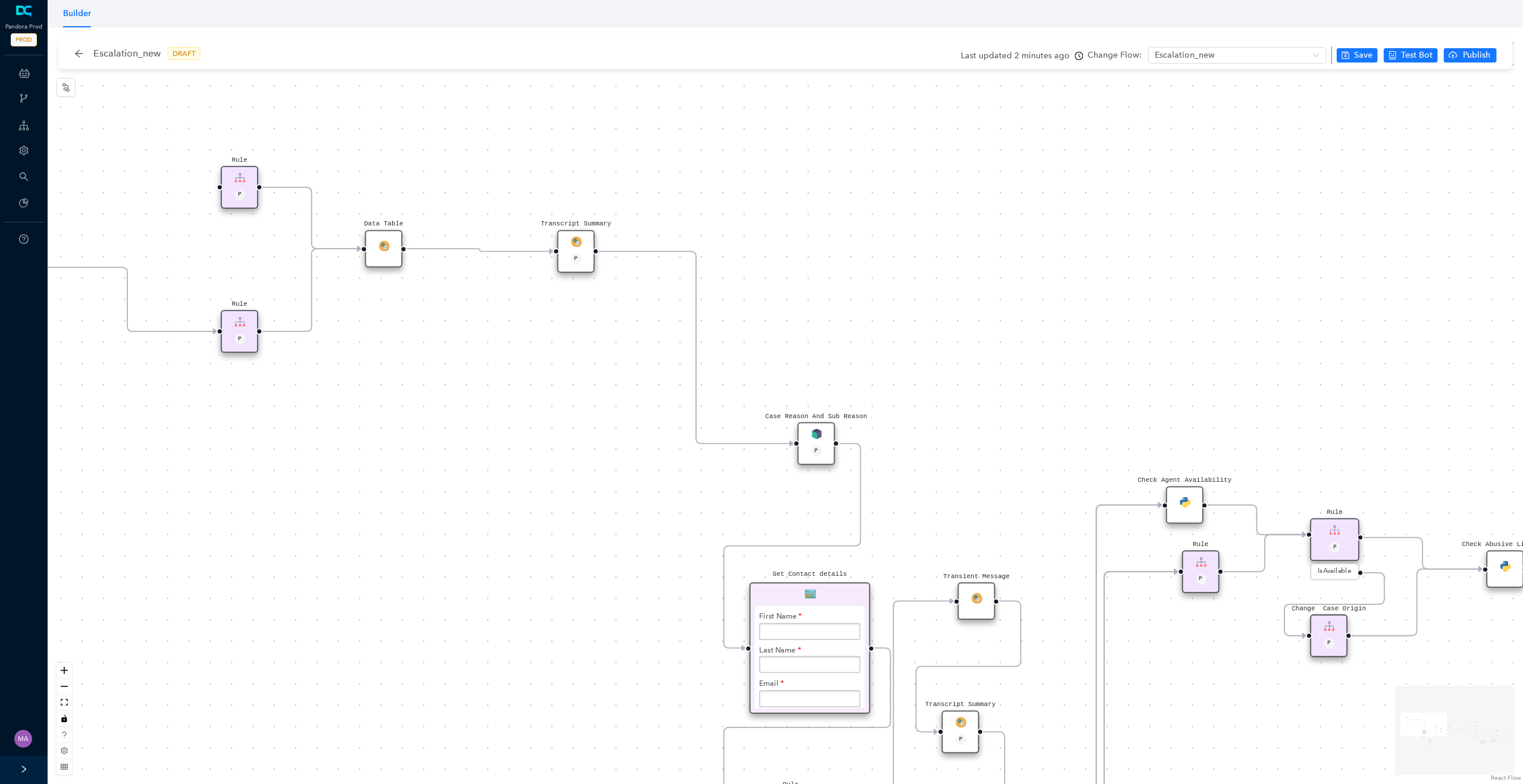
click at [312, 210] on icon "Edge from reactflownode_0ab77fac-4362-467d-92dd-269c8fc331a9 to reactflownode_0…" at bounding box center [311, 218] width 98 height 62
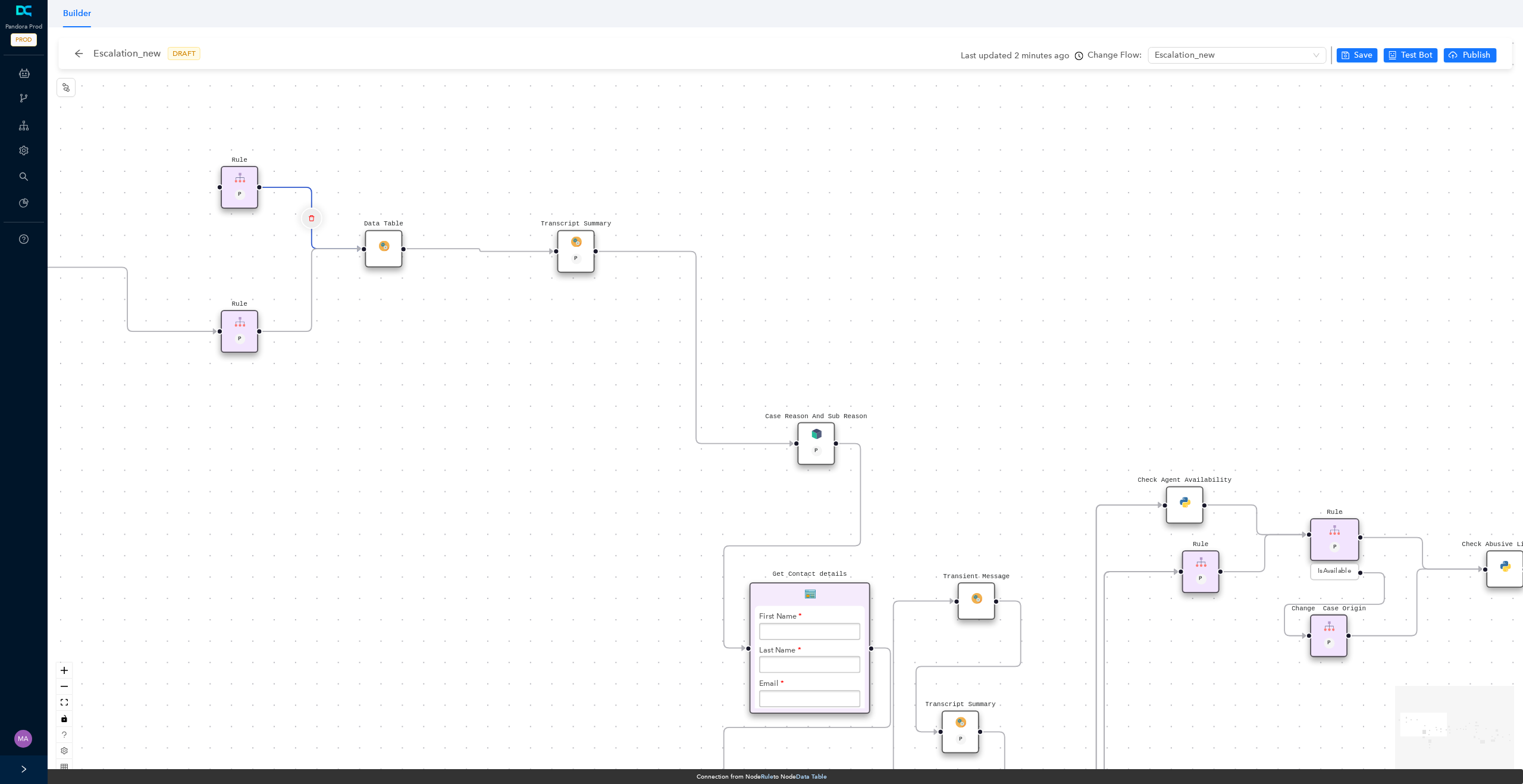
click at [312, 217] on icon "delete" at bounding box center [311, 218] width 7 height 13
click at [375, 192] on span "Yes" at bounding box center [381, 185] width 13 height 13
click at [375, 192] on div "Rule P Data Table Start P Rule P IsAvailable Rule newContact Get Contact detail…" at bounding box center [785, 405] width 1476 height 757
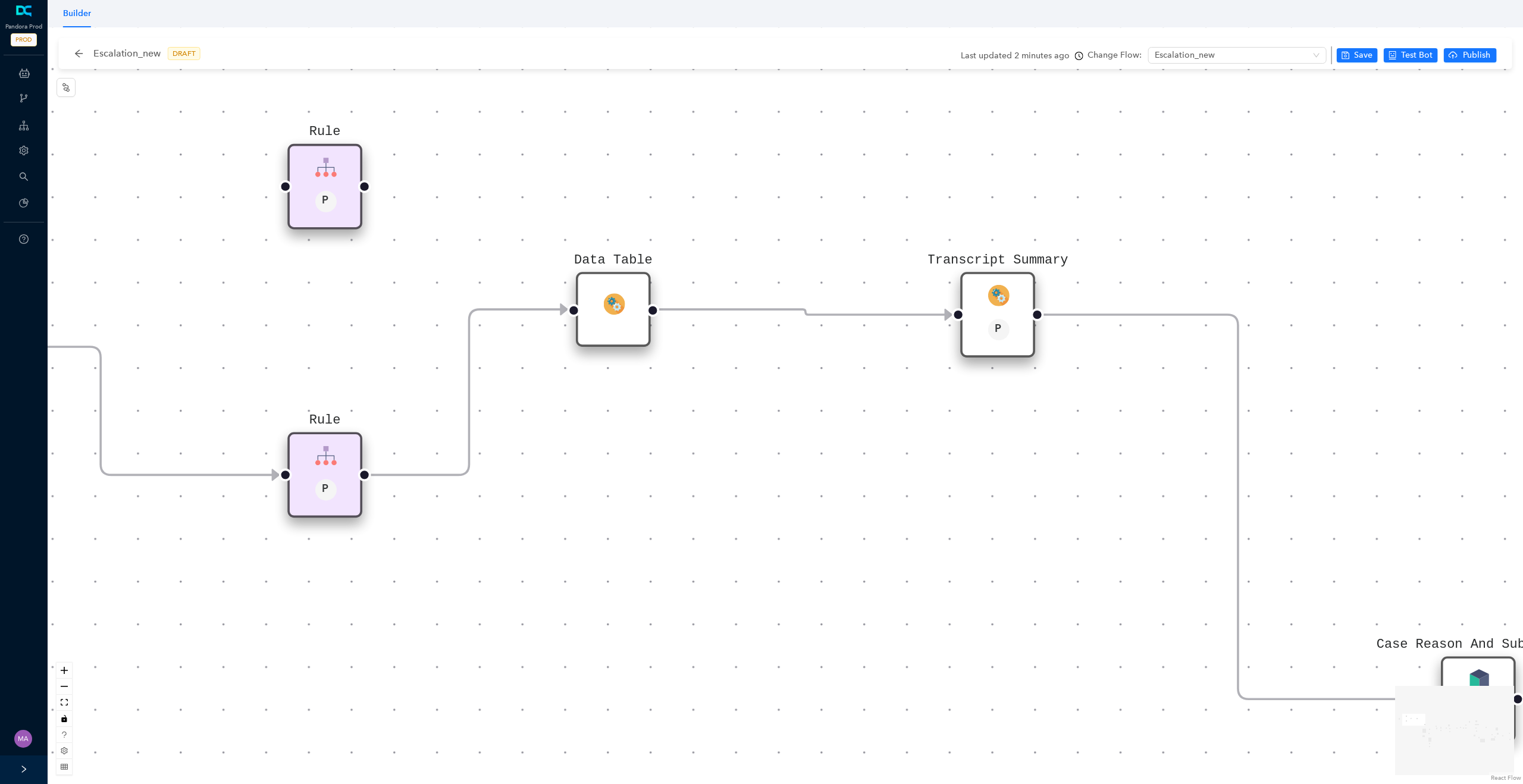
drag, startPoint x: 221, startPoint y: 207, endPoint x: 447, endPoint y: 212, distance: 226.1
click at [448, 212] on div "Rule P Data Table Start P Rule P IsAvailable Rule newContact Get Contact detail…" at bounding box center [785, 405] width 1476 height 757
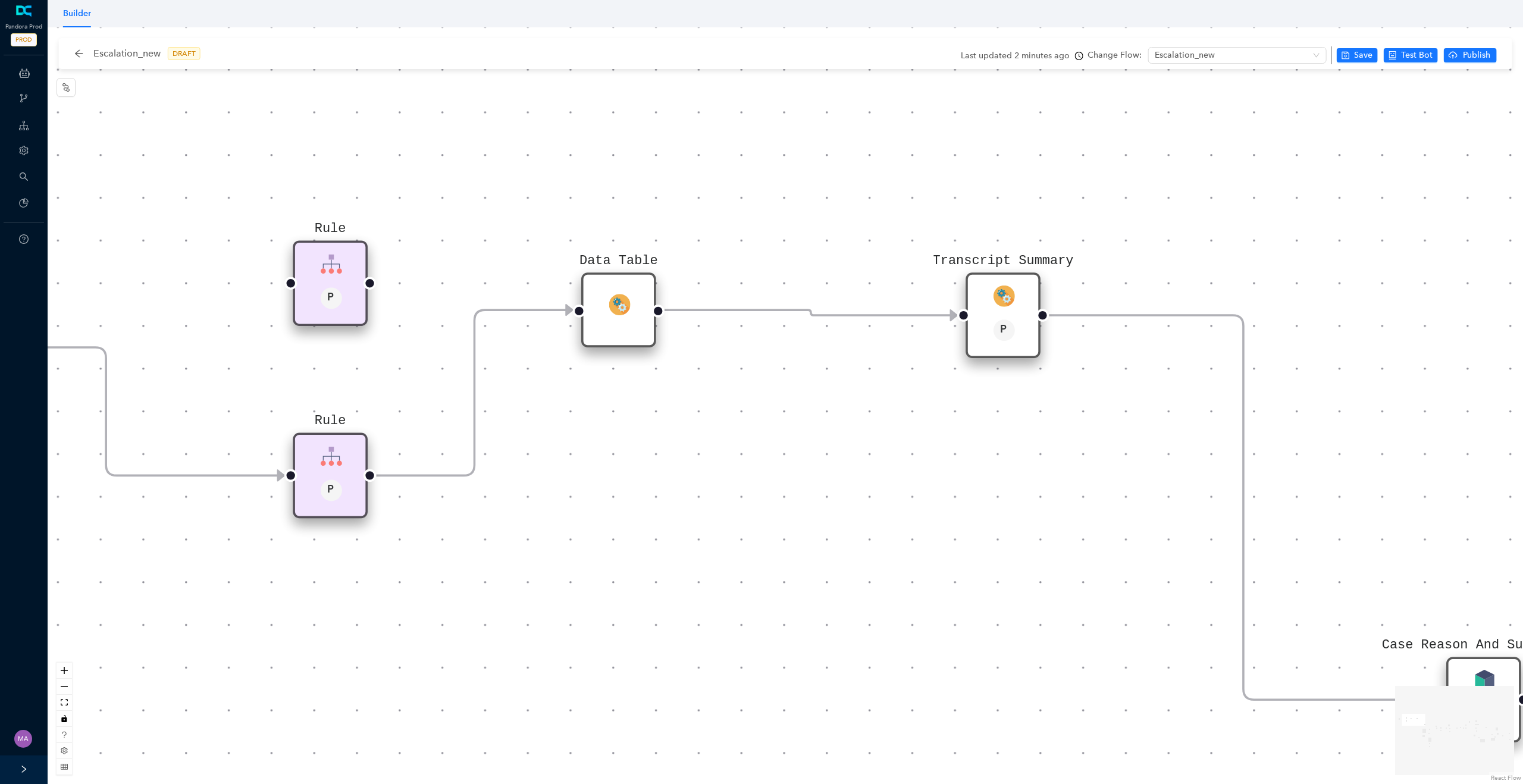
drag, startPoint x: 332, startPoint y: 198, endPoint x: 325, endPoint y: 280, distance: 82.3
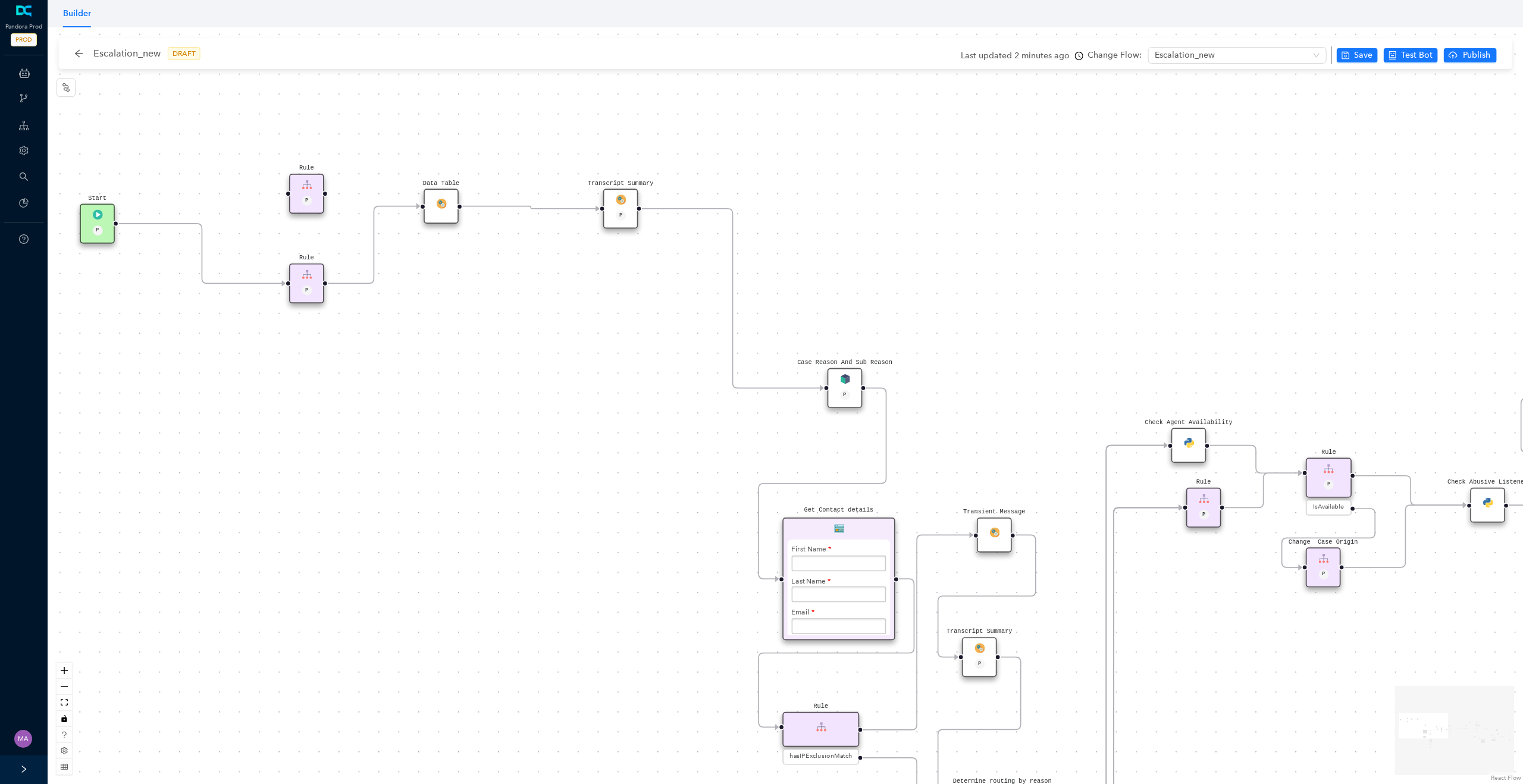
drag, startPoint x: 587, startPoint y: 384, endPoint x: 513, endPoint y: 318, distance: 99.2
click at [513, 318] on div "Rule P Data Table Start P Rule P IsAvailable Rule newContact Get Contact detail…" at bounding box center [785, 405] width 1476 height 757
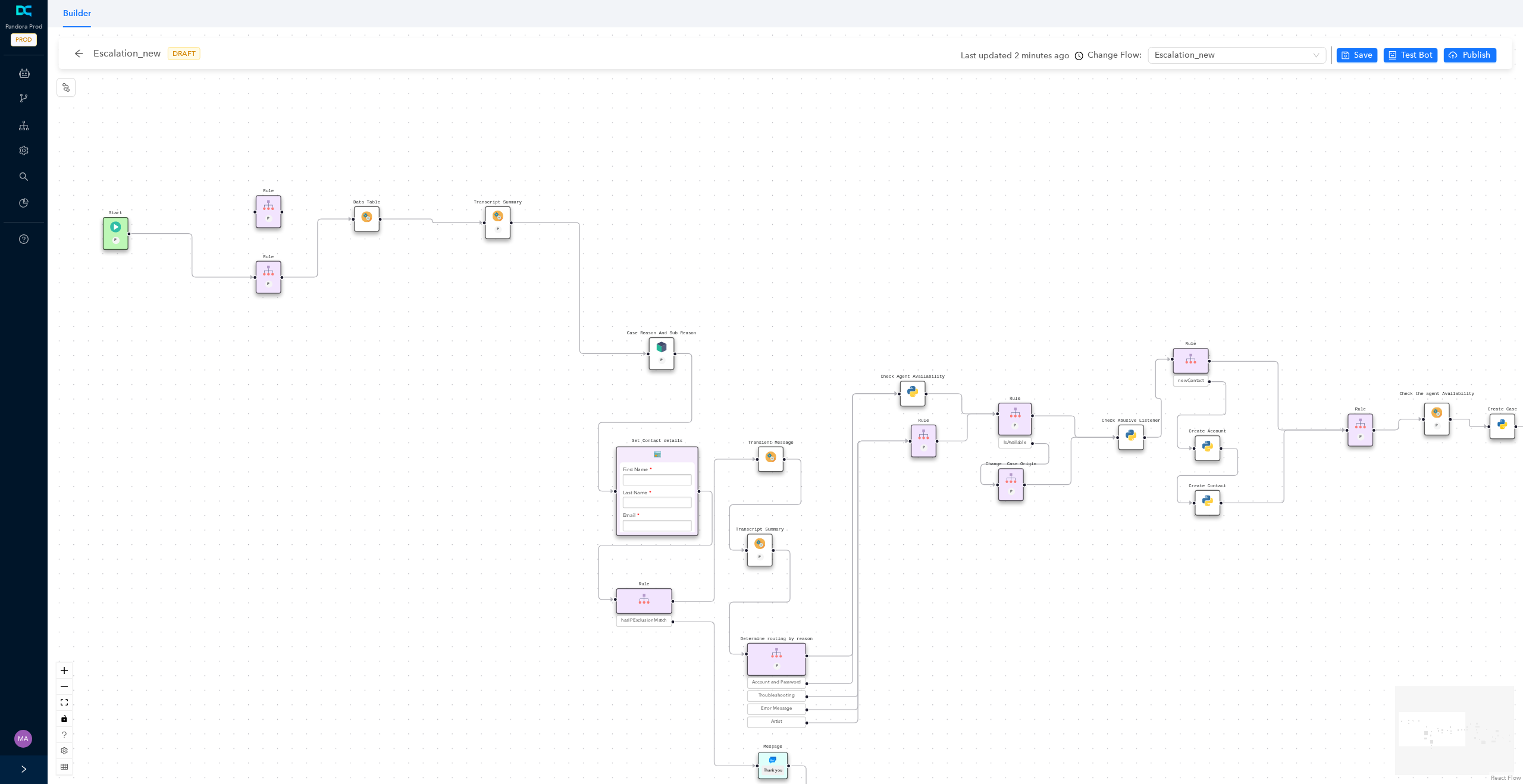
drag, startPoint x: 614, startPoint y: 377, endPoint x: 436, endPoint y: 343, distance: 181.2
click at [436, 342] on div "Rule P Data Table Start P Rule P IsAvailable Rule newContact Get Contact detail…" at bounding box center [785, 405] width 1476 height 757
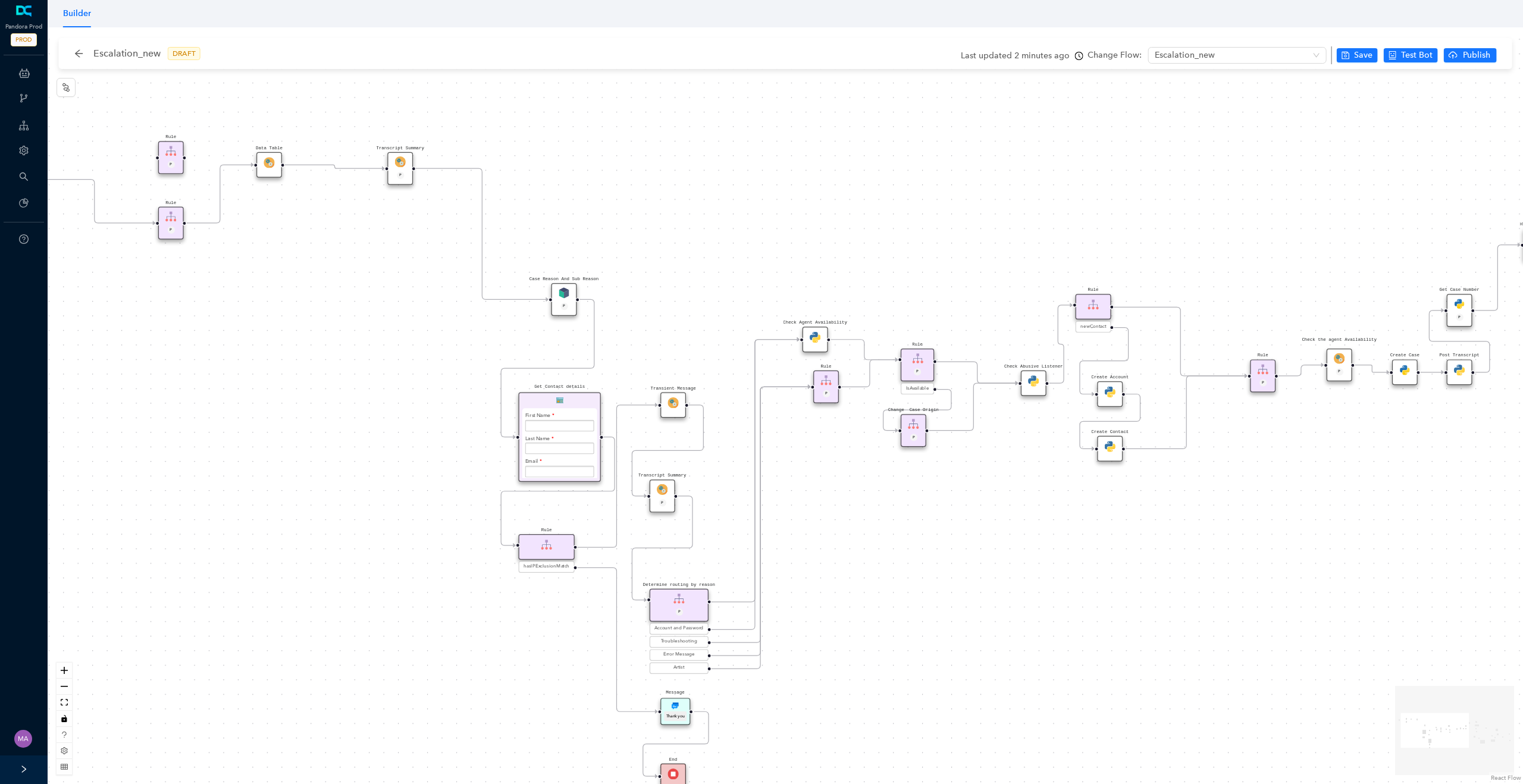
drag, startPoint x: 643, startPoint y: 280, endPoint x: 624, endPoint y: 238, distance: 46.1
click at [624, 238] on div "Rule P Data Table Start P Rule P IsAvailable Rule newContact Get Contact detail…" at bounding box center [785, 405] width 1476 height 757
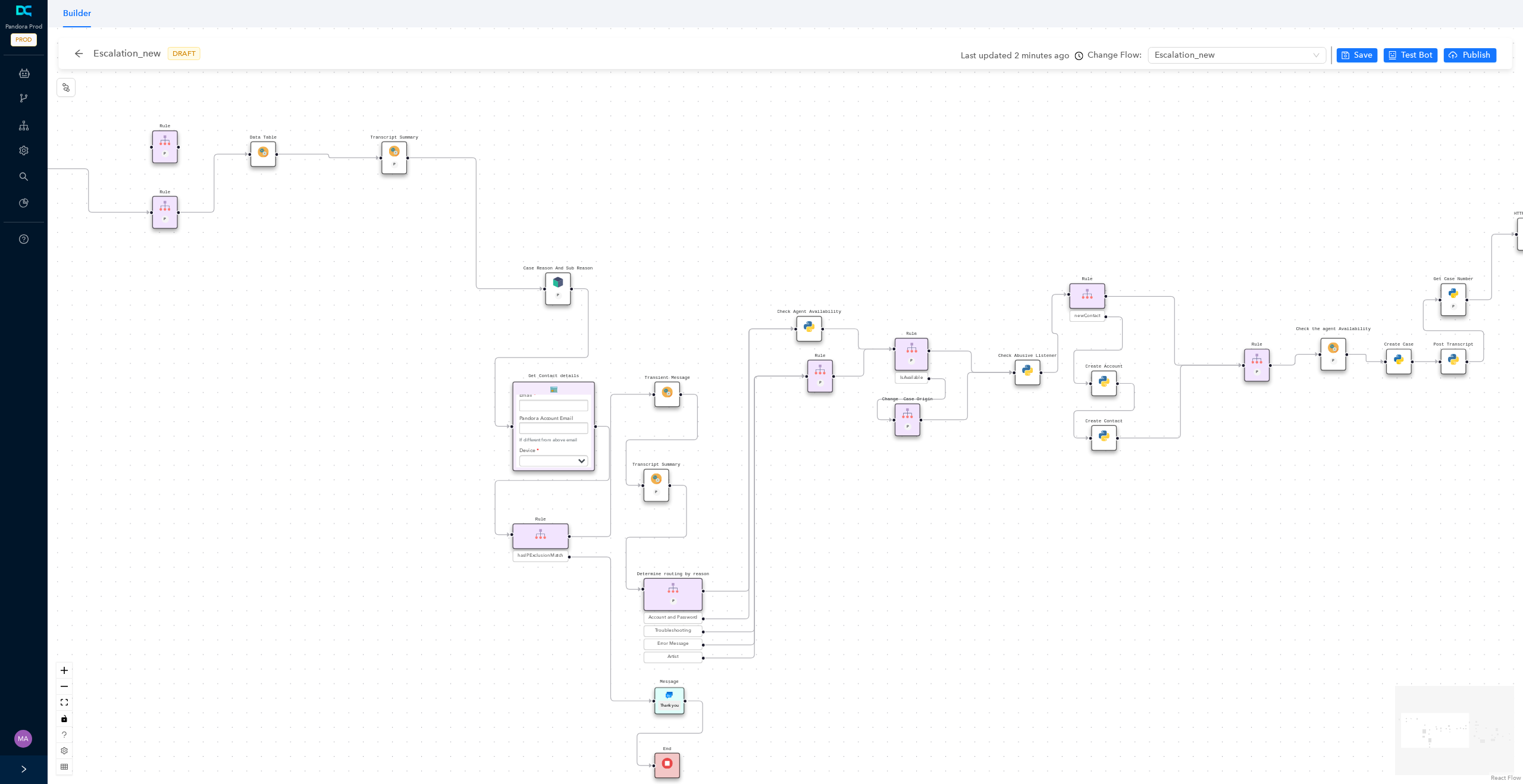
scroll to position [50, 0]
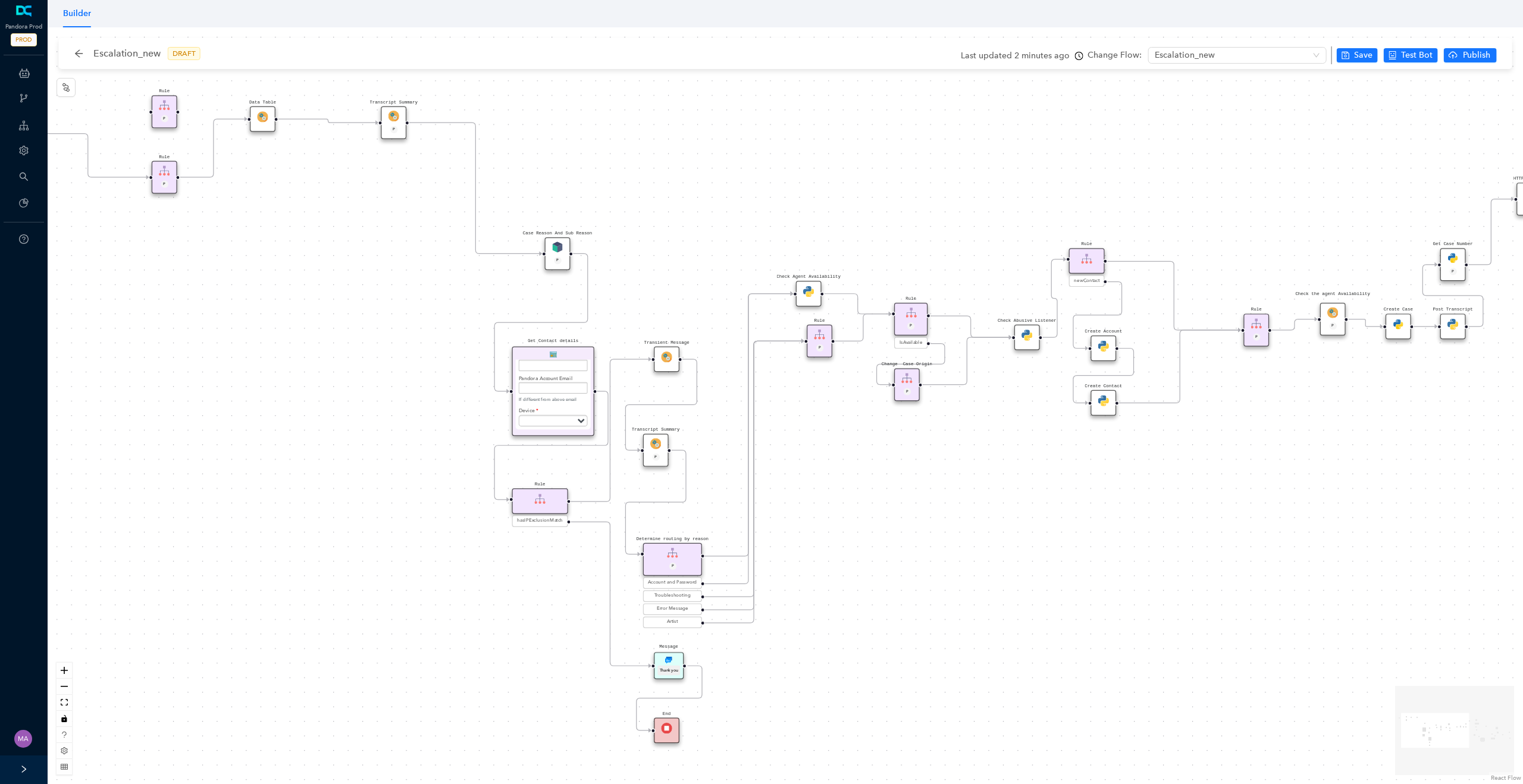
drag, startPoint x: 414, startPoint y: 475, endPoint x: 409, endPoint y: 393, distance: 82.2
click at [409, 393] on div "Rule P Data Table Start P Rule P IsAvailable Rule newContact Get Contact detail…" at bounding box center [785, 405] width 1476 height 757
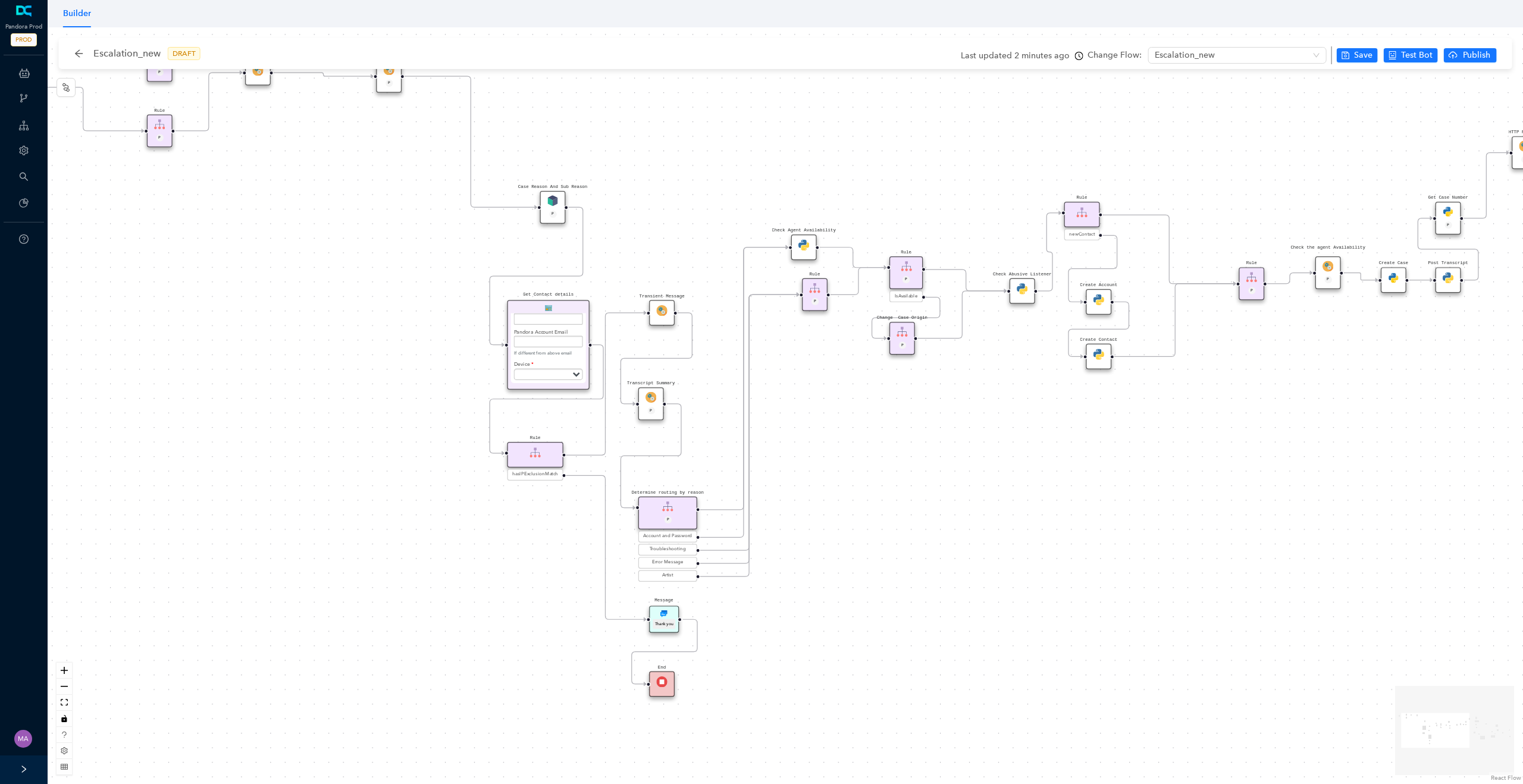
click at [353, 275] on div "Rule P Data Table Start P Rule P IsAvailable Rule newContact Get Contact detail…" at bounding box center [785, 405] width 1476 height 757
click at [550, 464] on div "Rule" at bounding box center [535, 455] width 56 height 26
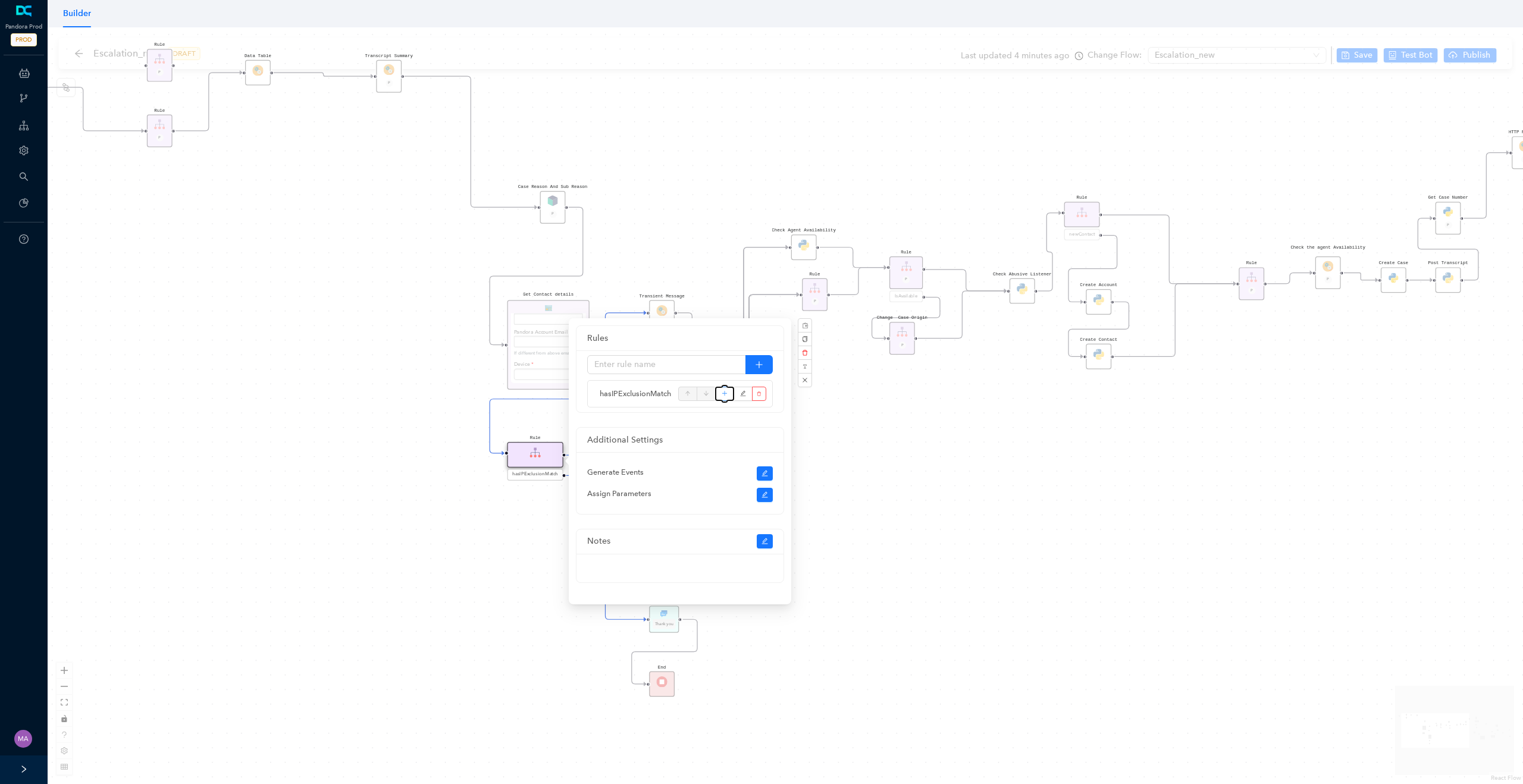
click at [728, 394] on button "button" at bounding box center [724, 394] width 19 height 14
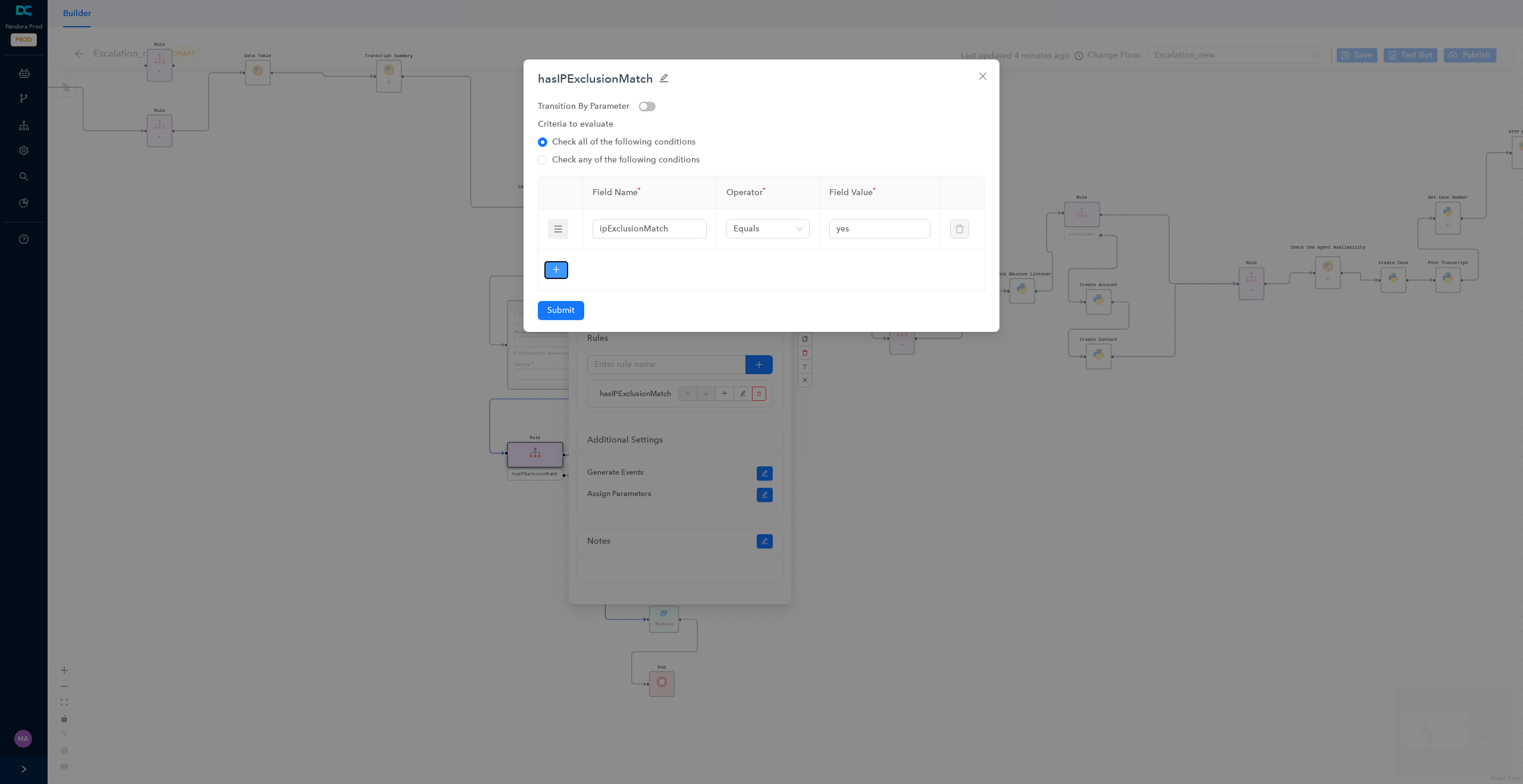
click at [567, 268] on button "button" at bounding box center [556, 270] width 24 height 18
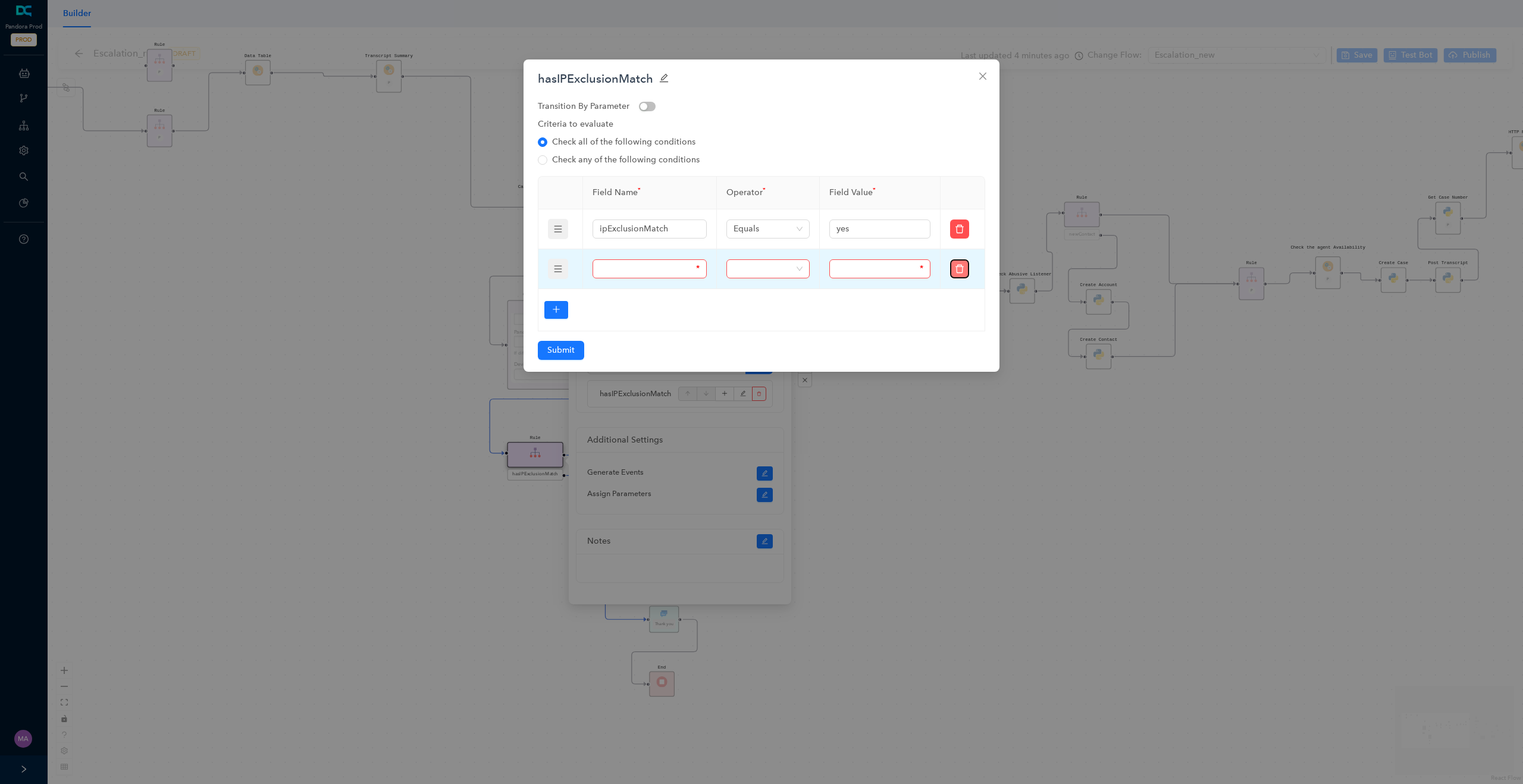
click at [961, 268] on icon "delete" at bounding box center [959, 268] width 10 height 10
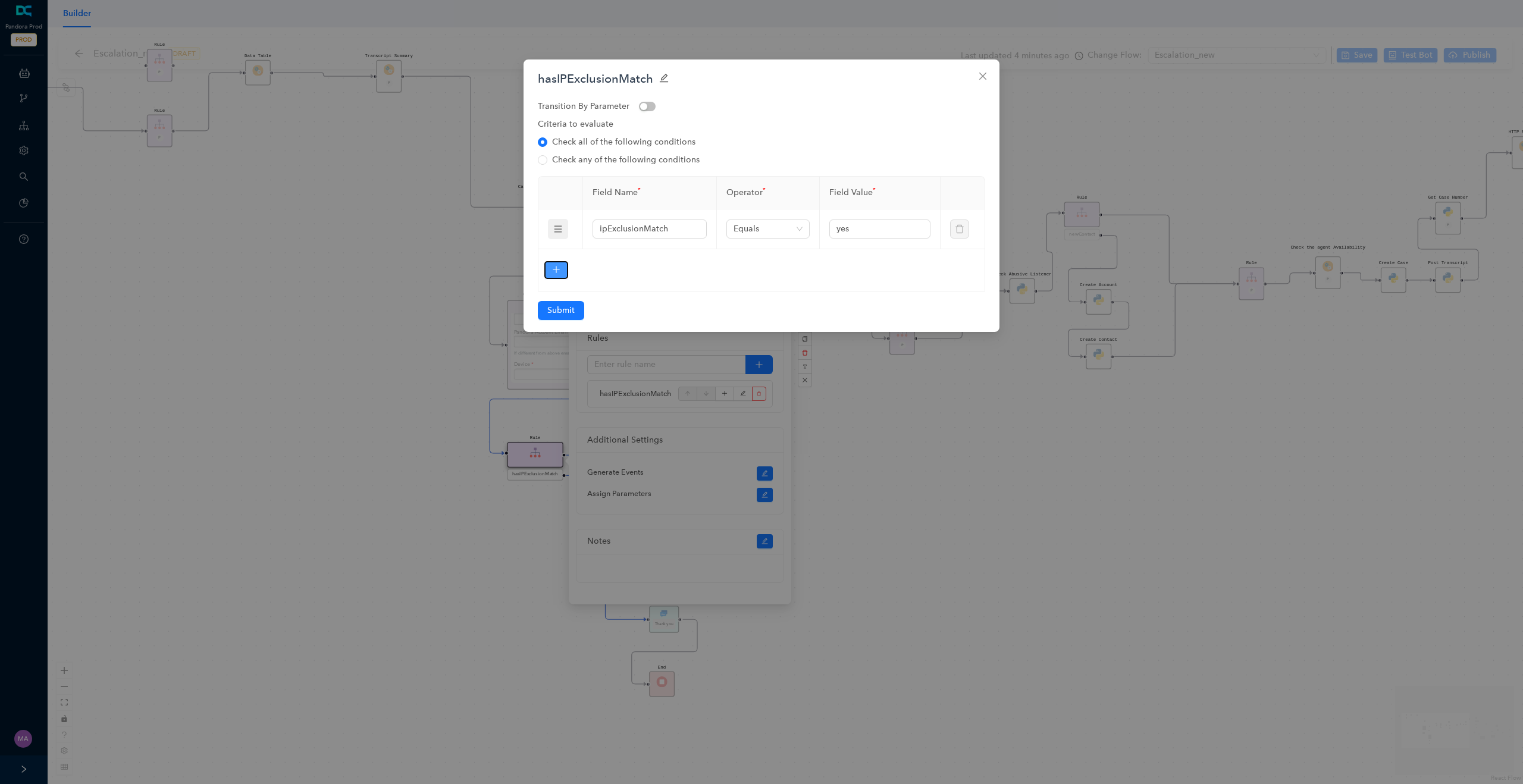
click at [553, 268] on icon "plus" at bounding box center [556, 269] width 8 height 8
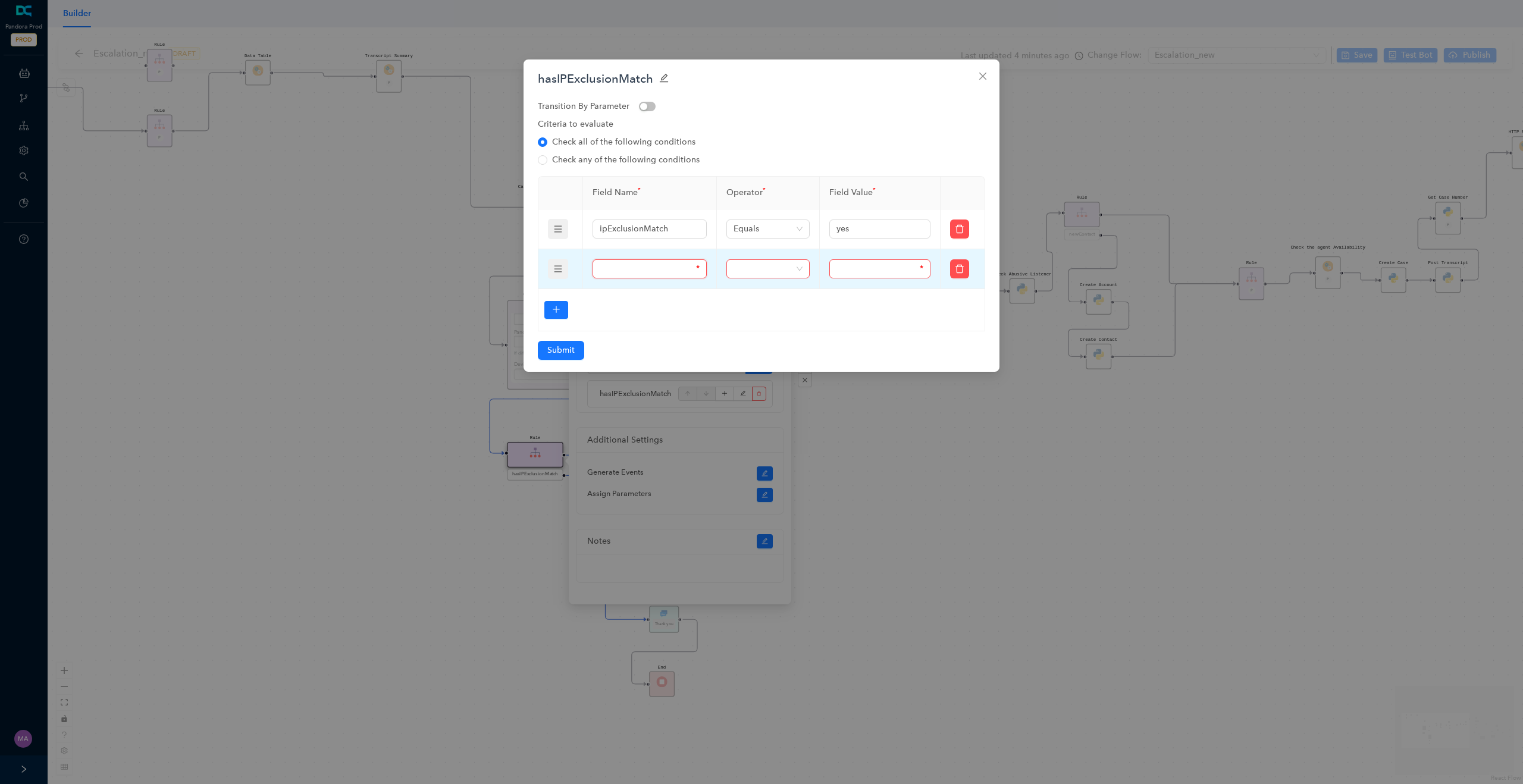
click at [608, 270] on input "text" at bounding box center [646, 268] width 94 height 13
paste input "blockedIp"
click at [781, 270] on span at bounding box center [768, 269] width 69 height 18
type input "blockedIp"
click at [760, 393] on div "Is Not Empty" at bounding box center [768, 387] width 64 height 13
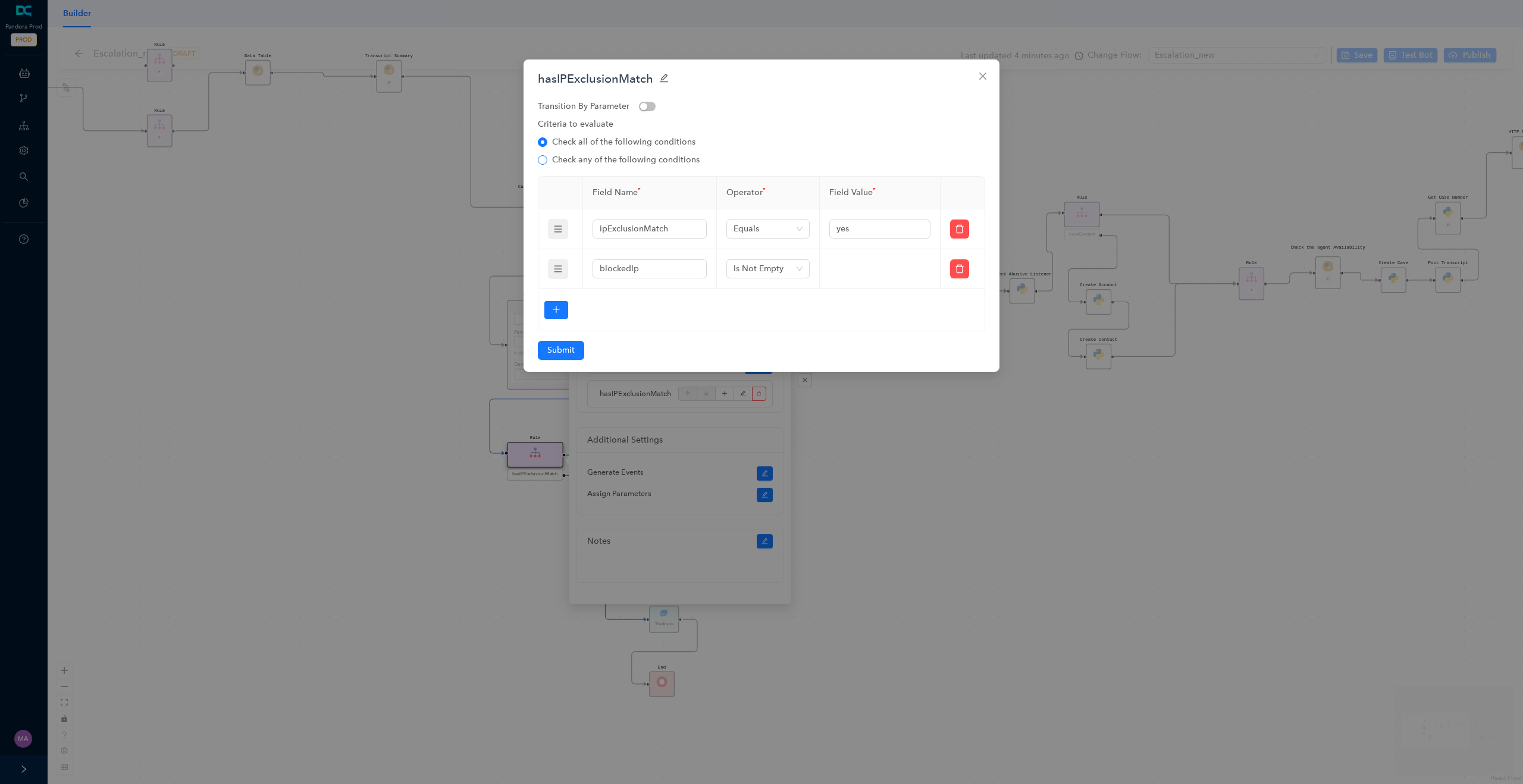
click at [542, 162] on input "Check any of the following conditions" at bounding box center [543, 160] width 10 height 10
radio input "true"
radio input "false"
click at [570, 356] on span "Submit" at bounding box center [561, 350] width 27 height 13
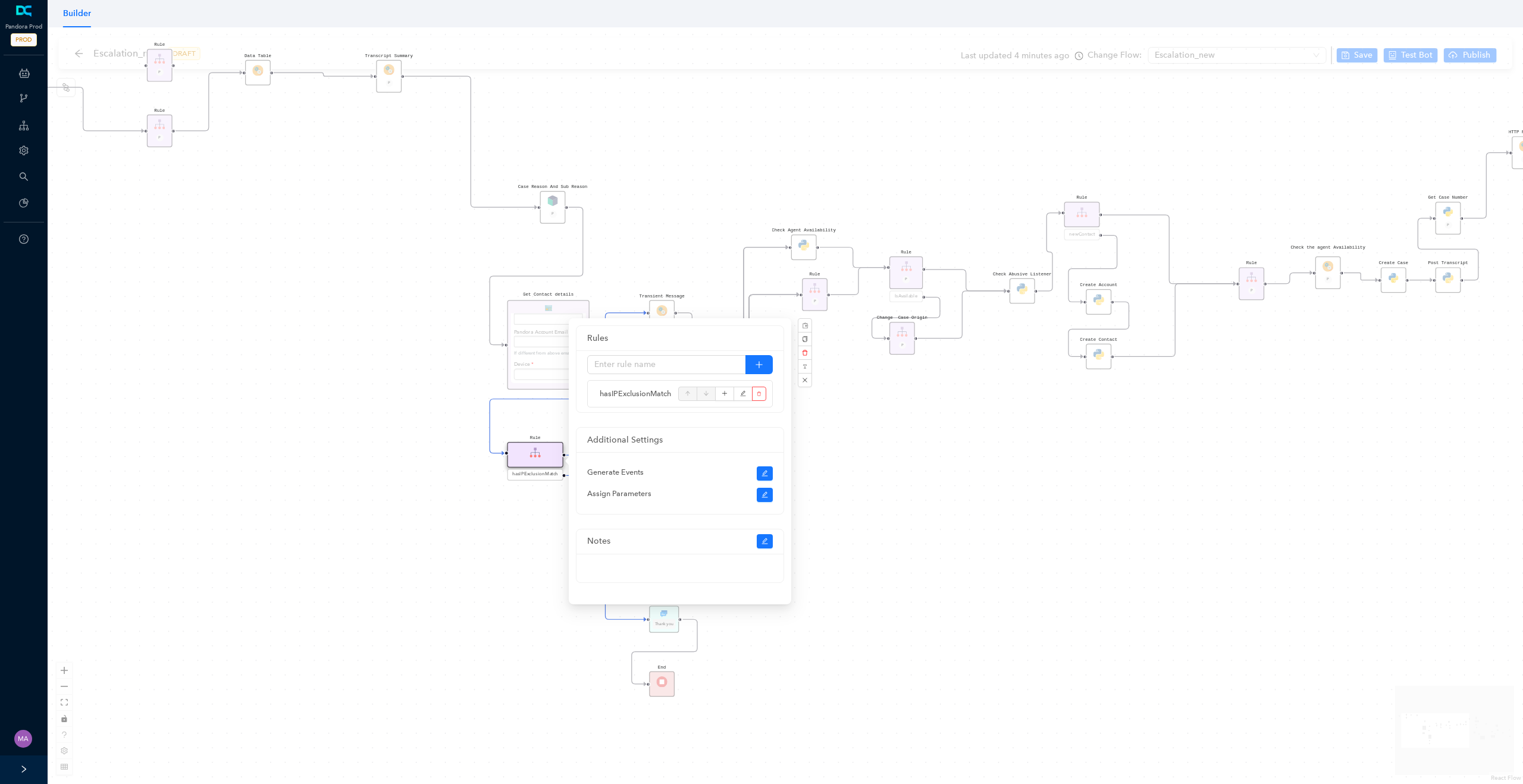
click at [496, 550] on div "Rule P Data Table Start P Rule P IsAvailable Rule newContact Get Contact detail…" at bounding box center [785, 405] width 1476 height 757
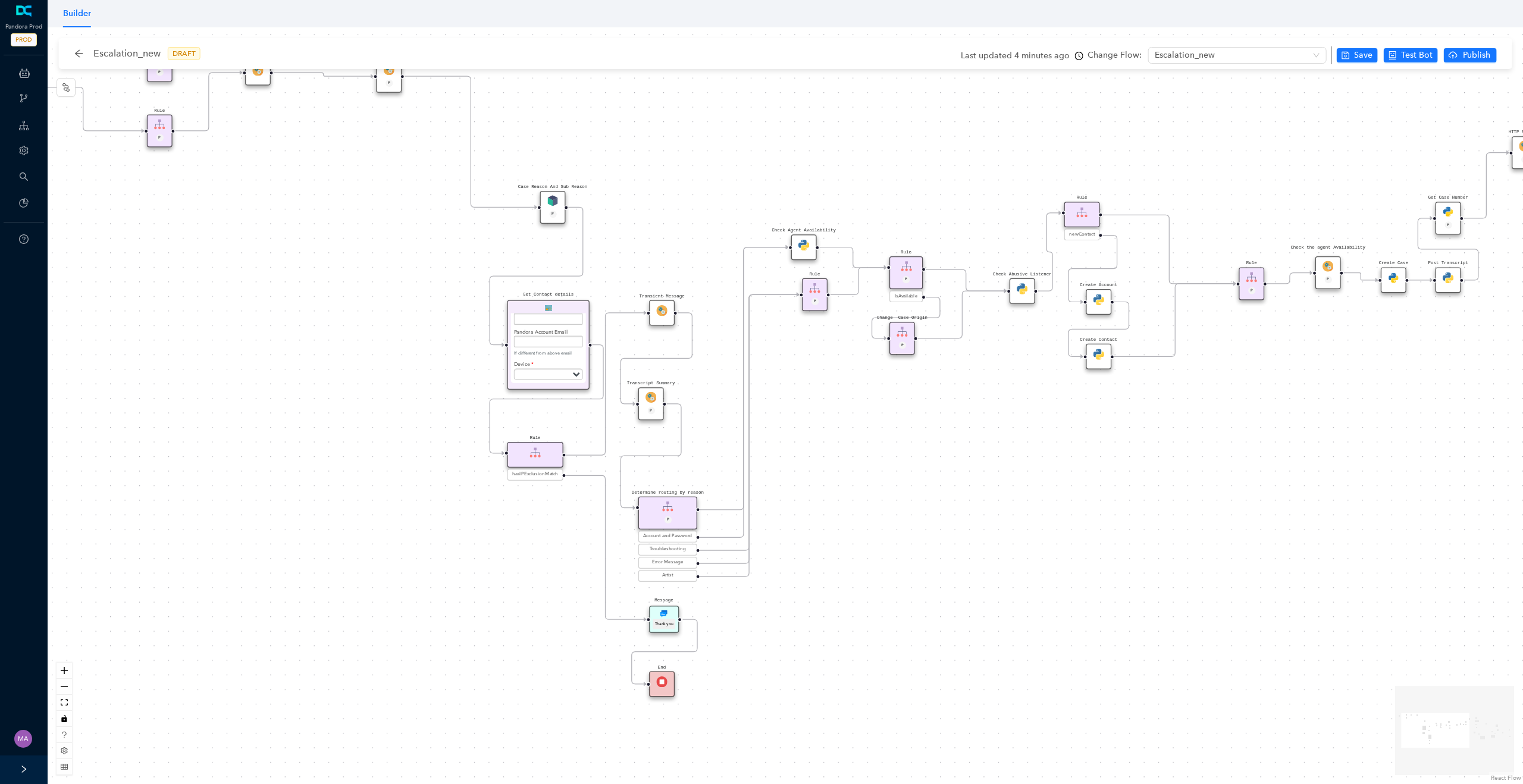
click at [535, 538] on div "Rule P Data Table Start P Rule P IsAvailable Rule newContact Get Contact detail…" at bounding box center [785, 405] width 1476 height 757
click at [1355, 55] on span "Save" at bounding box center [1364, 55] width 19 height 13
drag, startPoint x: 670, startPoint y: 619, endPoint x: 549, endPoint y: 542, distance: 143.4
click at [549, 543] on div "Thank you" at bounding box center [543, 548] width 22 height 11
drag, startPoint x: 659, startPoint y: 684, endPoint x: 542, endPoint y: 608, distance: 139.5
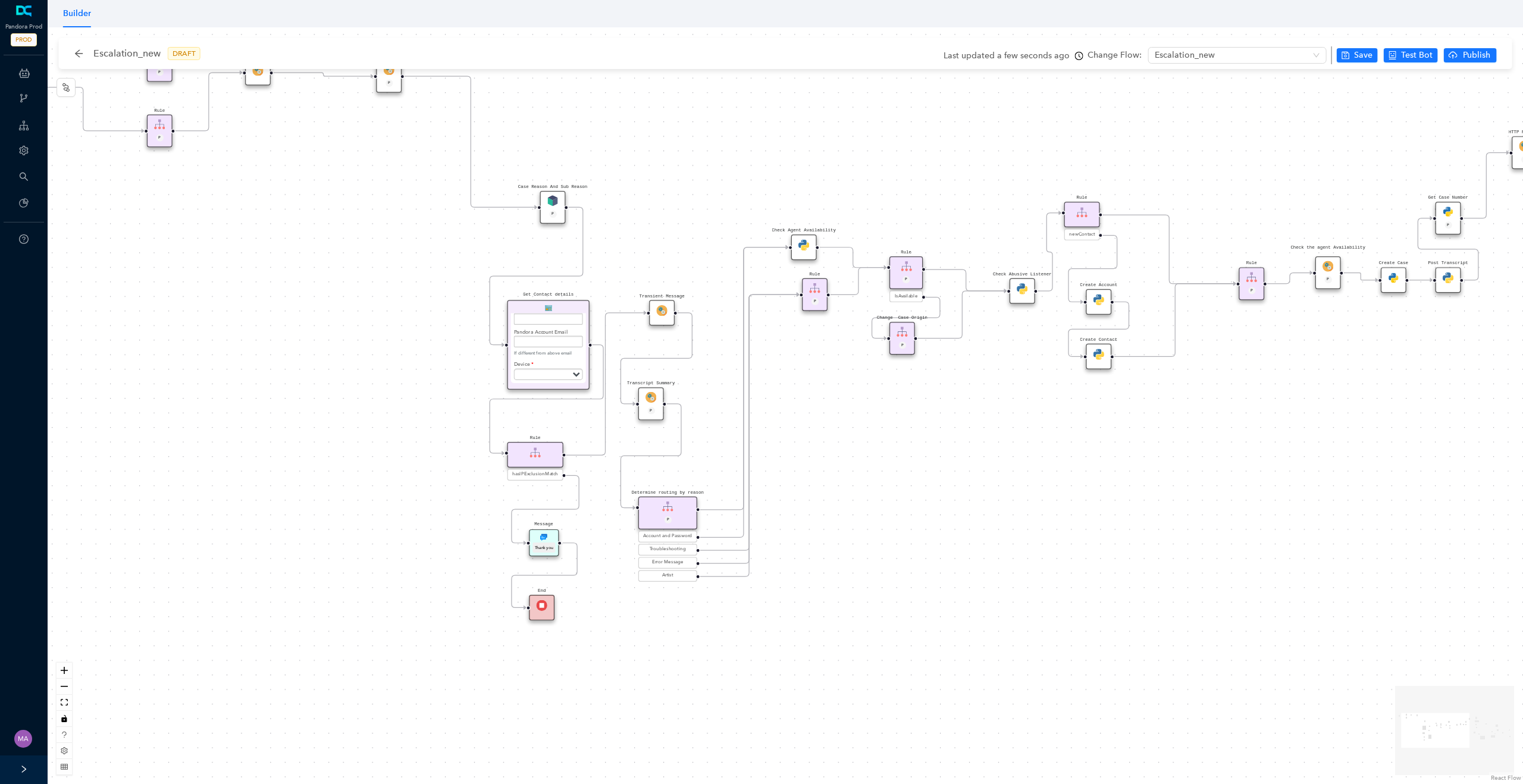
click at [542, 608] on img at bounding box center [541, 606] width 11 height 11
click at [657, 306] on img at bounding box center [662, 310] width 11 height 11
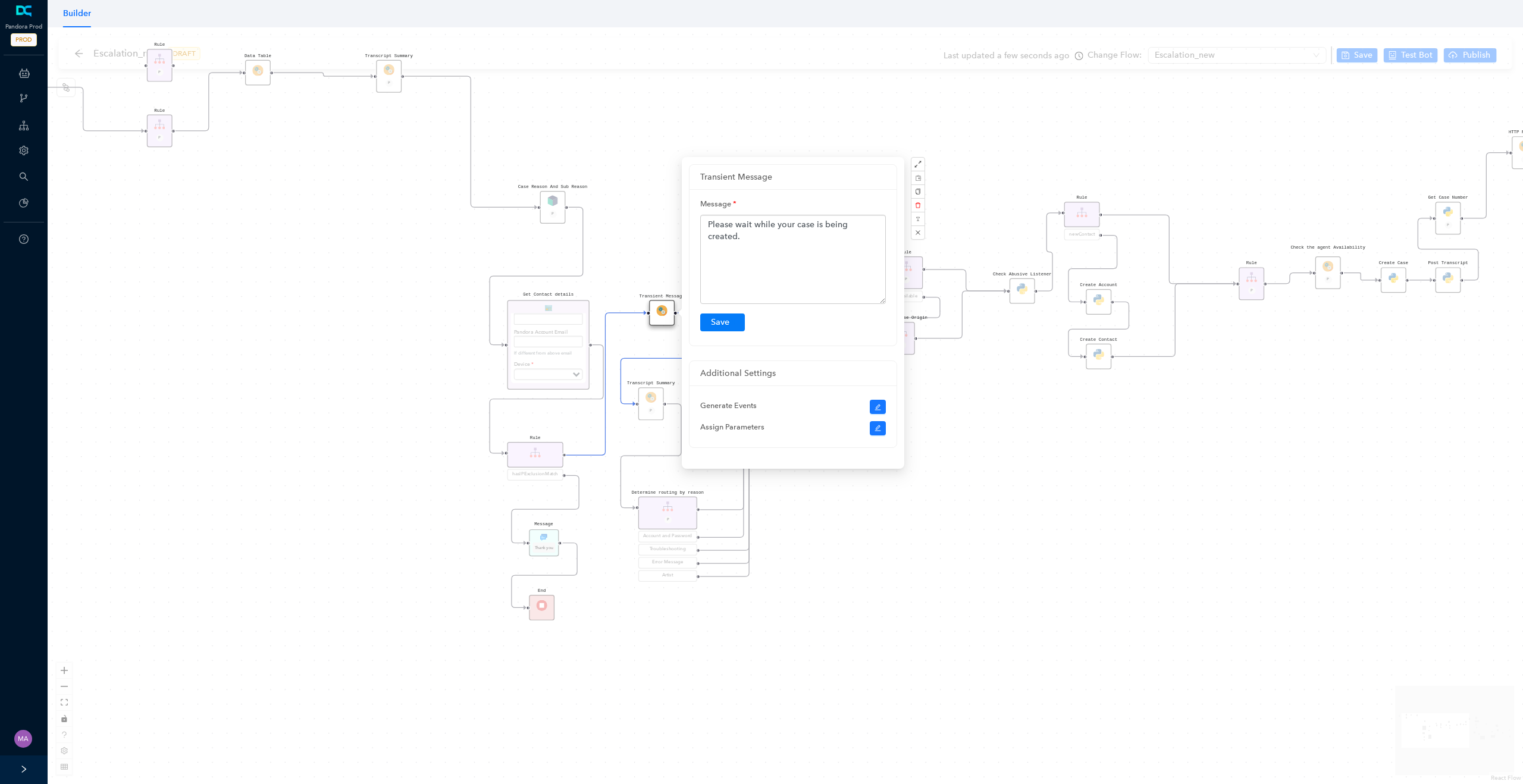
click at [643, 247] on div "Rule P Data Table Start P Rule P IsAvailable Rule newContact Get Contact detail…" at bounding box center [785, 405] width 1476 height 757
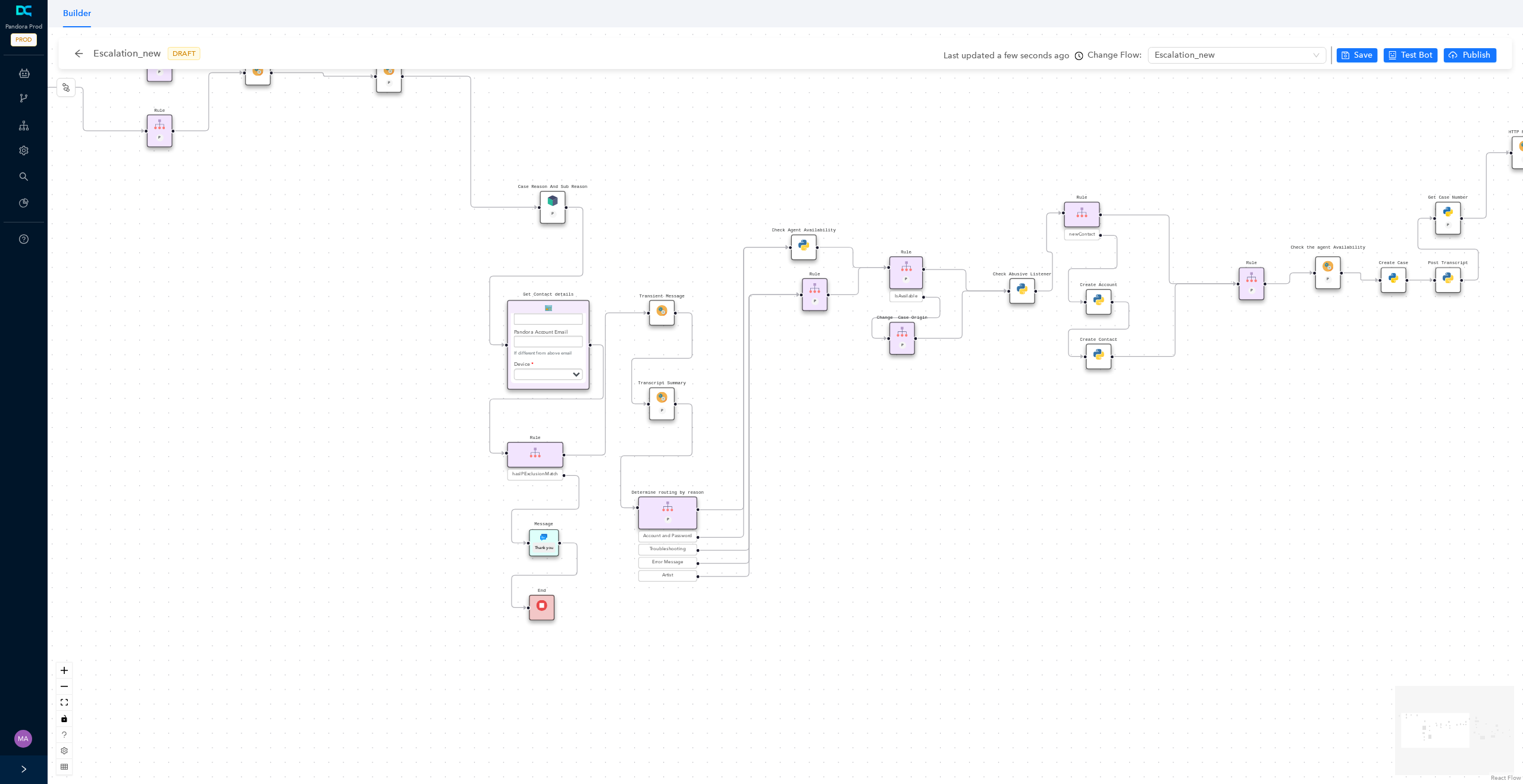
drag, startPoint x: 654, startPoint y: 396, endPoint x: 667, endPoint y: 396, distance: 13.0
click at [667, 396] on img at bounding box center [662, 398] width 11 height 11
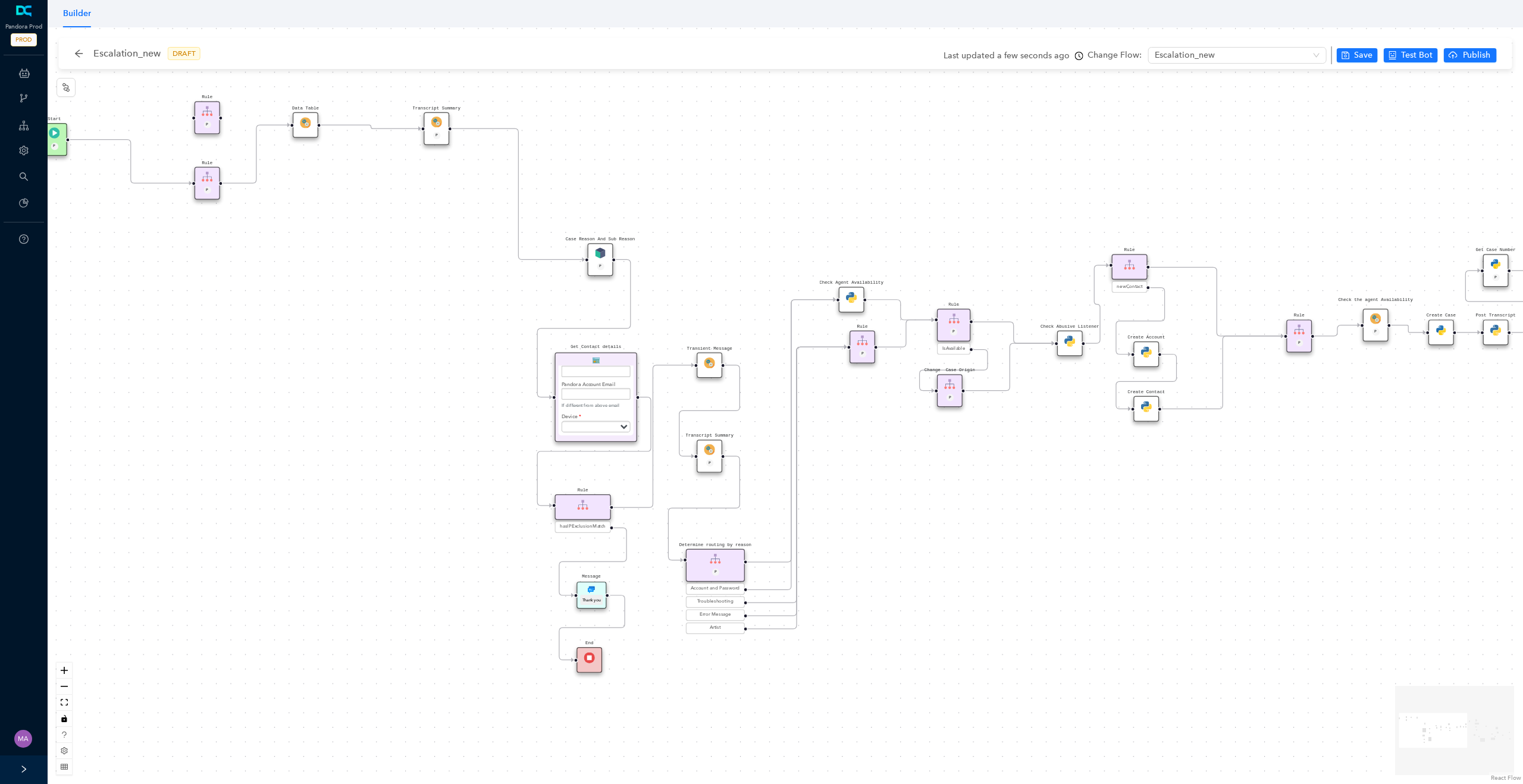
drag, startPoint x: 395, startPoint y: 328, endPoint x: 444, endPoint y: 380, distance: 71.4
click at [444, 380] on div "Rule P Data Table Start P Rule P IsAvailable Rule newContact Get Contact detail…" at bounding box center [785, 405] width 1476 height 757
click at [749, 694] on div "Rule P Data Table Start P Rule P IsAvailable Rule newContact Get Contact detail…" at bounding box center [785, 405] width 1476 height 757
click at [719, 628] on span "Artist" at bounding box center [715, 628] width 11 height 7
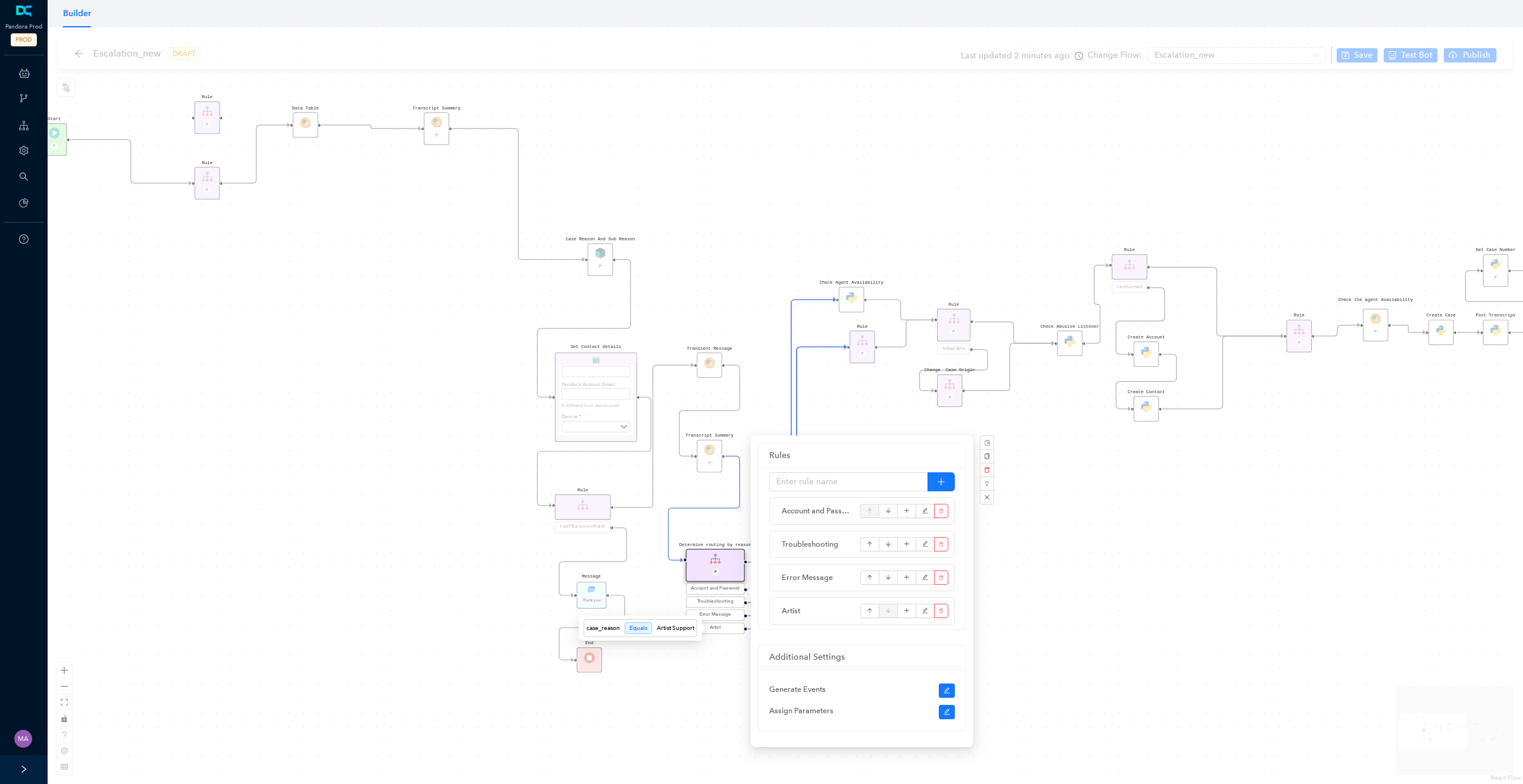
click at [704, 674] on div "Rule P Data Table Start P Rule P IsAvailable Rule newContact Get Contact detail…" at bounding box center [785, 405] width 1476 height 757
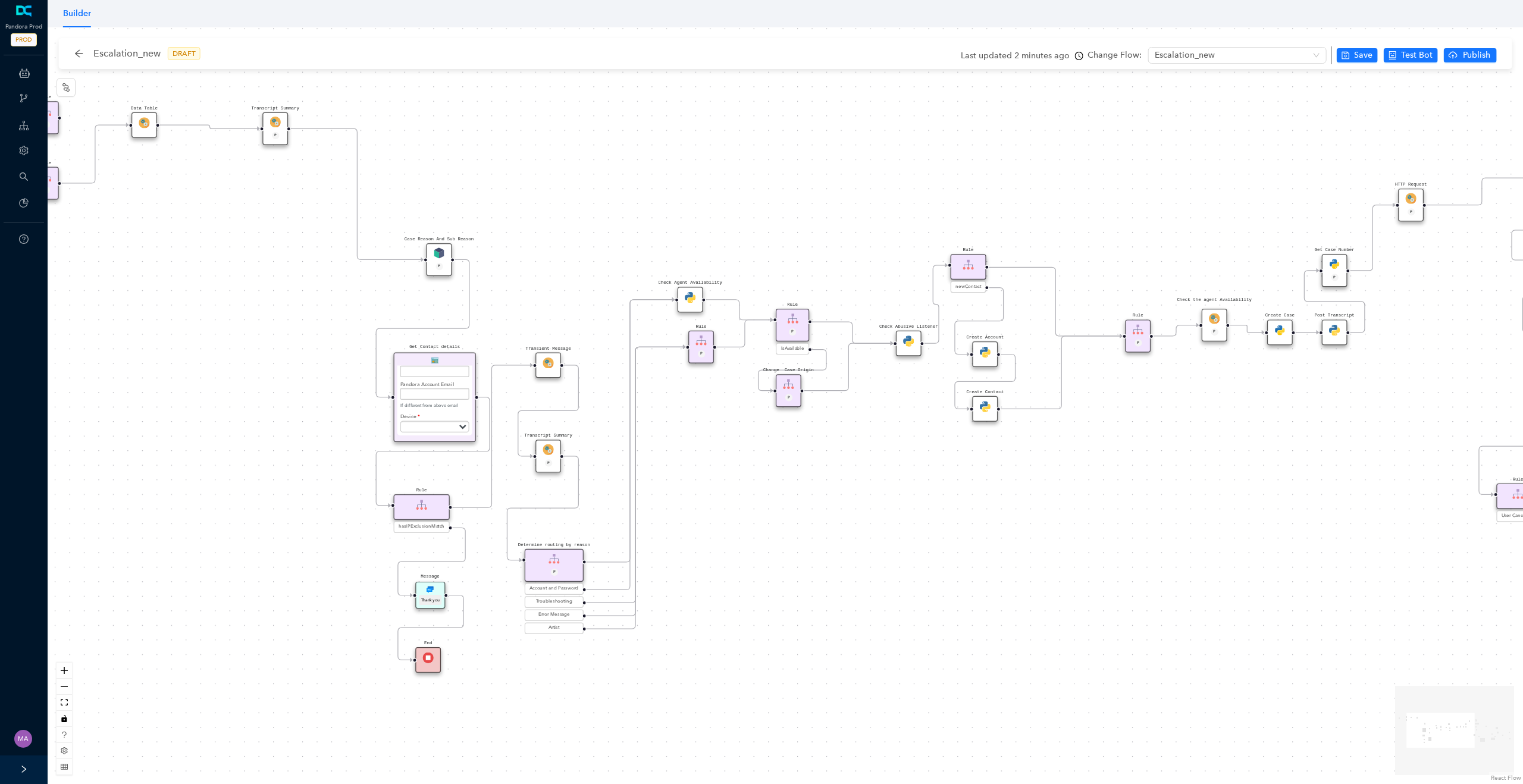
drag, startPoint x: 918, startPoint y: 518, endPoint x: 689, endPoint y: 518, distance: 229.0
click at [689, 518] on div "Rule P Data Table Start P Rule P IsAvailable Rule newContact Get Contact detail…" at bounding box center [785, 405] width 1476 height 757
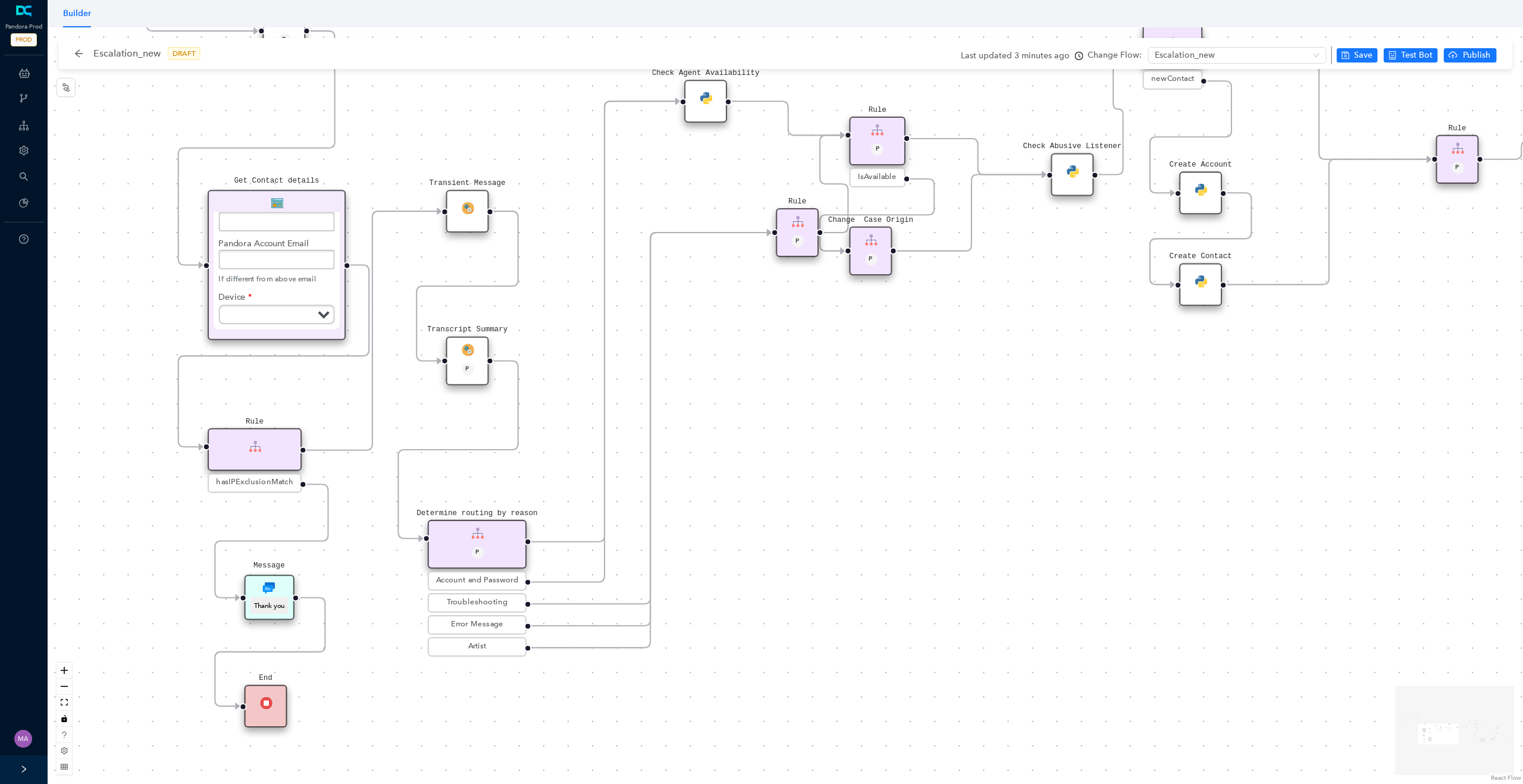
drag, startPoint x: 729, startPoint y: 169, endPoint x: 798, endPoint y: 227, distance: 90.1
click at [798, 227] on img at bounding box center [798, 222] width 13 height 13
click at [603, 601] on icon "Edge from 37190c25-82cb-4ce0-bf36-7bec72f7c07d to 994fb665-7bc4-452b-a57b-5b23a…" at bounding box center [649, 419] width 241 height 371
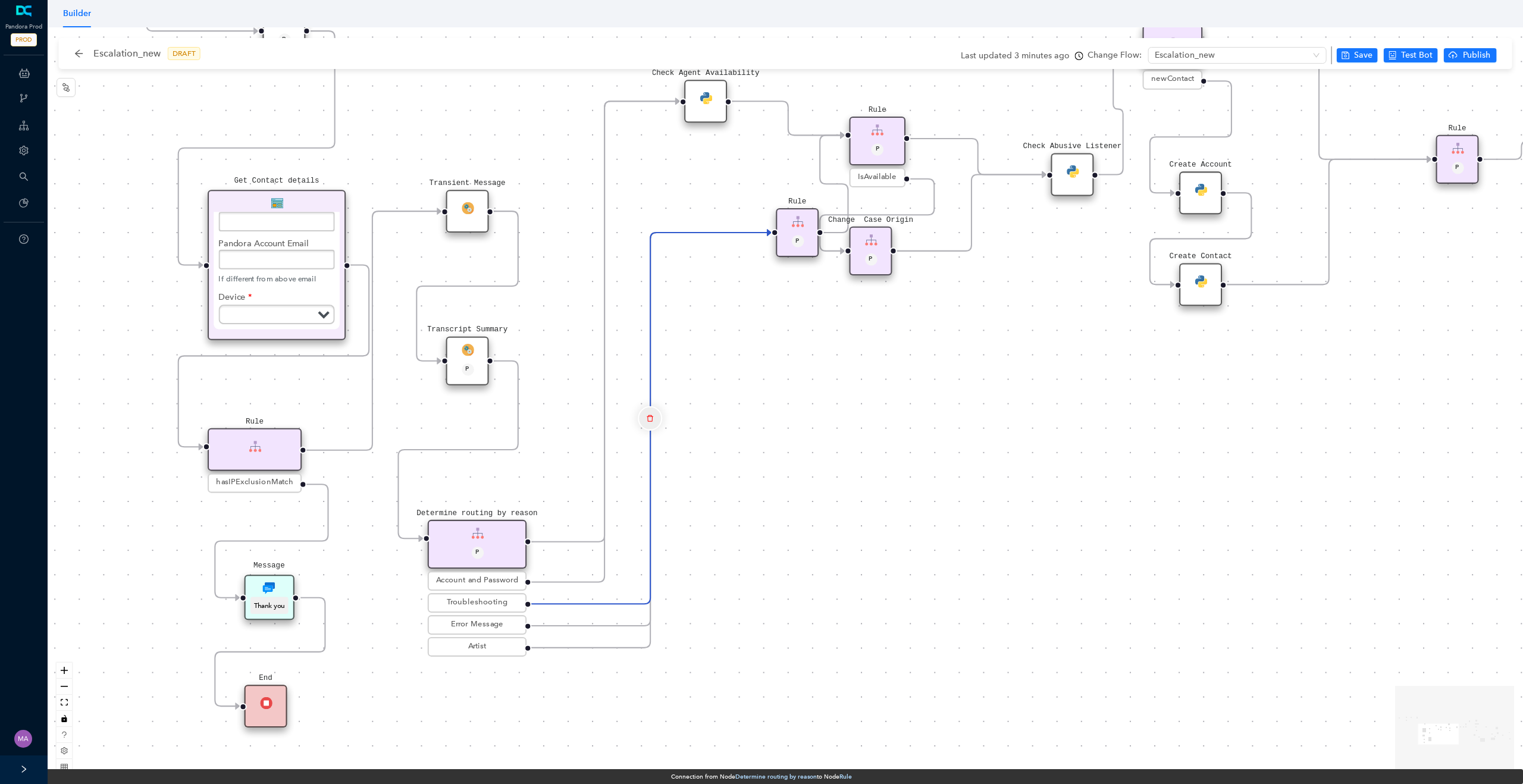
click at [641, 417] on button "Edge from 37190c25-82cb-4ce0-bf36-7bec72f7c07d to 994fb665-7bc4-452b-a57b-5b23a…" at bounding box center [650, 419] width 24 height 24
click at [715, 386] on span "Yes" at bounding box center [721, 384] width 13 height 13
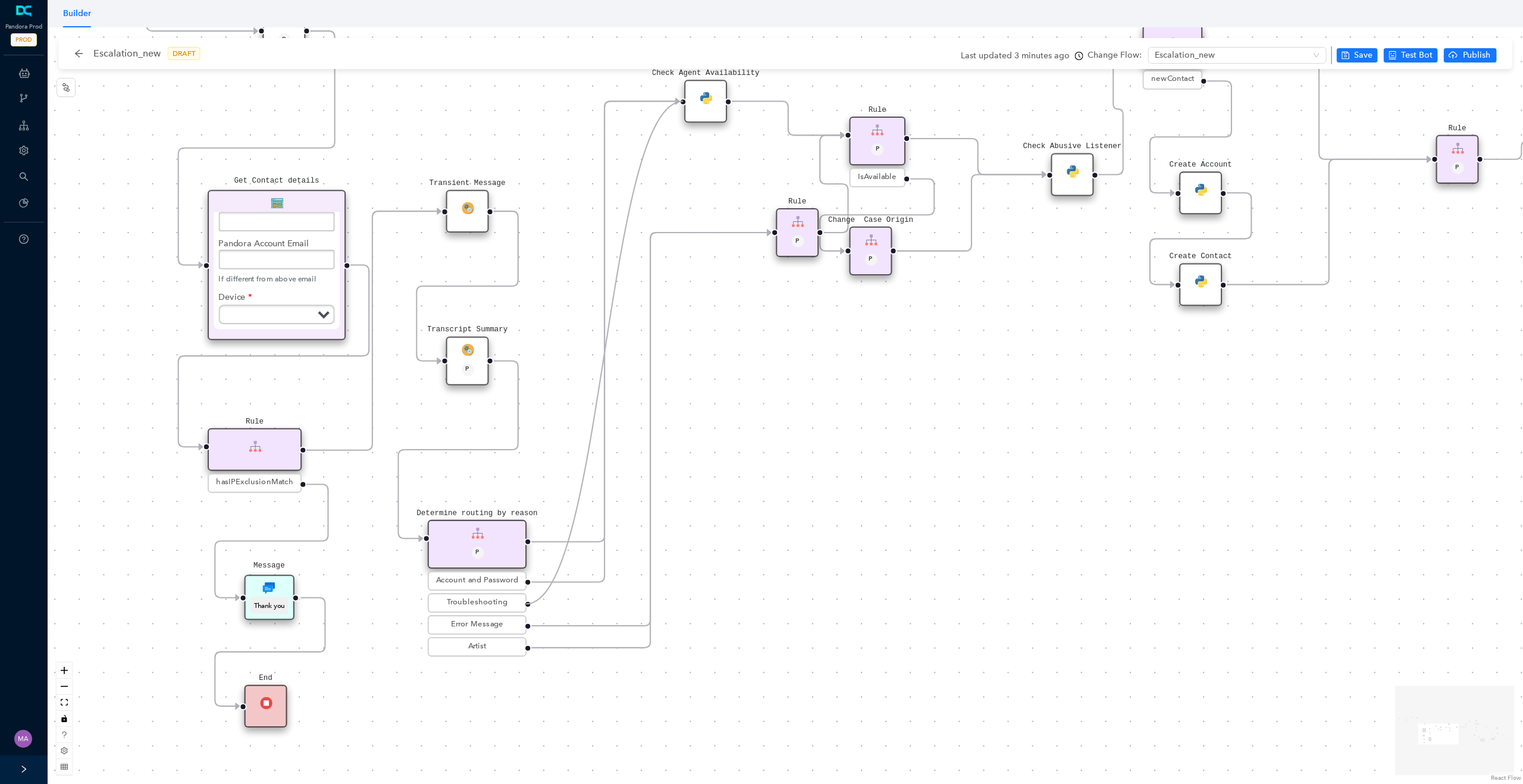
drag, startPoint x: 525, startPoint y: 604, endPoint x: 680, endPoint y: 113, distance: 514.9
click at [680, 113] on div "Rule P Data Table Start P Rule P IsAvailable Rule newContact Get Contact detail…" at bounding box center [785, 405] width 1476 height 757
drag, startPoint x: 804, startPoint y: 241, endPoint x: 739, endPoint y: 247, distance: 65.3
click at [739, 247] on div "Rule P" at bounding box center [724, 232] width 43 height 49
click at [1349, 59] on icon "save" at bounding box center [1346, 56] width 8 height 8
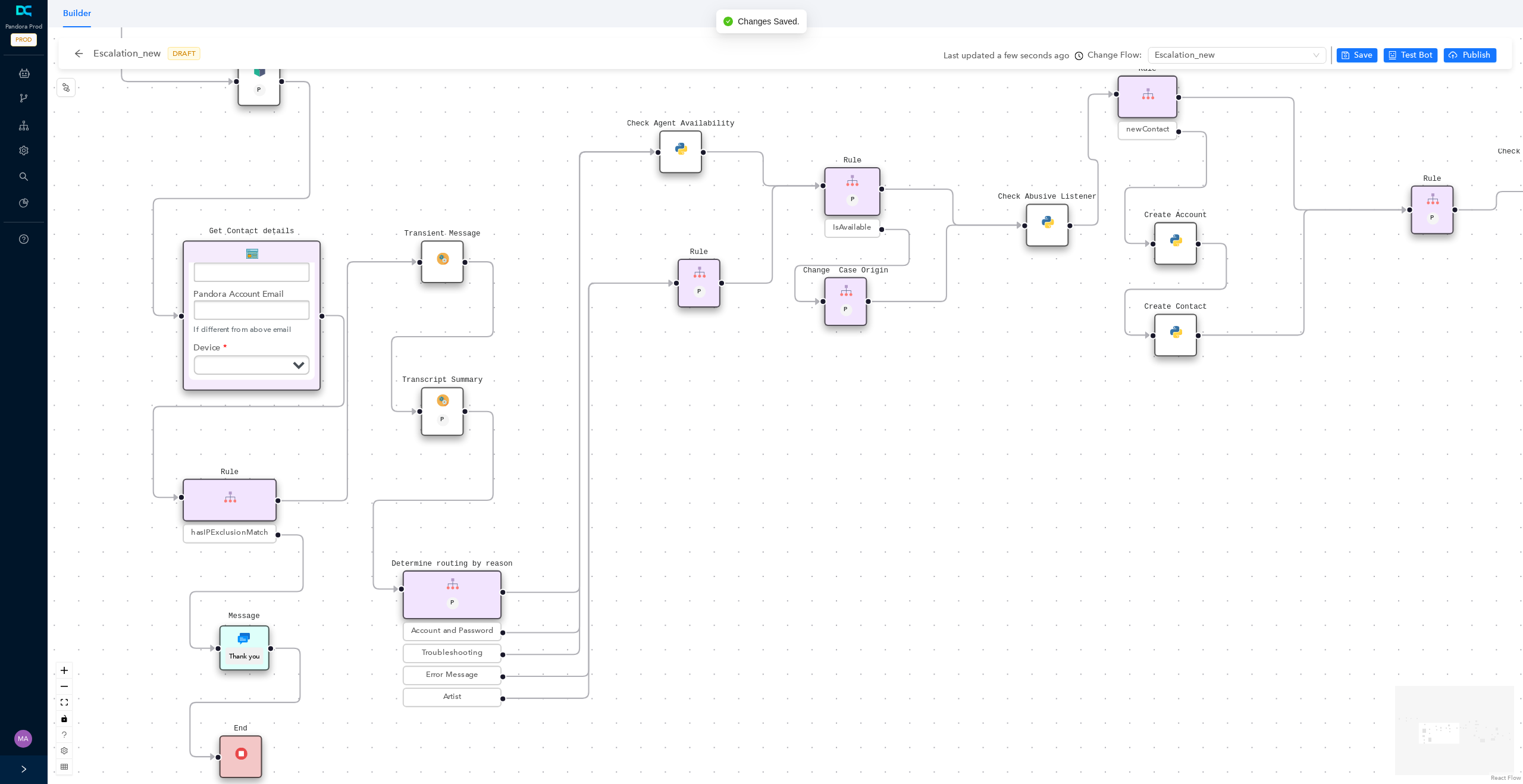
drag, startPoint x: 706, startPoint y: 165, endPoint x: 681, endPoint y: 216, distance: 56.8
click at [681, 216] on div "Rule P Data Table Start P Rule P IsAvailable Rule newContact Get Contact detail…" at bounding box center [785, 405] width 1476 height 757
click at [681, 162] on div "Check Agent Availability" at bounding box center [680, 151] width 43 height 43
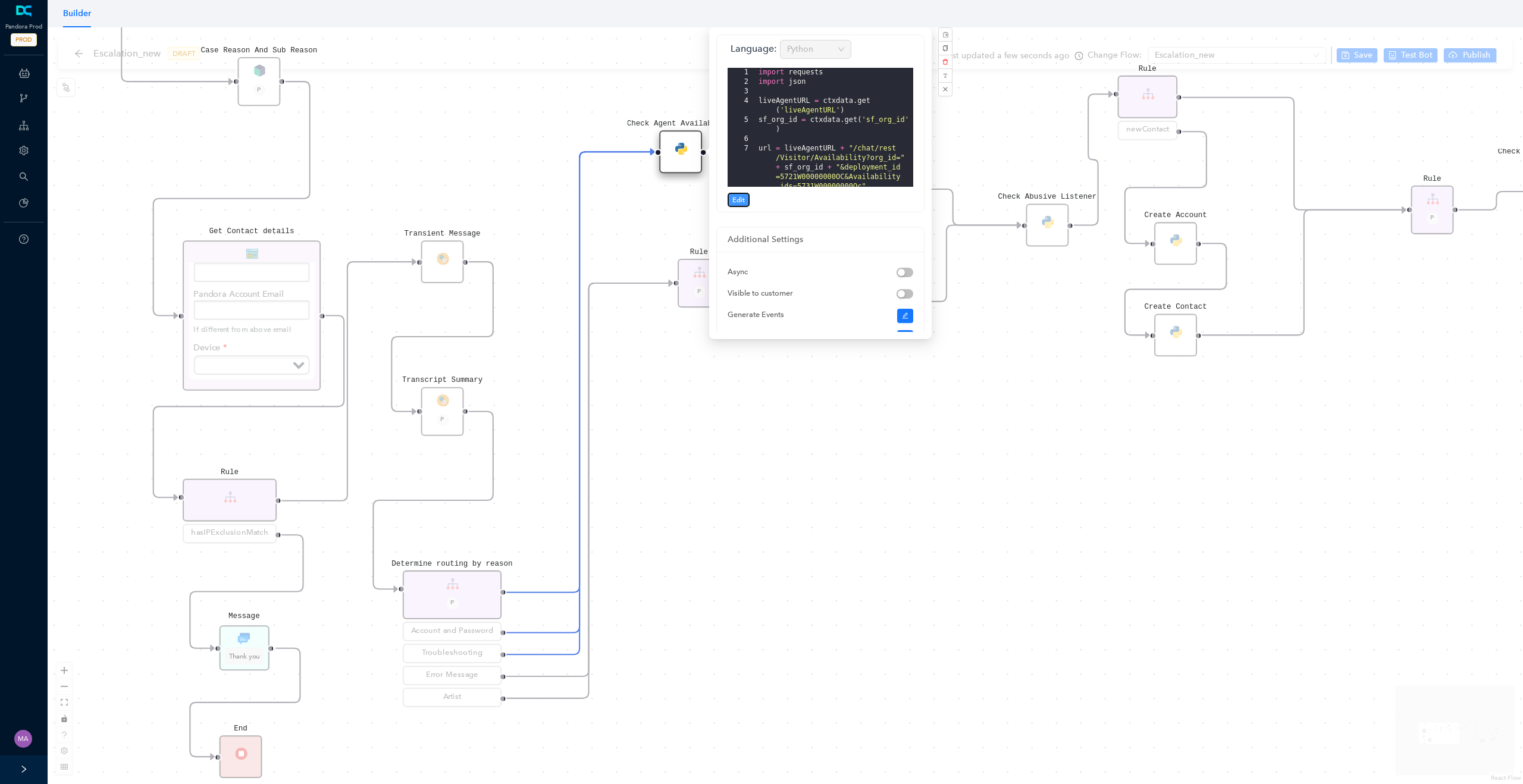
click at [734, 202] on span "Edit" at bounding box center [738, 200] width 13 height 11
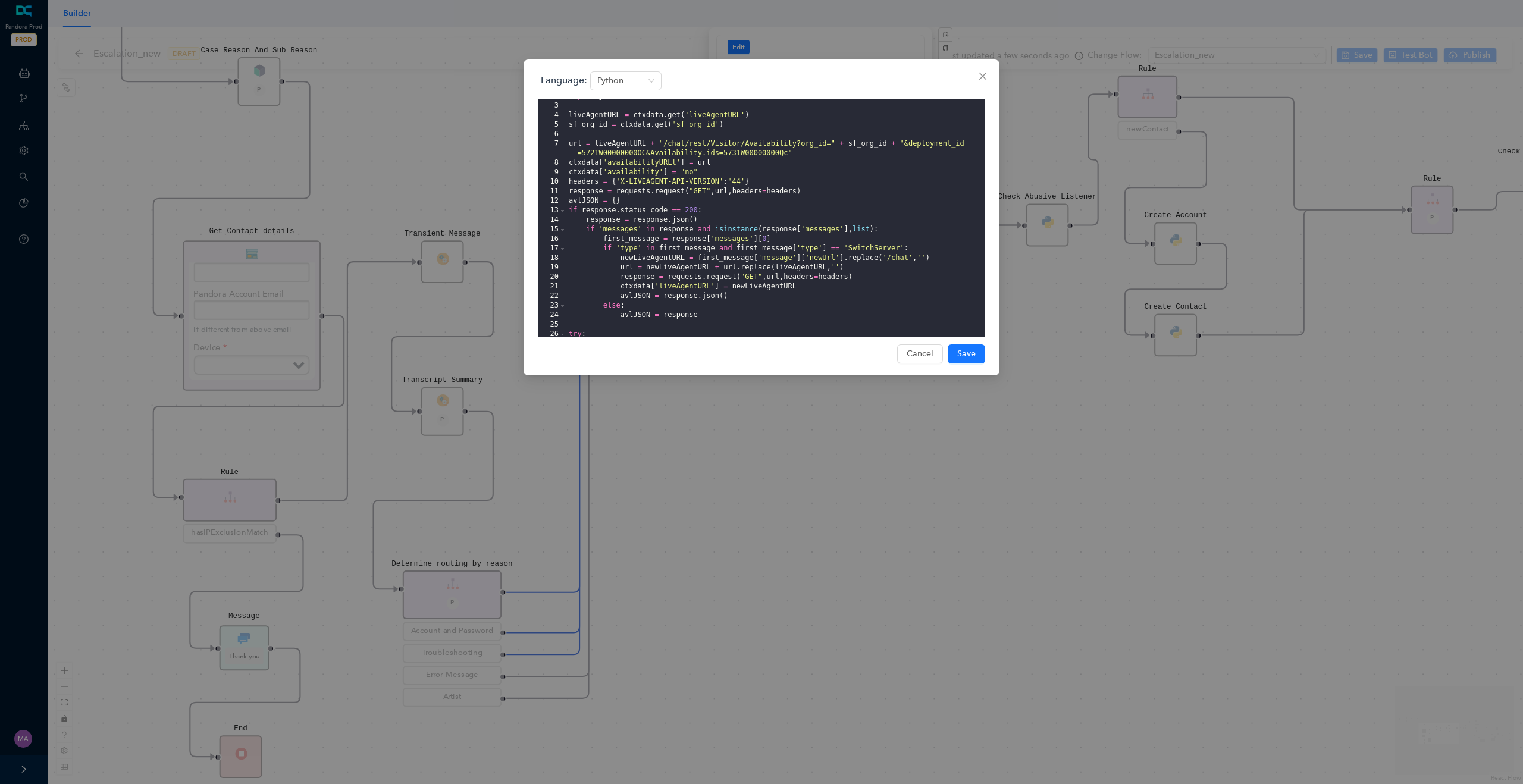
scroll to position [0, 0]
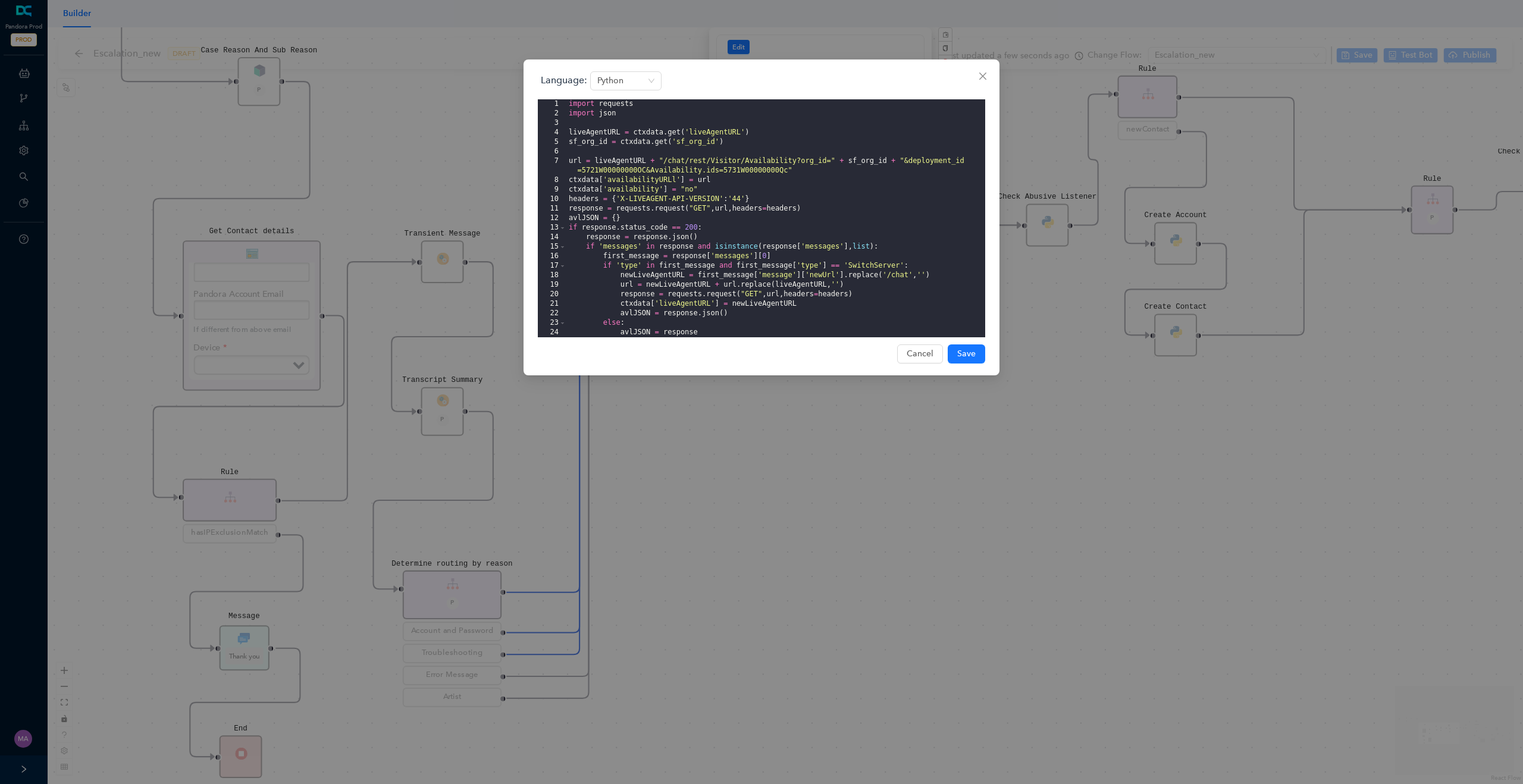
click at [450, 111] on div "Language: Python 1 2 3 4 5 6 7 8 9 10 11 12 13 14 15 16 17 18 19 20 21 22 23 24…" at bounding box center [762, 392] width 1523 height 784
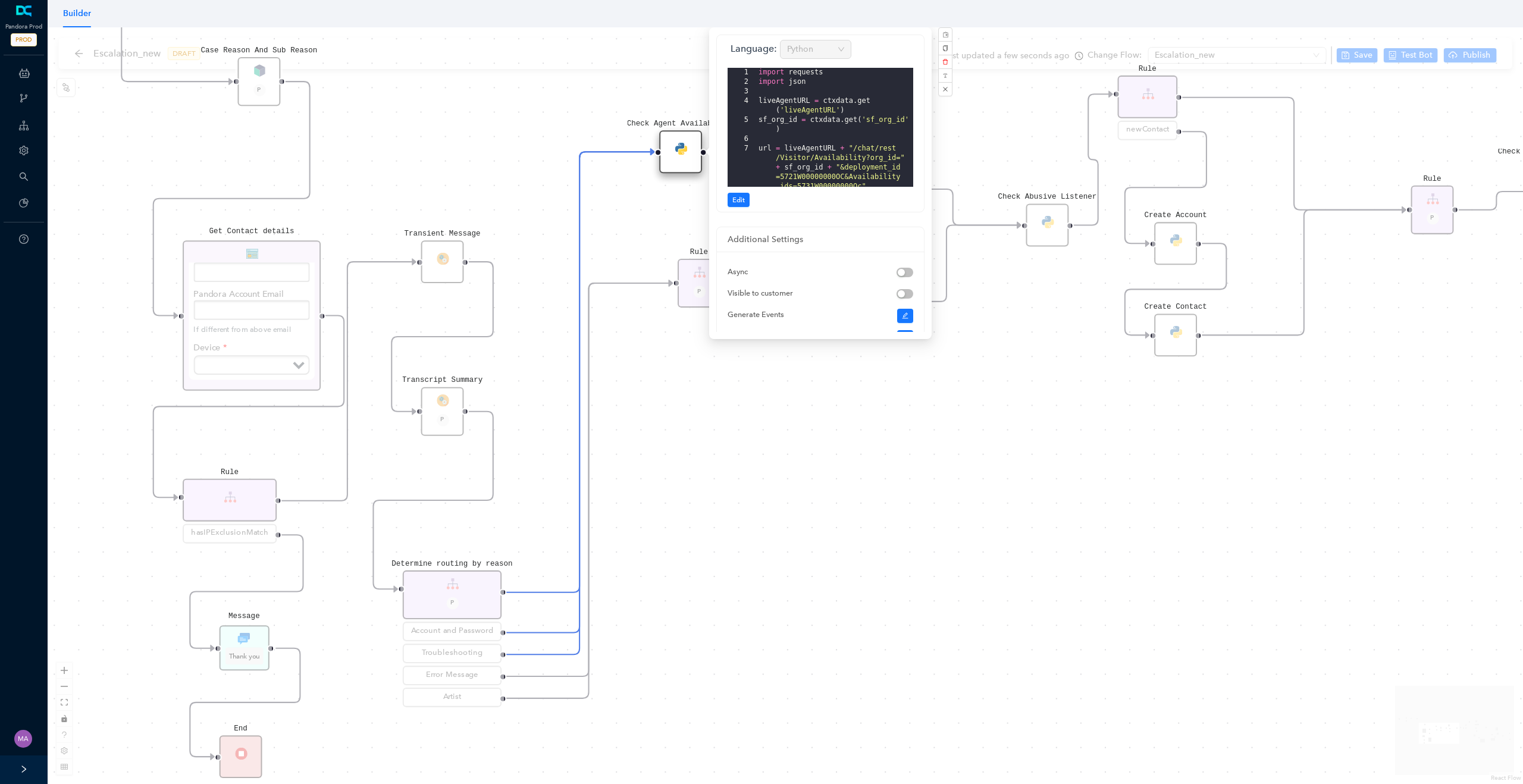
click at [707, 430] on div "Rule P Data Table Start P Rule P IsAvailable Rule newContact Get Contact detail…" at bounding box center [785, 405] width 1476 height 757
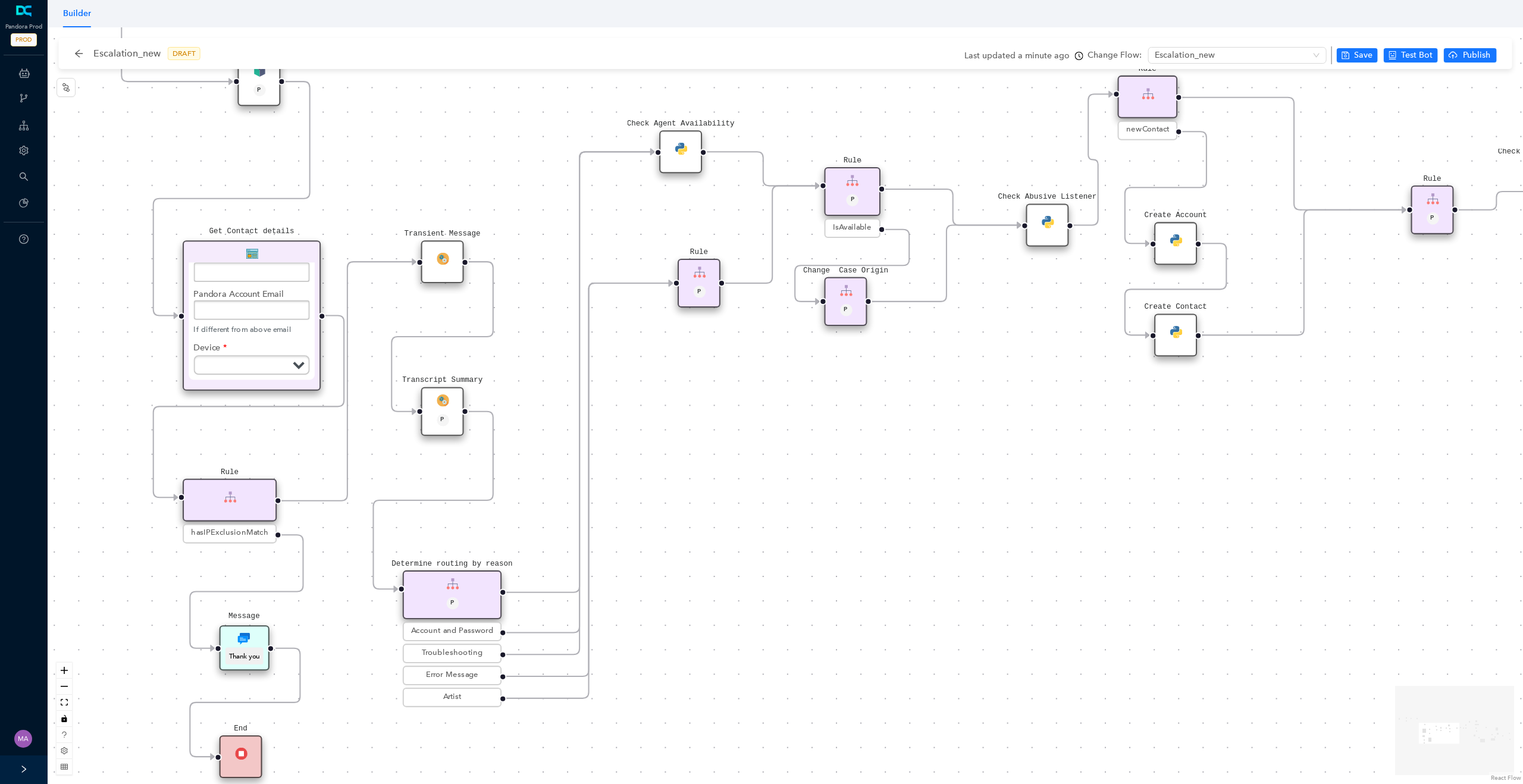
click at [686, 149] on img at bounding box center [681, 148] width 13 height 13
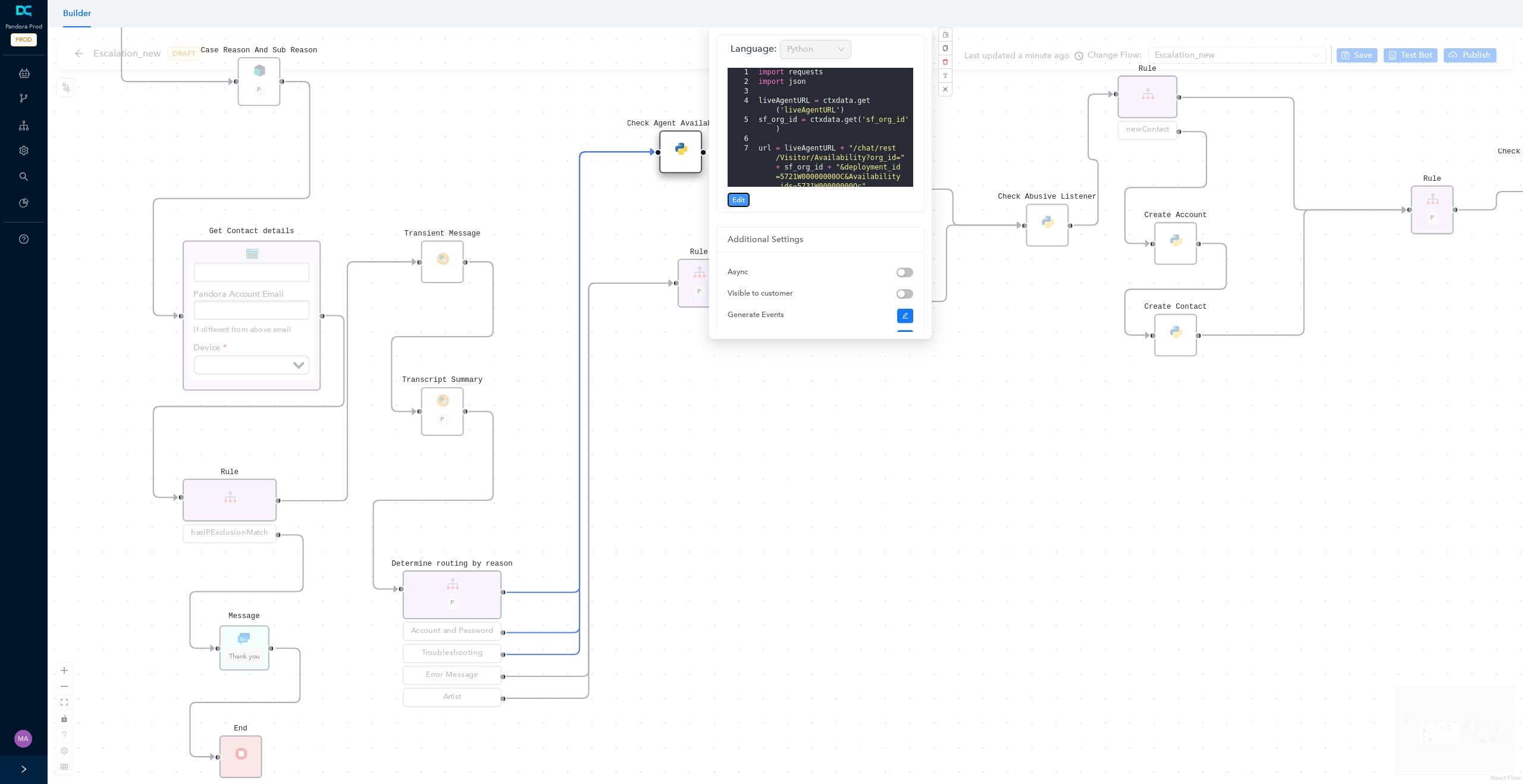
click at [742, 202] on span "Edit" at bounding box center [738, 200] width 13 height 11
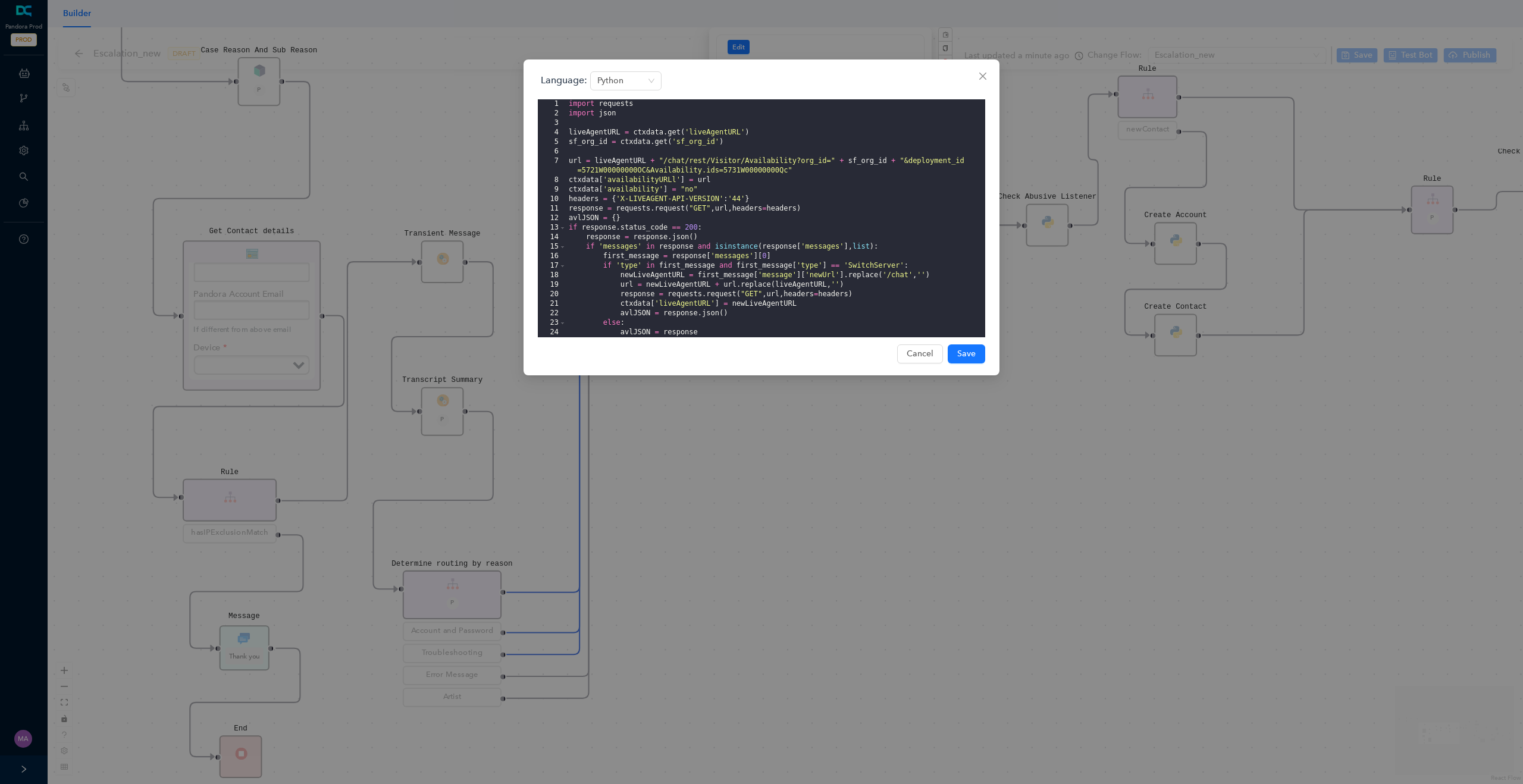
scroll to position [162, 0]
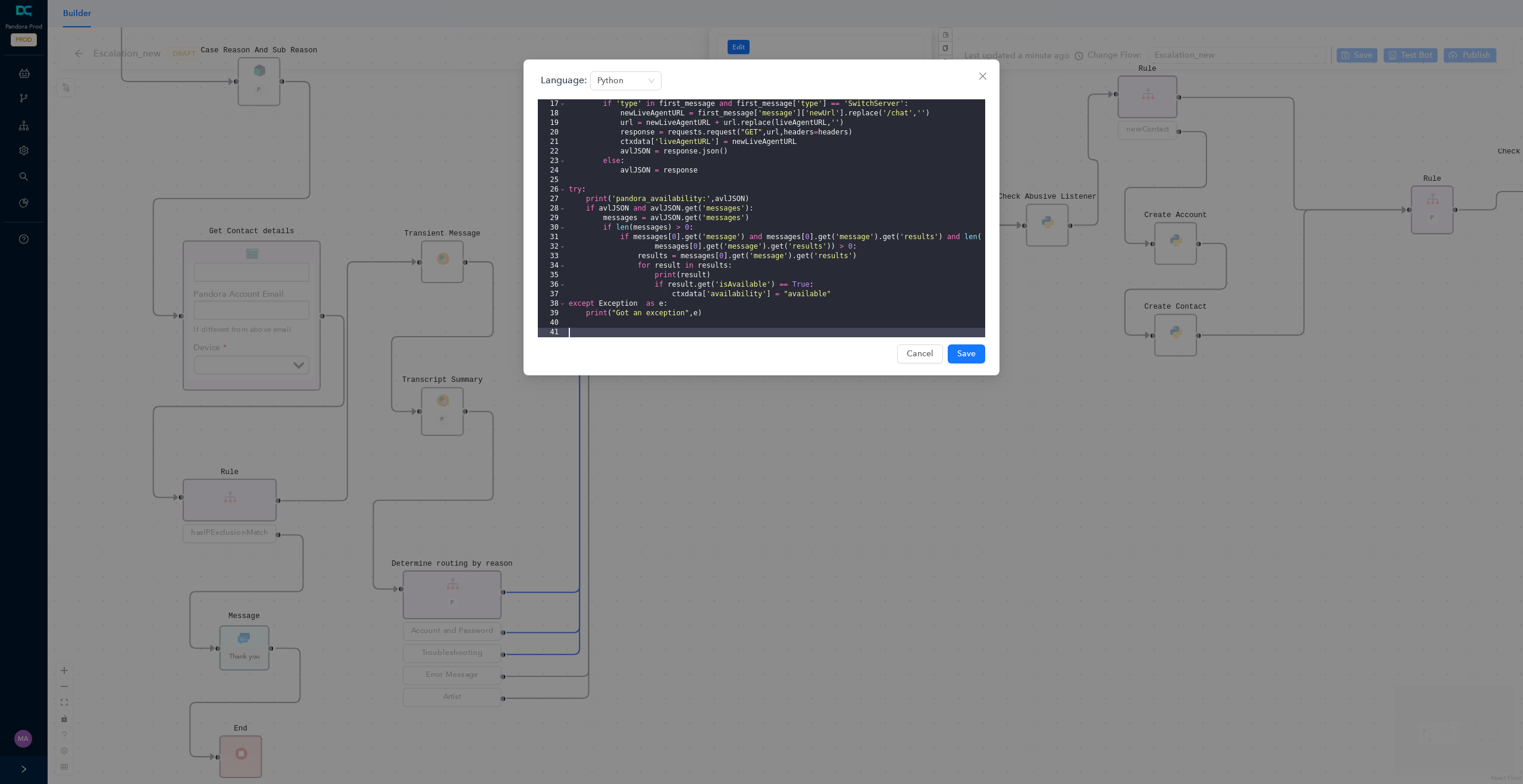
click at [800, 537] on div "Language: Python 17 18 19 20 21 22 23 24 25 26 27 28 29 30 31 32 33 34 35 36 37…" at bounding box center [762, 392] width 1523 height 784
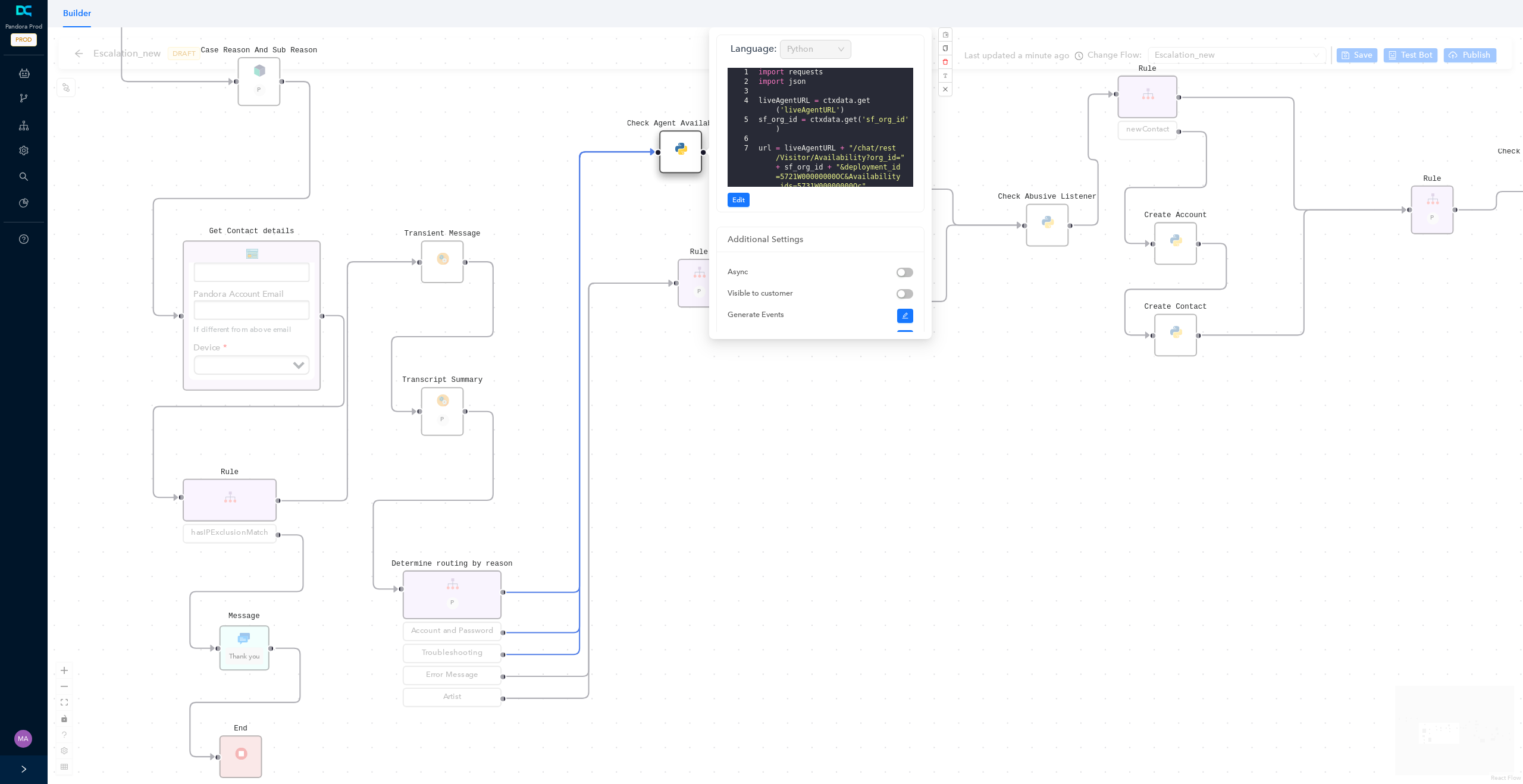
click at [801, 521] on div "Rule P Data Table Start P Rule P IsAvailable Rule newContact Get Contact detail…" at bounding box center [785, 405] width 1476 height 757
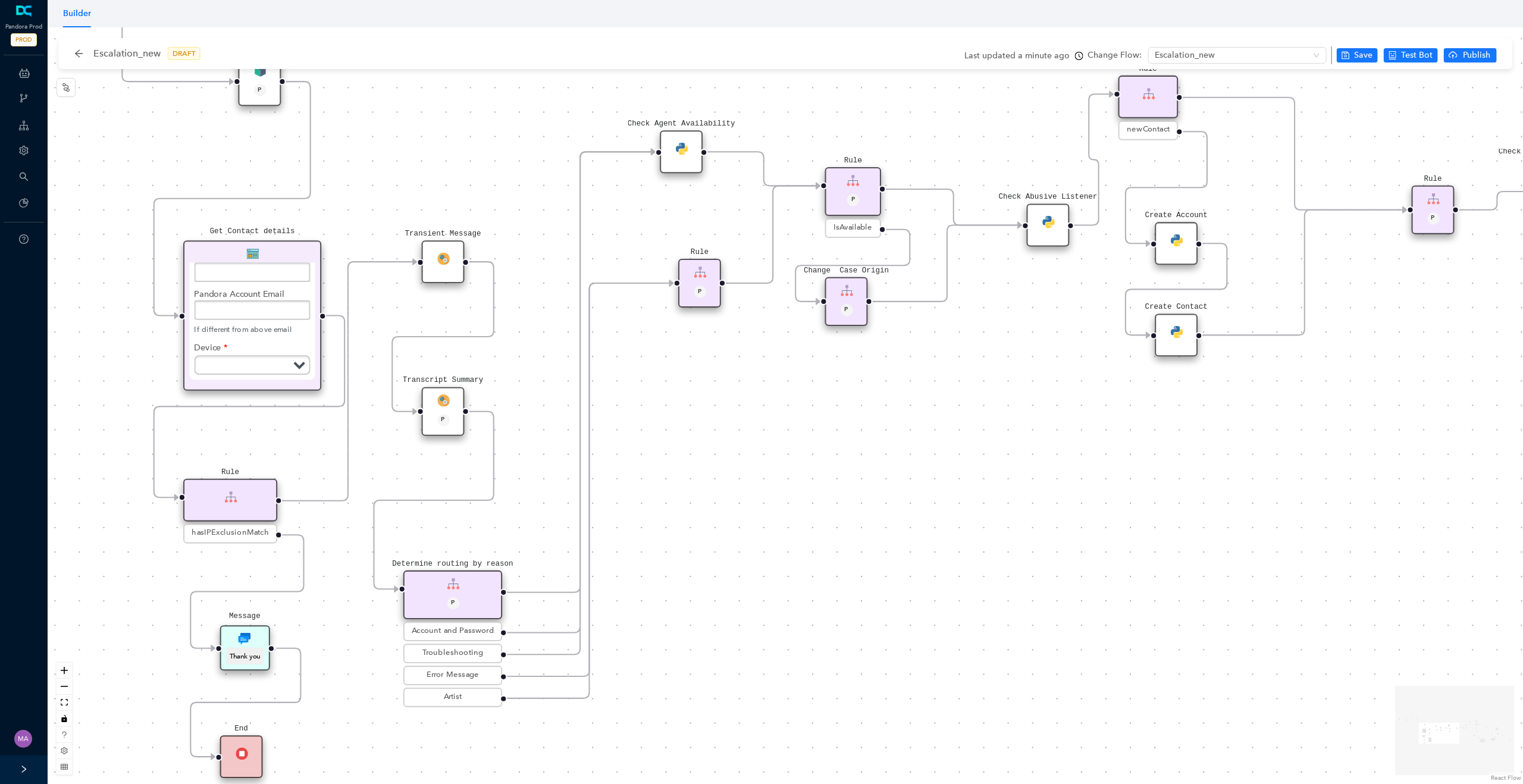
drag, startPoint x: 1079, startPoint y: 400, endPoint x: 804, endPoint y: 558, distance: 317.2
click at [805, 556] on div "Rule P Data Table Start P Rule P IsAvailable Rule newContact Get Contact detail…" at bounding box center [785, 405] width 1476 height 757
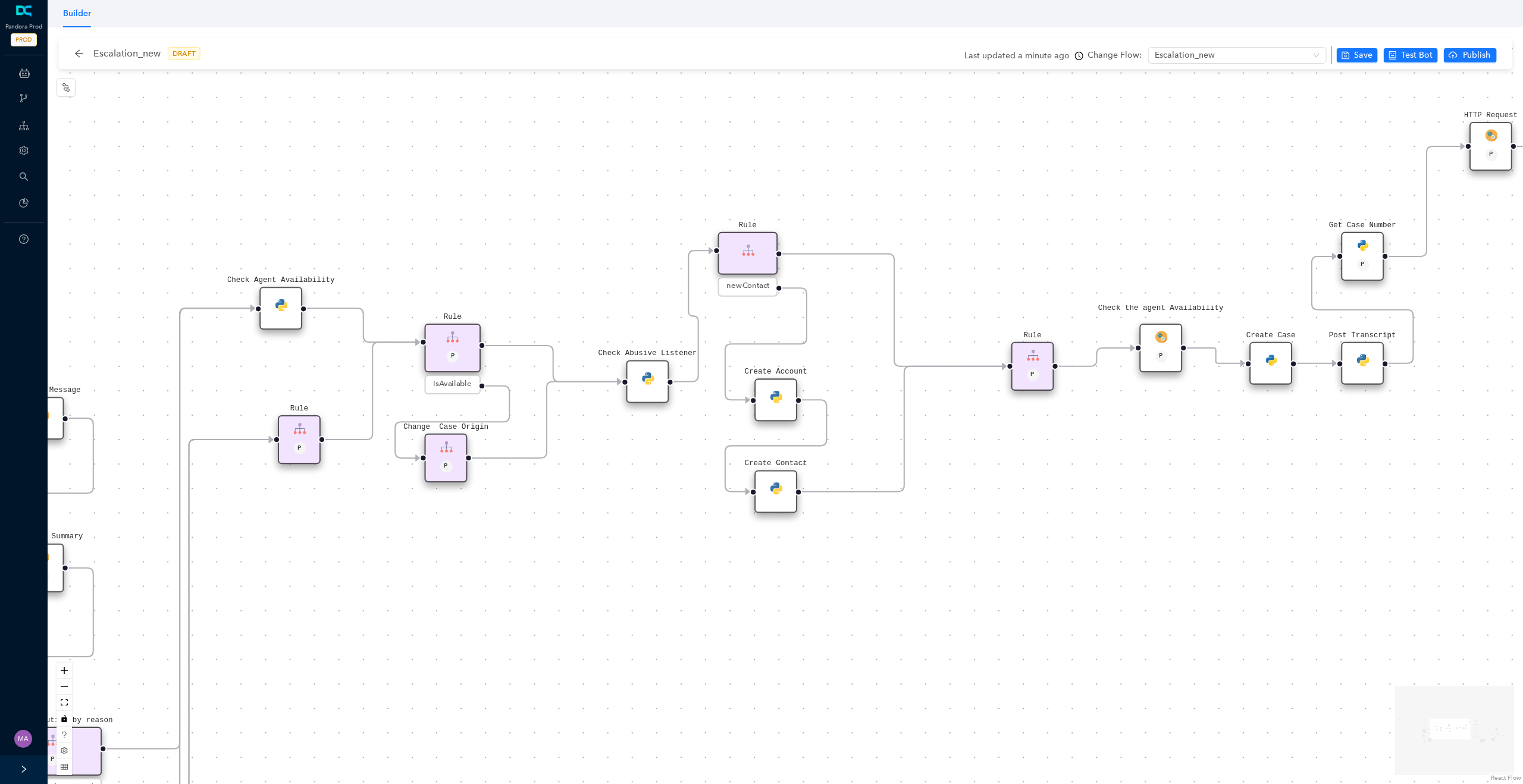
drag, startPoint x: 766, startPoint y: 507, endPoint x: 639, endPoint y: 507, distance: 127.0
click at [639, 507] on div "Rule P Data Table Start P Rule P IsAvailable Rule newContact Get Contact detail…" at bounding box center [785, 405] width 1476 height 757
click at [751, 286] on span "newContact" at bounding box center [747, 287] width 43 height 12
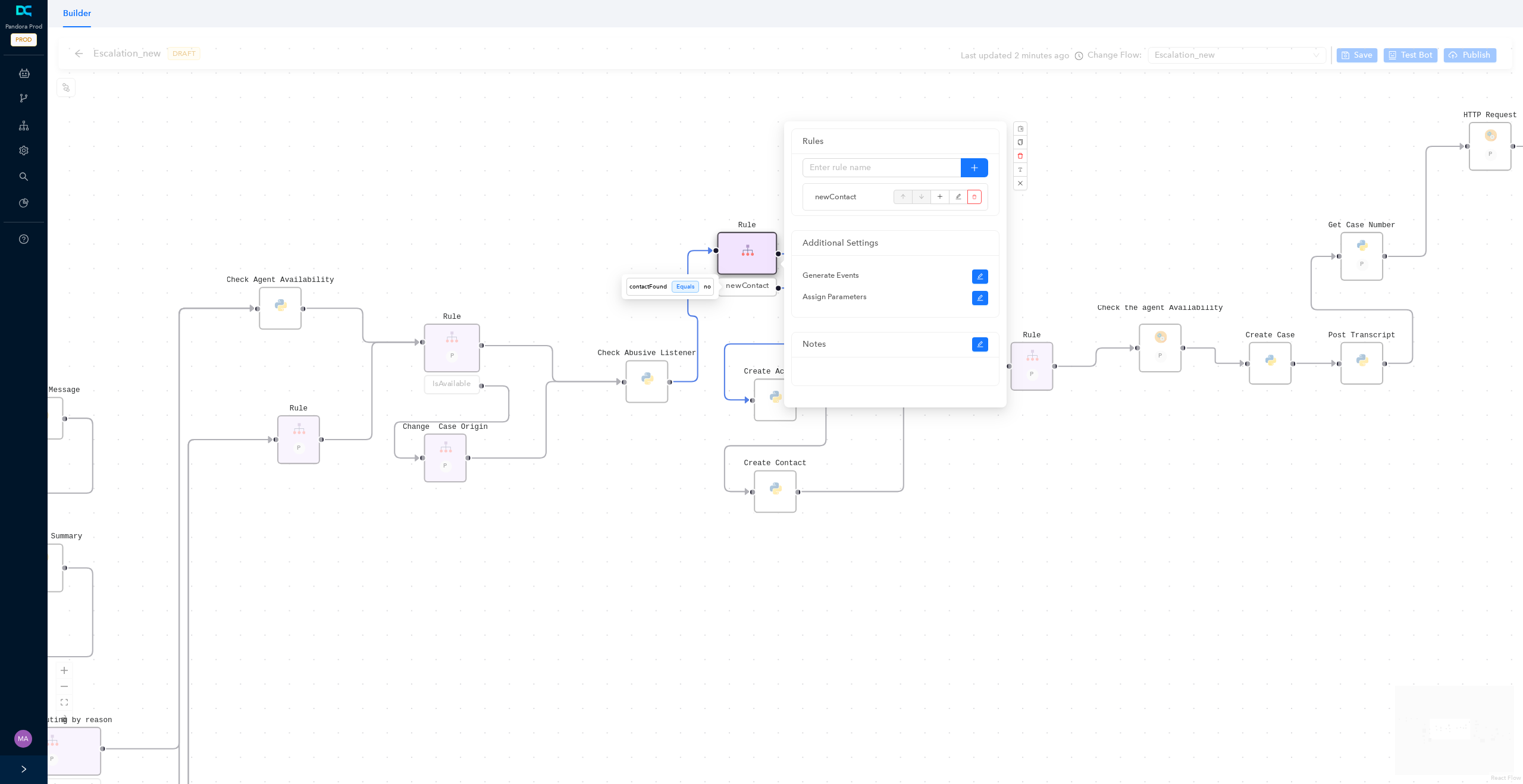
click at [504, 209] on div "Rule P Data Table Start P Rule P IsAvailable Rule newContact Get Contact detail…" at bounding box center [785, 405] width 1476 height 757
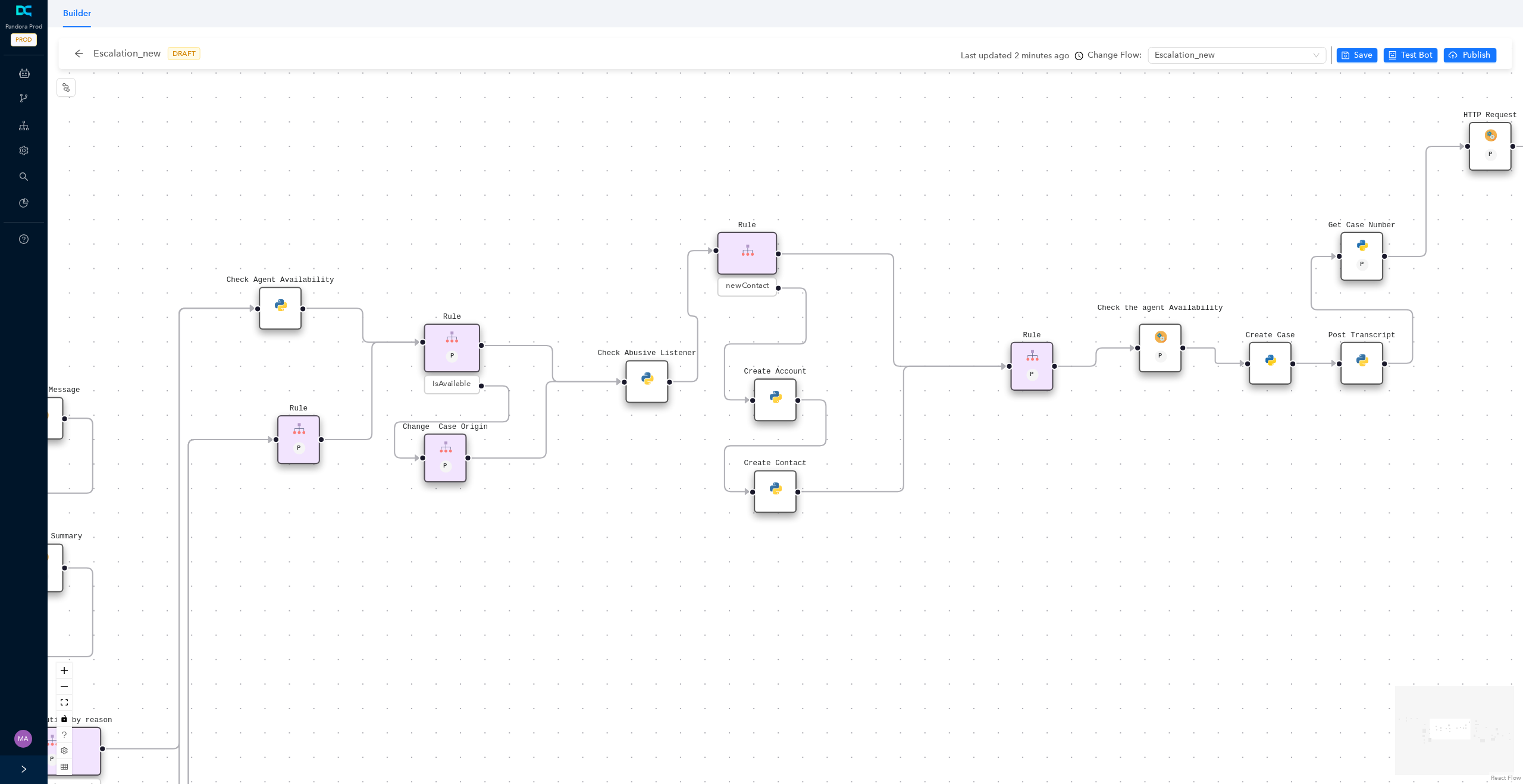
click at [777, 402] on div "Create Account" at bounding box center [775, 399] width 43 height 43
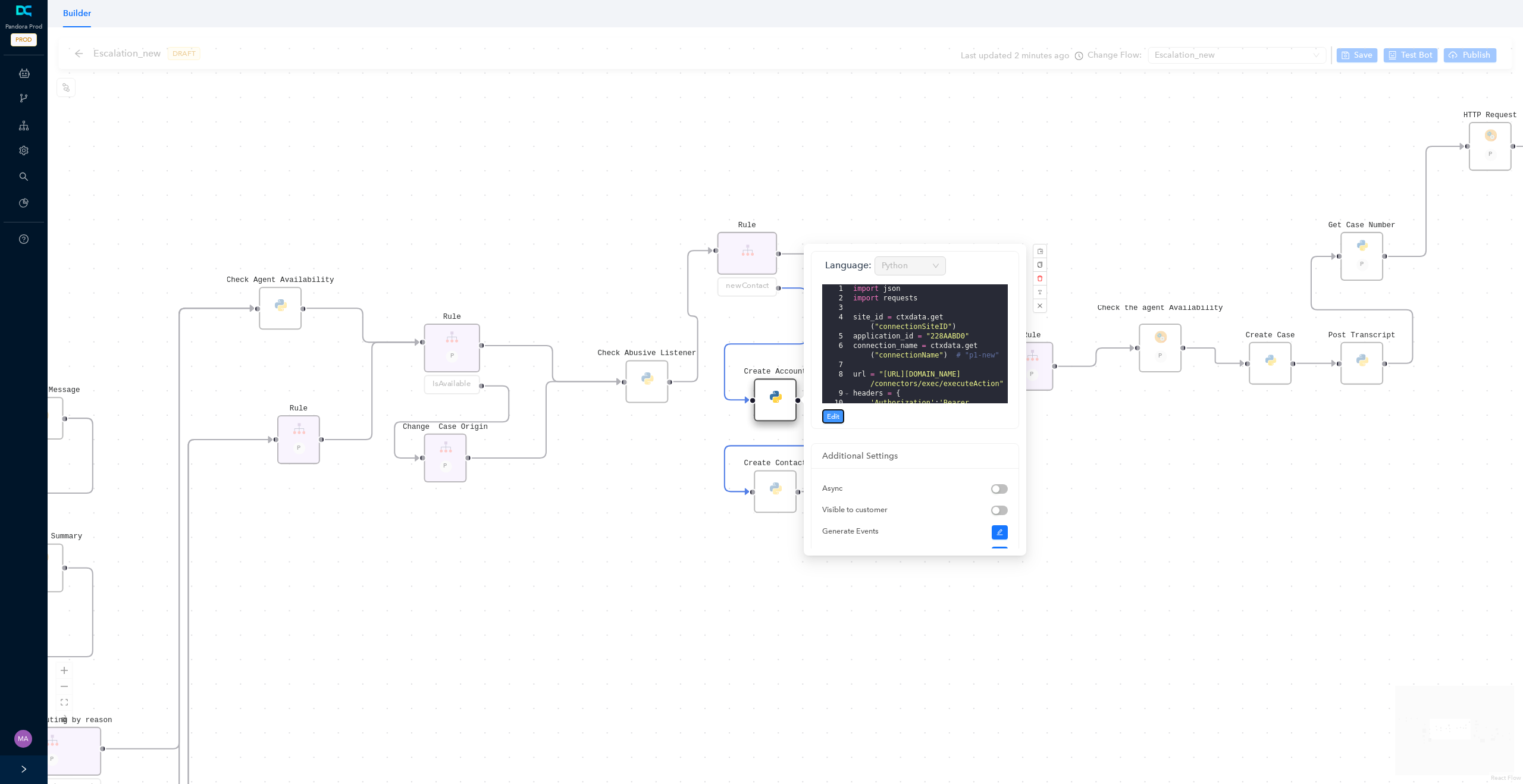
click at [829, 414] on span "Edit" at bounding box center [833, 416] width 13 height 11
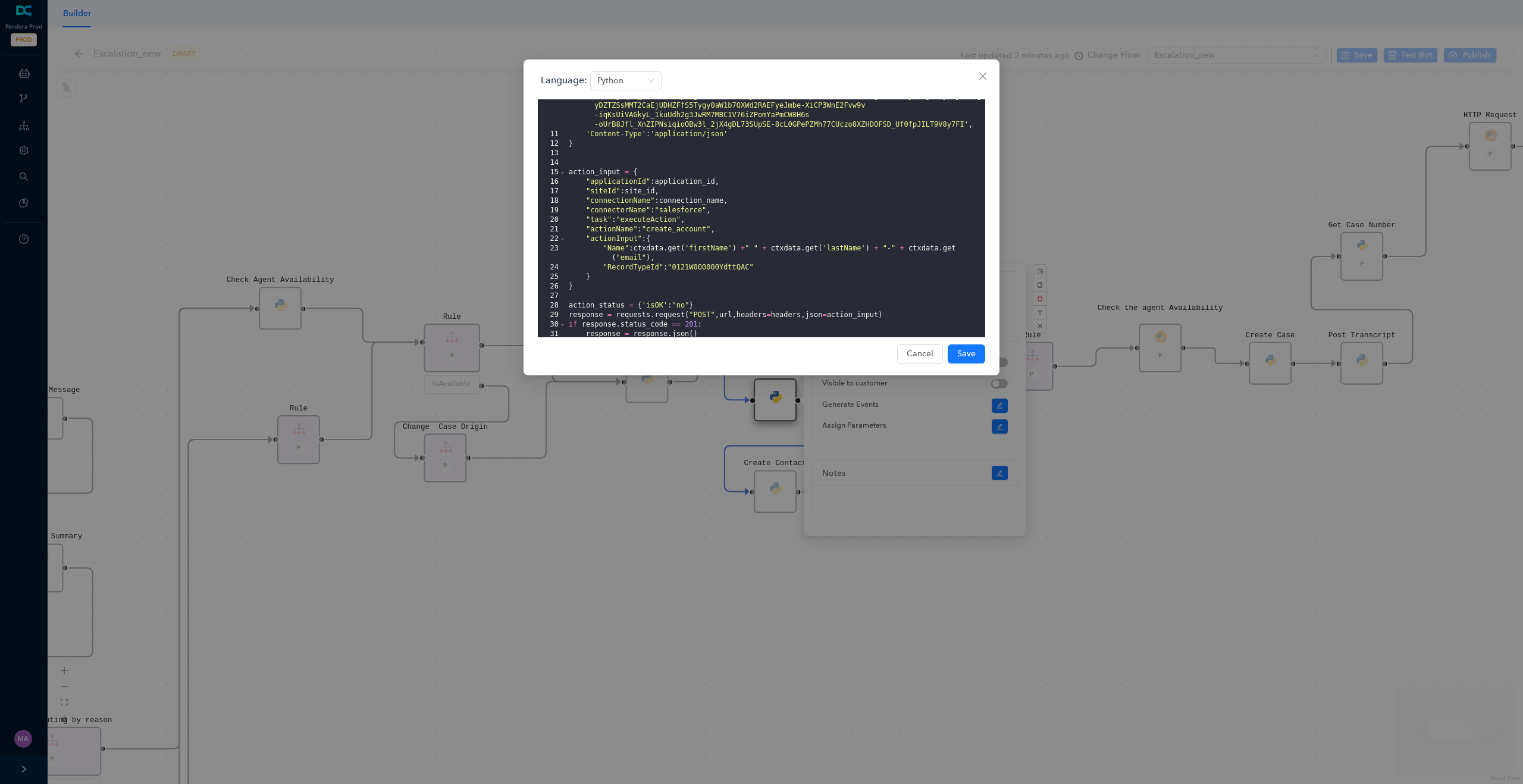
scroll to position [286, 0]
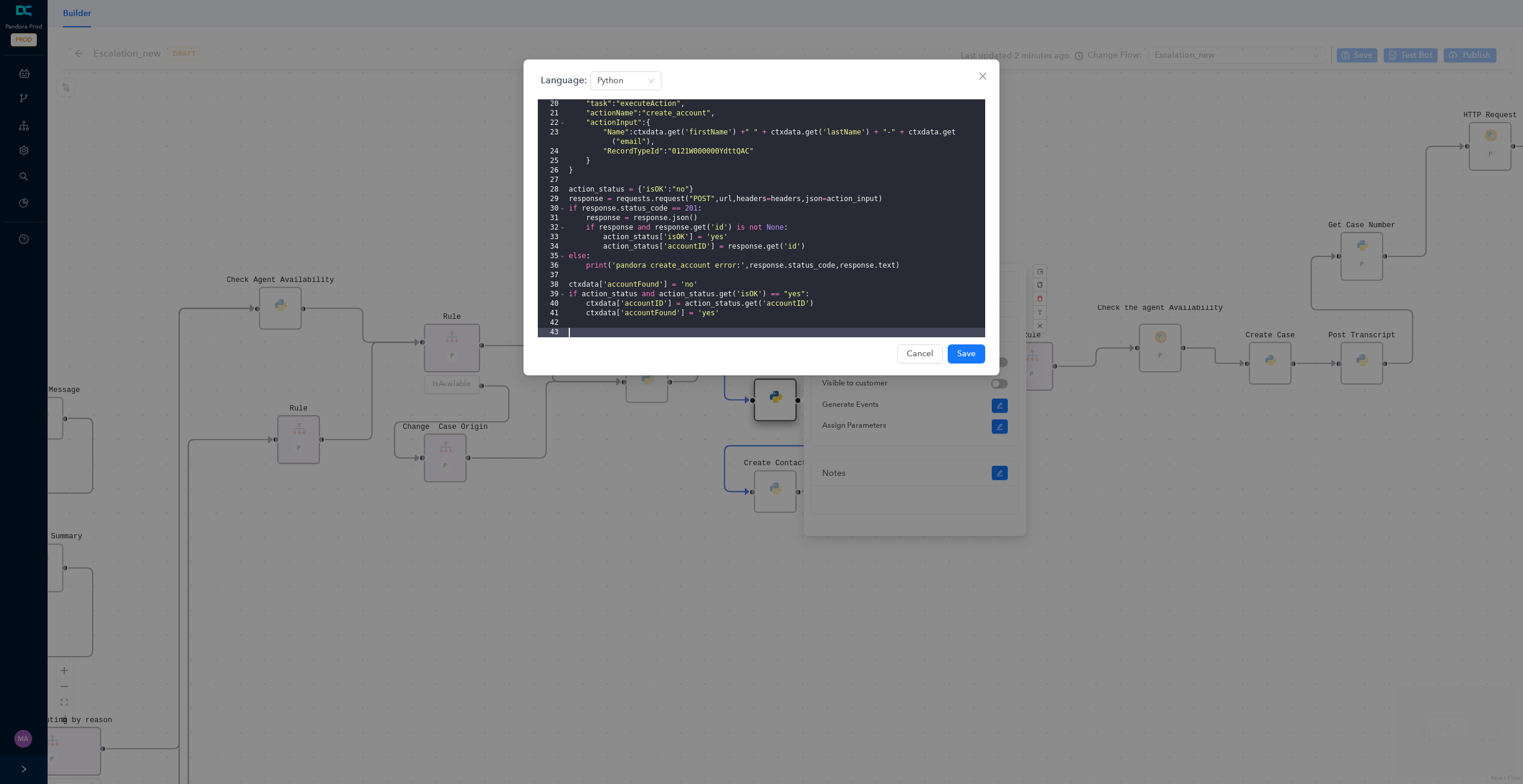
click at [671, 531] on div "Language: Python 20 21 22 23 24 25 26 27 28 29 30 31 32 33 34 35 36 37 38 39 40…" at bounding box center [762, 392] width 1523 height 784
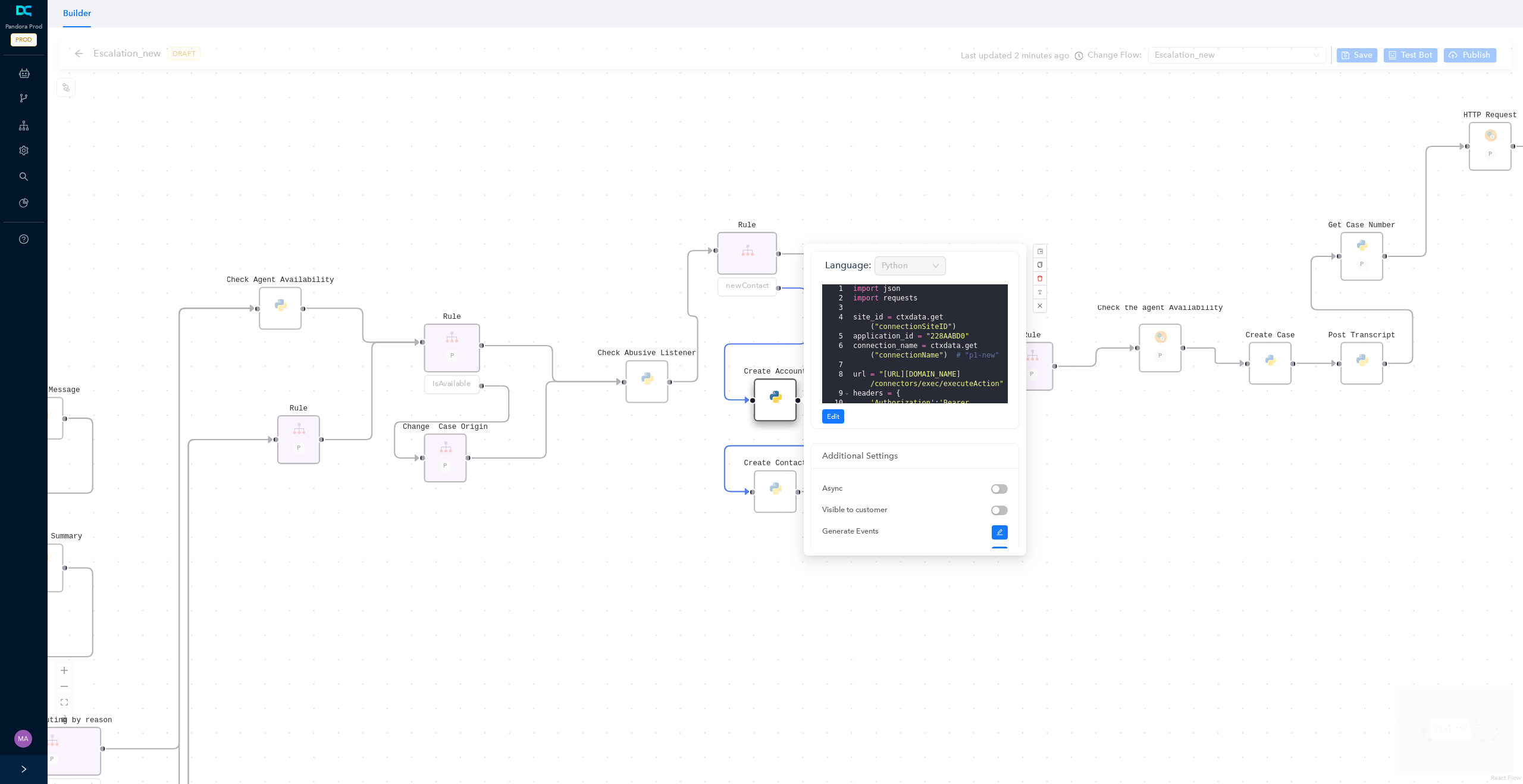
click at [632, 563] on div "Rule P Data Table Start P Rule P IsAvailable Rule newContact Get Contact detail…" at bounding box center [785, 405] width 1476 height 757
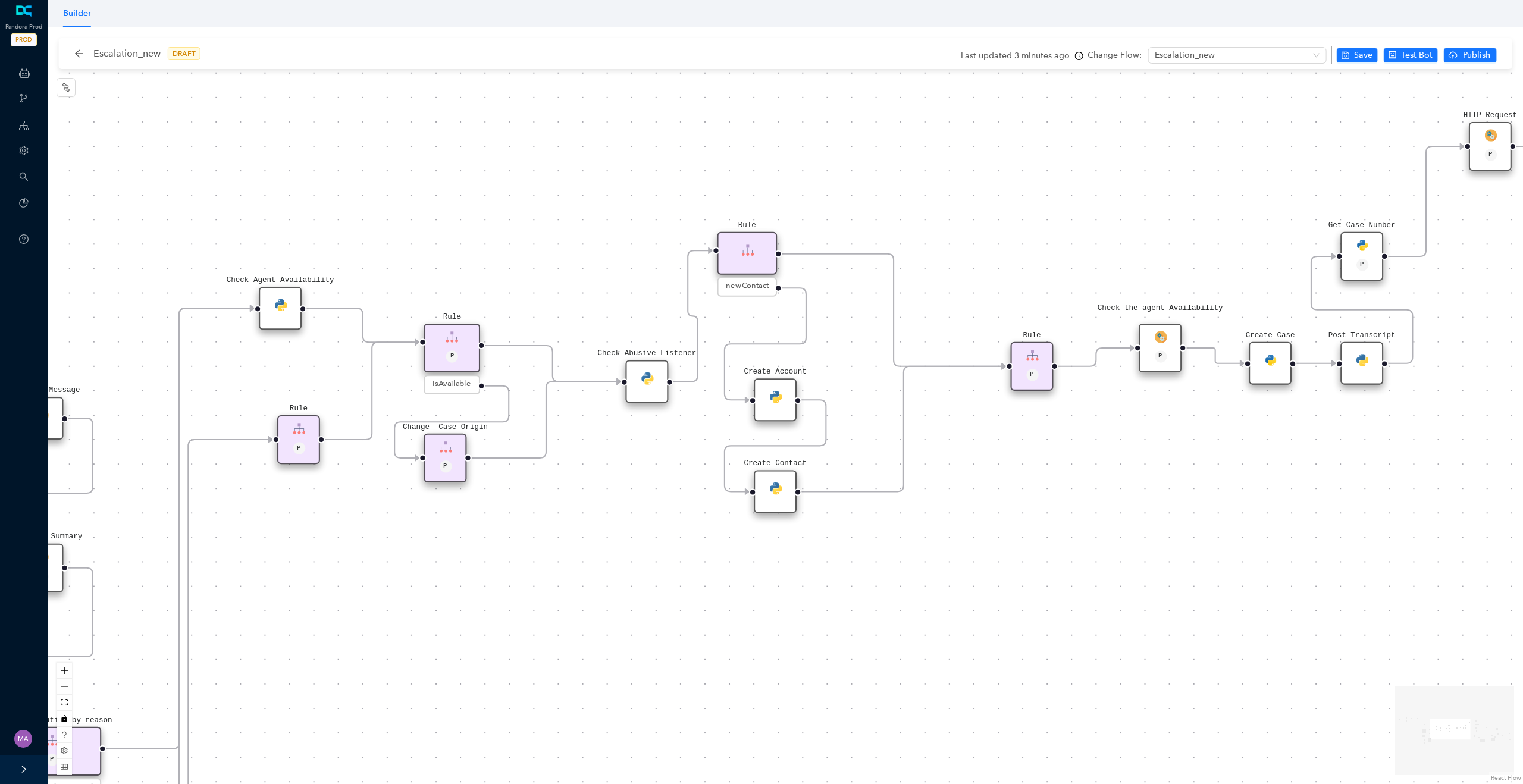
click at [780, 492] on img at bounding box center [775, 488] width 13 height 13
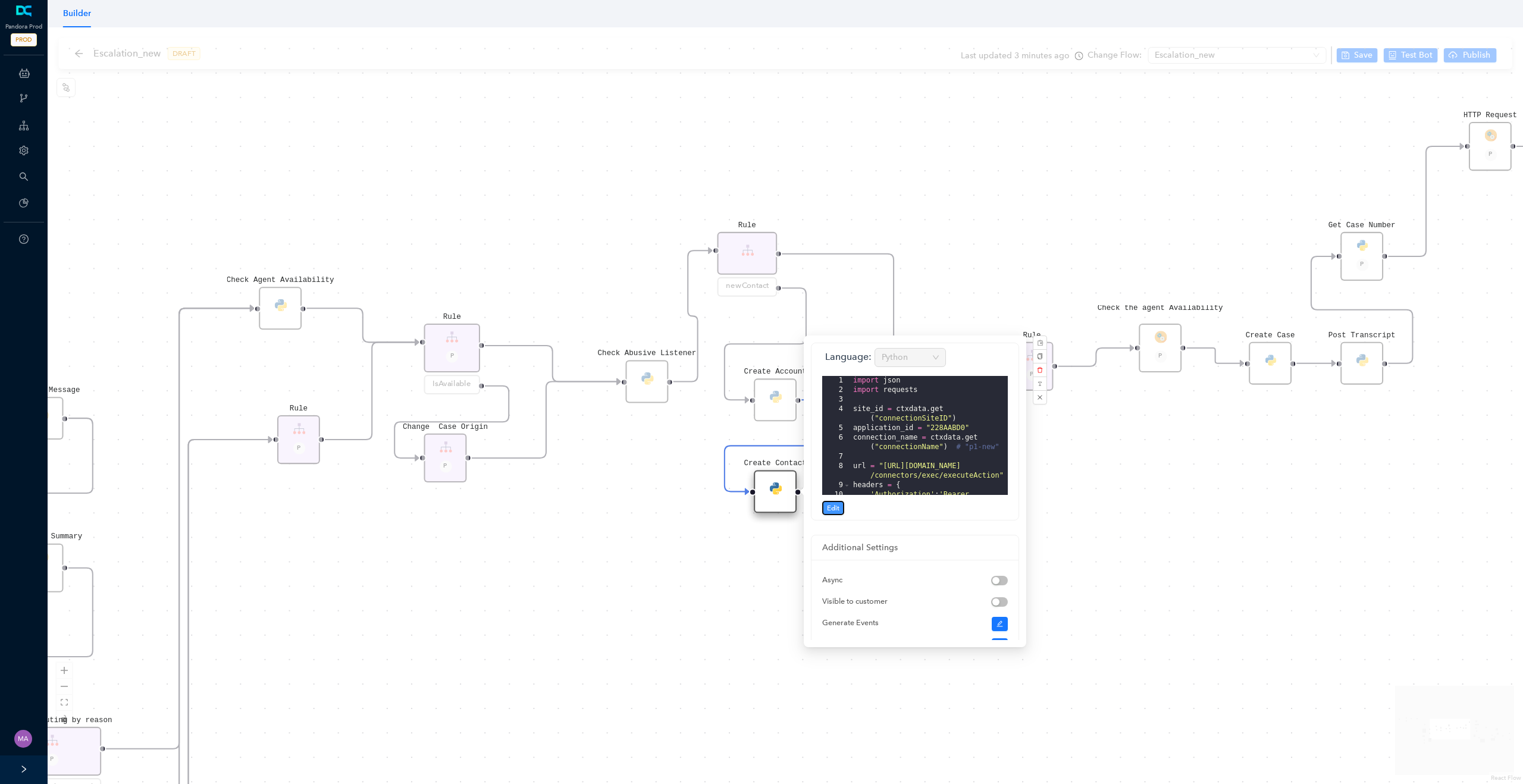
click at [838, 508] on span "Edit" at bounding box center [833, 508] width 13 height 11
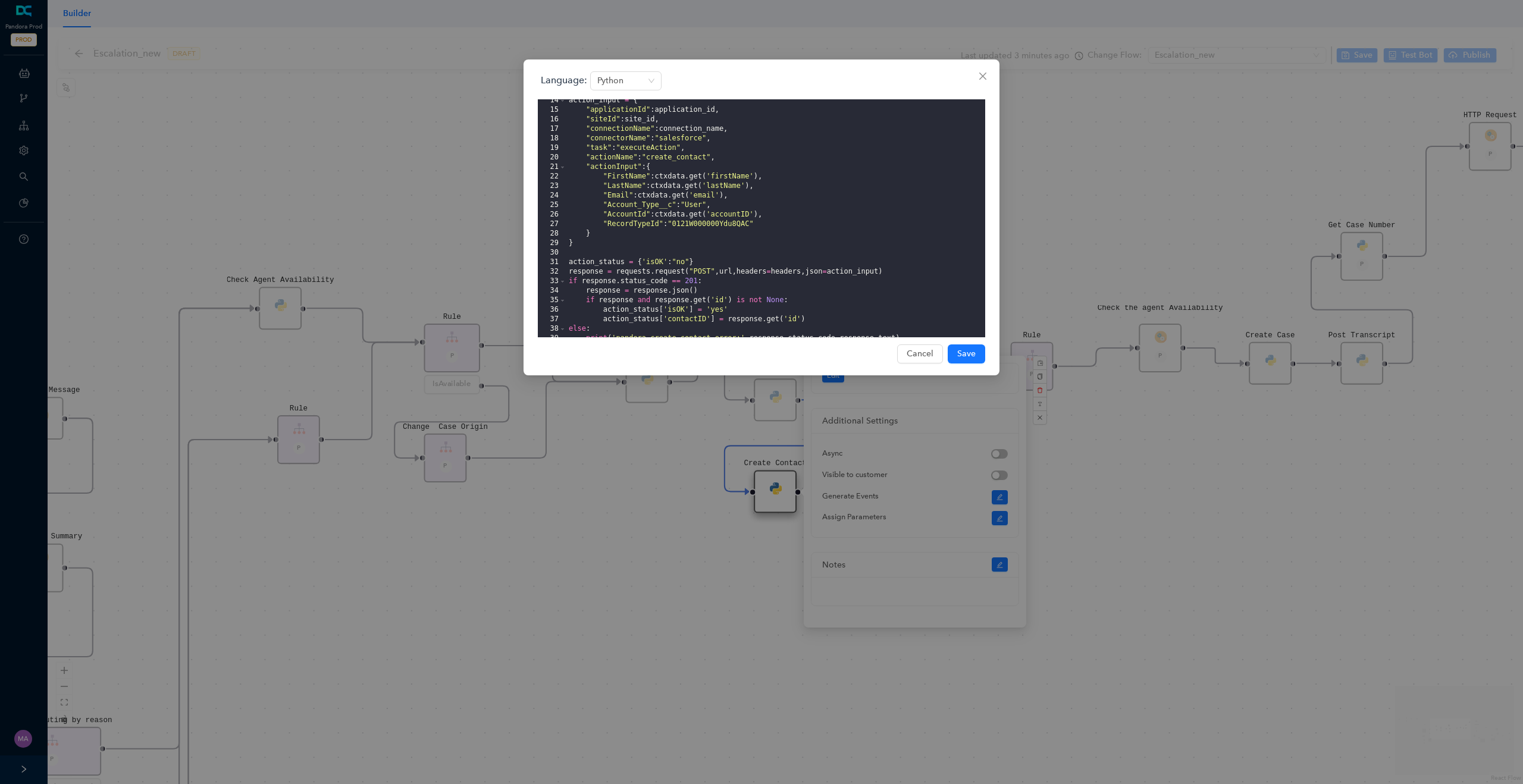
scroll to position [314, 0]
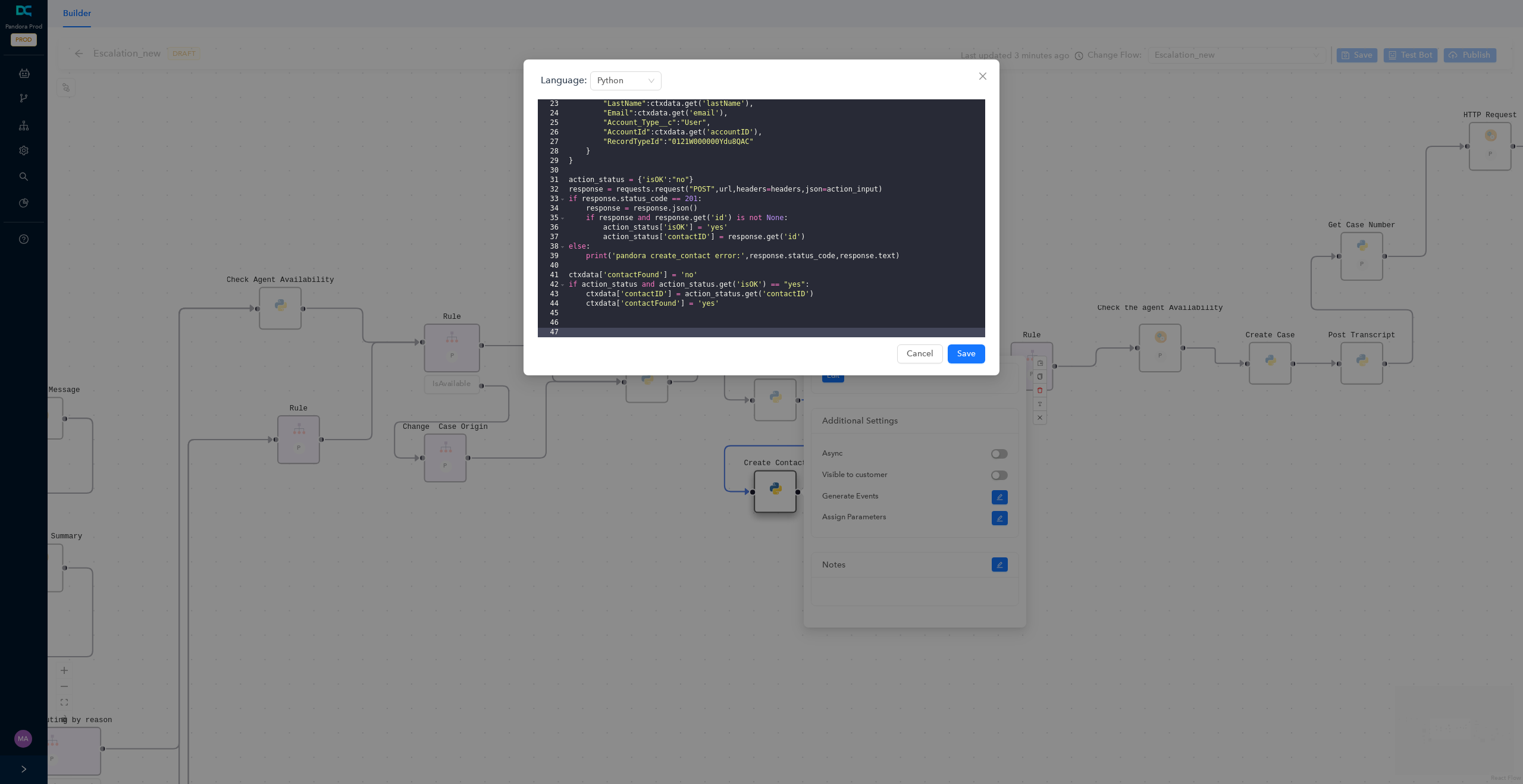
click at [355, 153] on div "Language: Python 23 24 25 26 27 28 29 30 31 32 33 34 35 36 37 38 39 40 41 42 43…" at bounding box center [762, 392] width 1523 height 784
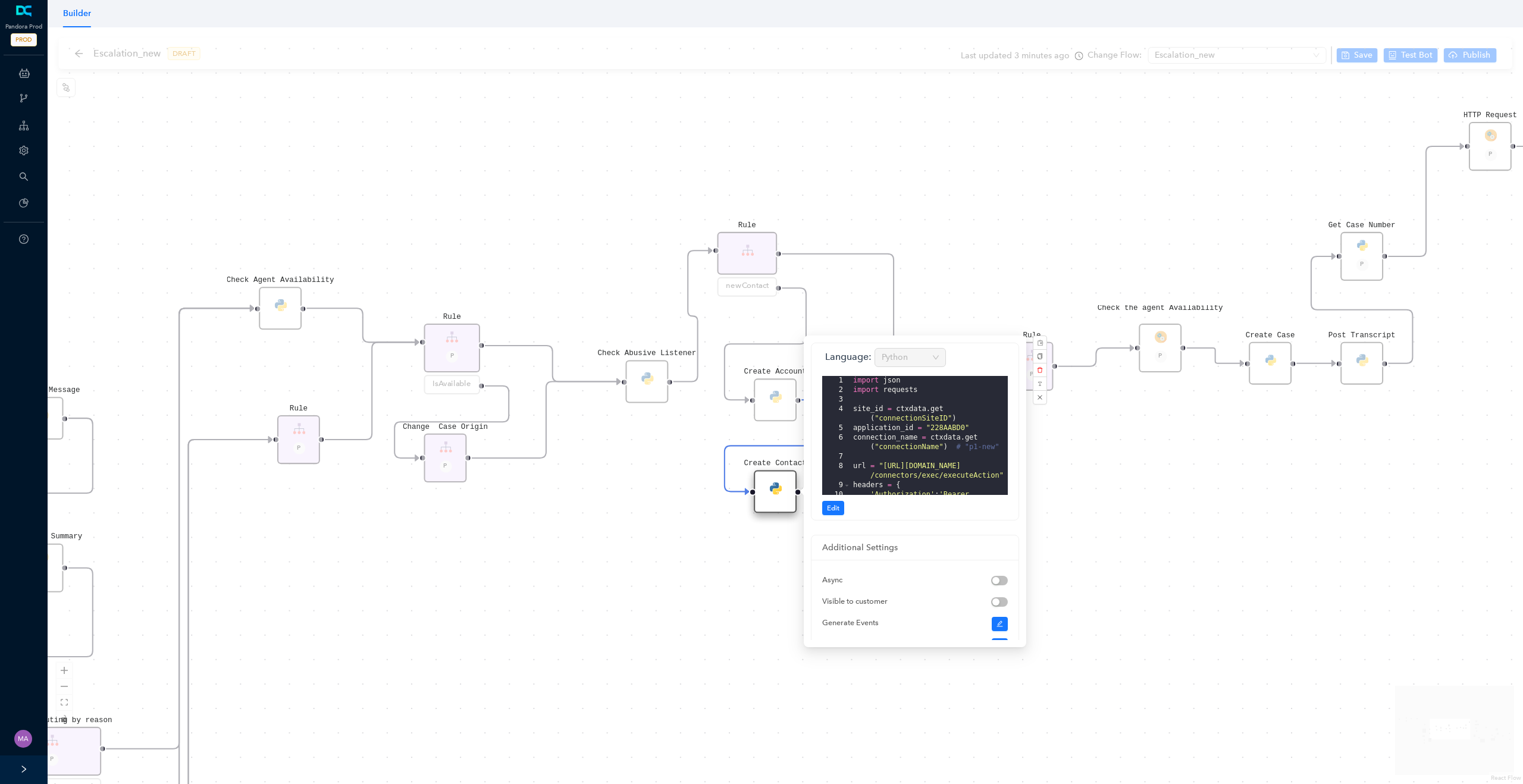
click at [669, 550] on div "Rule P Data Table Start P Rule P IsAvailable Rule newContact Get Contact detail…" at bounding box center [785, 405] width 1476 height 757
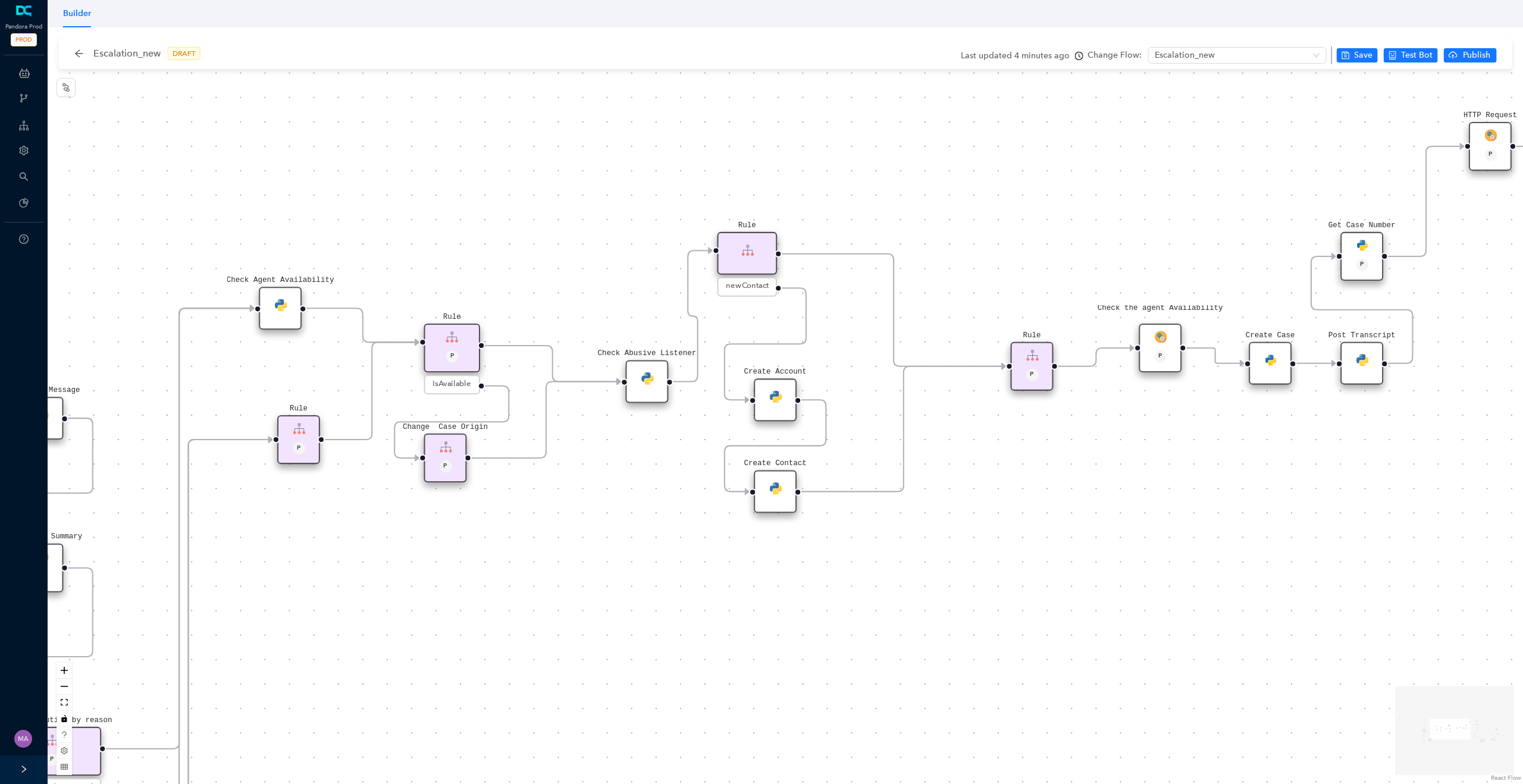
click at [1168, 338] on div "Check the agent Availability P" at bounding box center [1160, 348] width 43 height 49
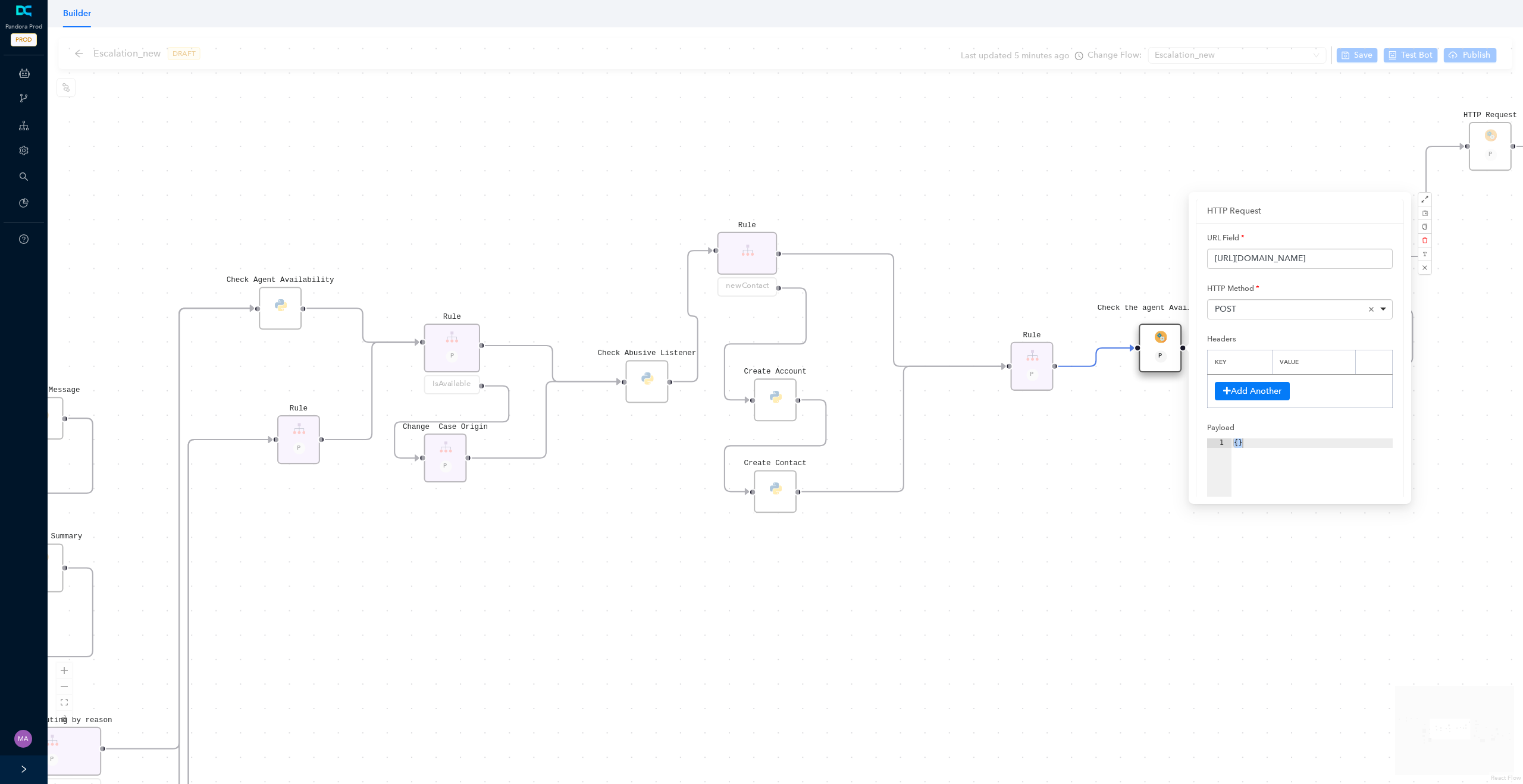
scroll to position [0, 0]
click at [1242, 261] on input "https://api-flow.deepconverse.com/api/pandorap1/f74756516ca94a75" at bounding box center [1300, 259] width 186 height 20
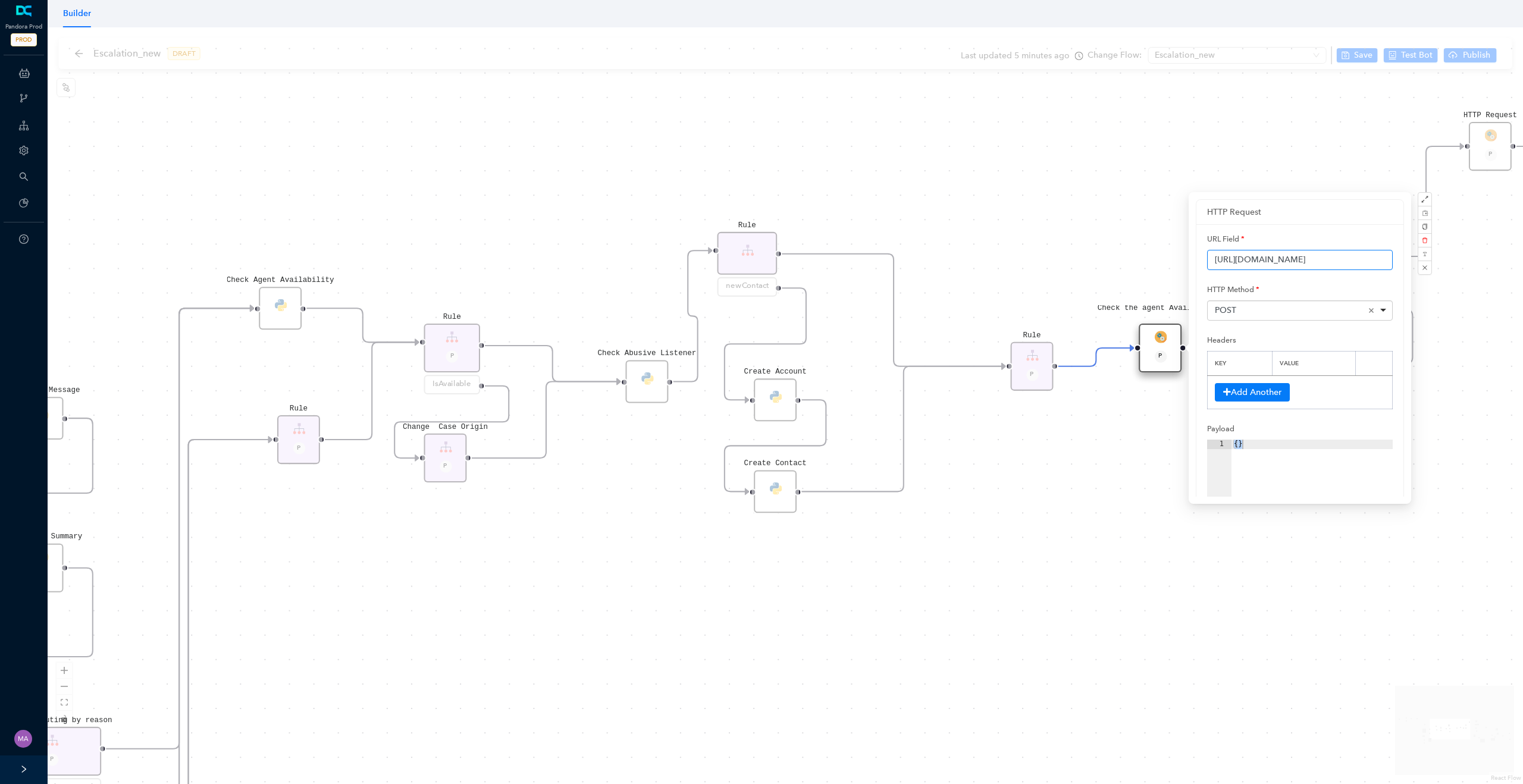
paste input "text"
click at [1229, 261] on input "https://api-flow.deepconverse.com/api/pandora/f74756516ca94a75" at bounding box center [1300, 259] width 186 height 20
click at [1122, 468] on div "Rule P Data Table Start P Rule P IsAvailable Rule newContact Get Contact detail…" at bounding box center [785, 405] width 1476 height 757
type input "https://api-flow.deepconverse.com/api/pandorap1/f74756516ca94a75"
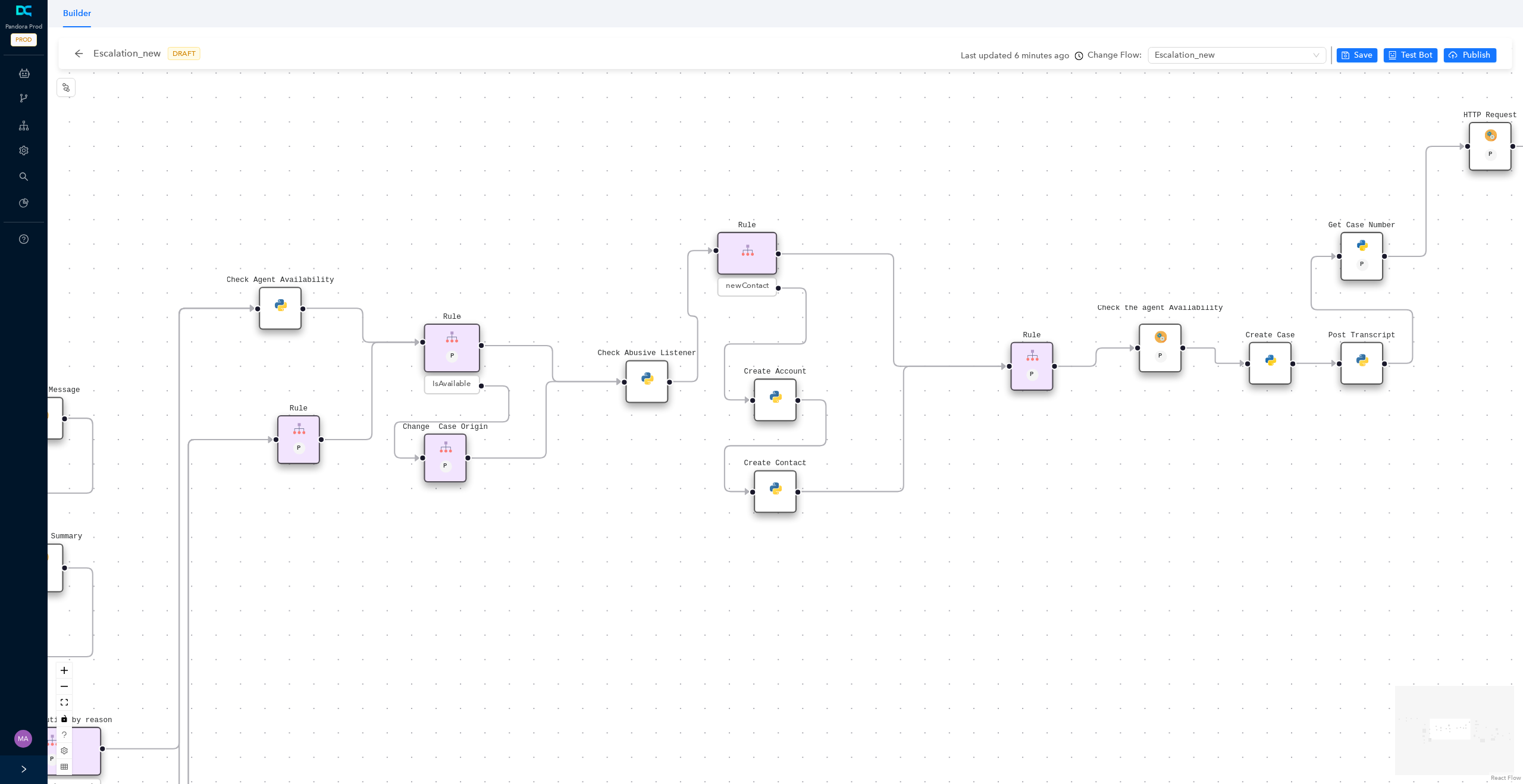
click at [1276, 356] on img at bounding box center [1270, 359] width 13 height 13
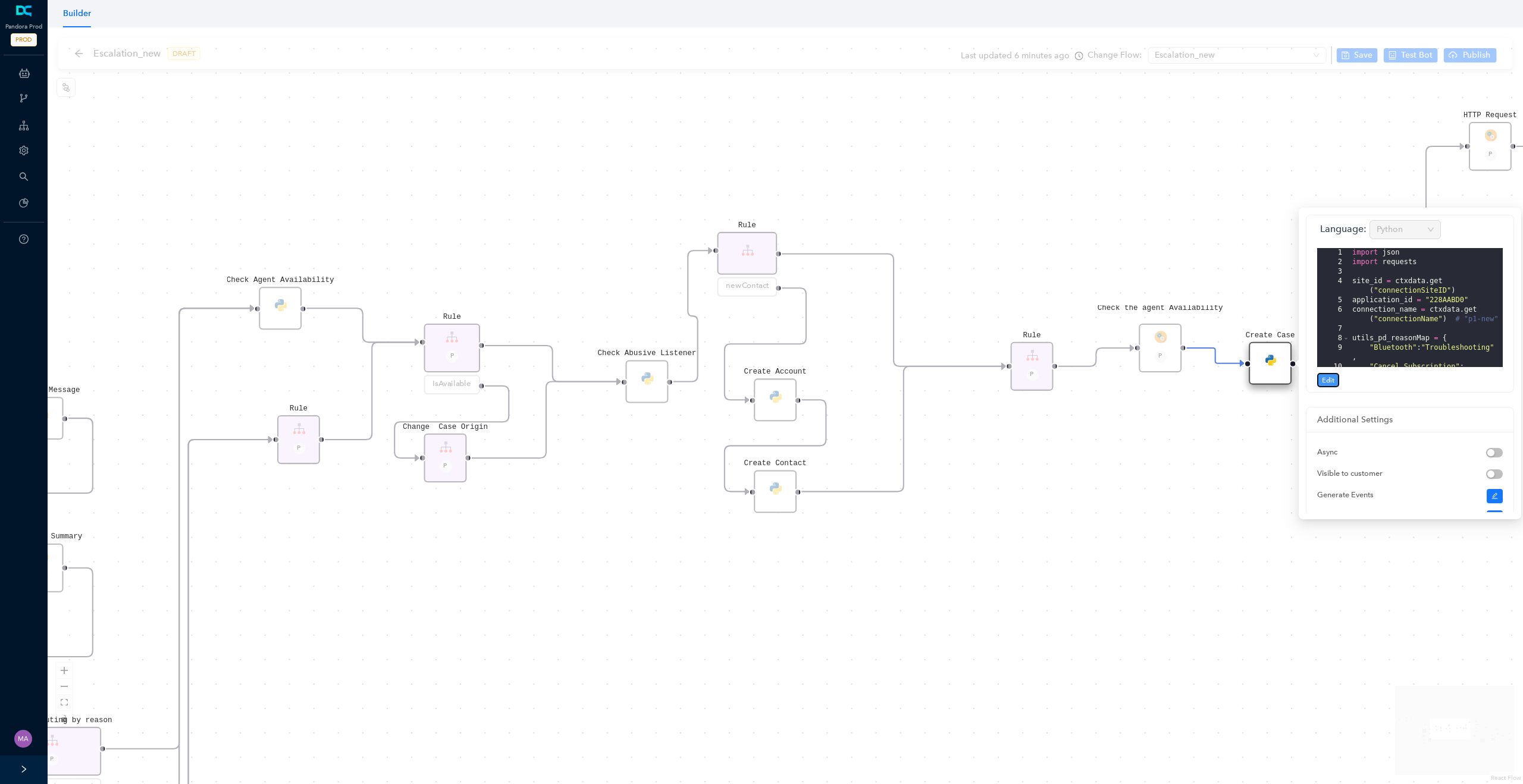
click at [1335, 377] on button "Edit" at bounding box center [1328, 380] width 22 height 14
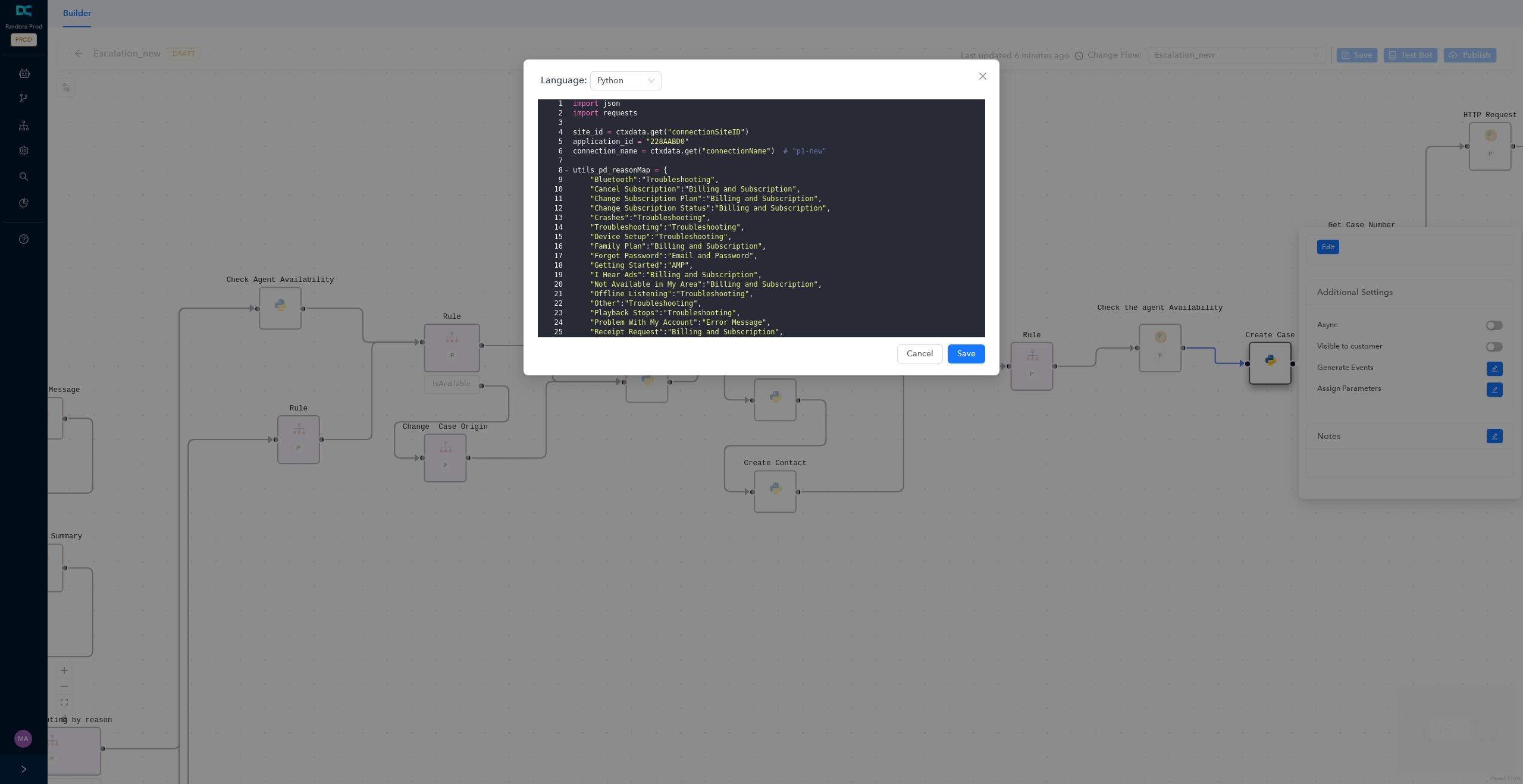
click at [625, 173] on div "import json import requests site_id = ctxdata . get ( "connectionSiteID" ) appl…" at bounding box center [778, 228] width 415 height 257
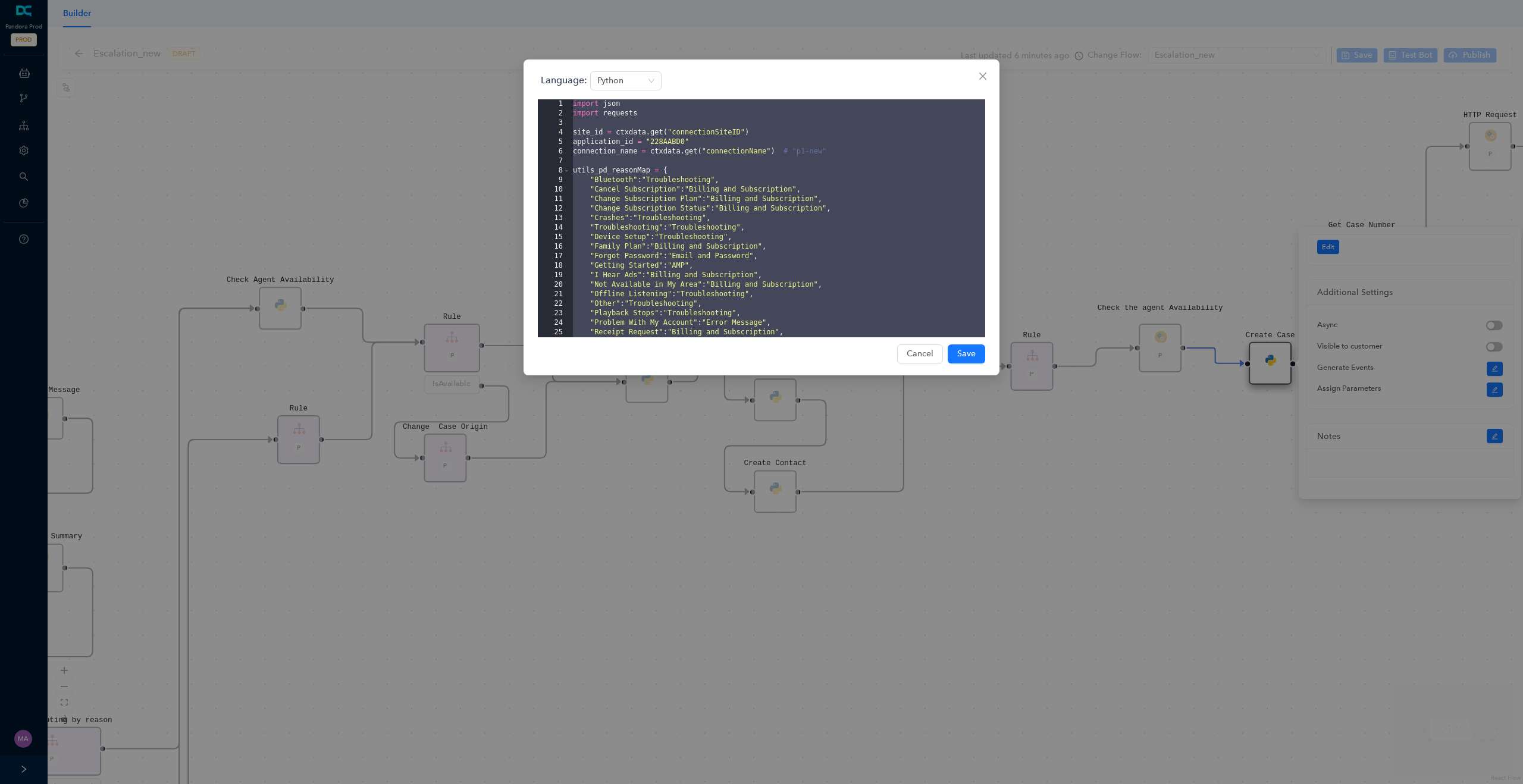
click at [413, 143] on div "Language: Python 1 2 3 4 5 6 7 8 9 10 11 12 13 14 15 16 17 18 19 20 21 22 23 24…" at bounding box center [762, 392] width 1523 height 784
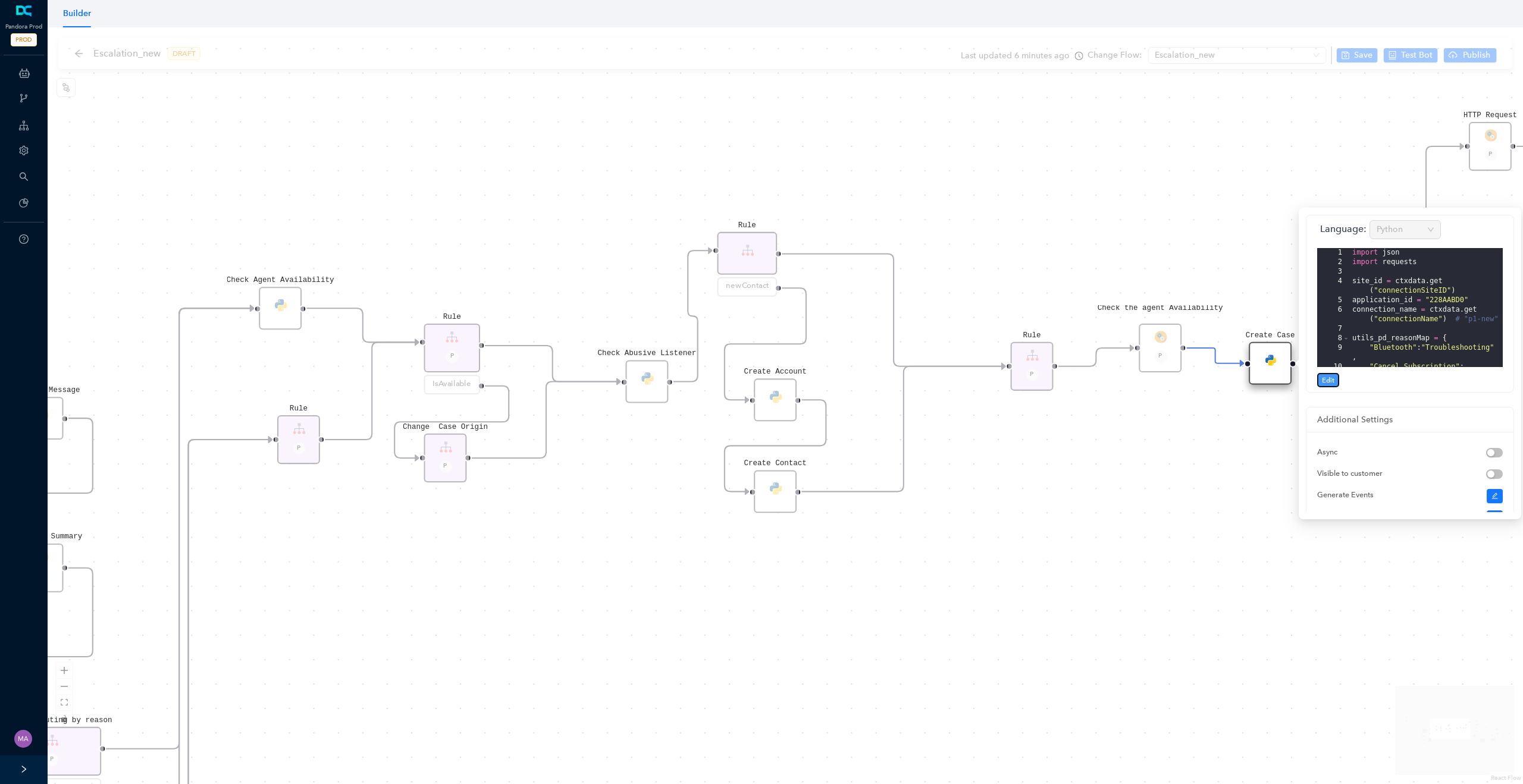
click at [1330, 380] on span "Edit" at bounding box center [1328, 380] width 13 height 11
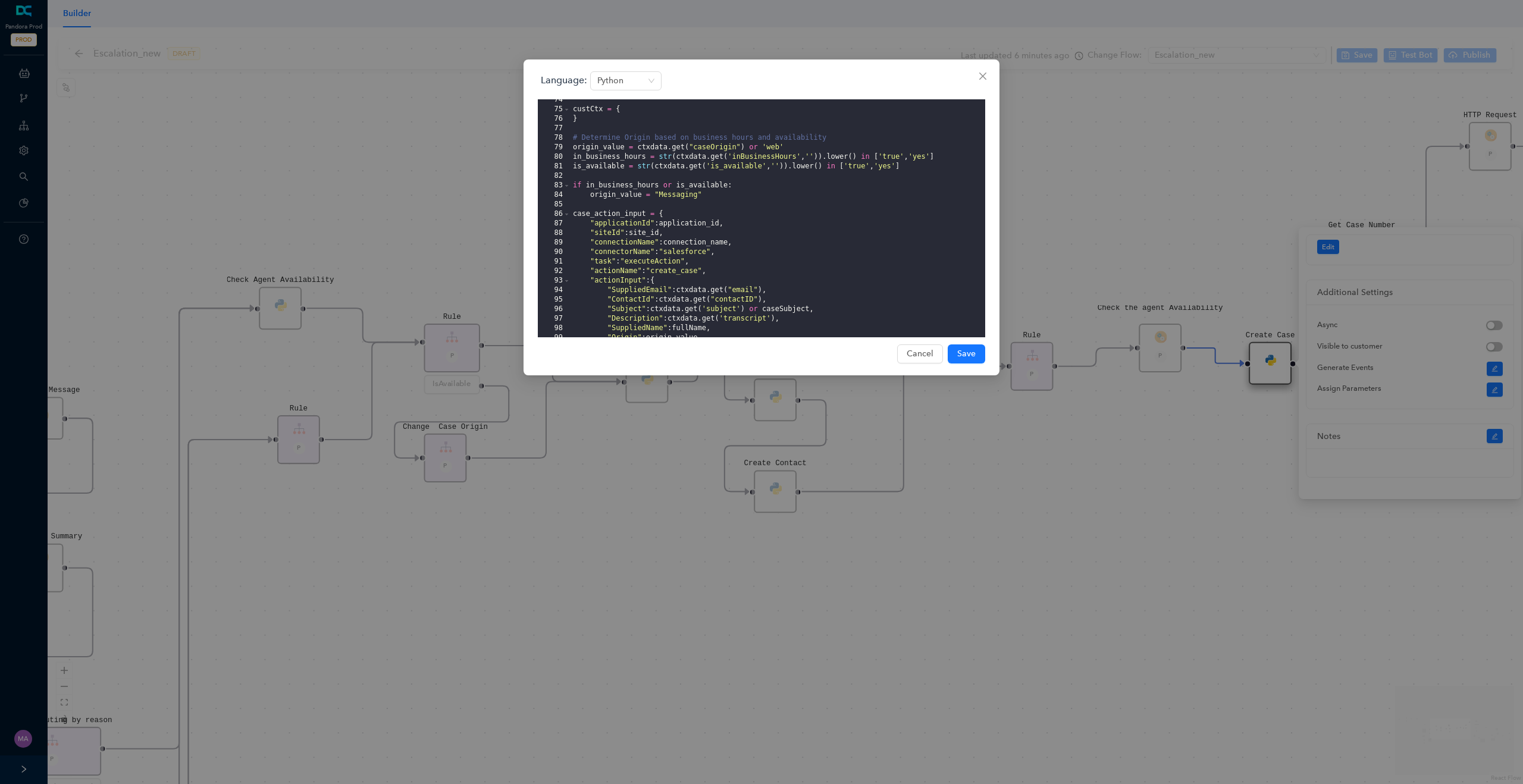
scroll to position [746, 0]
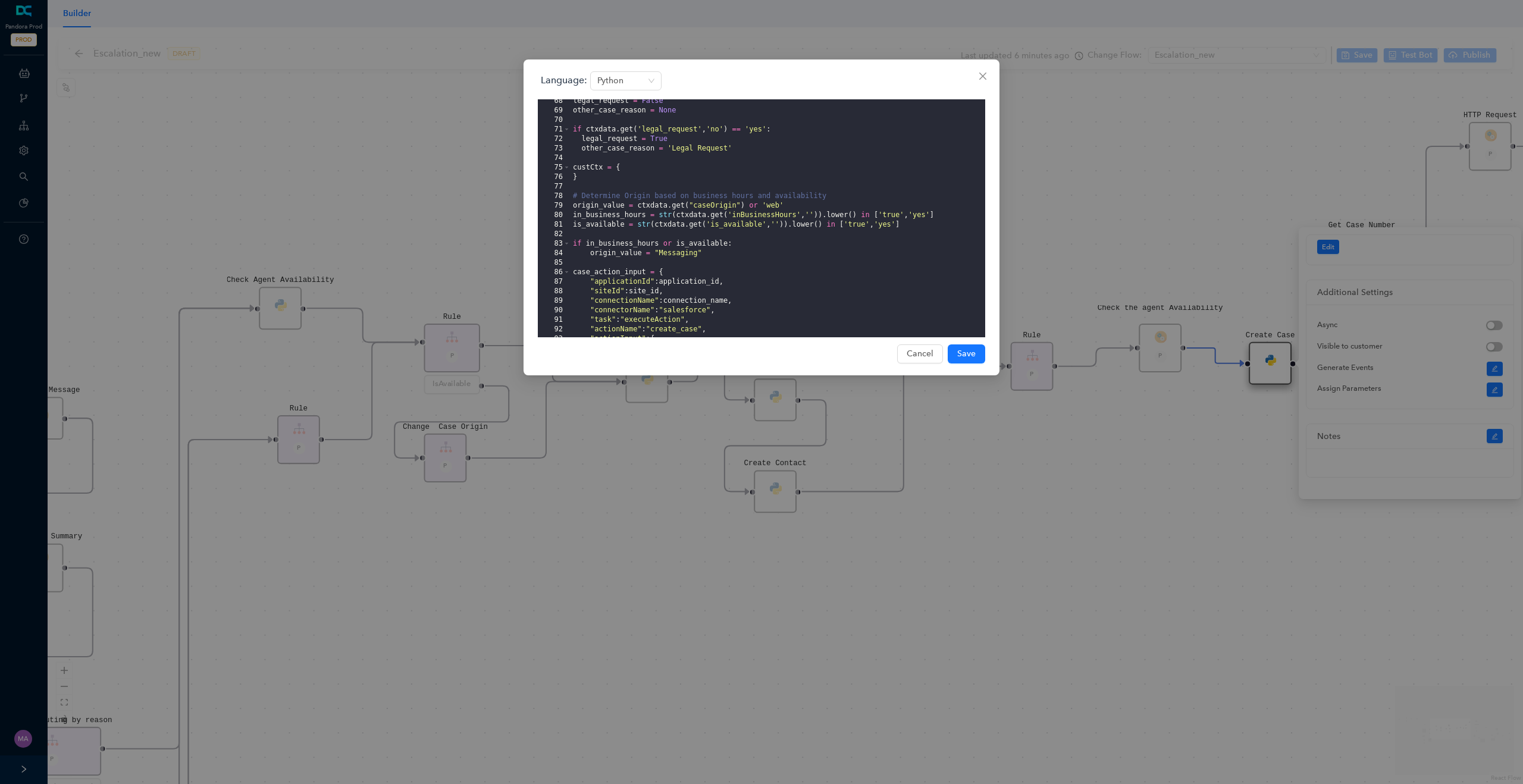
click at [437, 171] on div "Language: Python 68 69 70 71 72 73 74 75 76 77 78 79 80 81 82 83 84 85 86 87 88…" at bounding box center [762, 392] width 1523 height 784
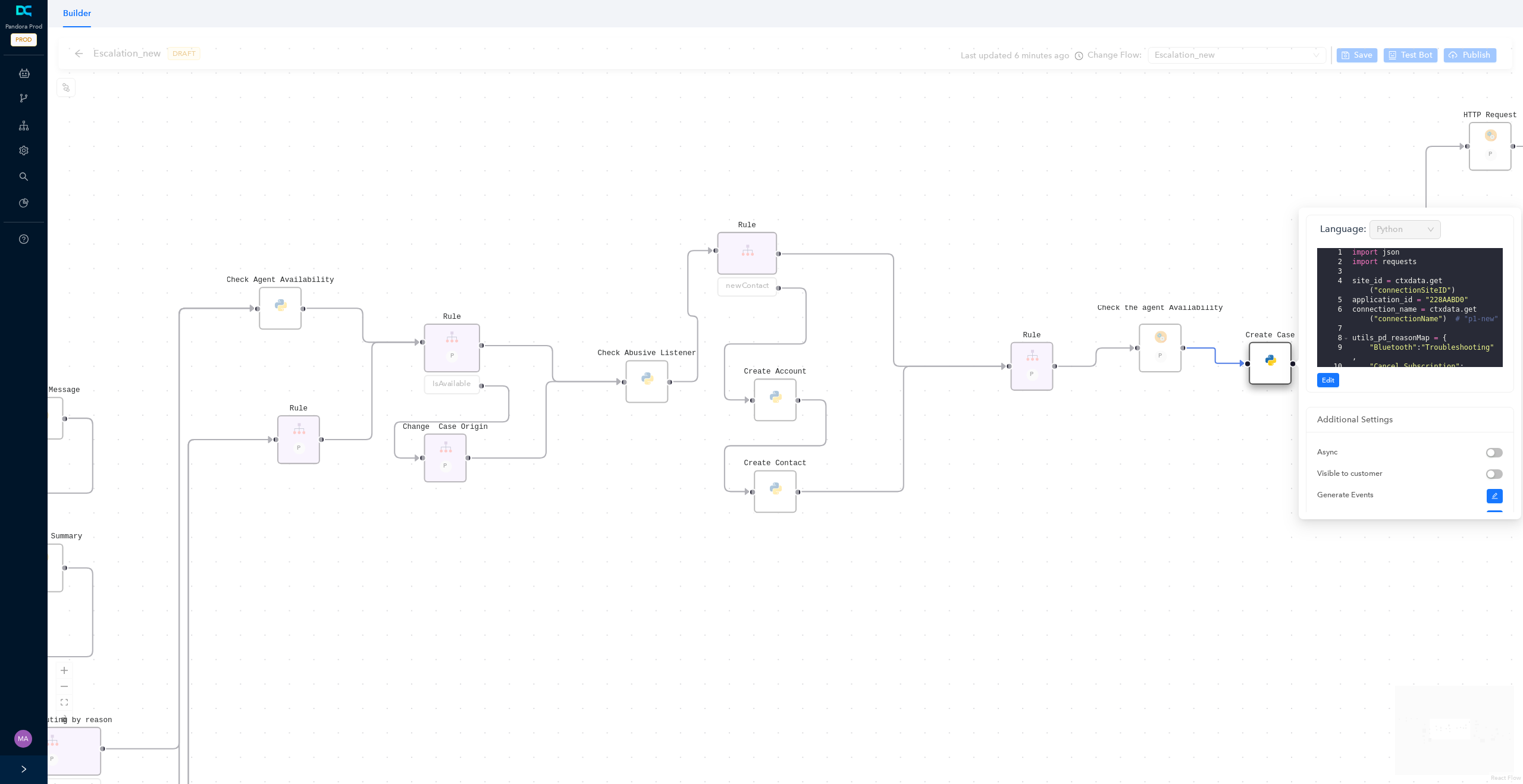
click at [1083, 434] on div "Rule P Data Table Start P Rule P IsAvailable Rule newContact Get Contact detail…" at bounding box center [785, 405] width 1476 height 757
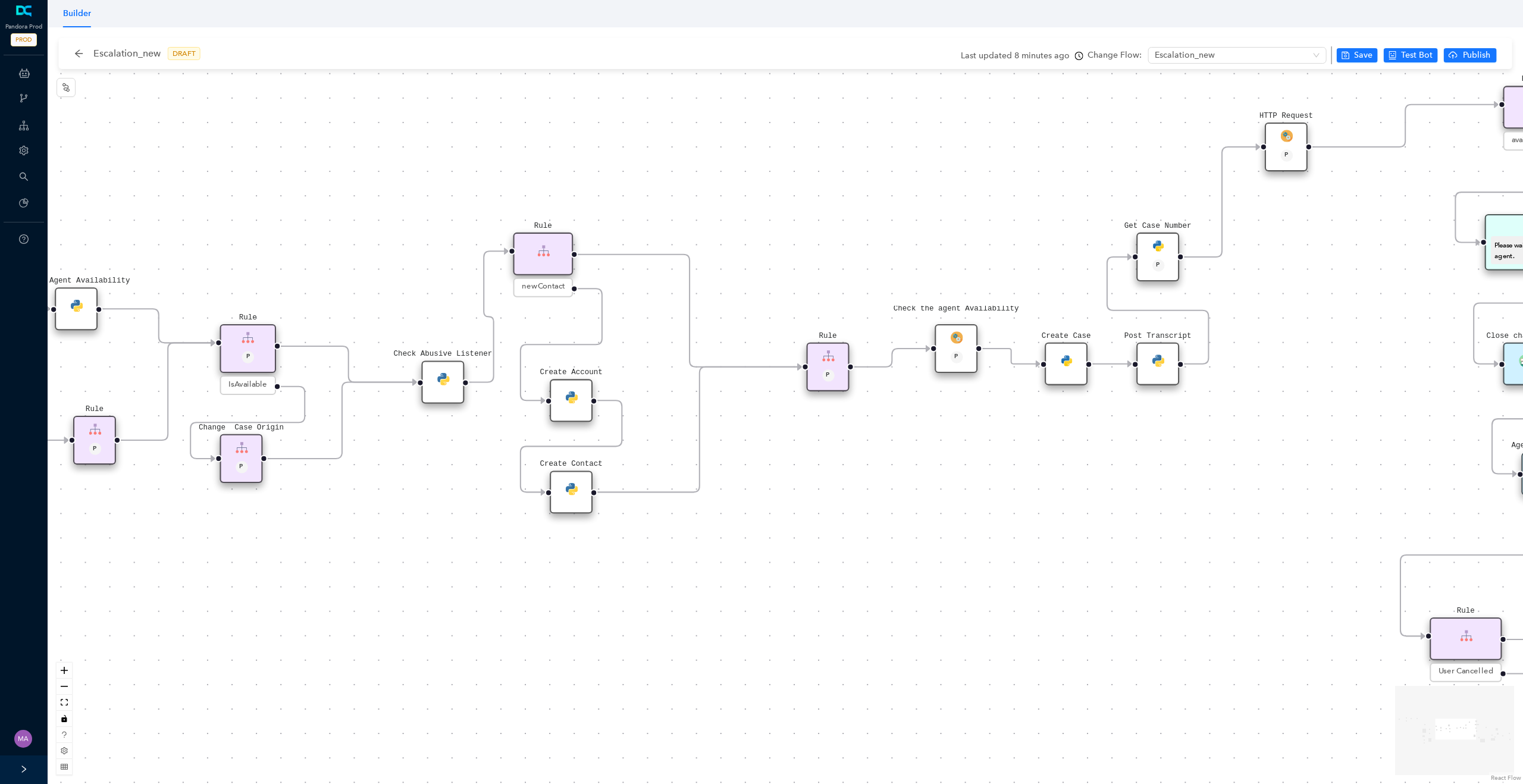
drag, startPoint x: 1174, startPoint y: 450, endPoint x: 970, endPoint y: 450, distance: 204.0
click at [970, 450] on div "Rule P Data Table Start P Rule P IsAvailable Rule newContact Get Contact detail…" at bounding box center [785, 405] width 1476 height 757
click at [1058, 363] on div "Create Case" at bounding box center [1066, 363] width 43 height 43
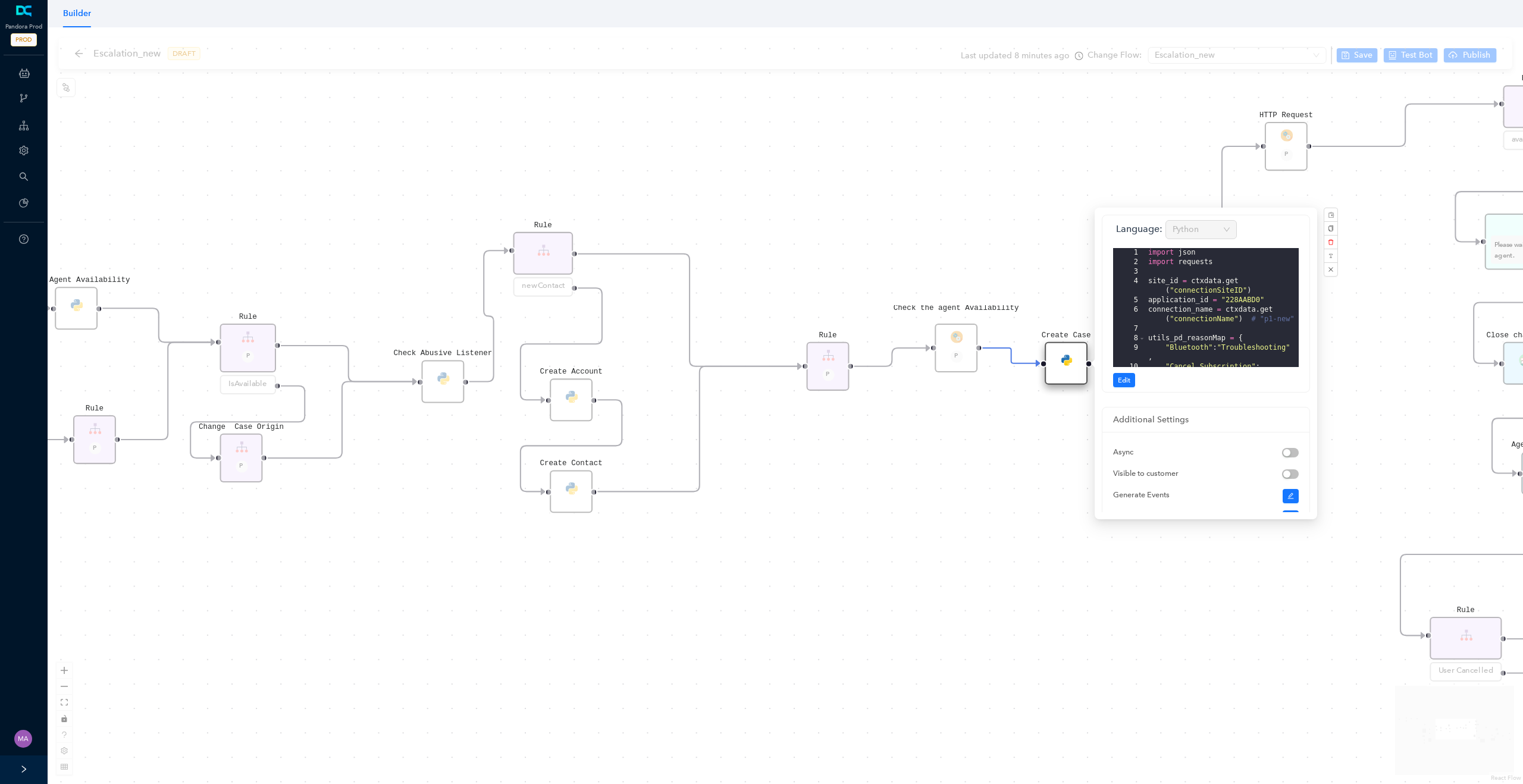
click at [1028, 486] on div "Rule P Data Table Start P Rule P IsAvailable Rule newContact Get Contact detail…" at bounding box center [785, 405] width 1476 height 757
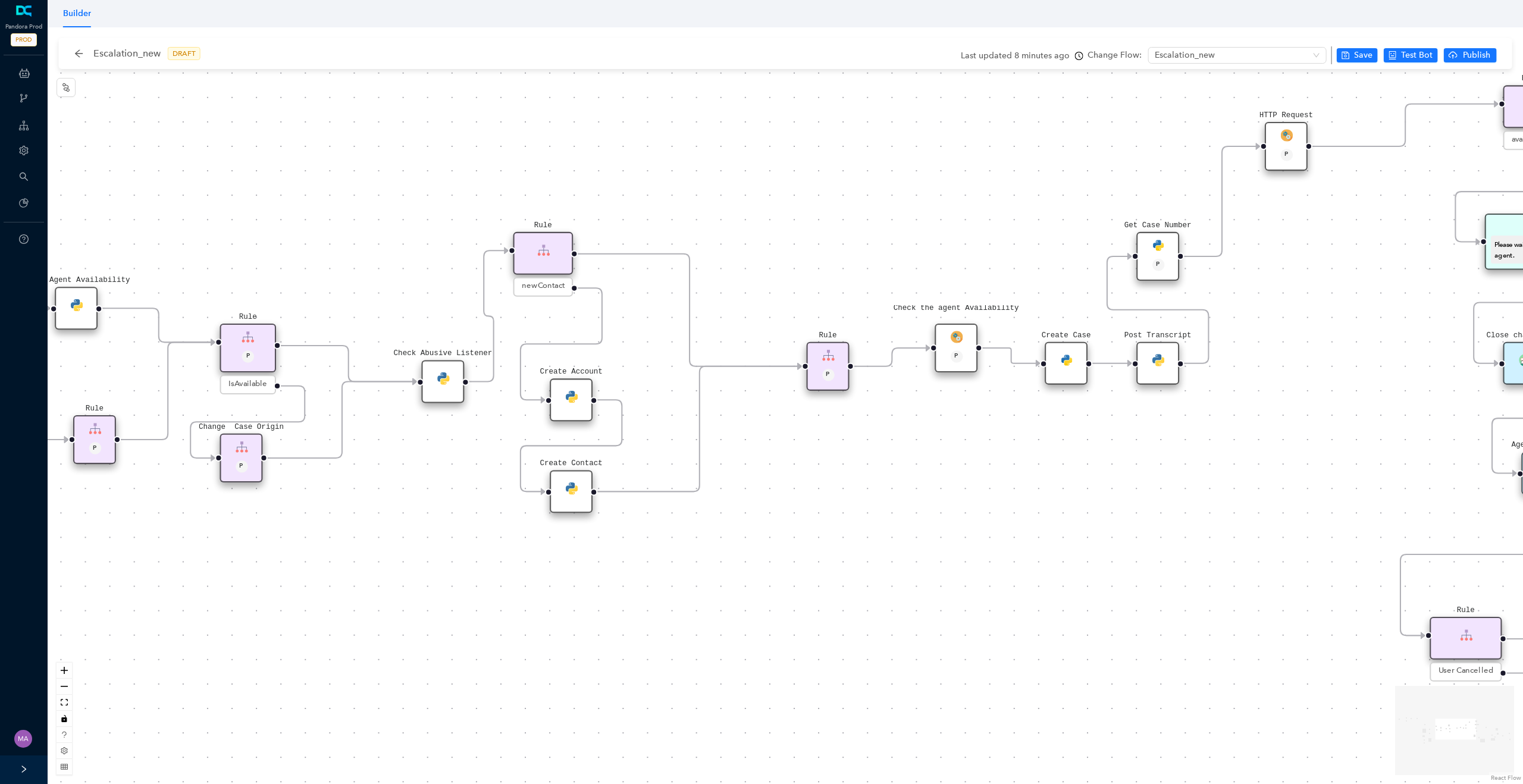
click at [966, 341] on div "Check the agent Availability P" at bounding box center [956, 348] width 43 height 49
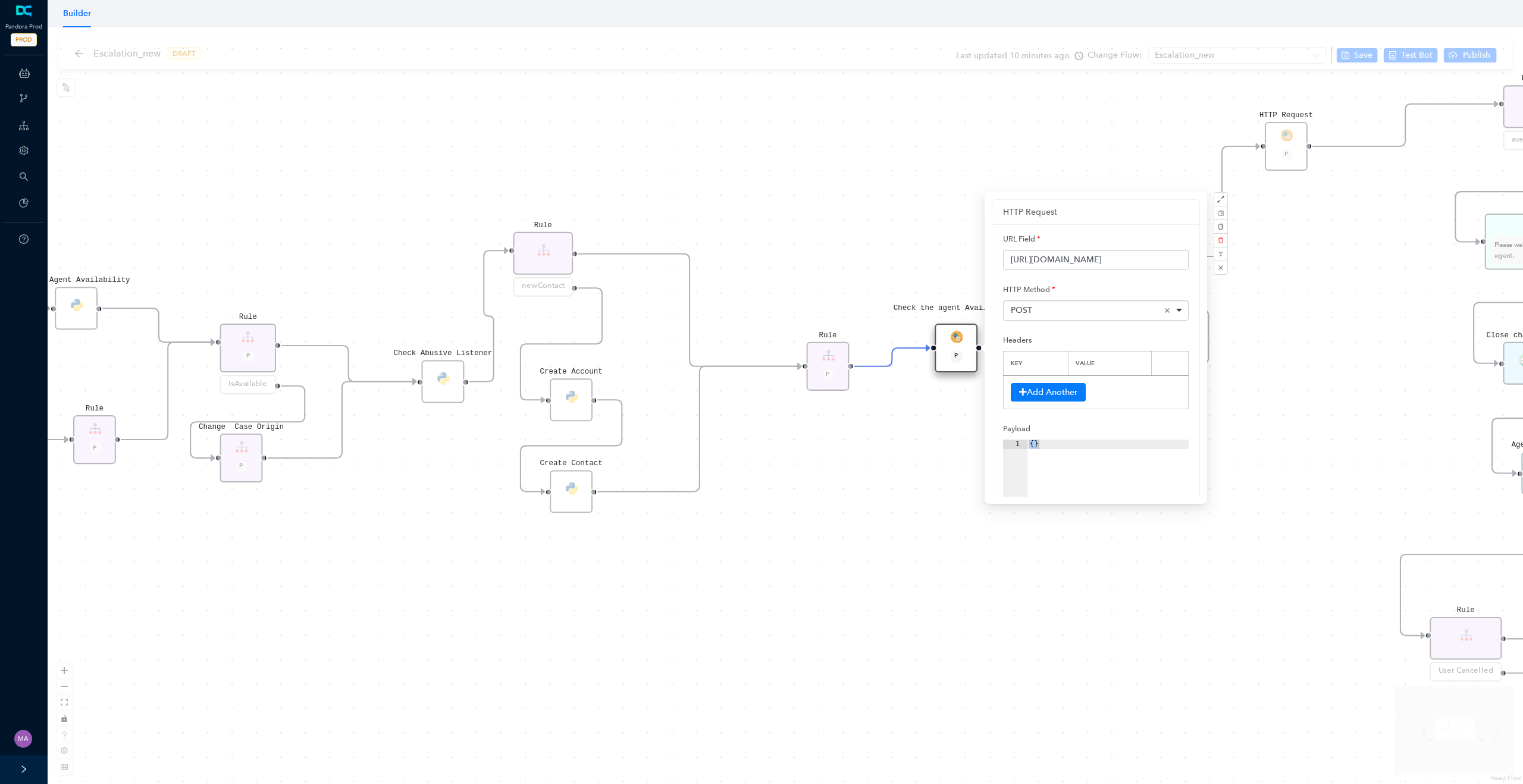
click at [858, 196] on div "Rule P Data Table Start P Rule P IsAvailable Rule newContact Get Contact detail…" at bounding box center [785, 405] width 1476 height 757
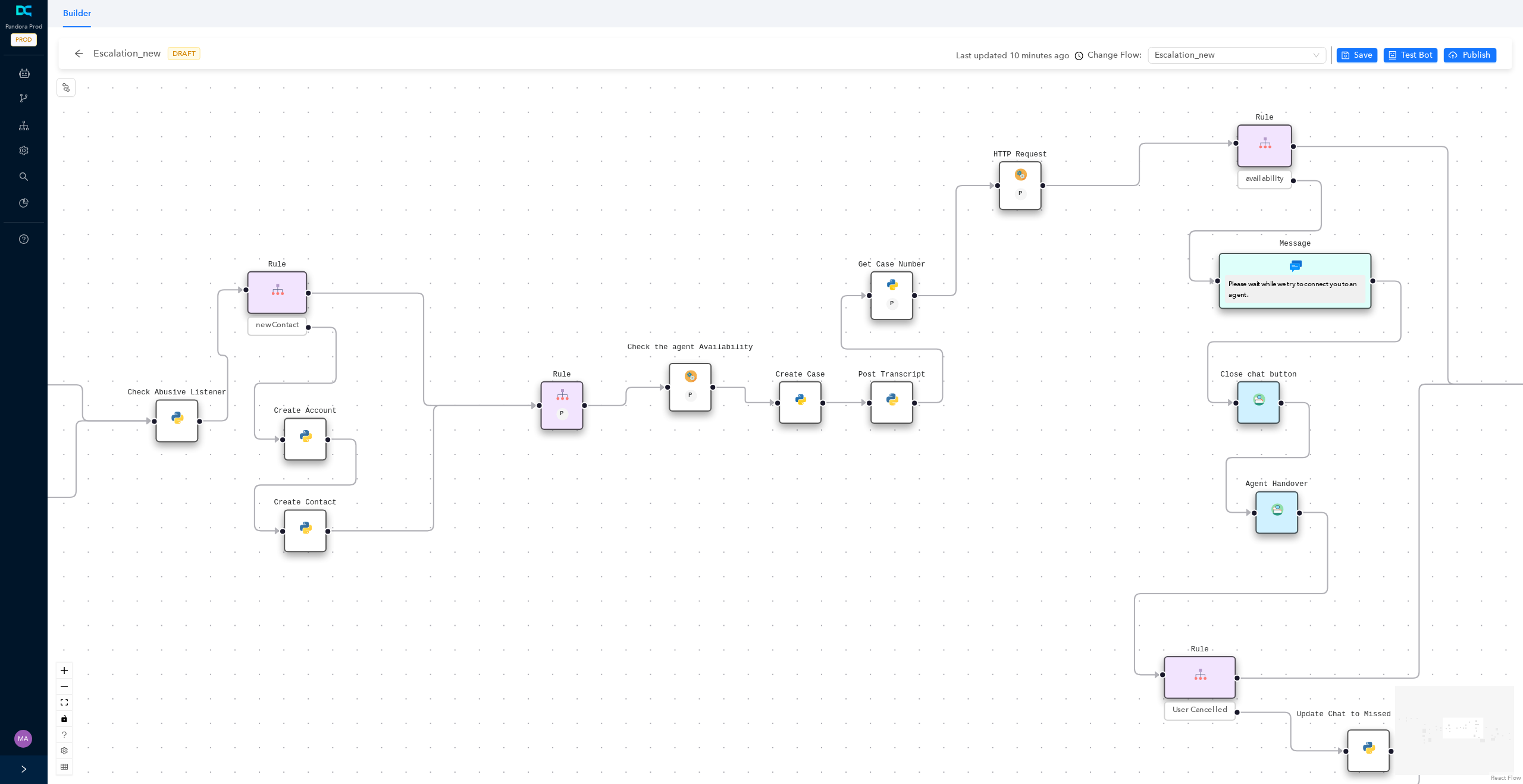
drag, startPoint x: 1178, startPoint y: 461, endPoint x: 897, endPoint y: 501, distance: 283.8
click at [897, 501] on div "Rule P Data Table Start P Rule P IsAvailable Rule newContact Get Contact detail…" at bounding box center [785, 405] width 1476 height 757
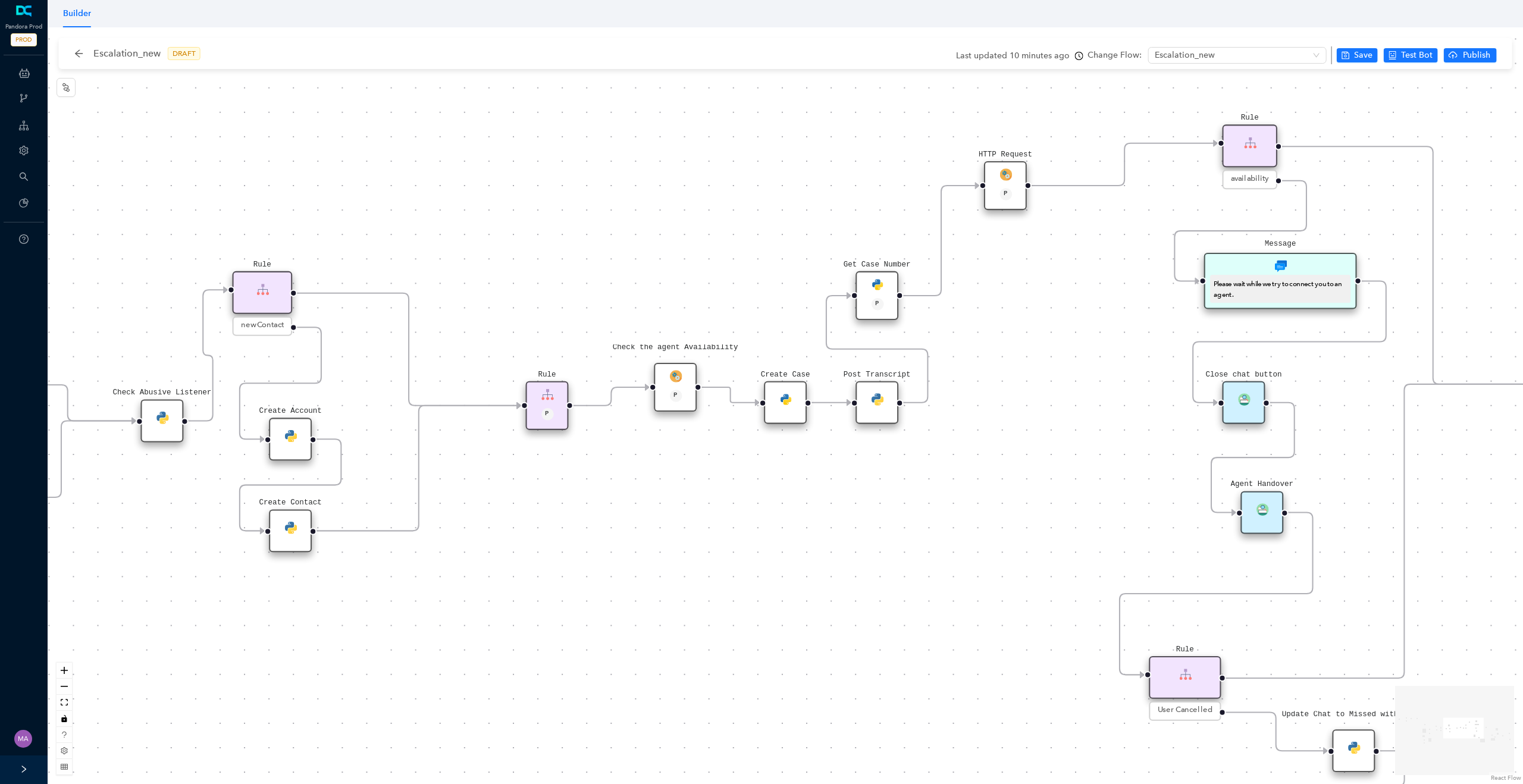
click at [884, 413] on div "Post Transcript" at bounding box center [877, 402] width 43 height 43
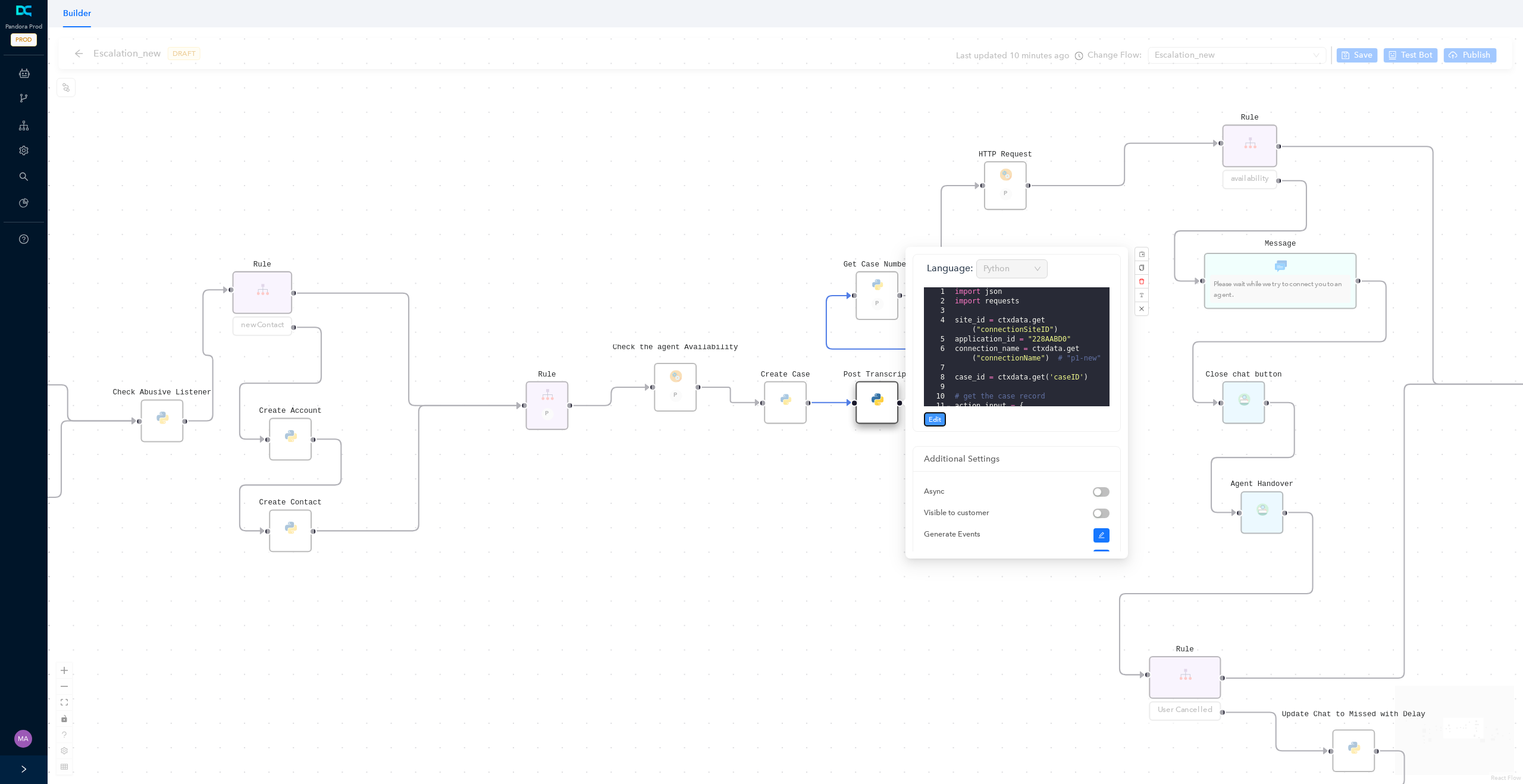
click at [928, 417] on button "Edit" at bounding box center [934, 419] width 22 height 14
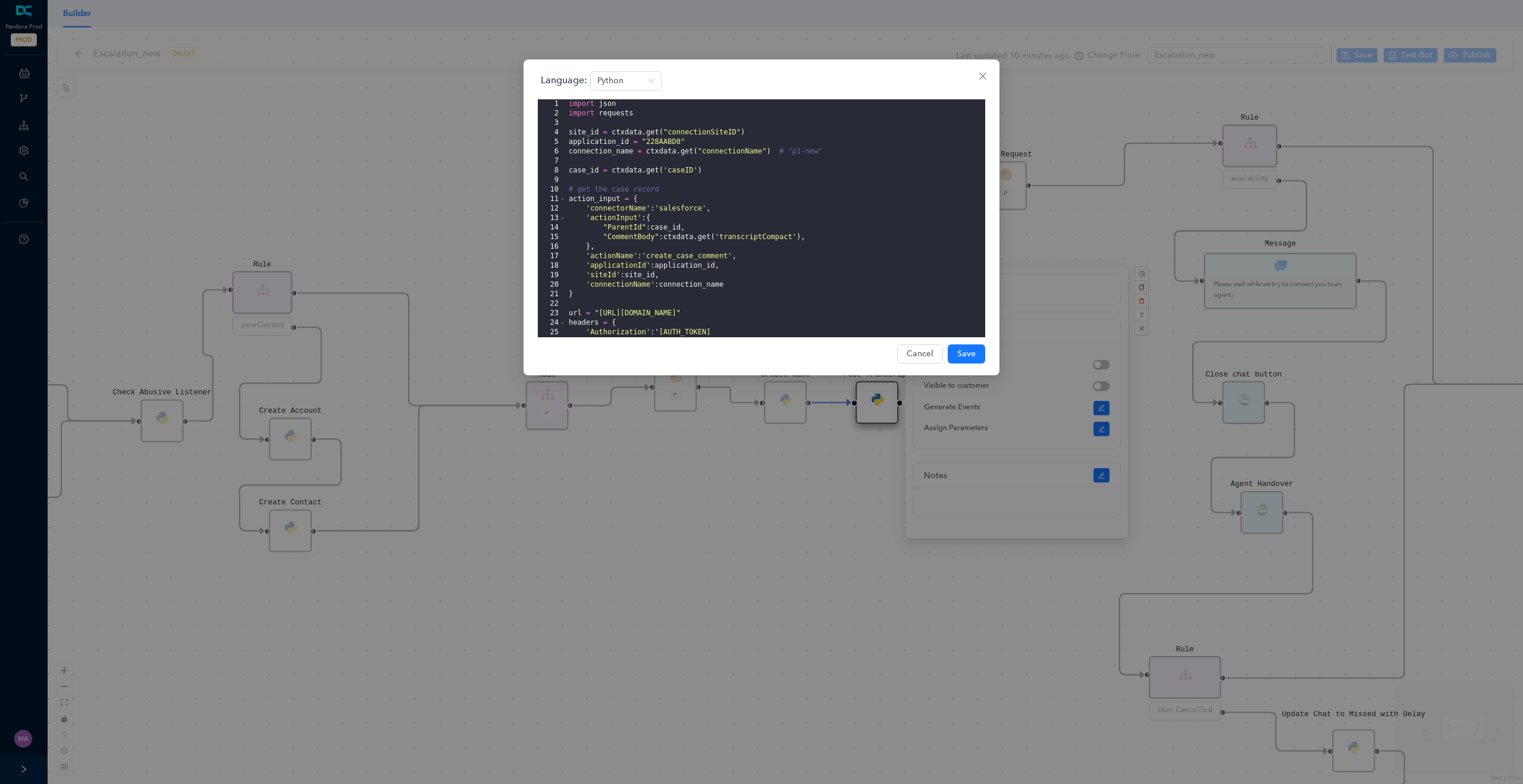
click at [625, 207] on div "import json import requests site_id = ctxdata . get ( "connectionSiteID" ) appl…" at bounding box center [776, 280] width 419 height 362
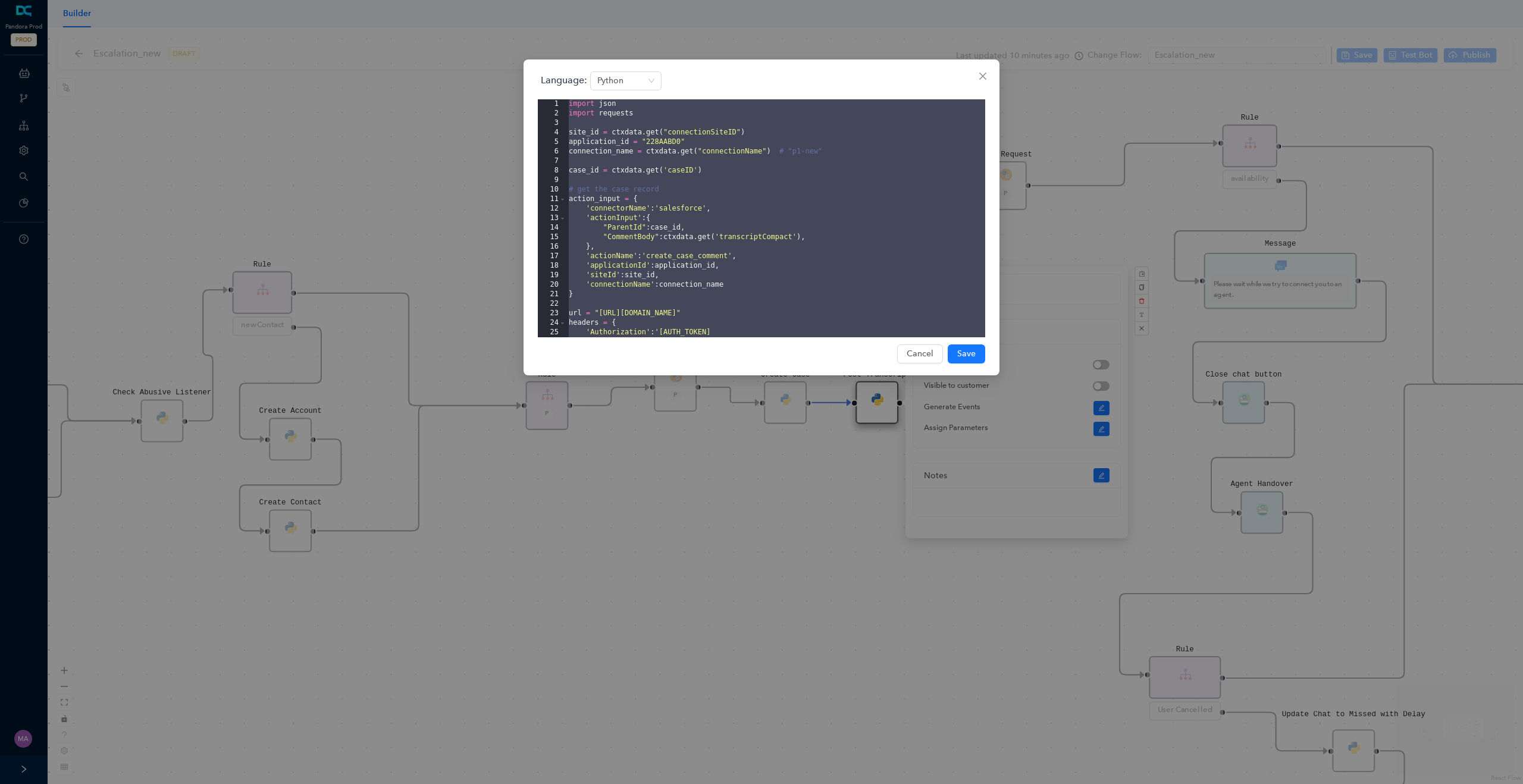
click at [359, 132] on div "Language: Python 1 2 3 4 5 6 7 8 9 10 11 12 13 14 15 16 17 18 19 20 21 22 23 24…" at bounding box center [762, 392] width 1523 height 784
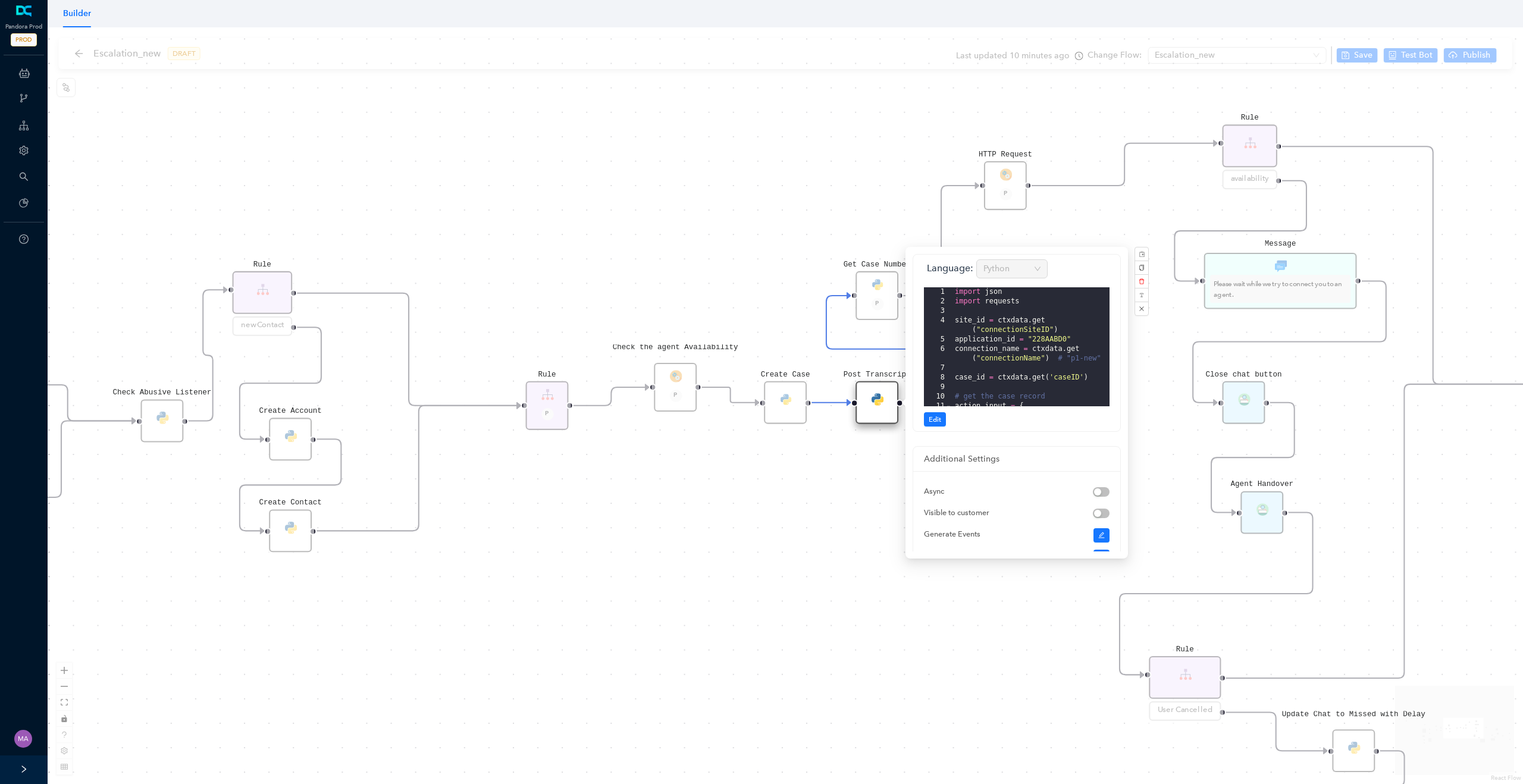
drag, startPoint x: 746, startPoint y: 262, endPoint x: 665, endPoint y: 262, distance: 81.0
click at [665, 262] on div "Rule P Data Table Start P Rule P IsAvailable Rule newContact Get Contact detail…" at bounding box center [785, 405] width 1476 height 757
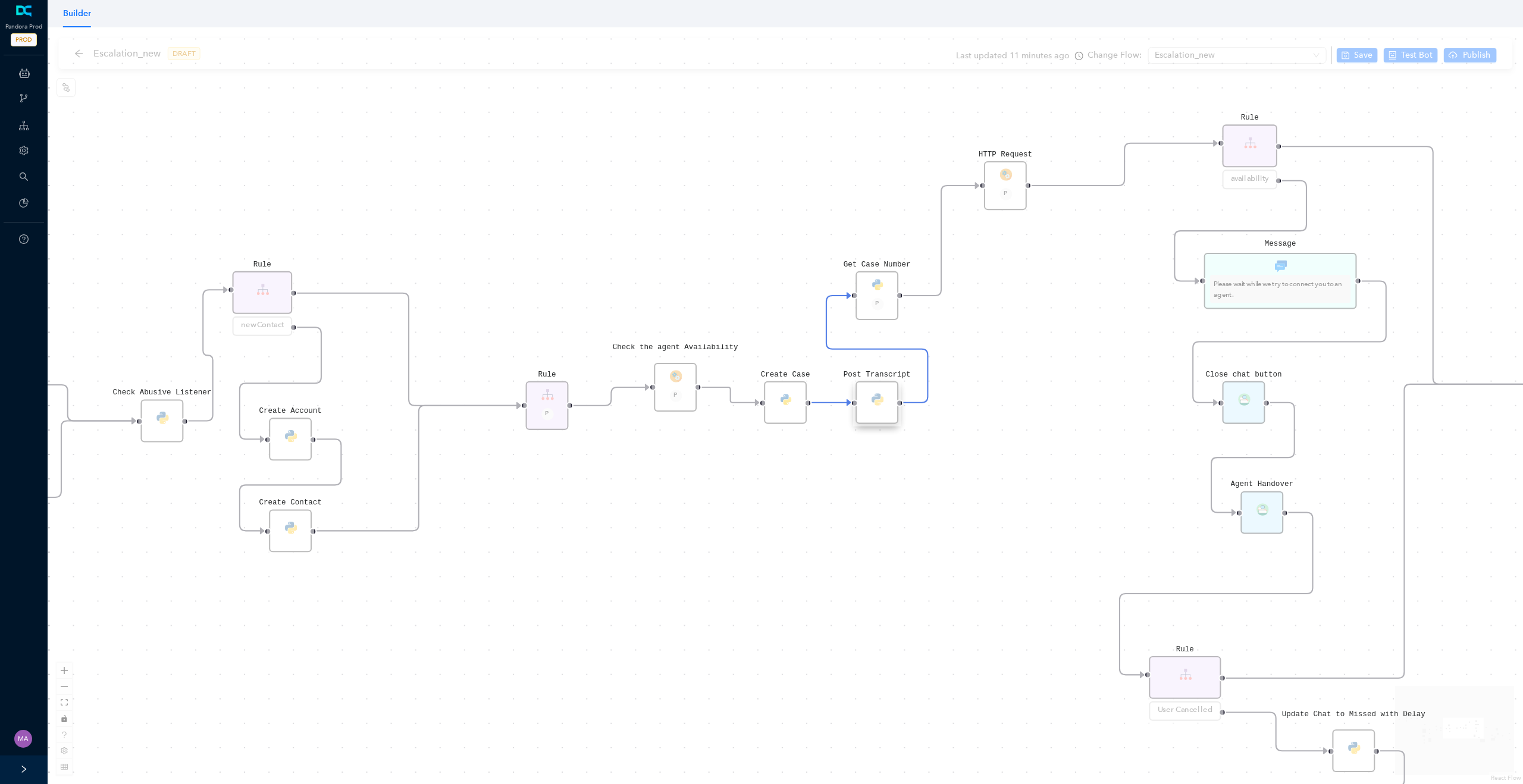
click at [709, 253] on div "Rule P Data Table Start P Rule P IsAvailable Rule newContact Get Contact detail…" at bounding box center [785, 405] width 1476 height 757
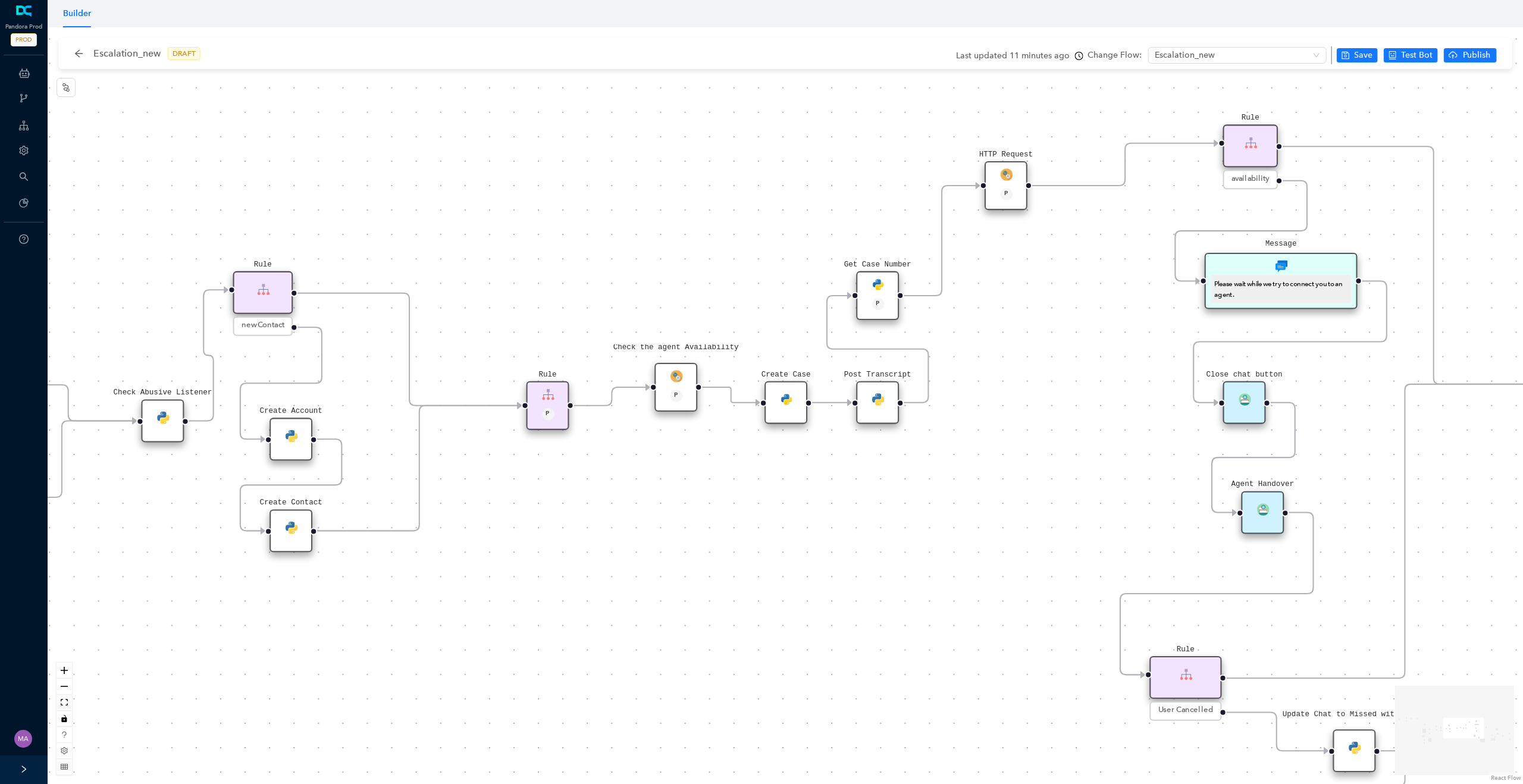
click at [880, 281] on img at bounding box center [878, 284] width 13 height 13
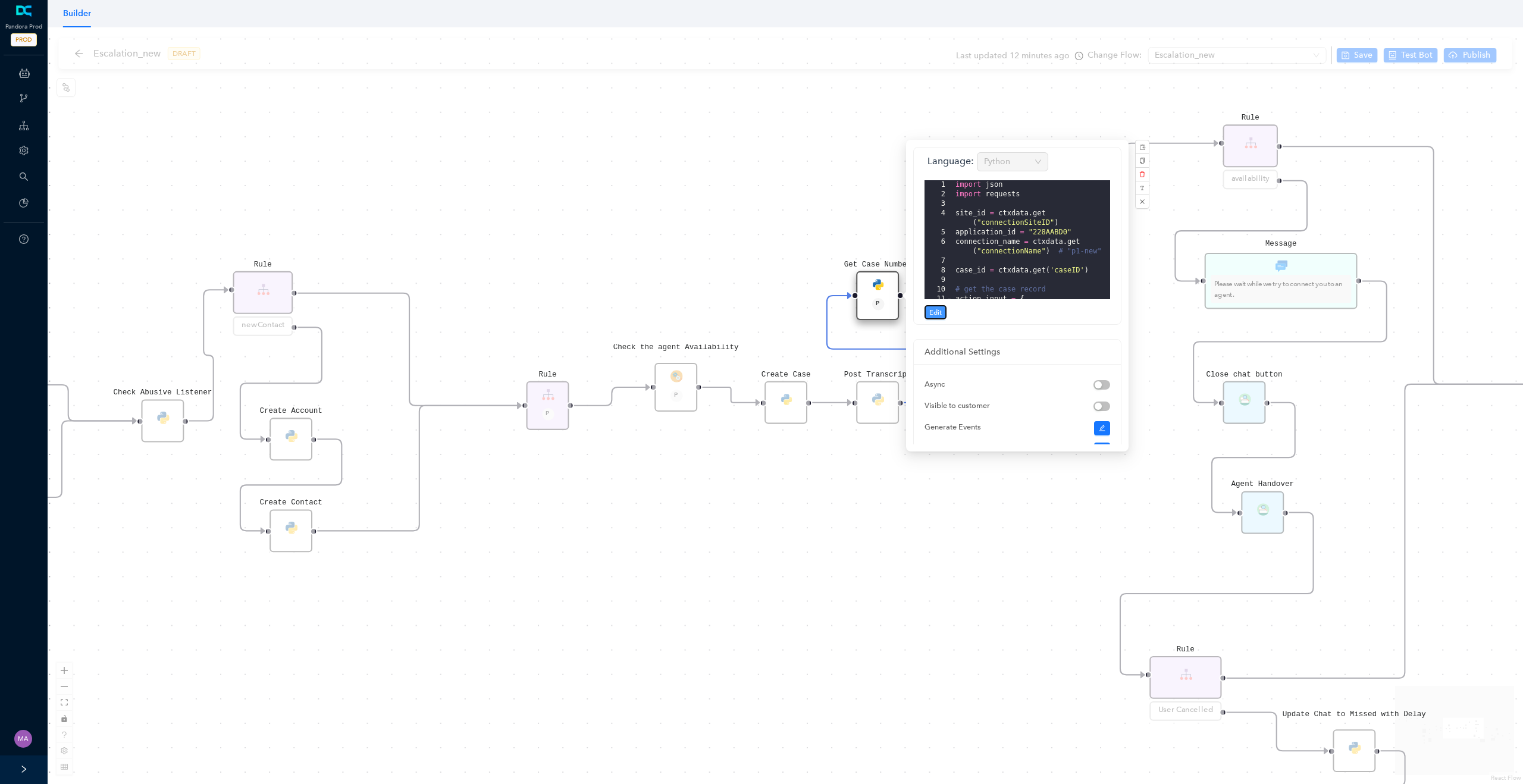
click at [937, 313] on span "Edit" at bounding box center [935, 312] width 13 height 11
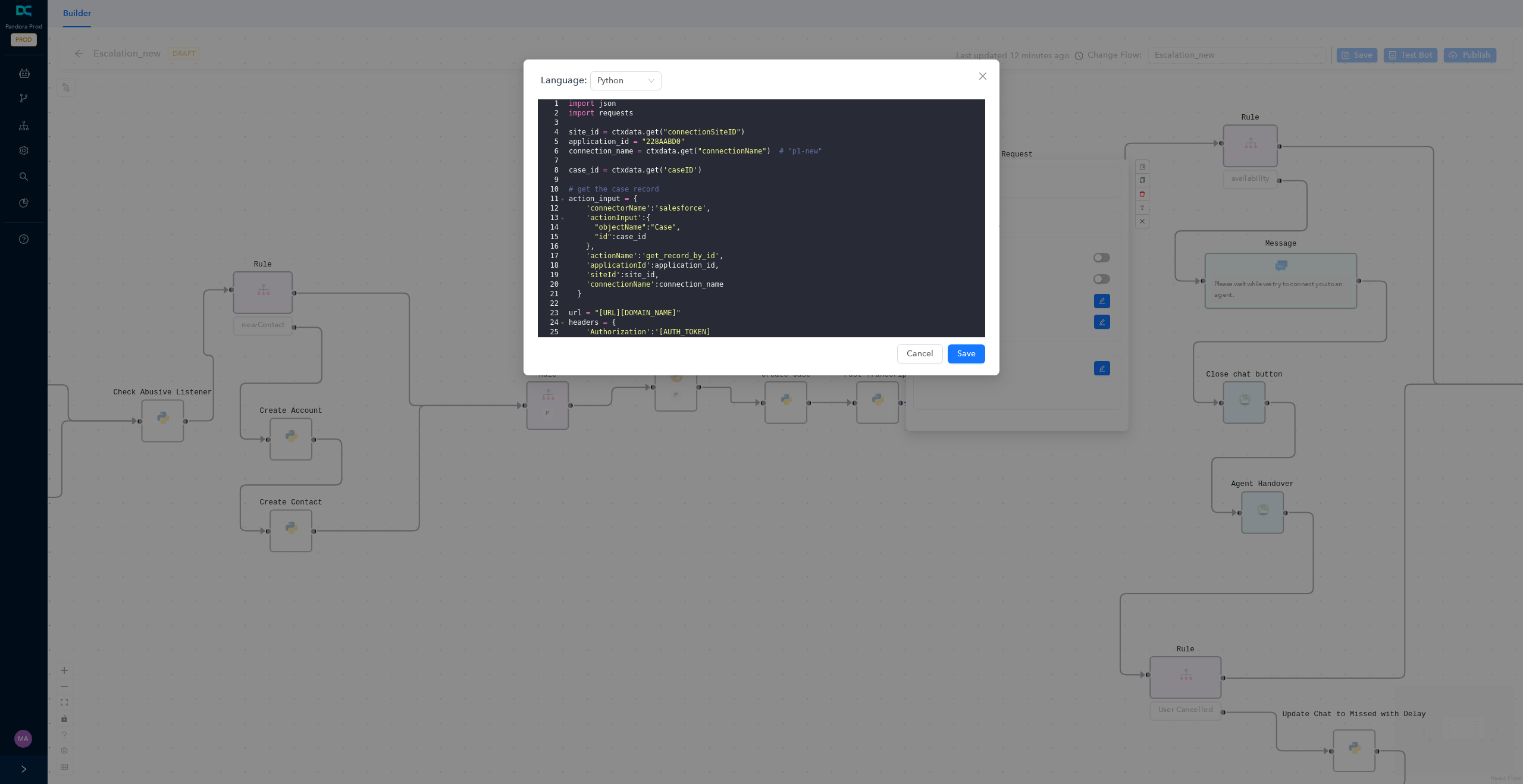
click at [607, 198] on div "import json import requests site_id = ctxdata . get ( "connectionSiteID" ) appl…" at bounding box center [776, 280] width 419 height 362
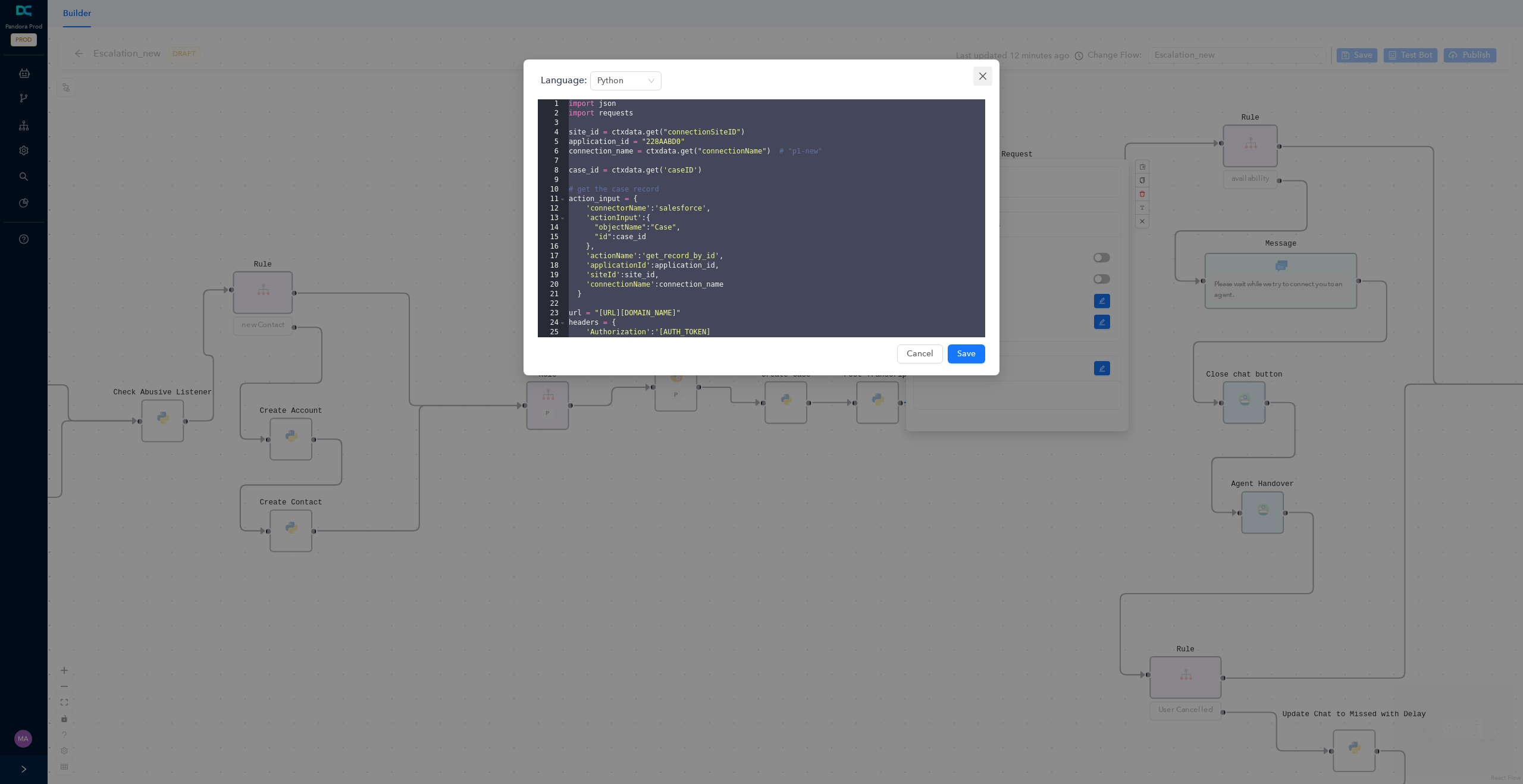
click at [984, 73] on icon "close" at bounding box center [983, 76] width 10 height 10
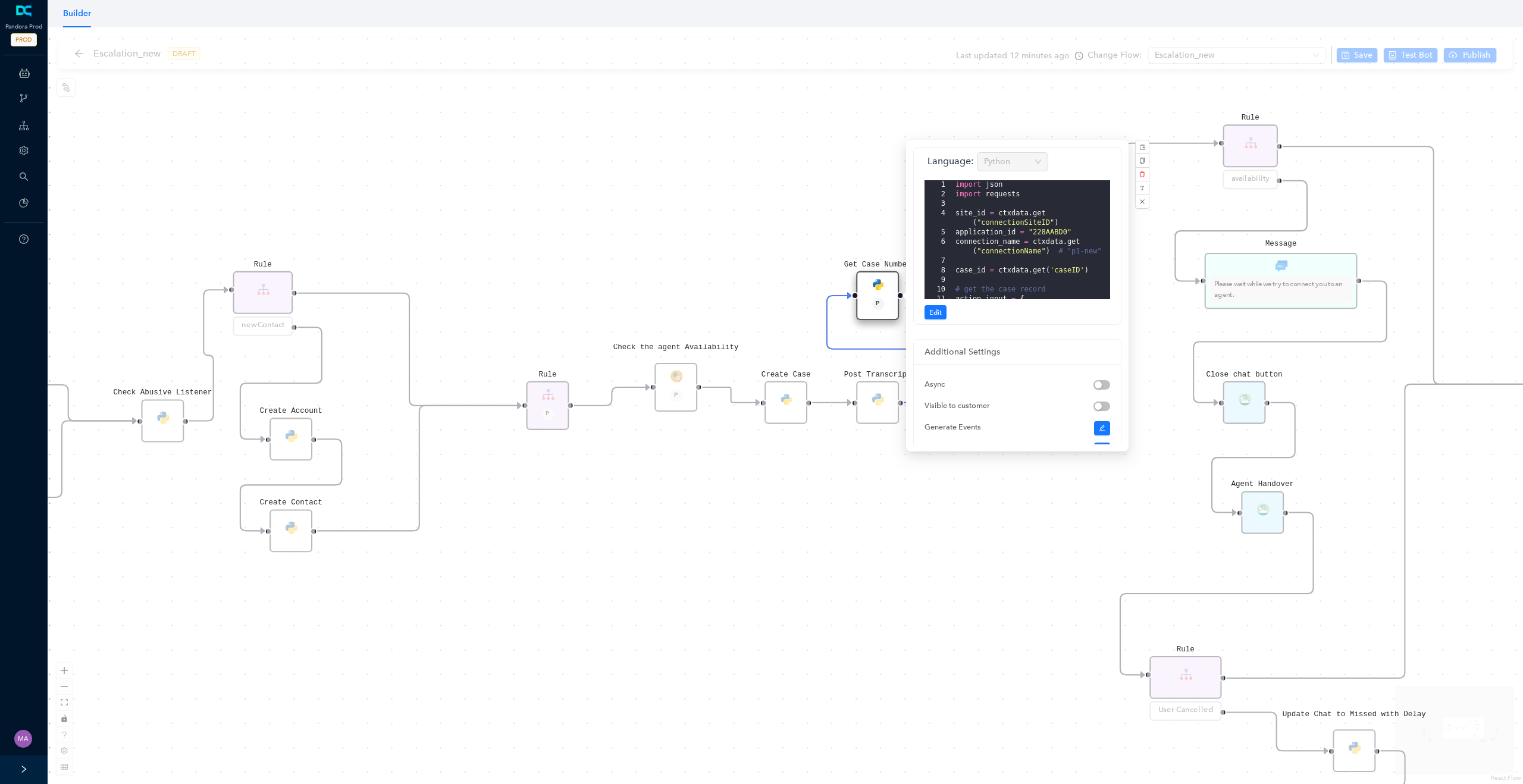
click at [964, 107] on div "Rule P Data Table Start P Rule P IsAvailable Rule newContact Get Contact detail…" at bounding box center [785, 405] width 1476 height 757
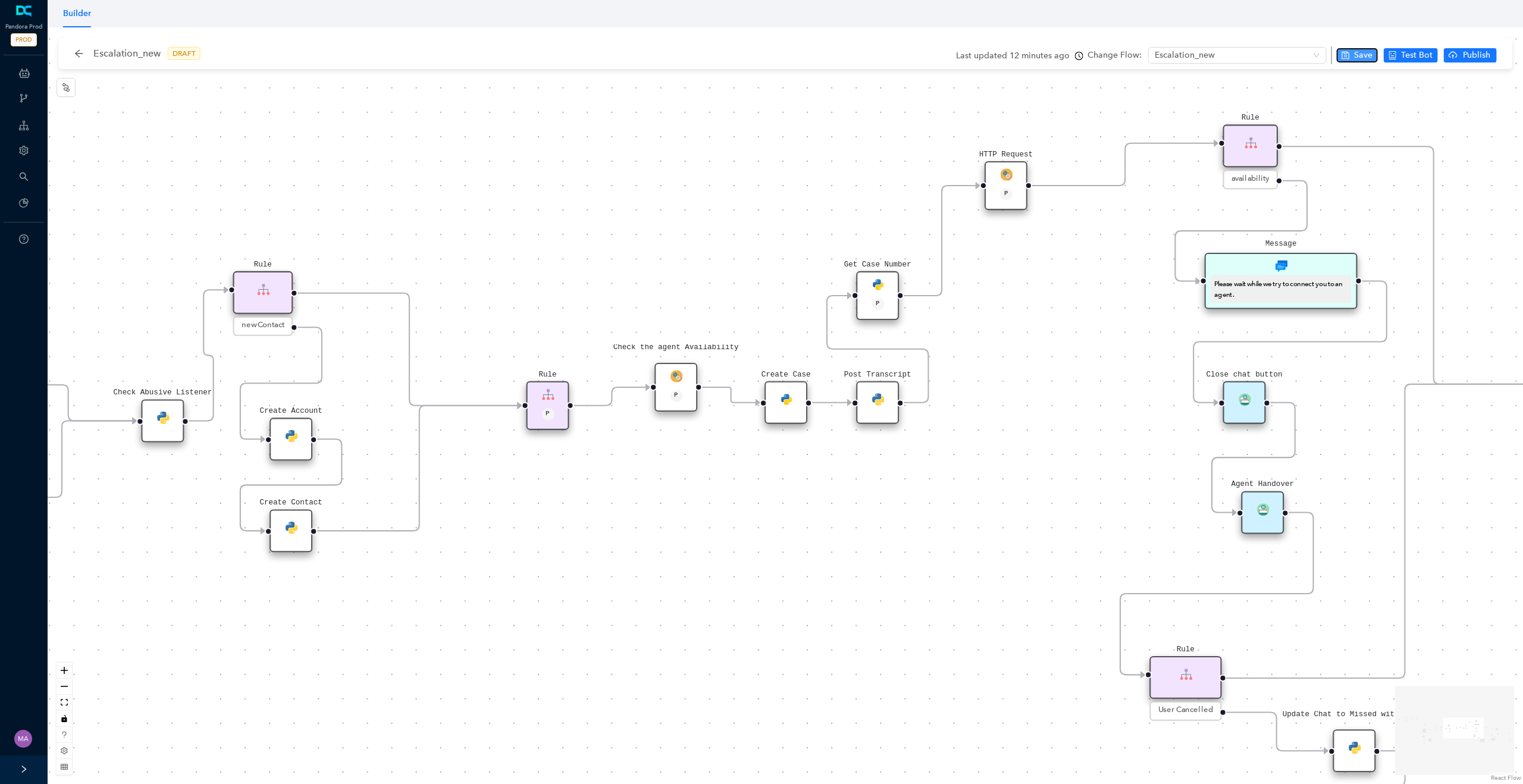
click at [1357, 60] on span "Save" at bounding box center [1364, 55] width 19 height 13
click at [886, 278] on div "Get Case Number P" at bounding box center [877, 295] width 43 height 49
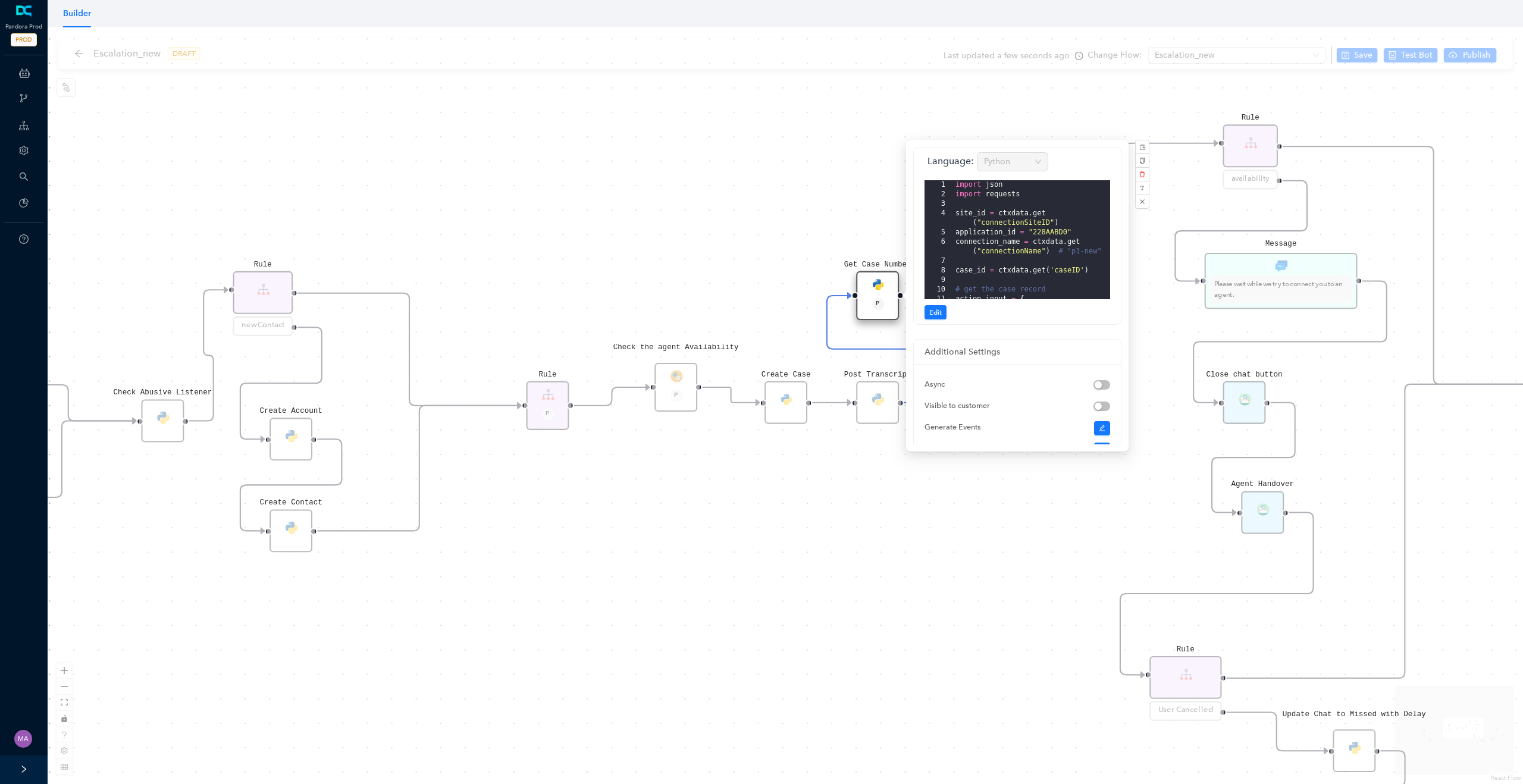
click at [620, 217] on div "Rule P Data Table Start P Rule P IsAvailable Rule newContact Get Contact detail…" at bounding box center [785, 405] width 1476 height 757
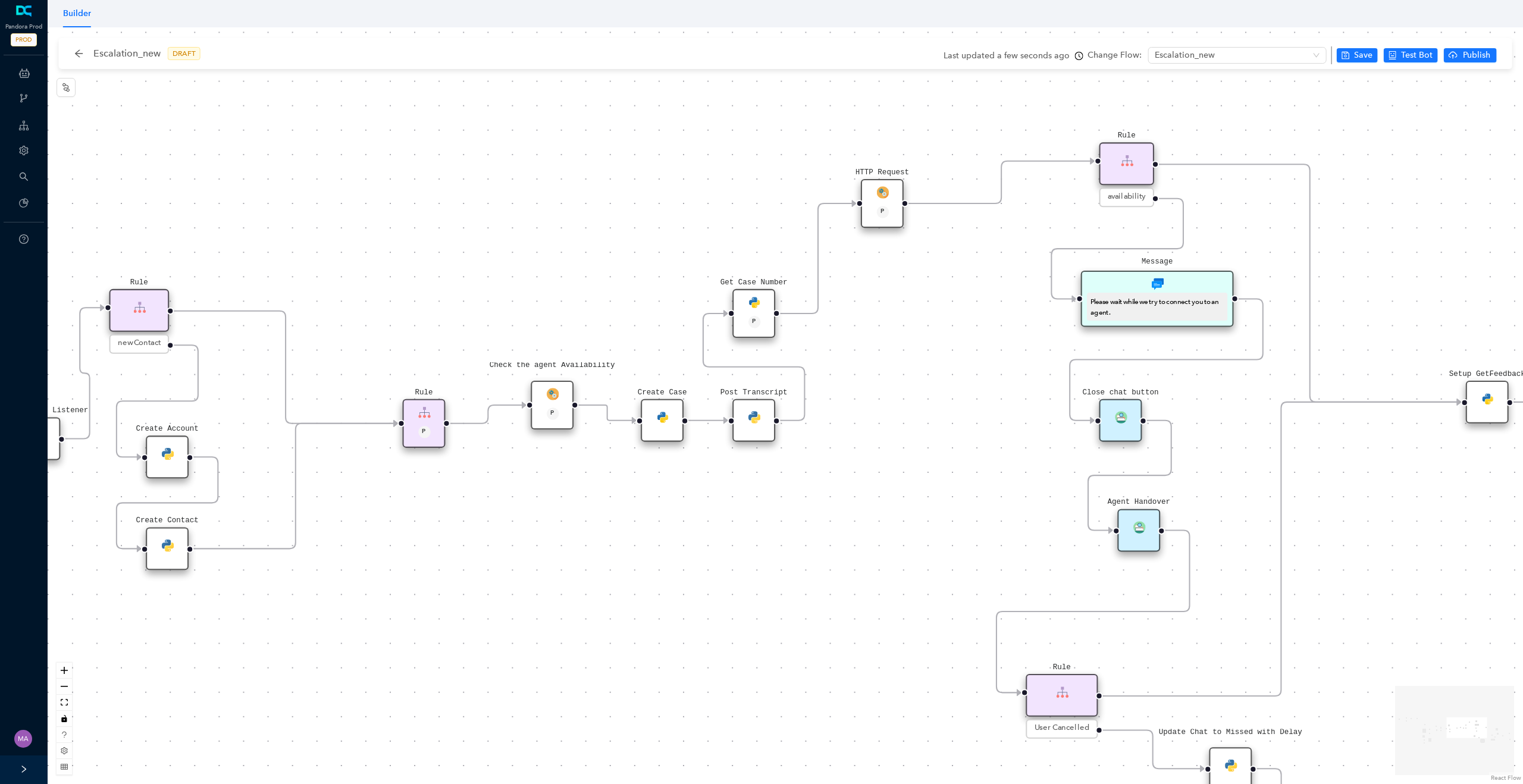
drag, startPoint x: 677, startPoint y: 256, endPoint x: 521, endPoint y: 295, distance: 160.8
click at [521, 295] on div "Rule P Data Table Start P Rule P IsAvailable Rule newContact Get Contact detail…" at bounding box center [785, 405] width 1476 height 757
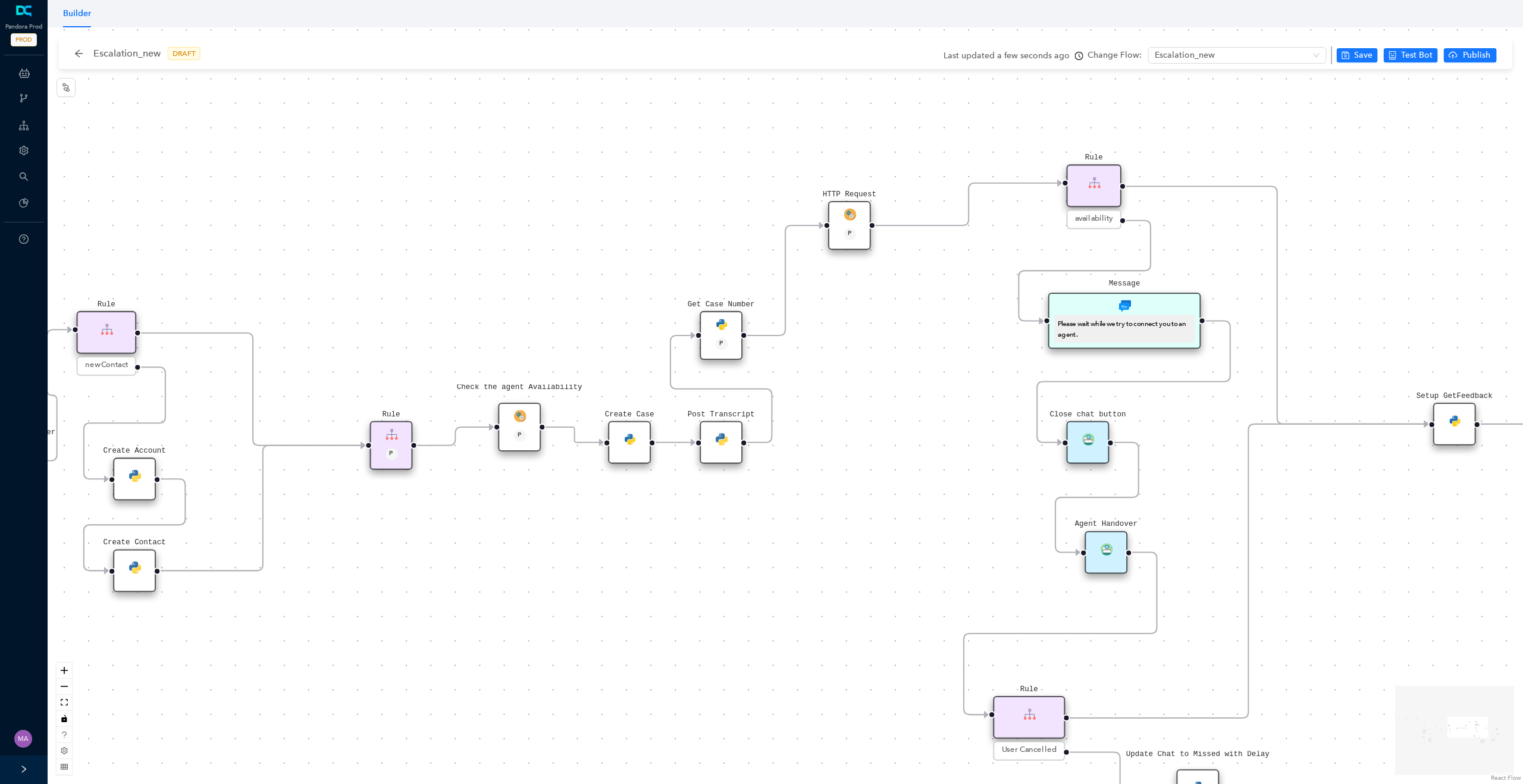
drag, startPoint x: 937, startPoint y: 387, endPoint x: 749, endPoint y: 465, distance: 203.5
click at [749, 465] on div "Rule P Data Table Start P Rule P IsAvailable Rule newContact Get Contact detail…" at bounding box center [785, 405] width 1476 height 757
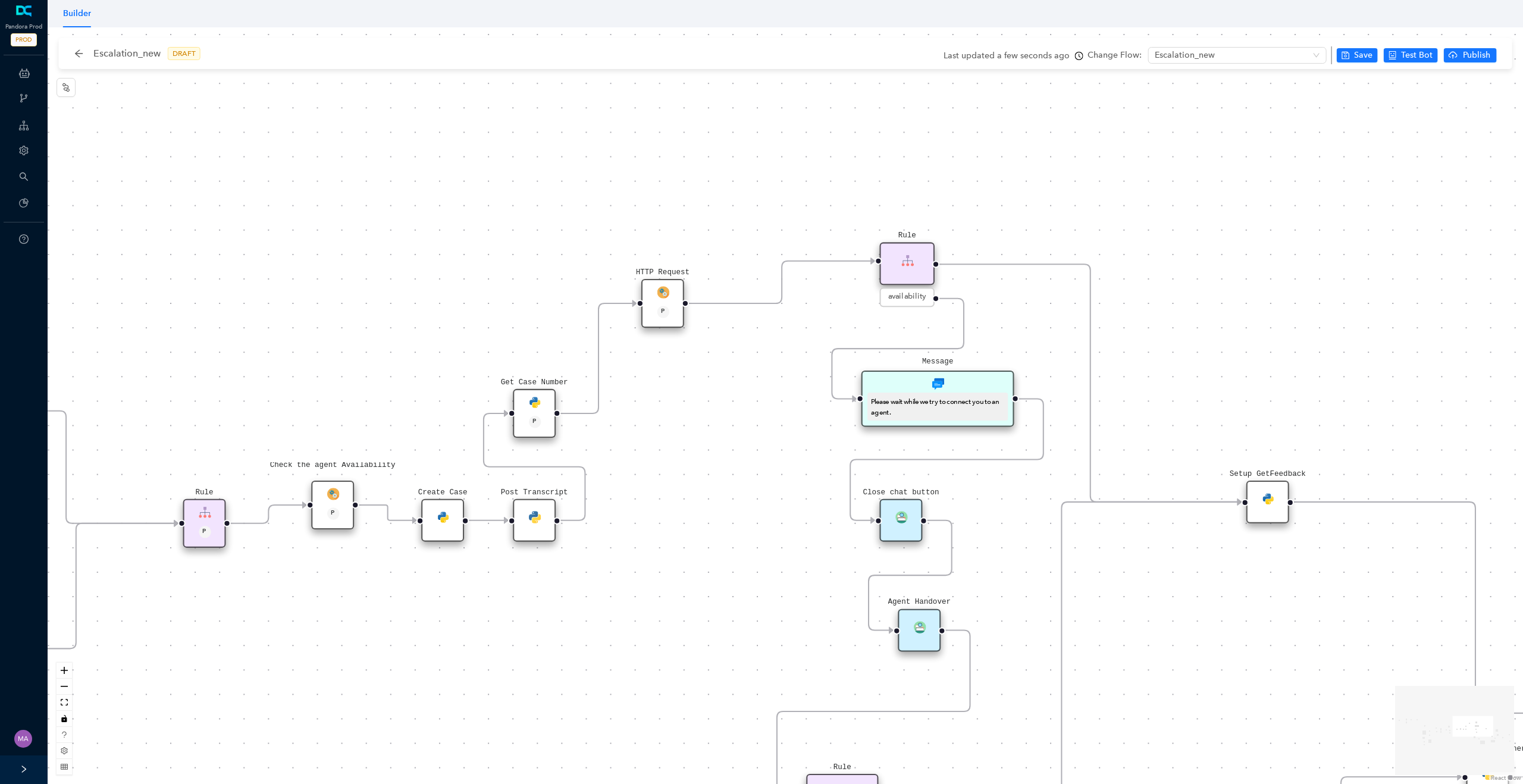
click at [668, 292] on img at bounding box center [663, 292] width 13 height 13
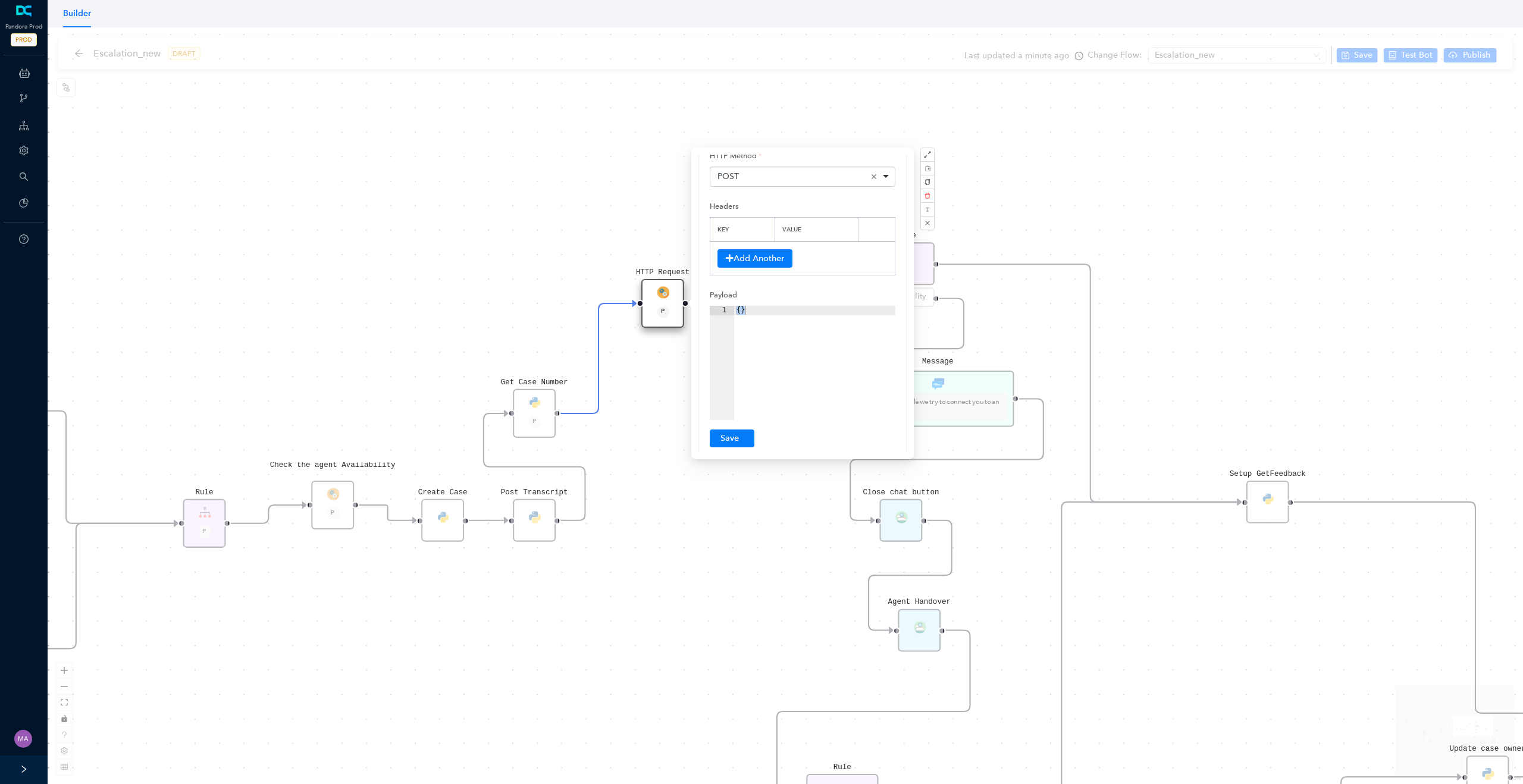
scroll to position [0, 0]
click at [603, 206] on div "Rule P Data Table Start P Rule P IsAvailable Rule newContact Get Contact detail…" at bounding box center [785, 405] width 1476 height 757
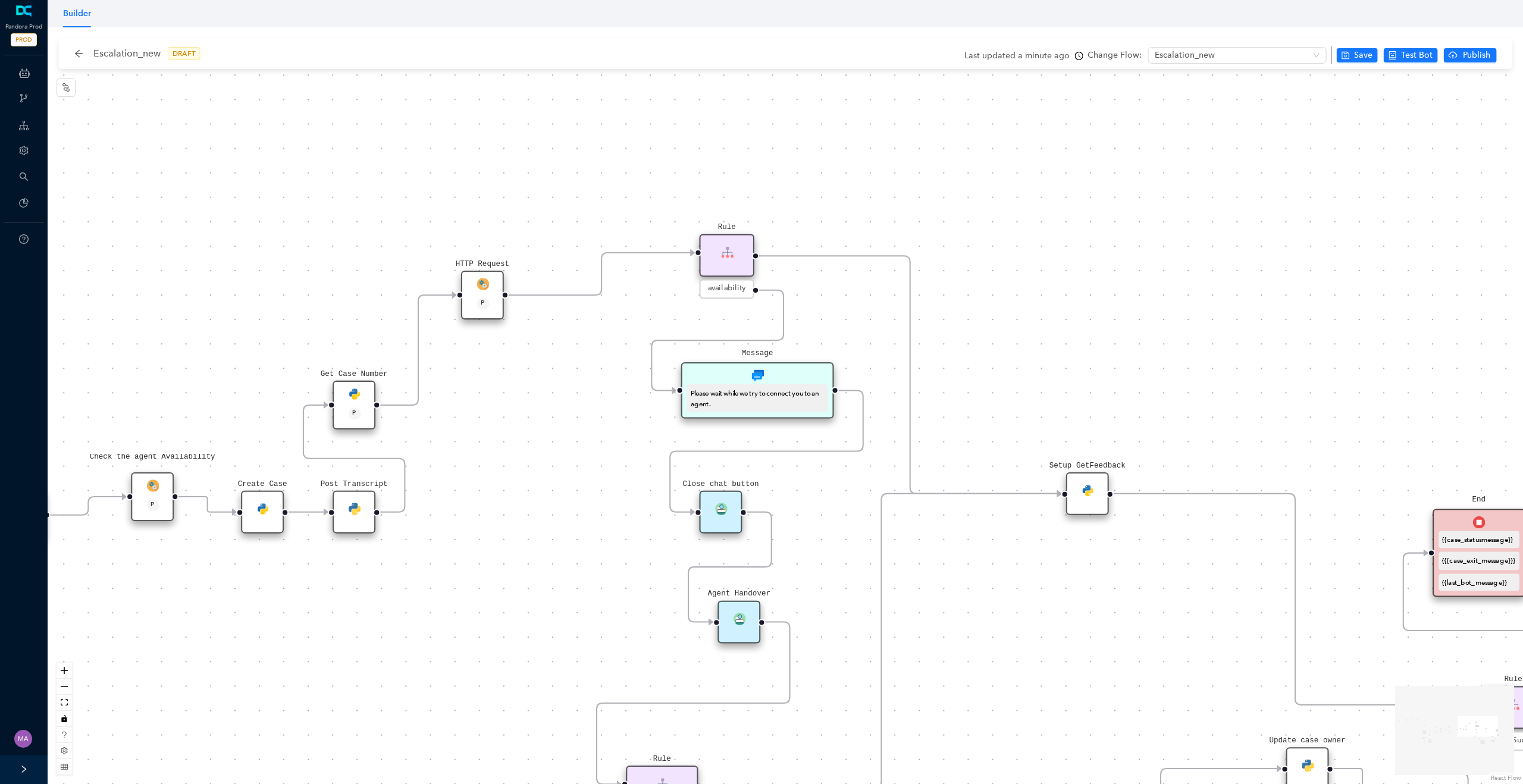
drag, startPoint x: 756, startPoint y: 461, endPoint x: 576, endPoint y: 453, distance: 180.2
click at [576, 453] on div "Rule P Data Table Start P Rule P IsAvailable Rule newContact Get Contact detail…" at bounding box center [785, 405] width 1476 height 757
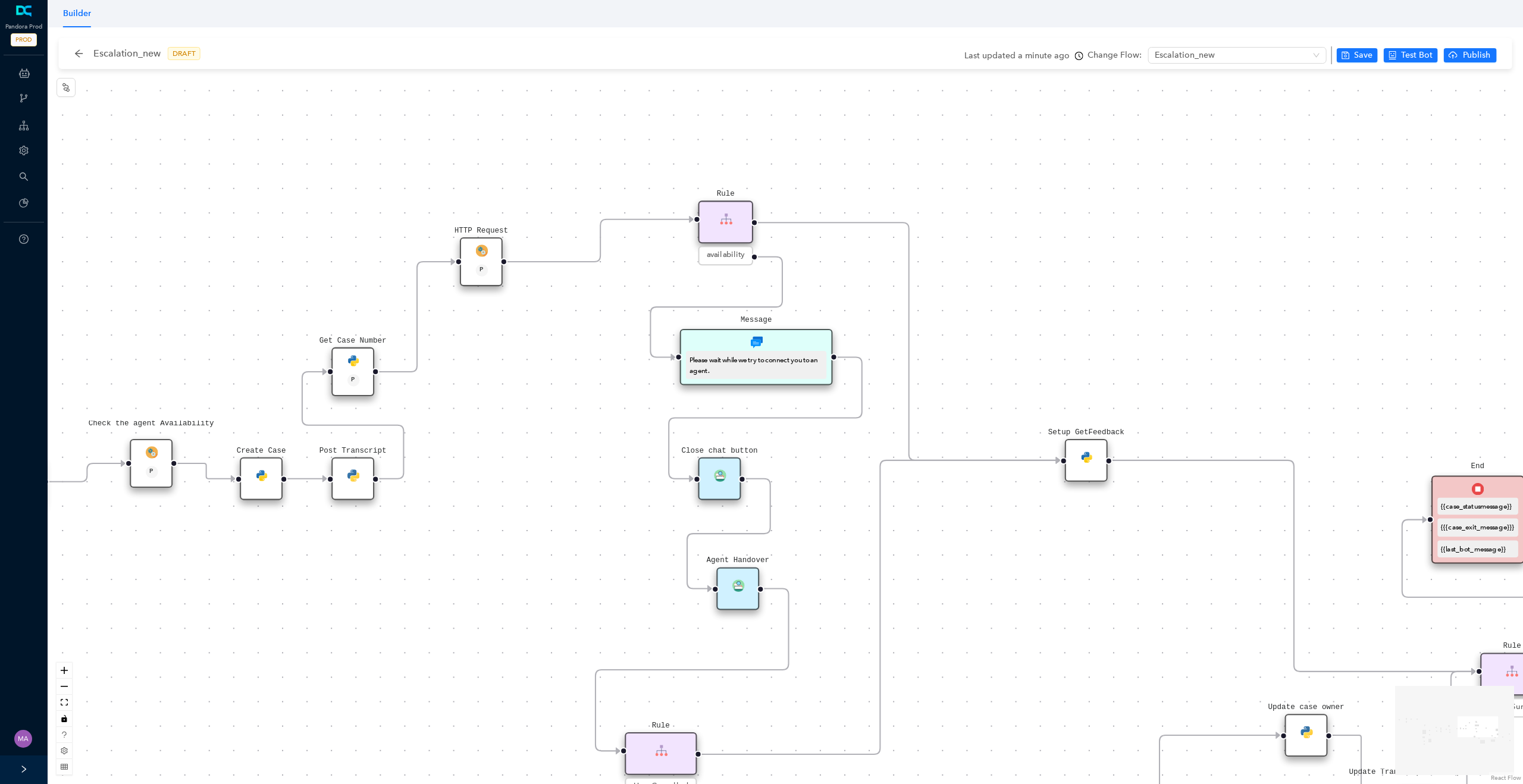
drag, startPoint x: 813, startPoint y: 503, endPoint x: 812, endPoint y: 470, distance: 33.0
click at [812, 470] on div "Rule P Data Table Start P Rule P IsAvailable Rule newContact Get Contact detail…" at bounding box center [785, 405] width 1476 height 757
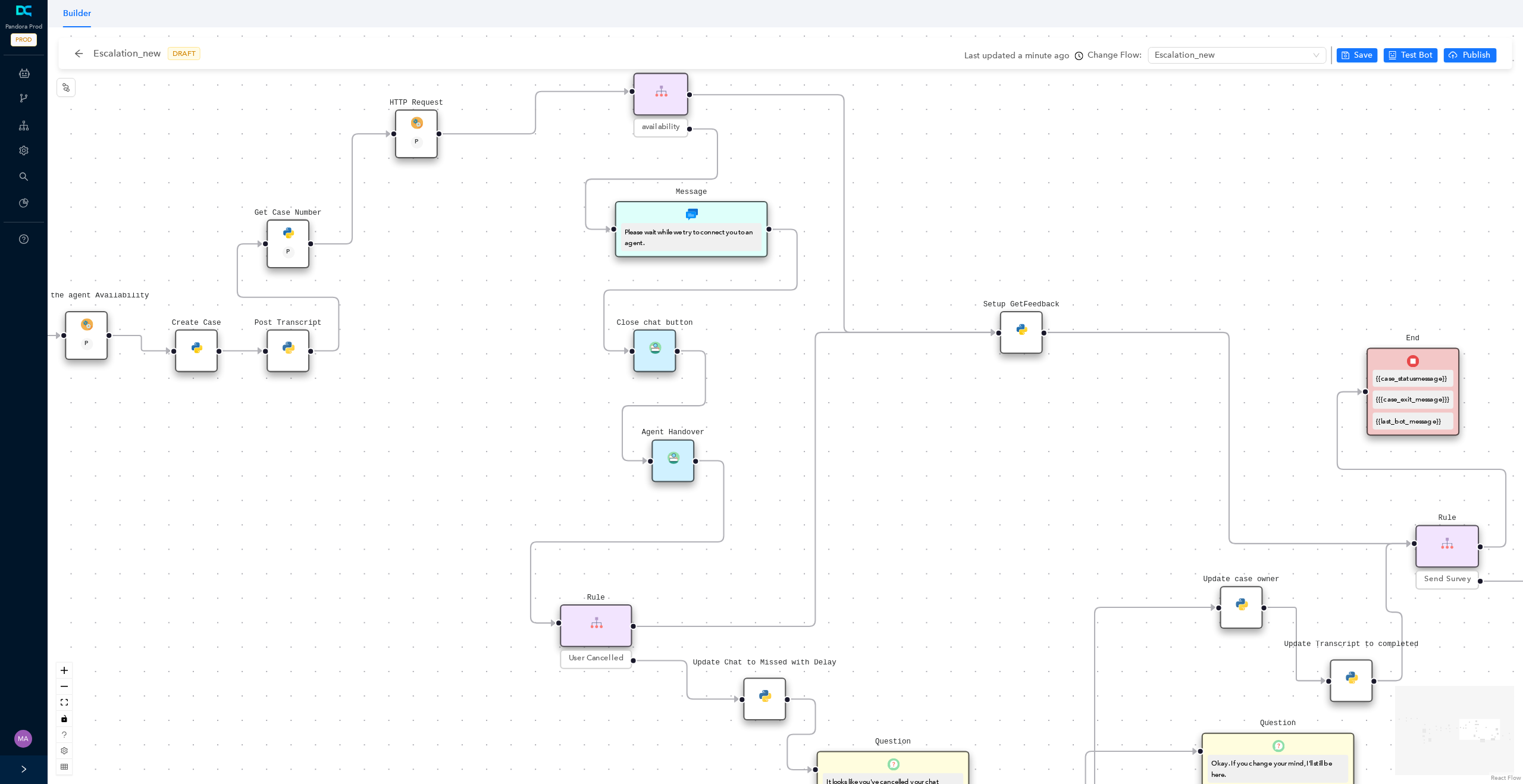
drag, startPoint x: 812, startPoint y: 470, endPoint x: 746, endPoint y: 341, distance: 144.9
click at [746, 341] on div "Rule P Data Table Start P Rule P IsAvailable Rule newContact Get Contact detail…" at bounding box center [785, 405] width 1476 height 757
click at [507, 456] on div "Rule P Data Table Start P Rule P IsAvailable Rule newContact Get Contact detail…" at bounding box center [785, 405] width 1476 height 757
click at [670, 464] on div "Agent Handover" at bounding box center [673, 461] width 43 height 43
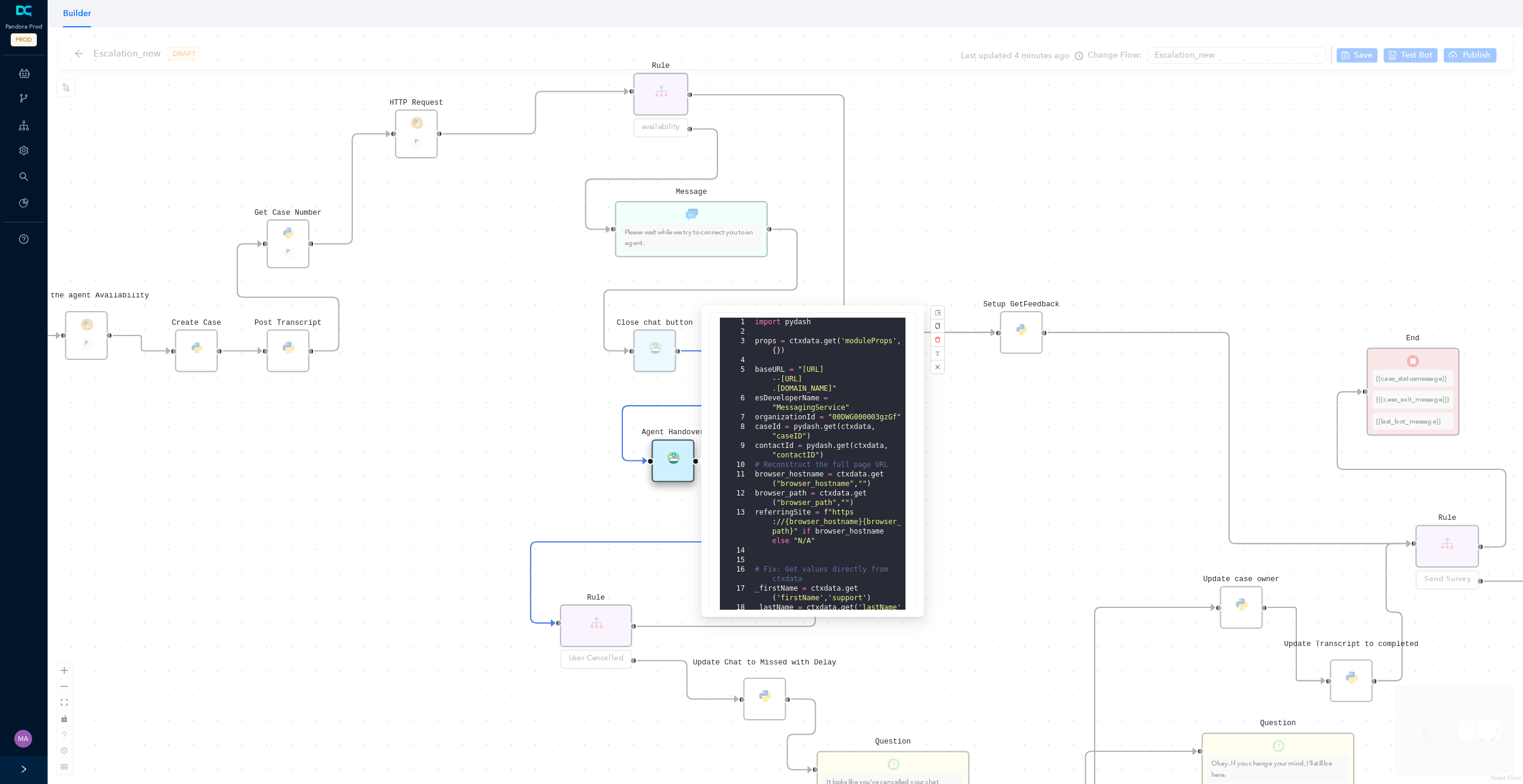
click at [809, 388] on div "import pydash props = ctxdata . get ( 'moduleProps' , { }) baseURL = "https://p…" at bounding box center [828, 568] width 153 height 499
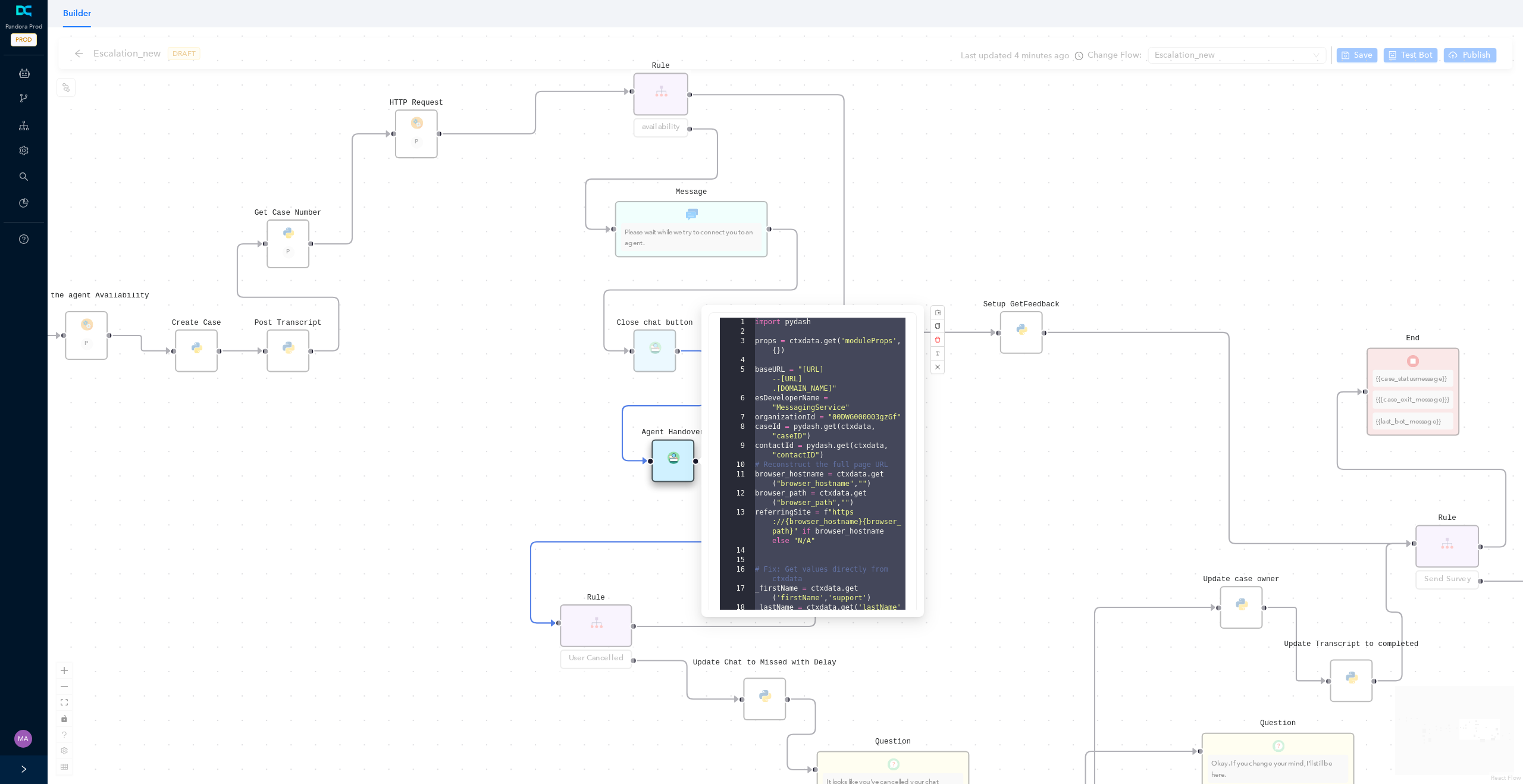
click at [420, 443] on div "Rule P Data Table Start P Rule P IsAvailable Rule newContact Get Contact detail…" at bounding box center [785, 405] width 1476 height 757
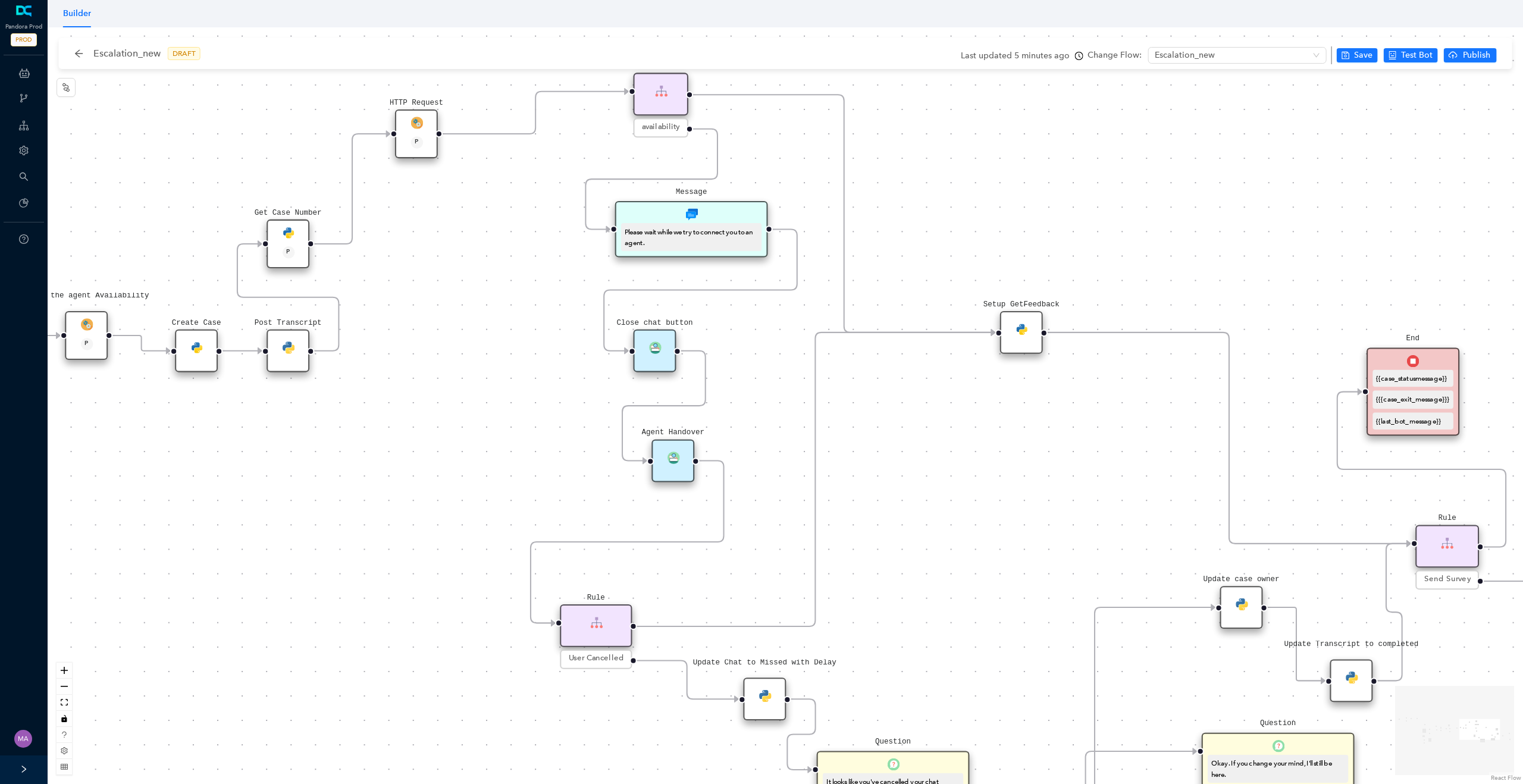
click at [531, 503] on div "Rule P Data Table Start P Rule P IsAvailable Rule newContact Get Contact detail…" at bounding box center [785, 405] width 1476 height 757
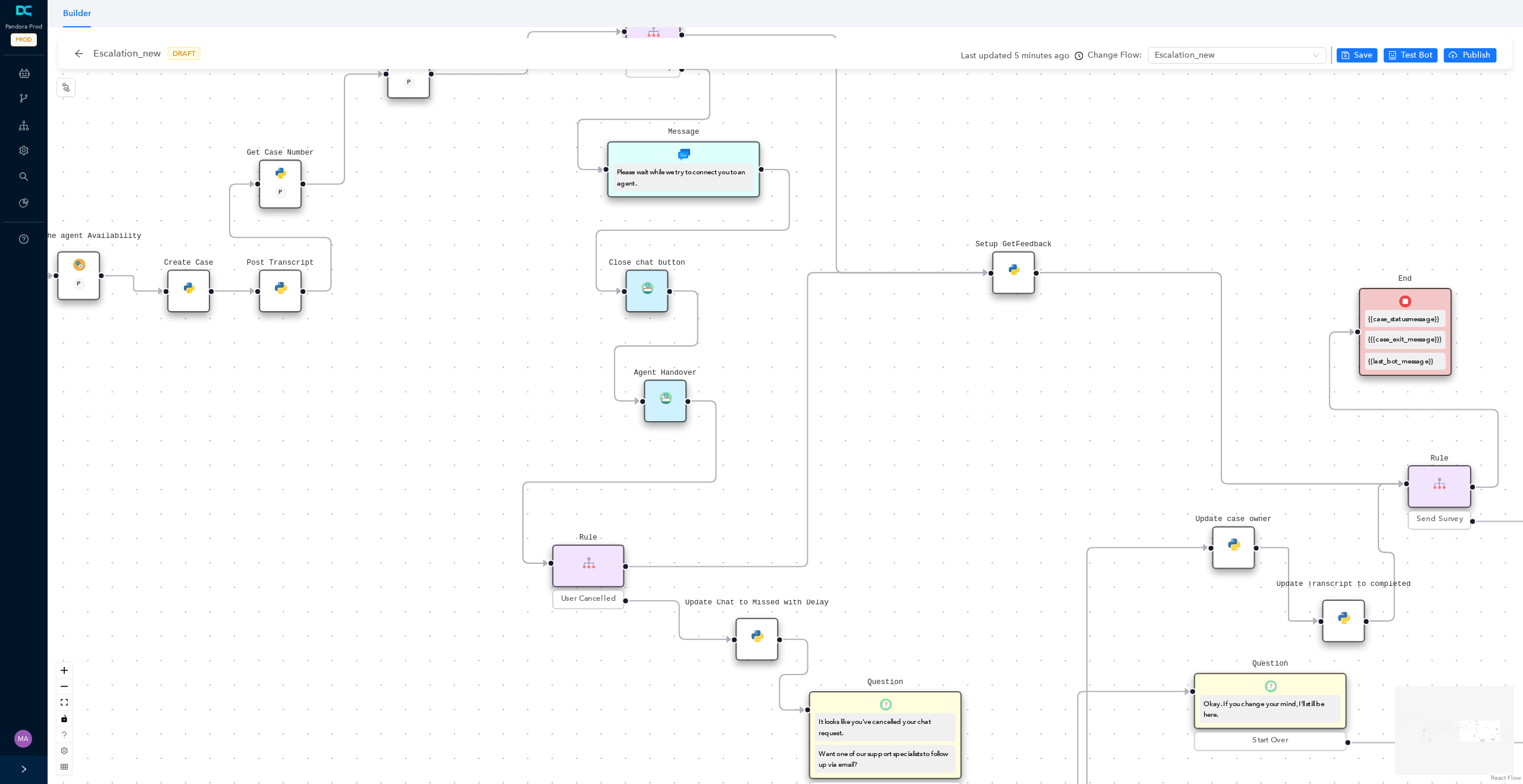
click at [1012, 279] on div "Setup GetFeedback" at bounding box center [1013, 272] width 43 height 43
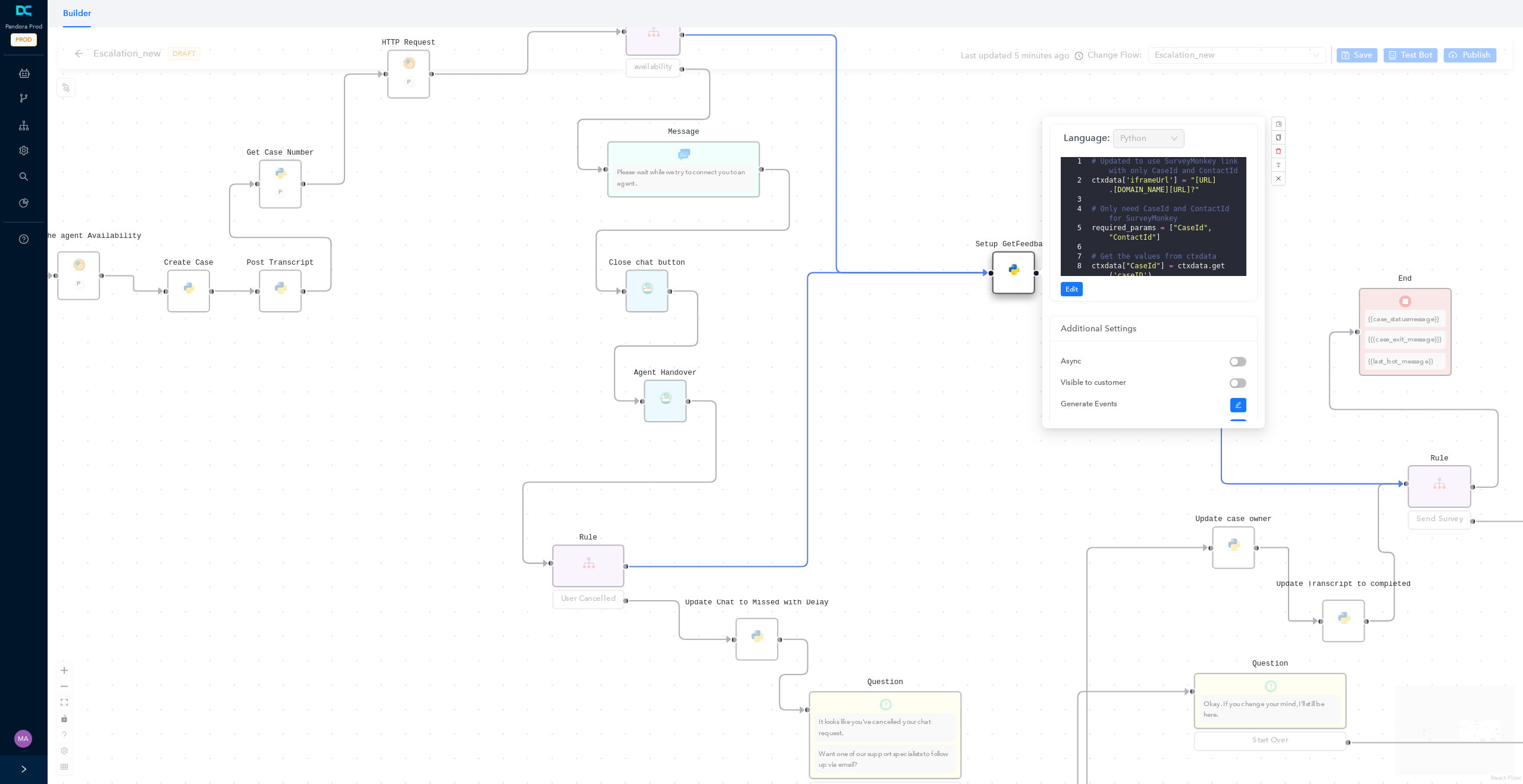
click at [977, 350] on div "Rule P Data Table Start P Rule P IsAvailable Rule newContact Get Contact detail…" at bounding box center [785, 405] width 1476 height 757
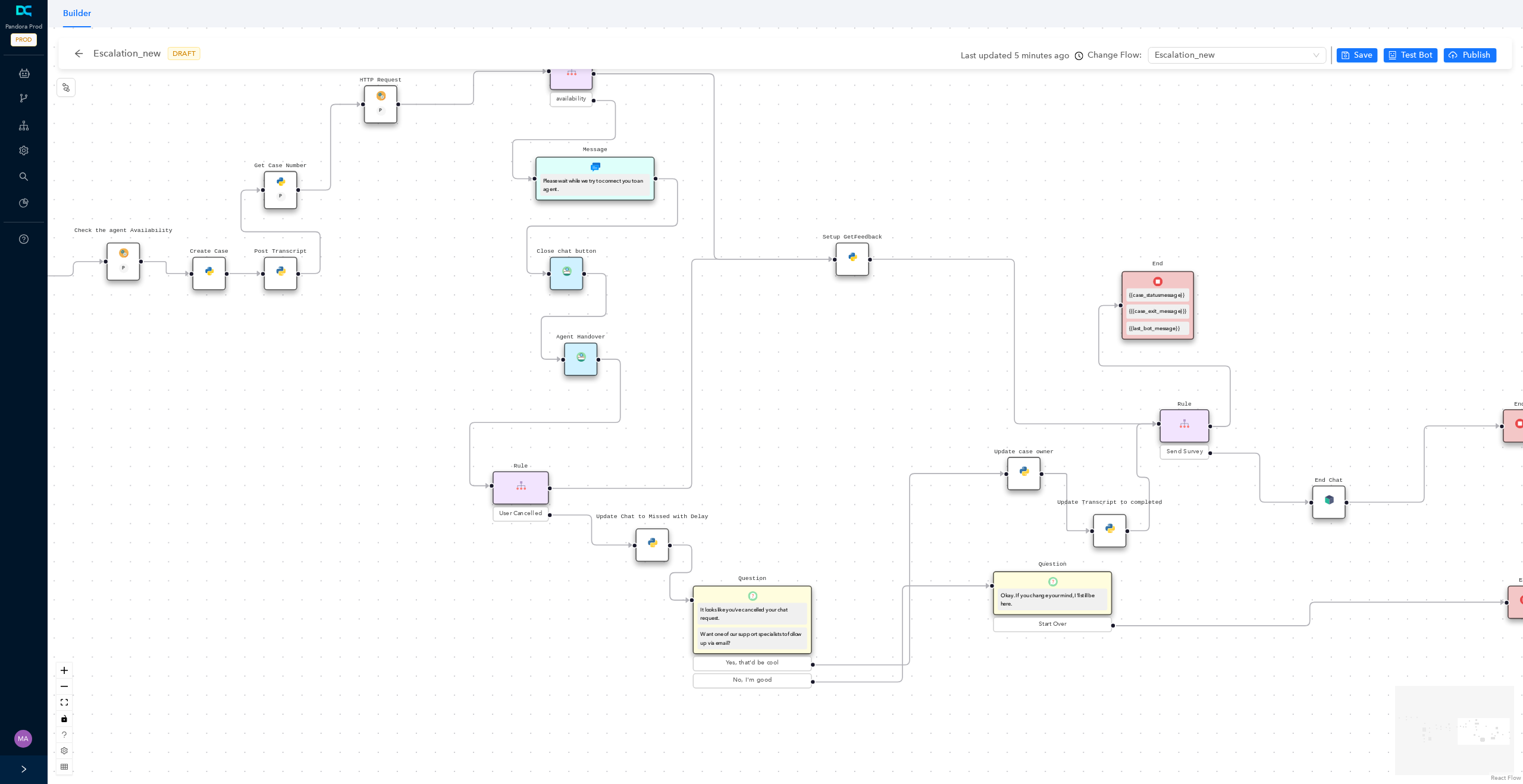
drag, startPoint x: 989, startPoint y: 379, endPoint x: 834, endPoint y: 342, distance: 159.4
click at [834, 342] on div "Rule P Data Table Start P Rule P IsAvailable Rule newContact Get Contact detail…" at bounding box center [785, 405] width 1476 height 757
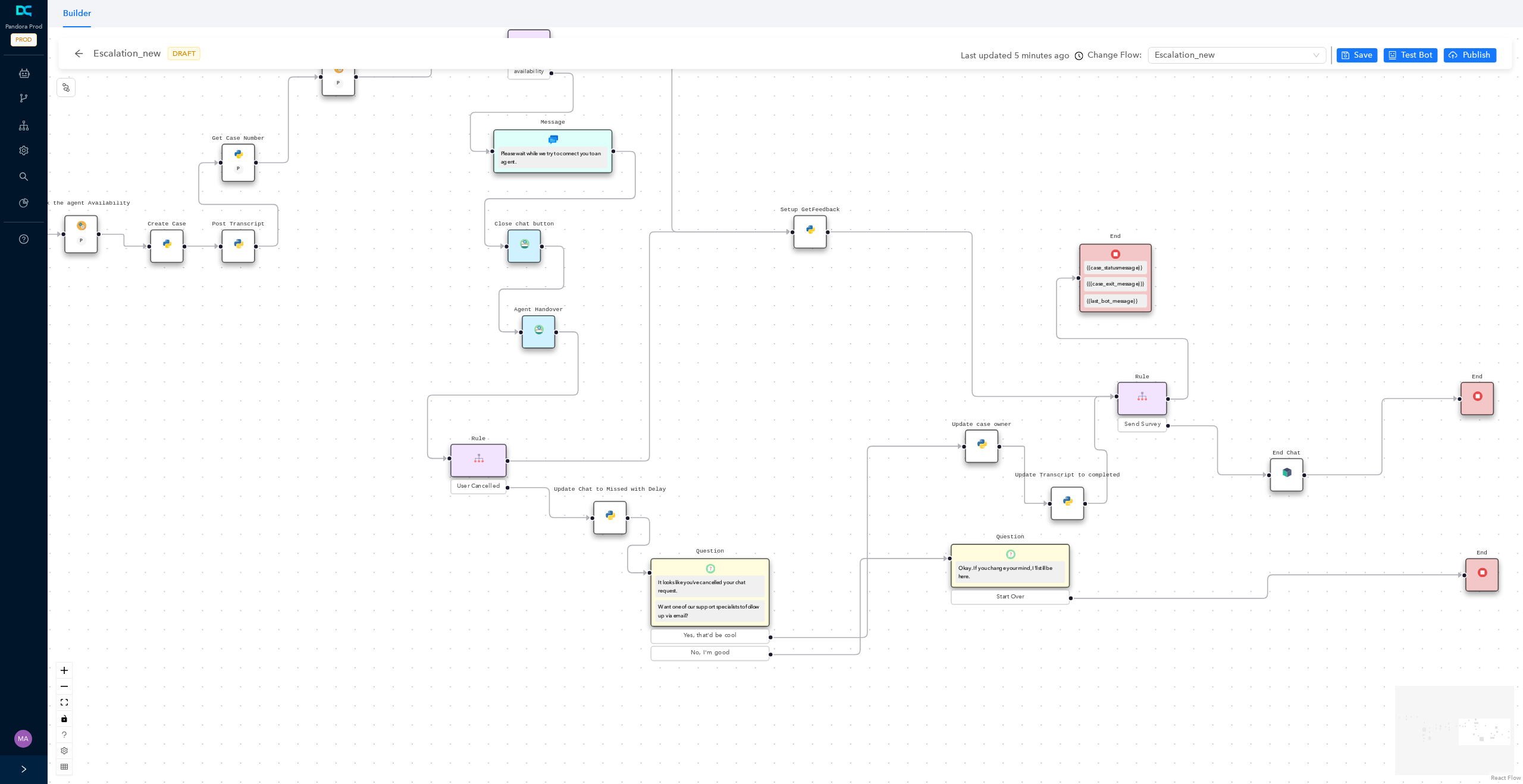
drag, startPoint x: 838, startPoint y: 347, endPoint x: 796, endPoint y: 320, distance: 49.9
click at [796, 320] on div "Rule P Data Table Start P Rule P IsAvailable Rule newContact Get Contact detail…" at bounding box center [785, 405] width 1476 height 757
click at [618, 517] on div "Update Chat to Missed with Delay" at bounding box center [610, 517] width 33 height 33
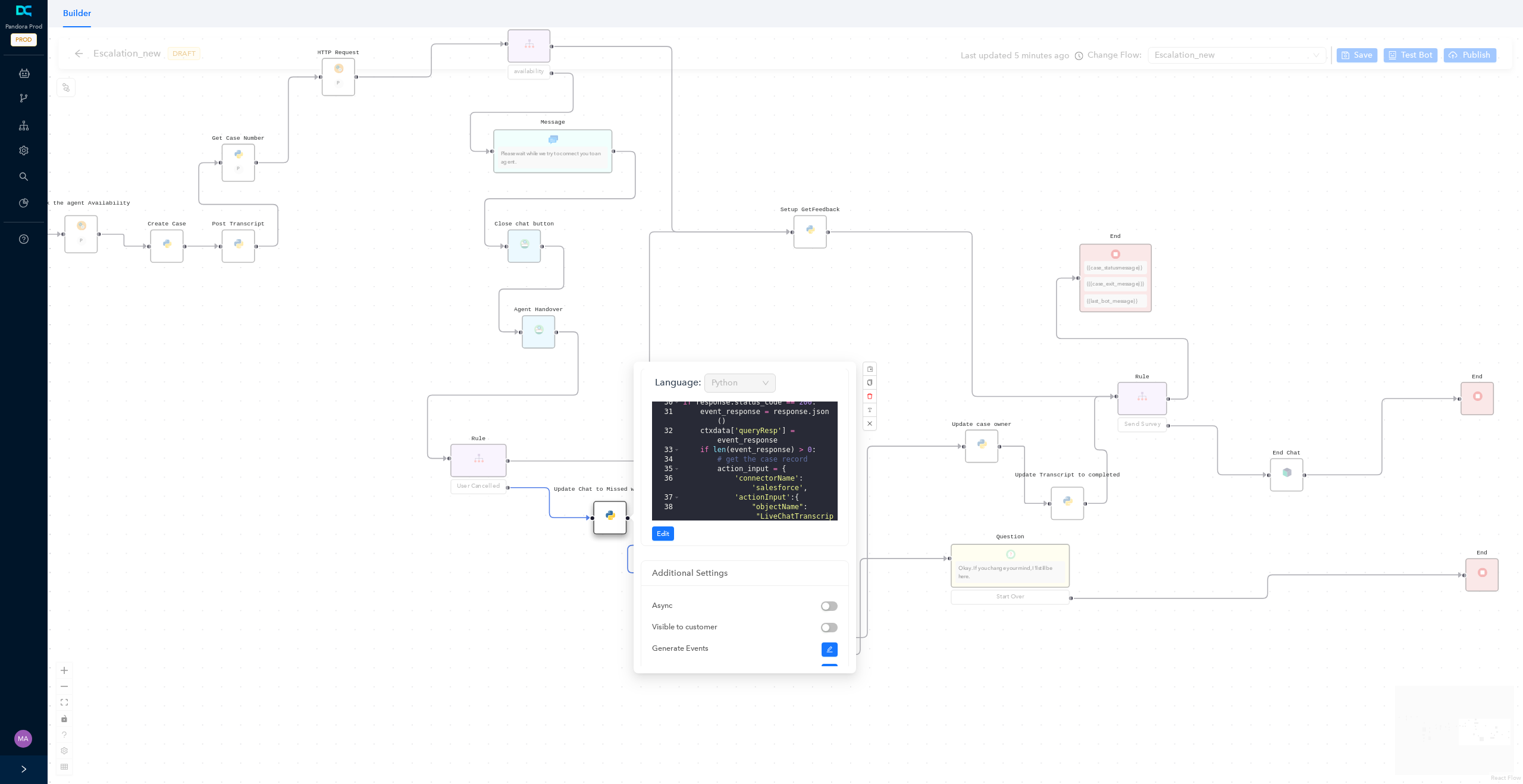
scroll to position [756, 0]
click at [498, 618] on div "Rule P Data Table Start P Rule P IsAvailable Rule newContact Get Contact detail…" at bounding box center [785, 405] width 1476 height 757
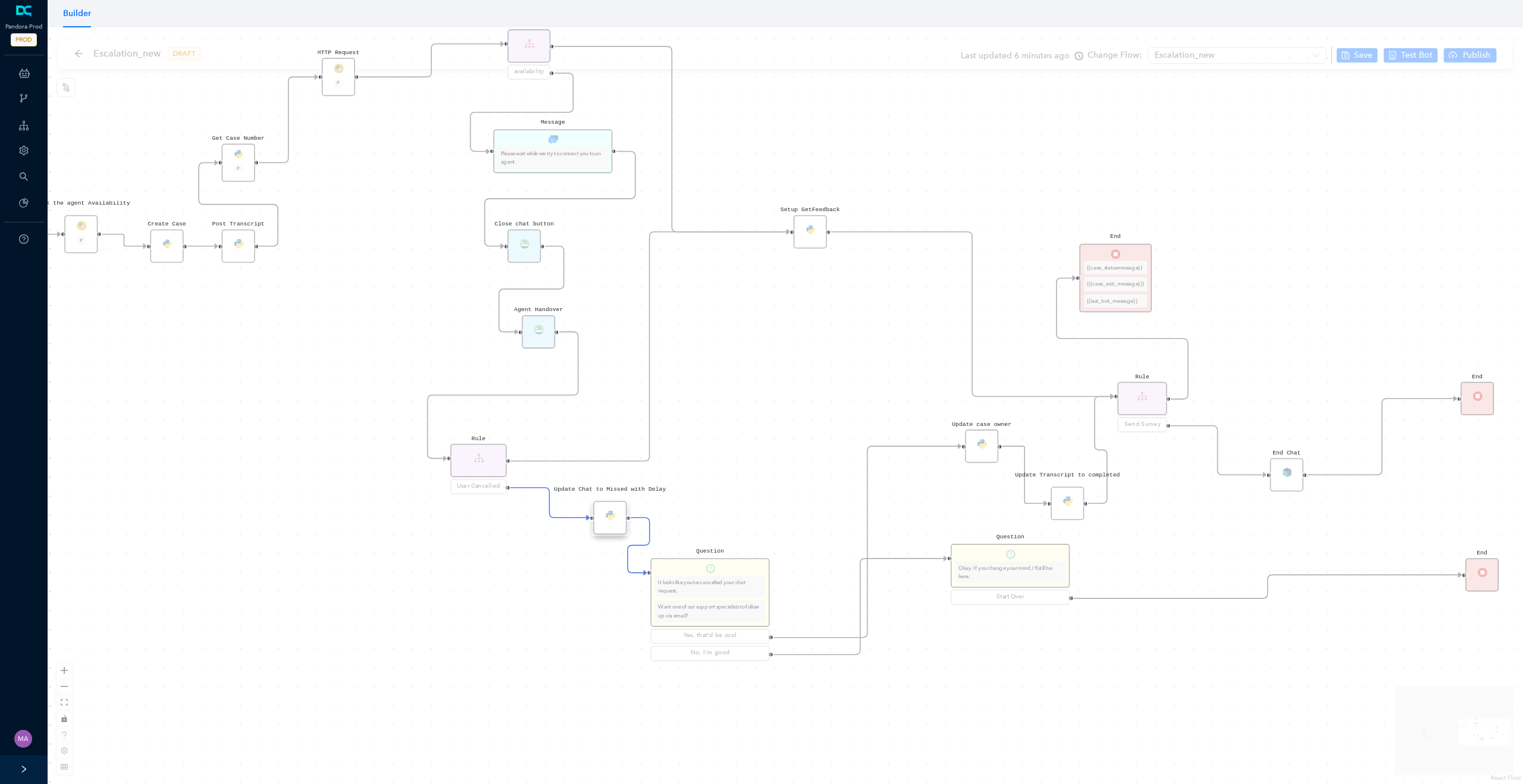
scroll to position [0, 0]
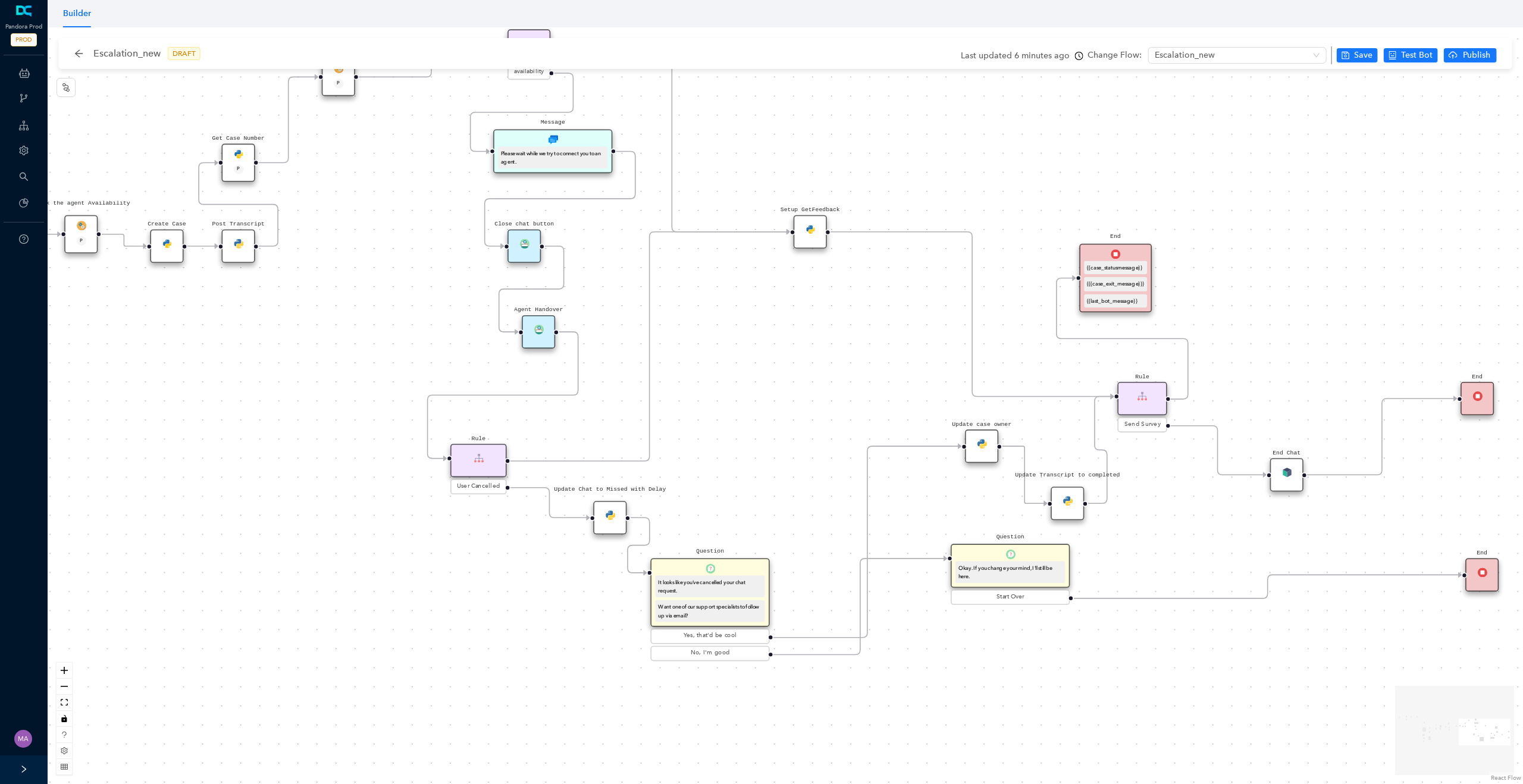
click at [610, 522] on div "Update Chat to Missed with Delay" at bounding box center [610, 517] width 33 height 33
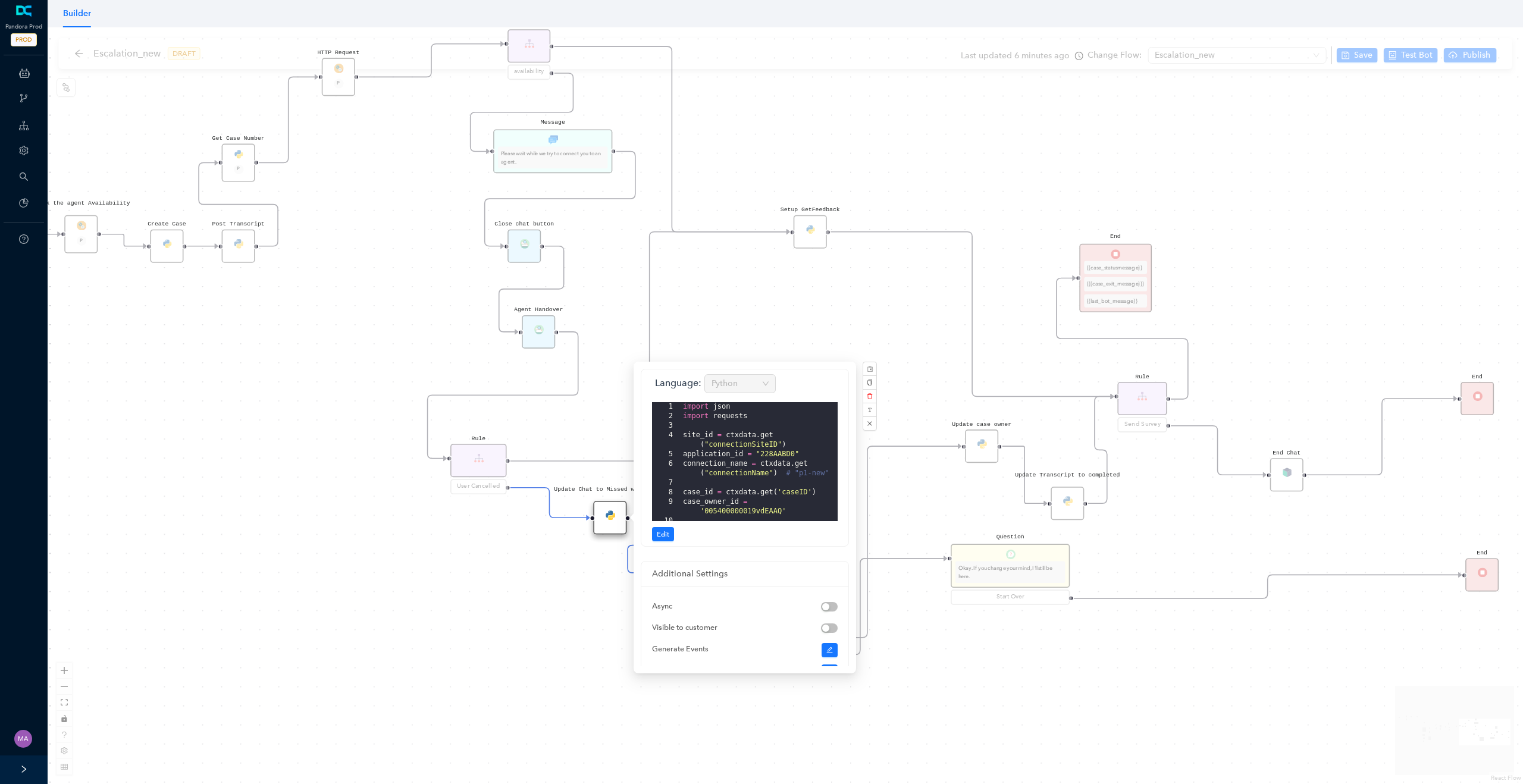
click at [736, 443] on div "import json import requests site_id = ctxdata . get ( "connectionSiteID" ) appl…" at bounding box center [759, 471] width 157 height 138
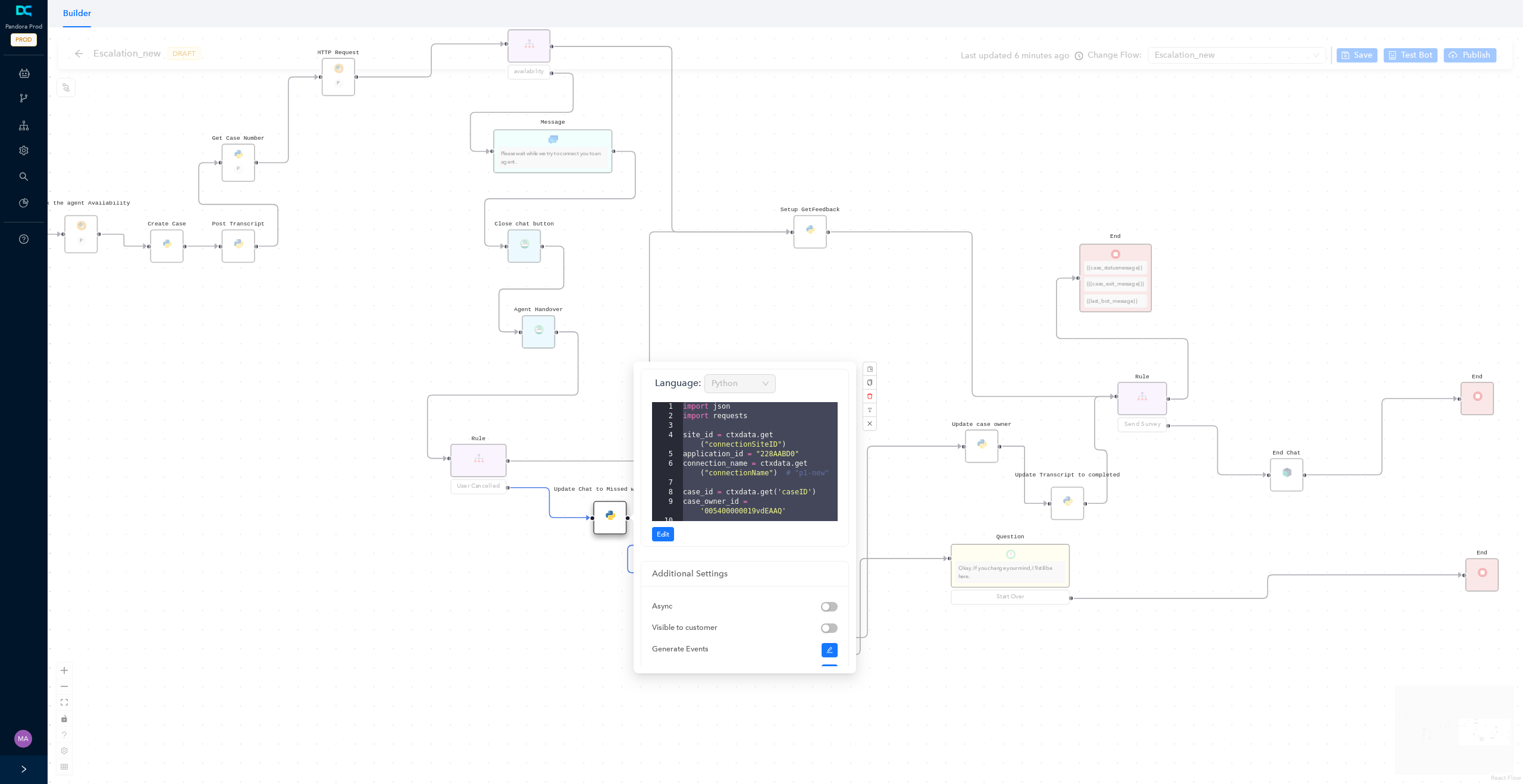
click at [389, 344] on div "Rule P Data Table Start P Rule P IsAvailable Rule newContact Get Contact detail…" at bounding box center [785, 405] width 1476 height 757
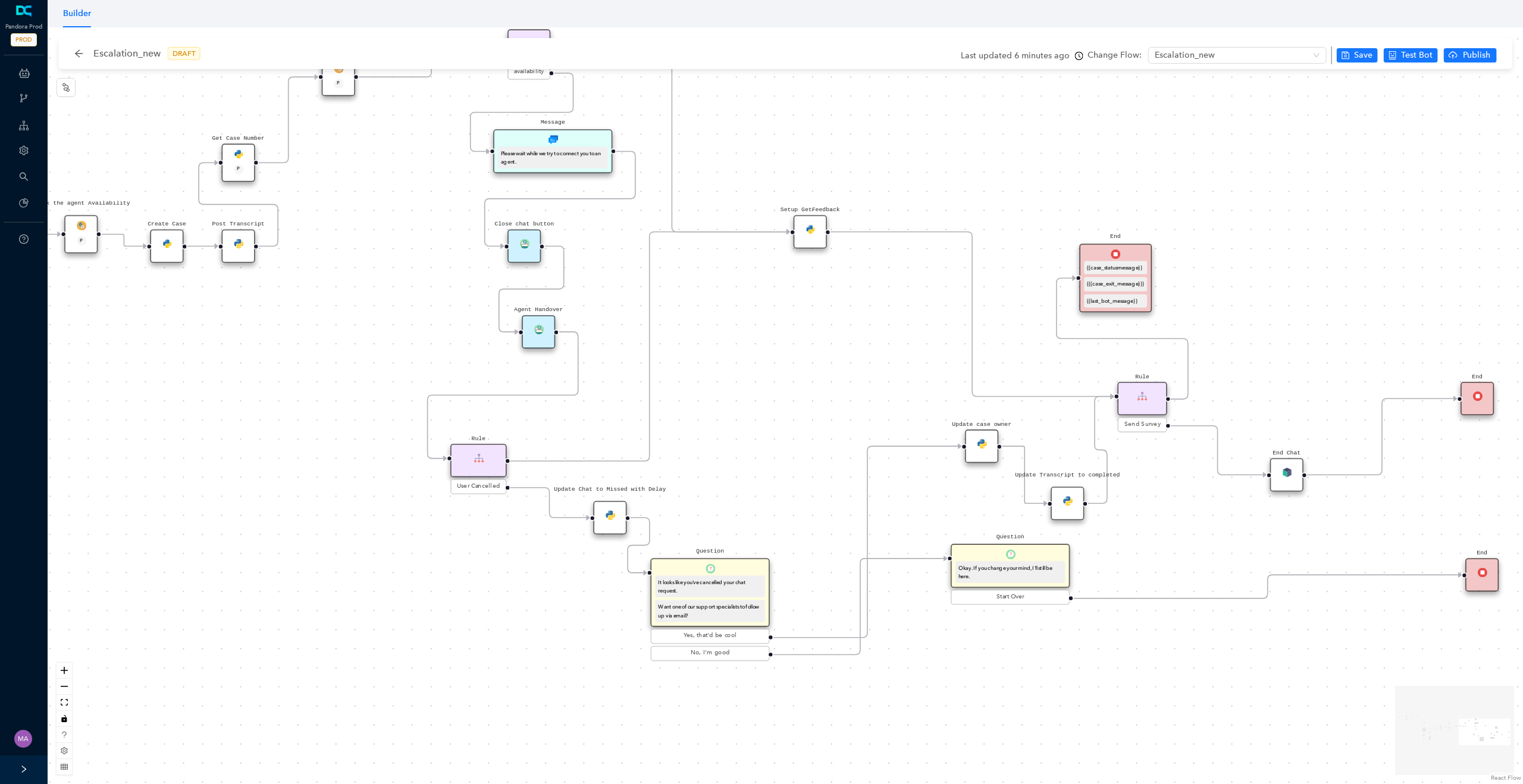
drag, startPoint x: 505, startPoint y: 594, endPoint x: 425, endPoint y: 516, distance: 111.7
click at [425, 516] on div "Rule P Data Table Start P Rule P IsAvailable Rule newContact Get Contact detail…" at bounding box center [785, 405] width 1476 height 757
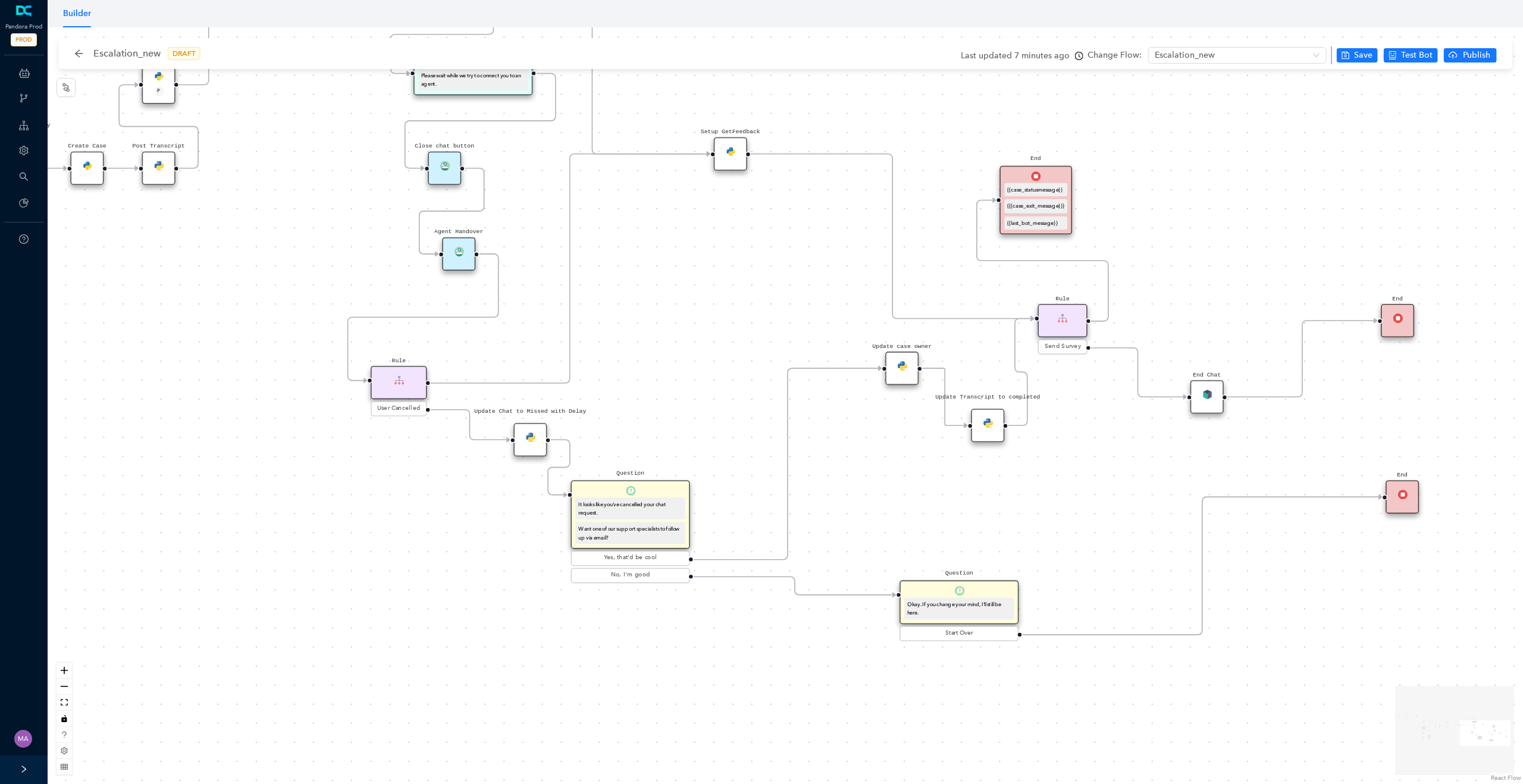
drag, startPoint x: 946, startPoint y: 475, endPoint x: 979, endPoint y: 589, distance: 118.7
click at [979, 589] on div "Question Okay. If you change your mind, I'll still be here." at bounding box center [959, 603] width 119 height 44
drag, startPoint x: 909, startPoint y: 373, endPoint x: 897, endPoint y: 472, distance: 99.7
click at [897, 472] on div "Update case owner" at bounding box center [888, 468] width 33 height 33
click at [886, 459] on div "Update case owner" at bounding box center [888, 468] width 33 height 33
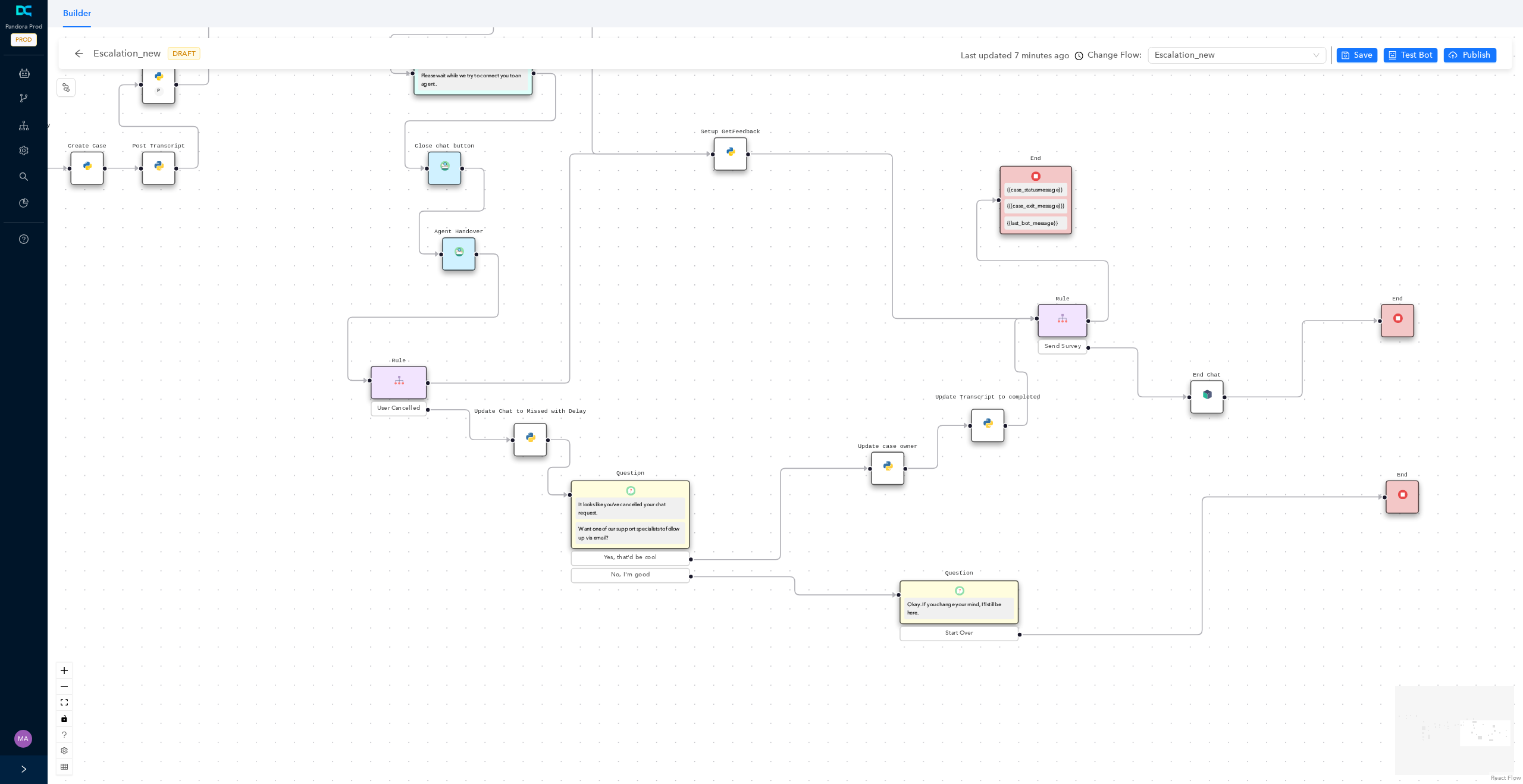
click at [891, 465] on img at bounding box center [888, 465] width 10 height 10
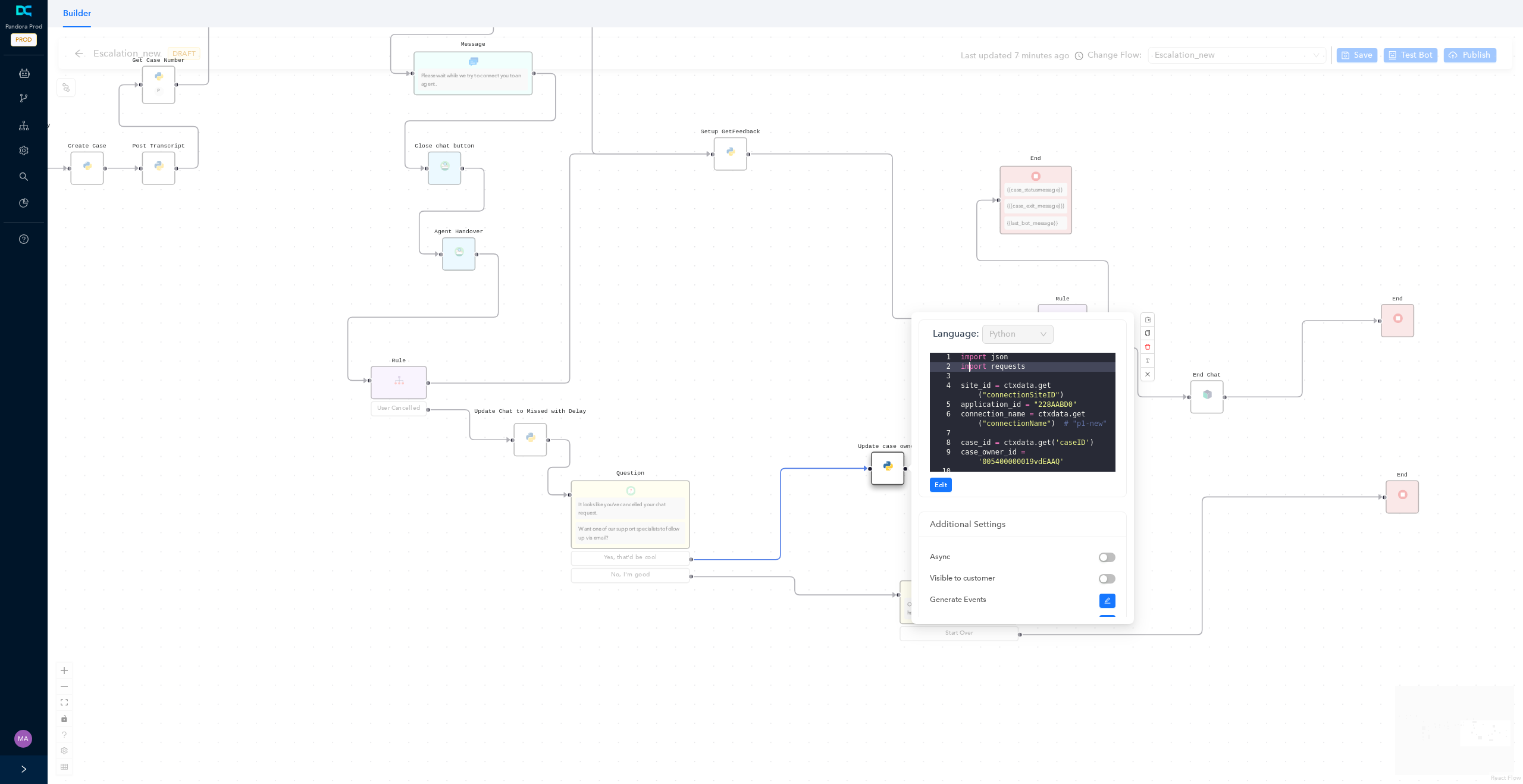
click at [972, 367] on div "import json import requests site_id = ctxdata . get ( "connectionSiteID" ) appl…" at bounding box center [1037, 422] width 157 height 138
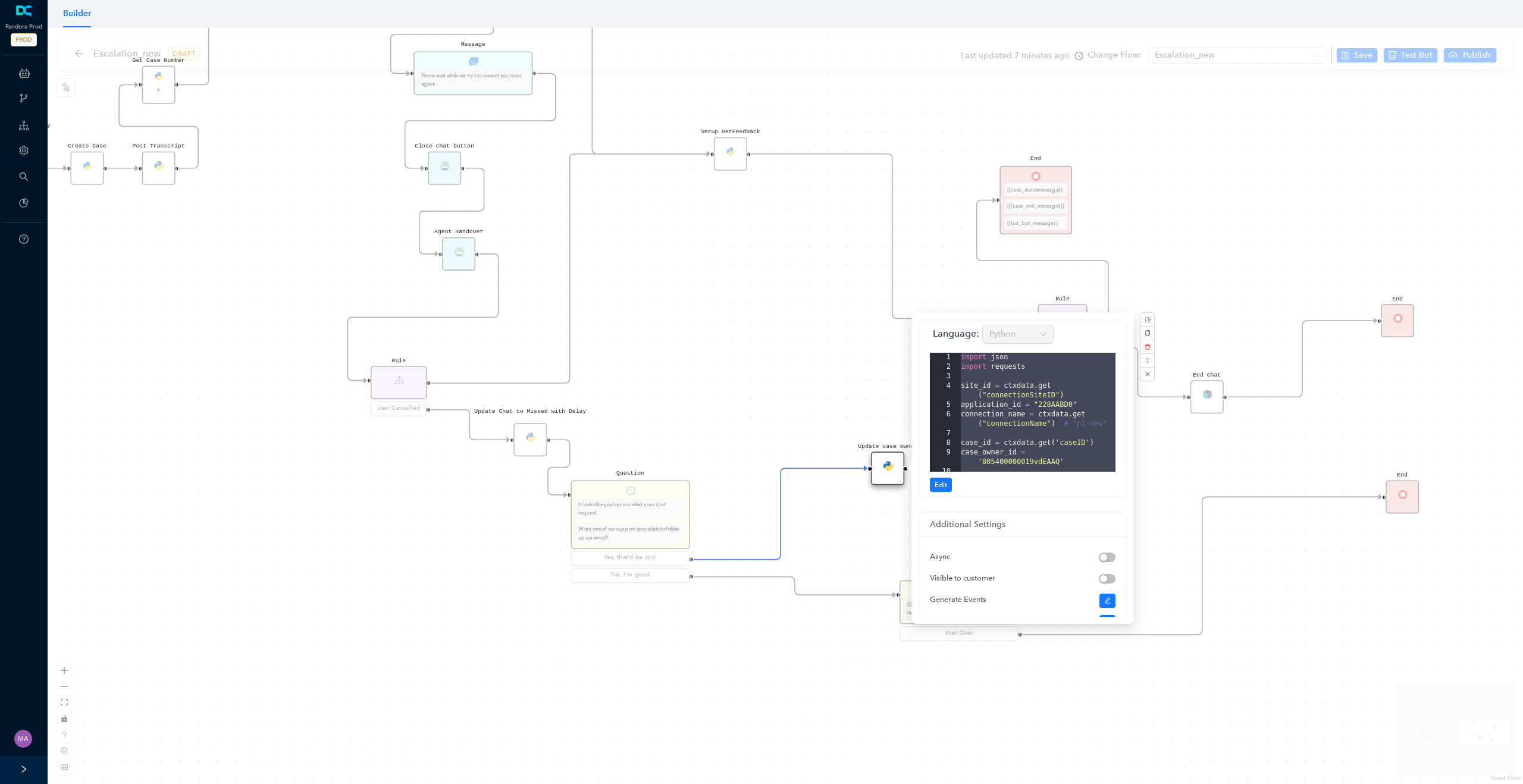
click at [724, 368] on div "Rule P Data Table Start P Rule P IsAvailable Rule newContact Get Contact detail…" at bounding box center [785, 405] width 1476 height 757
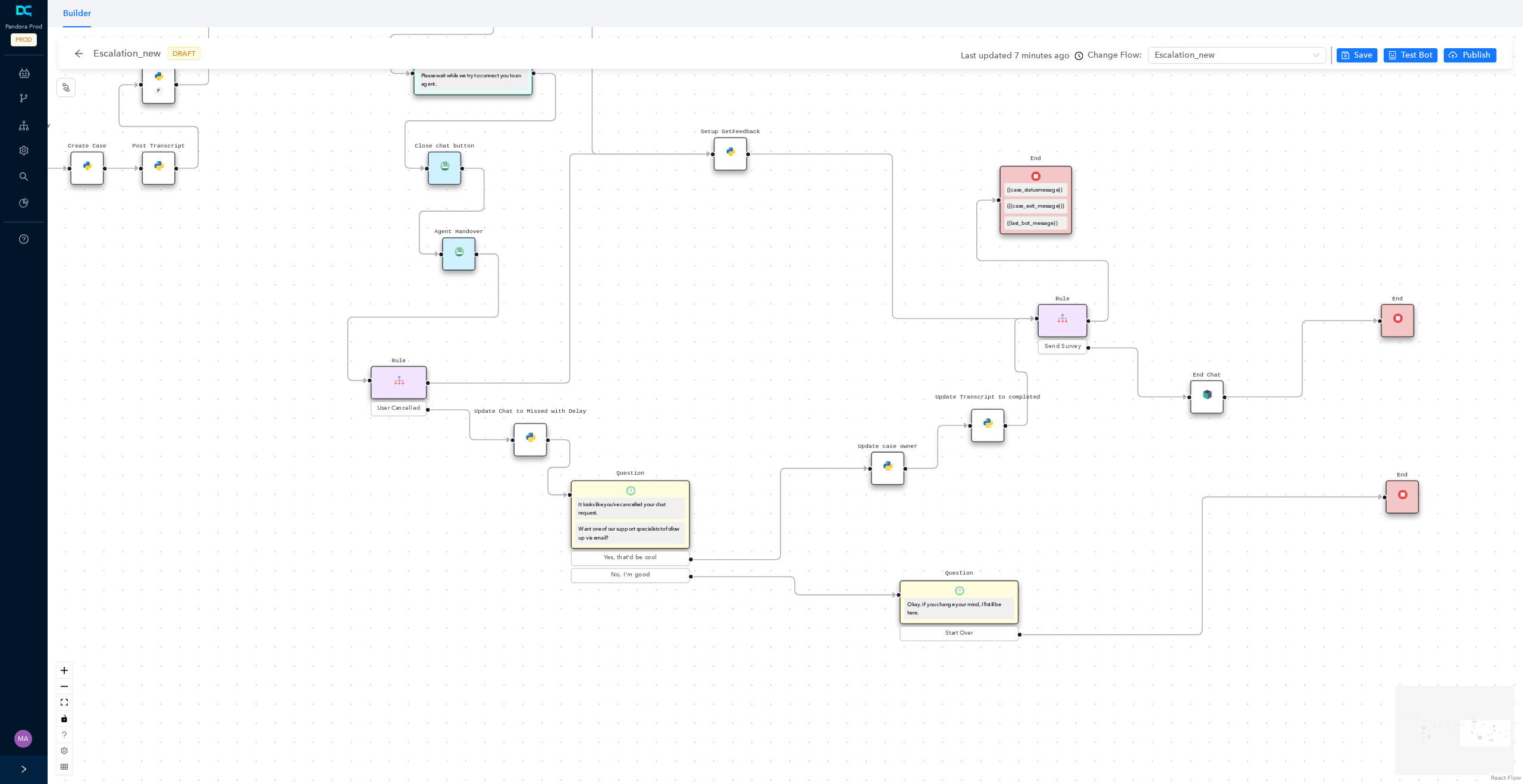
click at [986, 424] on img at bounding box center [988, 422] width 10 height 10
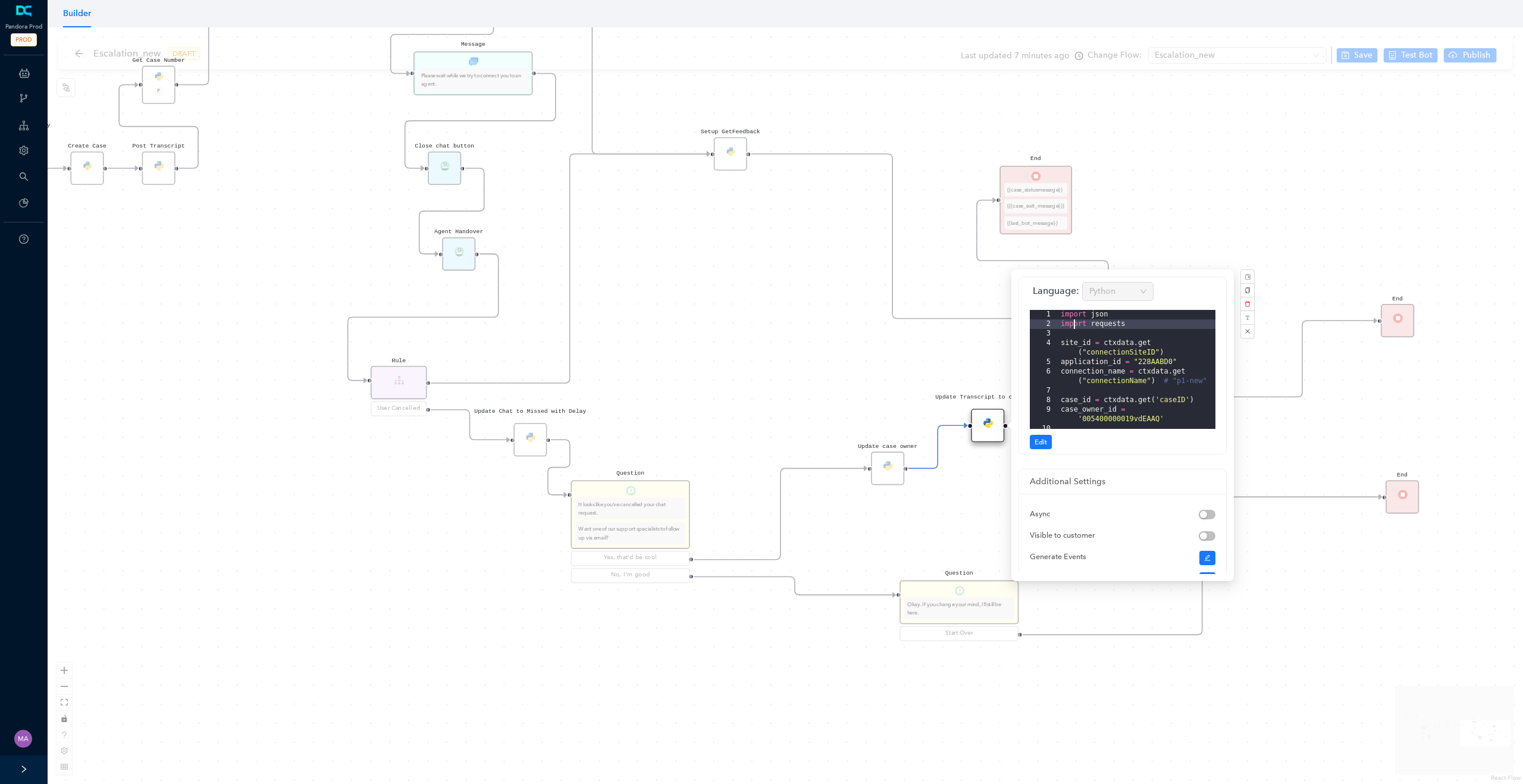
click at [1076, 324] on div "import json import requests site_id = ctxdata . get ( "connectionSiteID" ) appl…" at bounding box center [1137, 379] width 157 height 138
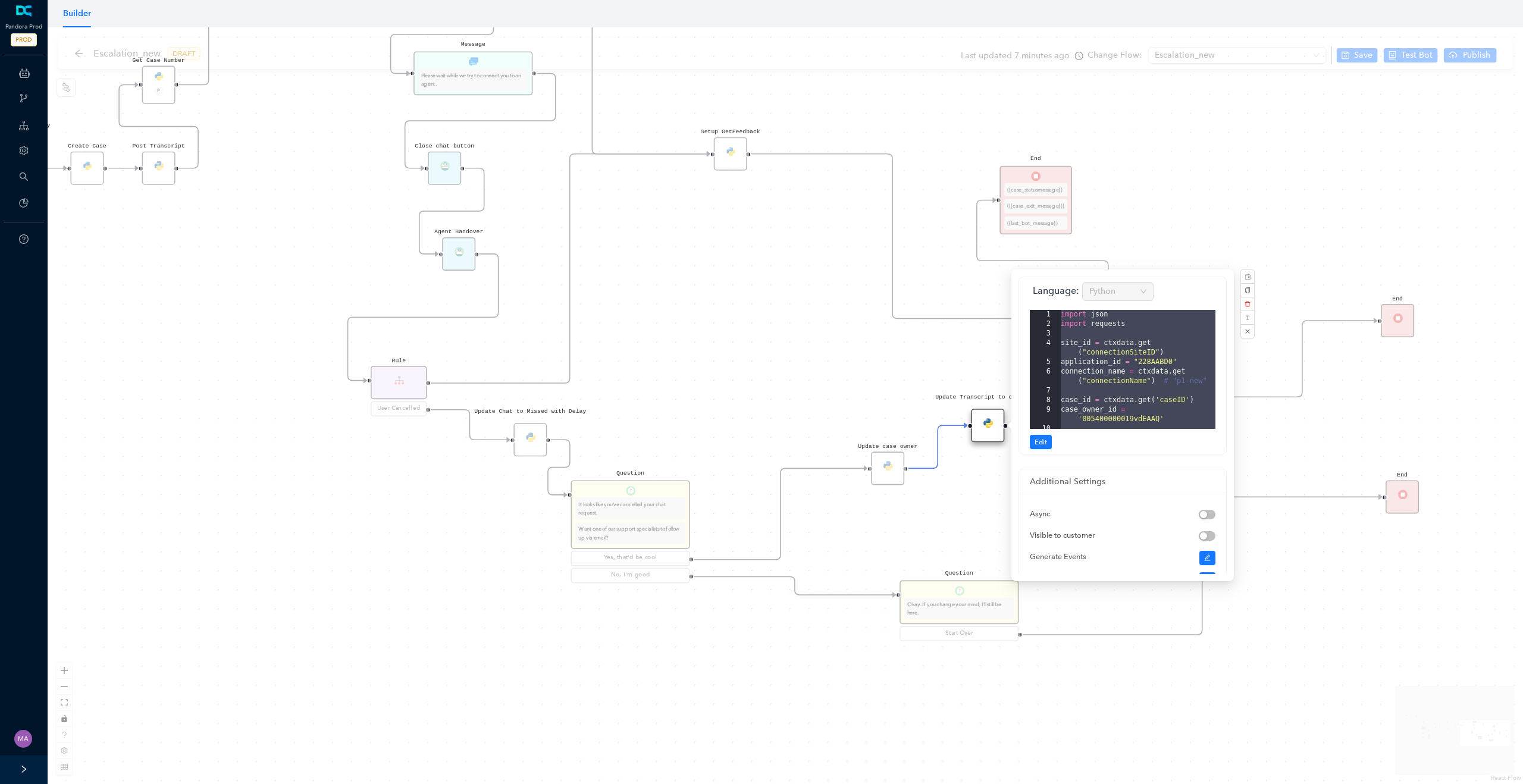
click at [738, 264] on div "Rule P Data Table Start P Rule P IsAvailable Rule newContact Get Contact detail…" at bounding box center [785, 405] width 1476 height 757
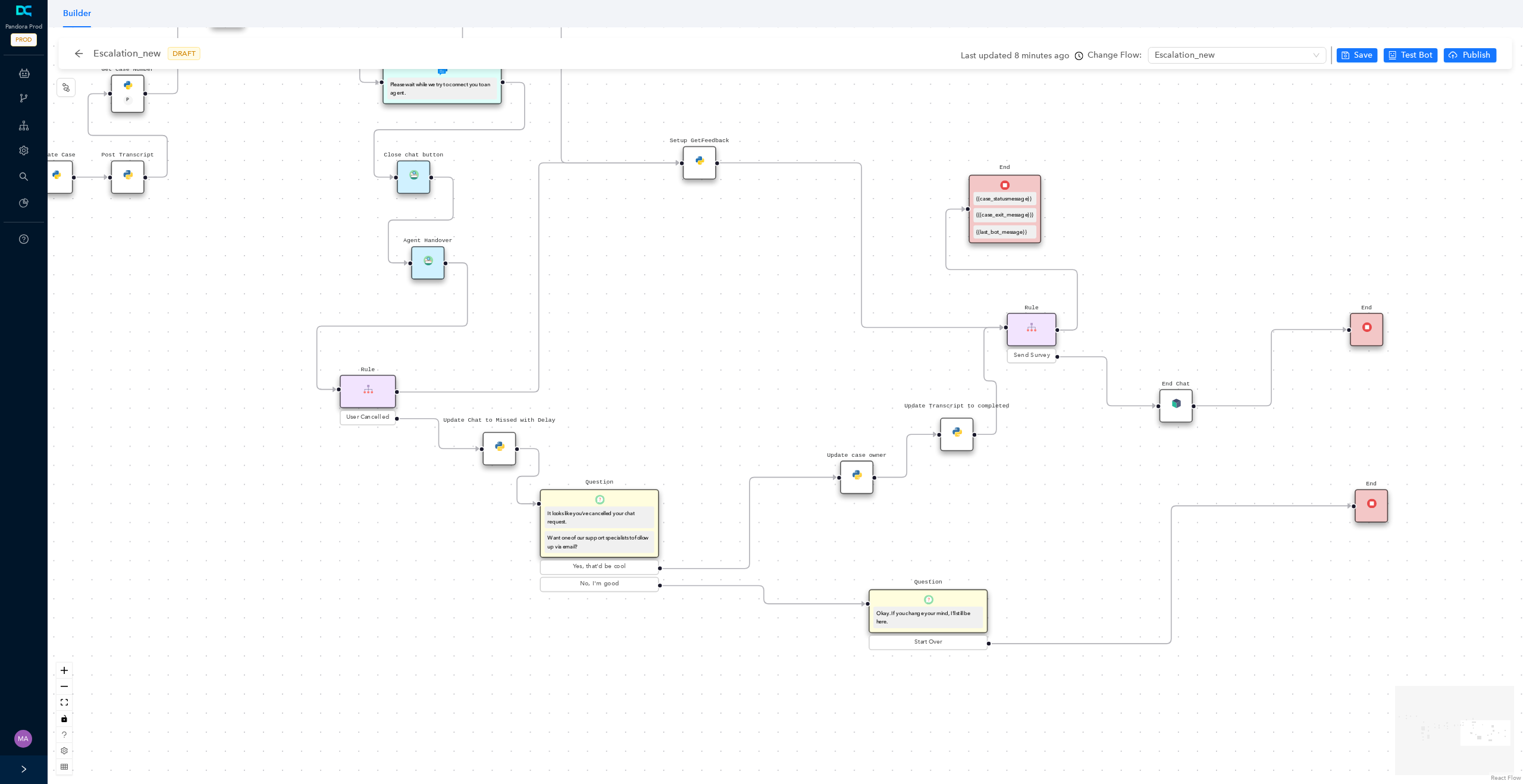
drag, startPoint x: 792, startPoint y: 292, endPoint x: 603, endPoint y: 339, distance: 194.8
click at [603, 339] on div "Rule P Data Table Start P Rule P IsAvailable Rule newContact Get Contact detail…" at bounding box center [785, 405] width 1476 height 757
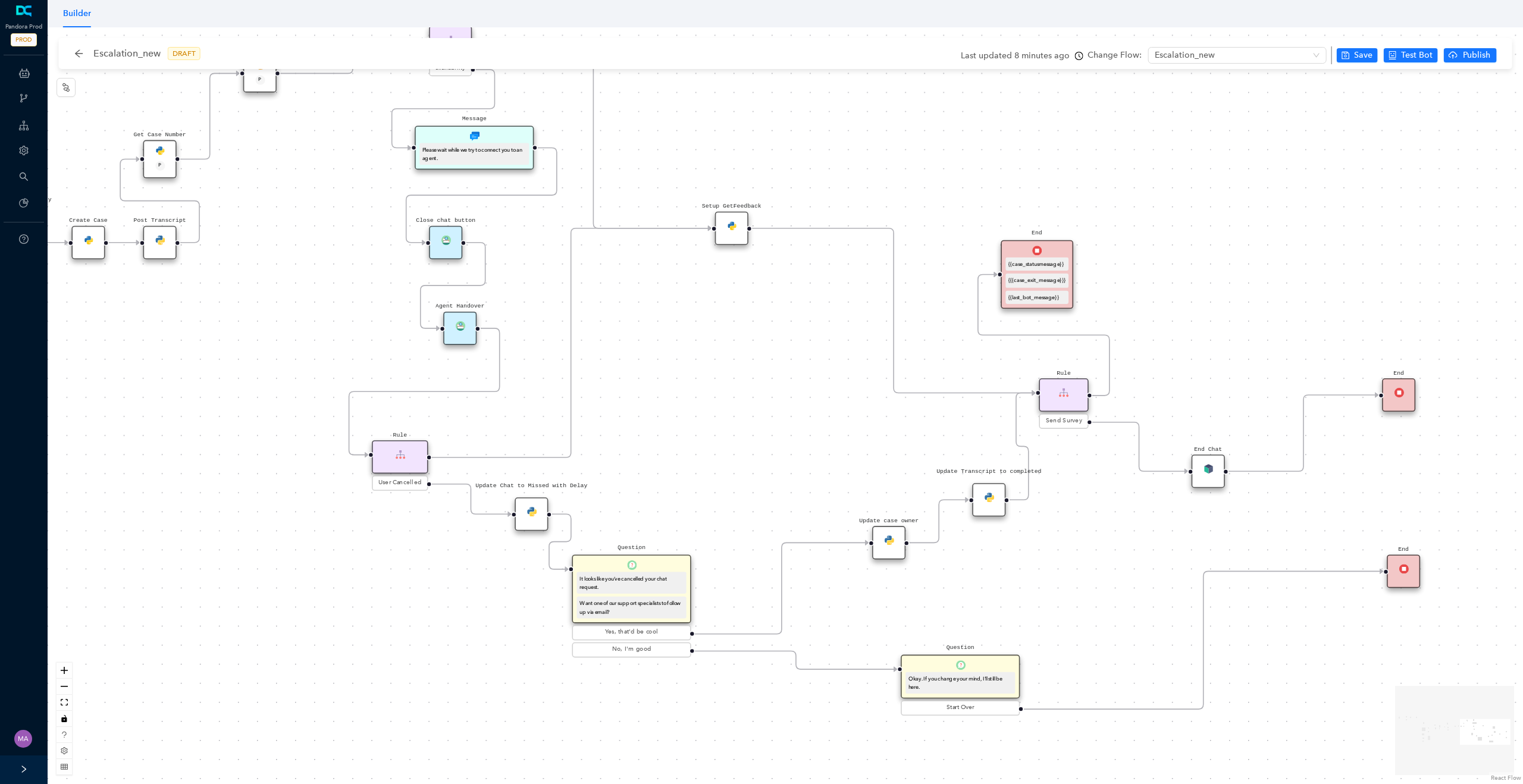
drag, startPoint x: 459, startPoint y: 460, endPoint x: 679, endPoint y: 479, distance: 220.8
click at [679, 479] on div "Rule P Data Table Start P Rule P IsAvailable Rule newContact Get Contact detail…" at bounding box center [785, 405] width 1476 height 757
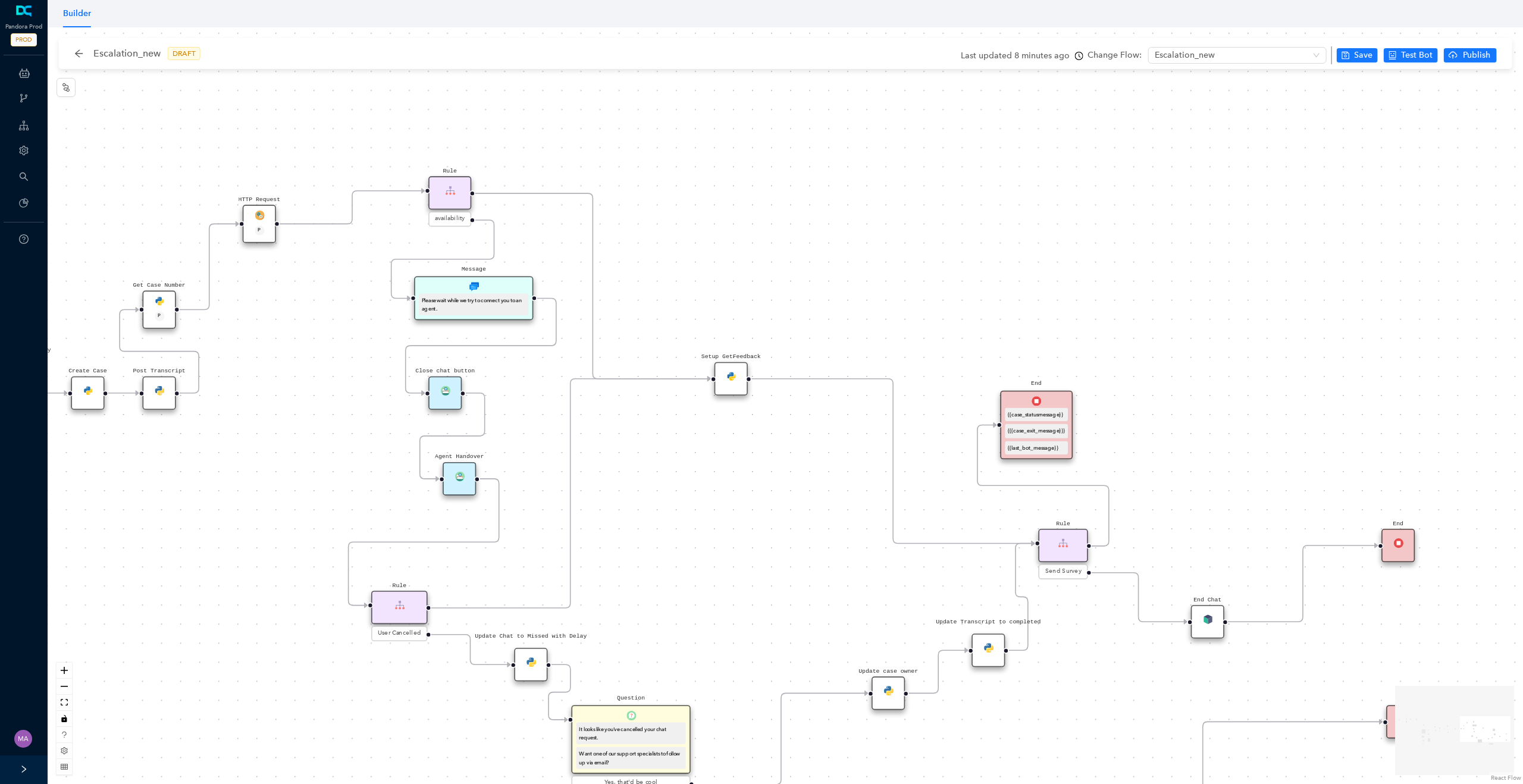
drag, startPoint x: 350, startPoint y: 294, endPoint x: 350, endPoint y: 443, distance: 149.0
click at [350, 443] on div "Rule P Data Table Start P Rule P IsAvailable Rule newContact Get Contact detail…" at bounding box center [785, 405] width 1476 height 757
click at [447, 390] on img at bounding box center [445, 391] width 10 height 10
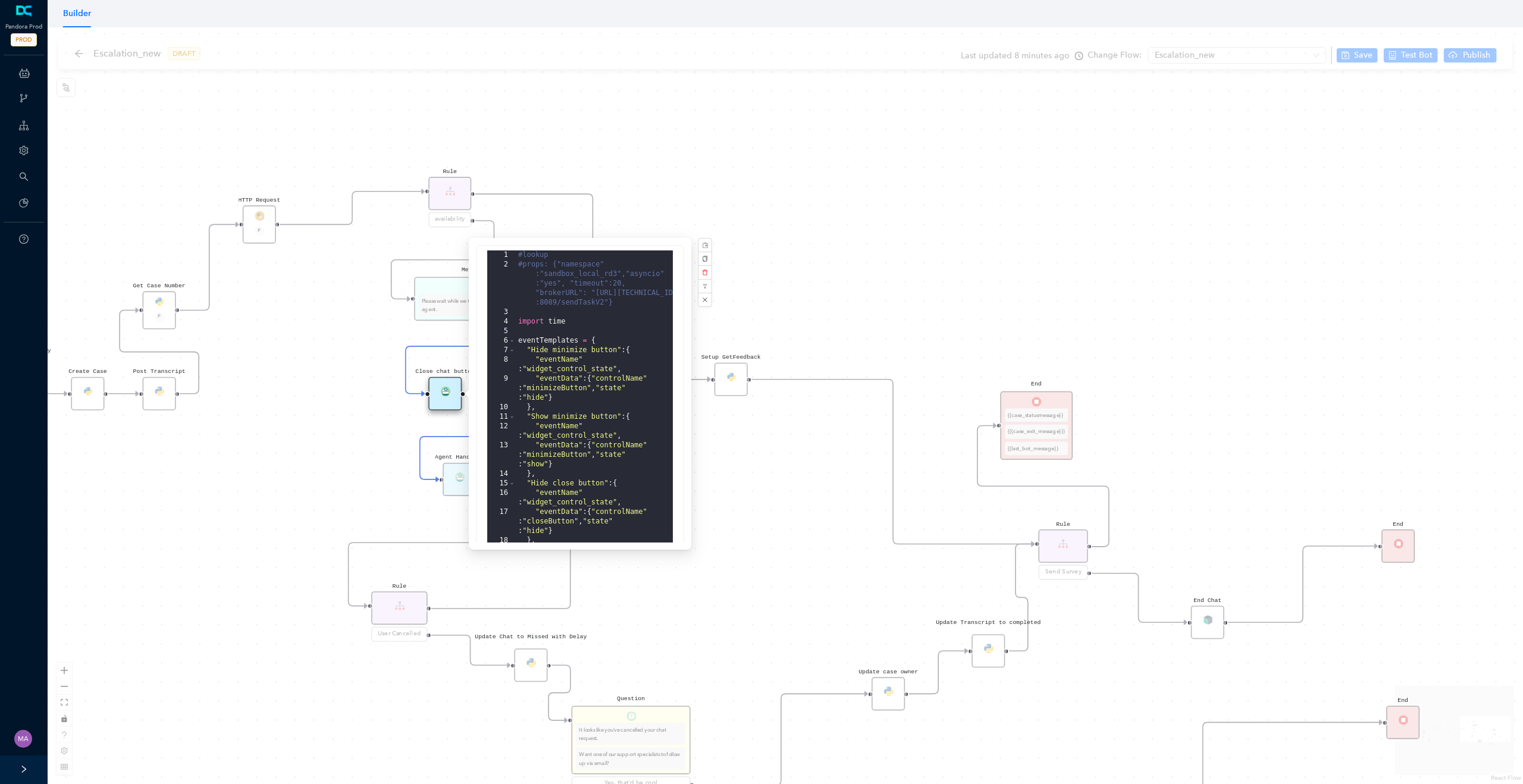
click at [560, 335] on div "#lookup #props: {"namespace" :"sandbox_local_rd3","asyncio" :"yes", "timeout":2…" at bounding box center [594, 500] width 157 height 499
click at [549, 344] on div "#lookup #props: {"namespace" :"sandbox_local_rd3","asyncio" :"yes", "timeout":2…" at bounding box center [594, 500] width 157 height 499
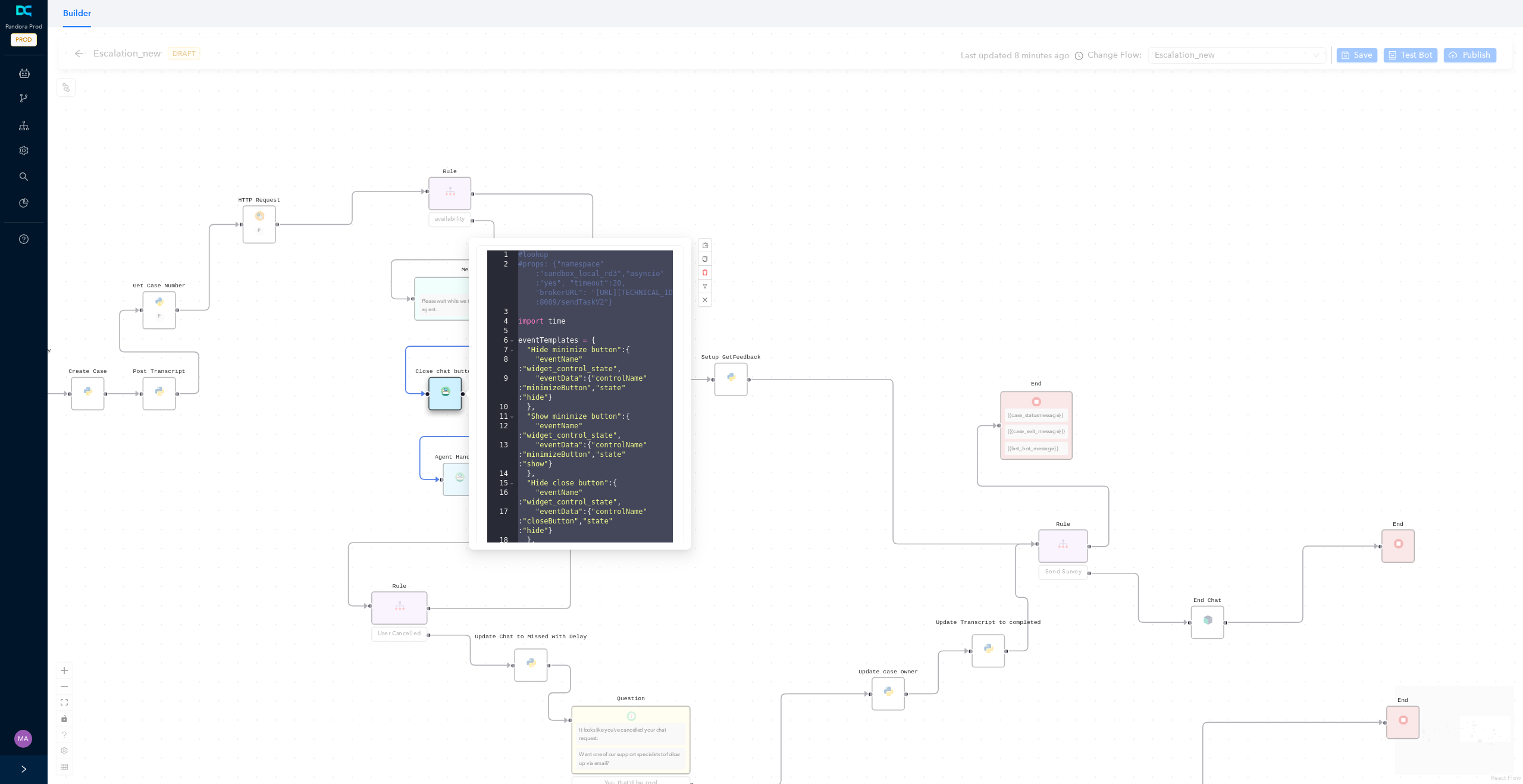
click at [324, 432] on div "Rule P Data Table Start P Rule P IsAvailable Rule newContact Get Contact detail…" at bounding box center [785, 405] width 1476 height 757
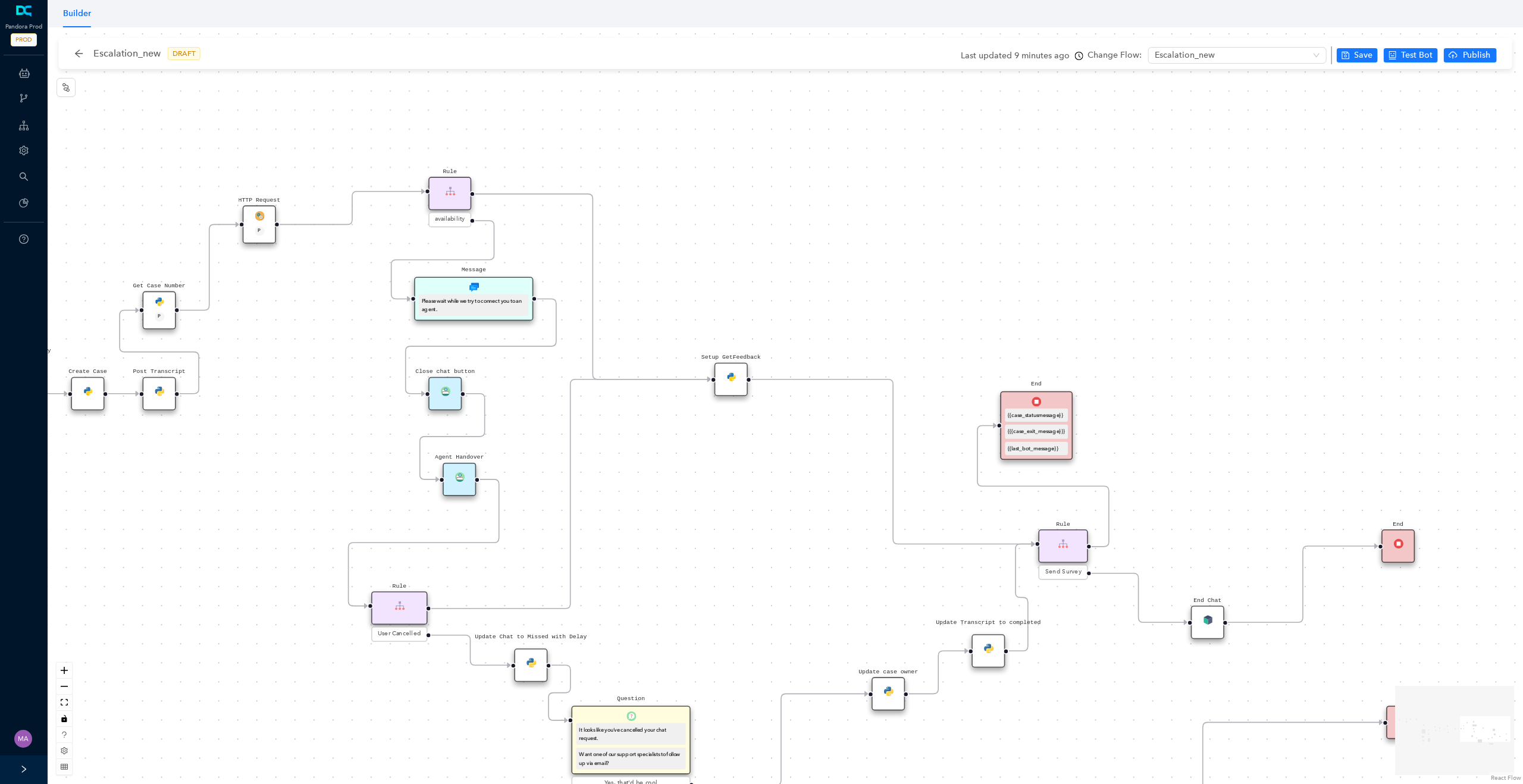
click at [461, 486] on div "Agent Handover" at bounding box center [459, 480] width 33 height 33
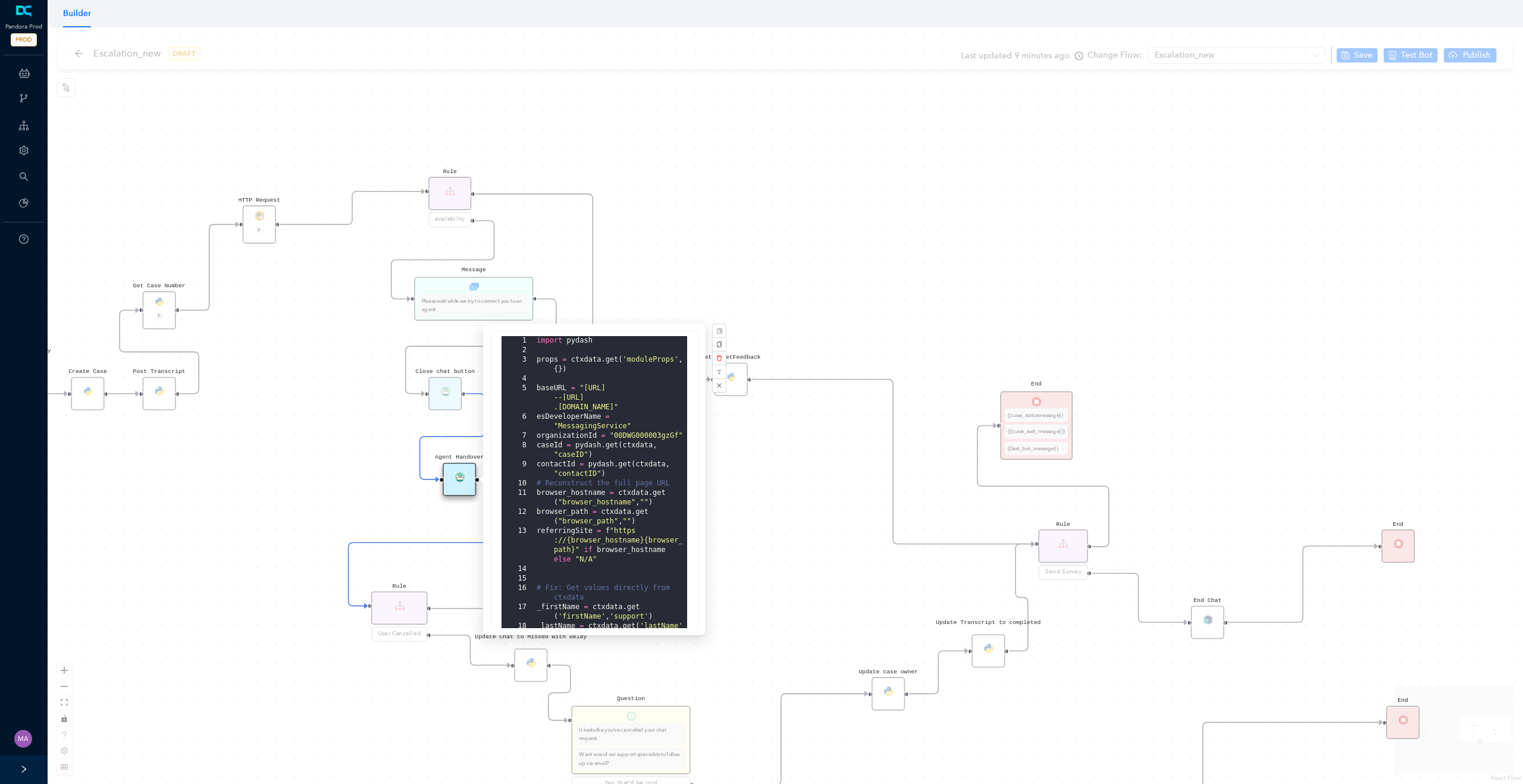
click at [792, 480] on div "Rule P Data Table Start P Rule P IsAvailable Rule newContact Get Contact detail…" at bounding box center [785, 405] width 1476 height 757
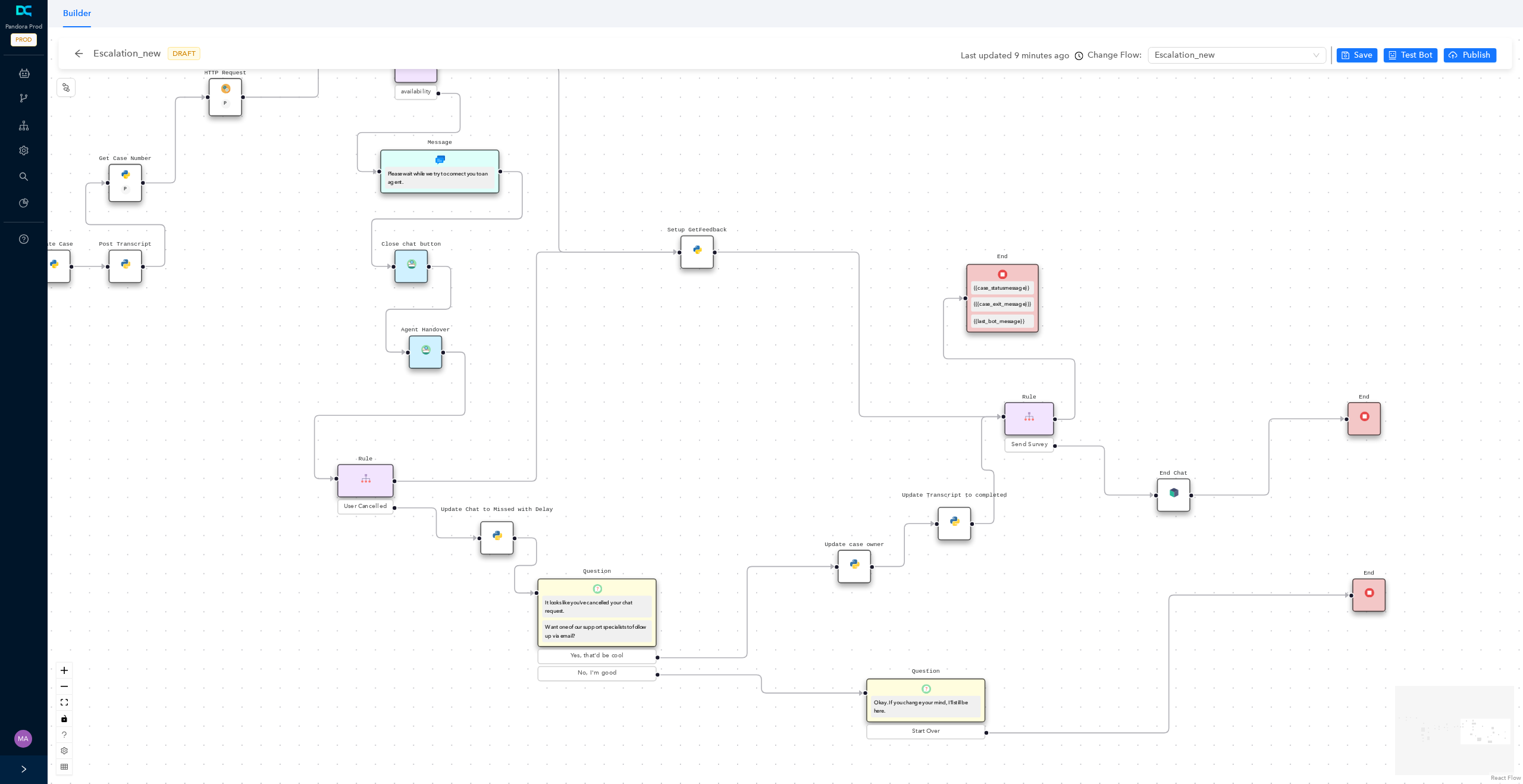
drag, startPoint x: 761, startPoint y: 538, endPoint x: 725, endPoint y: 407, distance: 135.9
click at [725, 407] on div "Rule P Data Table Start P Rule P IsAvailable Rule newContact Get Contact detail…" at bounding box center [785, 405] width 1476 height 757
click at [696, 256] on div "Setup GetFeedback" at bounding box center [695, 248] width 33 height 33
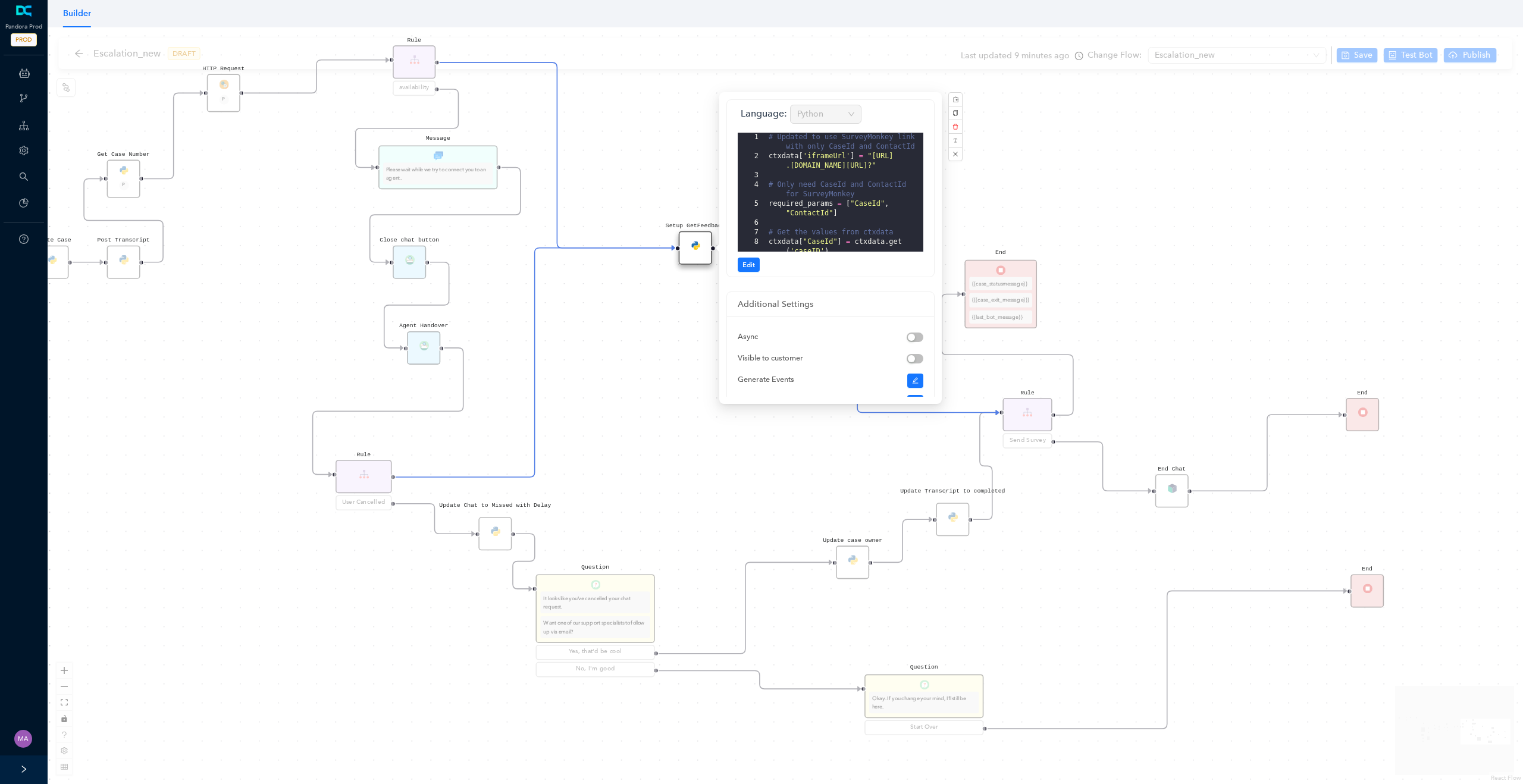
click at [675, 312] on div "Rule P Data Table Start P Rule P IsAvailable Rule newContact Get Contact detail…" at bounding box center [785, 405] width 1476 height 757
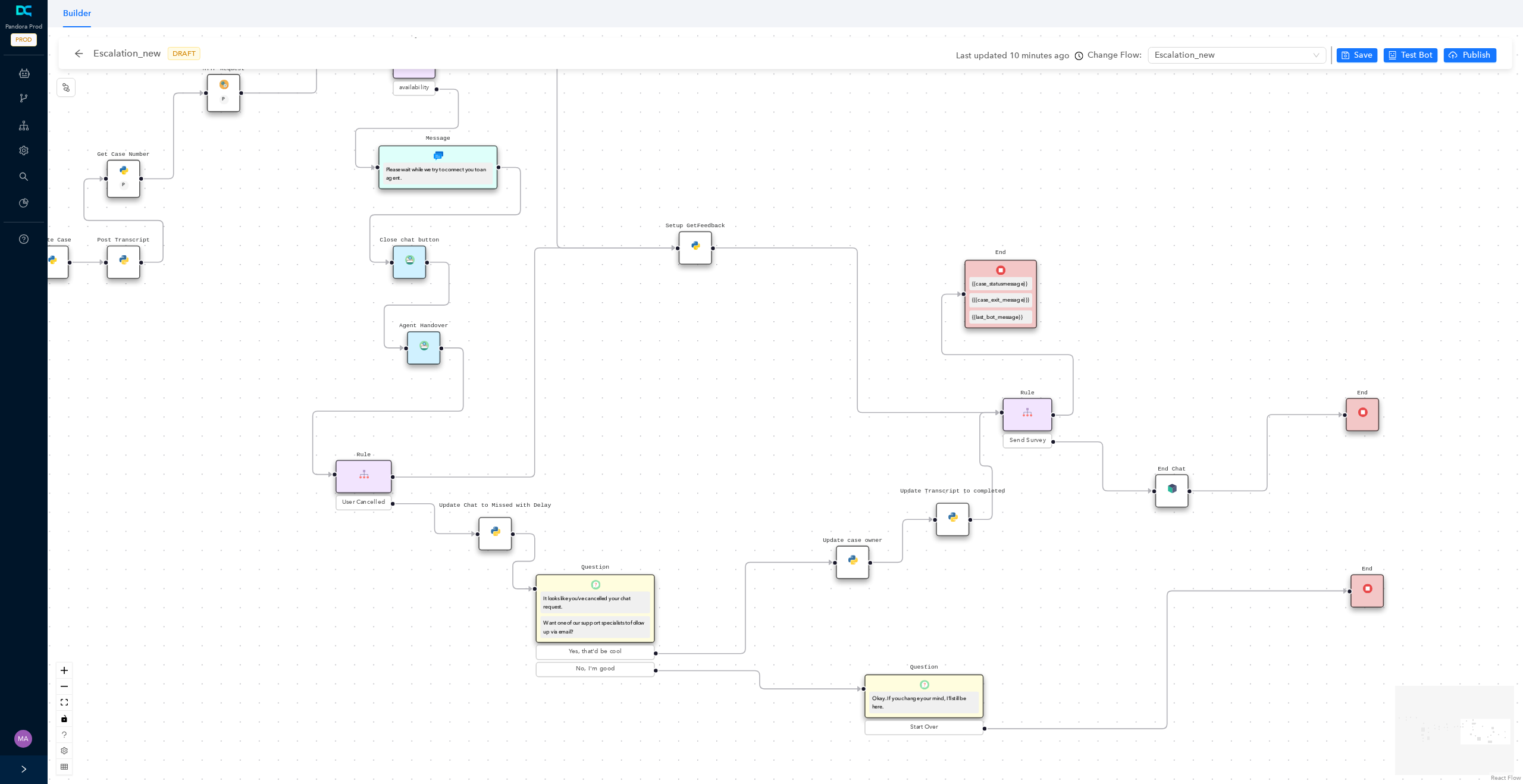
click at [701, 256] on div "Setup GetFeedback" at bounding box center [695, 248] width 33 height 33
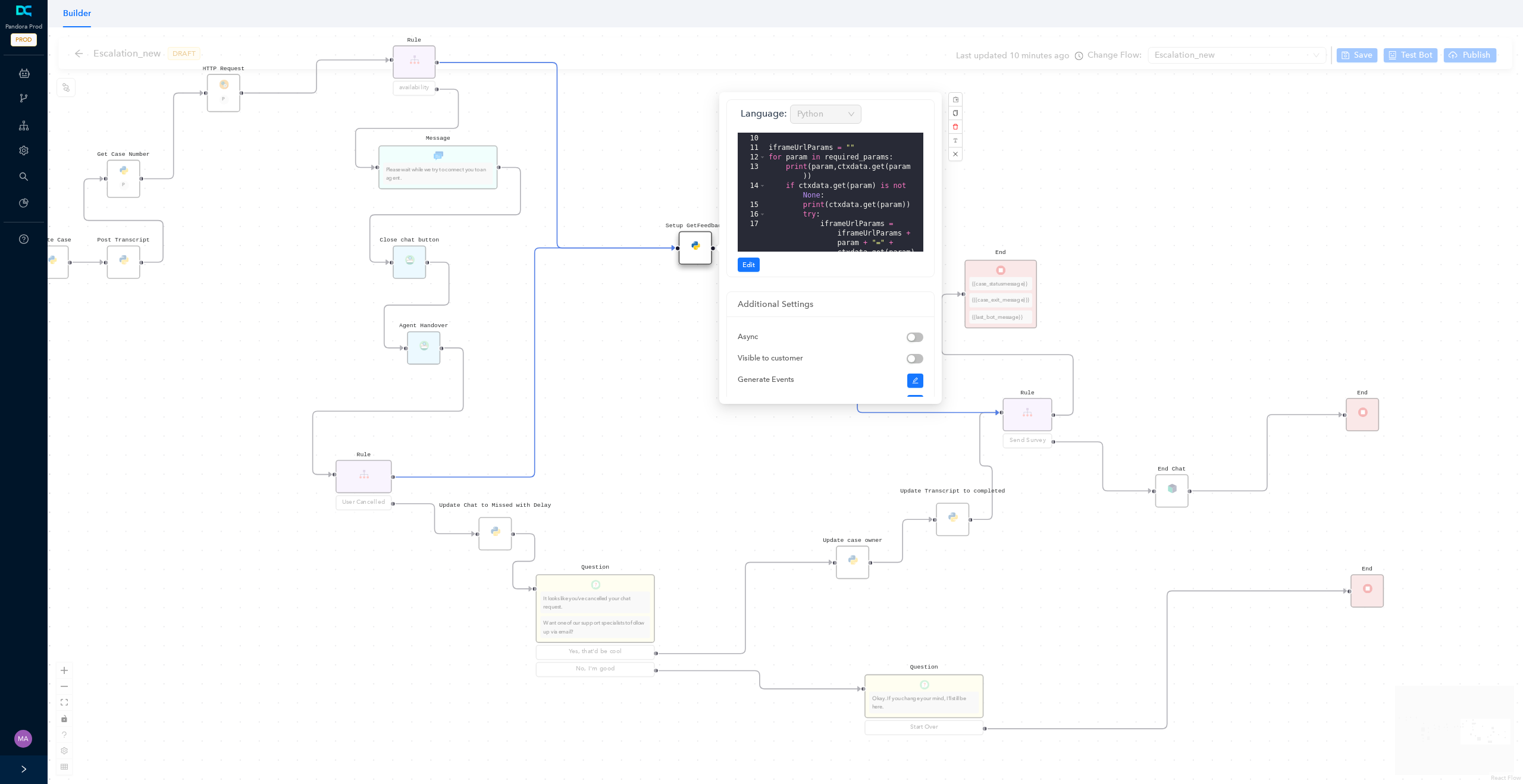
scroll to position [169, 0]
click at [811, 182] on div "for param in required_params : print ( param , ctxdata . get ( param )) if ctxd…" at bounding box center [845, 195] width 157 height 138
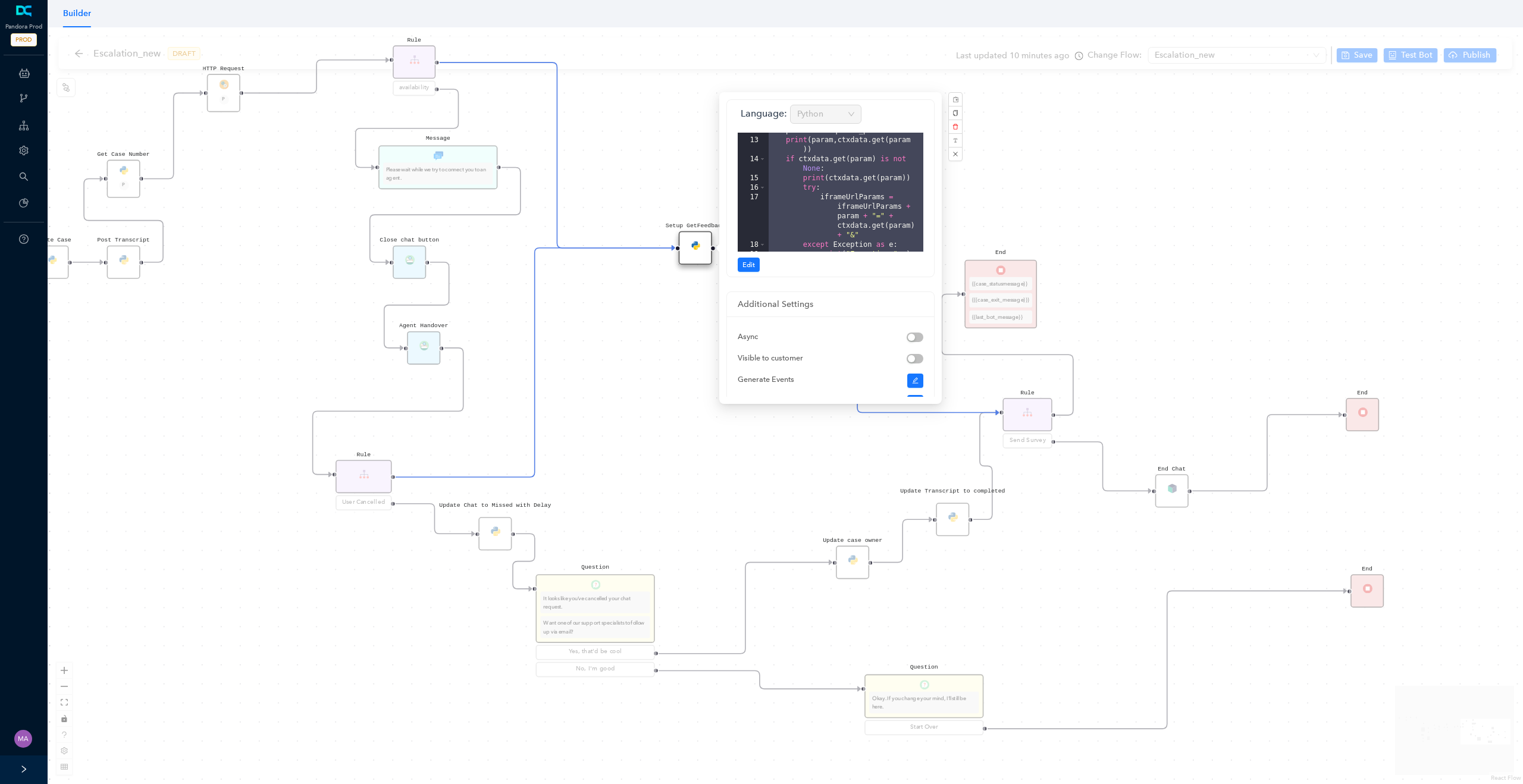
click at [640, 165] on div "Rule P Data Table Start P Rule P IsAvailable Rule newContact Get Contact detail…" at bounding box center [785, 405] width 1476 height 757
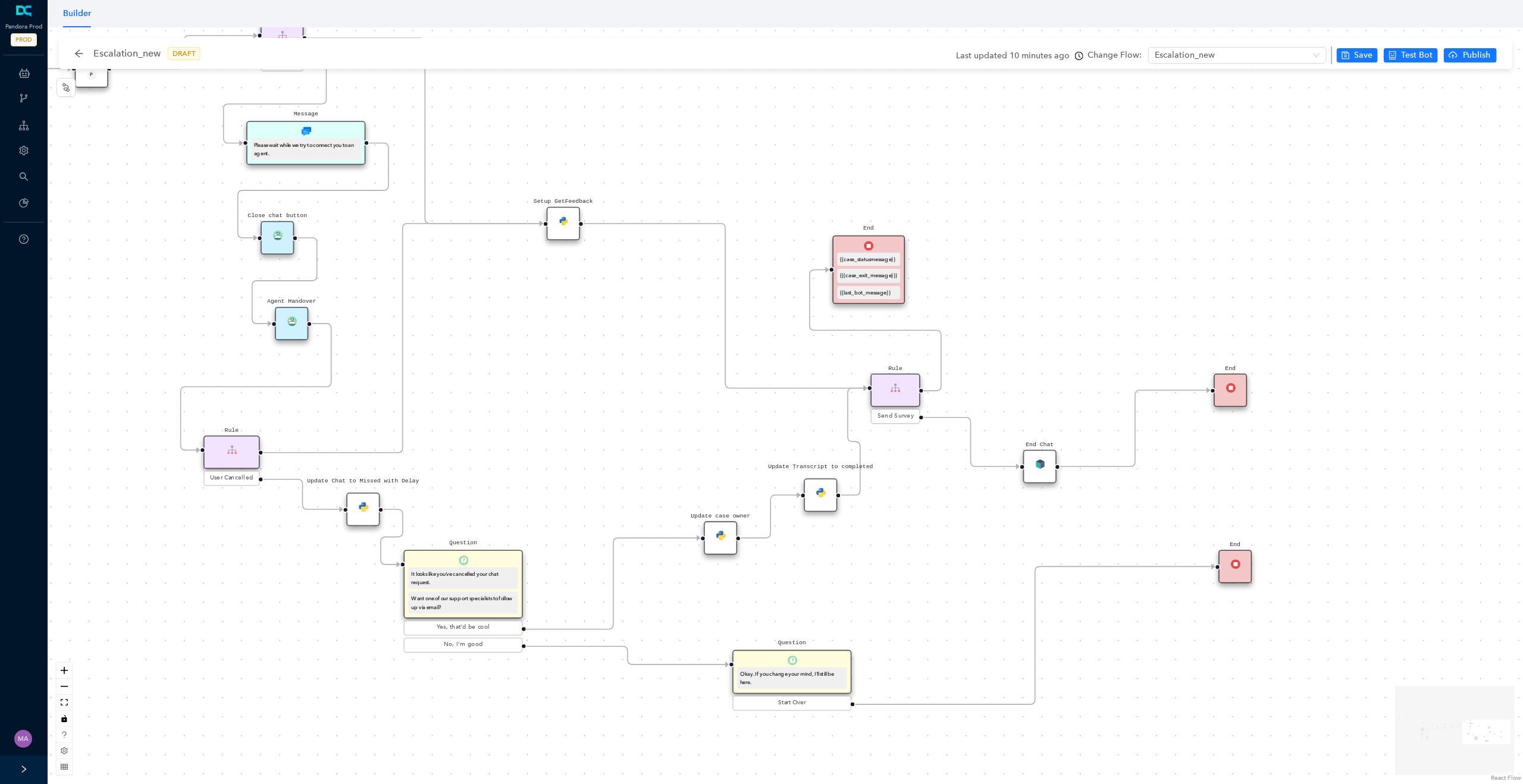
drag, startPoint x: 726, startPoint y: 486, endPoint x: 516, endPoint y: 434, distance: 216.3
click at [516, 434] on div "Rule P Data Table Start P Rule P IsAvailable Rule newContact Get Contact detail…" at bounding box center [785, 405] width 1476 height 757
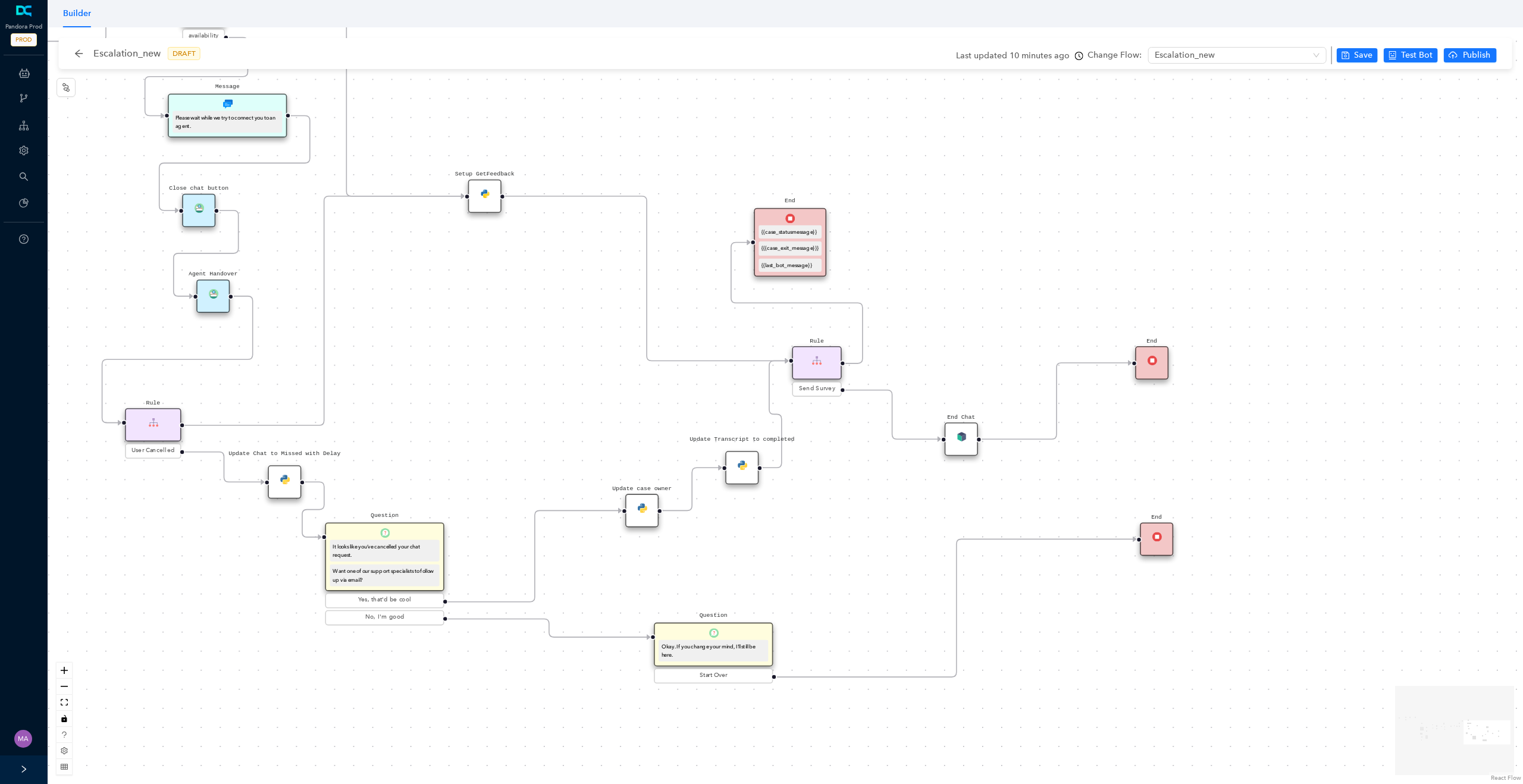
drag, startPoint x: 837, startPoint y: 519, endPoint x: 771, endPoint y: 524, distance: 66.2
click at [771, 524] on div "Rule P Data Table Start P Rule P IsAvailable Rule newContact Get Contact detail…" at bounding box center [785, 405] width 1476 height 757
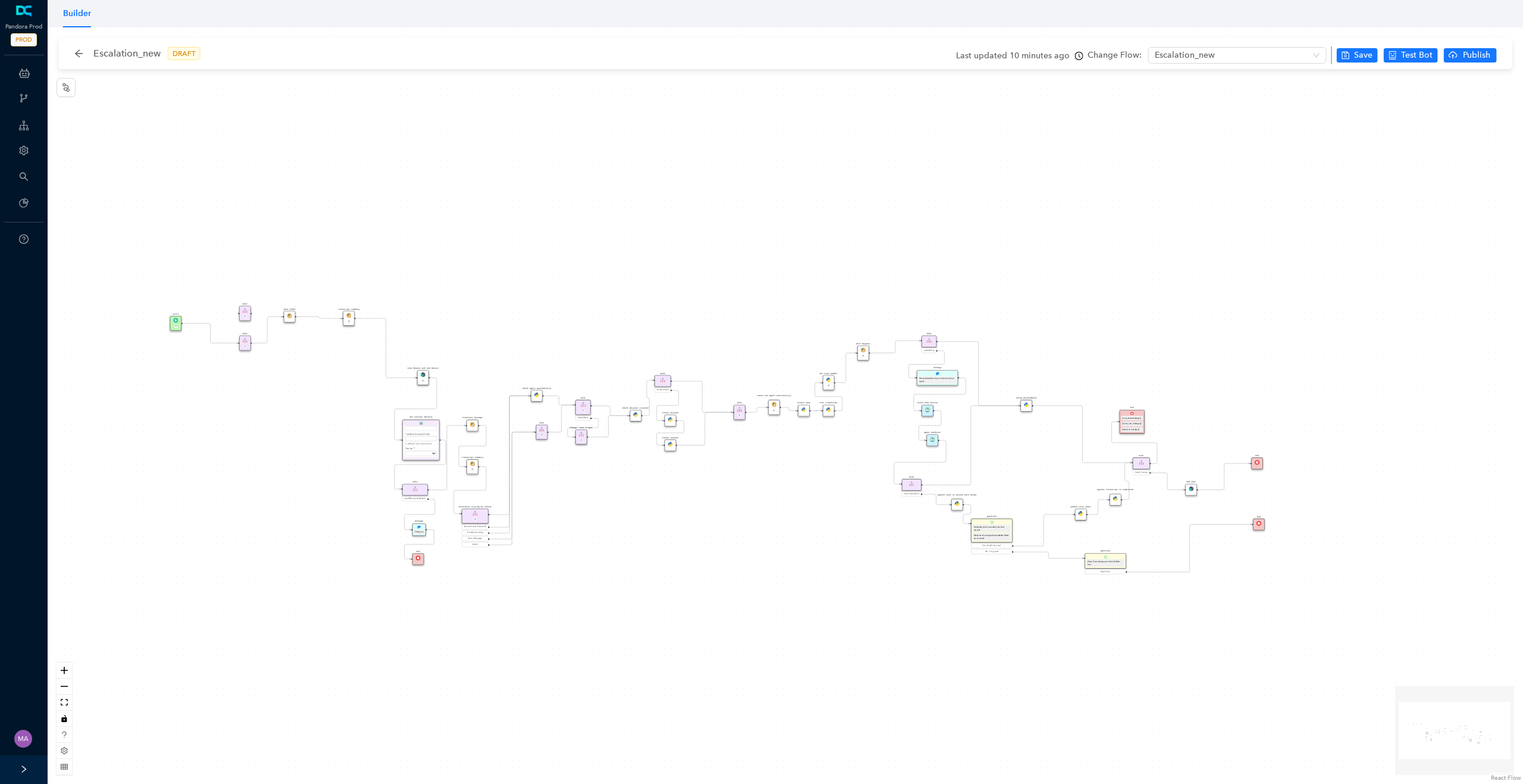
drag, startPoint x: 289, startPoint y: 489, endPoint x: 792, endPoint y: 513, distance: 503.6
click at [793, 513] on div "Rule P Data Table Start P Rule P IsAvailable Rule newContact Get Contact detail…" at bounding box center [785, 405] width 1476 height 757
click at [1362, 59] on span "Save" at bounding box center [1364, 55] width 19 height 13
click at [1419, 82] on div "Rule P Data Table Start P Rule P IsAvailable Rule newContact Get Contact detail…" at bounding box center [785, 405] width 1476 height 757
click at [1420, 70] on span "Test this flow" at bounding box center [1419, 76] width 50 height 13
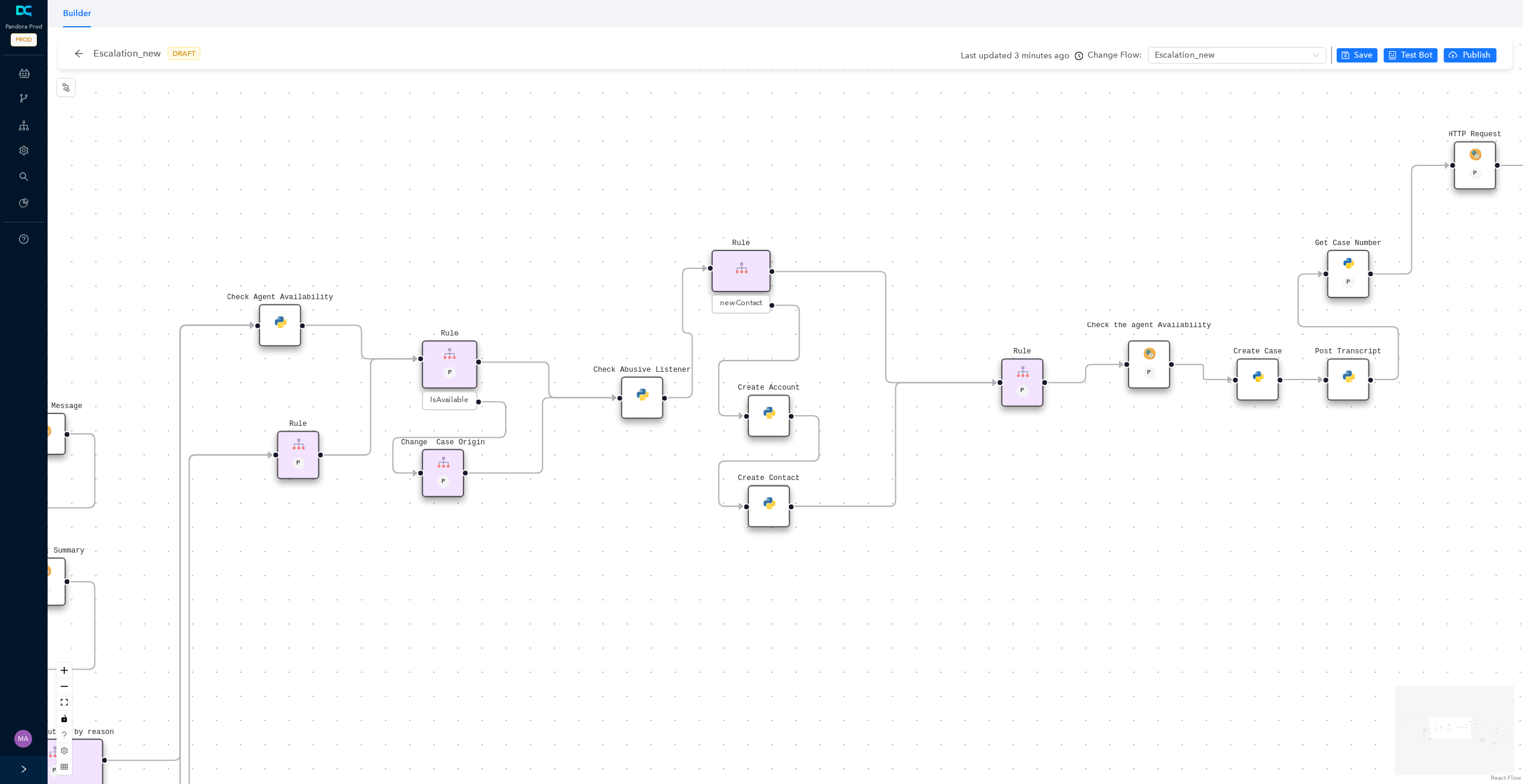
drag, startPoint x: 813, startPoint y: 525, endPoint x: 649, endPoint y: 525, distance: 164.0
click at [649, 525] on div "Rule P Data Table Start P Rule P IsAvailable Rule newContact Get Contact detail…" at bounding box center [785, 405] width 1476 height 757
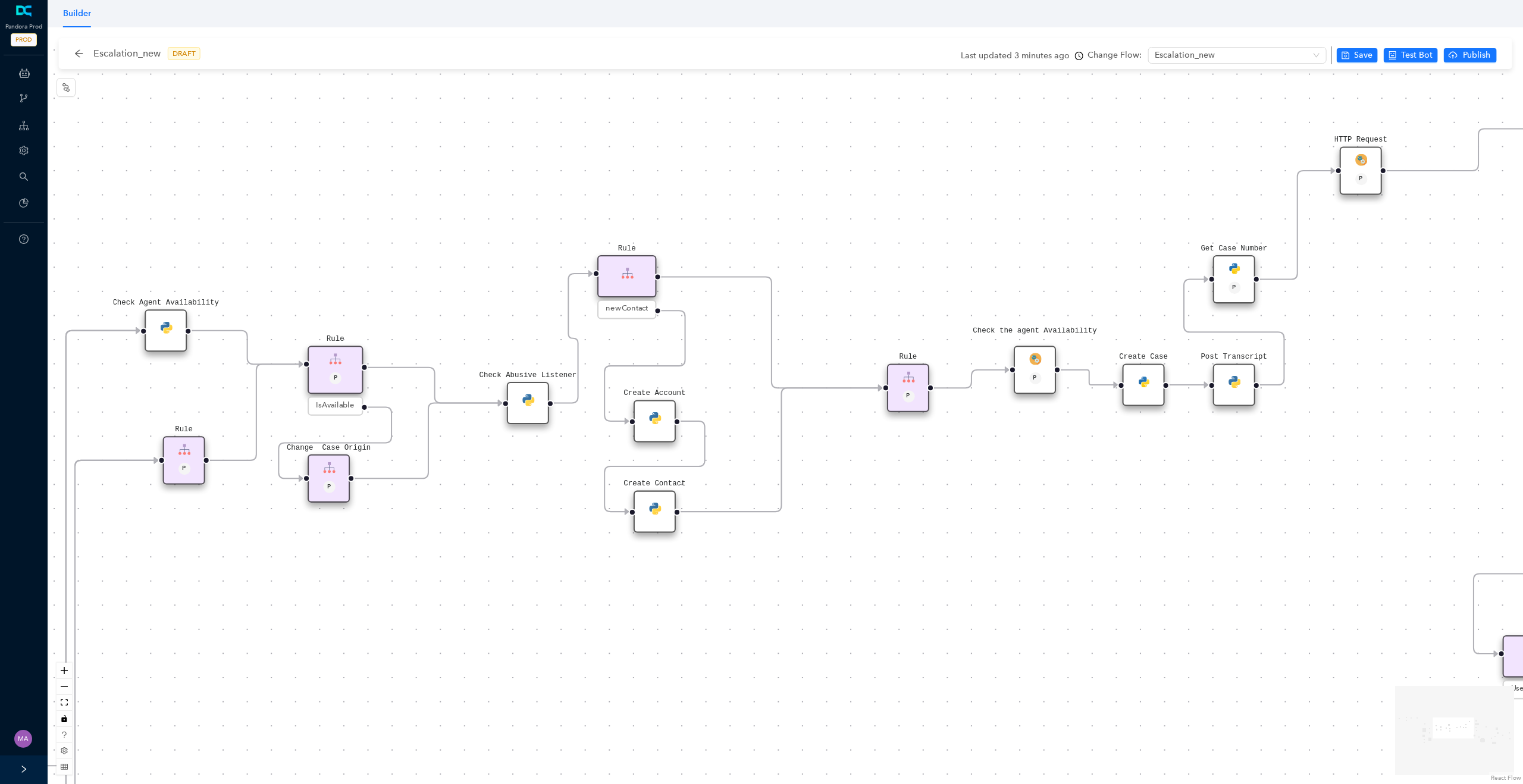
drag, startPoint x: 1149, startPoint y: 531, endPoint x: 1035, endPoint y: 535, distance: 114.1
click at [1035, 536] on div "Rule P Data Table Start P Rule P IsAvailable Rule newContact Get Contact detail…" at bounding box center [785, 405] width 1476 height 757
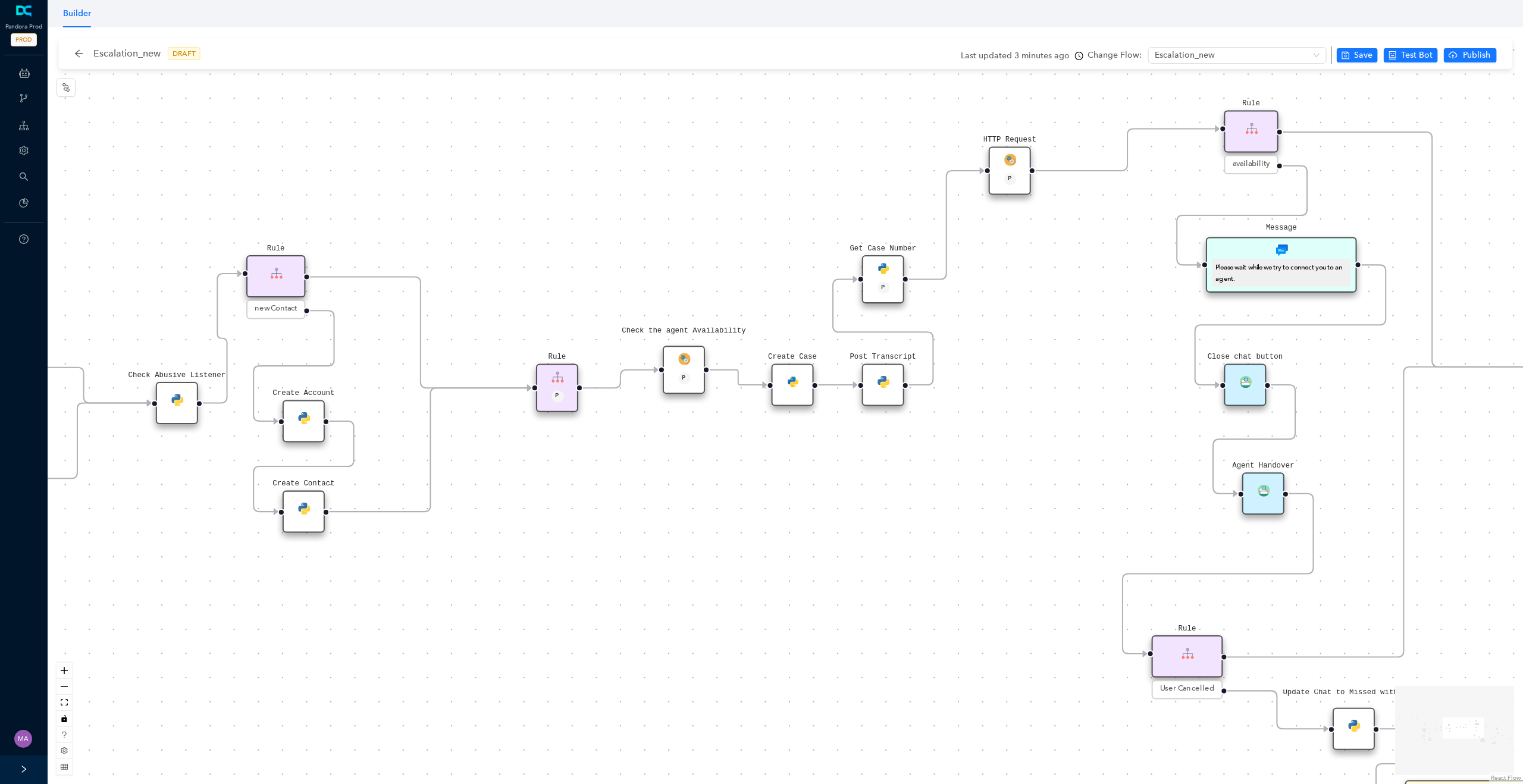
drag, startPoint x: 1058, startPoint y: 479, endPoint x: 708, endPoint y: 480, distance: 350.0
click at [707, 480] on div "Rule P Data Table Start P Rule P IsAvailable Rule newContact Get Contact detail…" at bounding box center [785, 405] width 1476 height 757
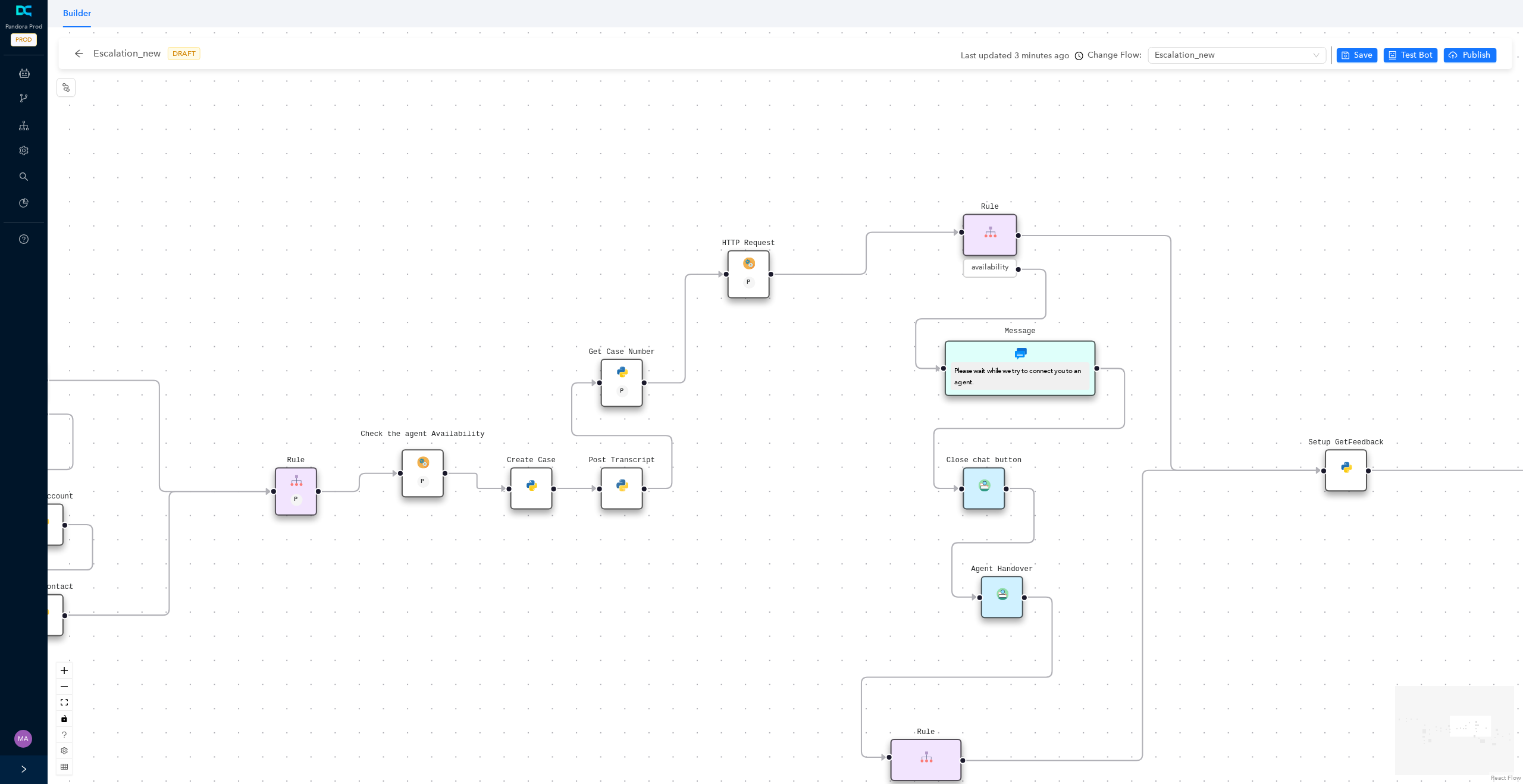
drag, startPoint x: 892, startPoint y: 522, endPoint x: 627, endPoint y: 610, distance: 279.2
click at [624, 610] on div "Rule P Data Table Start P Rule P IsAvailable Rule newContact Get Contact detail…" at bounding box center [785, 405] width 1476 height 757
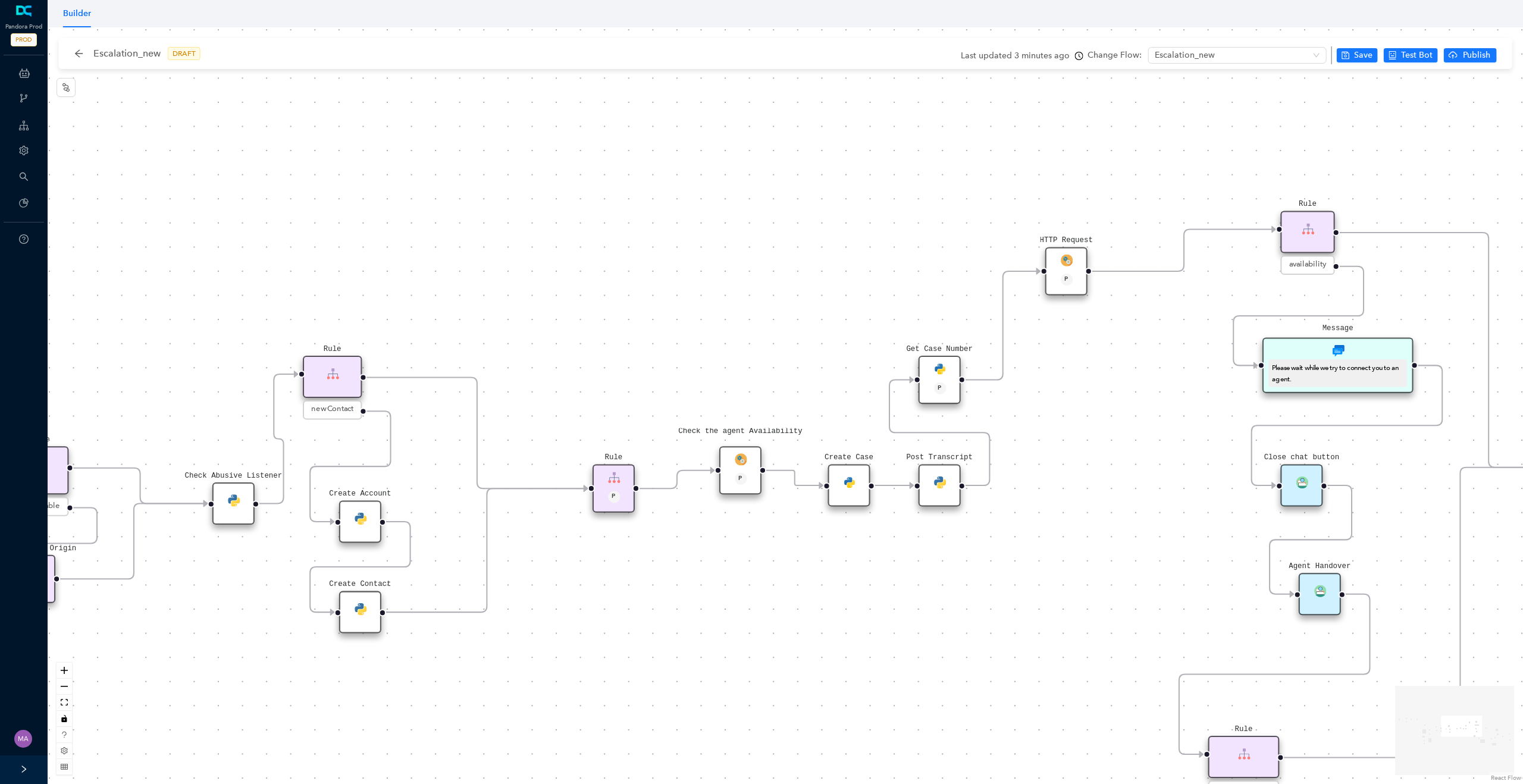
drag, startPoint x: 804, startPoint y: 521, endPoint x: 1191, endPoint y: 508, distance: 387.2
click at [1191, 508] on div "Rule P Data Table Start P Rule P IsAvailable Rule newContact Get Contact detail…" at bounding box center [785, 405] width 1476 height 757
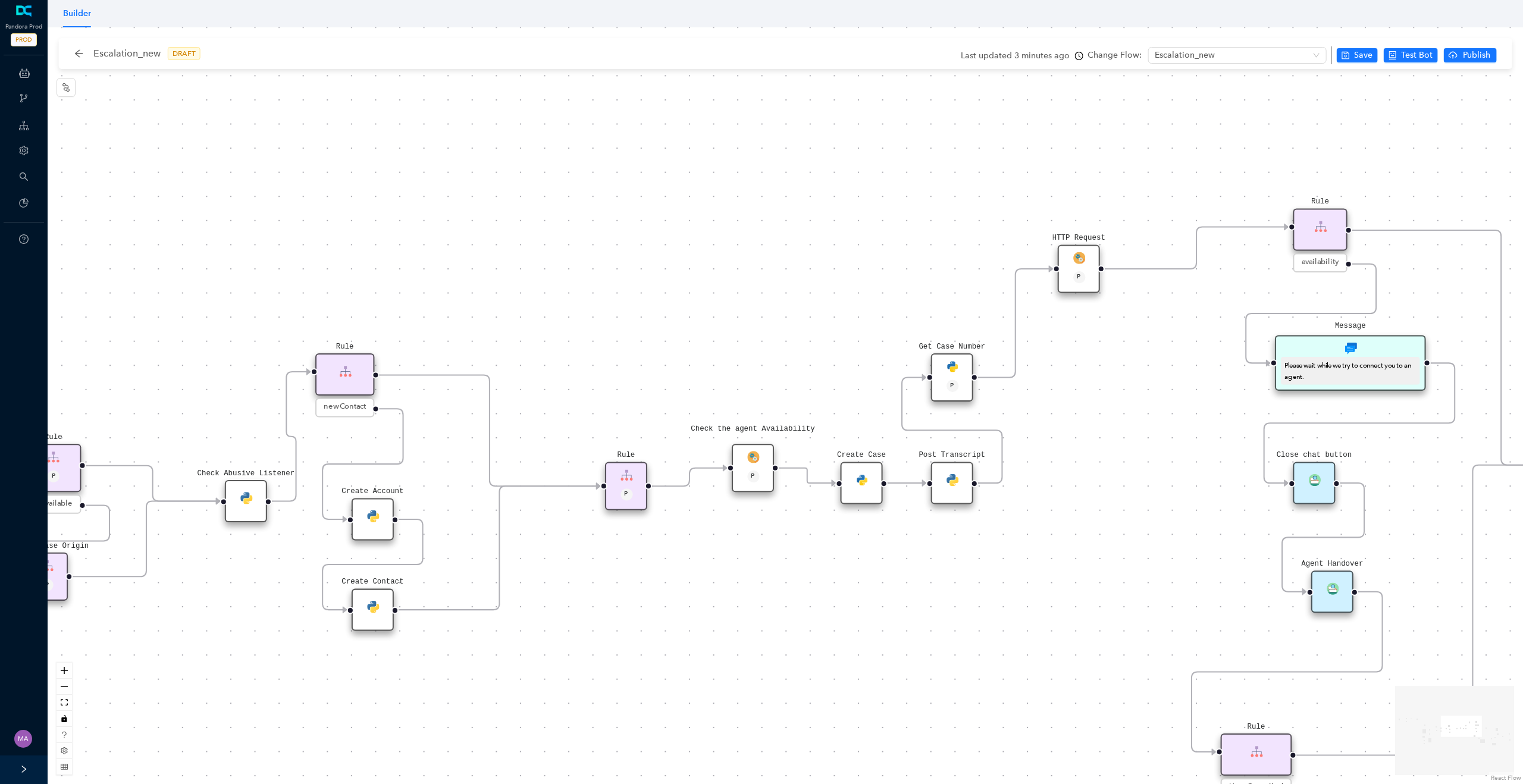
drag, startPoint x: 716, startPoint y: 632, endPoint x: 1020, endPoint y: 510, distance: 327.6
click at [1021, 510] on div "Rule P Data Table Start P Rule P IsAvailable Rule newContact Get Contact detail…" at bounding box center [785, 405] width 1476 height 757
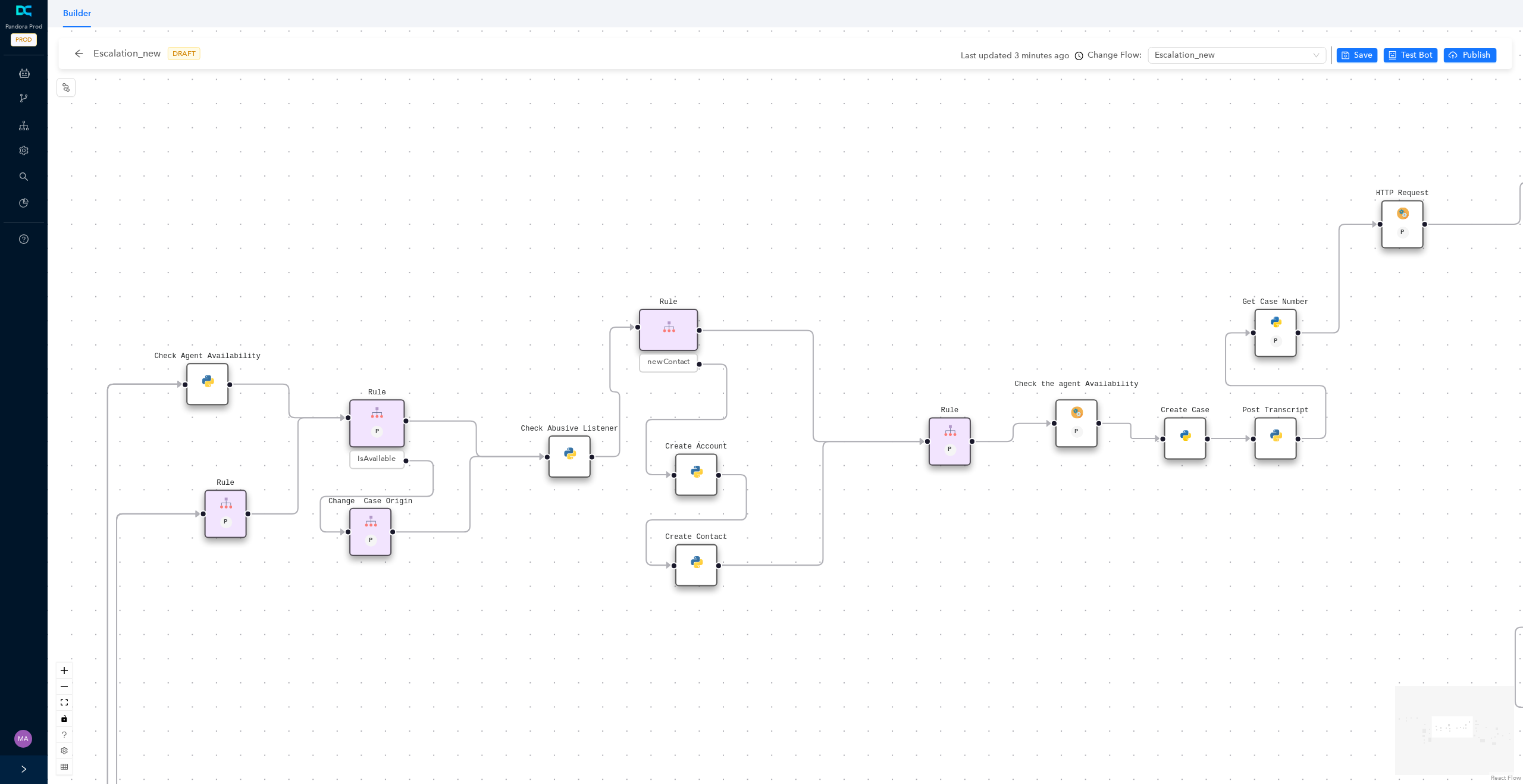
drag, startPoint x: 816, startPoint y: 569, endPoint x: 839, endPoint y: 658, distance: 91.9
click at [839, 658] on div "Rule P Data Table Start P Rule P IsAvailable Rule newContact Get Contact detail…" at bounding box center [785, 405] width 1476 height 757
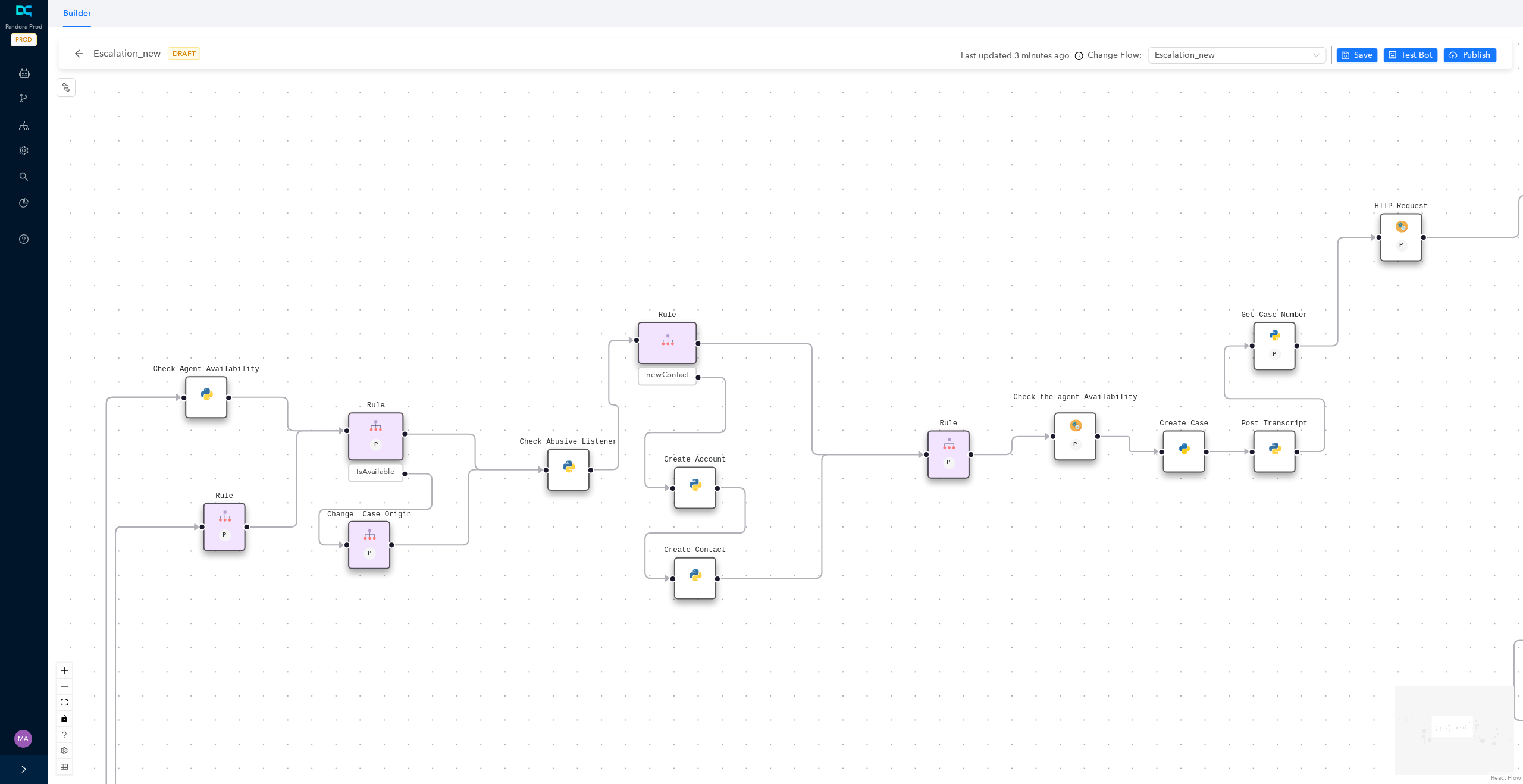
drag, startPoint x: 889, startPoint y: 595, endPoint x: 1043, endPoint y: 598, distance: 154.0
click at [1040, 597] on div "Rule P Data Table Start P Rule P IsAvailable Rule newContact Get Contact detail…" at bounding box center [785, 405] width 1476 height 757
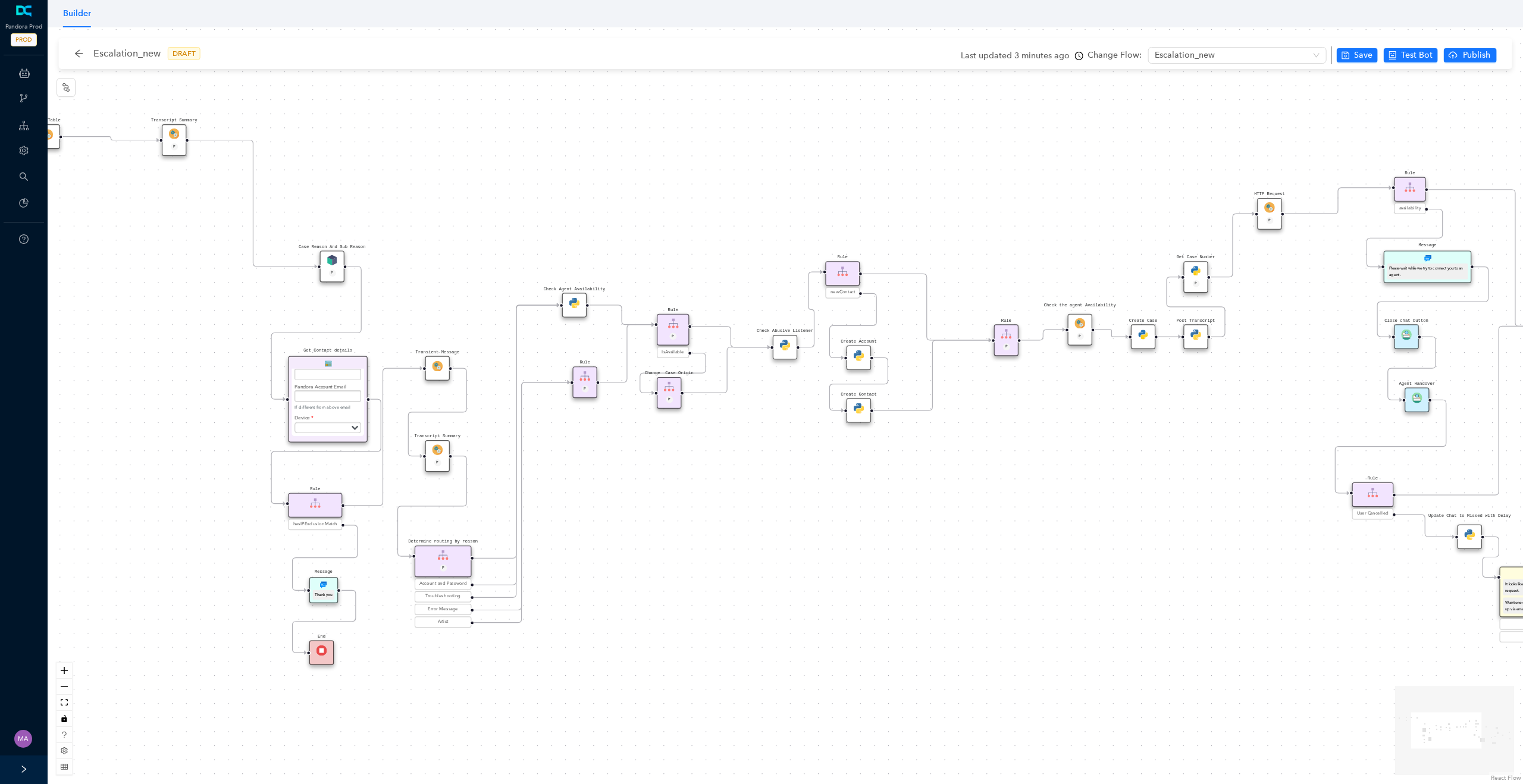
drag, startPoint x: 674, startPoint y: 661, endPoint x: 758, endPoint y: 457, distance: 220.6
click at [758, 457] on div "Rule P Data Table Start P Rule P IsAvailable Rule newContact Get Contact detail…" at bounding box center [785, 405] width 1476 height 757
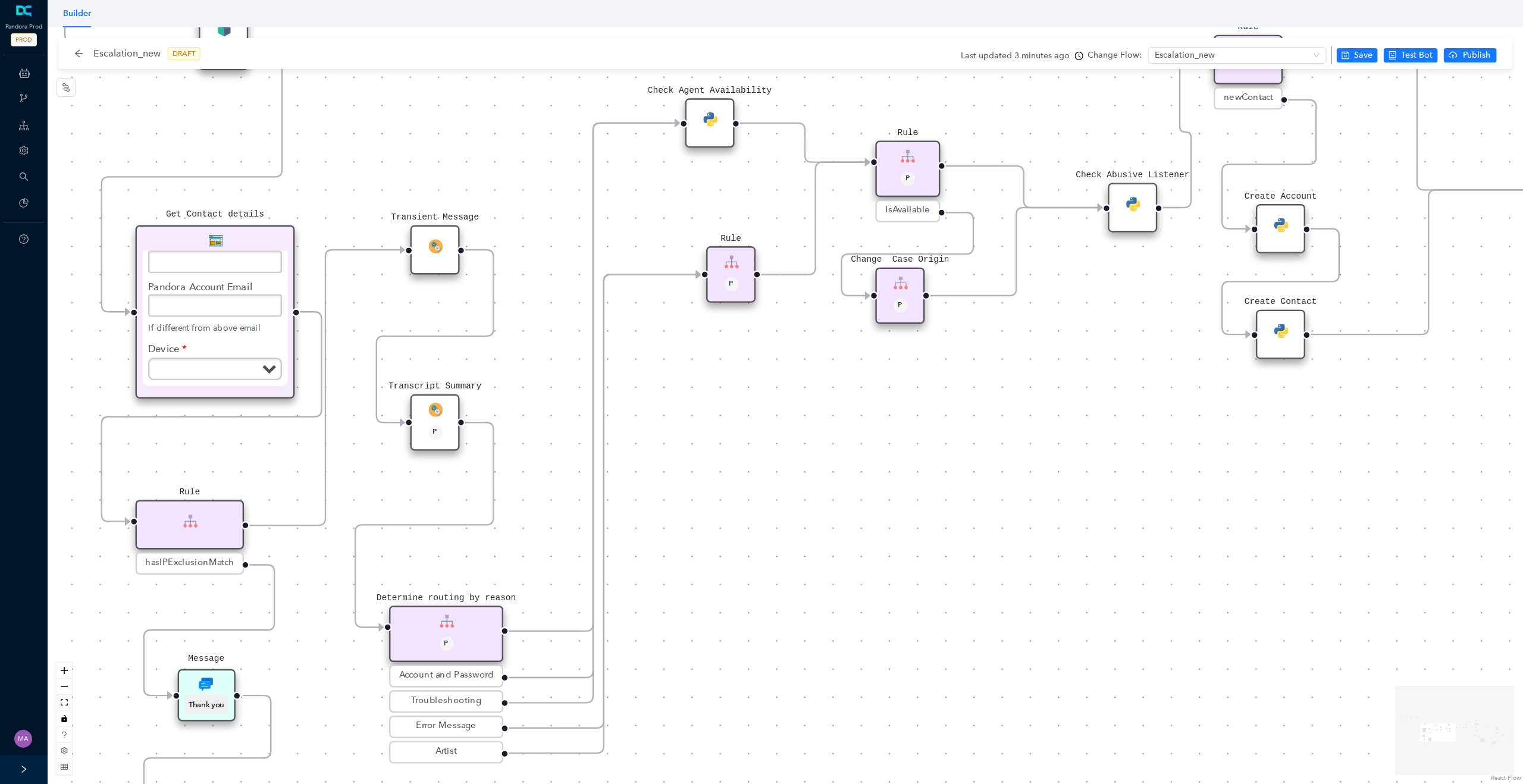
drag, startPoint x: 499, startPoint y: 508, endPoint x: 535, endPoint y: 575, distance: 76.1
click at [535, 575] on div "Rule P Data Table Start P Rule P IsAvailable Rule newContact Get Contact detail…" at bounding box center [785, 405] width 1476 height 757
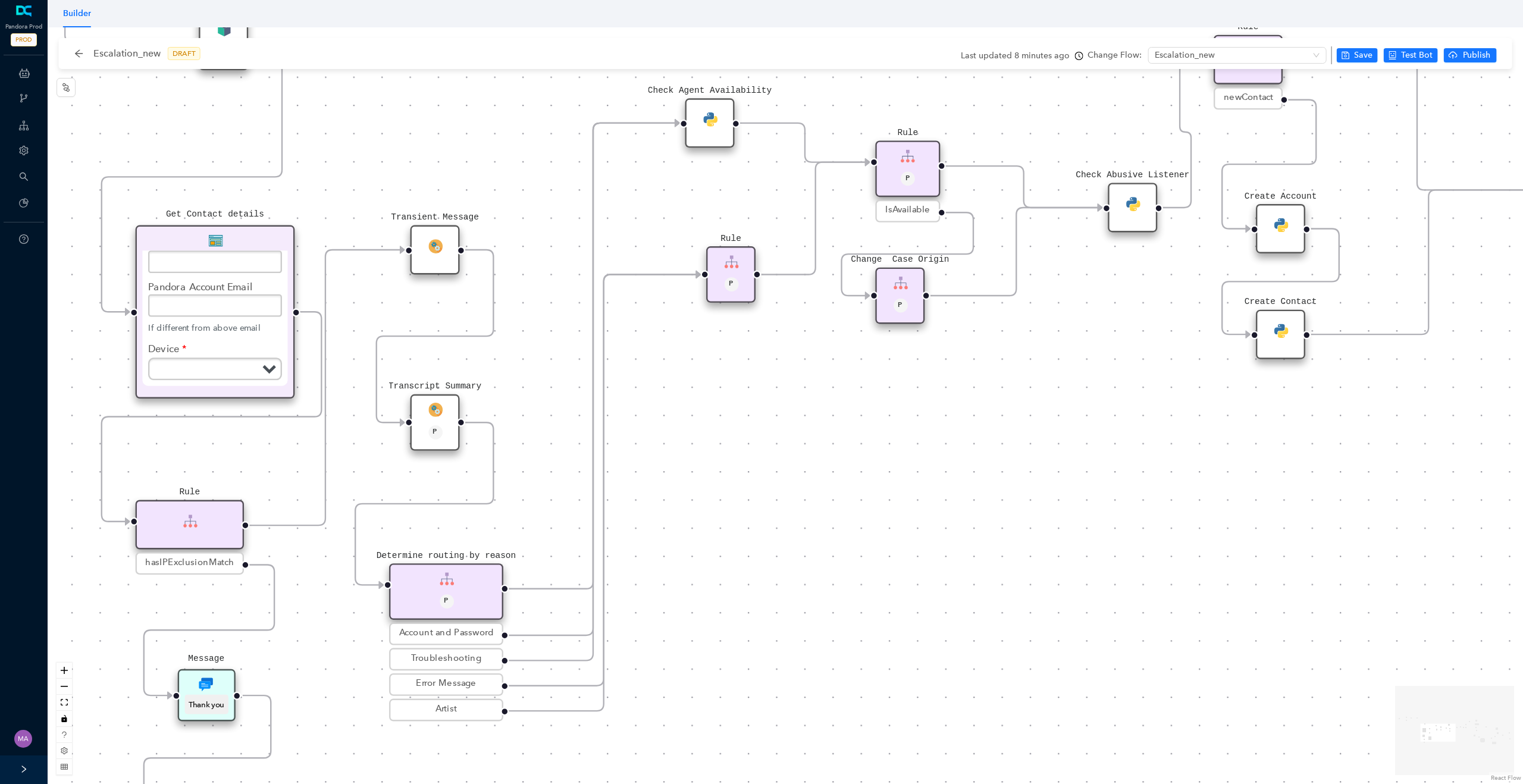
drag, startPoint x: 468, startPoint y: 640, endPoint x: 475, endPoint y: 594, distance: 46.5
click at [475, 595] on div "P" at bounding box center [446, 603] width 97 height 17
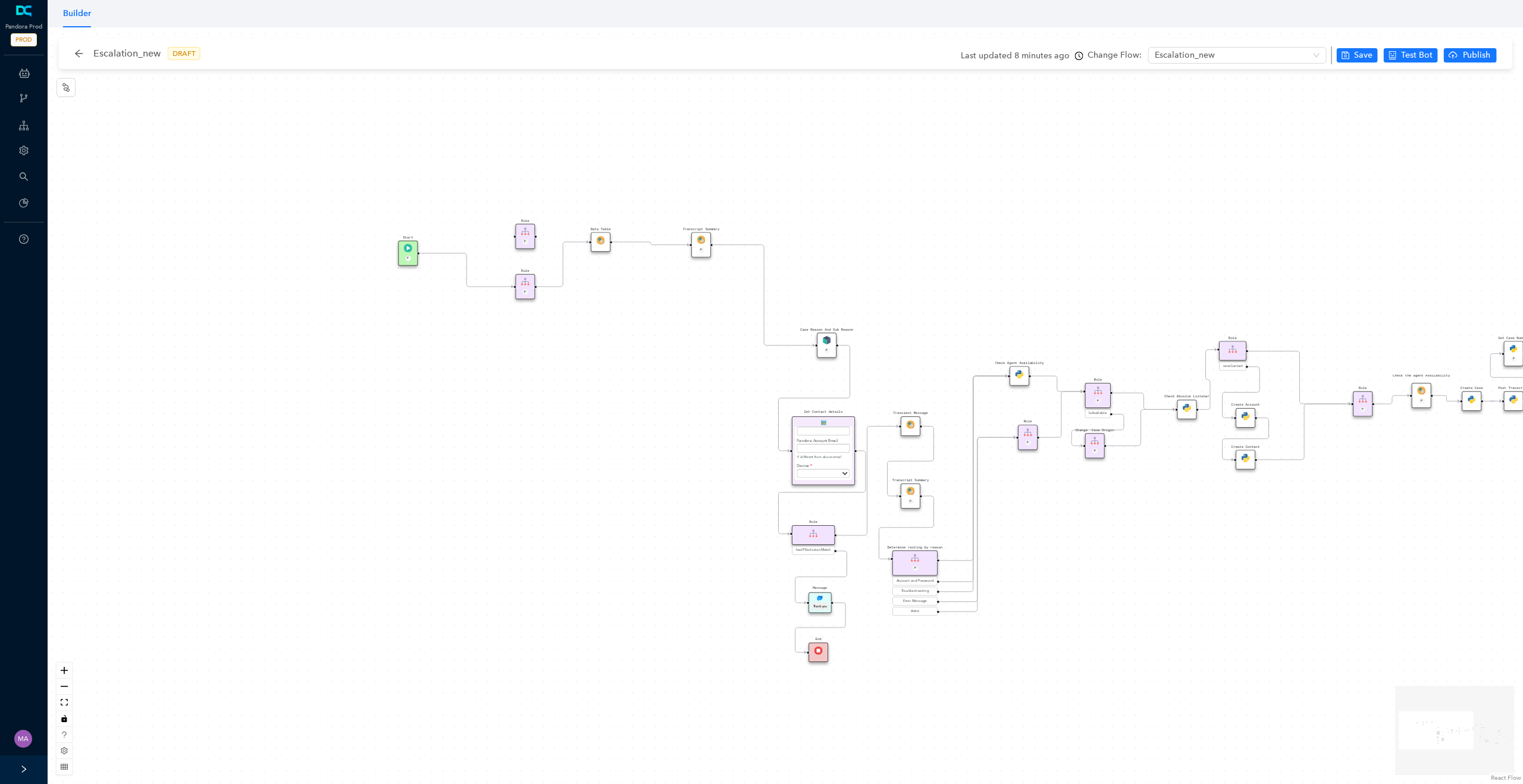
drag, startPoint x: 844, startPoint y: 485, endPoint x: 1078, endPoint y: 522, distance: 236.9
click at [1078, 522] on div "Rule P Data Table Start P Rule P IsAvailable Rule newContact Get Contact detail…" at bounding box center [785, 405] width 1476 height 757
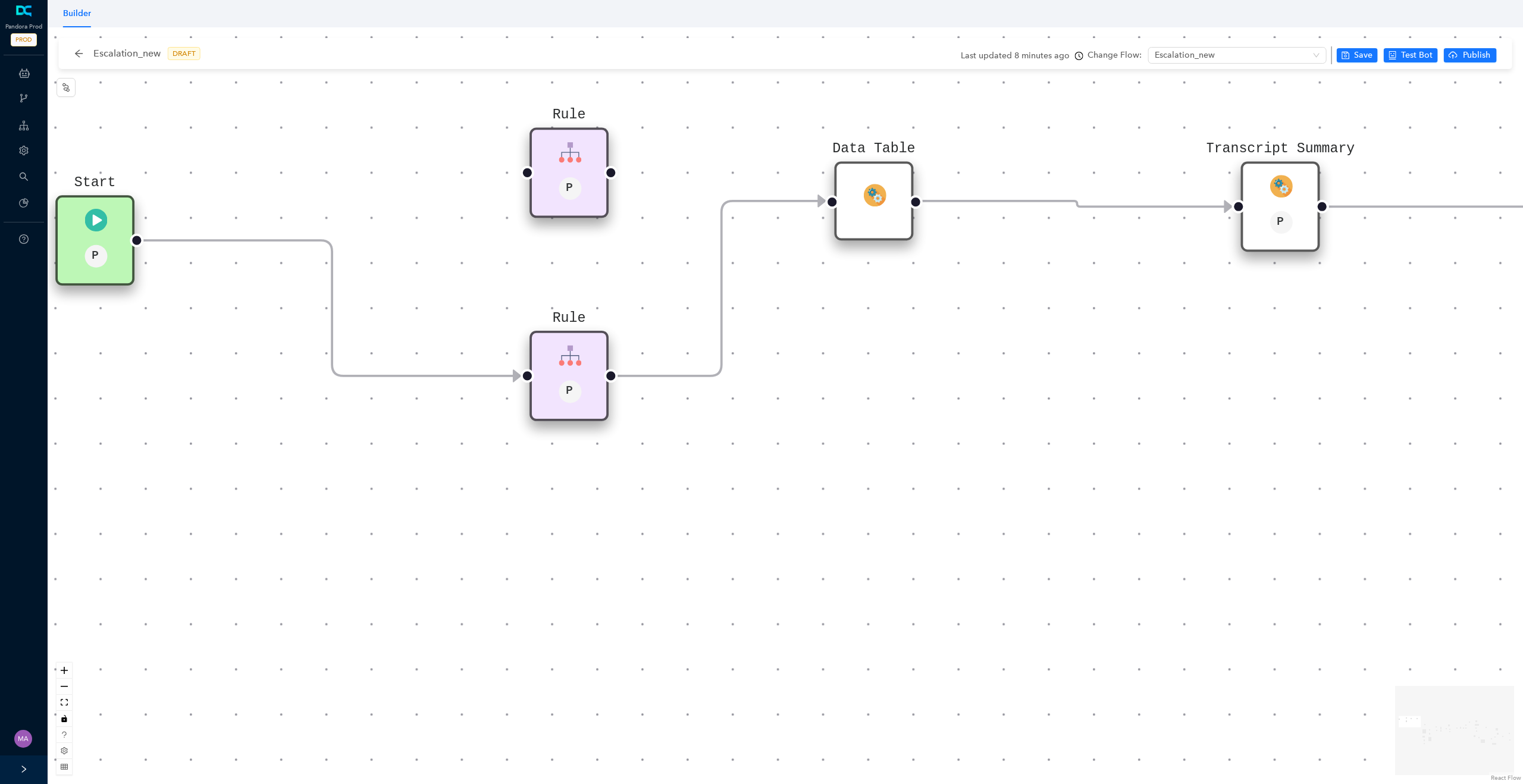
drag, startPoint x: 529, startPoint y: 319, endPoint x: 565, endPoint y: 502, distance: 186.5
click at [565, 502] on div "Rule P Data Table Start P Rule P IsAvailable Rule newContact Get Contact detail…" at bounding box center [785, 405] width 1476 height 757
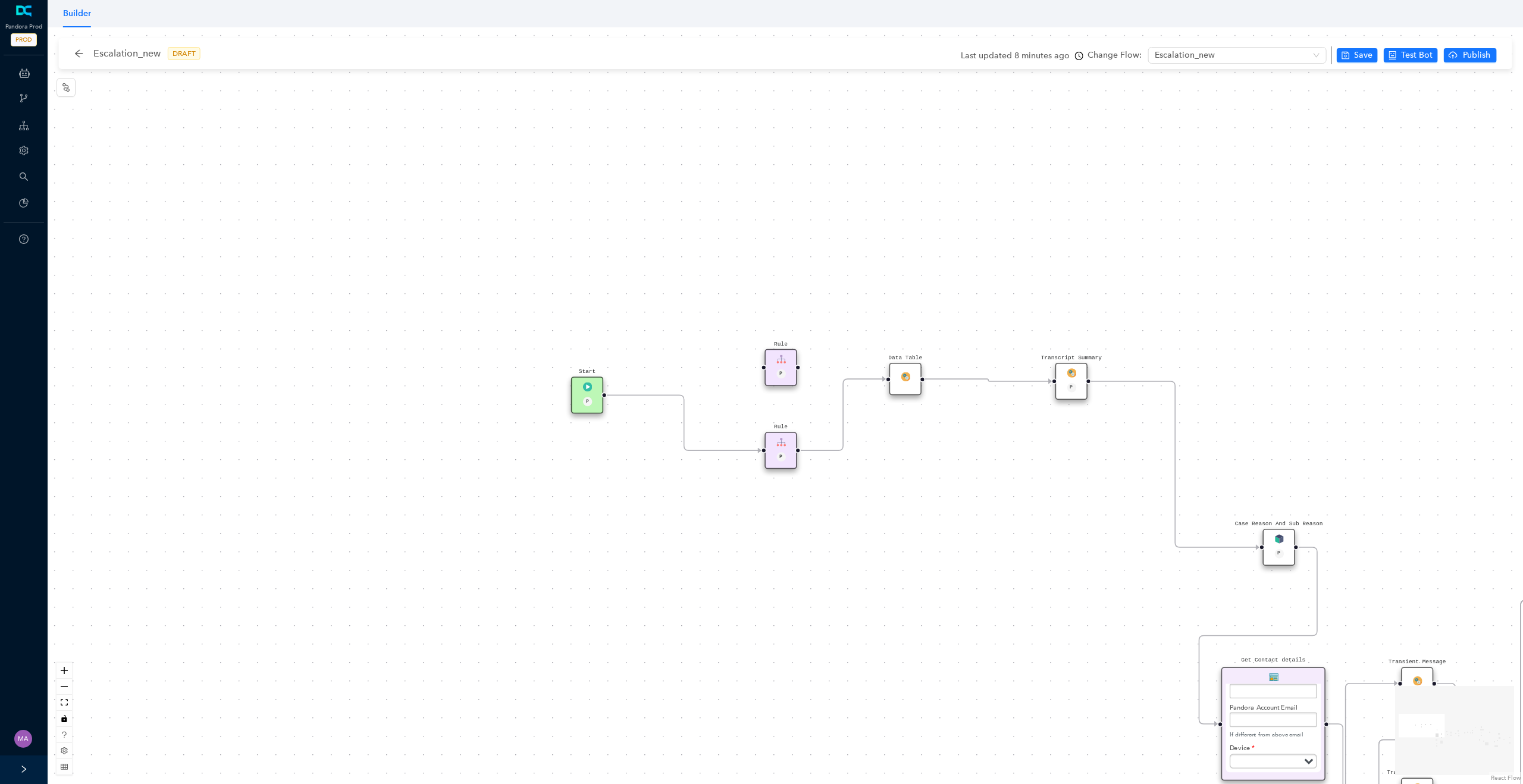
drag, startPoint x: 988, startPoint y: 503, endPoint x: 507, endPoint y: 425, distance: 487.3
click at [507, 426] on div "Rule P Data Table Start P Rule P IsAvailable Rule newContact Get Contact detail…" at bounding box center [785, 405] width 1476 height 757
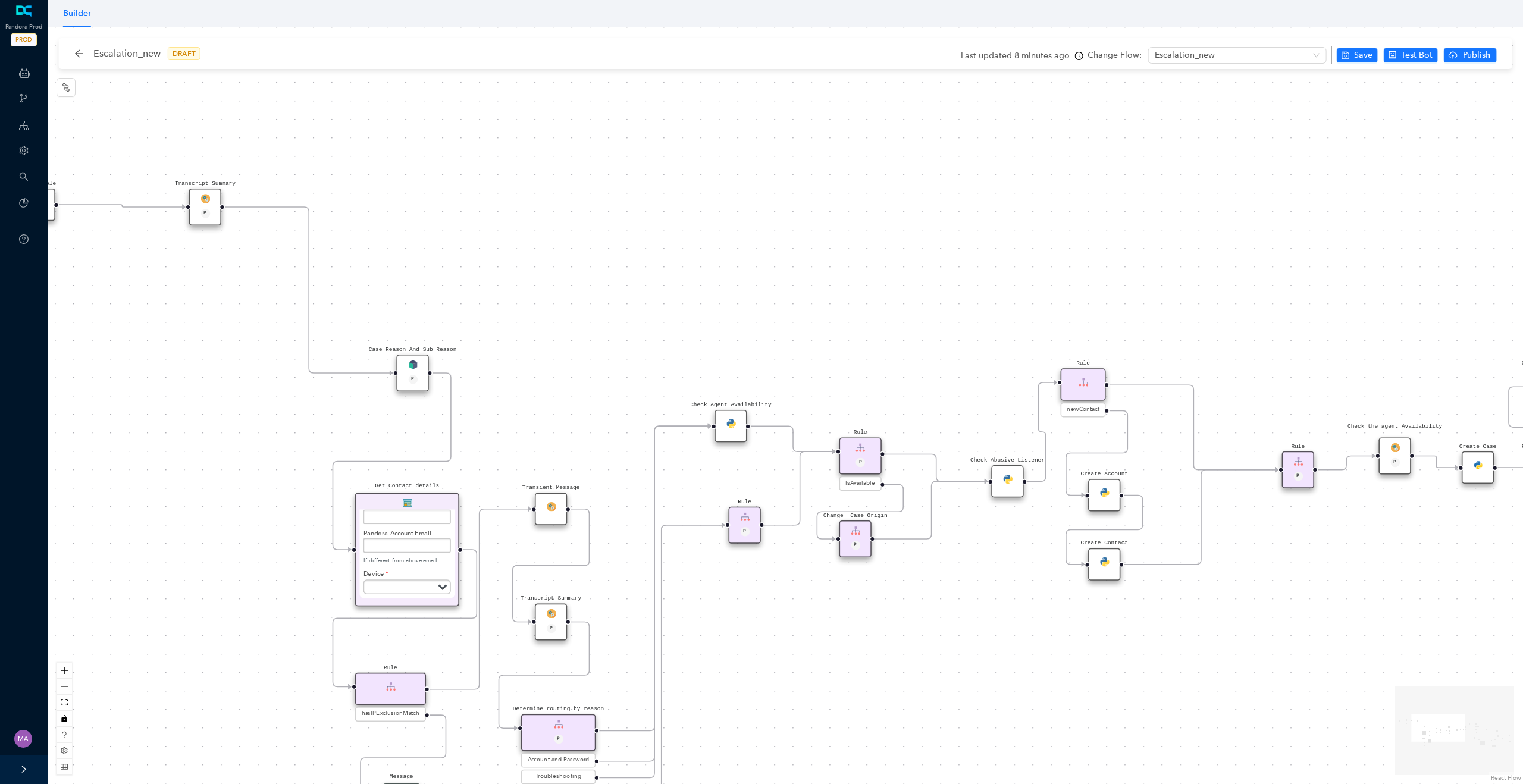
drag, startPoint x: 1008, startPoint y: 359, endPoint x: 604, endPoint y: 223, distance: 426.3
click at [604, 223] on div "Rule P Data Table Start P Rule P IsAvailable Rule newContact Get Contact detail…" at bounding box center [785, 405] width 1476 height 757
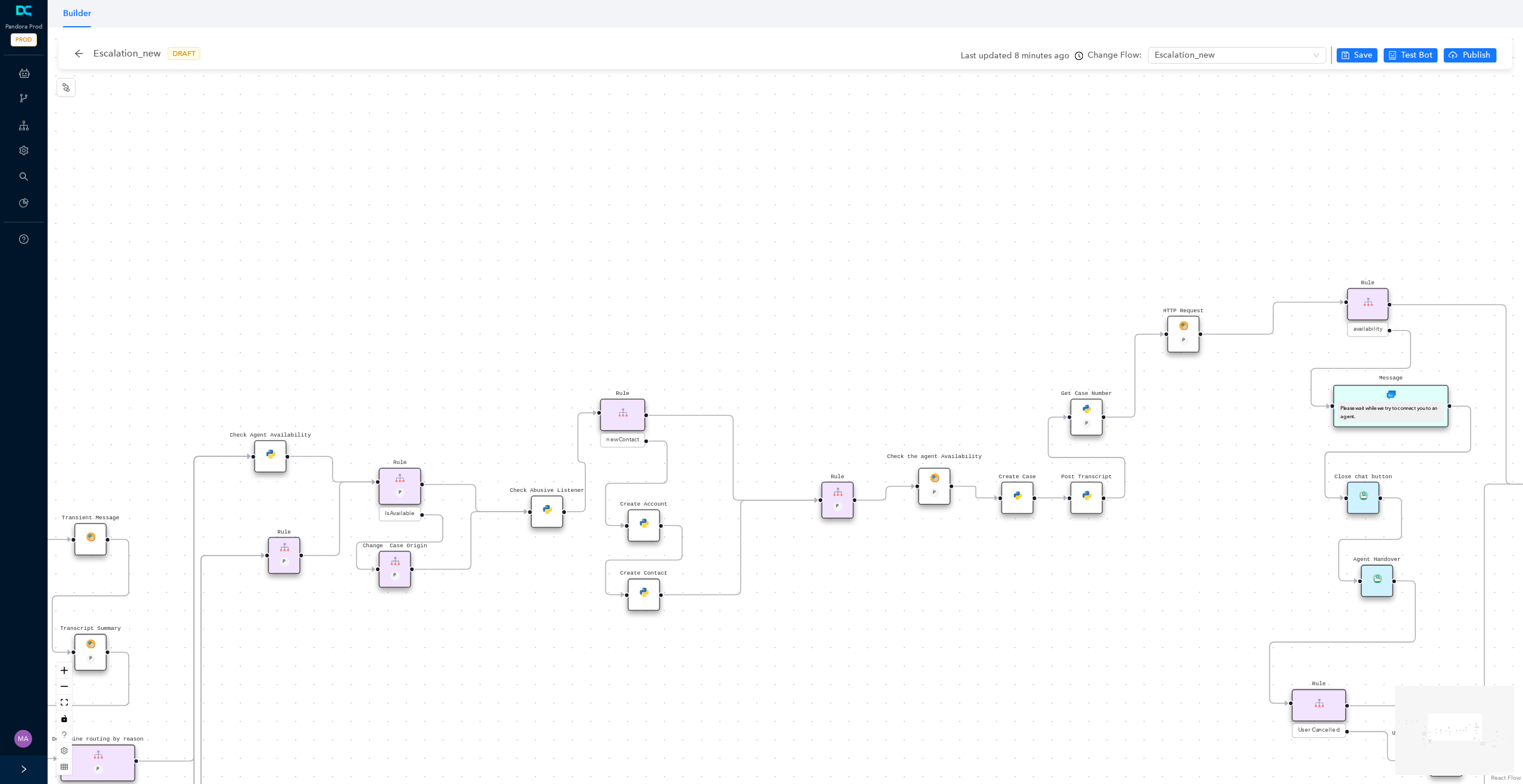
drag, startPoint x: 862, startPoint y: 247, endPoint x: 413, endPoint y: 316, distance: 454.3
click at [413, 316] on div "Rule P Data Table Start P Rule P IsAvailable Rule newContact Get Contact detail…" at bounding box center [785, 405] width 1476 height 757
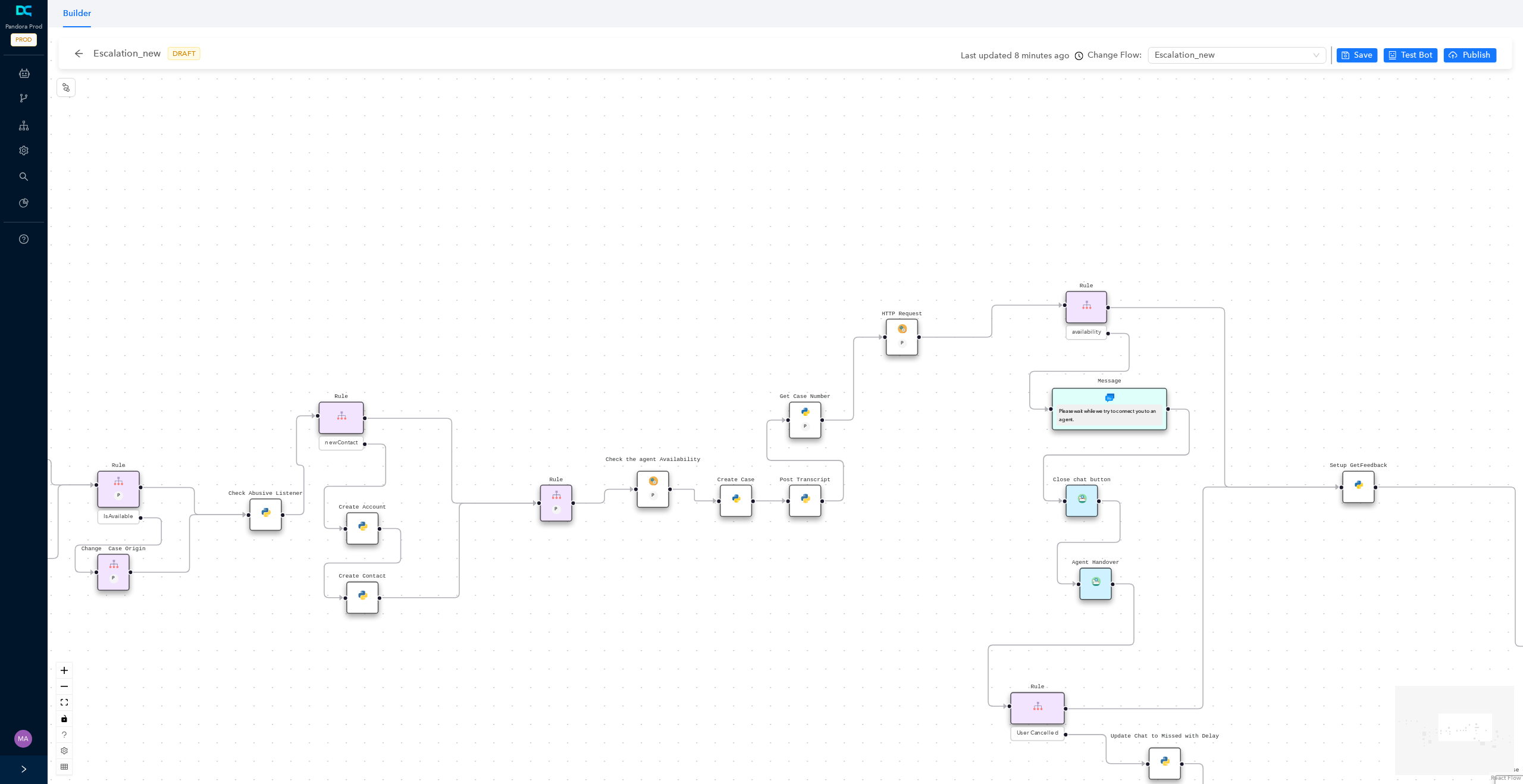
drag, startPoint x: 867, startPoint y: 276, endPoint x: 591, endPoint y: 278, distance: 276.0
click at [591, 278] on div "Rule P Data Table Start P Rule P IsAvailable Rule newContact Get Contact detail…" at bounding box center [785, 405] width 1476 height 757
click at [731, 507] on div "Create Case" at bounding box center [736, 501] width 32 height 32
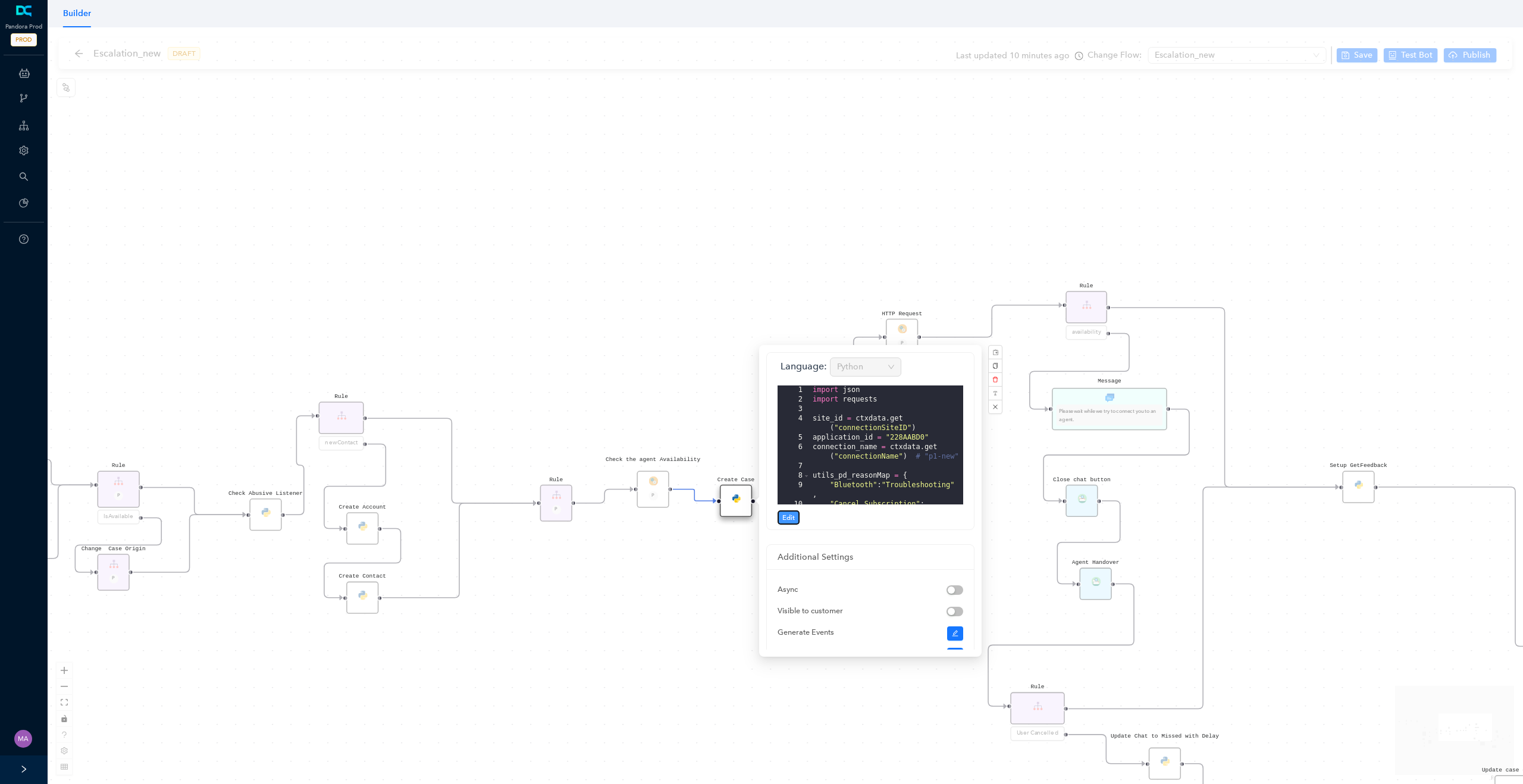
click at [787, 521] on span "Edit" at bounding box center [789, 518] width 13 height 11
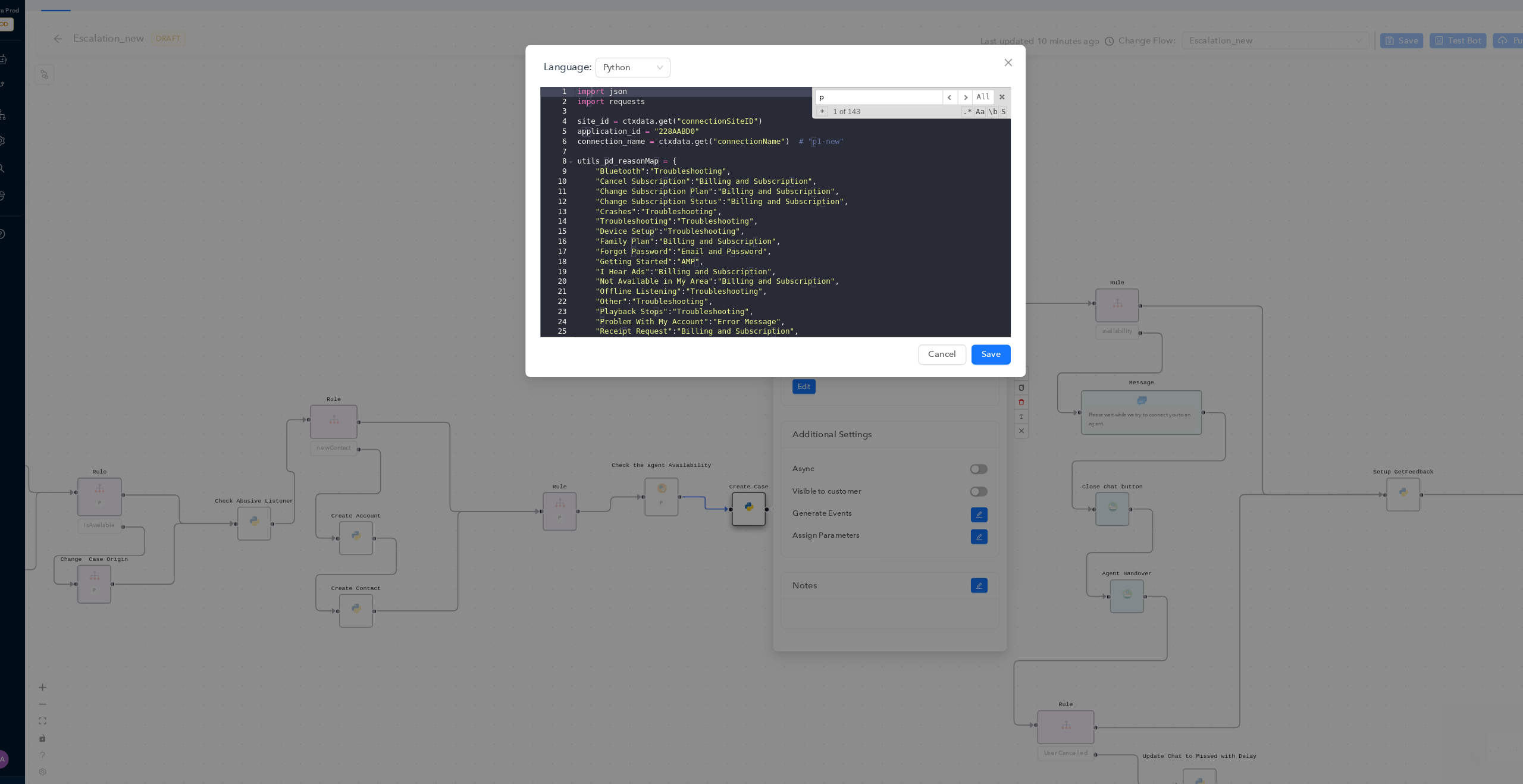
scroll to position [0, 0]
type input "p"
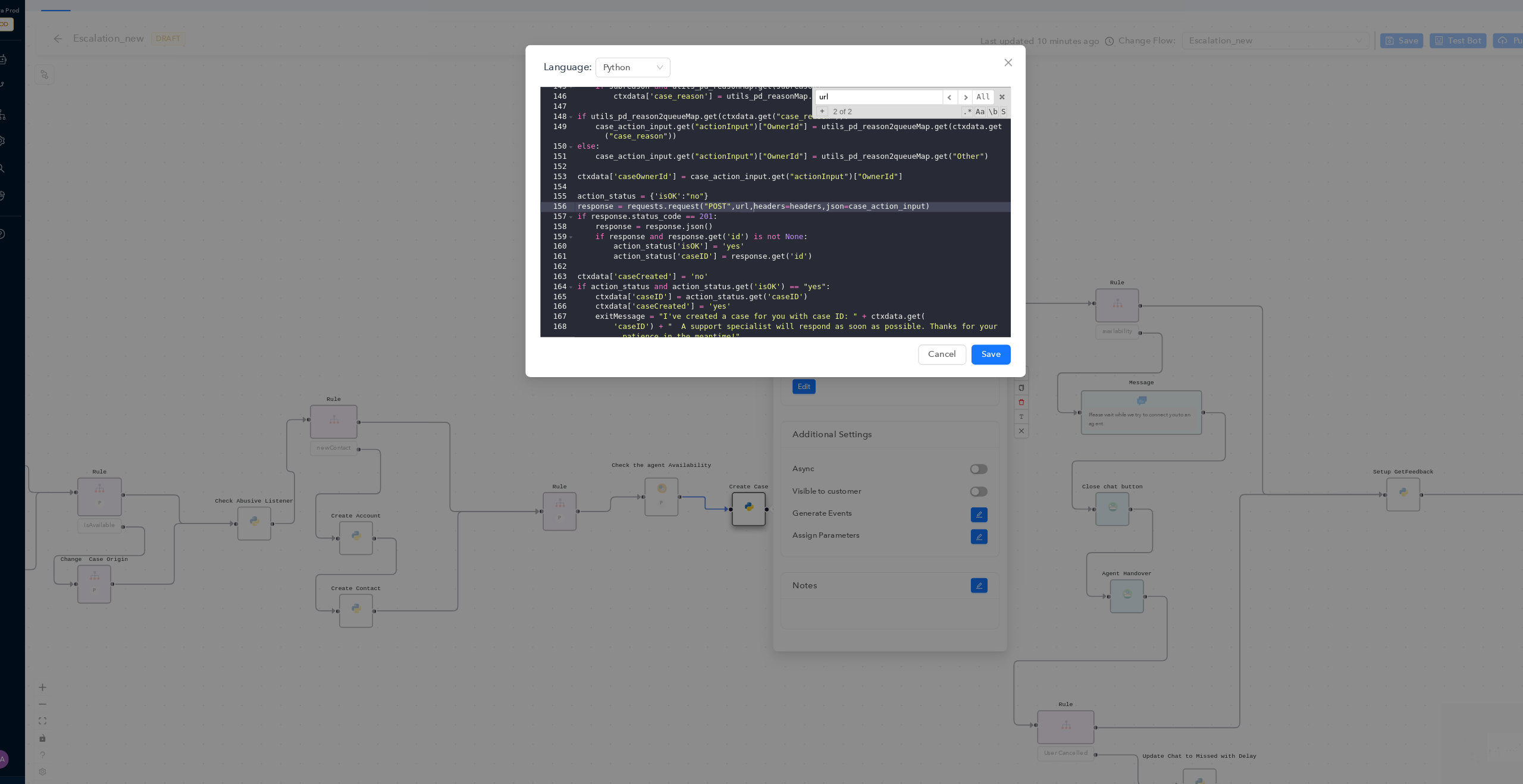
scroll to position [1500, 0]
type input "url"
click at [428, 266] on div "Language: Python 145 146 147 148 149 150 151 152 153 154 155 156 157 158 159 16…" at bounding box center [762, 392] width 1523 height 784
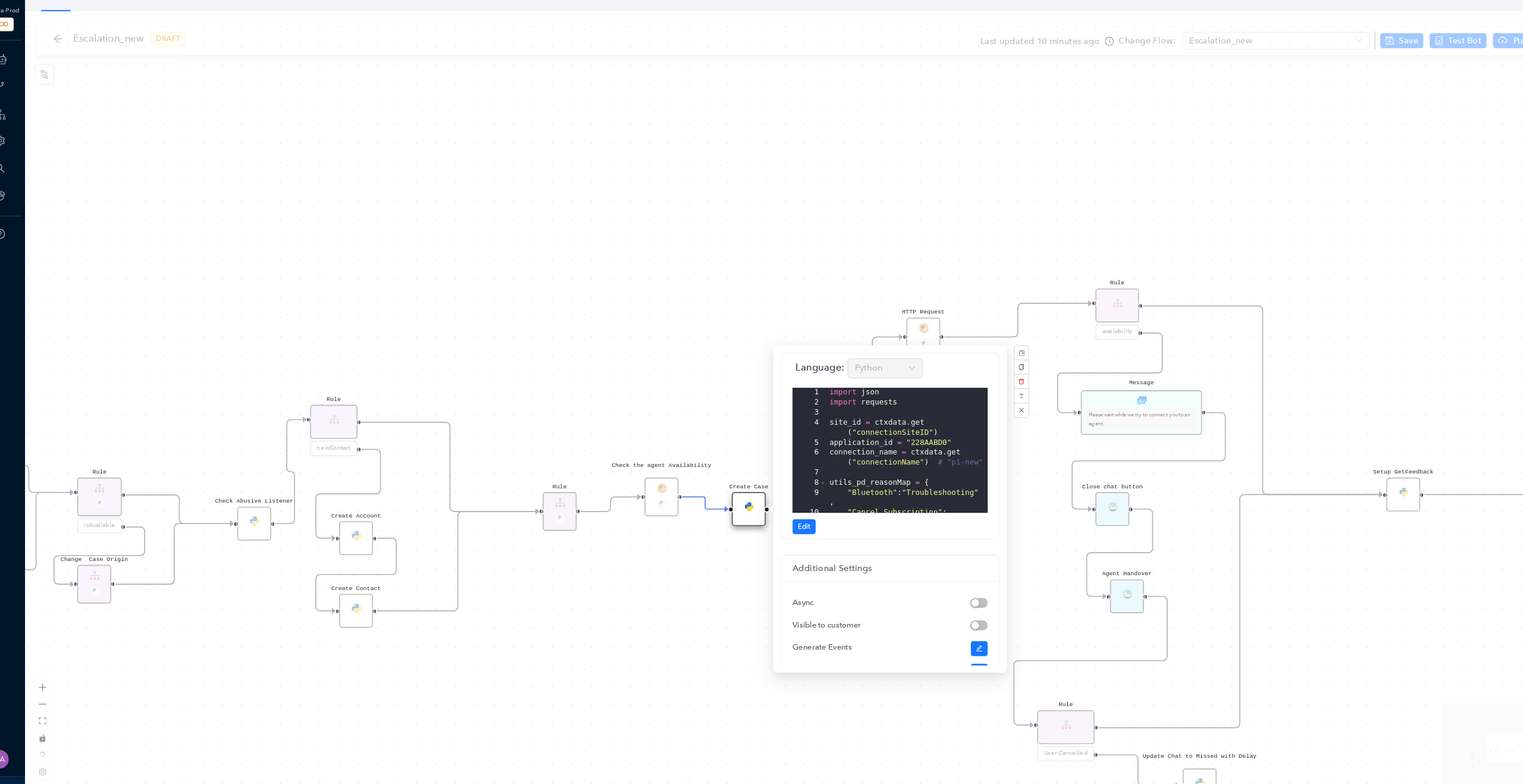
click at [559, 351] on div "Rule P Data Table Start P Rule P IsAvailable Rule newContact Get Contact detail…" at bounding box center [785, 405] width 1476 height 757
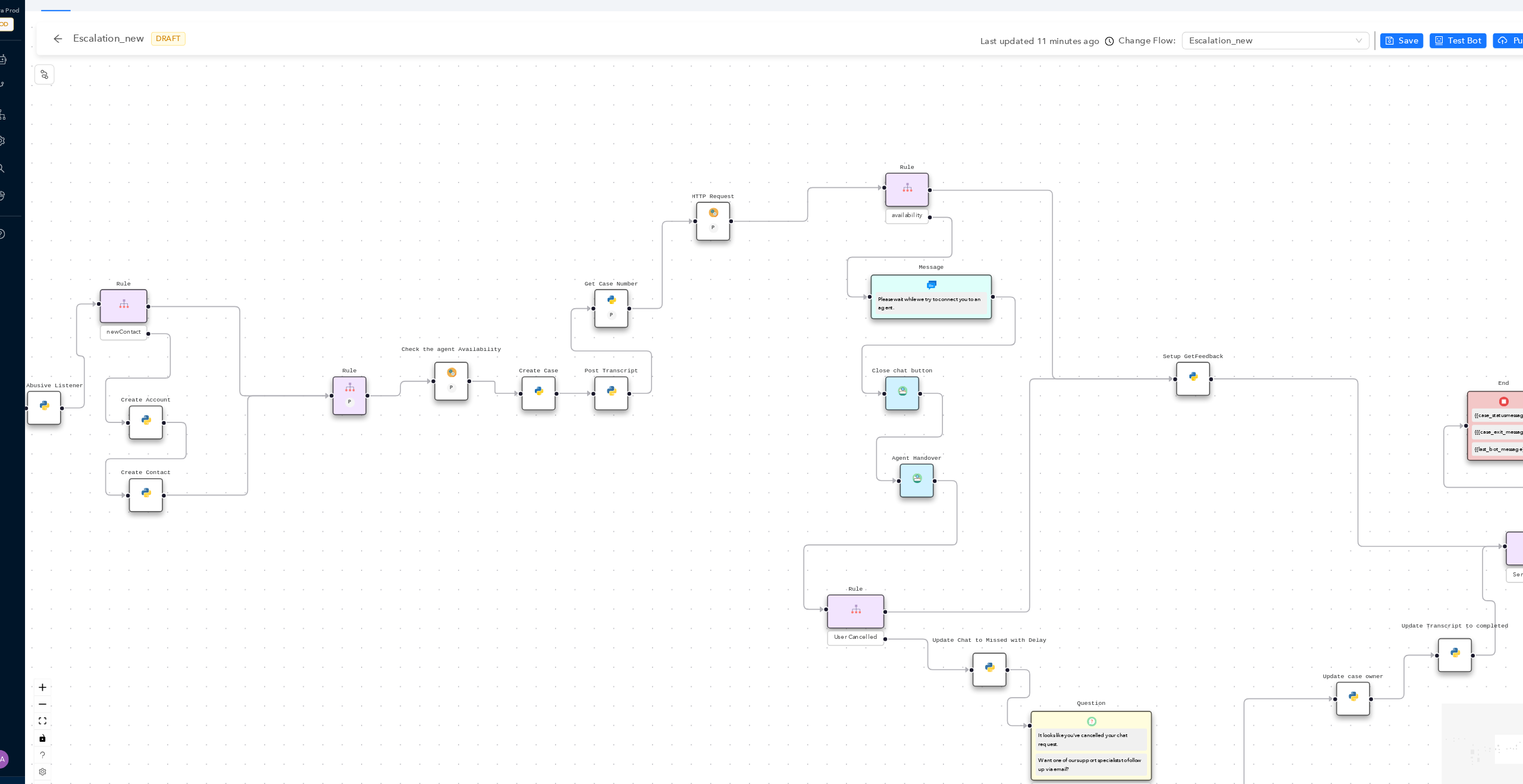
drag, startPoint x: 957, startPoint y: 481, endPoint x: 748, endPoint y: 360, distance: 241.5
click at [748, 360] on div "Rule P Data Table Start P Rule P IsAvailable Rule newContact Get Contact detail…" at bounding box center [785, 405] width 1476 height 757
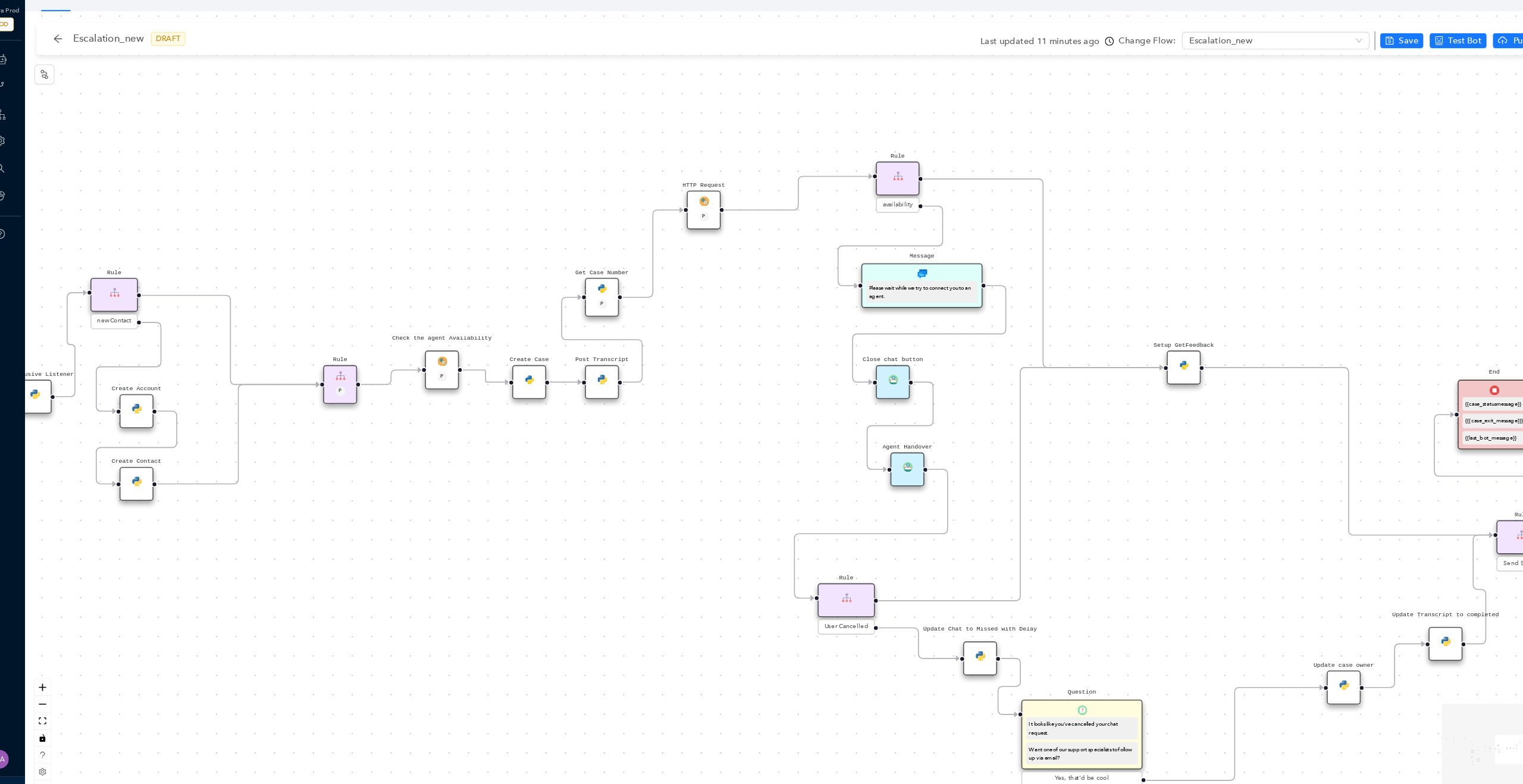
click at [898, 474] on div "Agent Handover" at bounding box center [887, 462] width 32 height 32
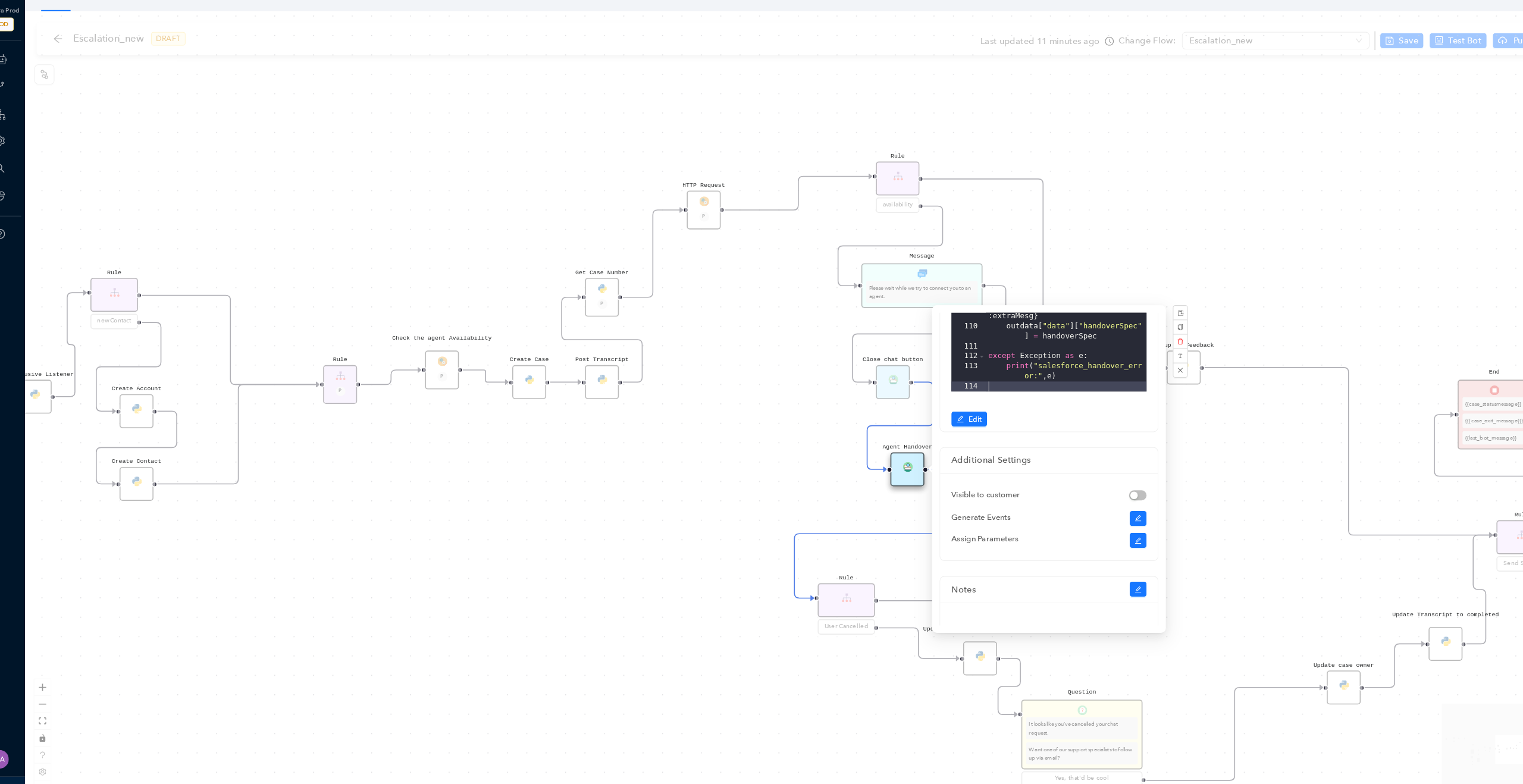
scroll to position [422, 0]
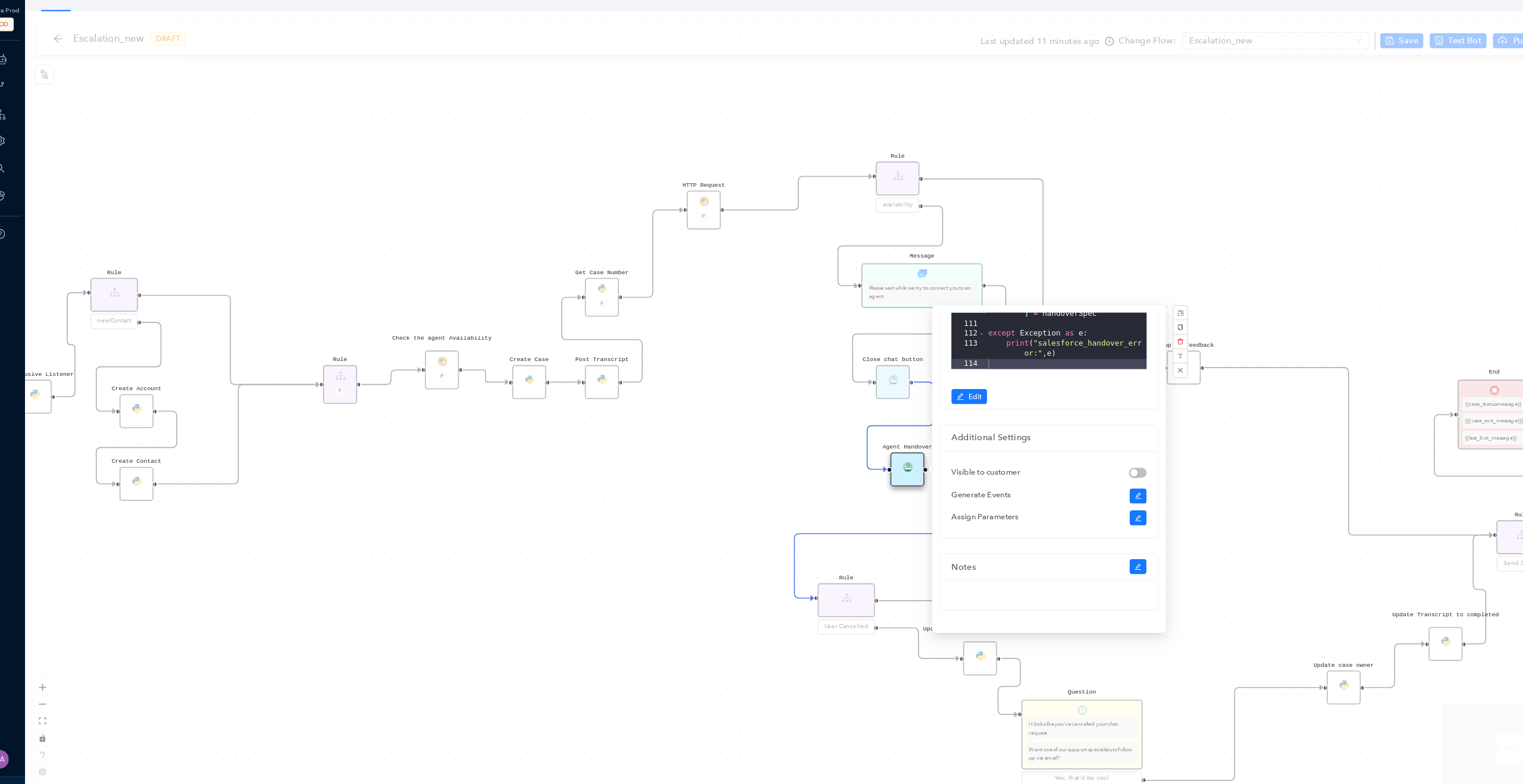
click at [946, 401] on div "85 86 87 88 89 90 91 92 93 94 95 96 97 98 99 100 101 102 103 104 105 106 107 10…" at bounding box center [1021, 149] width 207 height 513
click at [946, 398] on span "Edit" at bounding box center [952, 394] width 13 height 11
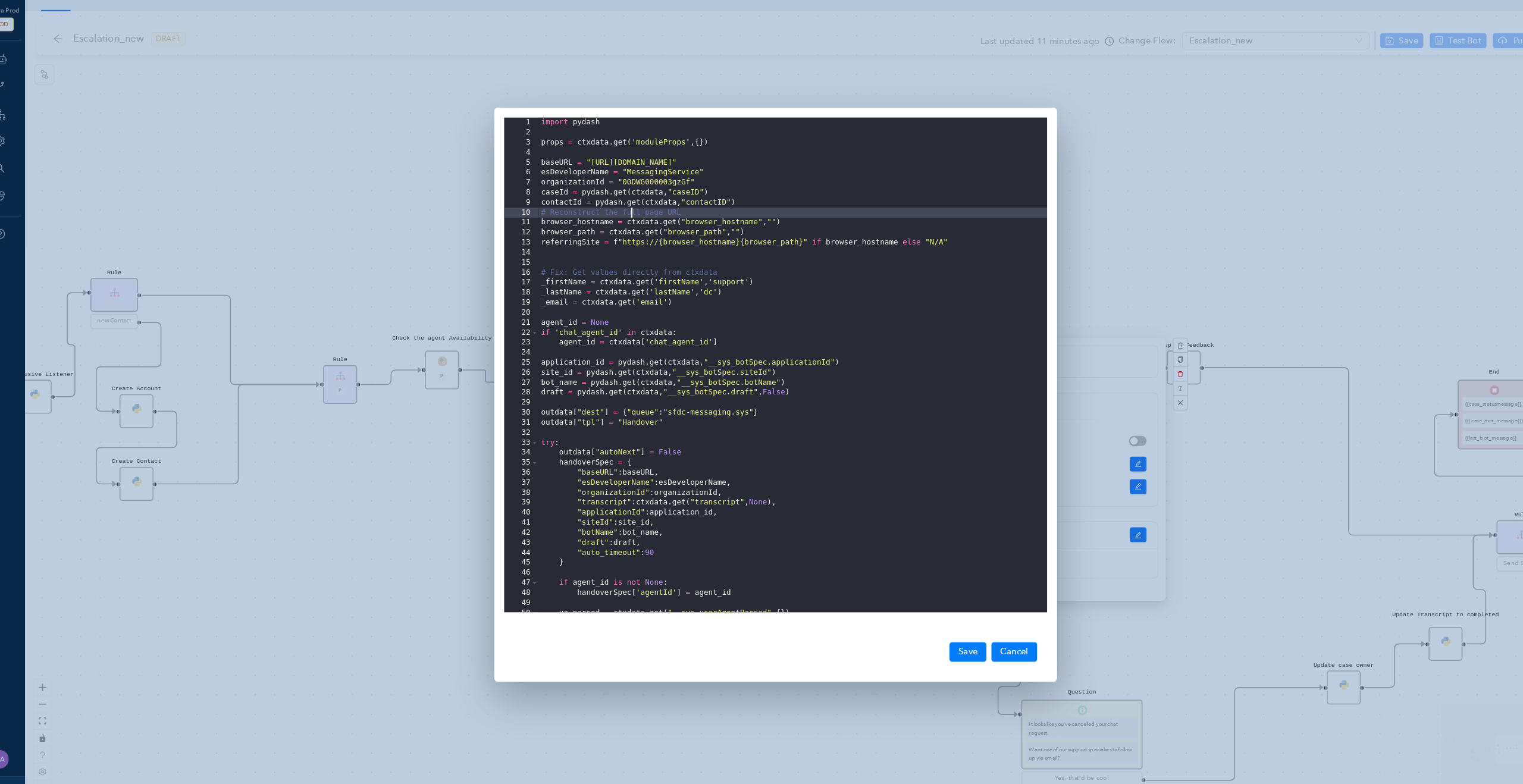
drag, startPoint x: 672, startPoint y: 220, endPoint x: 624, endPoint y: 219, distance: 48.0
click at [624, 219] on div "import pydash props = ctxdata . get ( 'moduleProps' , { }) baseURL = "https://p…" at bounding box center [778, 378] width 484 height 499
click at [319, 218] on div "1 2 3 4 5 6 7 8 9 10 11 12 13 14 15 16 17 18 19 20 21 22 23 24 25 26 27 28 29 3…" at bounding box center [762, 392] width 1523 height 784
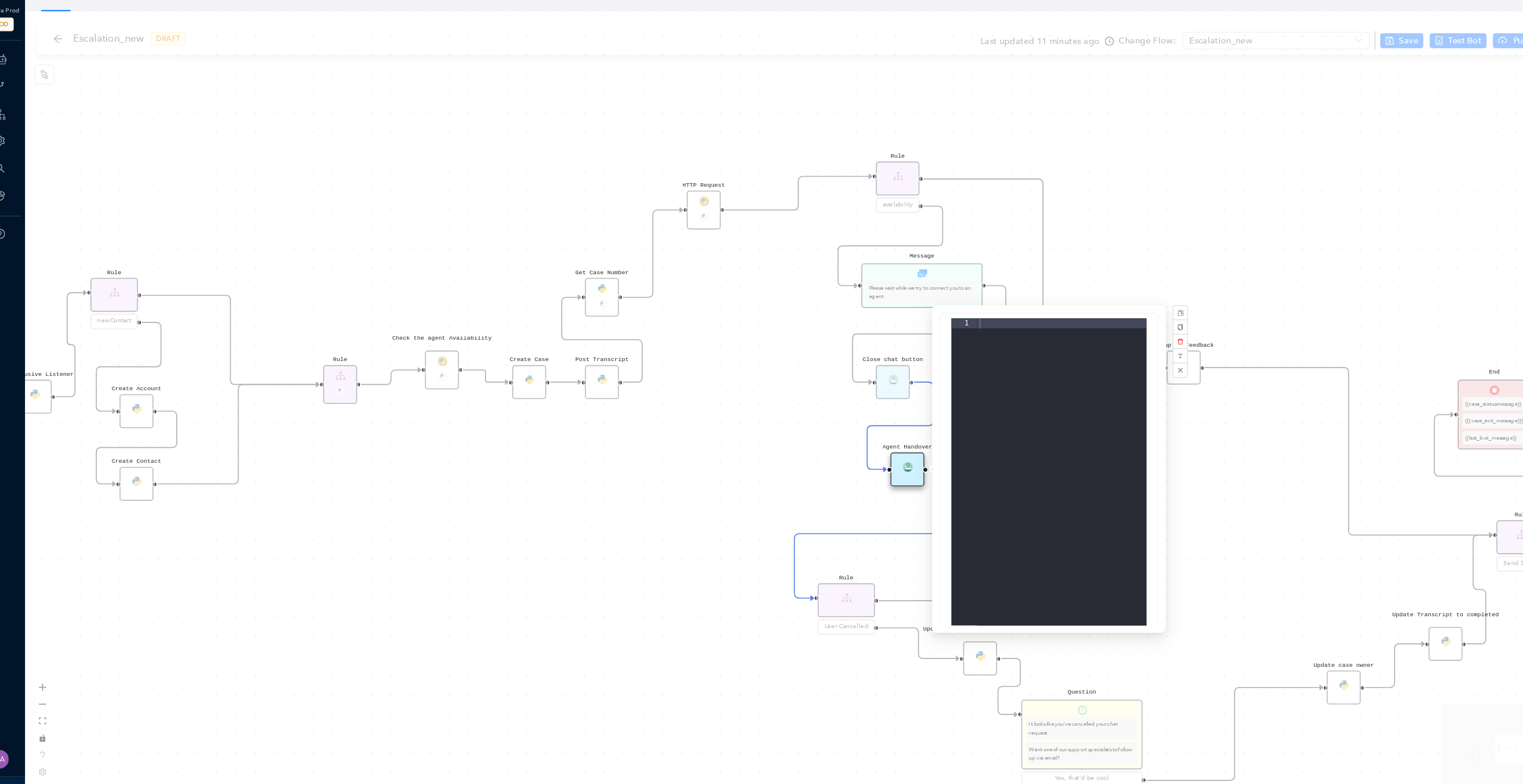
click at [319, 218] on div "Rule P Data Table Start P Rule P IsAvailable Rule newContact Get Contact detail…" at bounding box center [785, 405] width 1476 height 757
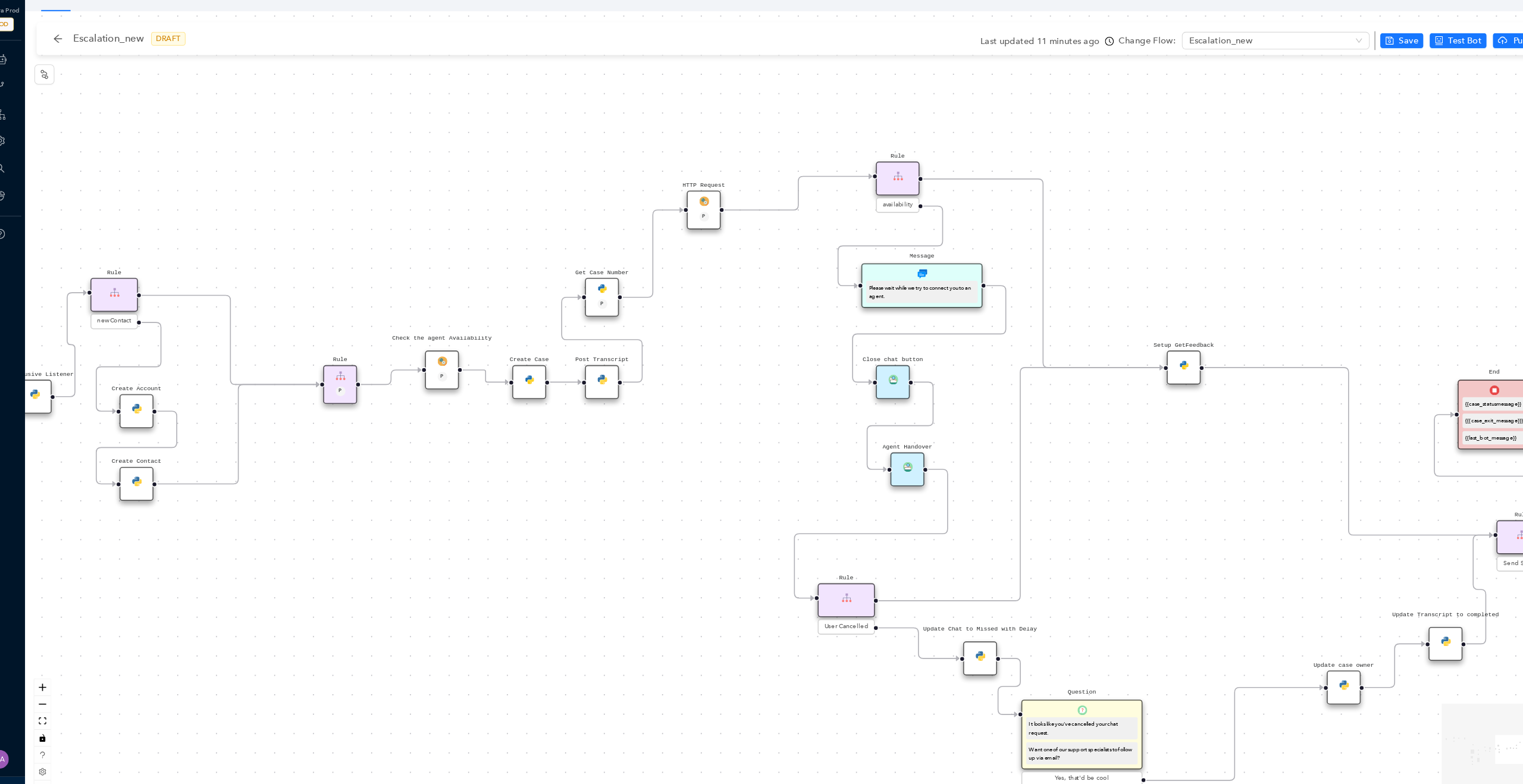
click at [319, 218] on div "Rule P Data Table Start P Rule P IsAvailable Rule newContact Get Contact detail…" at bounding box center [785, 405] width 1476 height 757
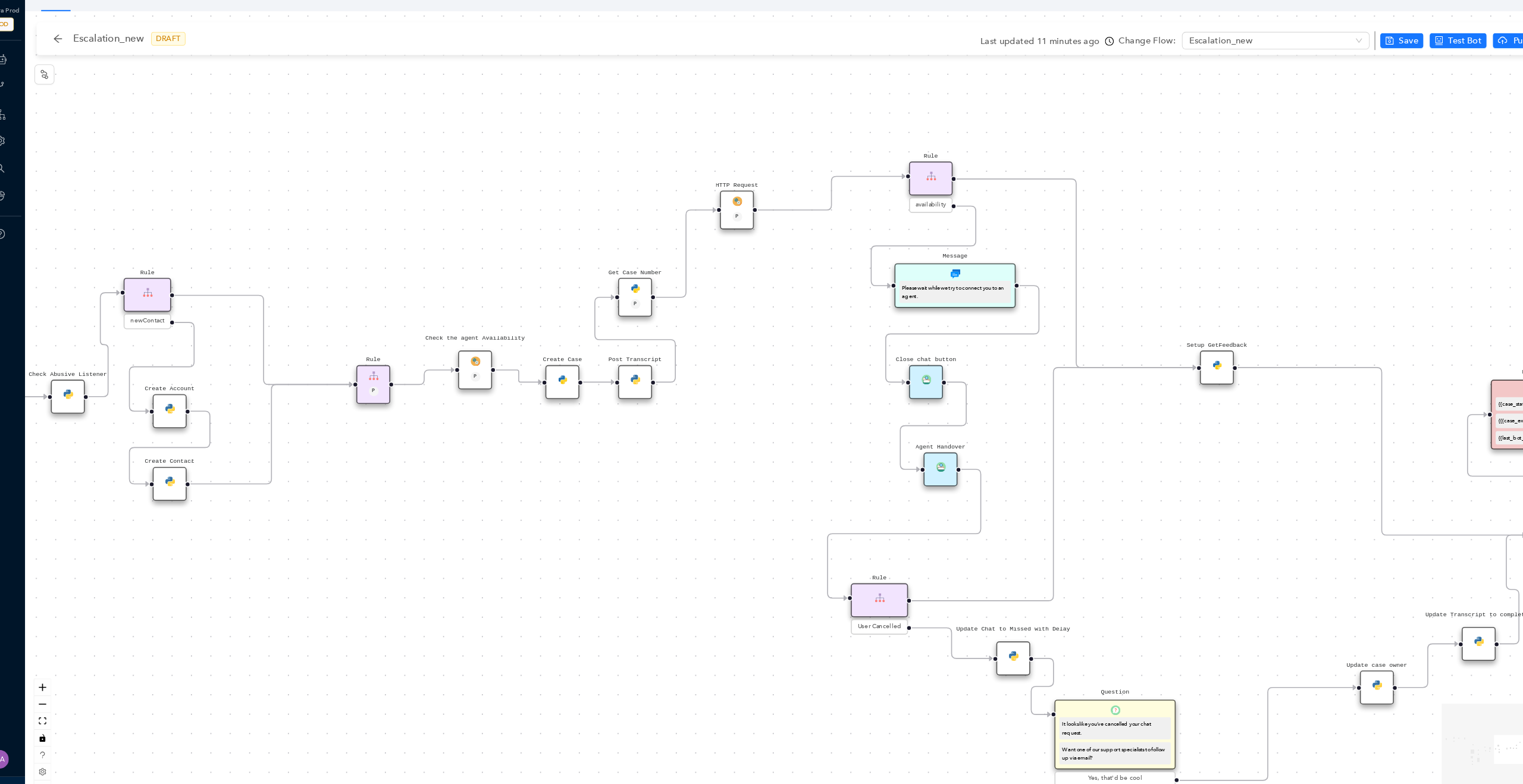
drag, startPoint x: 319, startPoint y: 218, endPoint x: 846, endPoint y: 298, distance: 533.0
click at [820, 288] on div "Rule P Data Table Start P Rule P IsAvailable Rule newContact Get Contact detail…" at bounding box center [785, 405] width 1476 height 757
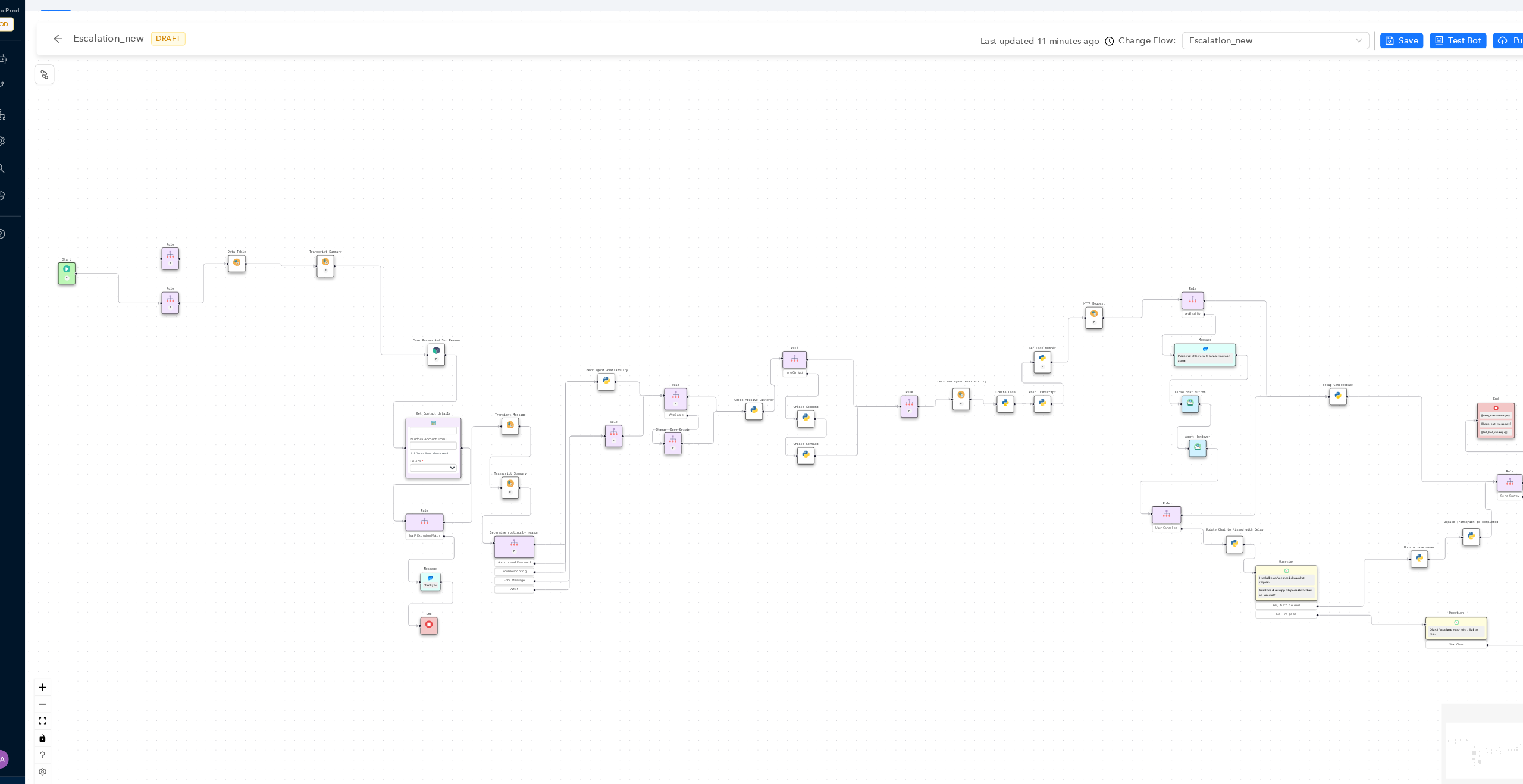
drag, startPoint x: 515, startPoint y: 316, endPoint x: 871, endPoint y: 340, distance: 356.8
click at [871, 340] on div "Rule P Data Table Start P Rule P IsAvailable Rule newContact Get Contact detail…" at bounding box center [785, 405] width 1476 height 757
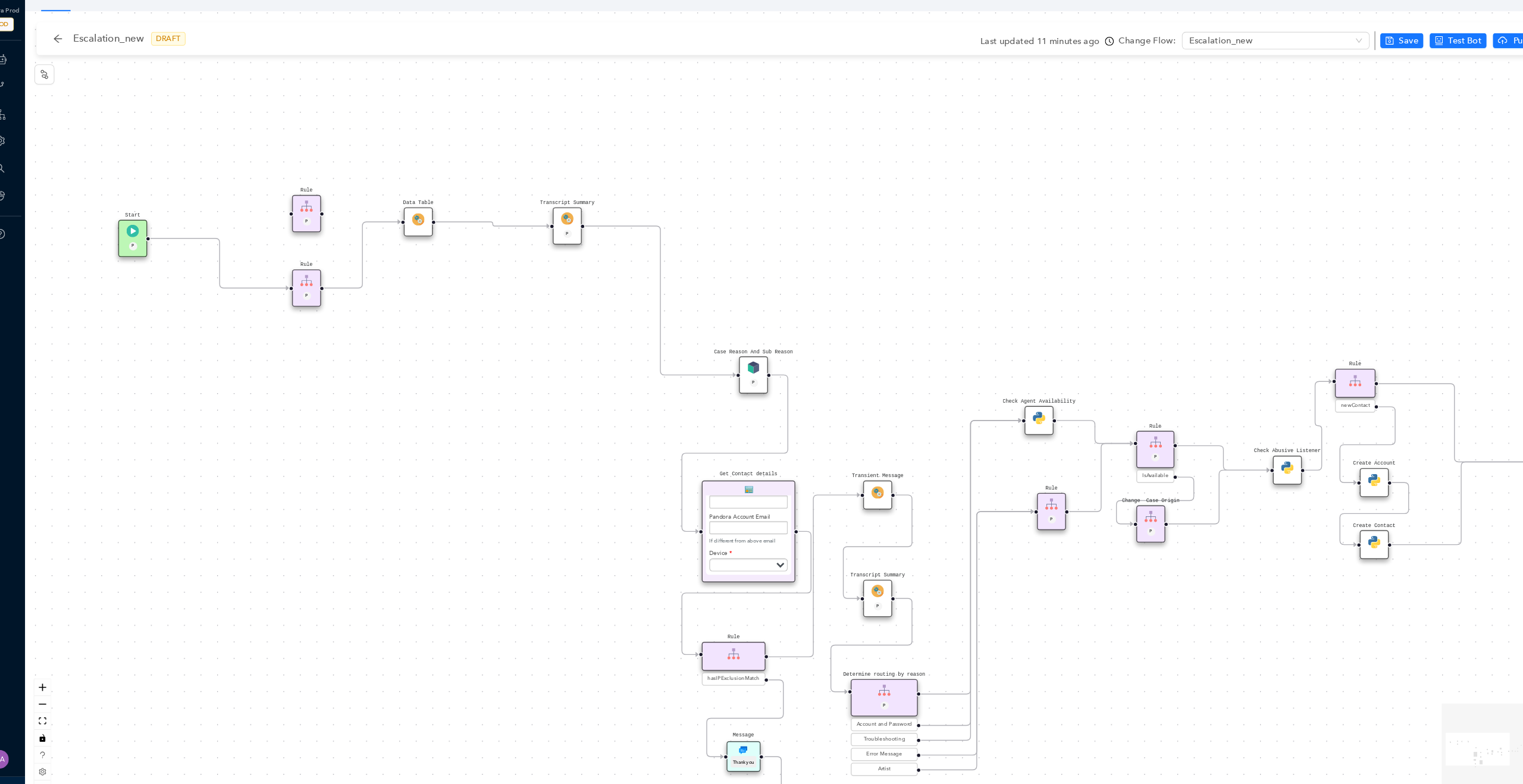
drag, startPoint x: 183, startPoint y: 361, endPoint x: 336, endPoint y: 448, distance: 176.0
click at [338, 448] on div "Rule P Data Table Start P Rule P IsAvailable Rule newContact Get Contact detail…" at bounding box center [785, 405] width 1476 height 757
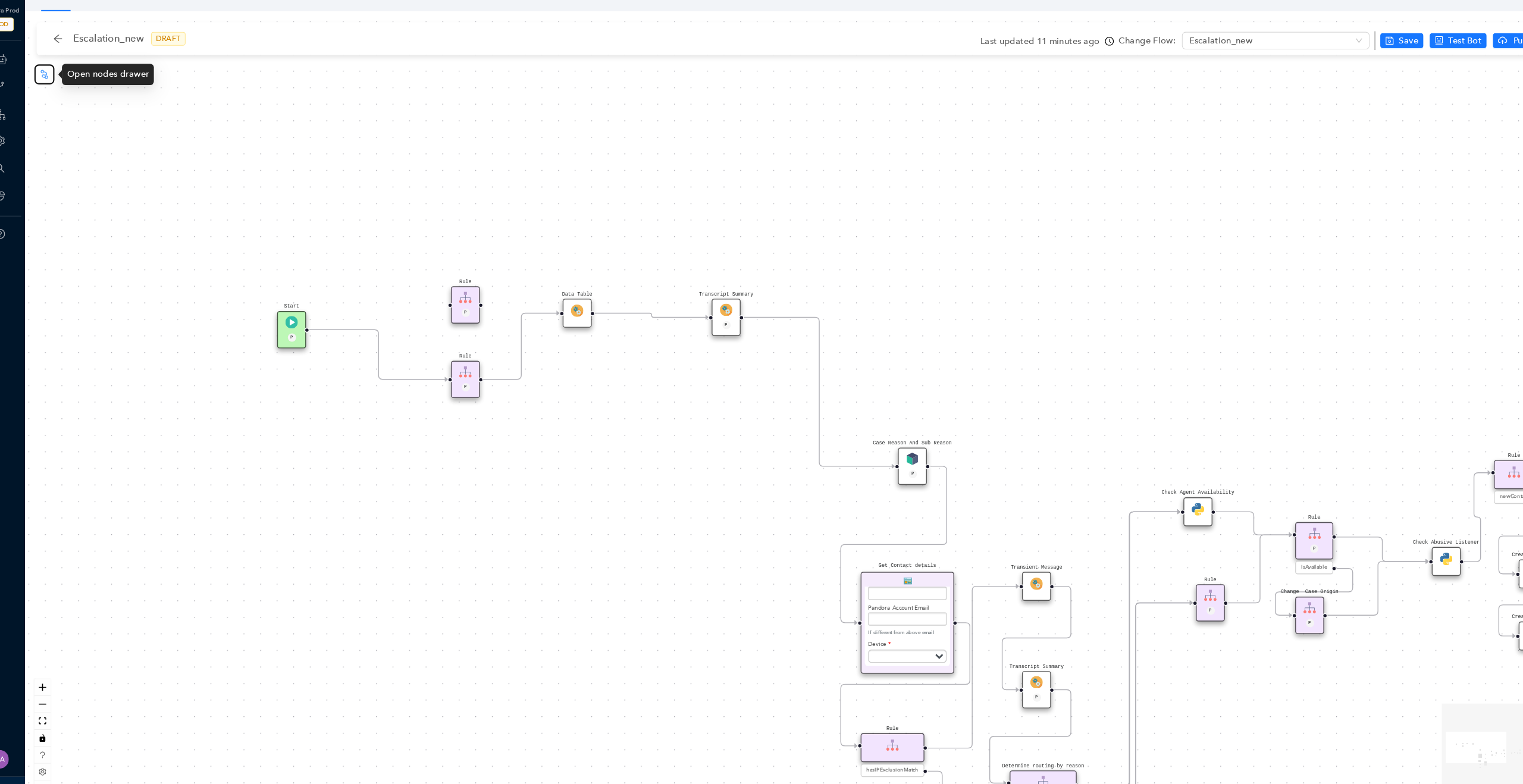
click at [69, 83] on icon "node-index" at bounding box center [66, 87] width 10 height 10
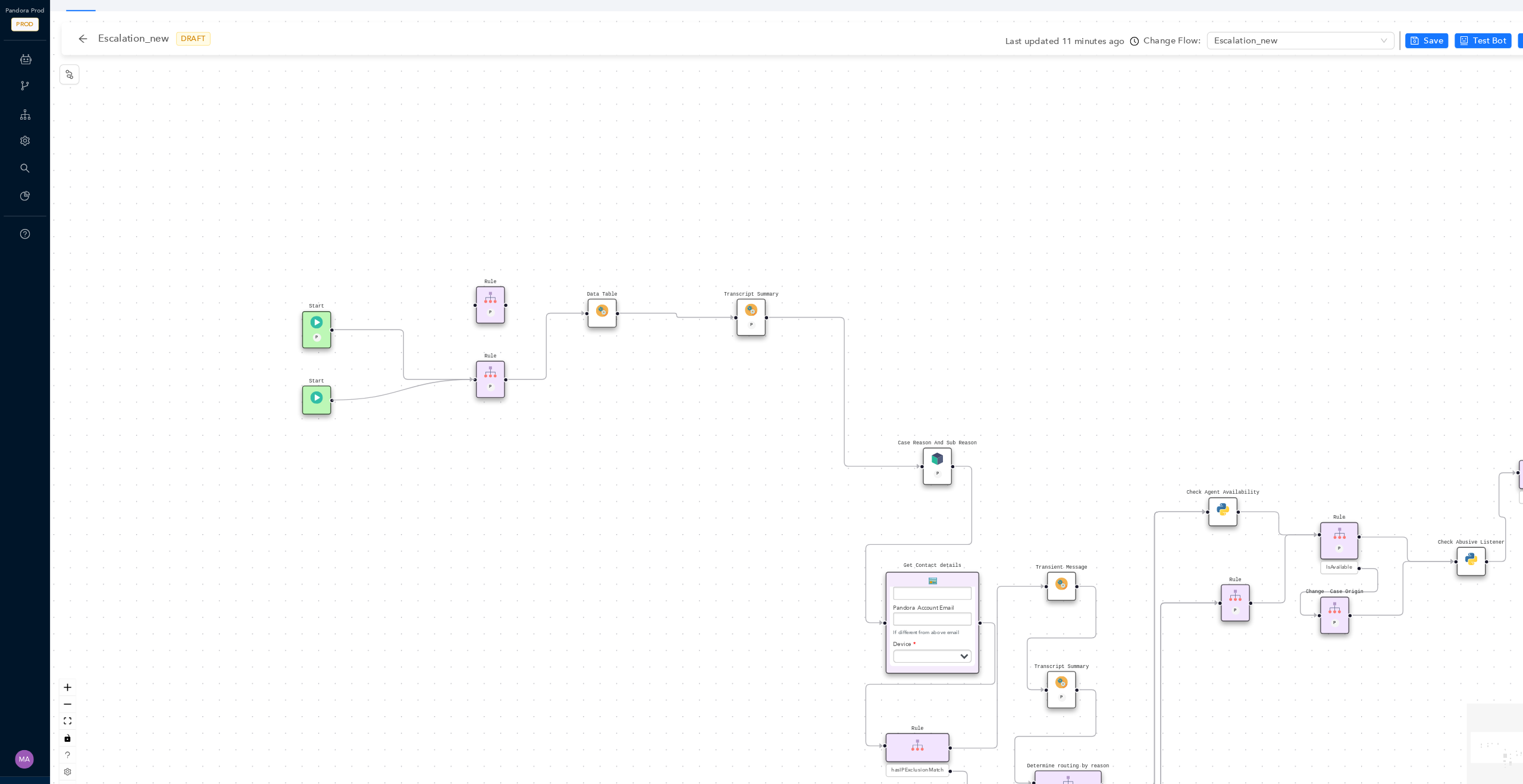
drag, startPoint x: 316, startPoint y: 398, endPoint x: 461, endPoint y: 371, distance: 147.5
click at [381, 356] on icon "Edge from 6577b64d-8883-25ba-6258-c9d3832830b5 to reactflownode_dc4335f8-f2a8-4…" at bounding box center [383, 353] width 132 height 47
click at [385, 356] on icon "delete" at bounding box center [383, 354] width 5 height 10
click at [448, 324] on span "Yes" at bounding box center [454, 324] width 13 height 13
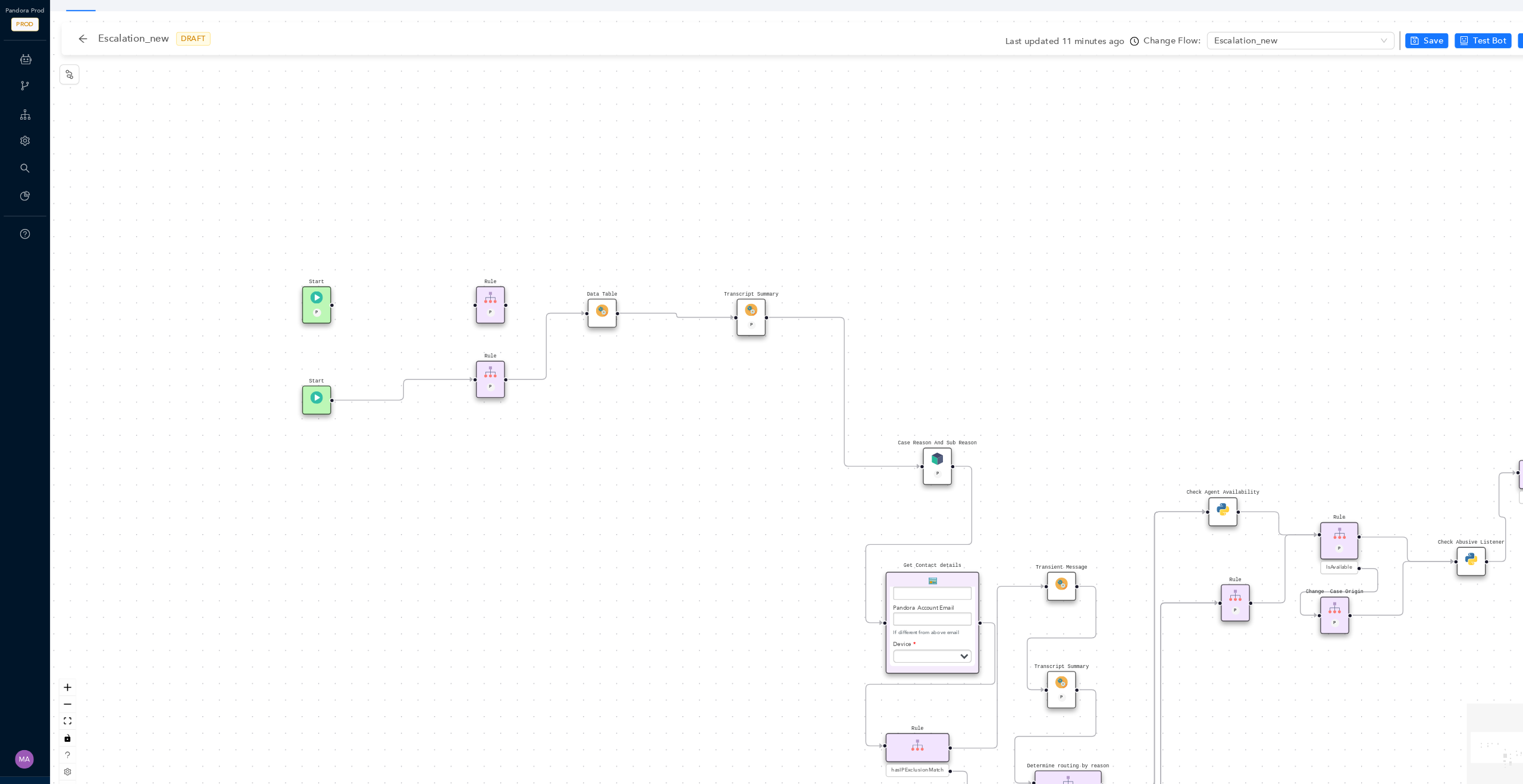
drag, startPoint x: 307, startPoint y: 328, endPoint x: 306, endPoint y: 304, distance: 24.0
click at [306, 304] on div "Start P" at bounding box center [301, 307] width 27 height 35
drag, startPoint x: 304, startPoint y: 396, endPoint x: 304, endPoint y: 375, distance: 21.0
click at [304, 374] on img at bounding box center [301, 371] width 12 height 12
click at [1364, 56] on span "Save" at bounding box center [1364, 55] width 19 height 13
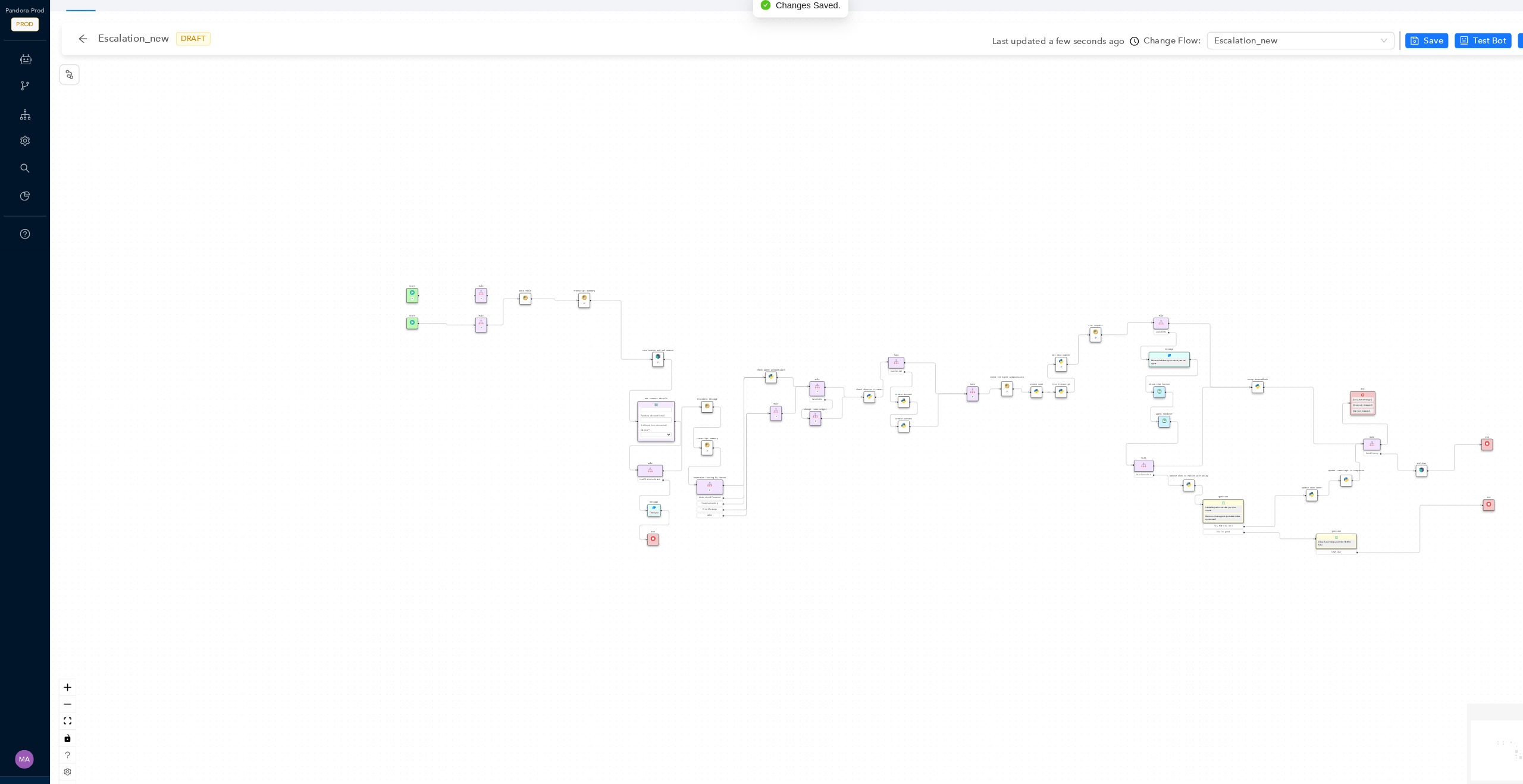
drag, startPoint x: 812, startPoint y: 256, endPoint x: 665, endPoint y: 270, distance: 147.7
click at [665, 270] on div "Rule P Data Table Start P Rule P IsAvailable Rule newContact Get Contact detail…" at bounding box center [785, 405] width 1476 height 757
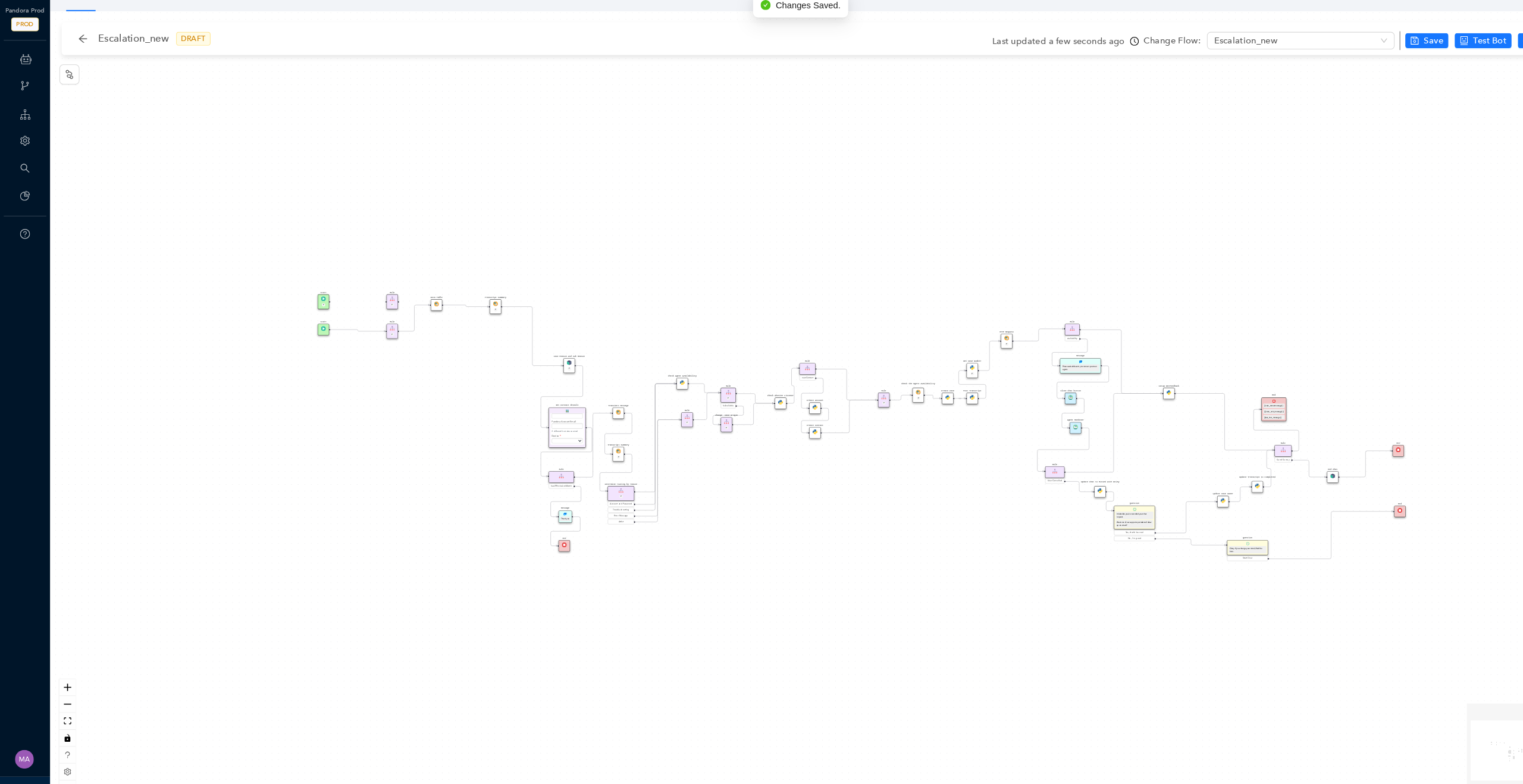
drag, startPoint x: 745, startPoint y: 260, endPoint x: 453, endPoint y: 259, distance: 292.0
click at [452, 259] on div "Rule P Data Table Start P Rule P IsAvailable Rule newContact Get Contact detail…" at bounding box center [785, 405] width 1476 height 757
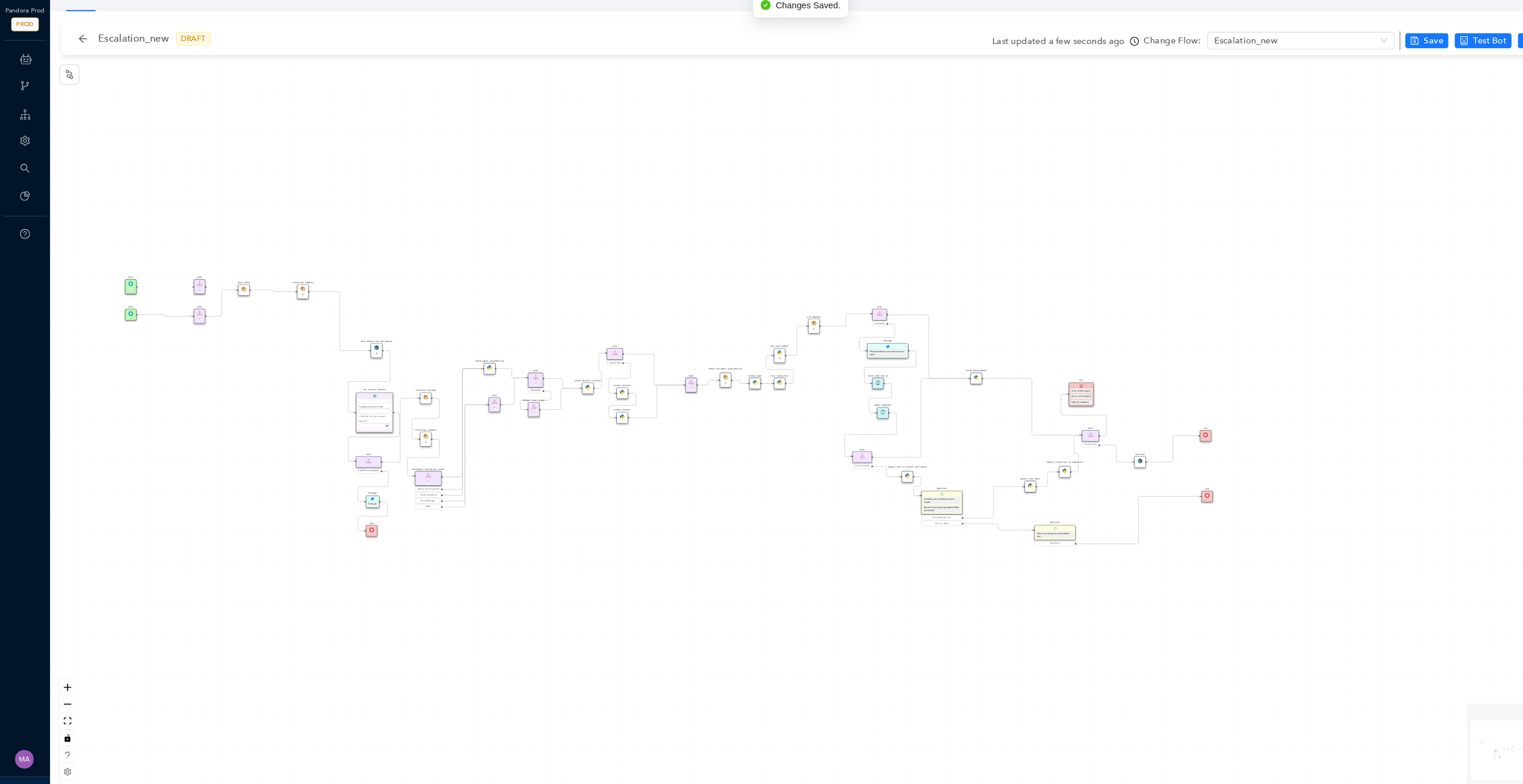
drag, startPoint x: 538, startPoint y: 235, endPoint x: 647, endPoint y: 221, distance: 109.9
click at [649, 221] on div "Rule P Data Table Start P Rule P IsAvailable Rule newContact Get Contact detail…" at bounding box center [785, 405] width 1476 height 757
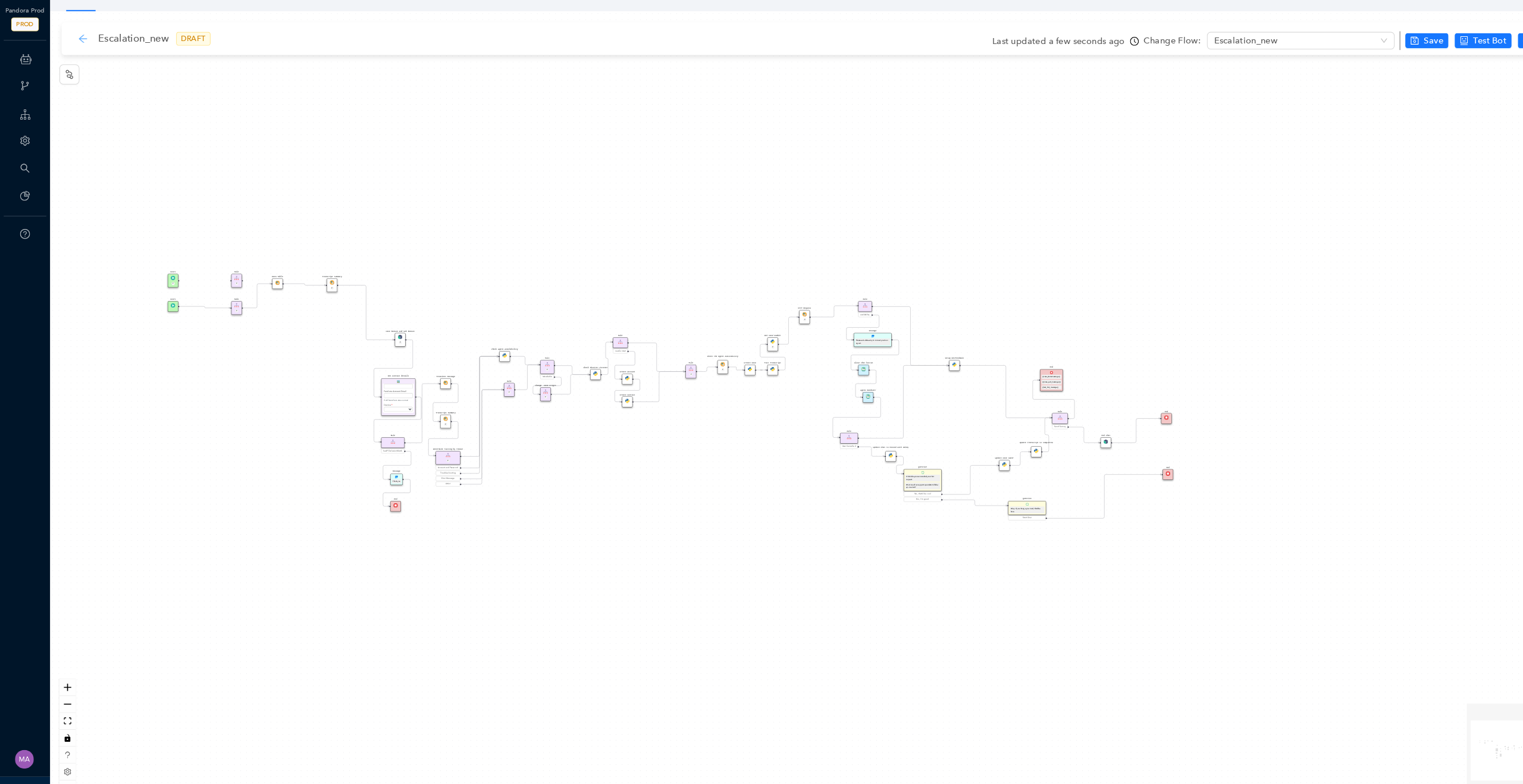
click at [80, 56] on icon "arrow-left" at bounding box center [79, 53] width 10 height 10
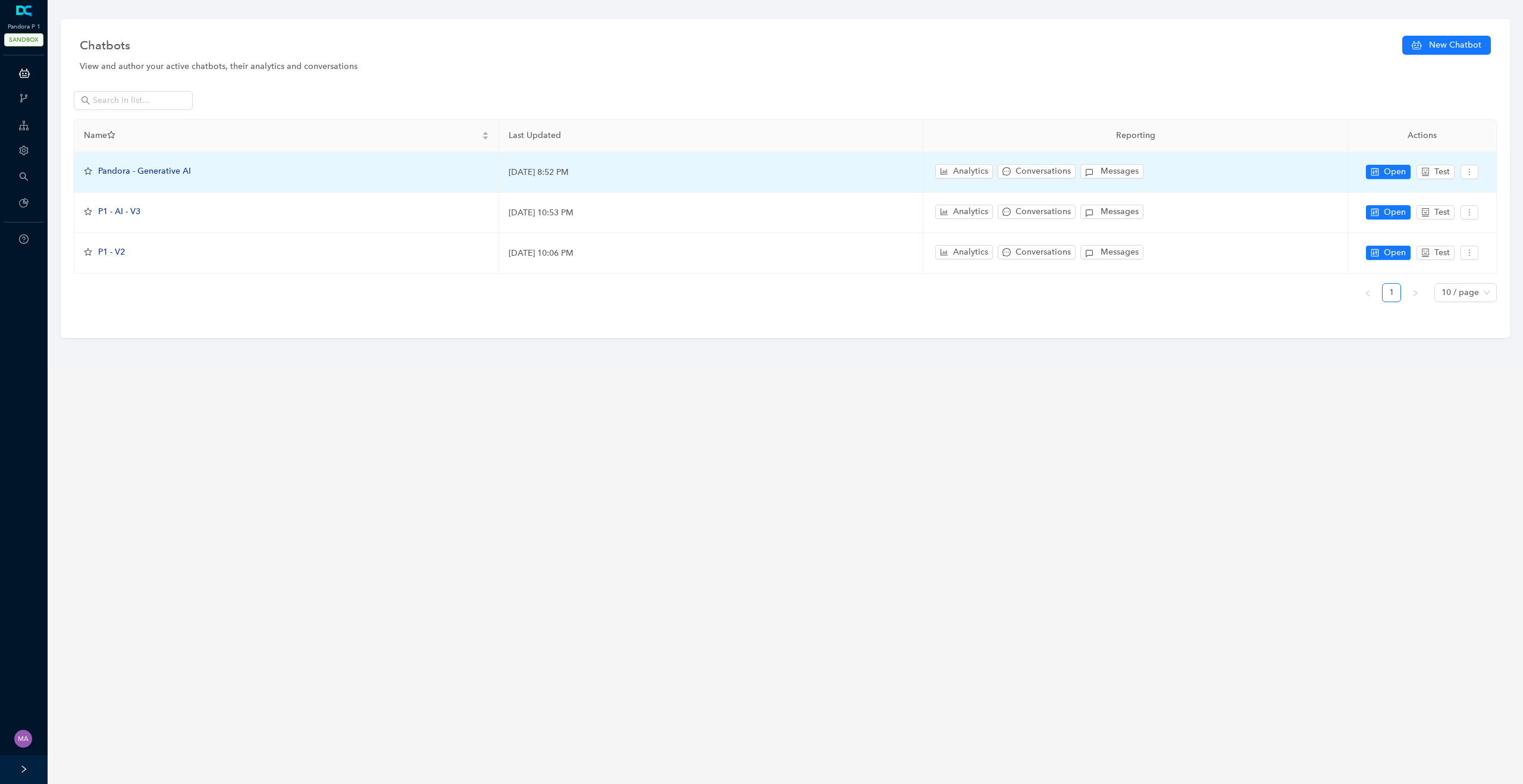
click at [151, 171] on span "Pandora - Generative AI" at bounding box center [144, 171] width 92 height 10
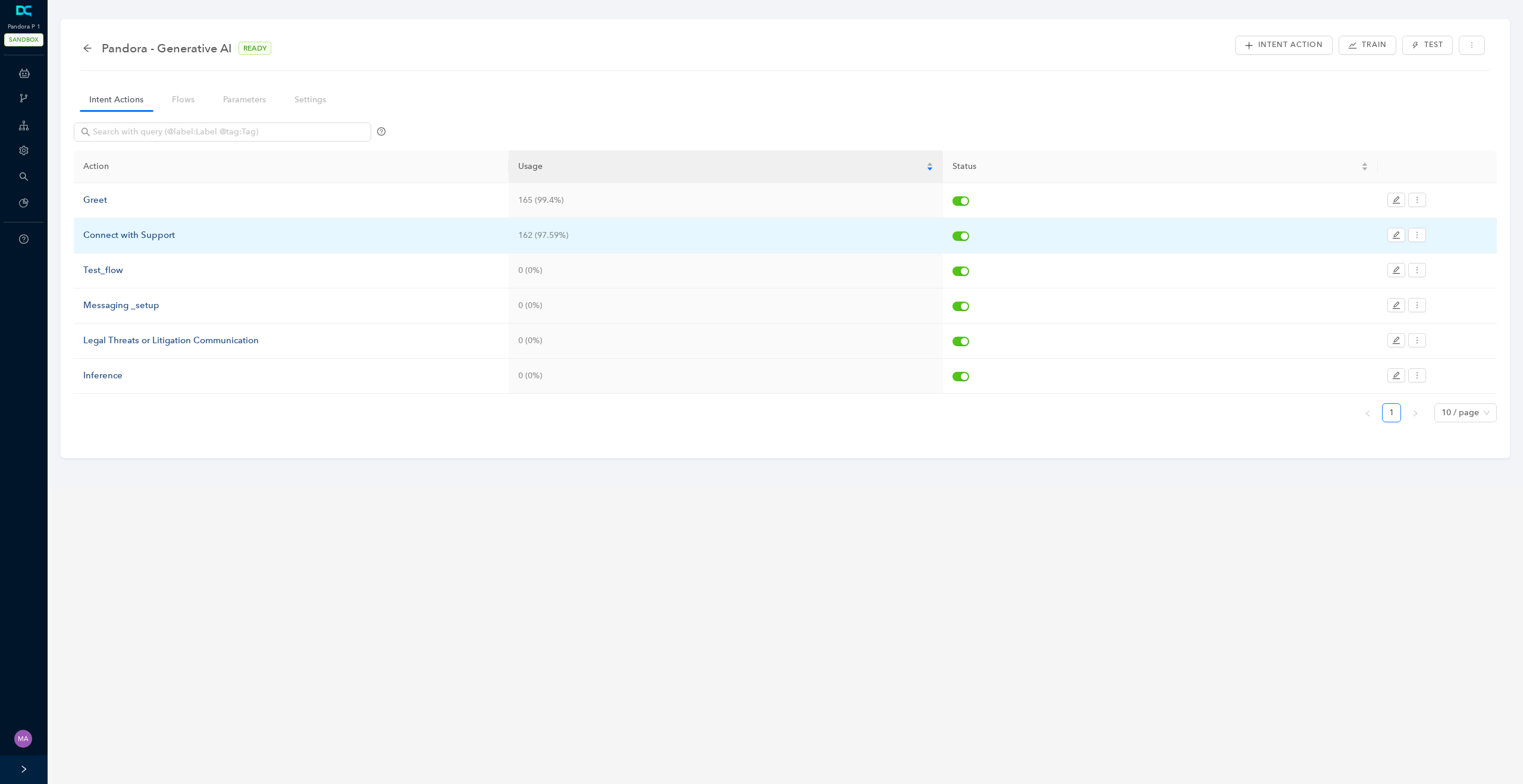
click at [129, 235] on div "Connect with Support" at bounding box center [291, 235] width 416 height 14
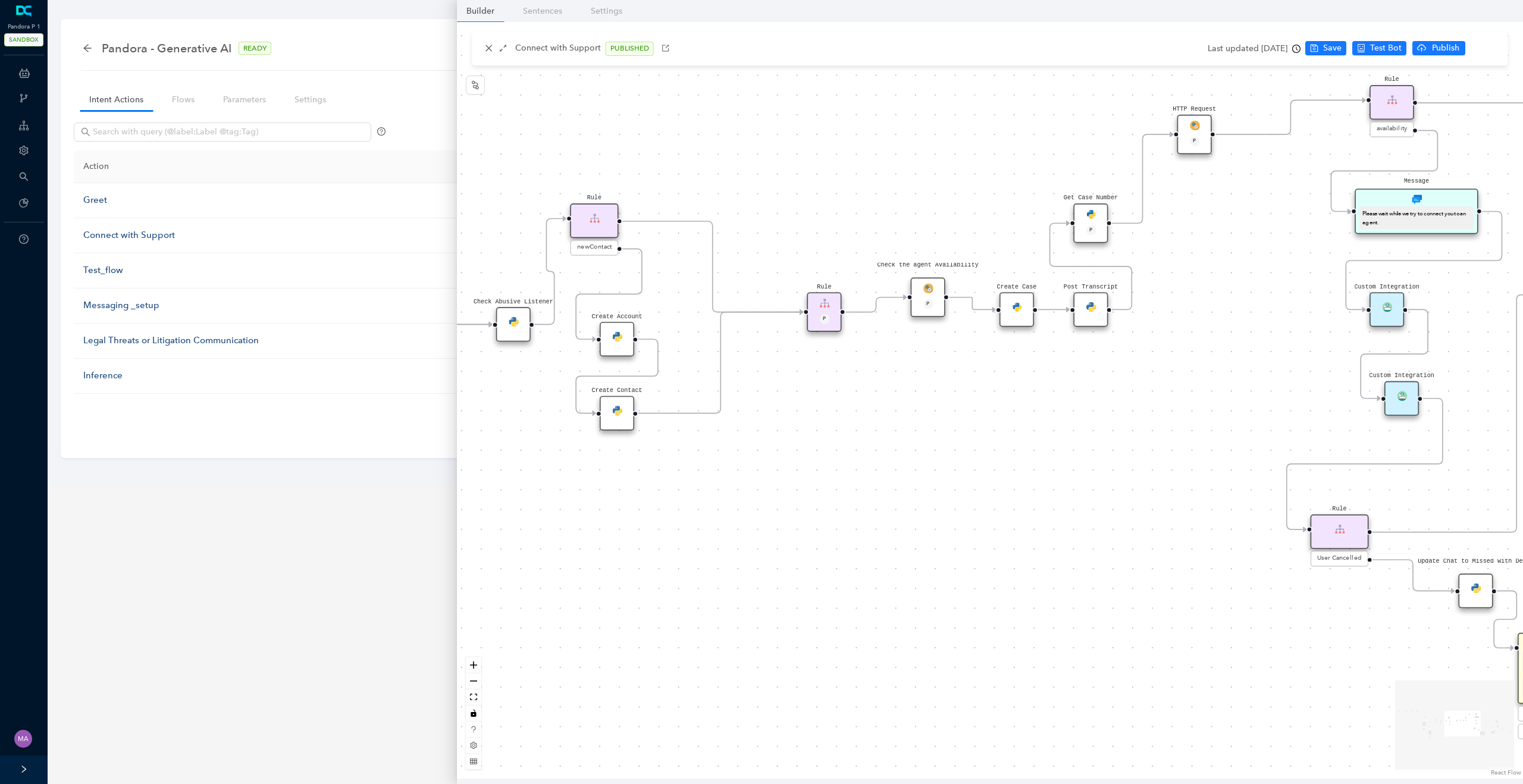
click at [934, 295] on div "Check the agent Availability P" at bounding box center [928, 298] width 35 height 39
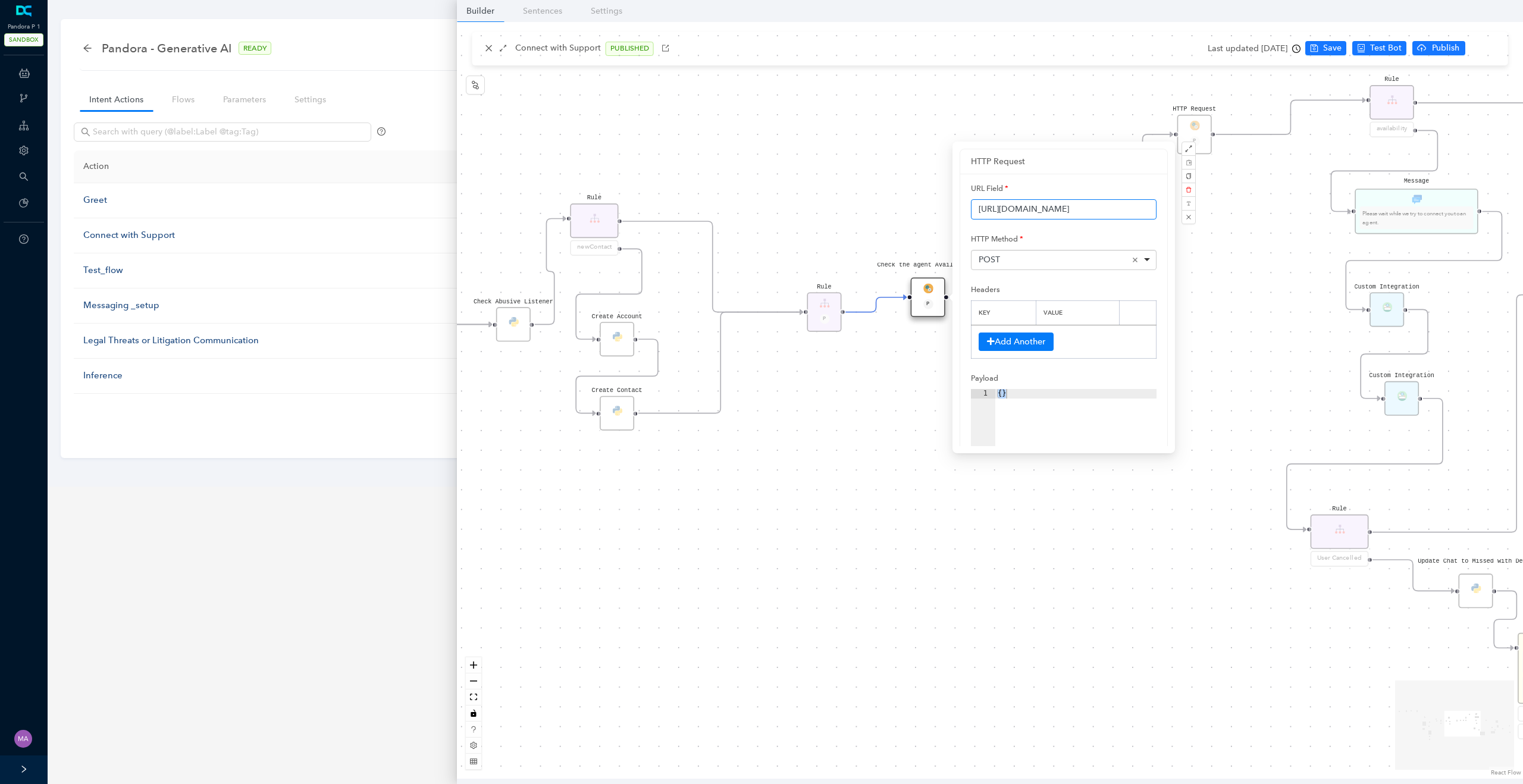
click at [1073, 210] on input "https://api-flow.deepconverse.com/api/pandorap1/f74756516ca94a75" at bounding box center [1064, 209] width 186 height 20
click at [808, 249] on div "Data Table Start P Rule P IsAvailable Rule newContact Get Contact details First…" at bounding box center [990, 400] width 1066 height 757
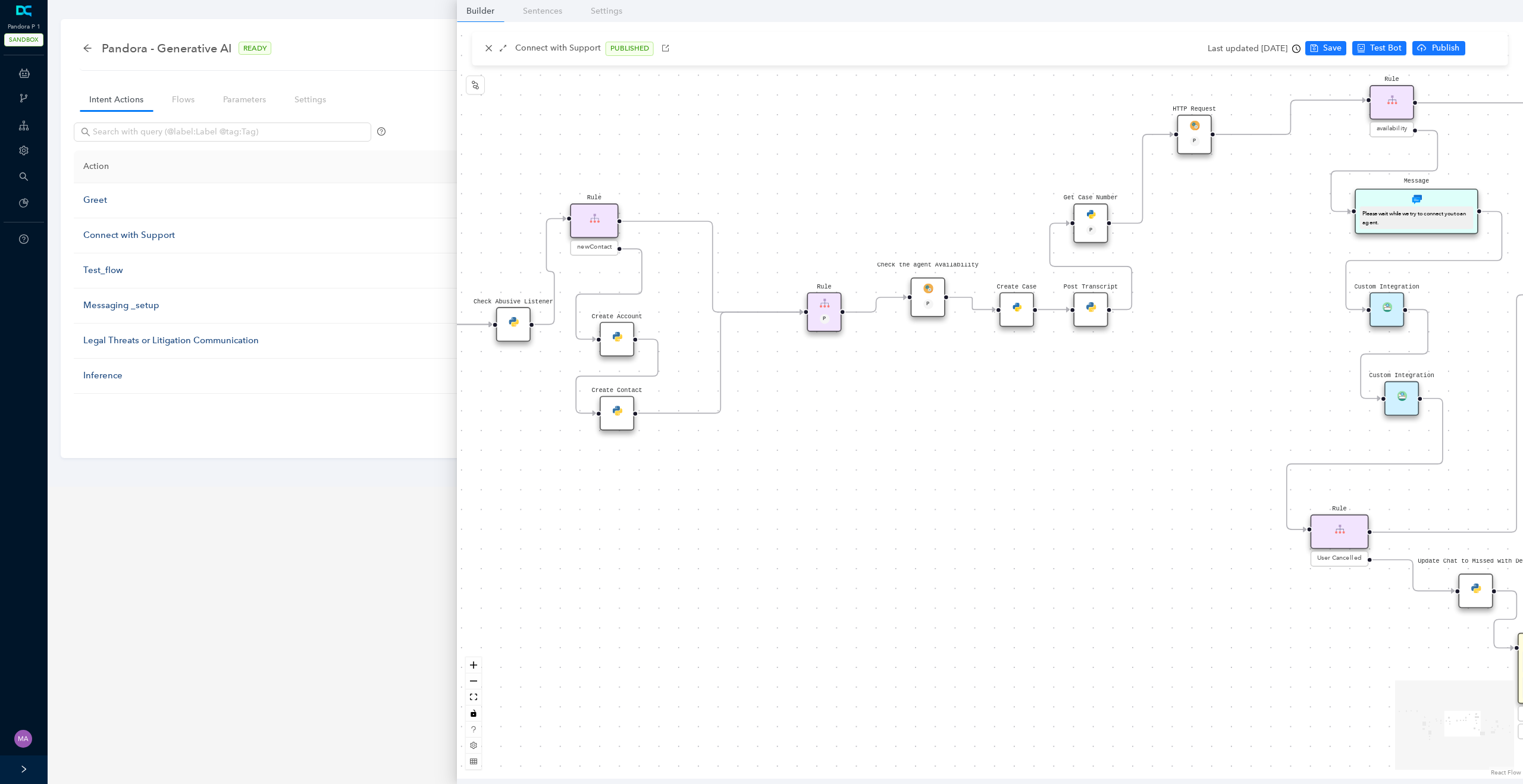
click at [852, 209] on div "Data Table Start P Rule P IsAvailable Rule newContact Get Contact details First…" at bounding box center [990, 400] width 1066 height 757
click at [74, 98] on link "Automations" at bounding box center [86, 102] width 50 height 24
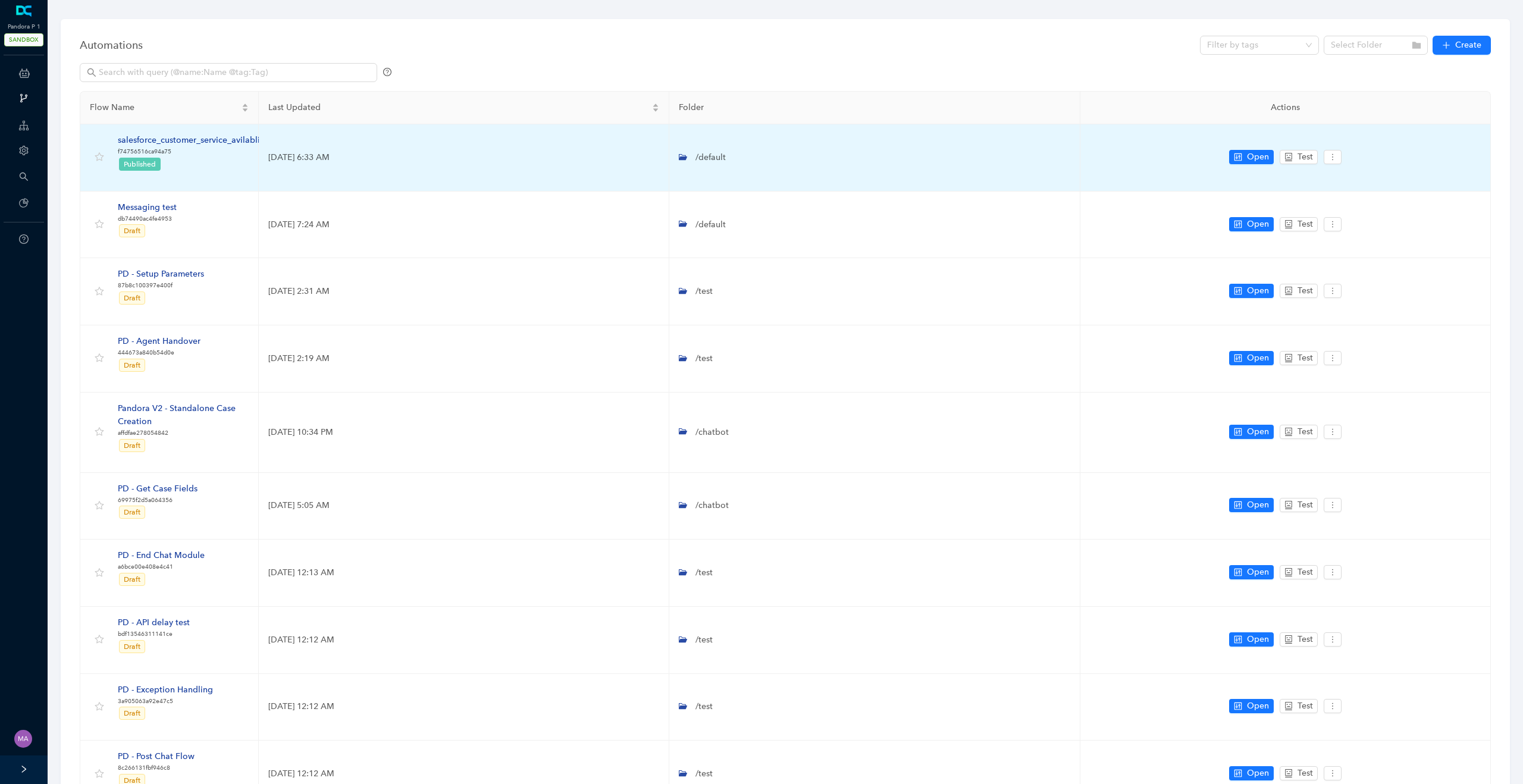
click at [227, 138] on div "salesforce_customer_service_avilablity" at bounding box center [192, 140] width 150 height 13
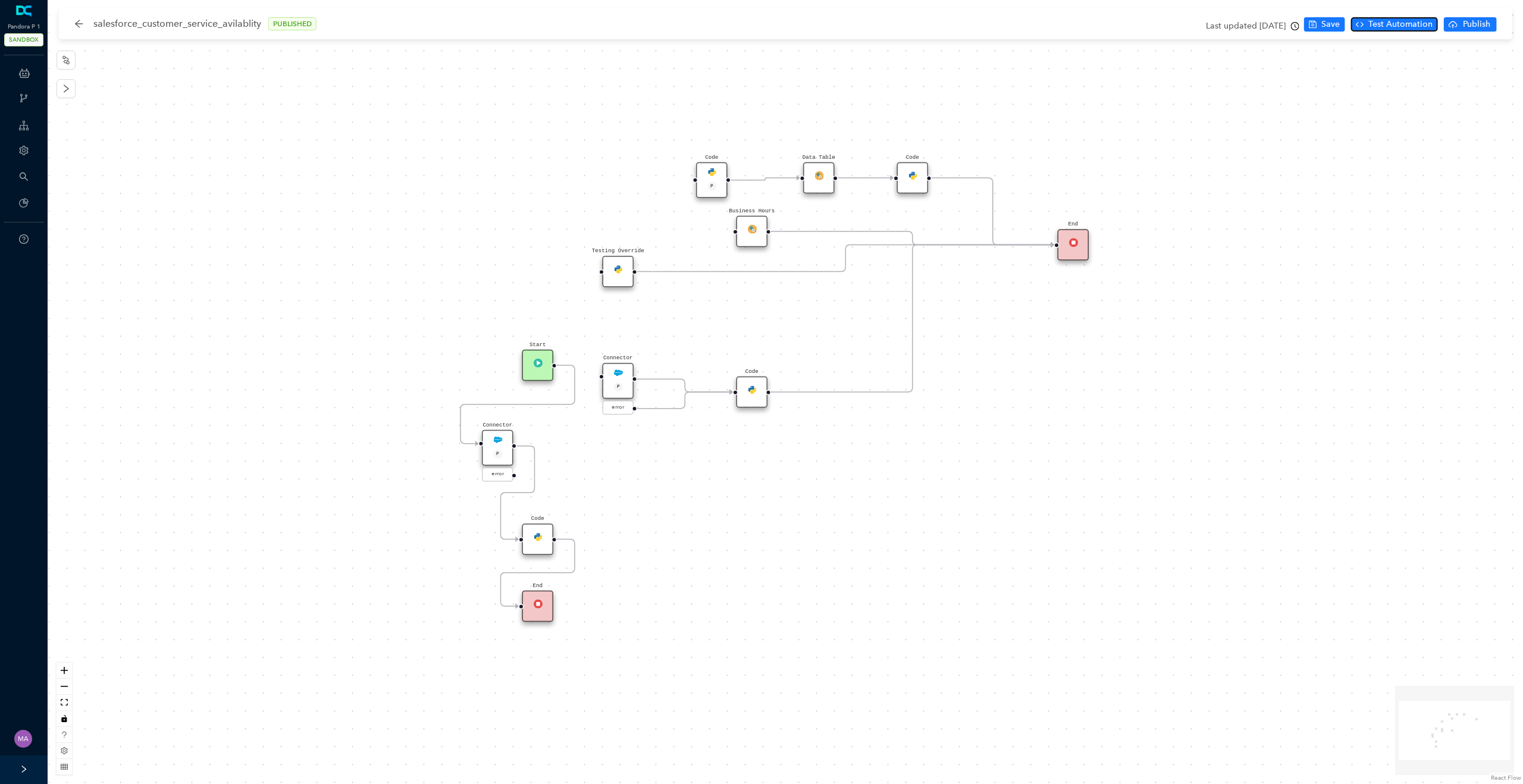
click at [1394, 23] on span "Test Automation" at bounding box center [1400, 24] width 64 height 13
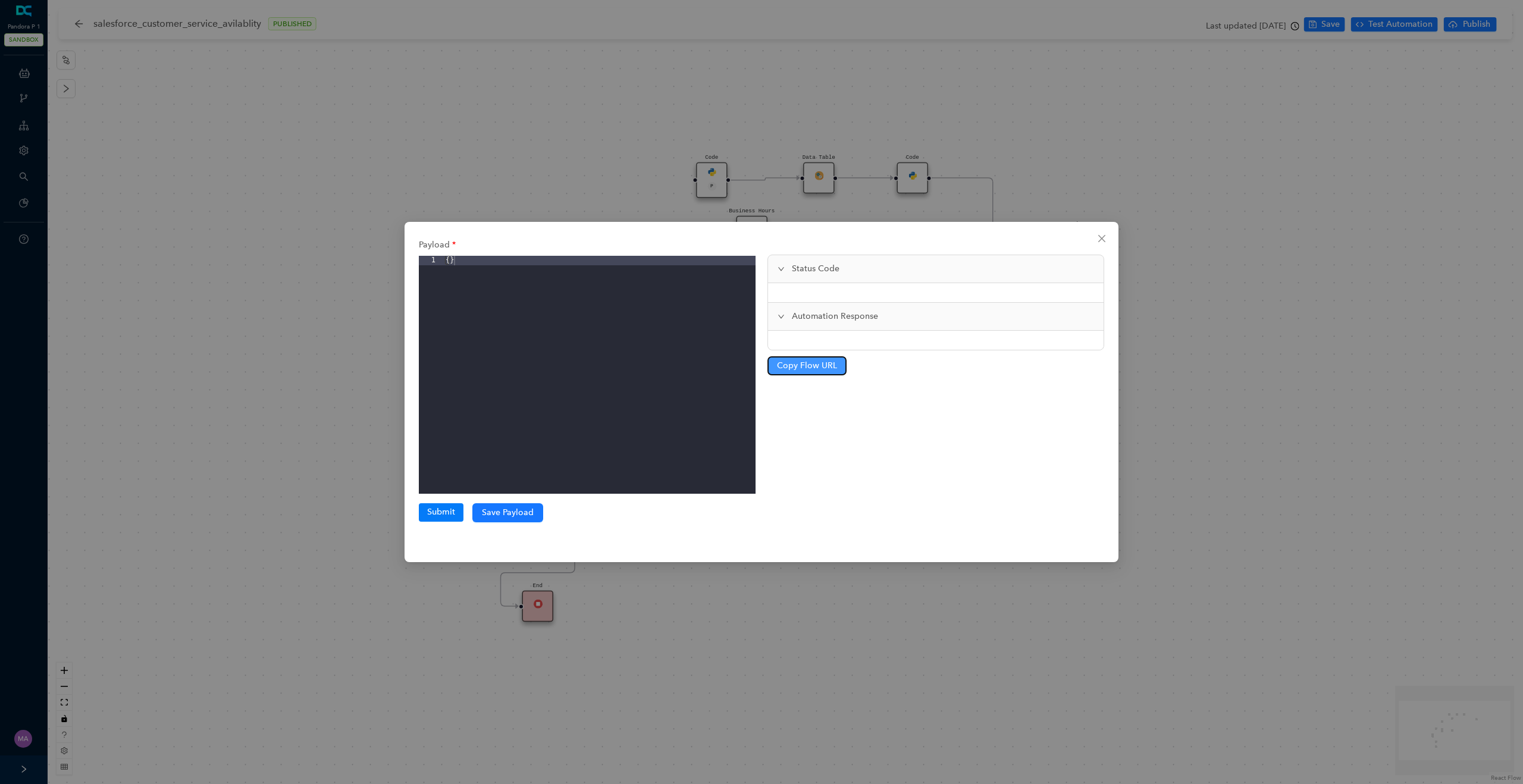
click at [810, 371] on span "Copy Flow URL" at bounding box center [807, 365] width 60 height 13
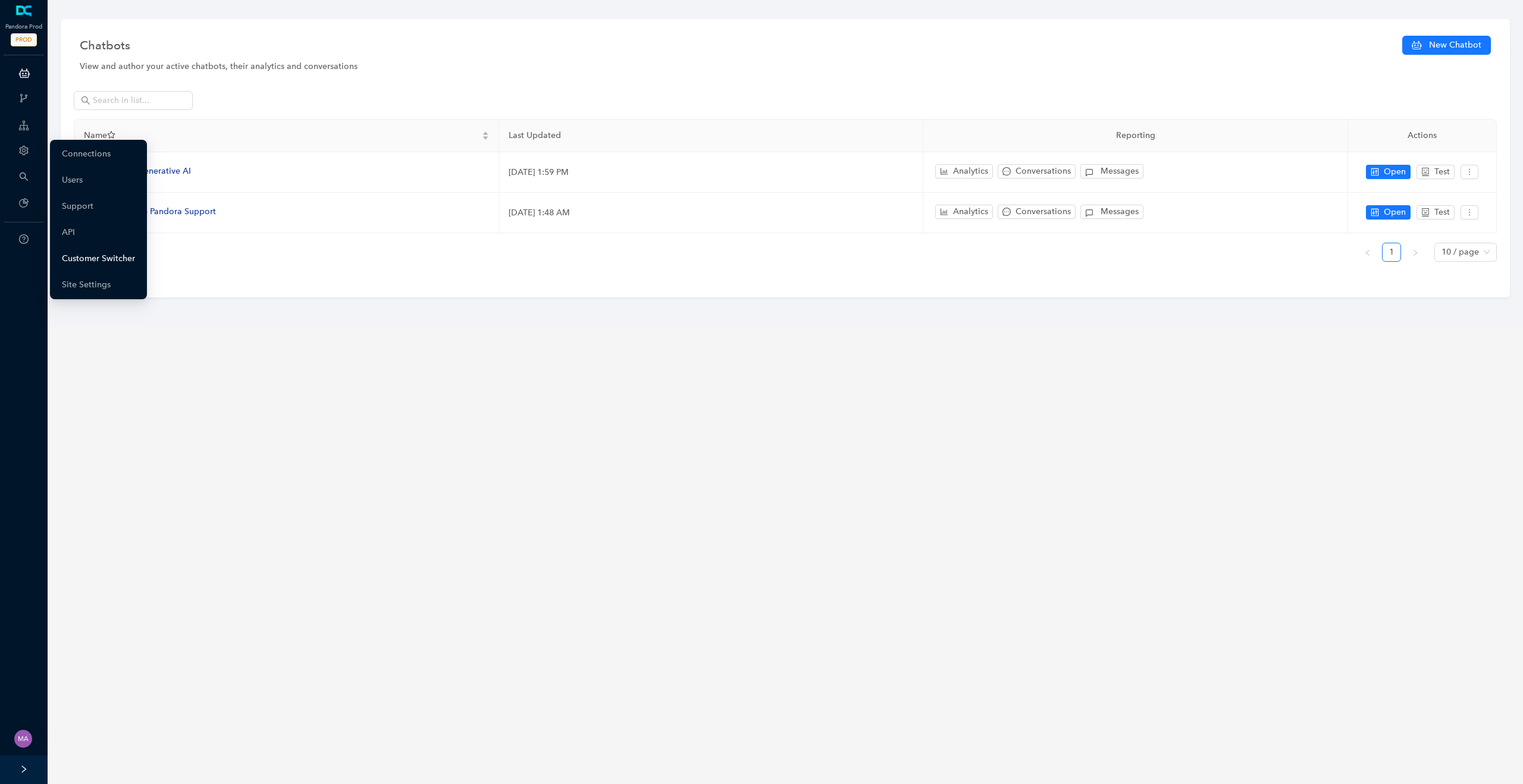
click at [78, 259] on link "Customer Switcher" at bounding box center [98, 259] width 73 height 24
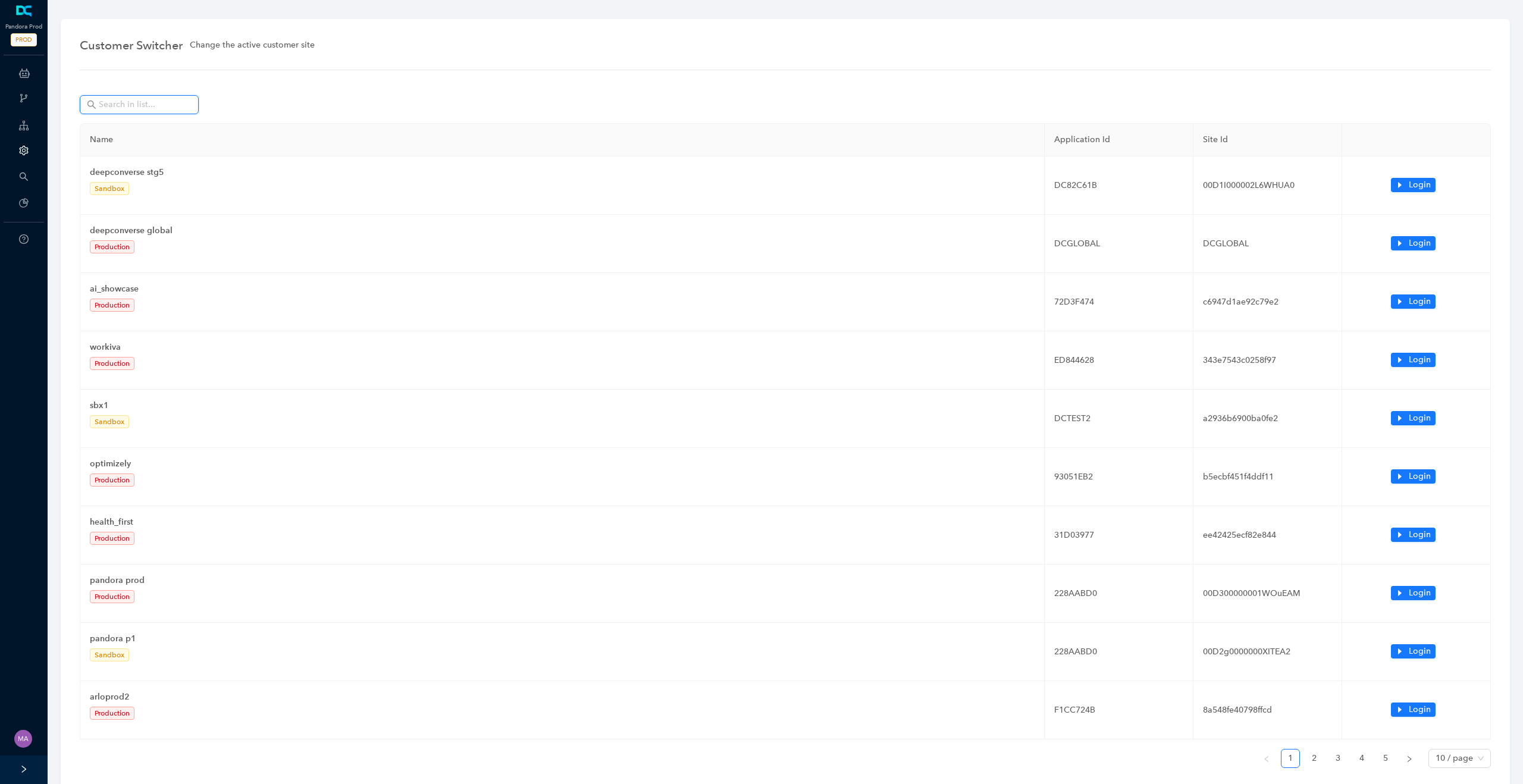
click at [147, 104] on input "text" at bounding box center [140, 104] width 83 height 13
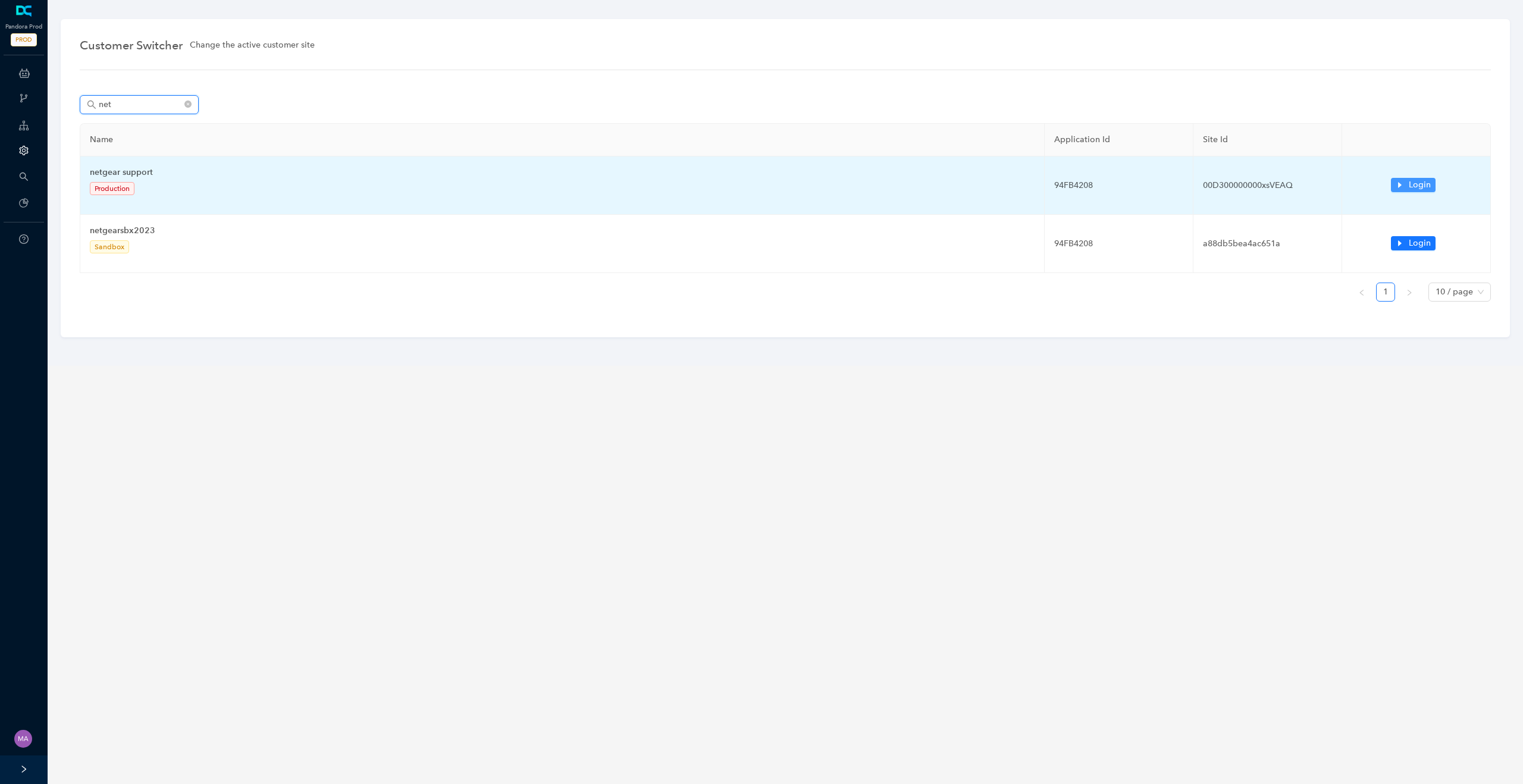
type input "net"
click at [1396, 184] on icon "caret-right" at bounding box center [1400, 185] width 8 height 8
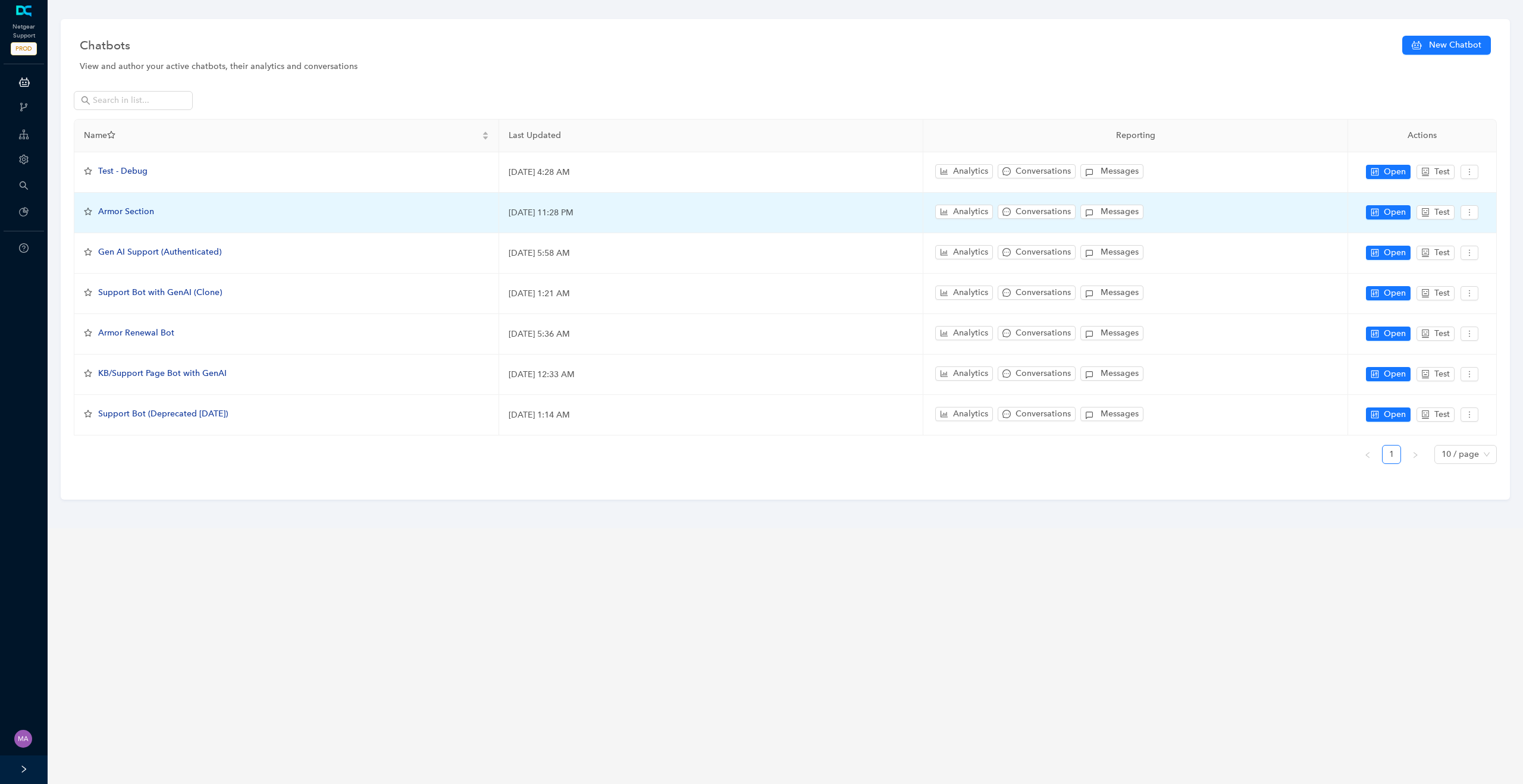
click at [141, 213] on span "Armor Section" at bounding box center [126, 211] width 56 height 10
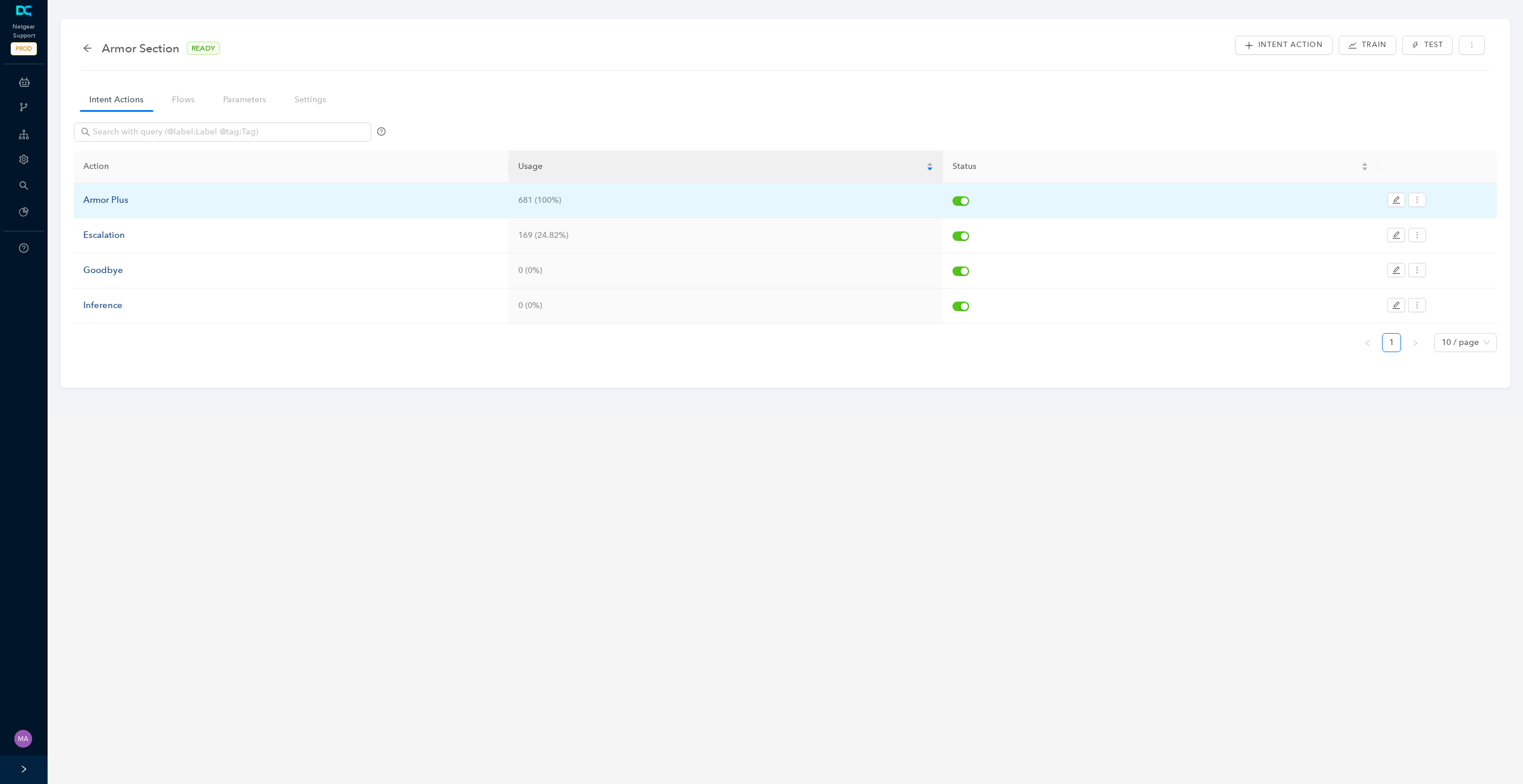
click at [116, 201] on div "Armor Plus" at bounding box center [291, 200] width 416 height 14
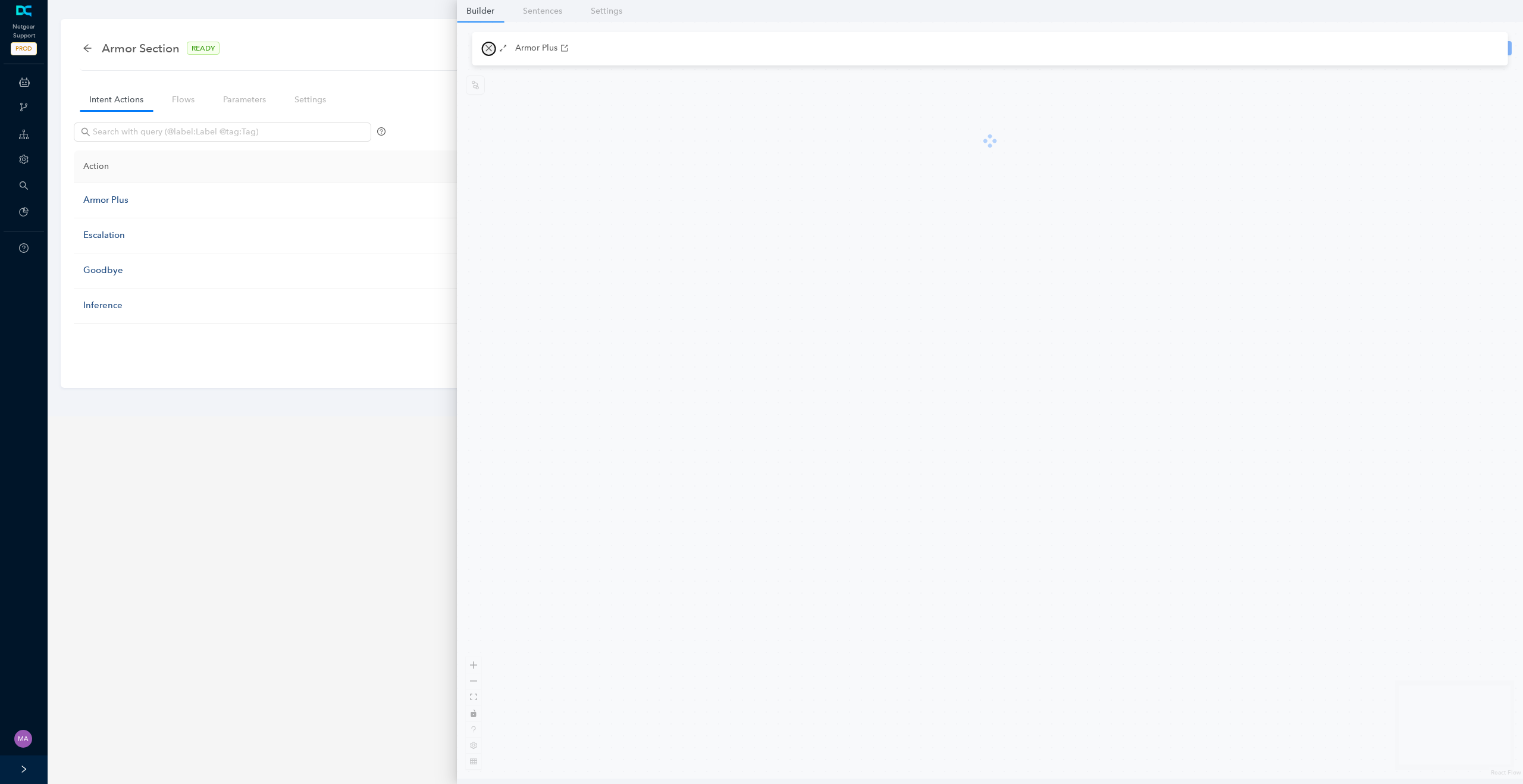
click at [485, 47] on icon "close" at bounding box center [489, 48] width 8 height 8
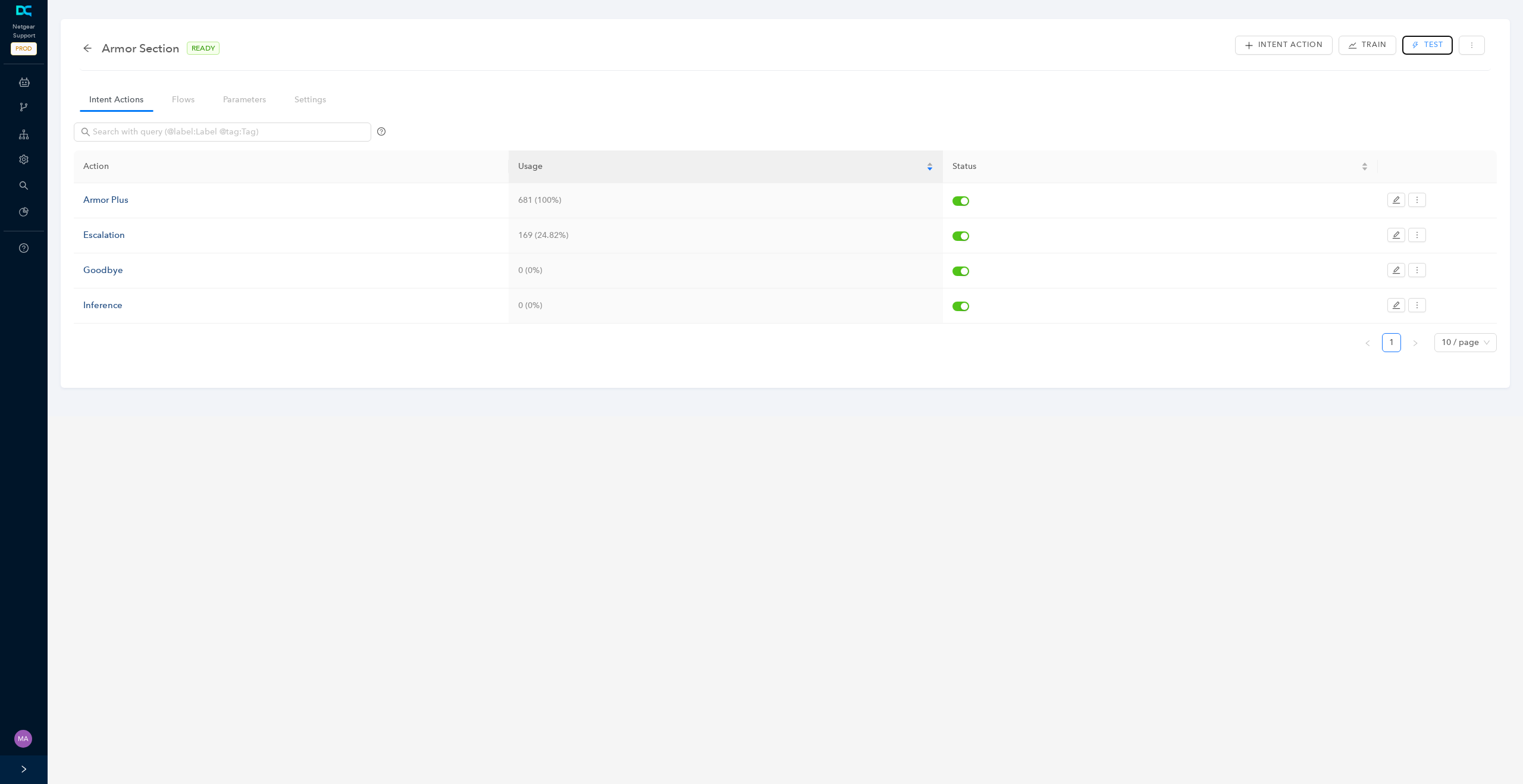
click at [1425, 46] on span "Test" at bounding box center [1434, 44] width 19 height 11
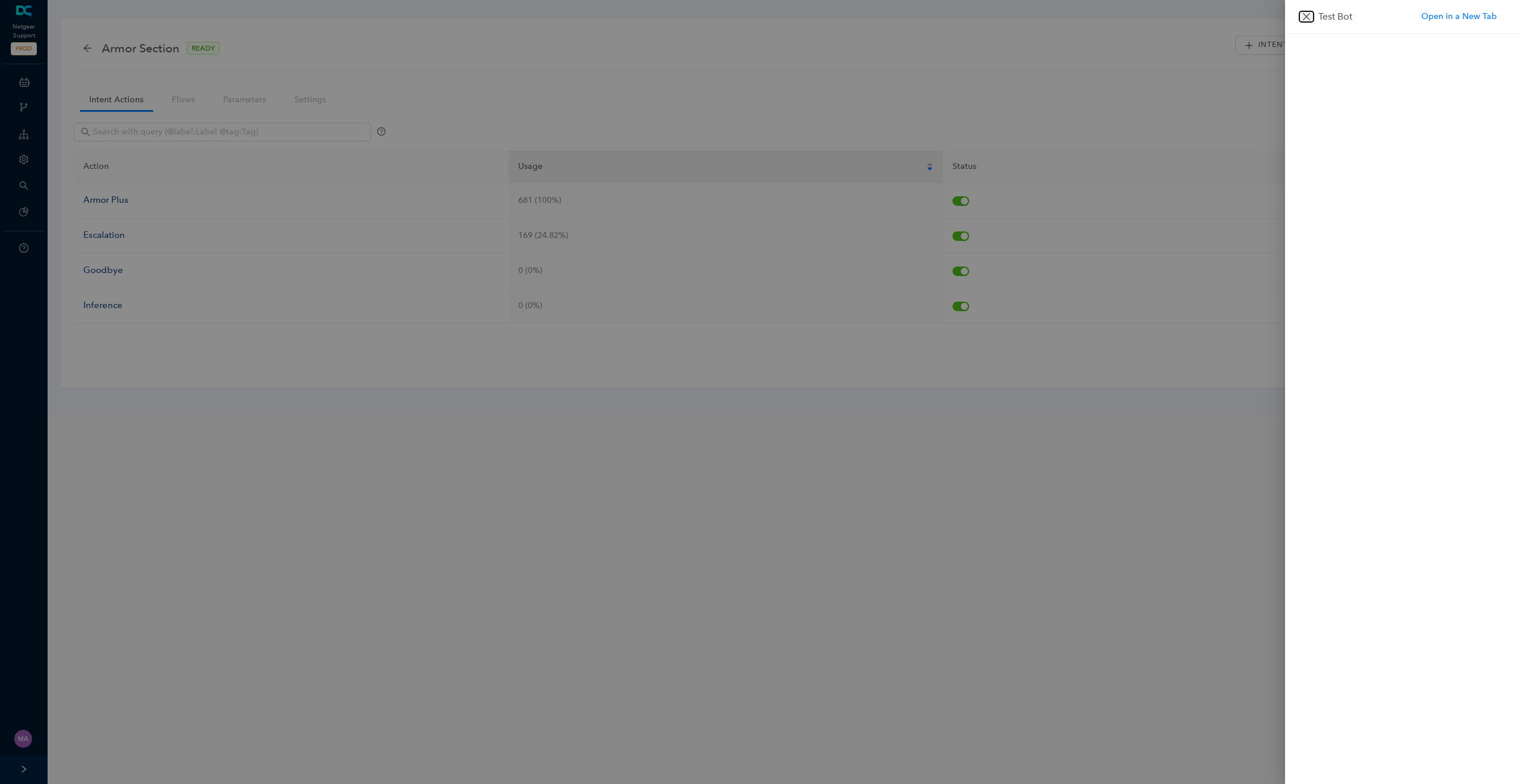
click at [1308, 19] on icon "close" at bounding box center [1307, 17] width 10 height 10
